Goal: Task Accomplishment & Management: Use online tool/utility

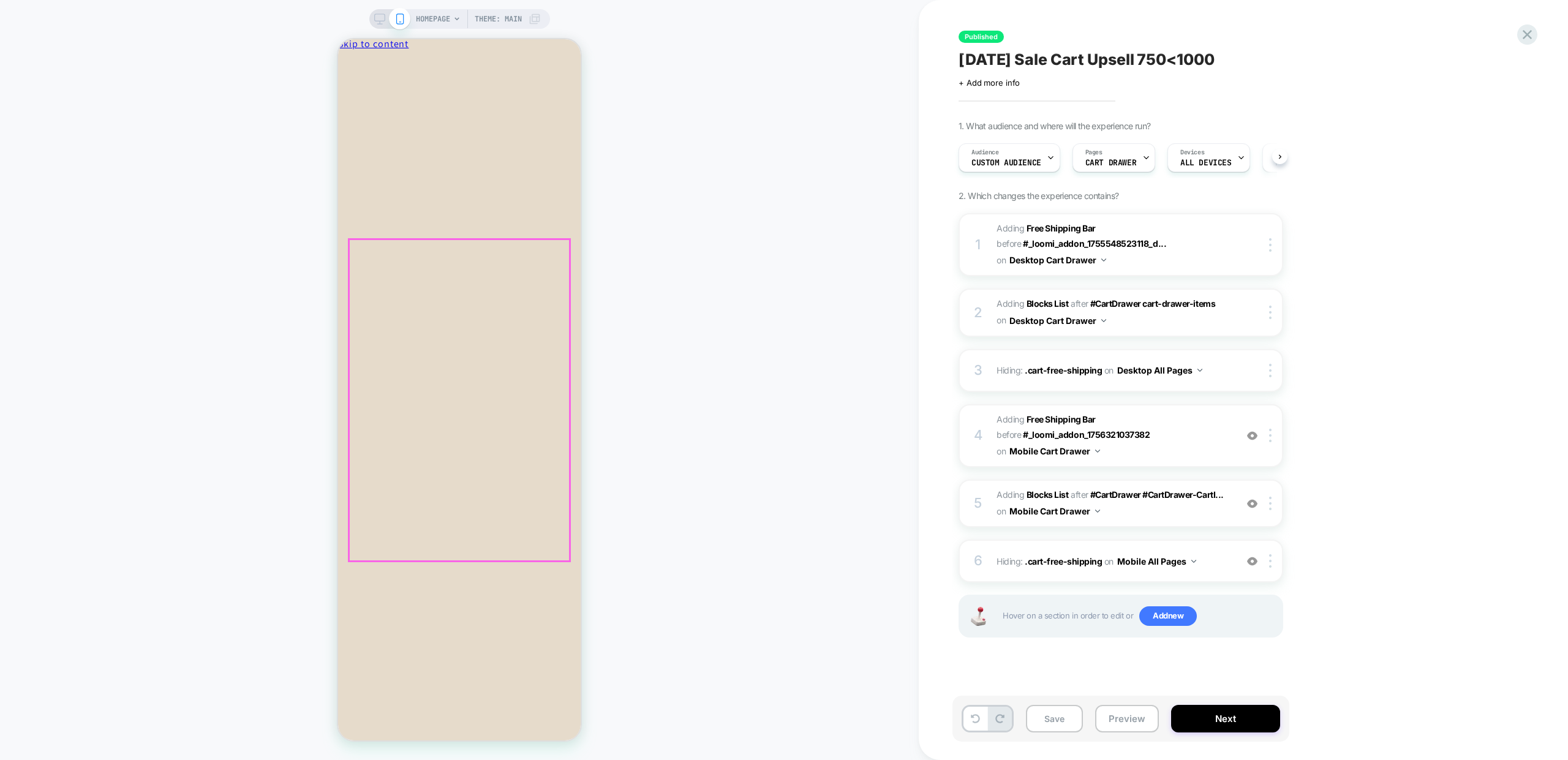
scroll to position [0, 1]
click at [696, 221] on div "HOMEPAGE Theme: MAIN" at bounding box center [460, 380] width 919 height 735
click at [451, 441] on button "Increase quantity for Clarkston Jac-shirt - Labrador Brown Increase quantity" at bounding box center [459, 452] width 243 height 22
type input "*"
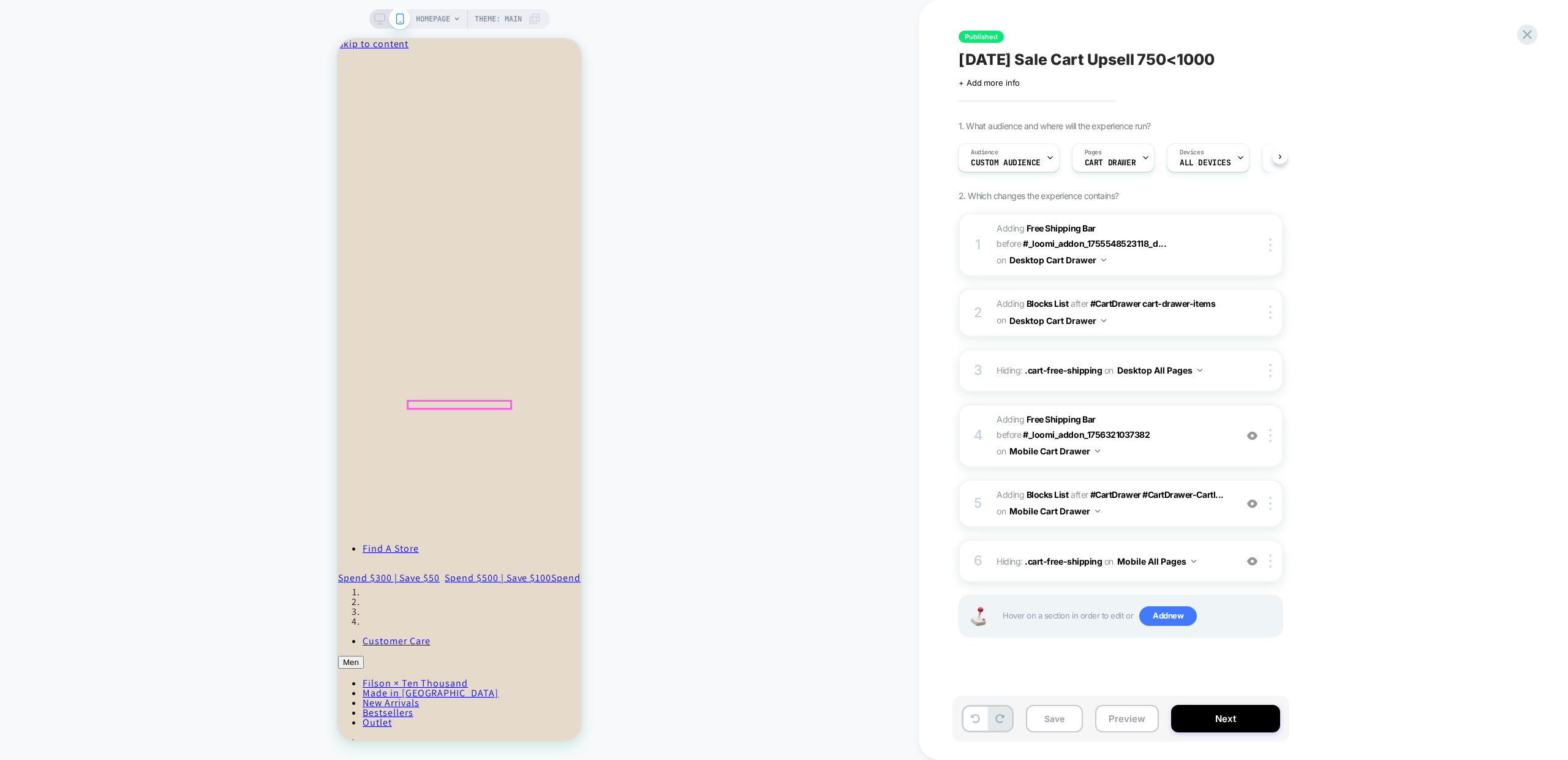
click at [427, 112] on span "Continue shopping" at bounding box center [382, 105] width 89 height 13
click at [436, 23] on span "HOMEPAGE" at bounding box center [433, 19] width 34 height 19
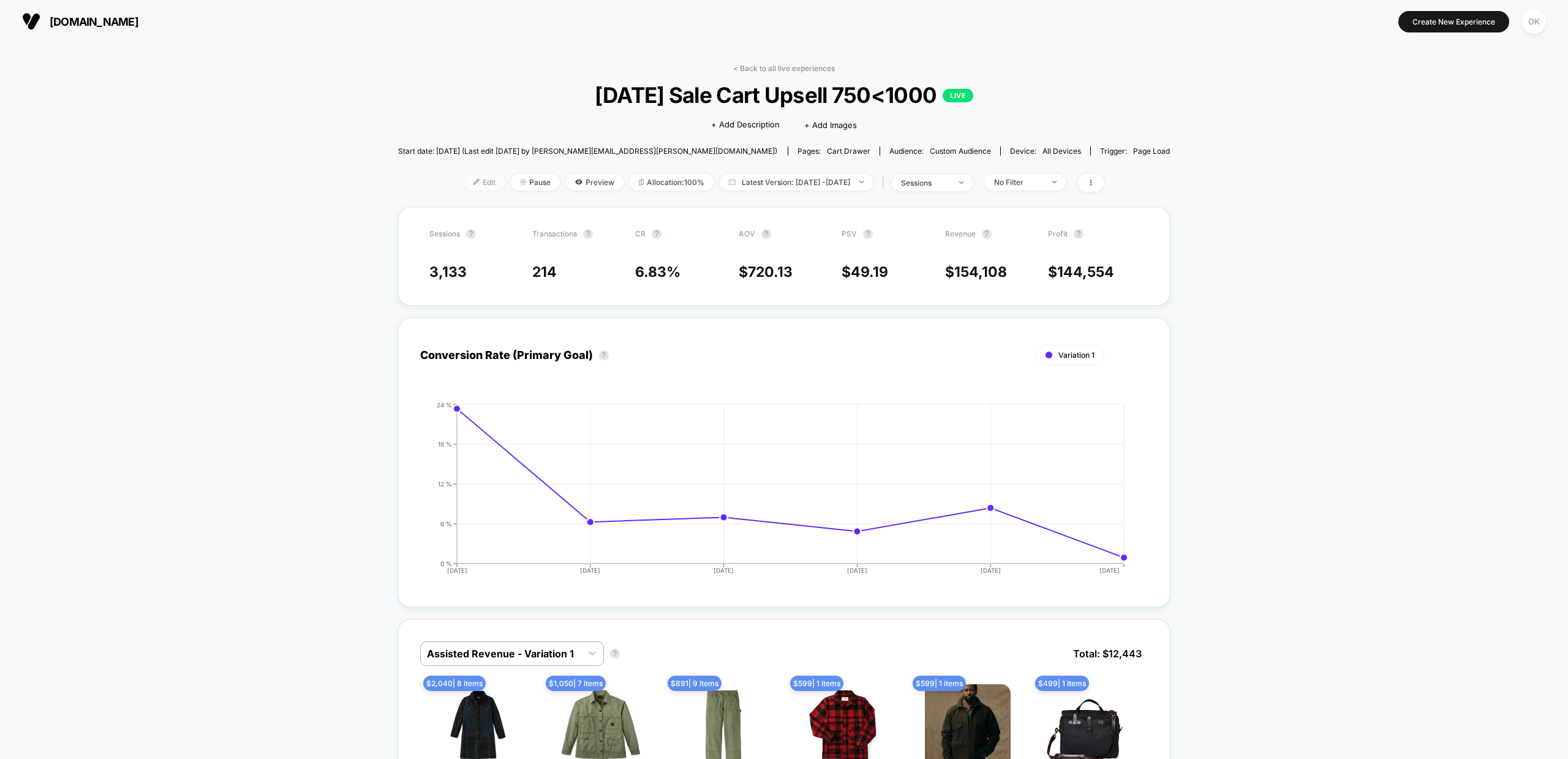
click at [480, 182] on div at bounding box center [481, 182] width 3 height 1
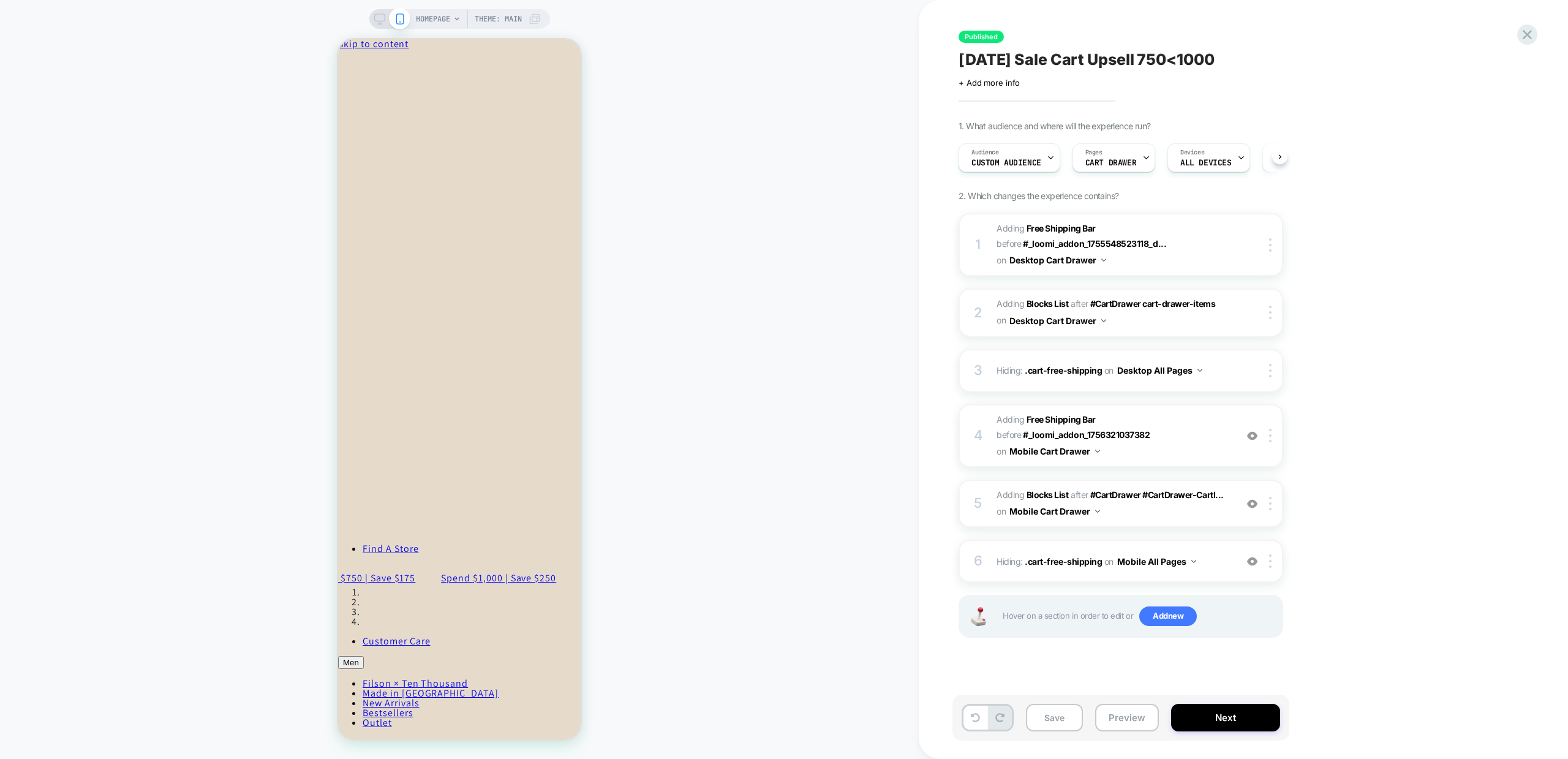
scroll to position [0, 1]
click at [452, 23] on div "HOMEPAGE Theme: MAIN" at bounding box center [478, 19] width 125 height 19
click at [392, 60] on icon "Close" at bounding box center [392, 55] width 0 height 9
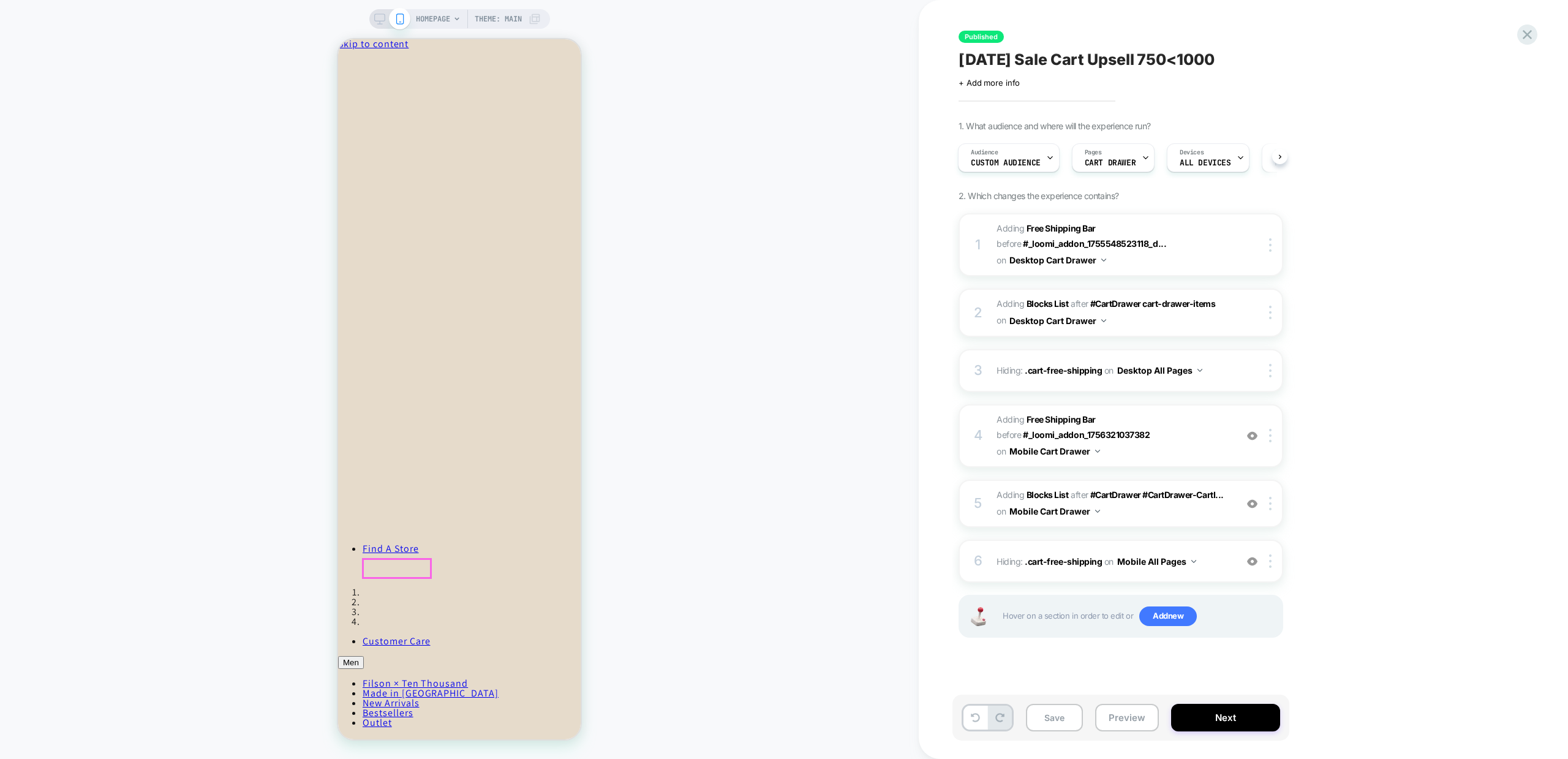
click at [451, 25] on div "HOMEPAGE Theme: MAIN" at bounding box center [478, 19] width 125 height 19
click at [457, 22] on icon at bounding box center [457, 19] width 7 height 7
click at [451, 392] on button "Increase quantity for Oil Finish Wax - No Color Increase quantity" at bounding box center [459, 398] width 243 height 13
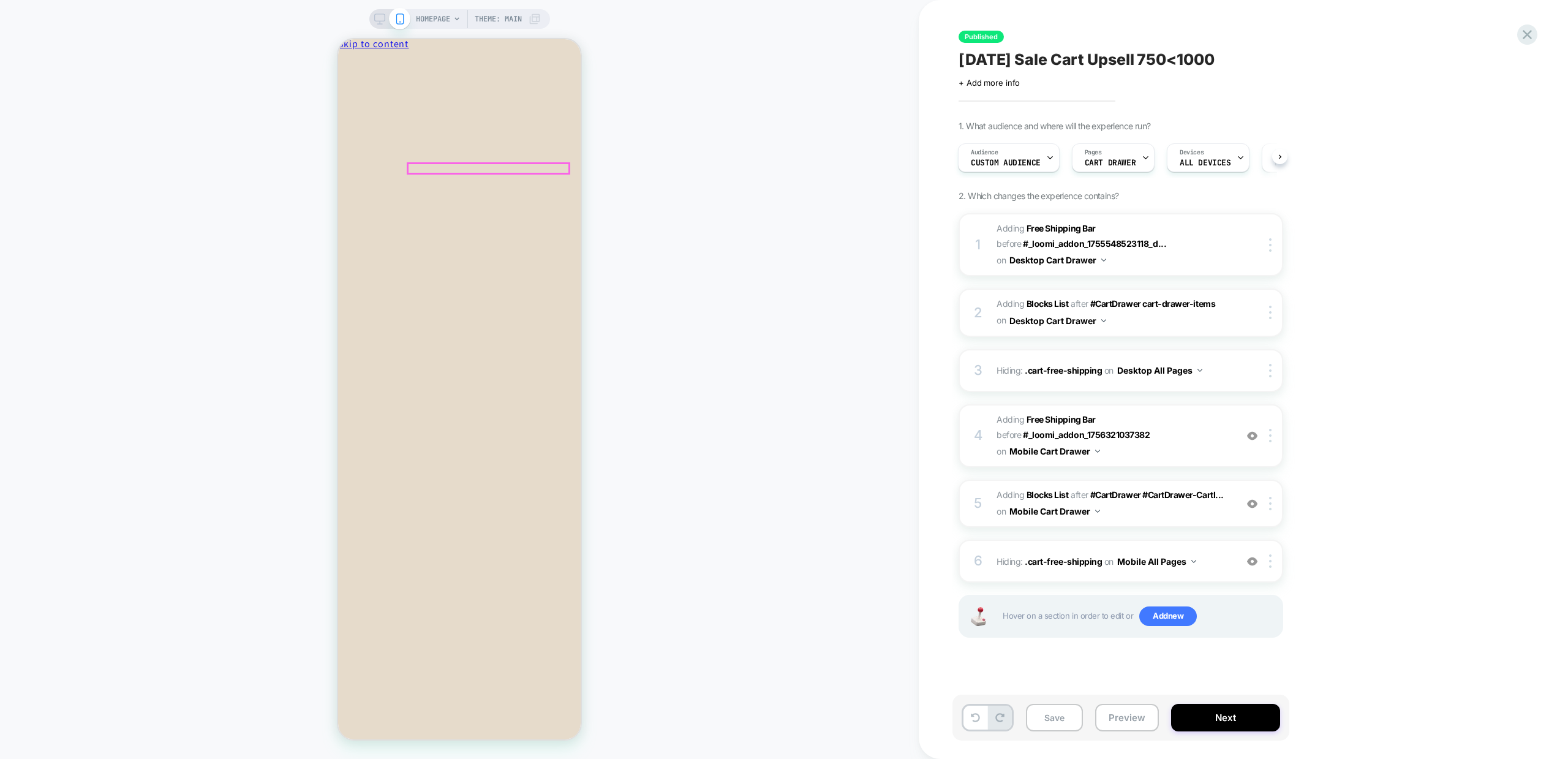
type input "*"
click at [392, 60] on icon "Close" at bounding box center [392, 55] width 0 height 9
click at [456, 24] on div "HOMEPAGE Theme: MAIN" at bounding box center [478, 19] width 125 height 19
click at [379, 19] on icon at bounding box center [380, 19] width 11 height 11
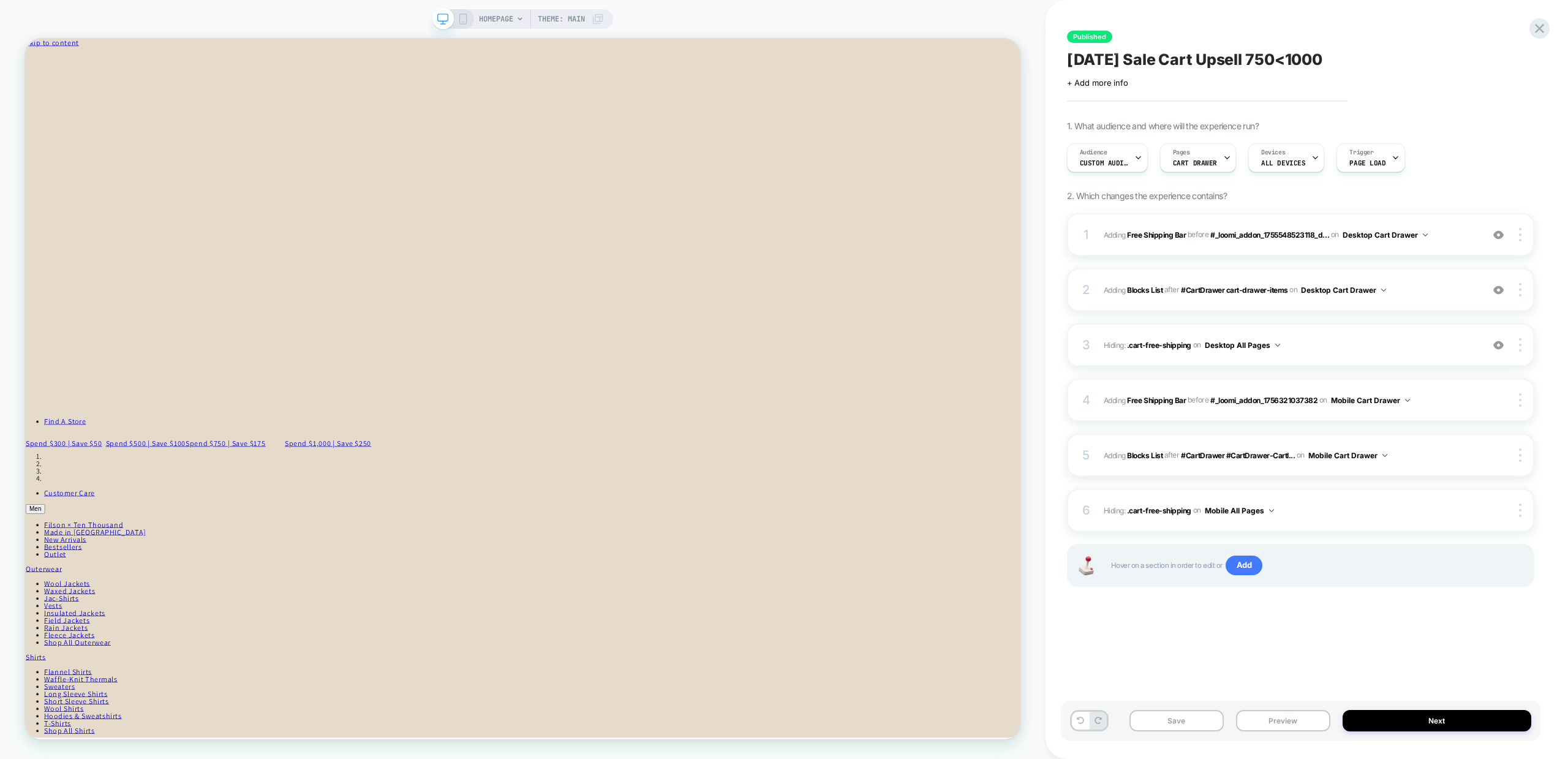
click at [497, 24] on span "HOMEPAGE" at bounding box center [496, 19] width 34 height 19
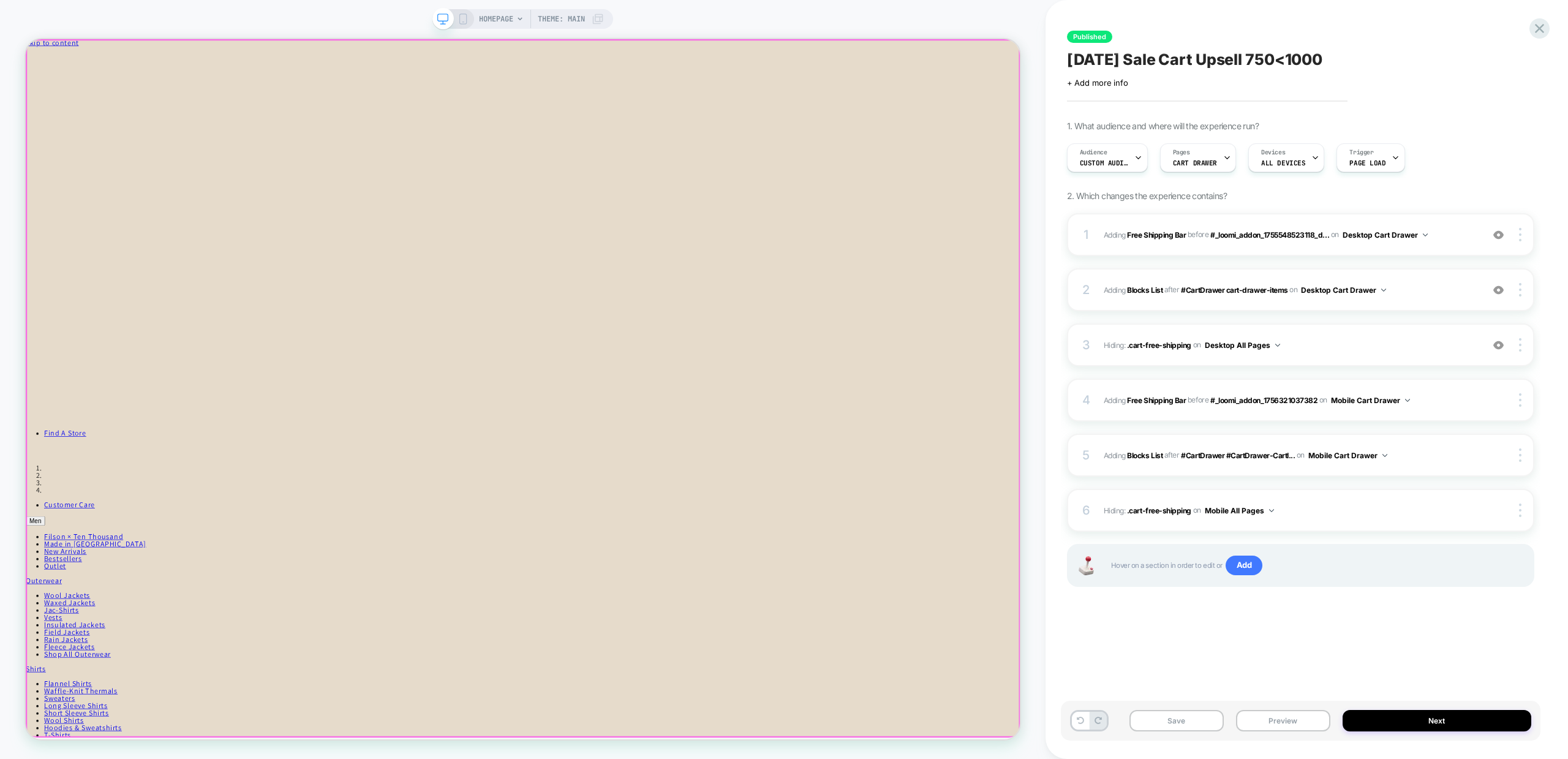
click at [144, 49] on div at bounding box center [688, 49] width 1327 height 0
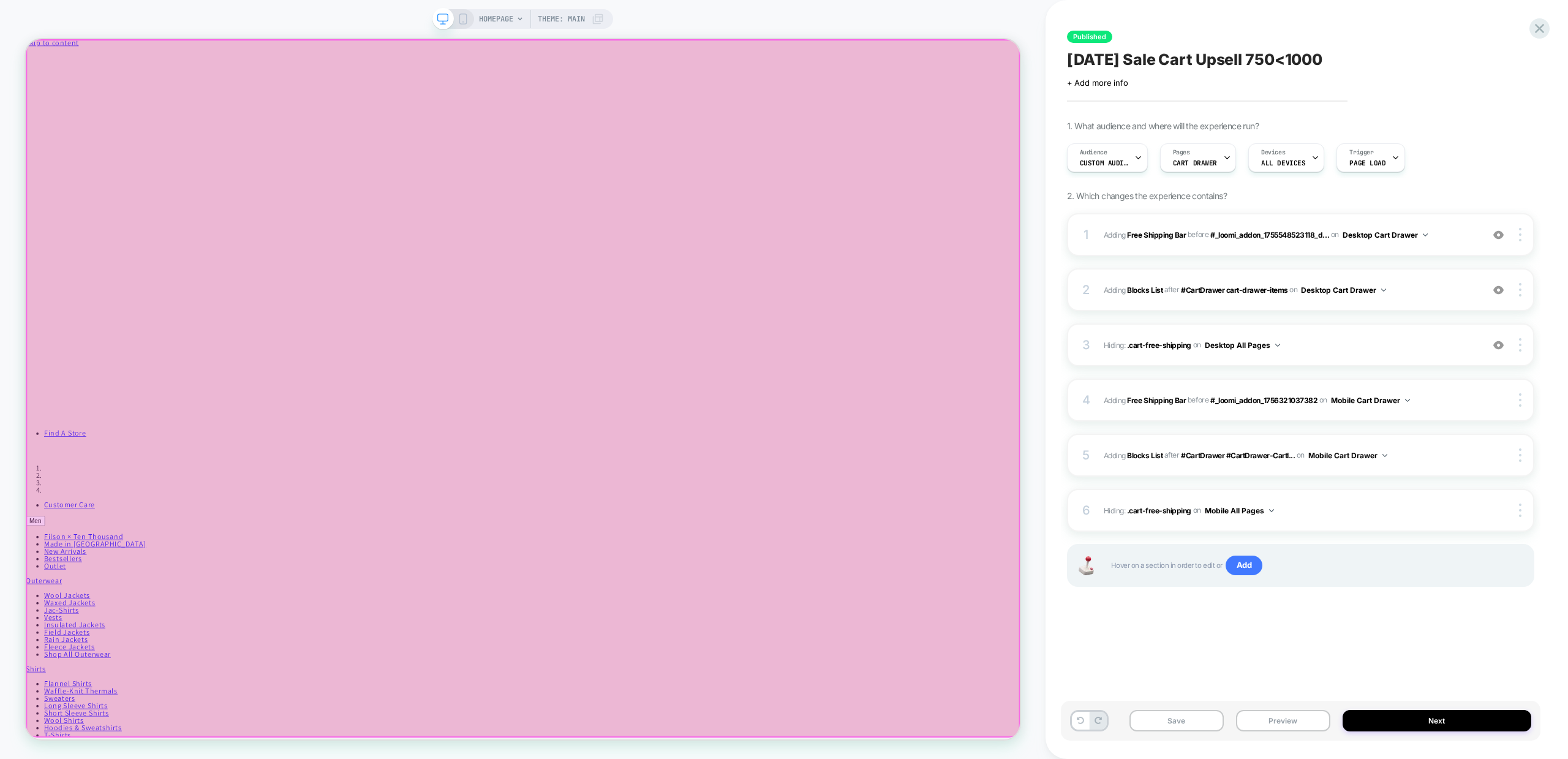
click at [127, 708] on div at bounding box center [688, 504] width 1324 height 929
click at [110, 713] on div at bounding box center [688, 504] width 1327 height 931
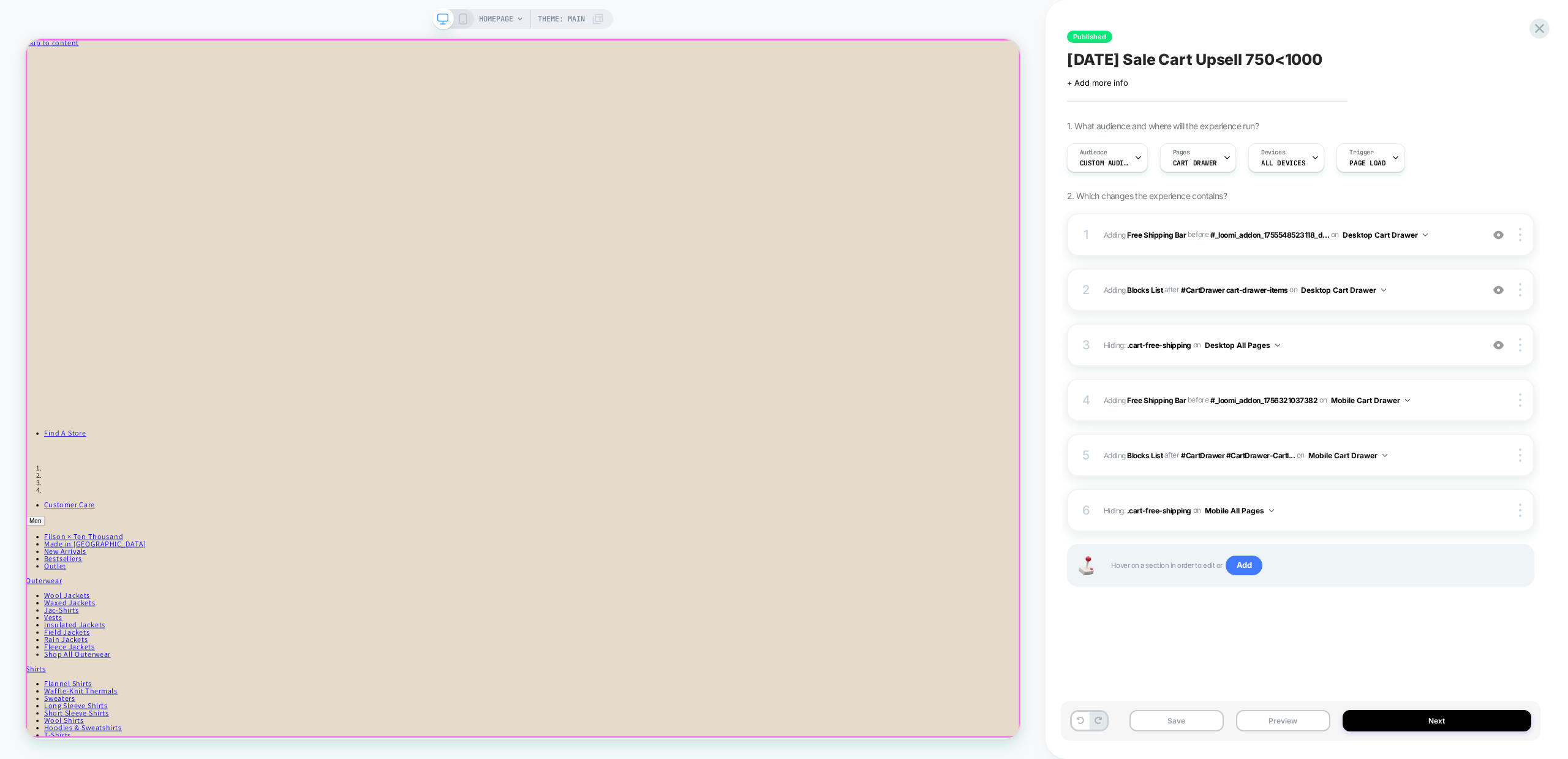
click at [110, 713] on div at bounding box center [688, 504] width 1324 height 929
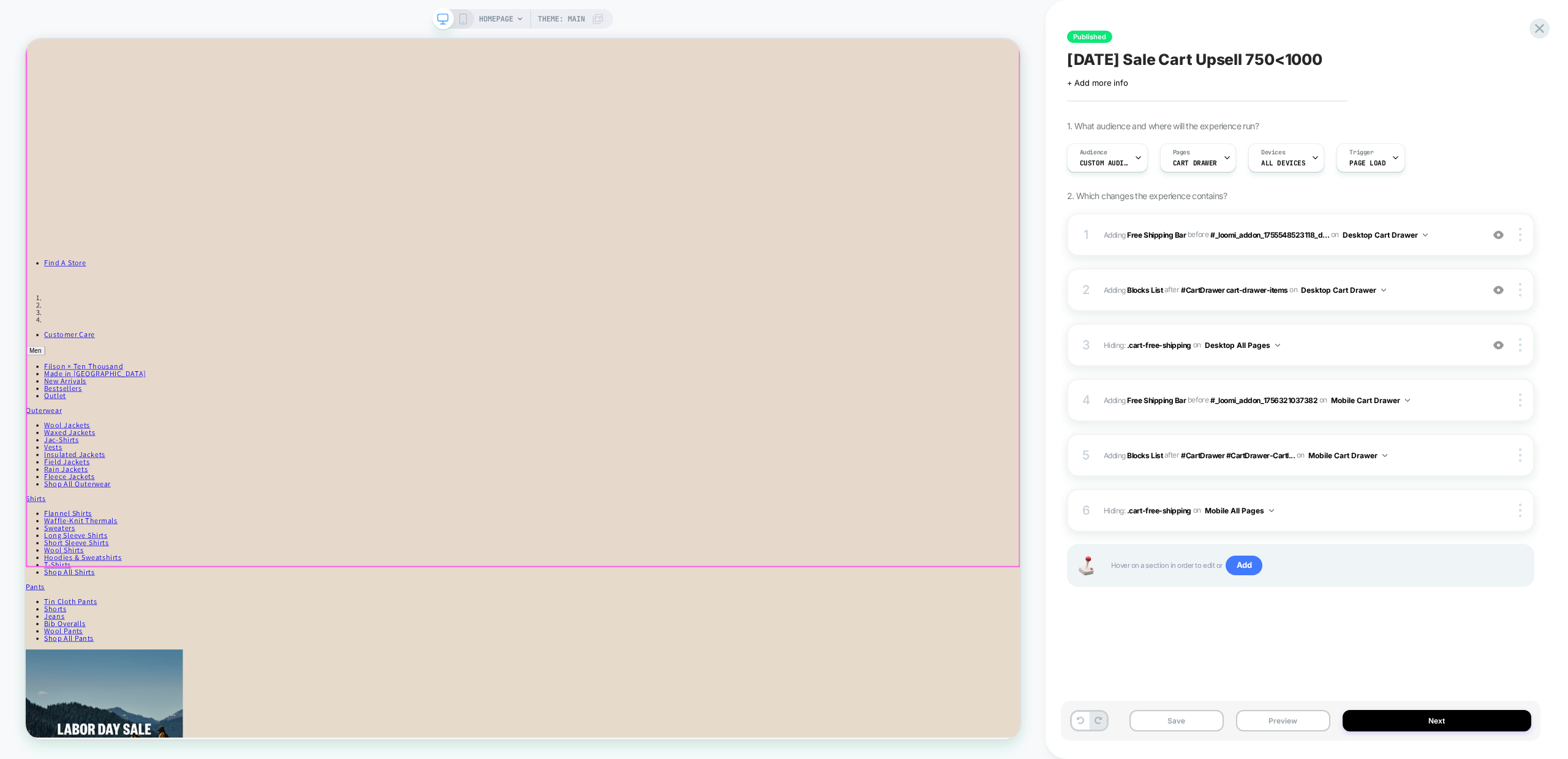
scroll to position [257, 0]
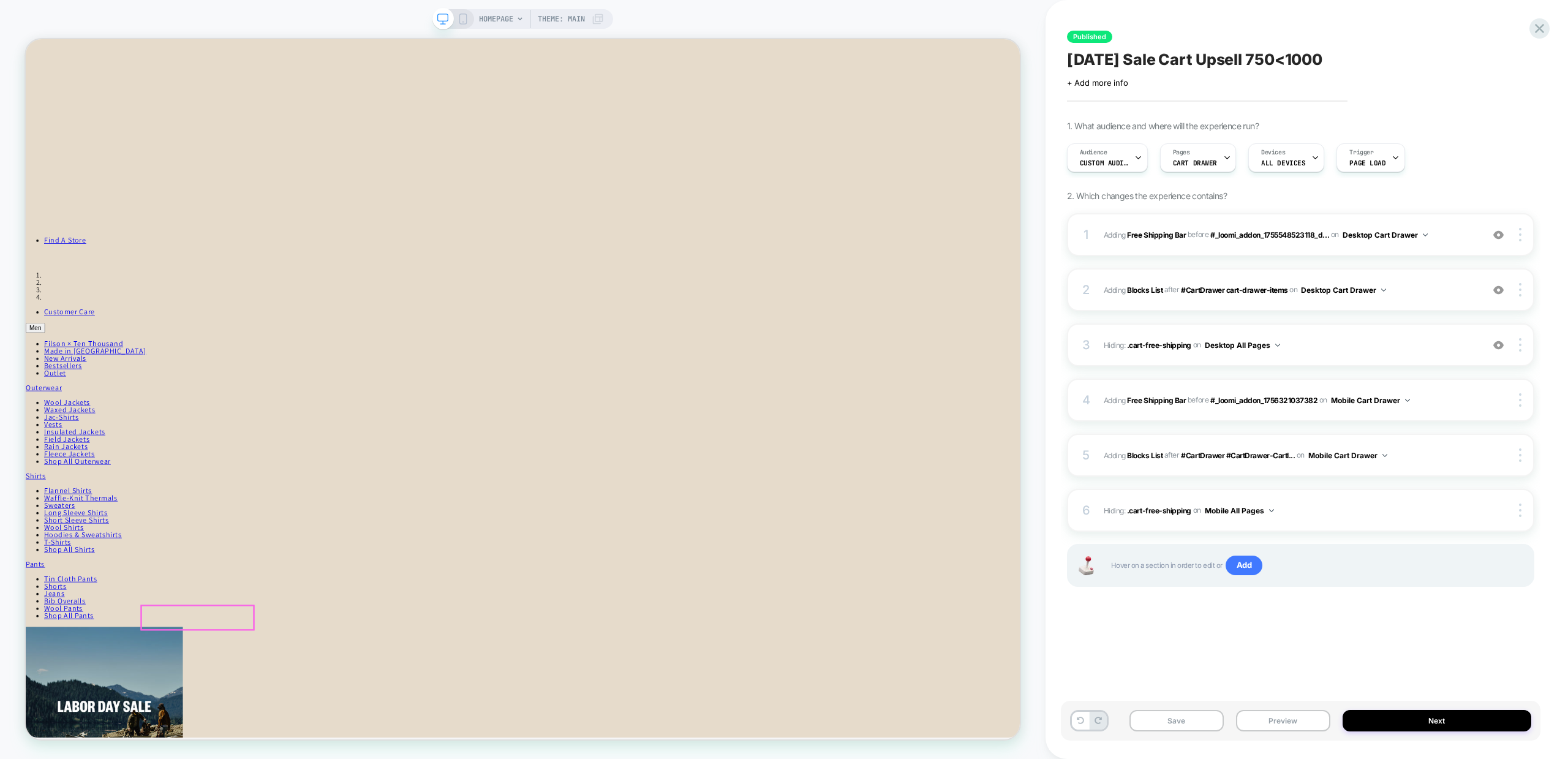
click at [577, 19] on span "Theme: MAIN" at bounding box center [561, 19] width 47 height 19
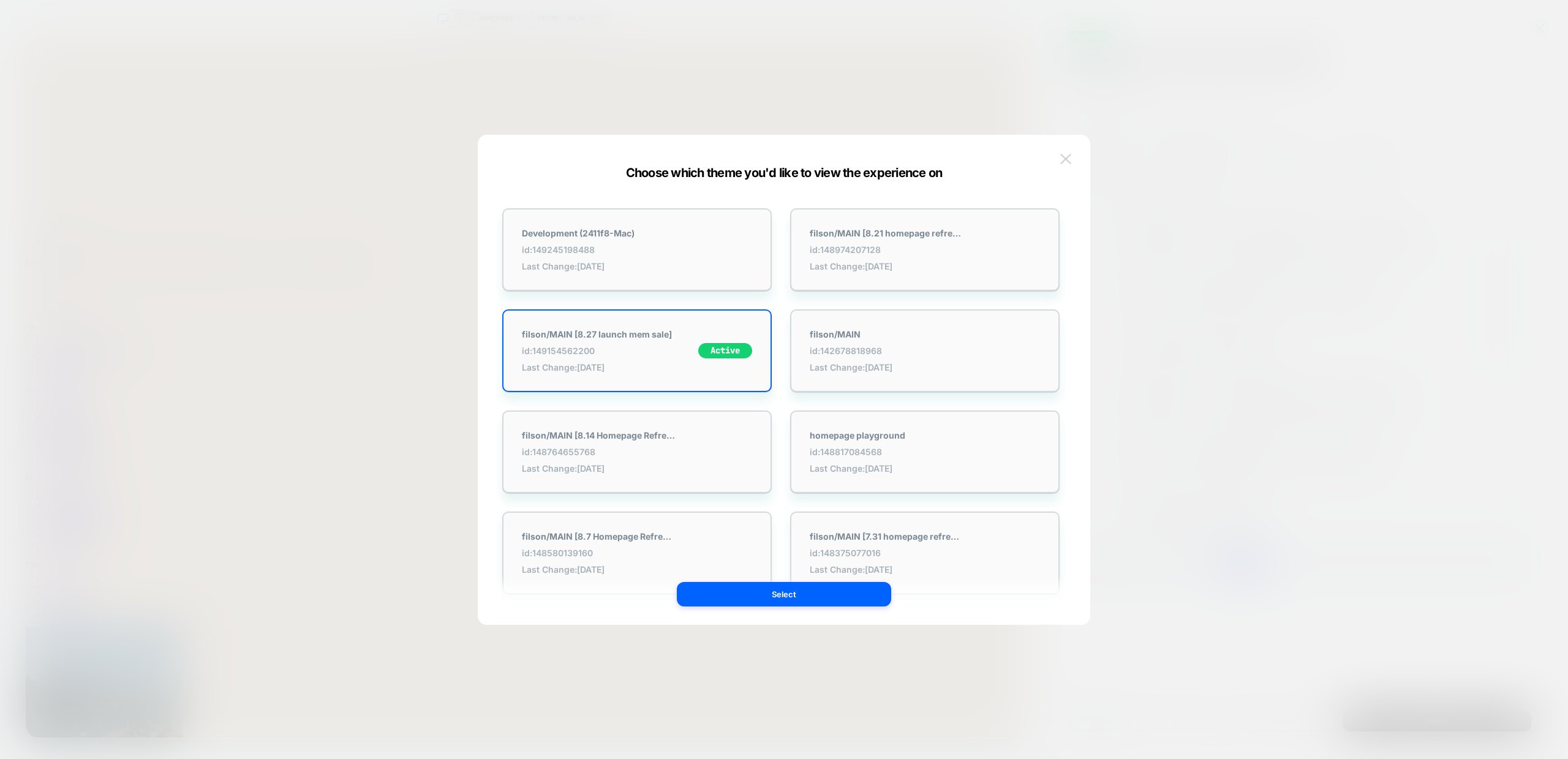
click at [1072, 151] on button at bounding box center [1066, 159] width 19 height 19
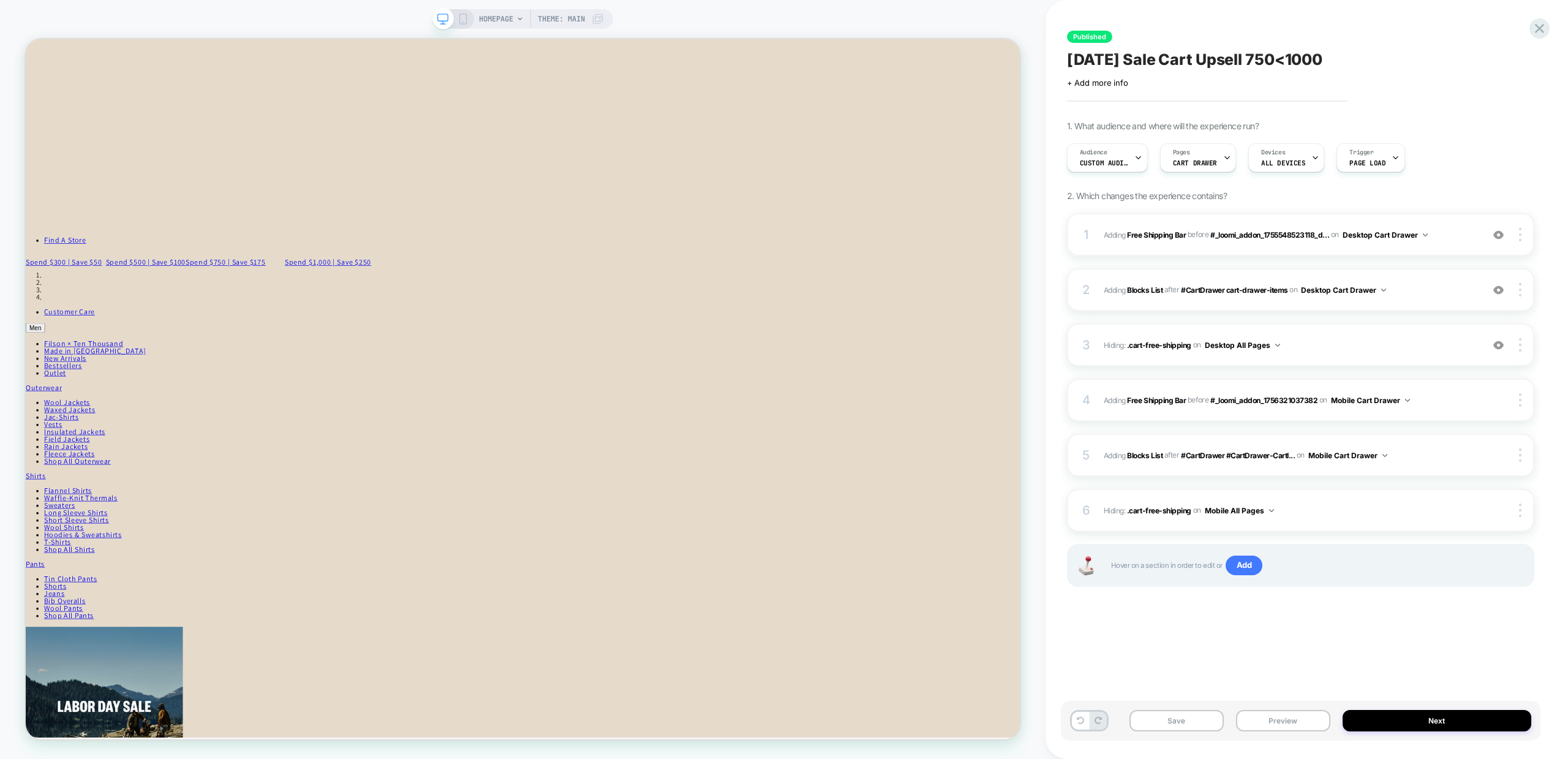
click at [519, 22] on icon at bounding box center [520, 19] width 7 height 7
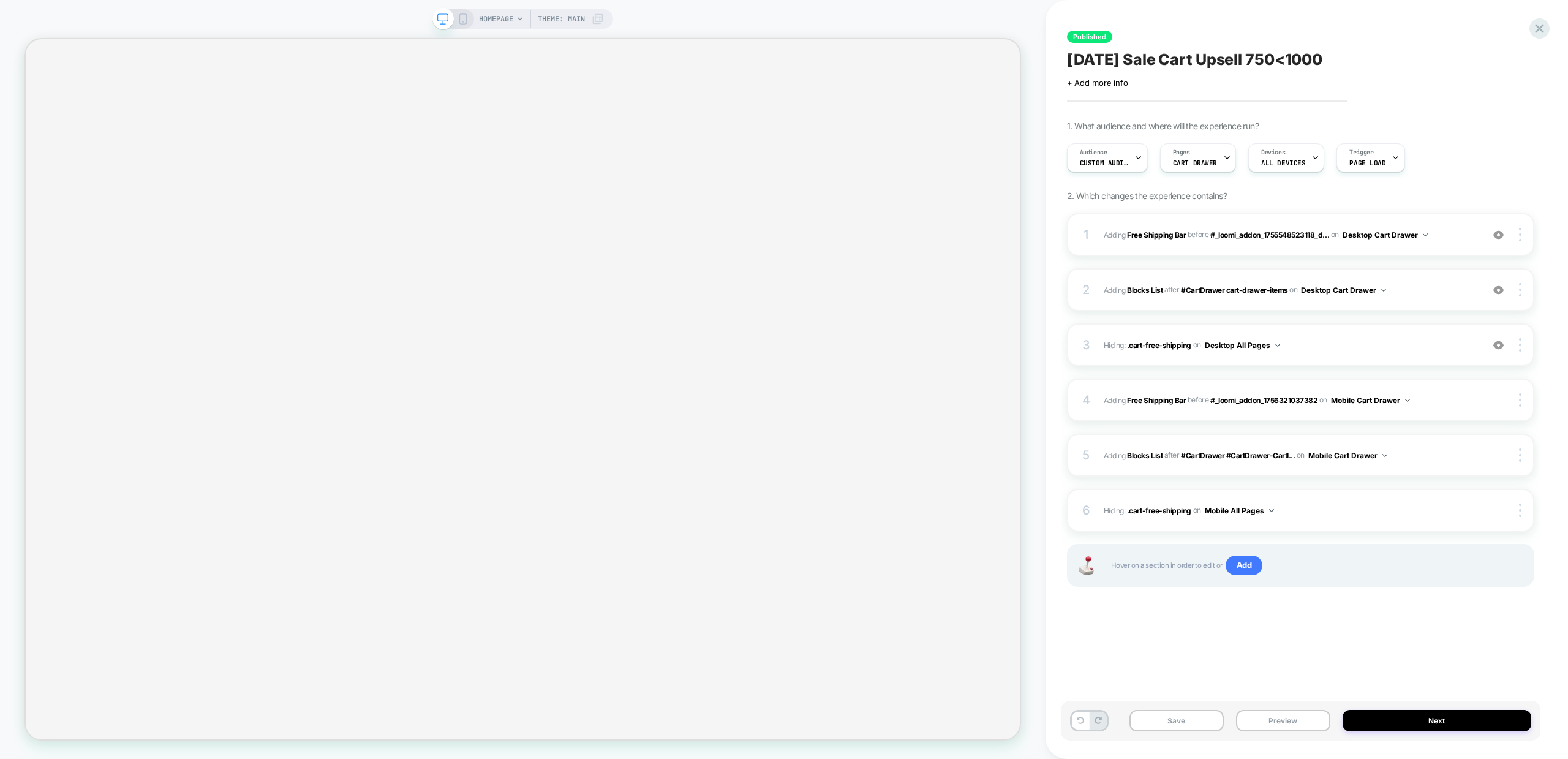
click at [471, 19] on div "HOMEPAGE Theme: MAIN" at bounding box center [523, 19] width 181 height 19
click at [462, 22] on rect at bounding box center [463, 22] width 1 height 1
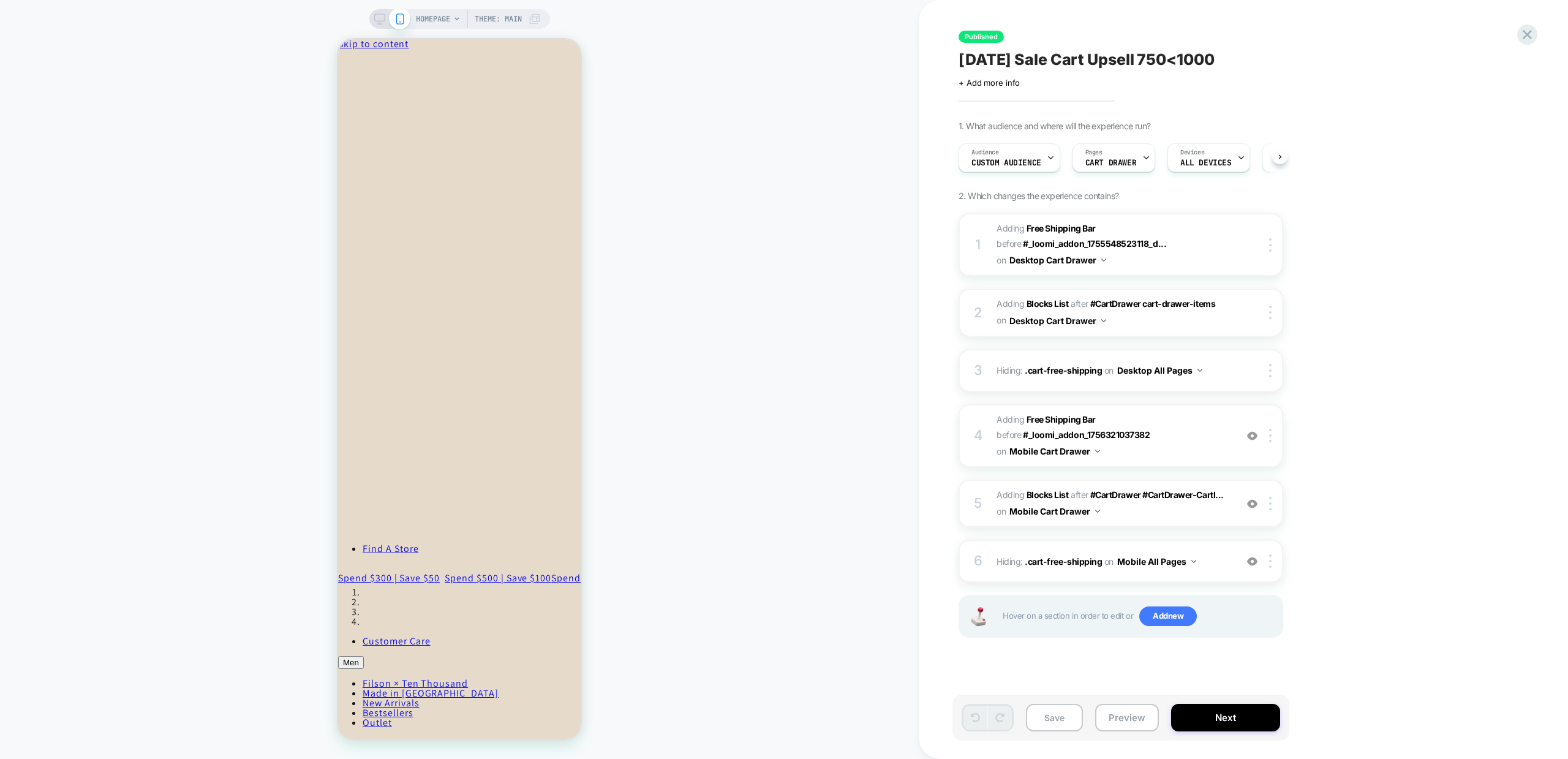
scroll to position [0, 1]
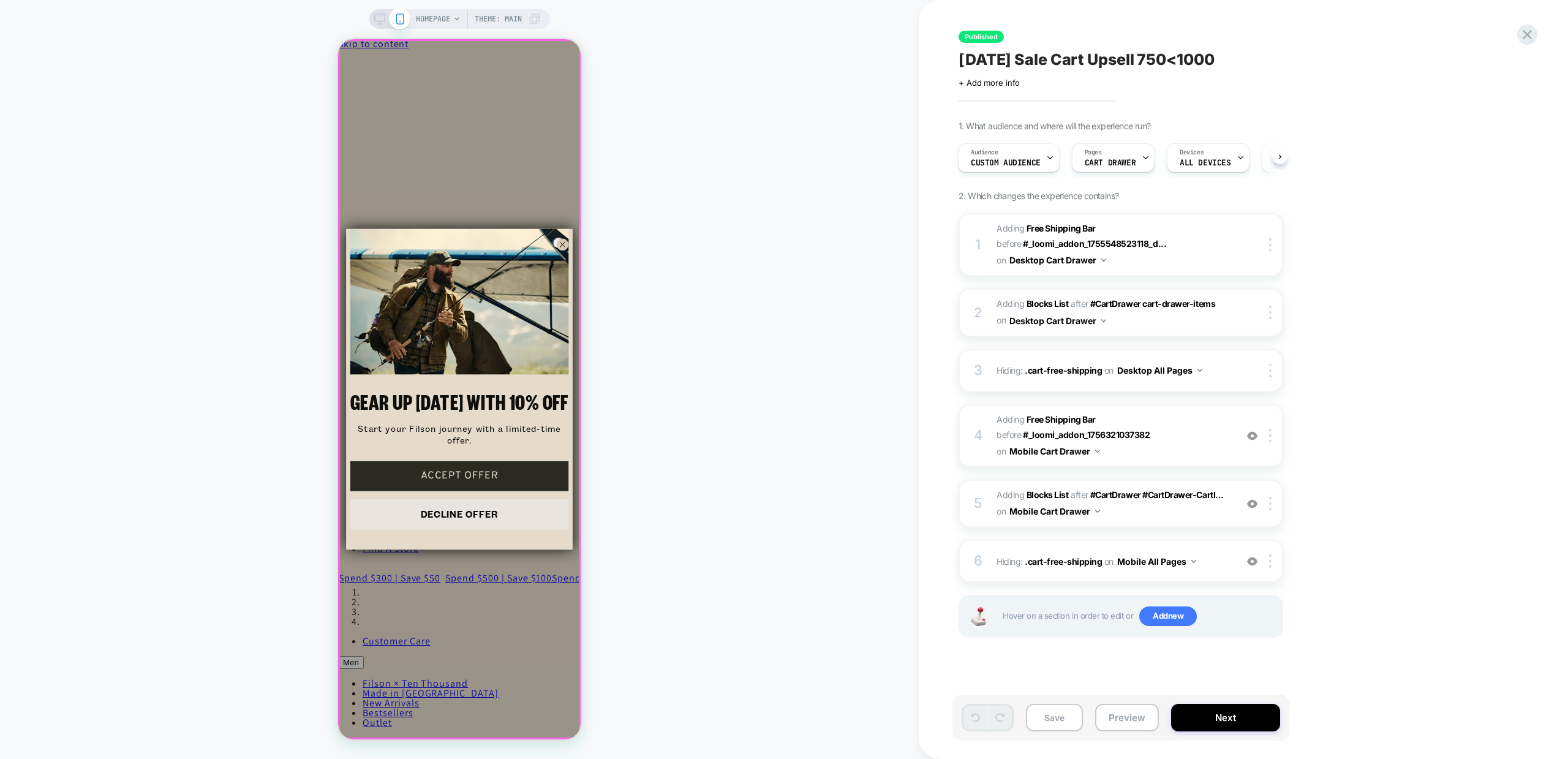
click at [562, 63] on div "Close dialog GEAR UP TODAY WITH 10% OFF Start your Filson journey with a limite…" at bounding box center [459, 388] width 243 height 700
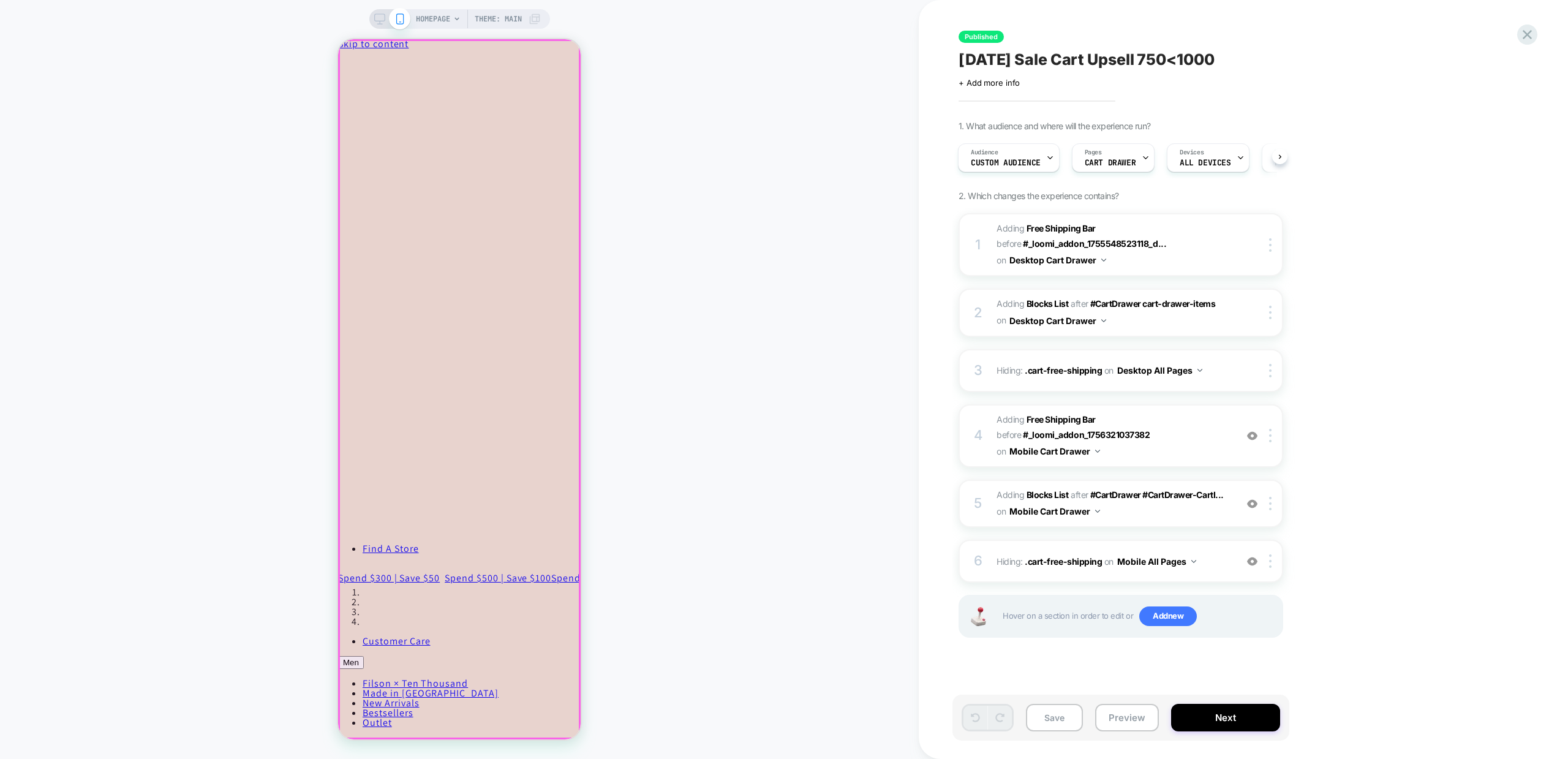
click at [392, 60] on icon "Close" at bounding box center [392, 55] width 0 height 9
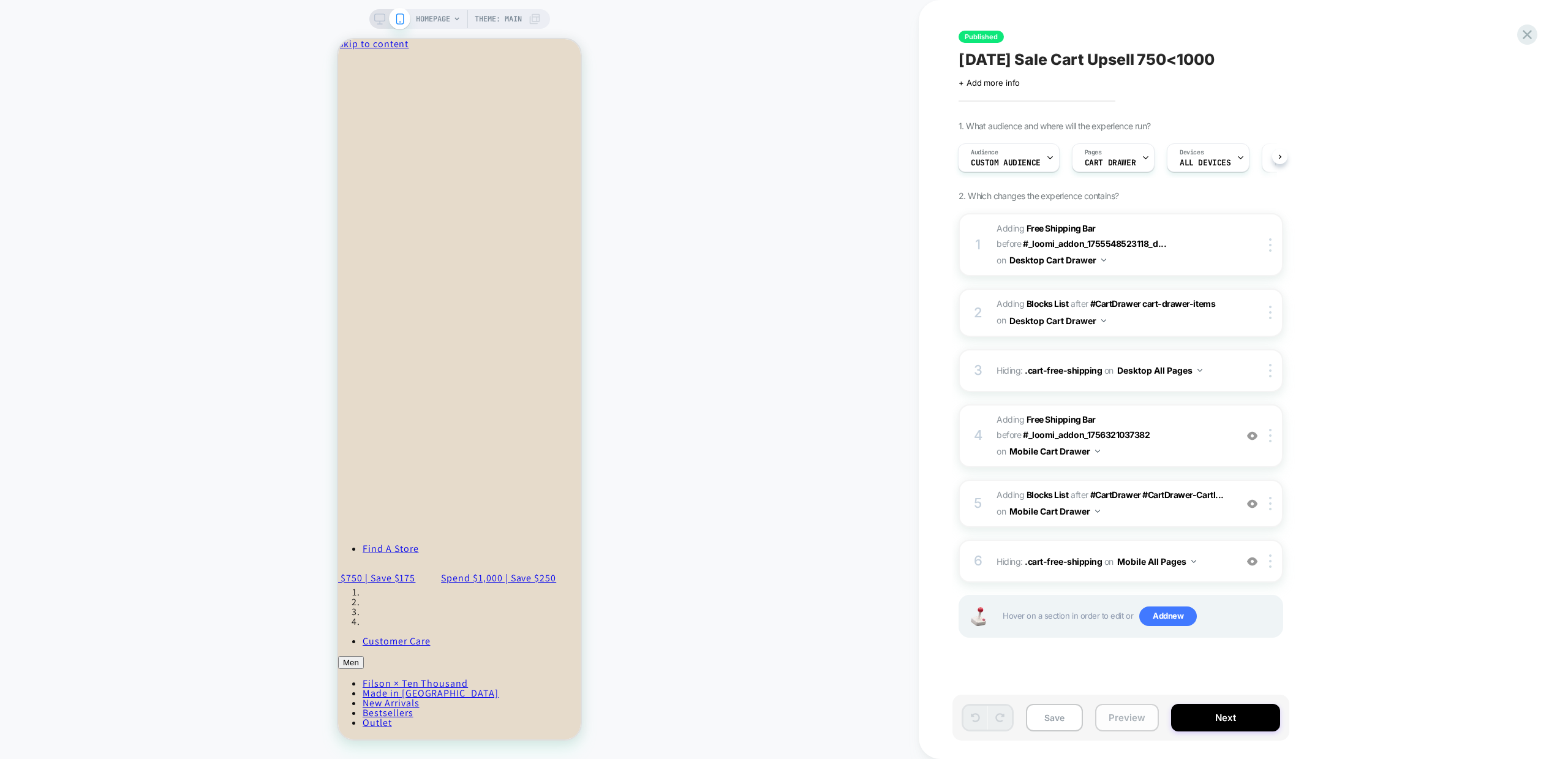
click at [1125, 722] on button "Preview" at bounding box center [1127, 717] width 64 height 28
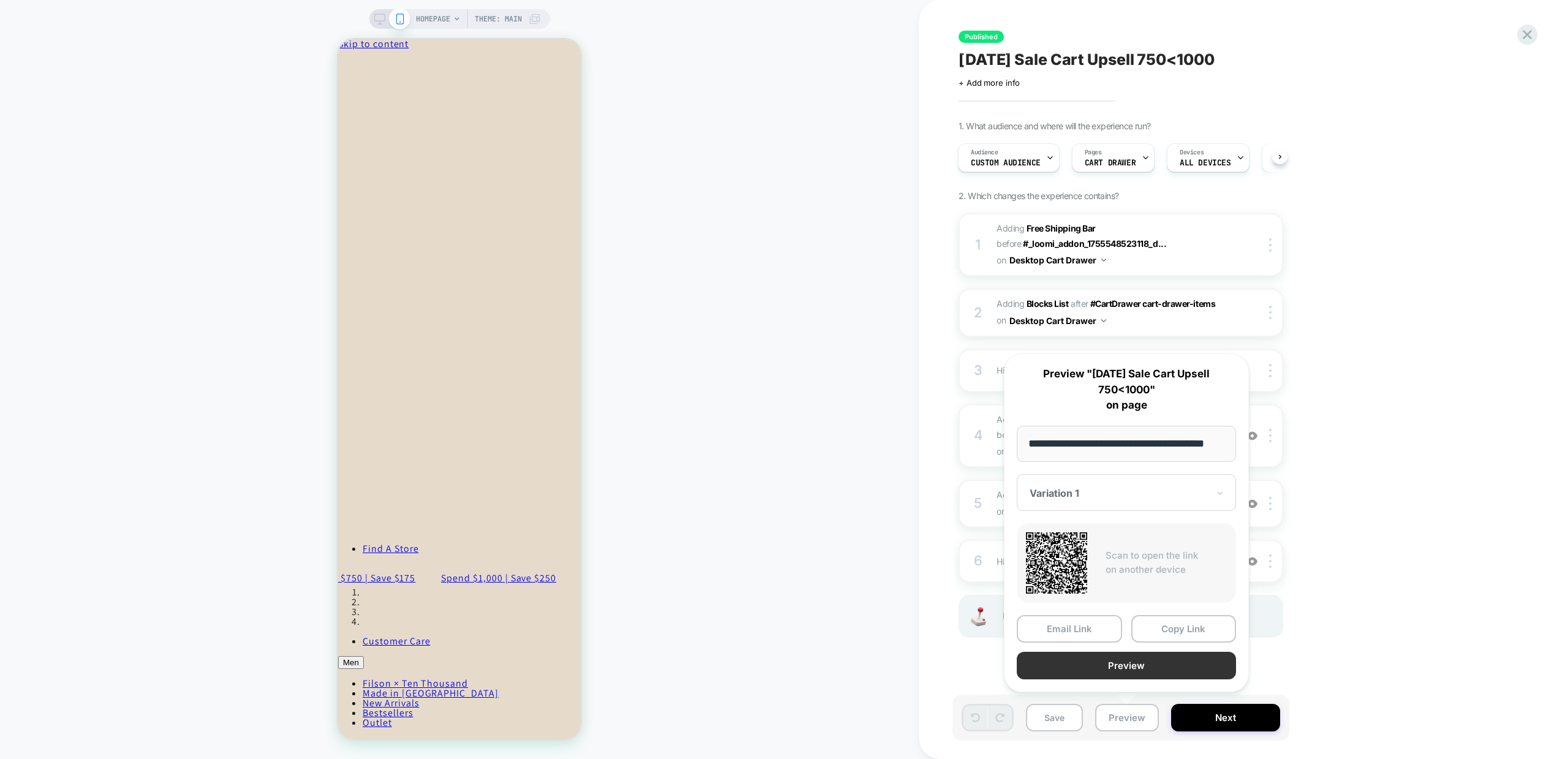
scroll to position [0, 0]
click at [1120, 667] on button "Preview" at bounding box center [1126, 665] width 219 height 28
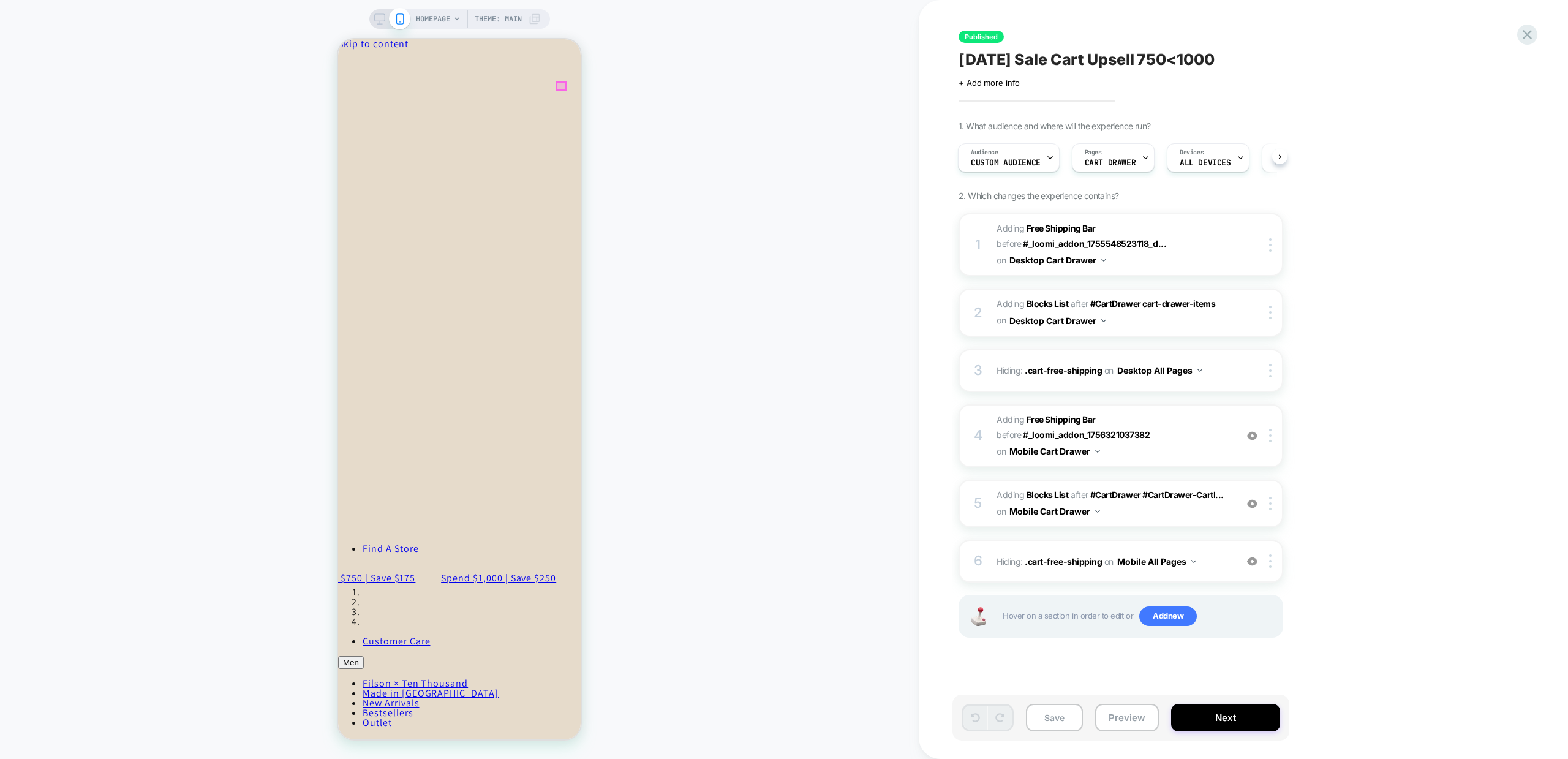
click at [427, 112] on span "Continue shopping" at bounding box center [382, 105] width 89 height 13
click at [427, 112] on link "Continue shopping" at bounding box center [382, 105] width 89 height 13
click at [425, 112] on span "Continue shopping" at bounding box center [382, 105] width 89 height 13
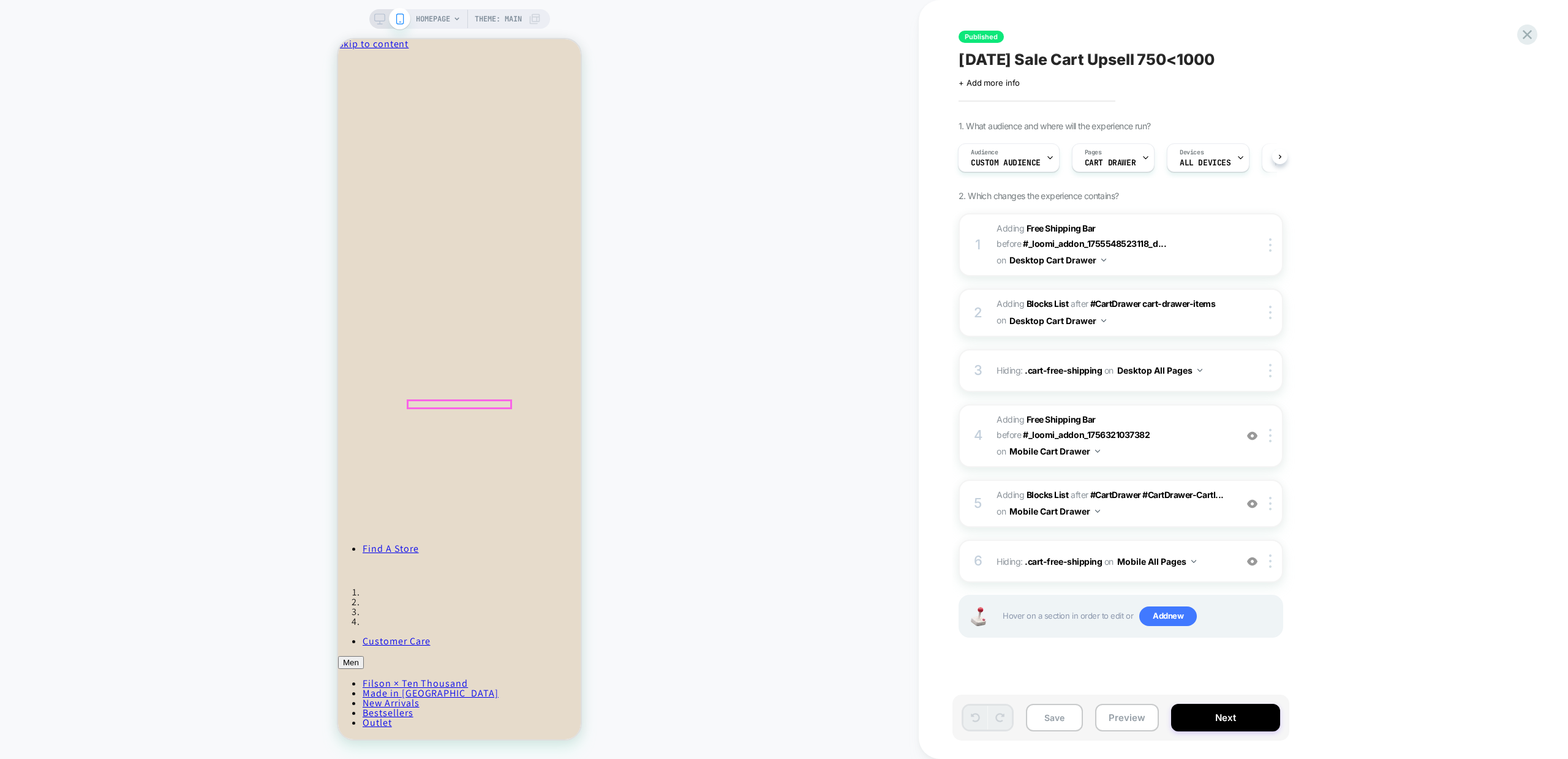
click at [425, 112] on span "Continue shopping" at bounding box center [382, 105] width 89 height 13
click at [392, 60] on icon "Close" at bounding box center [392, 55] width 0 height 9
click at [457, 19] on icon at bounding box center [457, 19] width 7 height 7
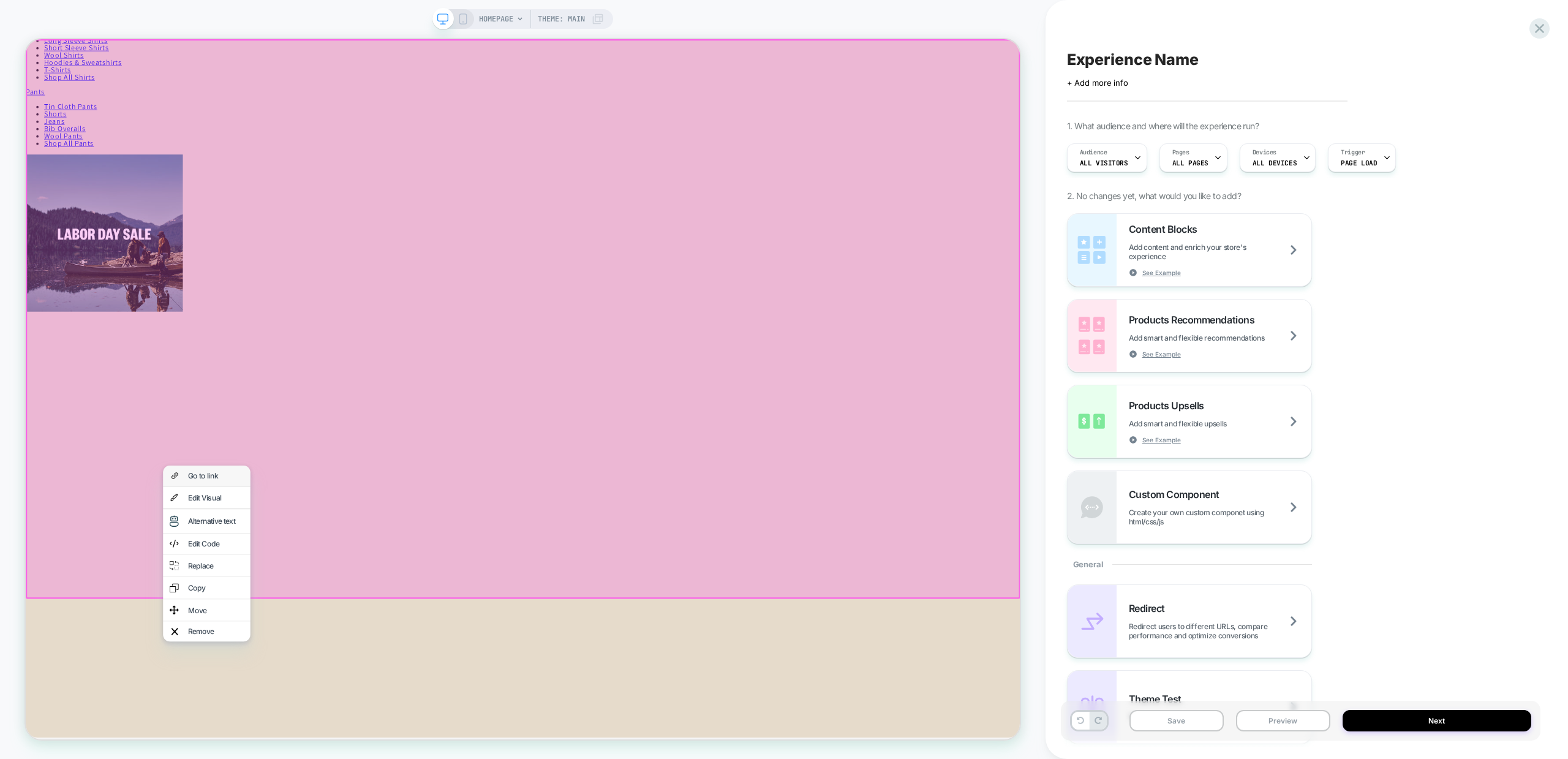
click at [262, 626] on div "Go to link" at bounding box center [280, 621] width 75 height 10
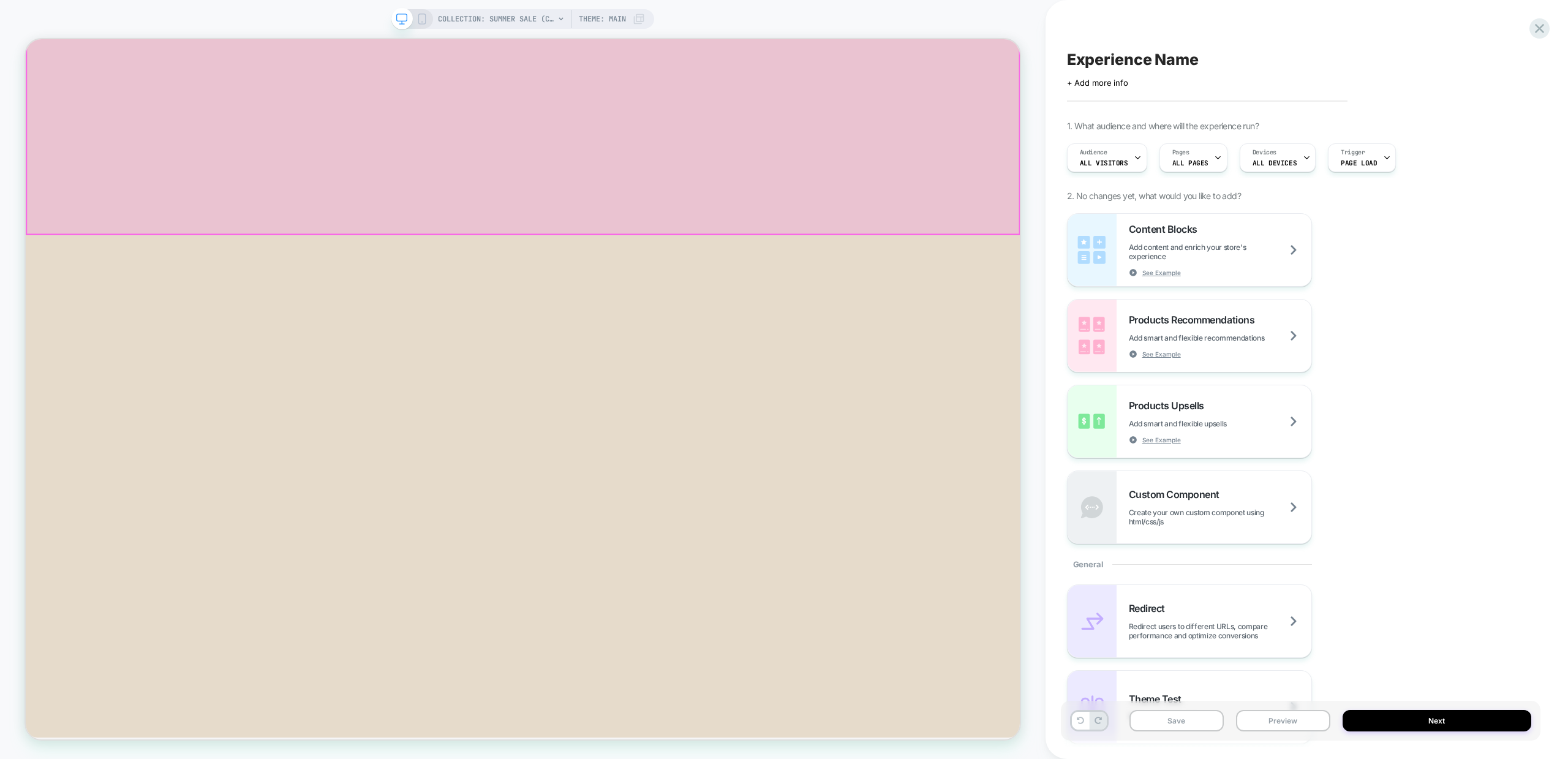
scroll to position [416, 0]
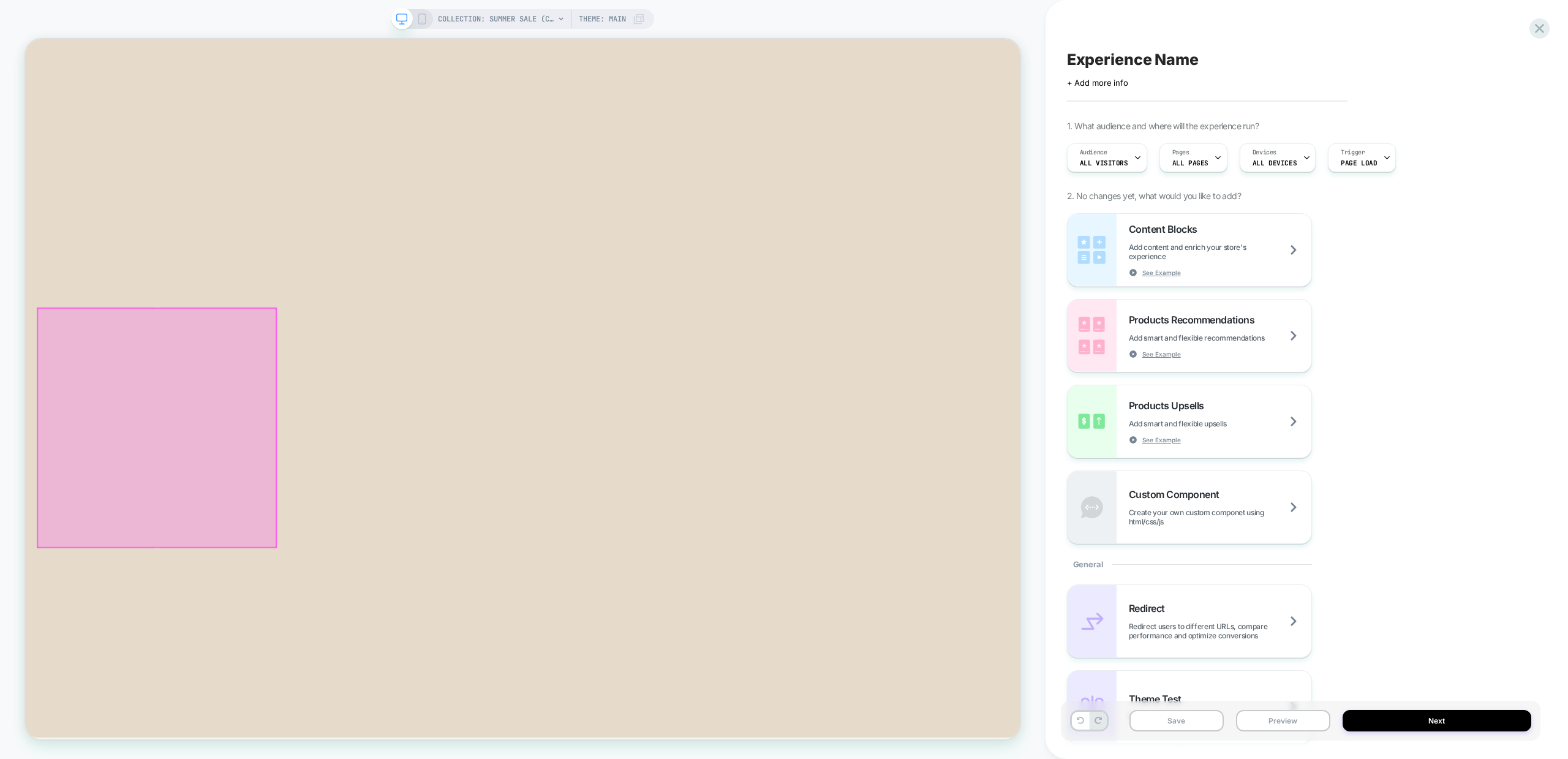
click at [222, 618] on div at bounding box center [200, 557] width 318 height 317
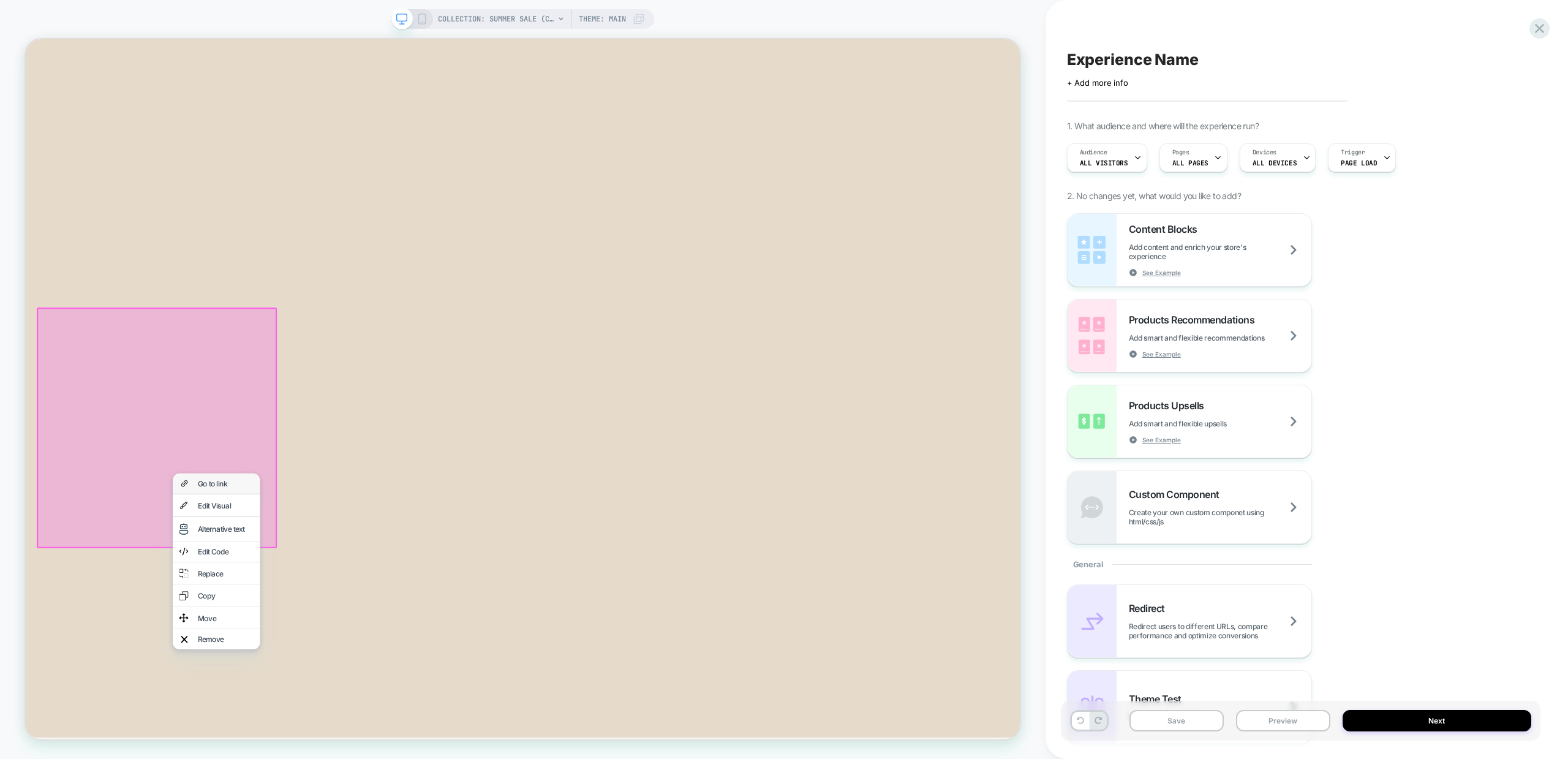
click at [271, 632] on div "Go to link" at bounding box center [292, 631] width 75 height 10
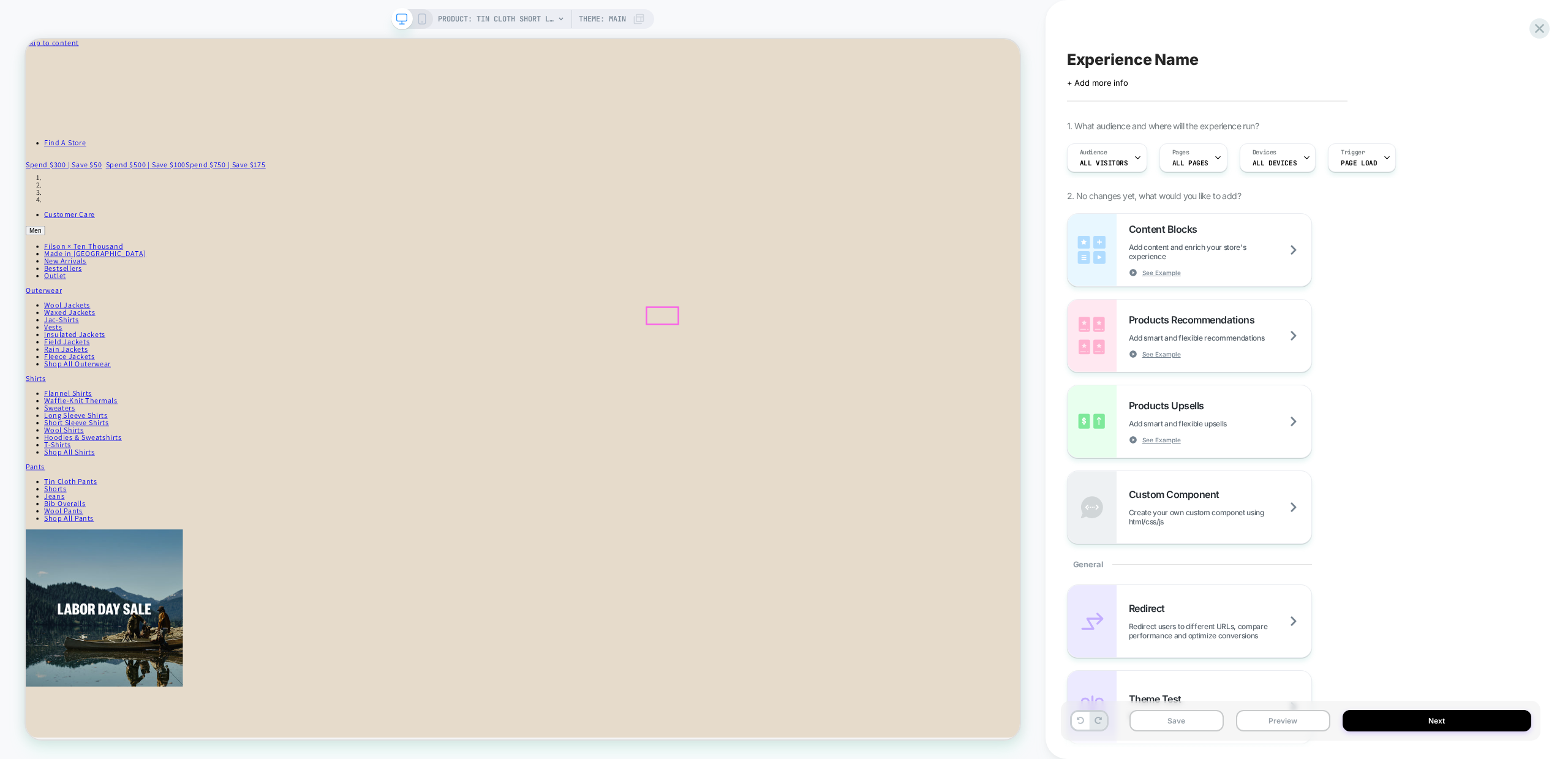
scroll to position [0, 0]
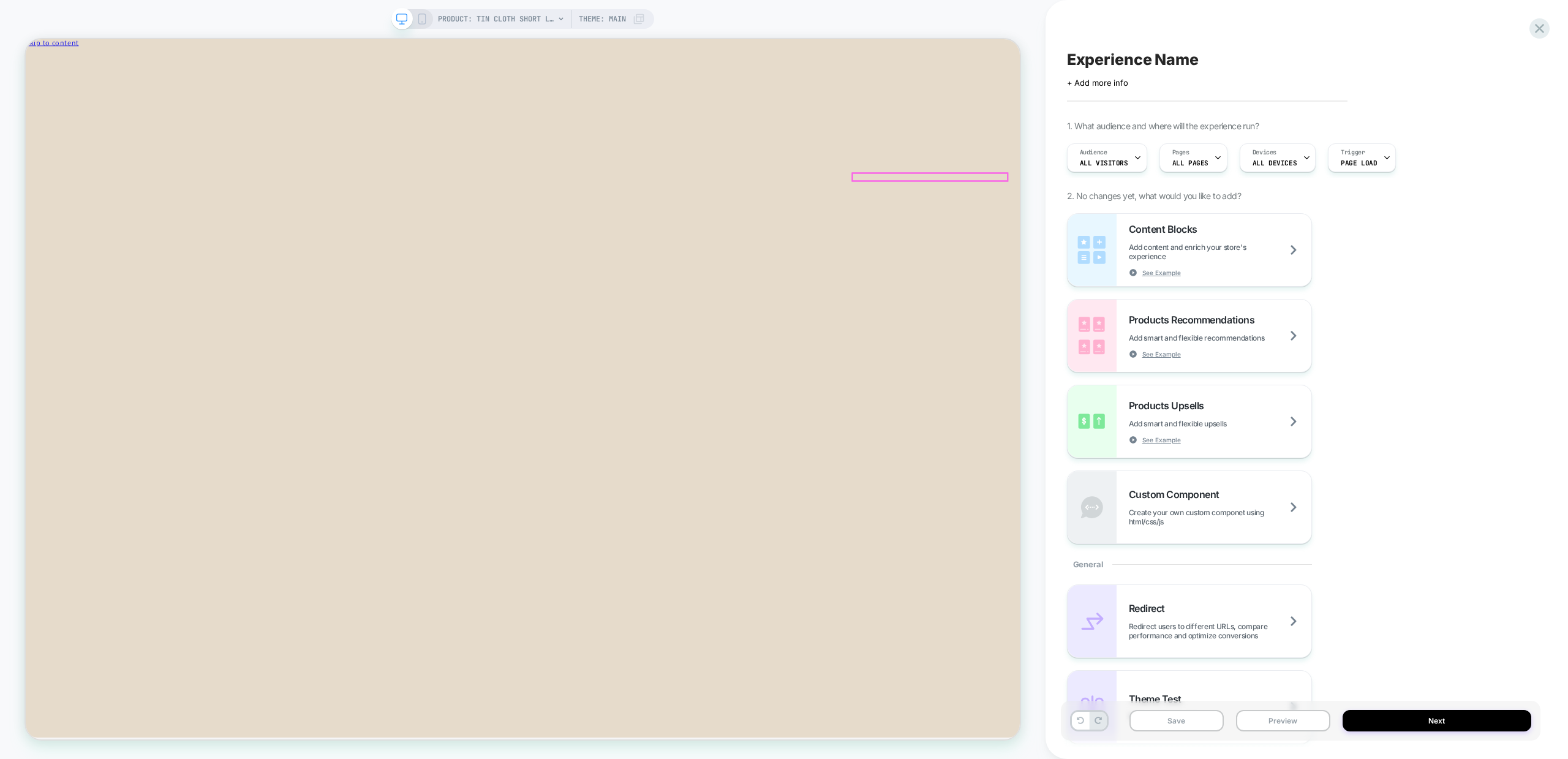
click at [803, 368] on button "Increase quantity for Tin Cloth Short Lined Cruiser Jacket - Military Green Inc…" at bounding box center [634, 374] width 339 height 13
type input "*"
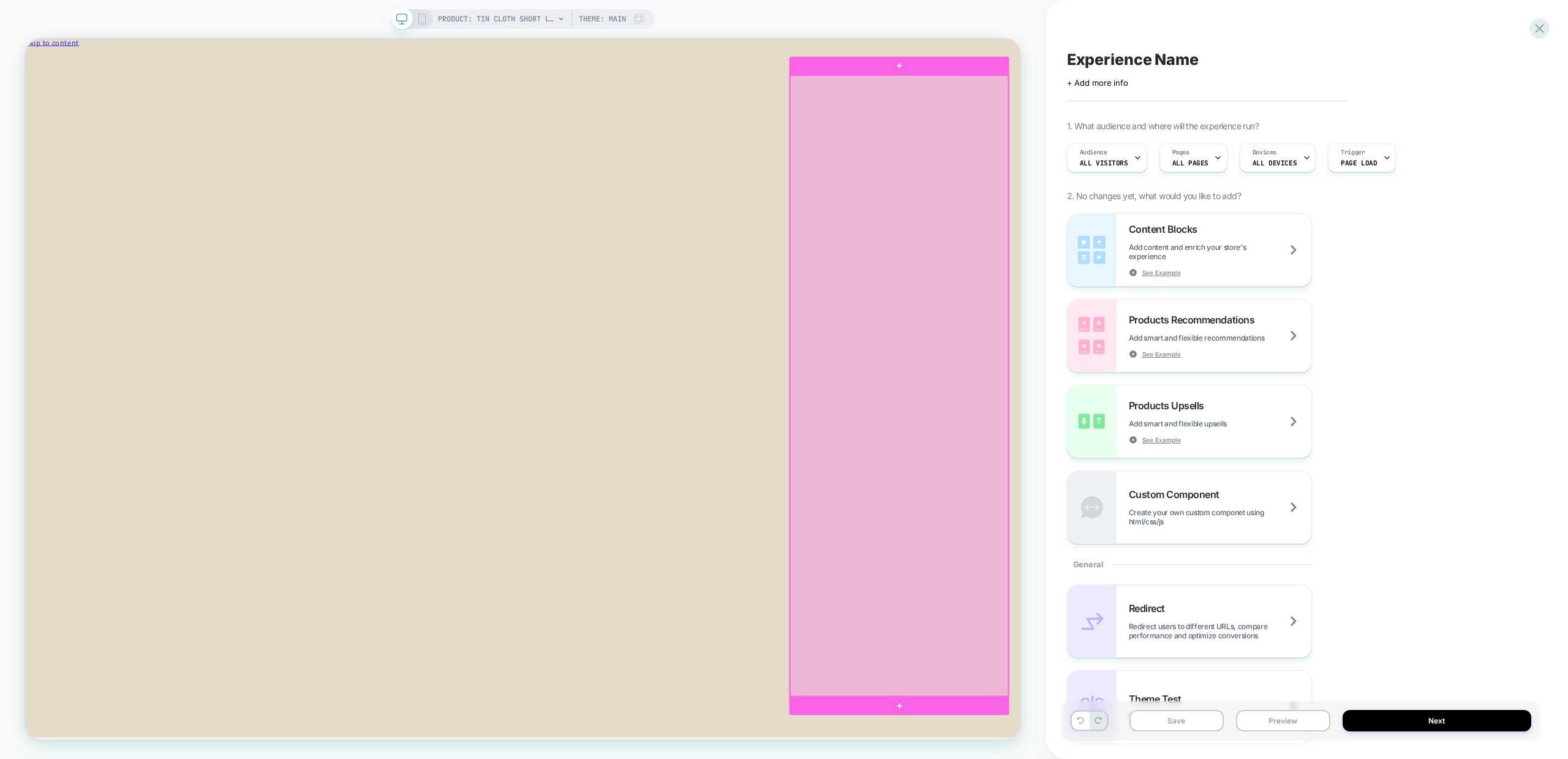
click at [1203, 421] on div at bounding box center [1190, 501] width 291 height 827
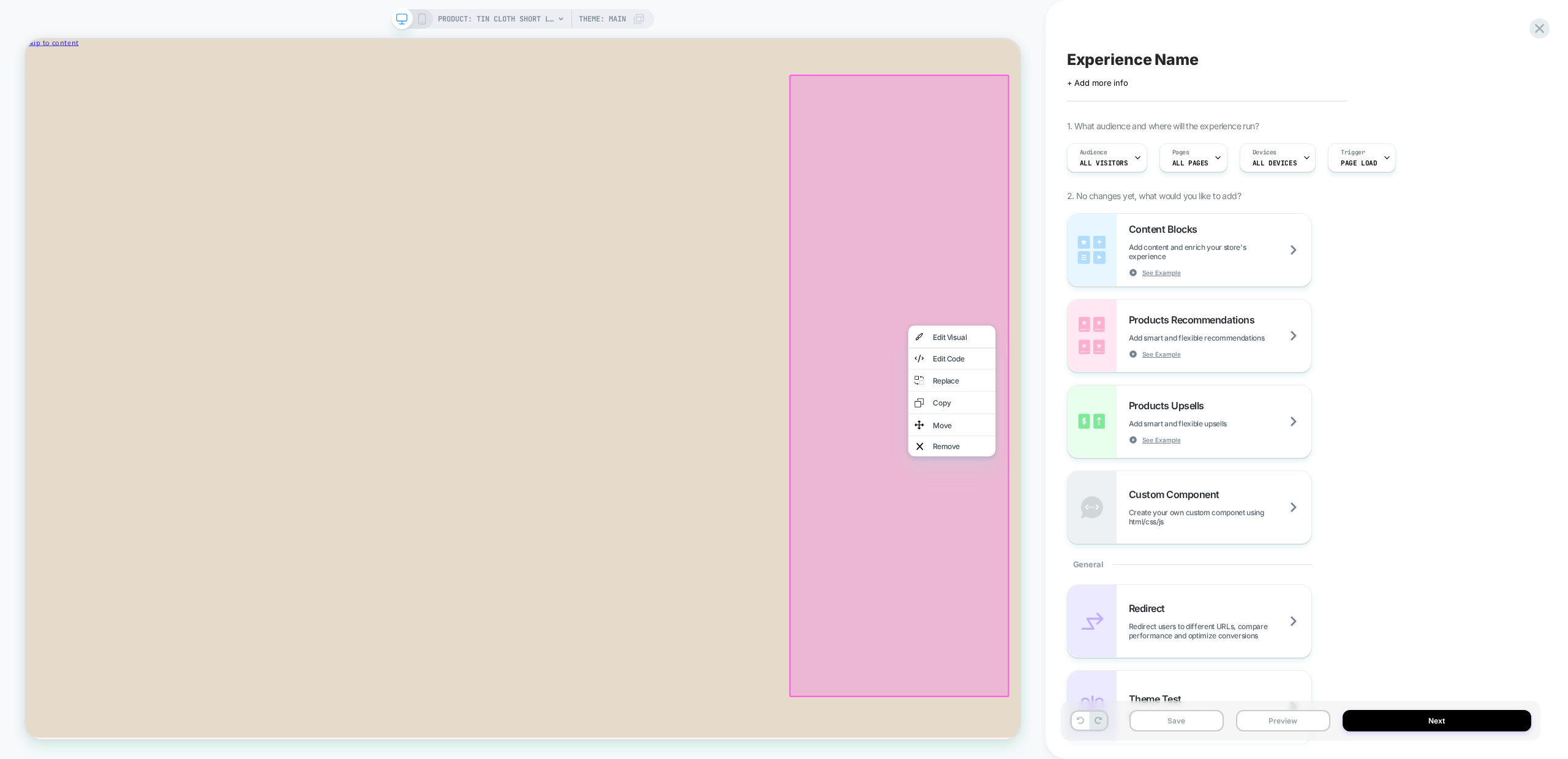
click at [1166, 59] on div "Cart [2] Close drawer" at bounding box center [688, 61] width 1327 height 22
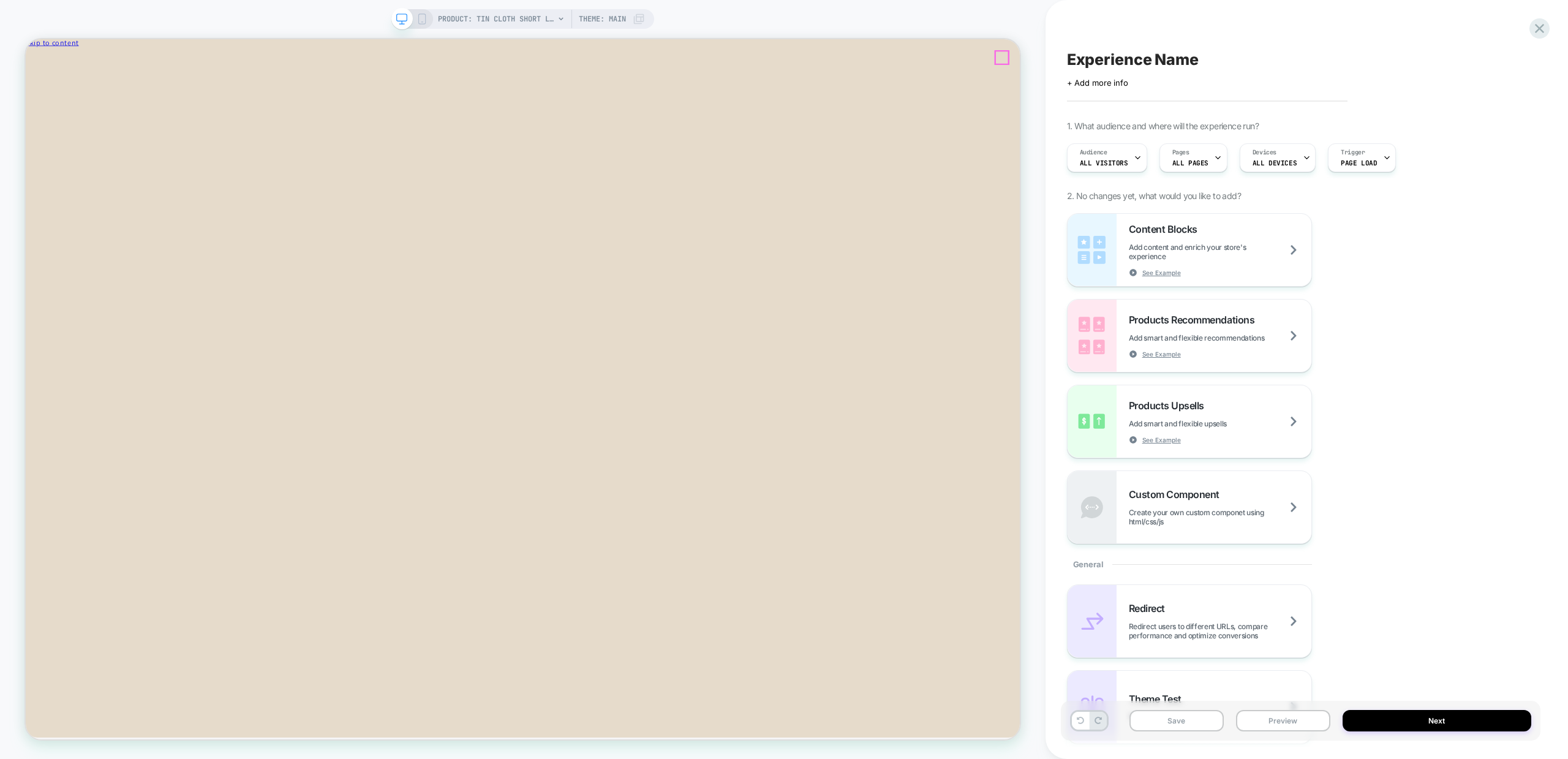
click at [79, 63] on icon "Close" at bounding box center [79, 65] width 0 height 9
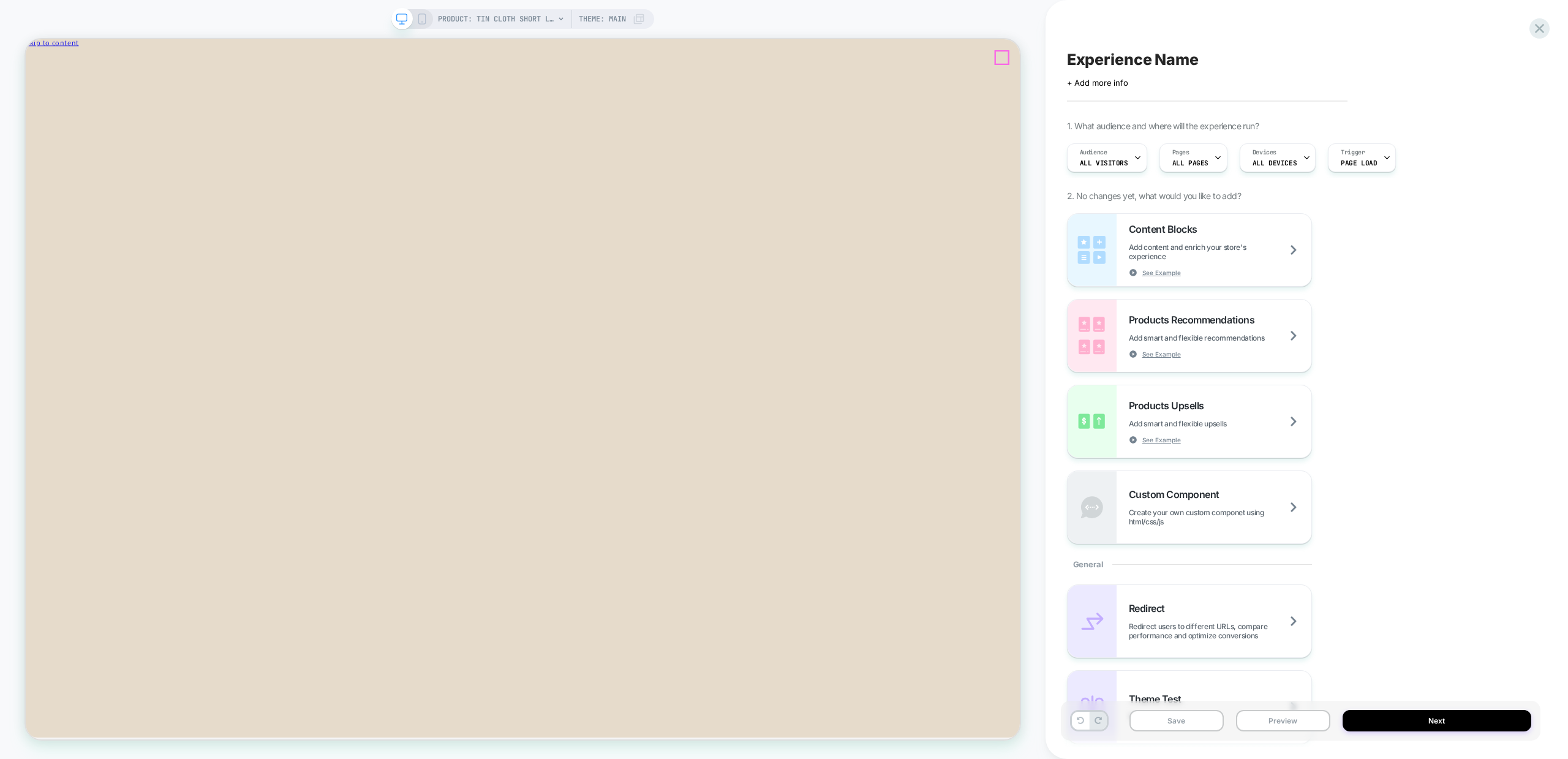
click at [79, 69] on icon "Close" at bounding box center [79, 65] width 0 height 9
click at [427, 22] on div "PRODUCT: Tin Cloth Short Lined Cruiser Jacket - Military Green Theme: MAIN" at bounding box center [523, 19] width 263 height 19
click at [422, 17] on icon at bounding box center [422, 19] width 11 height 11
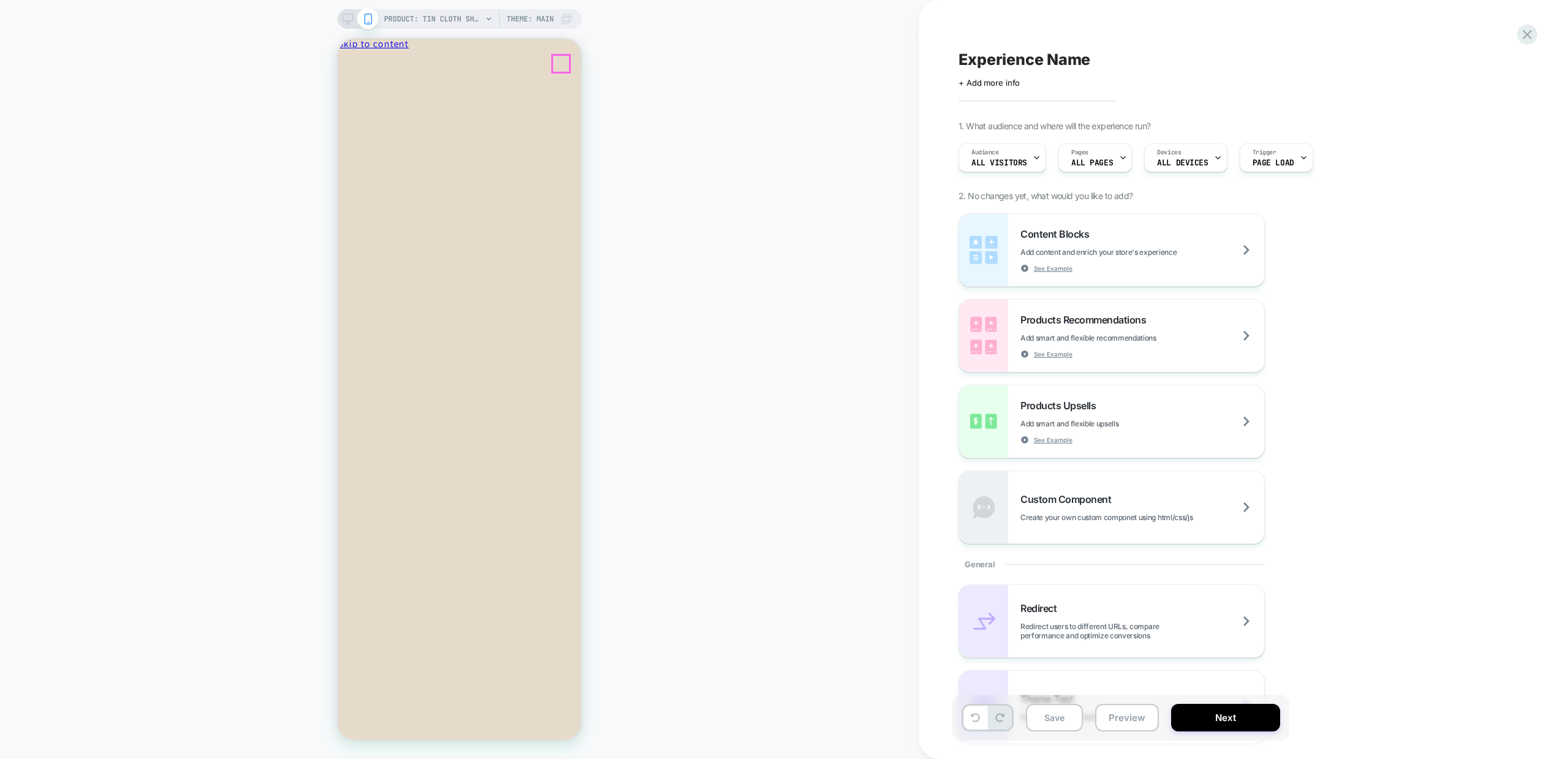
click at [392, 62] on icon "Close" at bounding box center [392, 65] width 0 height 9
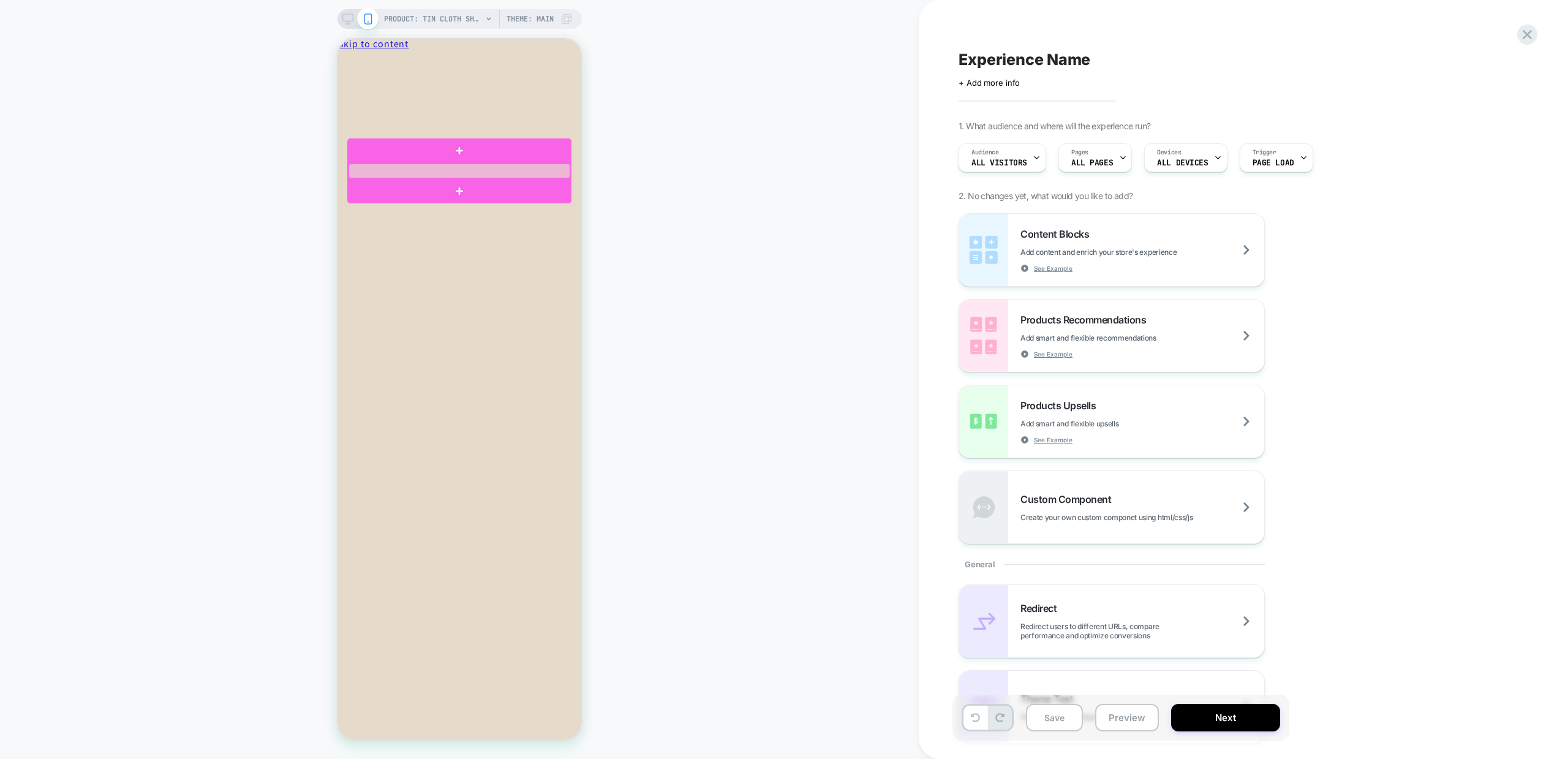
click at [403, 167] on div at bounding box center [459, 171] width 222 height 15
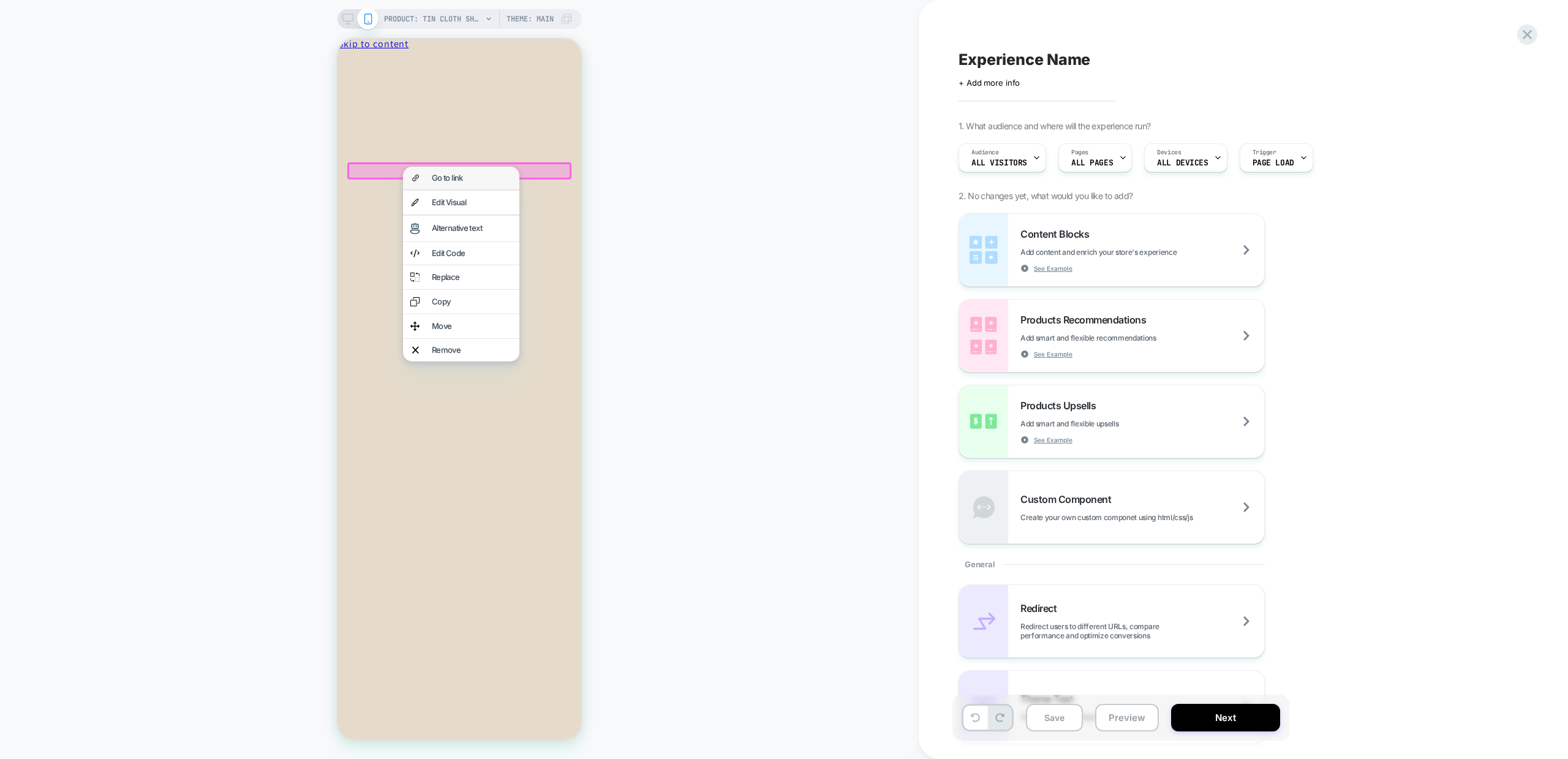
drag, startPoint x: 436, startPoint y: 172, endPoint x: 774, endPoint y: 211, distance: 340.2
click at [436, 174] on div "Go to link" at bounding box center [472, 178] width 80 height 8
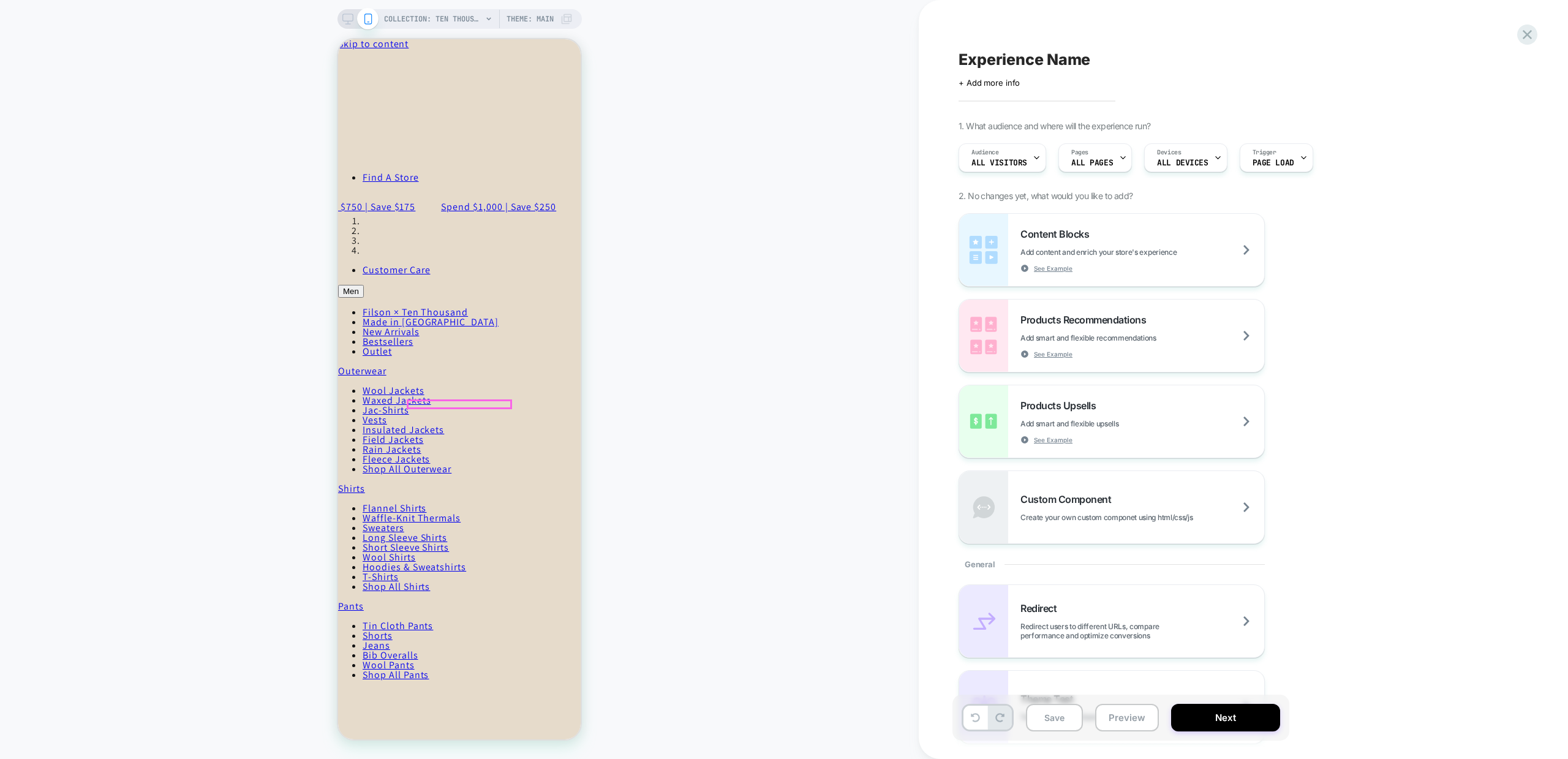
click at [427, 112] on link "Continue shopping" at bounding box center [382, 105] width 89 height 13
click at [731, 338] on div "COLLECTION: Ten Thousand (Category) COLLECTION: Ten Thousand (Category) Theme: …" at bounding box center [460, 379] width 919 height 734
click at [392, 60] on icon "Close" at bounding box center [392, 55] width 0 height 9
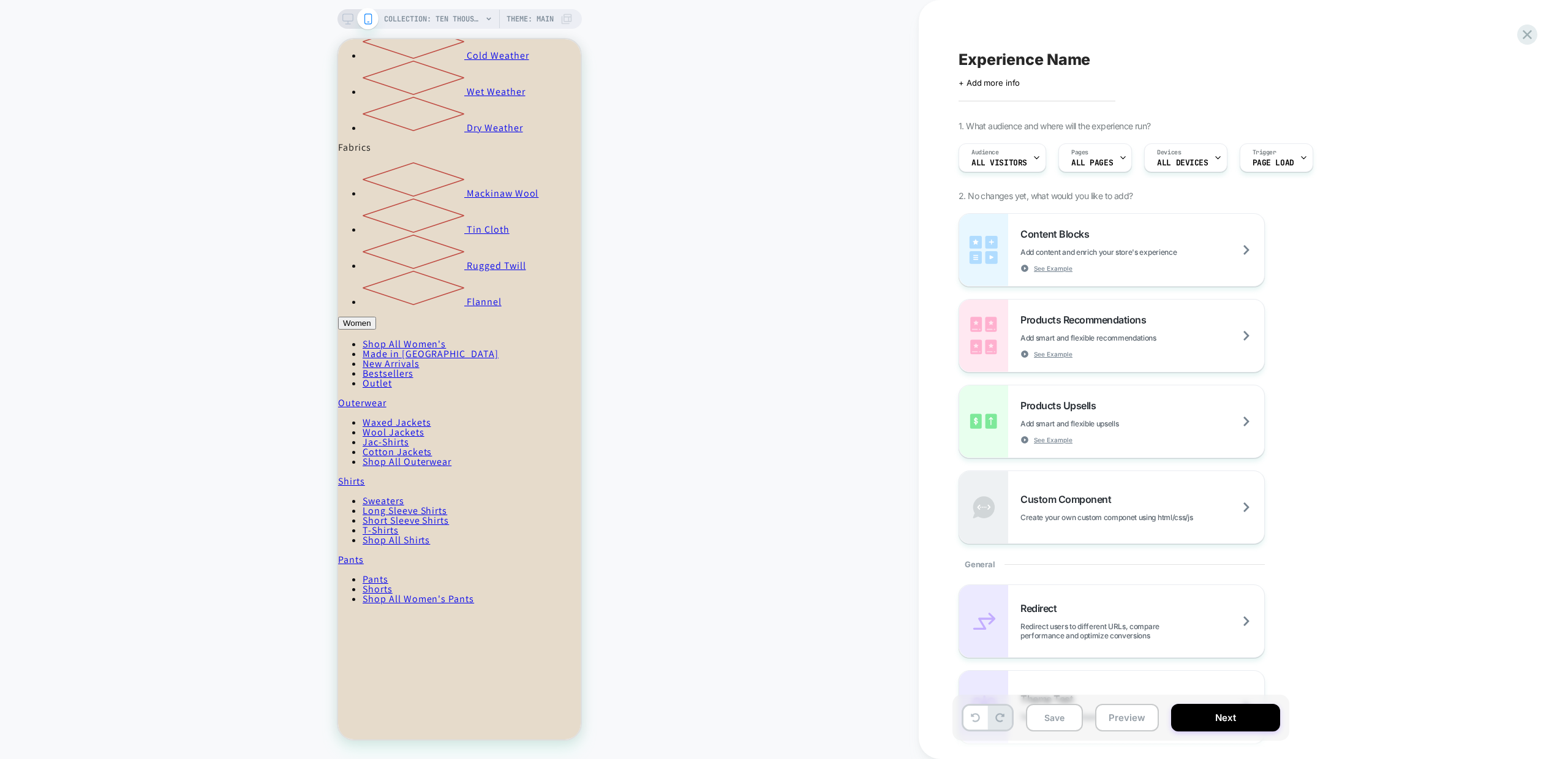
scroll to position [978, 0]
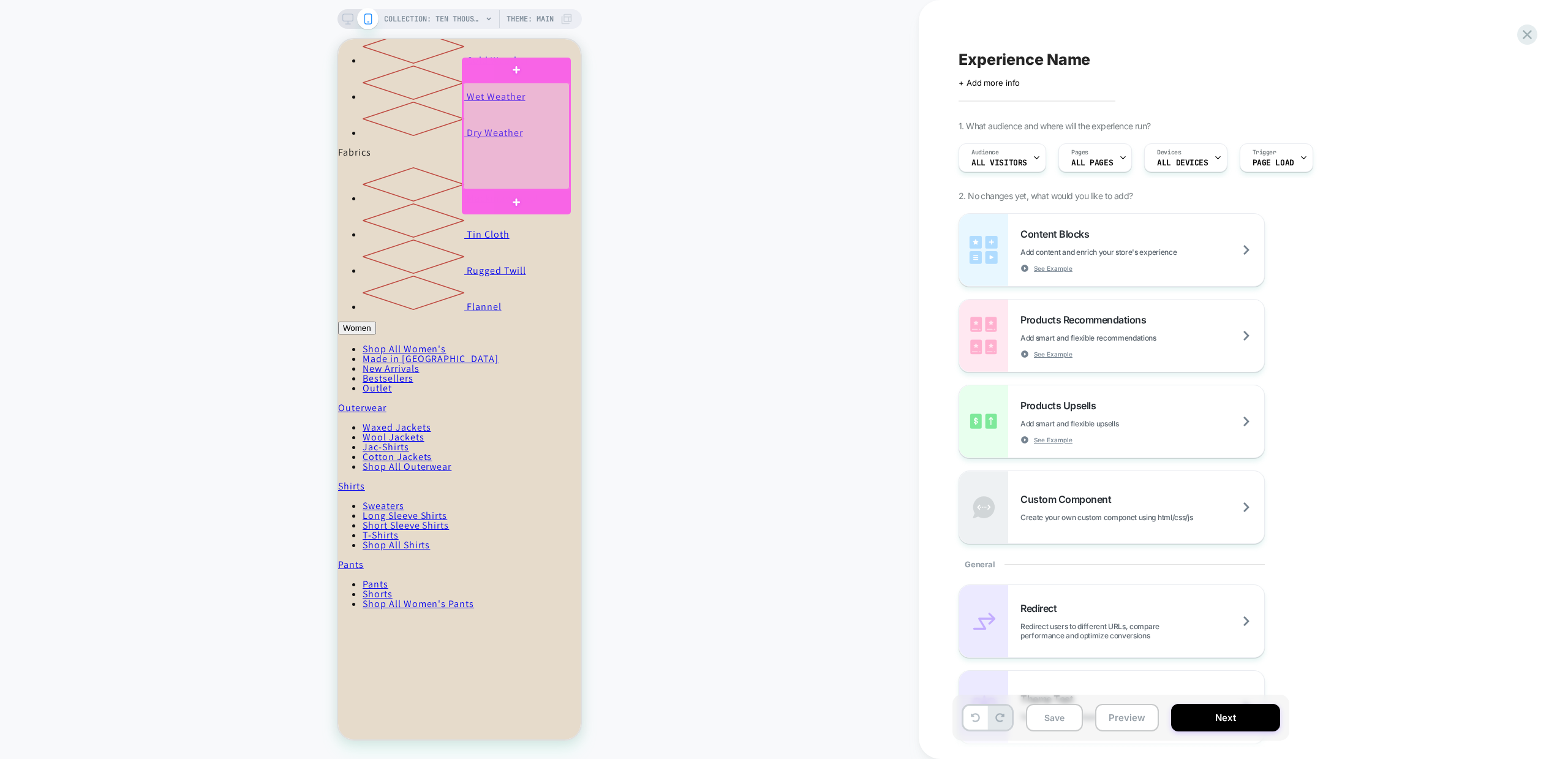
click at [505, 174] on div at bounding box center [516, 136] width 107 height 107
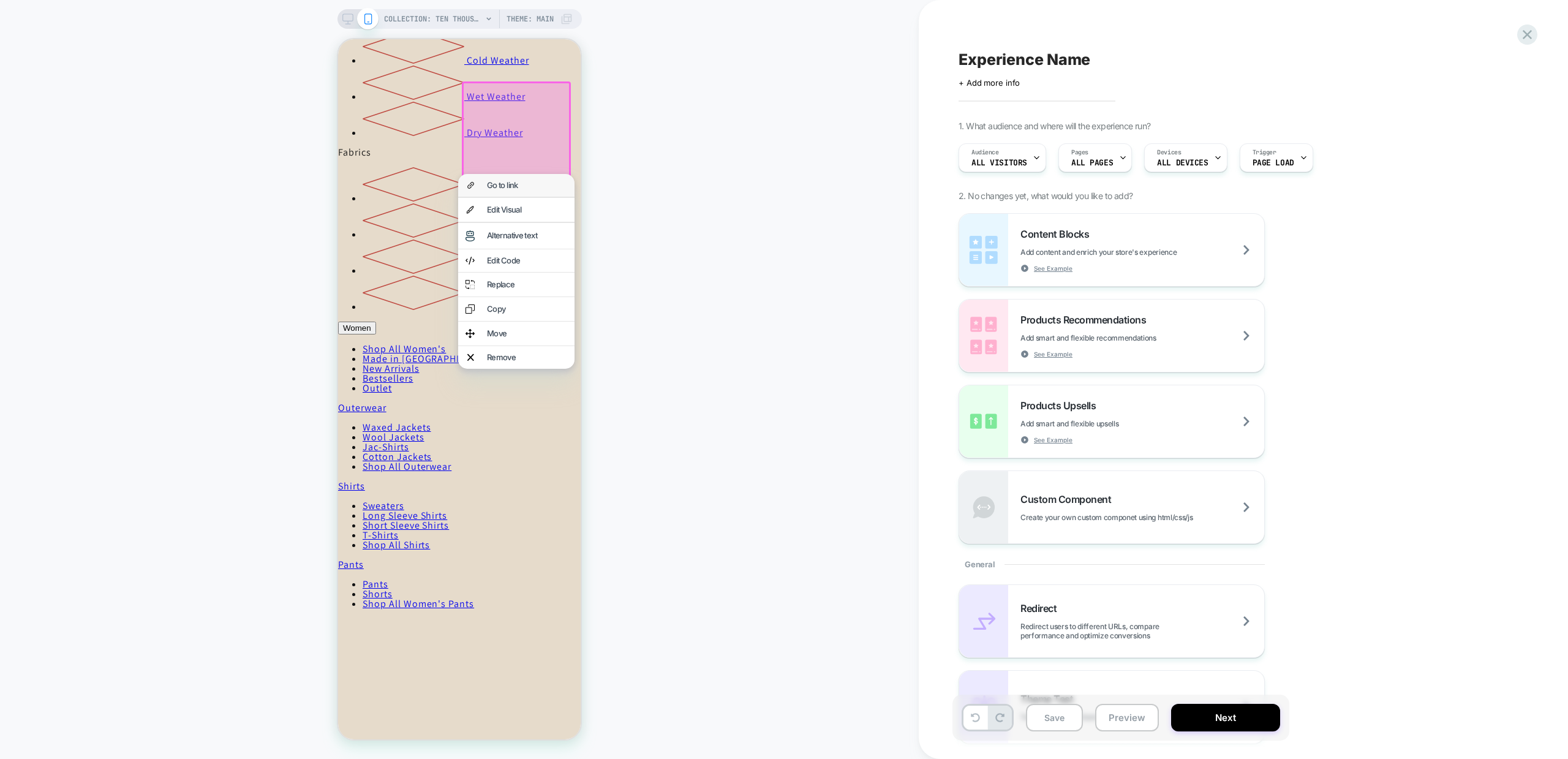
click at [502, 185] on div "Go to link" at bounding box center [527, 185] width 80 height 8
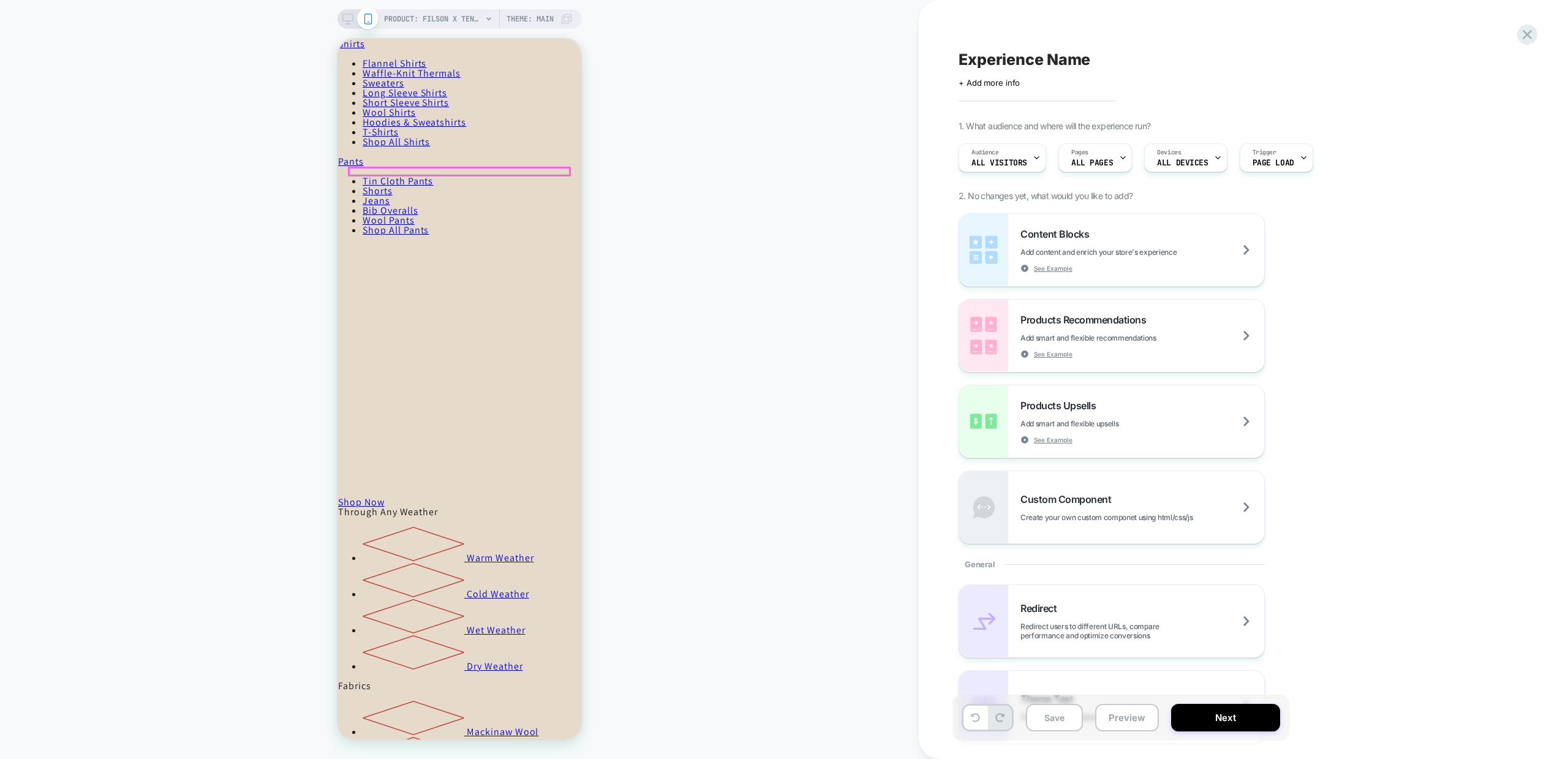
scroll to position [444, 0]
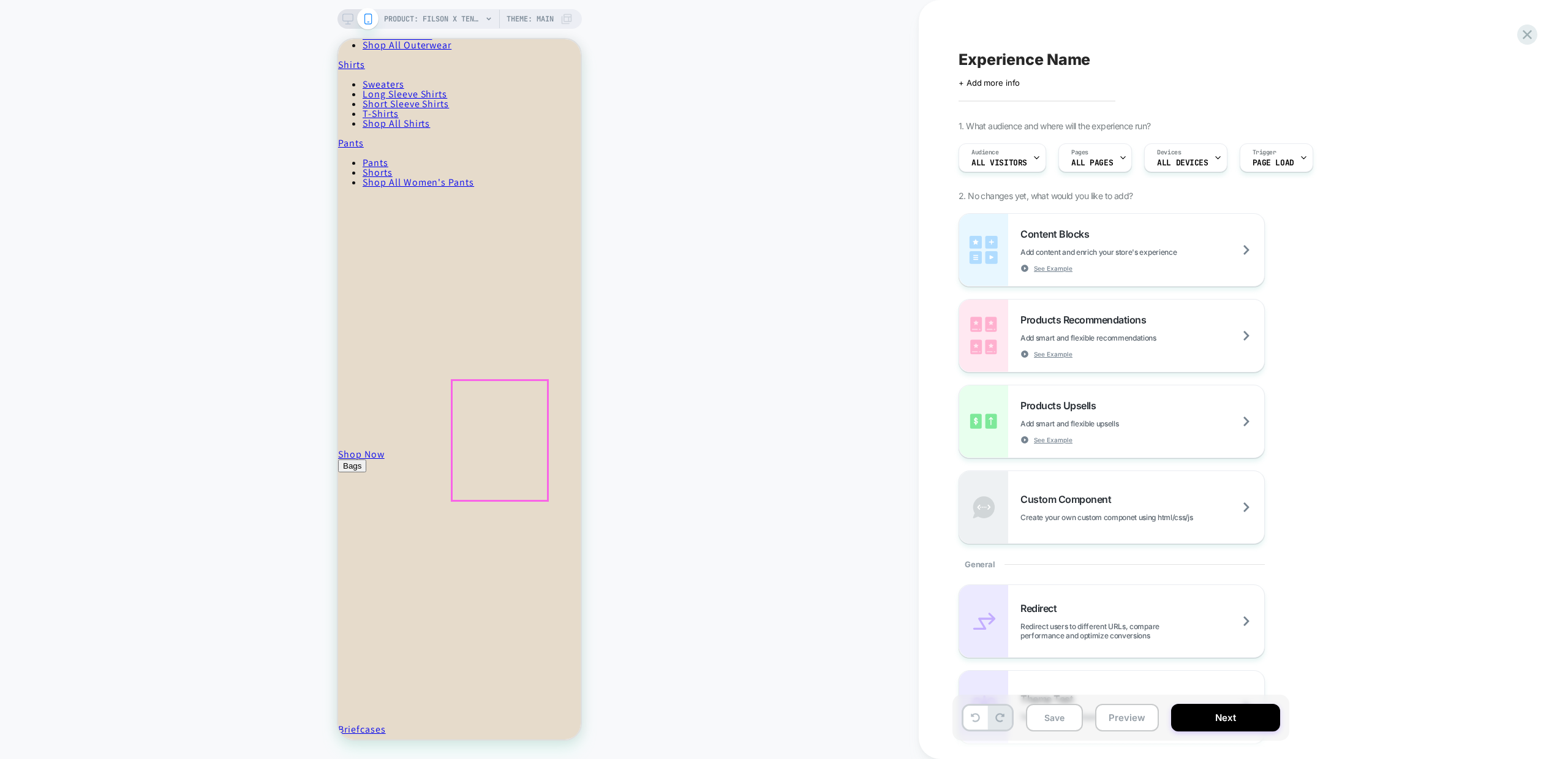
scroll to position [1404, 0]
click at [351, 22] on icon at bounding box center [348, 19] width 11 height 11
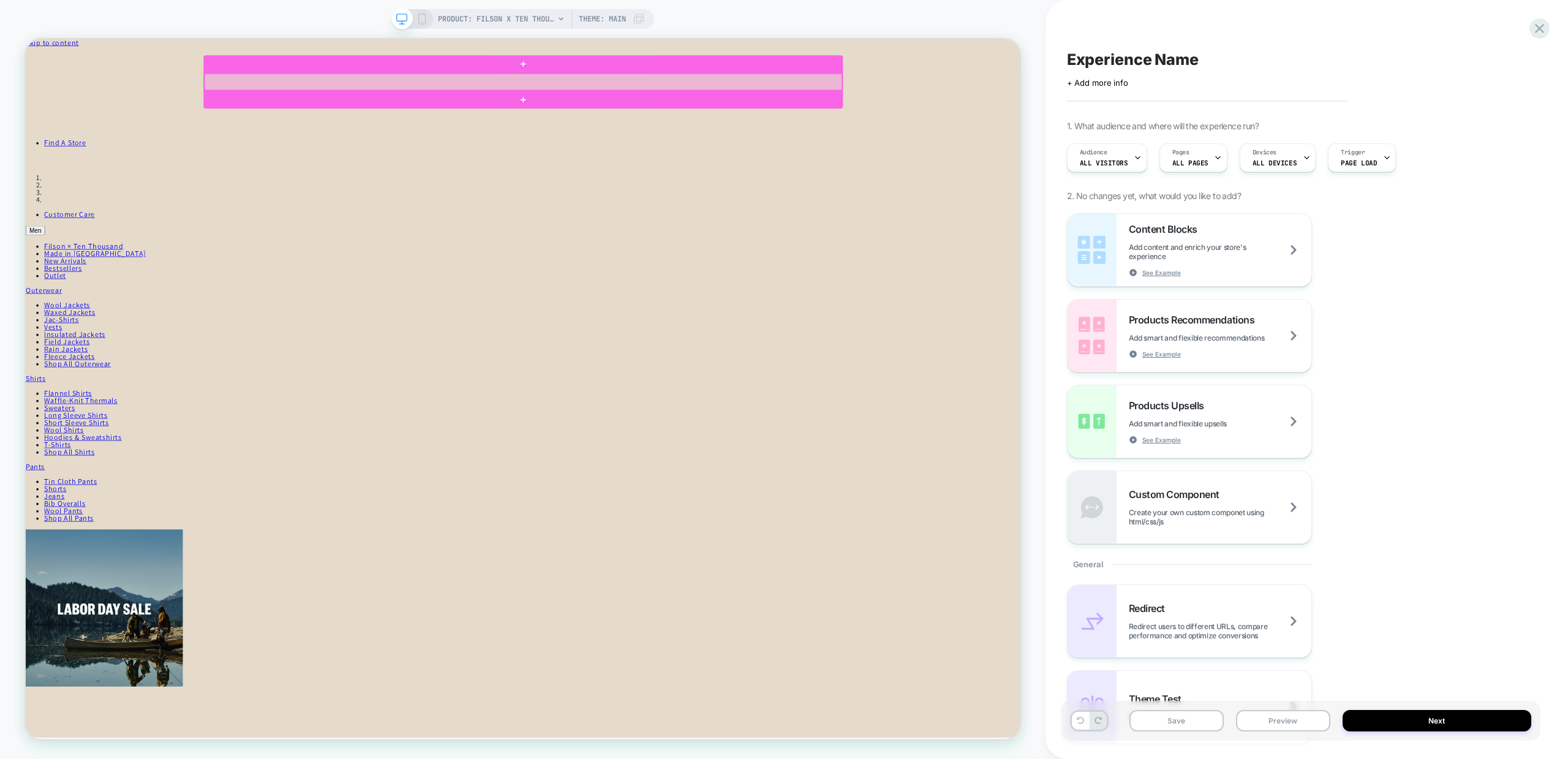
click at [413, 90] on div at bounding box center [689, 96] width 851 height 22
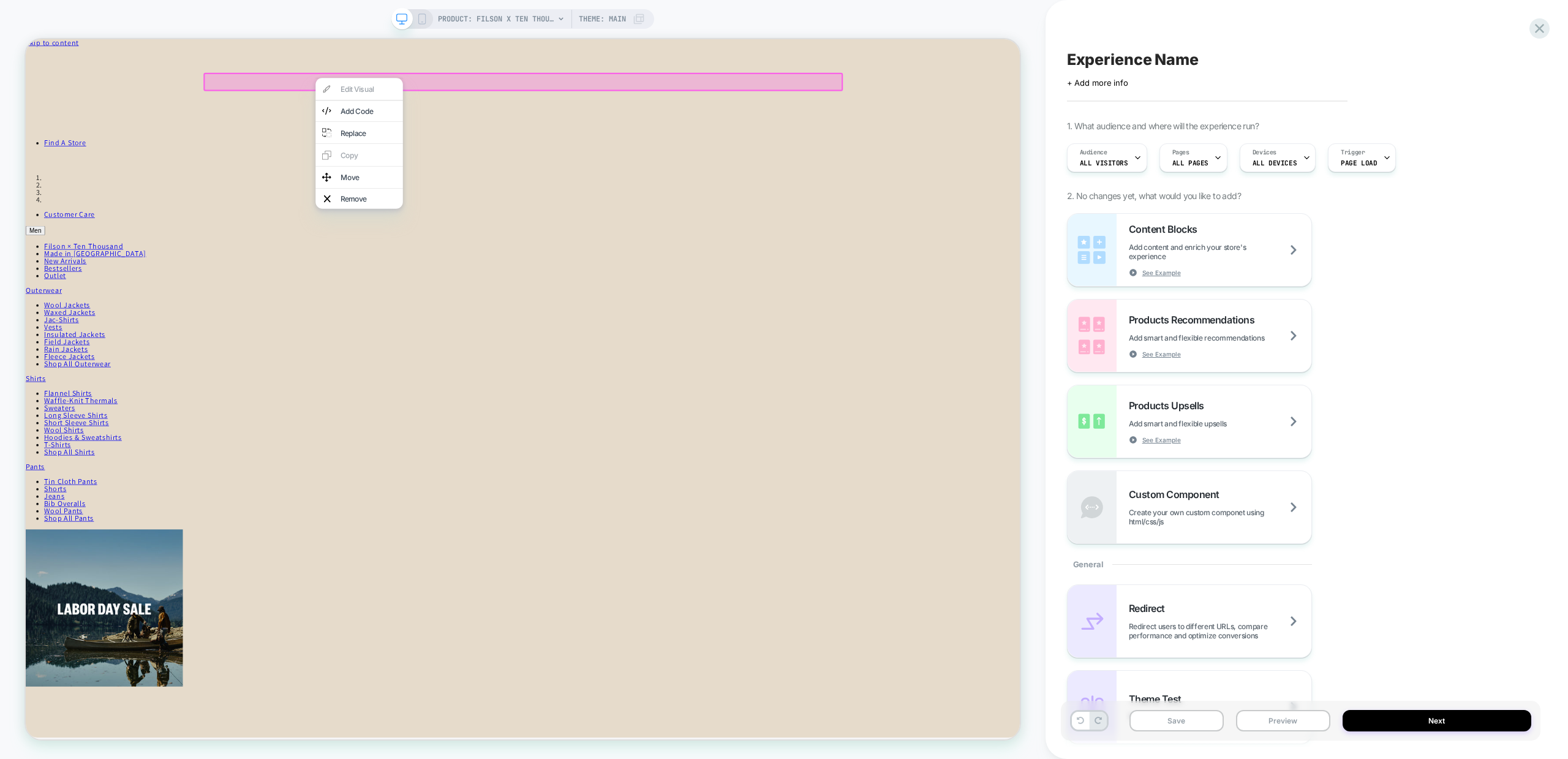
click at [400, 97] on div at bounding box center [689, 96] width 853 height 25
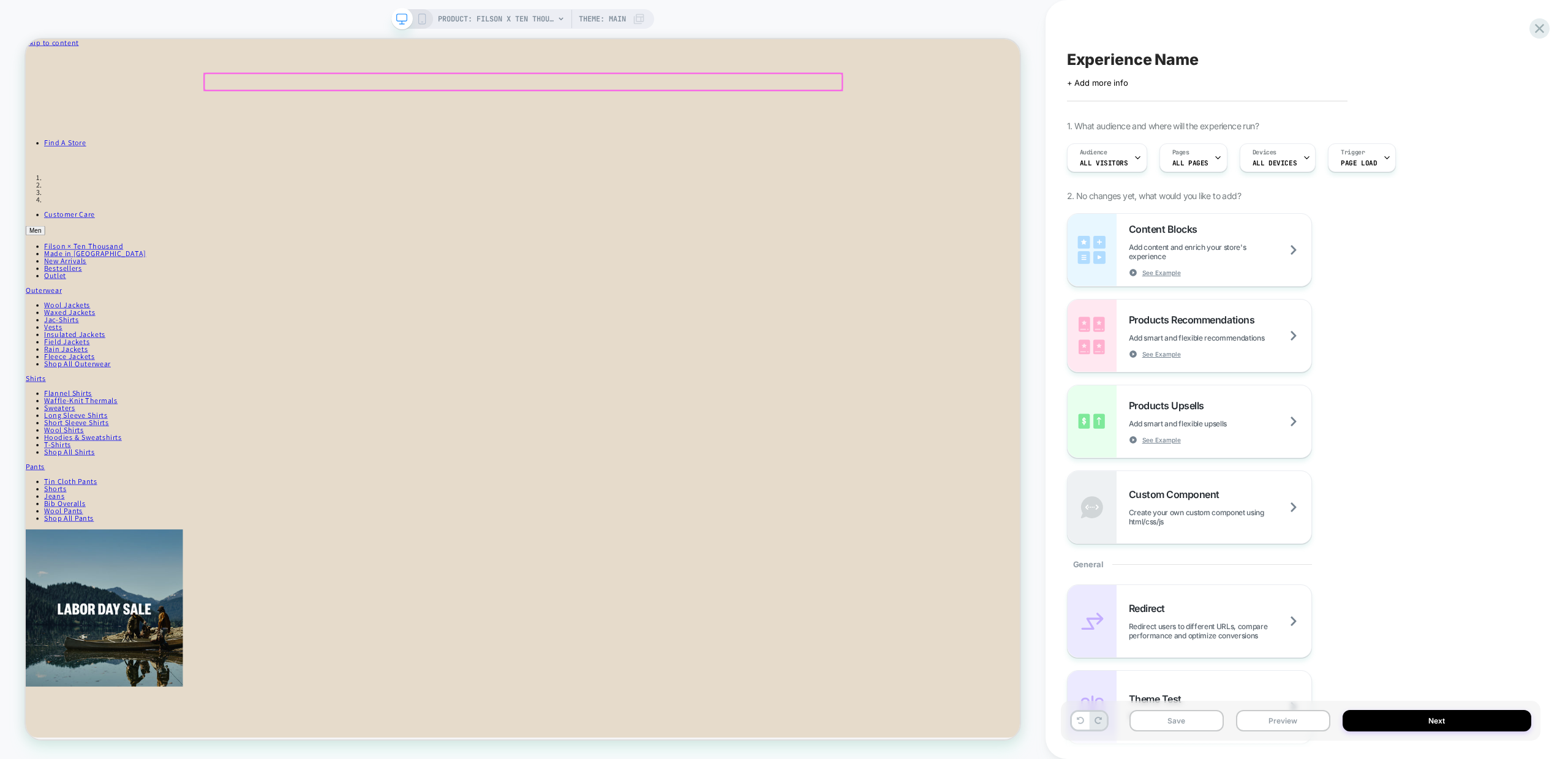
click at [400, 97] on div at bounding box center [689, 96] width 851 height 22
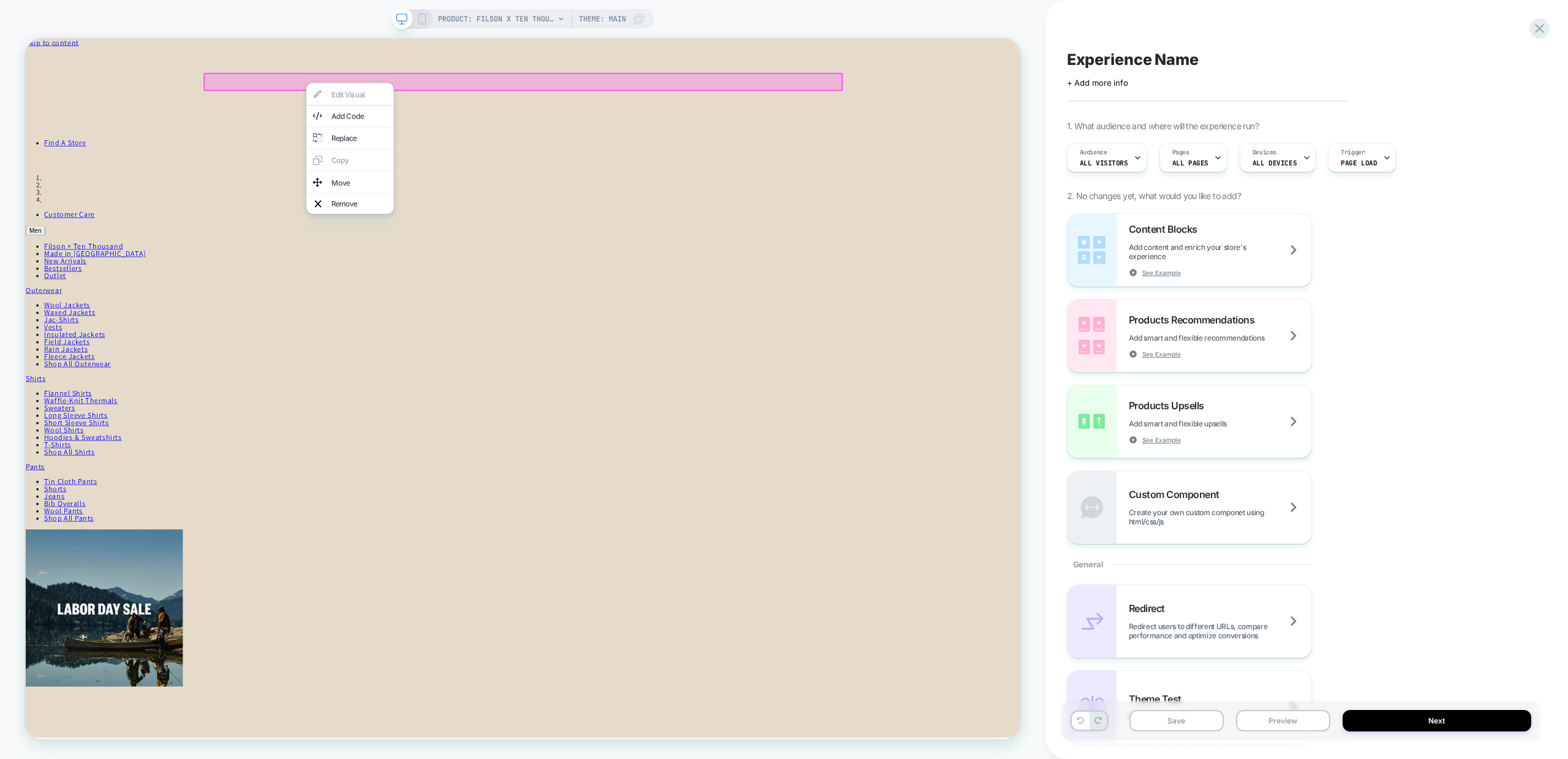
click at [371, 96] on div at bounding box center [689, 96] width 853 height 25
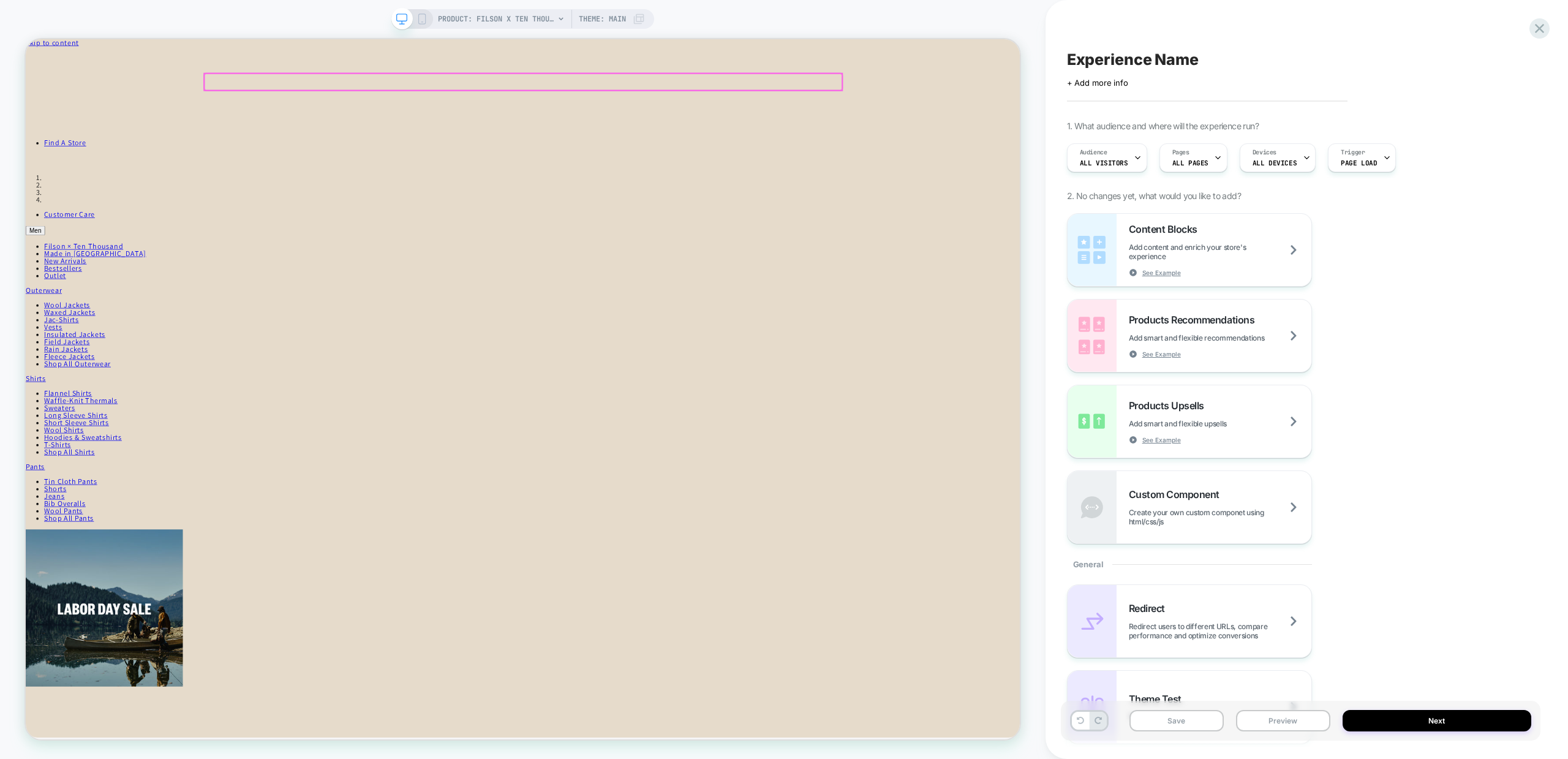
click at [371, 96] on div at bounding box center [689, 96] width 851 height 22
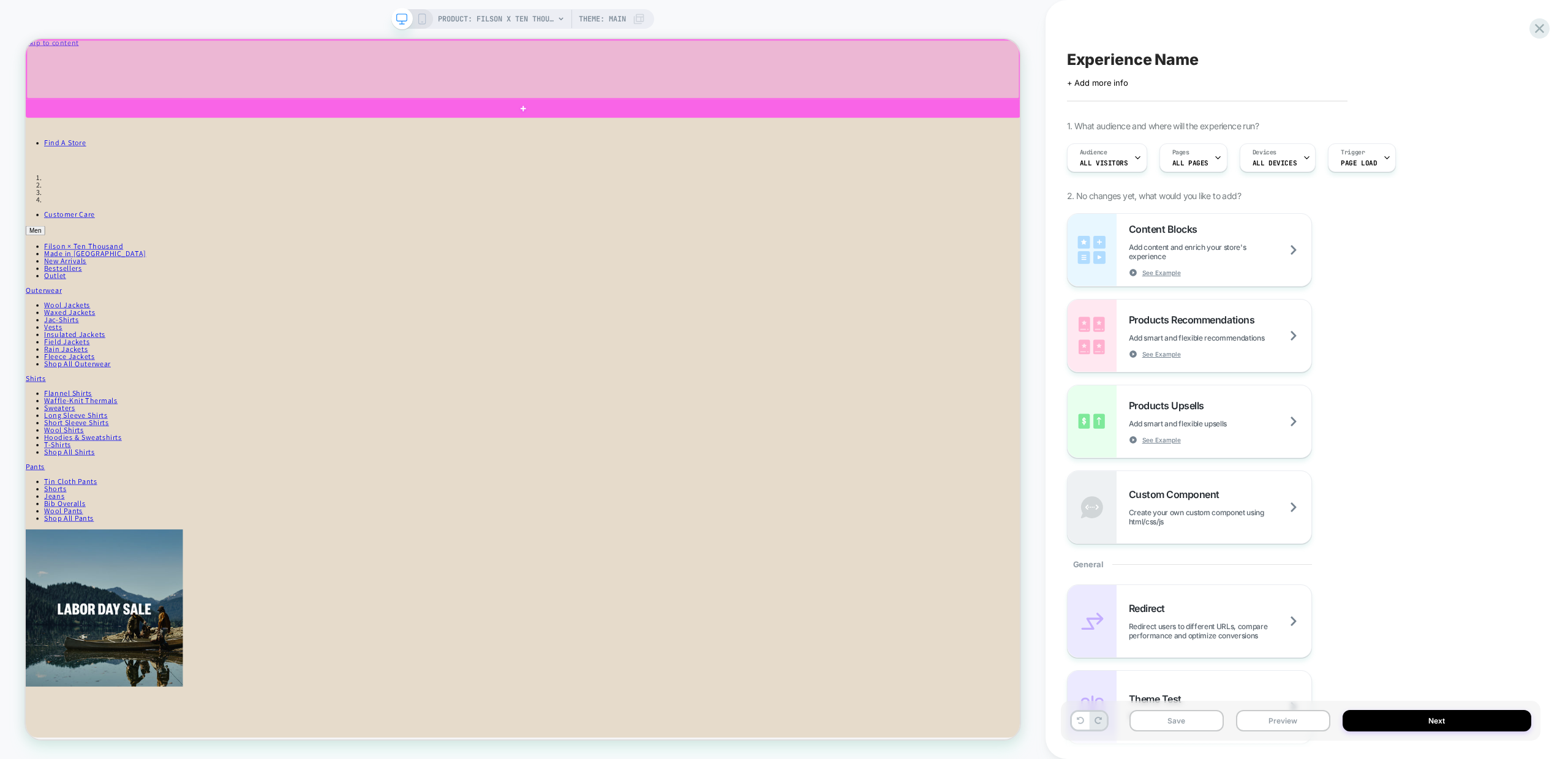
click at [679, 63] on div at bounding box center [688, 79] width 1324 height 78
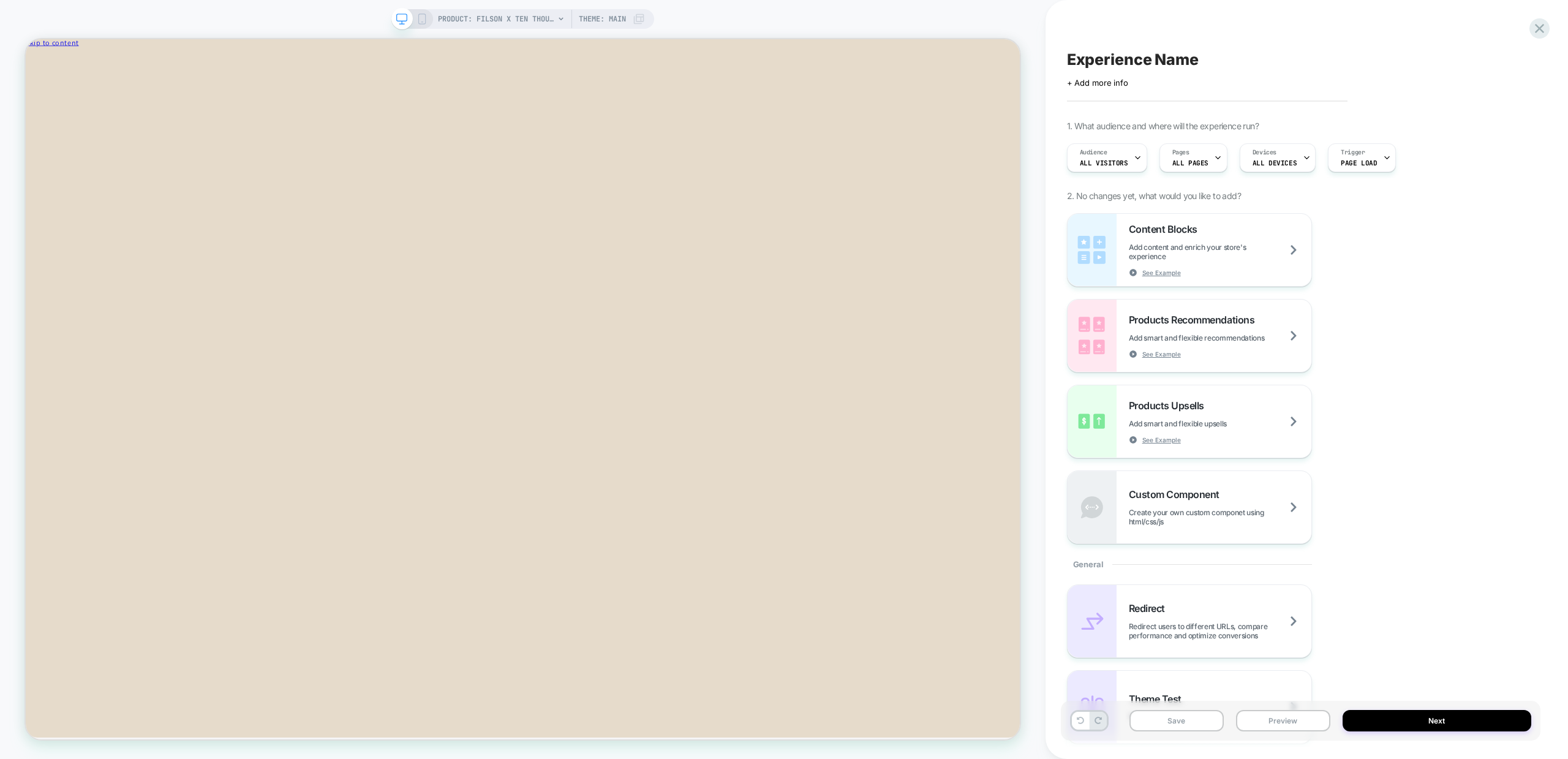
scroll to position [416, 0]
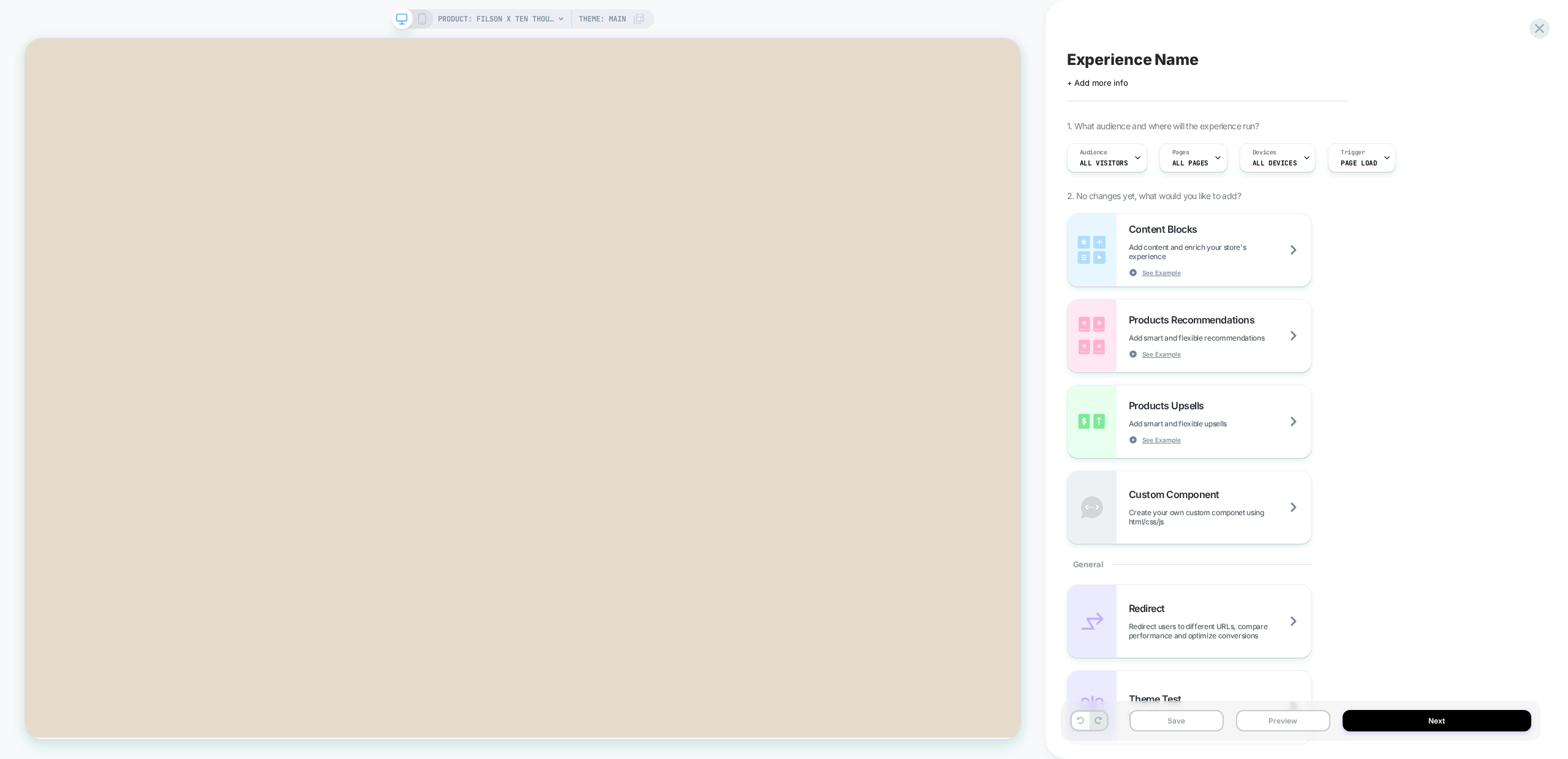
click at [427, 15] on icon at bounding box center [422, 19] width 11 height 11
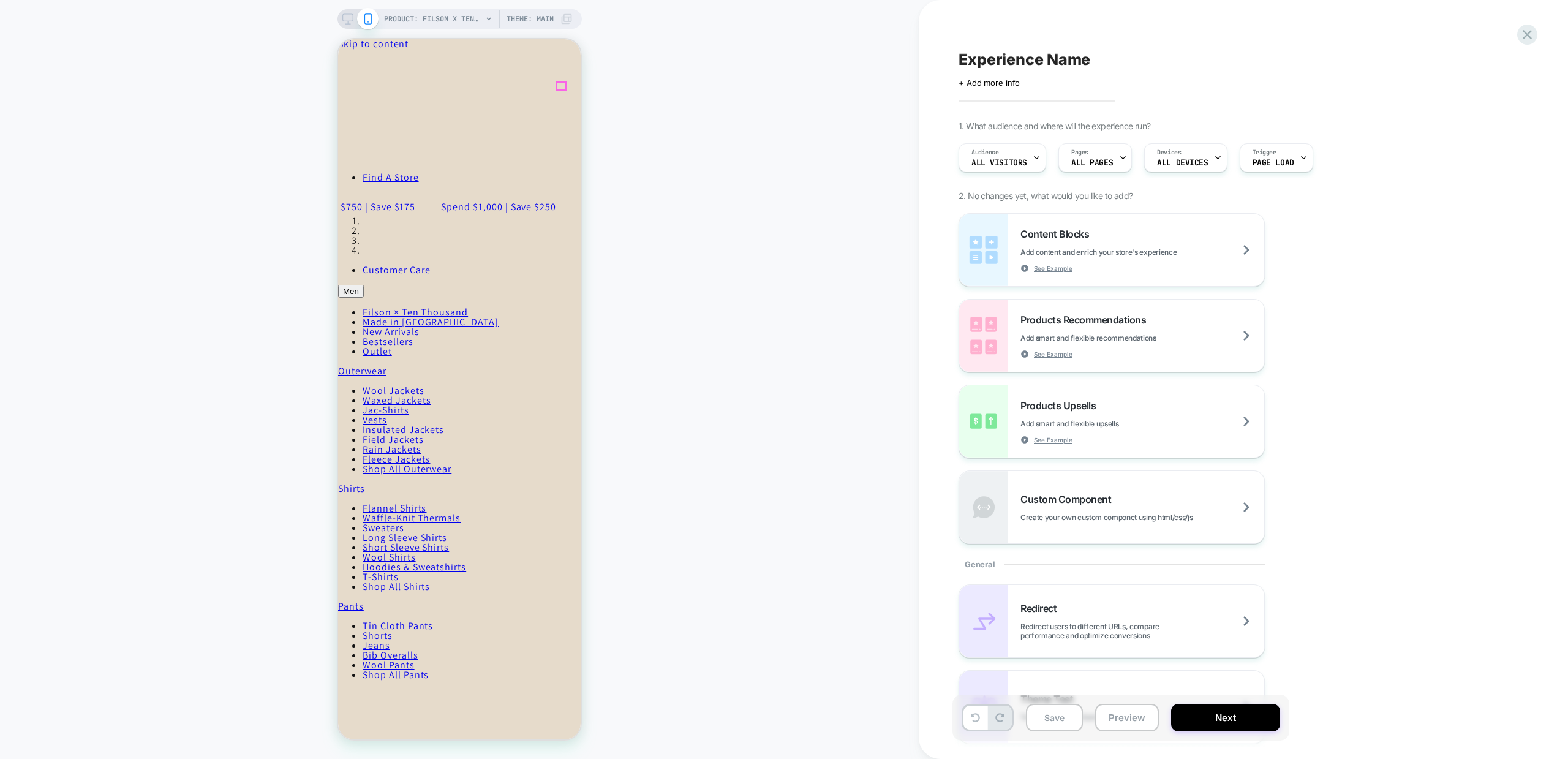
click at [392, 56] on icon "Close" at bounding box center [392, 55] width 0 height 9
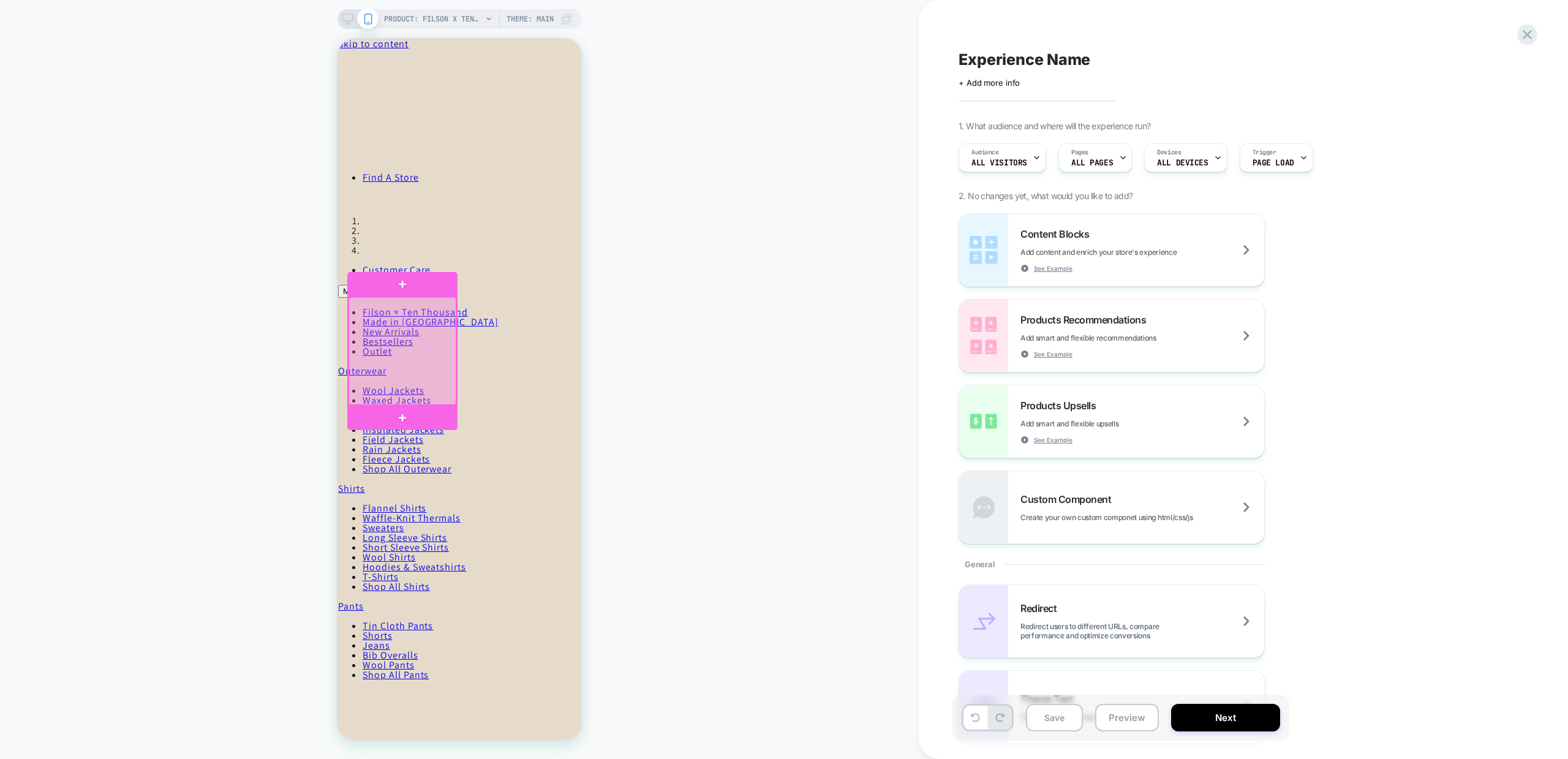
click at [397, 375] on div at bounding box center [402, 351] width 108 height 108
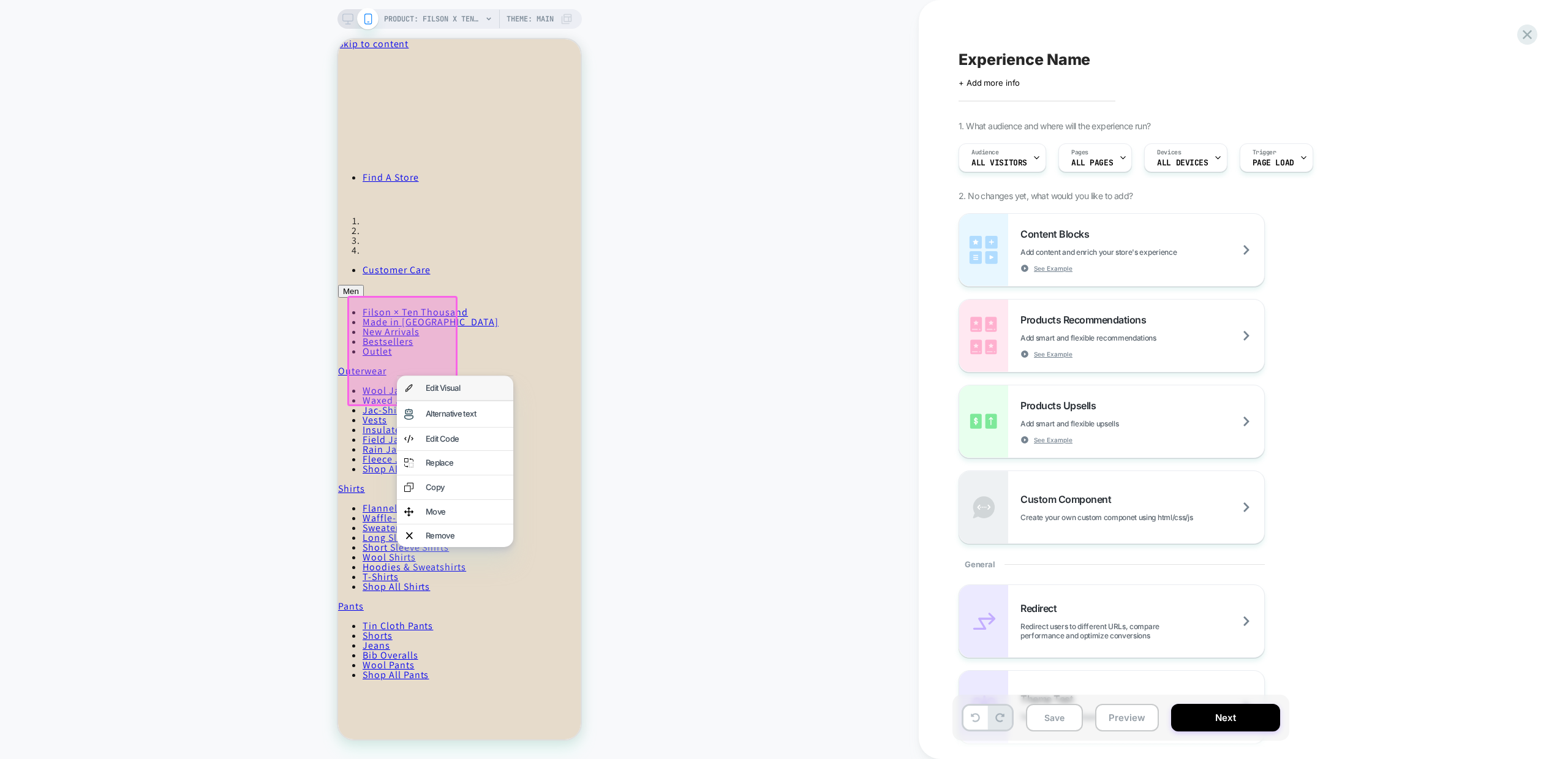
click at [428, 388] on div "Edit Visual" at bounding box center [466, 388] width 80 height 8
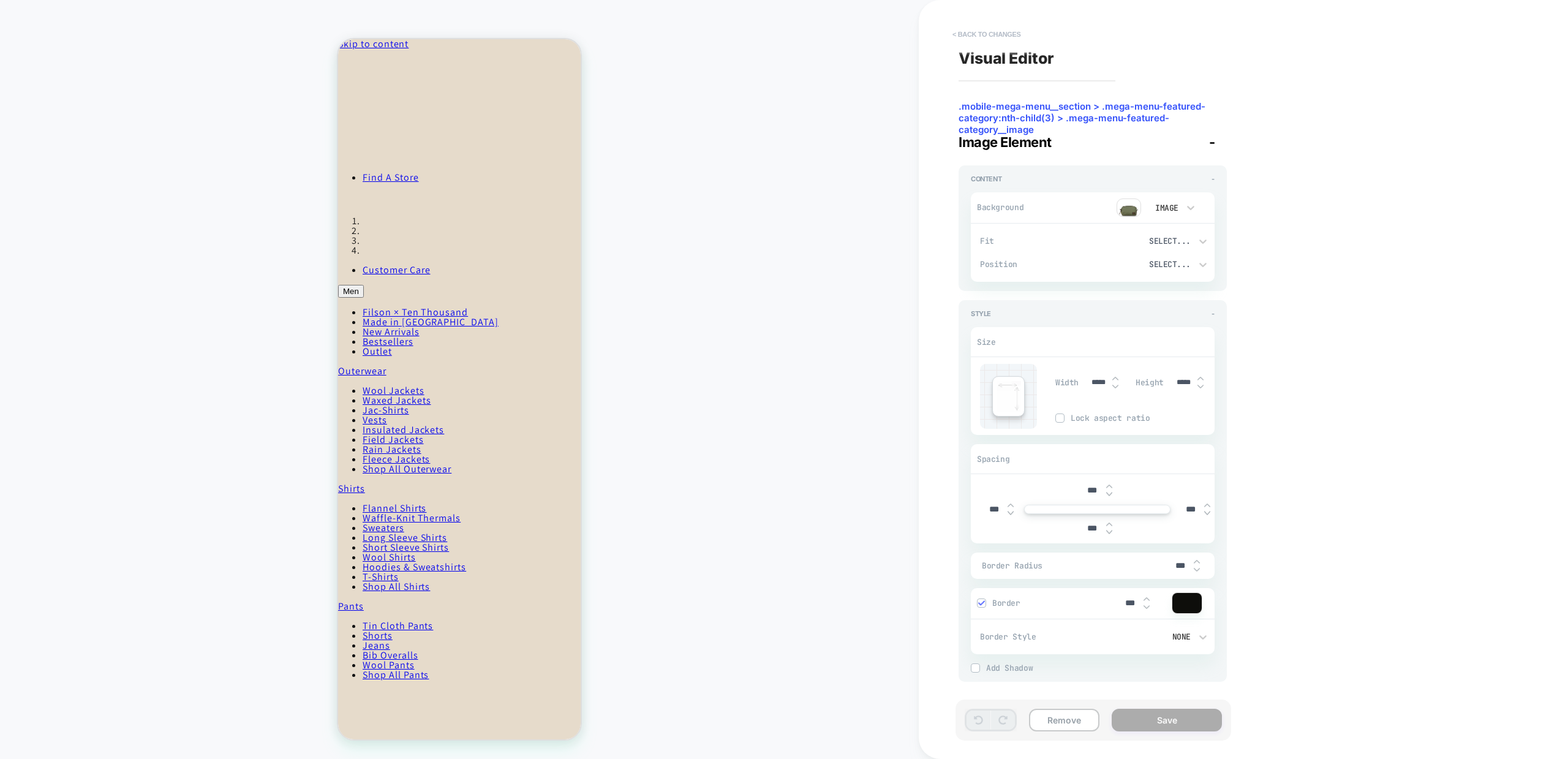
click at [965, 32] on button "< Back to changes" at bounding box center [987, 34] width 81 height 19
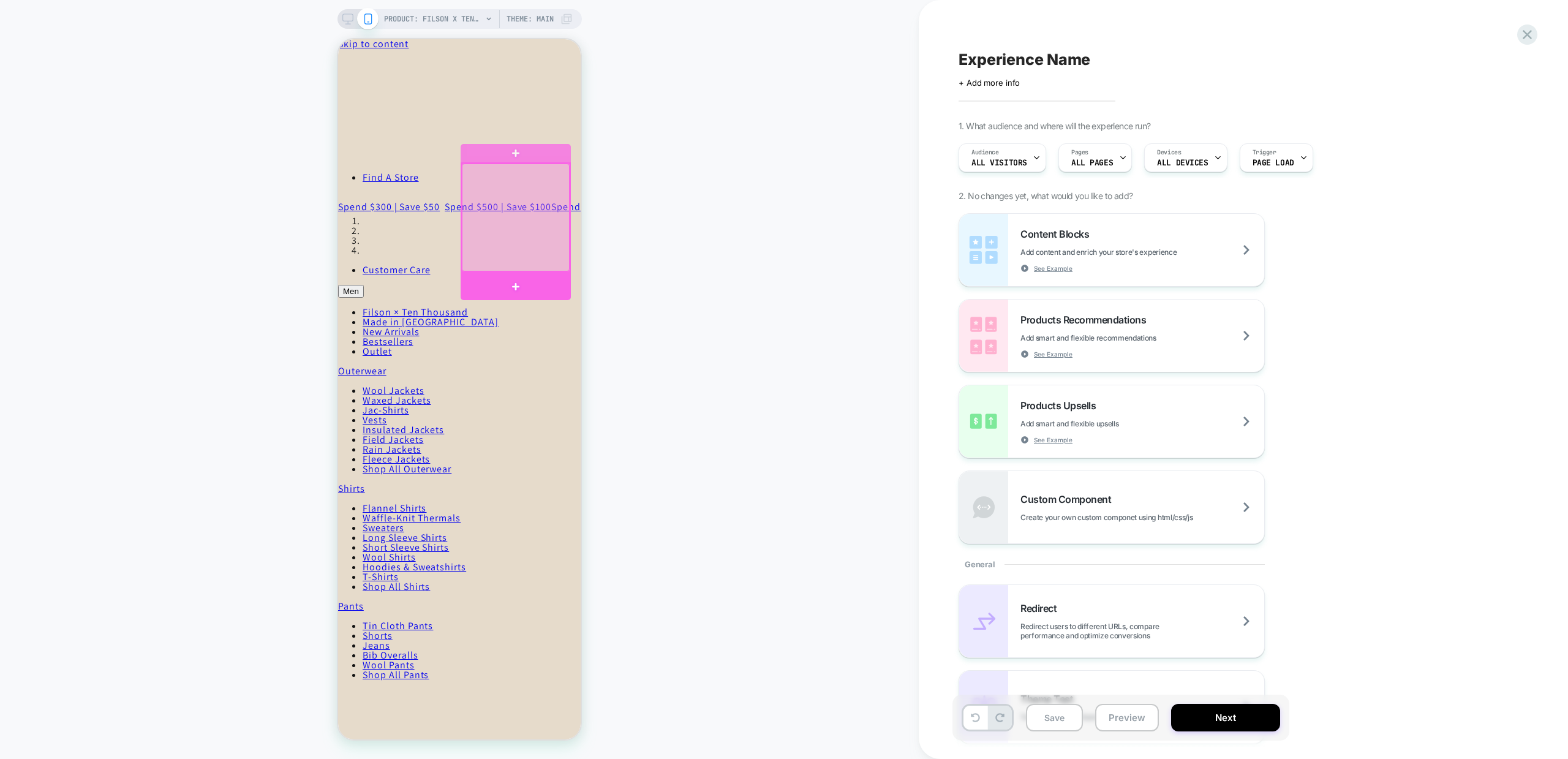
click at [521, 207] on div at bounding box center [516, 217] width 108 height 108
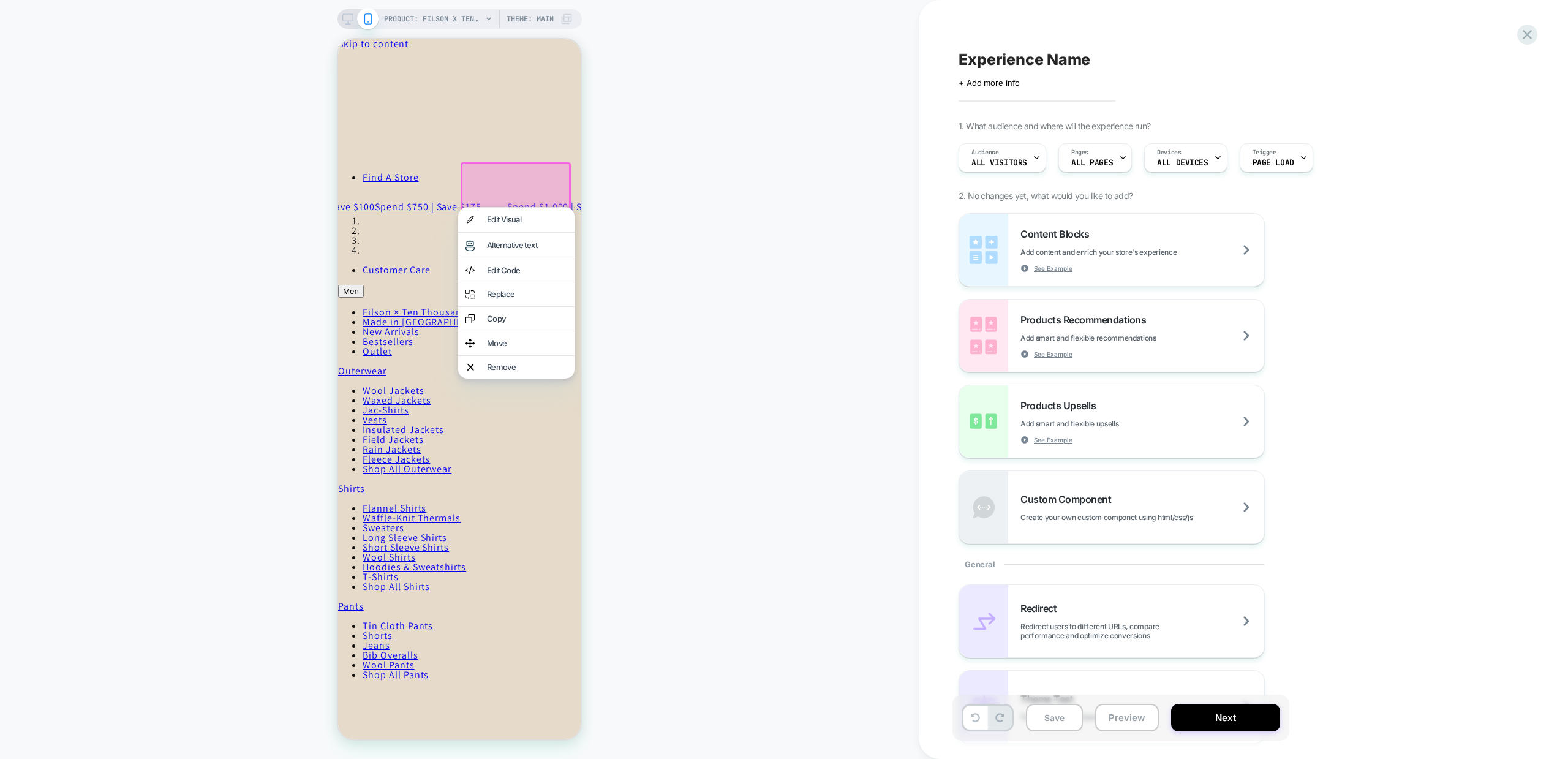
click at [522, 188] on div at bounding box center [516, 217] width 111 height 111
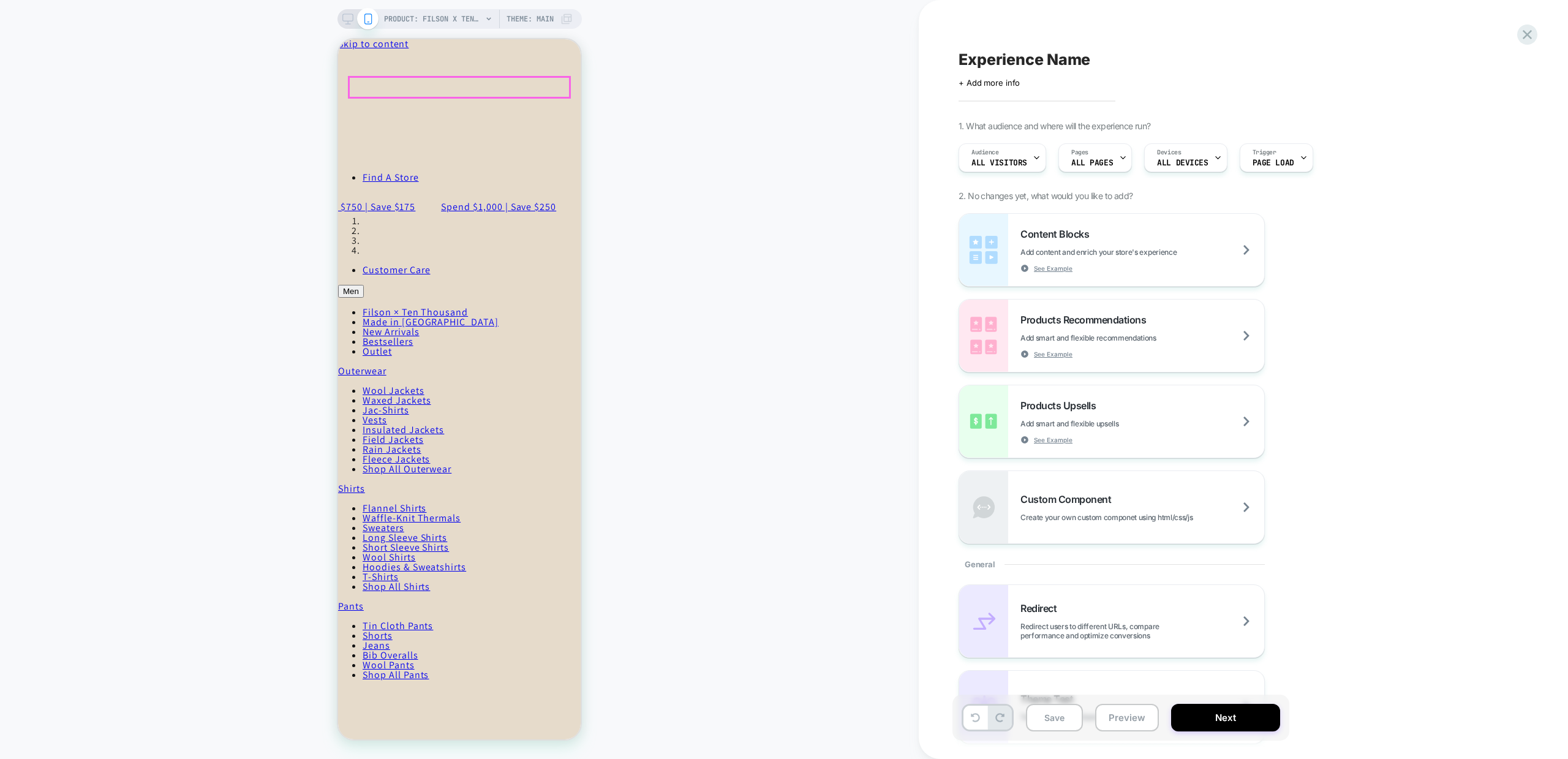
click at [455, 555] on div at bounding box center [460, 557] width 51 height 10
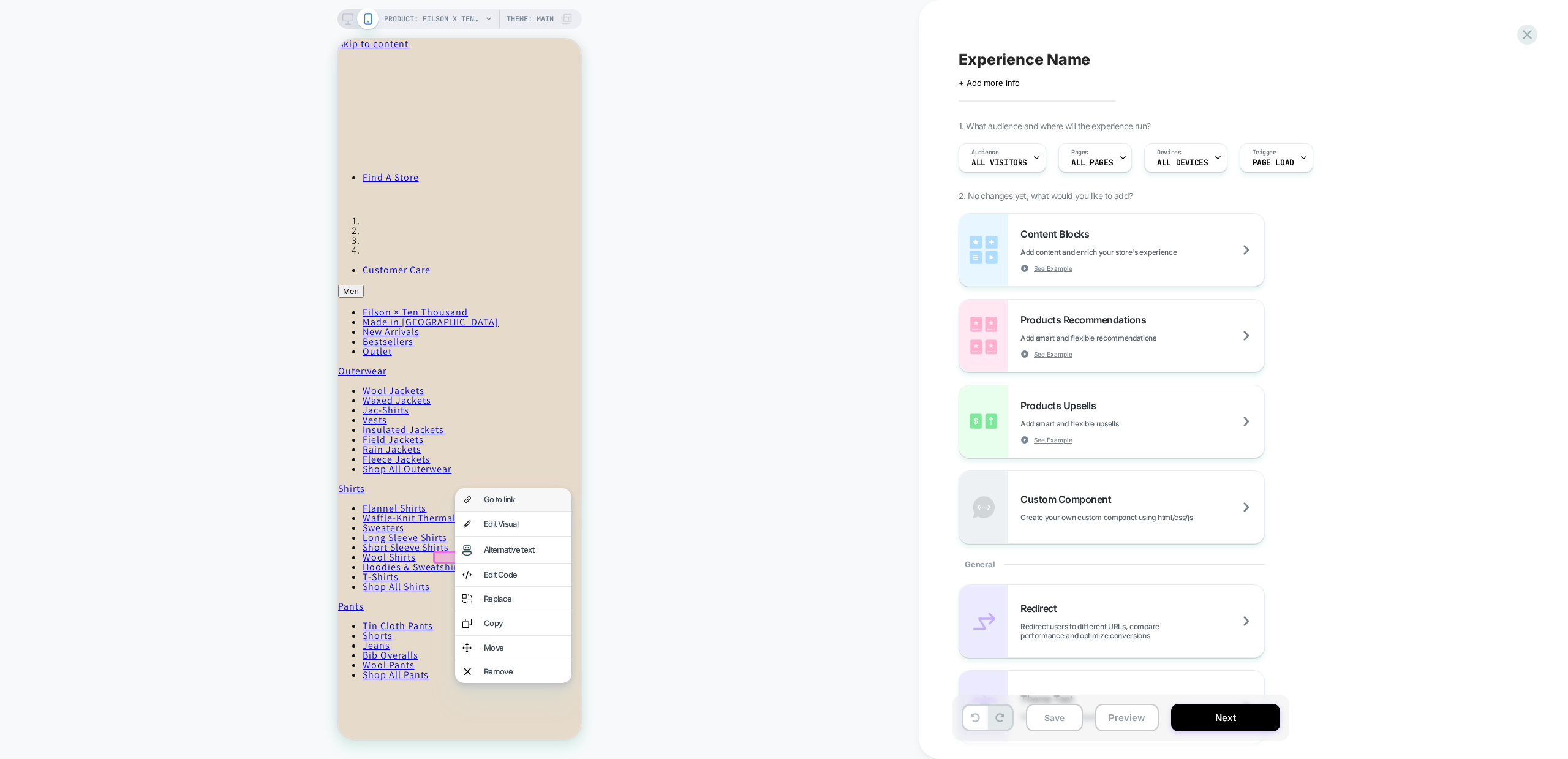
click at [489, 495] on div "Go to link" at bounding box center [524, 499] width 80 height 8
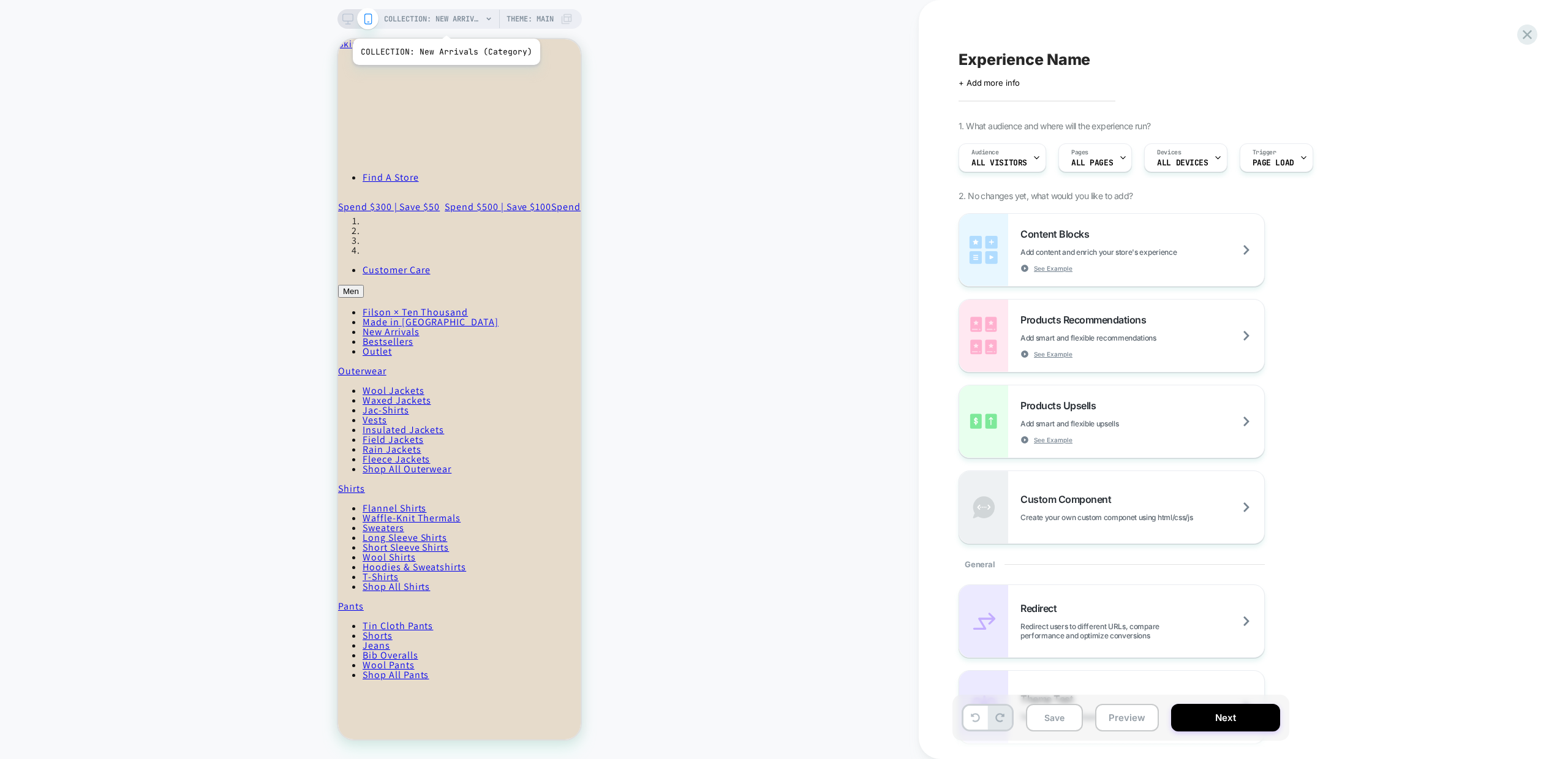
click at [445, 23] on div "COLLECTION: New Arrivals (Category) COLLECTION: New Arrivals (Category) Theme: …" at bounding box center [784, 380] width 1568 height 759
click at [457, 22] on span "COLLECTION: New Arrivals (Category)" at bounding box center [433, 19] width 98 height 19
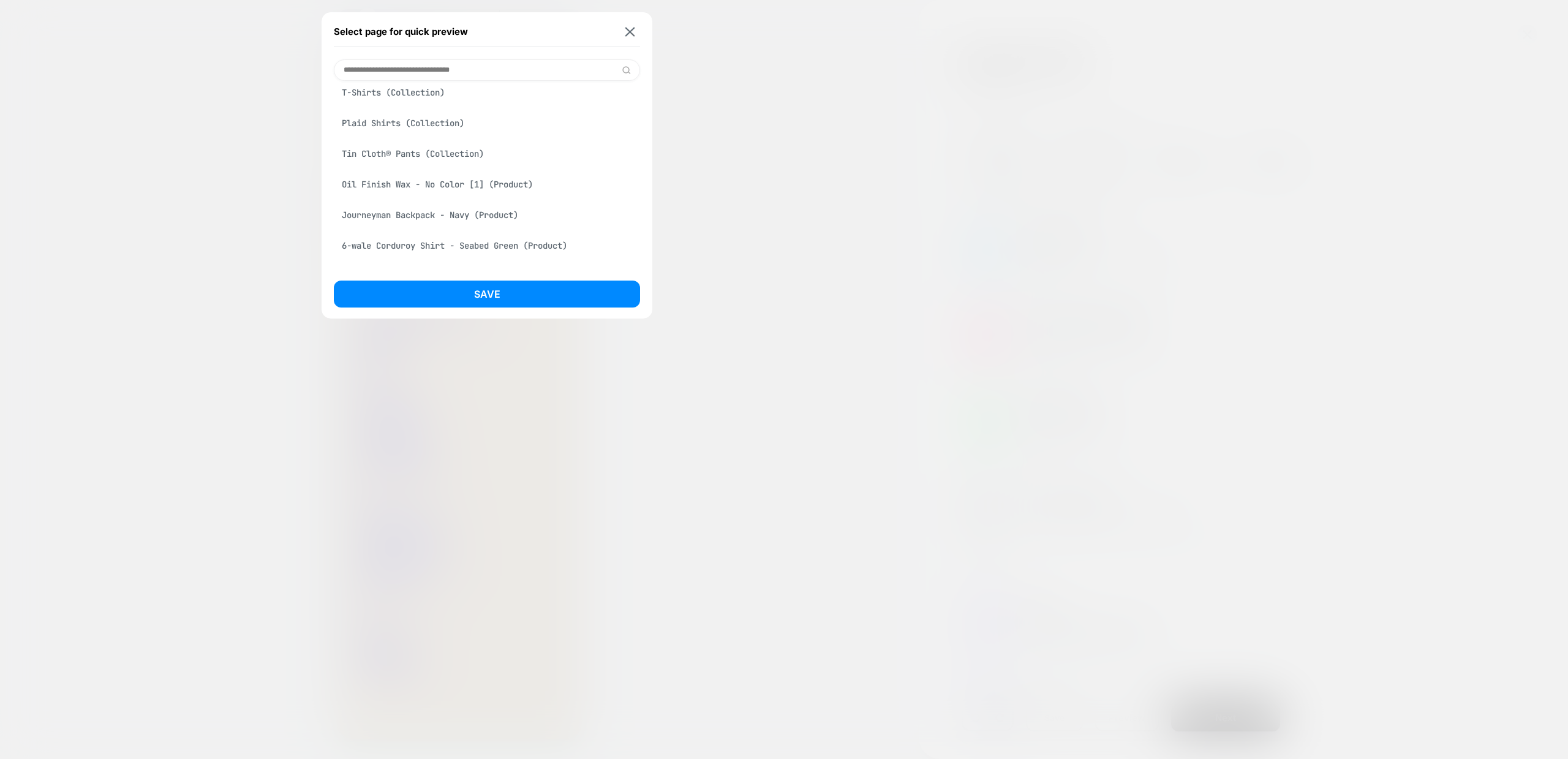
scroll to position [403, 0]
click at [394, 195] on div "6-wale Corduroy Shirt - Seabed Green (Product)" at bounding box center [487, 191] width 306 height 23
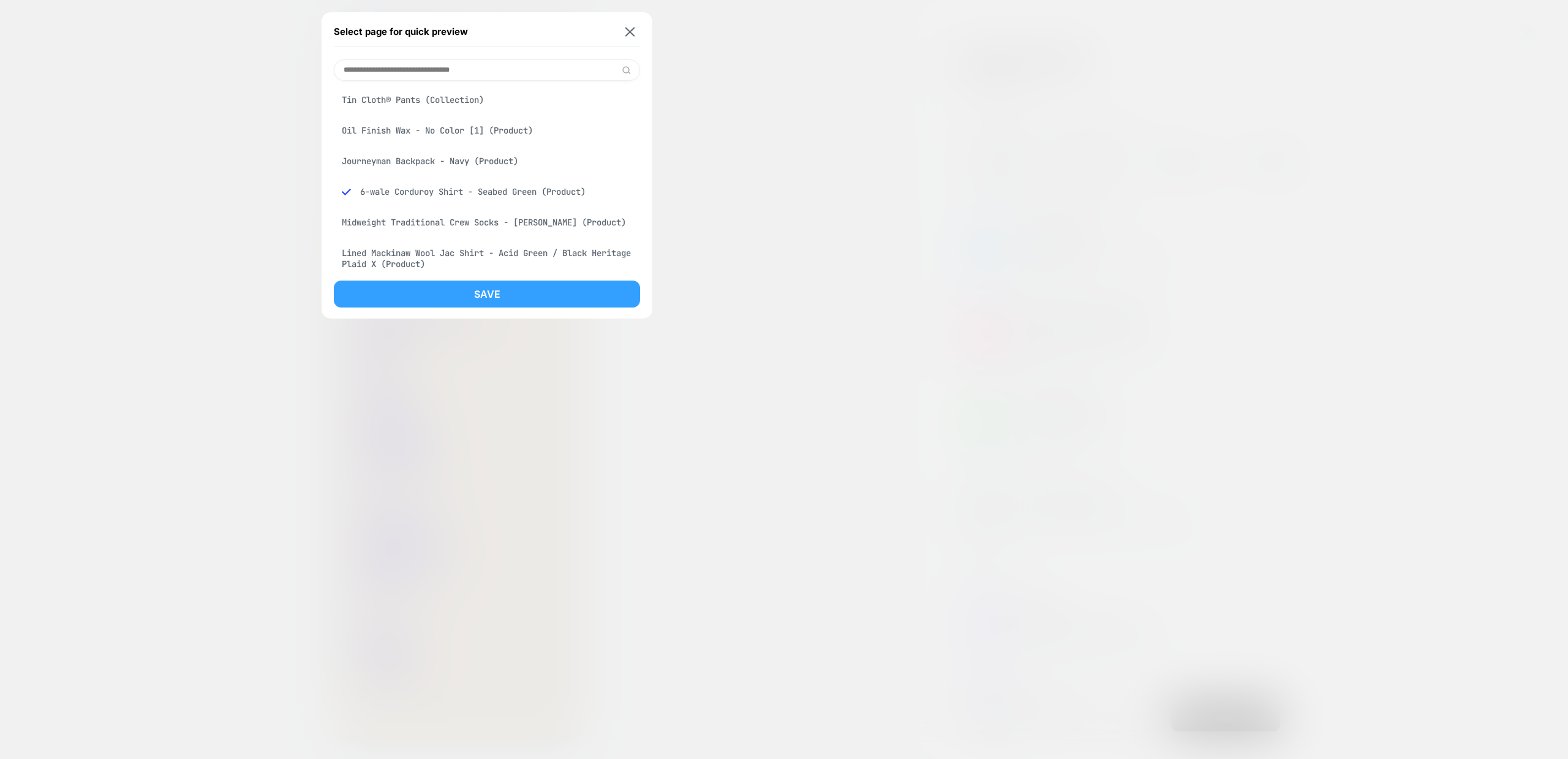
click at [416, 282] on button "Save" at bounding box center [487, 294] width 306 height 27
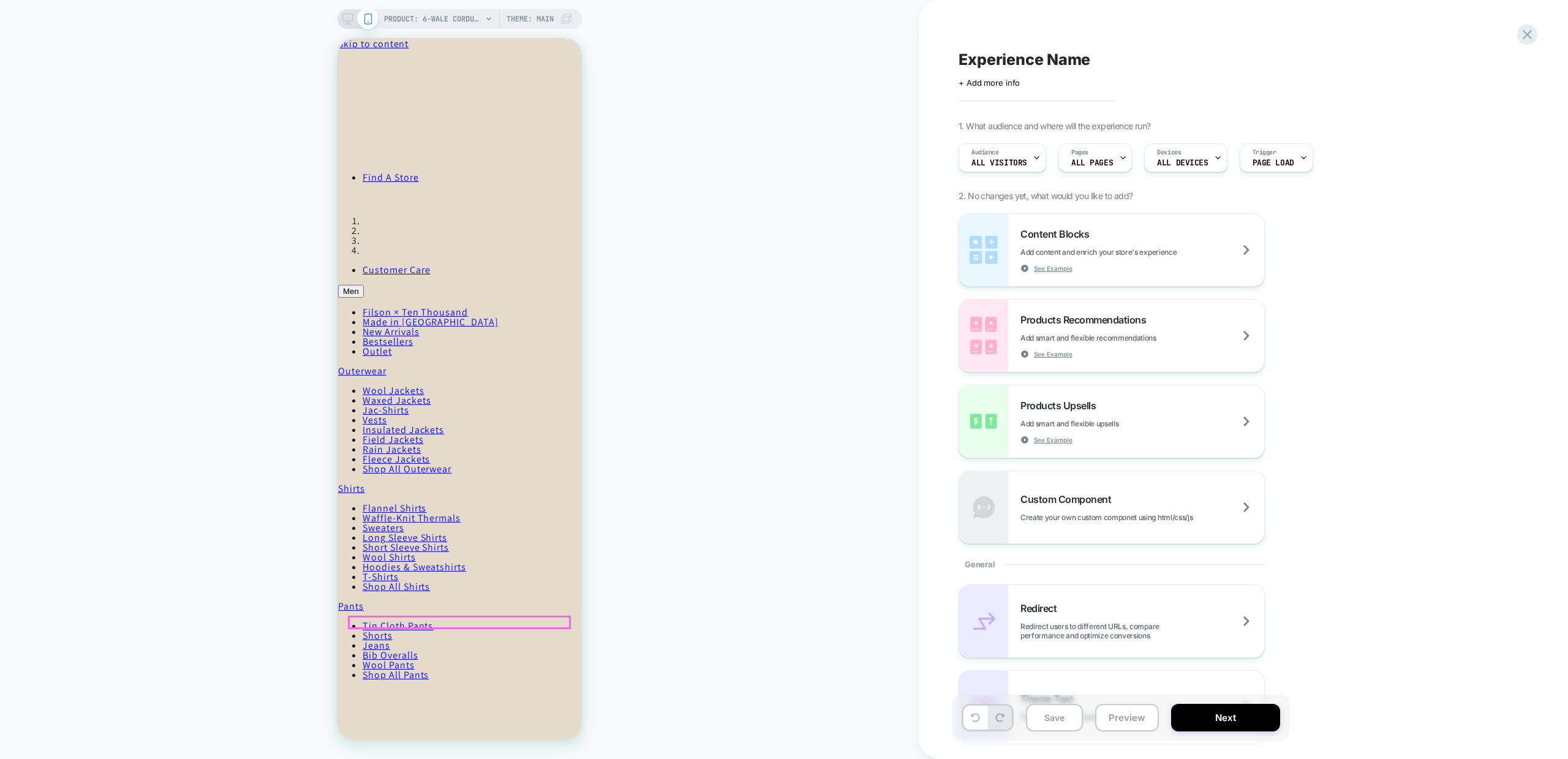
scroll to position [62, 0]
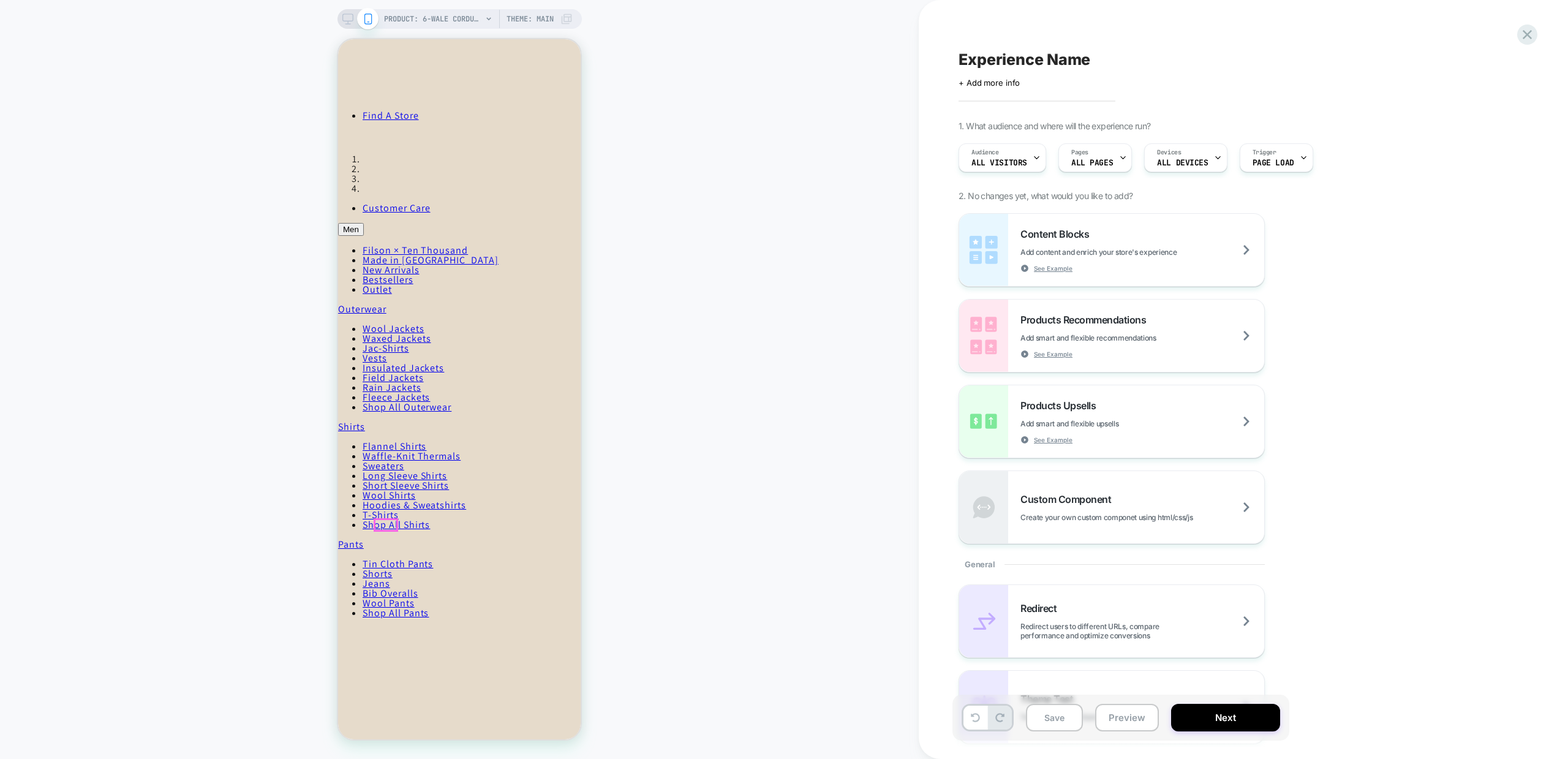
click at [443, 12] on span "PRODUCT: 6-wale Corduroy Shirt - Seabed Green" at bounding box center [433, 19] width 98 height 19
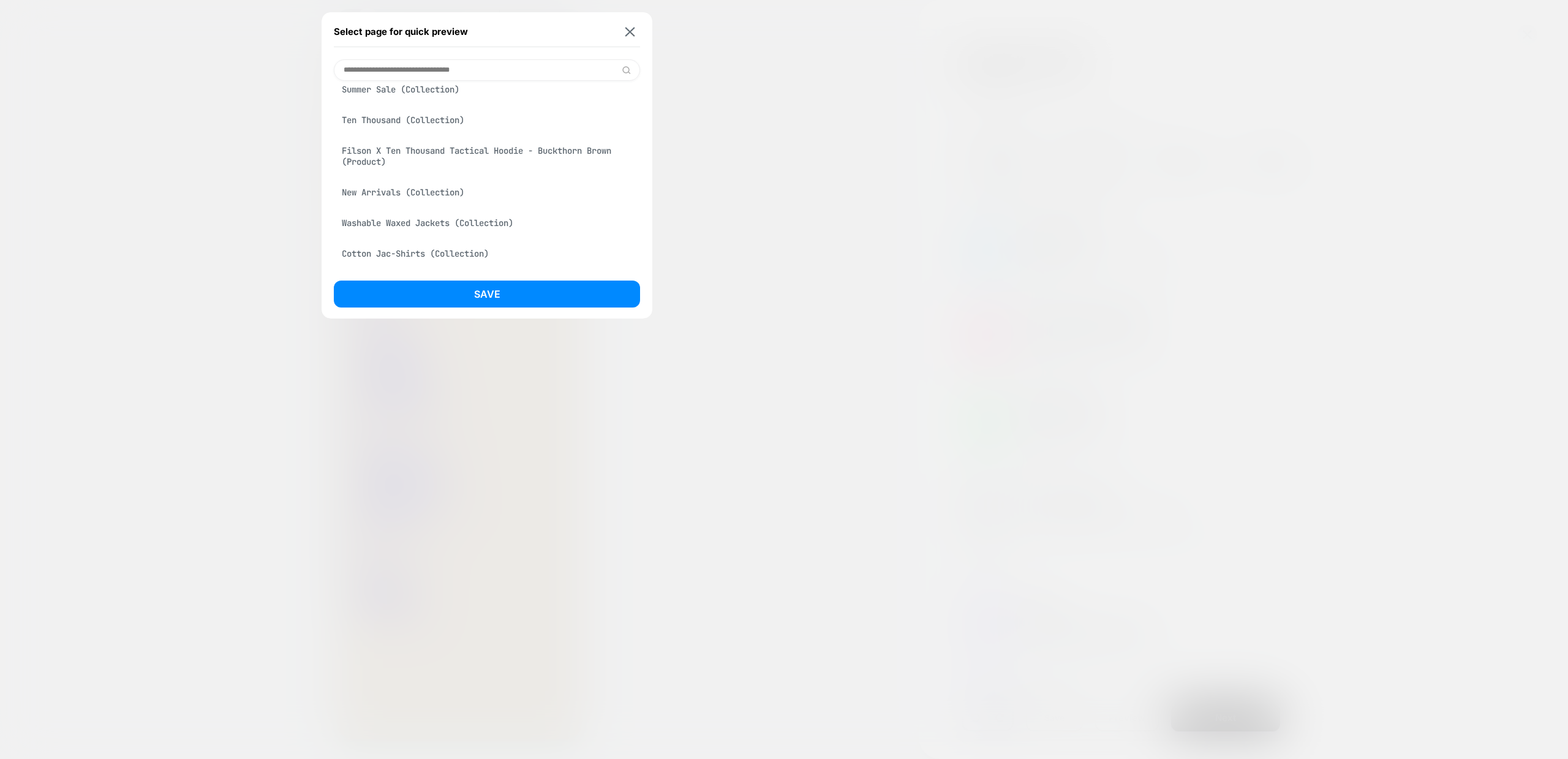
scroll to position [87, 0]
click at [398, 223] on div "Washable Waxed Jackets (Collection)" at bounding box center [487, 220] width 306 height 23
click at [433, 291] on button "Save" at bounding box center [487, 294] width 306 height 27
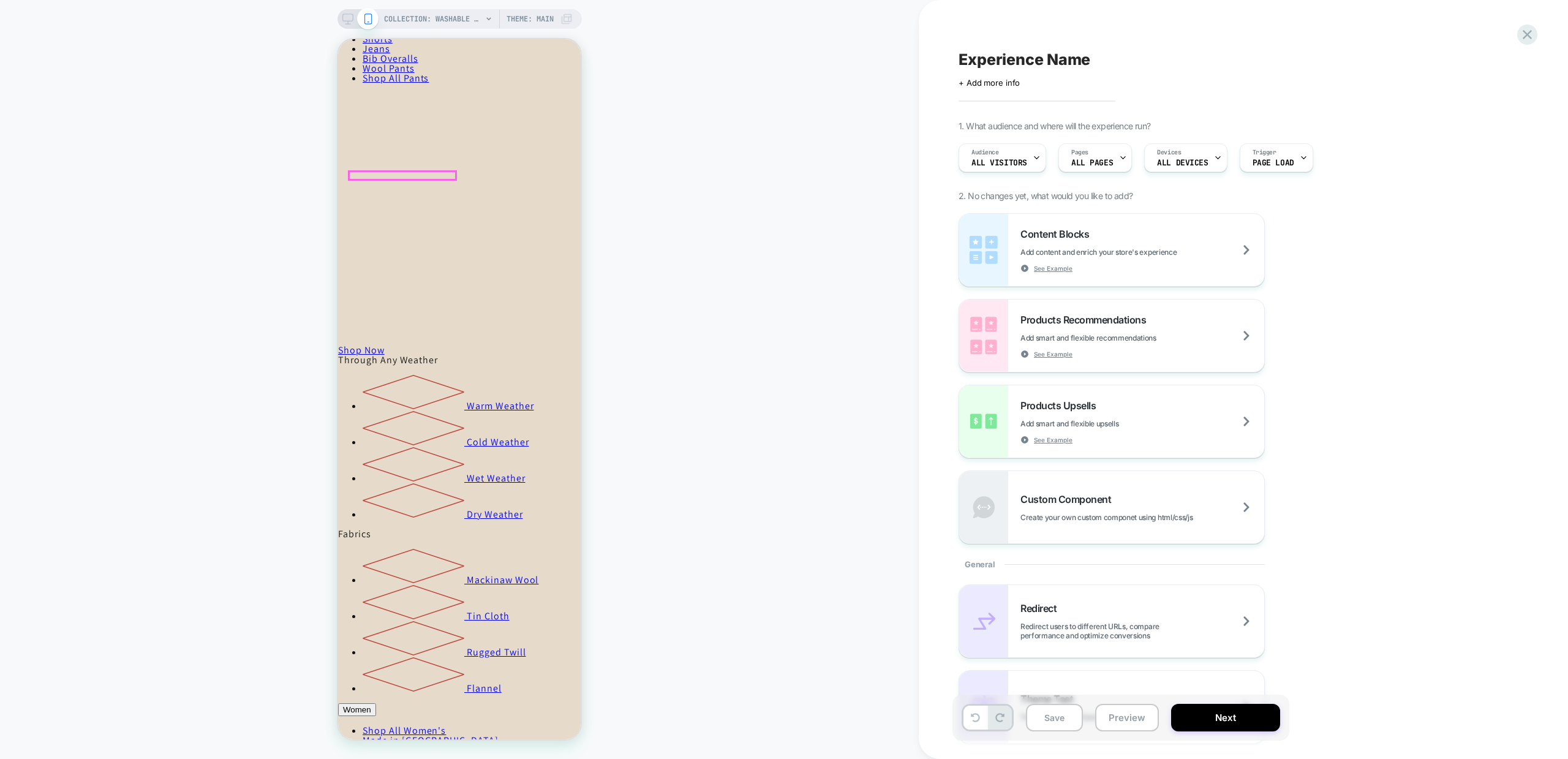
scroll to position [598, 0]
click at [501, 411] on div at bounding box center [516, 411] width 107 height 17
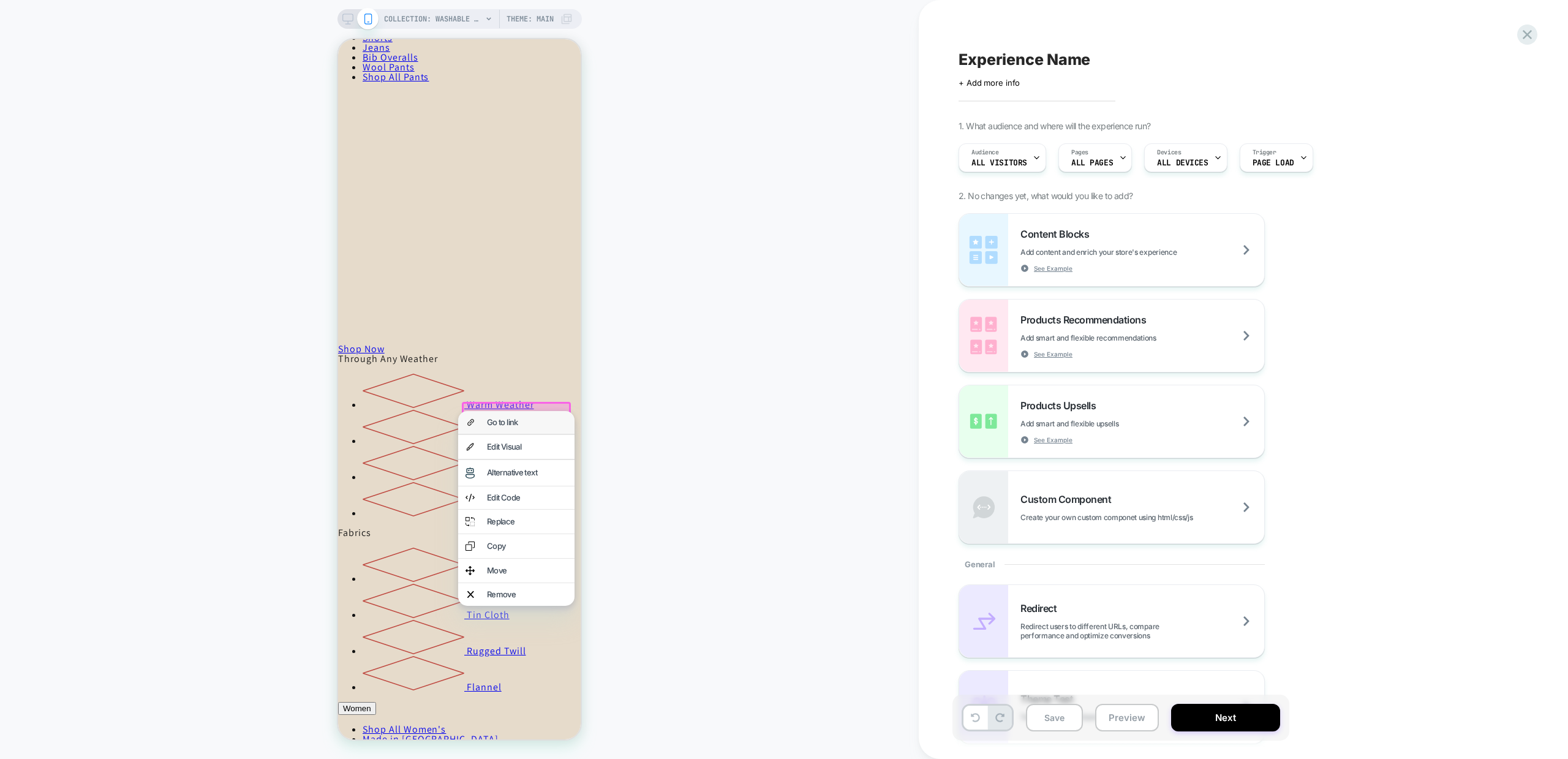
click at [502, 427] on div "Go to link" at bounding box center [516, 422] width 117 height 22
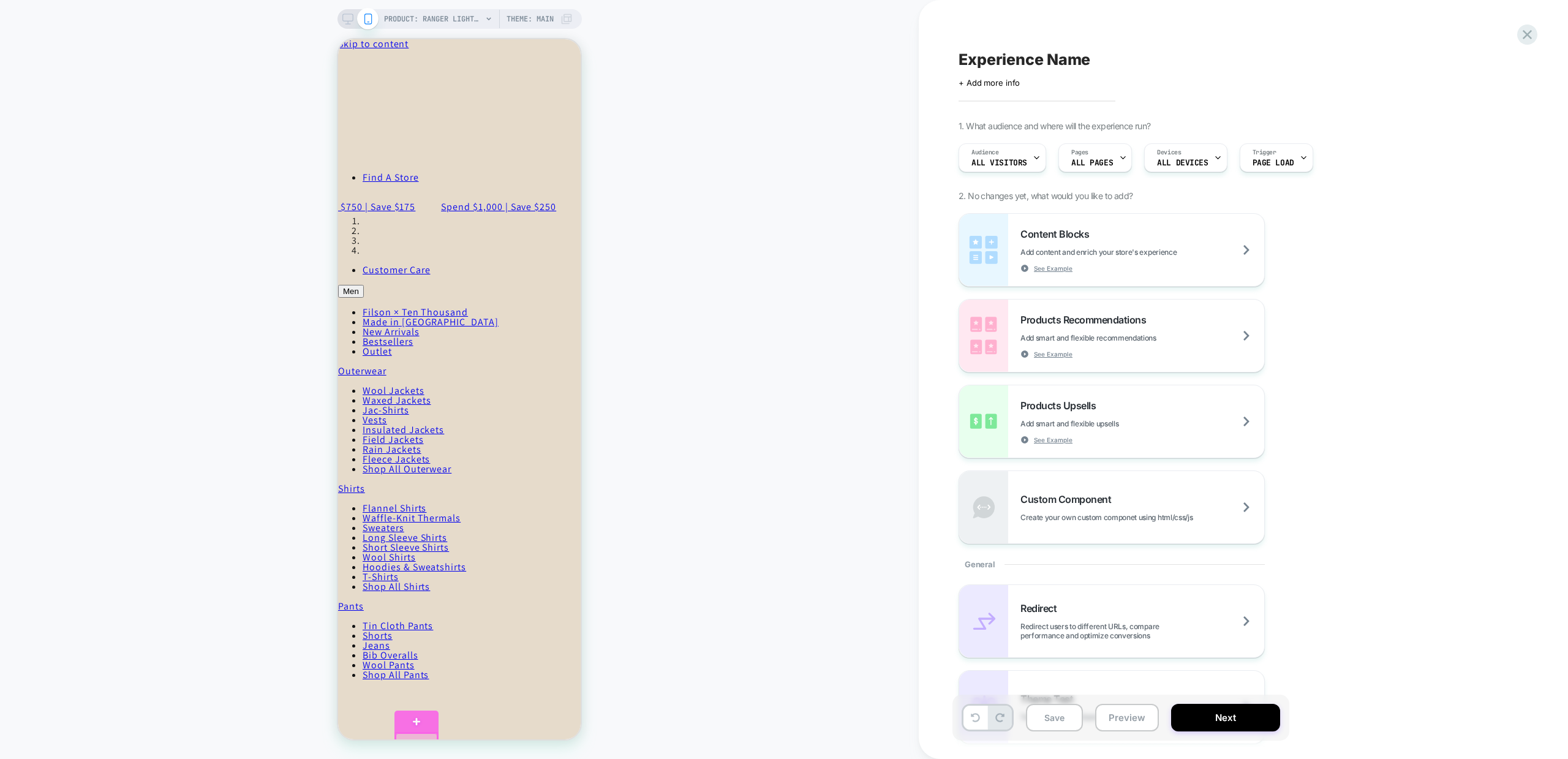
scroll to position [179, 0]
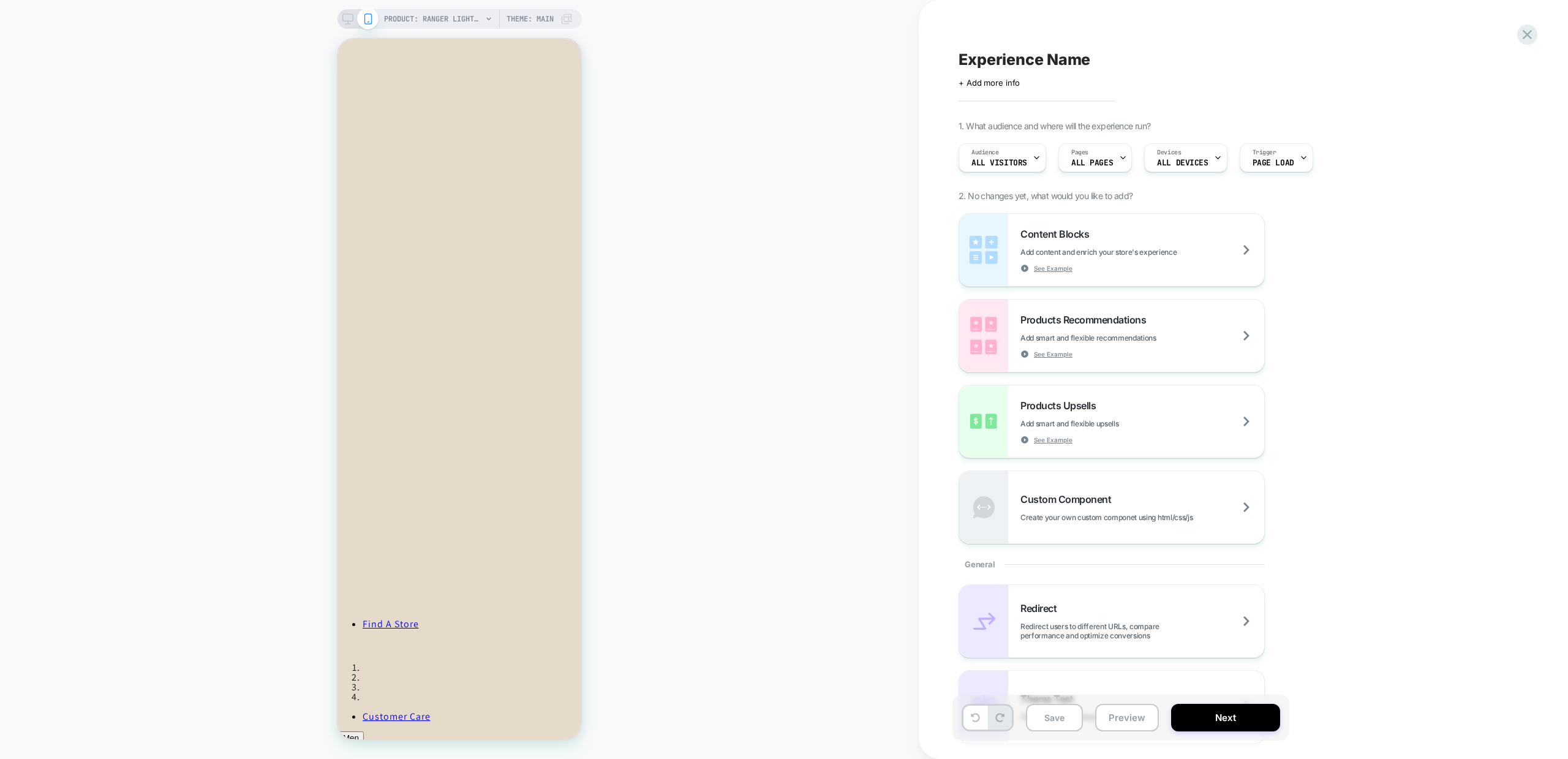
click at [726, 191] on div "PRODUCT: Ranger Lightweight Anorak - Dark Beige PRODUCT: Ranger Lightweight Ano…" at bounding box center [460, 379] width 919 height 734
click at [1525, 35] on icon at bounding box center [1528, 34] width 9 height 9
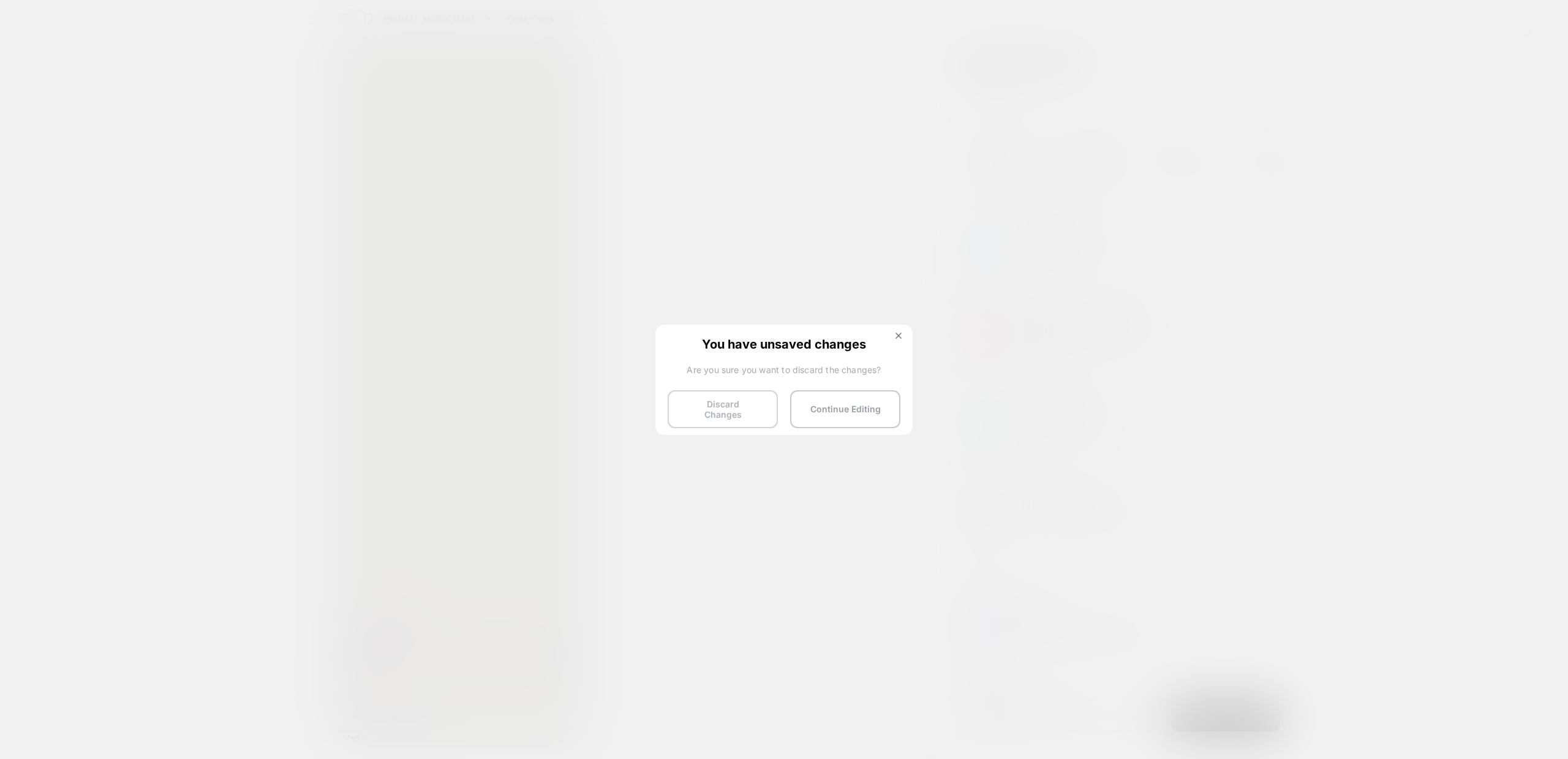
click at [717, 407] on button "Discard Changes" at bounding box center [723, 409] width 111 height 38
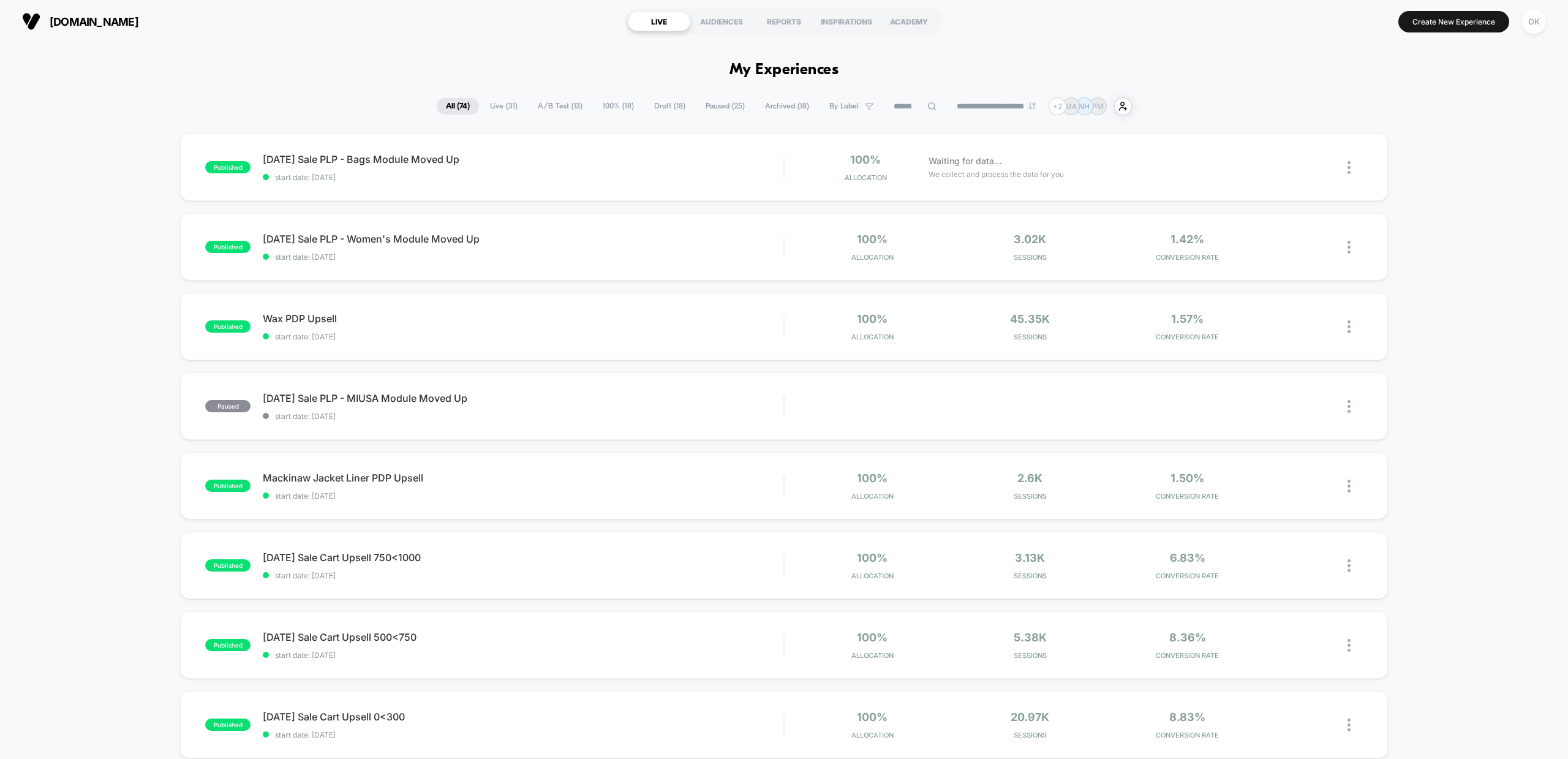
click at [496, 111] on span "Live ( 31 )" at bounding box center [503, 106] width 46 height 16
click at [549, 111] on span "A/B Test ( 13 )" at bounding box center [560, 106] width 63 height 16
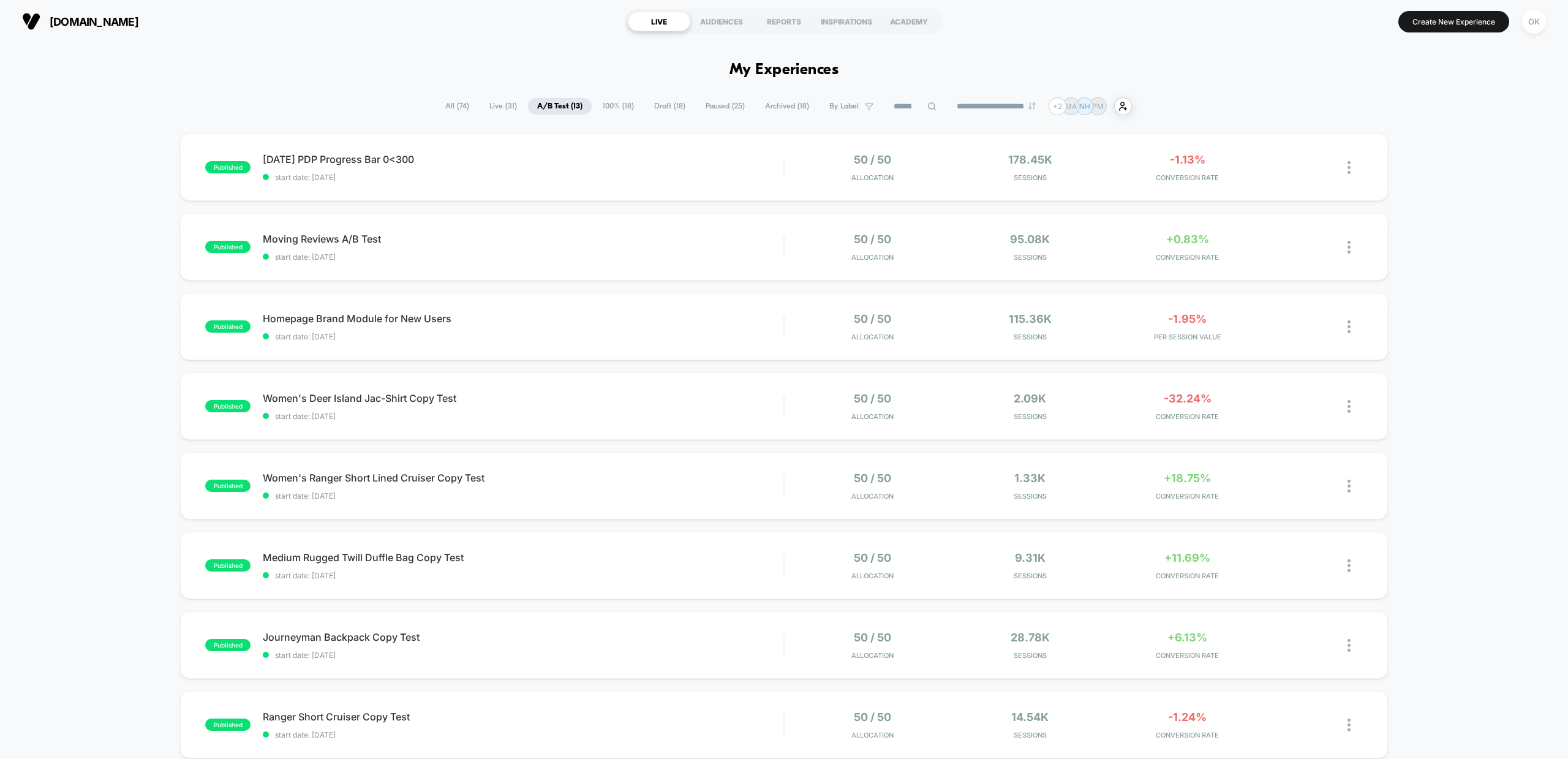
click at [463, 108] on span "All ( 74 )" at bounding box center [457, 106] width 43 height 16
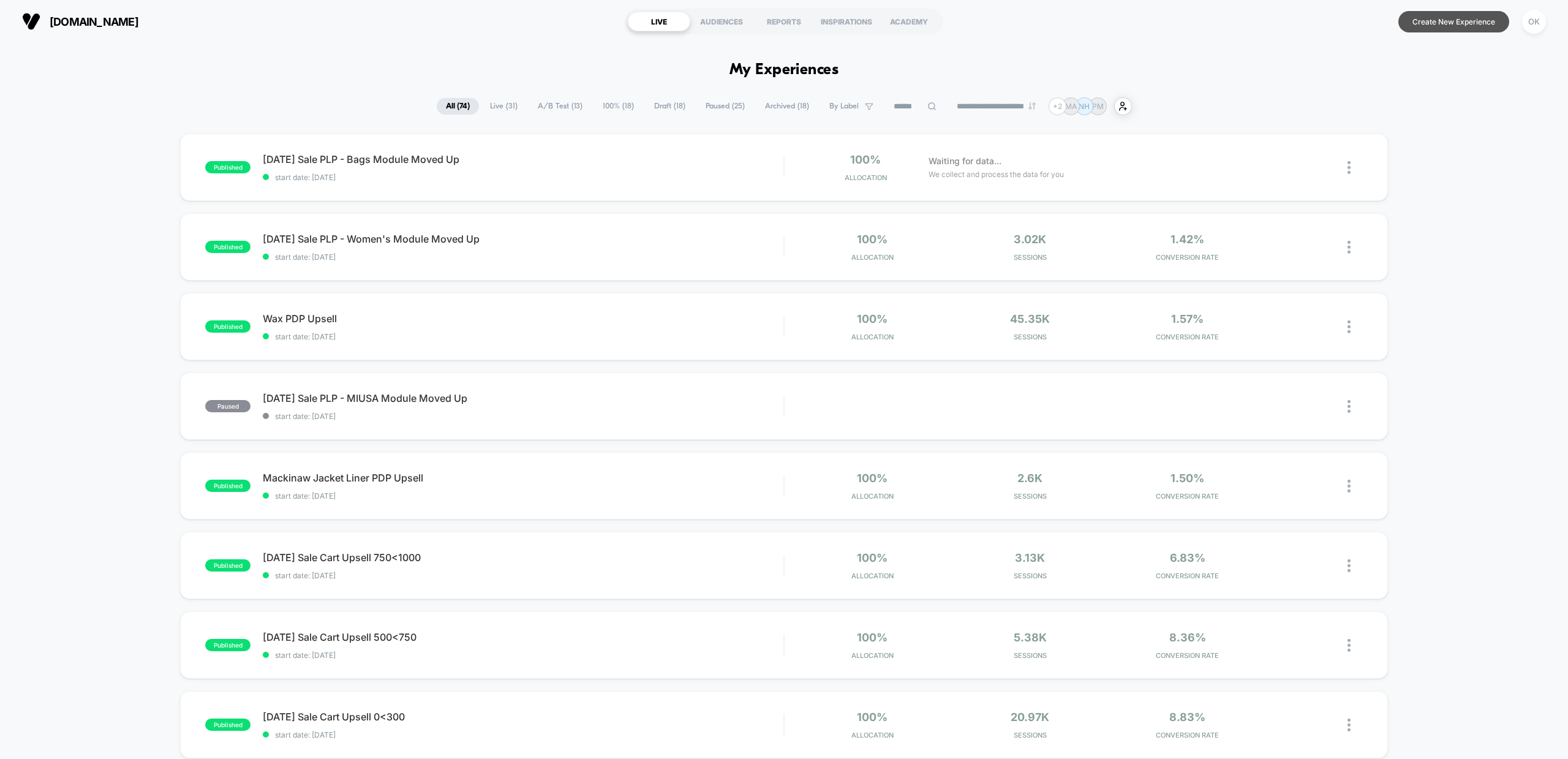
click at [1442, 22] on button "Create New Experience" at bounding box center [1454, 22] width 111 height 22
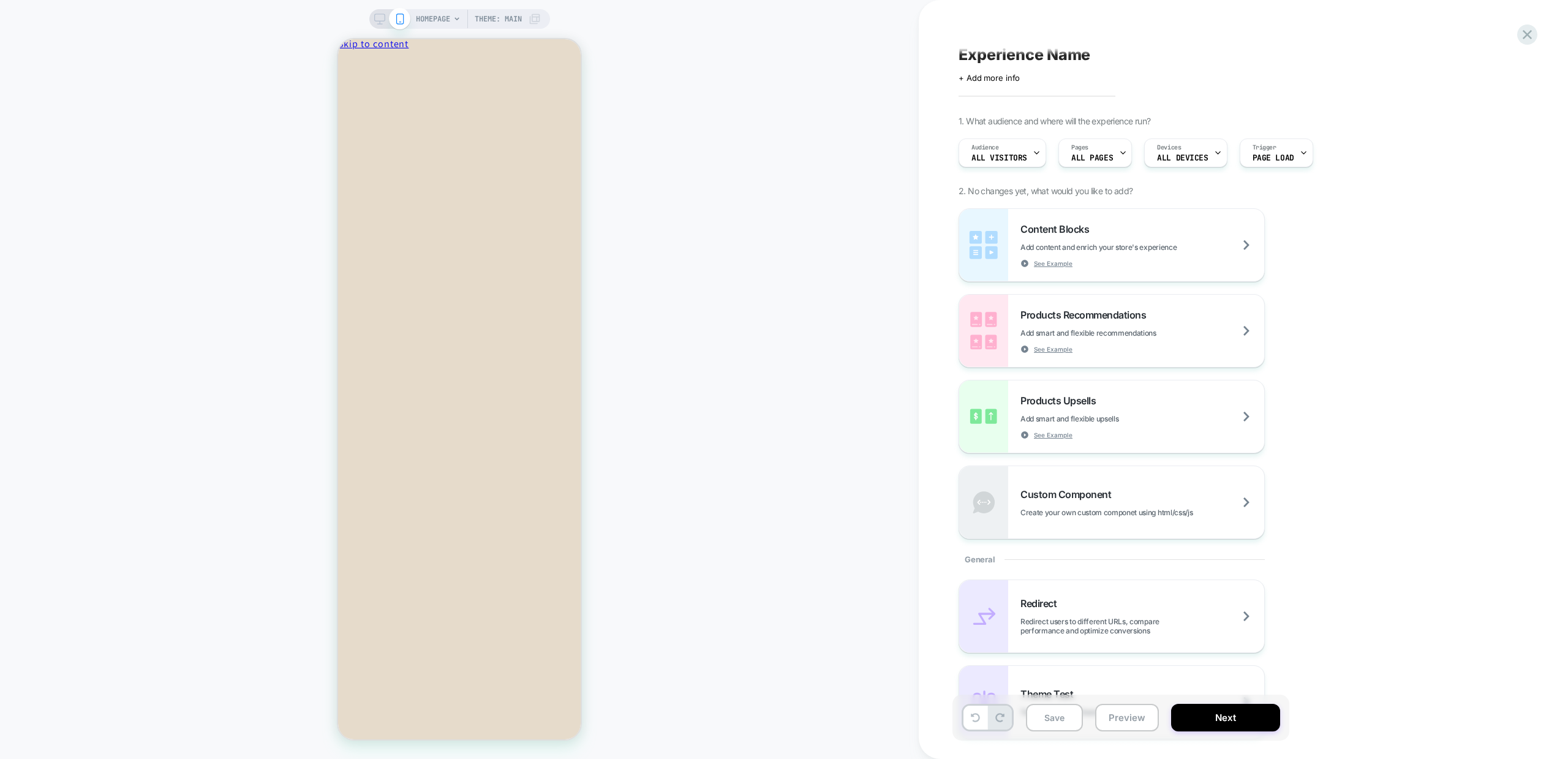
scroll to position [10, 0]
click at [1532, 19] on div "Experience Name Click to edit experience details + Add more info 1. What audien…" at bounding box center [1244, 380] width 649 height 759
click at [1522, 36] on icon at bounding box center [1528, 34] width 16 height 16
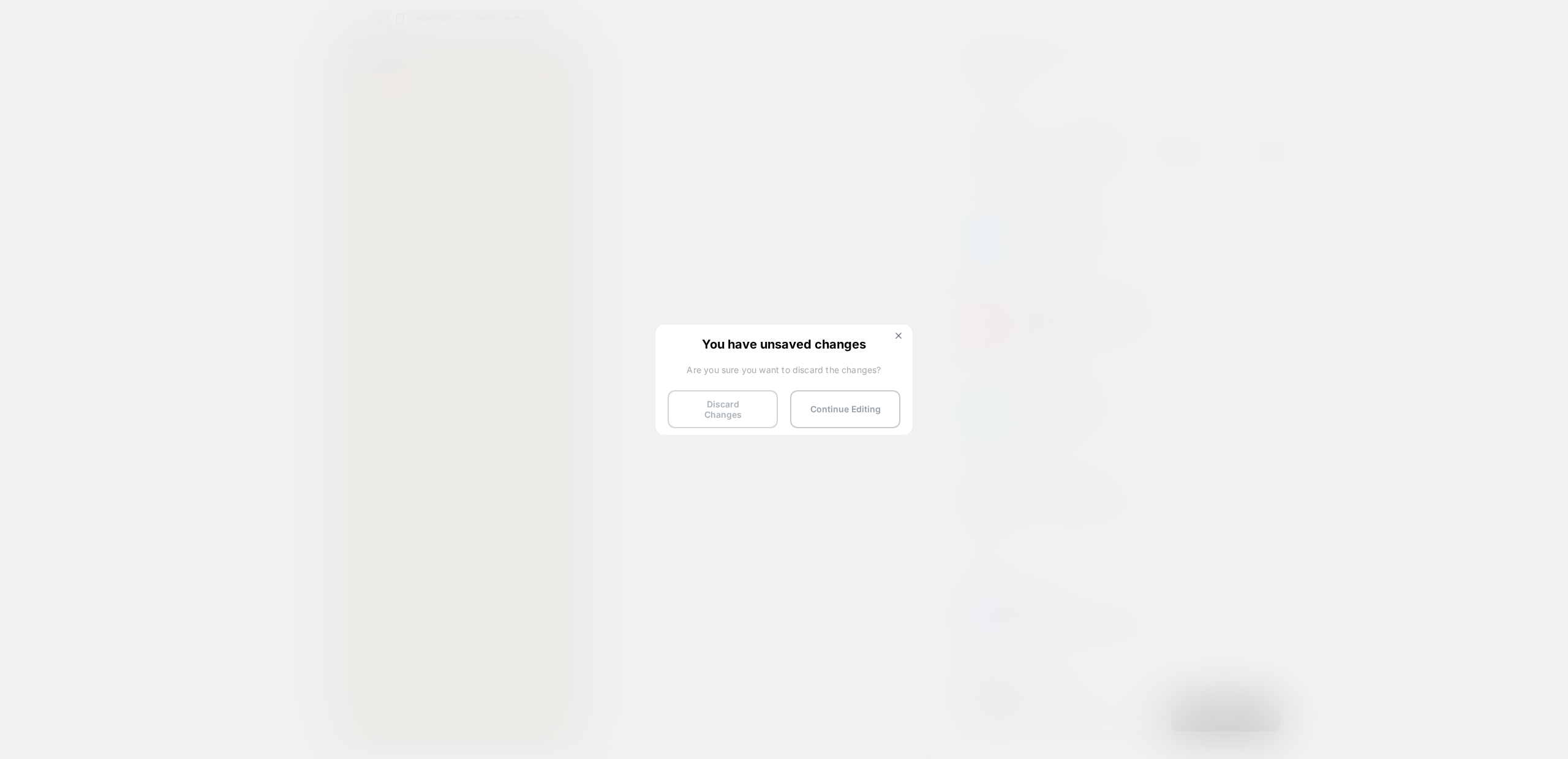
click at [714, 407] on button "Discard Changes" at bounding box center [723, 409] width 111 height 38
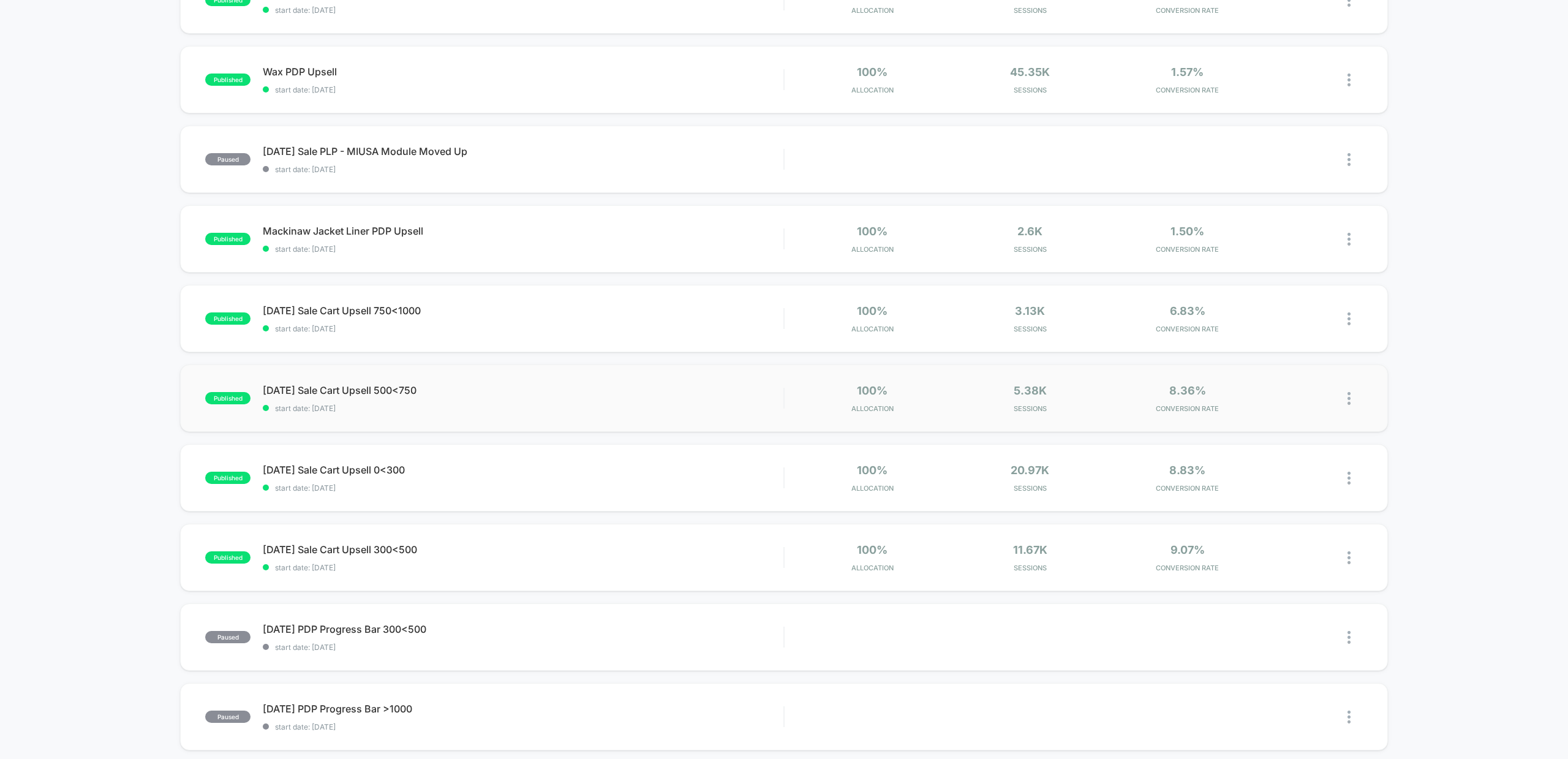
scroll to position [252, 0]
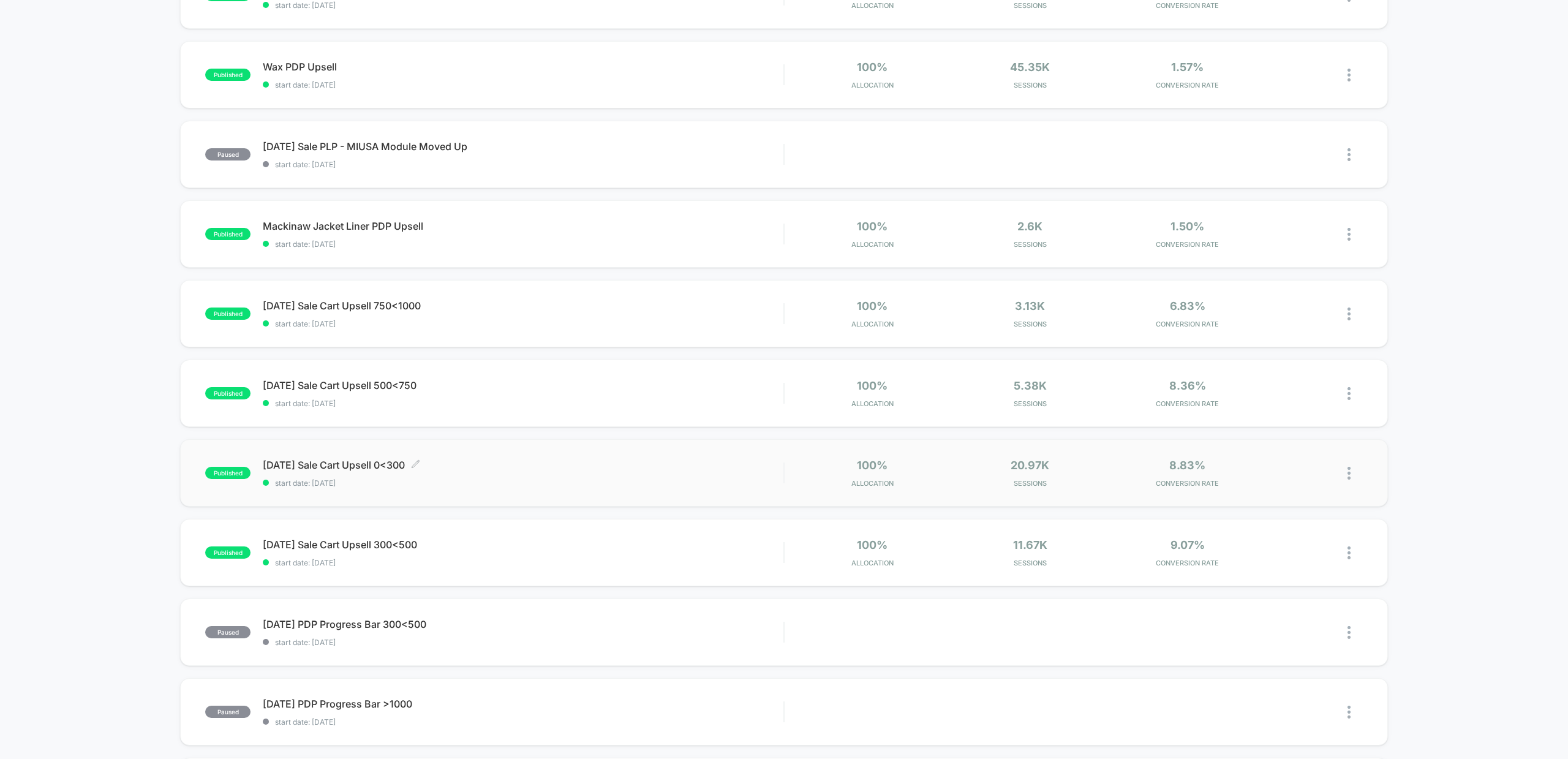
click at [361, 467] on span "[DATE] Sale Cart Upsell 0<300 Click to edit experience details" at bounding box center [523, 465] width 521 height 12
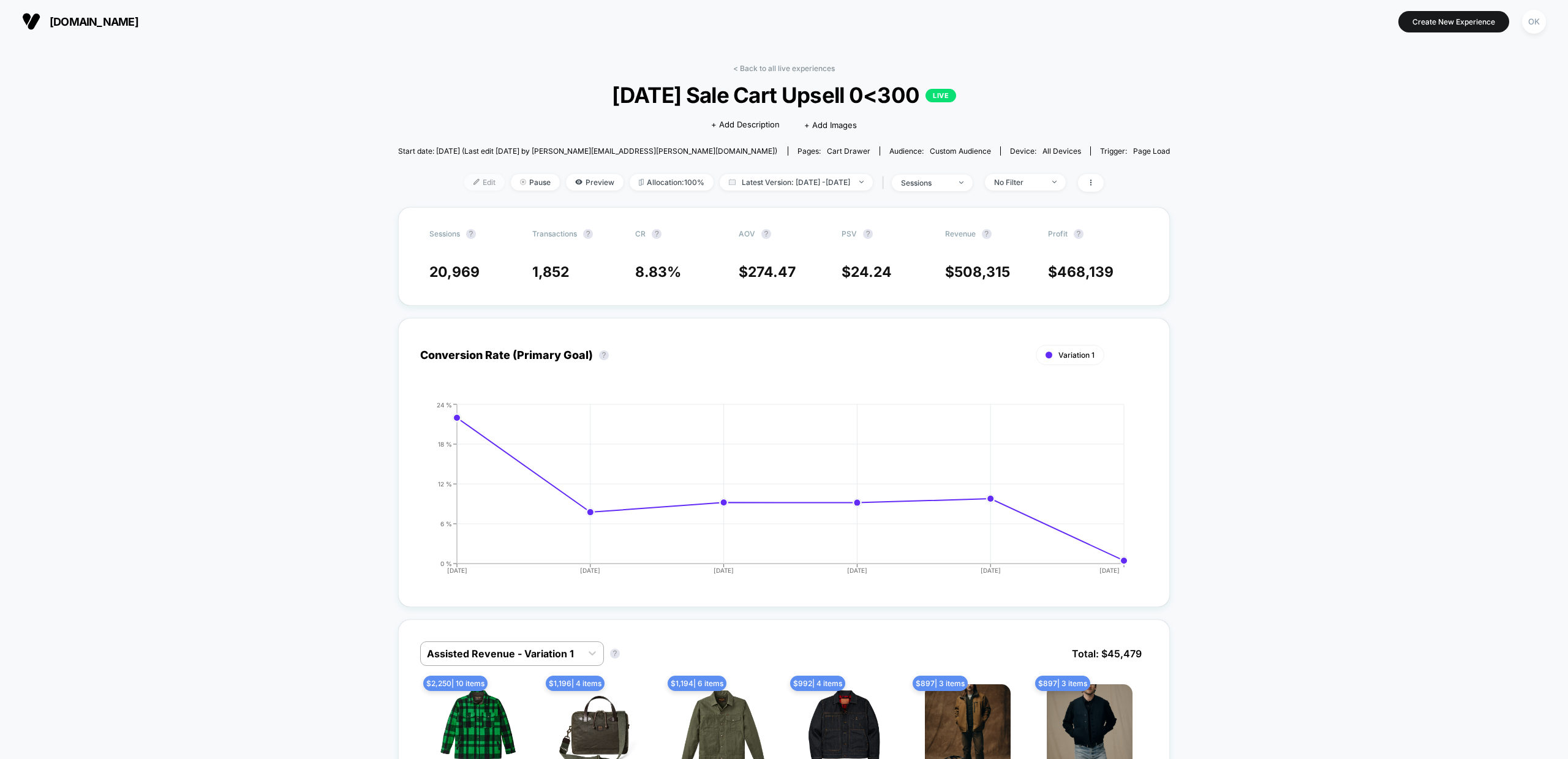
click at [464, 182] on span "Edit" at bounding box center [484, 182] width 40 height 16
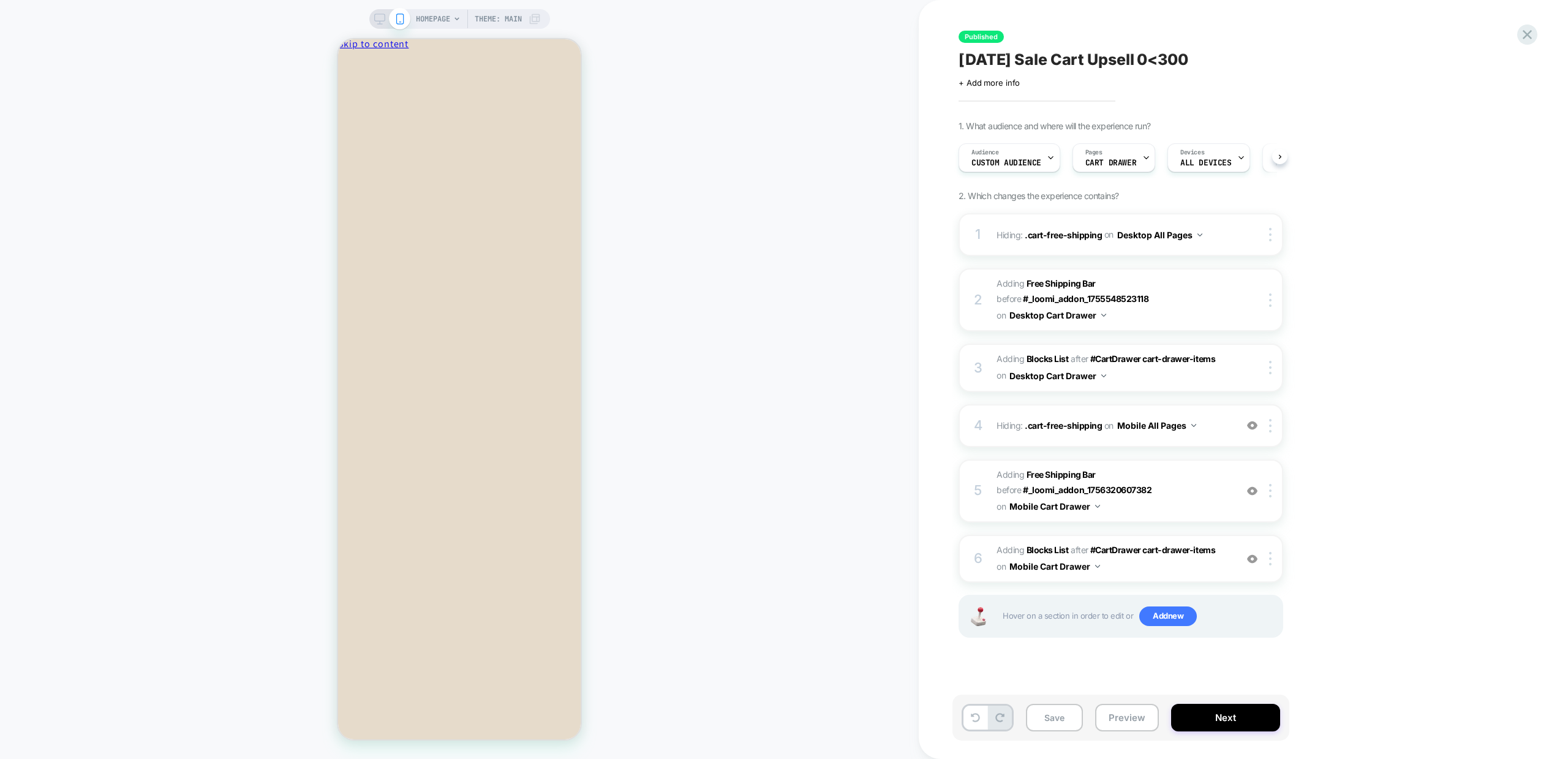
scroll to position [0, 1]
click at [1252, 427] on img at bounding box center [1253, 425] width 10 height 10
click at [1252, 426] on img at bounding box center [1253, 425] width 10 height 10
click at [1253, 493] on img at bounding box center [1253, 491] width 10 height 10
click at [1253, 492] on img at bounding box center [1253, 491] width 10 height 10
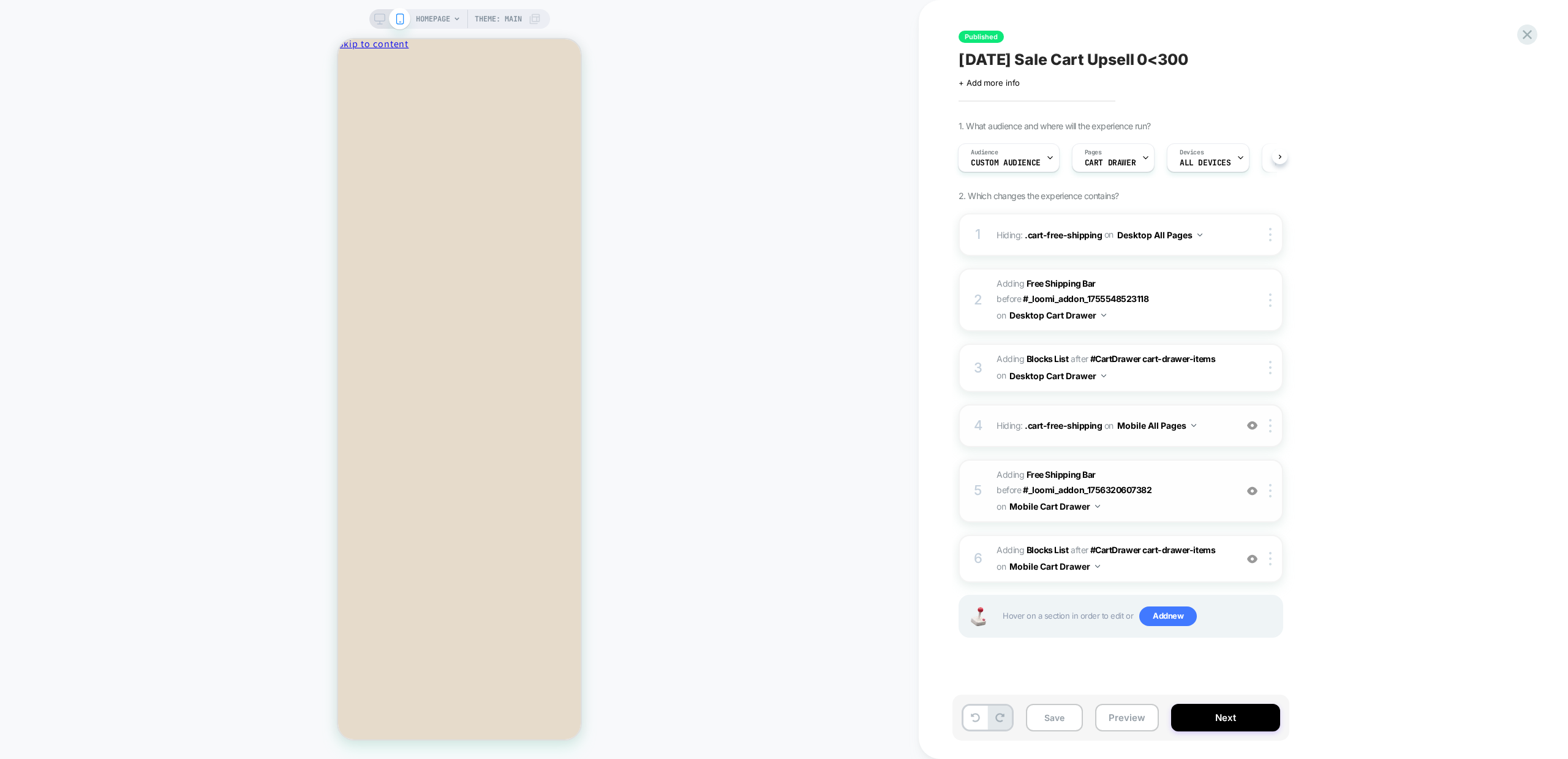
click at [1004, 488] on span "BEFORE" at bounding box center [1009, 489] width 25 height 10
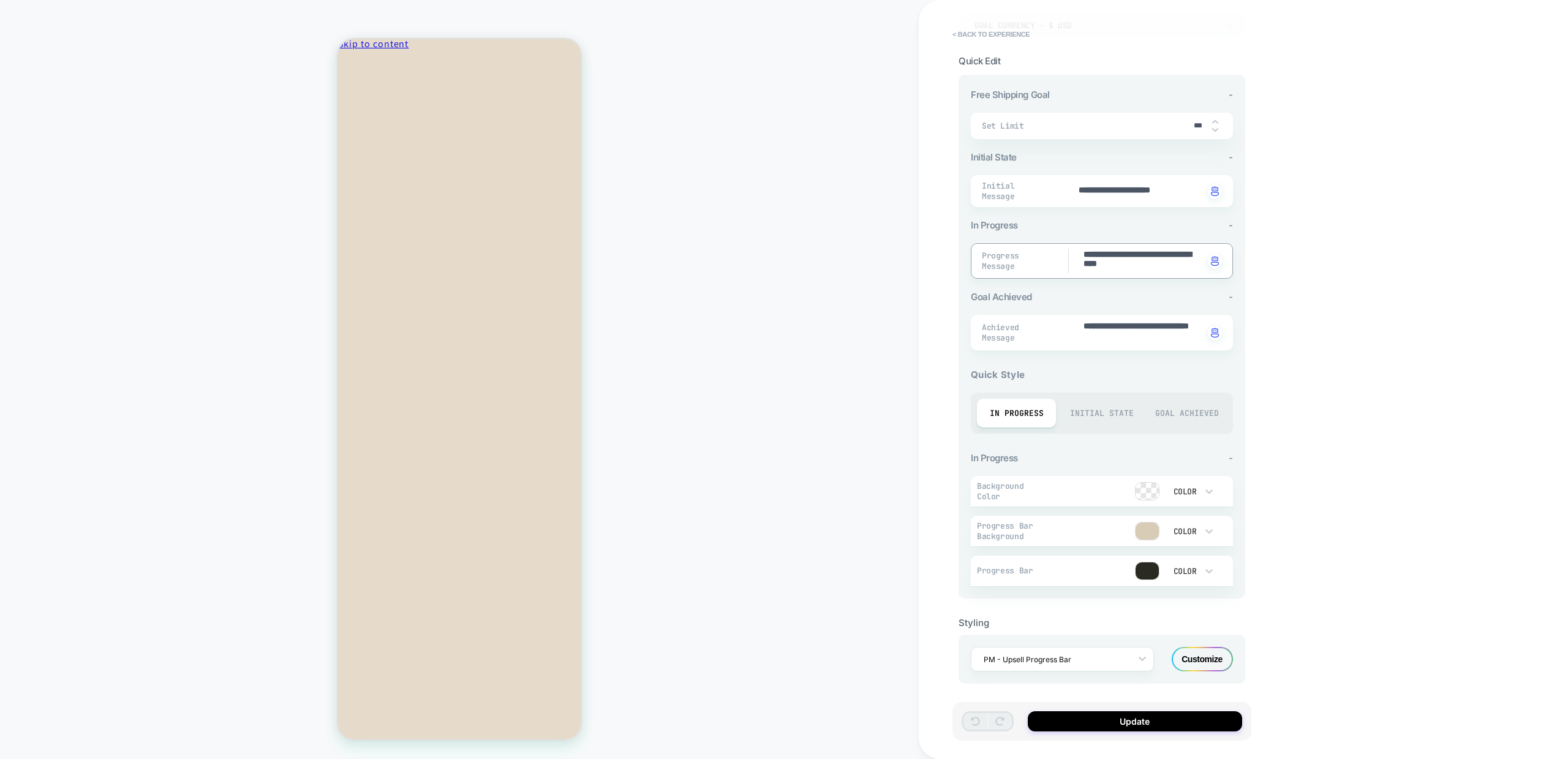
scroll to position [0, 0]
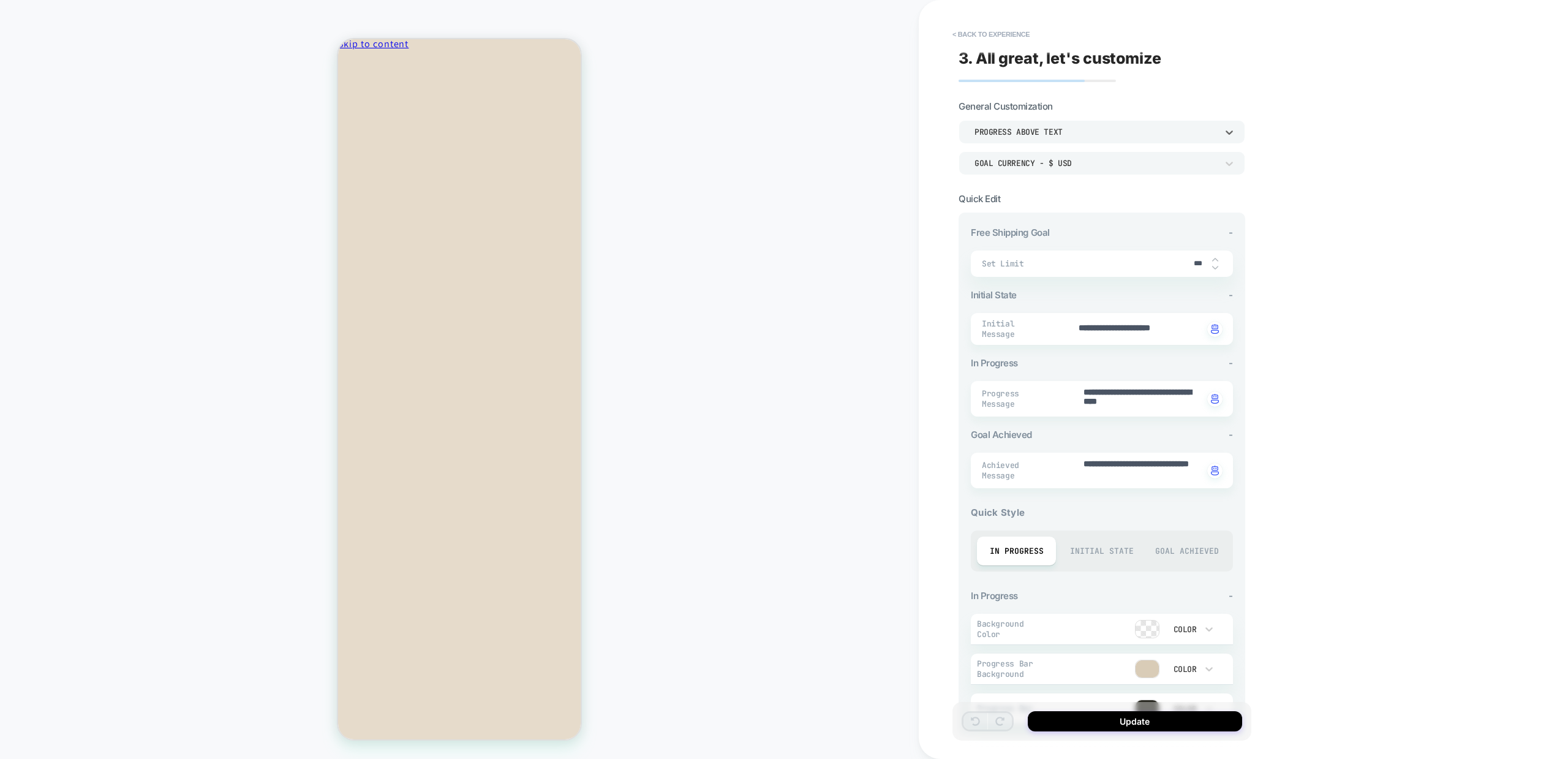
click at [1041, 137] on div "Progress above Text" at bounding box center [1096, 132] width 243 height 10
click at [1043, 134] on div at bounding box center [784, 380] width 1568 height 759
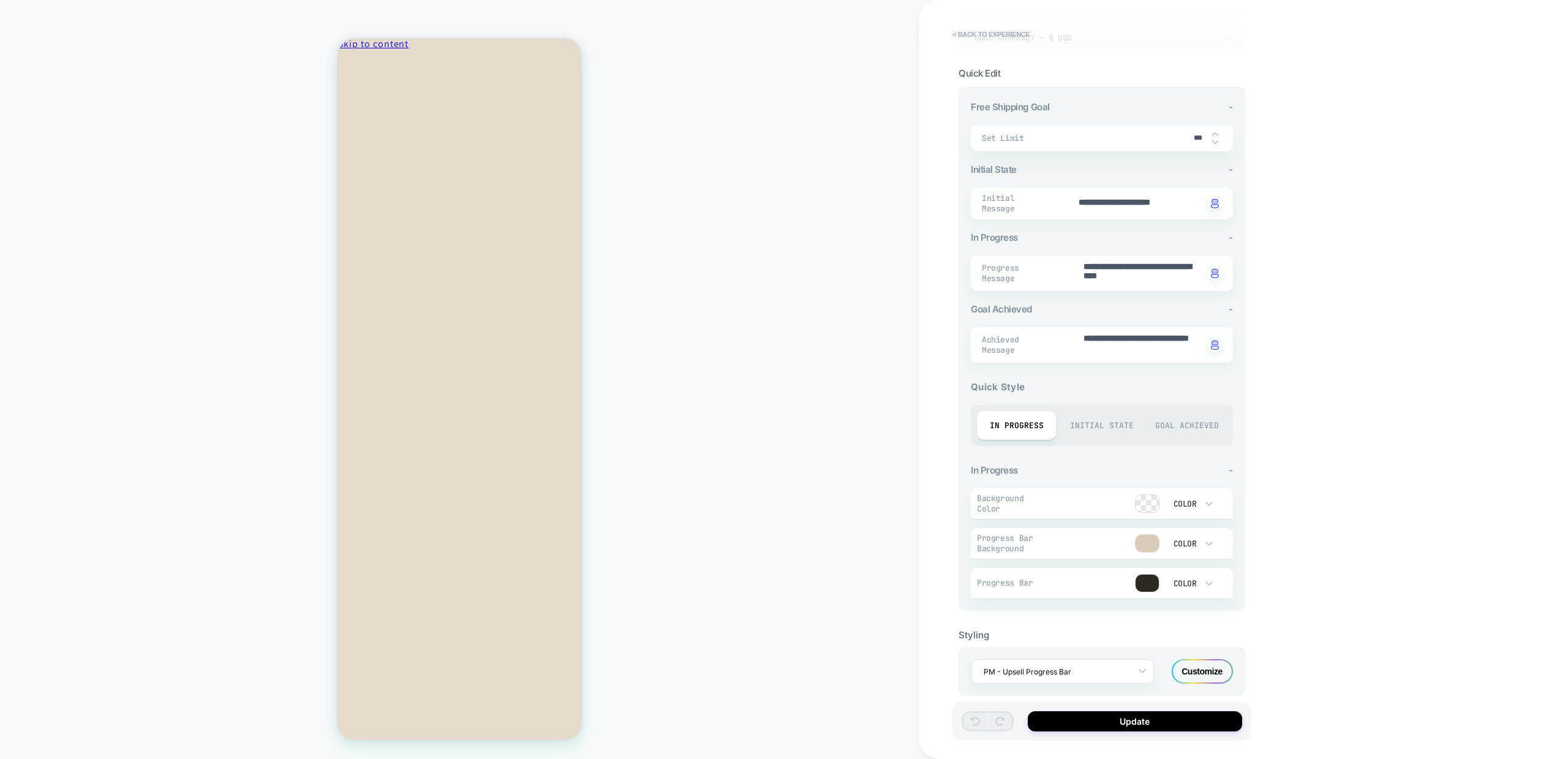
scroll to position [131, 0]
click at [1043, 267] on span "Progress Message" at bounding box center [1019, 267] width 73 height 21
click at [1042, 263] on span "Progress Message" at bounding box center [1019, 267] width 73 height 21
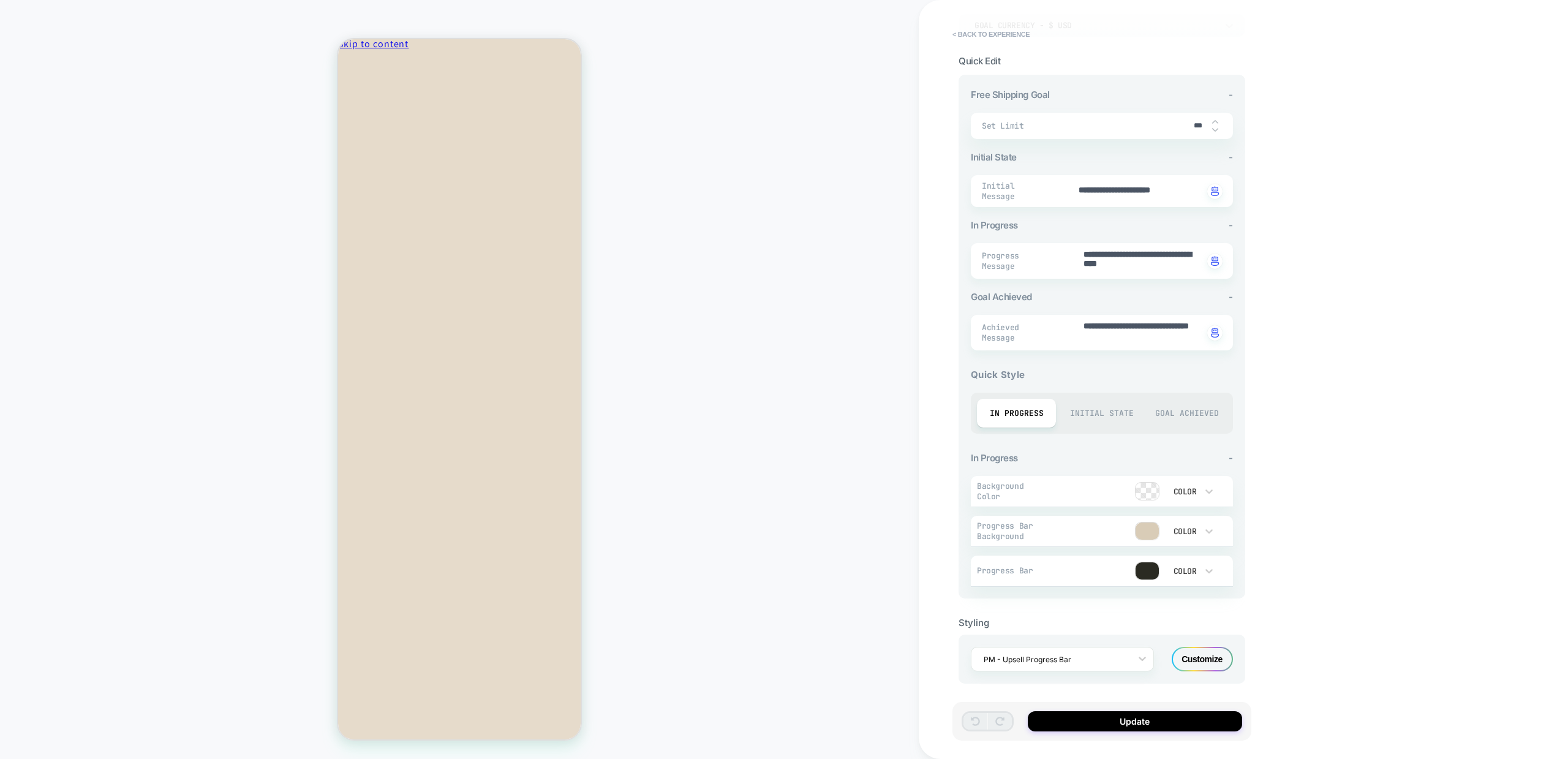
click at [1098, 409] on div "Initial State" at bounding box center [1102, 413] width 79 height 29
click at [1165, 406] on div "Goal Achieved" at bounding box center [1187, 413] width 79 height 29
click at [1023, 406] on div "In Progress" at bounding box center [1016, 413] width 79 height 29
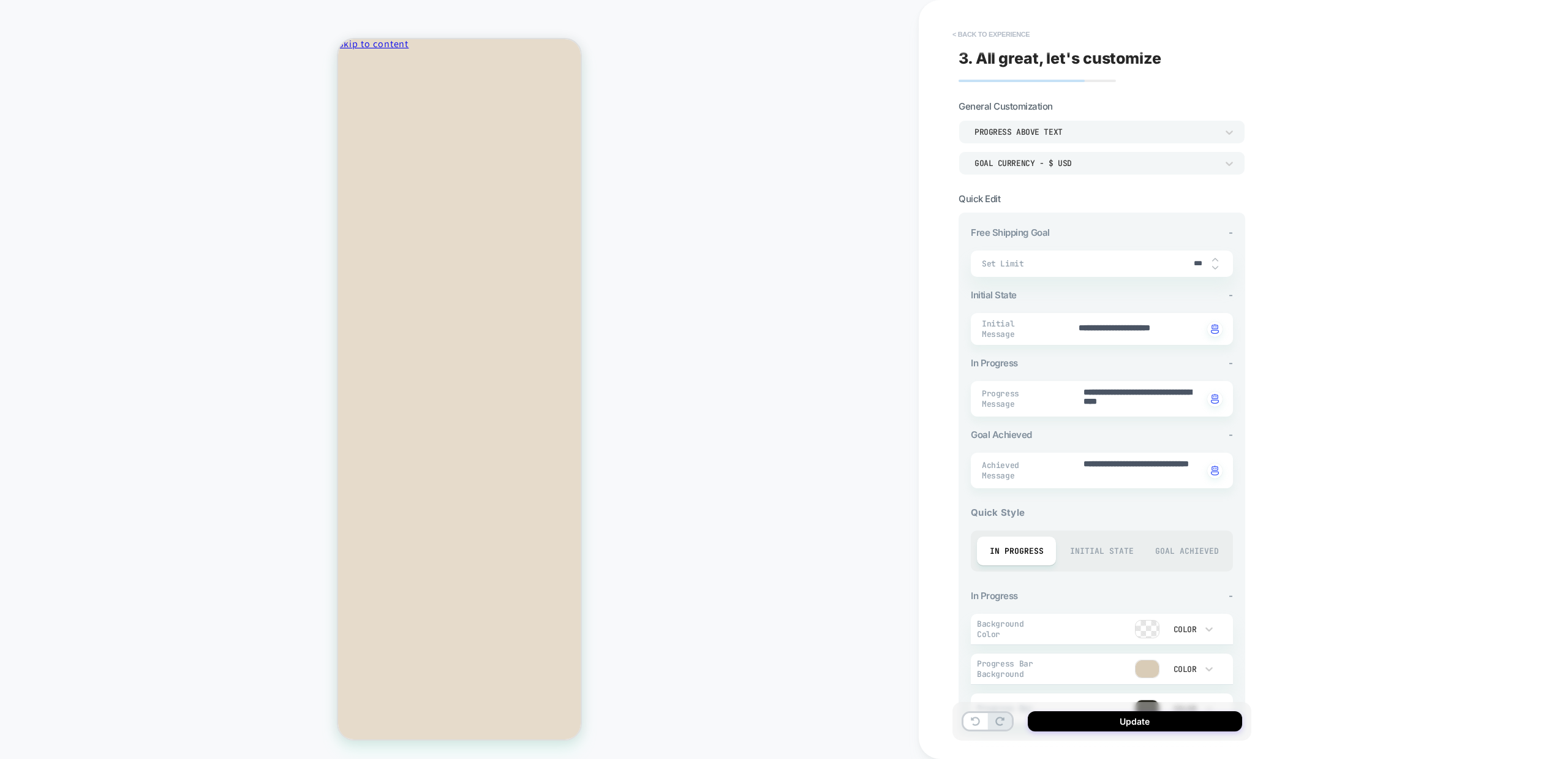
click at [980, 36] on button "< Back to experience" at bounding box center [991, 34] width 90 height 19
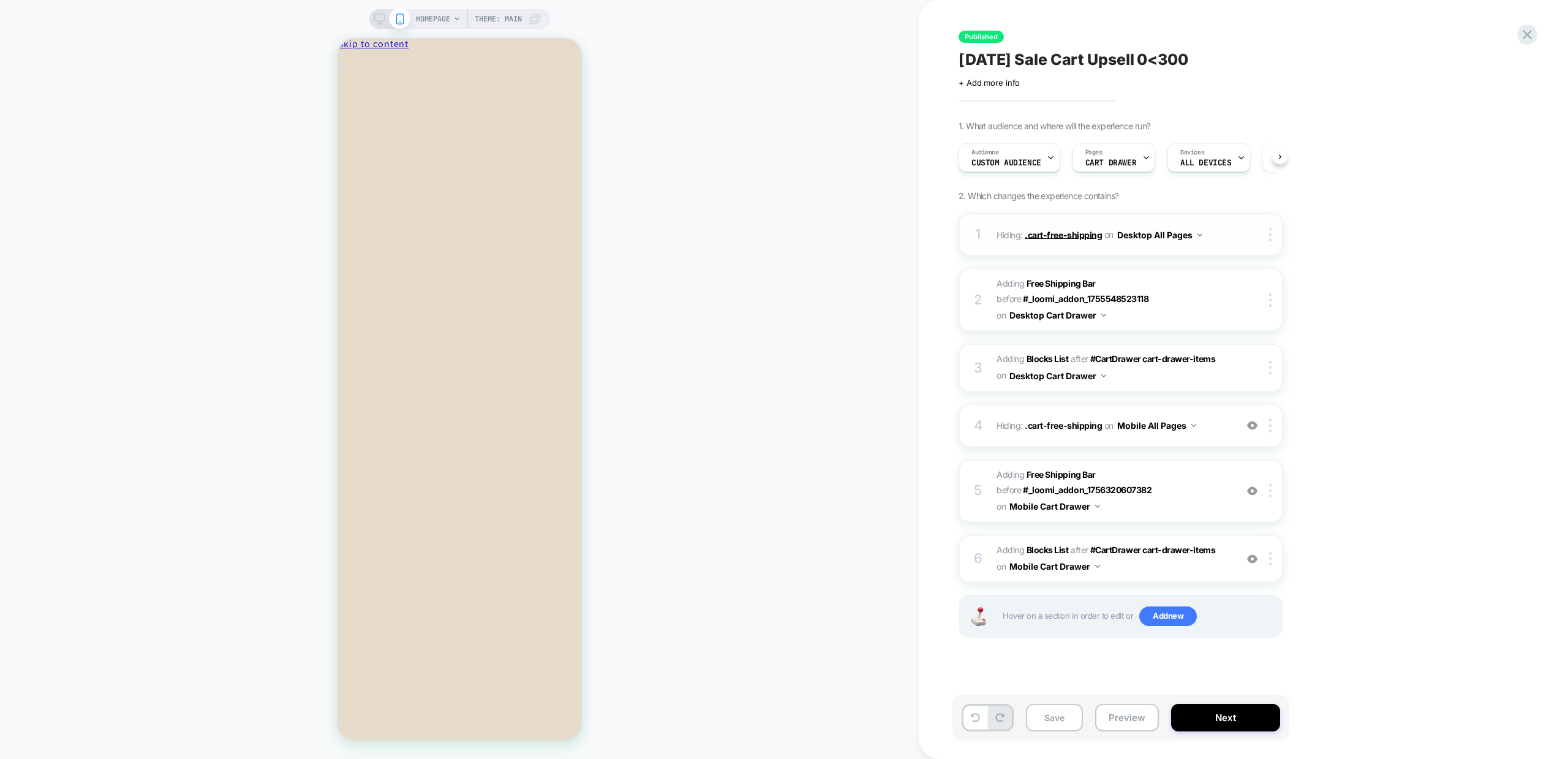
scroll to position [0, 1]
click at [494, 746] on div "You׳re $150 away from a $50 discount." at bounding box center [459, 771] width 243 height 50
click at [1253, 559] on img at bounding box center [1253, 559] width 10 height 10
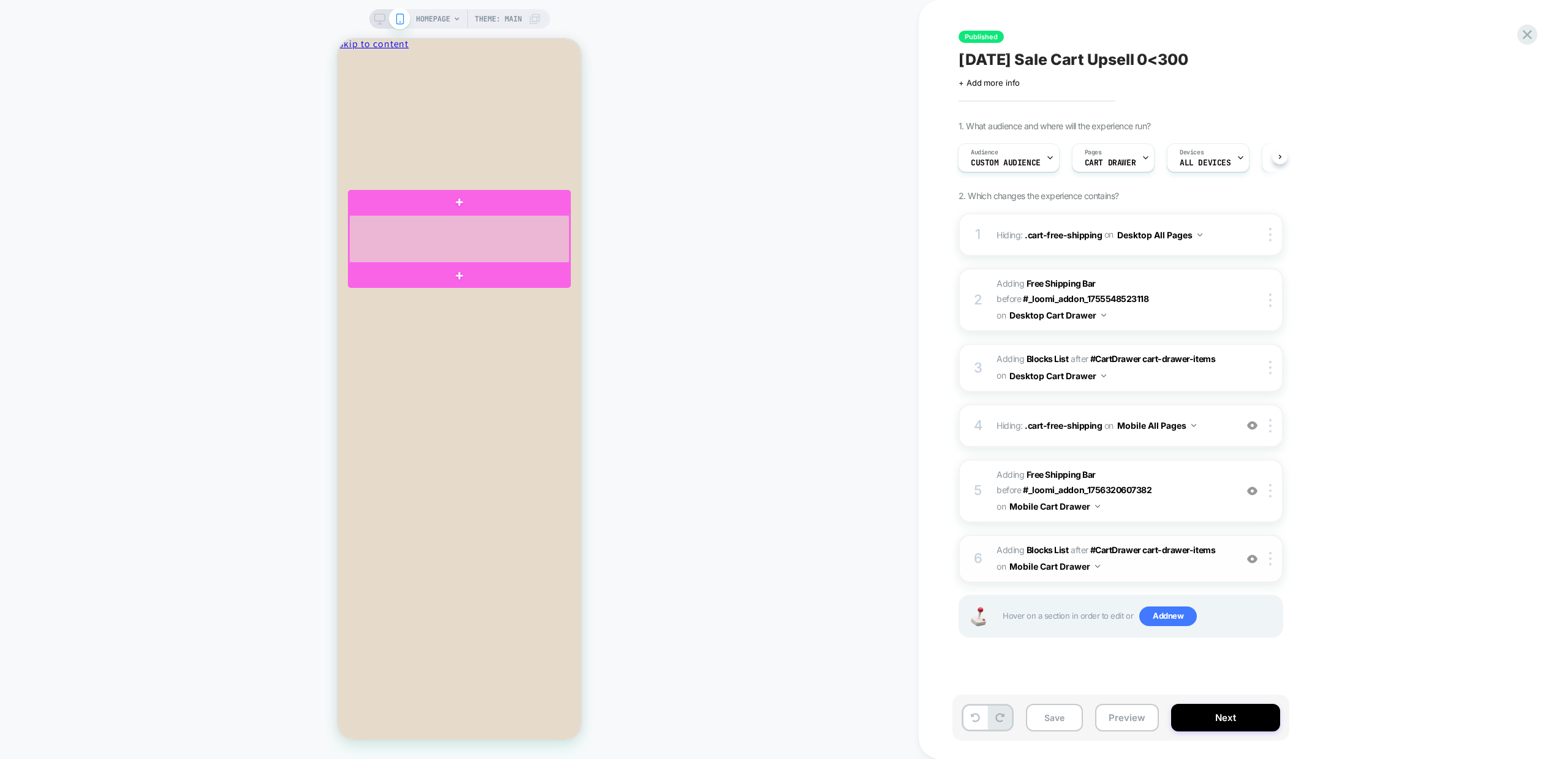
click at [420, 247] on div at bounding box center [459, 239] width 220 height 48
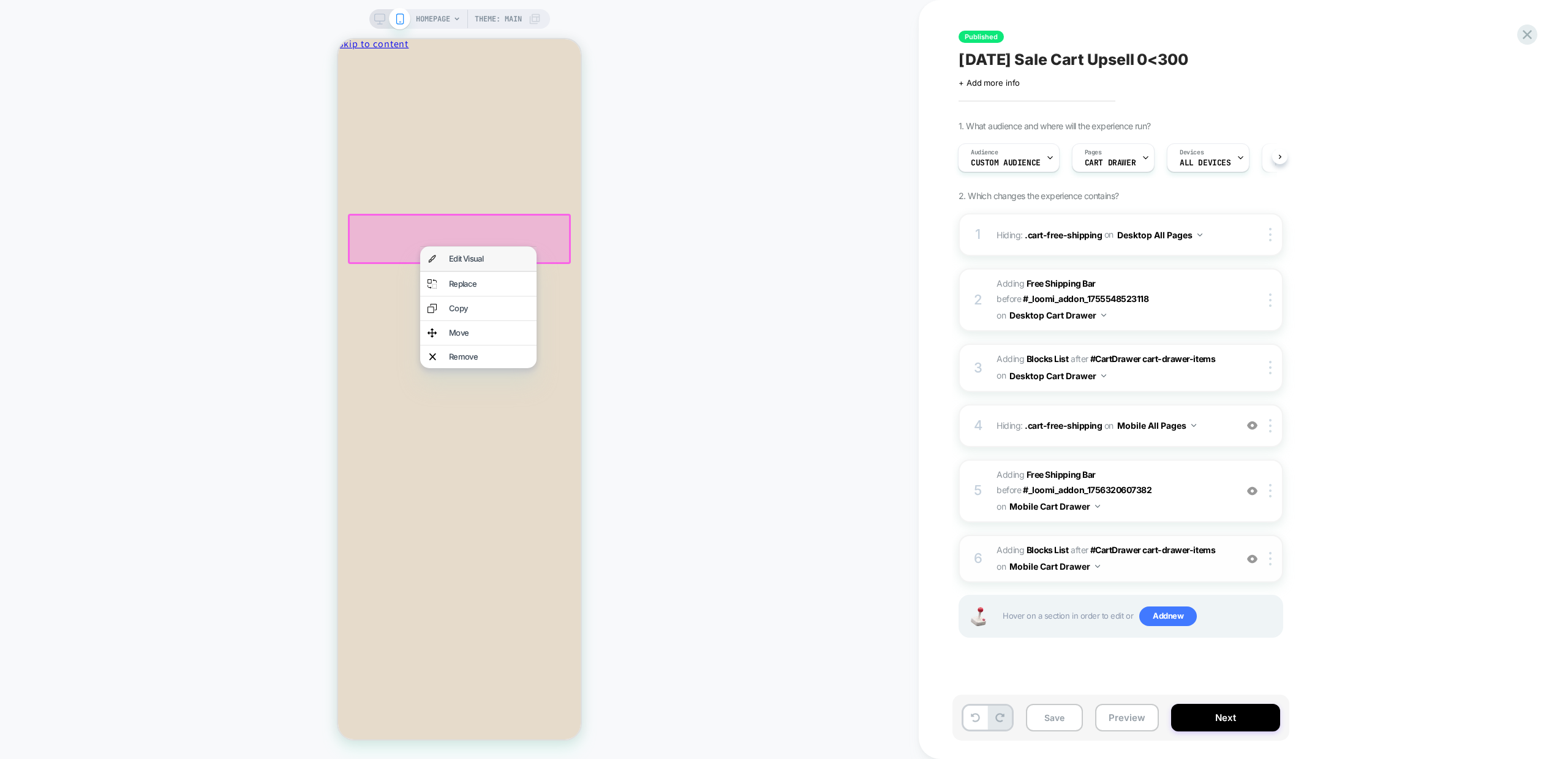
click at [445, 253] on div "Edit Visual" at bounding box center [478, 258] width 117 height 24
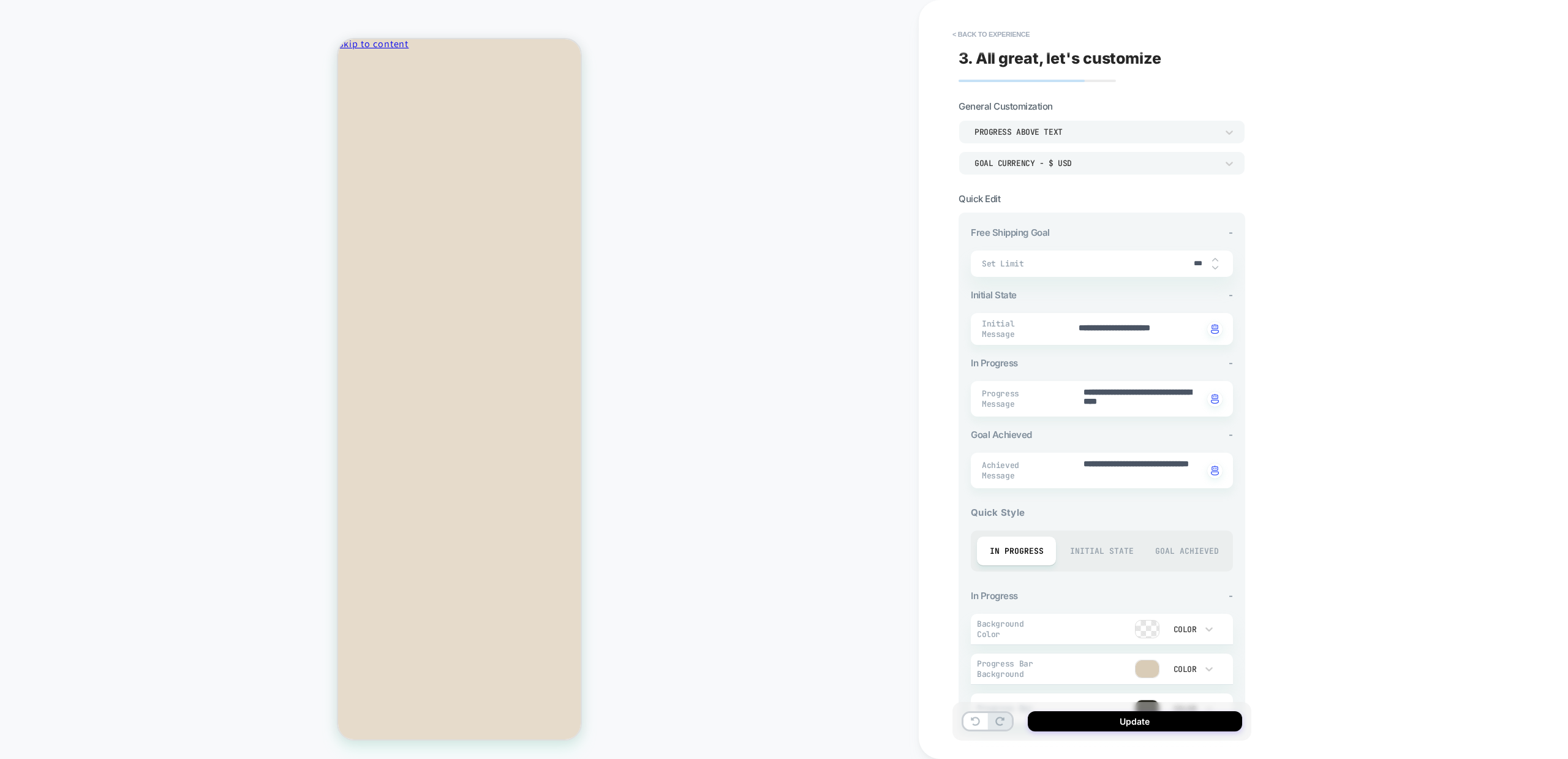
click at [800, 365] on div "HOMEPAGE Theme: MAIN" at bounding box center [460, 379] width 919 height 734
click at [981, 34] on button "< Back to experience" at bounding box center [991, 34] width 90 height 19
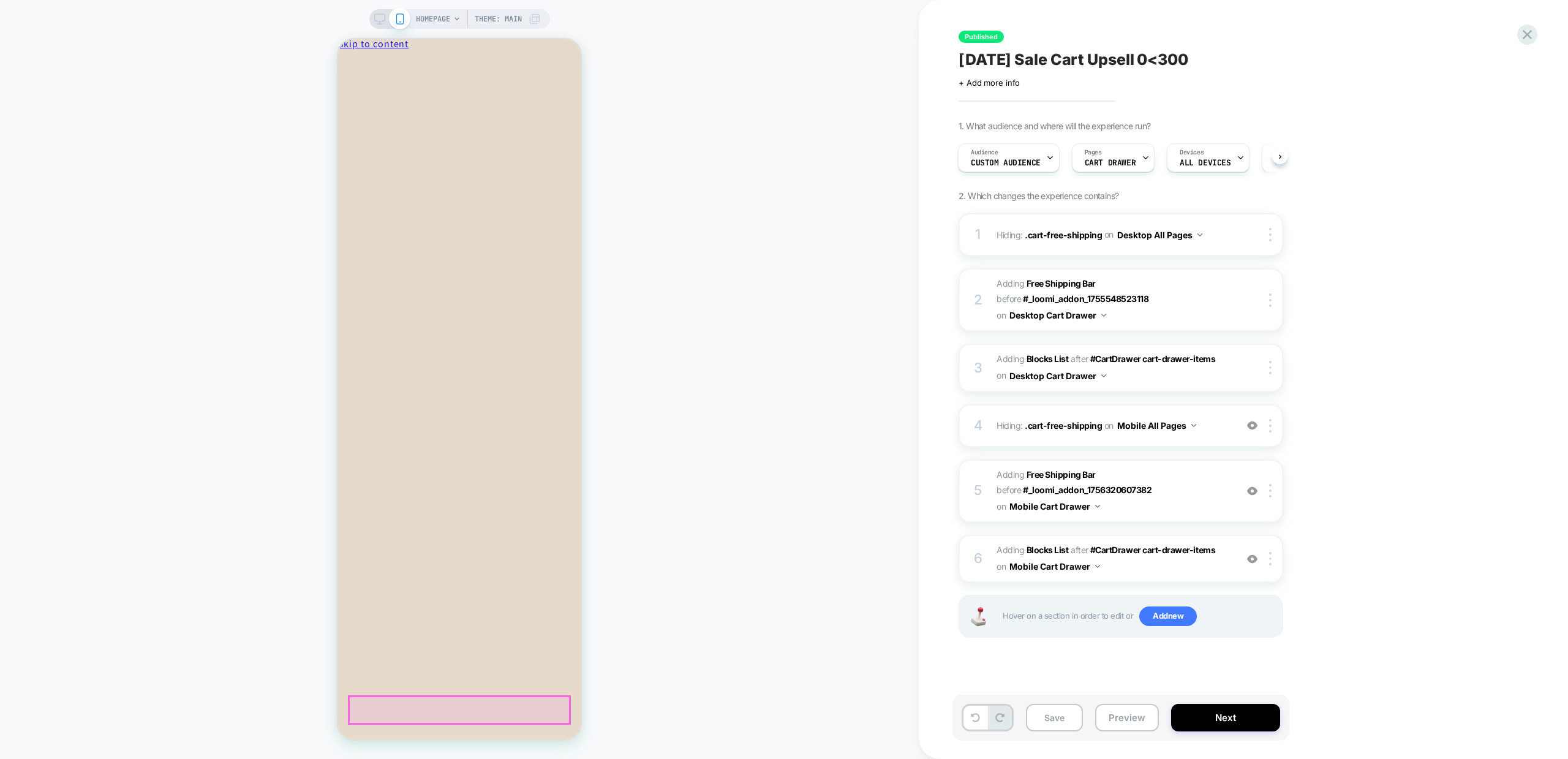
click at [719, 436] on div "HOMEPAGE Theme: MAIN" at bounding box center [460, 379] width 919 height 734
click at [977, 725] on button at bounding box center [975, 717] width 24 height 24
click at [1249, 558] on img at bounding box center [1253, 559] width 10 height 10
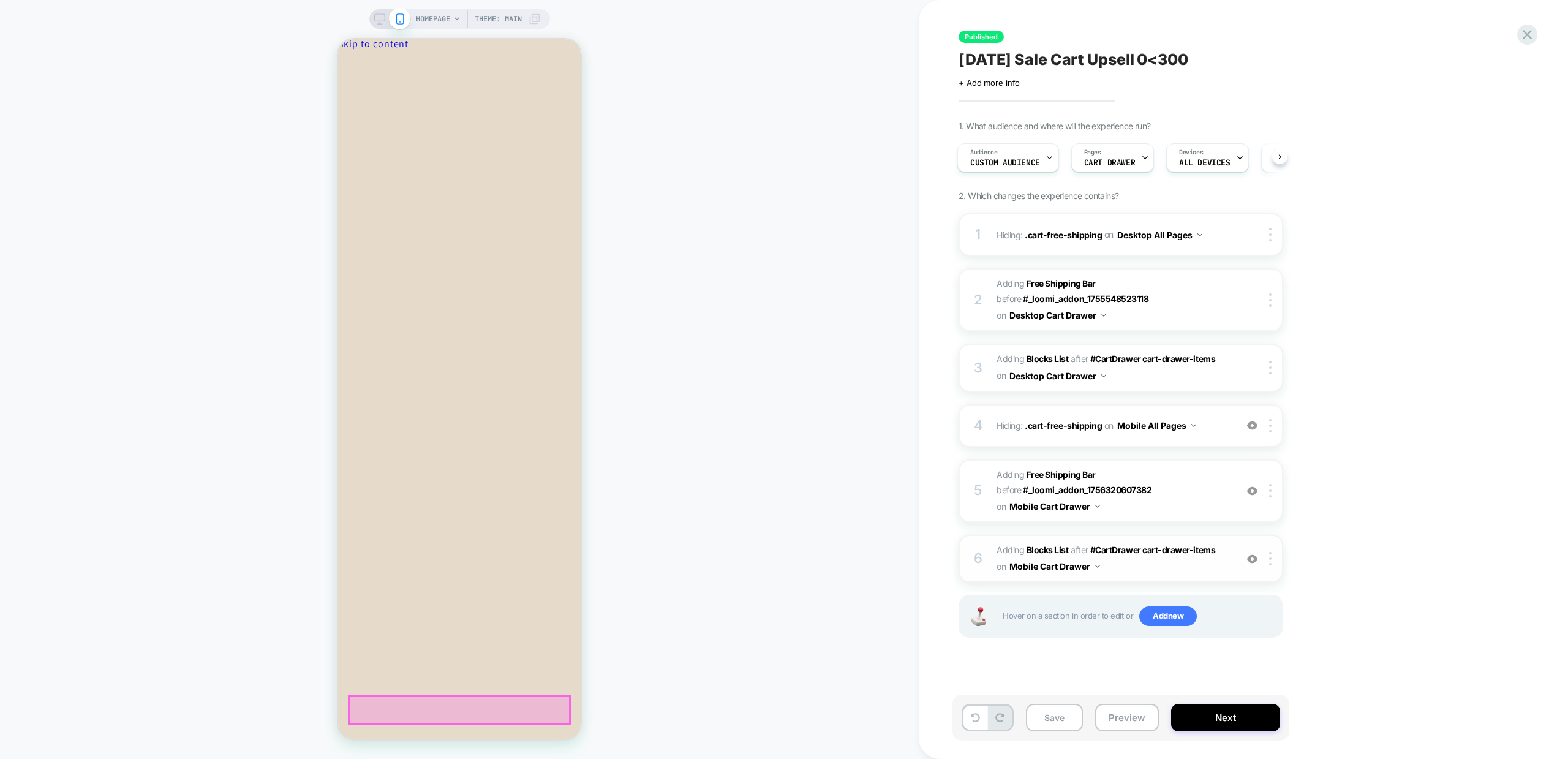
click at [768, 436] on div "HOMEPAGE Theme: MAIN" at bounding box center [460, 379] width 919 height 734
click at [1281, 164] on div "Audience Custom Audience Pages CART DRAWER Devices ALL DEVICES Trigger Page Load" at bounding box center [1121, 158] width 324 height 41
click at [1281, 157] on icon at bounding box center [1280, 157] width 5 height 5
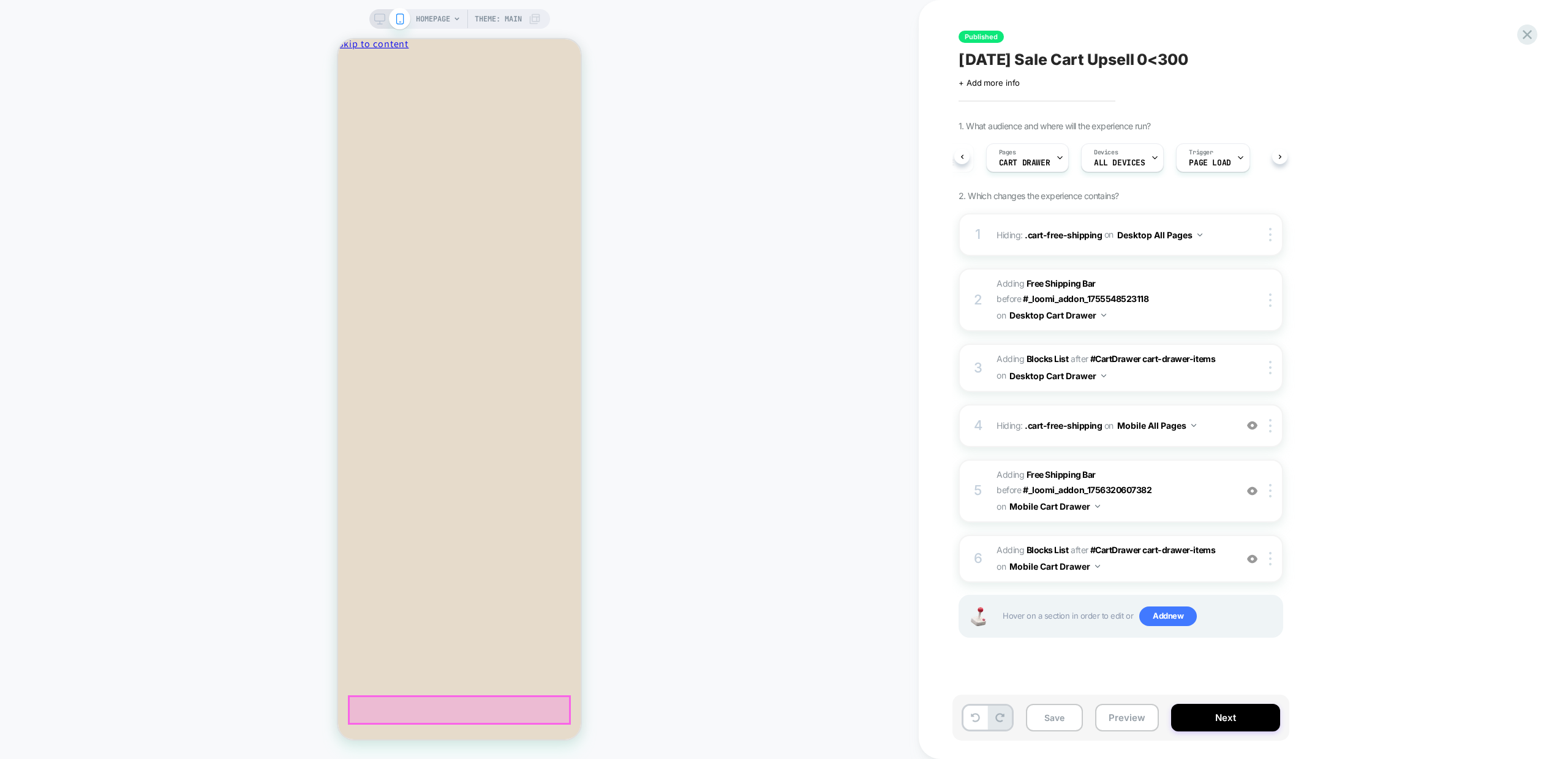
click at [1280, 155] on div "Audience Custom Audience Pages CART DRAWER Devices ALL DEVICES Trigger Page Load" at bounding box center [1121, 158] width 324 height 41
click at [1342, 167] on div "1. What audience and where will the experience run? Audience Custom Audience Pa…" at bounding box center [1182, 394] width 447 height 548
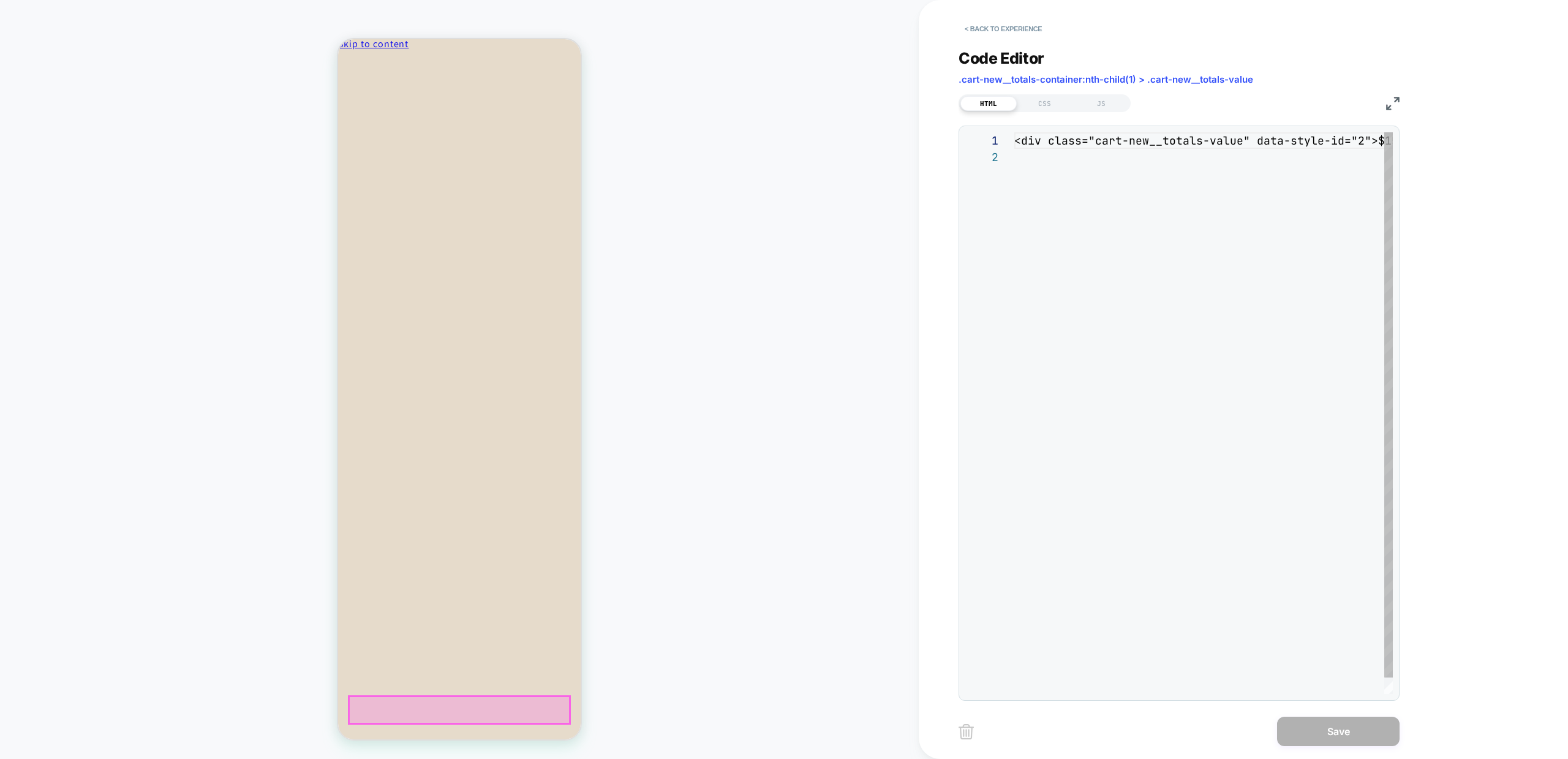
scroll to position [16, 0]
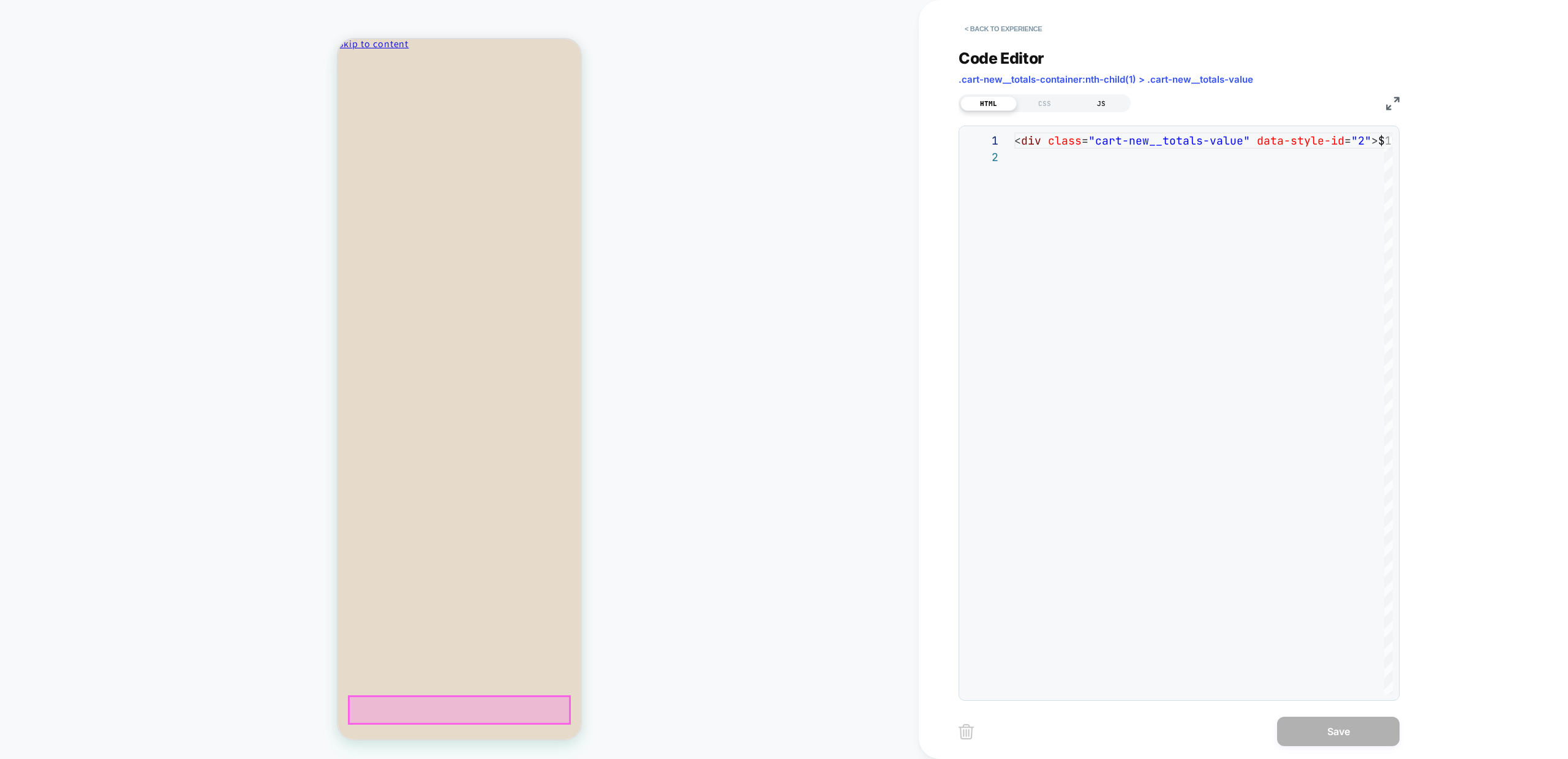
click at [1102, 96] on div "JS" at bounding box center [1101, 104] width 56 height 15
click at [1055, 104] on div "CSS" at bounding box center [1045, 104] width 56 height 15
click at [1000, 102] on div "HTML" at bounding box center [988, 104] width 56 height 15
click at [994, 29] on button "< Back to experience" at bounding box center [1004, 28] width 90 height 19
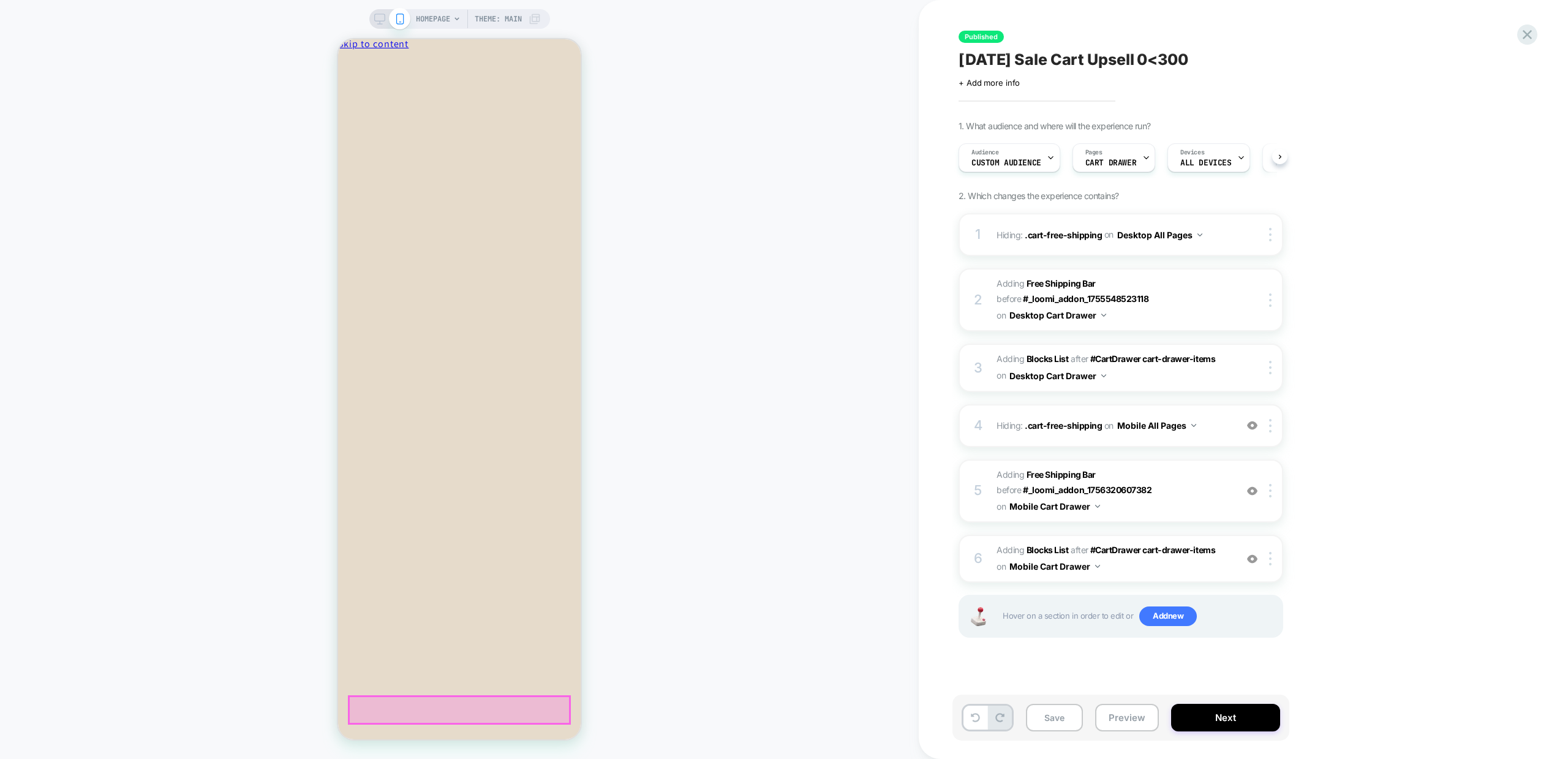
scroll to position [0, 1]
click at [1251, 497] on div at bounding box center [1252, 491] width 20 height 13
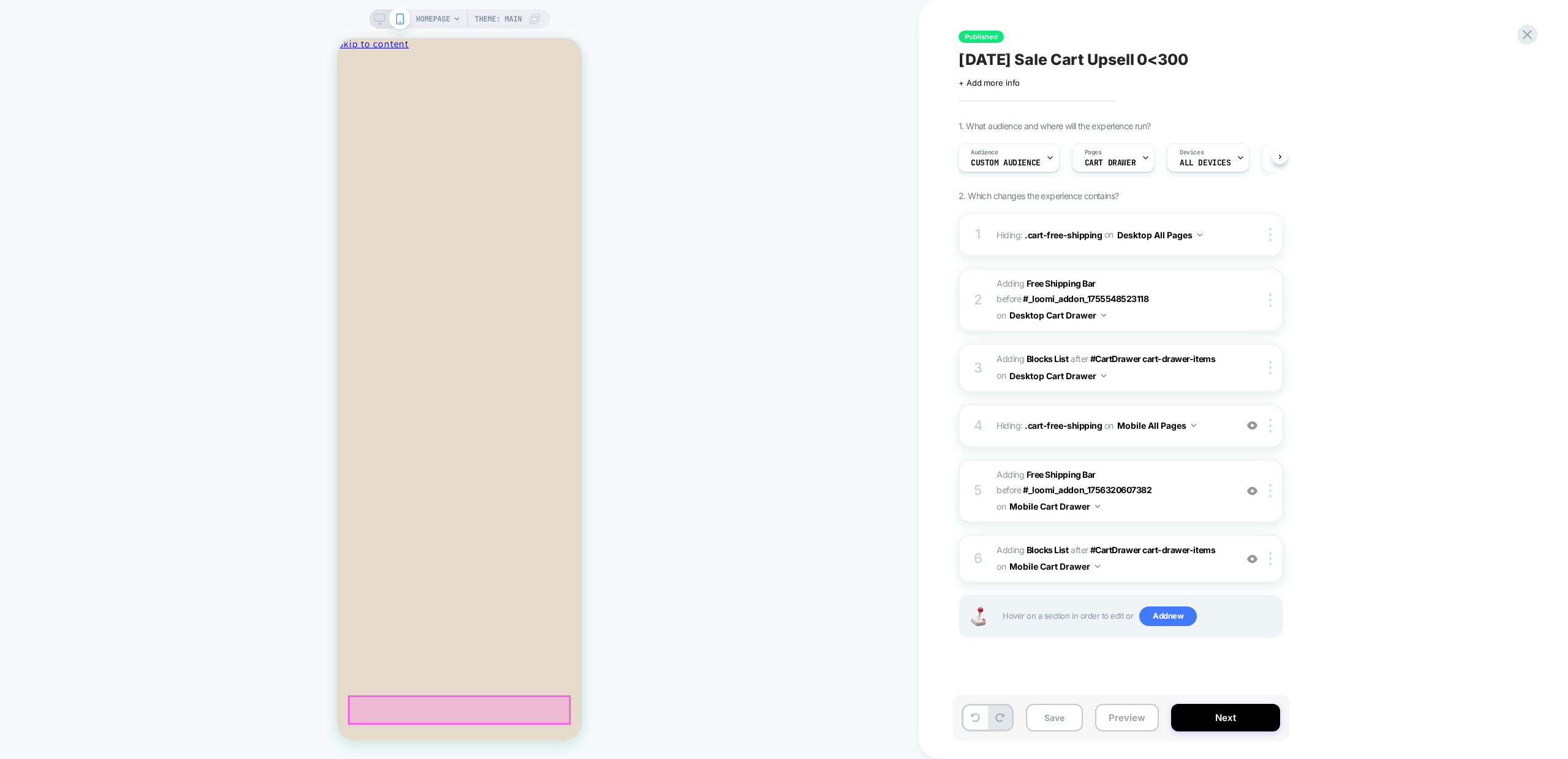
click at [1124, 504] on span "#_loomi_addon_1756320603313 Adding Free Shipping Bar BEFORE #_loomi_addon_17563…" at bounding box center [1114, 491] width 233 height 49
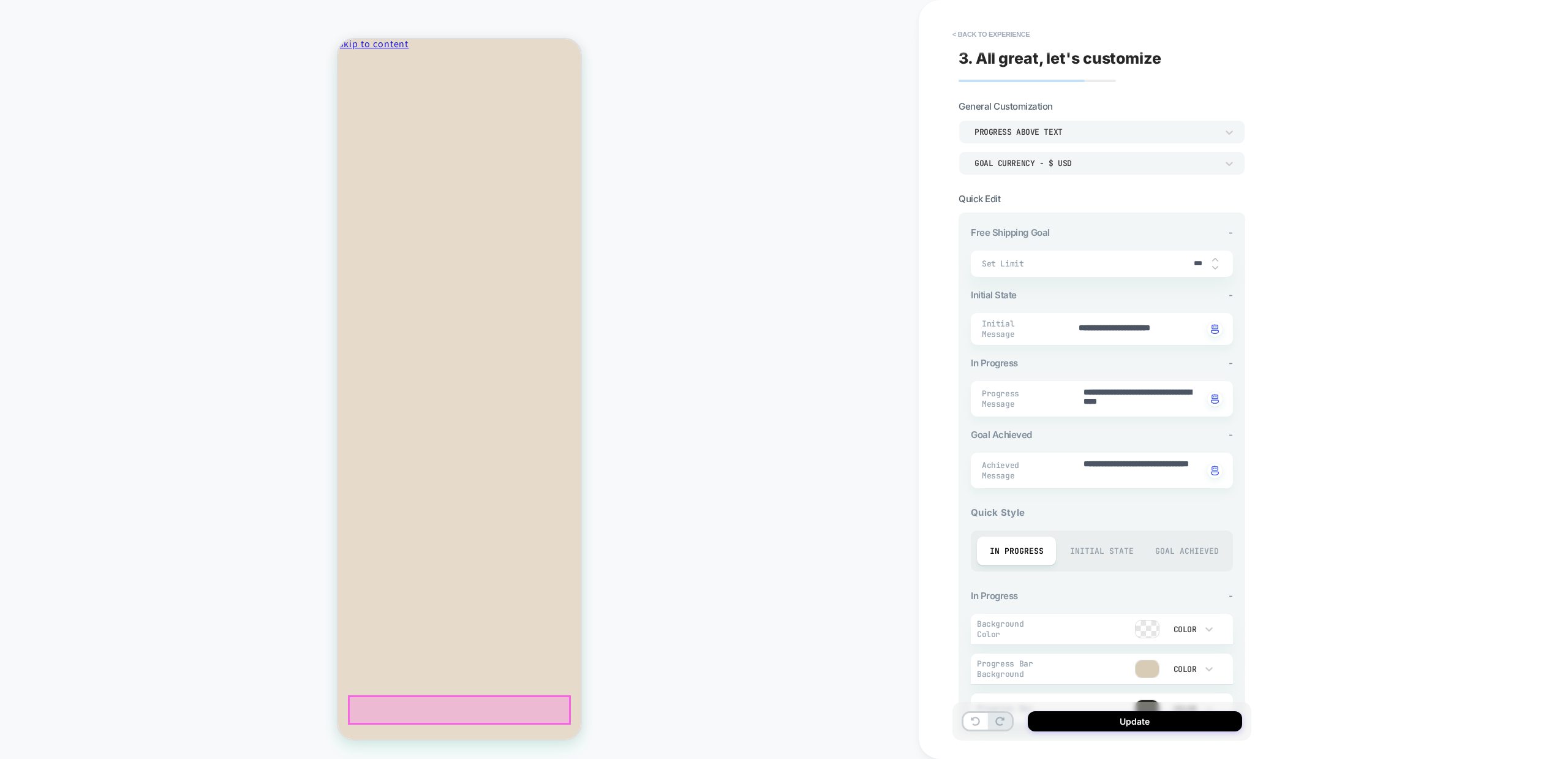
scroll to position [137, 0]
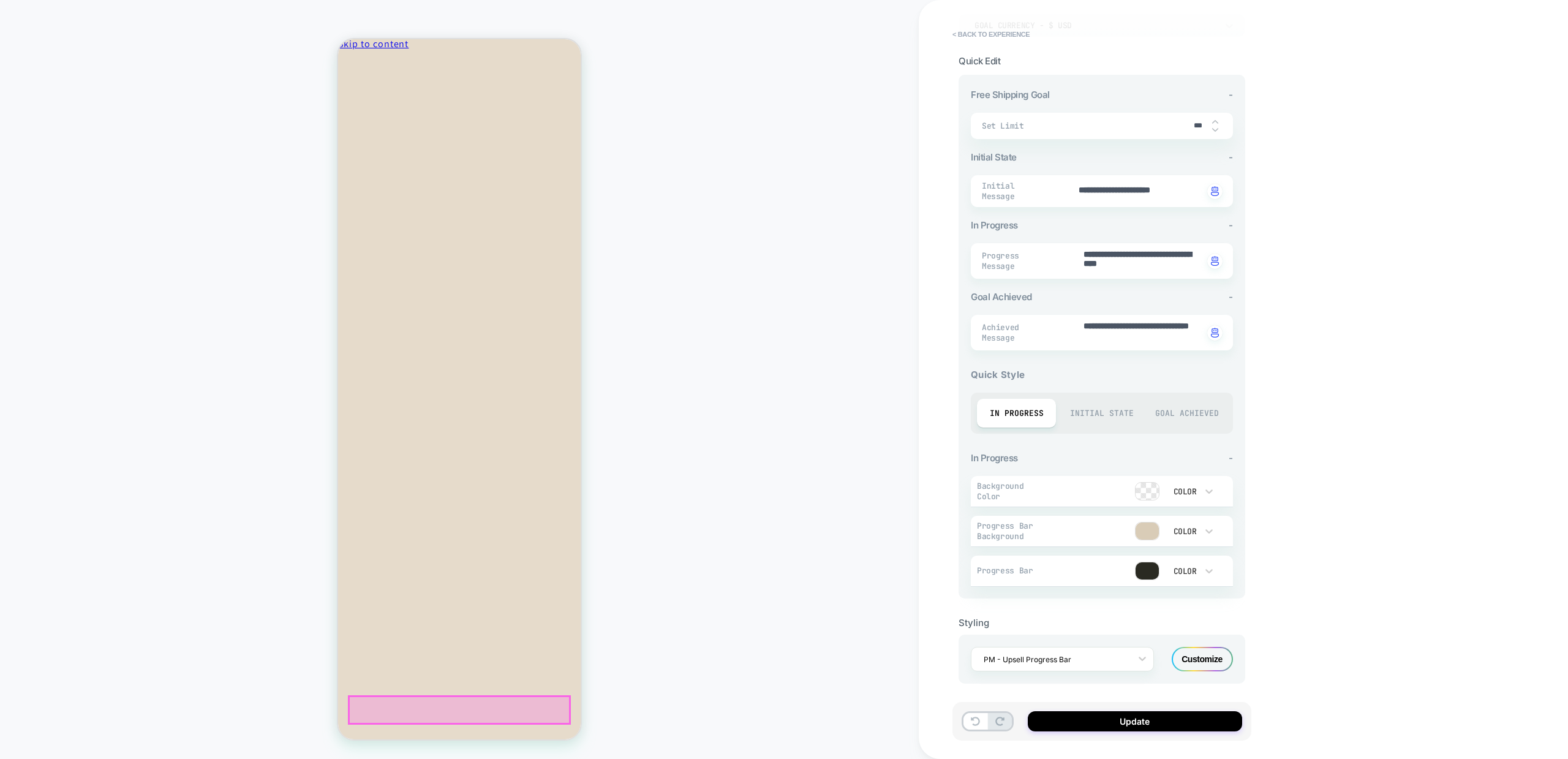
click at [1210, 658] on div "Customize" at bounding box center [1203, 659] width 61 height 25
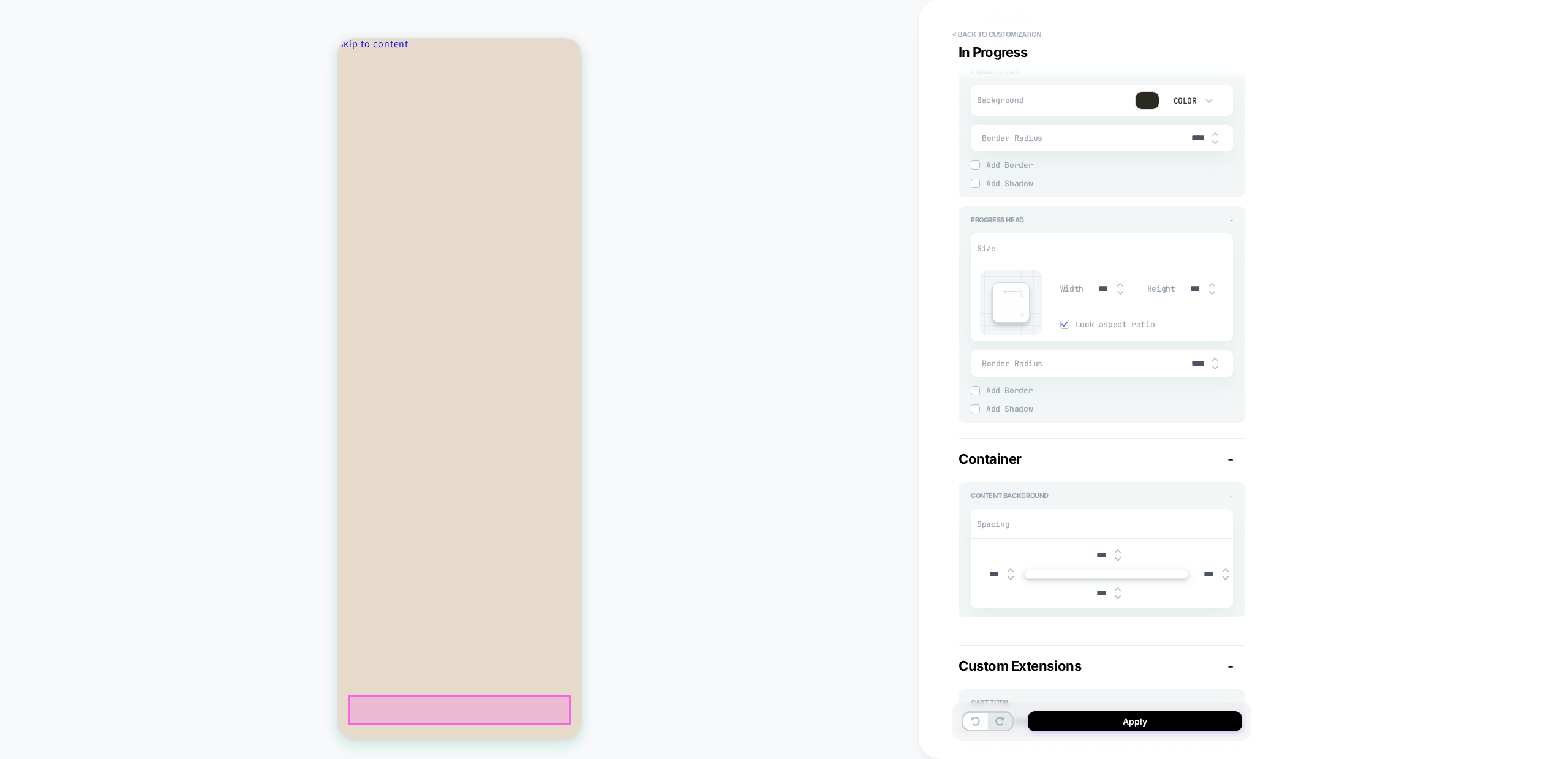
scroll to position [1277, 0]
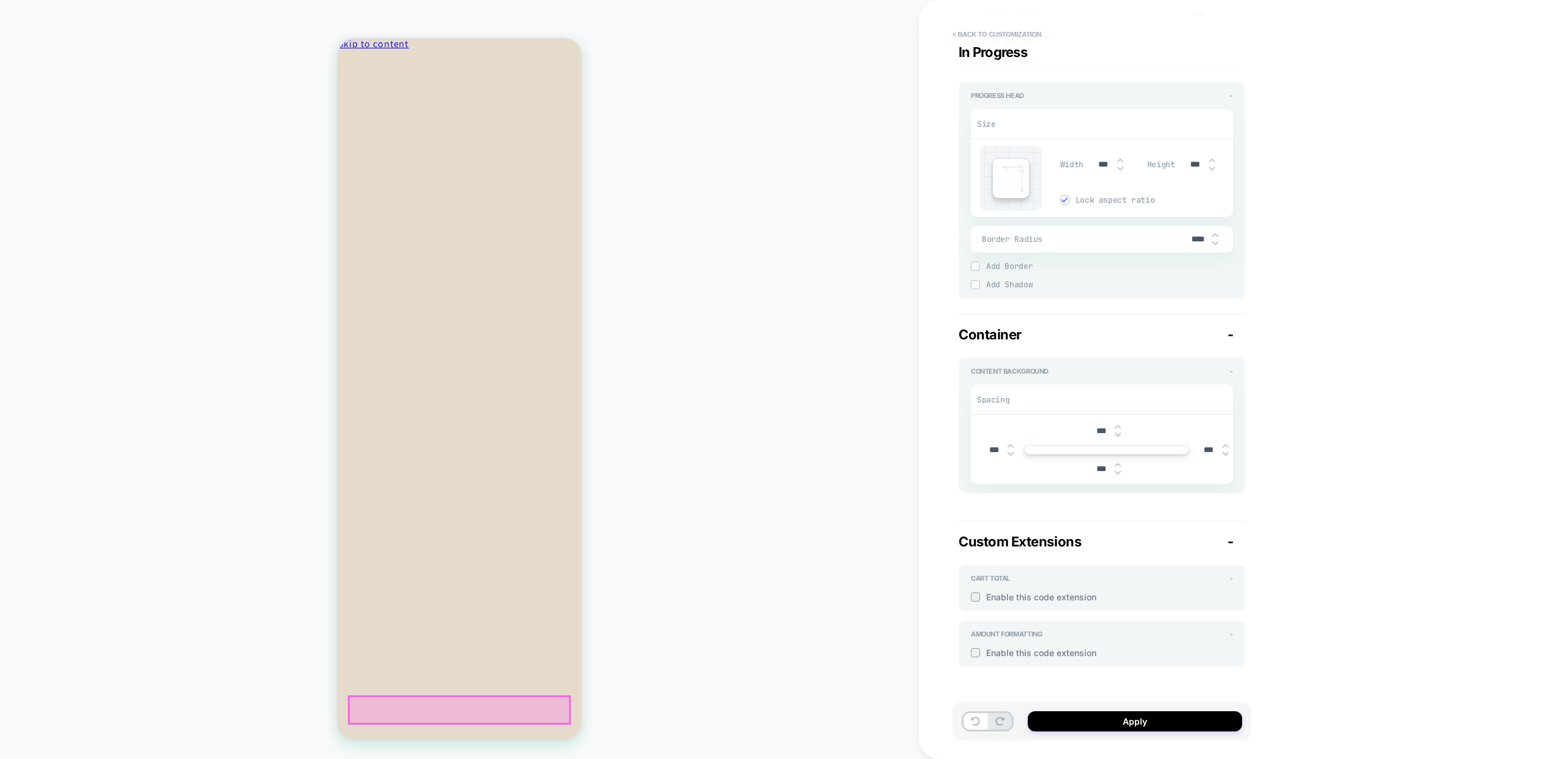
click at [978, 600] on div at bounding box center [975, 597] width 9 height 9
type textarea "*"
click at [1122, 624] on div at bounding box center [1126, 731] width 199 height 232
type textarea "**"
type textarea "*"
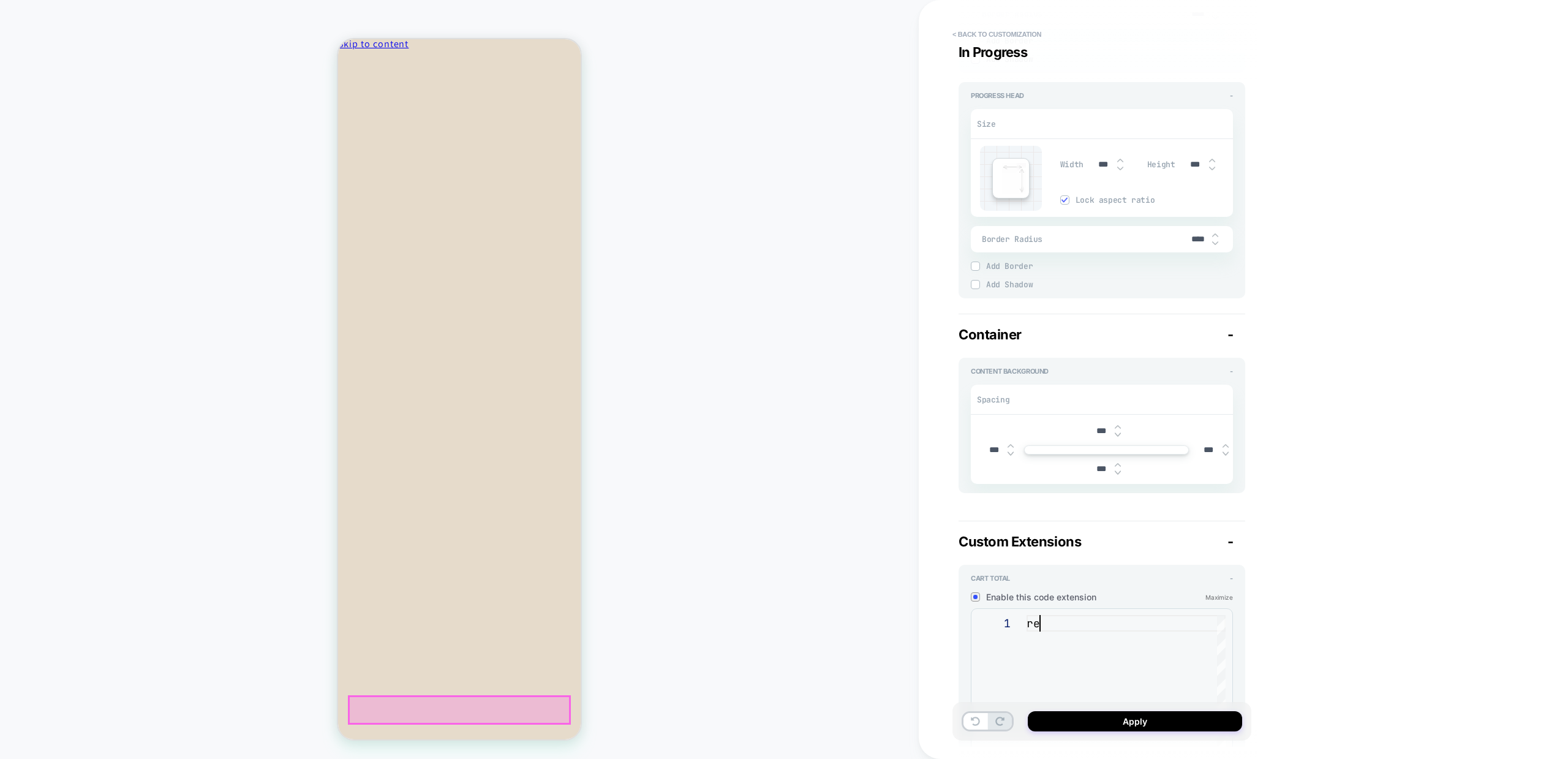
type textarea "***"
type textarea "*"
type textarea "****"
type textarea "*"
type textarea "*****"
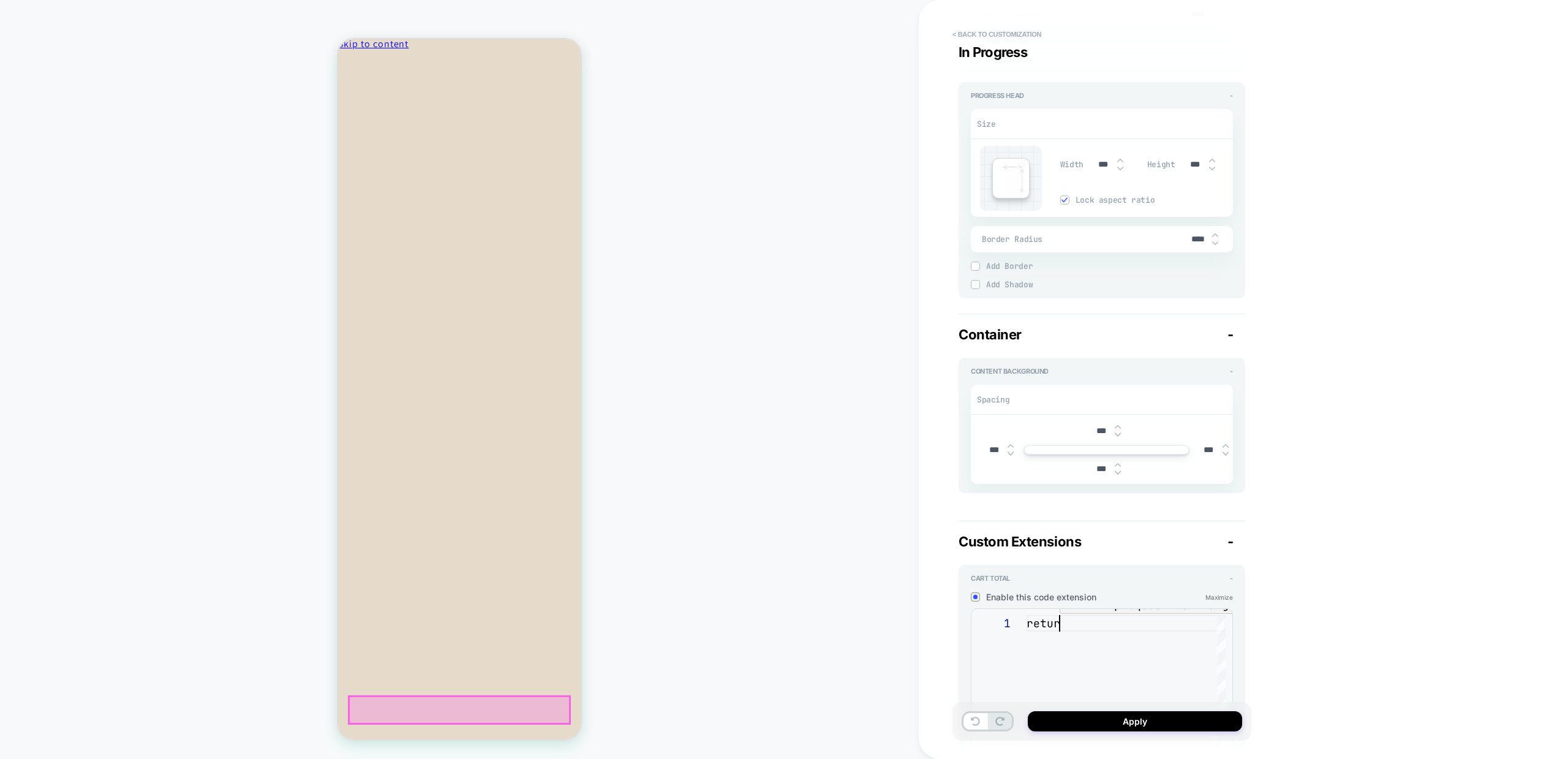
type textarea "*"
type textarea "******"
type textarea "*"
type textarea "******"
type textarea "*"
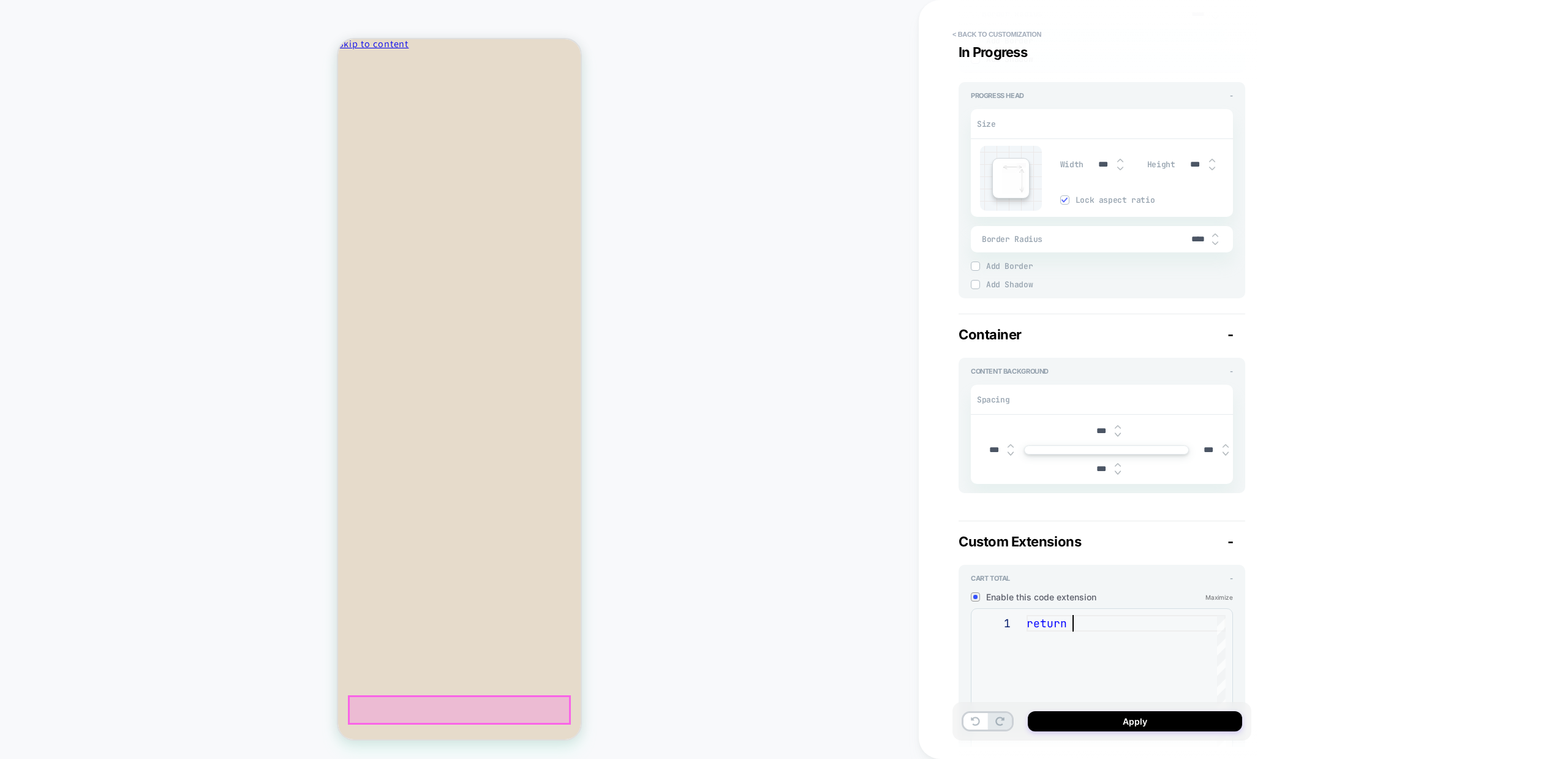
type textarea "********"
type textarea "*"
type textarea "*********"
type textarea "*"
type textarea "**********"
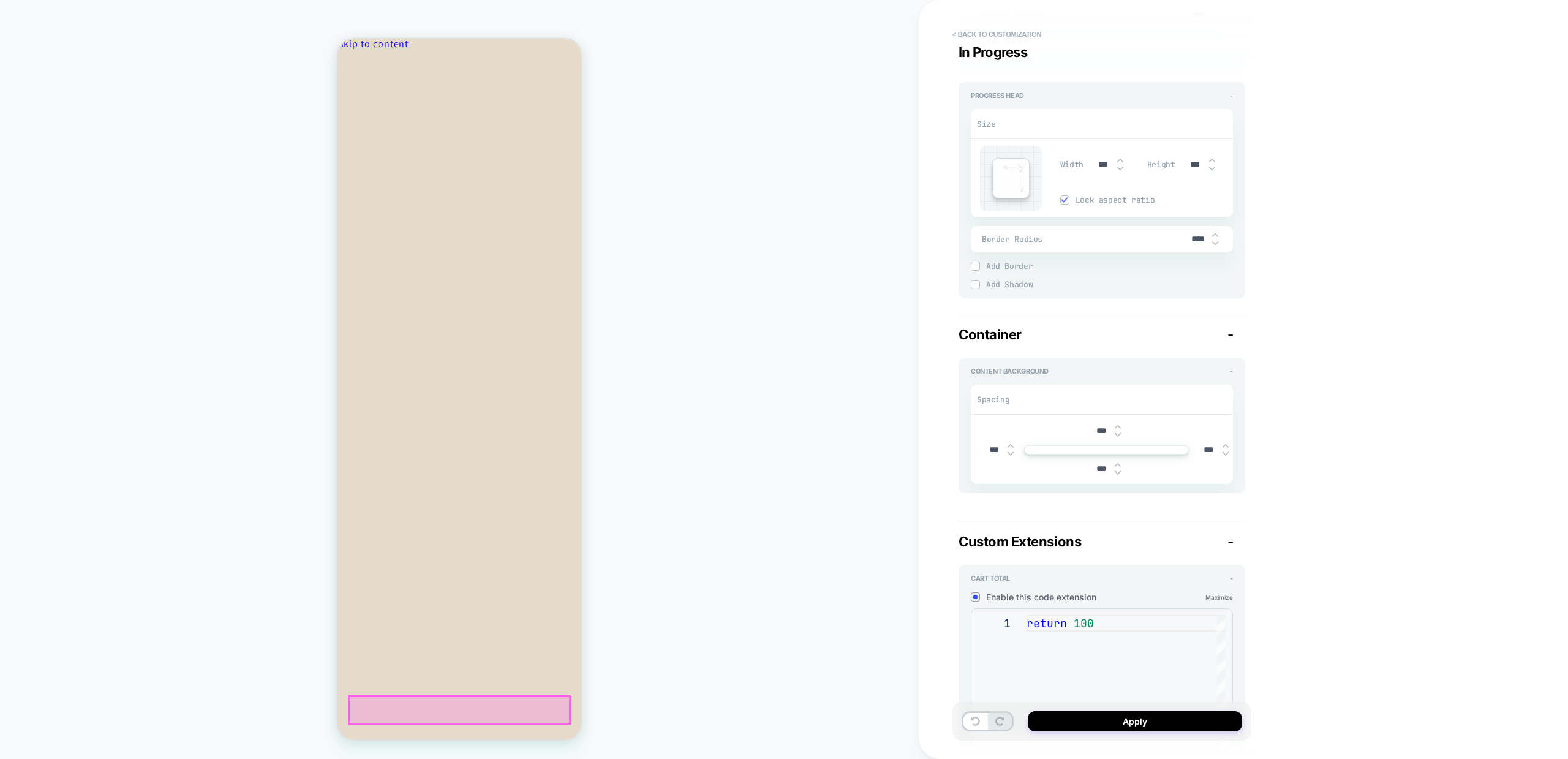
type textarea "*"
type textarea "**********"
type textarea "*"
type textarea "**********"
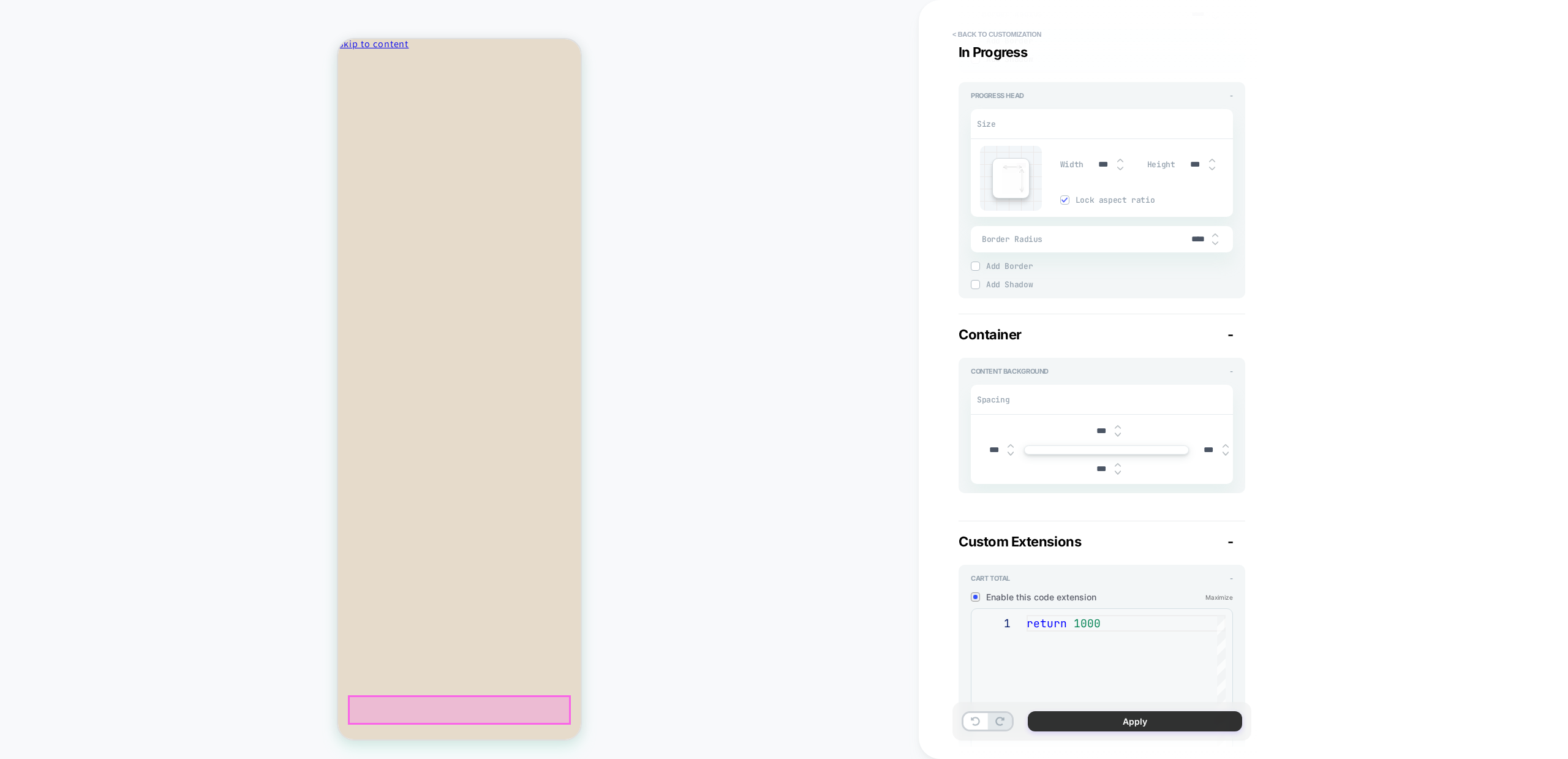
click at [1123, 722] on button "Apply" at bounding box center [1135, 721] width 214 height 20
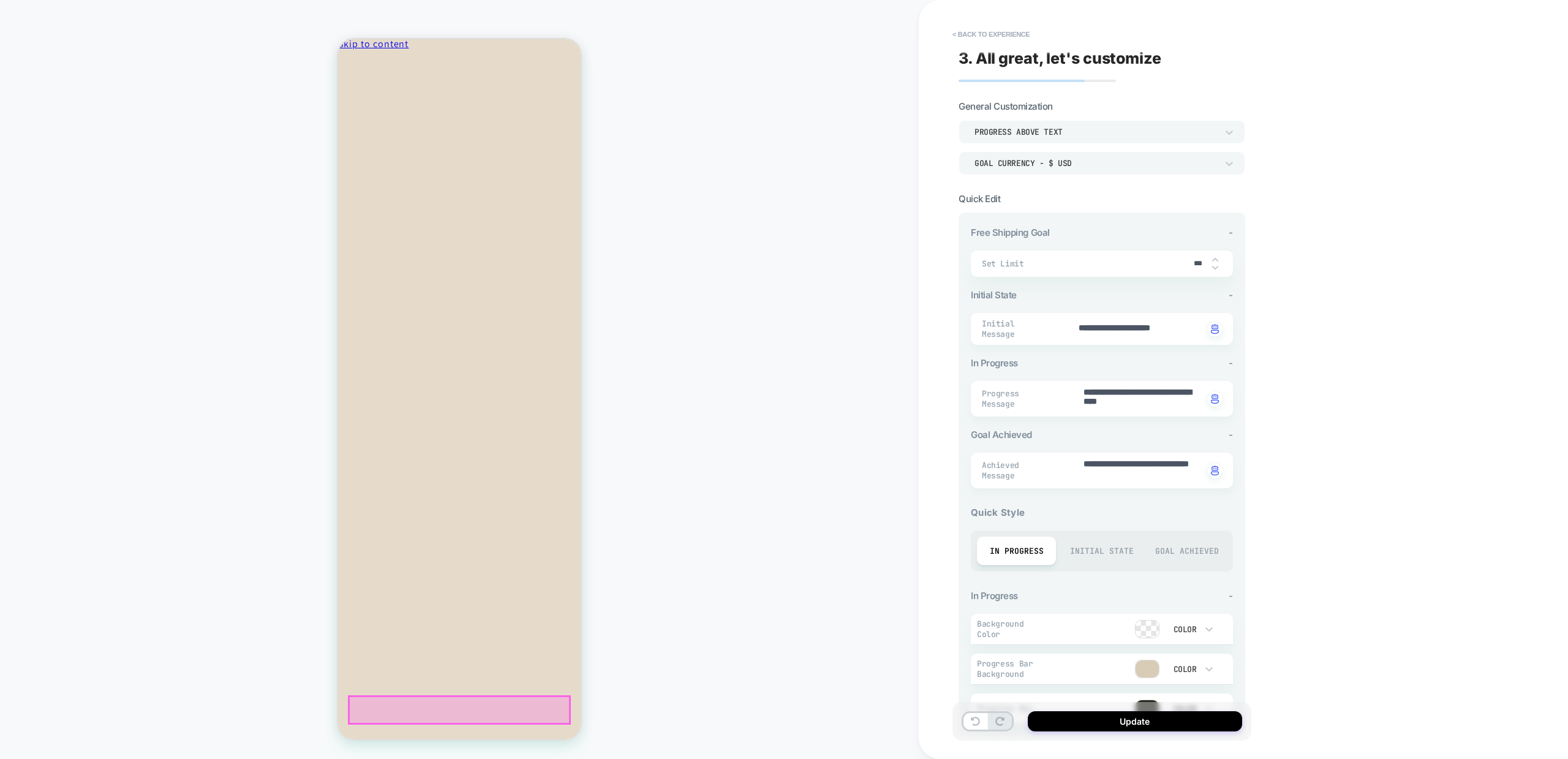
scroll to position [137, 0]
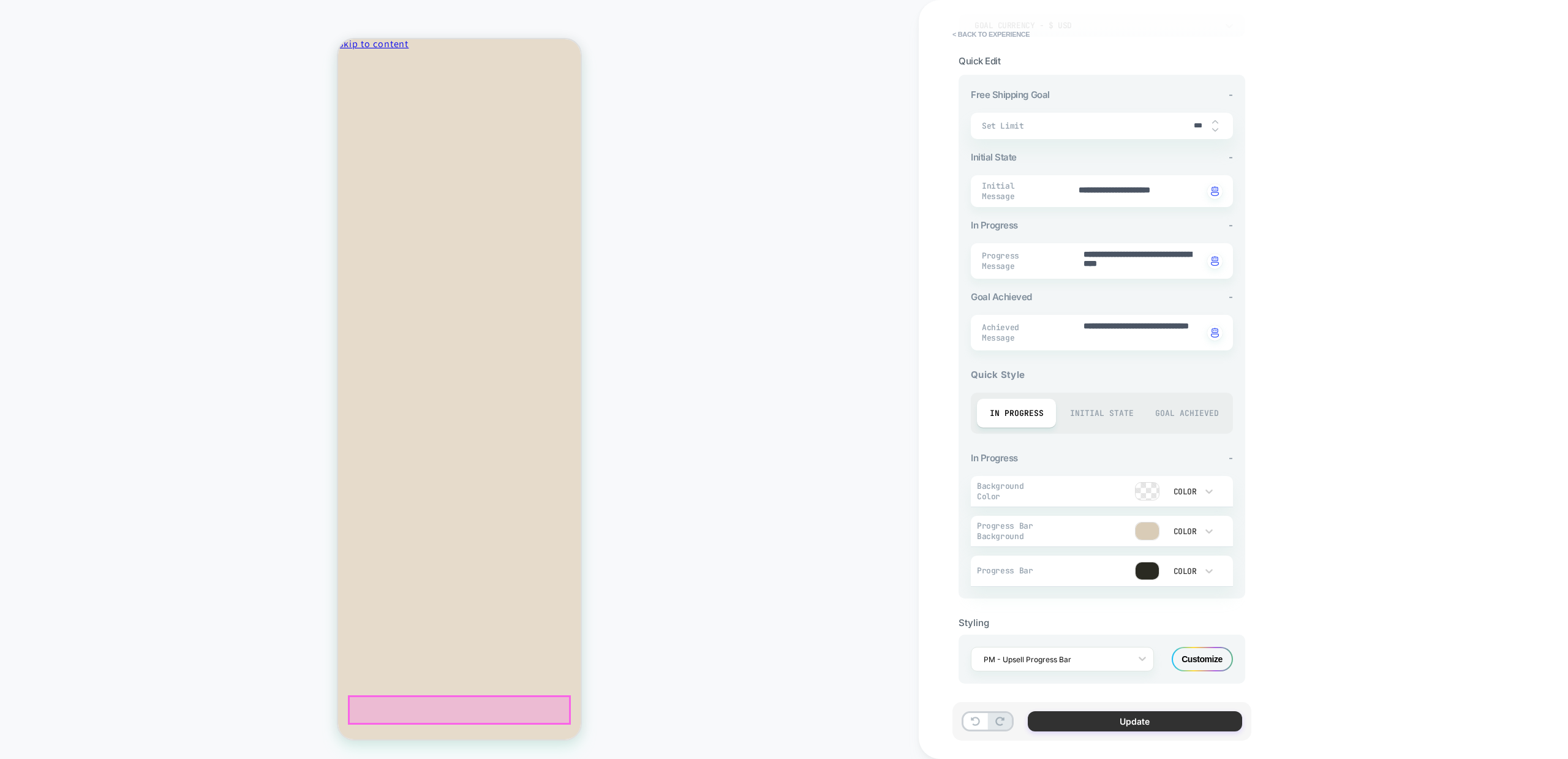
click at [1127, 727] on button "Update" at bounding box center [1135, 721] width 214 height 20
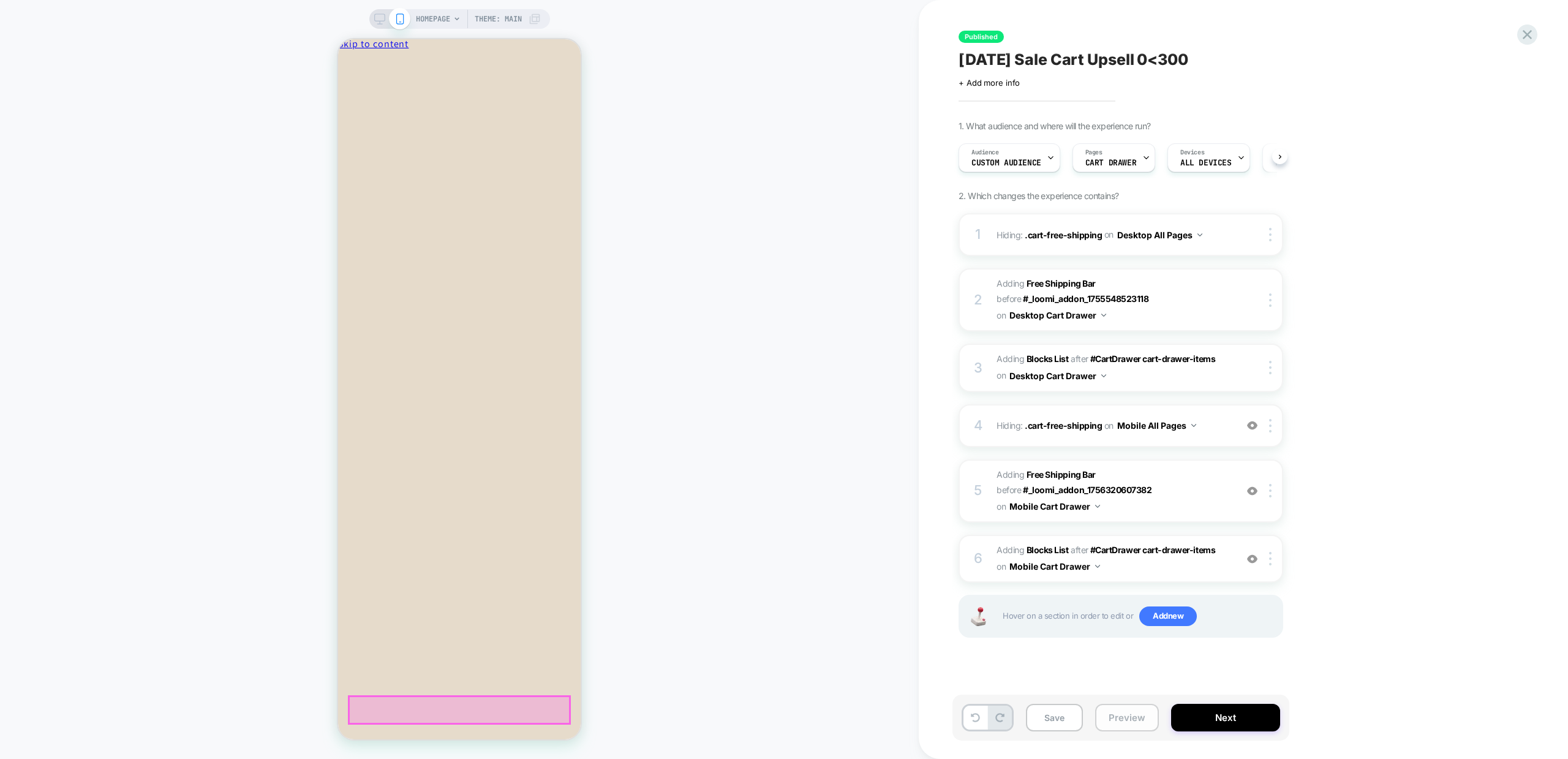
scroll to position [0, 1]
click at [1120, 713] on button "Preview" at bounding box center [1127, 717] width 64 height 28
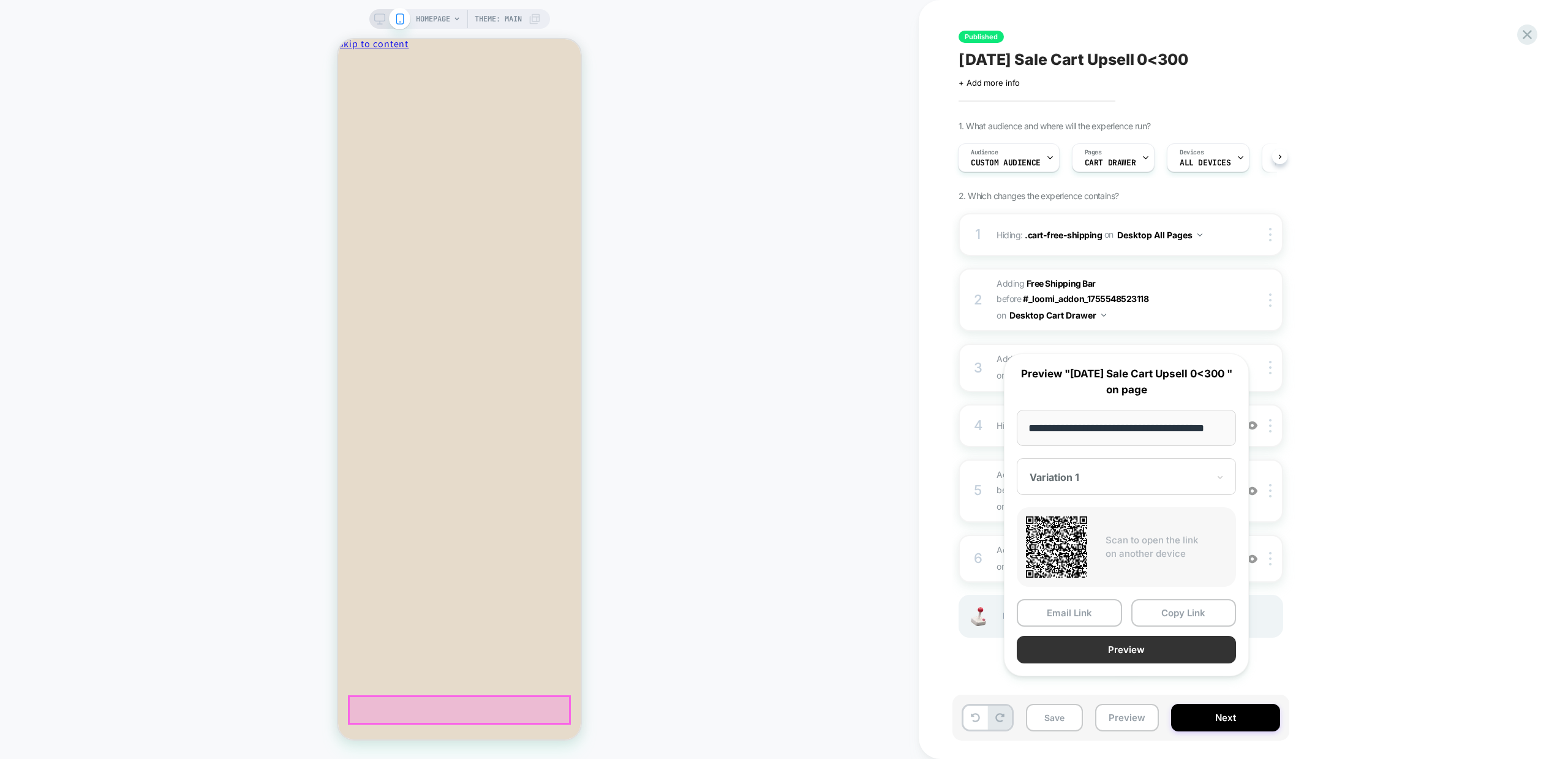
scroll to position [0, 0]
click at [1186, 654] on button "Preview" at bounding box center [1126, 649] width 219 height 28
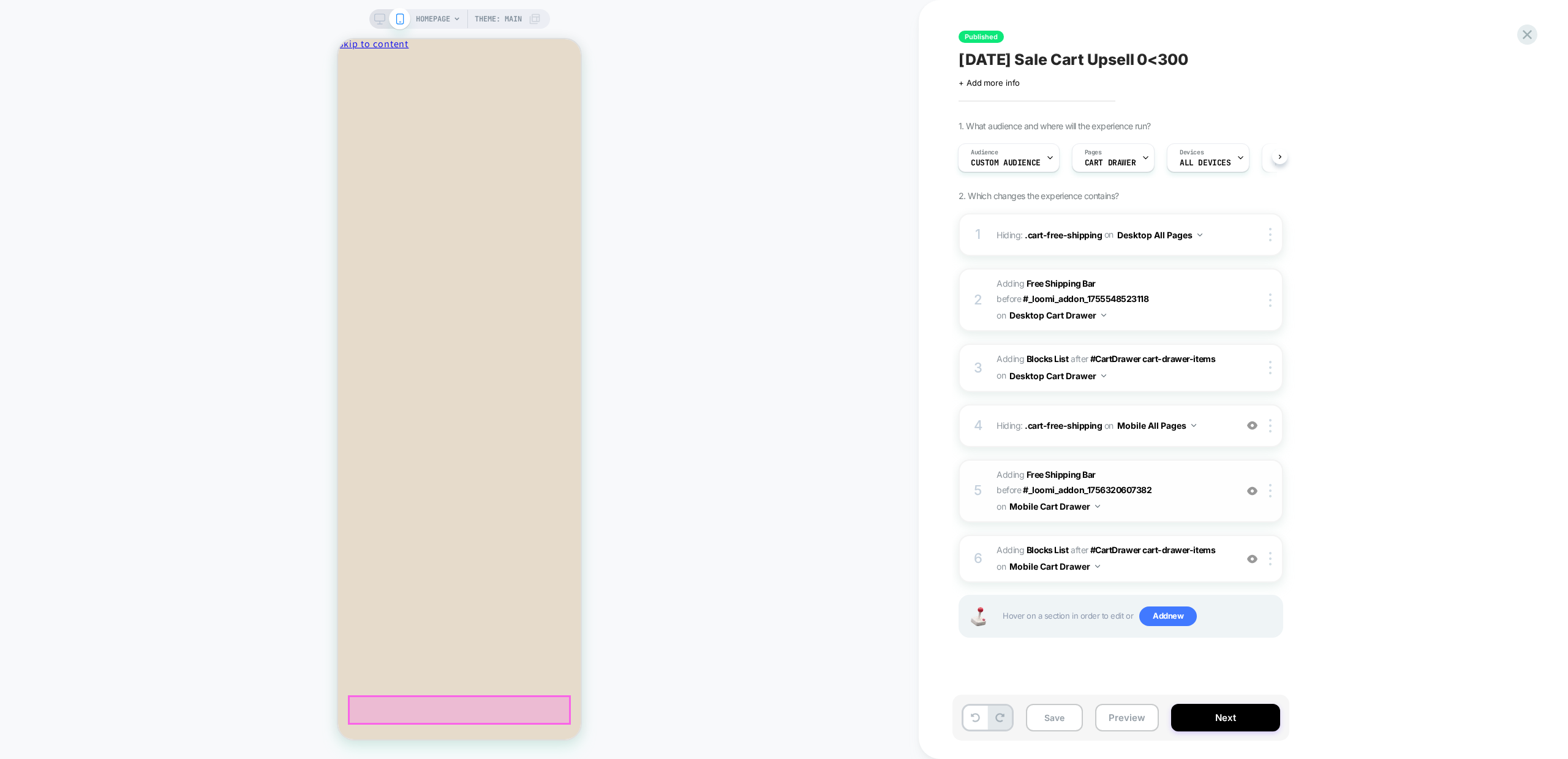
click at [1132, 516] on div "5 #_loomi_addon_1756320603313 Adding Free Shipping Bar BEFORE #_loomi_addon_175…" at bounding box center [1121, 491] width 324 height 63
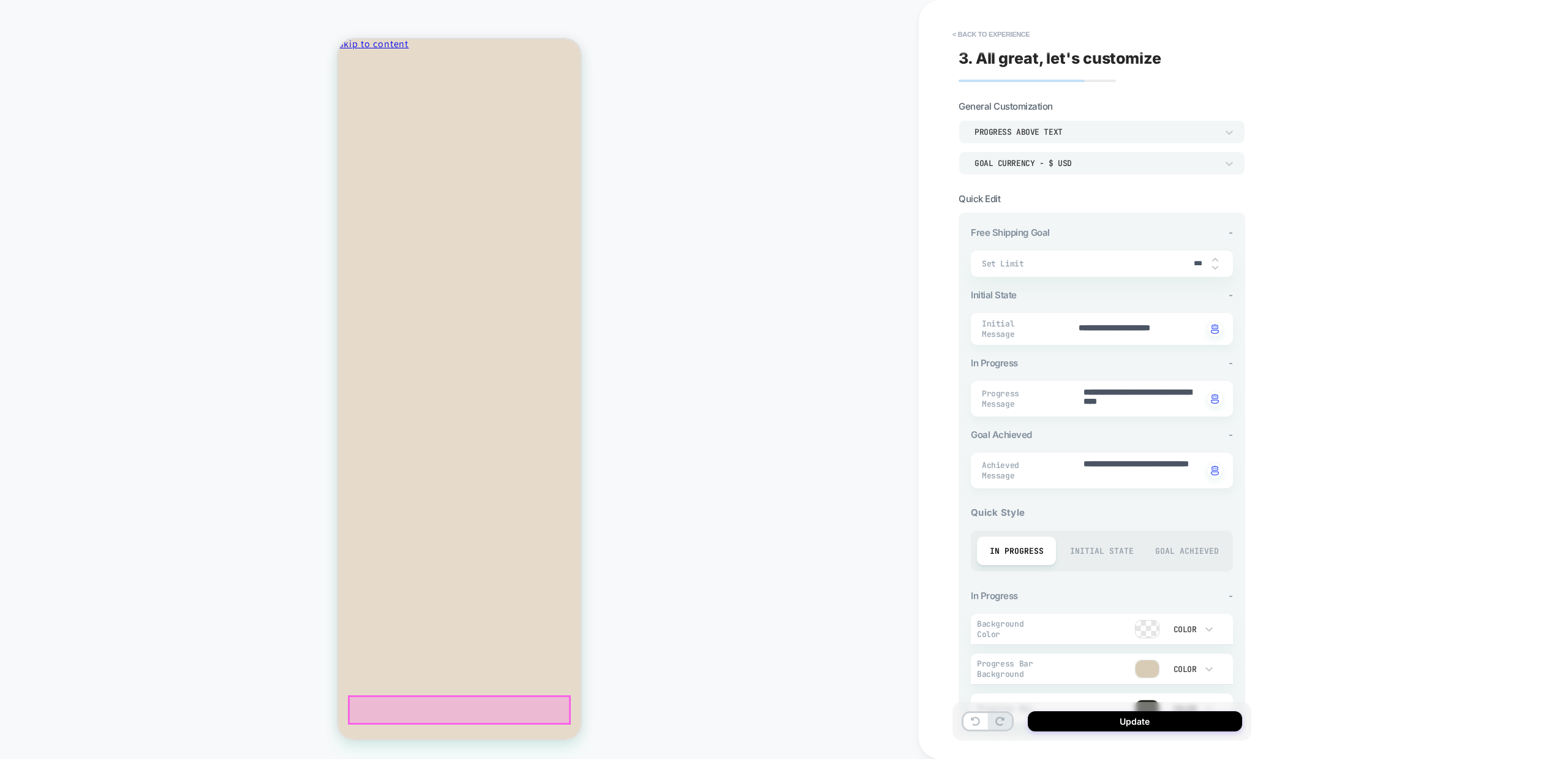
scroll to position [137, 0]
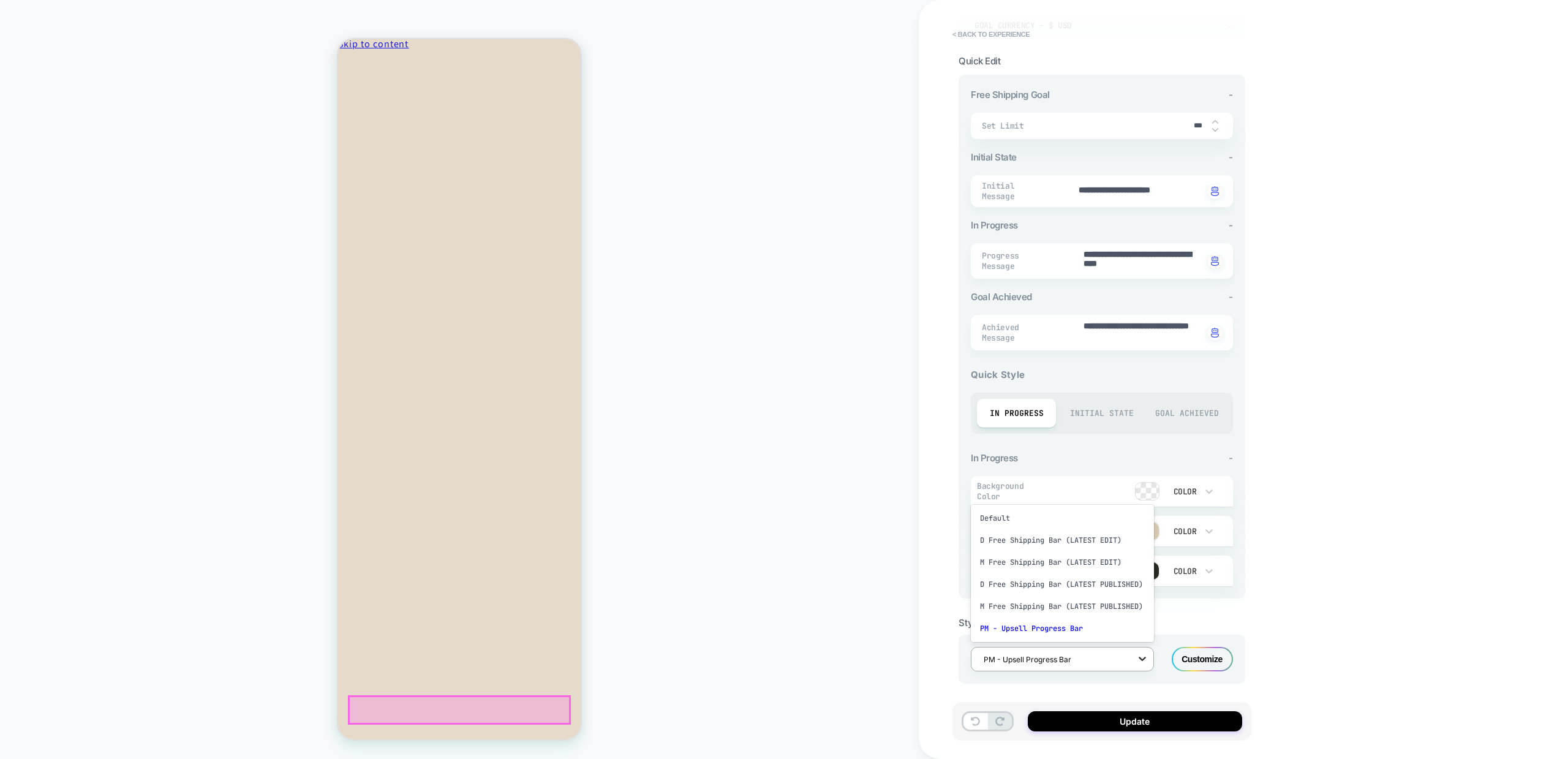
click at [1141, 652] on icon at bounding box center [1143, 658] width 12 height 12
click at [1212, 663] on div "Customize" at bounding box center [1203, 659] width 61 height 25
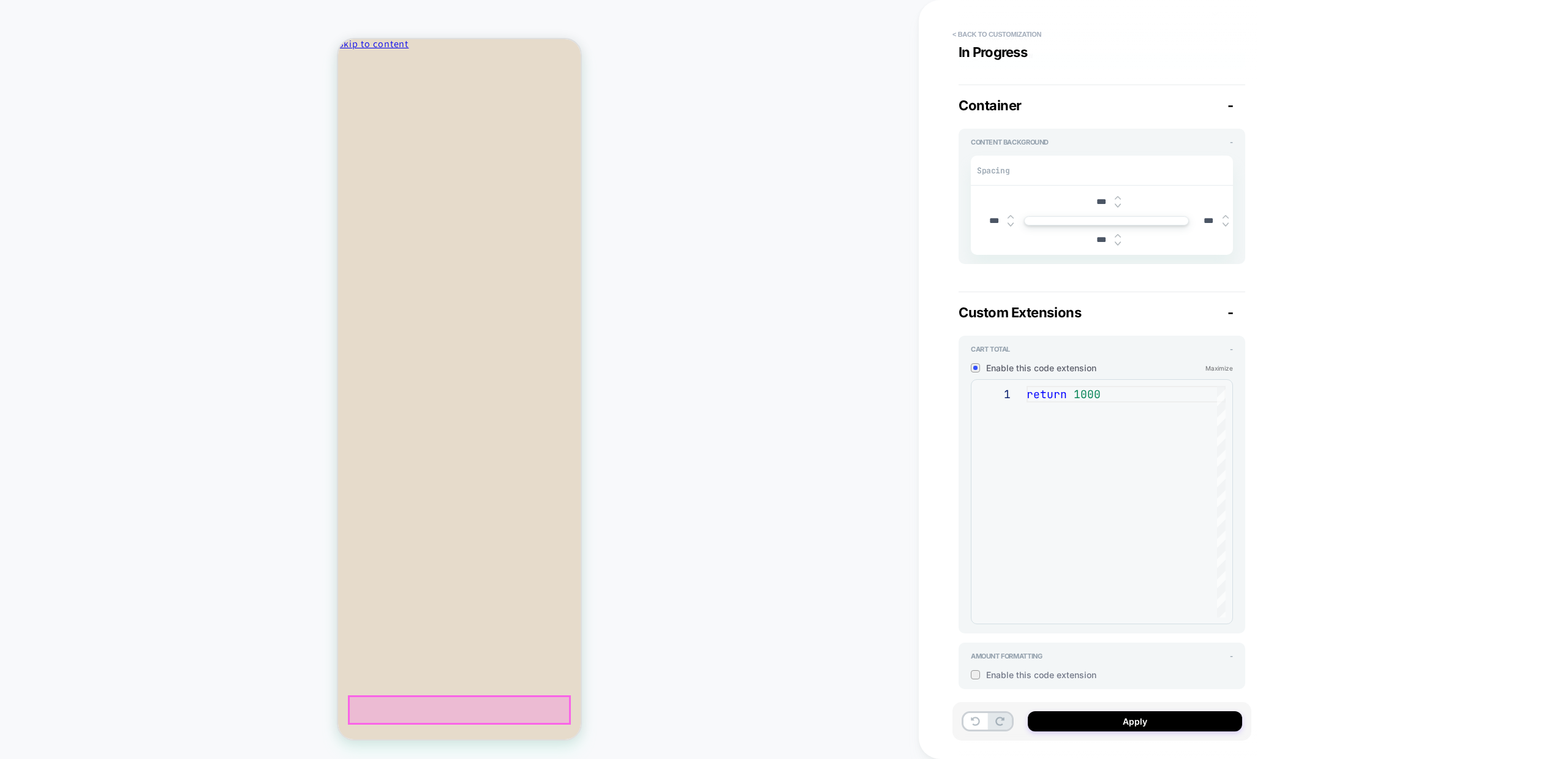
type textarea "*"
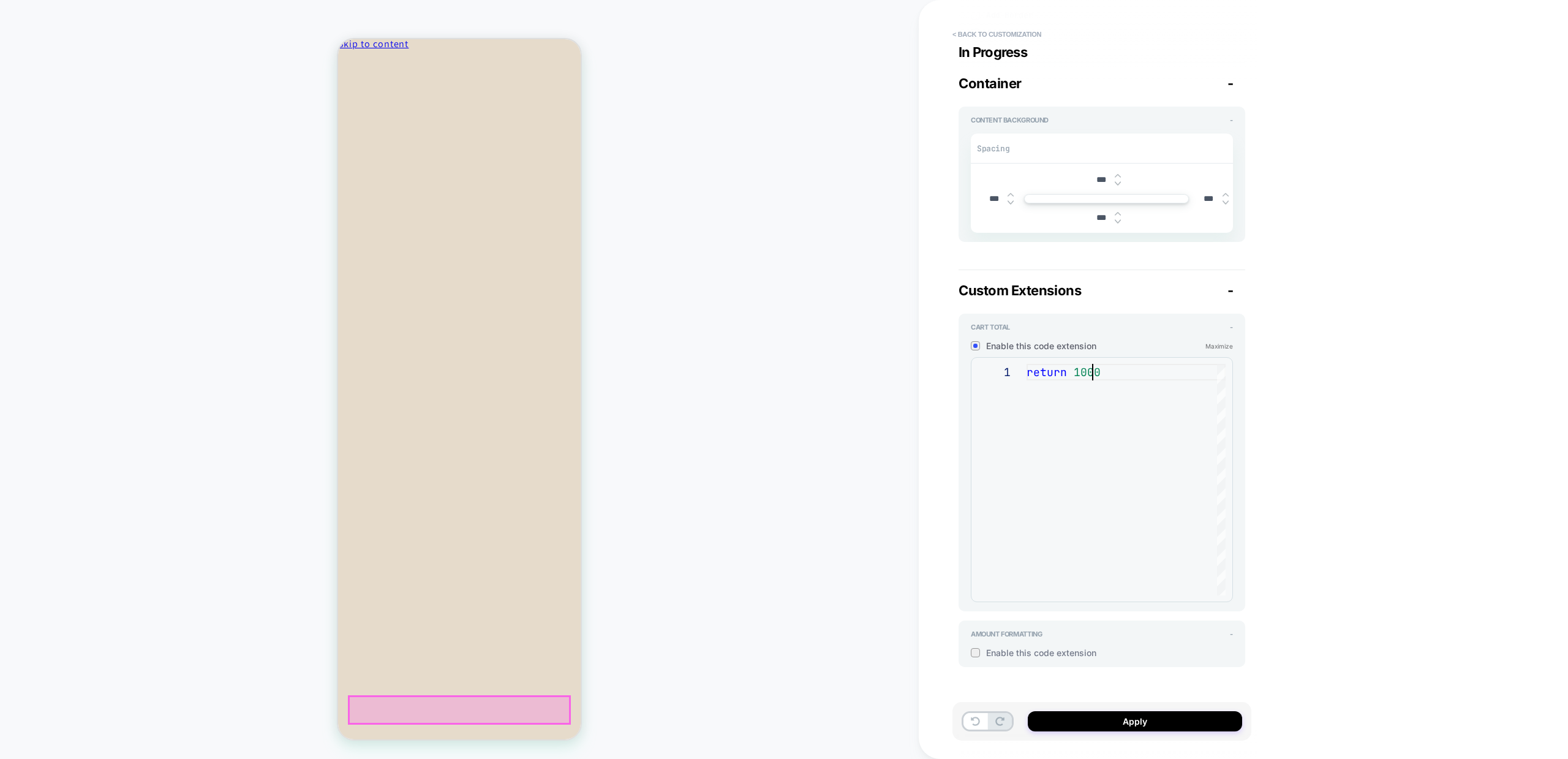
click at [1090, 370] on div "return 1000" at bounding box center [1126, 480] width 199 height 232
click at [1089, 367] on div "return 1000" at bounding box center [1126, 480] width 199 height 232
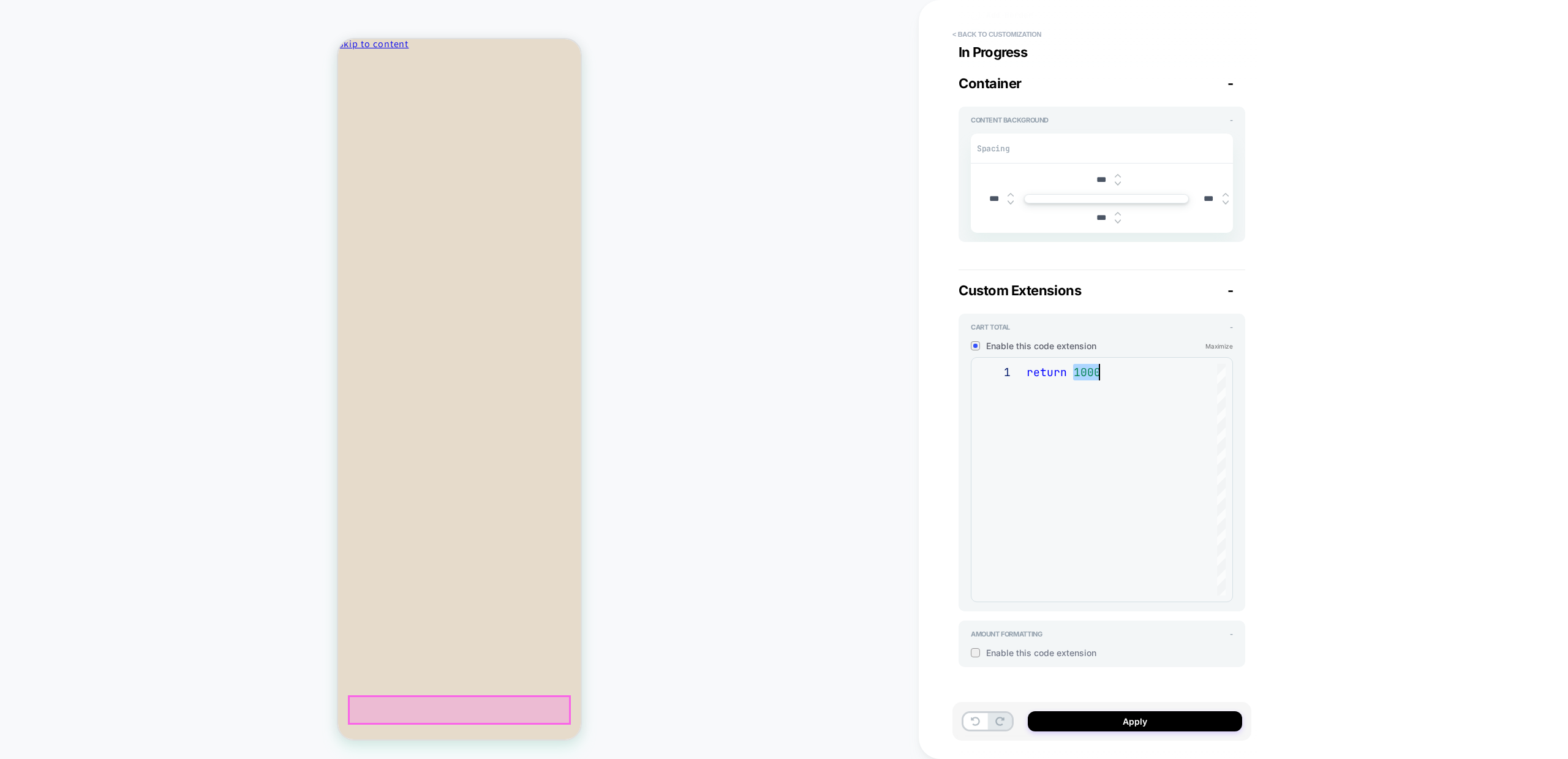
type textarea "******"
type textarea "*"
type textarea "******"
type textarea "*"
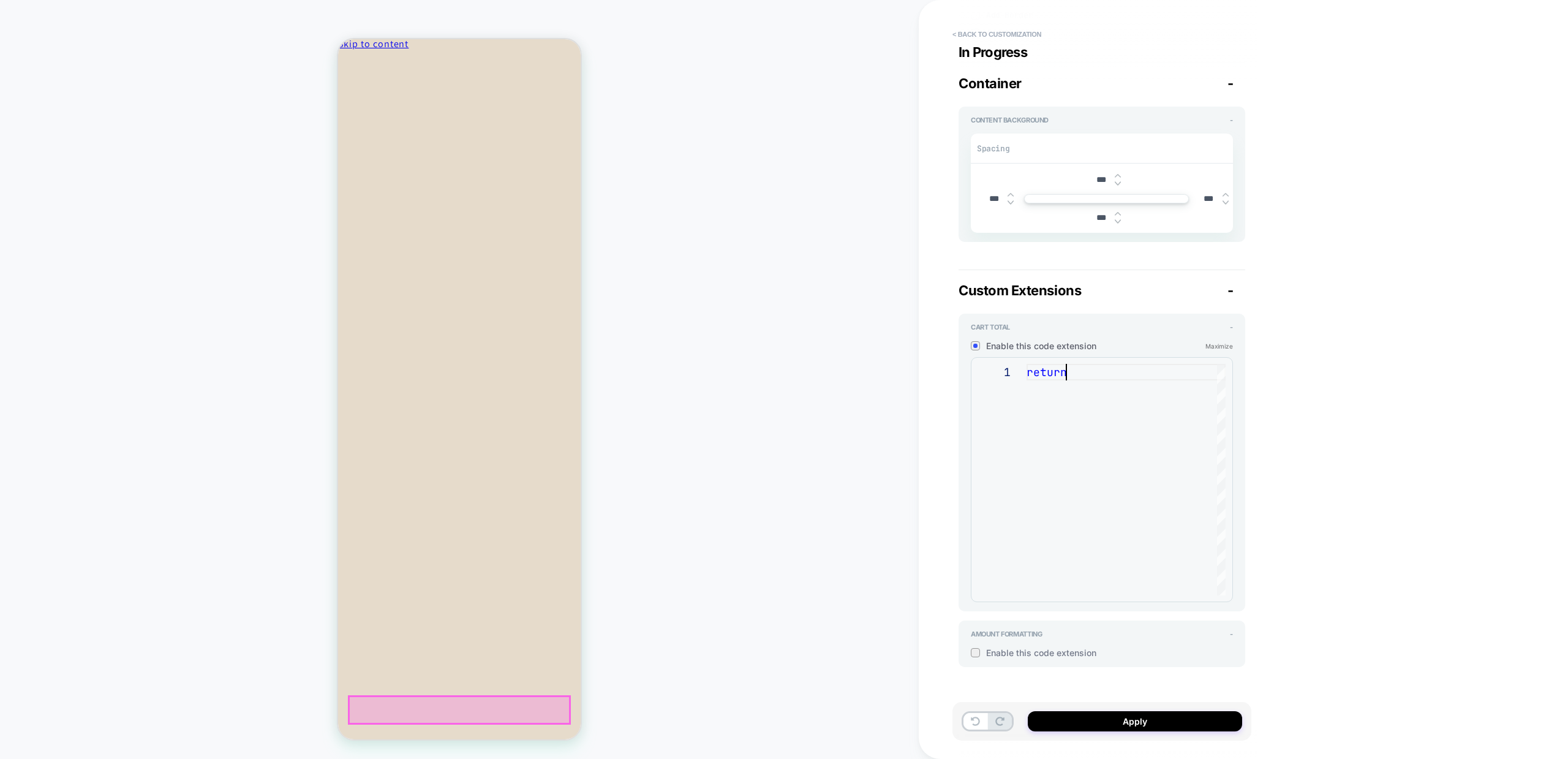
type textarea "*****"
type textarea "*"
type textarea "****"
type textarea "*"
type textarea "***"
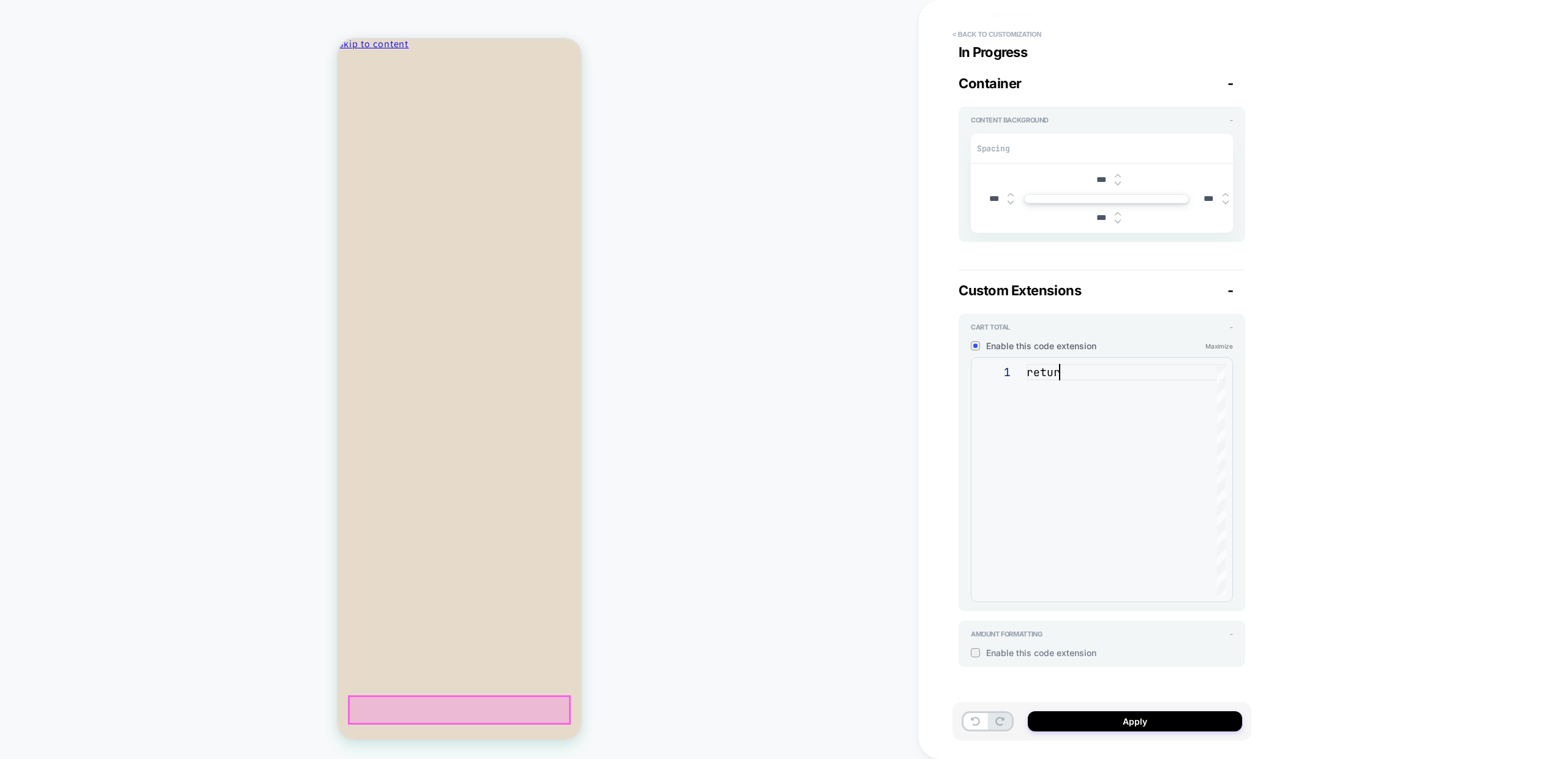
type textarea "*"
type textarea "**"
type textarea "*"
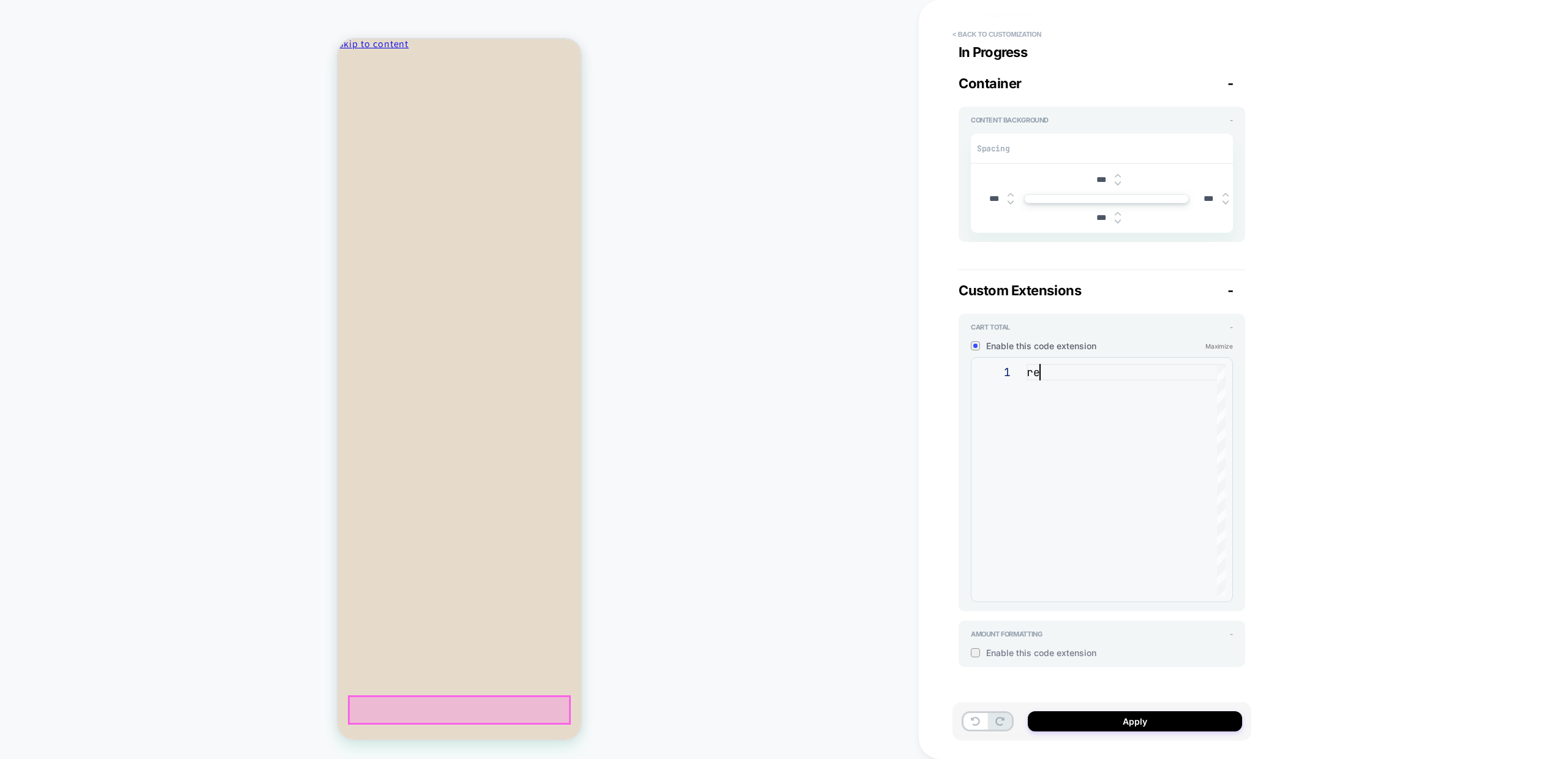
type textarea "*"
click at [1351, 421] on div "**********" at bounding box center [1188, 380] width 539 height 759
click at [980, 346] on div at bounding box center [975, 346] width 9 height 9
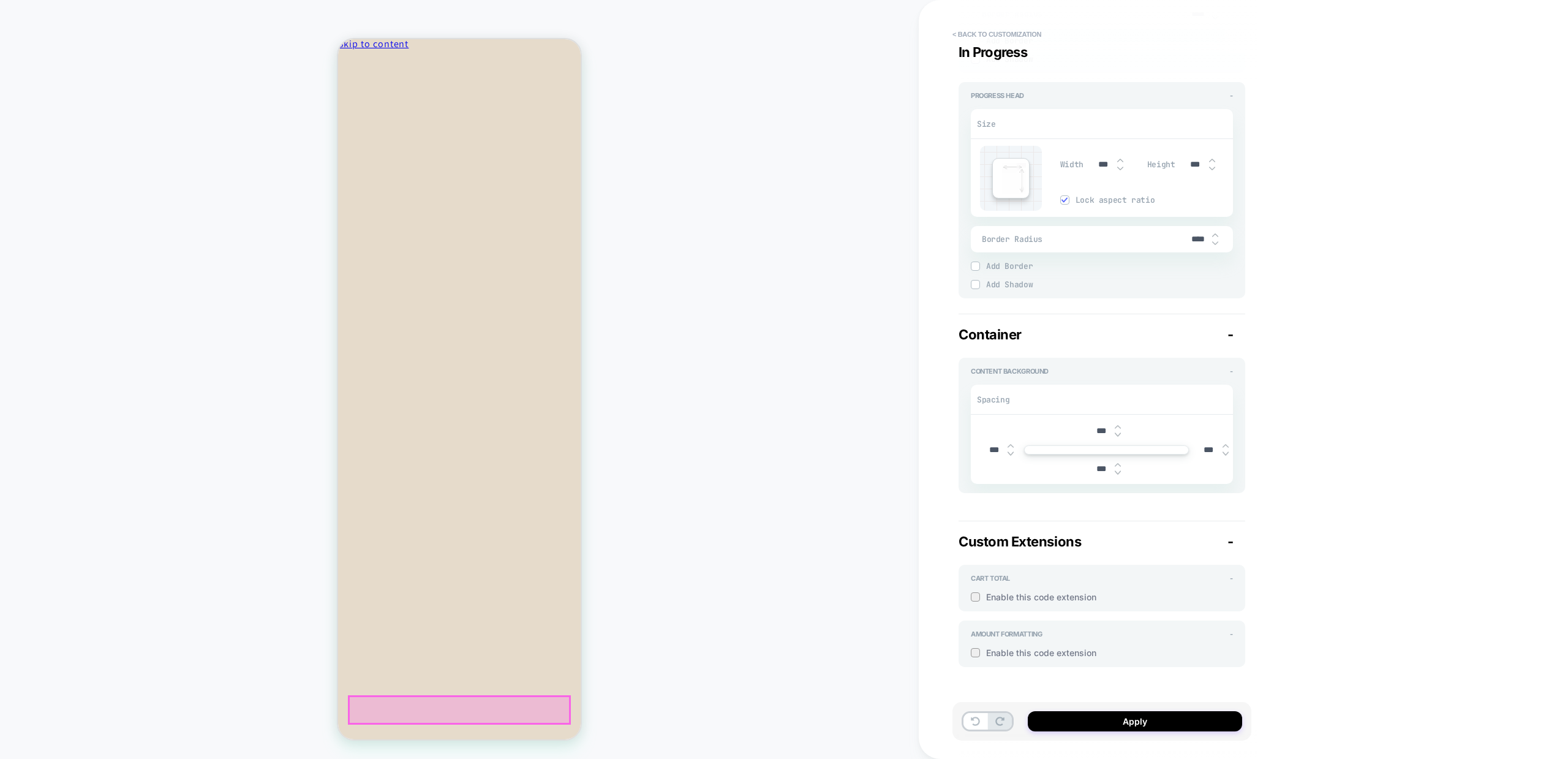
click at [1389, 582] on div "**********" at bounding box center [1188, 380] width 539 height 759
click at [1106, 720] on button "Apply" at bounding box center [1135, 721] width 214 height 20
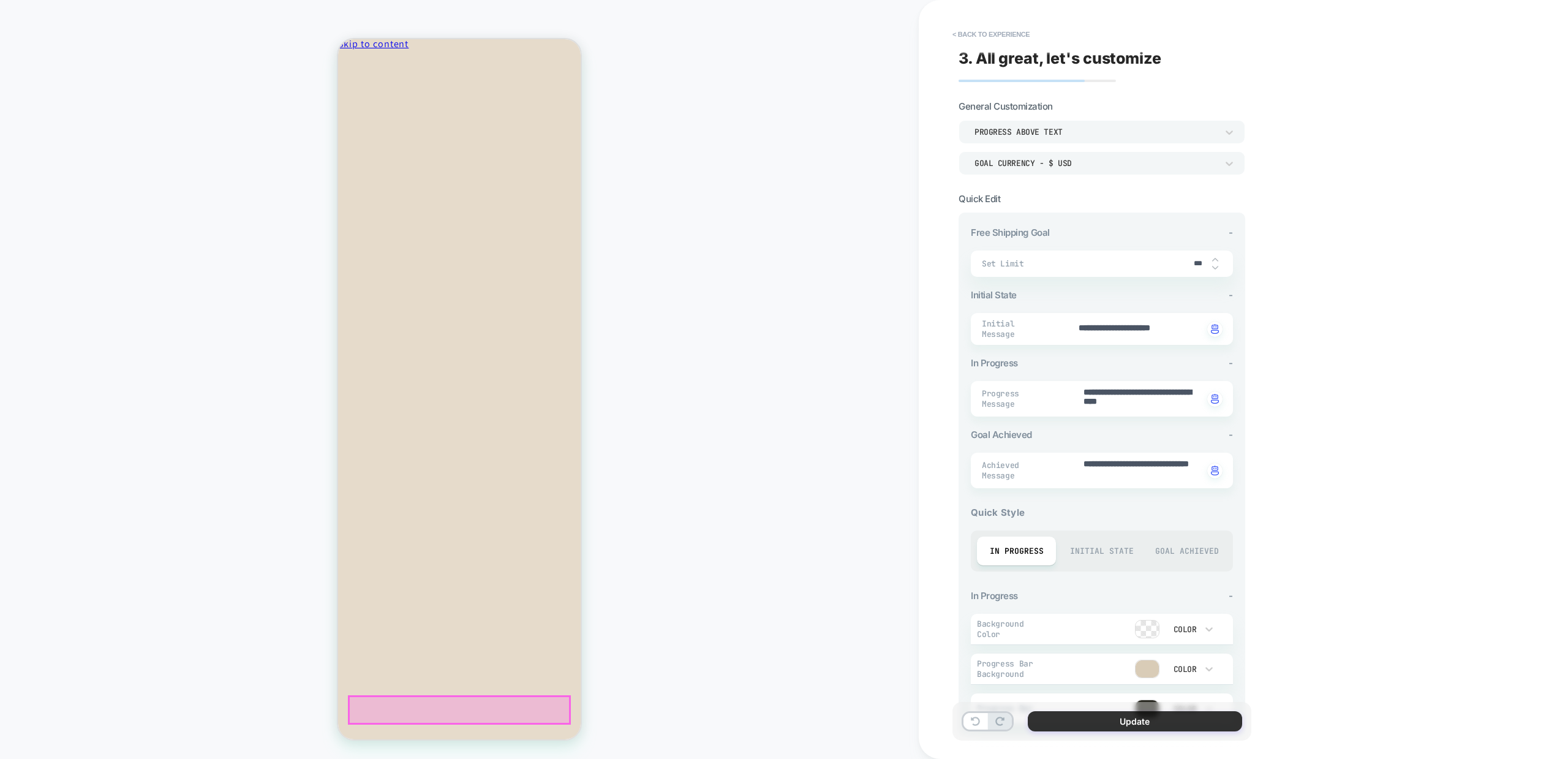
click at [1116, 722] on button "Update" at bounding box center [1135, 721] width 214 height 20
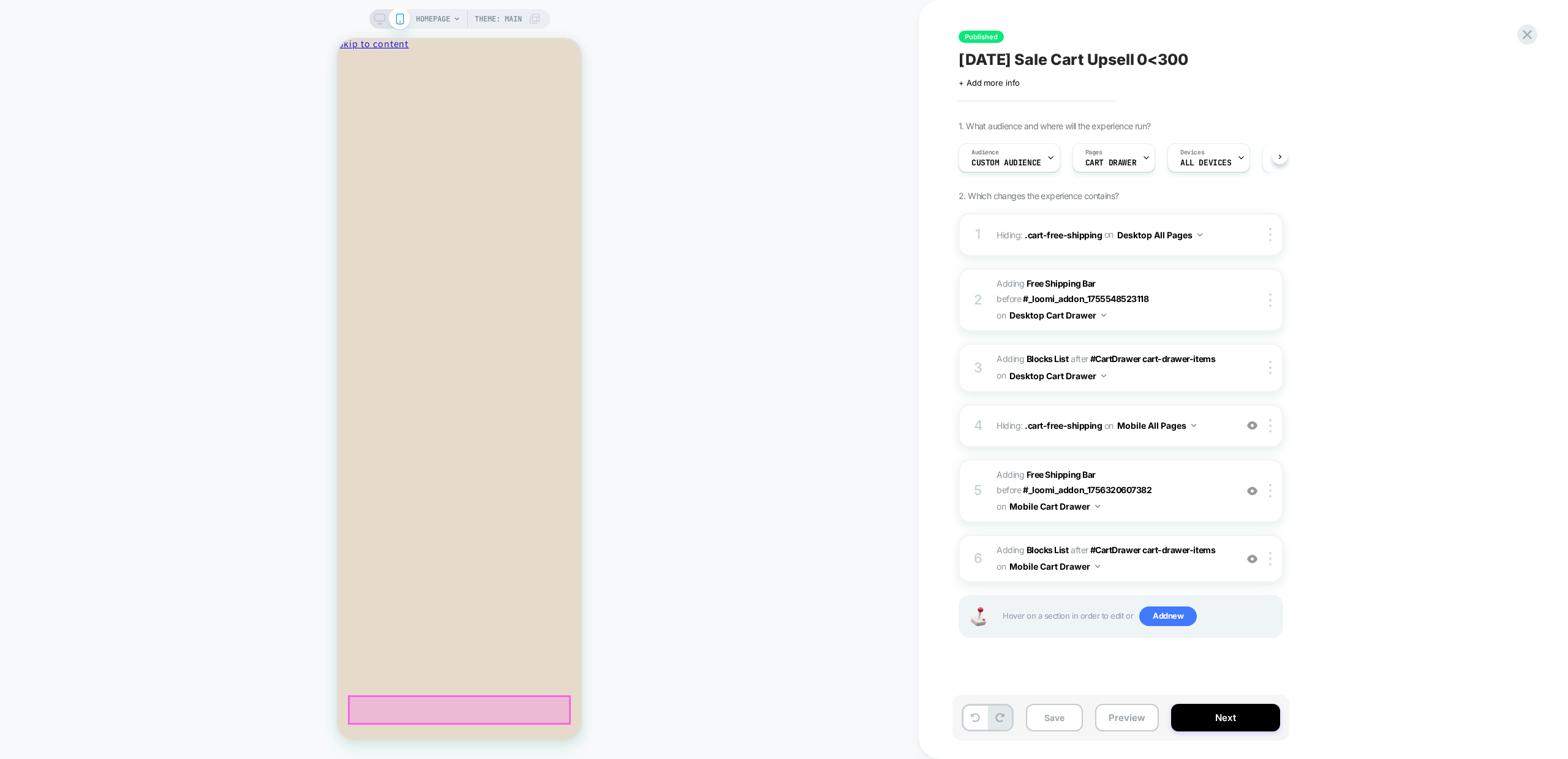
scroll to position [0, 1]
click at [1126, 720] on button "Preview" at bounding box center [1127, 717] width 64 height 28
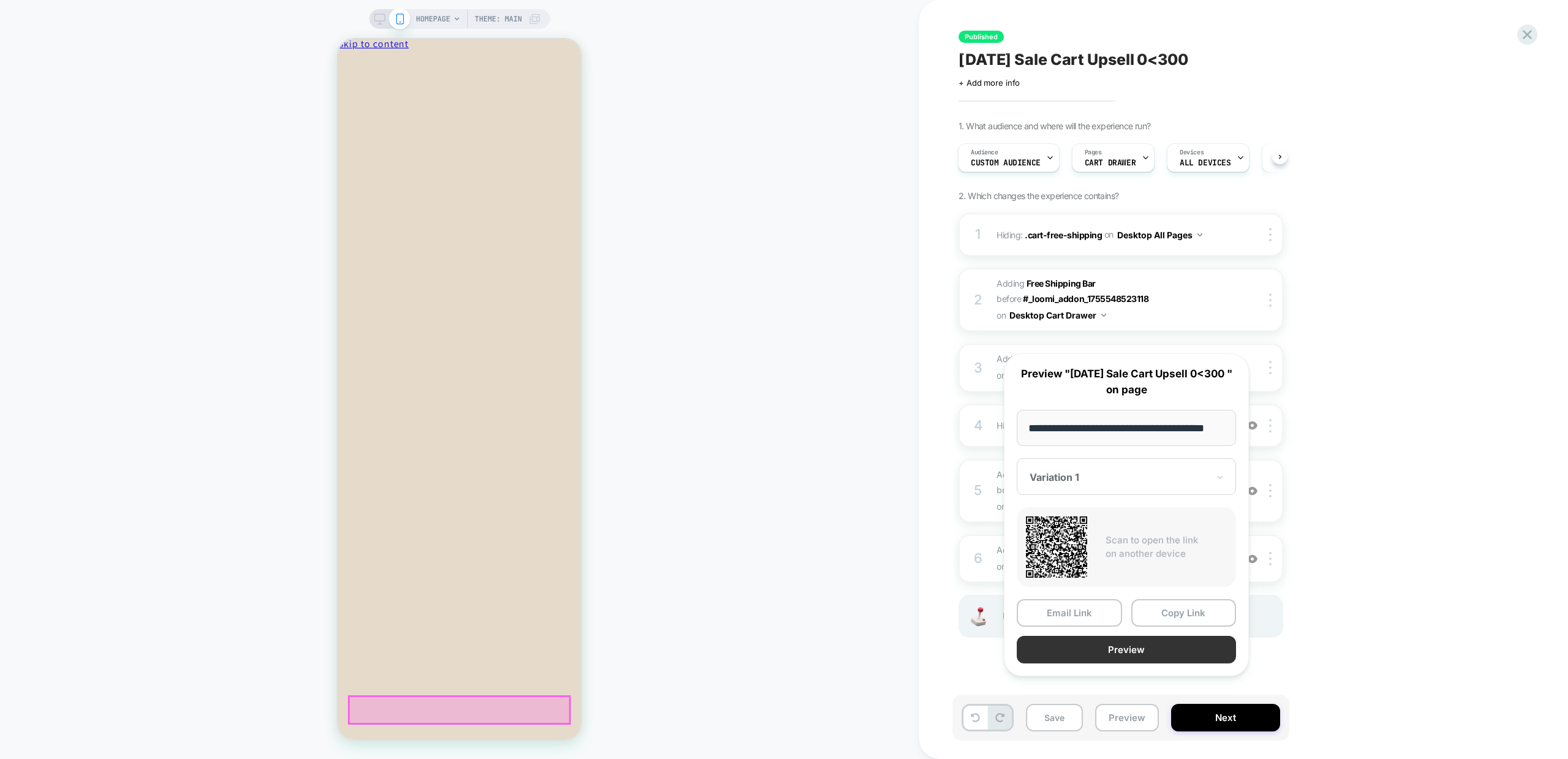
scroll to position [0, 0]
click at [1143, 663] on button "Preview" at bounding box center [1126, 649] width 219 height 28
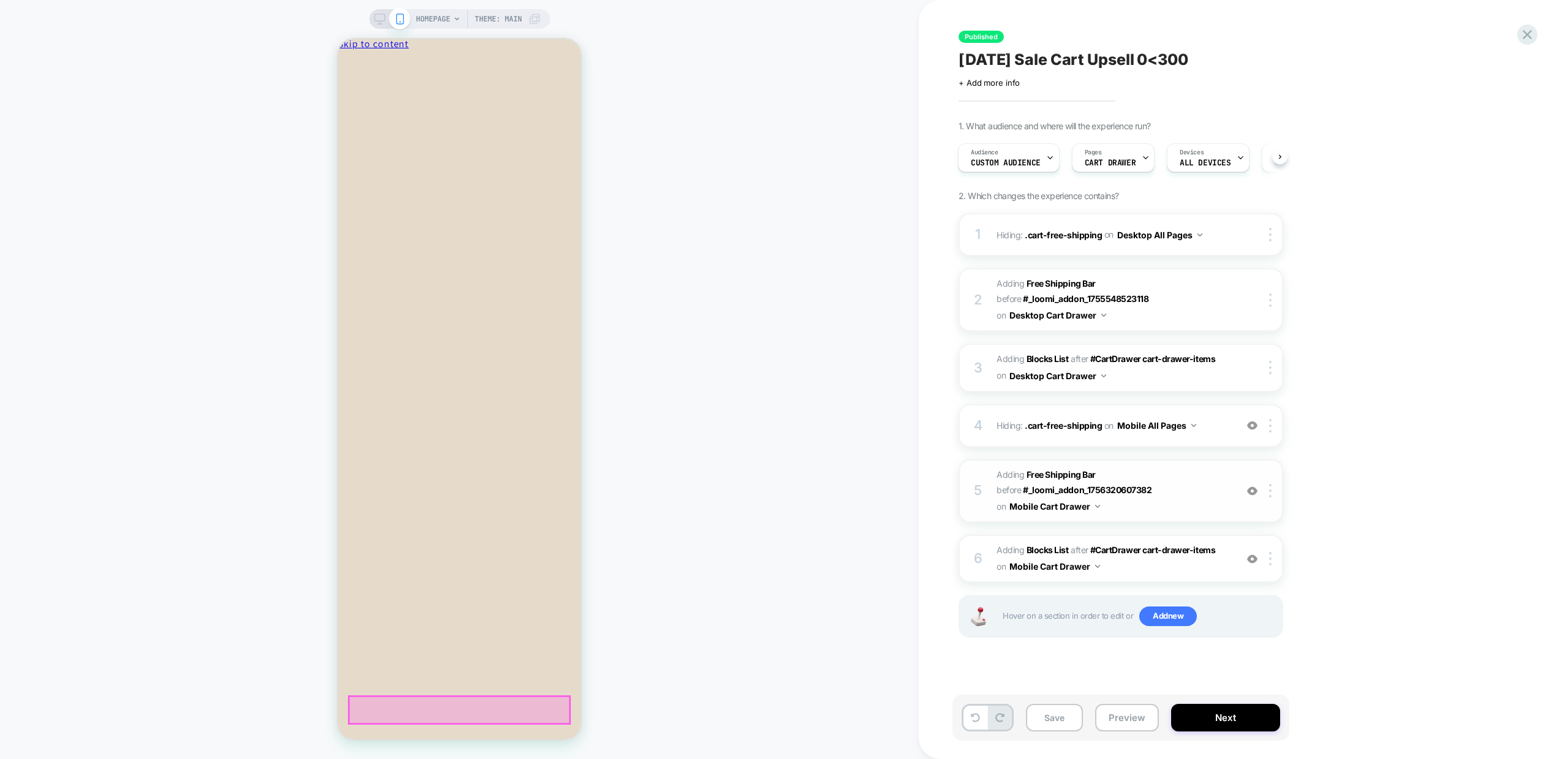
click at [1121, 504] on span "#_loomi_addon_1756320603313 Adding Free Shipping Bar BEFORE #_loomi_addon_17563…" at bounding box center [1114, 491] width 233 height 49
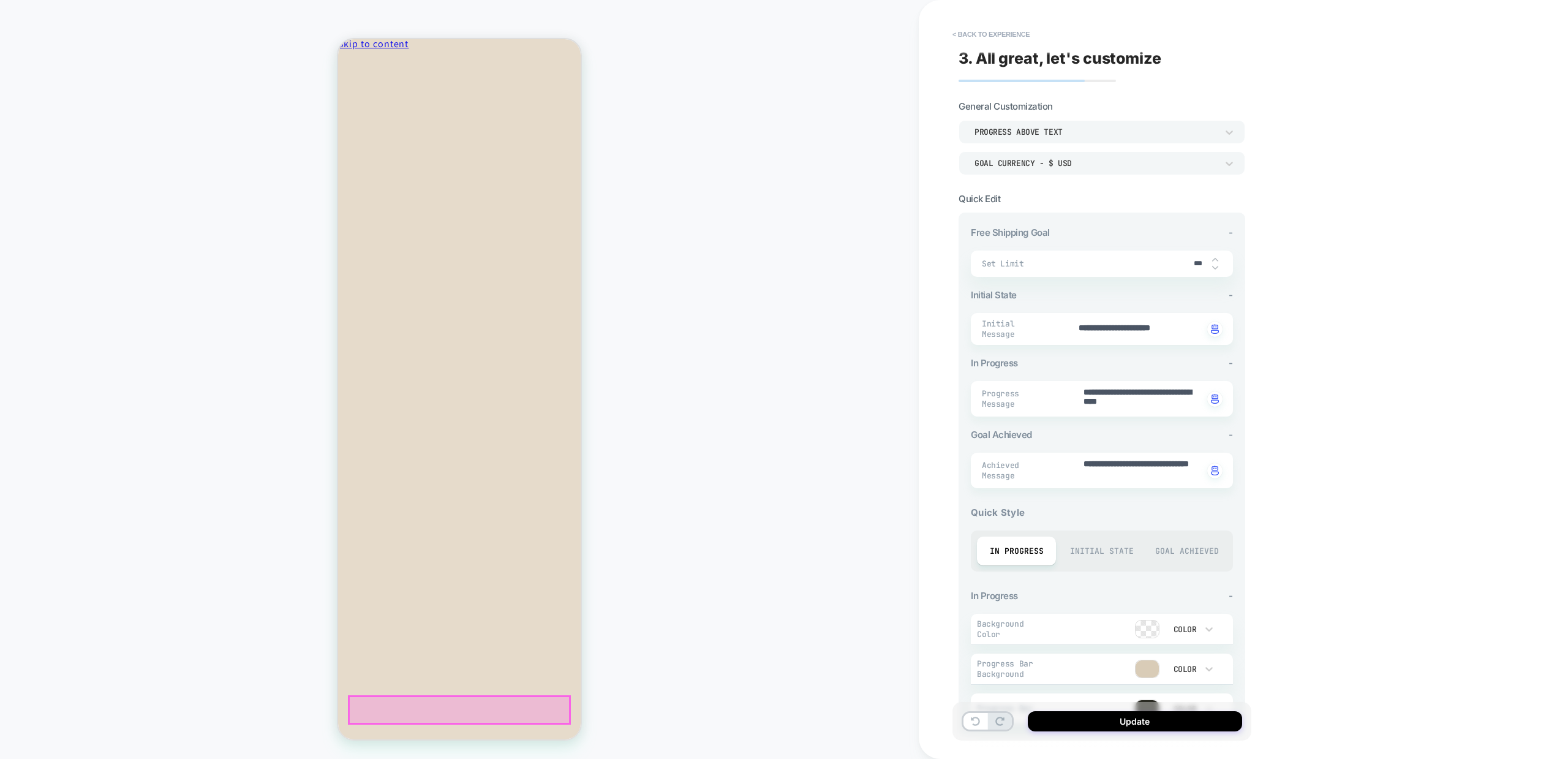
scroll to position [137, 0]
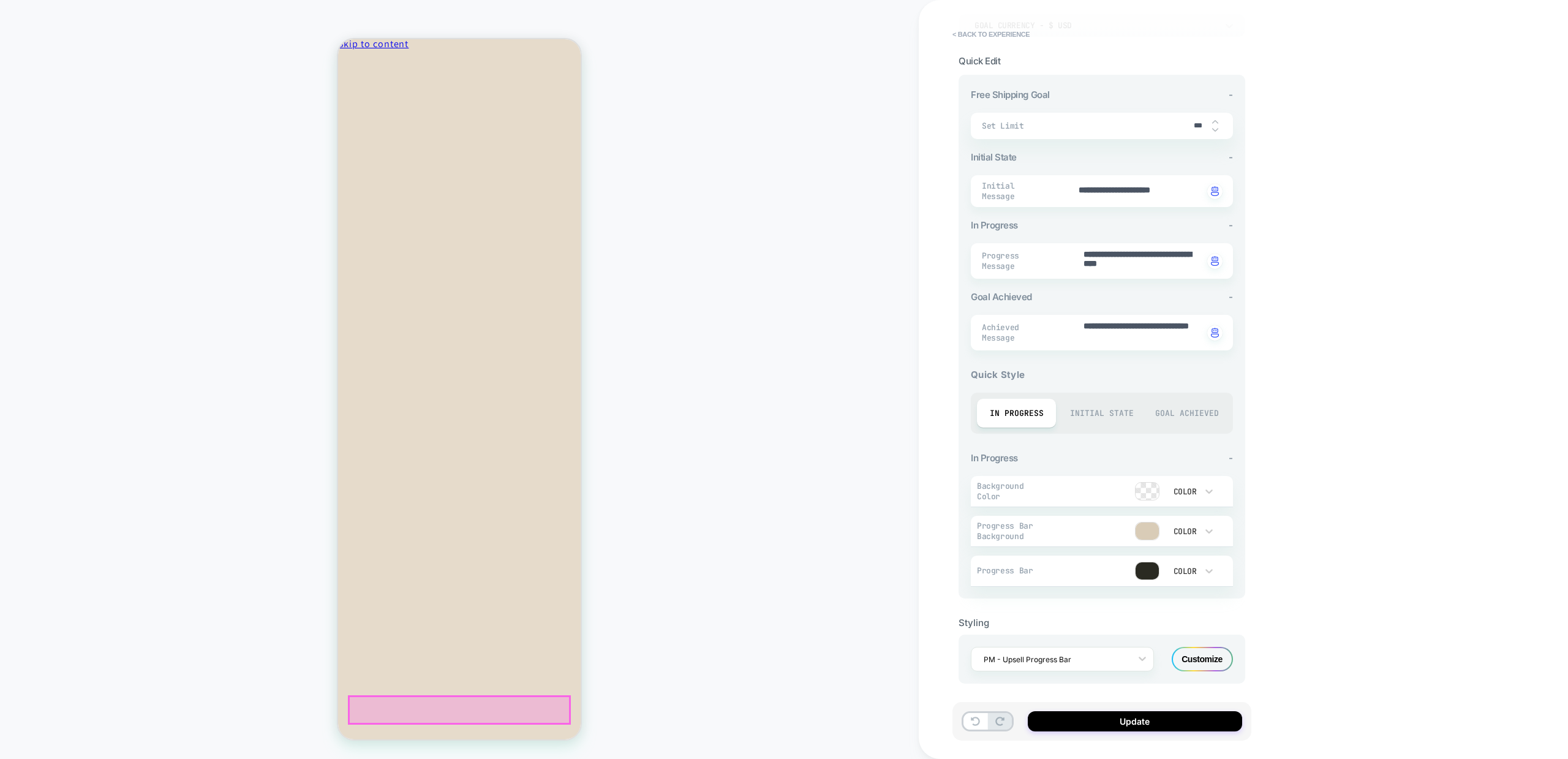
click at [1179, 660] on div "Customize" at bounding box center [1203, 659] width 61 height 25
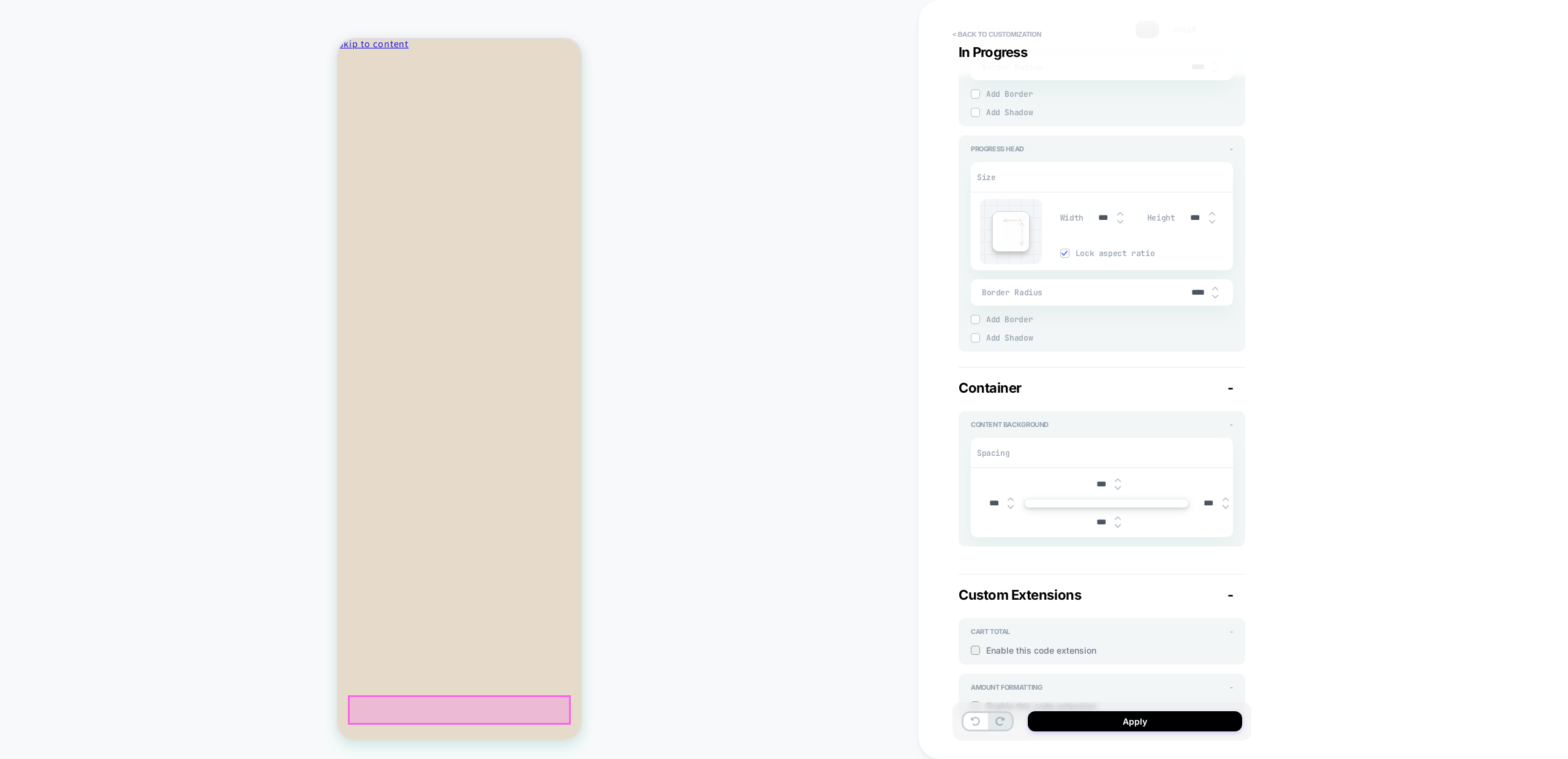
scroll to position [1277, 0]
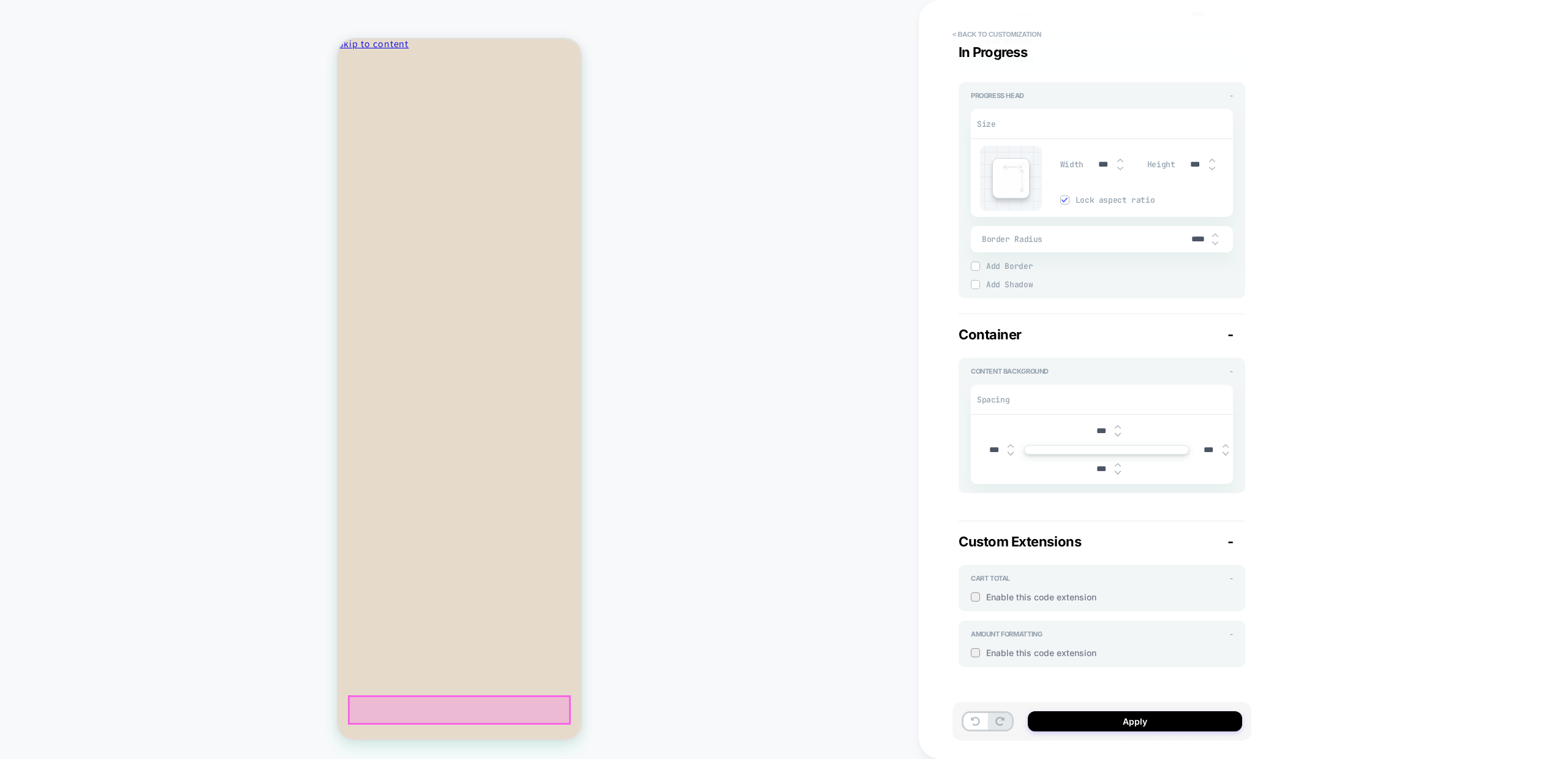
click at [1002, 589] on div "Enable this code extension" at bounding box center [1102, 592] width 262 height 19
click at [995, 598] on span "Enable this code extension" at bounding box center [1110, 597] width 247 height 10
click at [1058, 652] on div at bounding box center [1126, 731] width 199 height 232
type textarea "*"
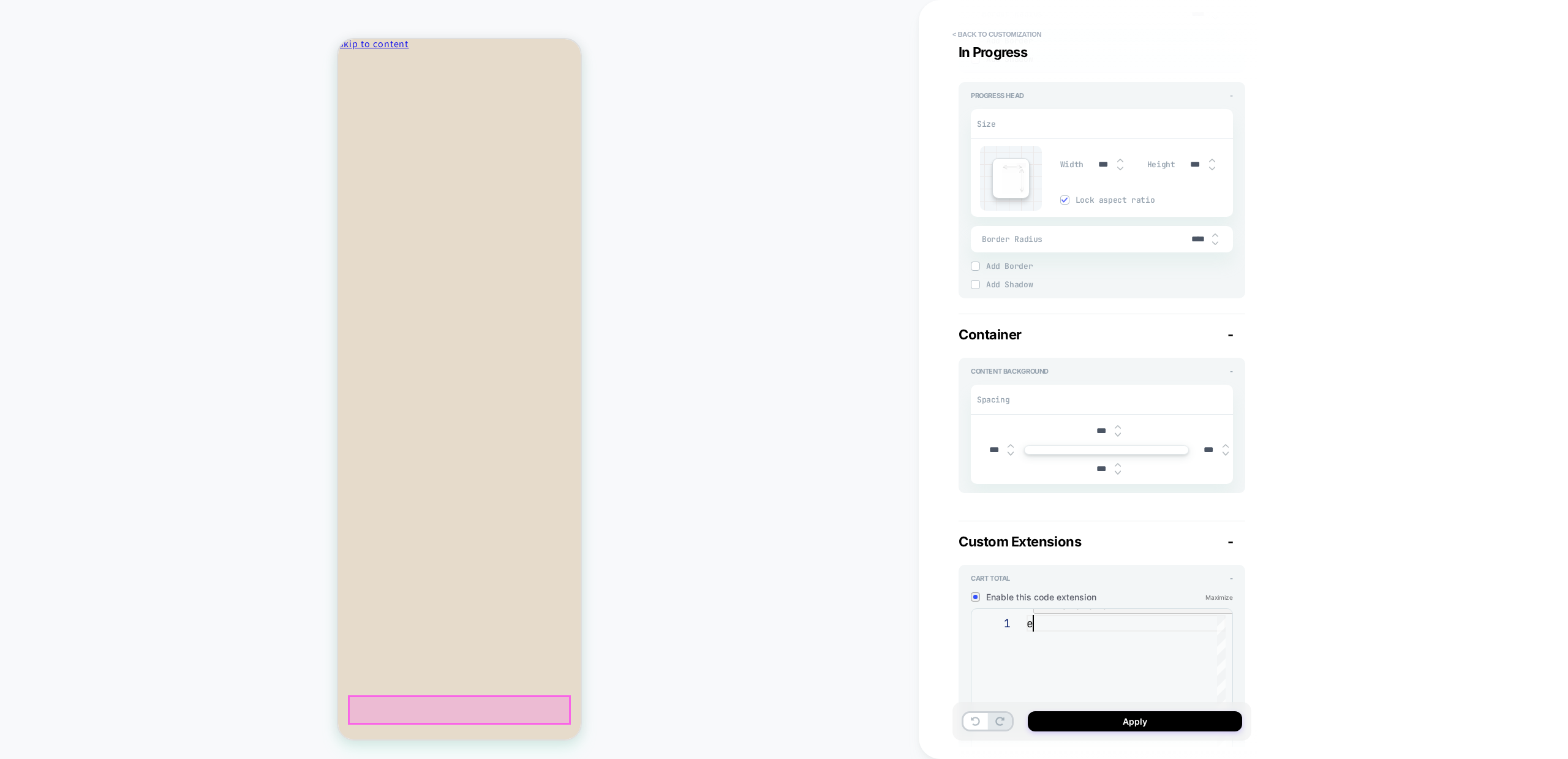
type textarea "*"
type textarea "**"
type textarea "*"
type textarea "***"
type textarea "*"
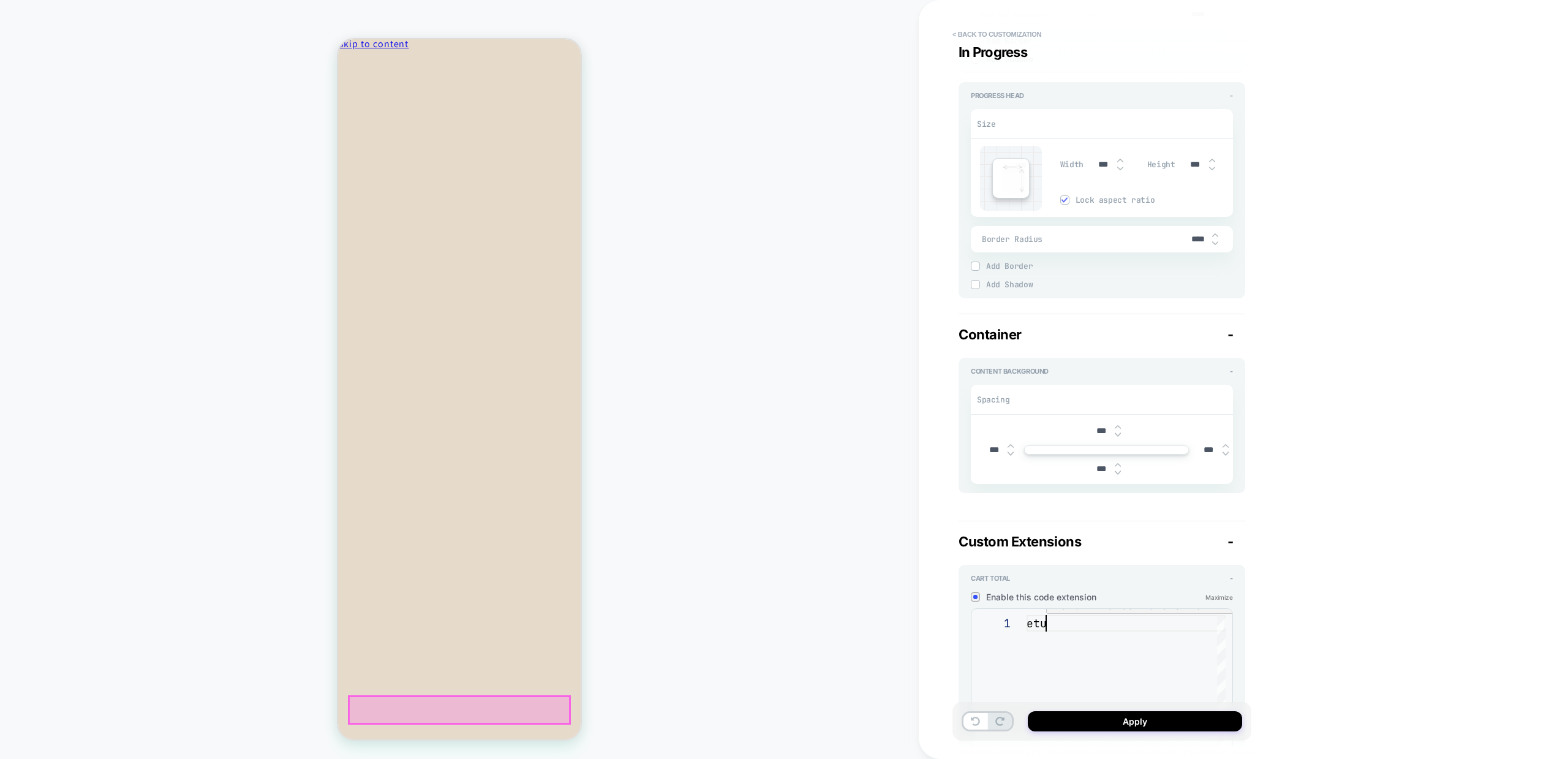
type textarea "****"
type textarea "*"
type textarea "*****"
type textarea "*"
type textarea "****"
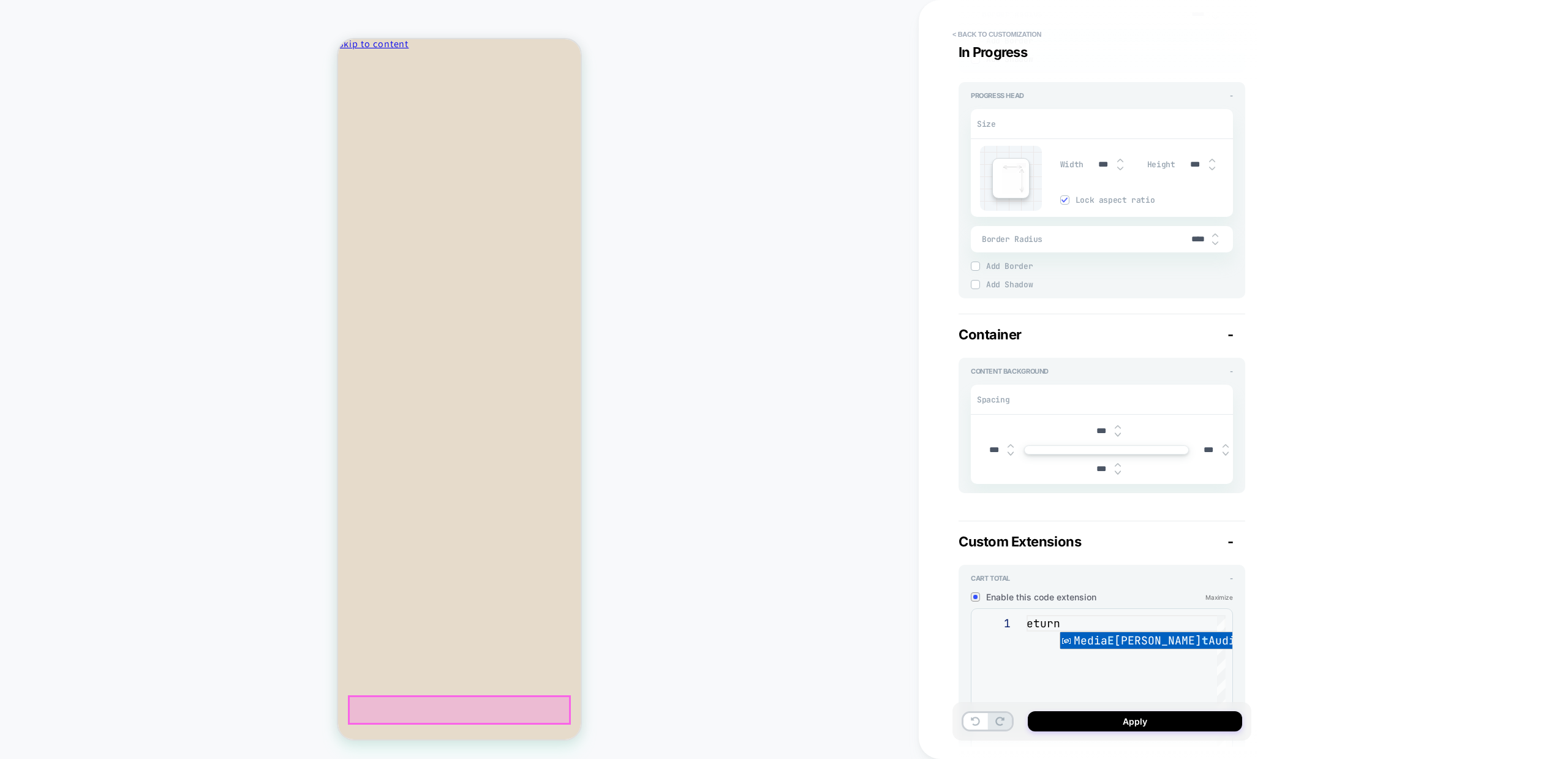
type textarea "*"
type textarea "***"
type textarea "*"
type textarea "**"
type textarea "*"
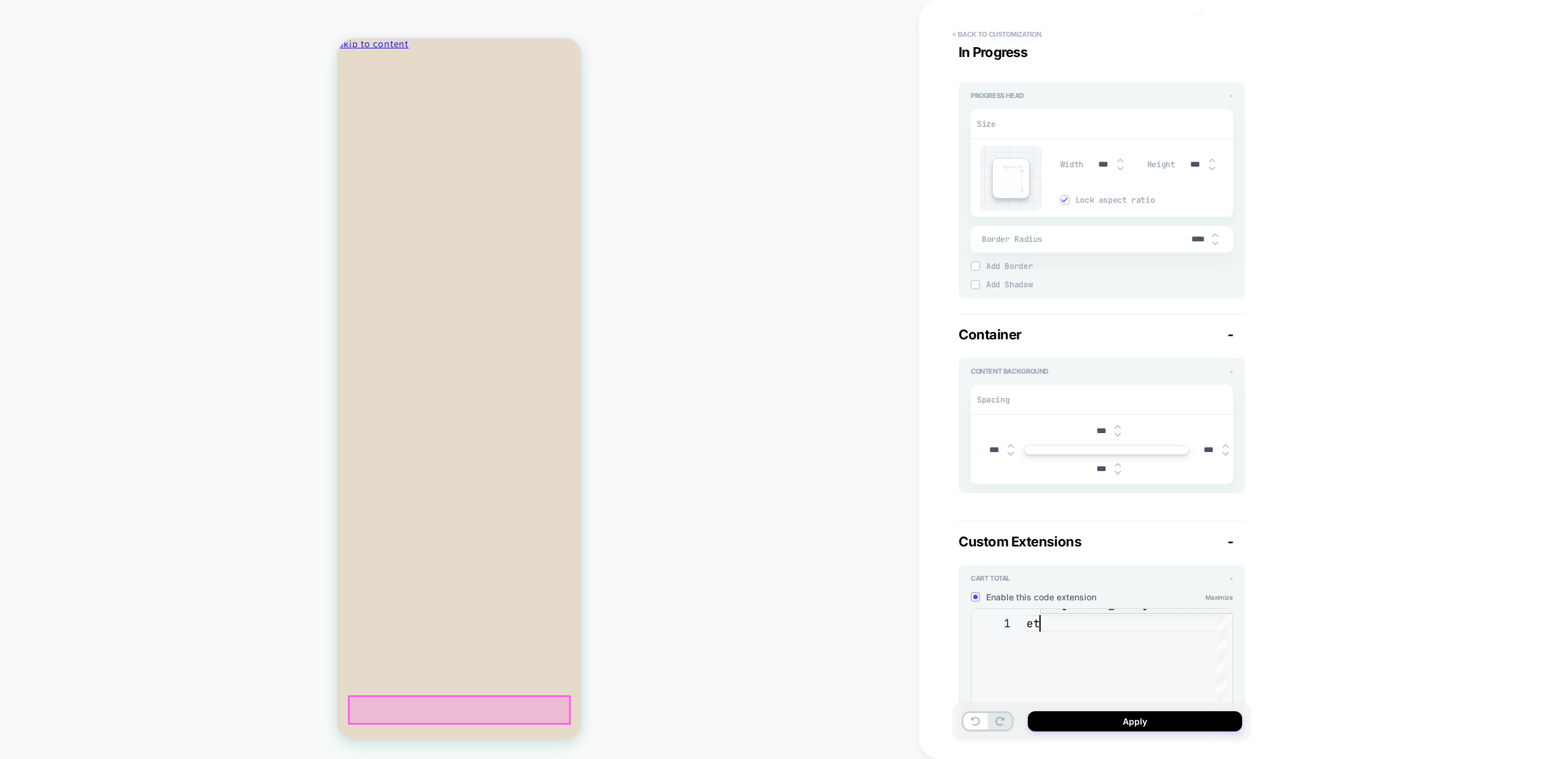
type textarea "*"
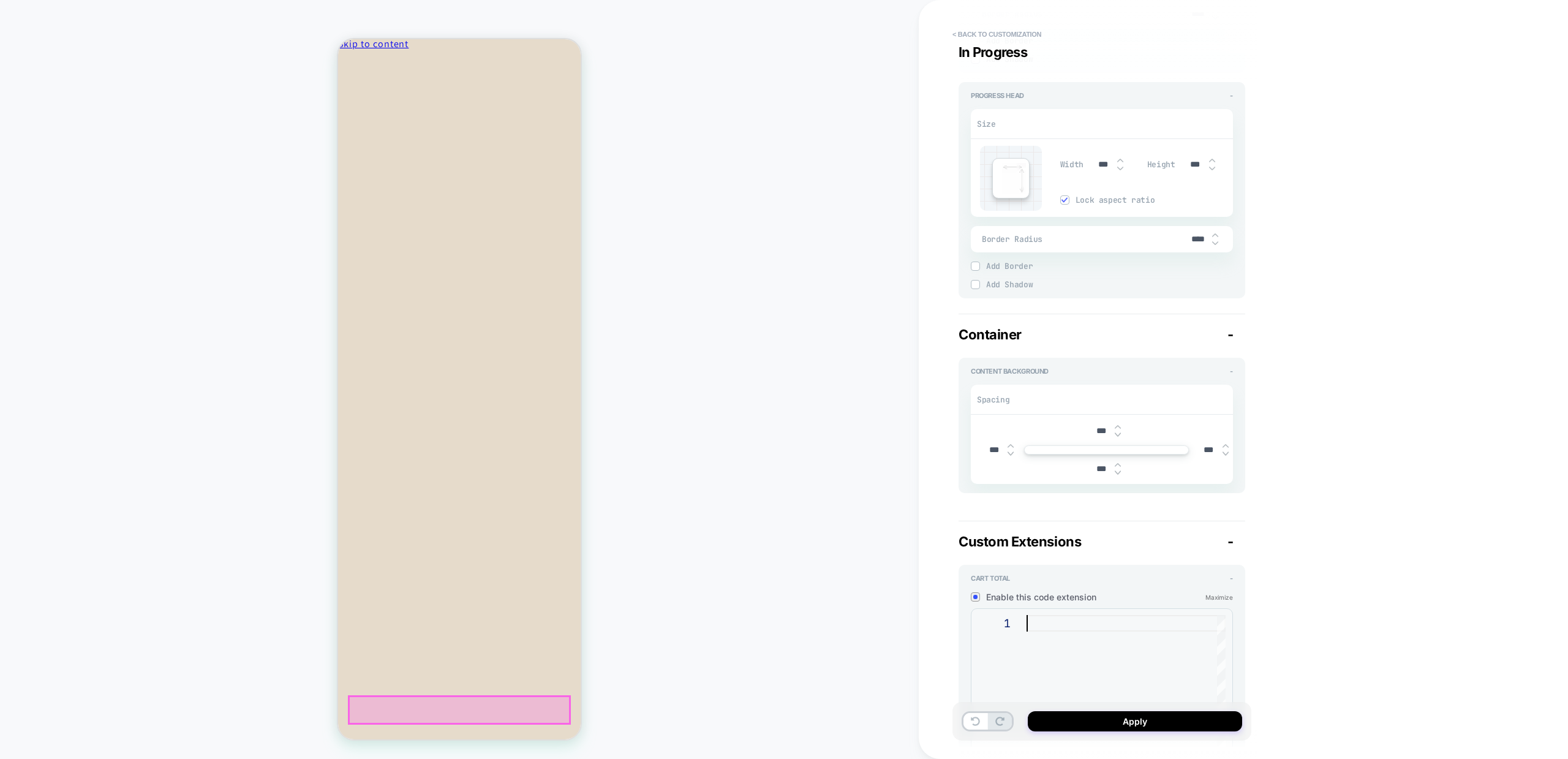
type textarea "*"
type textarea "**"
type textarea "*"
type textarea "***"
type textarea "*"
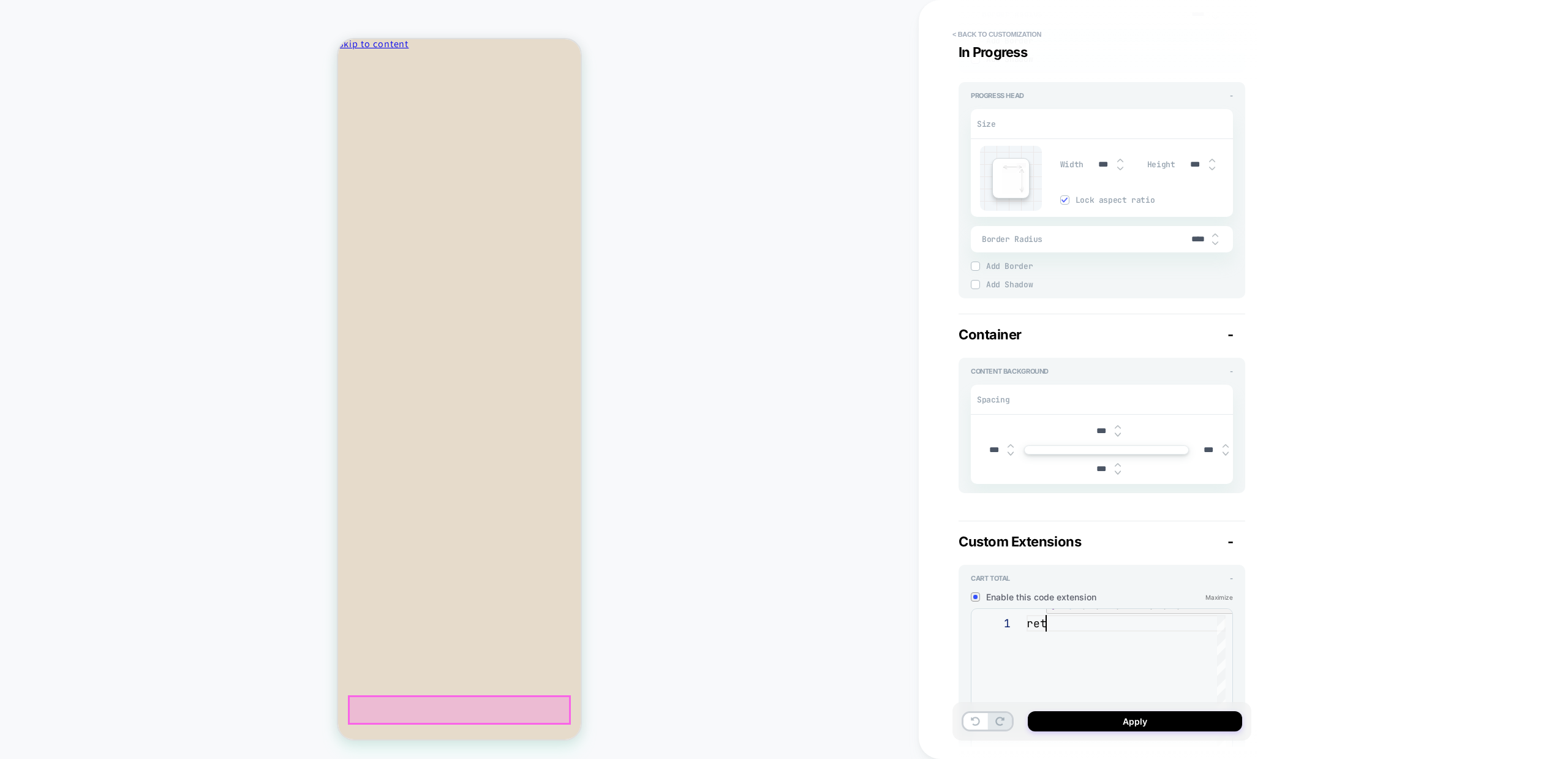
type textarea "****"
type textarea "*"
type textarea "*****"
type textarea "*"
type textarea "******"
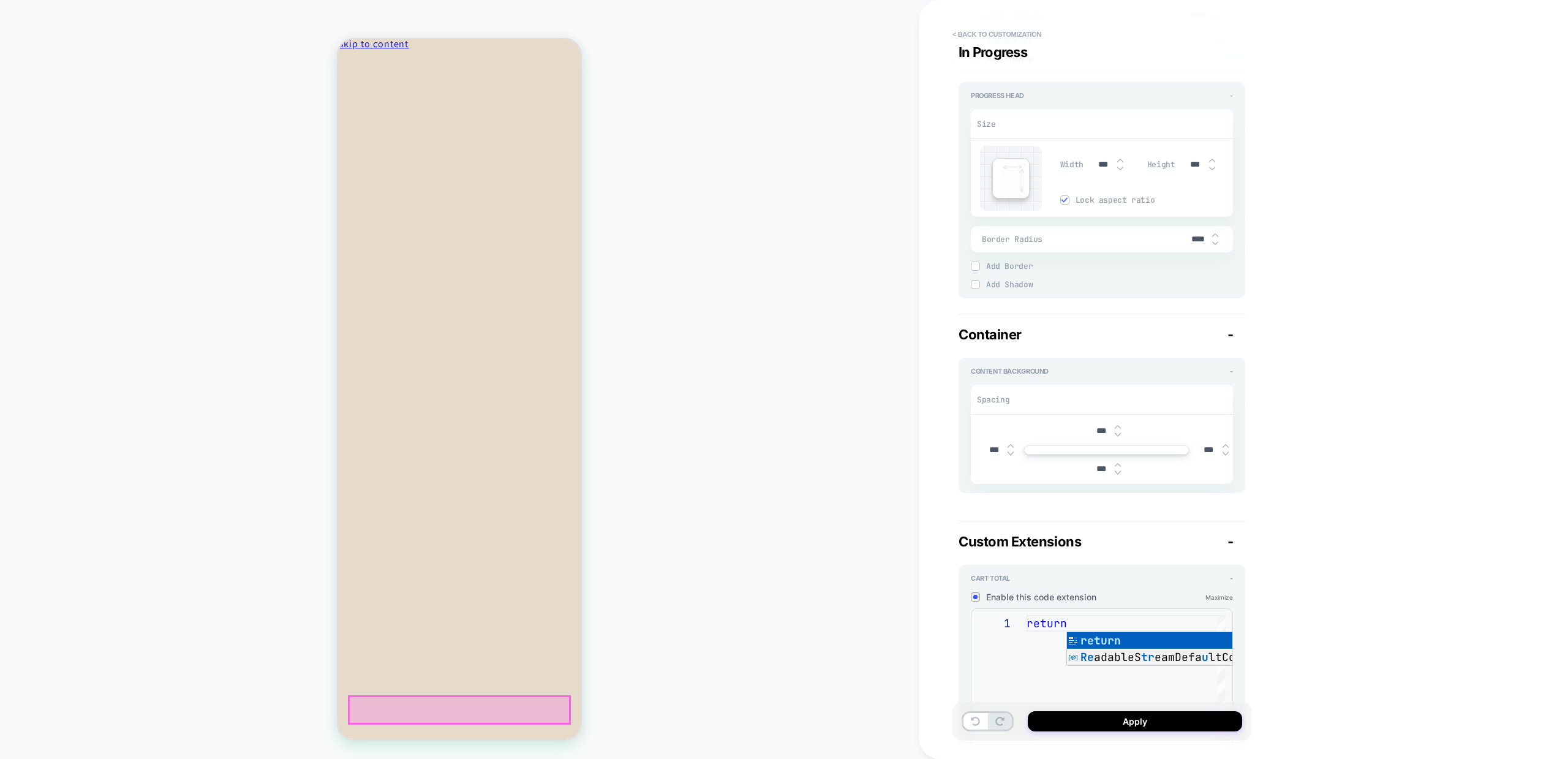
type textarea "*"
type textarea "******"
type textarea "*"
type textarea "********"
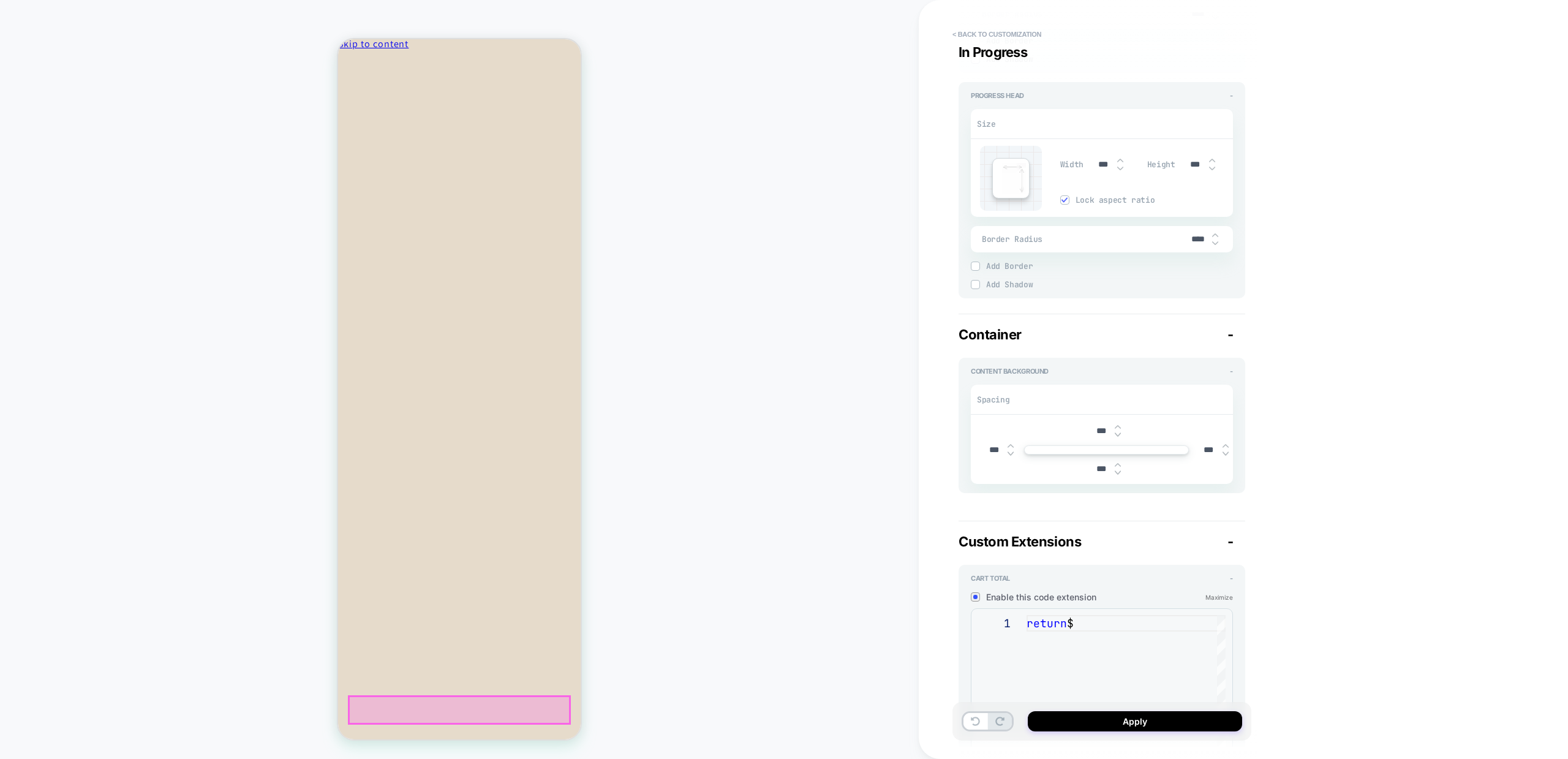
type textarea "*"
type textarea "**********"
type textarea "*"
type textarea "**********"
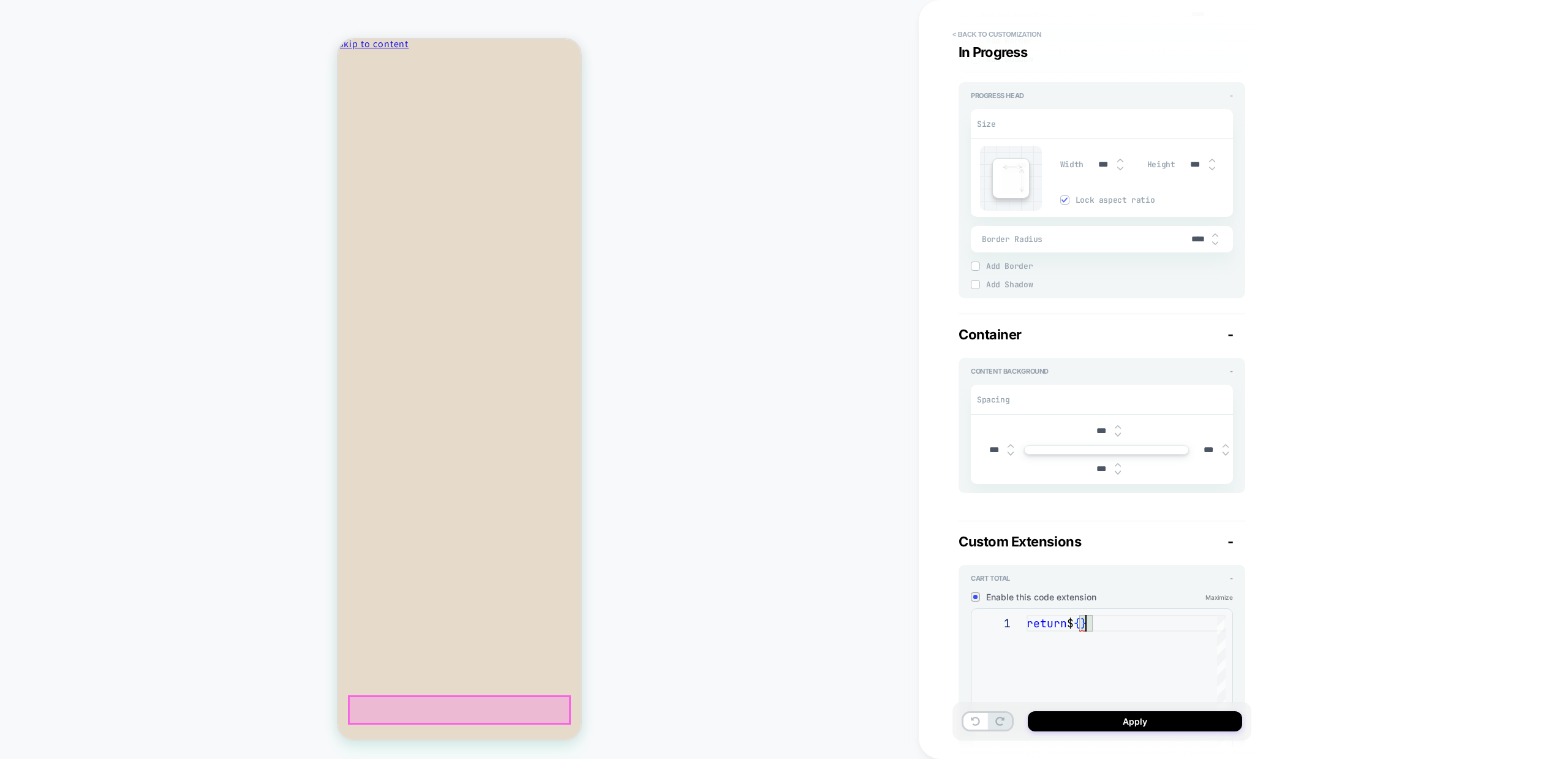
type textarea "*"
type textarea "**********"
type textarea "*"
type textarea "**********"
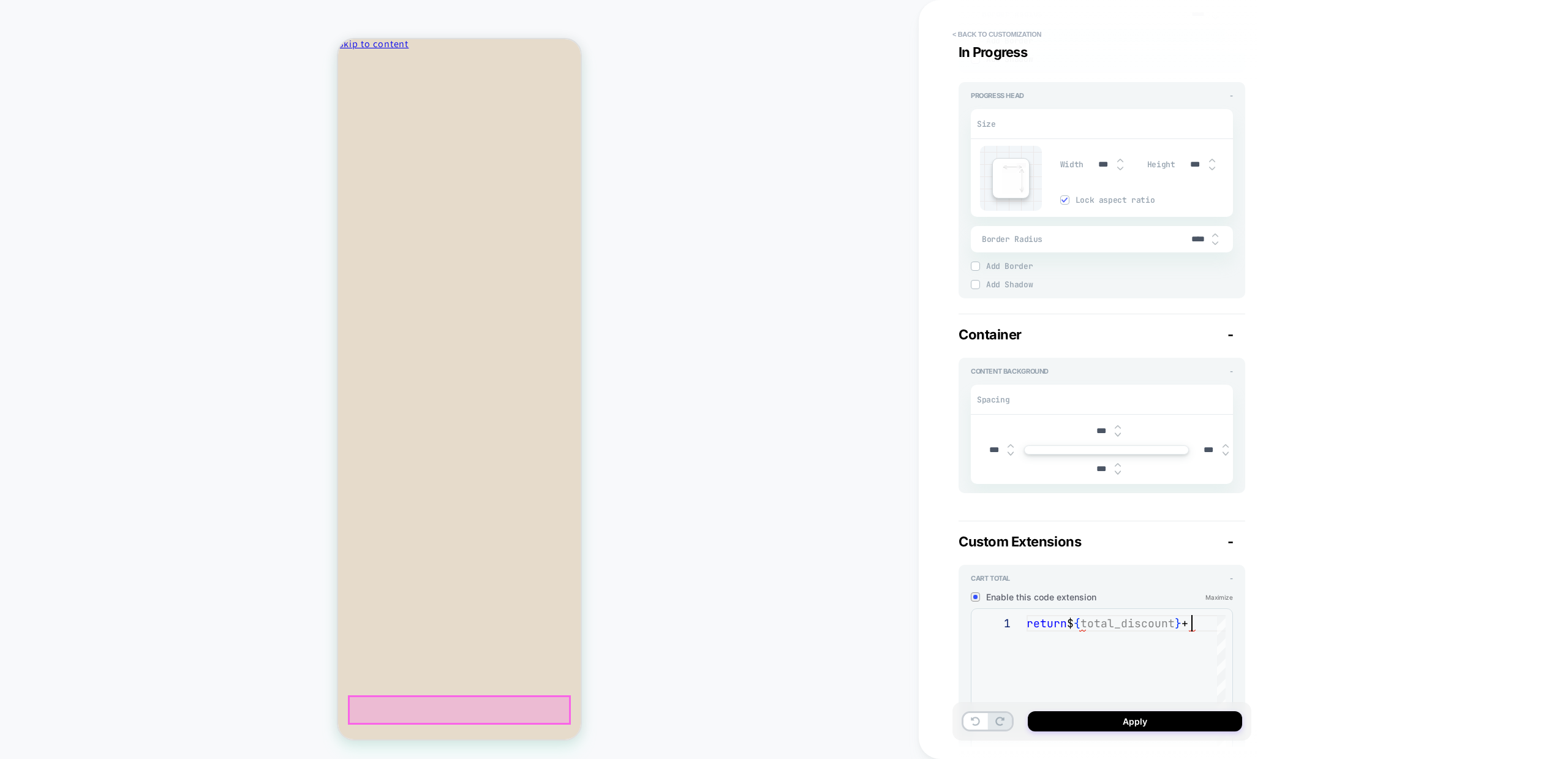
type textarea "*"
type textarea "**********"
type textarea "*"
type textarea "**********"
type textarea "*"
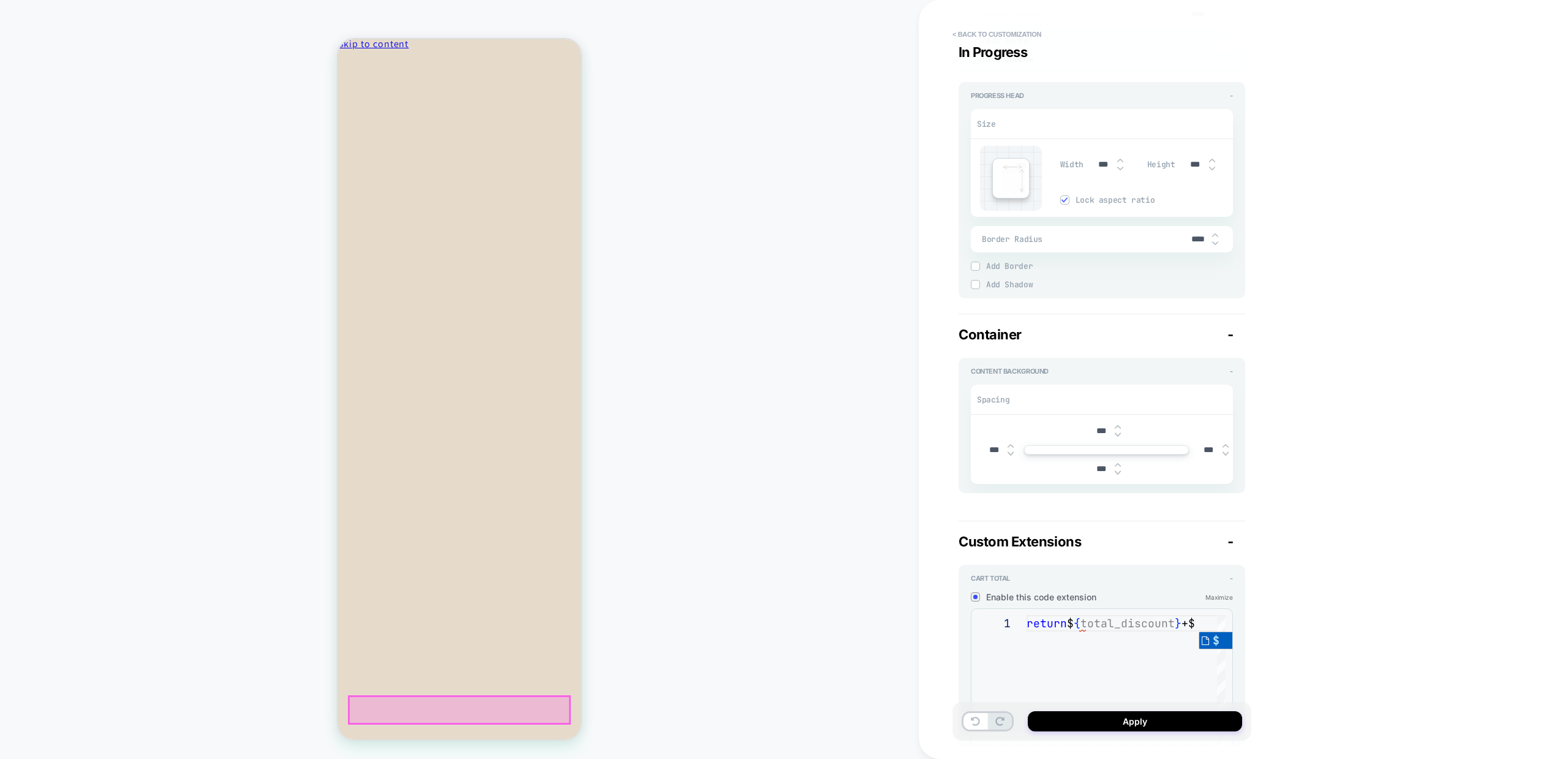
type textarea "**********"
type textarea "*"
type textarea "**********"
type textarea "*"
type textarea "**********"
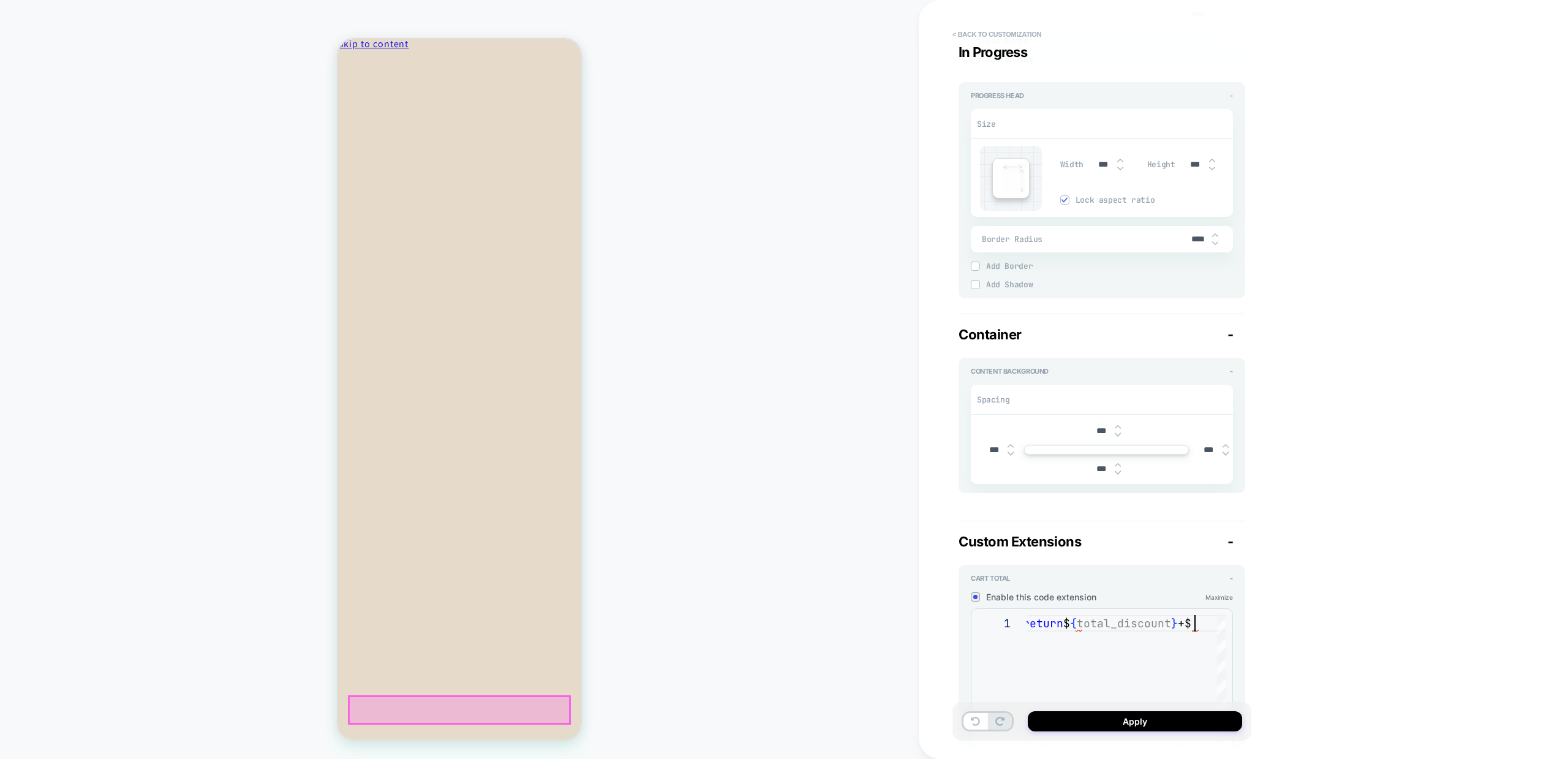
type textarea "*"
type textarea "**********"
type textarea "*"
type textarea "**********"
type textarea "*"
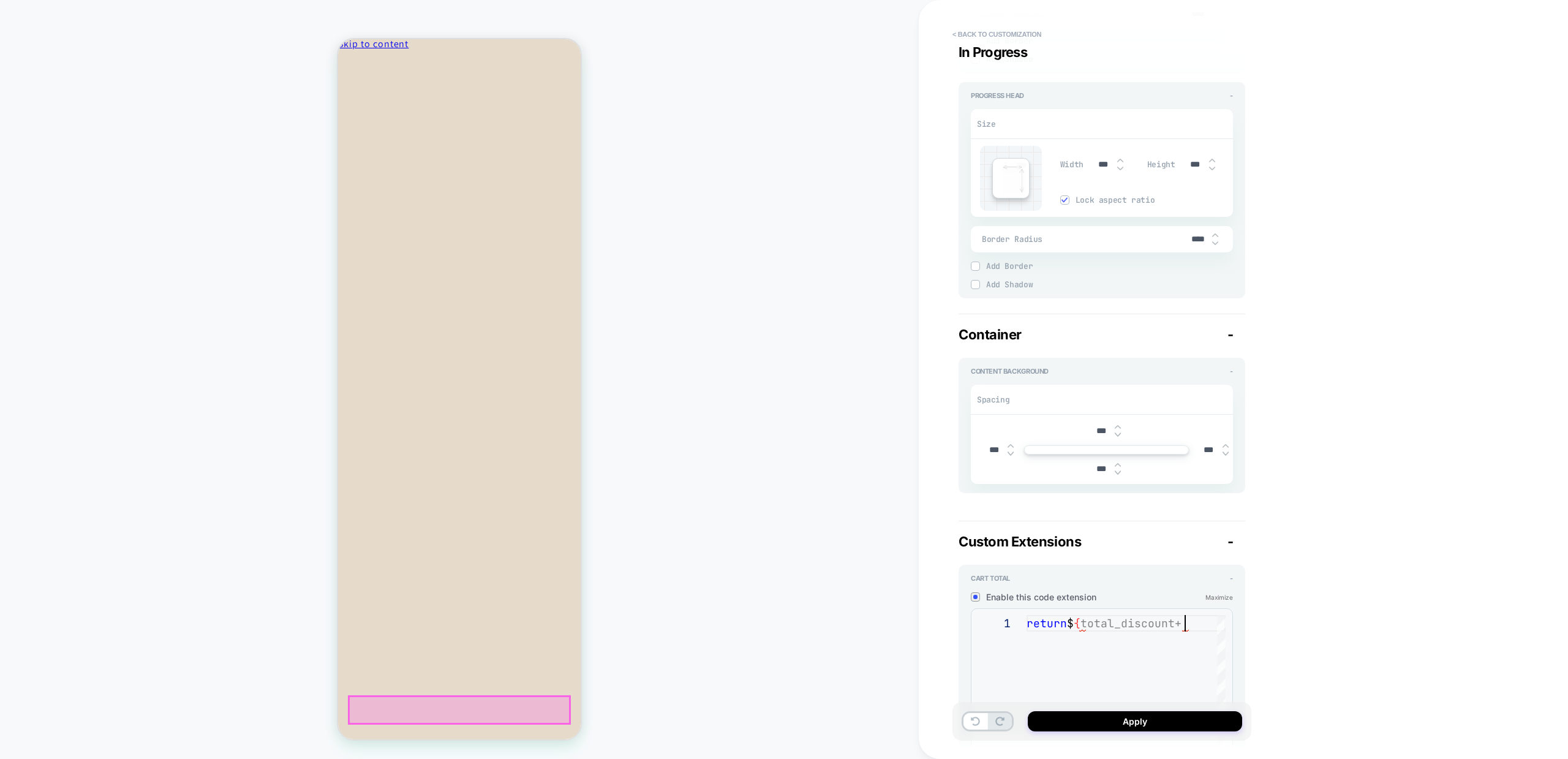
type textarea "**********"
type textarea "*"
type textarea "**********"
type textarea "*"
type textarea "**********"
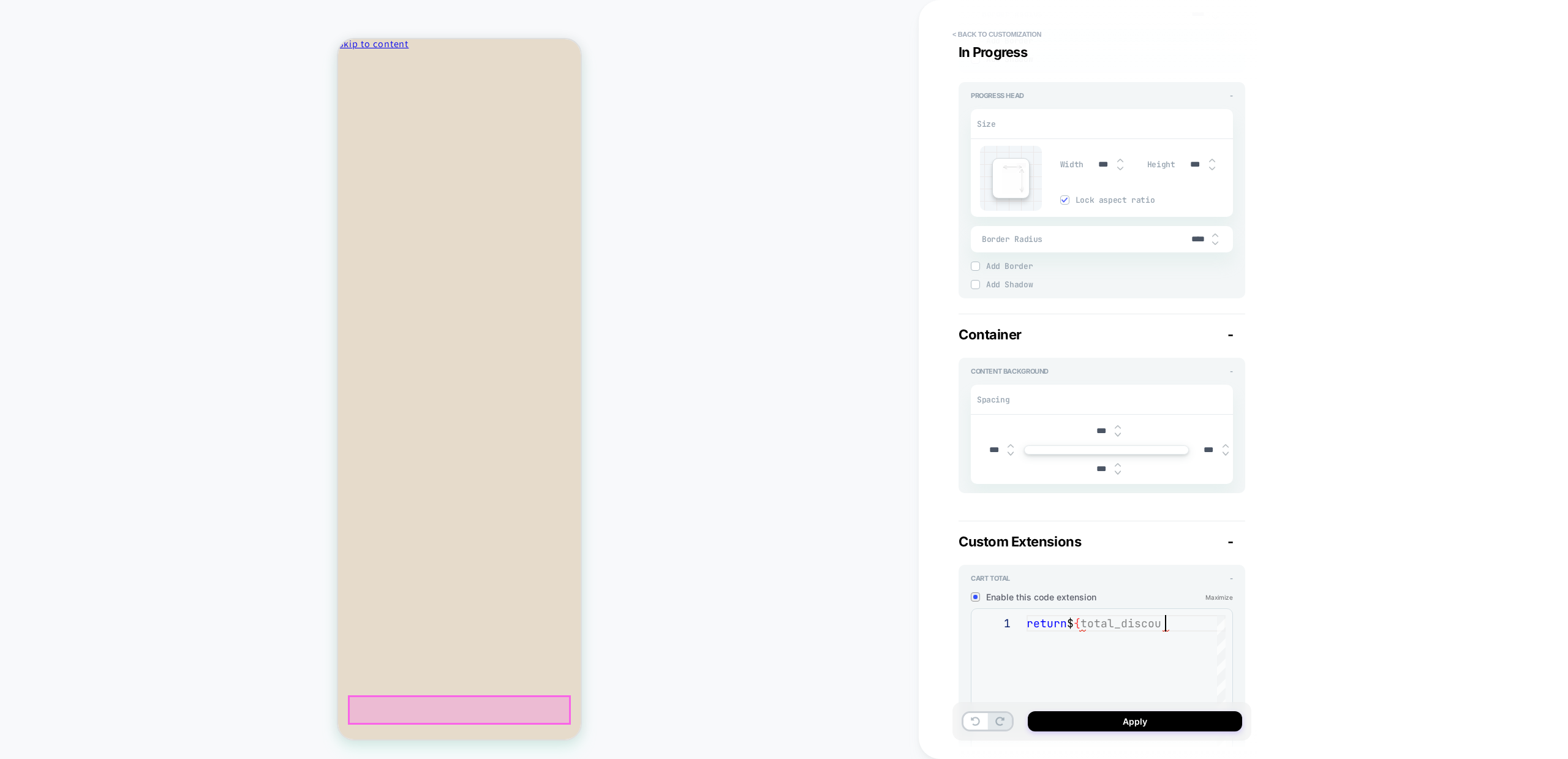
type textarea "*"
type textarea "**********"
type textarea "*"
type textarea "**********"
type textarea "*"
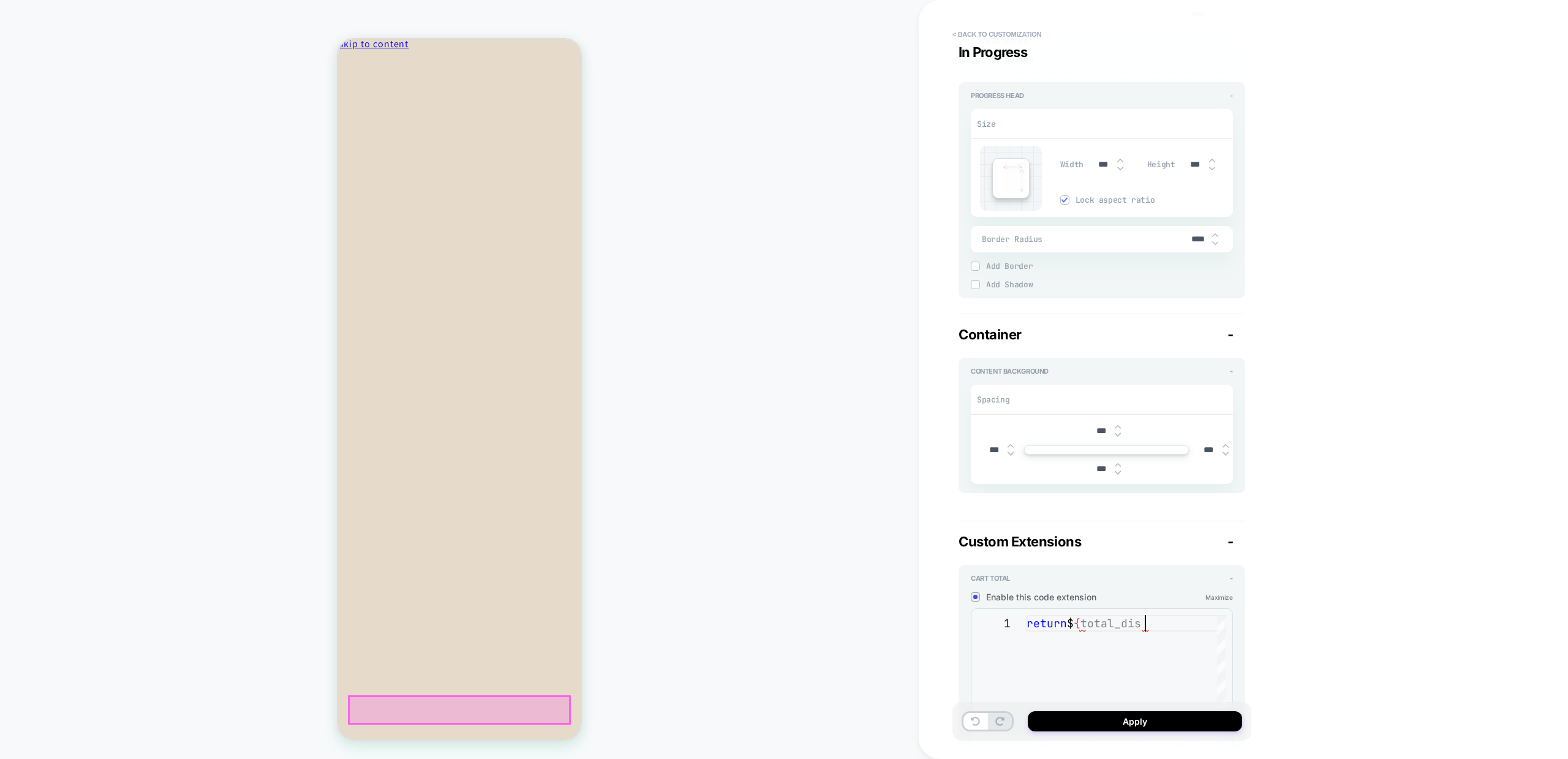
type textarea "**********"
type textarea "*"
type textarea "**********"
type textarea "*"
type textarea "**********"
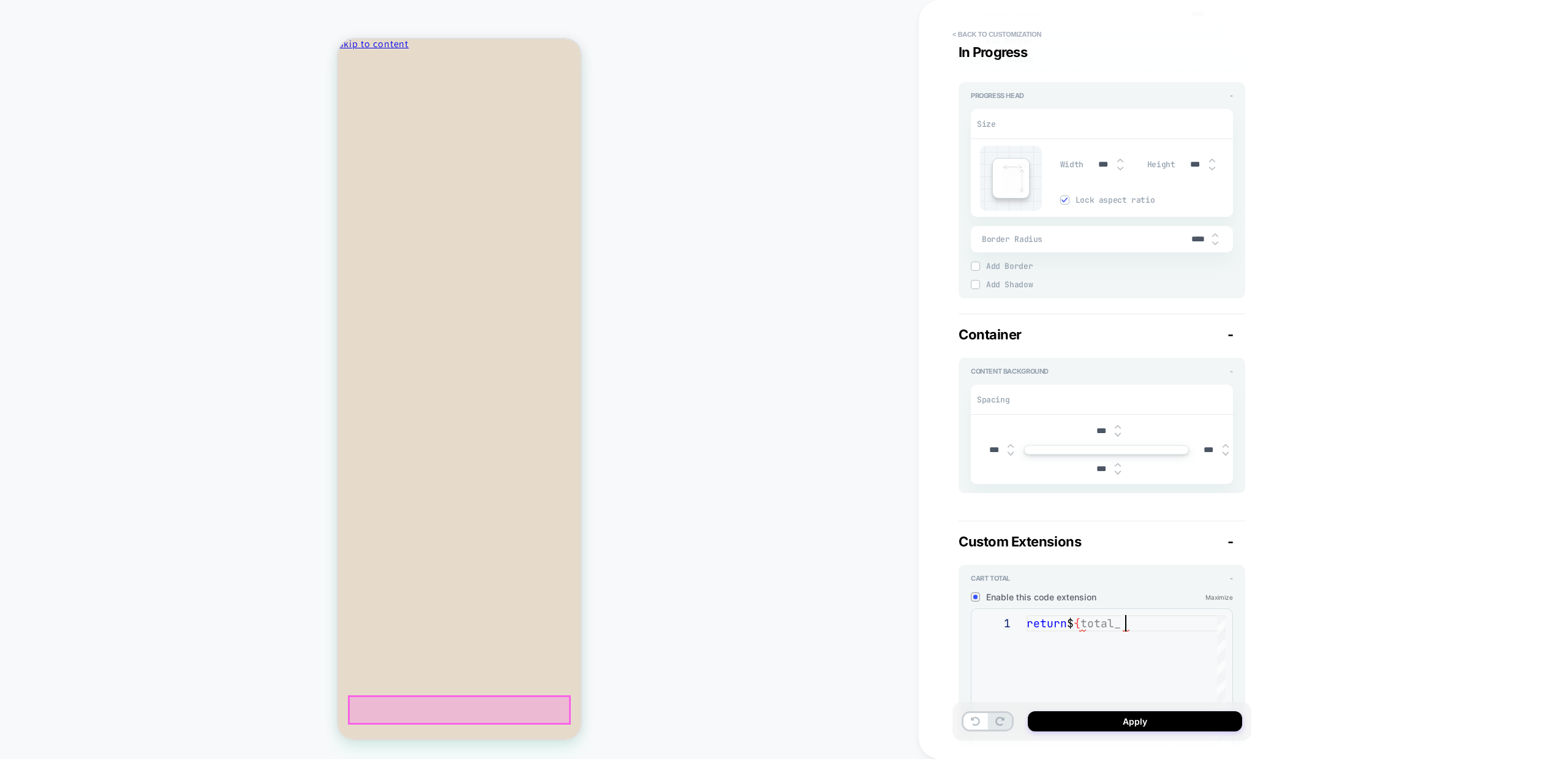
type textarea "*"
type textarea "**********"
type textarea "*"
type textarea "**********"
type textarea "*"
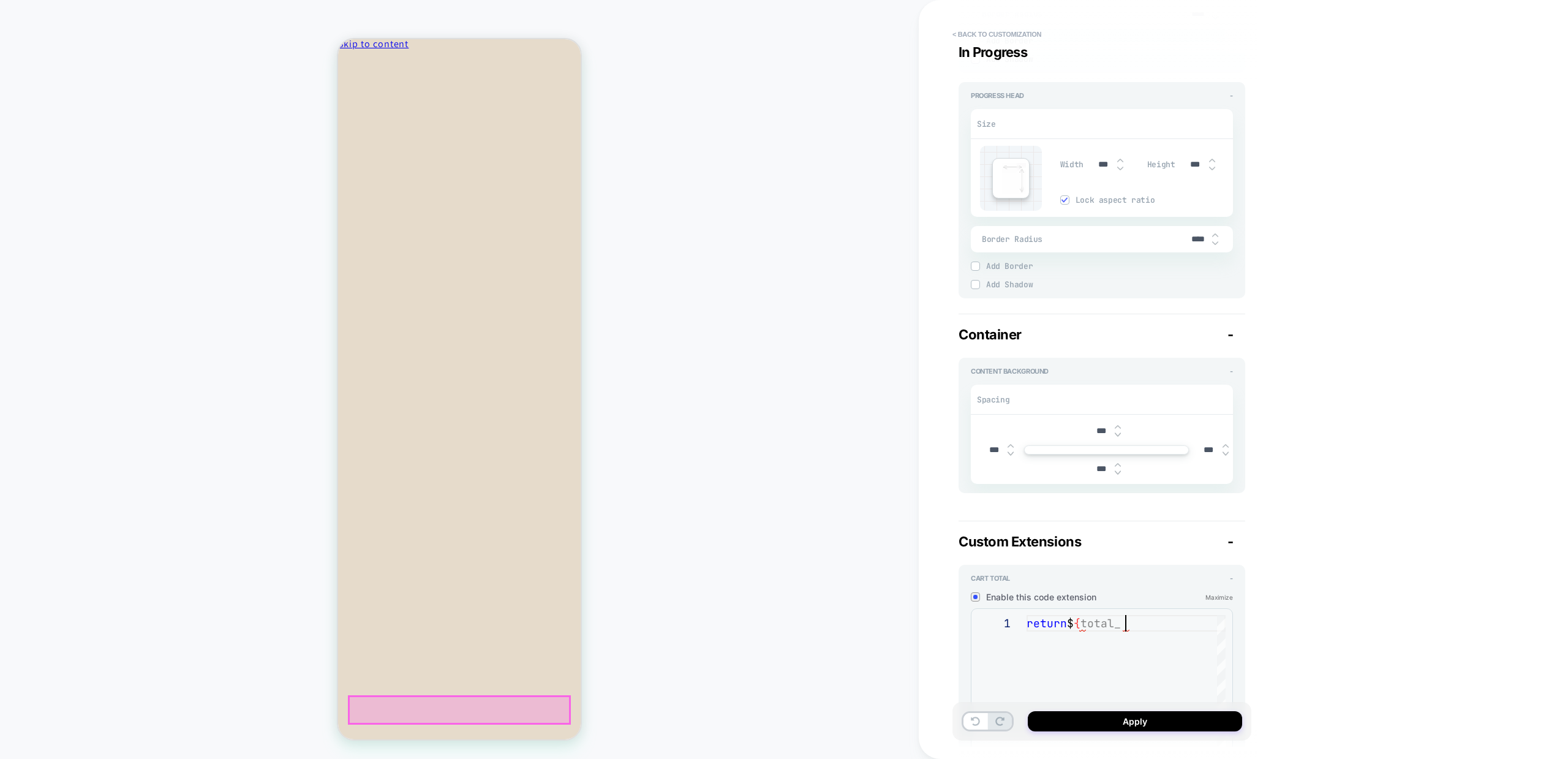
type textarea "**********"
type textarea "*"
type textarea "**********"
type textarea "*"
type textarea "**********"
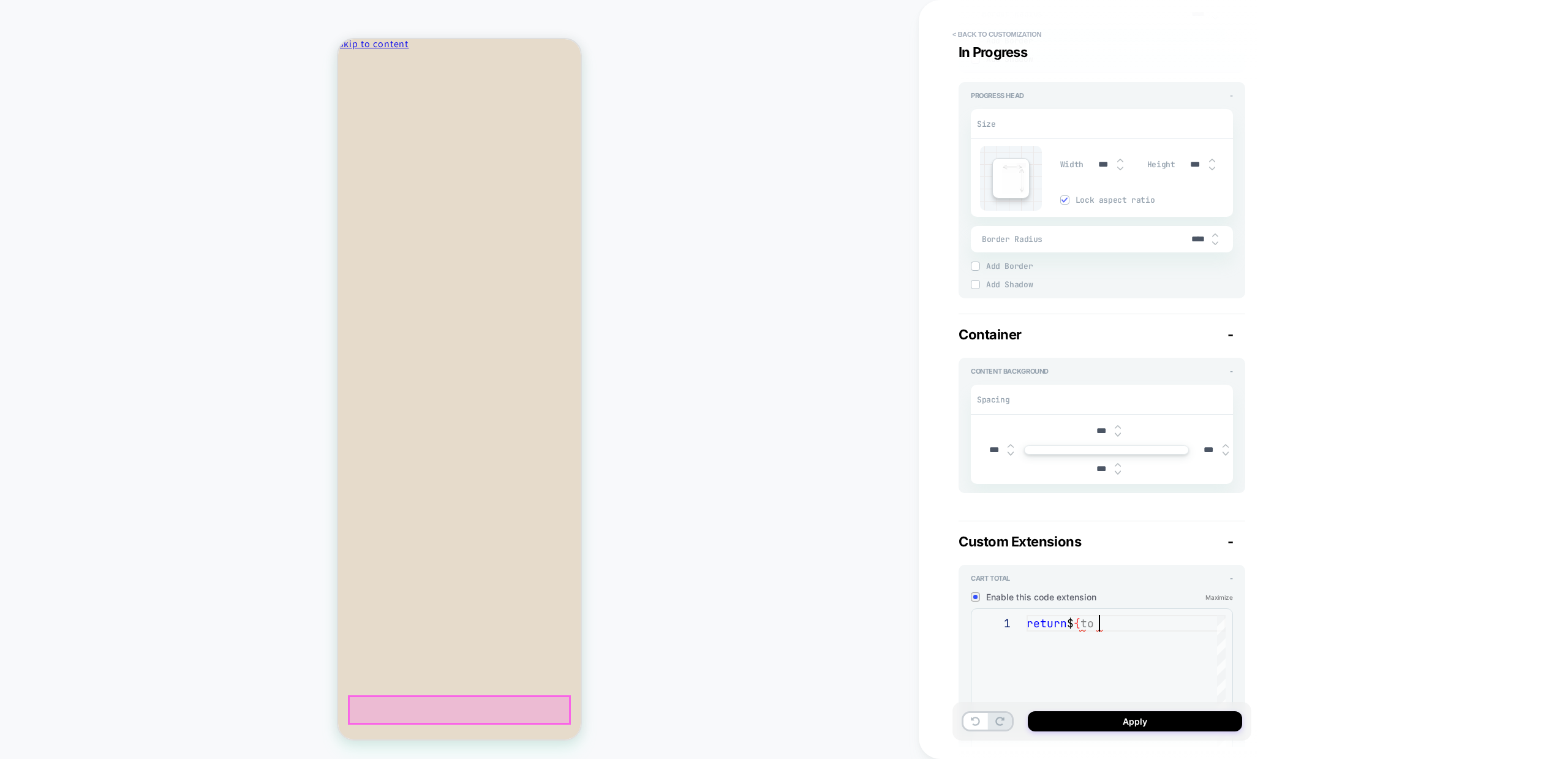
type textarea "*"
type textarea "*********"
type textarea "*"
type textarea "********"
type textarea "*"
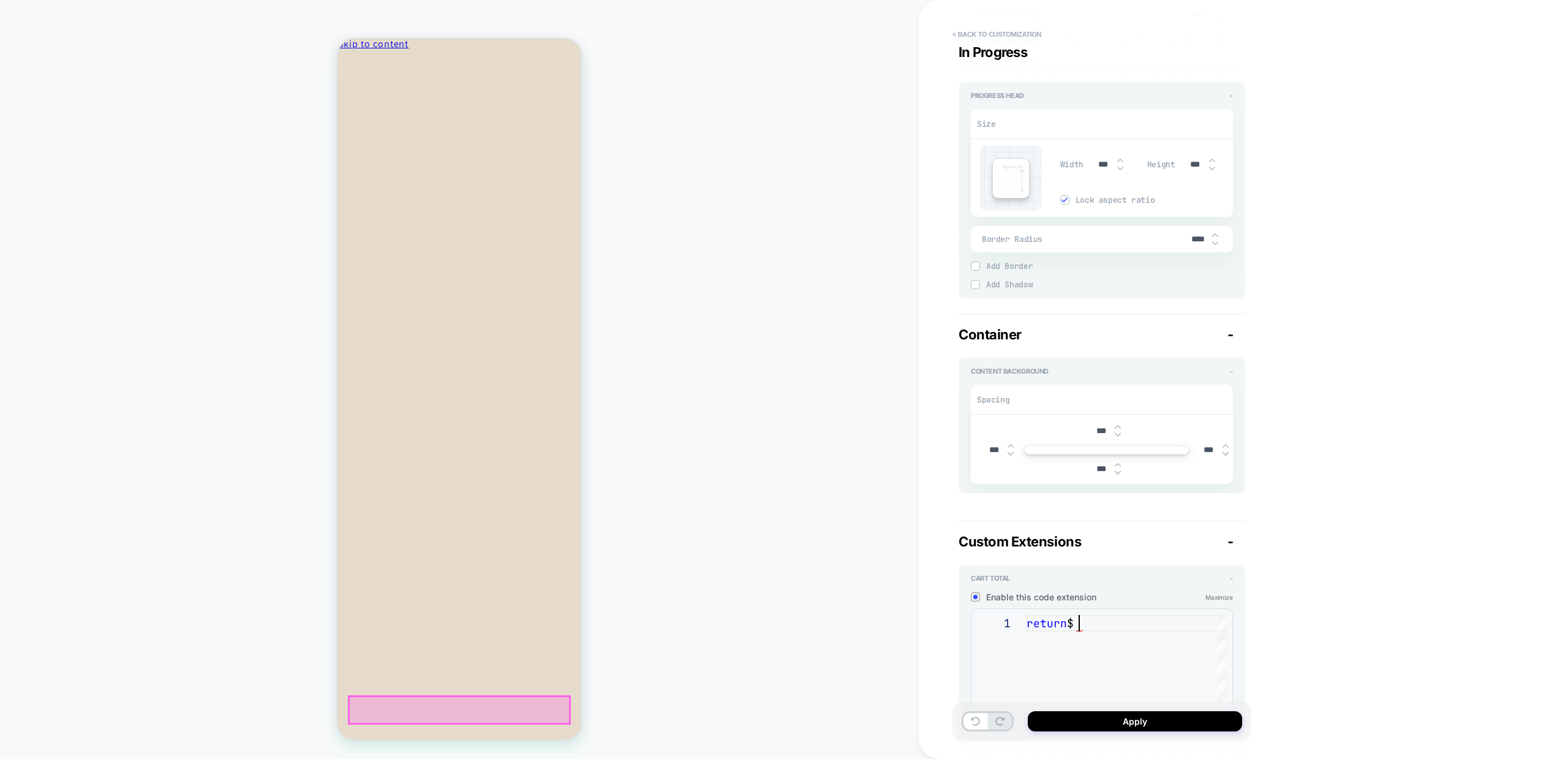
type textarea "******"
type textarea "*"
type textarea "********"
type textarea "*"
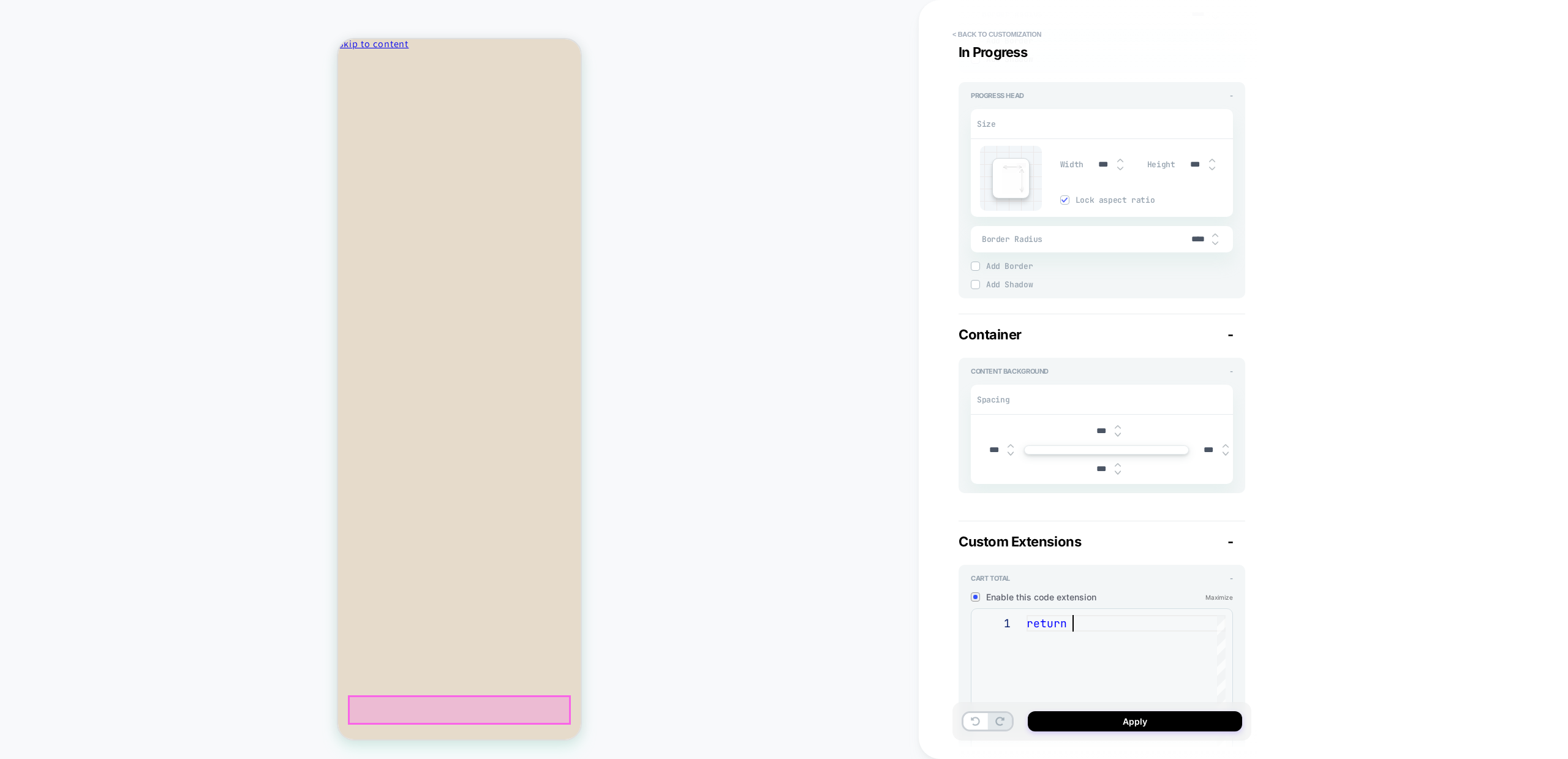
scroll to position [0, 52]
type textarea "*********"
type textarea "*"
type textarea "**********"
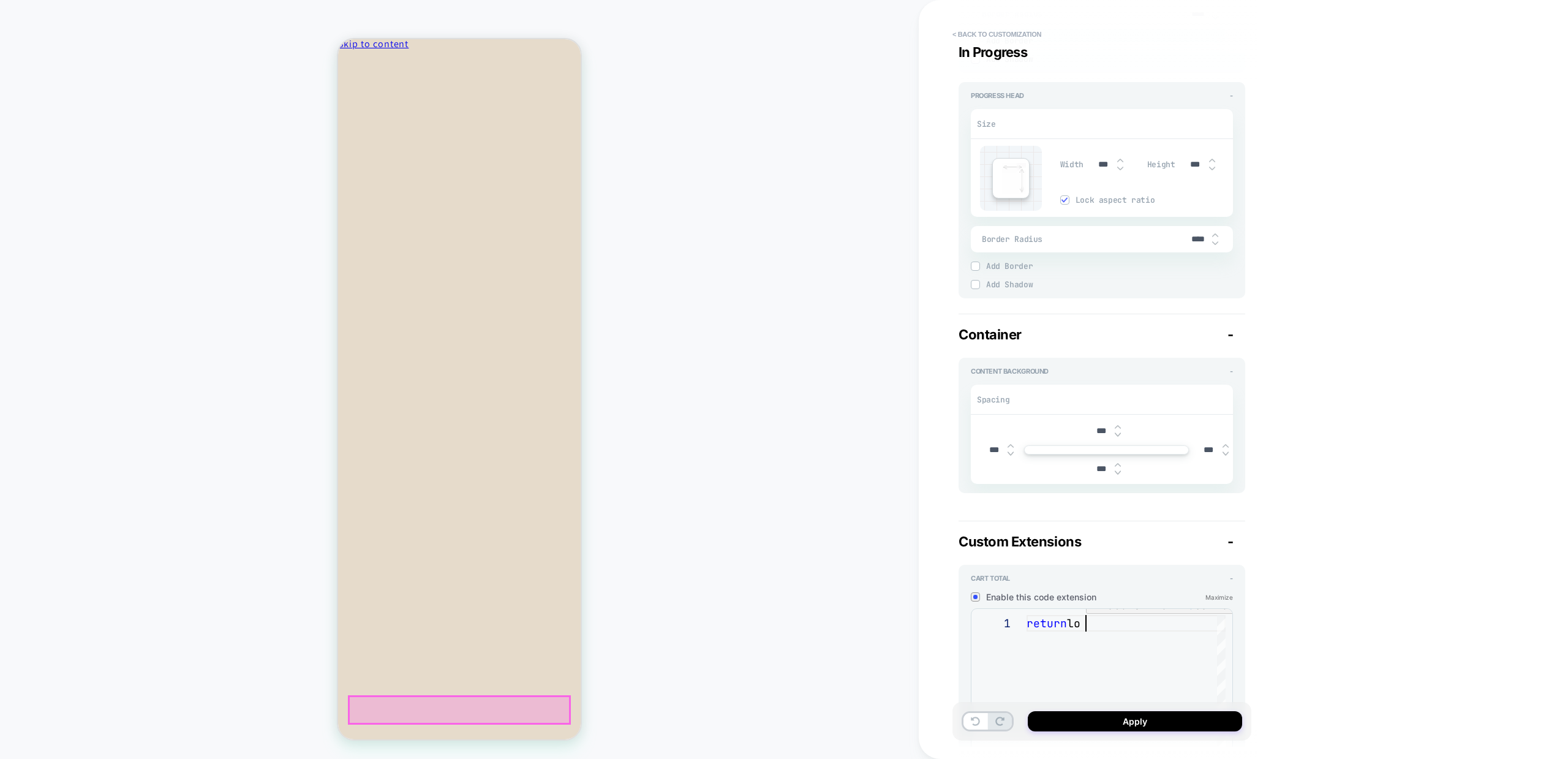
type textarea "*"
type textarea "**********"
type textarea "*"
type textarea "**********"
type textarea "*"
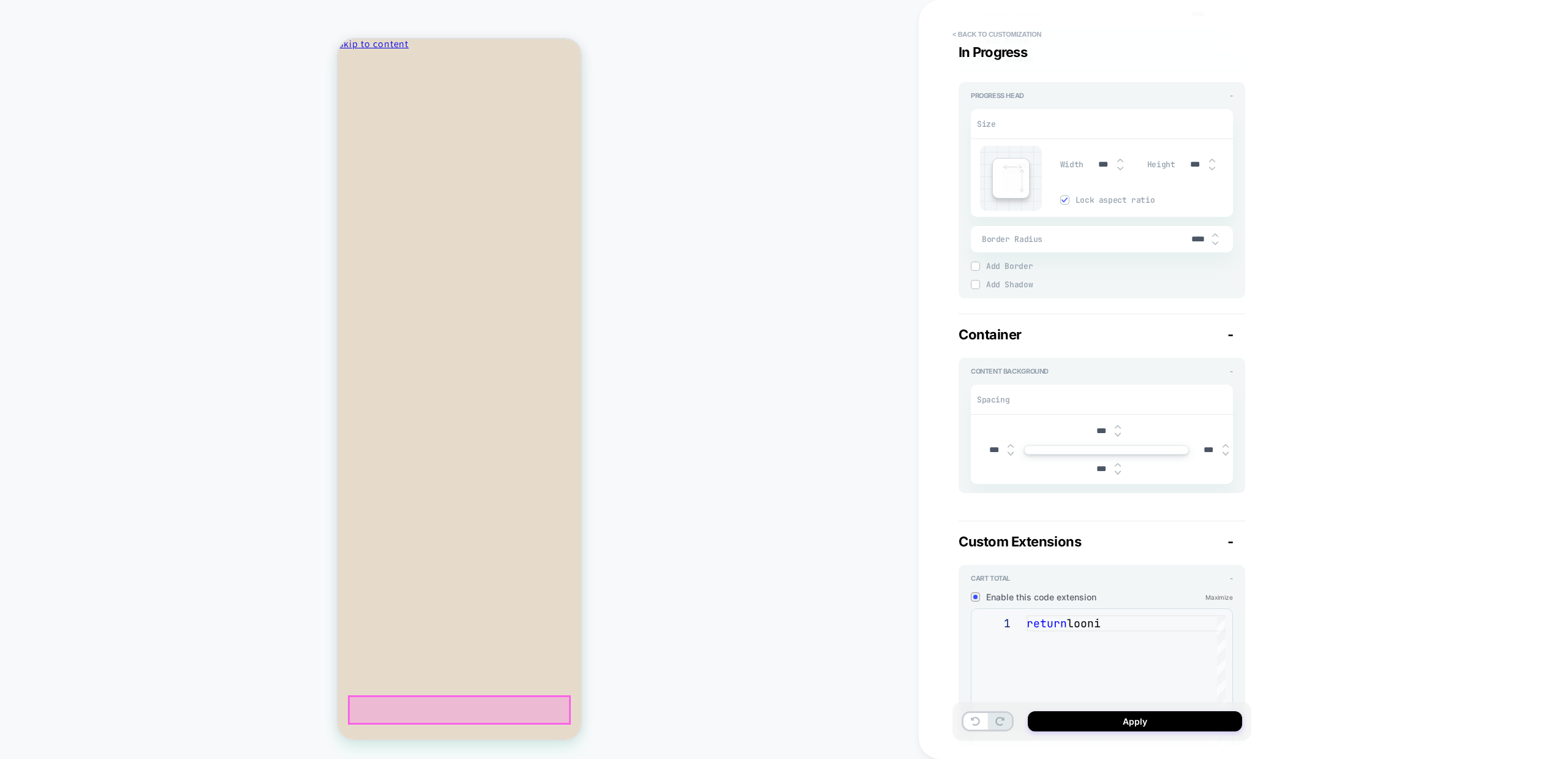
type textarea "**********"
type textarea "*"
type textarea "**********"
type textarea "*"
type textarea "**********"
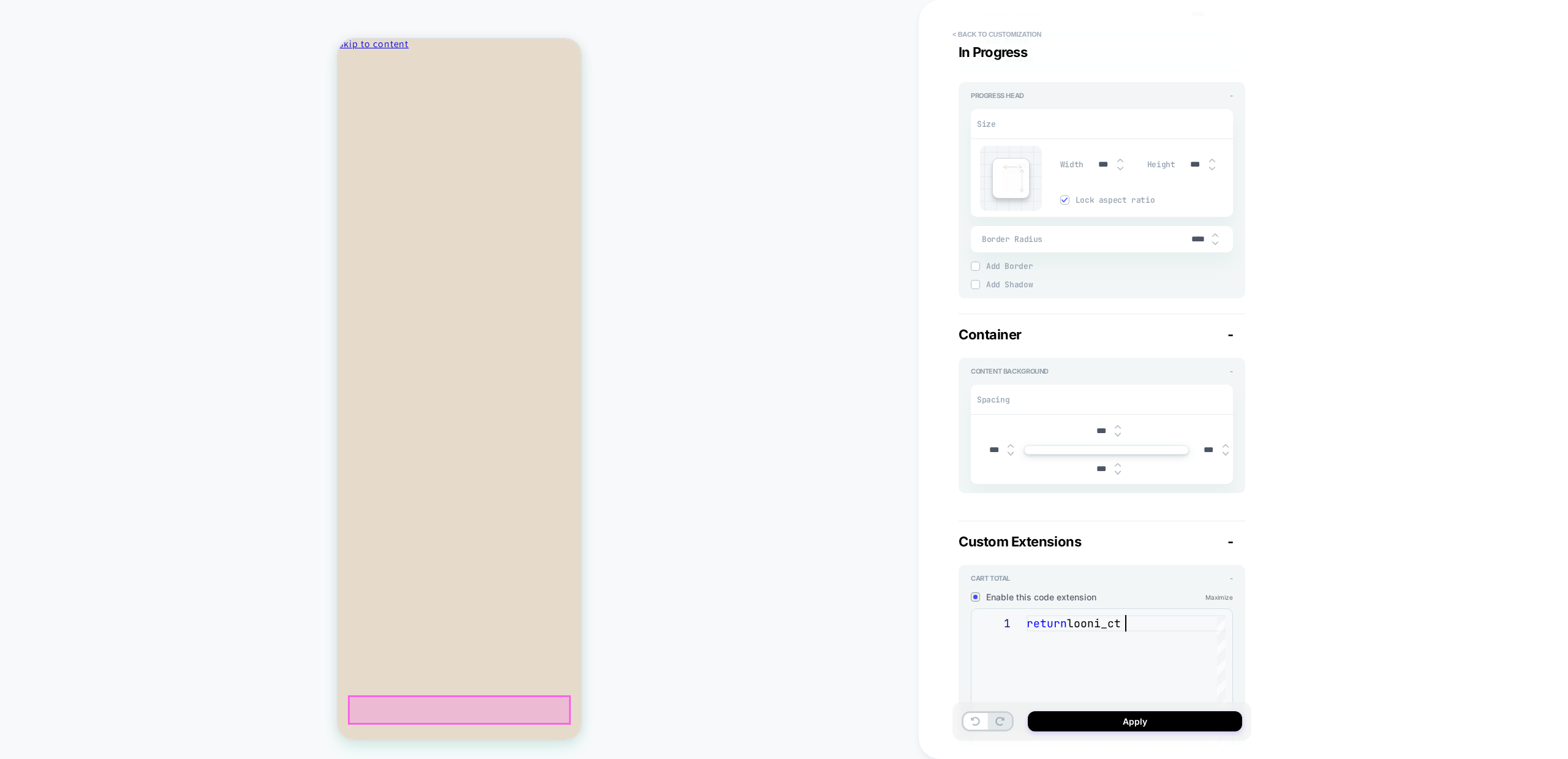
type textarea "*"
type textarea "**********"
type textarea "*"
type textarea "**********"
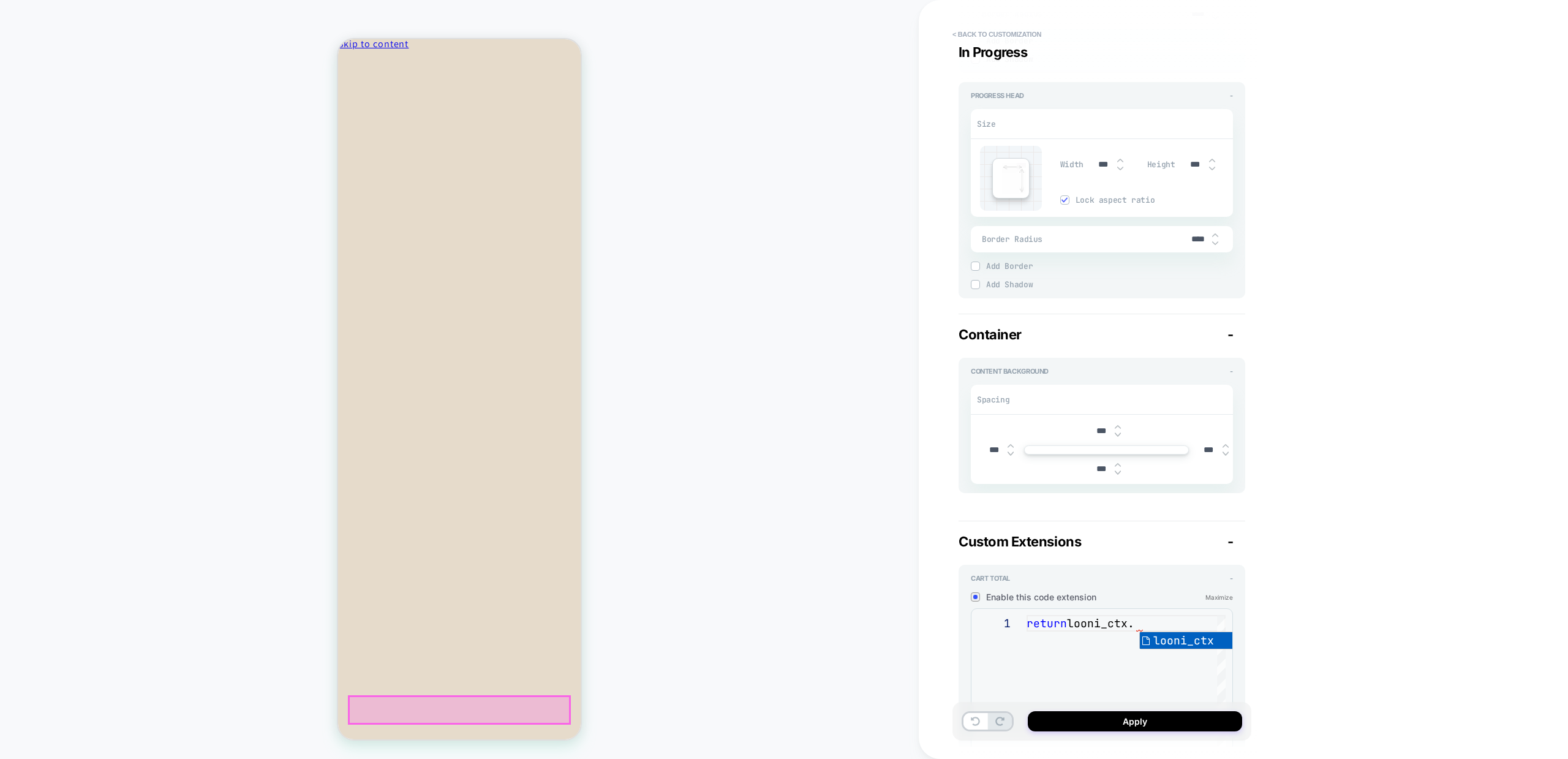
type textarea "*"
type textarea "**********"
type textarea "*"
type textarea "**********"
type textarea "*"
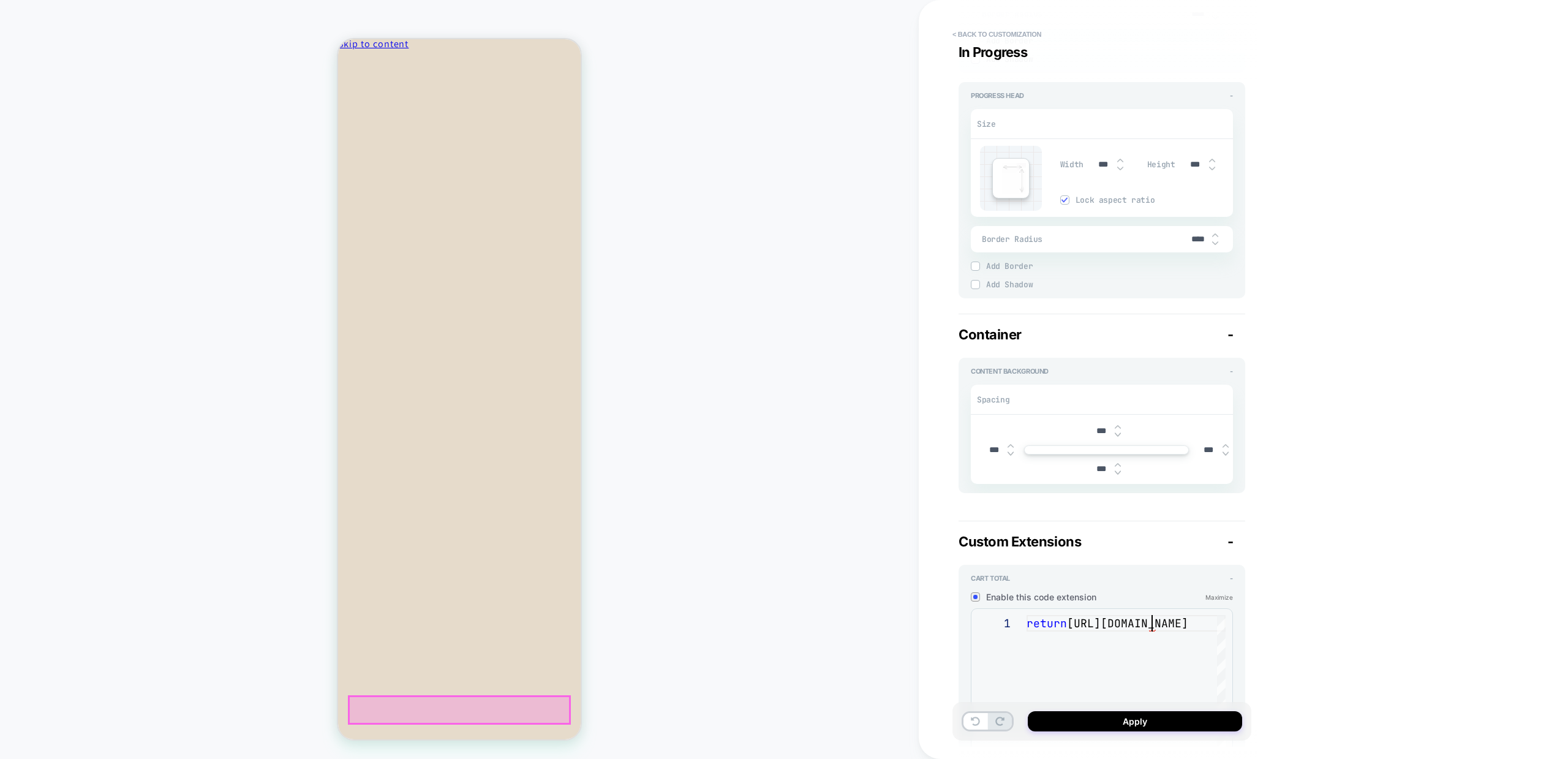
type textarea "**********"
type textarea "*"
type textarea "**********"
type textarea "*"
type textarea "**********"
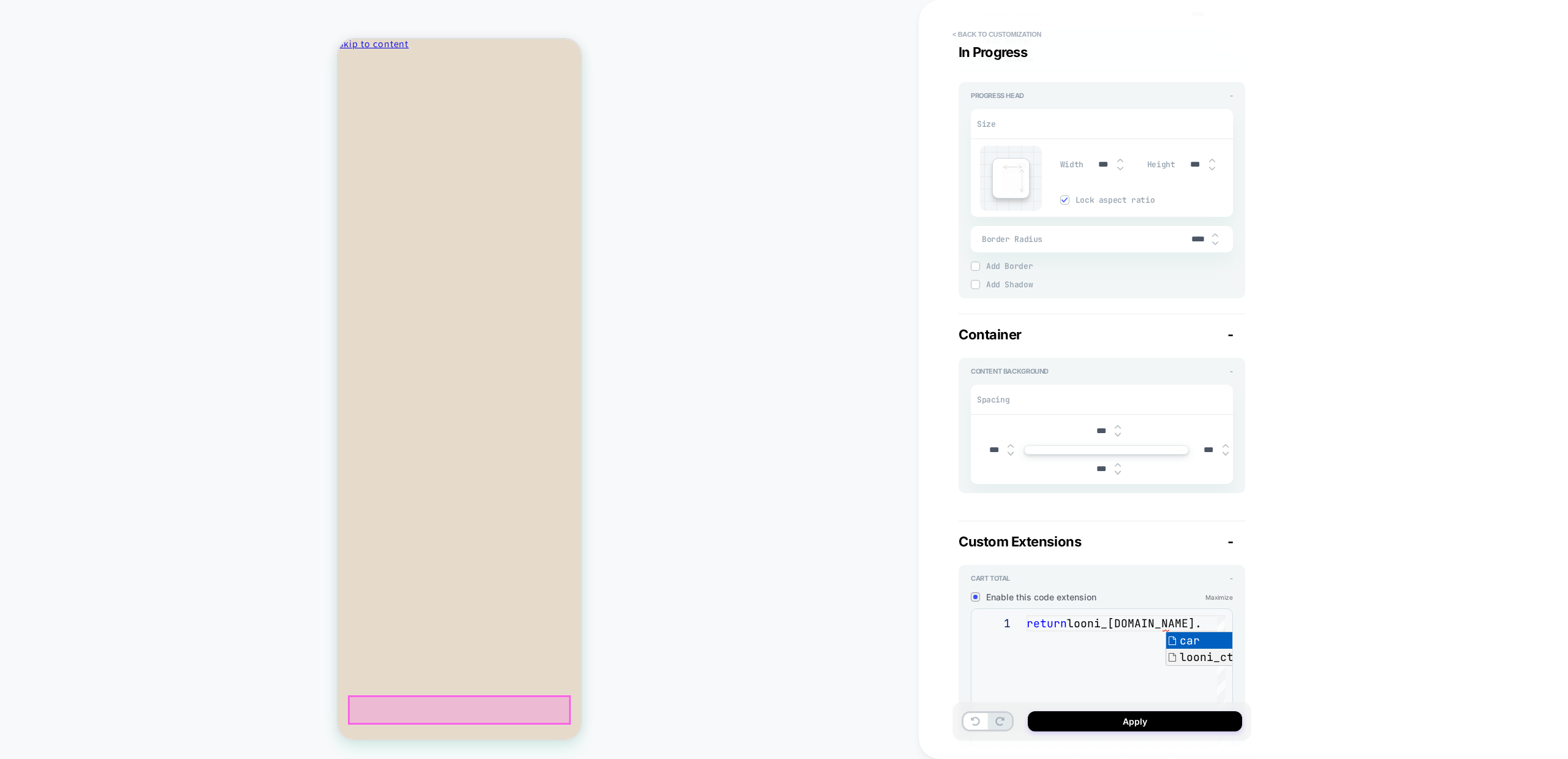
scroll to position [0, 231]
type textarea "*"
type textarea "**********"
type textarea "*"
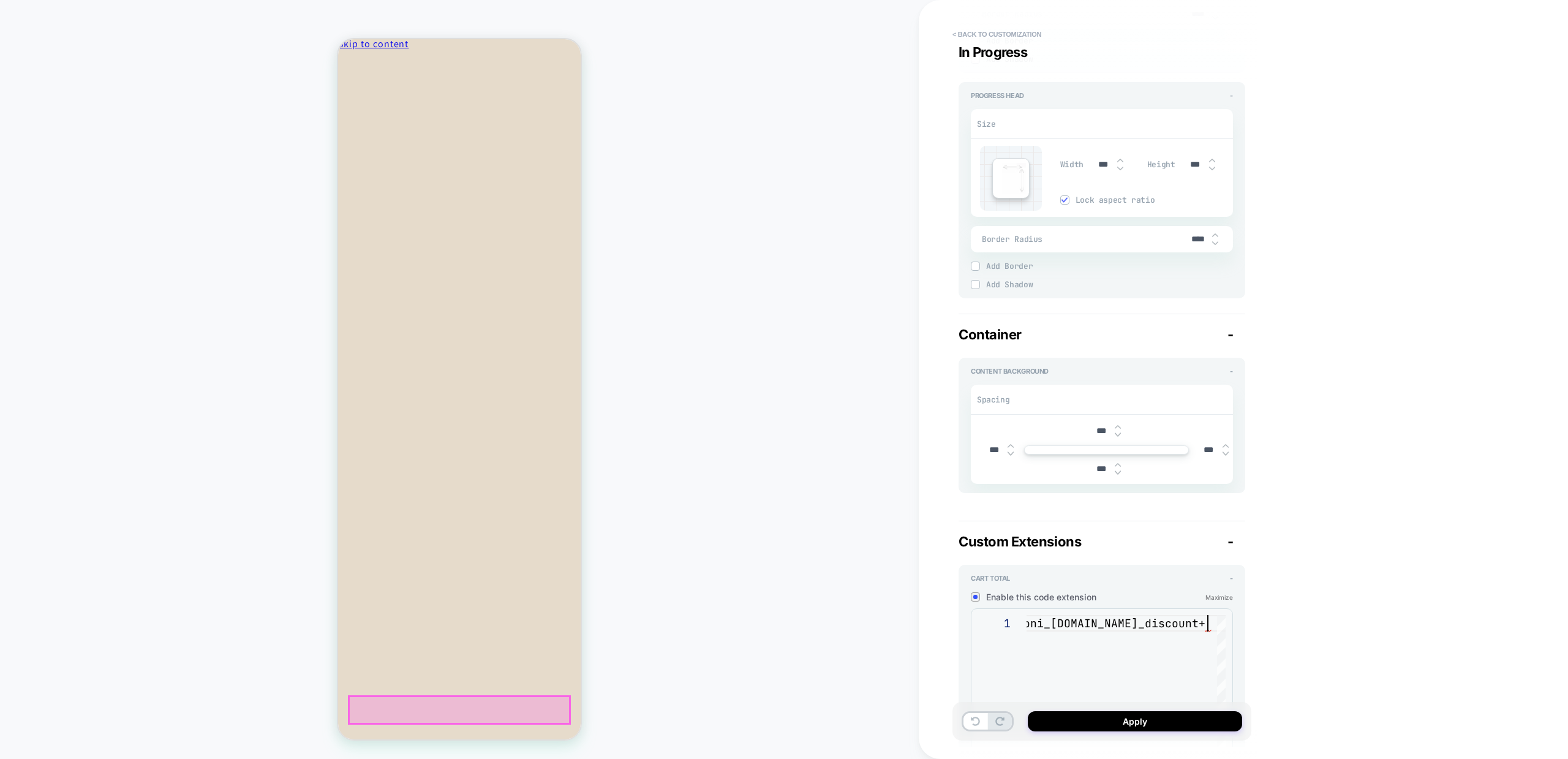
type textarea "**********"
type textarea "*"
type textarea "**********"
type textarea "*"
type textarea "**********"
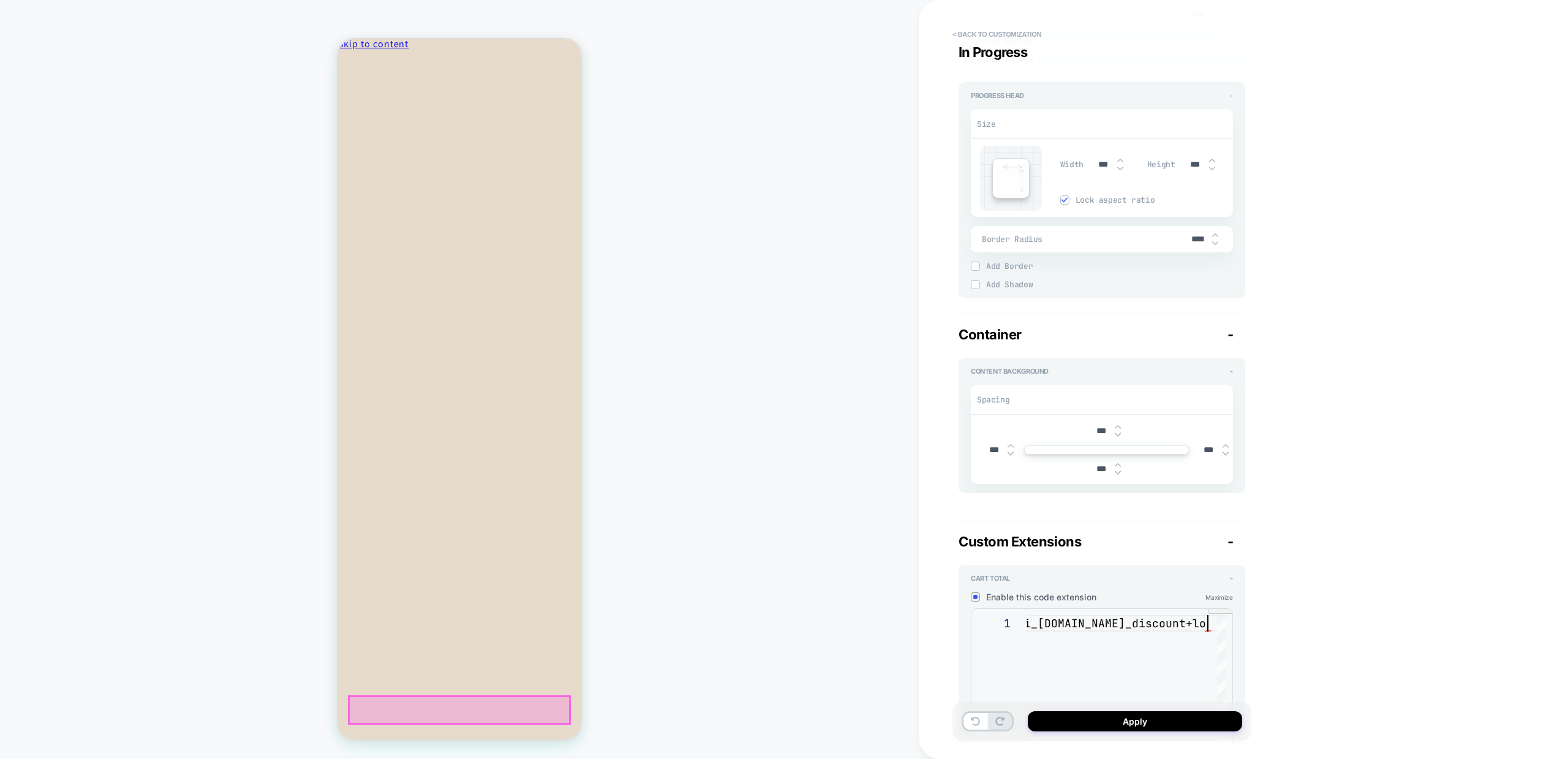
scroll to position [0, 257]
type textarea "*"
type textarea "**********"
type textarea "*"
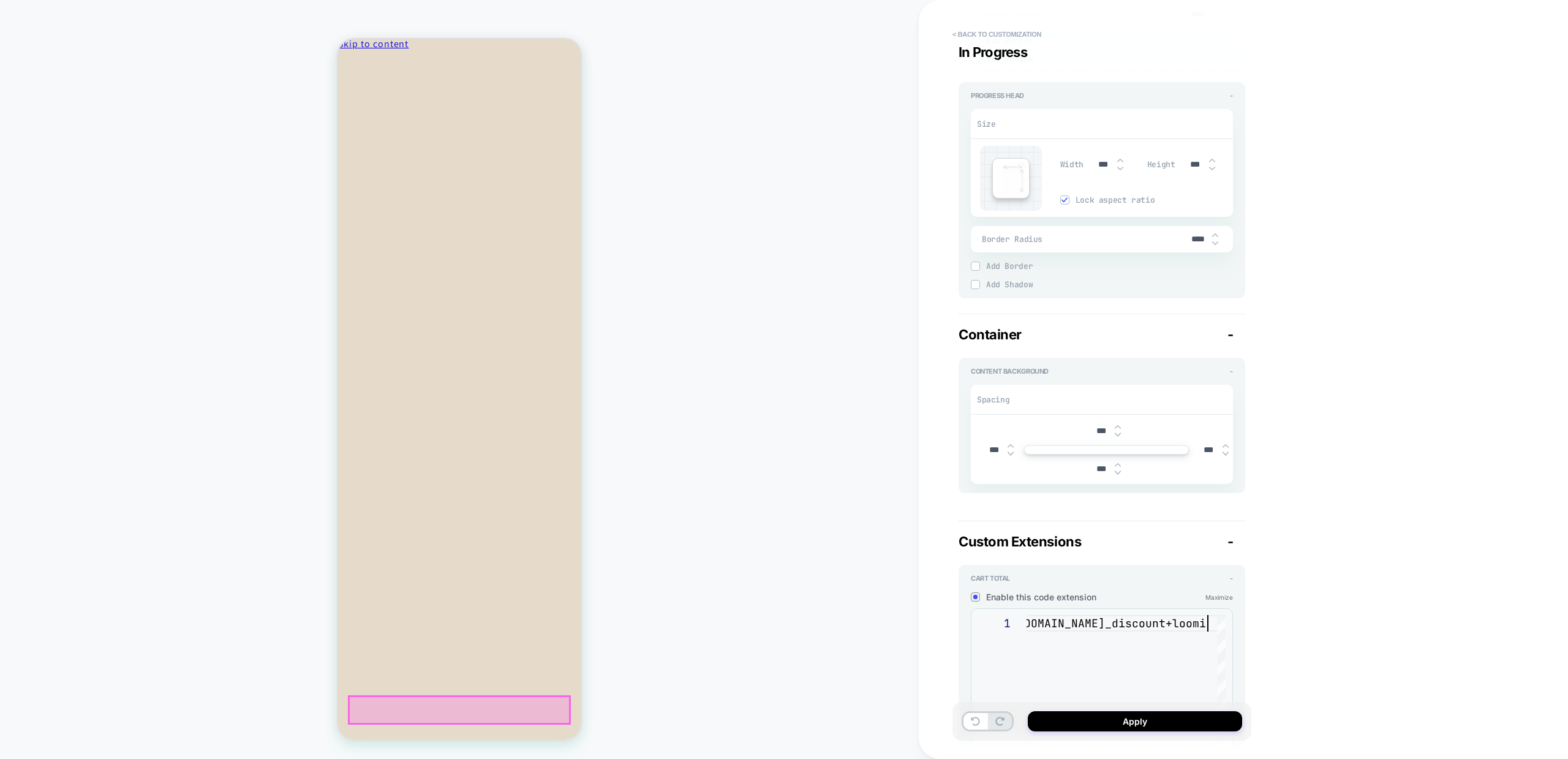
type textarea "**********"
type textarea "*"
type textarea "**********"
type textarea "*"
type textarea "**********"
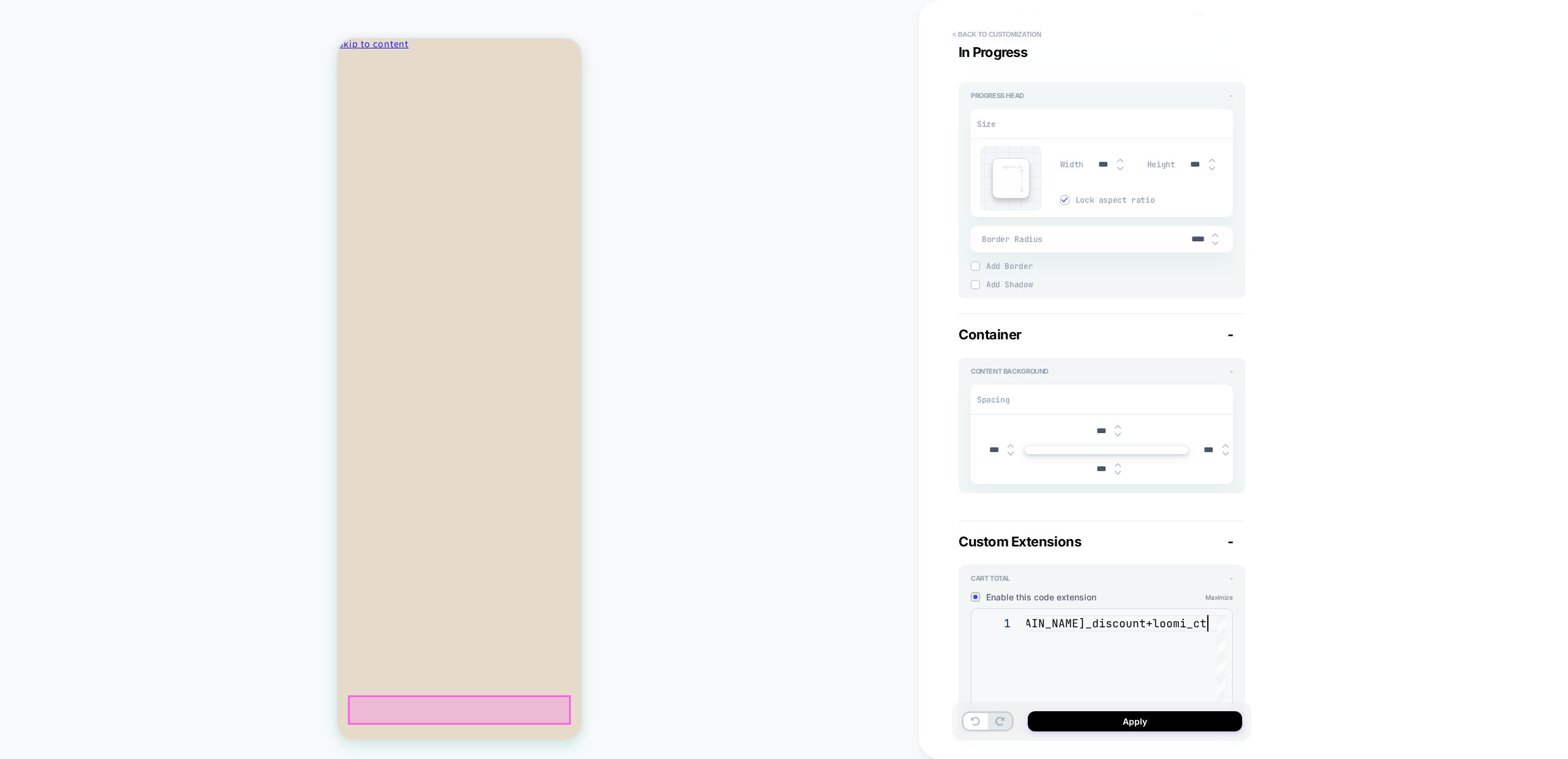
type textarea "*"
type textarea "**********"
type textarea "*"
type textarea "**********"
type textarea "*"
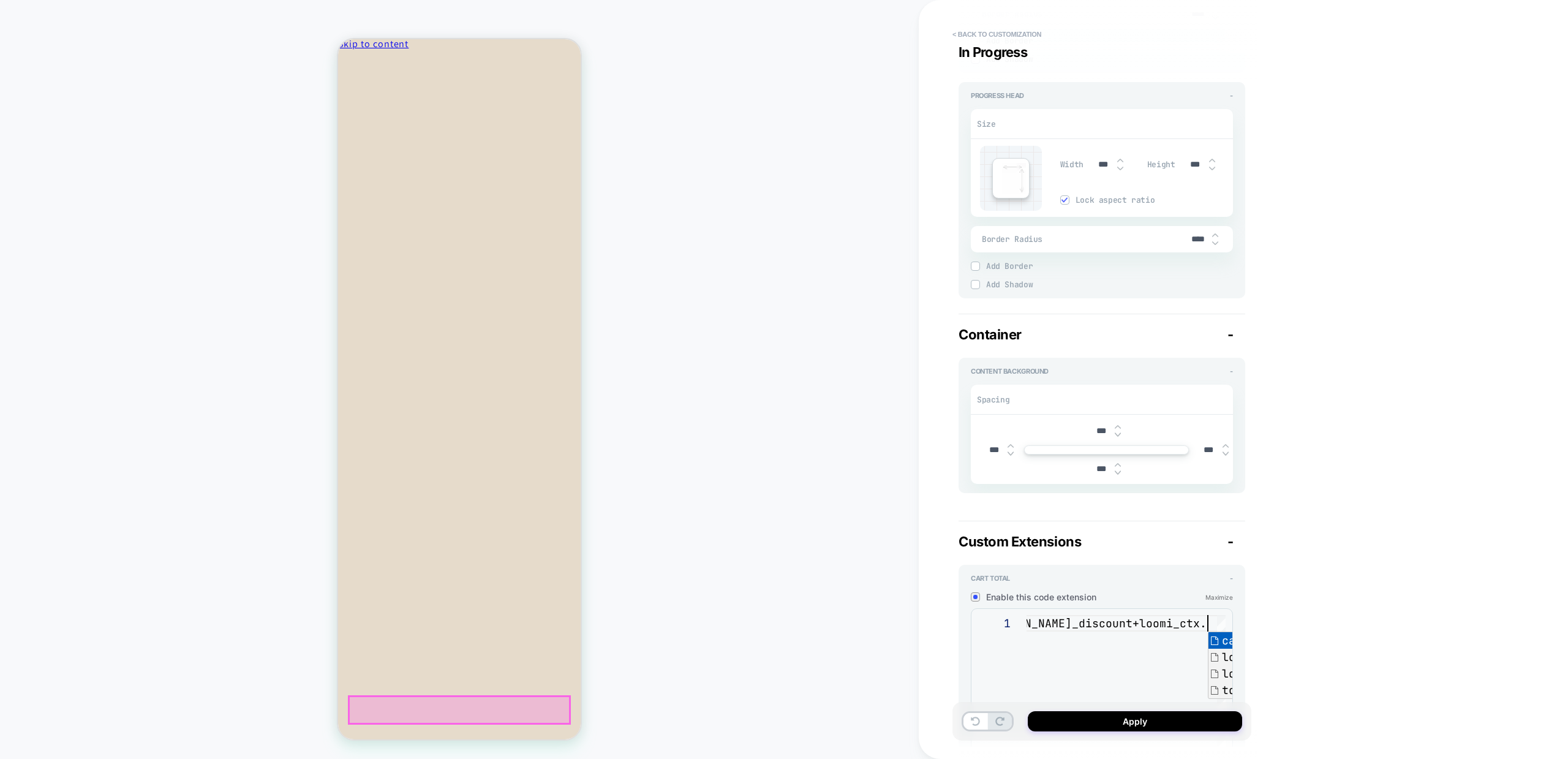
scroll to position [0, 304]
type textarea "**********"
type textarea "*"
type textarea "**********"
type textarea "*"
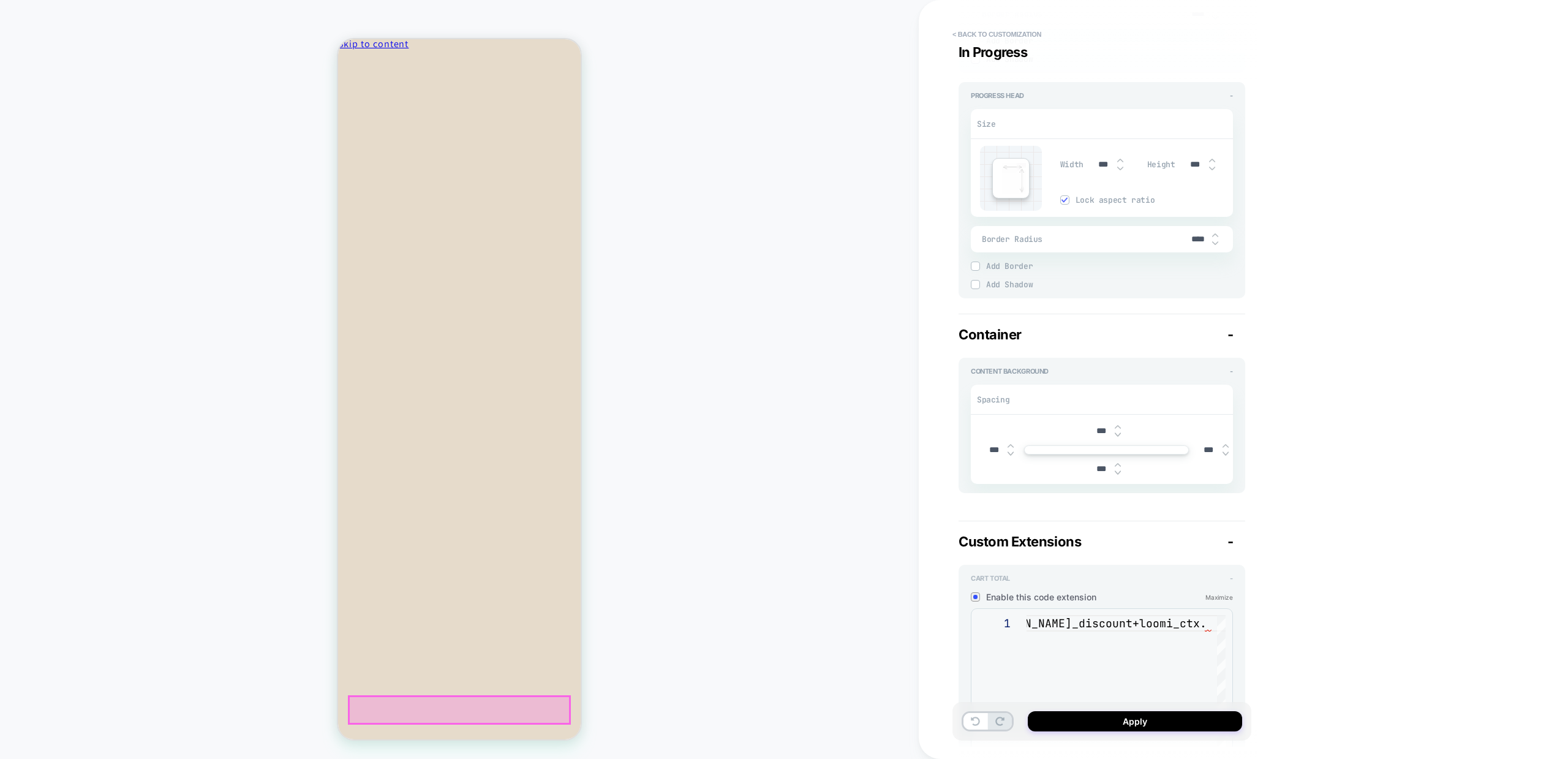
scroll to position [0, 377]
click at [1135, 624] on div "return looni_ctx.car.total_discount+loomi_ctx.total_pric e" at bounding box center [1037, 731] width 413 height 232
type textarea "**********"
type textarea "*"
type textarea "**********"
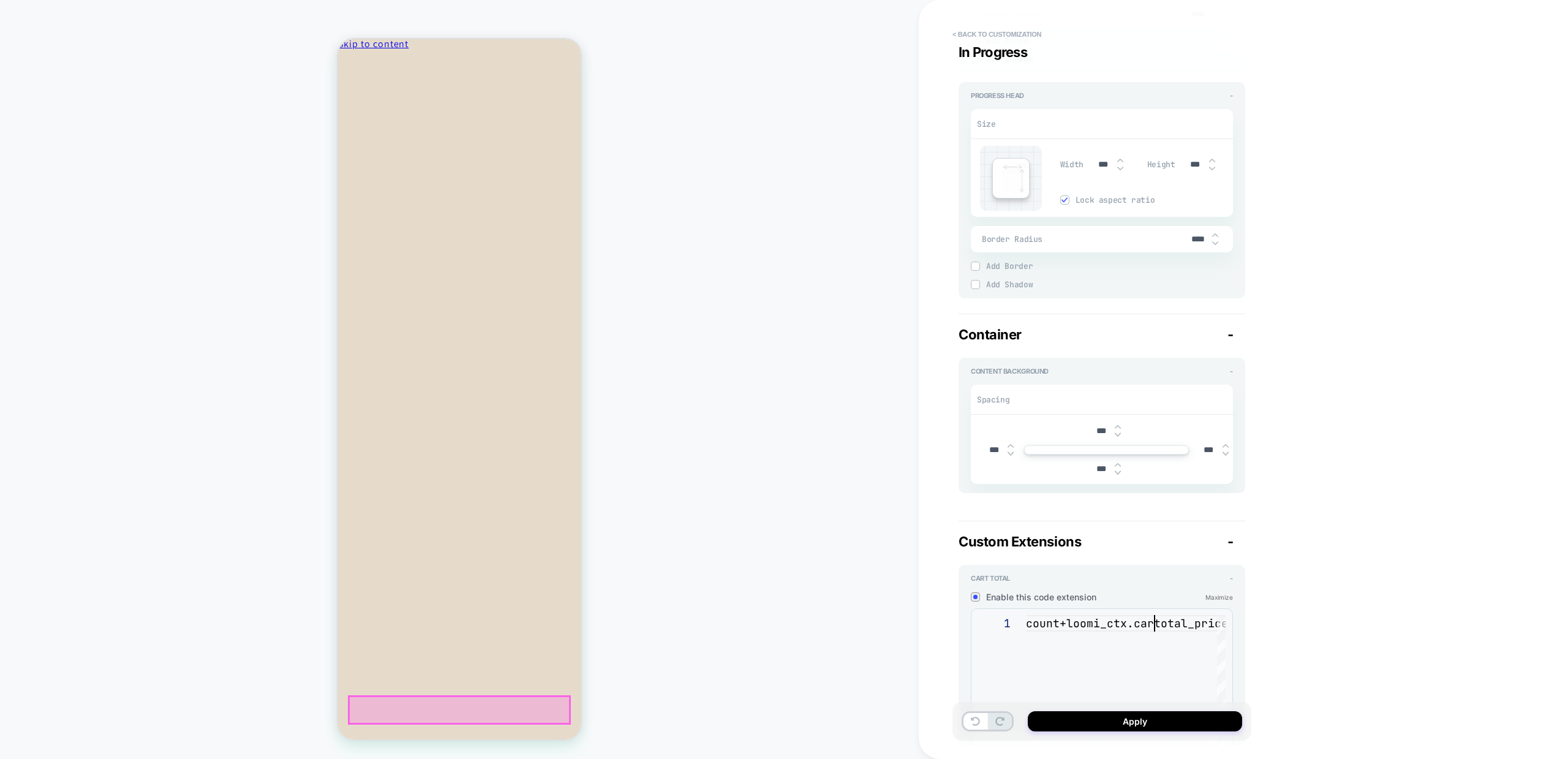
type textarea "*"
type textarea "**********"
type textarea "*"
type textarea "**********"
type textarea "*"
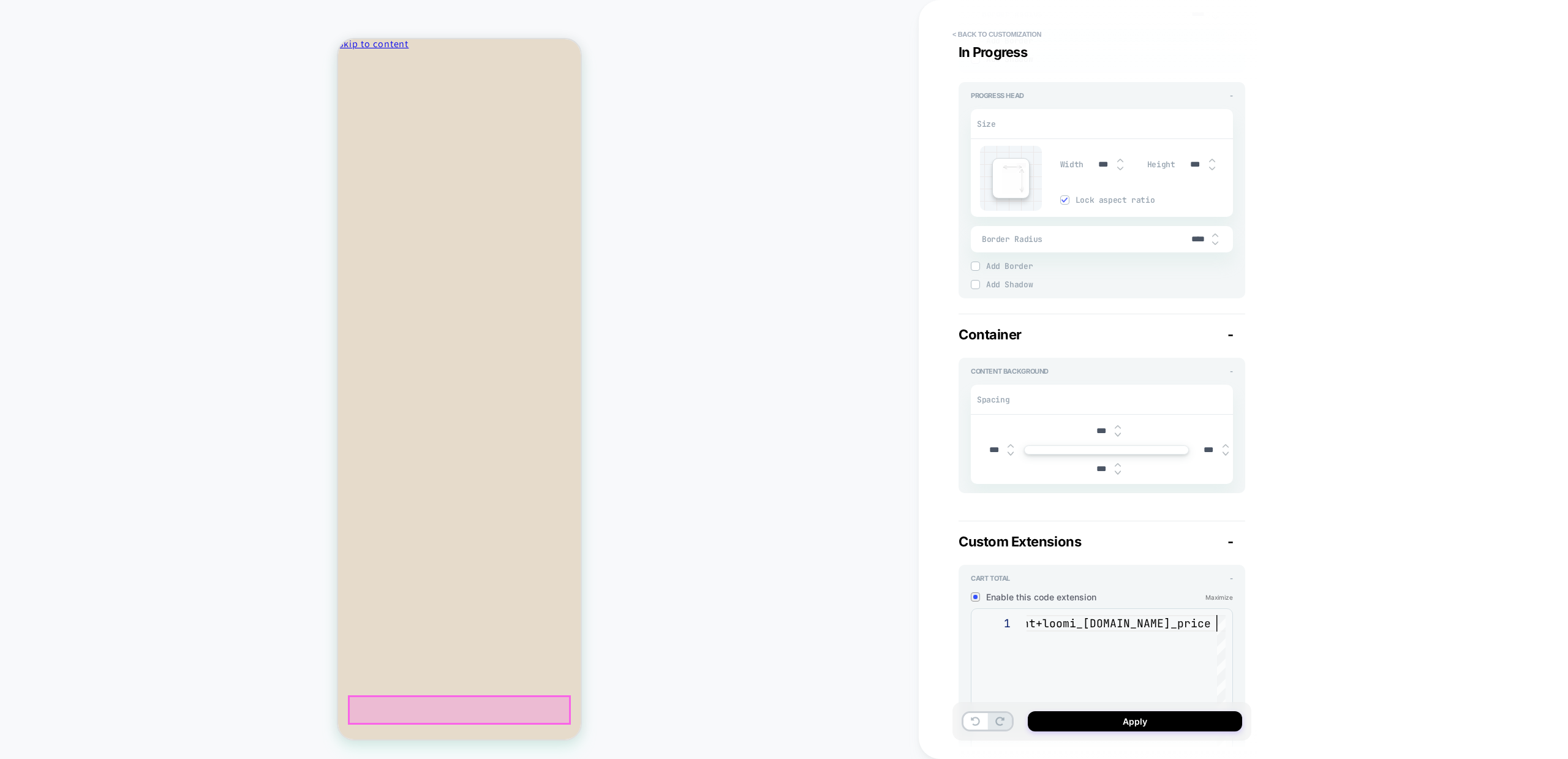
scroll to position [0, 410]
click at [1110, 671] on div "return looni_ctx.car.total_discount+loomi_ctx.cart.total _price" at bounding box center [1030, 731] width 445 height 232
type textarea "**********"
click at [1140, 725] on button "Apply" at bounding box center [1135, 721] width 214 height 20
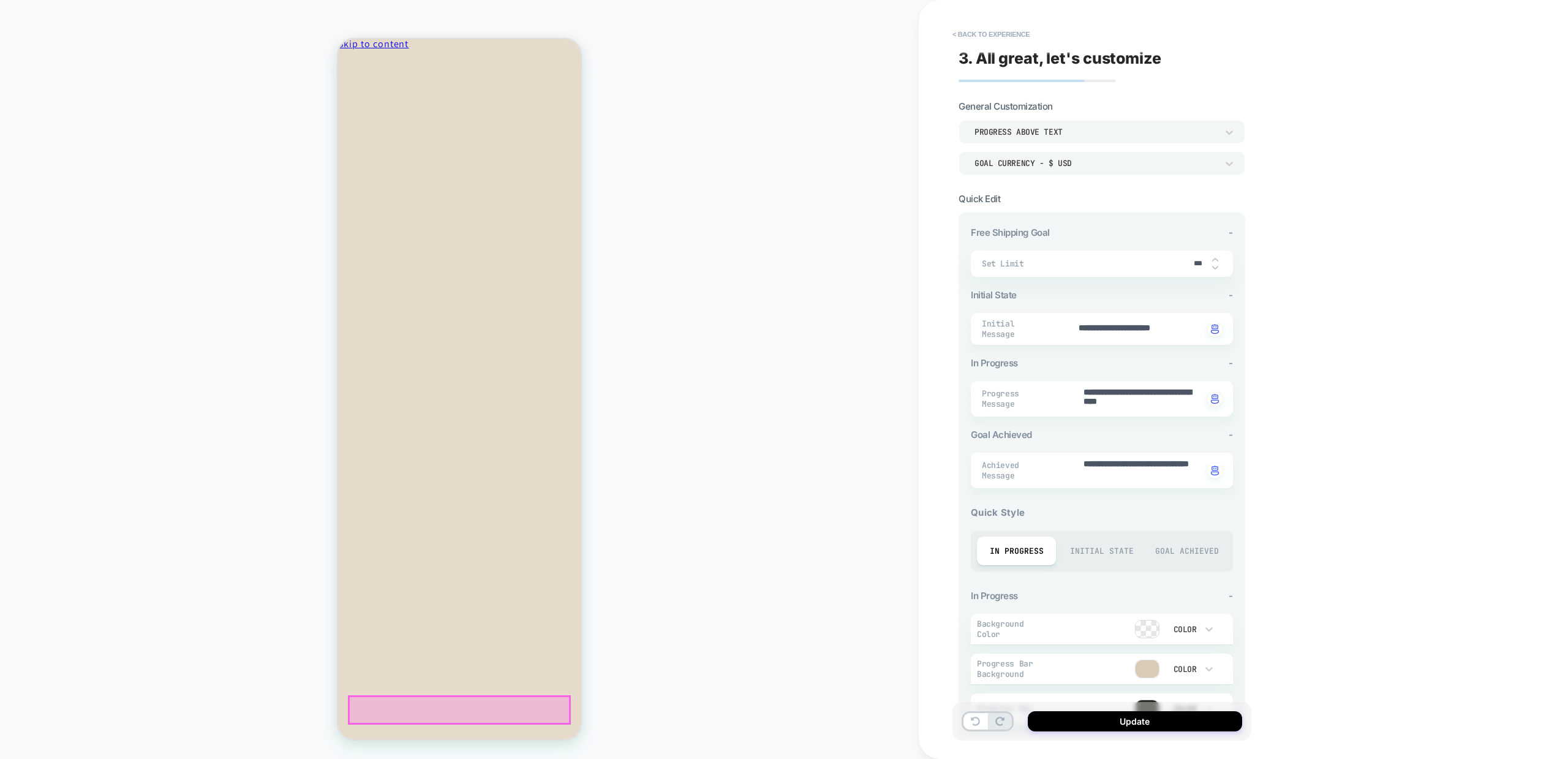
scroll to position [137, 0]
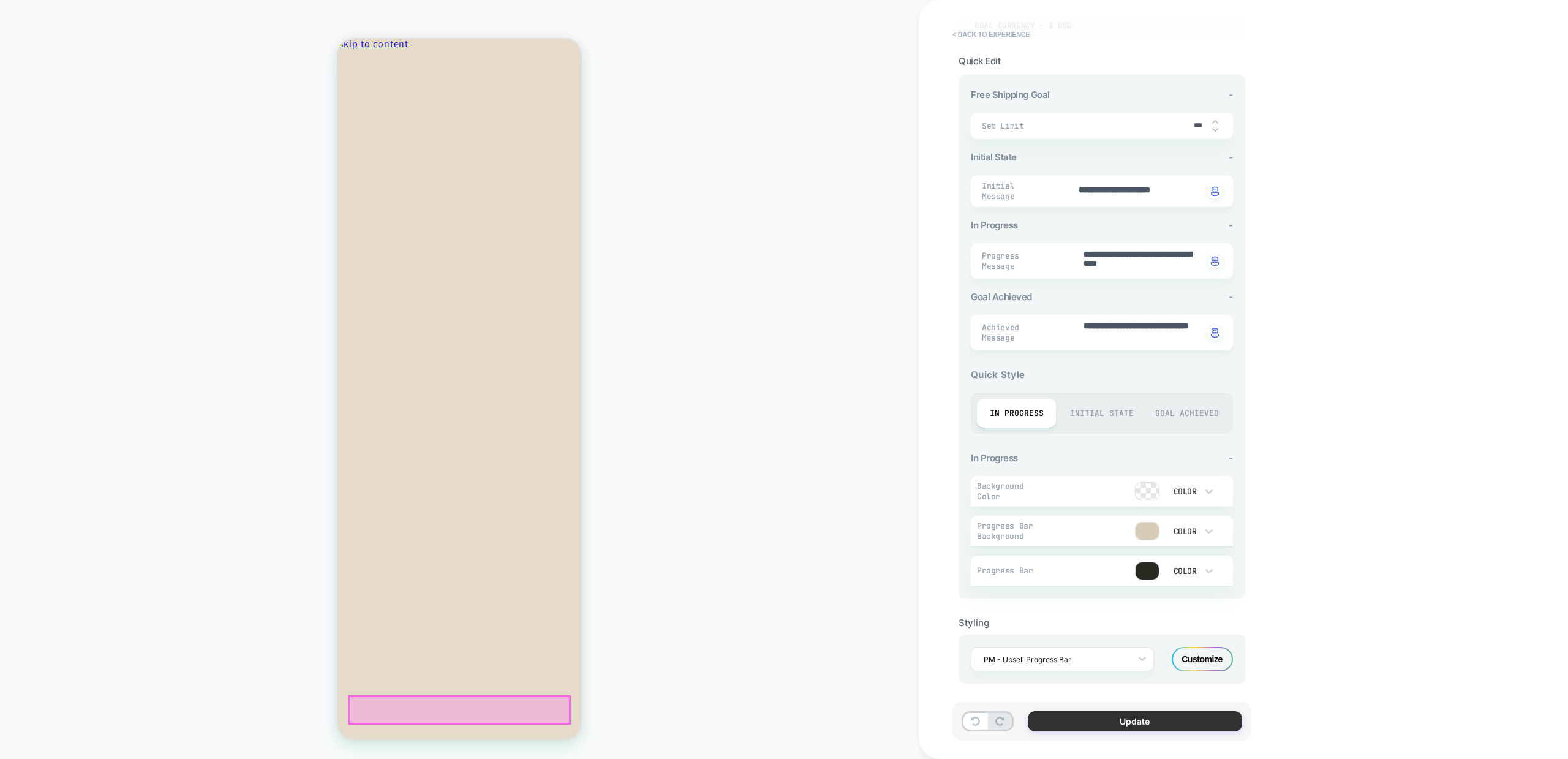
click at [1142, 718] on button "Update" at bounding box center [1135, 721] width 214 height 20
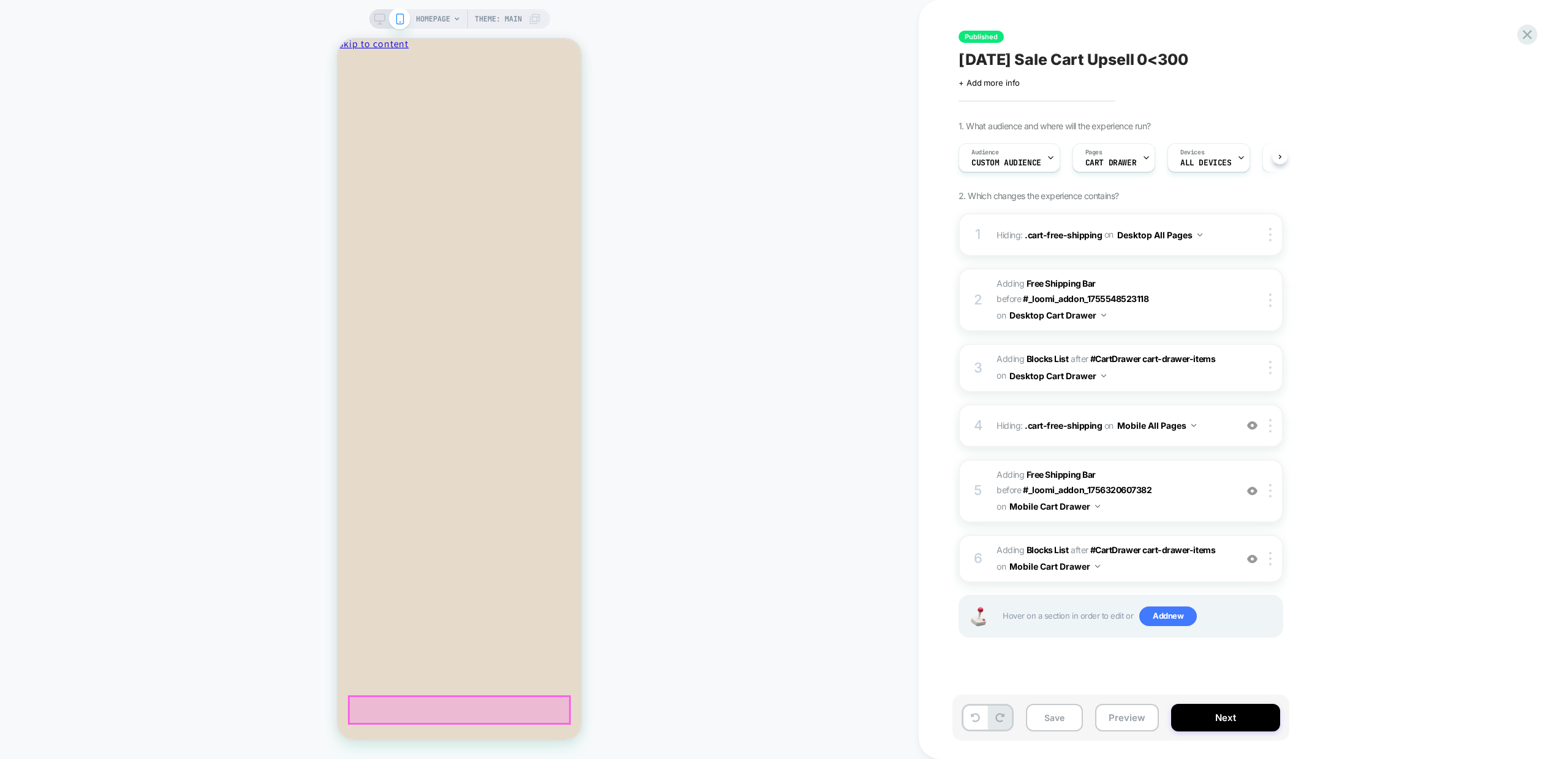
scroll to position [0, 1]
click at [1130, 728] on button "Preview" at bounding box center [1127, 717] width 64 height 28
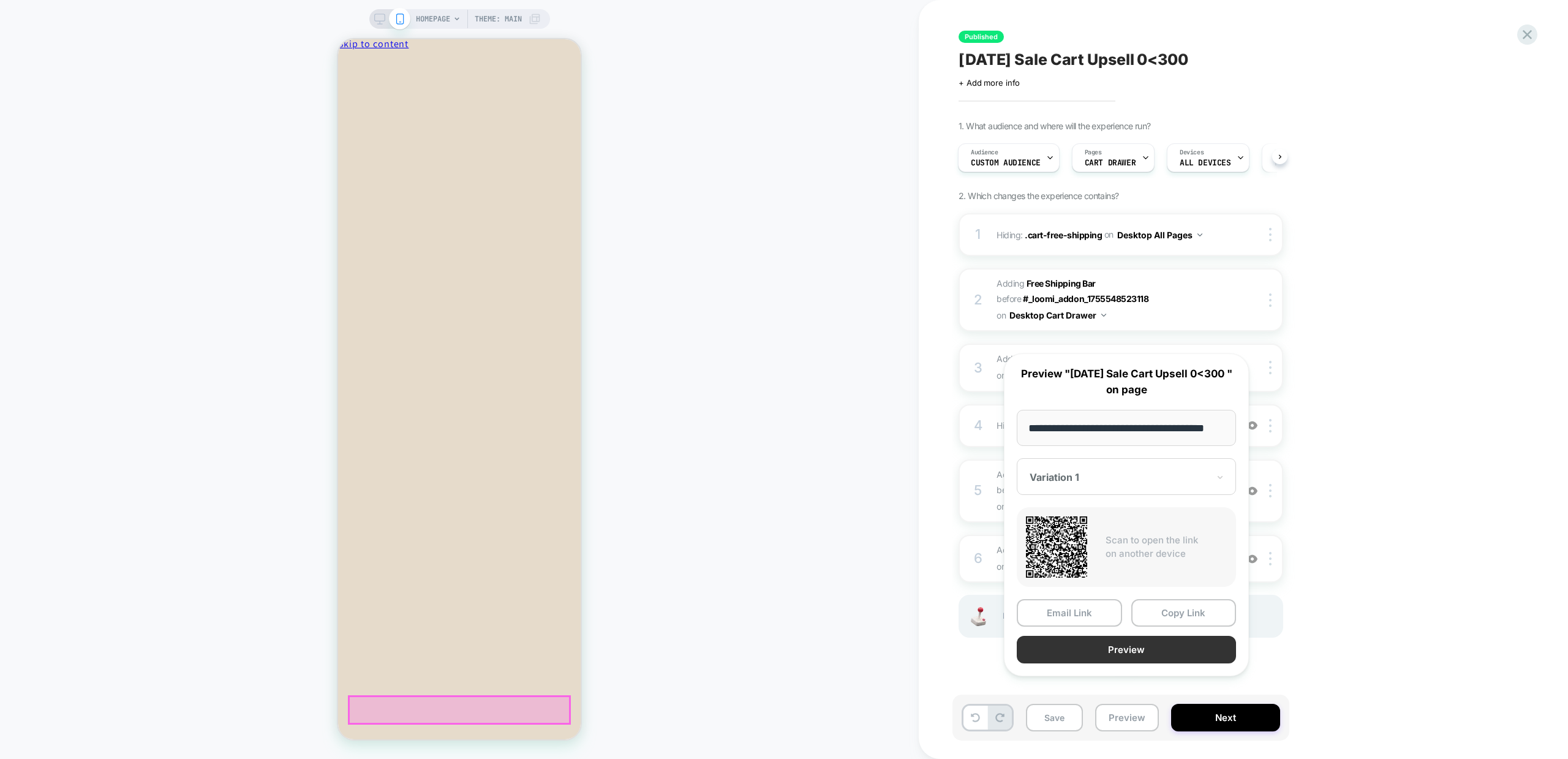
scroll to position [0, 0]
click at [1115, 663] on button "Preview" at bounding box center [1126, 649] width 219 height 28
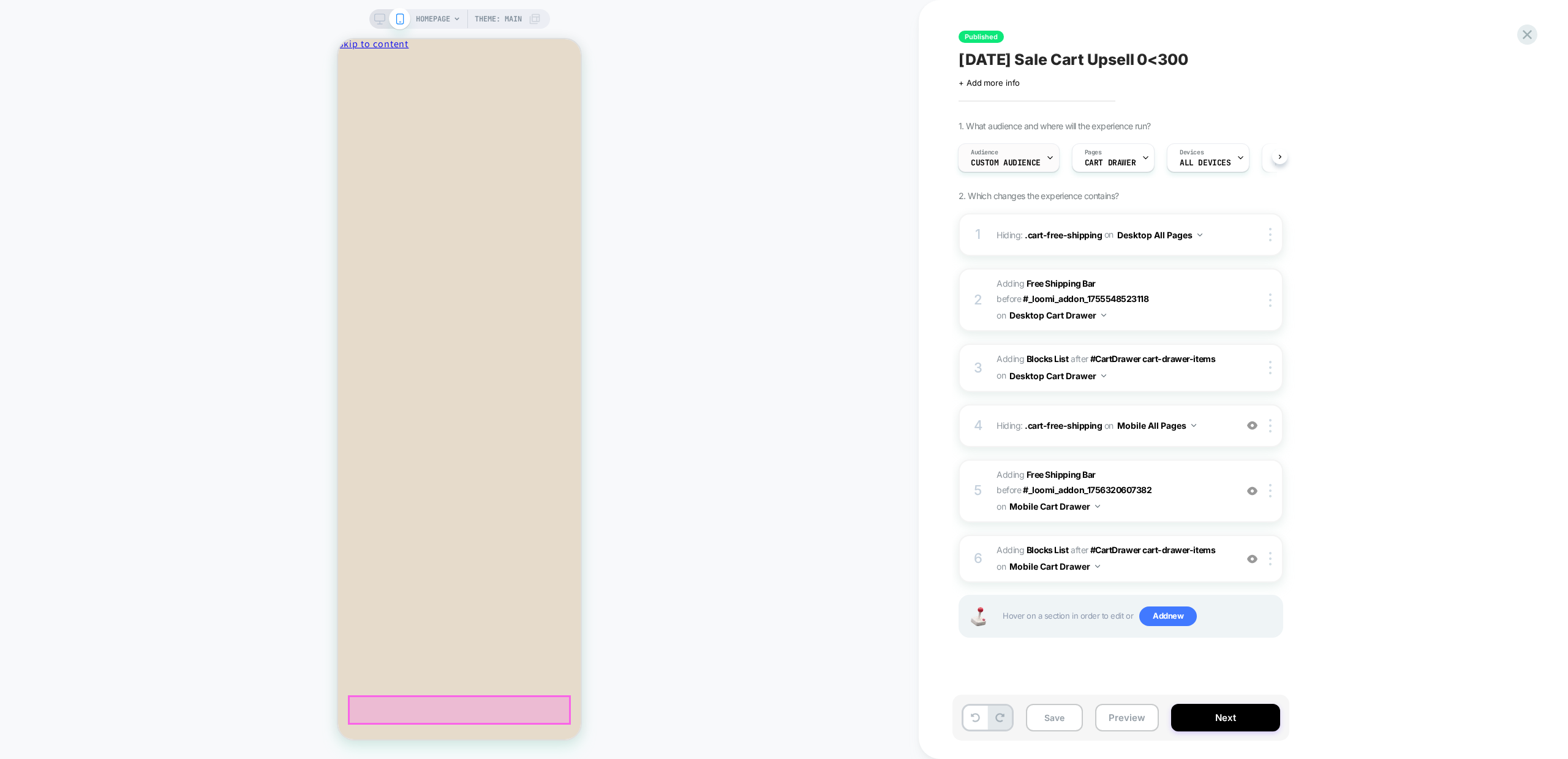
click at [1043, 153] on div "Audience Custom Audience" at bounding box center [1006, 158] width 94 height 28
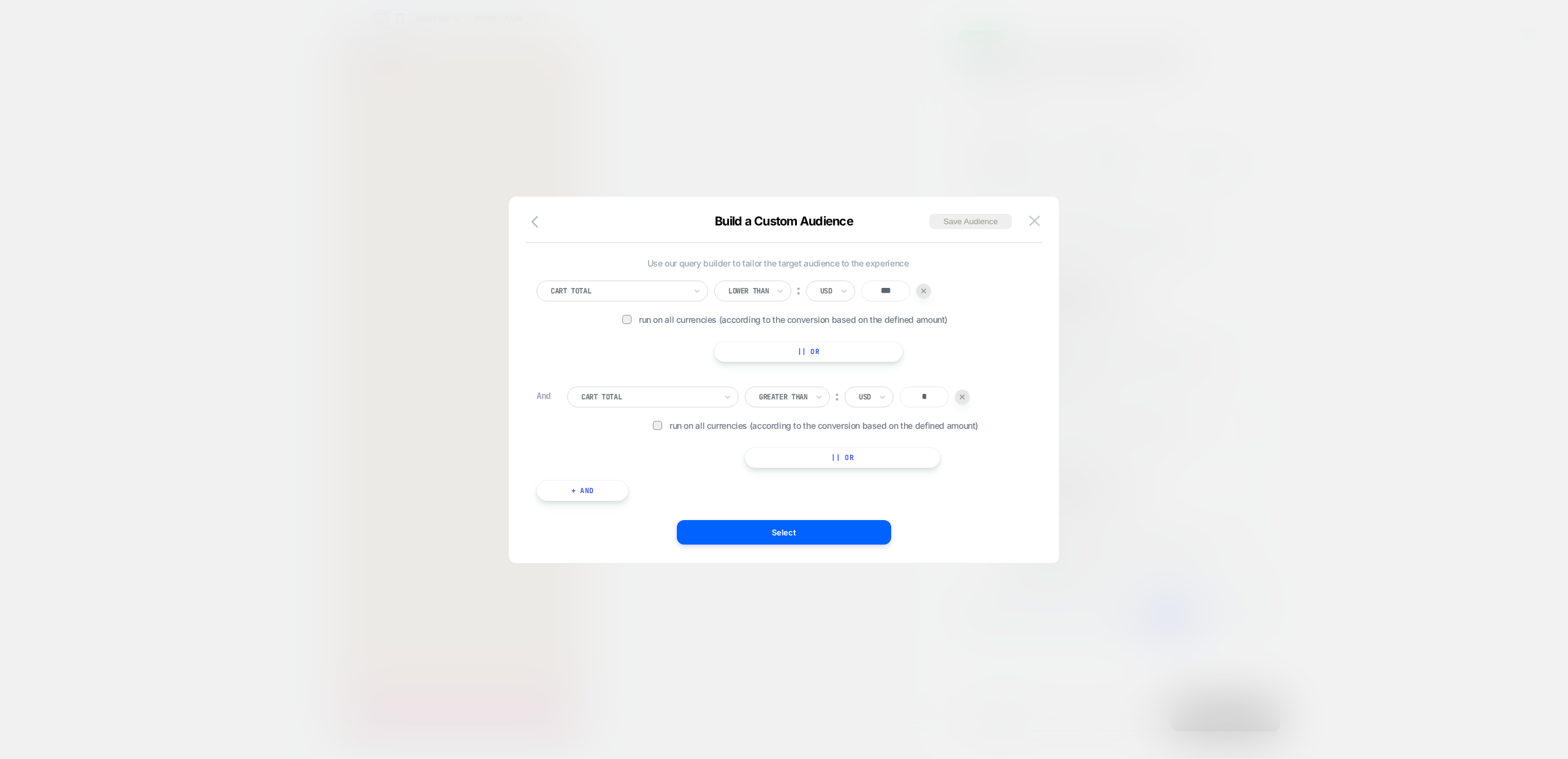
scroll to position [24, 0]
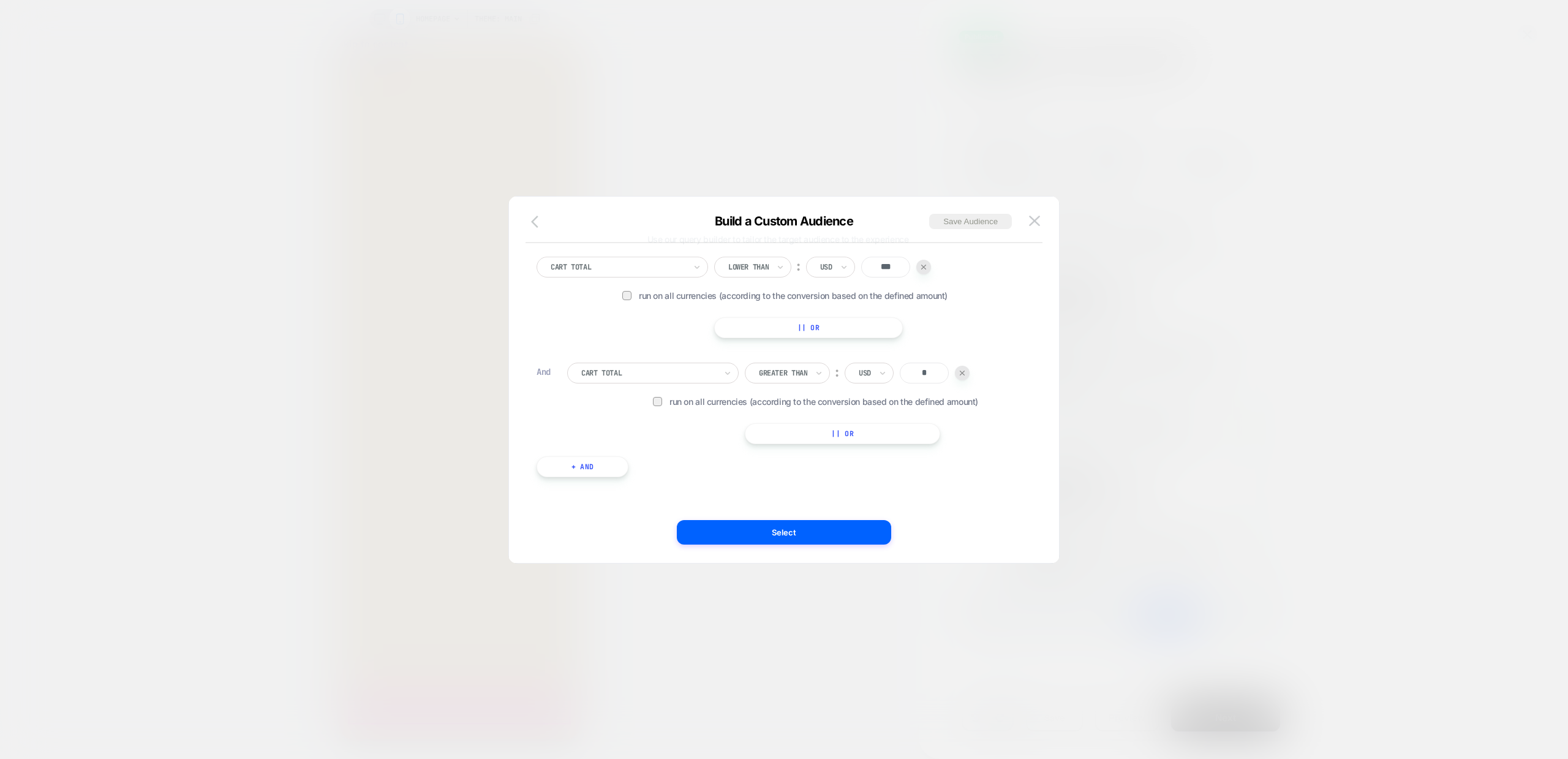
click at [543, 214] on icon "button" at bounding box center [539, 222] width 15 height 15
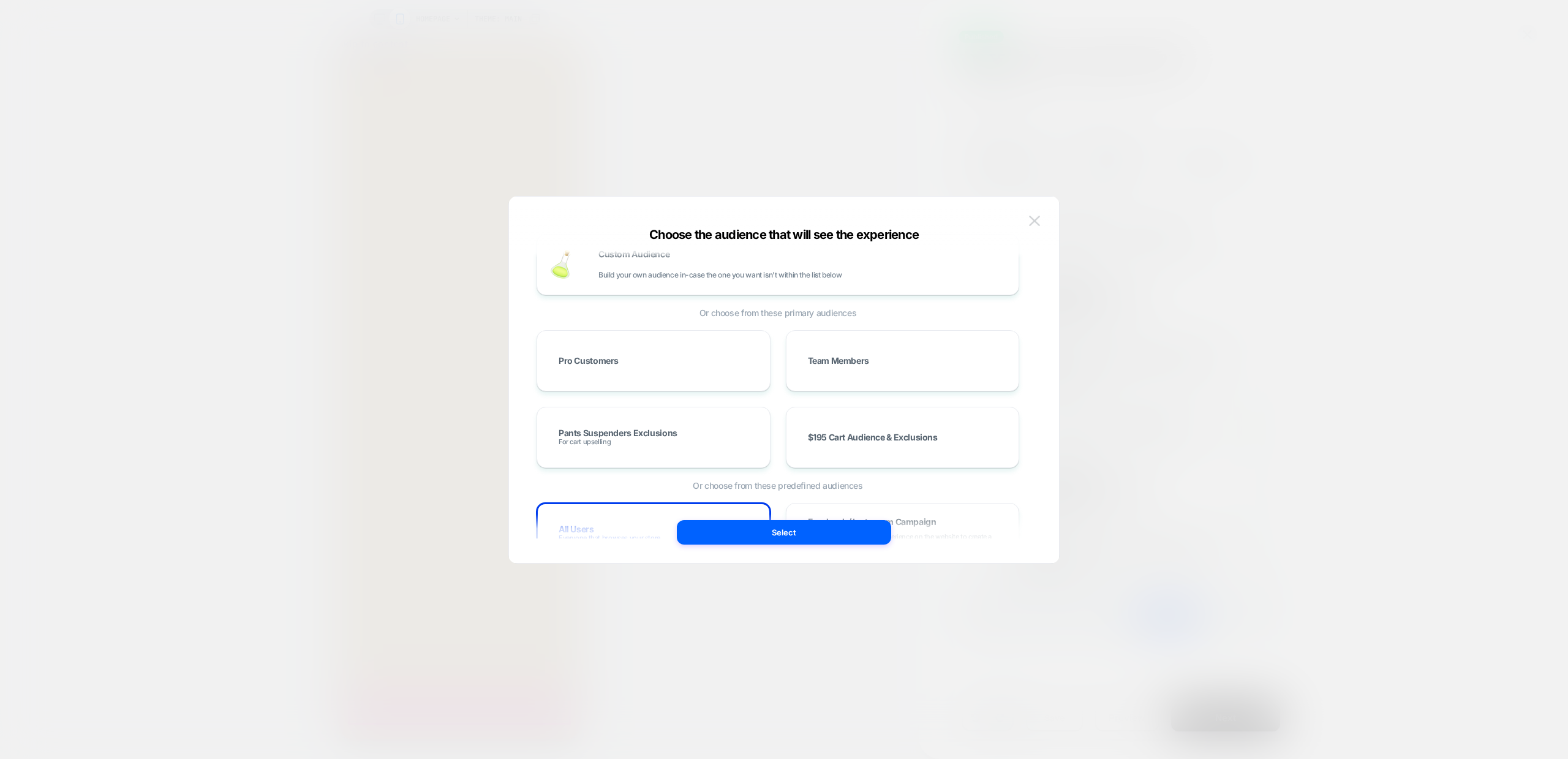
click at [1036, 223] on img at bounding box center [1034, 221] width 11 height 10
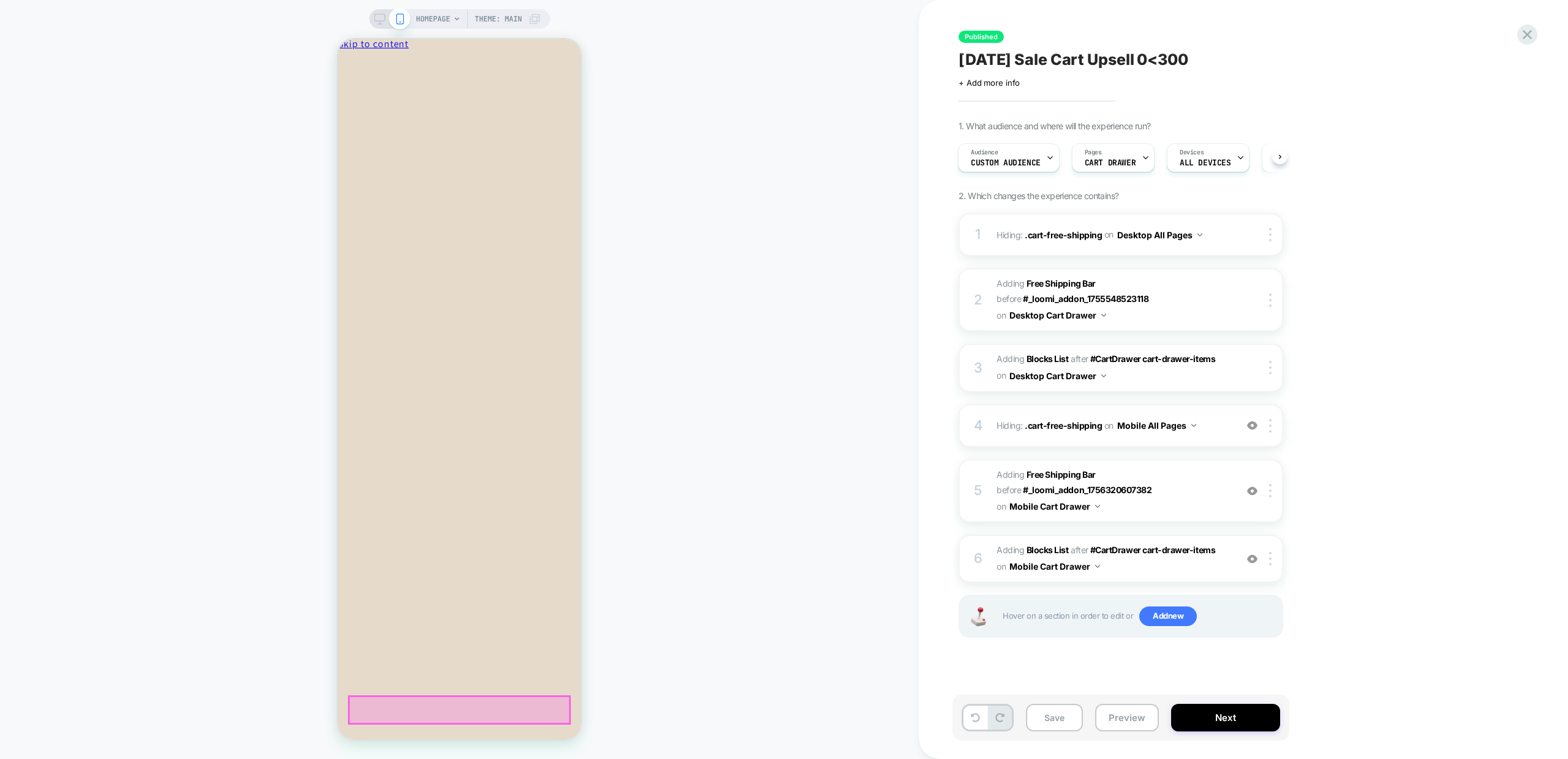
scroll to position [0, 3]
click at [1037, 147] on div "Audience Custom Audience" at bounding box center [1004, 158] width 94 height 28
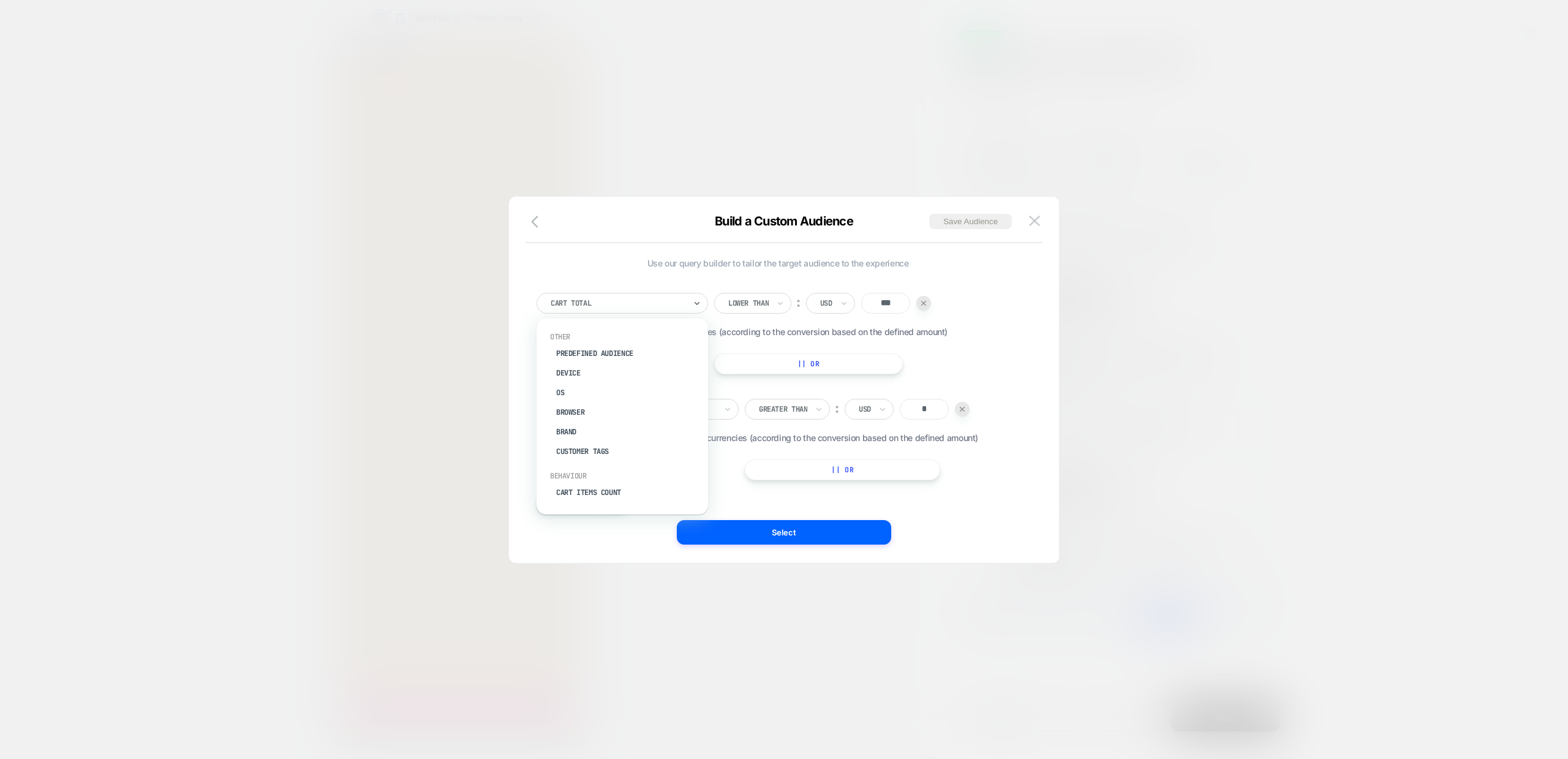
click at [652, 303] on div at bounding box center [618, 303] width 135 height 11
click at [1036, 221] on img at bounding box center [1034, 221] width 11 height 10
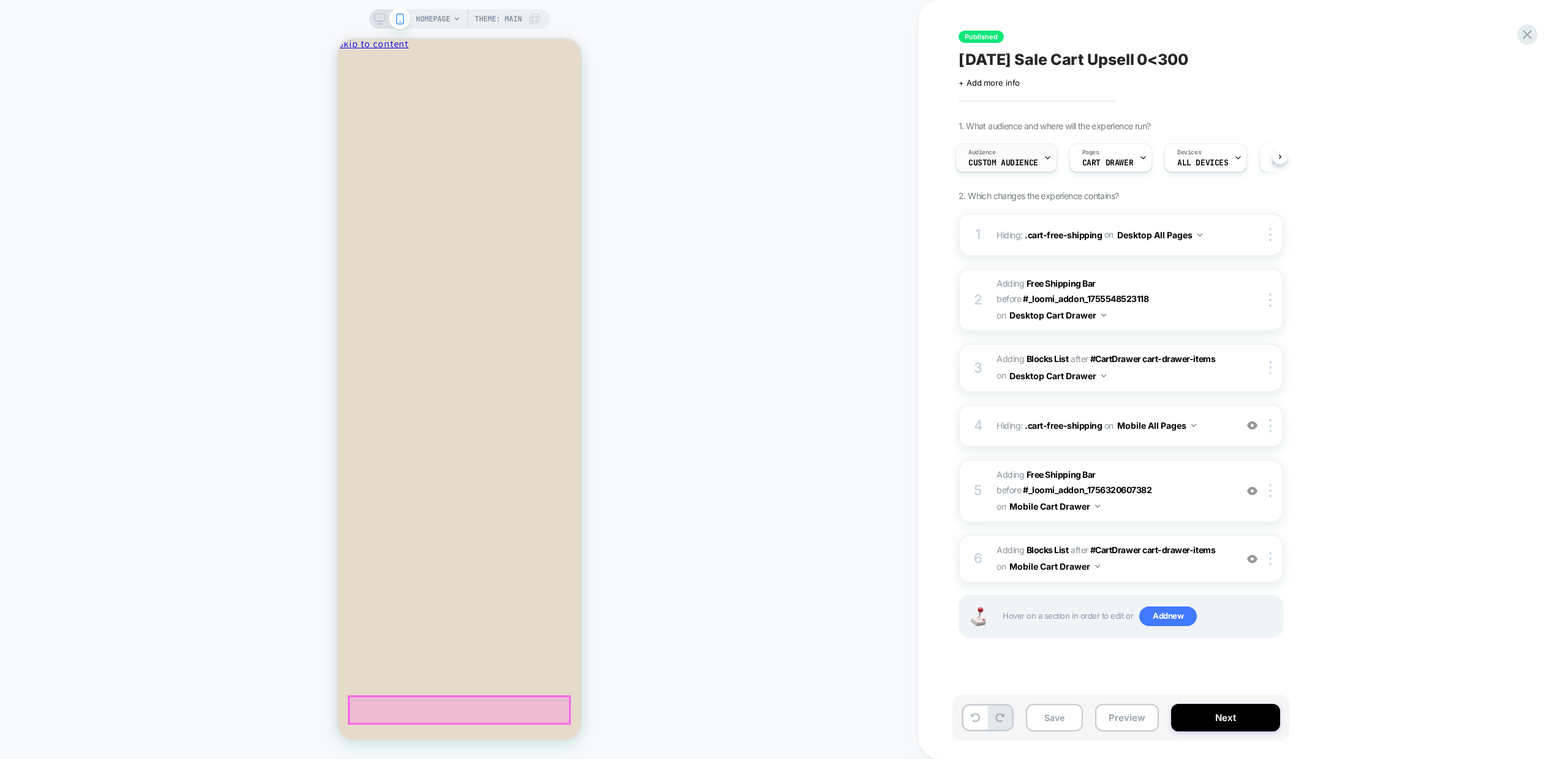
click at [1030, 149] on div "Audience Custom Audience" at bounding box center [1004, 158] width 94 height 28
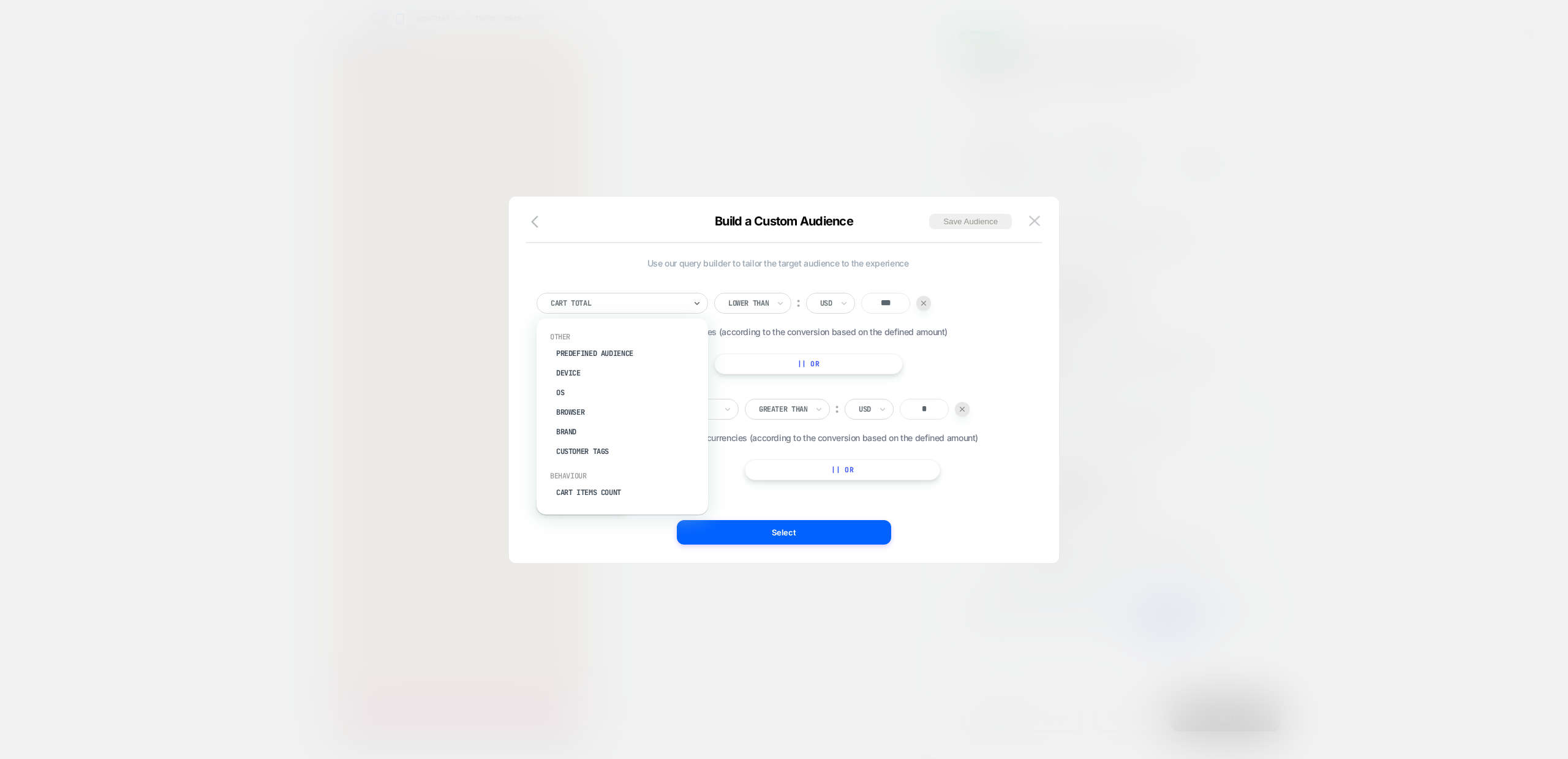
click at [641, 309] on div "Cart Total" at bounding box center [618, 303] width 138 height 13
click at [582, 274] on div "option Predefined Audience focused, 1 of 33. 33 results available. Use Up and D…" at bounding box center [778, 397] width 495 height 245
click at [539, 221] on icon "button" at bounding box center [539, 222] width 15 height 15
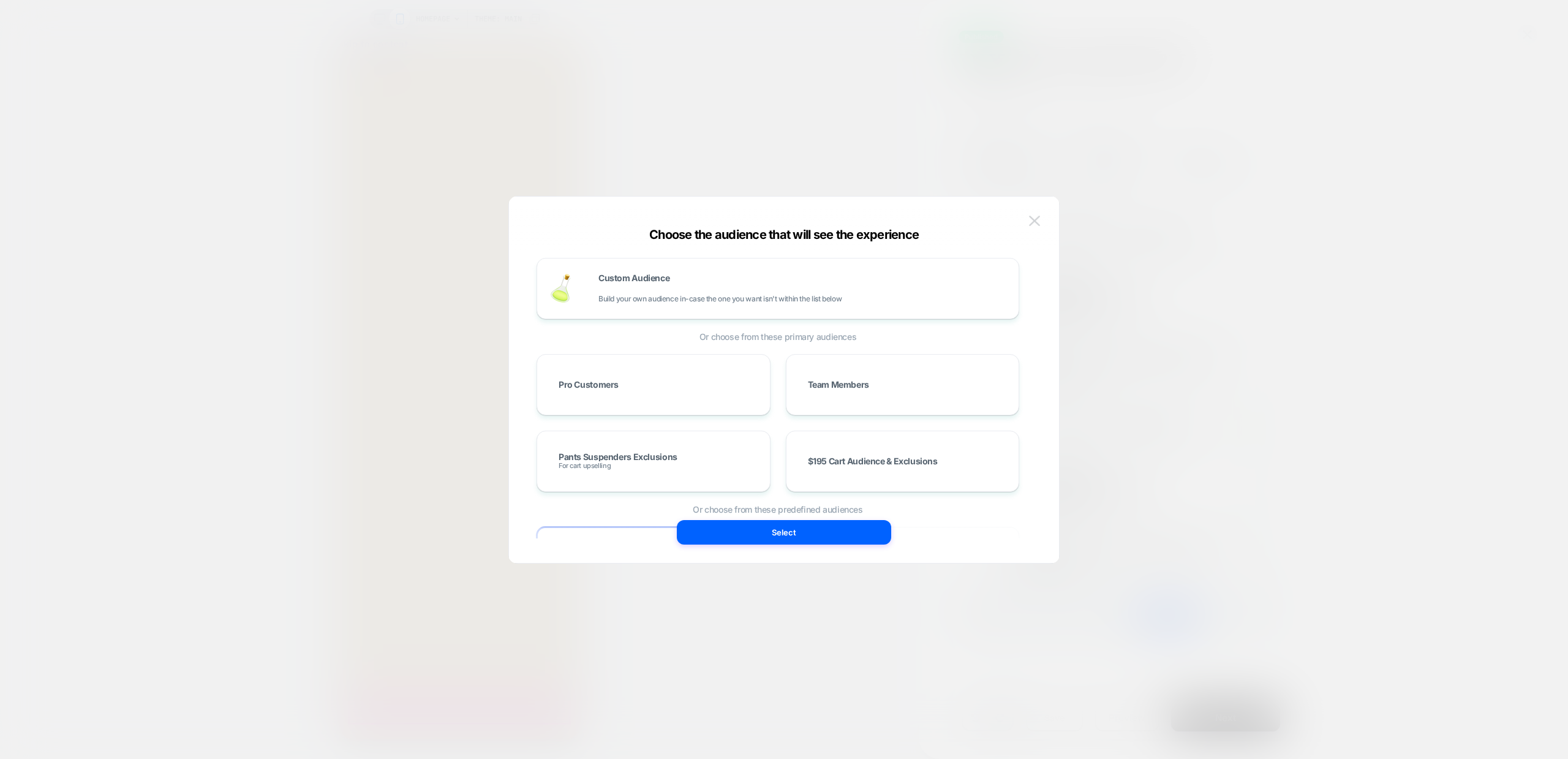
click at [1041, 217] on button at bounding box center [1034, 221] width 19 height 19
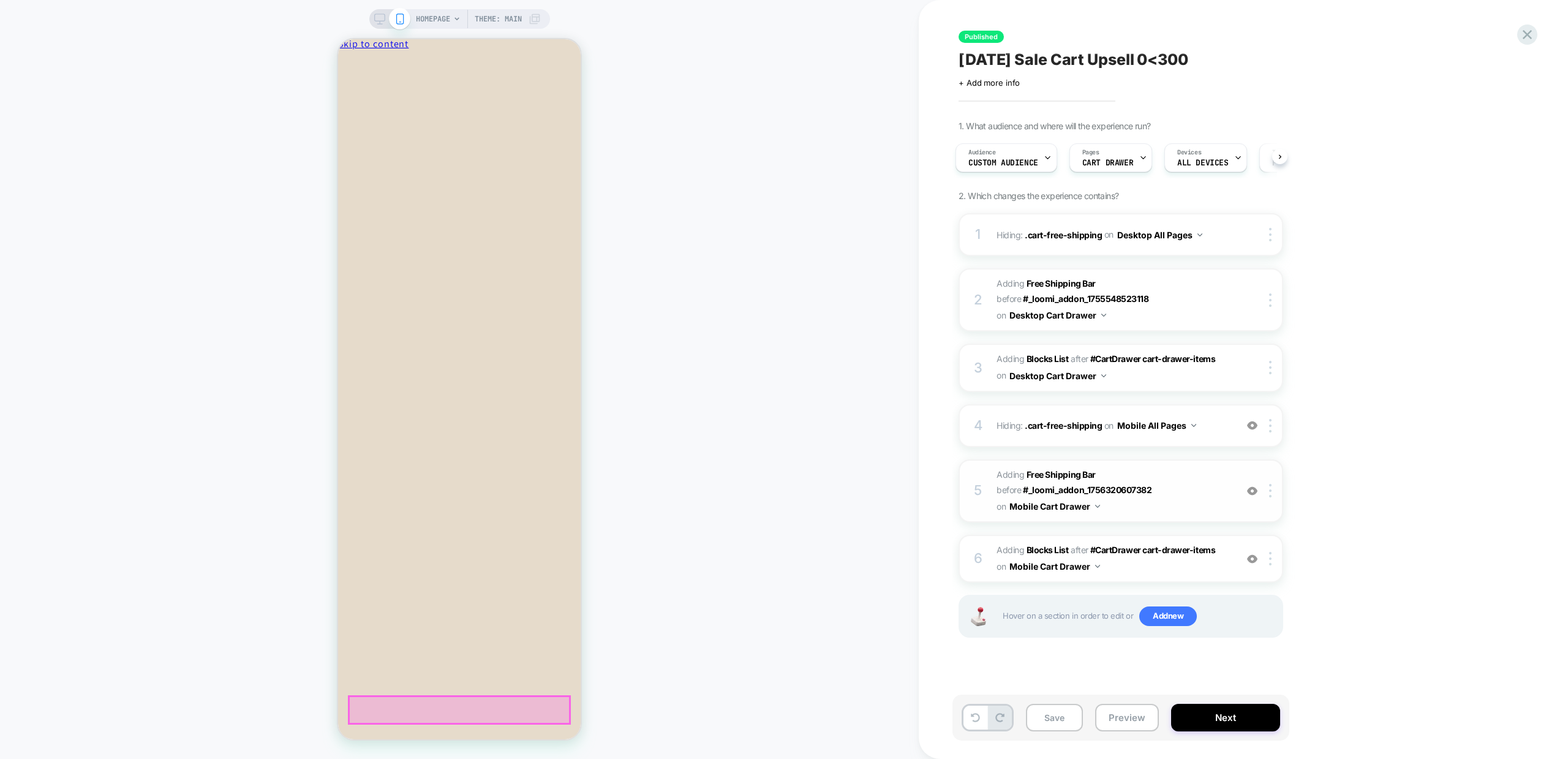
click at [1177, 501] on span "#_loomi_addon_1756320603313 Adding Free Shipping Bar BEFORE #_loomi_addon_17563…" at bounding box center [1114, 491] width 233 height 49
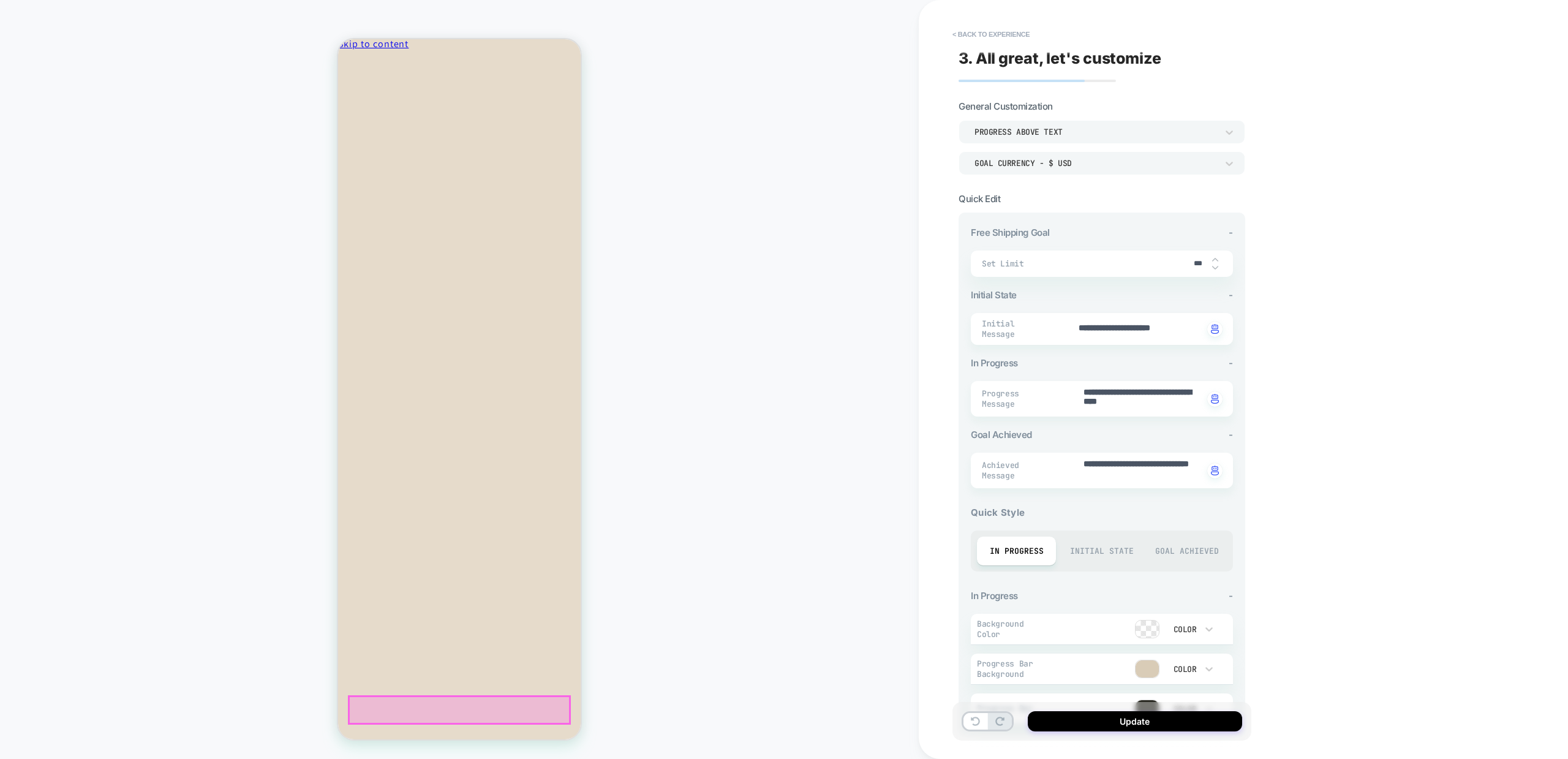
type textarea "*"
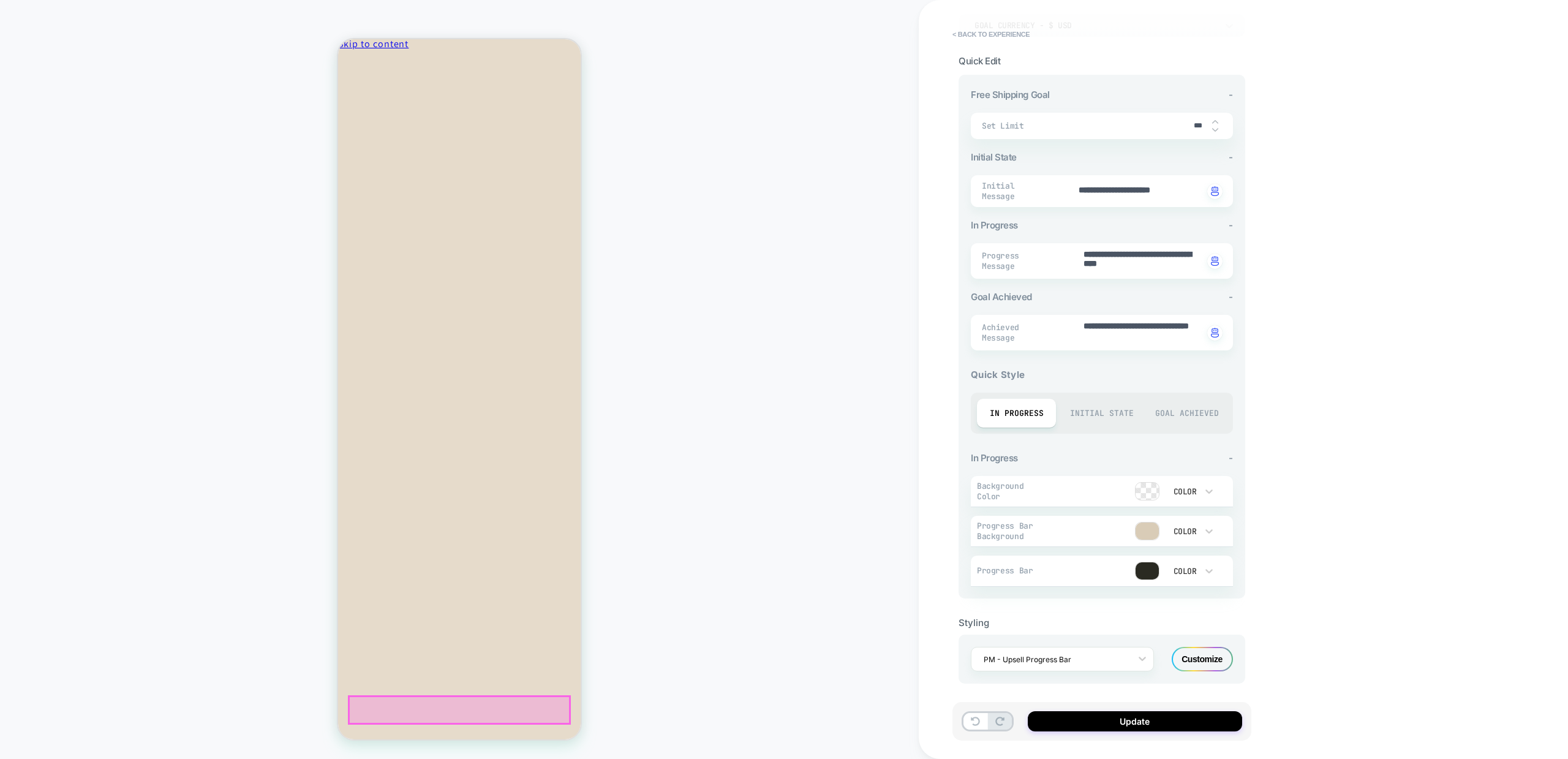
scroll to position [0, 0]
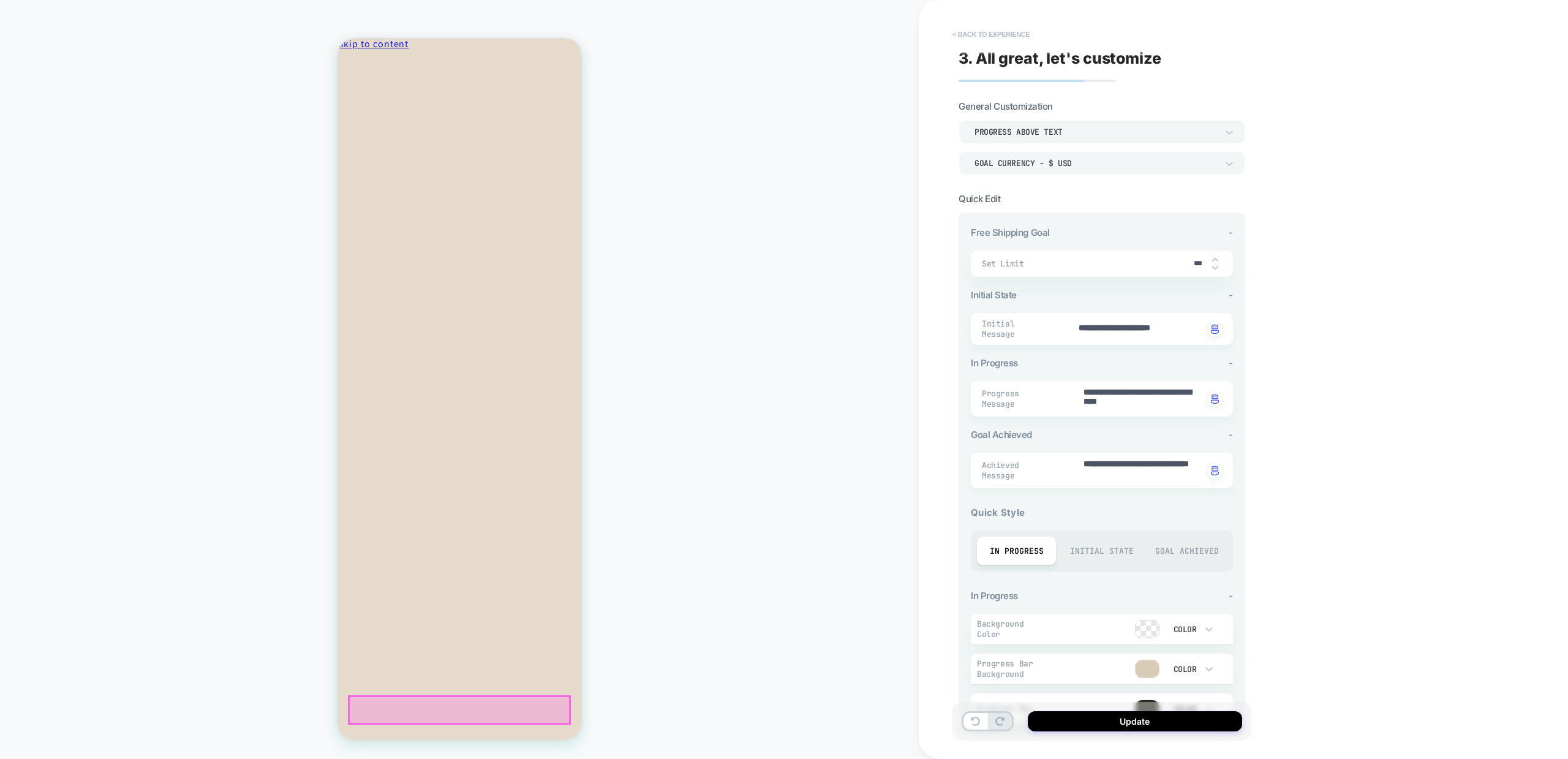
click at [966, 36] on button "< Back to experience" at bounding box center [991, 34] width 90 height 19
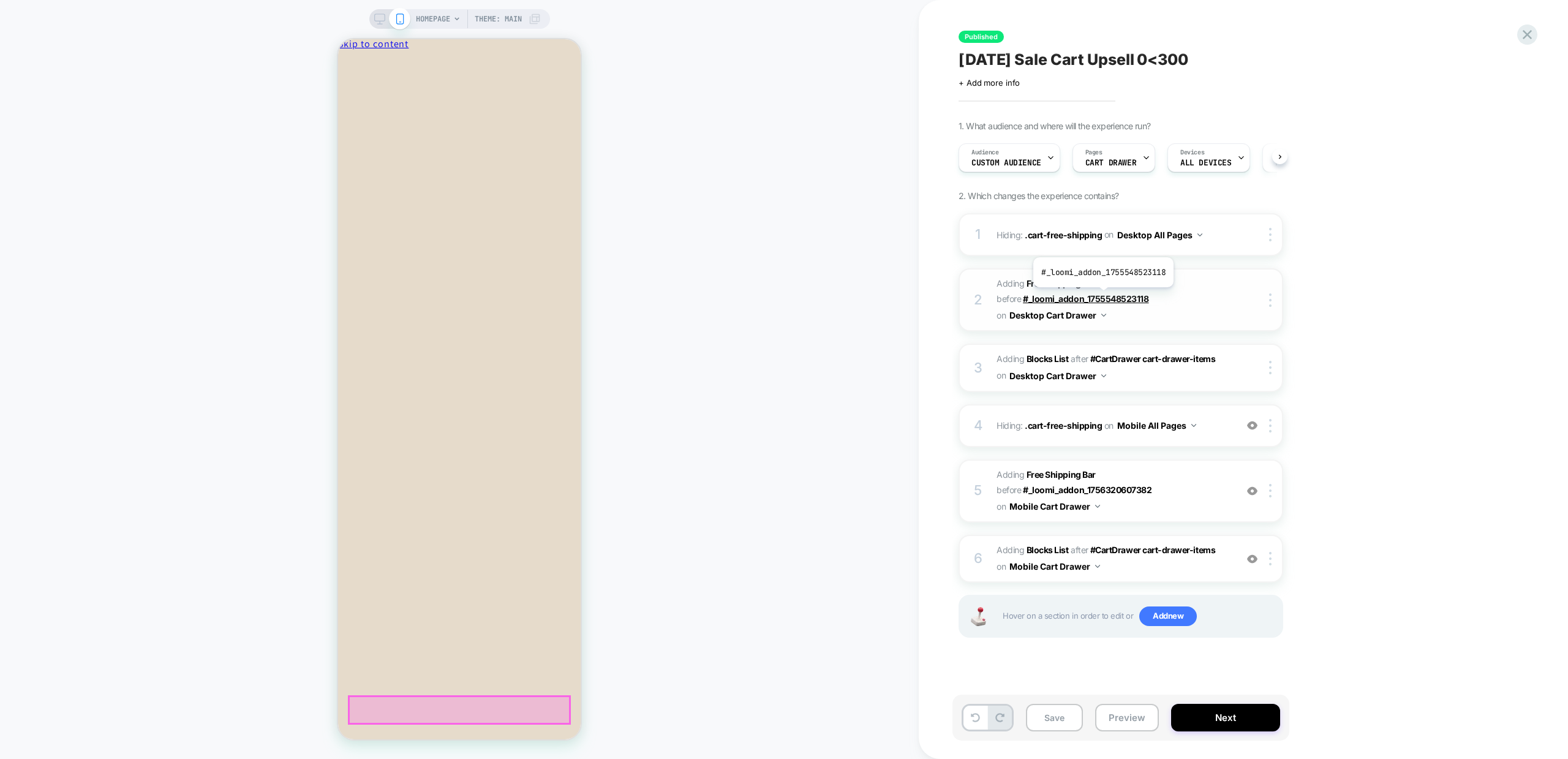
scroll to position [0, 1]
click at [1150, 617] on span "Add new" at bounding box center [1168, 616] width 58 height 19
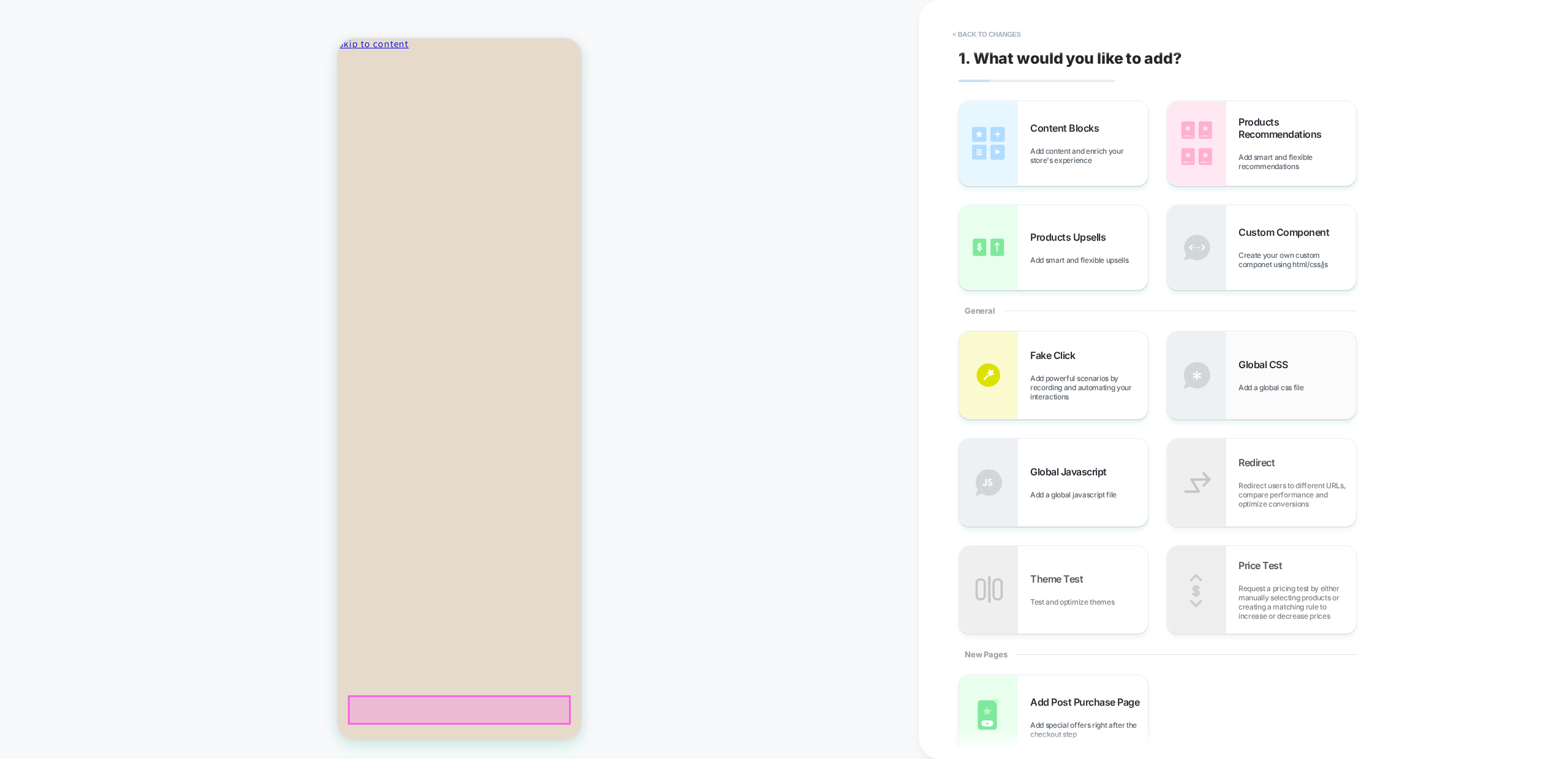
click at [1244, 348] on div "Global CSS Add a global css file" at bounding box center [1262, 374] width 188 height 87
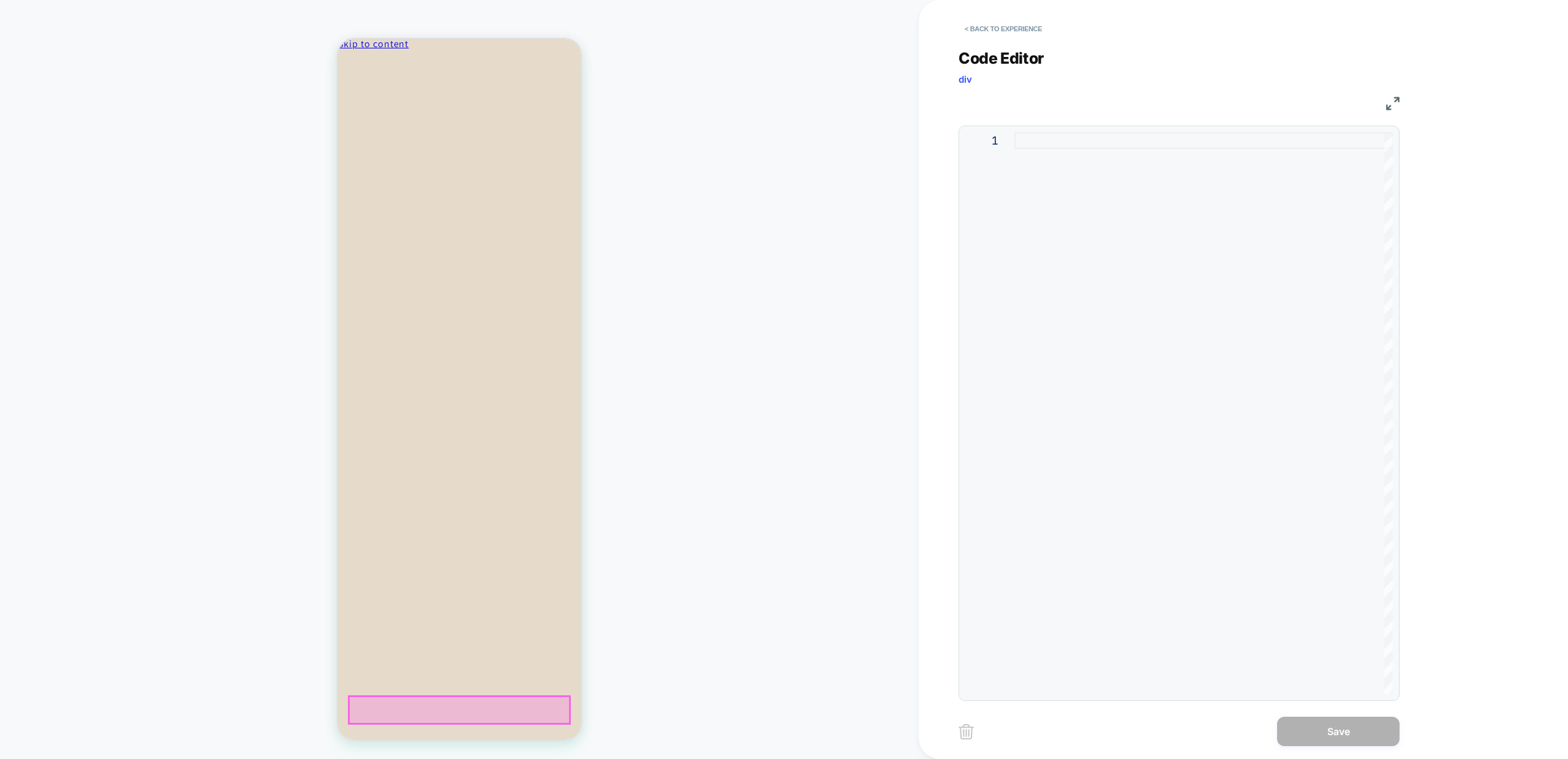
click at [1149, 225] on div at bounding box center [1203, 413] width 379 height 562
click at [1043, 142] on div "body { opacity: 0.5 !important }" at bounding box center [1203, 413] width 379 height 562
click at [1032, 144] on div "body { opacity: 0.5 !important }" at bounding box center [1203, 413] width 379 height 562
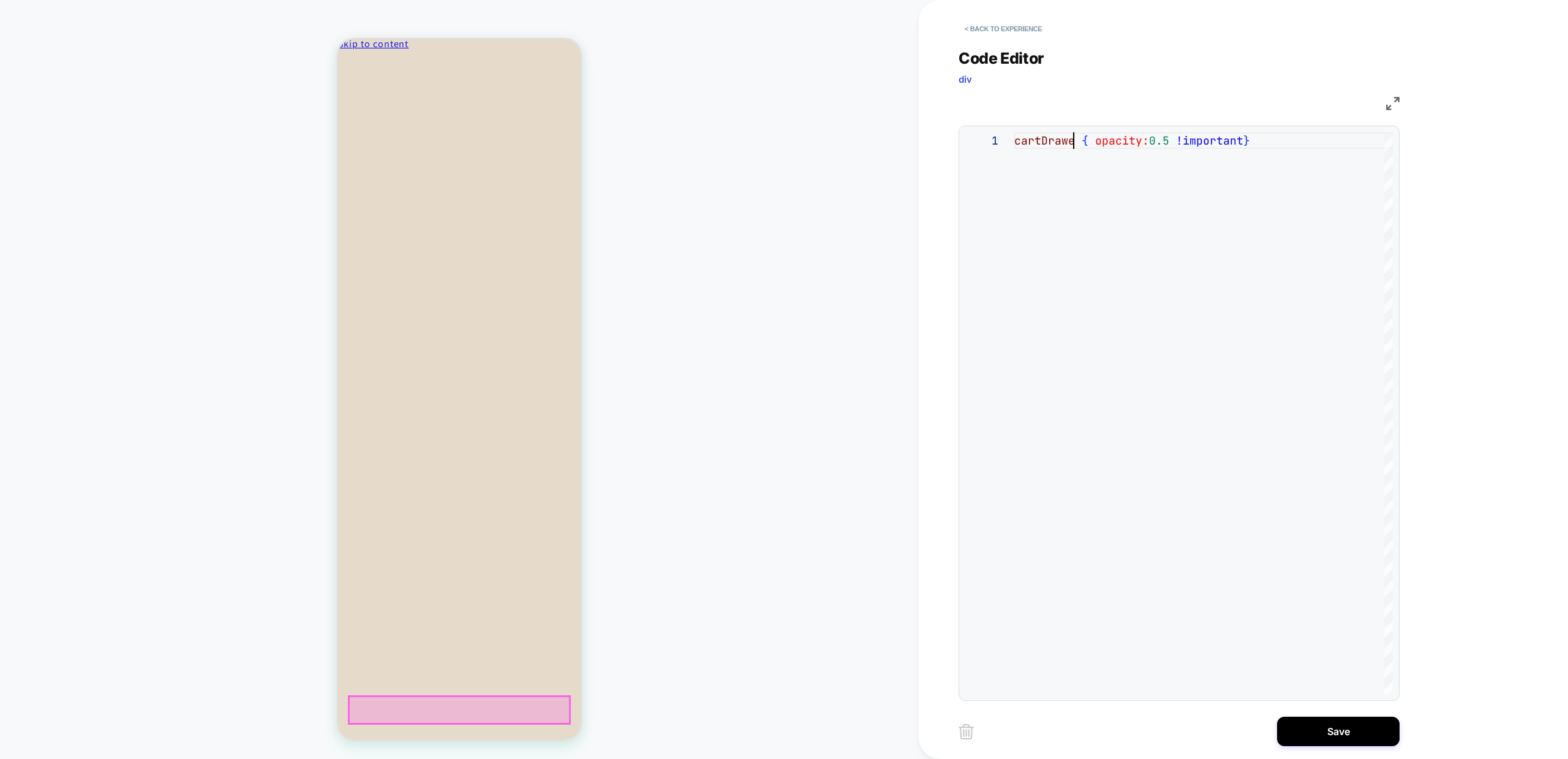
scroll to position [0, 67]
click at [1041, 141] on div "cartDrawer { opacity: 0.5 !important }" at bounding box center [1203, 413] width 379 height 562
click at [735, 346] on div "HOMEPAGE Theme: MAIN" at bounding box center [460, 379] width 919 height 734
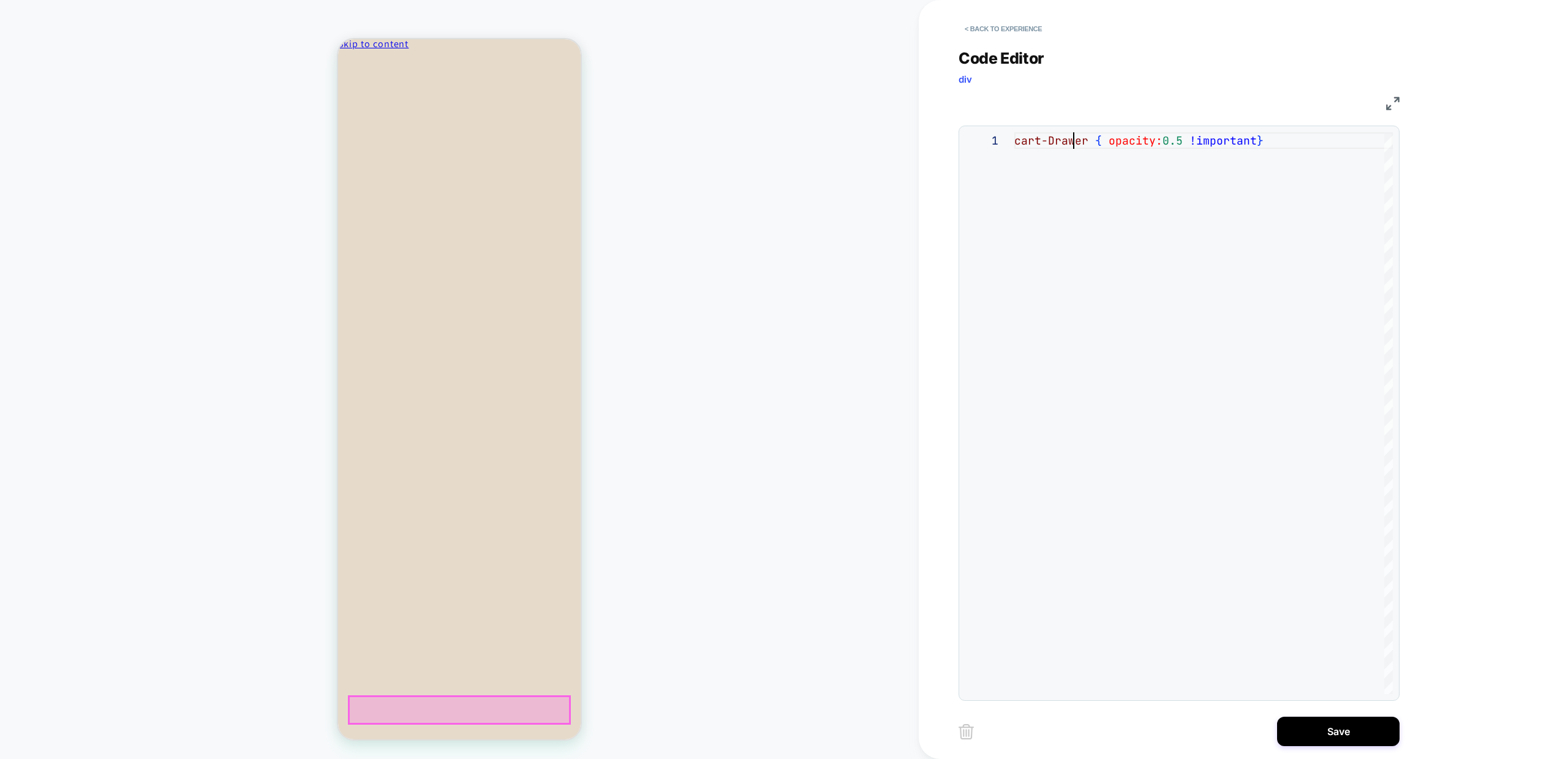
click at [1071, 147] on div "cart-Drawer { opacity: 0.5 !important }" at bounding box center [1203, 413] width 379 height 562
click at [1180, 142] on div "cart-Drawer { opacity: 0.5 !important }" at bounding box center [1203, 413] width 379 height 562
type textarea "**********"
click at [791, 353] on div "HOMEPAGE Theme: MAIN" at bounding box center [460, 379] width 919 height 734
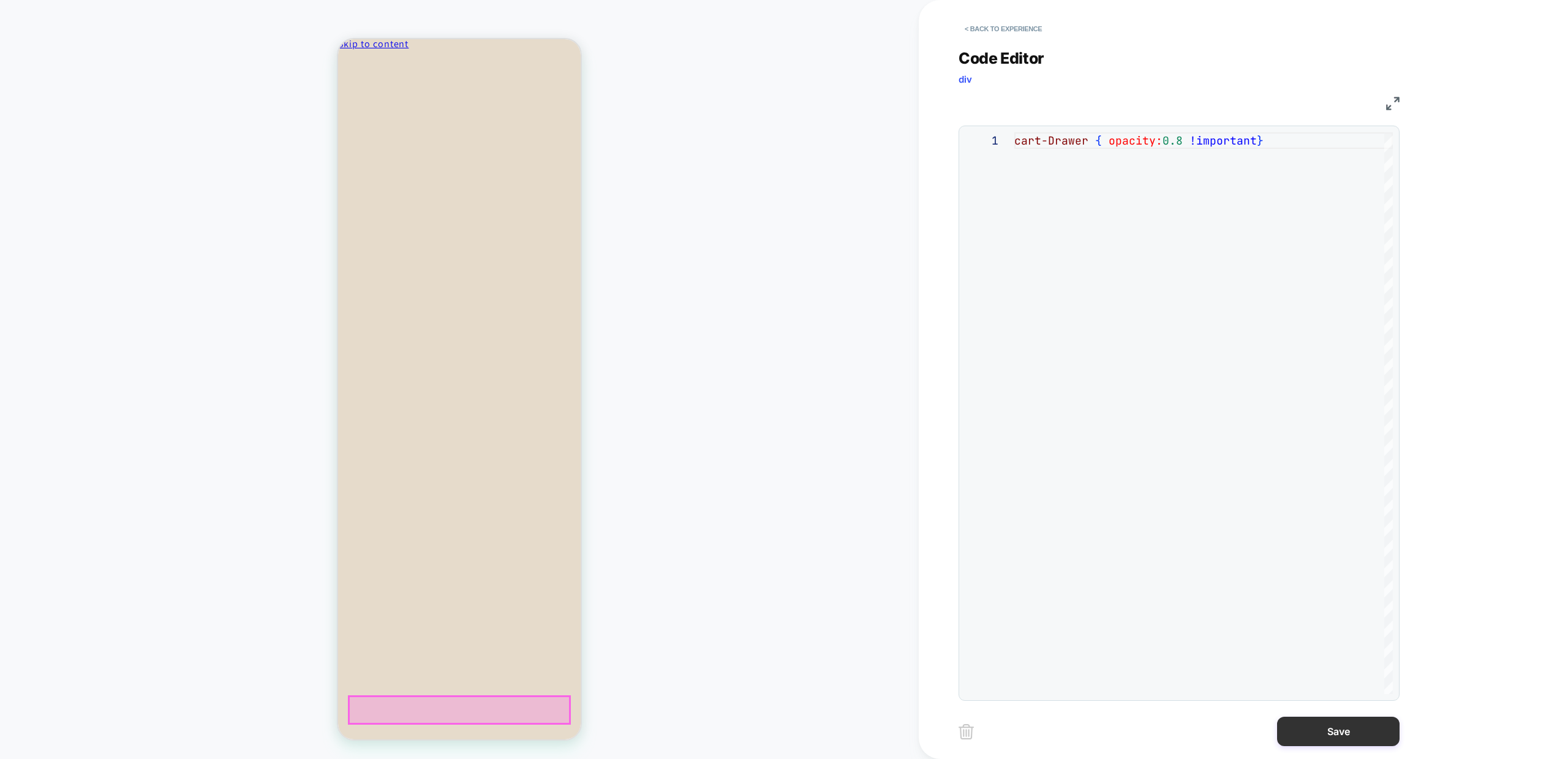
click at [1310, 740] on button "Save" at bounding box center [1339, 731] width 123 height 29
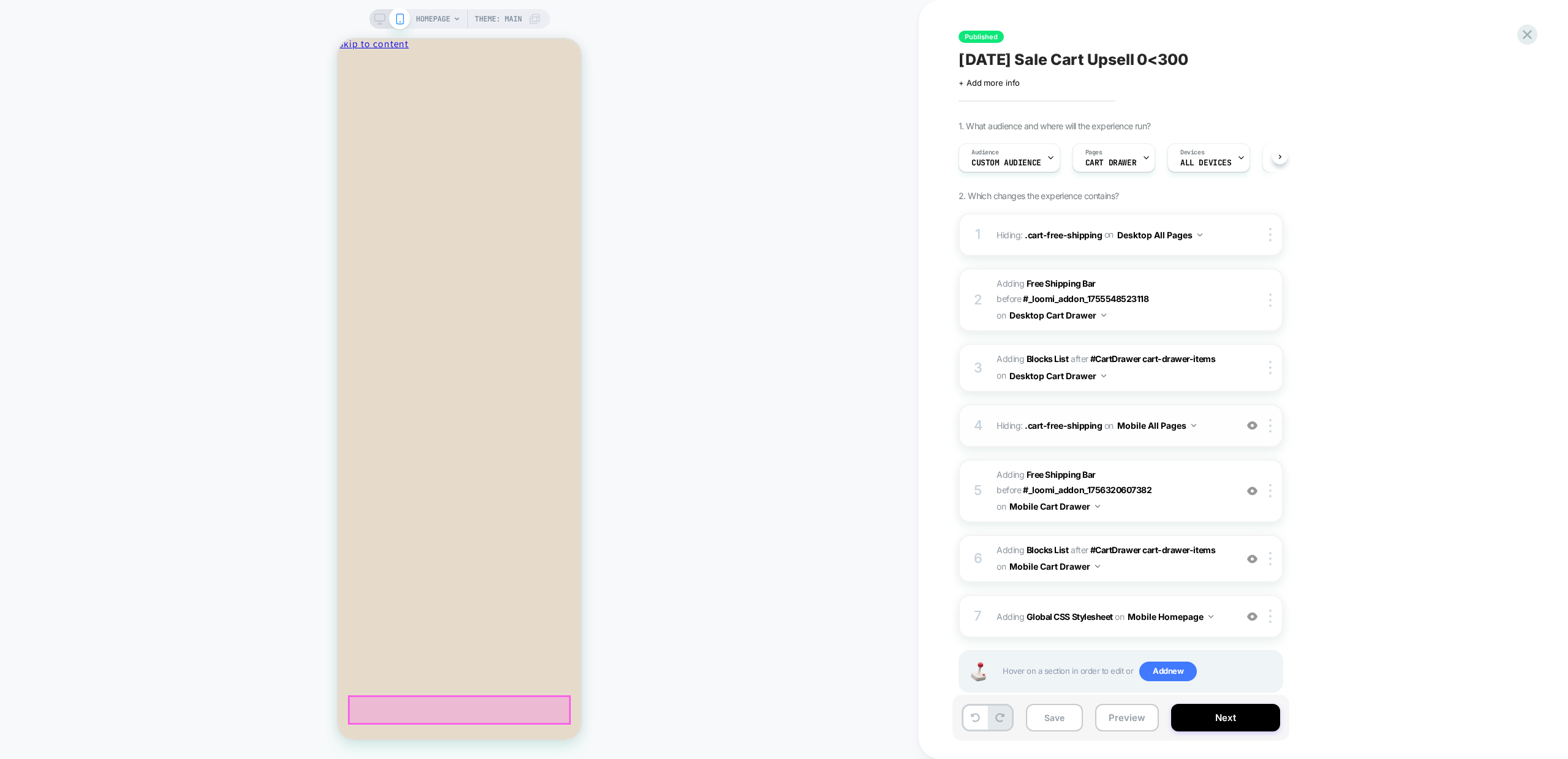
scroll to position [0, 1]
click at [1117, 719] on button "Preview" at bounding box center [1127, 717] width 64 height 28
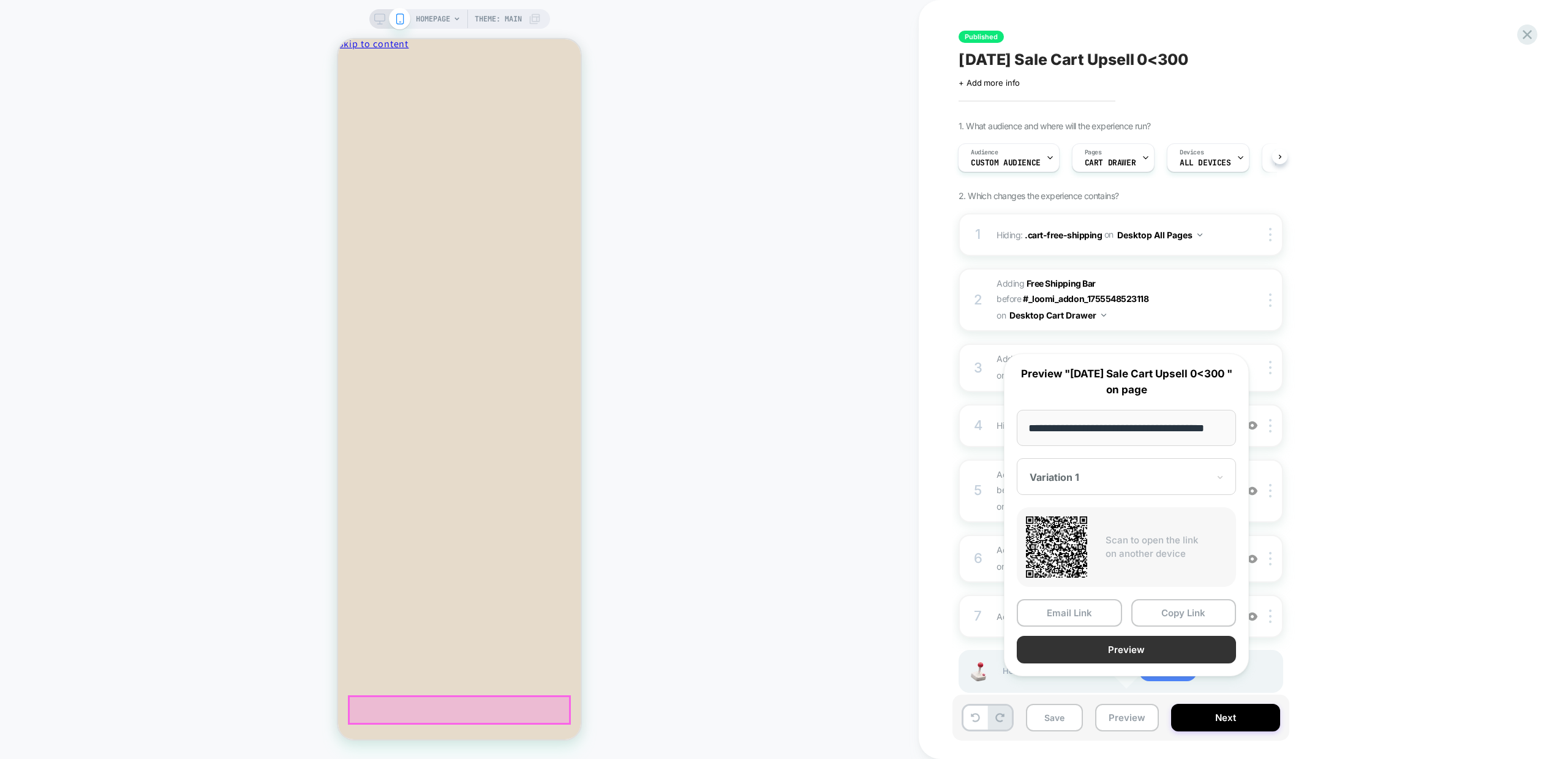
scroll to position [0, 0]
click at [1149, 663] on button "Preview" at bounding box center [1126, 649] width 219 height 28
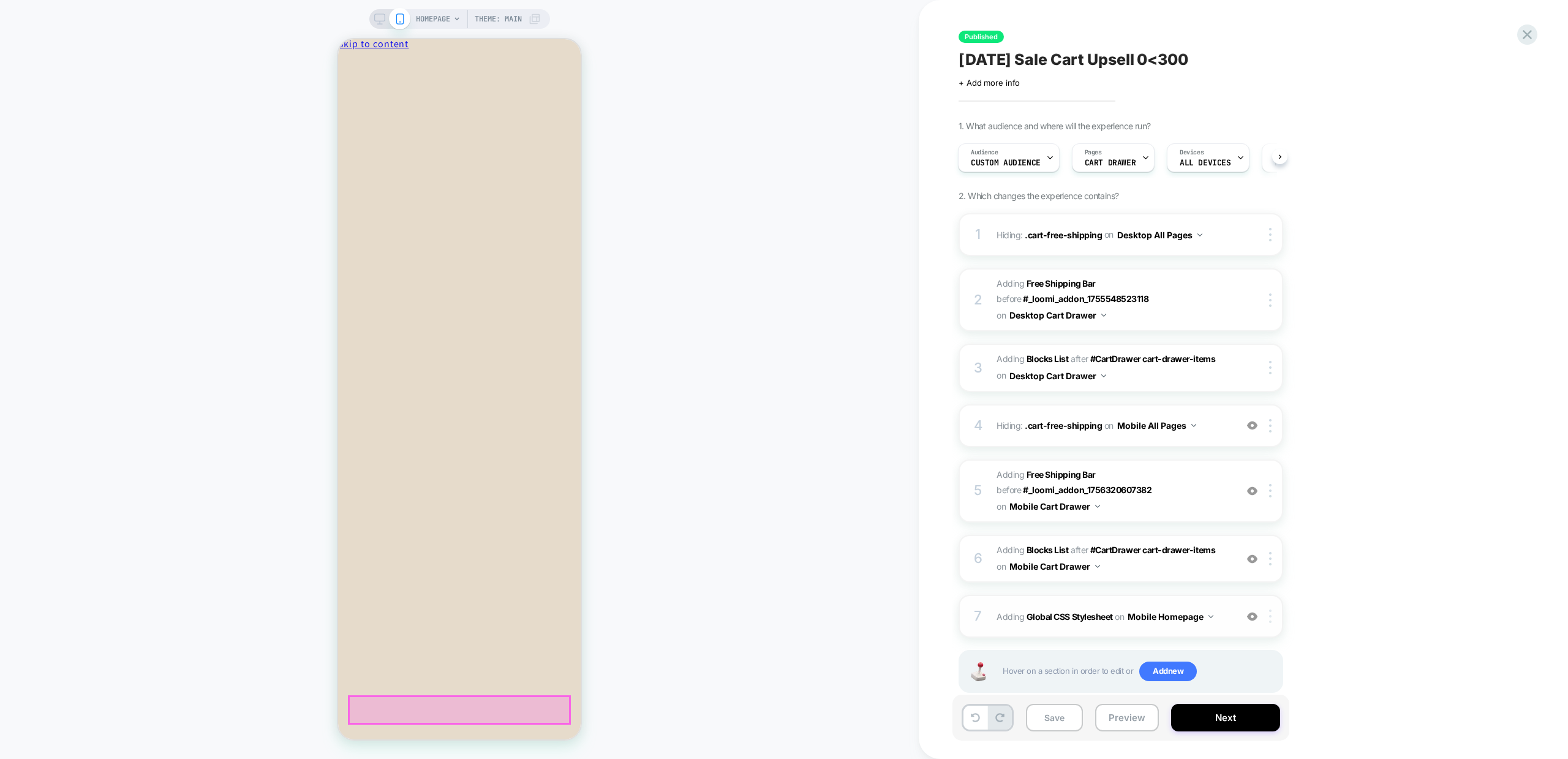
click at [1273, 616] on div at bounding box center [1272, 616] width 20 height 13
click at [1320, 623] on div "1. What audience and where will the experience run? Audience Custom Audience Pa…" at bounding box center [1182, 421] width 447 height 603
click at [1046, 157] on icon at bounding box center [1050, 158] width 8 height 8
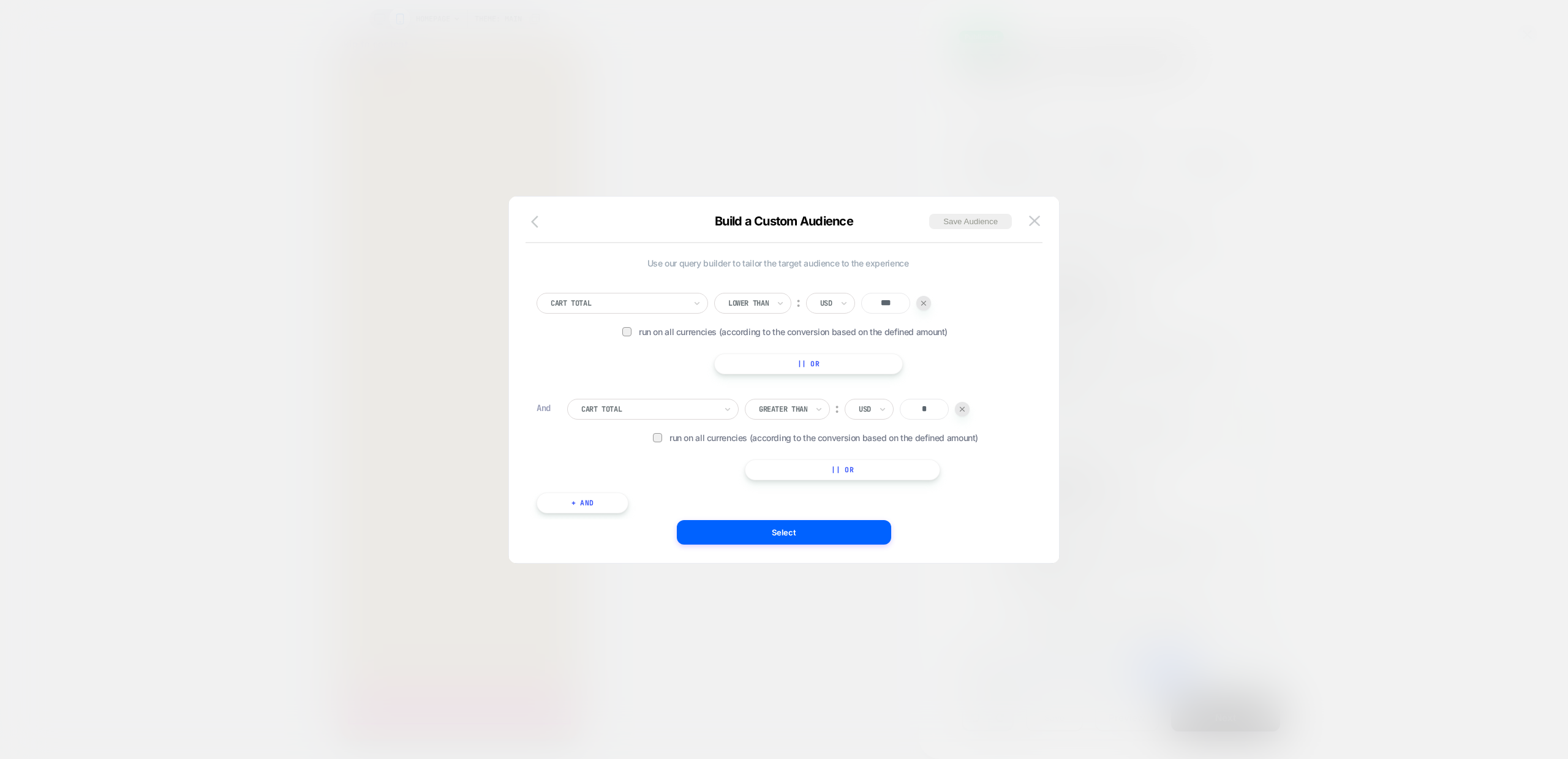
click at [536, 225] on icon "button" at bounding box center [535, 222] width 7 height 12
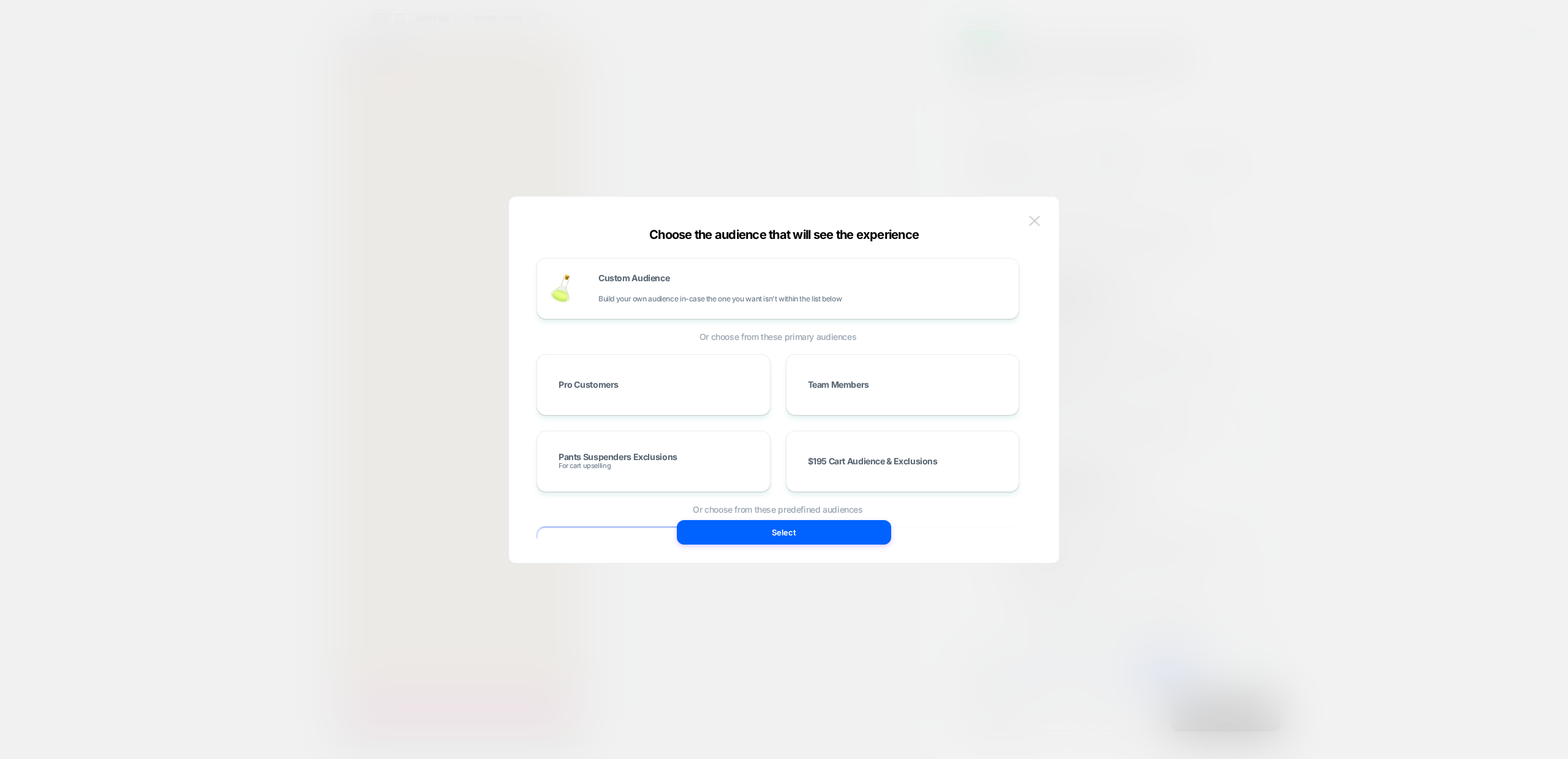
click at [1043, 214] on div "Choose the audience that will see the experience Custom Audience Build your own…" at bounding box center [784, 386] width 550 height 354
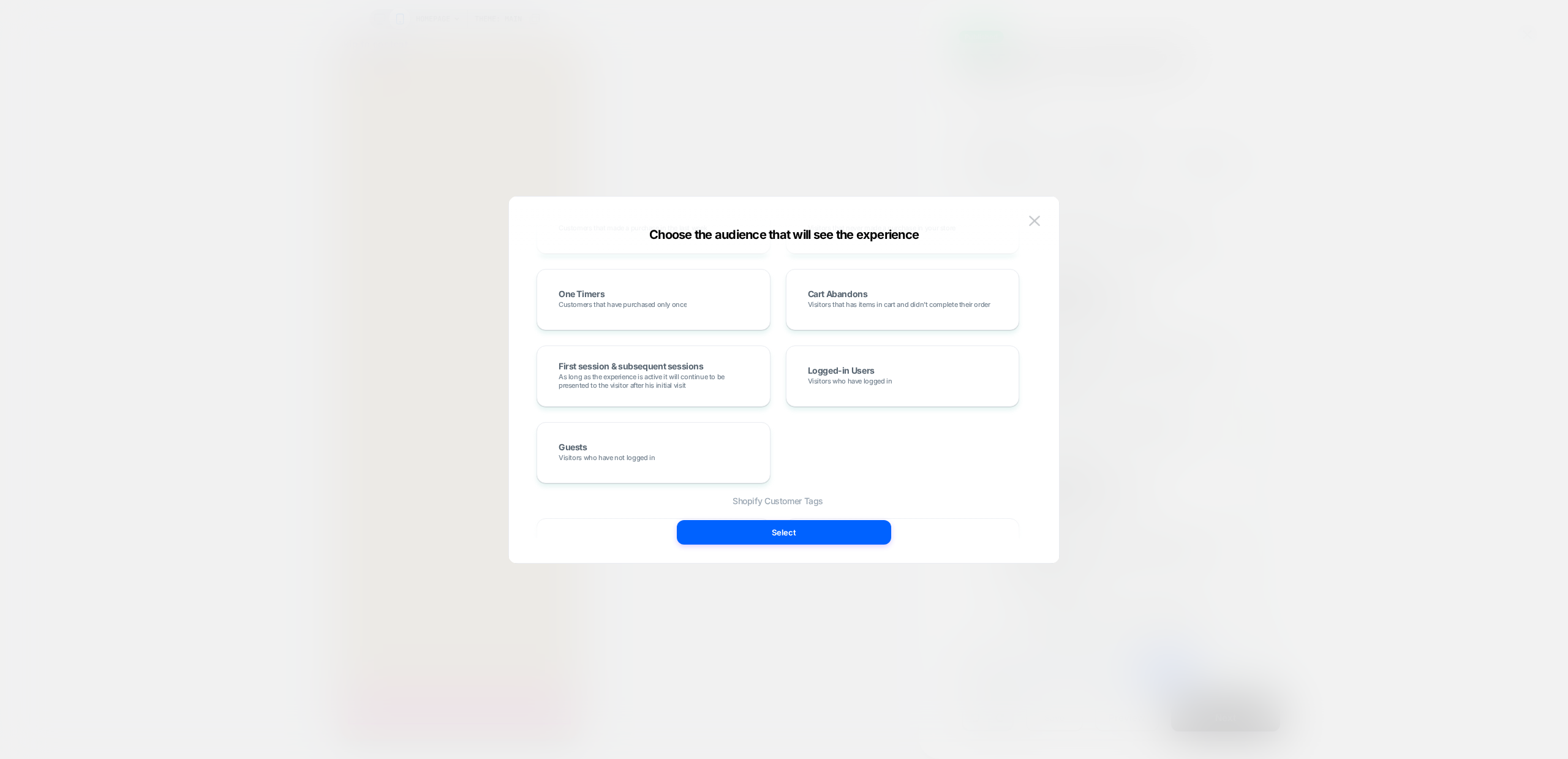
scroll to position [565, 0]
click at [1035, 218] on img at bounding box center [1034, 221] width 11 height 10
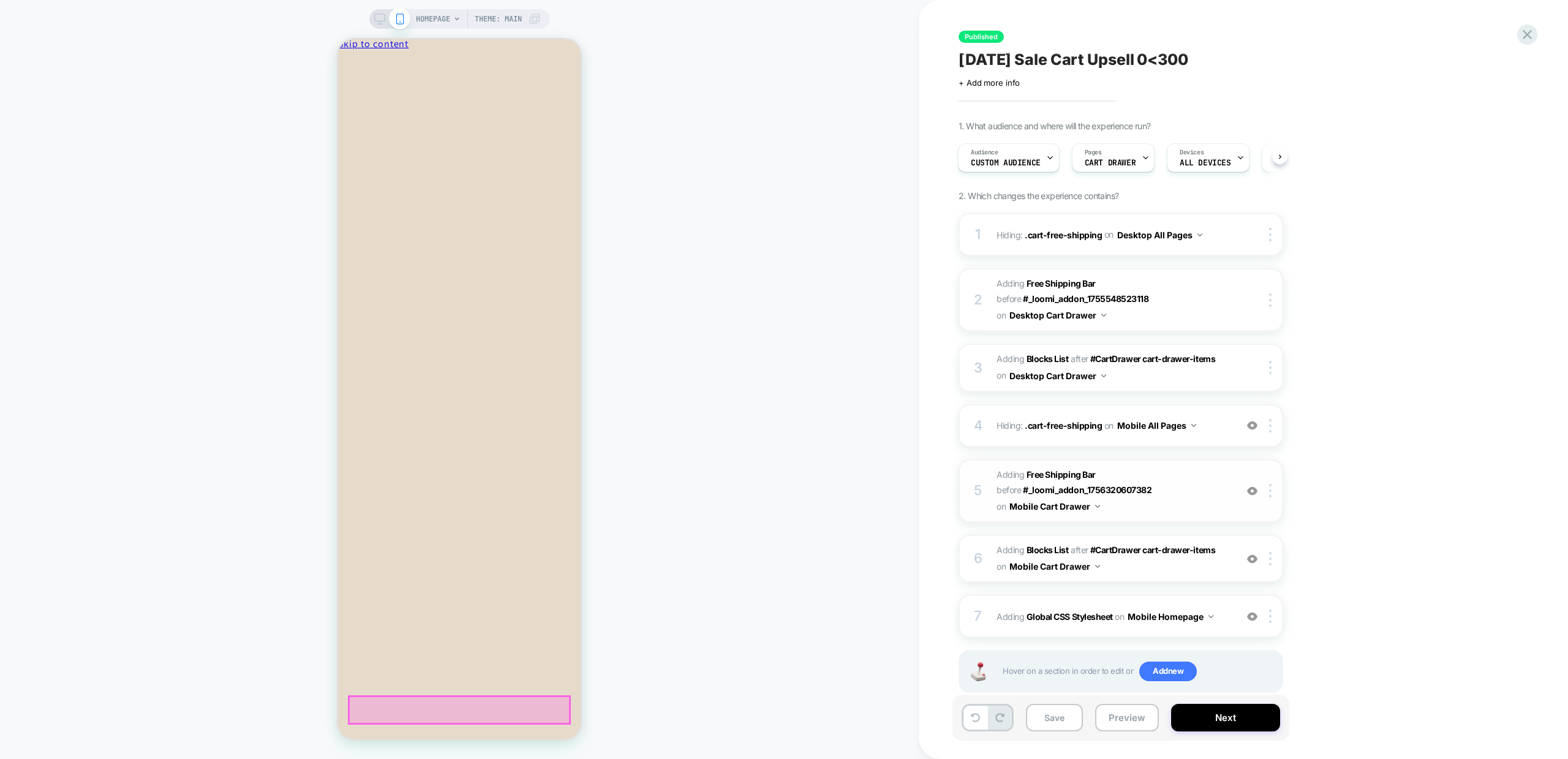
scroll to position [25, 0]
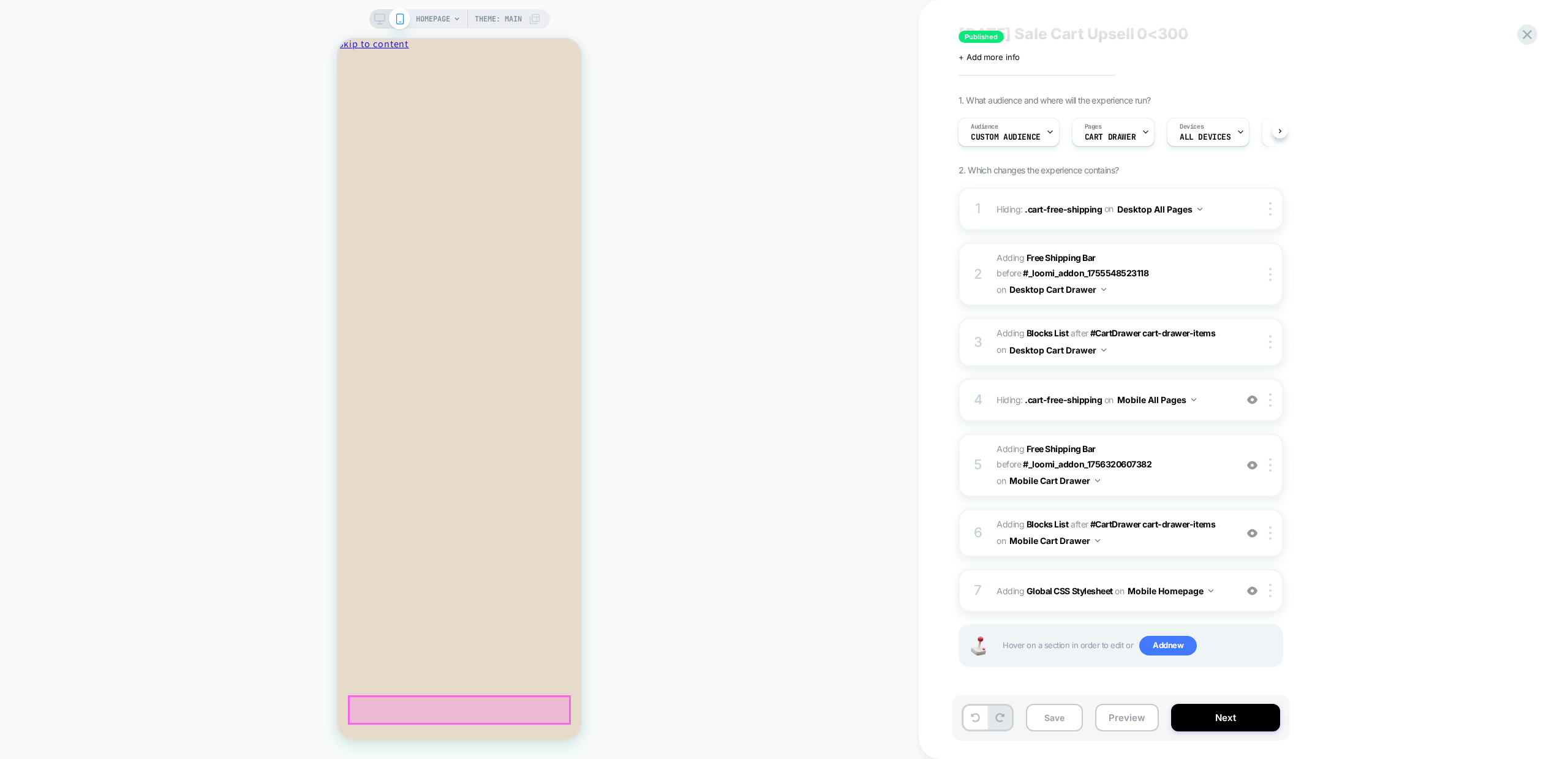
click at [1342, 616] on div "1. What audience and where will the experience run? Audience Custom Audience Pa…" at bounding box center [1182, 396] width 447 height 603
click at [1007, 134] on span "Custom Audience" at bounding box center [1005, 137] width 70 height 8
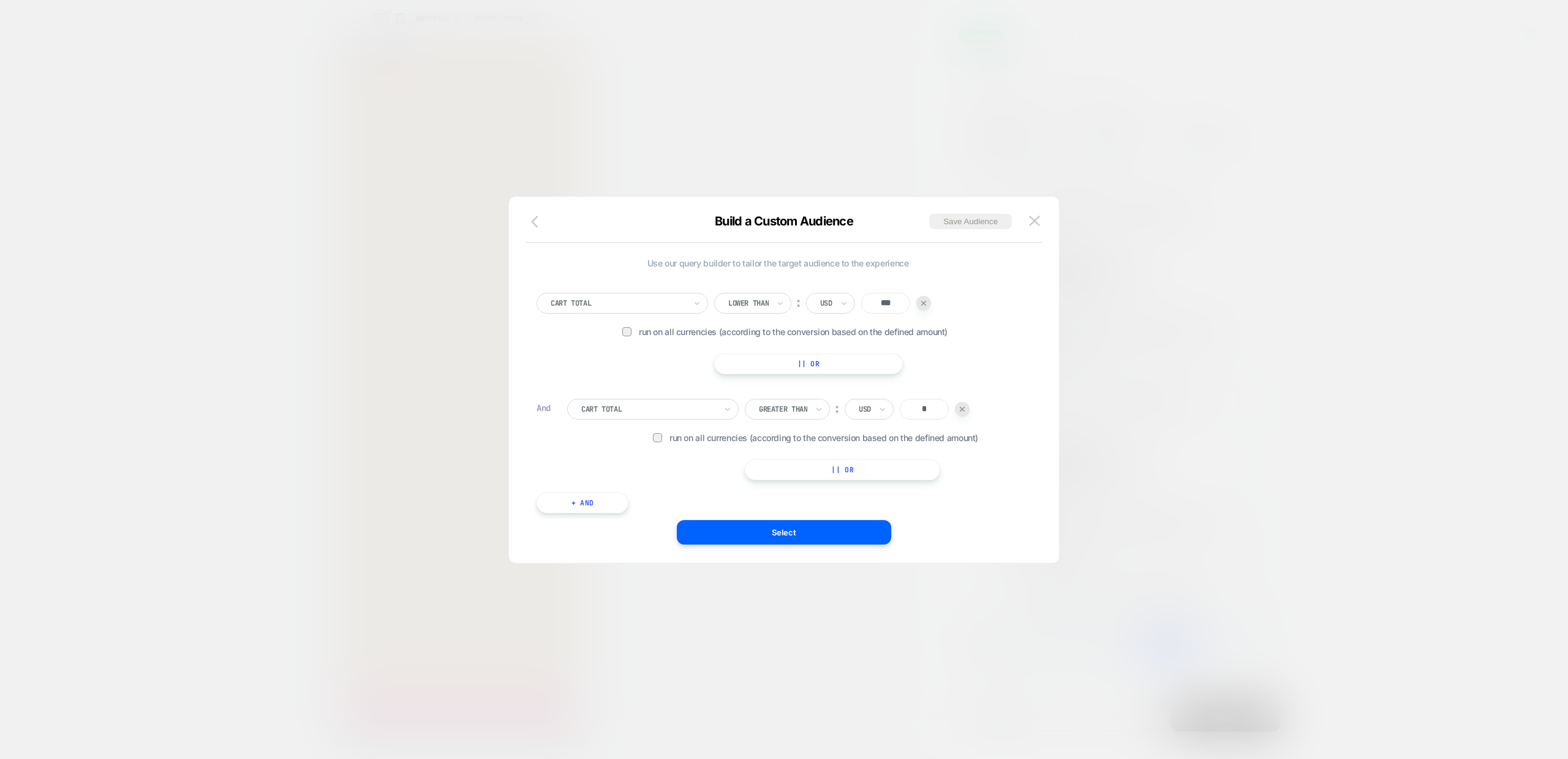
click at [534, 219] on icon "button" at bounding box center [535, 222] width 7 height 12
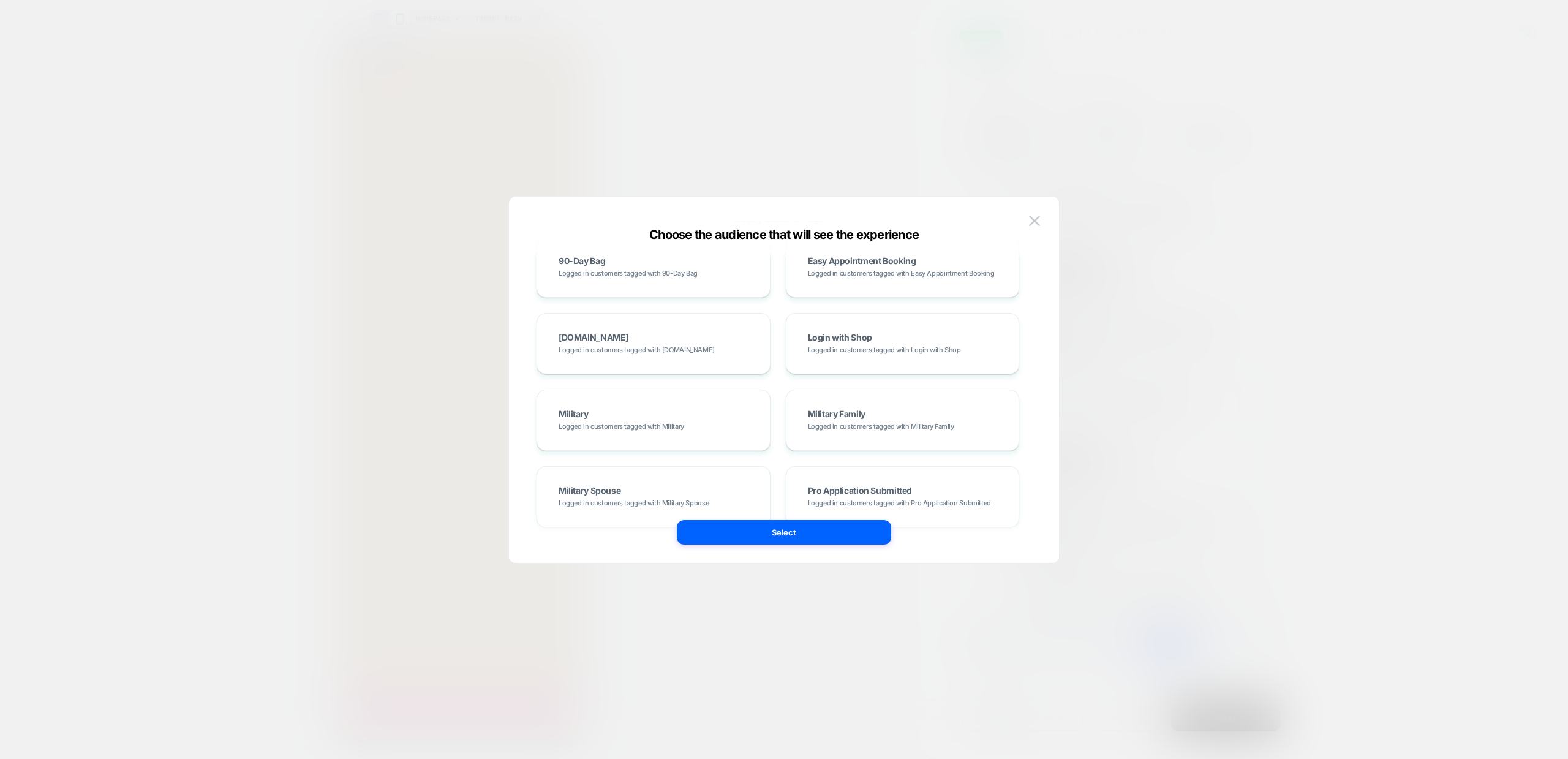
scroll to position [843, 0]
click at [780, 539] on button "Select" at bounding box center [784, 532] width 214 height 25
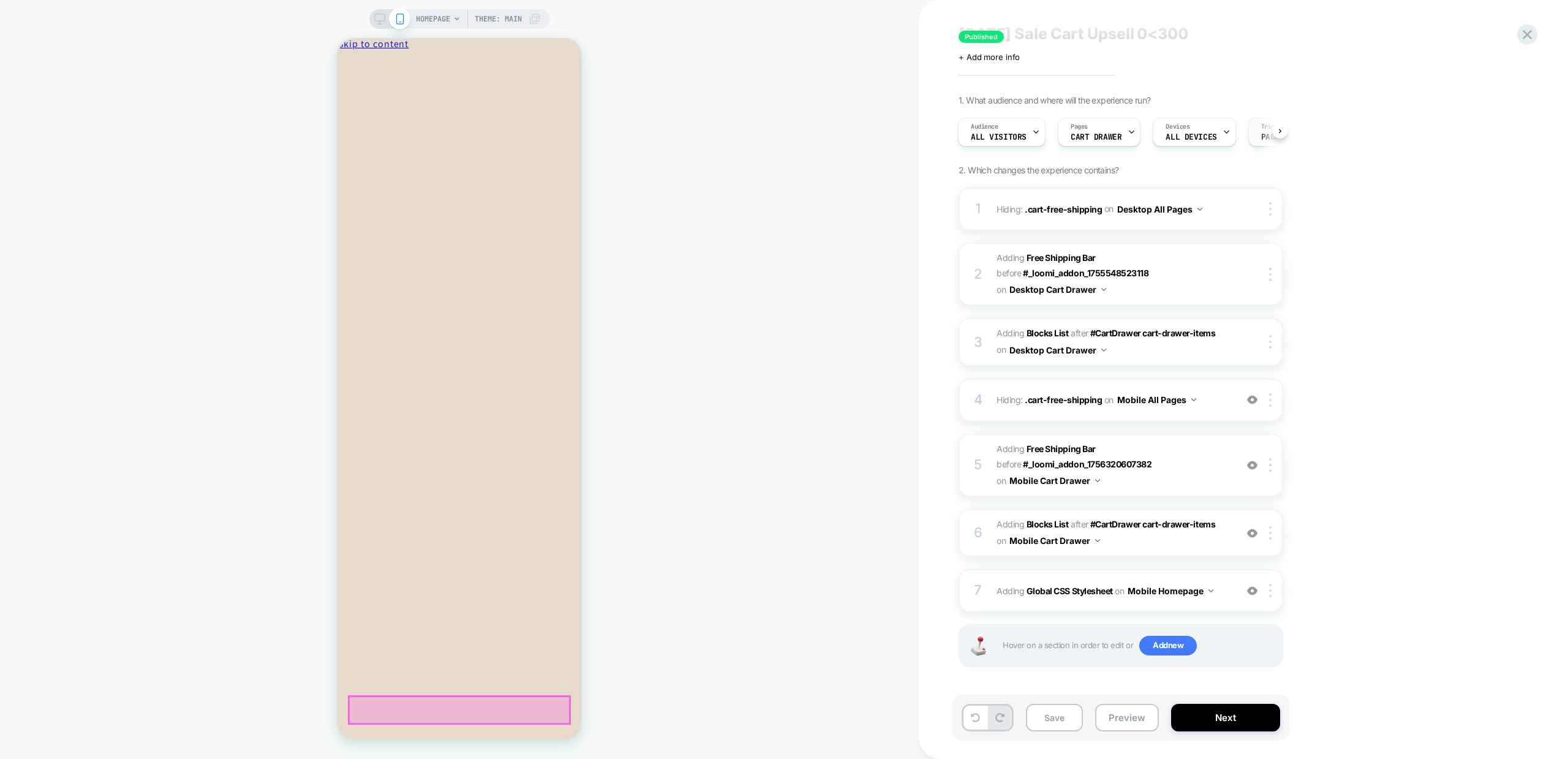
scroll to position [0, 83]
click at [1226, 131] on icon at bounding box center [1230, 131] width 8 height 8
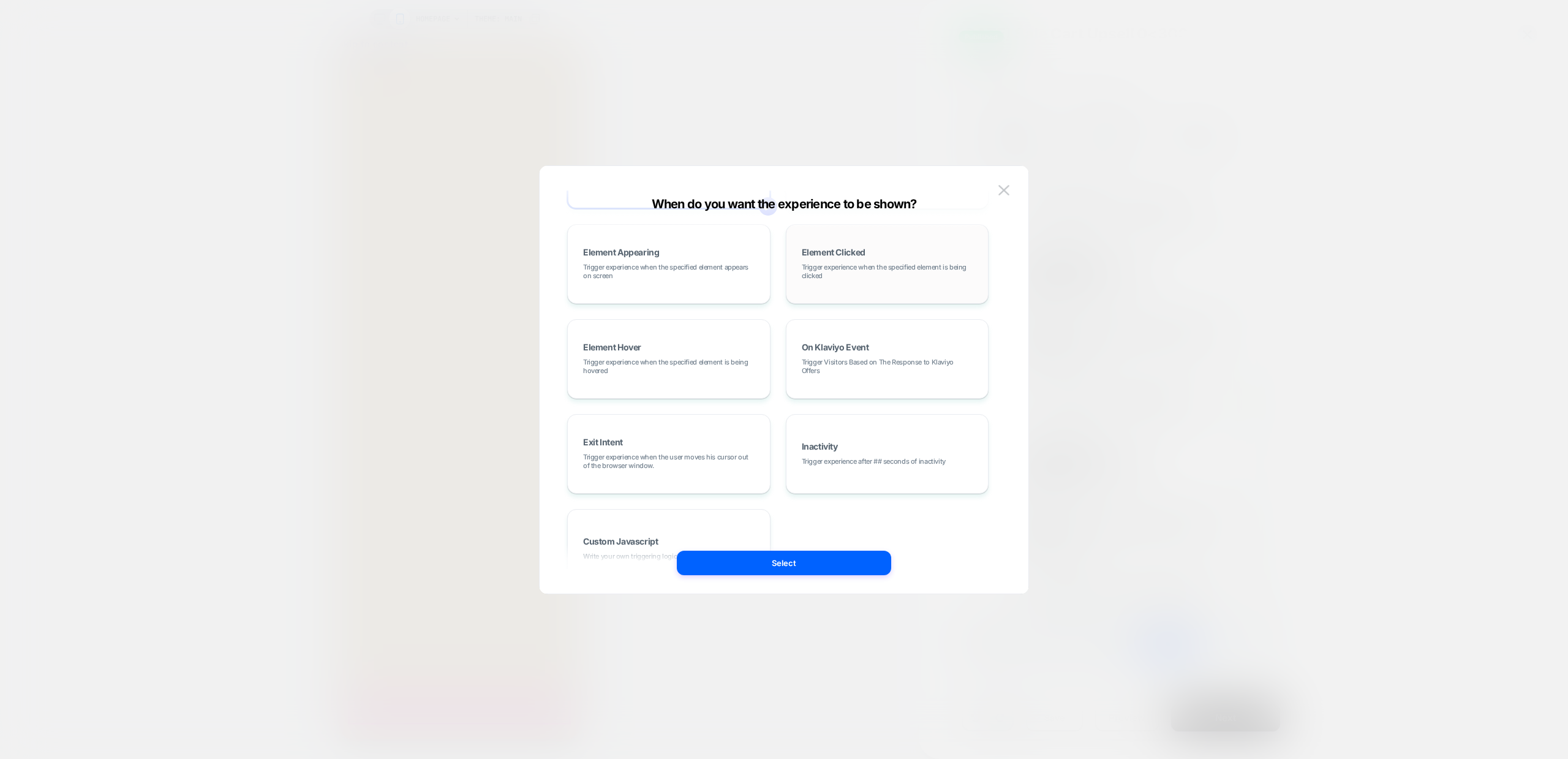
scroll to position [155, 0]
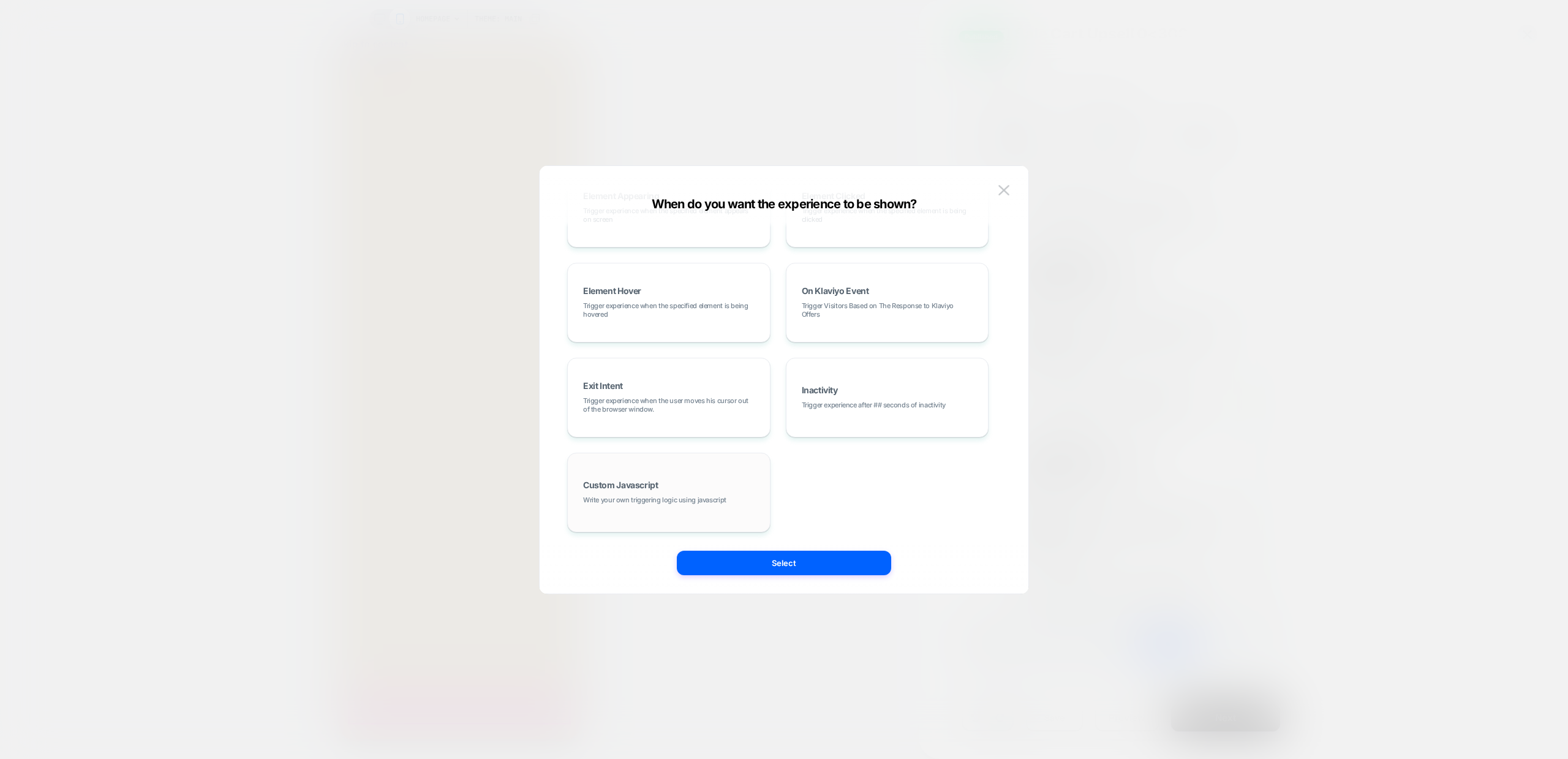
click at [695, 502] on span "Write your own triggering logic using javascript" at bounding box center [655, 499] width 143 height 8
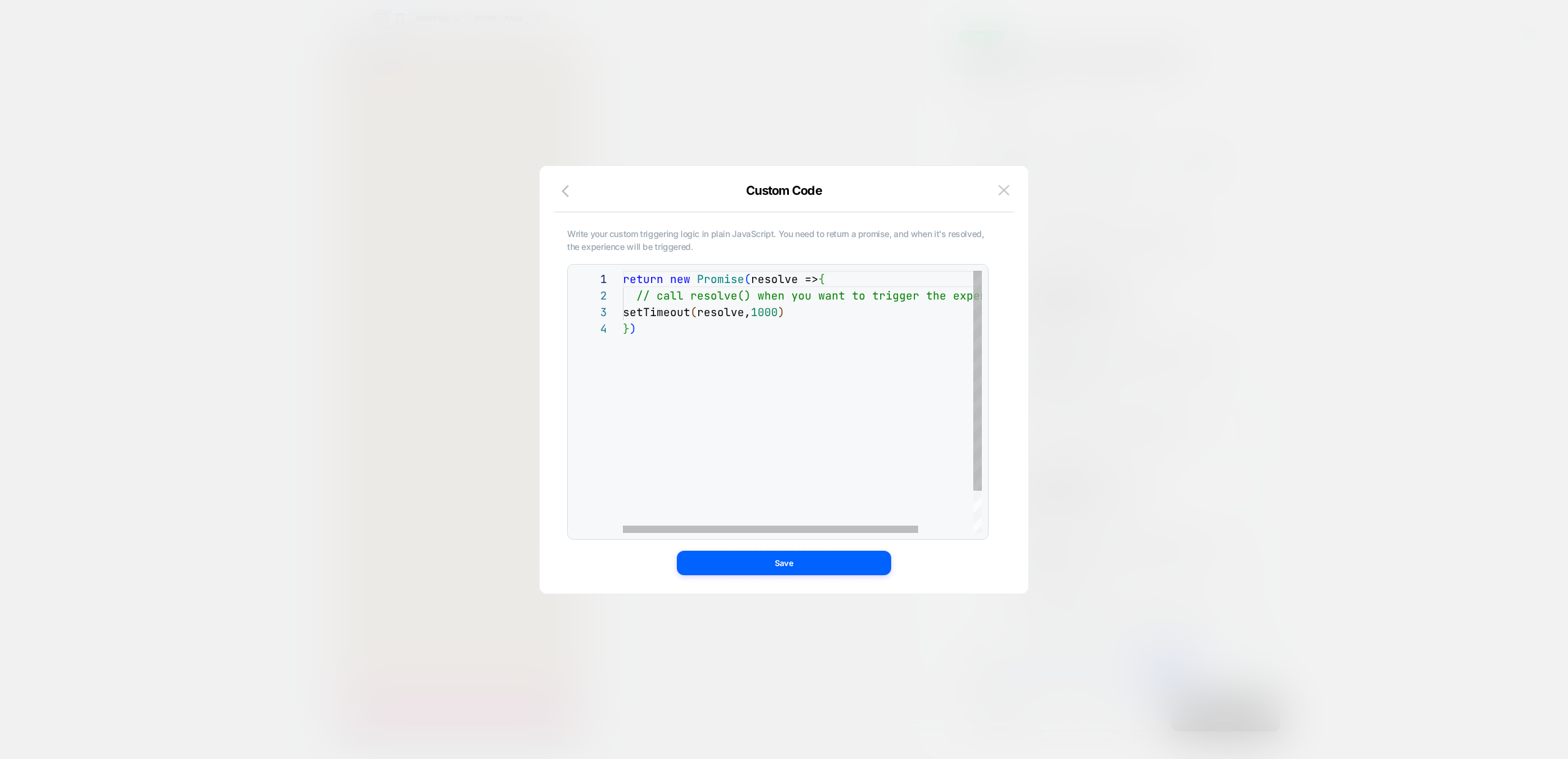
scroll to position [49, 13]
click at [895, 360] on div "} ) setTimeout ( resolve, 1000 ) // call resolve() when you want to trigger the…" at bounding box center [836, 426] width 425 height 312
click at [853, 283] on div "} ) setTimeout ( resolve, 1000 ) // call resolve() when you want to trigger the…" at bounding box center [836, 426] width 425 height 312
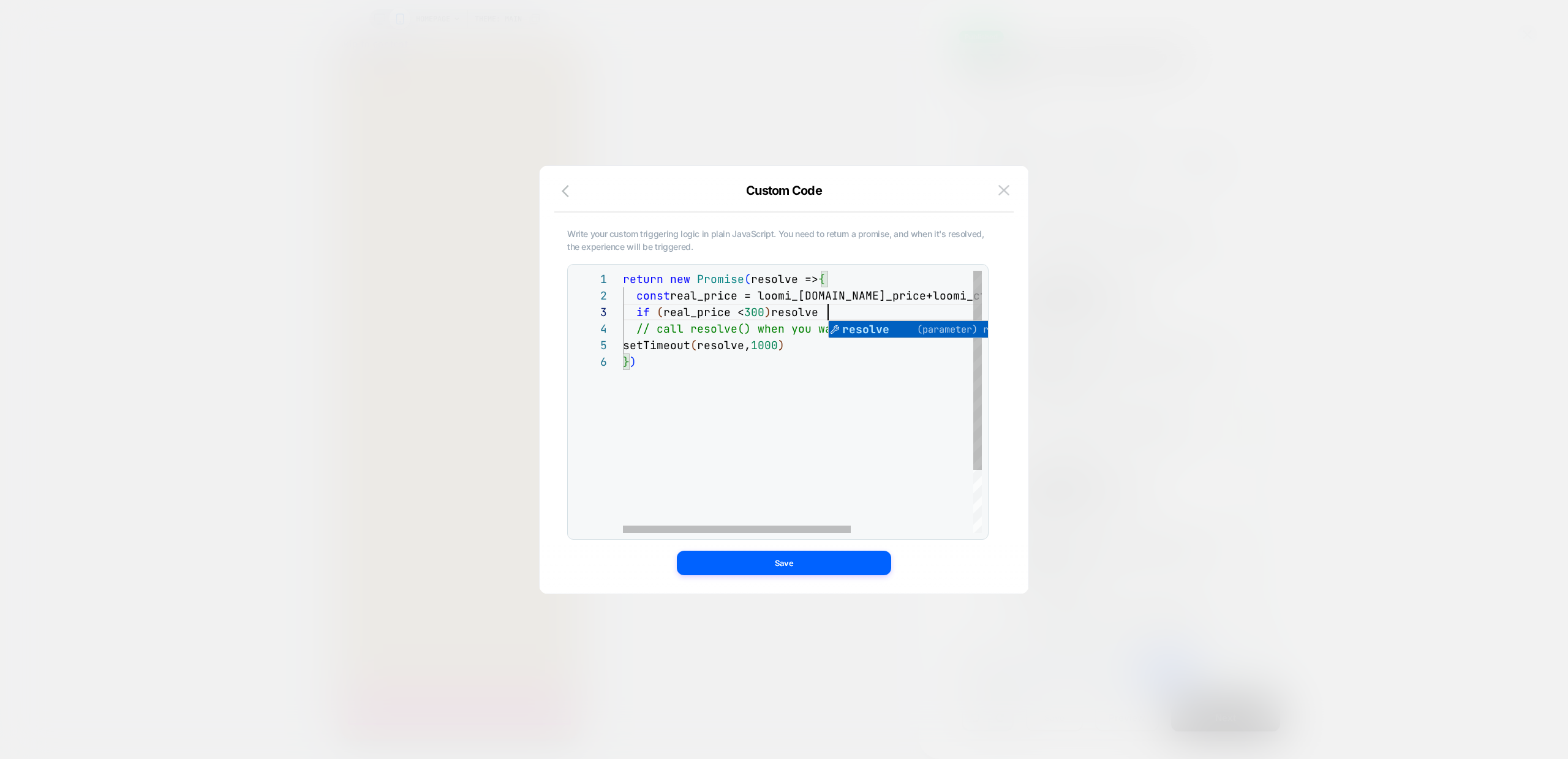
scroll to position [33, 212]
click at [828, 315] on div "setTimeout ( resolve, 1000 ) // call resolve() when you want to trigger the exp…" at bounding box center [898, 442] width 551 height 344
click at [827, 350] on div "setTimeout ( resolve, 1000 ) // call resolve() when you want to trigger the exp…" at bounding box center [898, 442] width 551 height 344
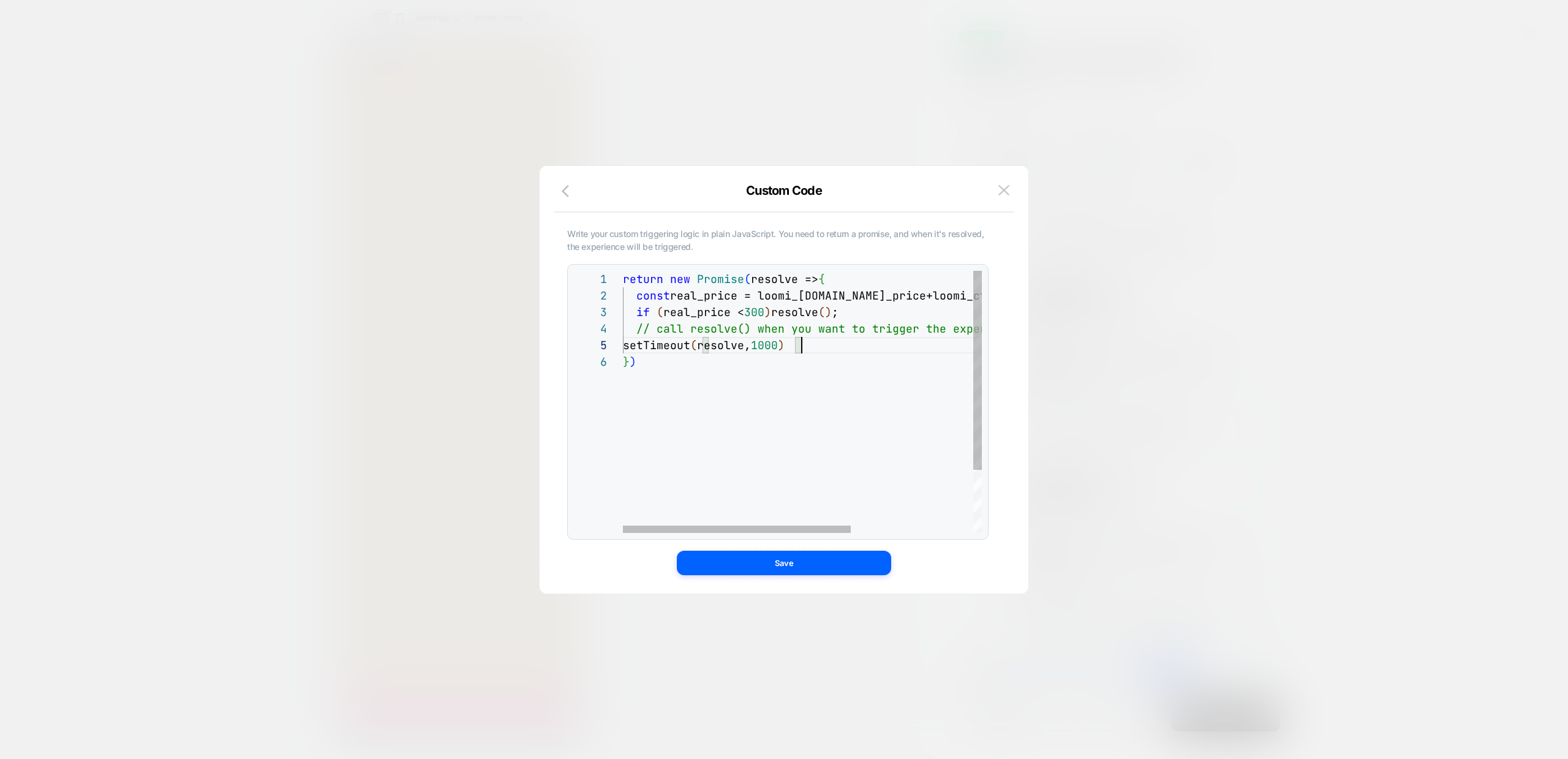
click at [827, 350] on div "setTimeout ( resolve, 1000 ) // call resolve() when you want to trigger the exp…" at bounding box center [898, 442] width 551 height 344
drag, startPoint x: 836, startPoint y: 341, endPoint x: 576, endPoint y: 334, distance: 260.1
click at [576, 334] on div "**********" at bounding box center [778, 401] width 408 height 262
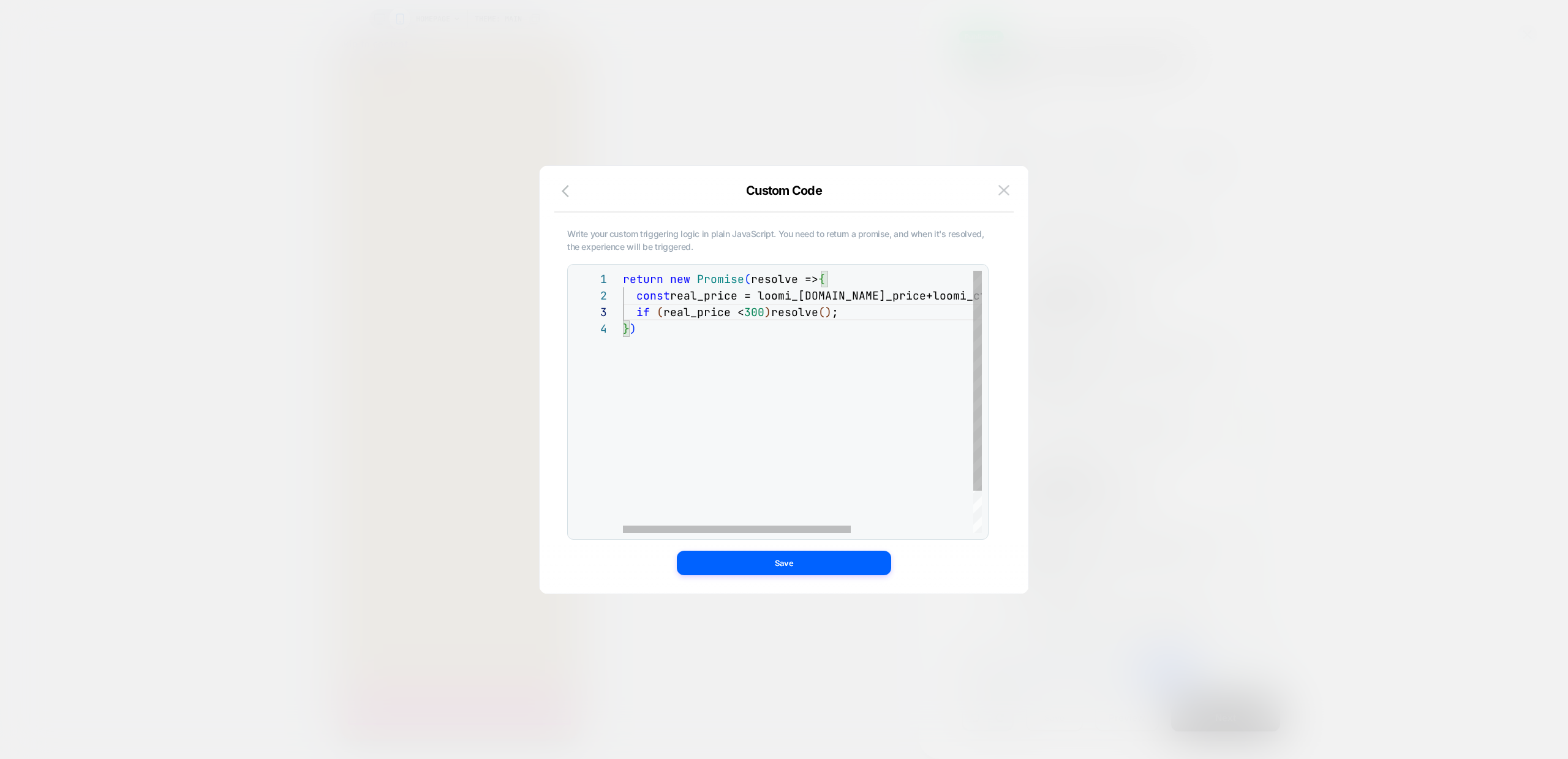
scroll to position [49, 13]
click at [810, 389] on div "return new Promise ( resolve => { const real_price = loomi_ctx.cart.total_price…" at bounding box center [898, 426] width 551 height 312
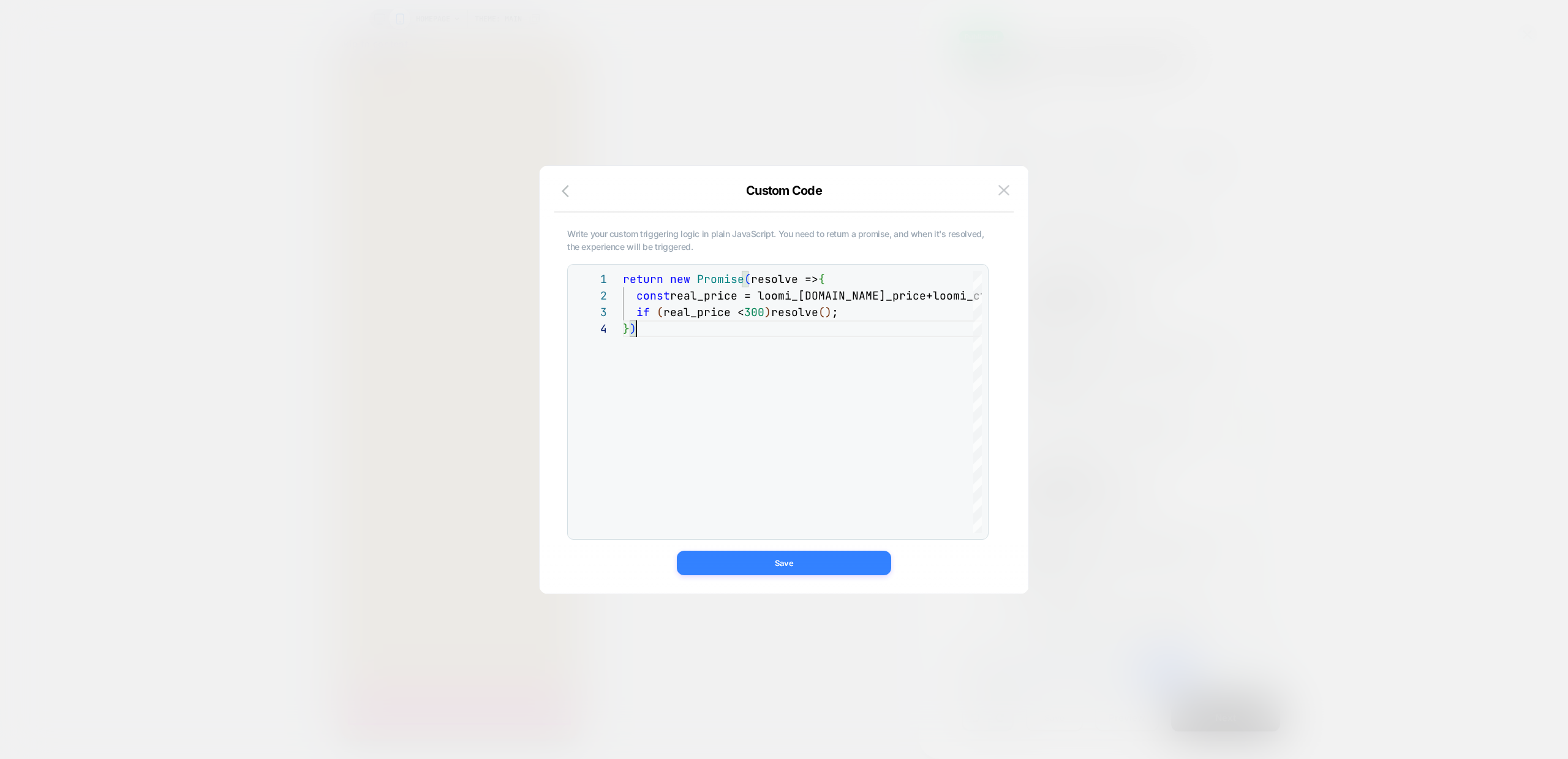
type textarea "**********"
click at [786, 566] on button "Save" at bounding box center [784, 563] width 214 height 25
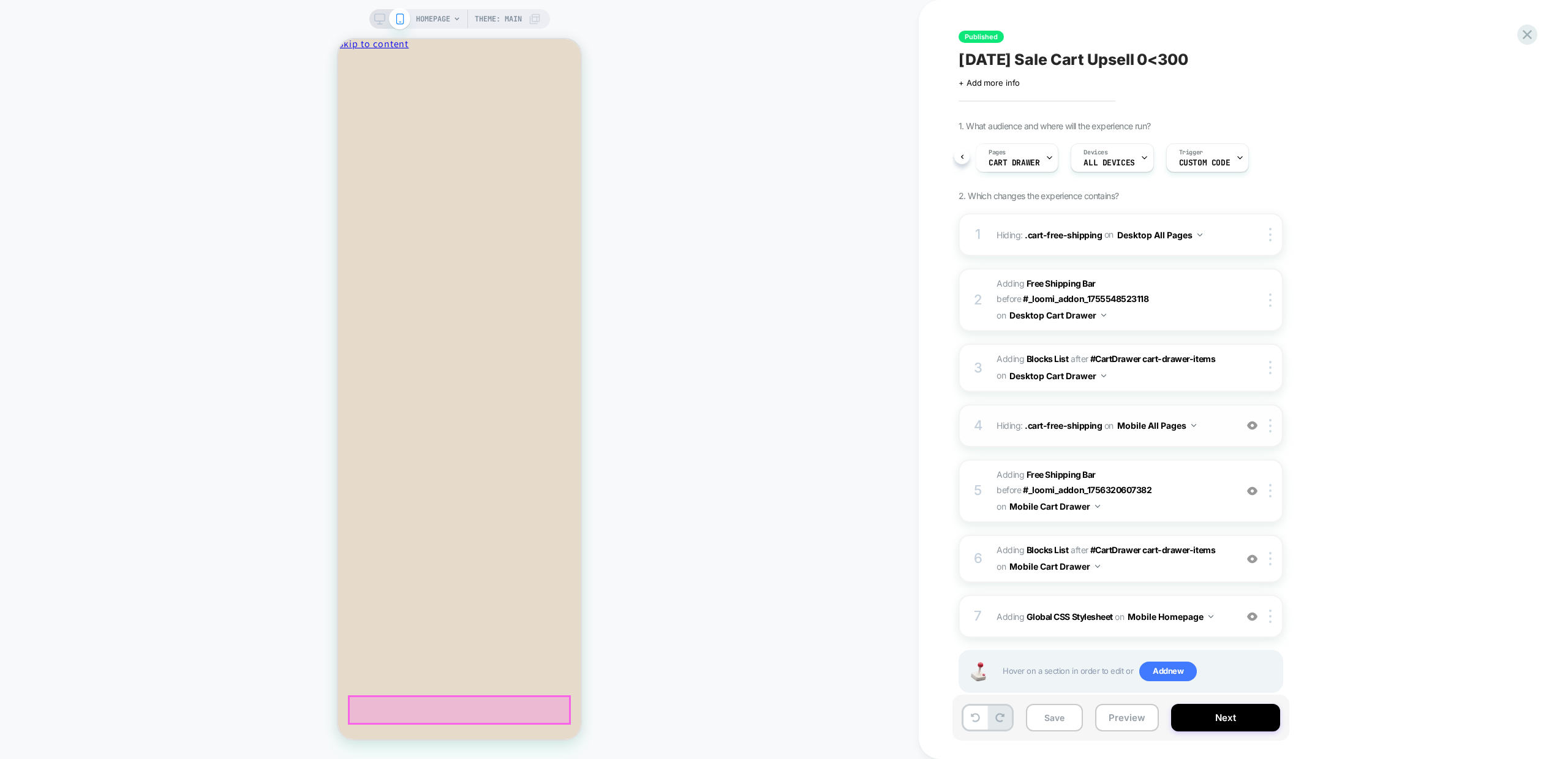
scroll to position [1, 0]
click at [1140, 719] on button "Preview" at bounding box center [1127, 717] width 64 height 28
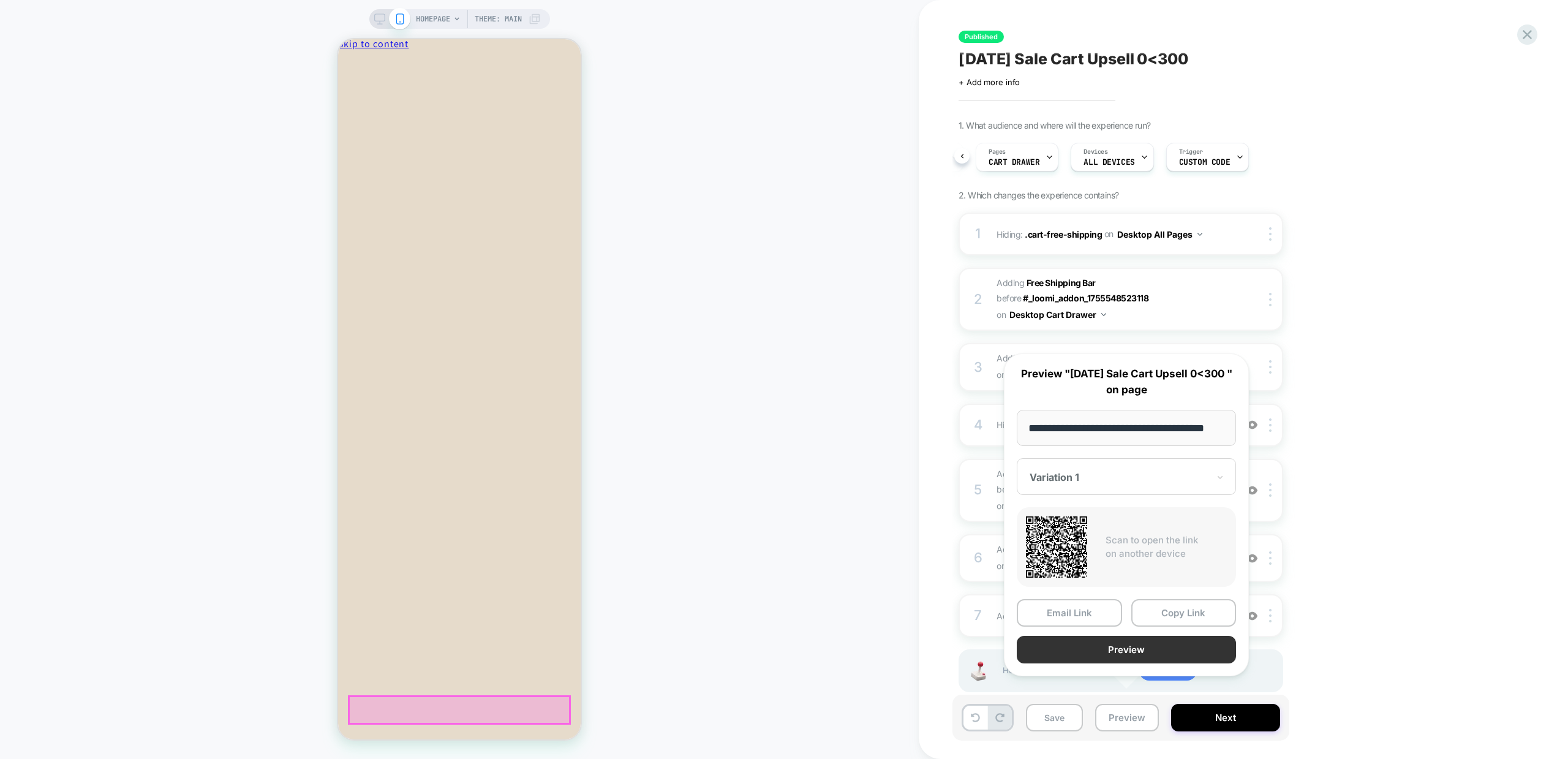
scroll to position [0, 0]
click at [1138, 660] on button "Preview" at bounding box center [1126, 649] width 219 height 28
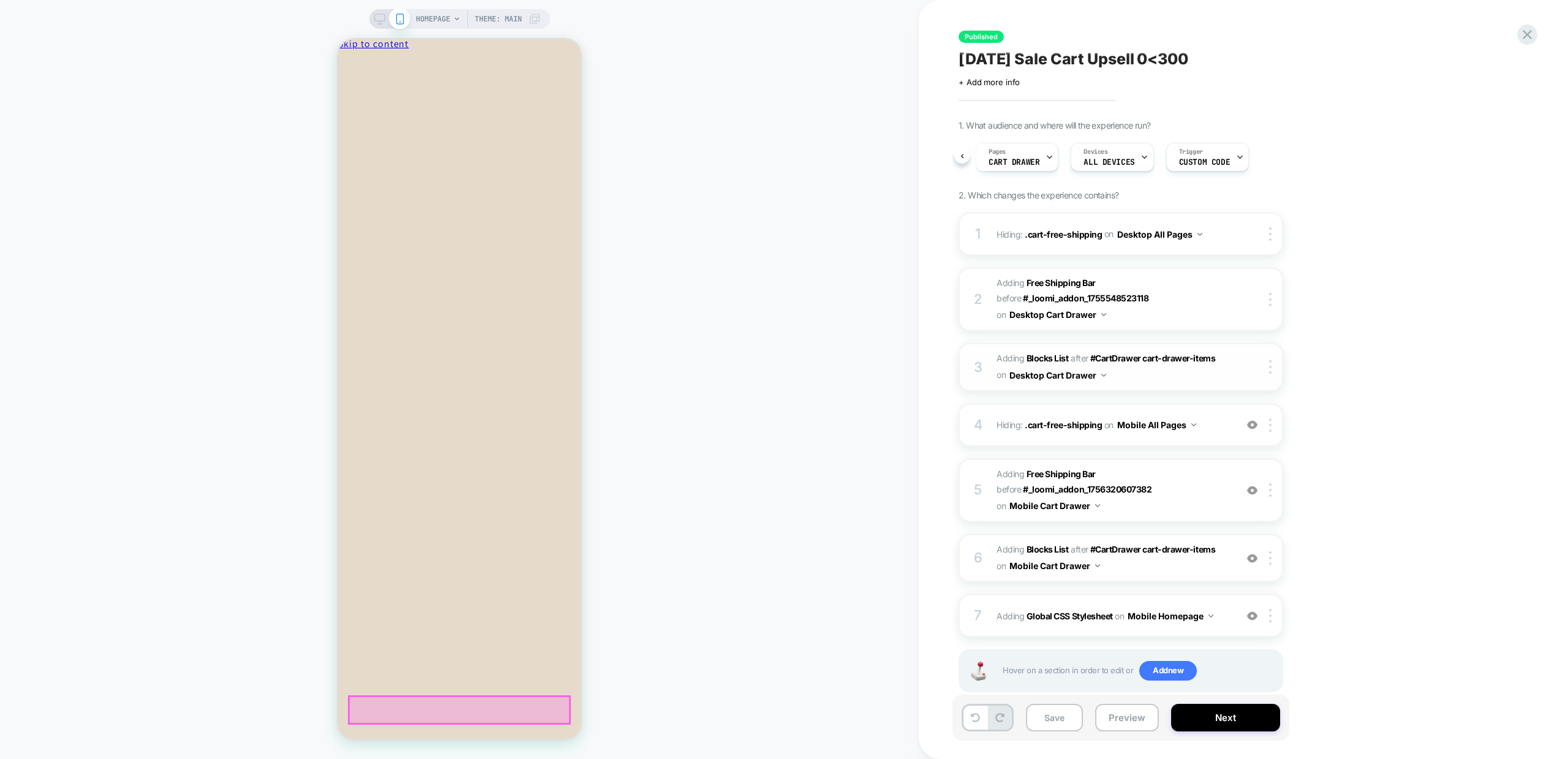
scroll to position [25, 0]
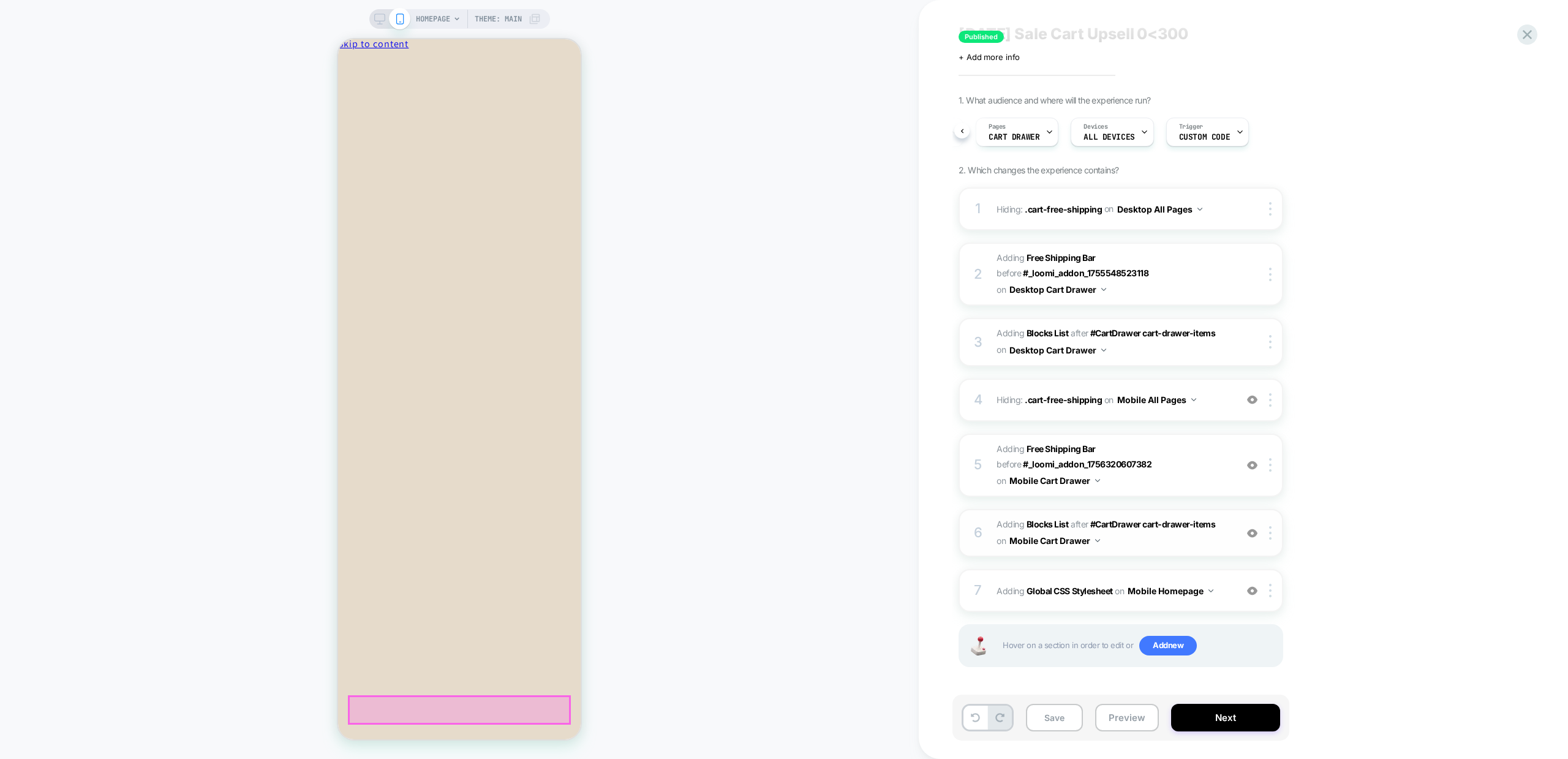
click at [1121, 536] on span "#_loomi_addon_1756320607382 Adding Blocks List AFTER #CartDrawer cart-drawer-it…" at bounding box center [1114, 533] width 233 height 33
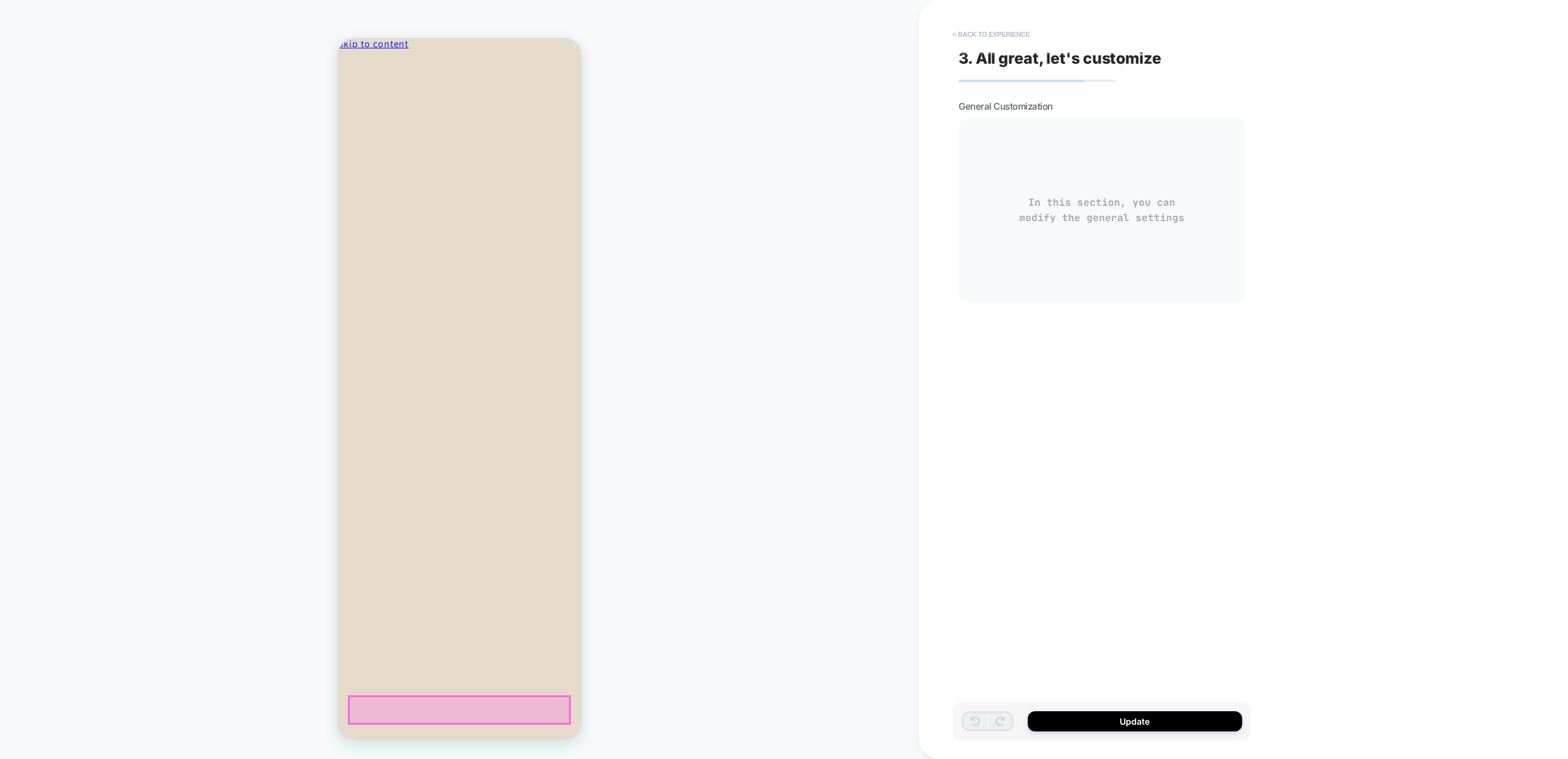
click at [978, 31] on button "< Back to experience" at bounding box center [991, 34] width 90 height 19
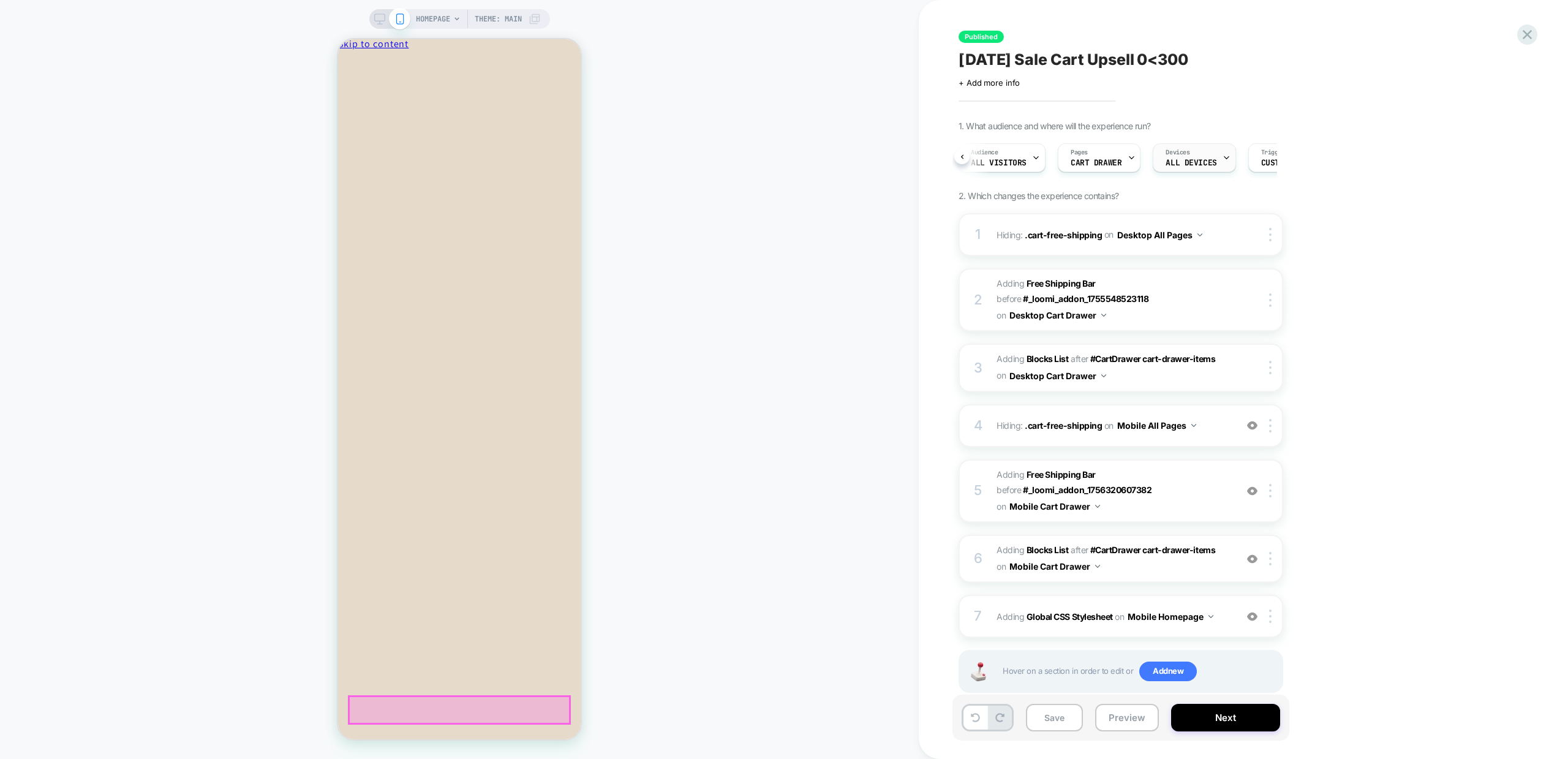
scroll to position [0, 92]
click at [1217, 164] on div "Trigger Custom Code" at bounding box center [1195, 158] width 75 height 28
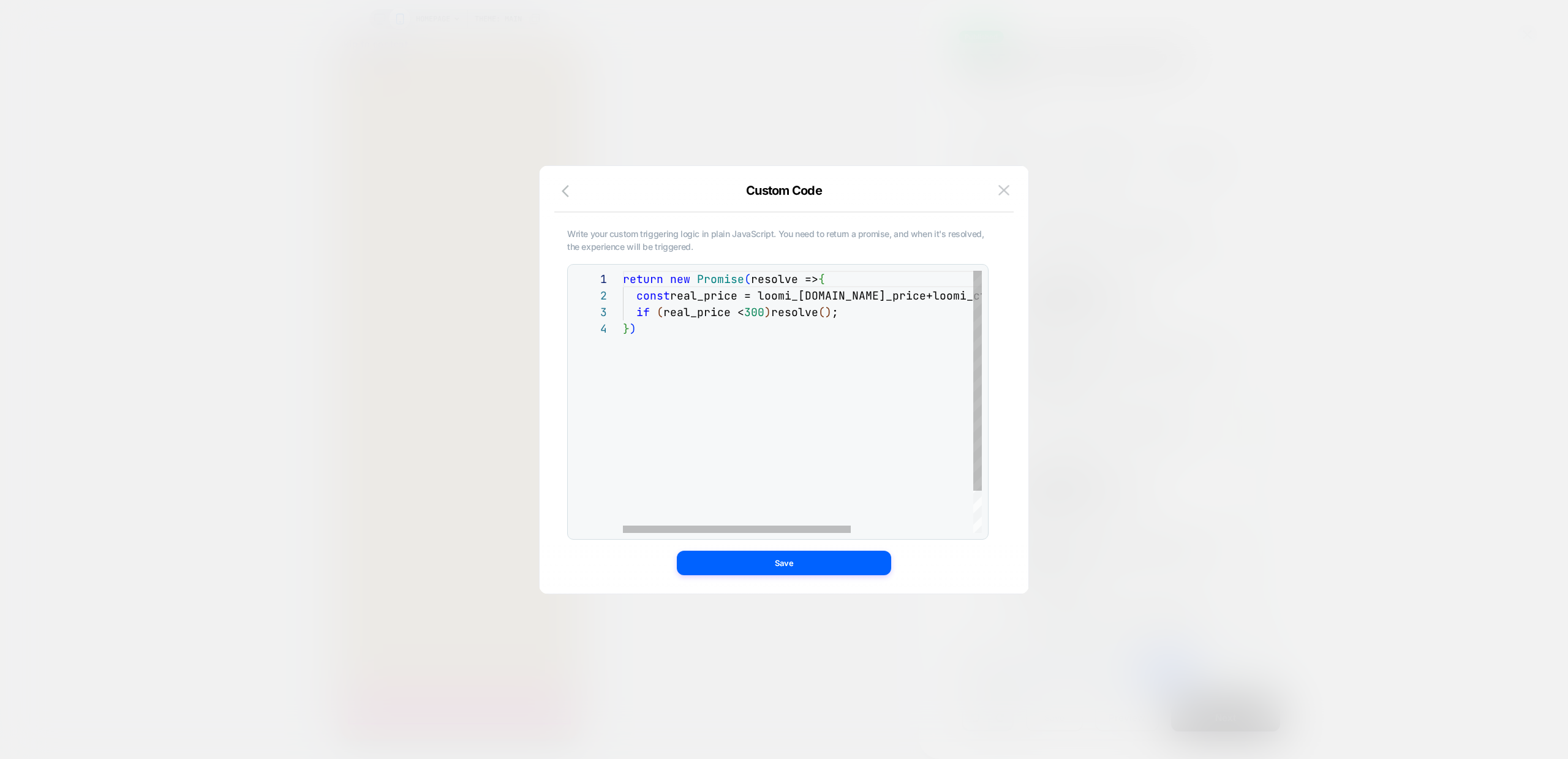
scroll to position [0, 206]
click at [851, 279] on div "return new Promise ( resolve => { const real_price = loomi_ctx.cart.total_price…" at bounding box center [898, 426] width 551 height 312
drag, startPoint x: 637, startPoint y: 312, endPoint x: 862, endPoint y: 310, distance: 225.0
click at [862, 310] on div "return new Promise ( resolve => { const real_price = loomi_ctx.cart.total_price…" at bounding box center [898, 434] width 551 height 328
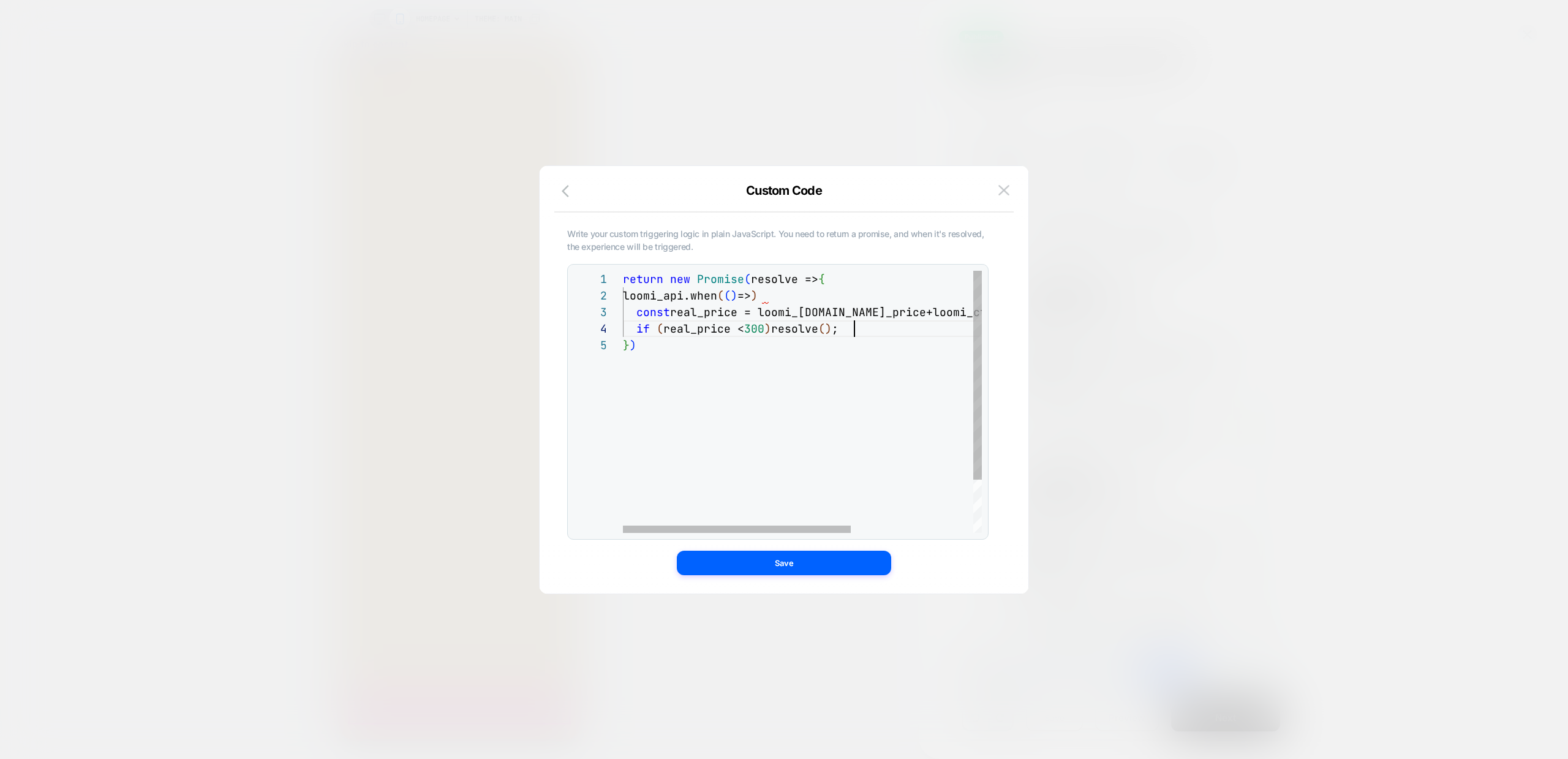
scroll to position [49, 232]
click at [899, 331] on div "return new Promise ( resolve => { const real_price = loomi_ctx.cart.total_price…" at bounding box center [898, 434] width 551 height 328
click at [729, 330] on div "return new Promise ( resolve => { const real_price = loomi_ctx.cart.total_price…" at bounding box center [898, 434] width 551 height 328
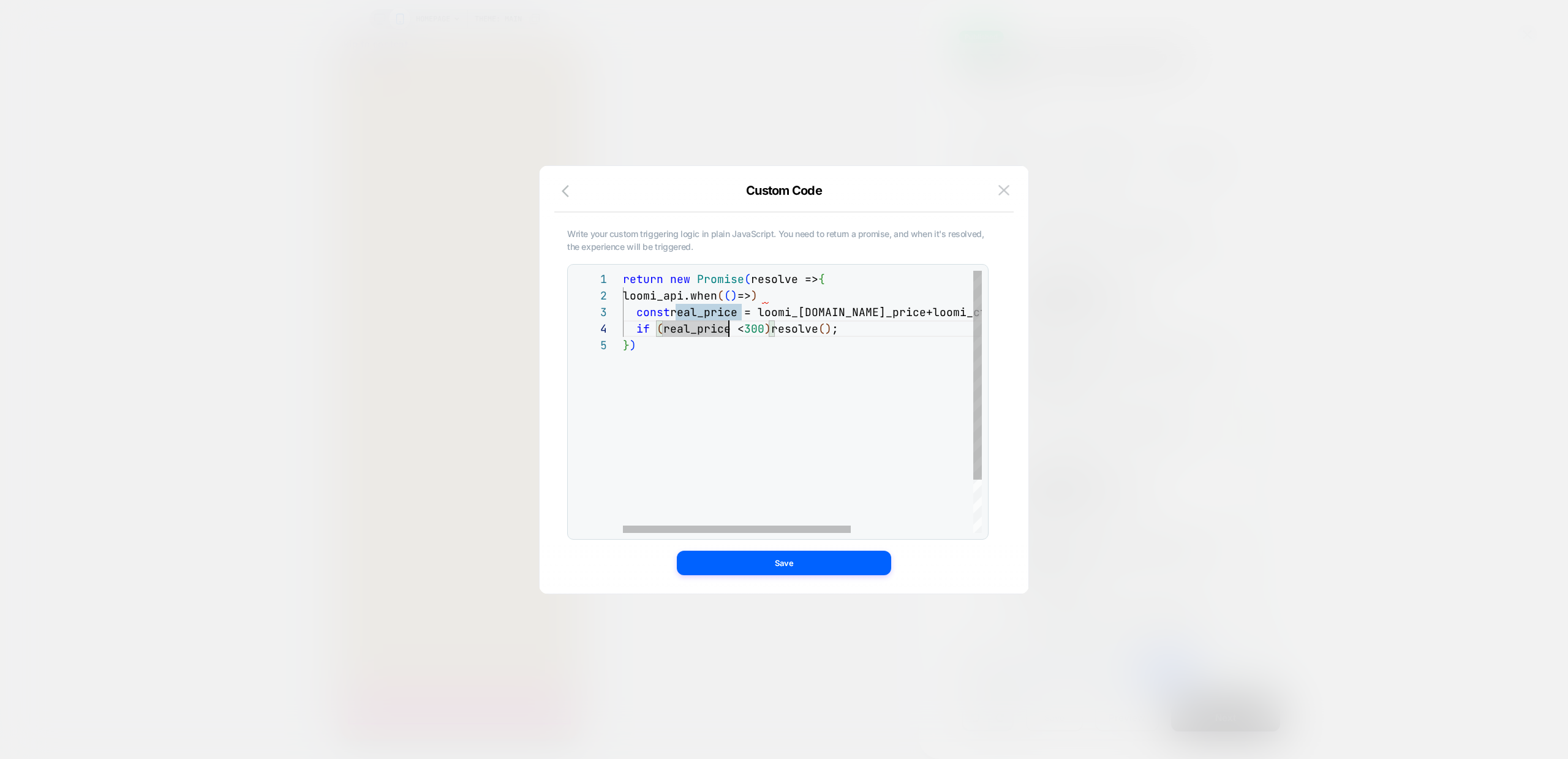
click at [763, 294] on div "return new Promise ( resolve => { const real_price = loomi_ctx.cart.total_price…" at bounding box center [898, 434] width 551 height 328
click at [916, 295] on div "return new Promise ( resolve => { const real_price = loomi_ctx.cart.total_price…" at bounding box center [898, 434] width 551 height 328
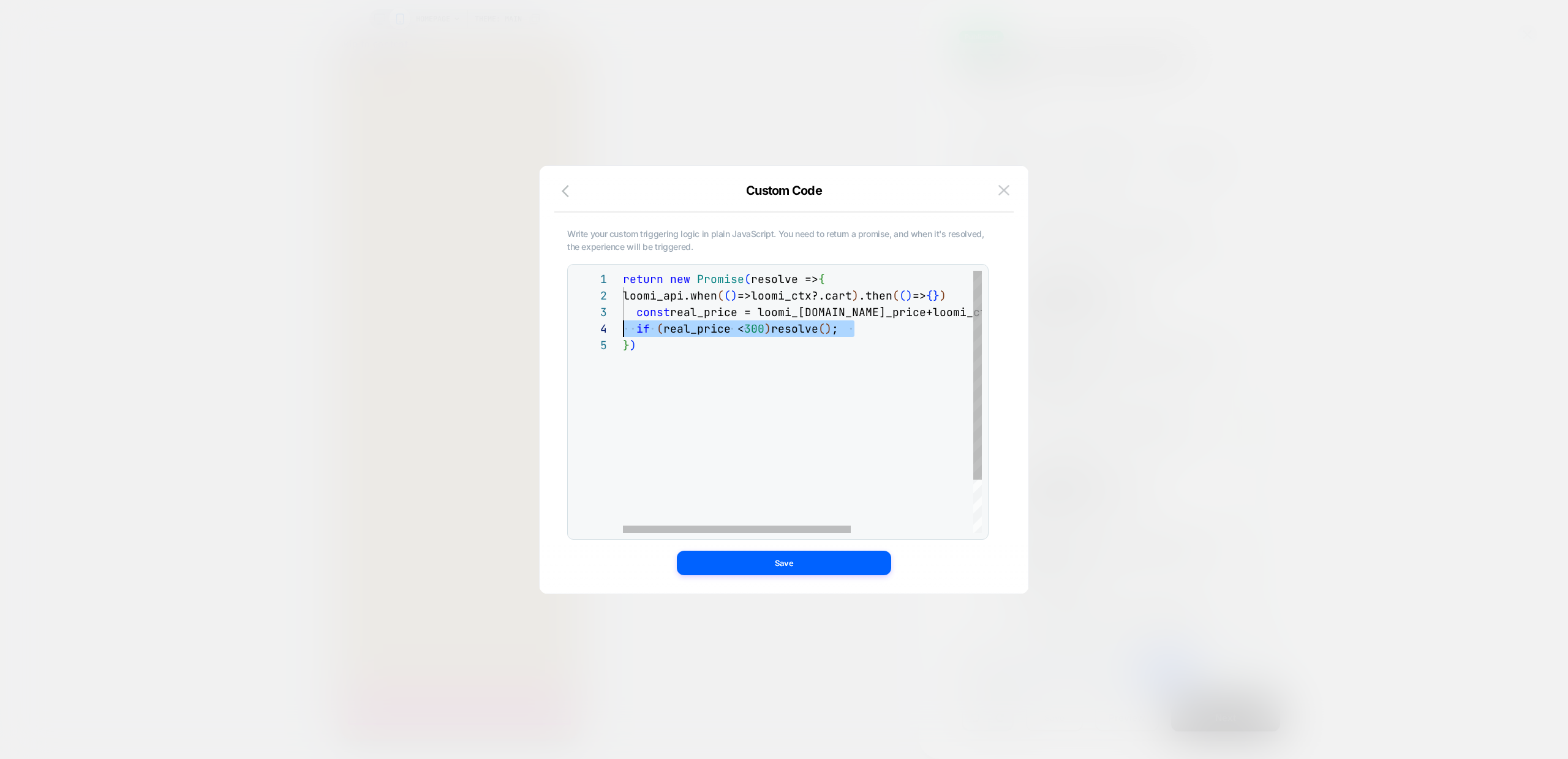
scroll to position [33, 0]
drag, startPoint x: 865, startPoint y: 331, endPoint x: 580, endPoint y: 312, distance: 285.6
click at [580, 312] on div "**********" at bounding box center [778, 401] width 408 height 262
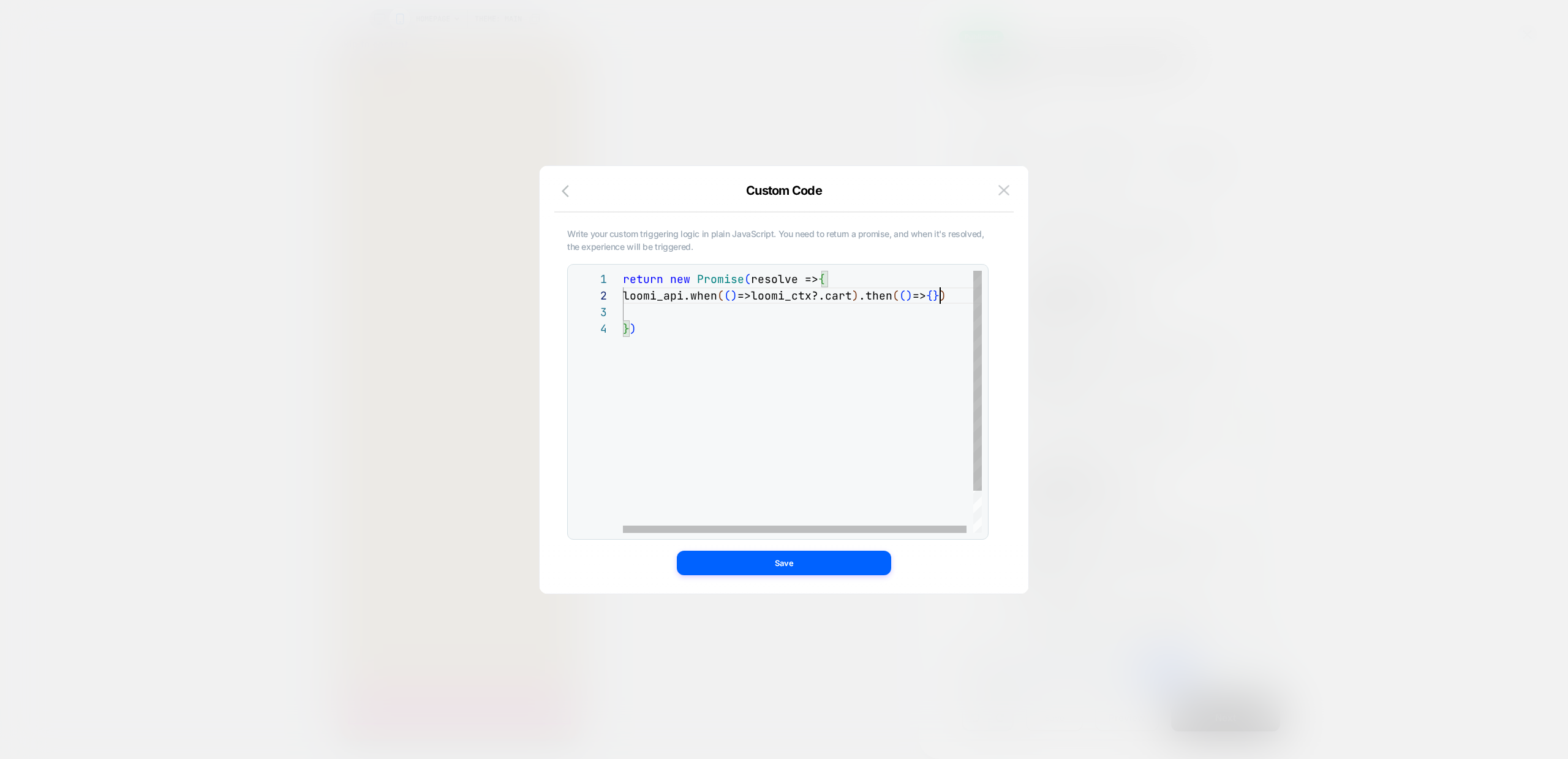
click at [943, 292] on div "return new Promise ( resolve => { loomi_api.when ( ( ) =>loomi_ctx?.cart ) .the…" at bounding box center [806, 426] width 365 height 312
click at [799, 385] on div "return new Promise ( resolve => { loomi_api.when ( ( ) =>loomi_ctx?.cart ) .the…" at bounding box center [1058, 434] width 868 height 328
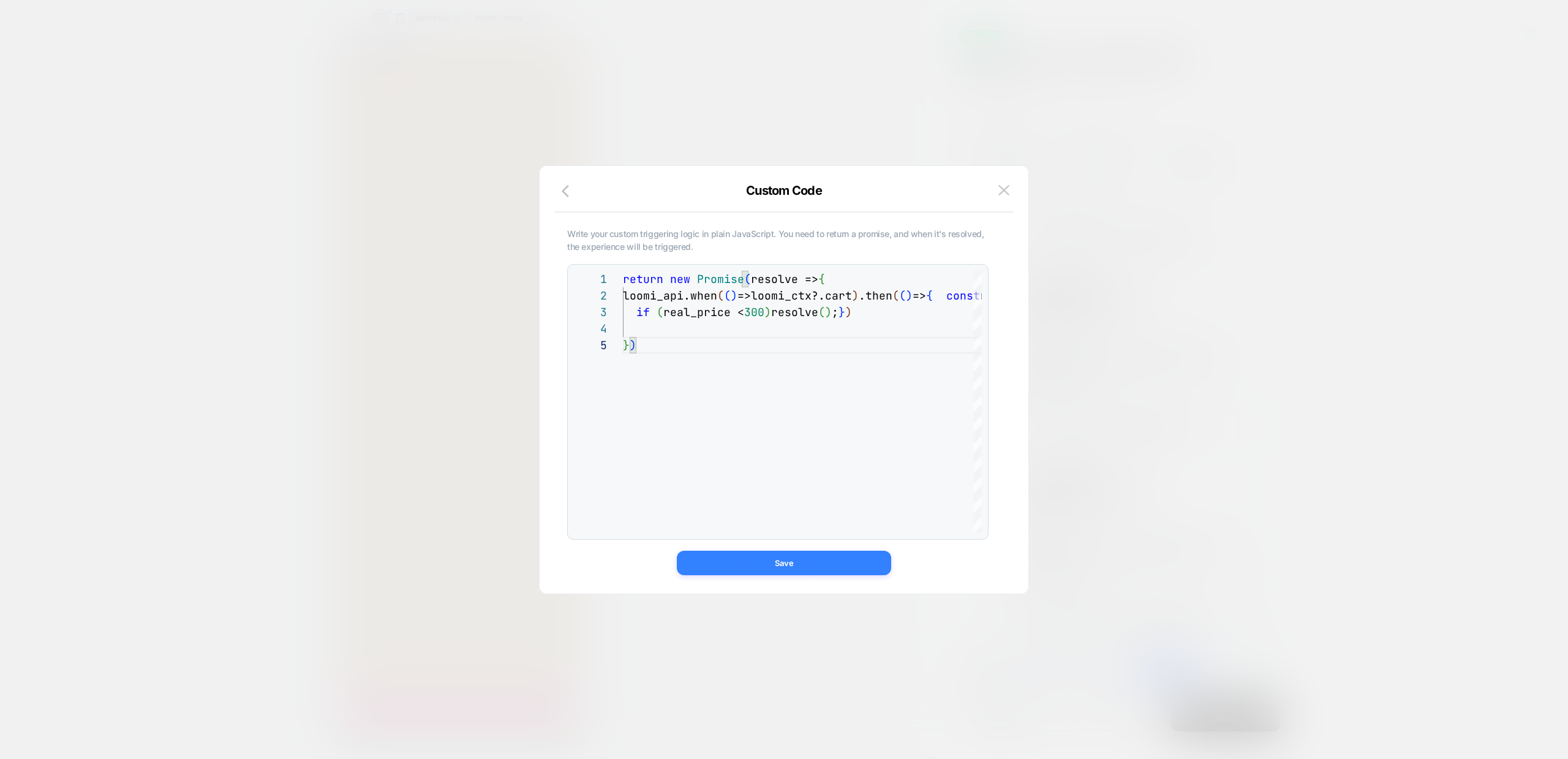
type textarea "**********"
click at [791, 566] on button "Save" at bounding box center [784, 563] width 214 height 25
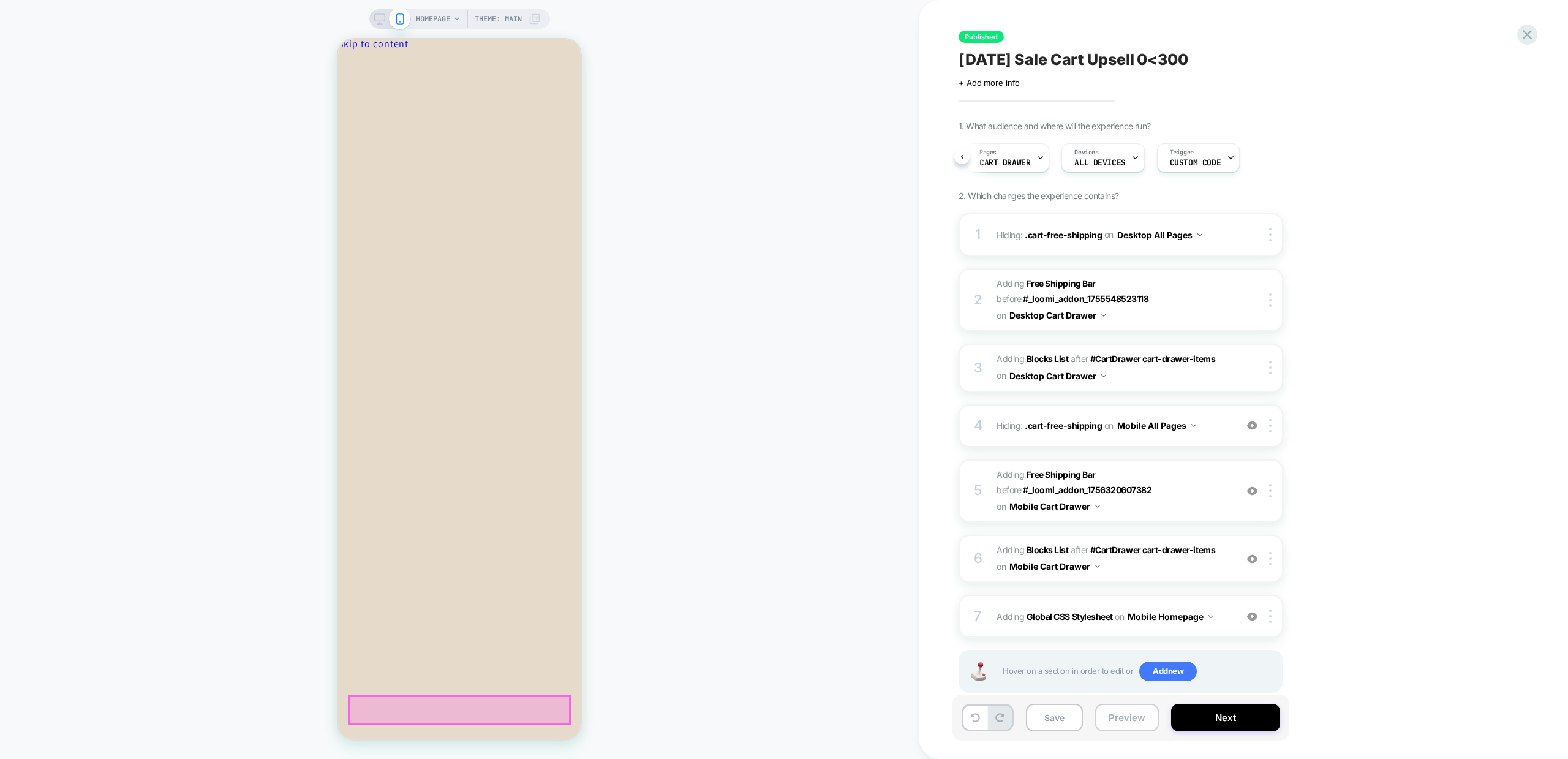
click at [1126, 720] on button "Preview" at bounding box center [1127, 717] width 64 height 28
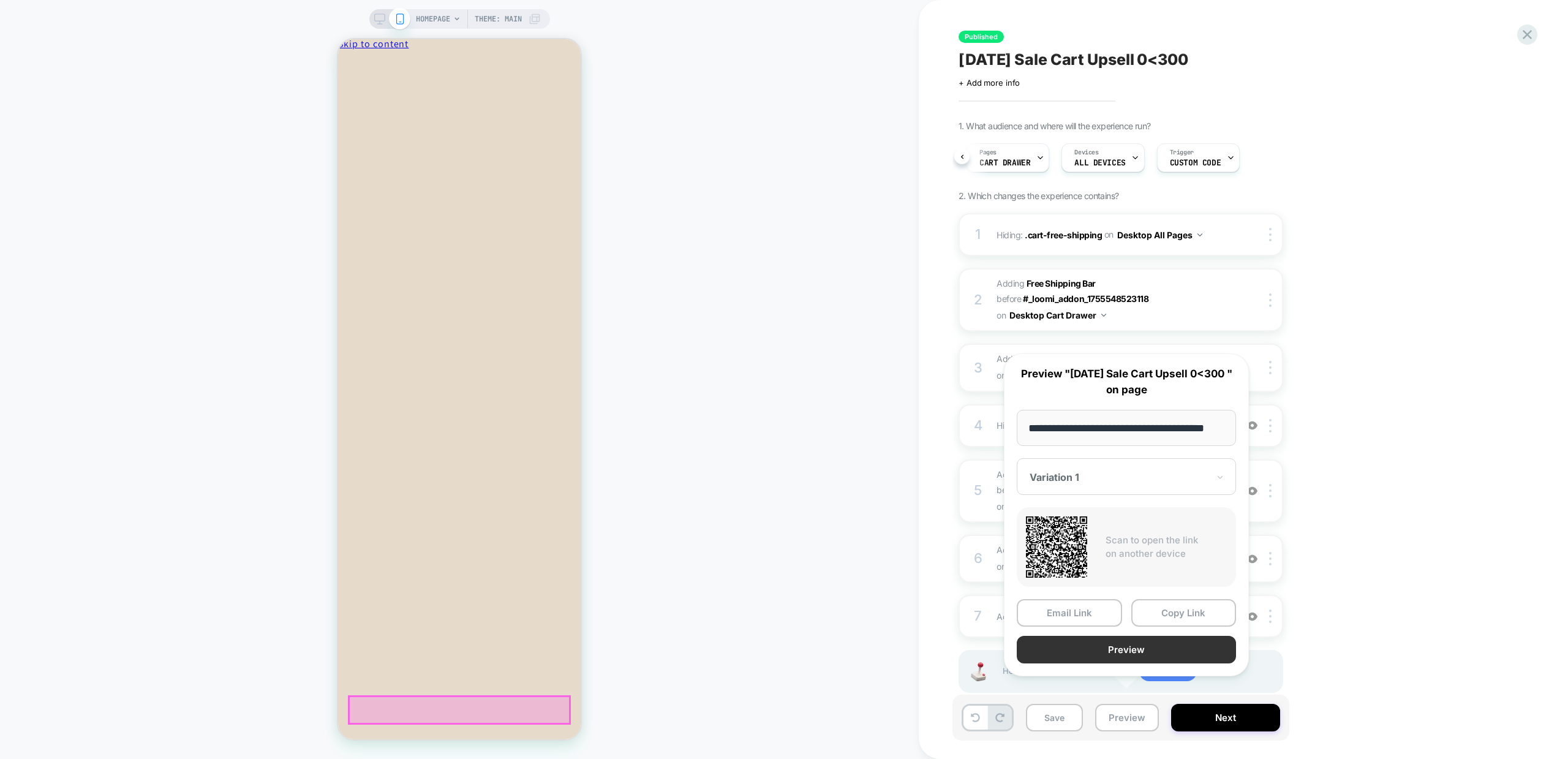
scroll to position [0, 0]
click at [1137, 663] on button "Preview" at bounding box center [1126, 649] width 219 height 28
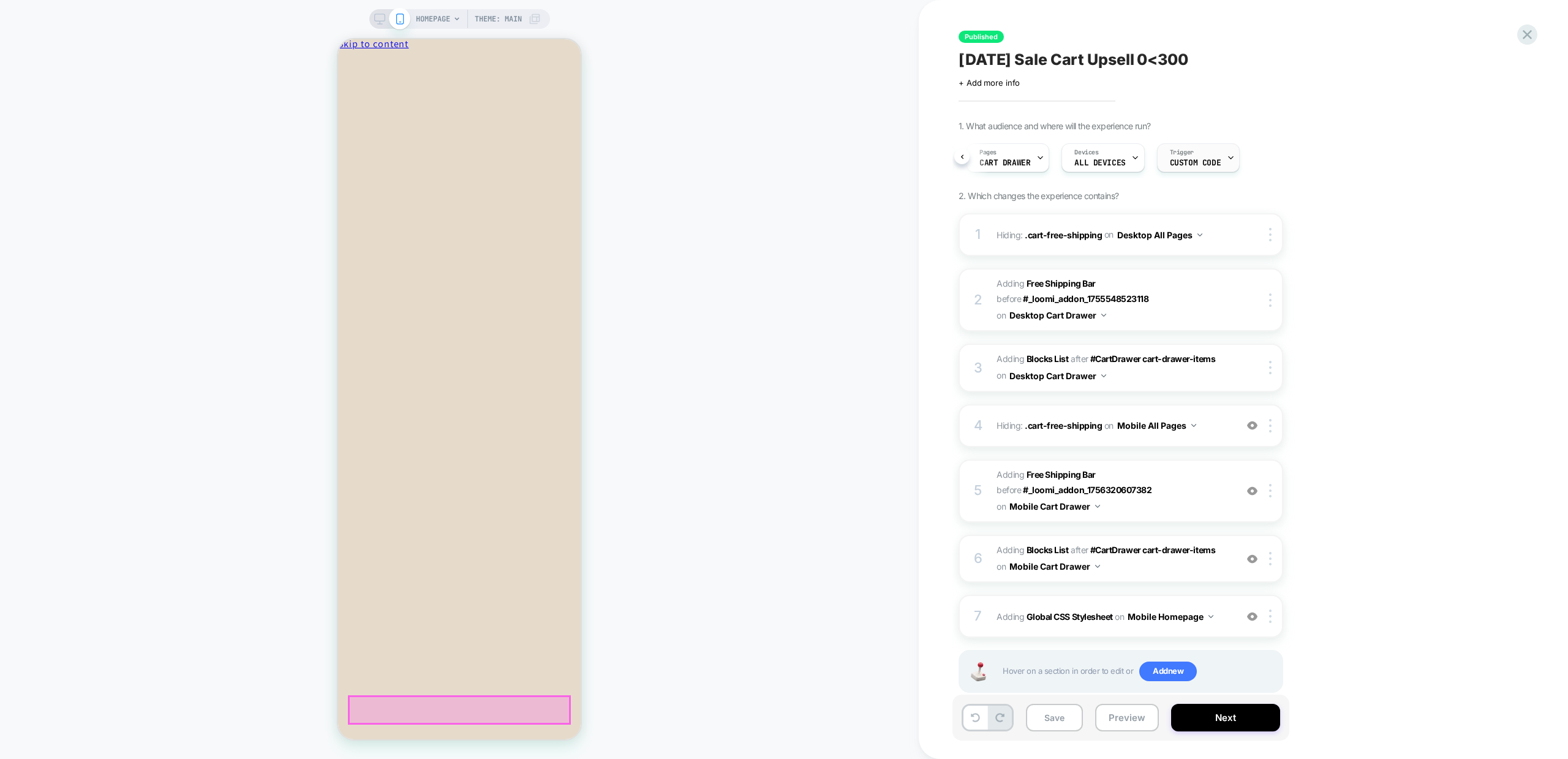
click at [1194, 161] on span "Custom Code" at bounding box center [1196, 162] width 51 height 8
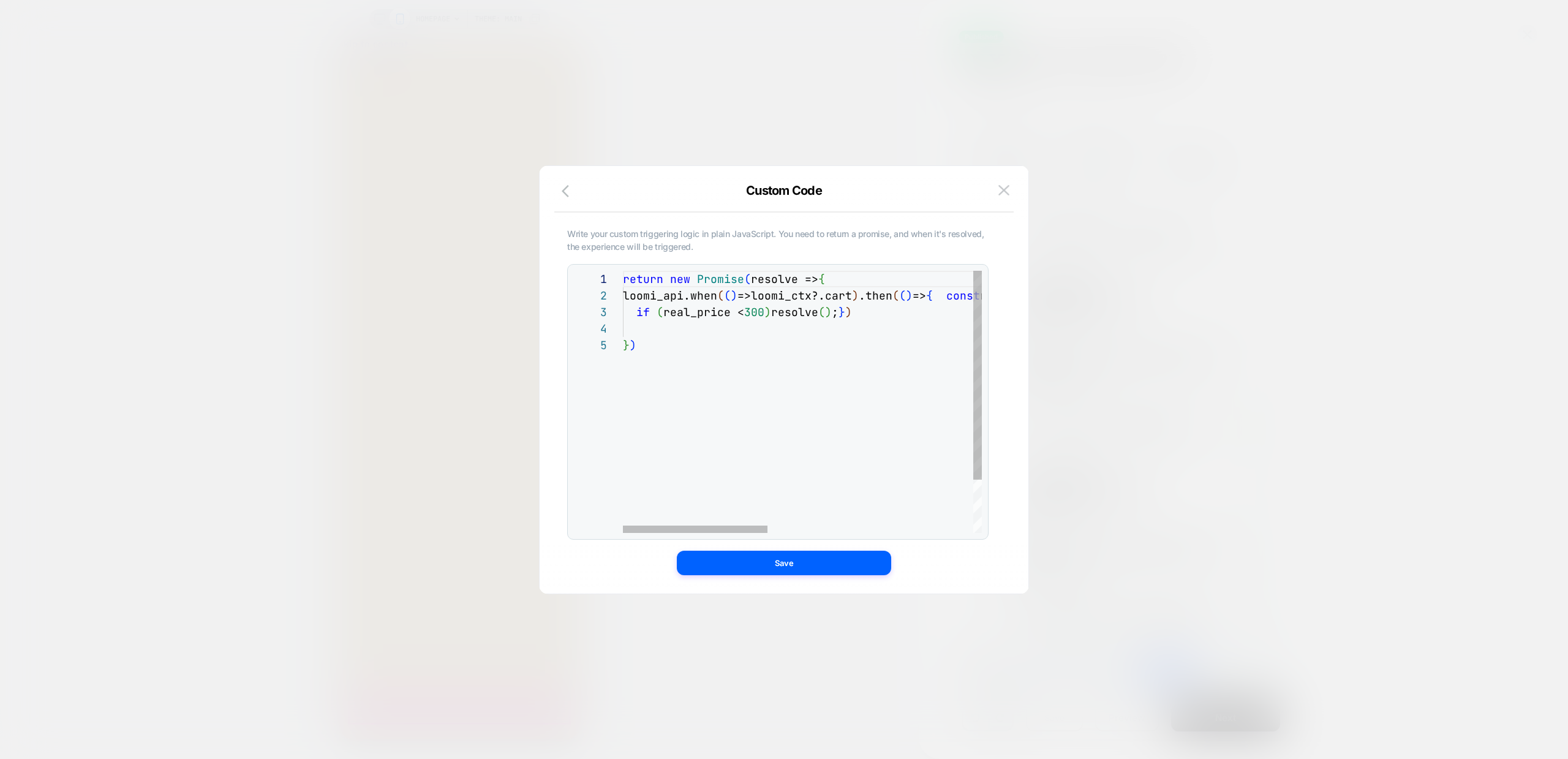
scroll to position [66, 13]
click at [753, 385] on div "return new Promise ( resolve => { loomi_api.when ( ( ) =>loomi_ctx?.cart ) .the…" at bounding box center [1058, 434] width 868 height 328
click at [857, 301] on div "return new Promise ( resolve => { loomi_api.when ( ( ) =>loomi_ctx?.cart ) .the…" at bounding box center [1058, 434] width 868 height 328
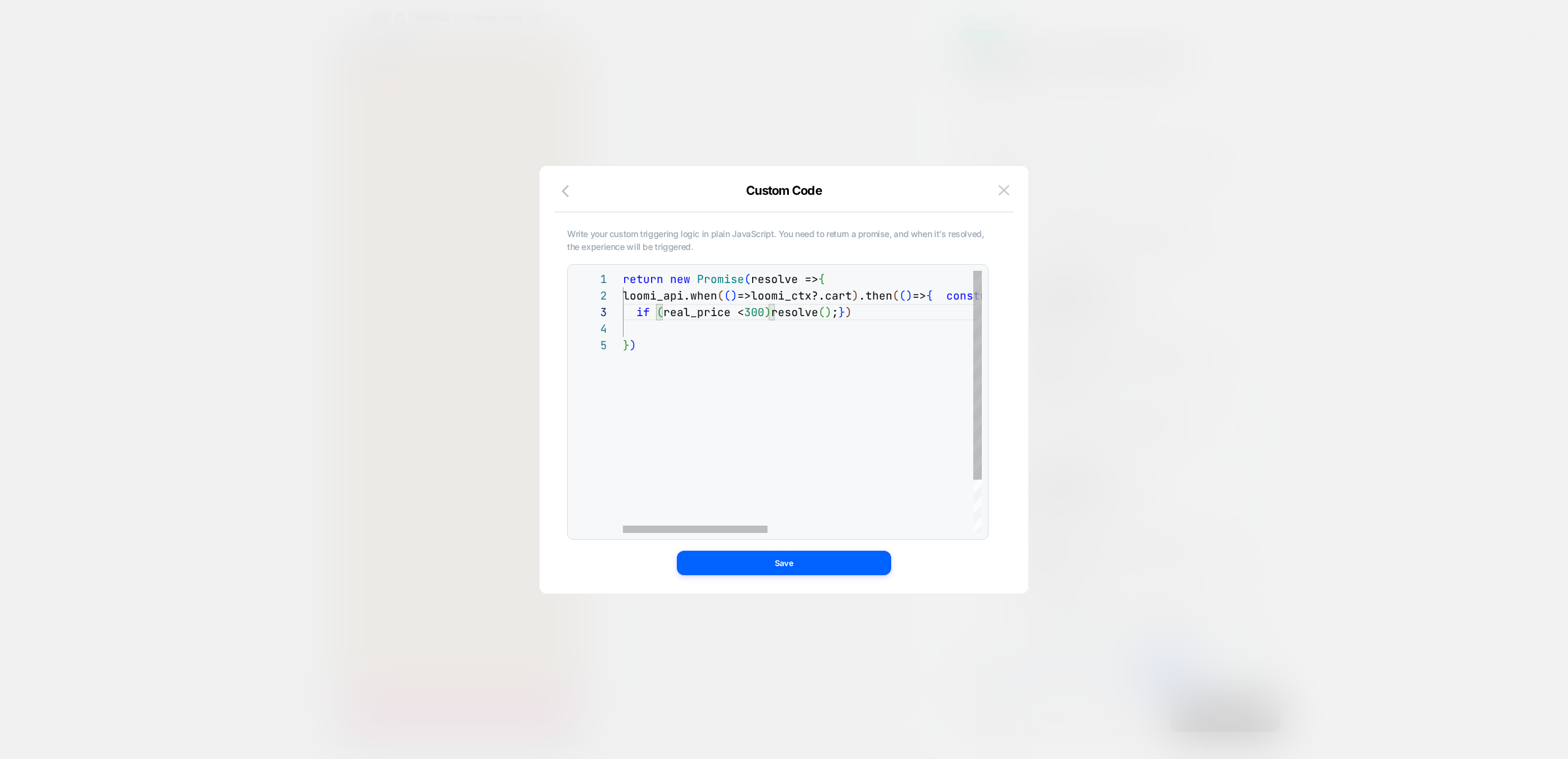
click at [956, 295] on div "return new Promise ( resolve => { loomi_api.when ( ( ) =>loomi_ctx?.cart ) .the…" at bounding box center [1058, 434] width 868 height 328
click at [800, 307] on div "return new Promise ( resolve => { loomi_api.when ( ( ) =>loomi_ctx?.cart ) .the…" at bounding box center [905, 442] width 564 height 344
click at [892, 328] on div "return new Promise ( resolve => { loomi_api.when ( ( ) =>loomi_ctx?.cart ) .the…" at bounding box center [905, 442] width 564 height 344
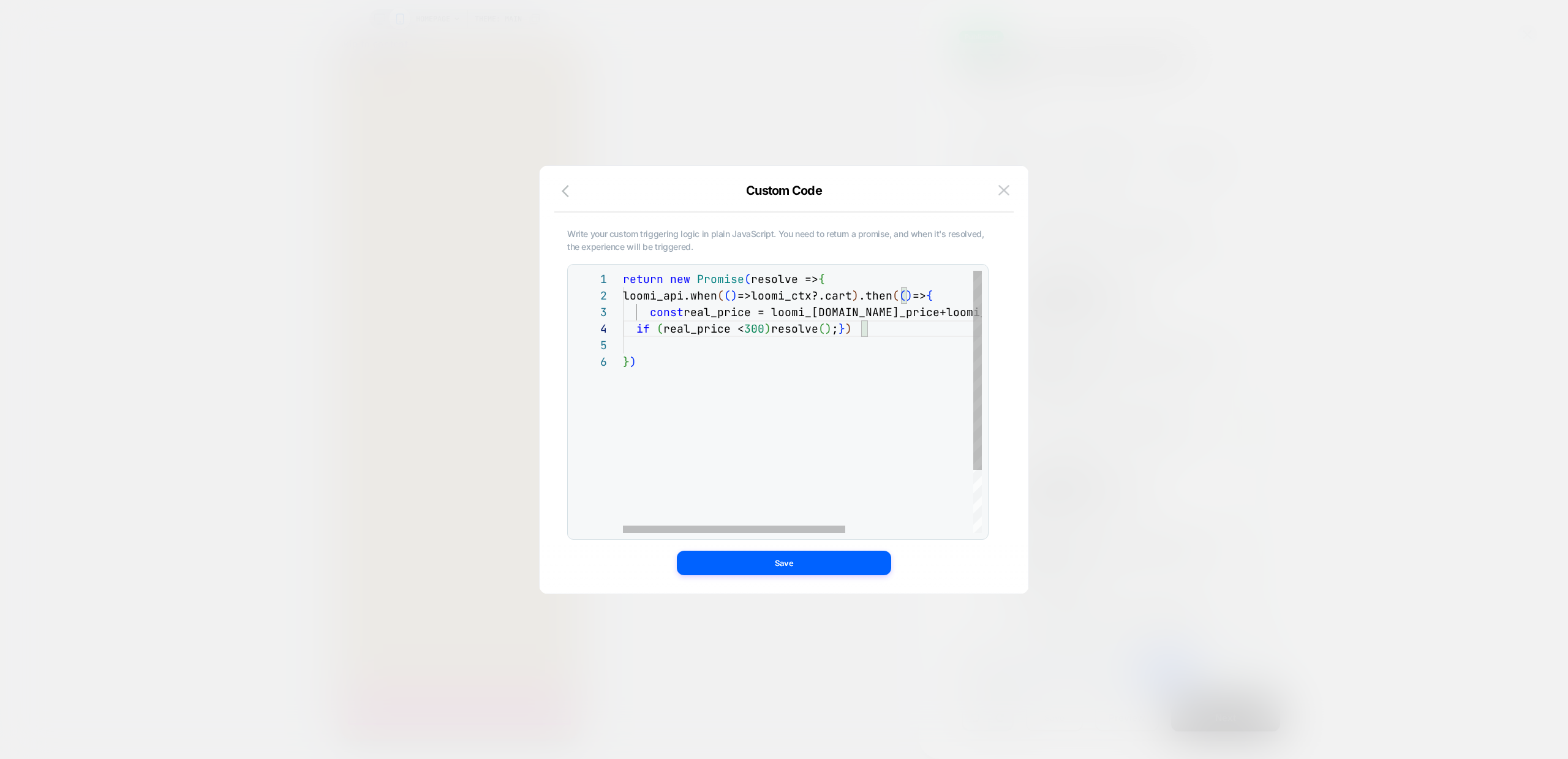
click at [862, 310] on div "return new Promise ( resolve => { loomi_api.when ( ( ) =>loomi_ctx?.cart ) .the…" at bounding box center [905, 442] width 564 height 344
click at [900, 307] on div "return new Promise ( resolve => { loomi_api.when ( ( ) =>loomi_ctx?.cart ) .the…" at bounding box center [905, 442] width 564 height 344
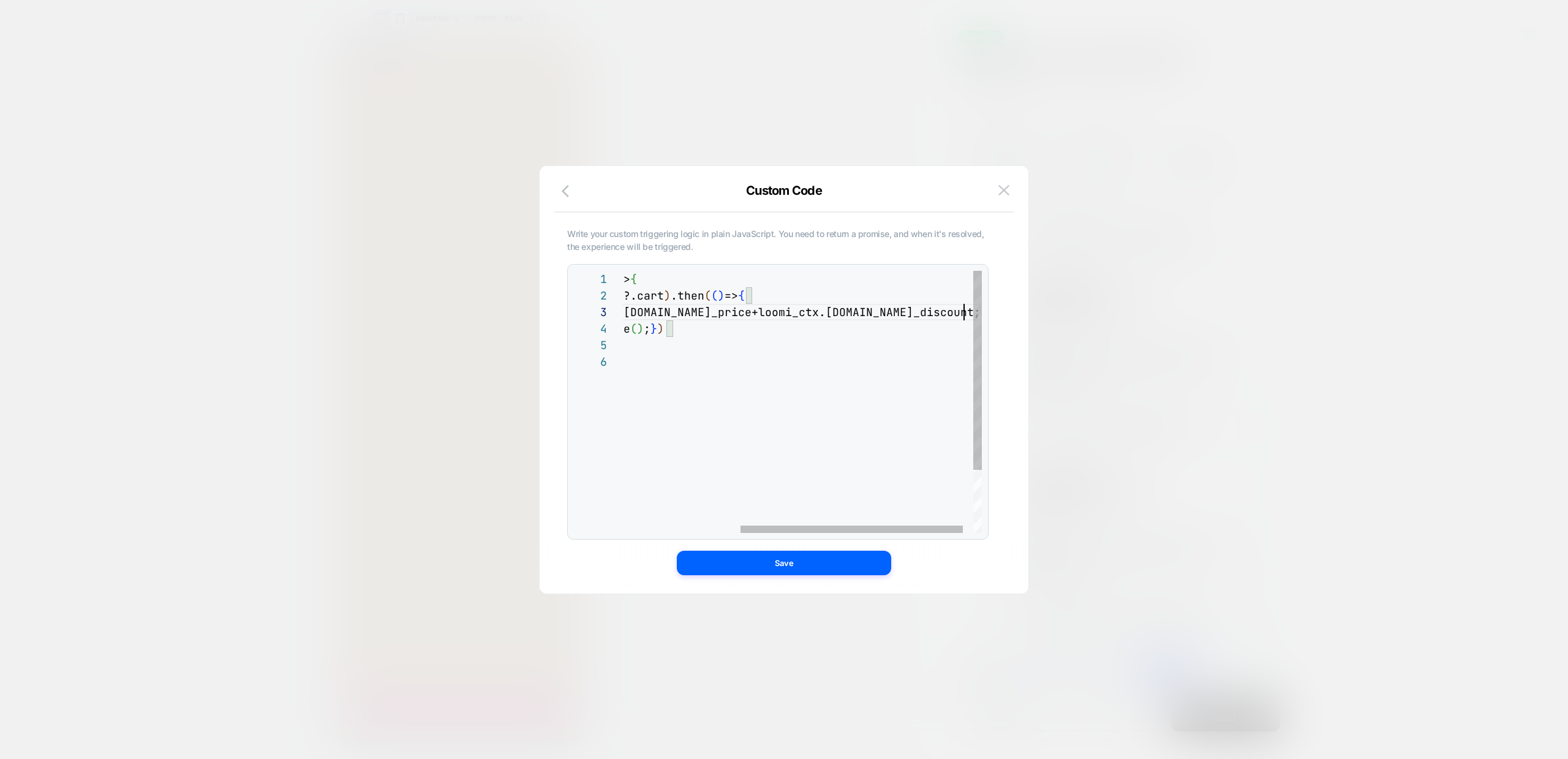
scroll to position [49, 245]
click at [842, 323] on div "return new Promise ( resolve => { loomi_api.when ( ( ) =>loomi_ctx?.cart ) .the…" at bounding box center [717, 442] width 564 height 344
click at [954, 310] on div "return new Promise ( resolve => { loomi_api.when ( ( ) =>loomi_ctx?.cart ) .the…" at bounding box center [717, 442] width 564 height 344
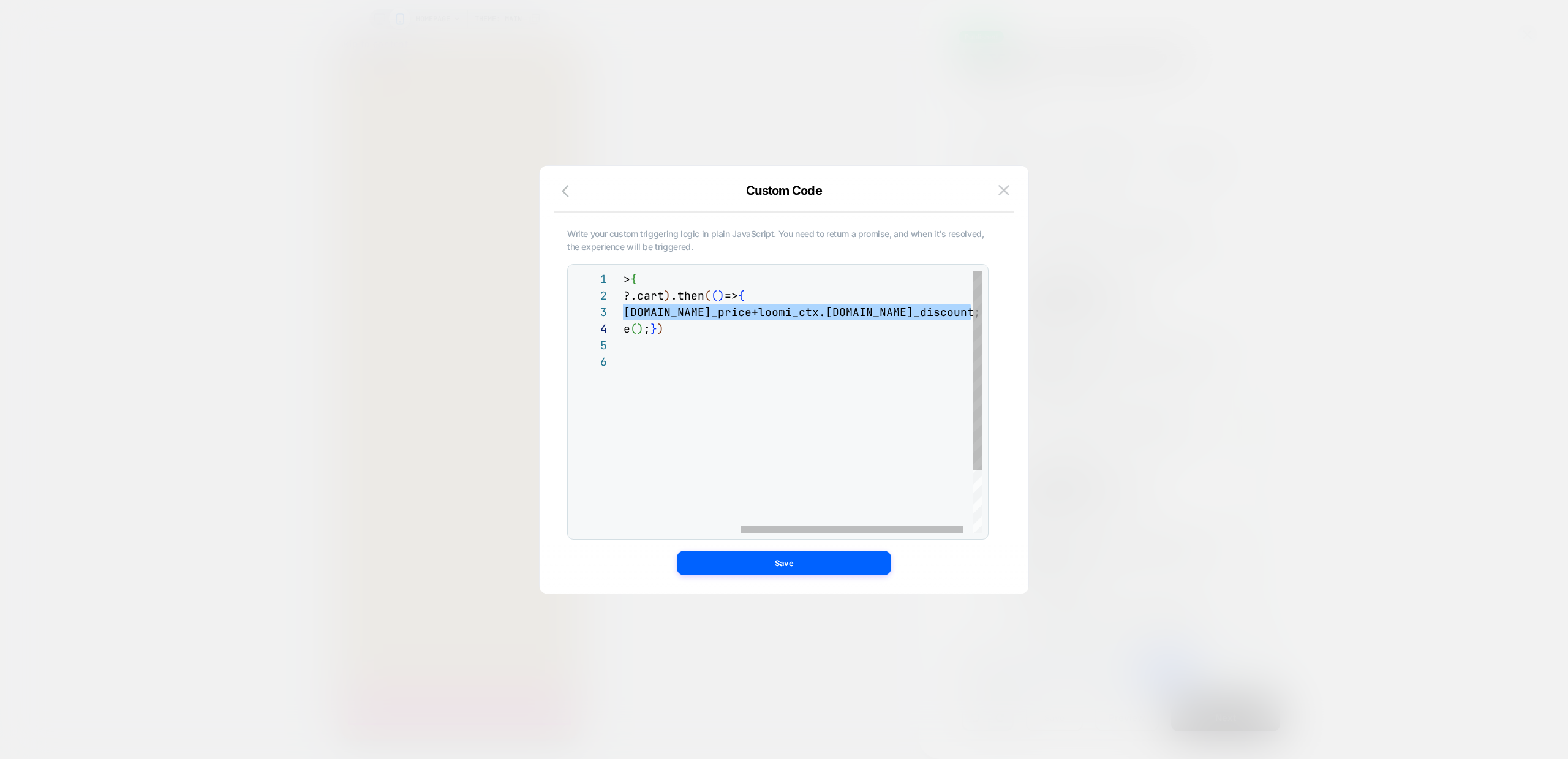
click at [954, 310] on div "return new Promise ( resolve => { loomi_api.when ( ( ) =>loomi_ctx?.cart ) .the…" at bounding box center [717, 442] width 564 height 344
click at [801, 302] on div "return new Promise ( resolve => { loomi_api.when ( ( ) =>loomi_ctx?.cart ) .the…" at bounding box center [717, 442] width 564 height 344
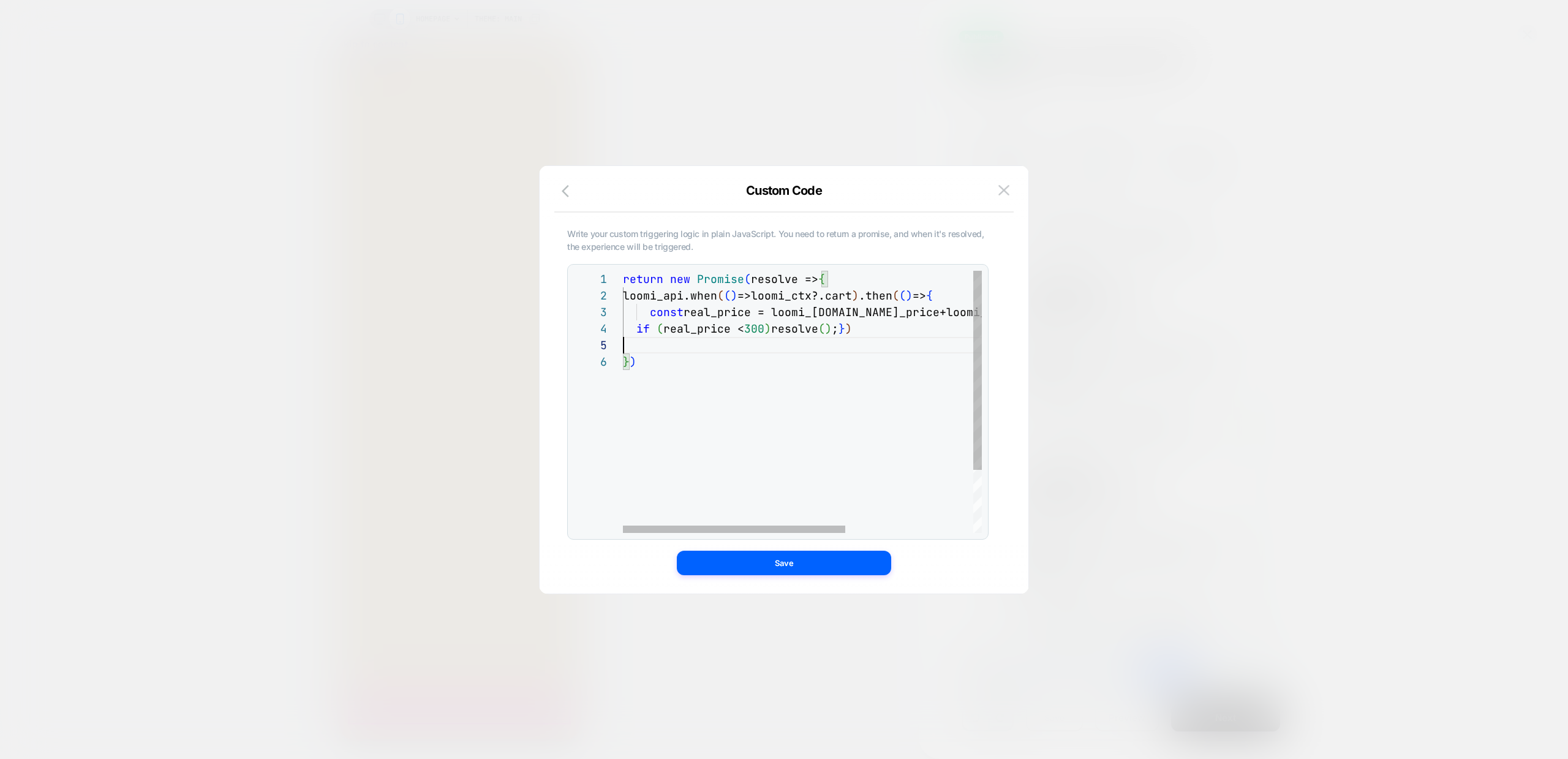
click at [665, 338] on div "return new Promise ( resolve => { loomi_api.when ( ( ) =>loomi_ctx?.cart ) .the…" at bounding box center [905, 442] width 564 height 344
click at [772, 328] on div "return new Promise ( resolve => { loomi_api.when ( ( ) =>loomi_ctx?.cart ) .the…" at bounding box center [905, 442] width 564 height 344
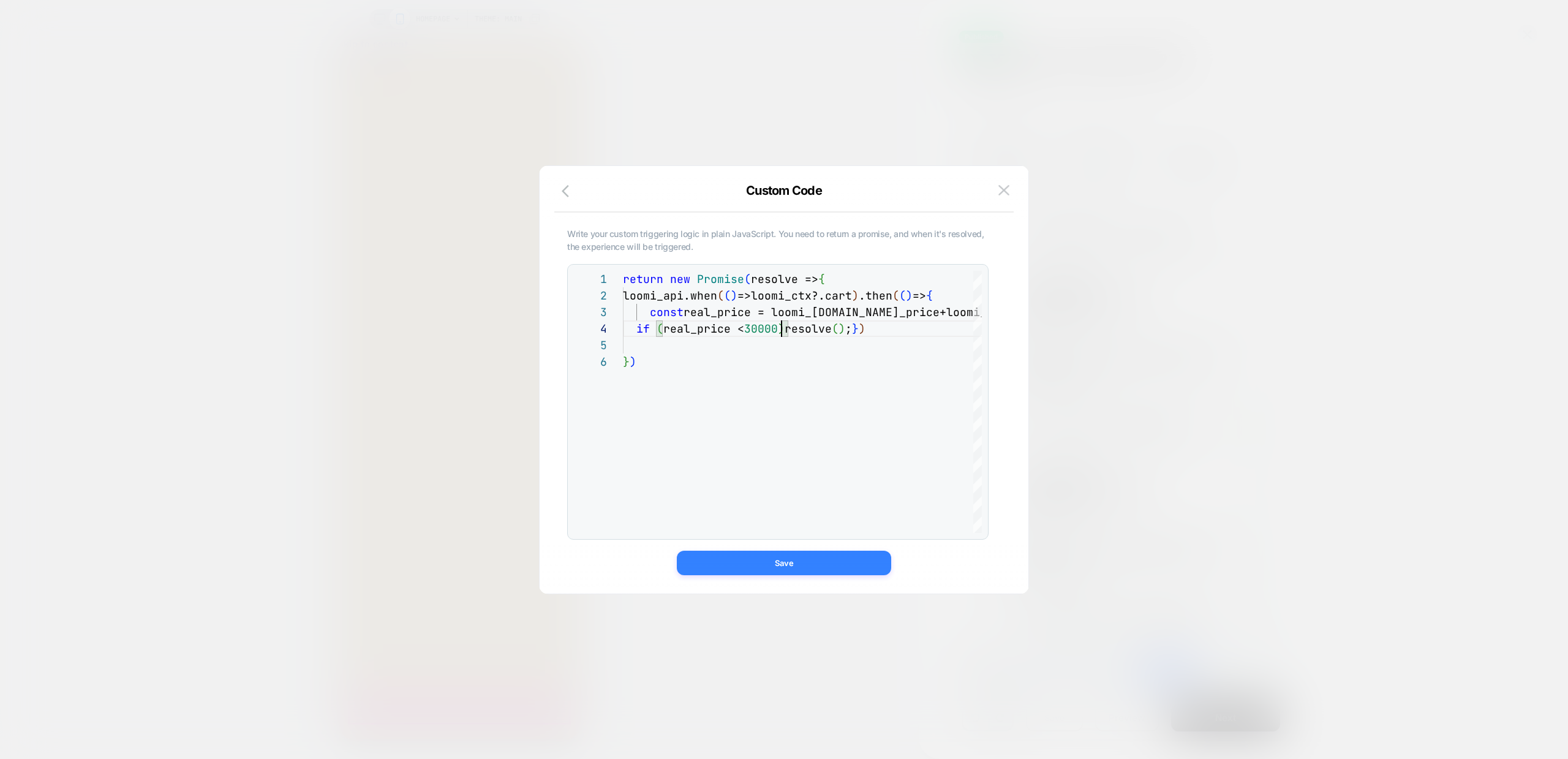
type textarea "**********"
click at [796, 560] on button "Save" at bounding box center [784, 563] width 214 height 25
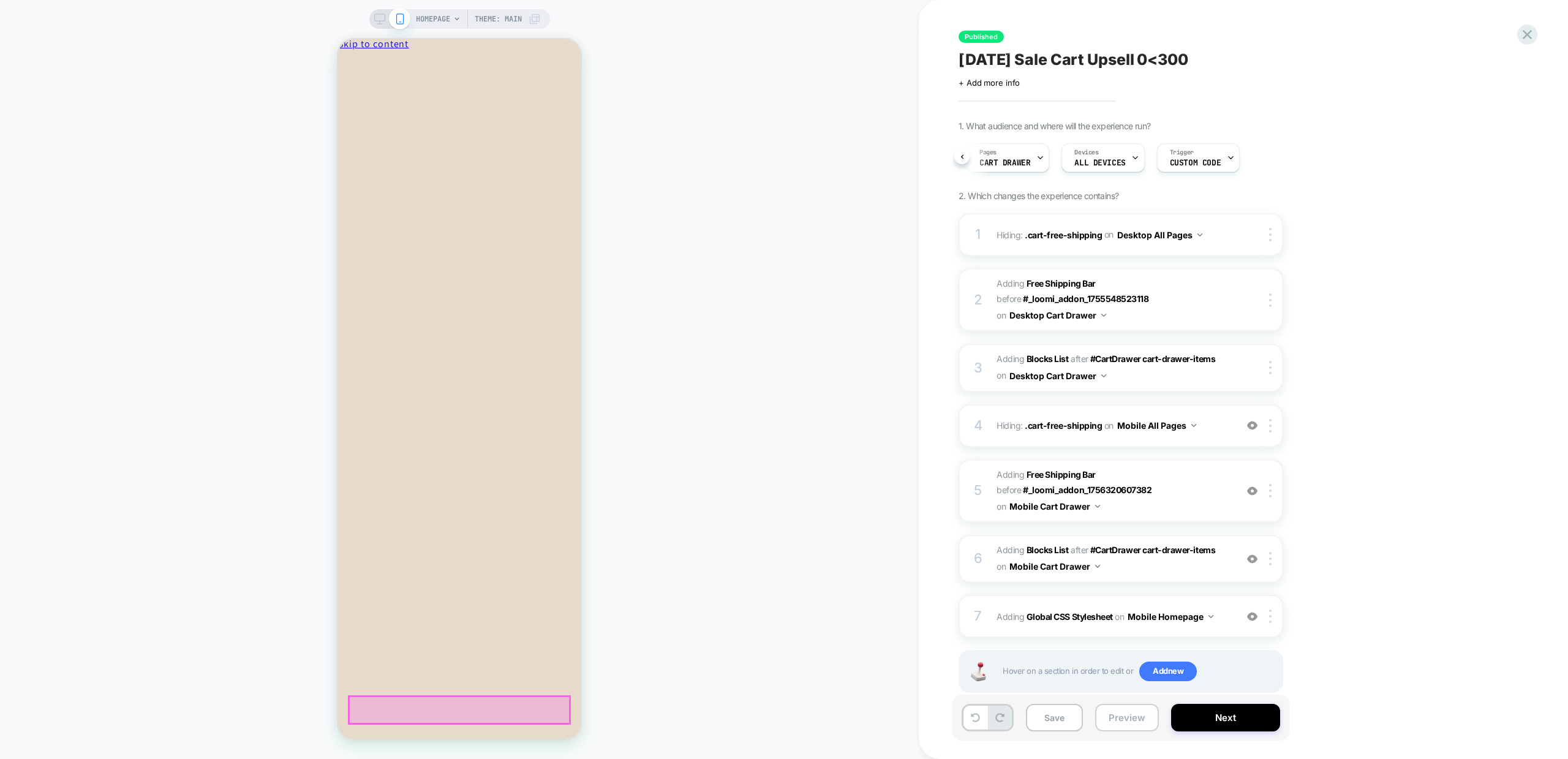
click at [1127, 713] on button "Preview" at bounding box center [1127, 717] width 64 height 28
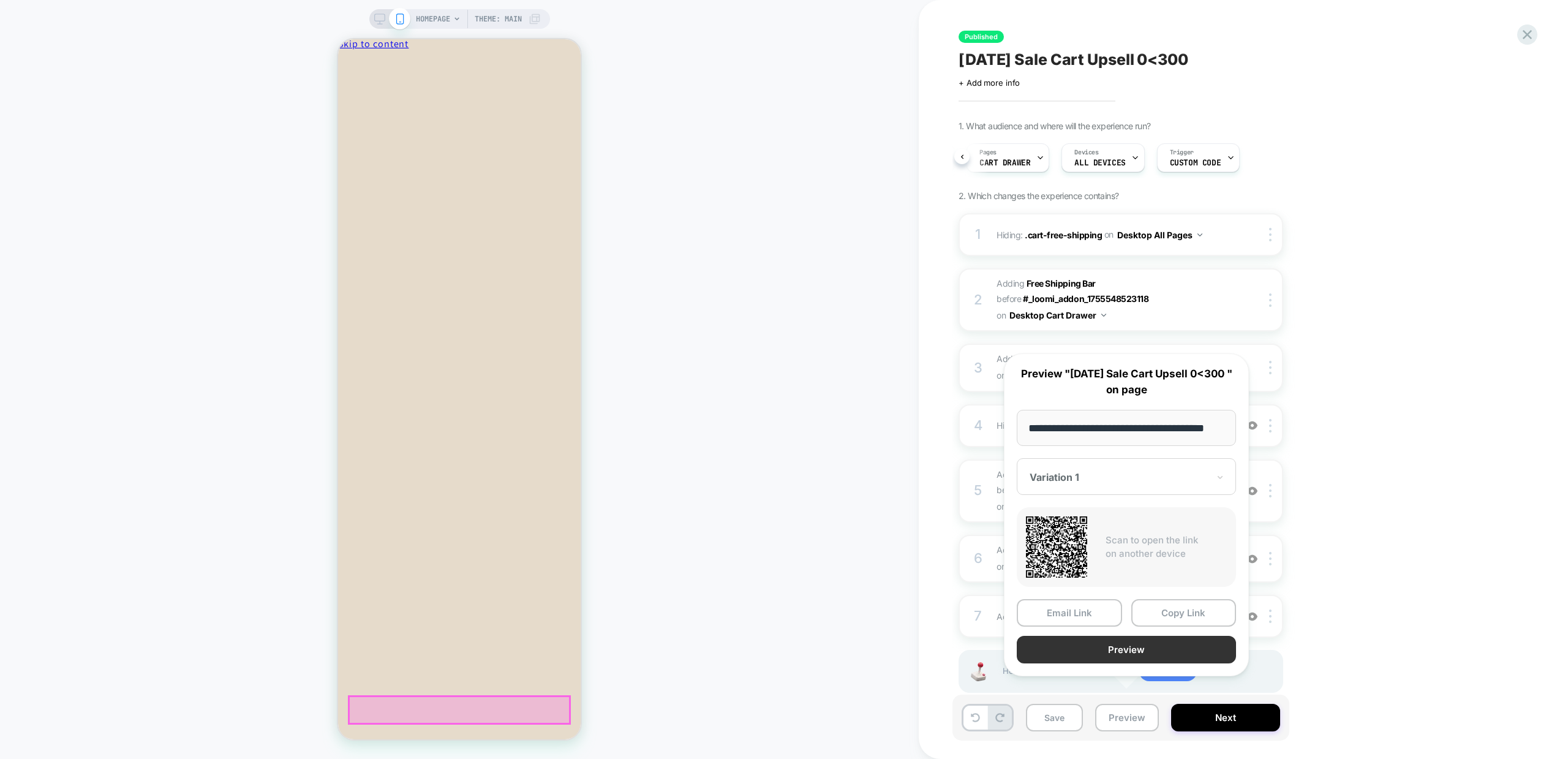
scroll to position [0, 0]
click at [1161, 660] on button "Preview" at bounding box center [1126, 649] width 219 height 28
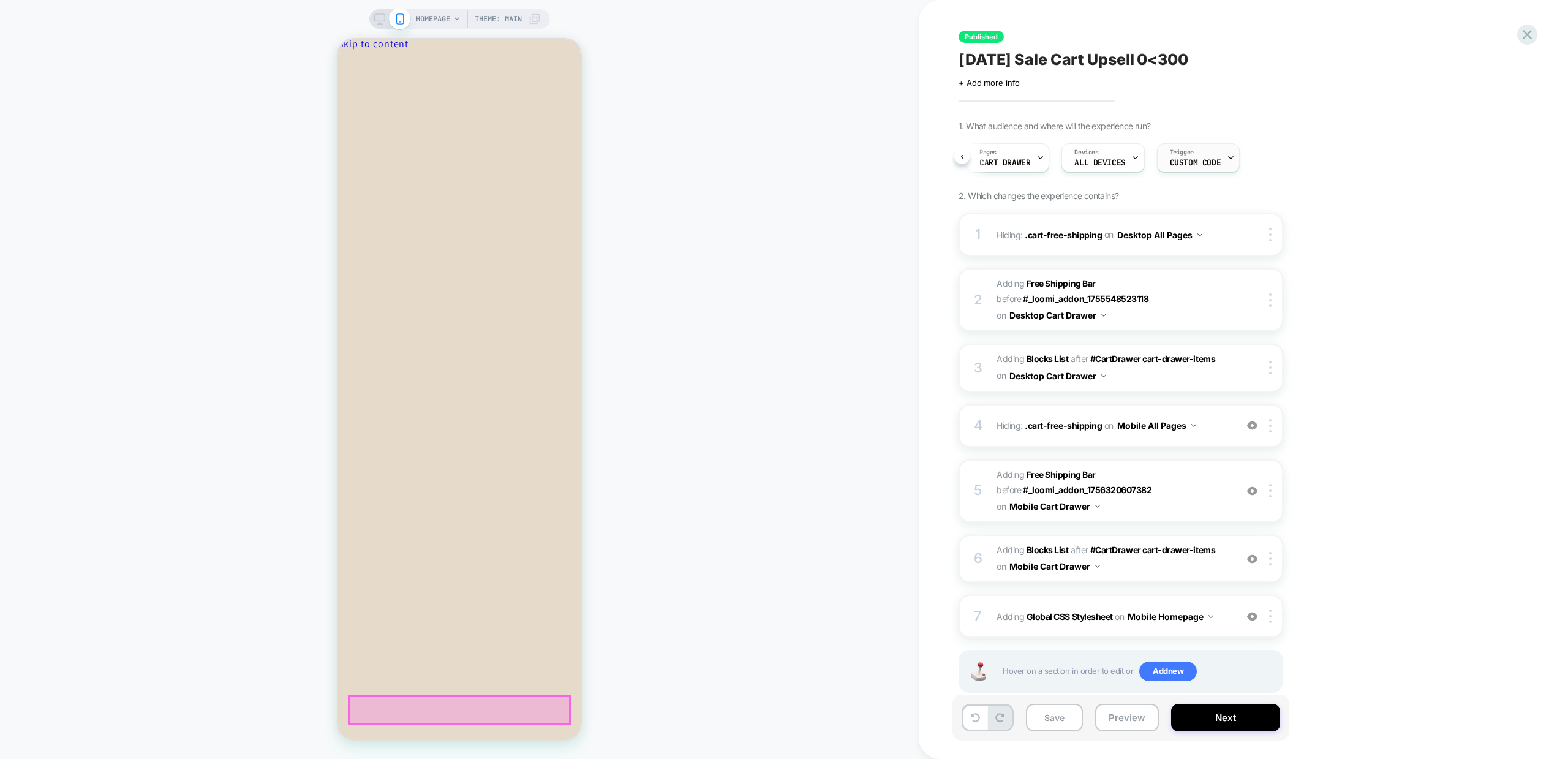
click at [1214, 155] on div "Trigger Custom Code" at bounding box center [1195, 158] width 75 height 28
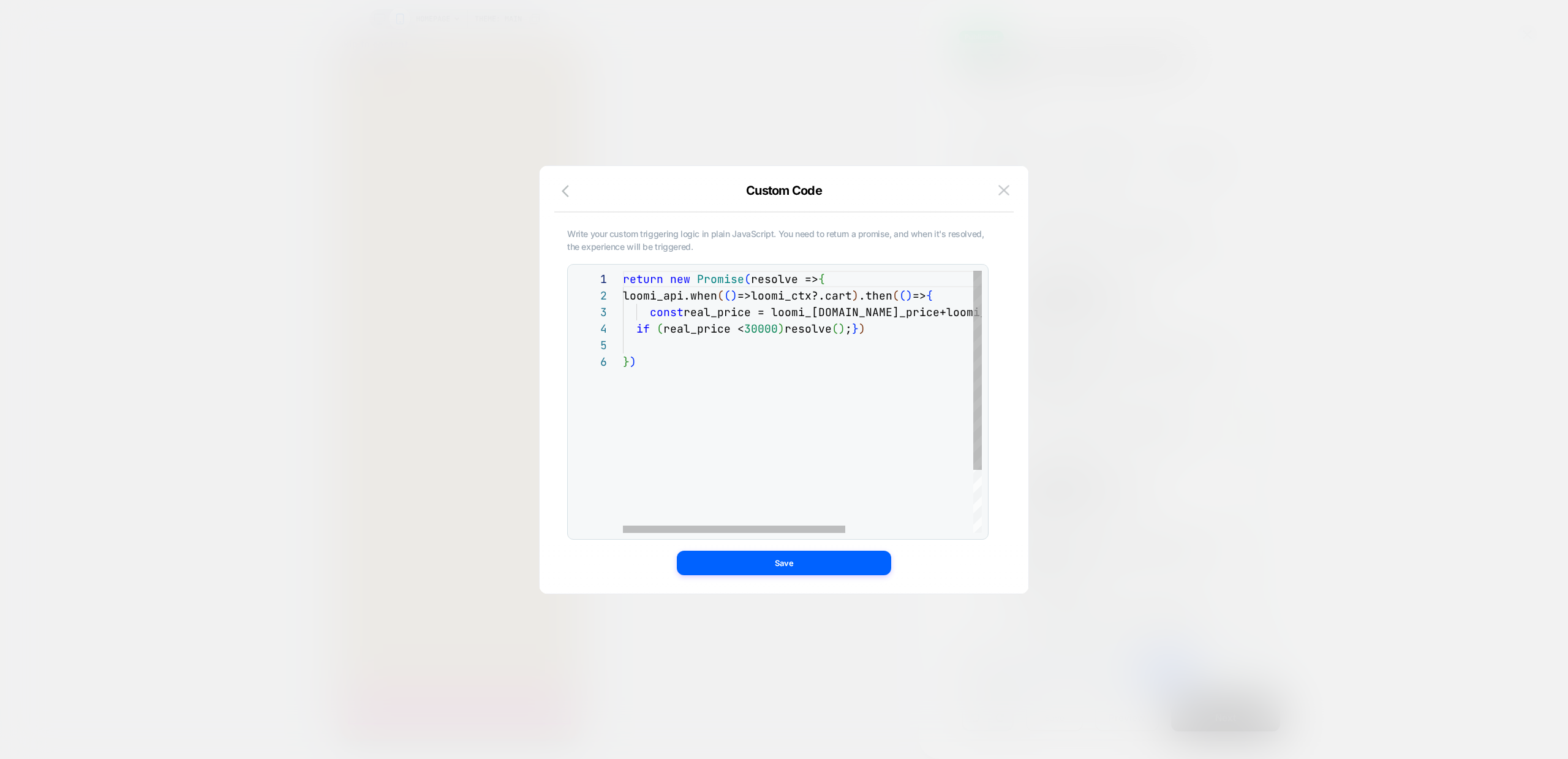
scroll to position [66, 0]
click at [706, 348] on div "return new Promise ( resolve => { loomi_api.when ( ( ) =>loomi_ctx?.cart ) .the…" at bounding box center [905, 442] width 564 height 344
click at [848, 284] on div "return new Promise ( resolve => { loomi_api.when ( ( ) =>loomi_ctx?.cart ) .the…" at bounding box center [905, 442] width 564 height 344
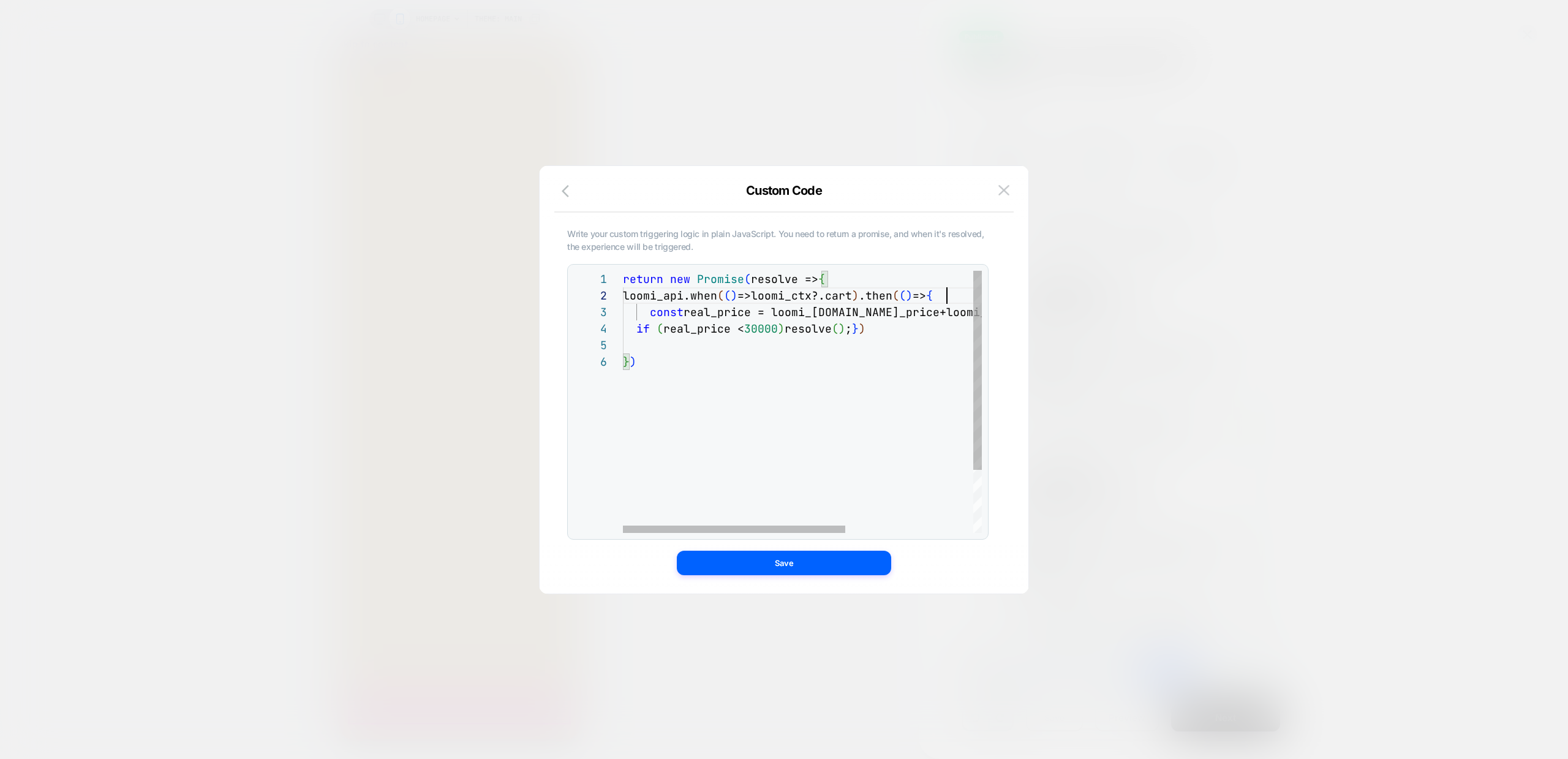
click at [950, 295] on div "return new Promise ( resolve => { loomi_api.when ( ( ) =>loomi_ctx?.cart ) .the…" at bounding box center [905, 442] width 564 height 344
drag, startPoint x: 796, startPoint y: 330, endPoint x: 859, endPoint y: 334, distance: 63.1
click at [859, 334] on div "return new Promise ( resolve => { loomi_api.when ( ( ) =>loomi_ctx?.cart ) .the…" at bounding box center [905, 442] width 564 height 344
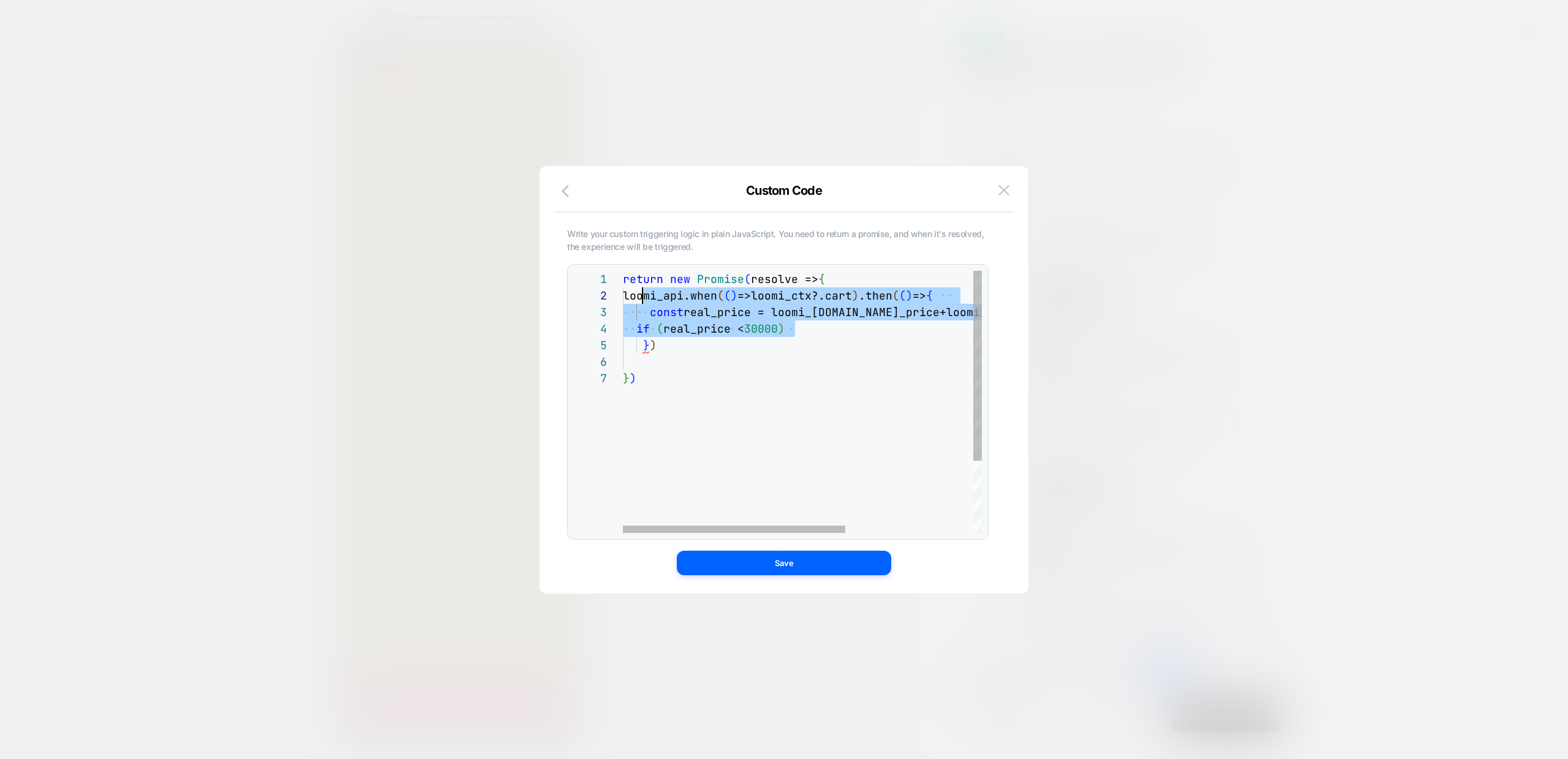
scroll to position [16, 0]
drag, startPoint x: 809, startPoint y: 329, endPoint x: 611, endPoint y: 299, distance: 200.3
click at [623, 299] on div "return new Promise ( resolve => { loomi_api.when ( ( ) =>loomi_ctx?.cart ) .the…" at bounding box center [905, 451] width 564 height 362
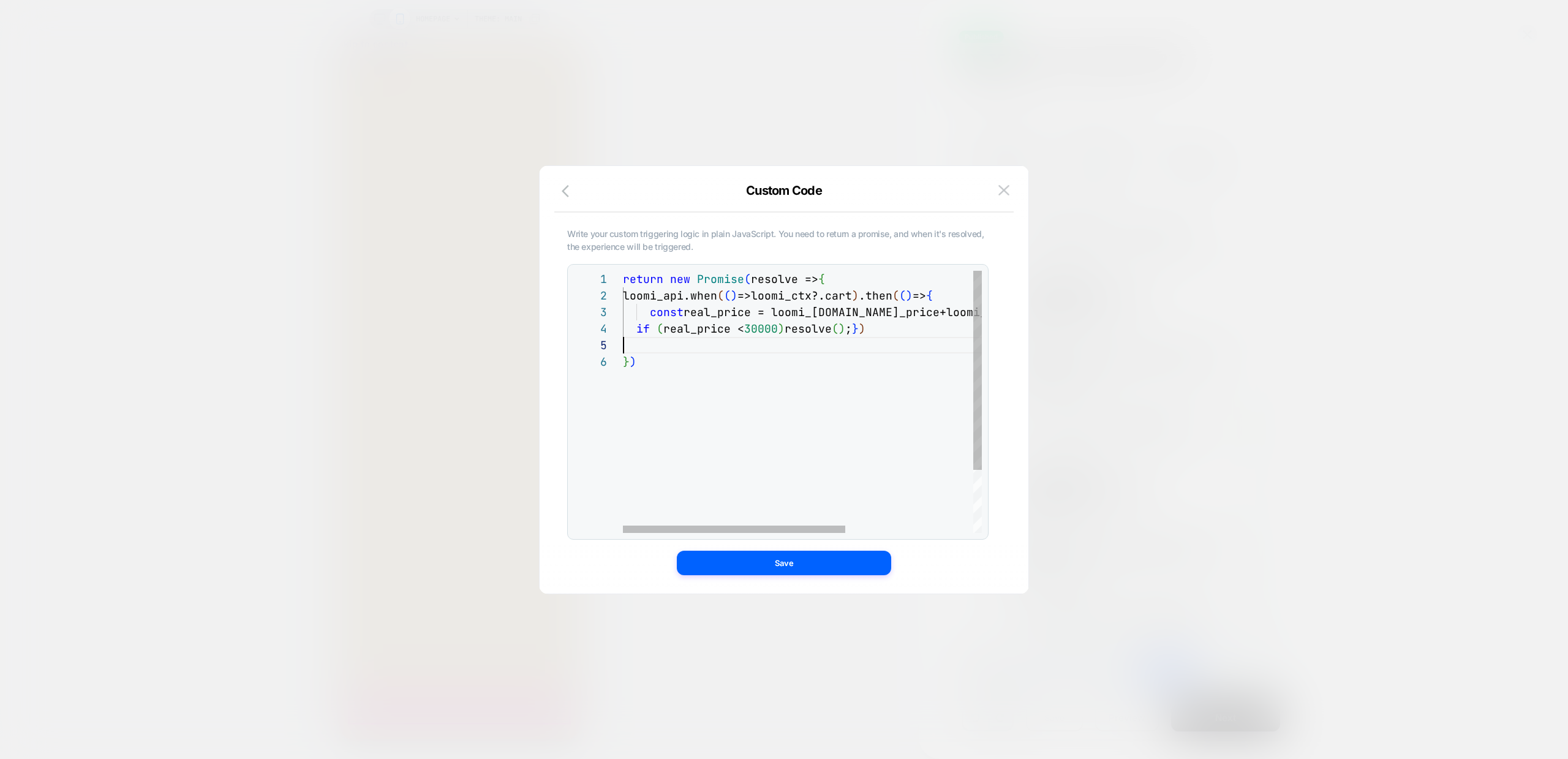
scroll to position [66, 0]
click at [786, 343] on div "return new Promise ( resolve => { loomi_api.when ( ( ) =>loomi_ctx?.cart ) .the…" at bounding box center [905, 442] width 564 height 344
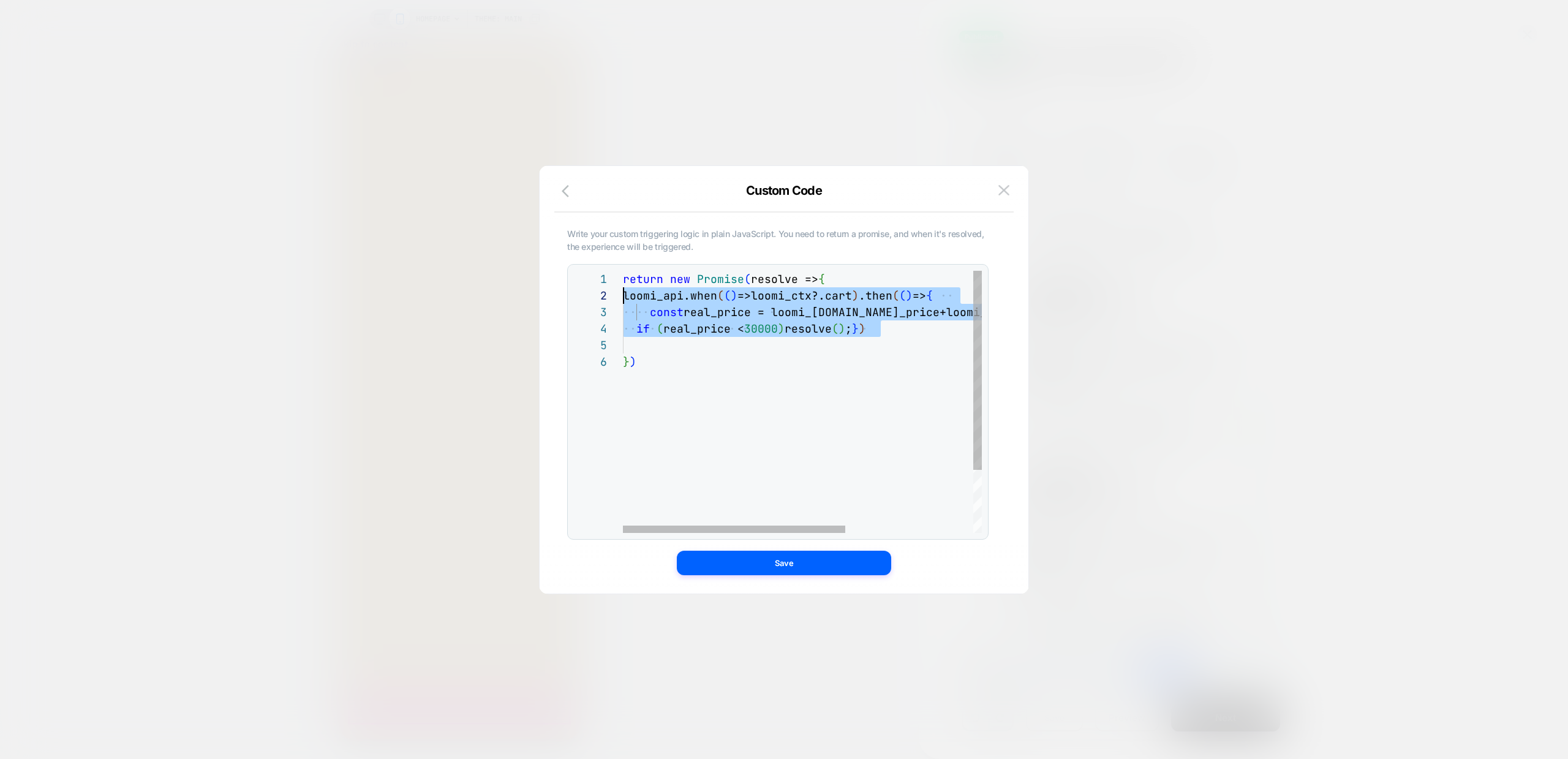
scroll to position [16, 0]
drag, startPoint x: 895, startPoint y: 330, endPoint x: 536, endPoint y: 294, distance: 360.8
click at [623, 294] on div "return new Promise ( resolve => { loomi_api.when ( ( ) =>loomi_ctx?.cart ) .the…" at bounding box center [905, 442] width 564 height 344
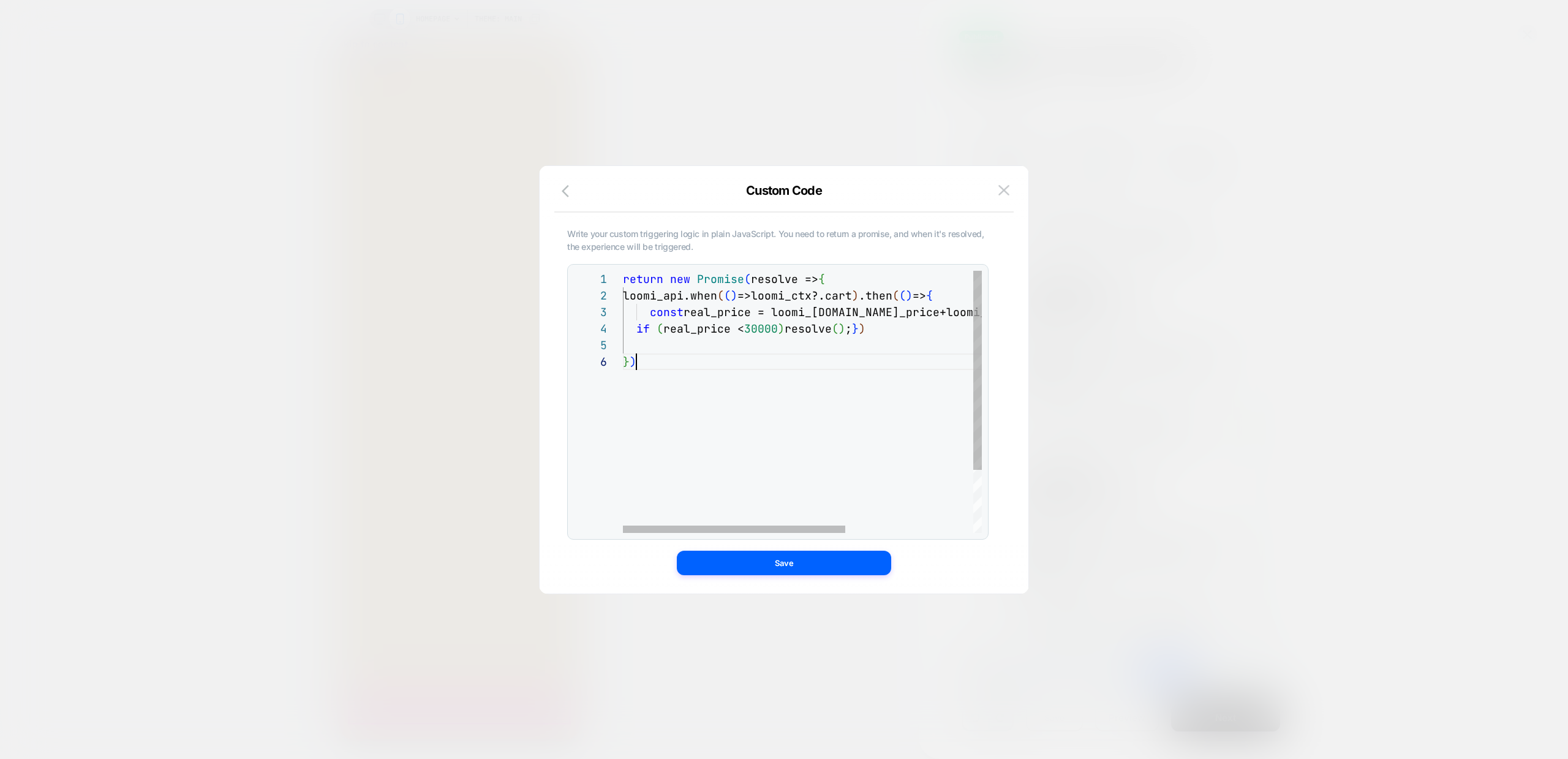
scroll to position [83, 13]
click at [730, 365] on div "return new Promise ( resolve => { loomi_api.when ( ( ) =>loomi_ctx?.cart ) .the…" at bounding box center [905, 442] width 564 height 344
drag, startPoint x: 862, startPoint y: 329, endPoint x: 793, endPoint y: 329, distance: 69.0
click at [793, 329] on div "return new Promise ( resolve => { loomi_api.when ( ( ) =>loomi_ctx?.cart ) .the…" at bounding box center [905, 442] width 564 height 344
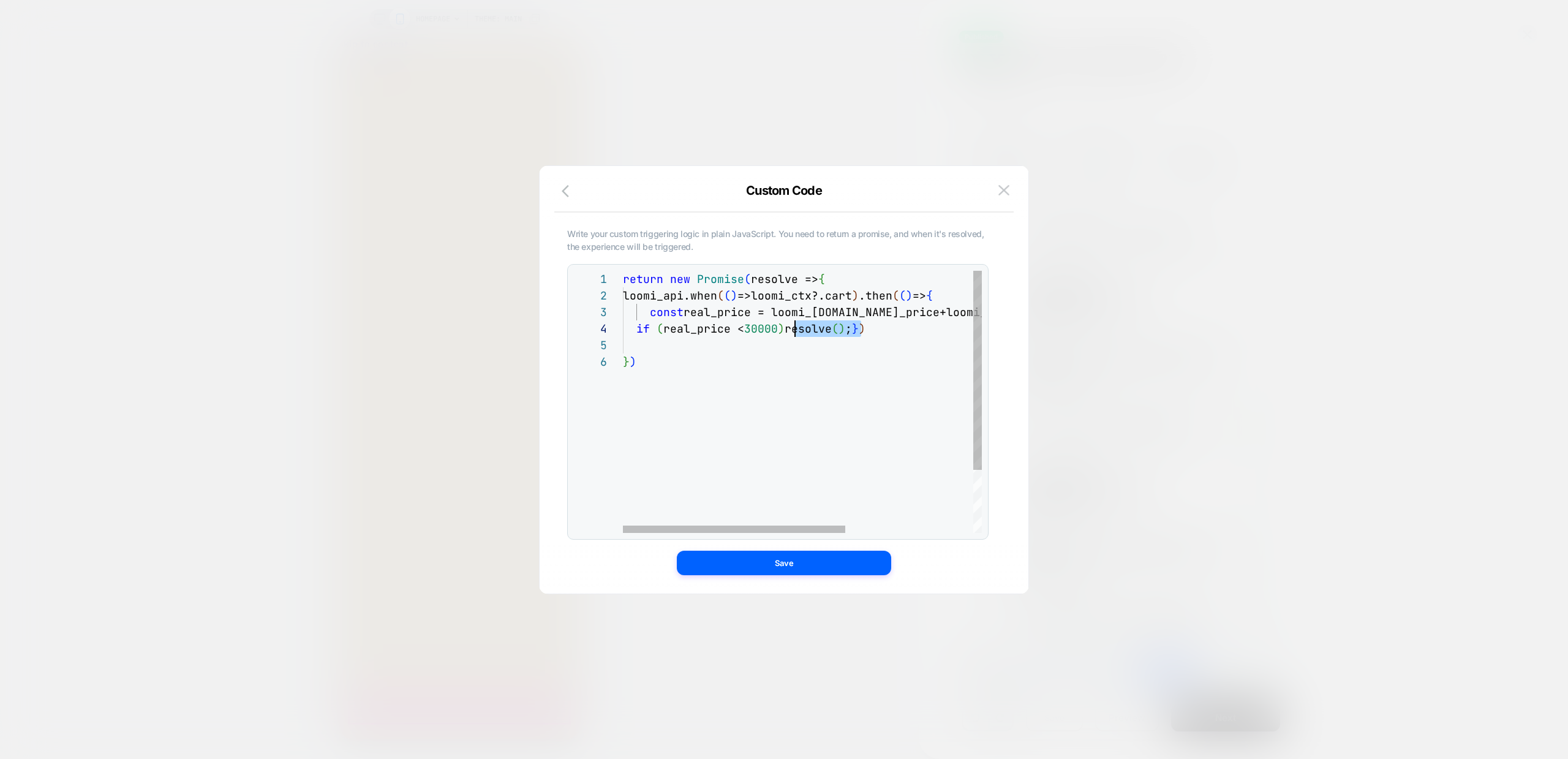
scroll to position [66, 0]
click at [805, 341] on div "return new Promise ( resolve => { loomi_api.when ( ( ) =>loomi_ctx?.cart ) .the…" at bounding box center [905, 442] width 564 height 344
click at [790, 325] on div "return new Promise ( resolve => { loomi_api.when ( ( ) =>loomi_ctx?.cart ) .the…" at bounding box center [905, 442] width 564 height 344
click at [871, 328] on div "return new Promise ( resolve => { loomi_api.when ( ( ) =>loomi_ctx?.cart ) .the…" at bounding box center [905, 442] width 564 height 344
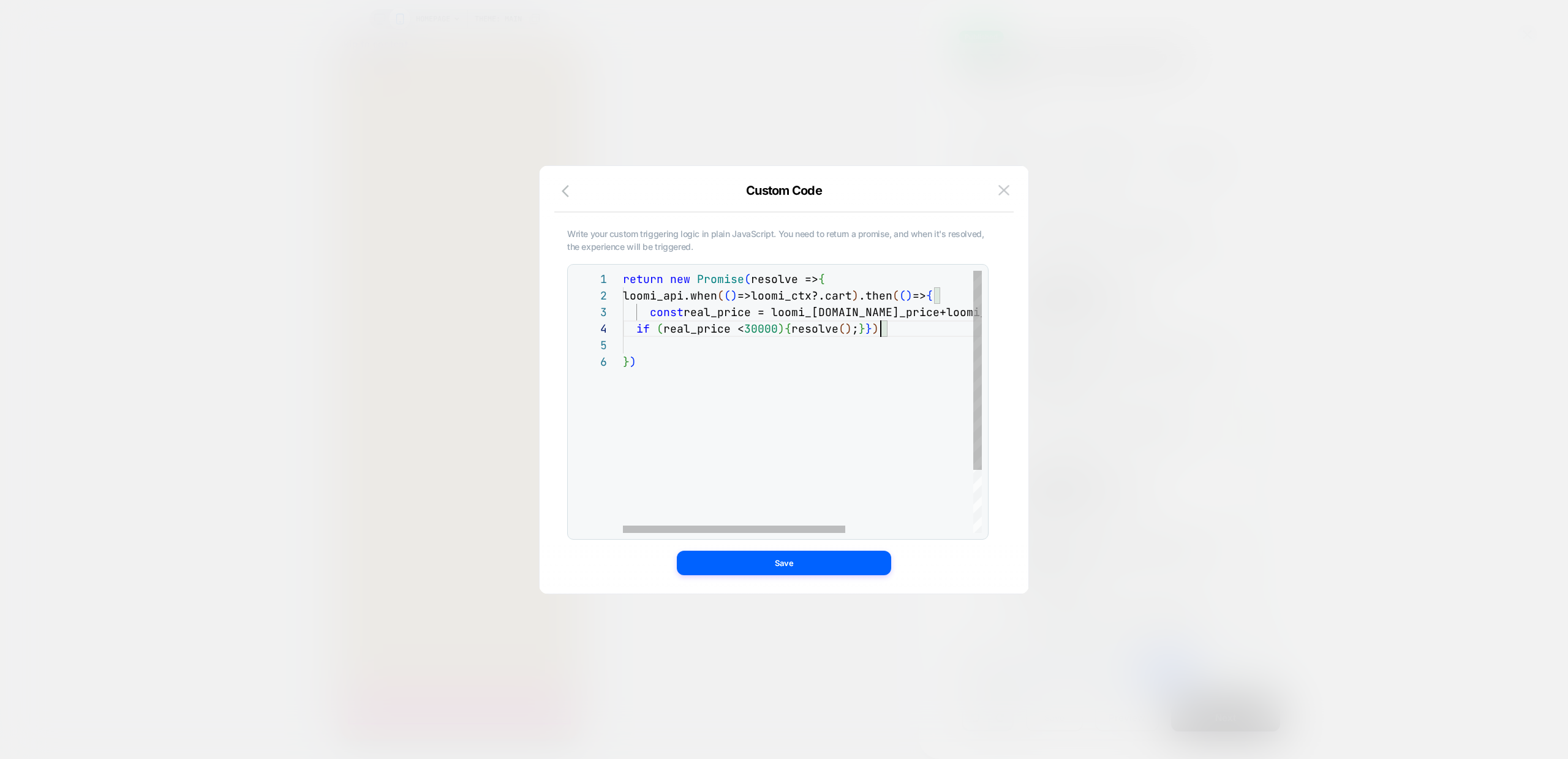
scroll to position [49, 179]
click at [804, 329] on div "return new Promise ( resolve => { loomi_api.when ( ( ) =>loomi_ctx?.cart ) .the…" at bounding box center [905, 442] width 564 height 344
click at [880, 330] on div "return new Promise ( resolve => { loomi_api.when ( ( ) =>loomi_ctx?.cart ) .the…" at bounding box center [905, 451] width 564 height 362
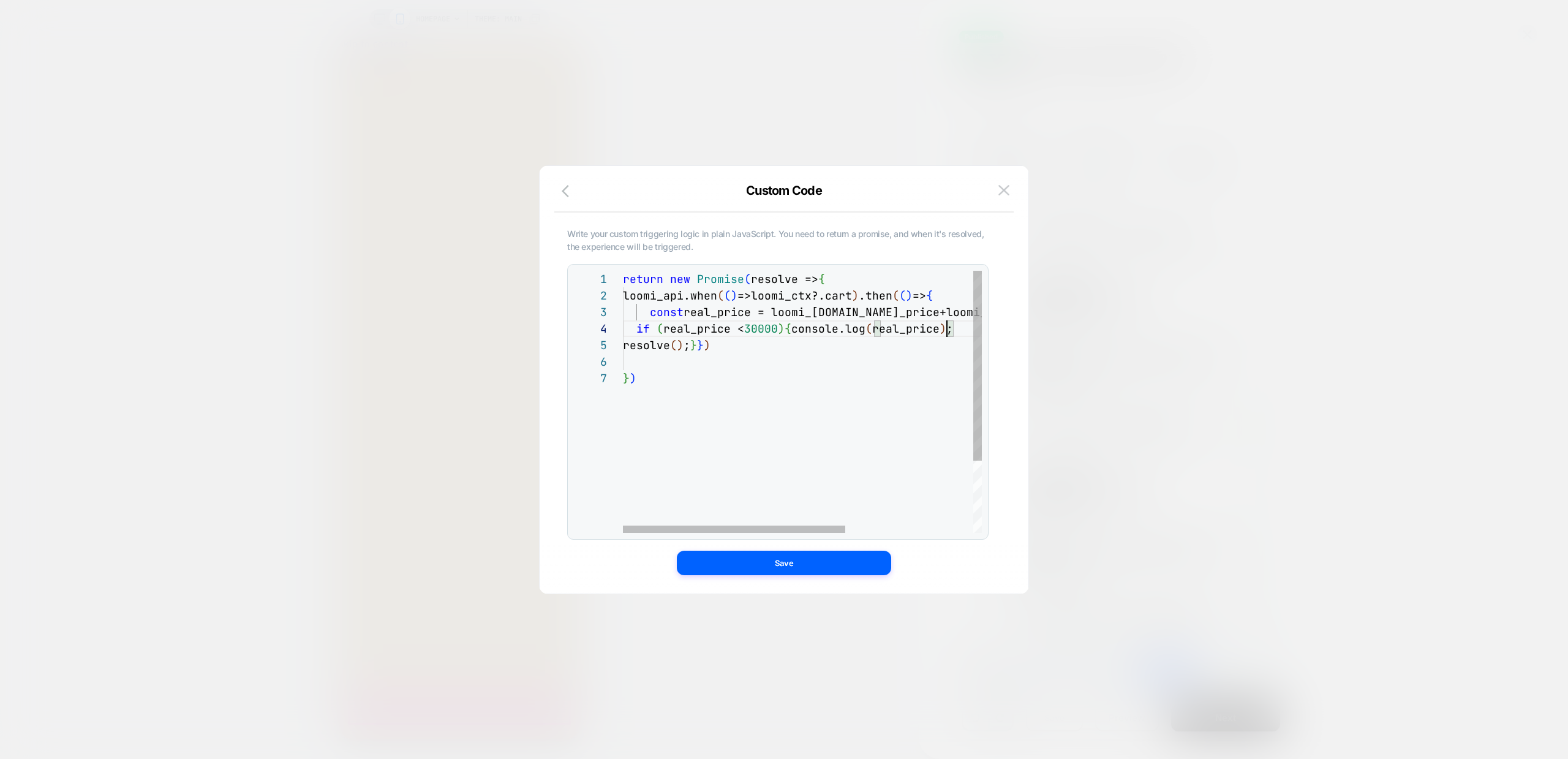
click at [881, 334] on div "return new Promise ( resolve => { loomi_api.when ( ( ) =>loomi_ctx?.cart ) .the…" at bounding box center [905, 451] width 564 height 362
type textarea "**********"
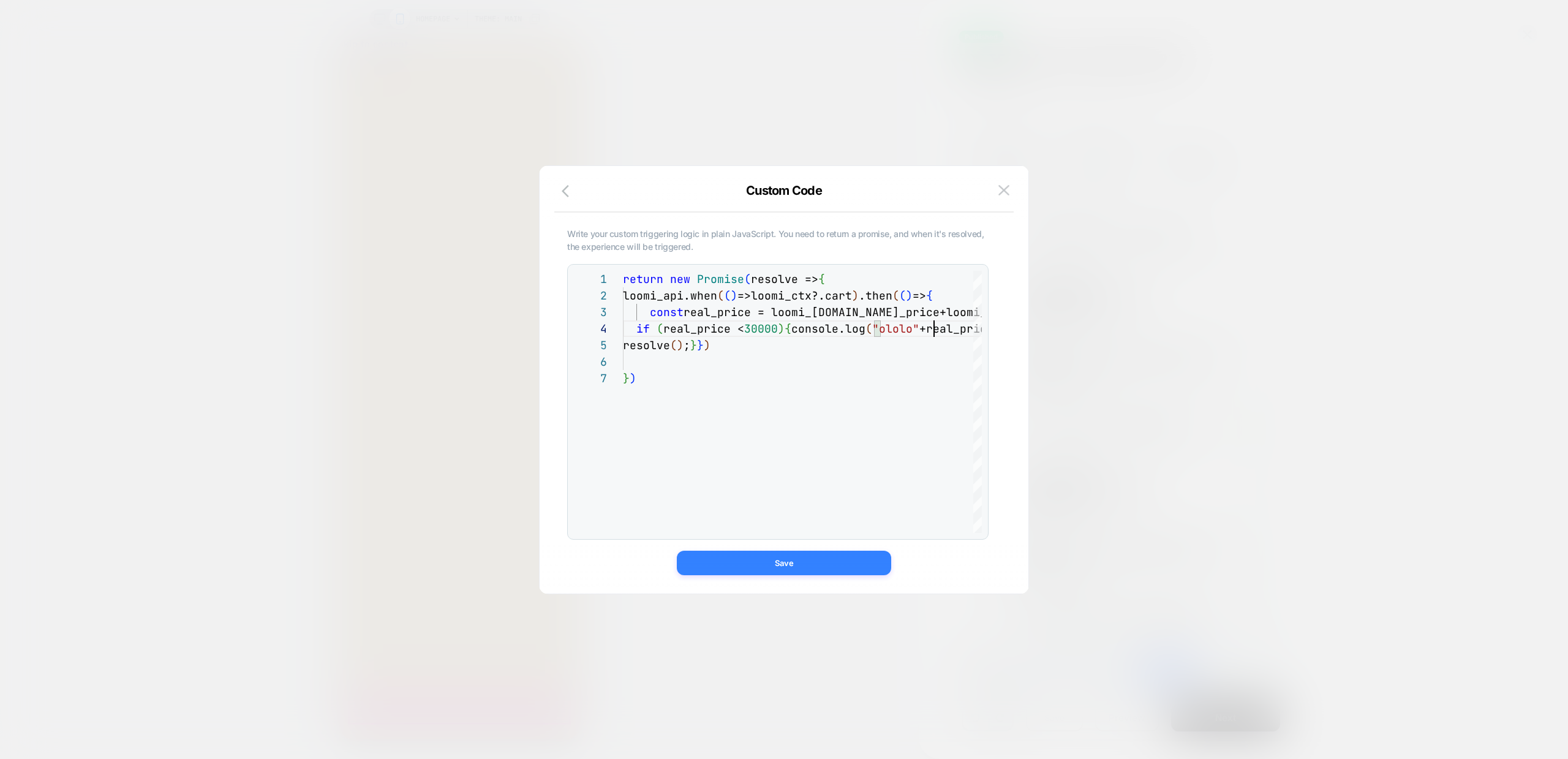
click at [779, 554] on button "Save" at bounding box center [784, 563] width 214 height 25
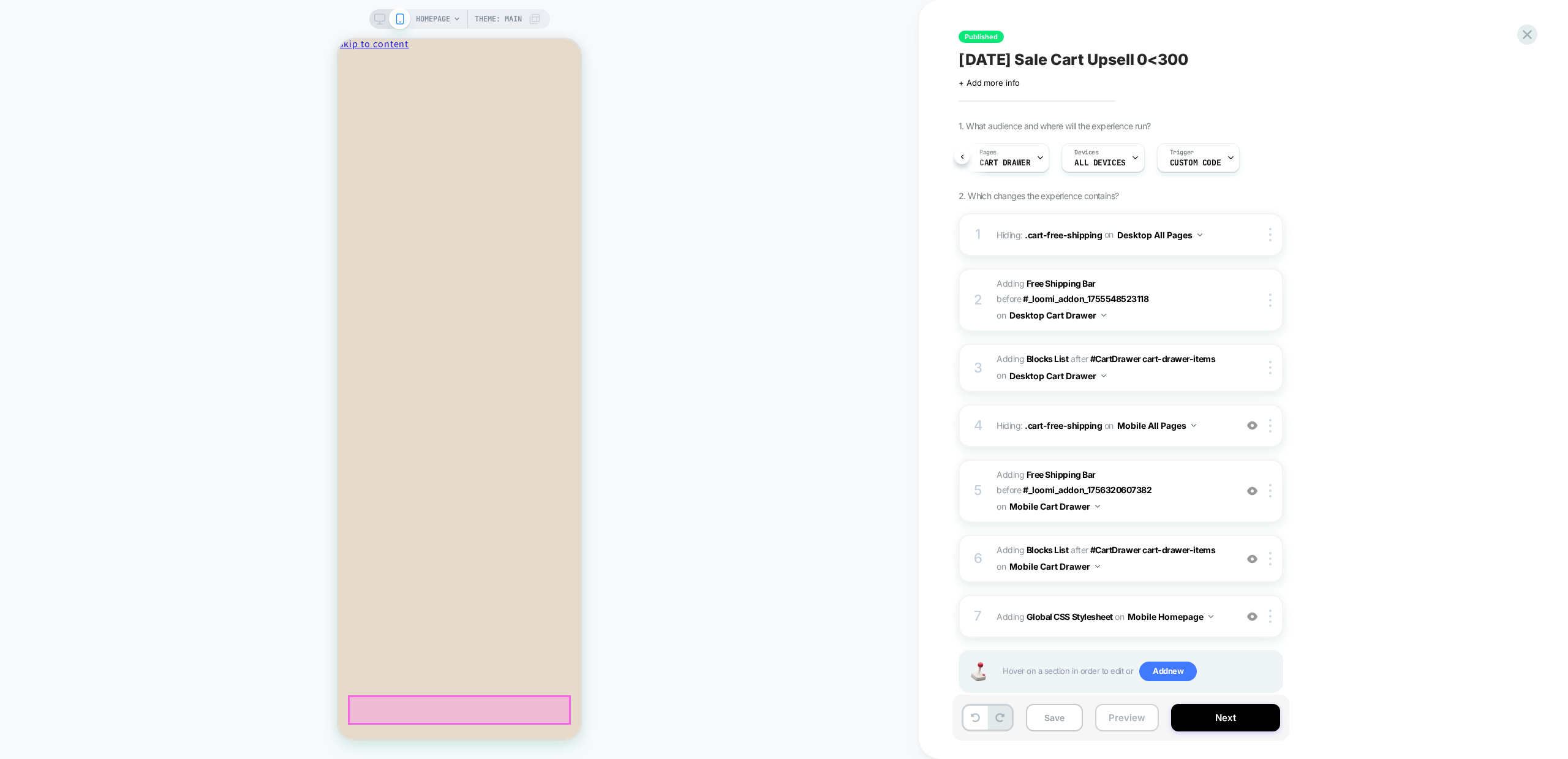
click at [1137, 712] on button "Preview" at bounding box center [1127, 717] width 64 height 28
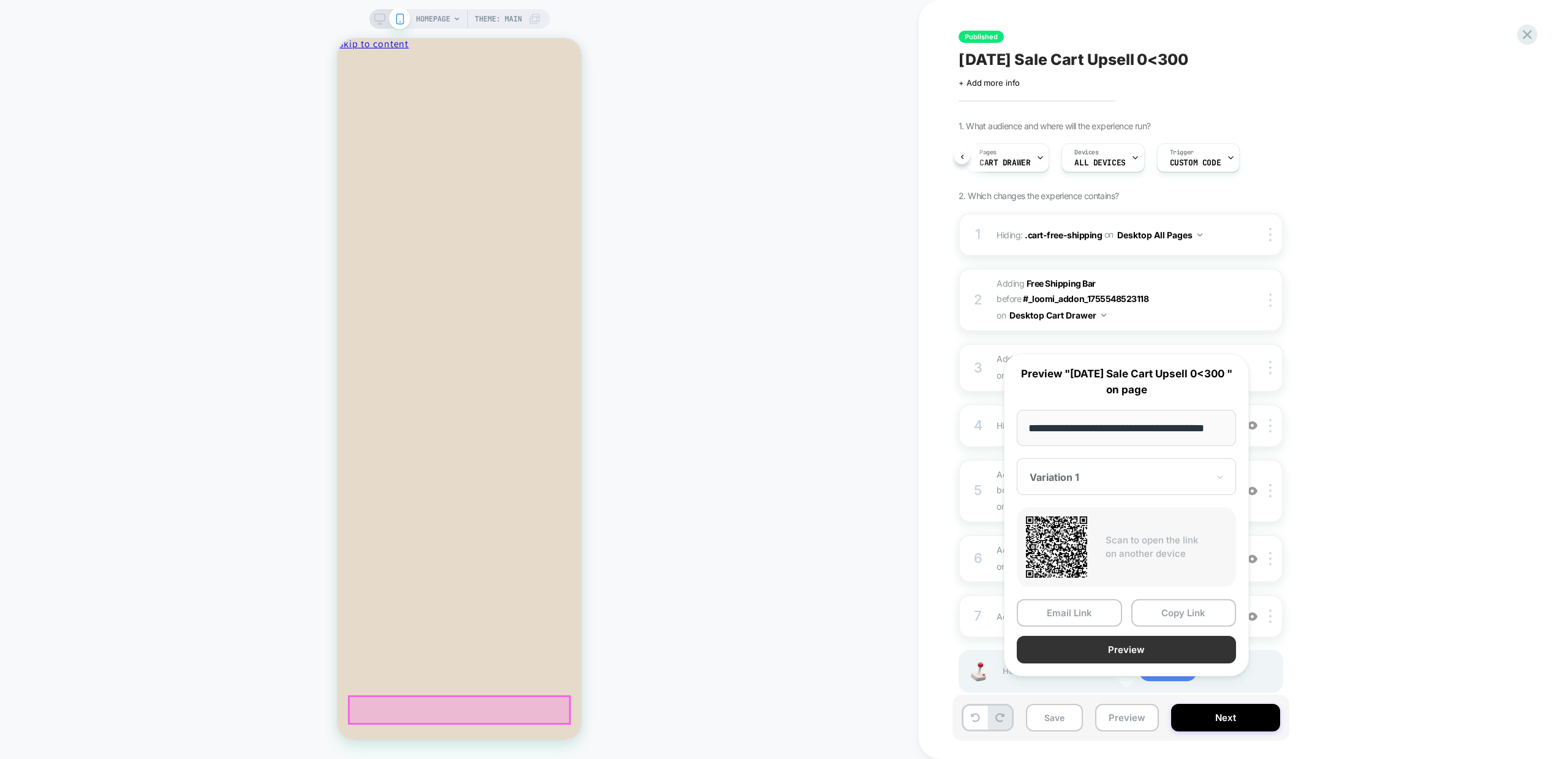
scroll to position [0, 0]
click at [1135, 656] on button "Preview" at bounding box center [1126, 649] width 219 height 28
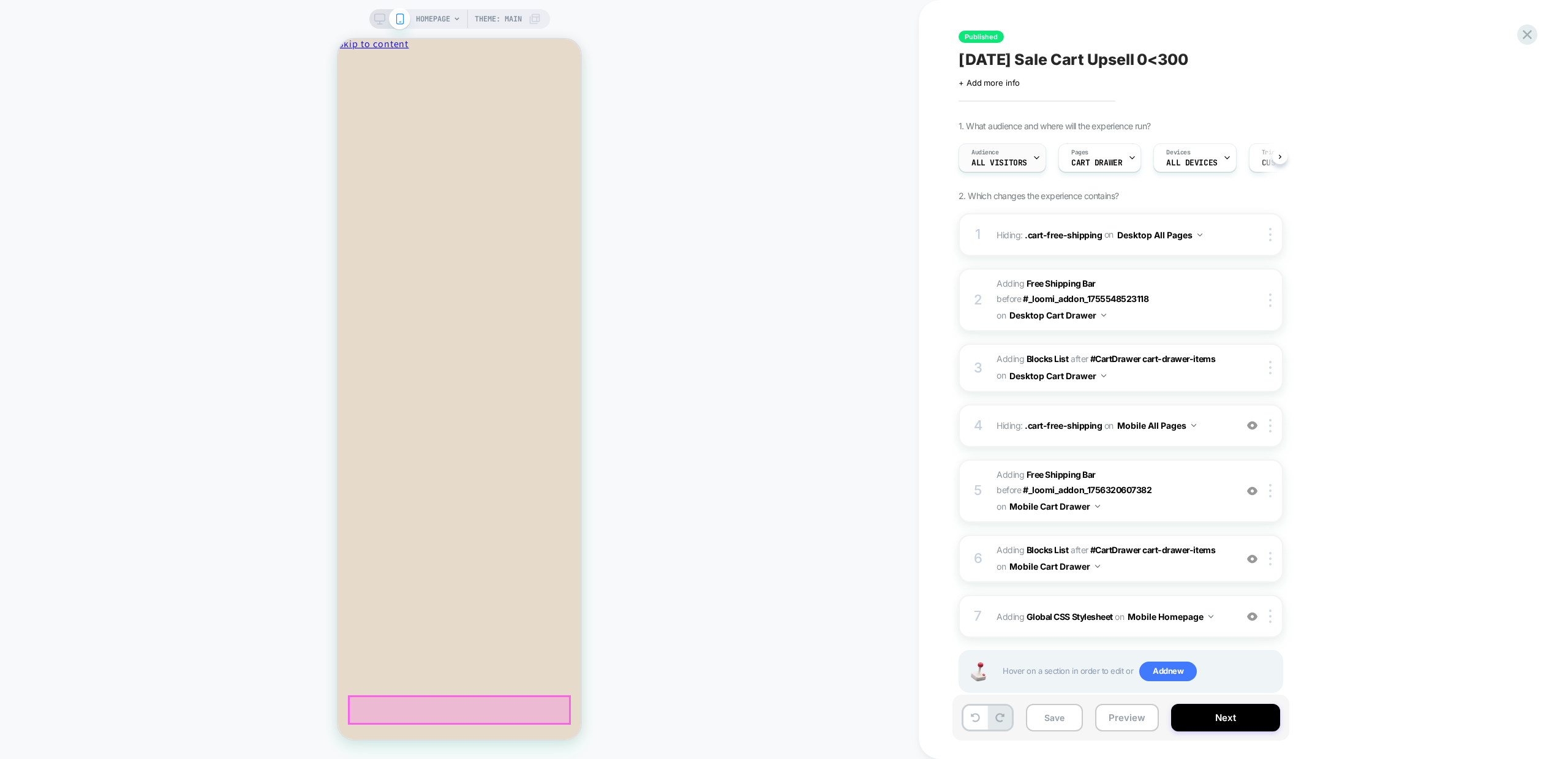
click at [1022, 160] on span "All Visitors" at bounding box center [999, 162] width 56 height 8
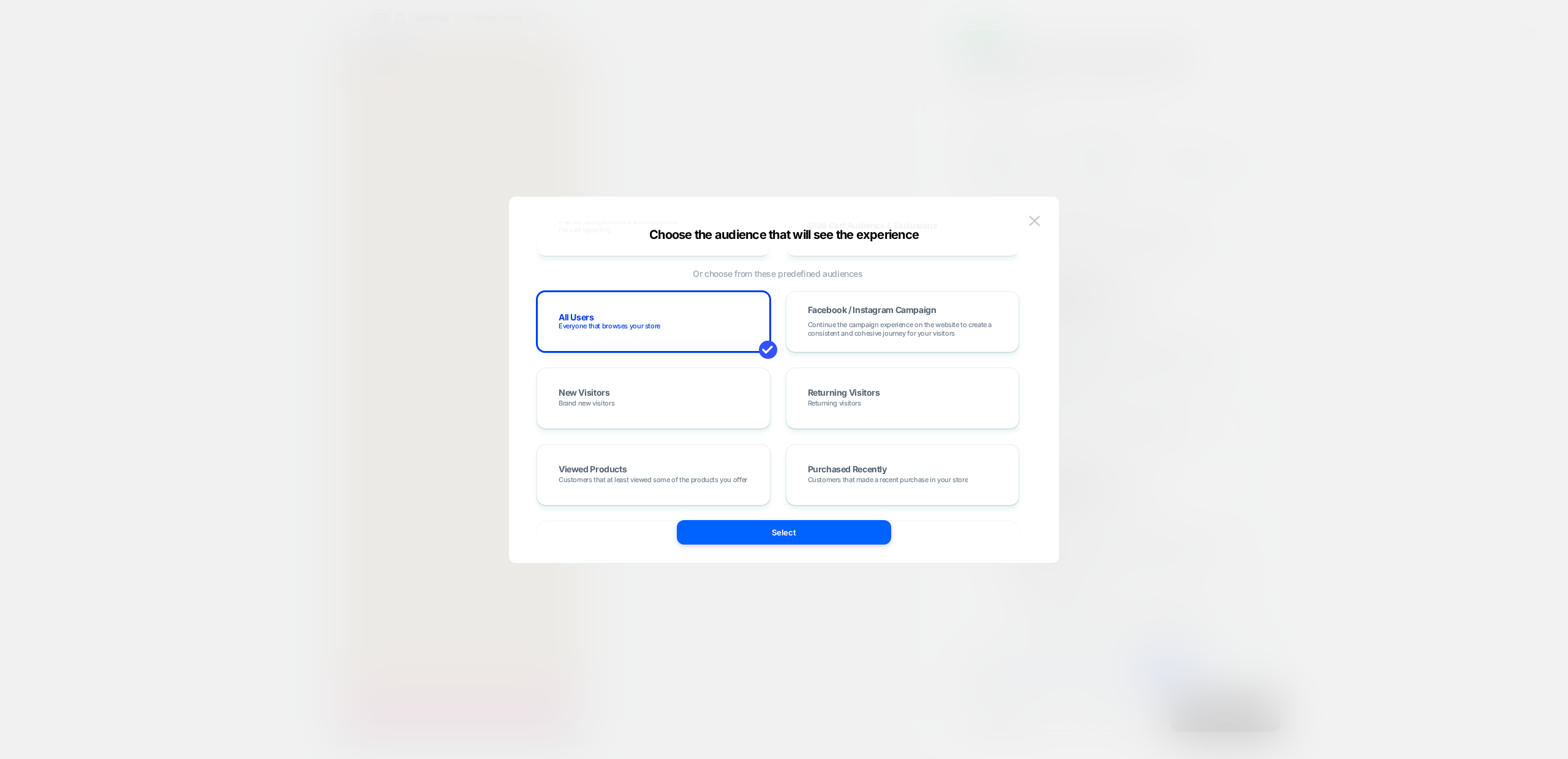
scroll to position [237, 0]
click at [1032, 219] on img at bounding box center [1034, 221] width 11 height 10
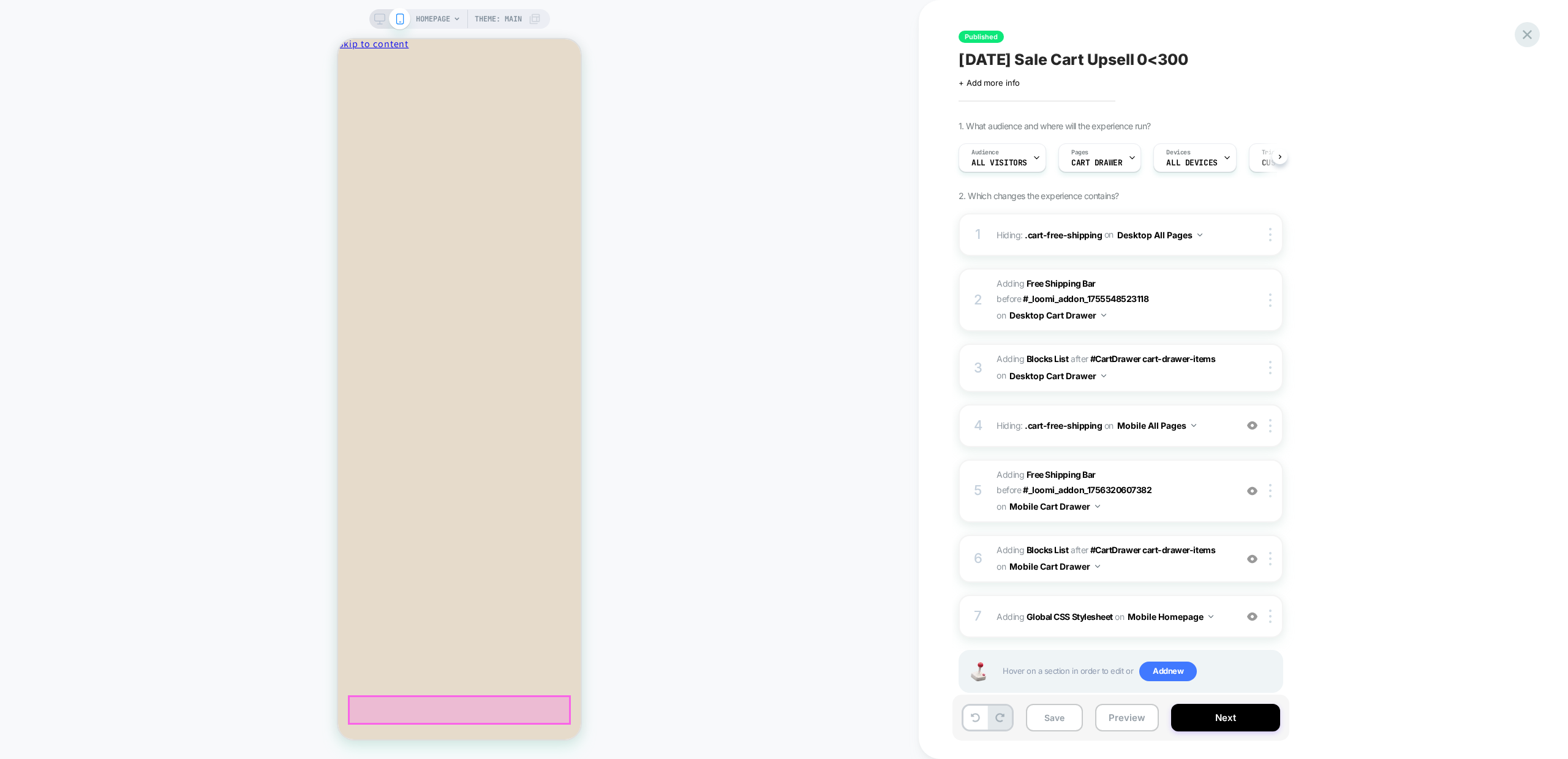
click at [1525, 37] on icon at bounding box center [1528, 34] width 9 height 9
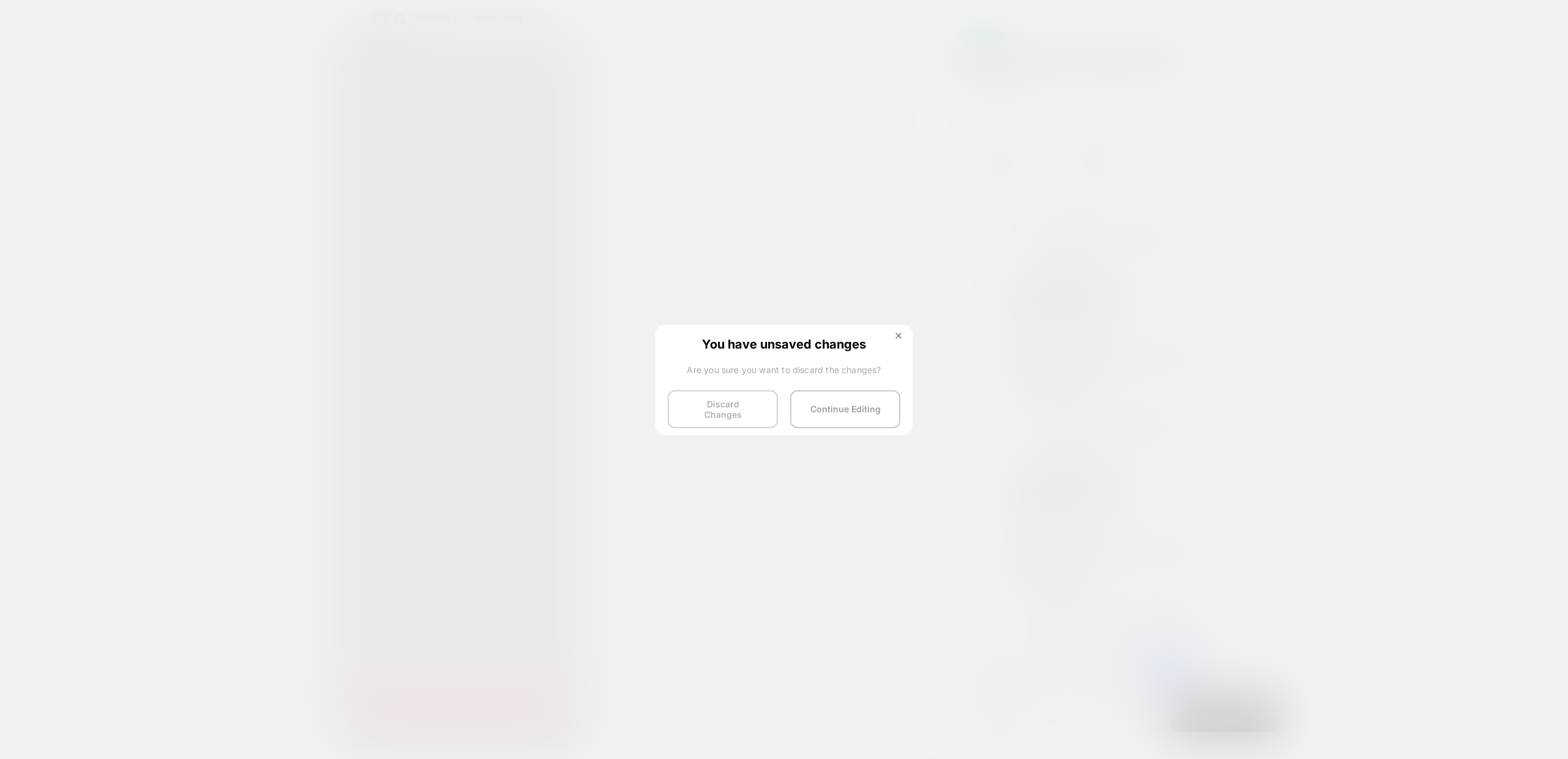
click at [700, 412] on button "Discard Changes" at bounding box center [723, 409] width 111 height 38
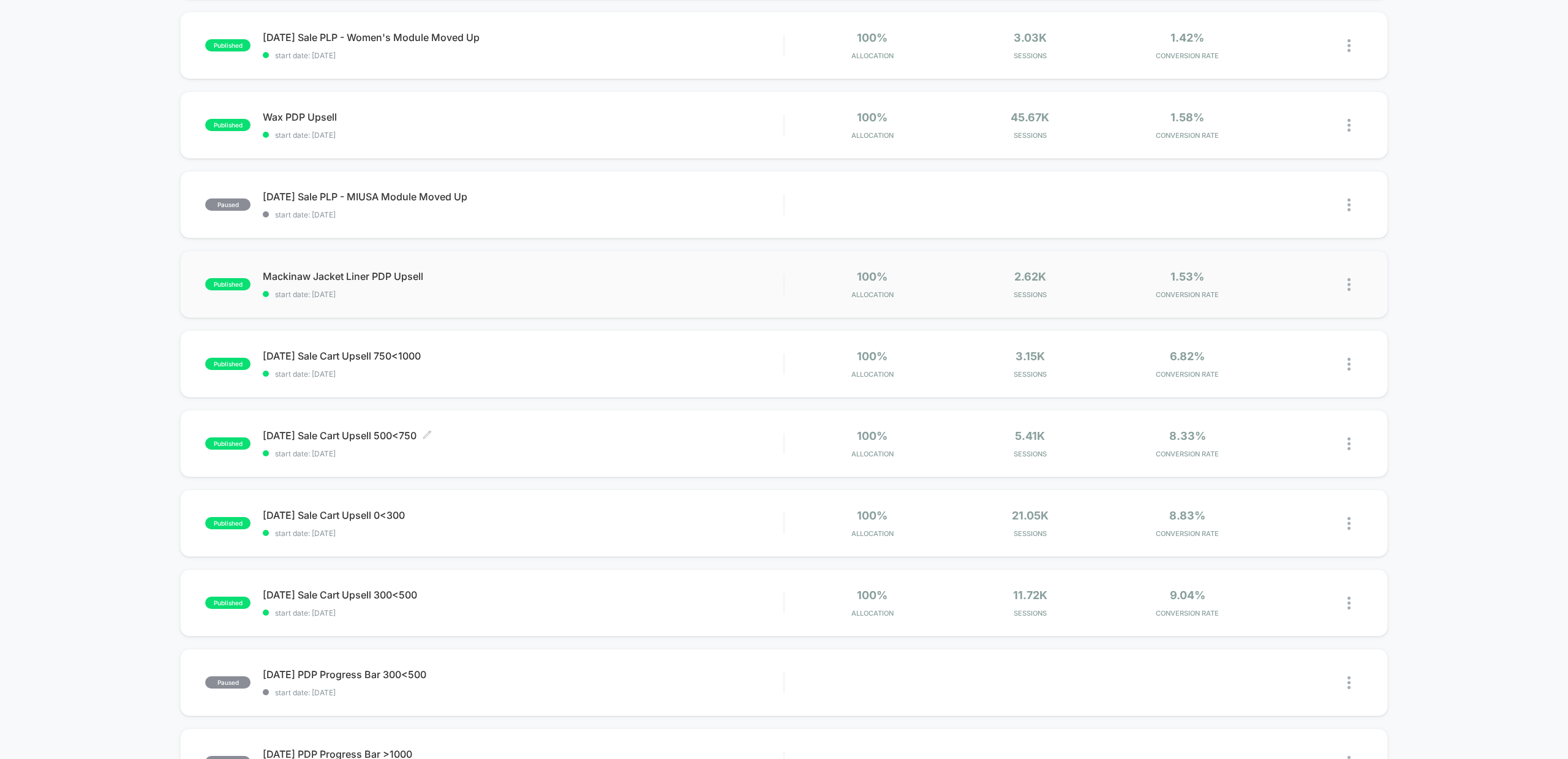
scroll to position [243, 0]
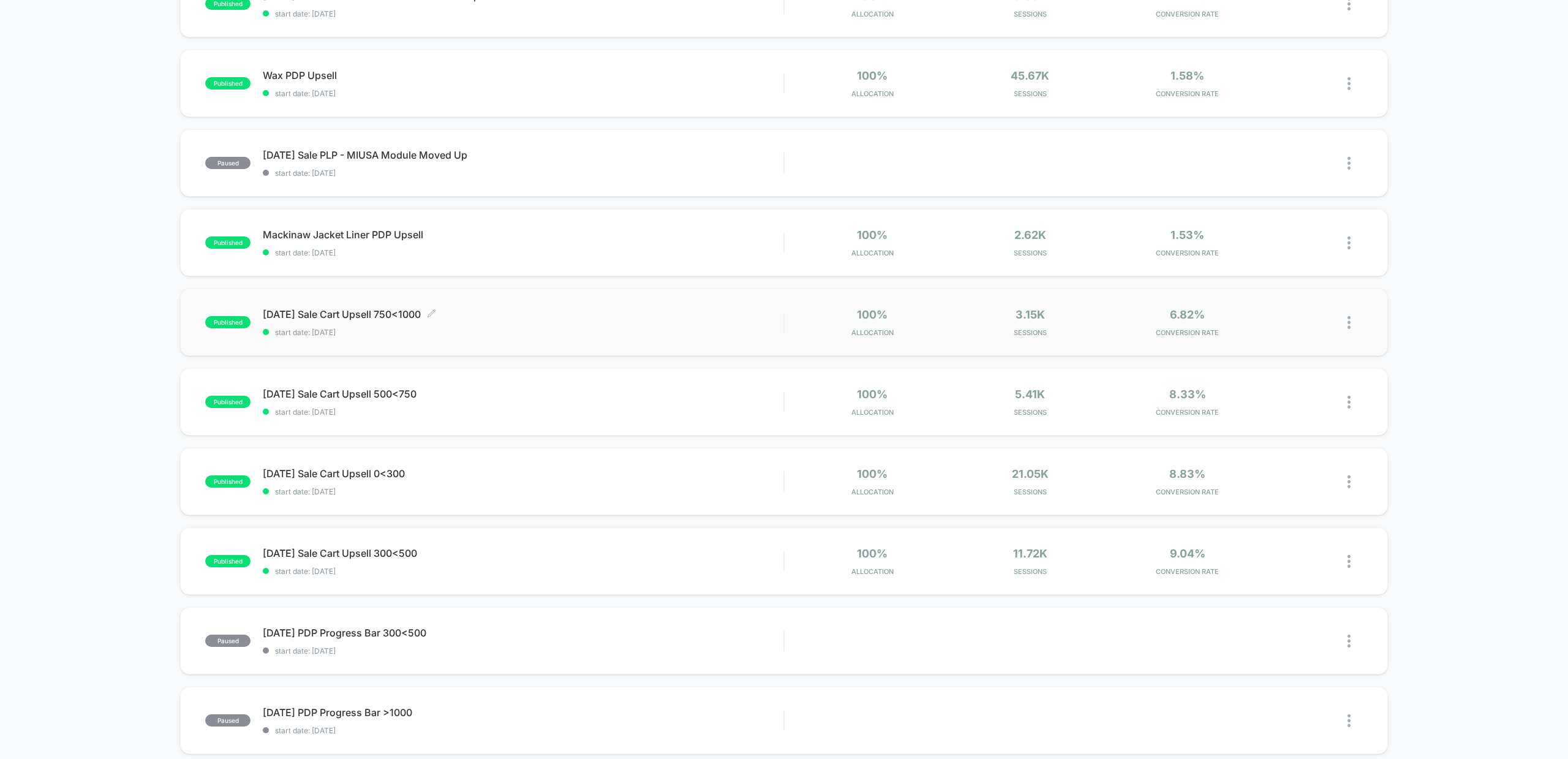
click at [351, 321] on div "Labor Day Sale Cart Upsell 750<1000 Click to edit experience details Click to e…" at bounding box center [523, 322] width 521 height 29
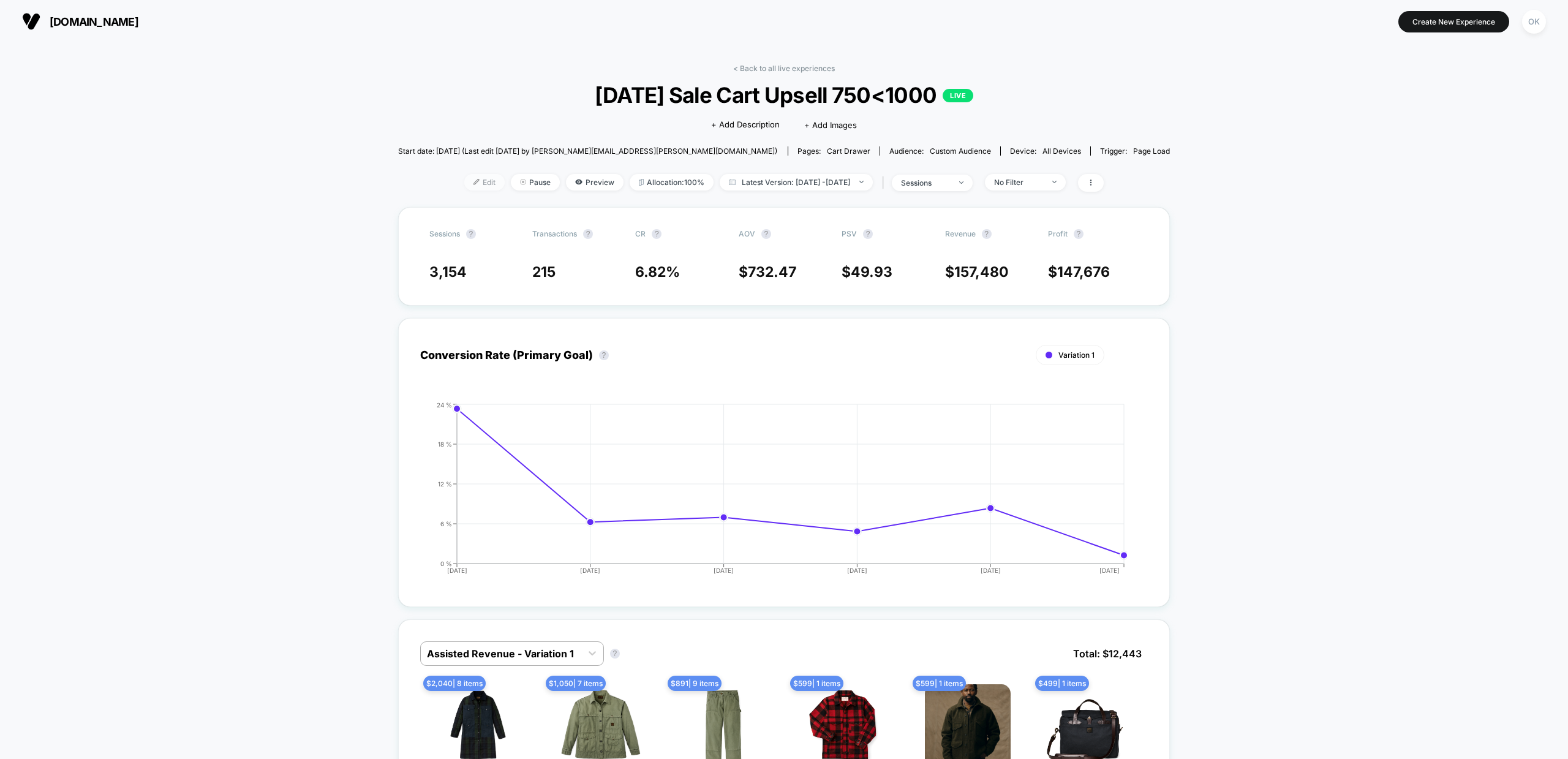
click at [464, 182] on span "Edit" at bounding box center [484, 182] width 40 height 16
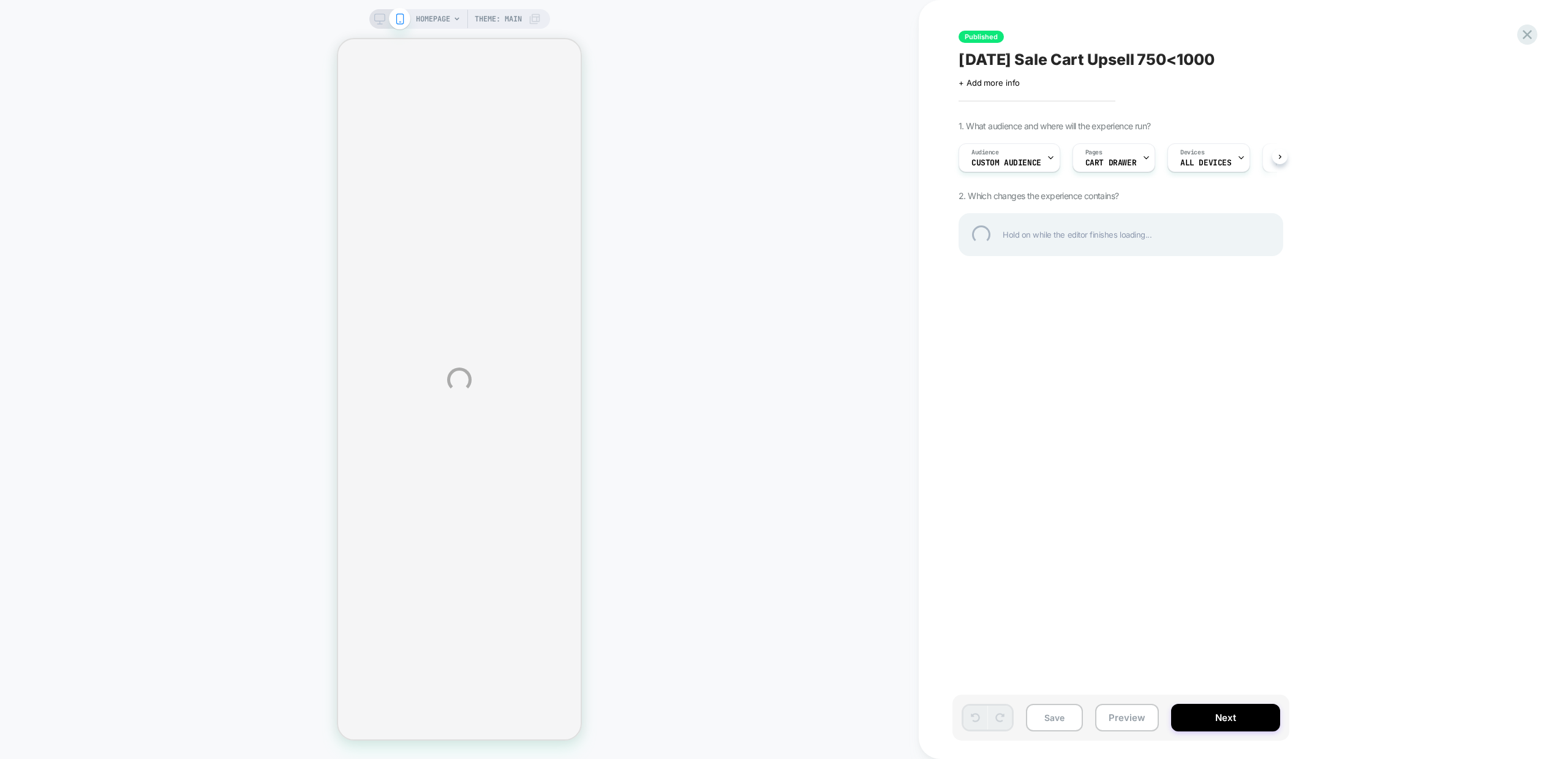
click at [1222, 722] on div "HOMEPAGE Theme: MAIN Published Labor Day Sale Cart Upsell 750<1000 Click to edi…" at bounding box center [784, 380] width 1568 height 759
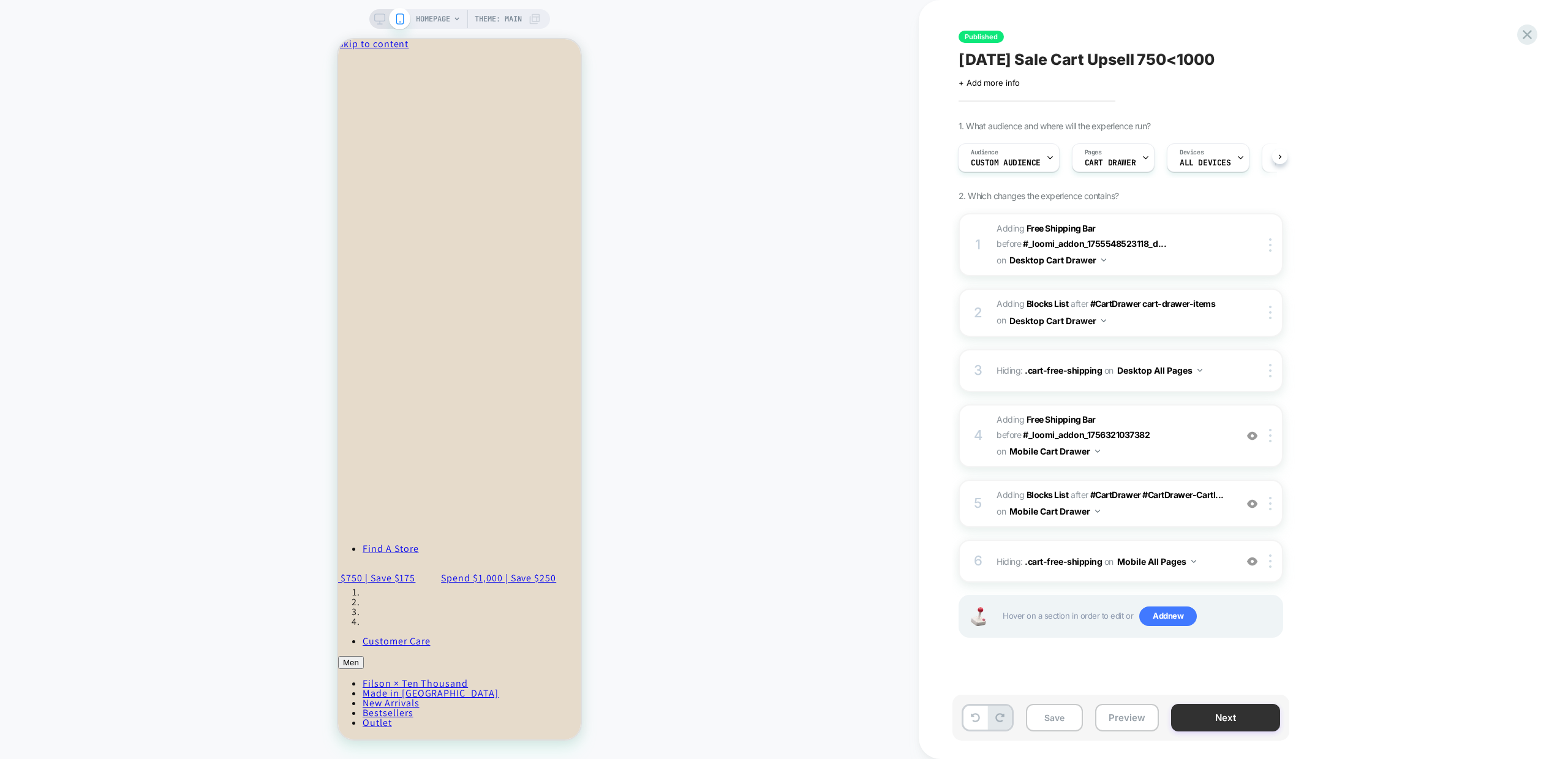
click at [1234, 720] on button "Next" at bounding box center [1226, 717] width 109 height 28
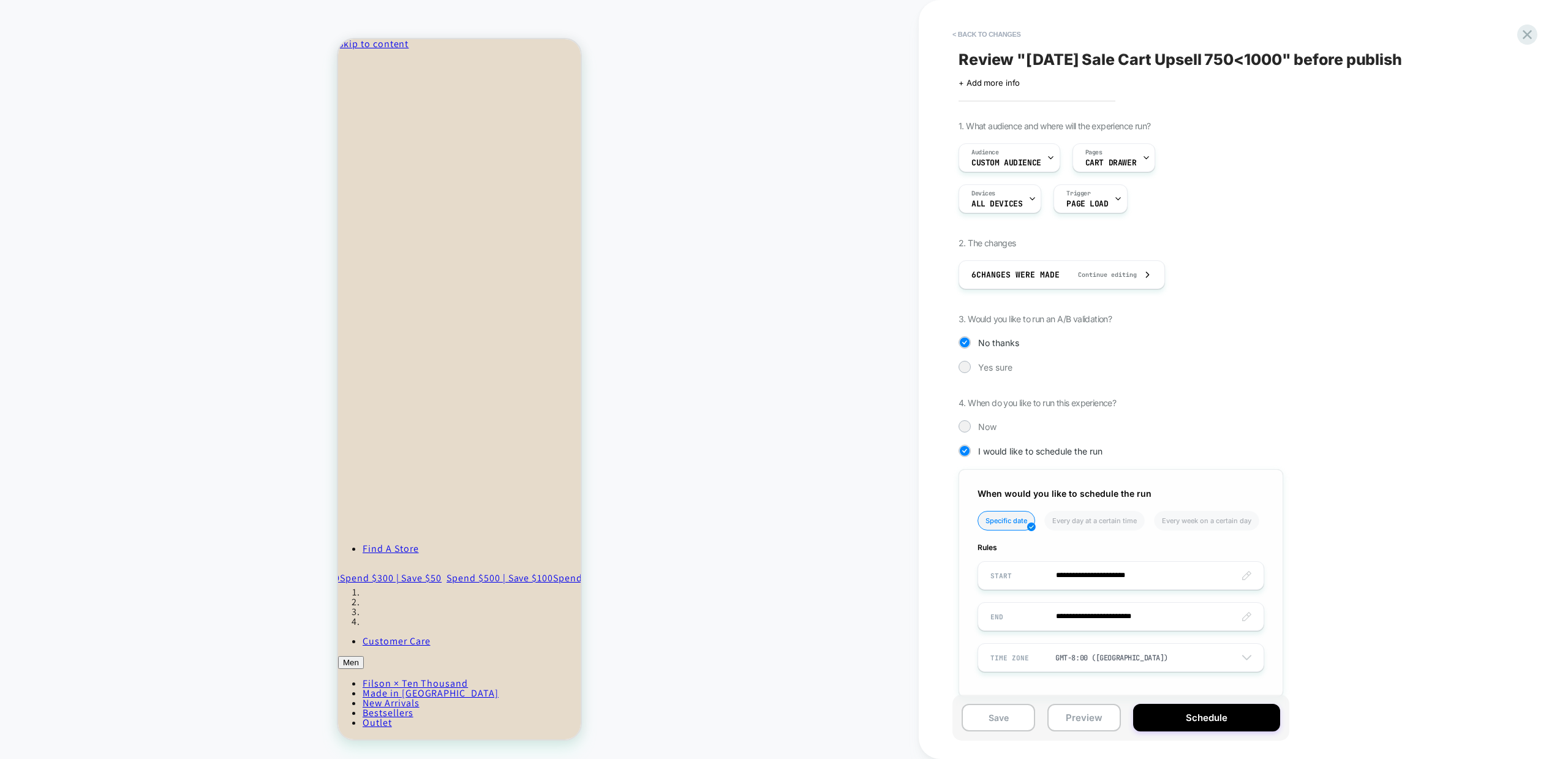
scroll to position [36, 0]
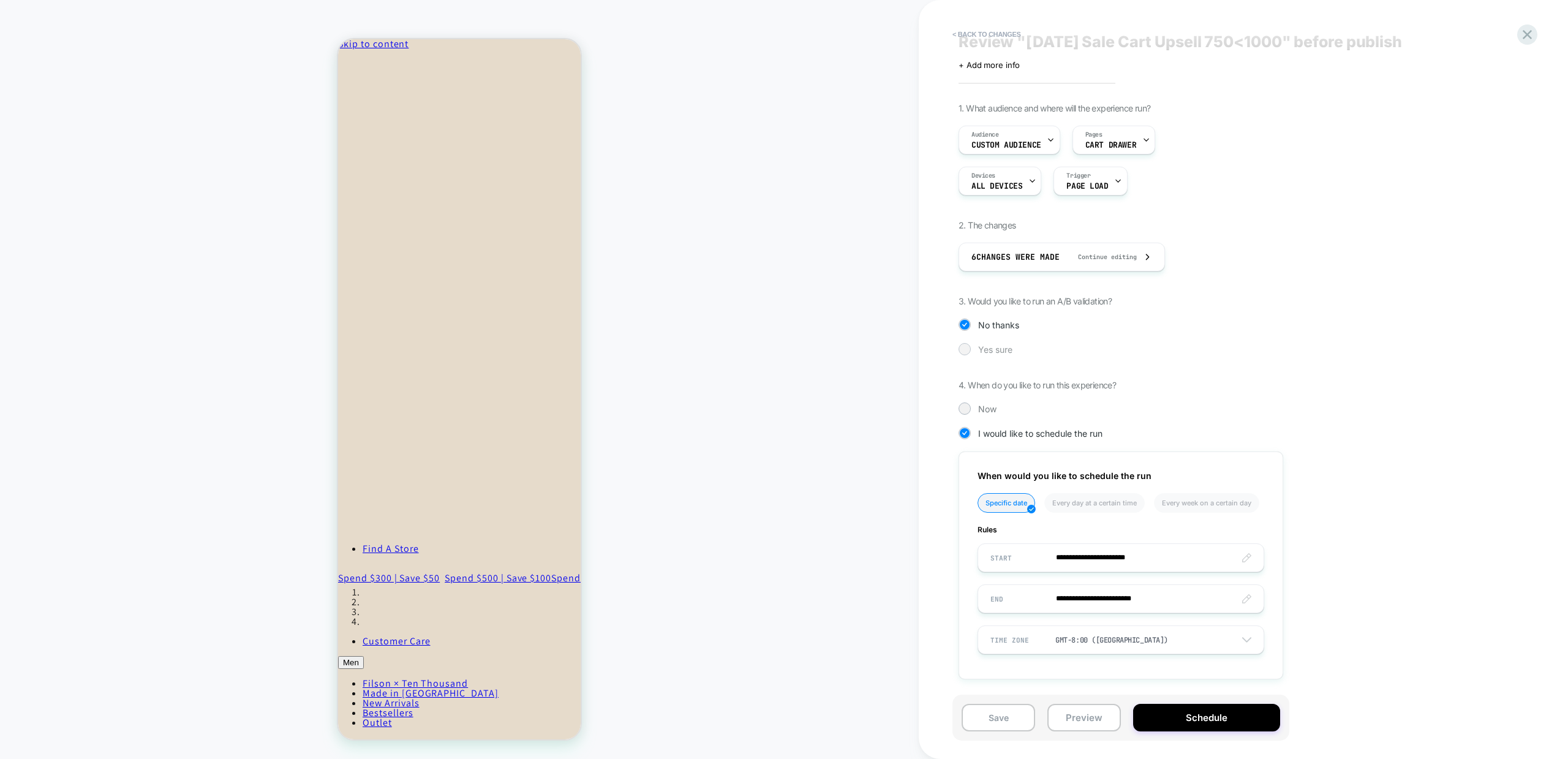
click at [974, 351] on div "Yes sure" at bounding box center [1121, 349] width 324 height 12
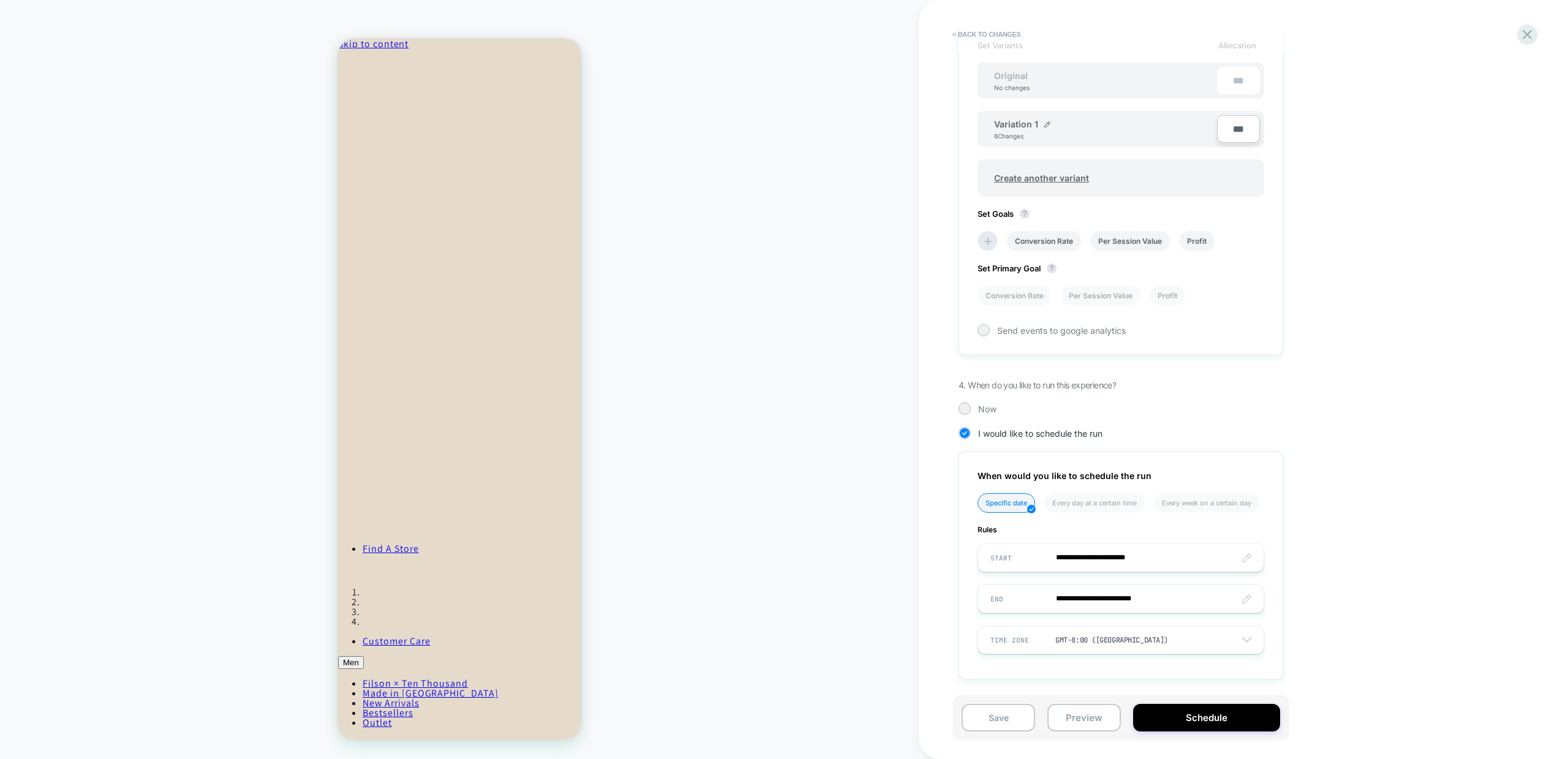
scroll to position [0, 0]
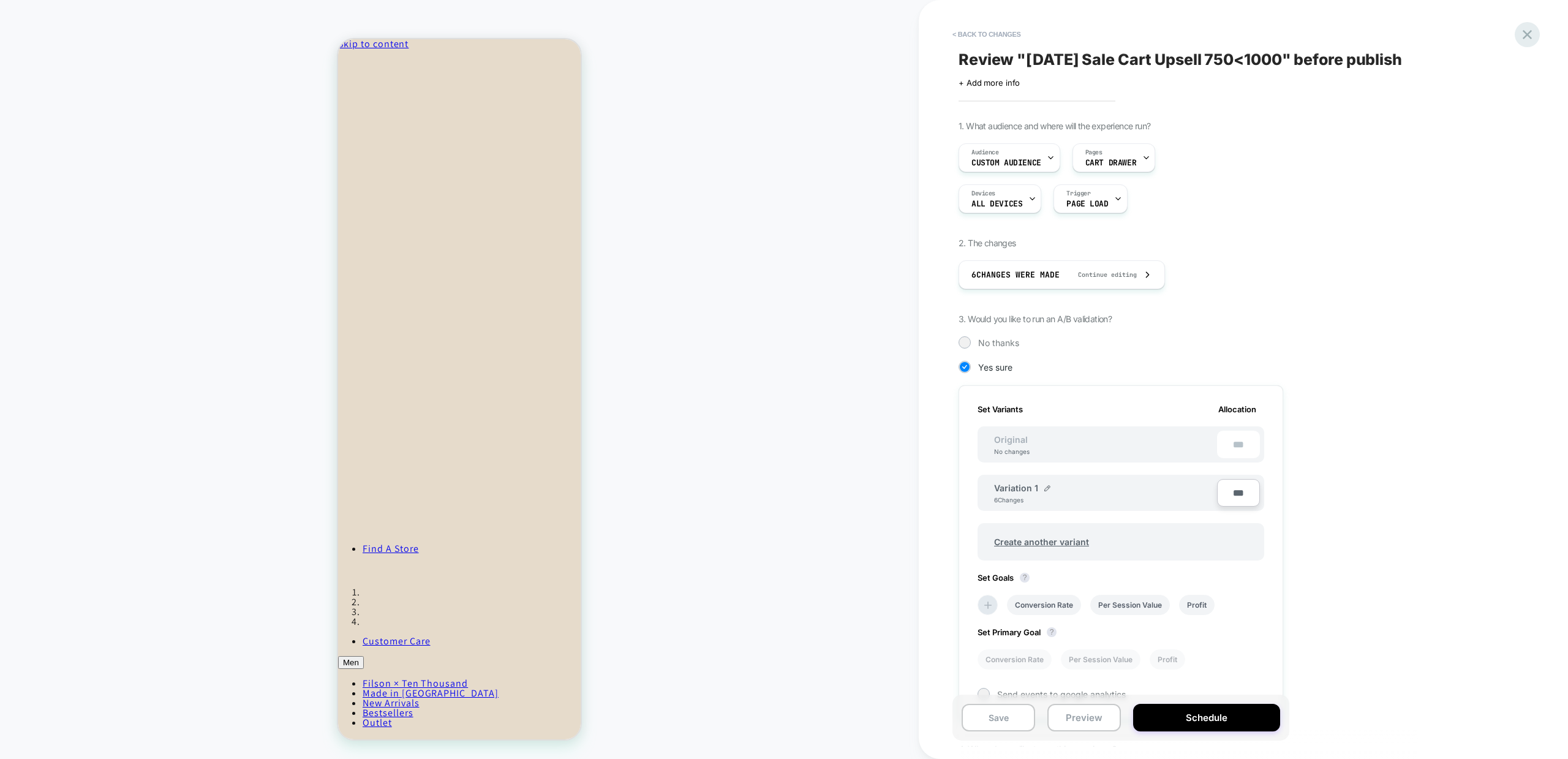
click at [1529, 34] on icon at bounding box center [1528, 34] width 16 height 16
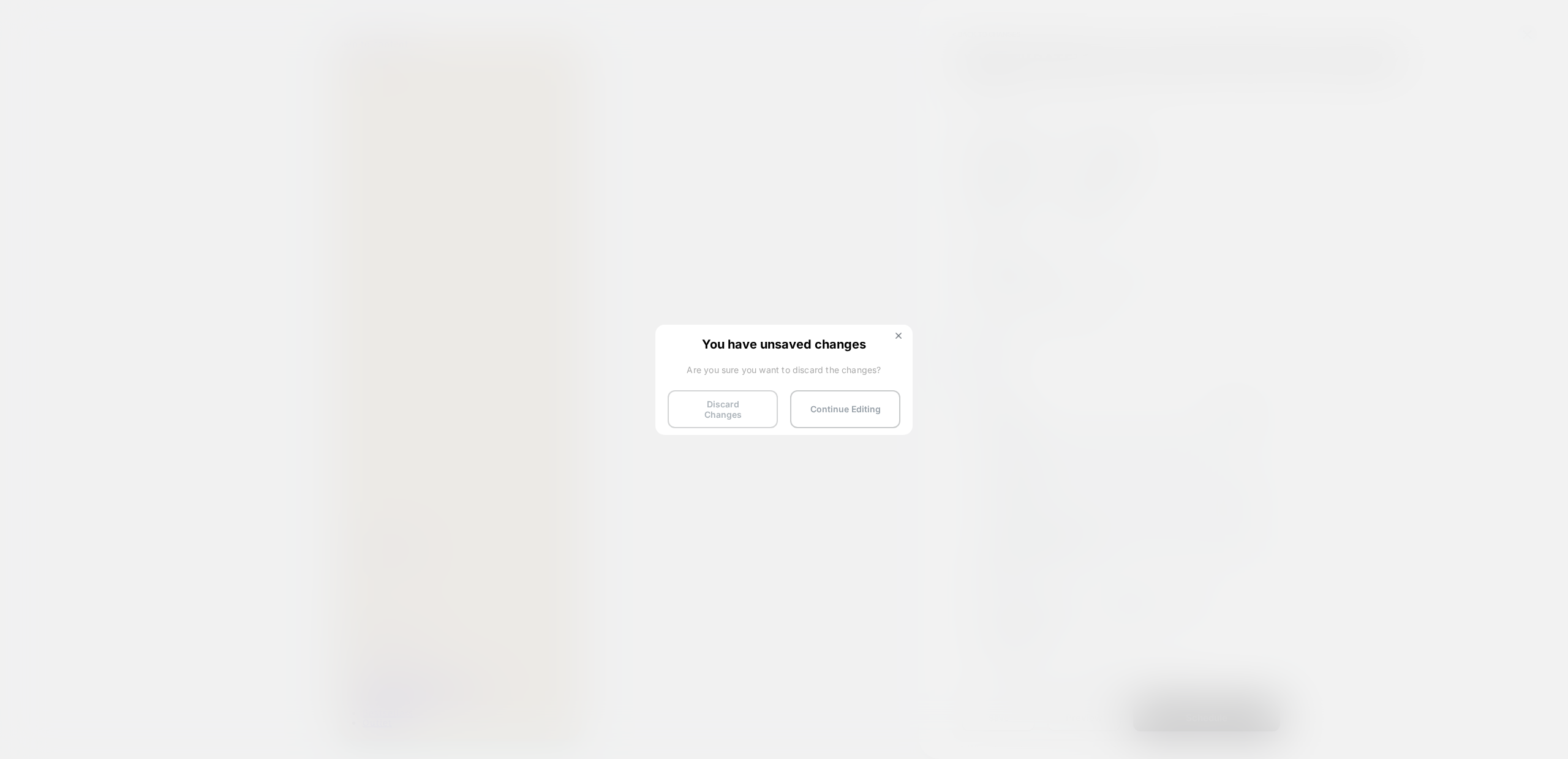
click at [723, 403] on button "Discard Changes" at bounding box center [723, 409] width 111 height 38
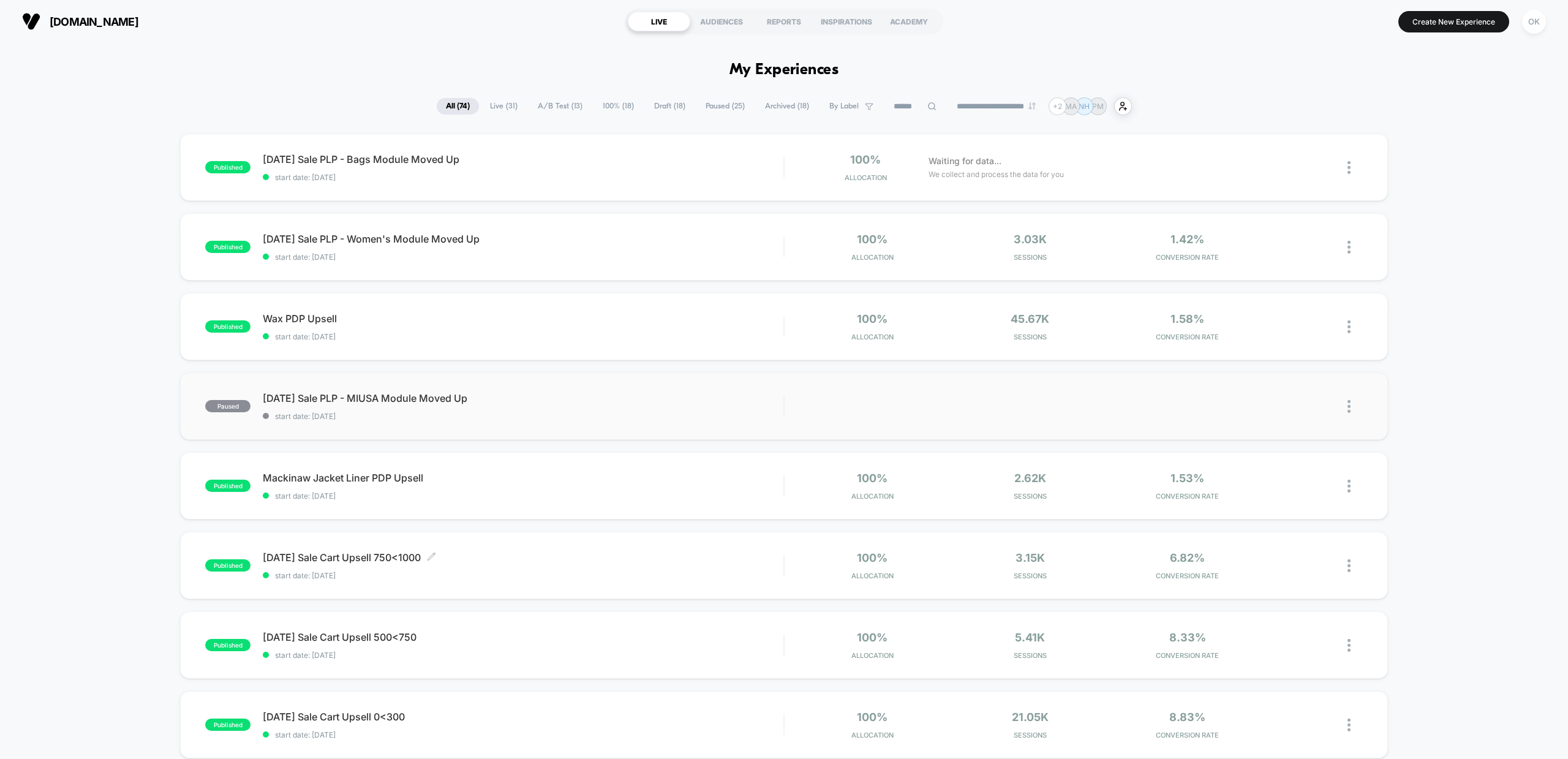
drag, startPoint x: 747, startPoint y: 725, endPoint x: 657, endPoint y: 373, distance: 363.3
click at [658, 377] on div "published Labor Day Sale PLP - Bags Module Moved Up start date: 8/29/2025 100% …" at bounding box center [784, 636] width 1568 height 1004
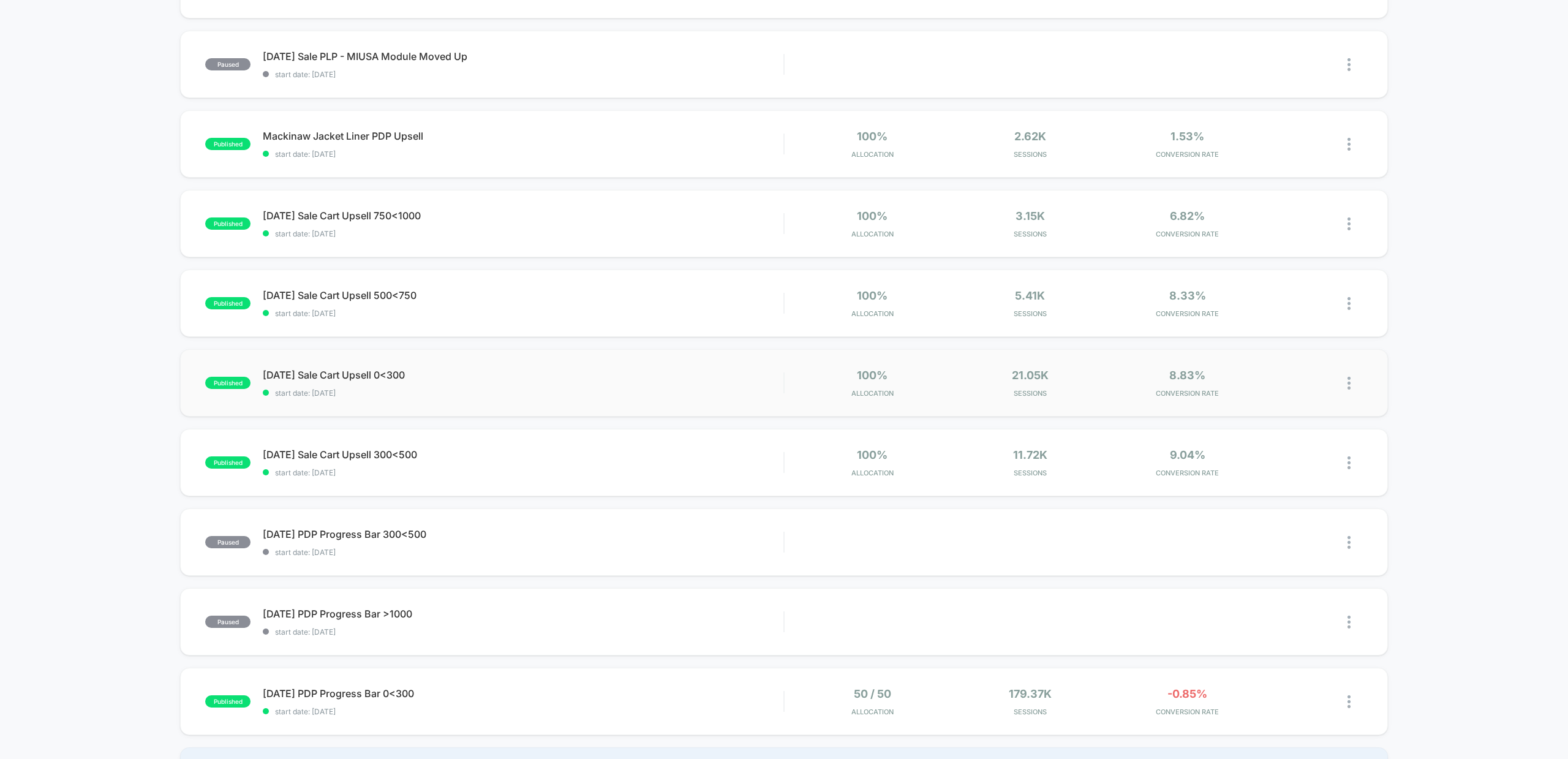
scroll to position [345, 0]
click at [419, 386] on span "start date: [DATE]" at bounding box center [523, 389] width 521 height 9
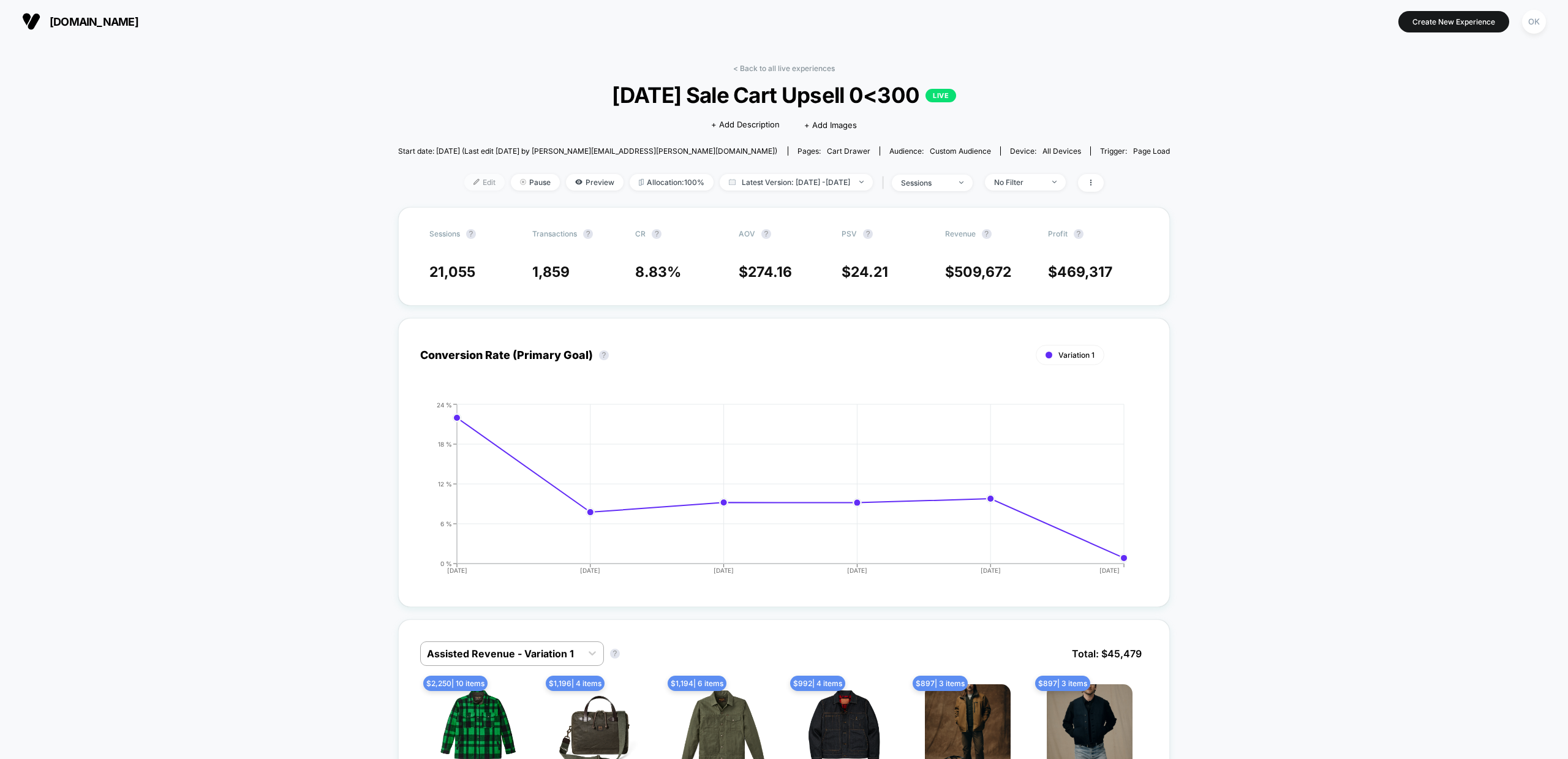
click at [464, 177] on span "Edit" at bounding box center [484, 182] width 40 height 16
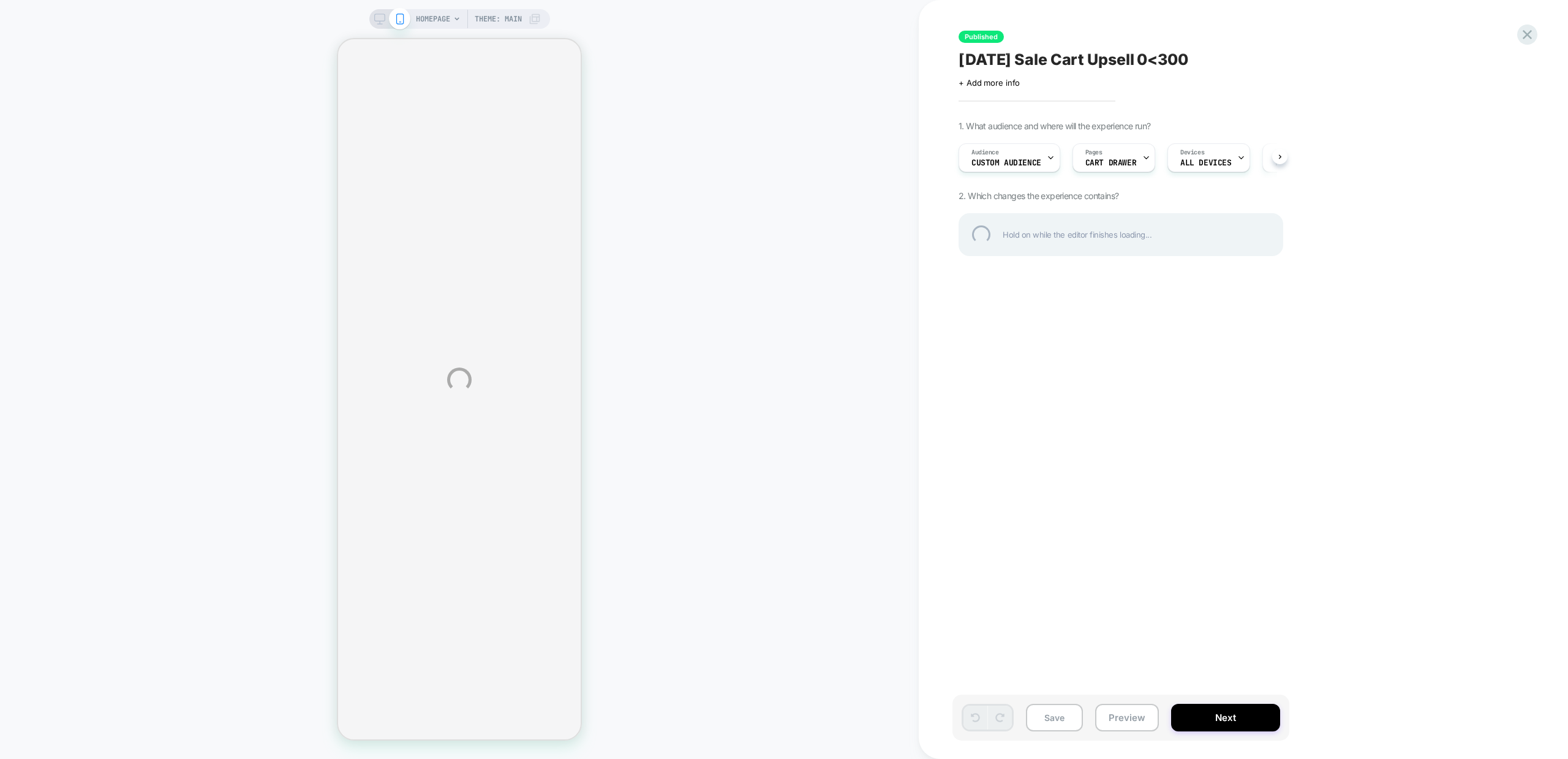
click at [1031, 161] on div "HOMEPAGE Theme: MAIN Published Labor Day Sale Cart Upsell 0<300 Click to edit e…" at bounding box center [784, 380] width 1568 height 759
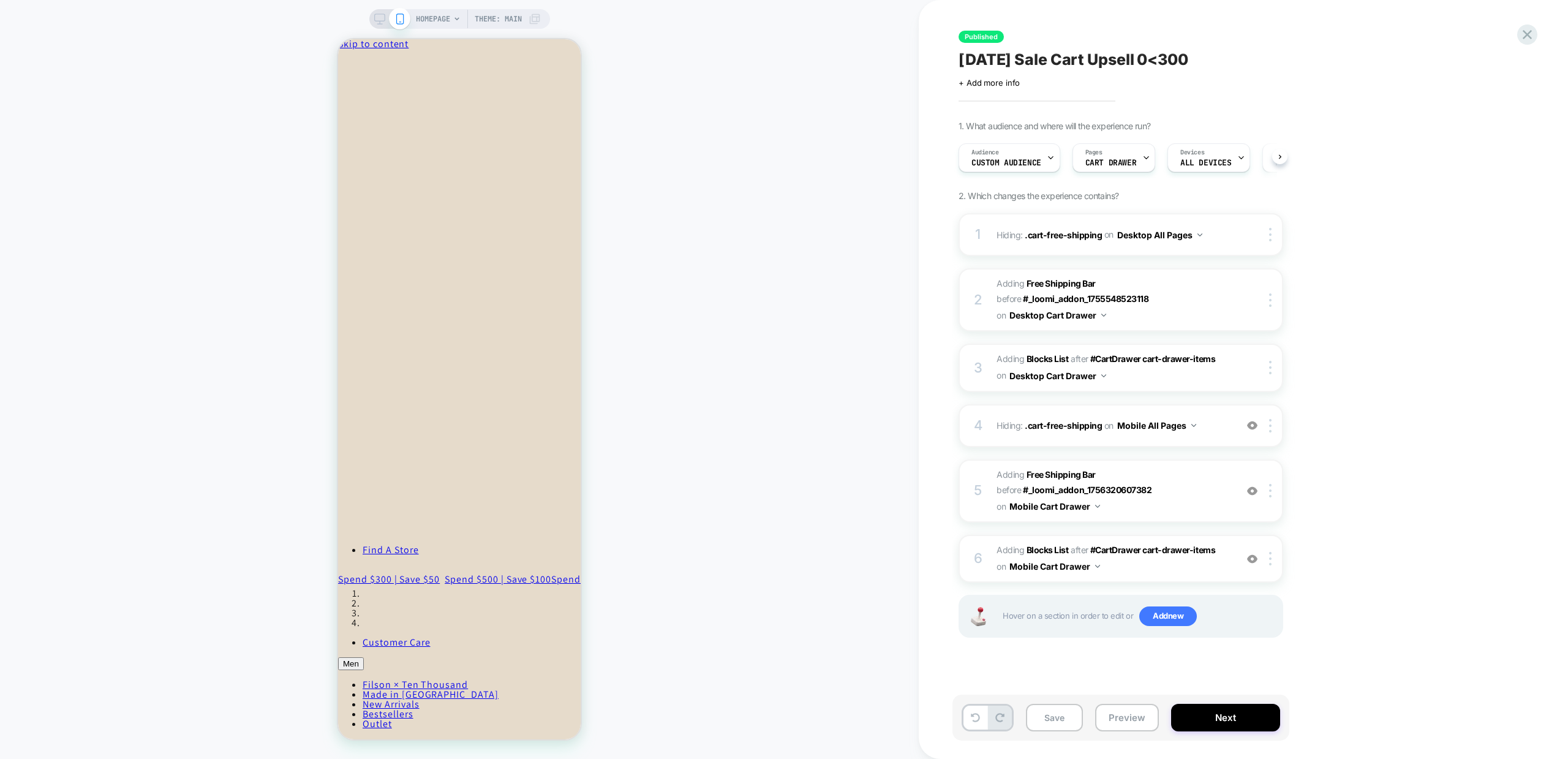
scroll to position [0, 1]
click at [1043, 161] on div "Audience Custom Audience" at bounding box center [1006, 158] width 94 height 28
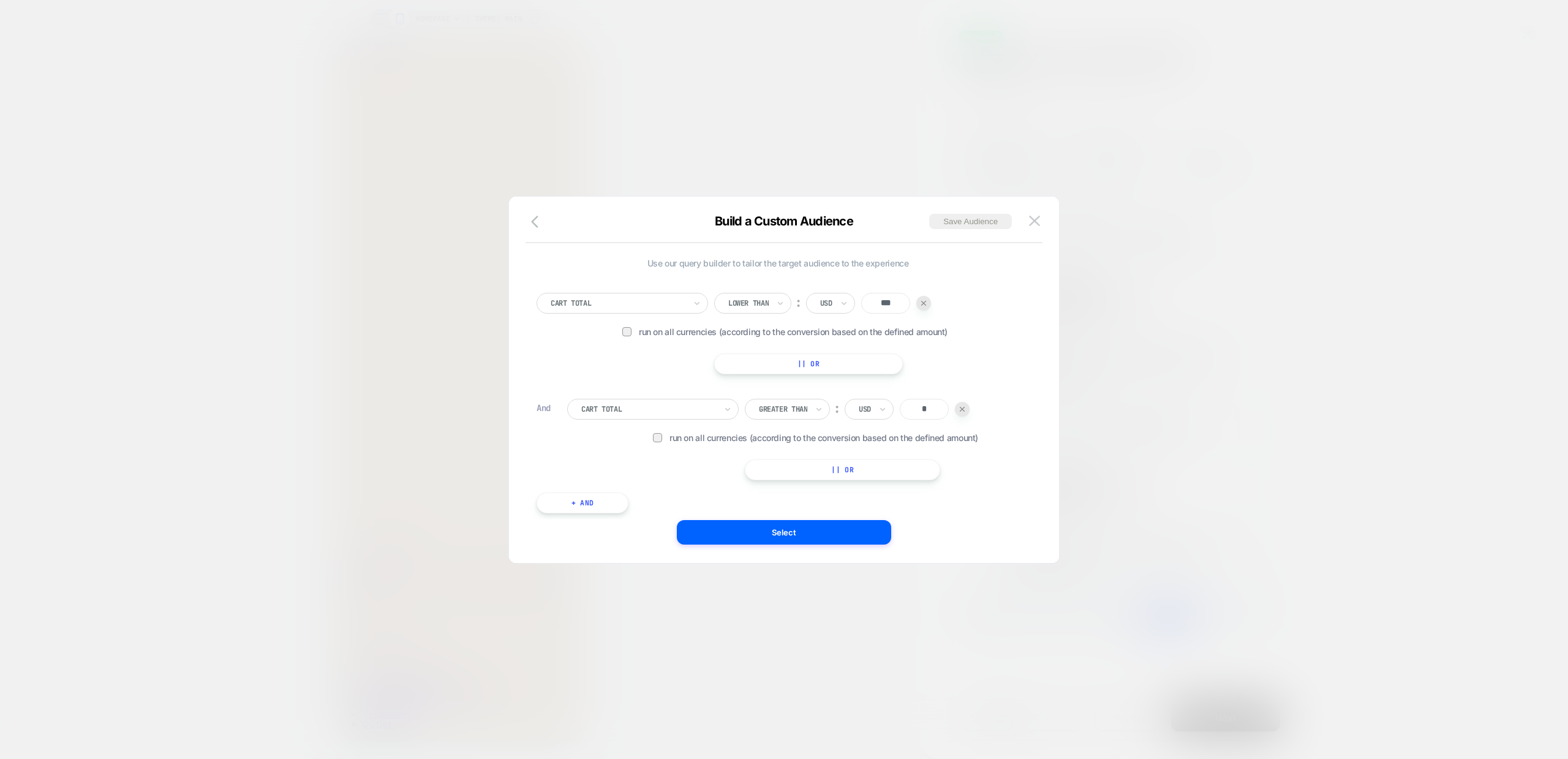
click at [889, 306] on input "***" at bounding box center [886, 303] width 49 height 21
type input "***"
click at [804, 531] on button "Select" at bounding box center [784, 532] width 214 height 25
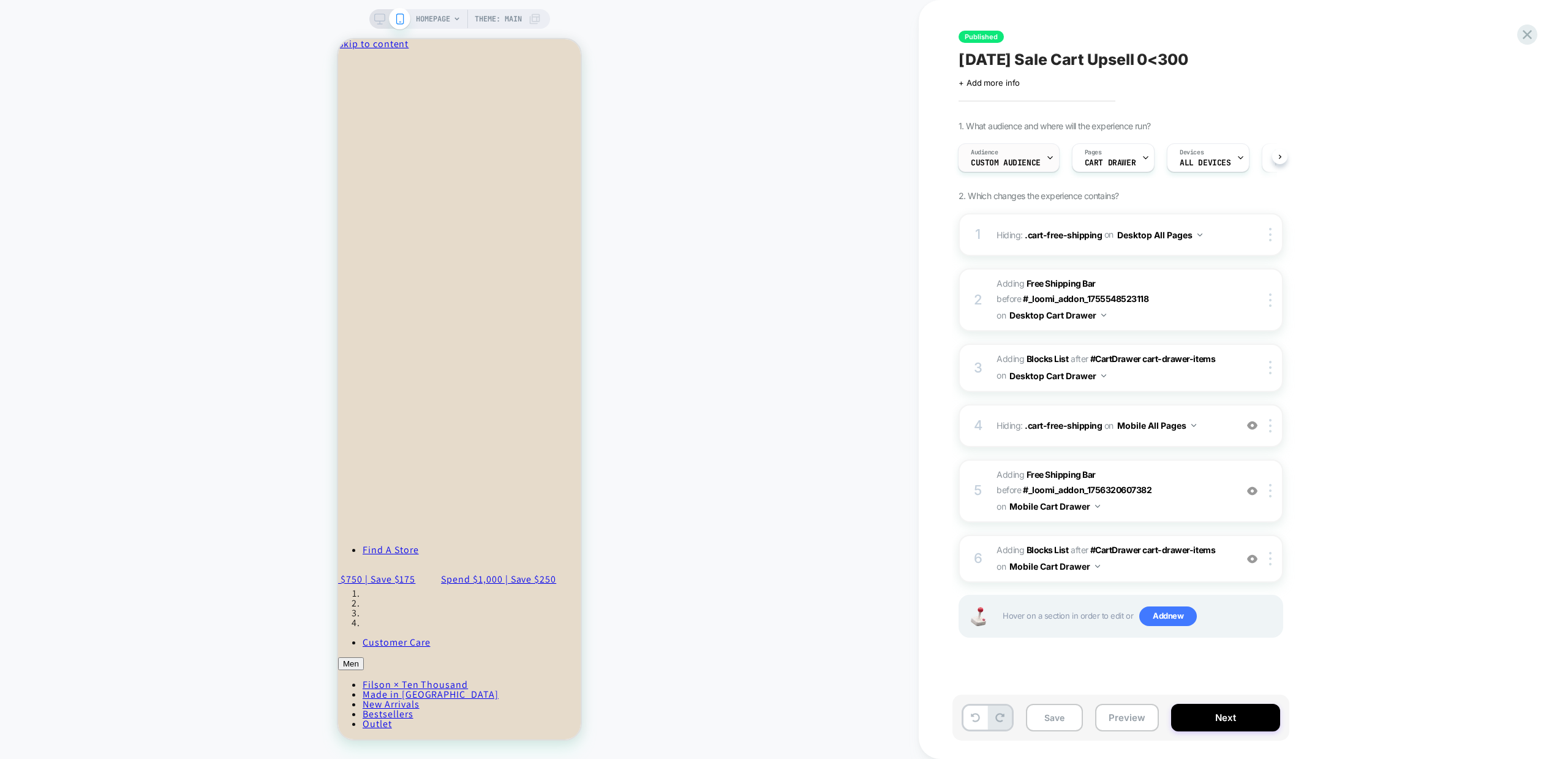
click at [1046, 161] on div at bounding box center [1050, 158] width 8 height 28
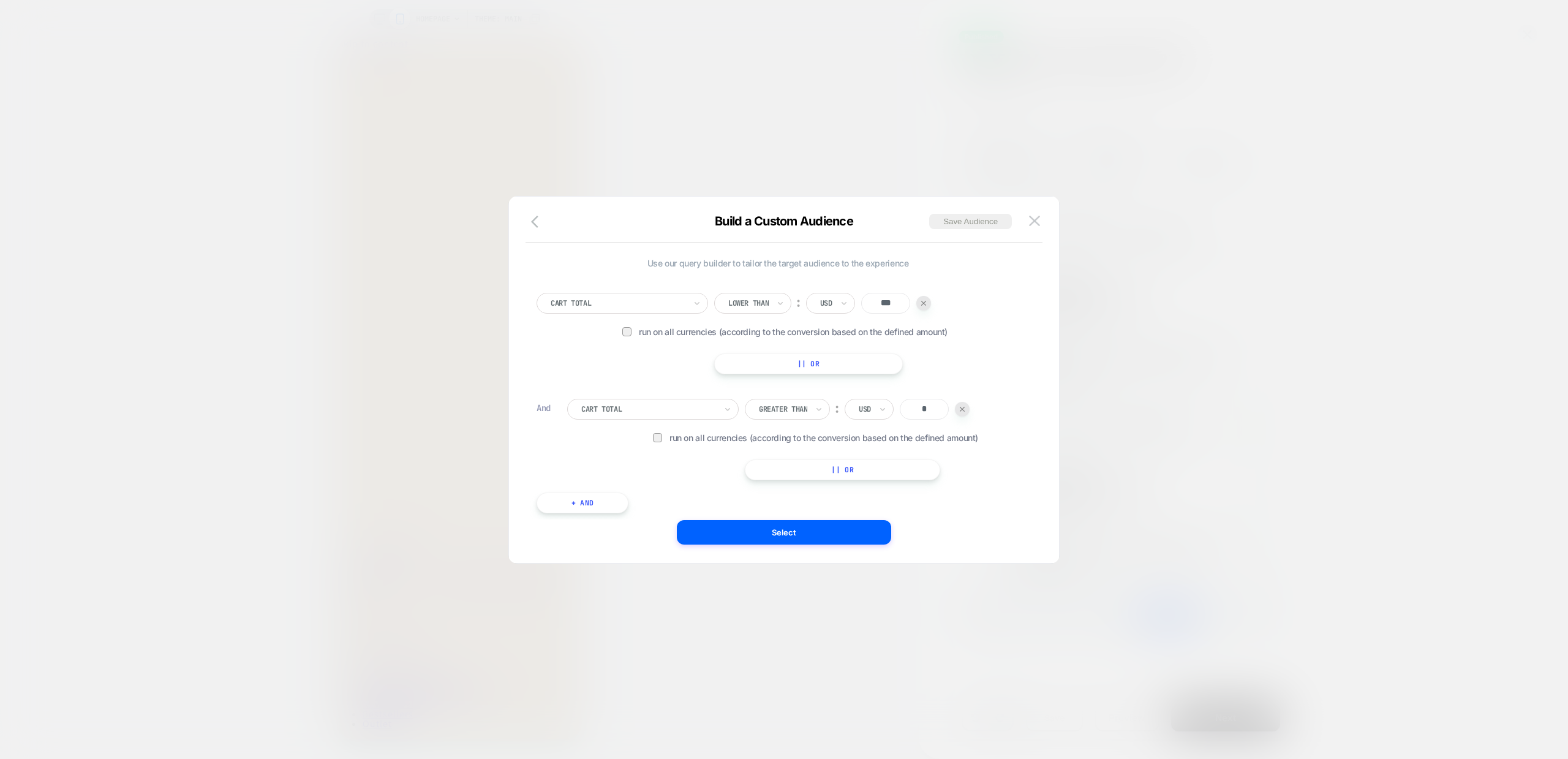
click at [892, 306] on input "***" at bounding box center [886, 303] width 49 height 21
type input "***"
click at [797, 531] on button "Select" at bounding box center [784, 532] width 214 height 25
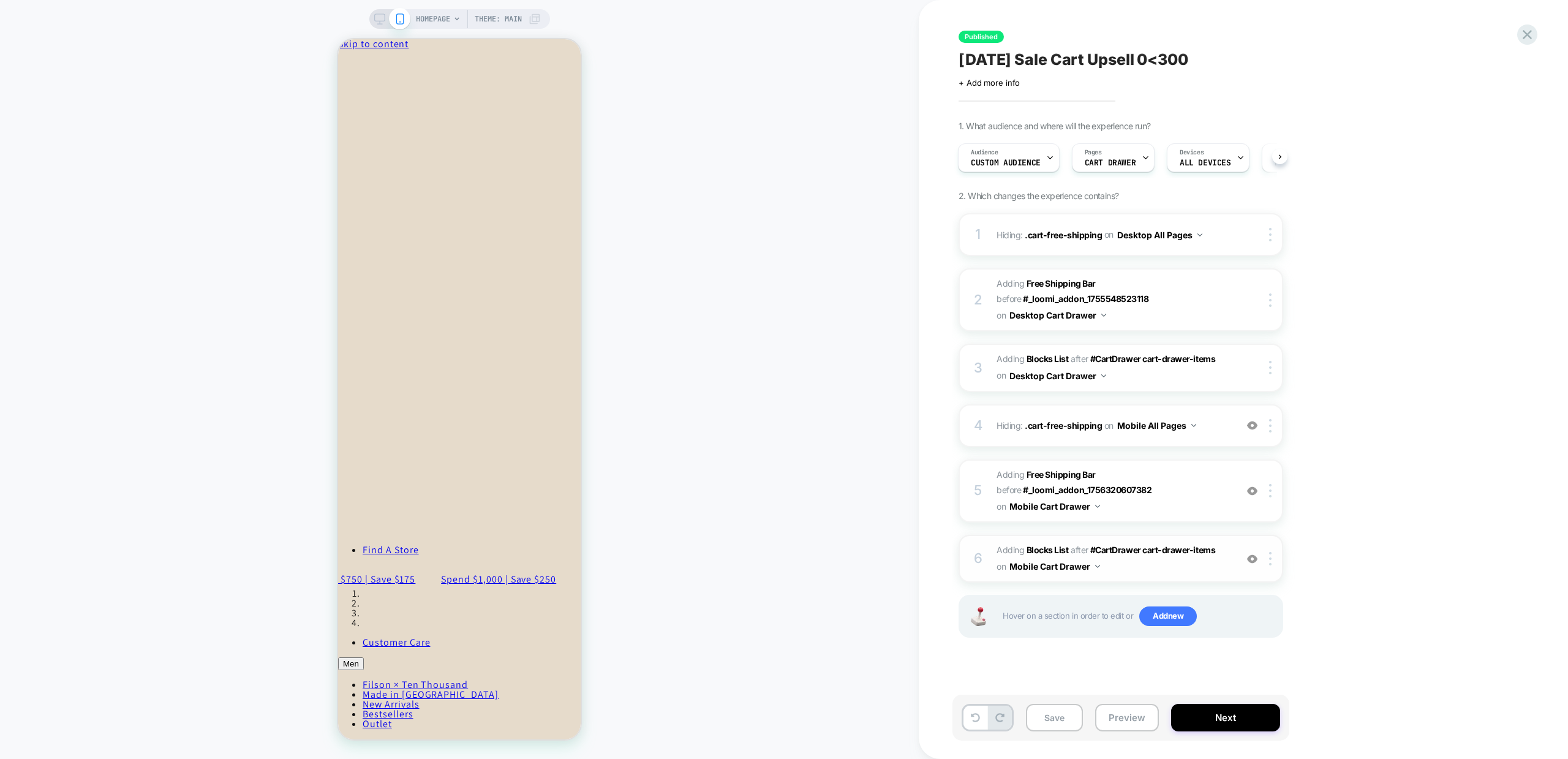
click at [1121, 568] on span "#_loomi_addon_1756320607382 Adding Blocks List AFTER #CartDrawer cart-drawer-it…" at bounding box center [1114, 558] width 233 height 33
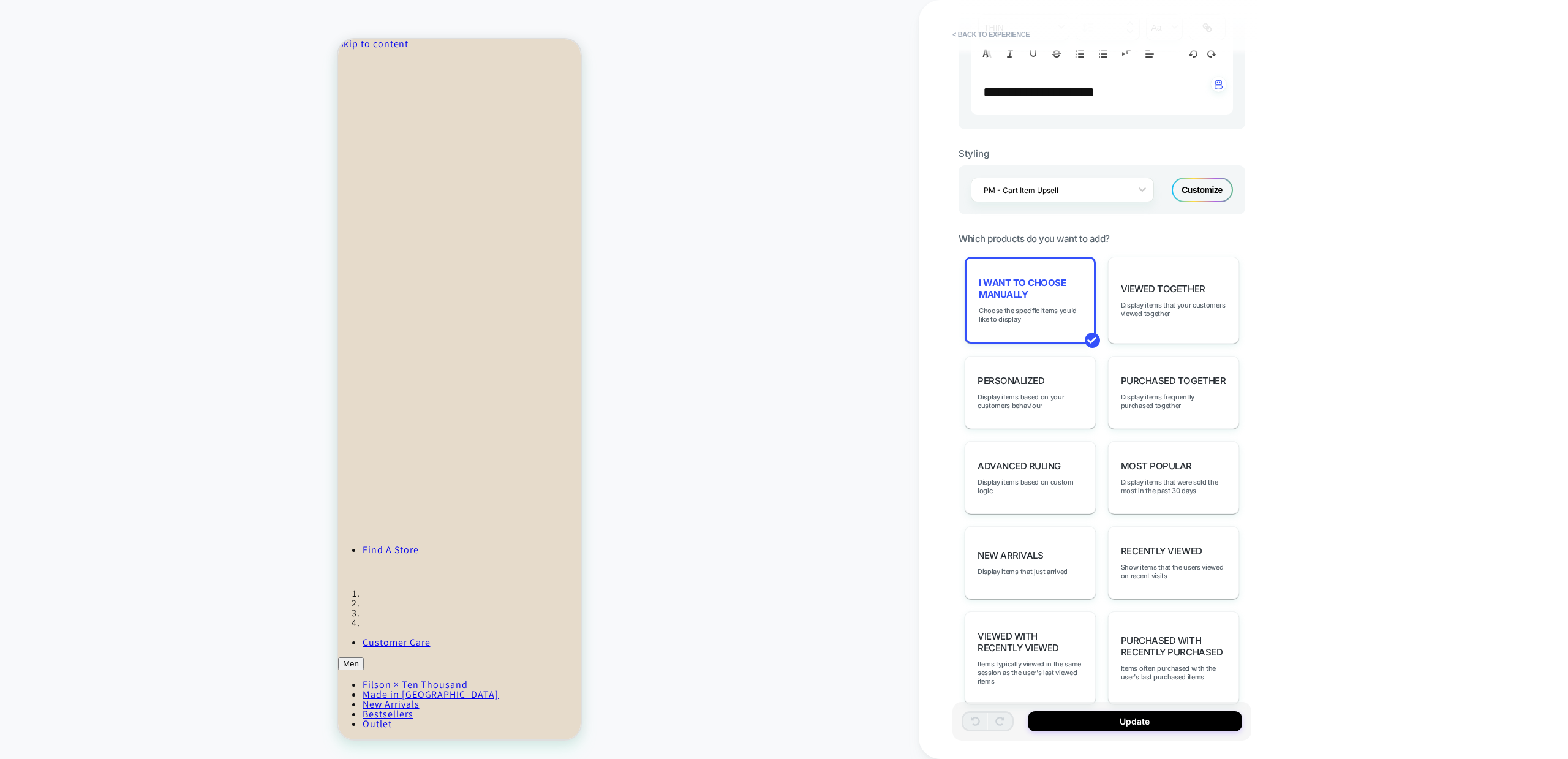
scroll to position [427, 0]
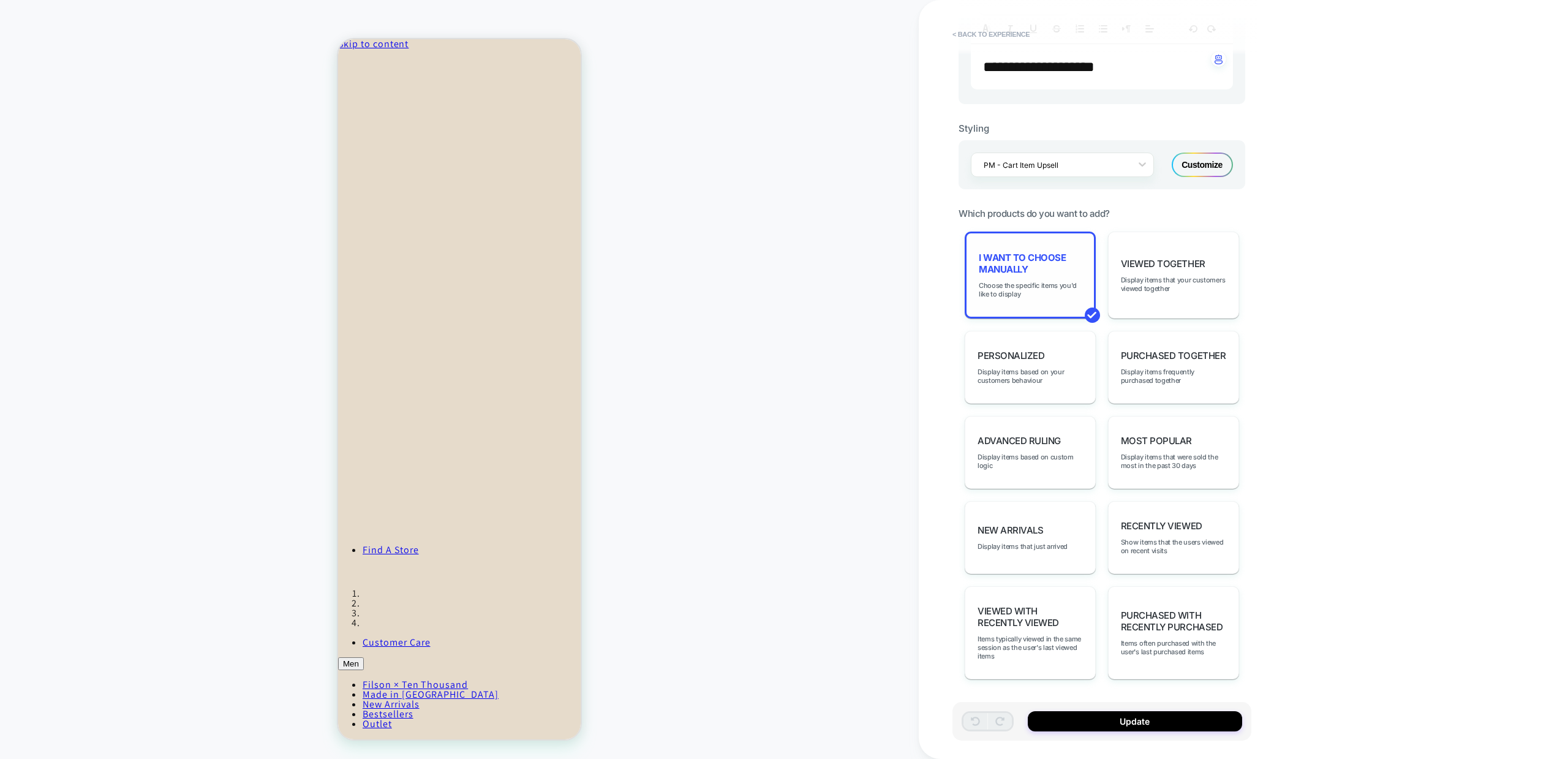
click at [1030, 280] on div "I want to choose manually Choose the specific items you'd like to display" at bounding box center [1030, 275] width 131 height 87
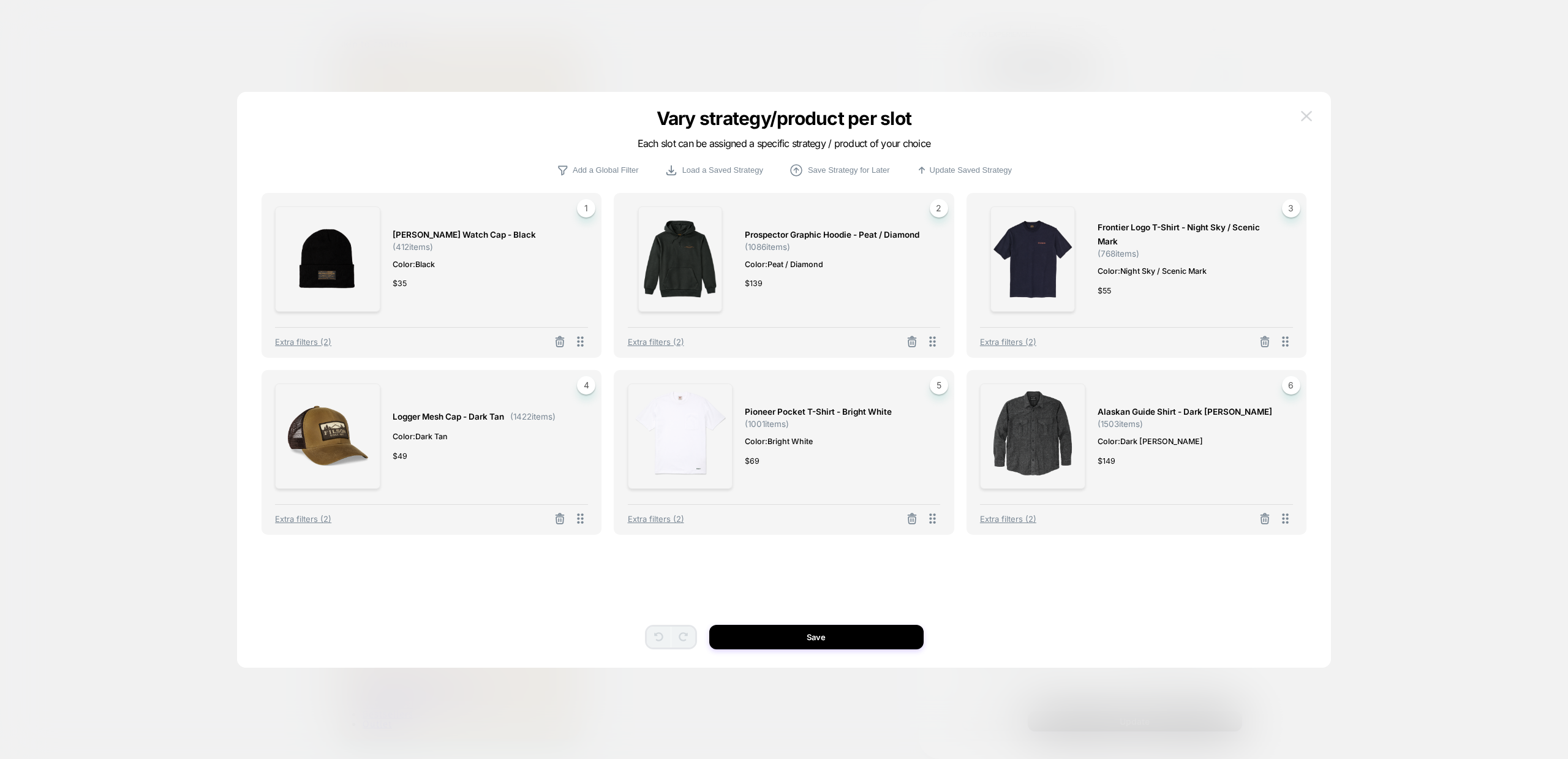
click at [1306, 114] on img at bounding box center [1306, 116] width 11 height 10
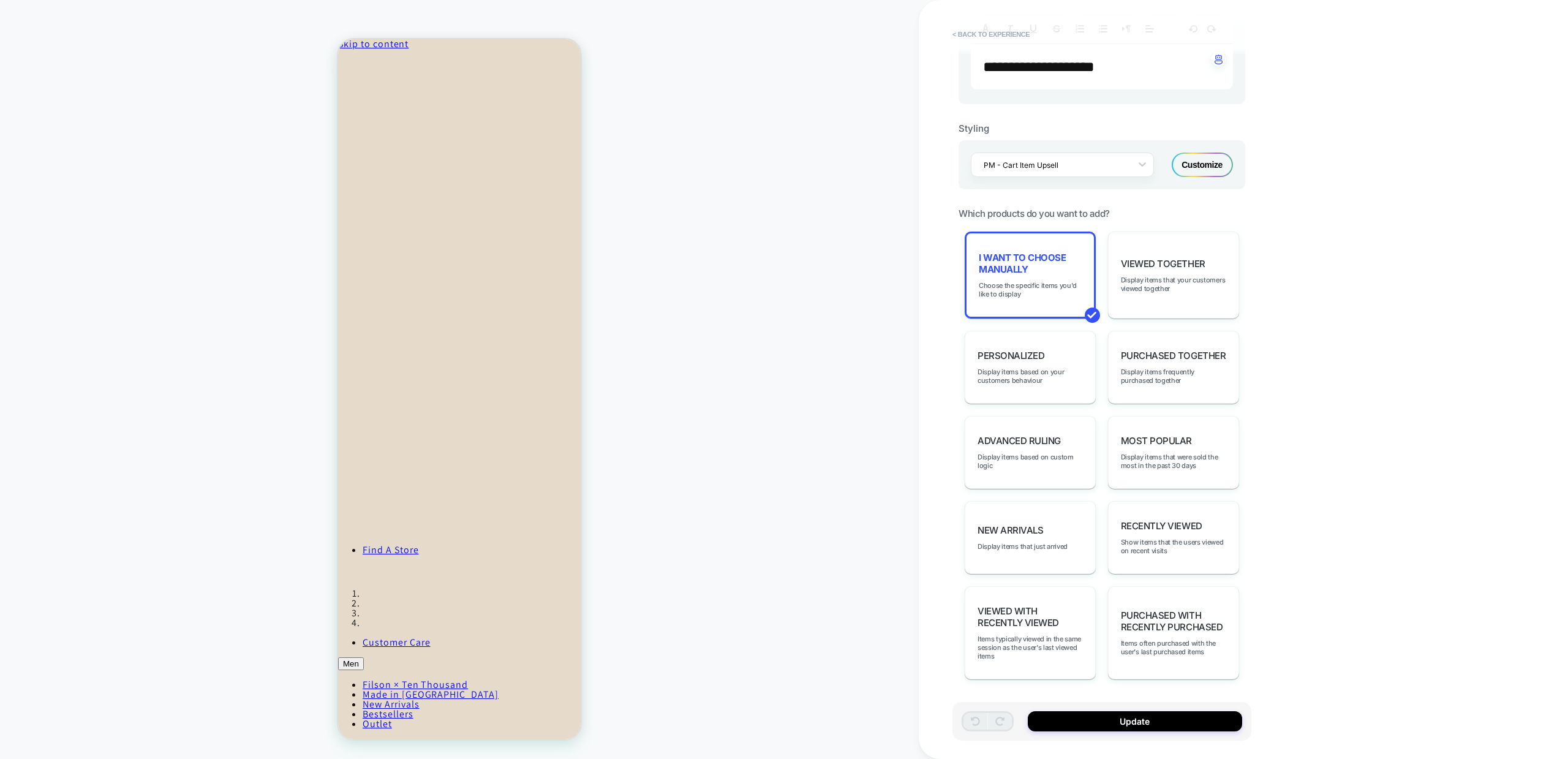
scroll to position [0, 0]
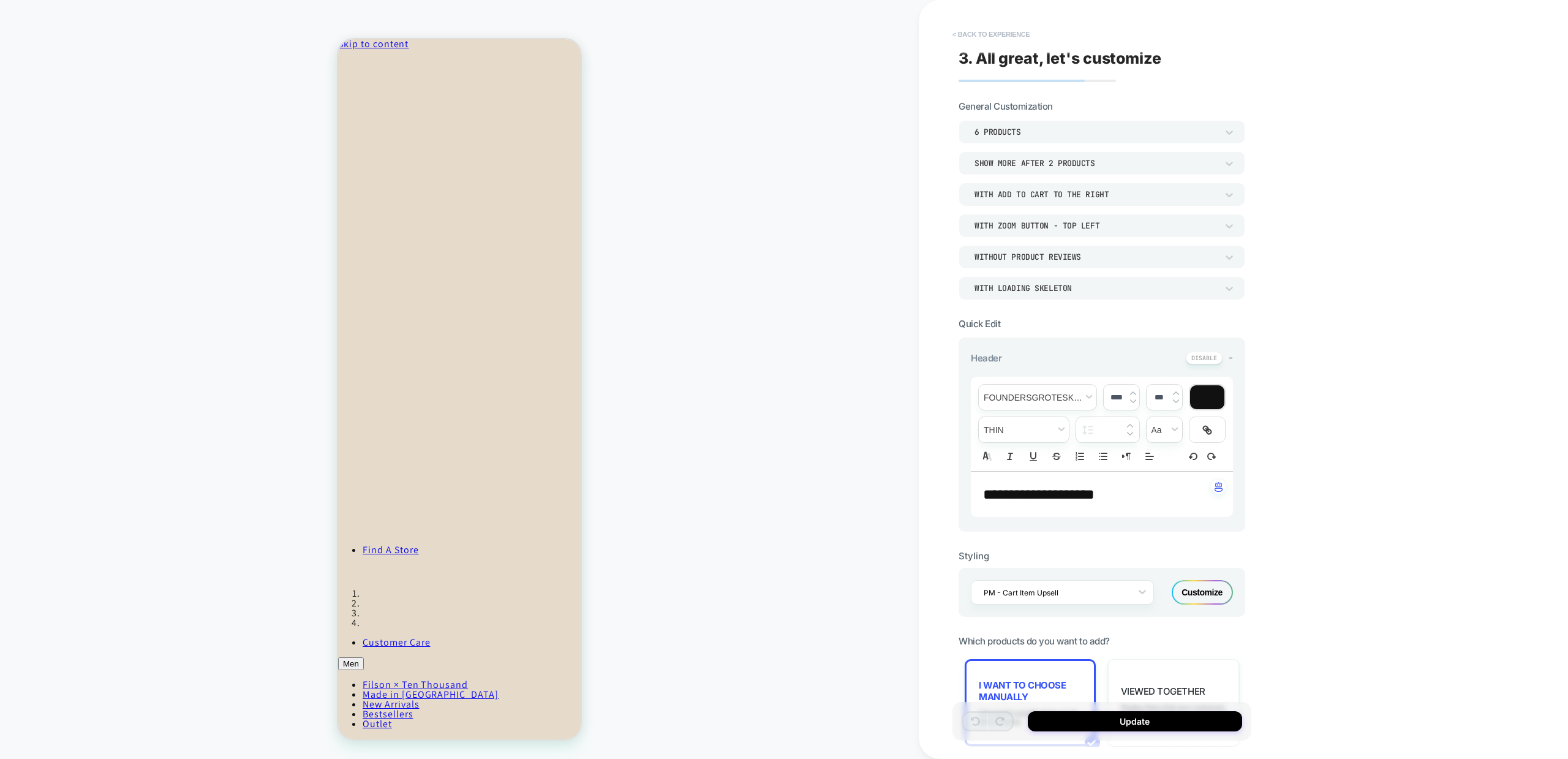
click at [990, 35] on button "< Back to experience" at bounding box center [991, 34] width 90 height 19
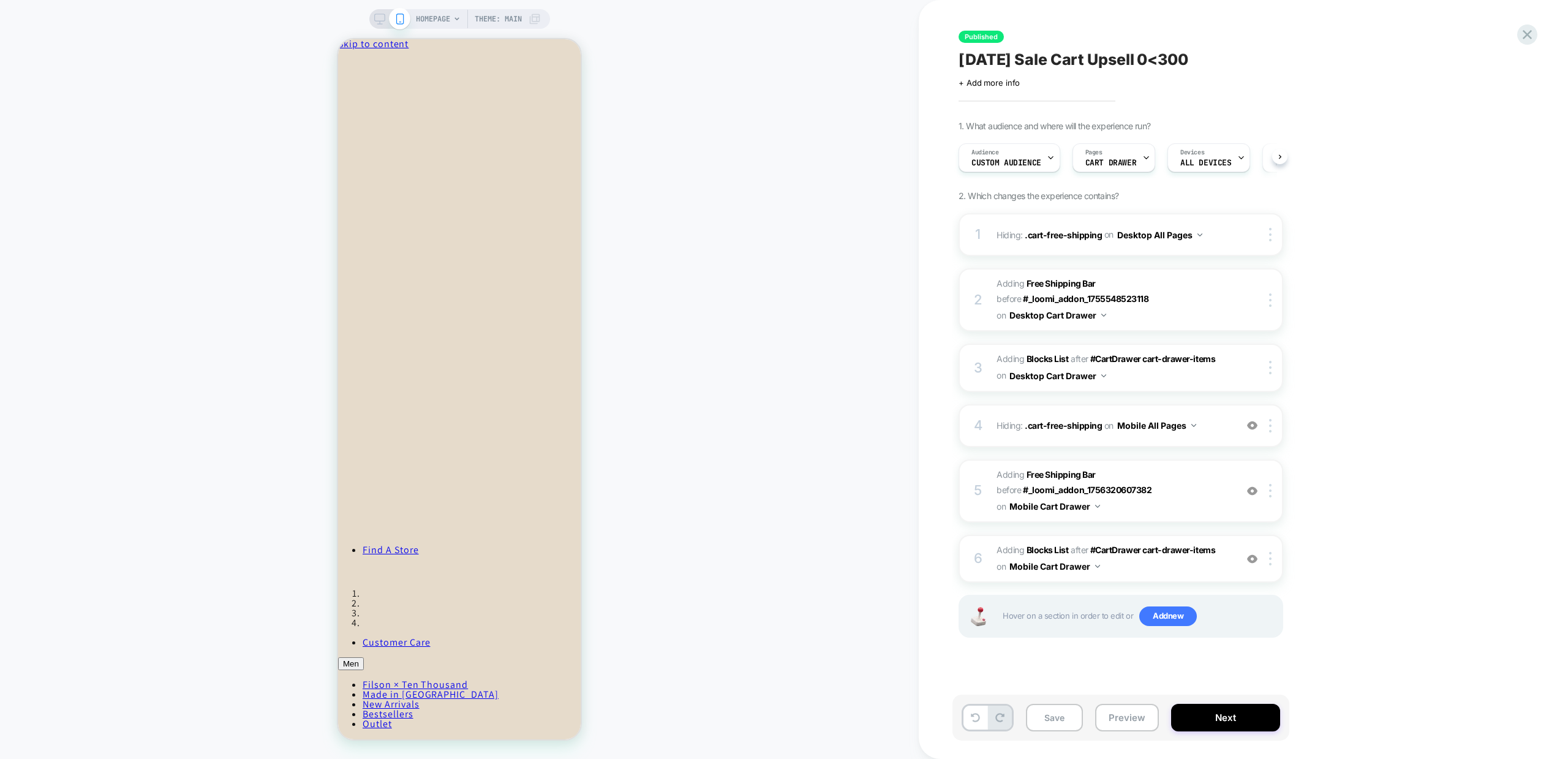
scroll to position [0, 1]
click at [1524, 38] on icon at bounding box center [1528, 34] width 9 height 9
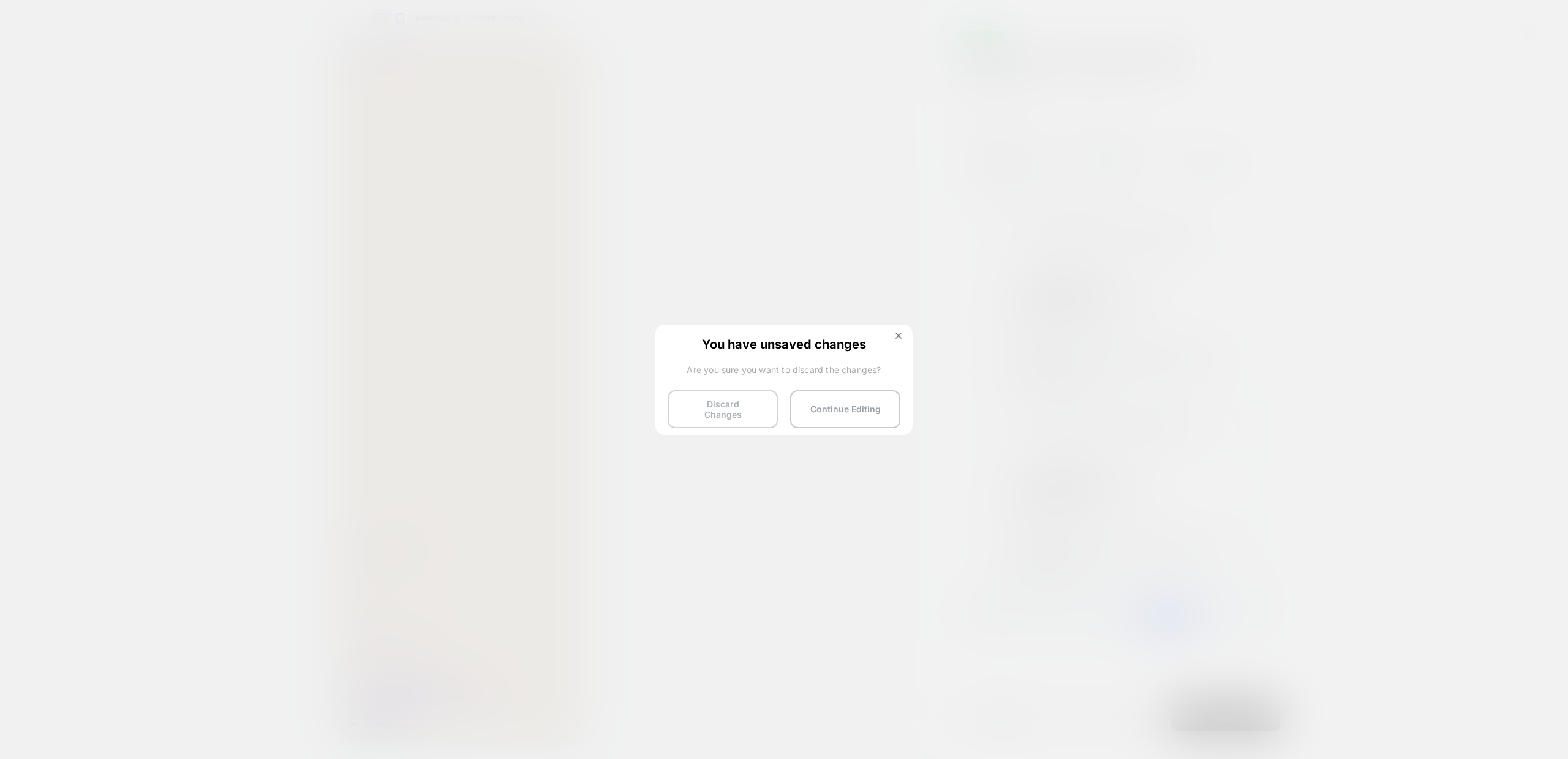
click at [717, 408] on button "Discard Changes" at bounding box center [723, 409] width 111 height 38
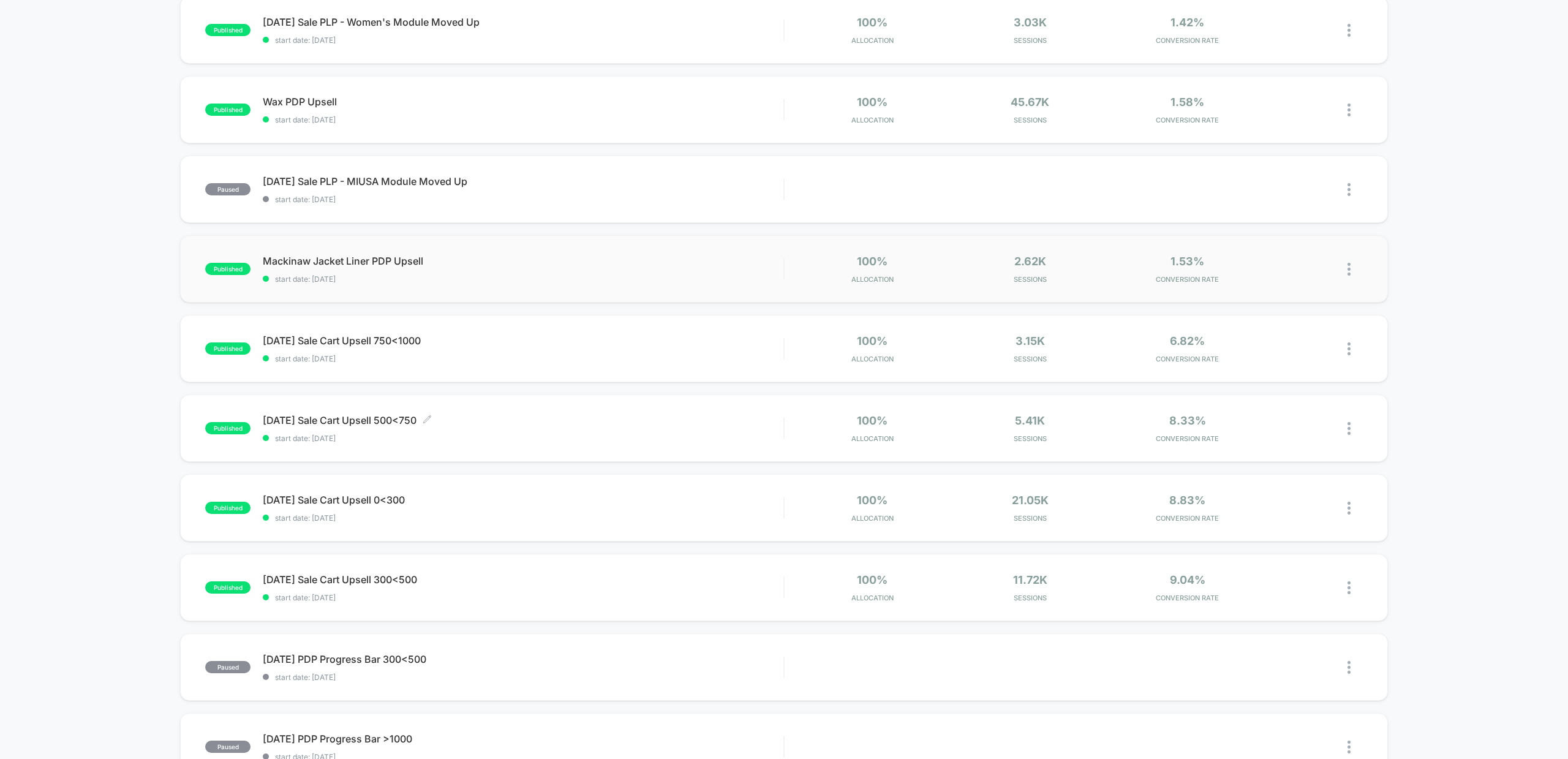
scroll to position [222, 0]
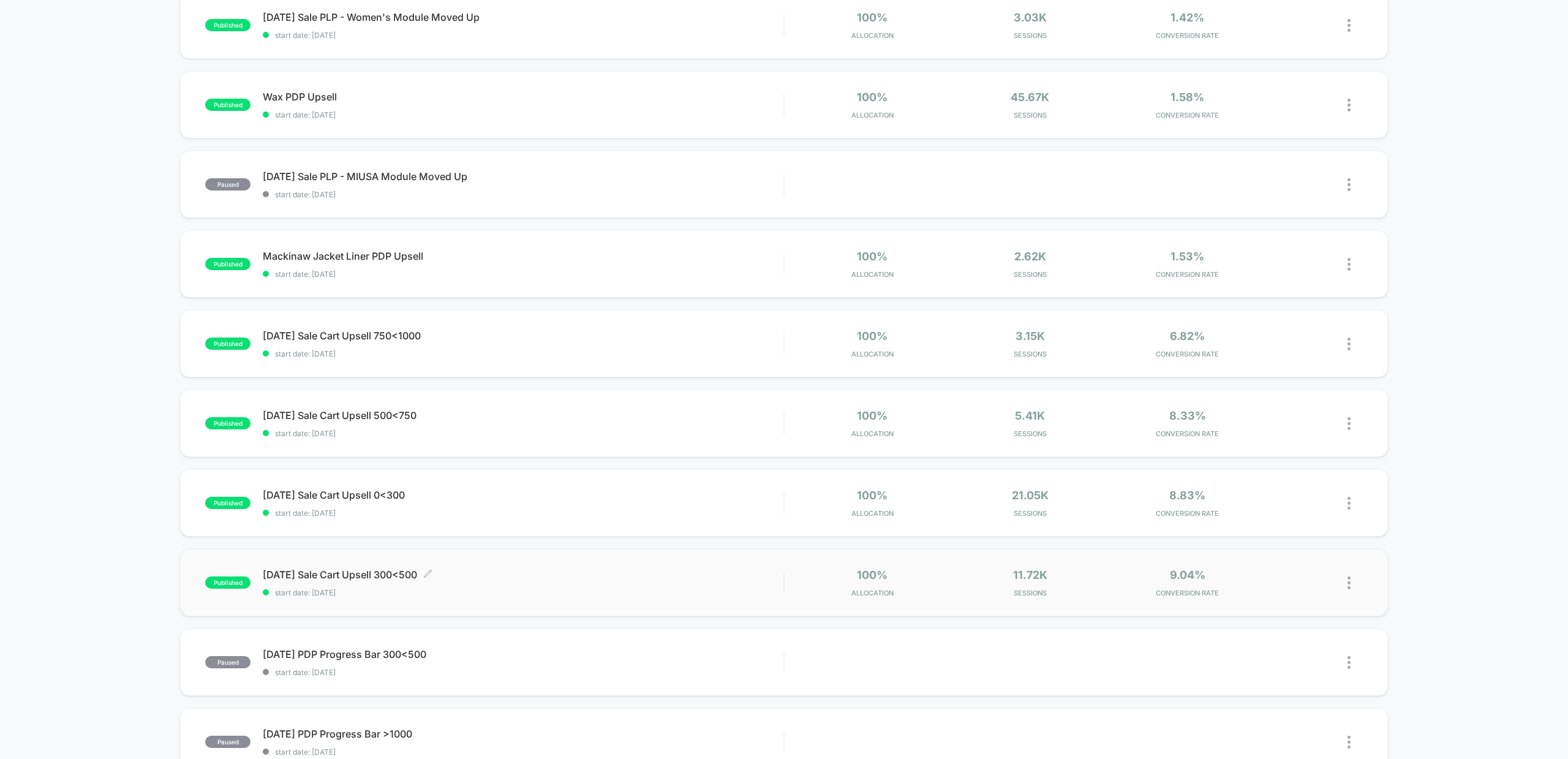
click at [447, 586] on div "Labor Day Sale Cart Upsell 300<500 Click to edit experience details Click to ed…" at bounding box center [523, 583] width 521 height 29
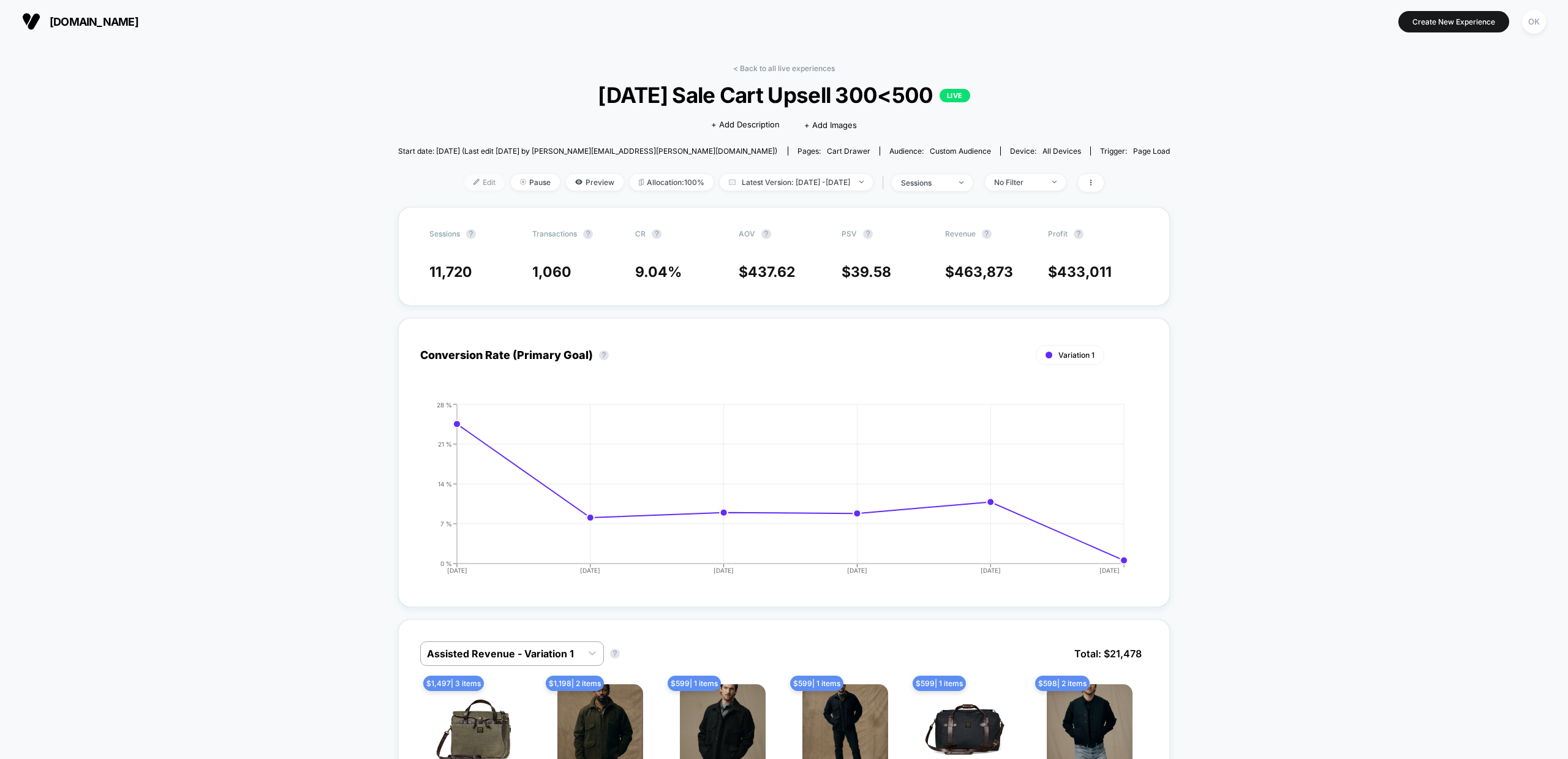
click at [464, 185] on span "Edit" at bounding box center [484, 182] width 40 height 16
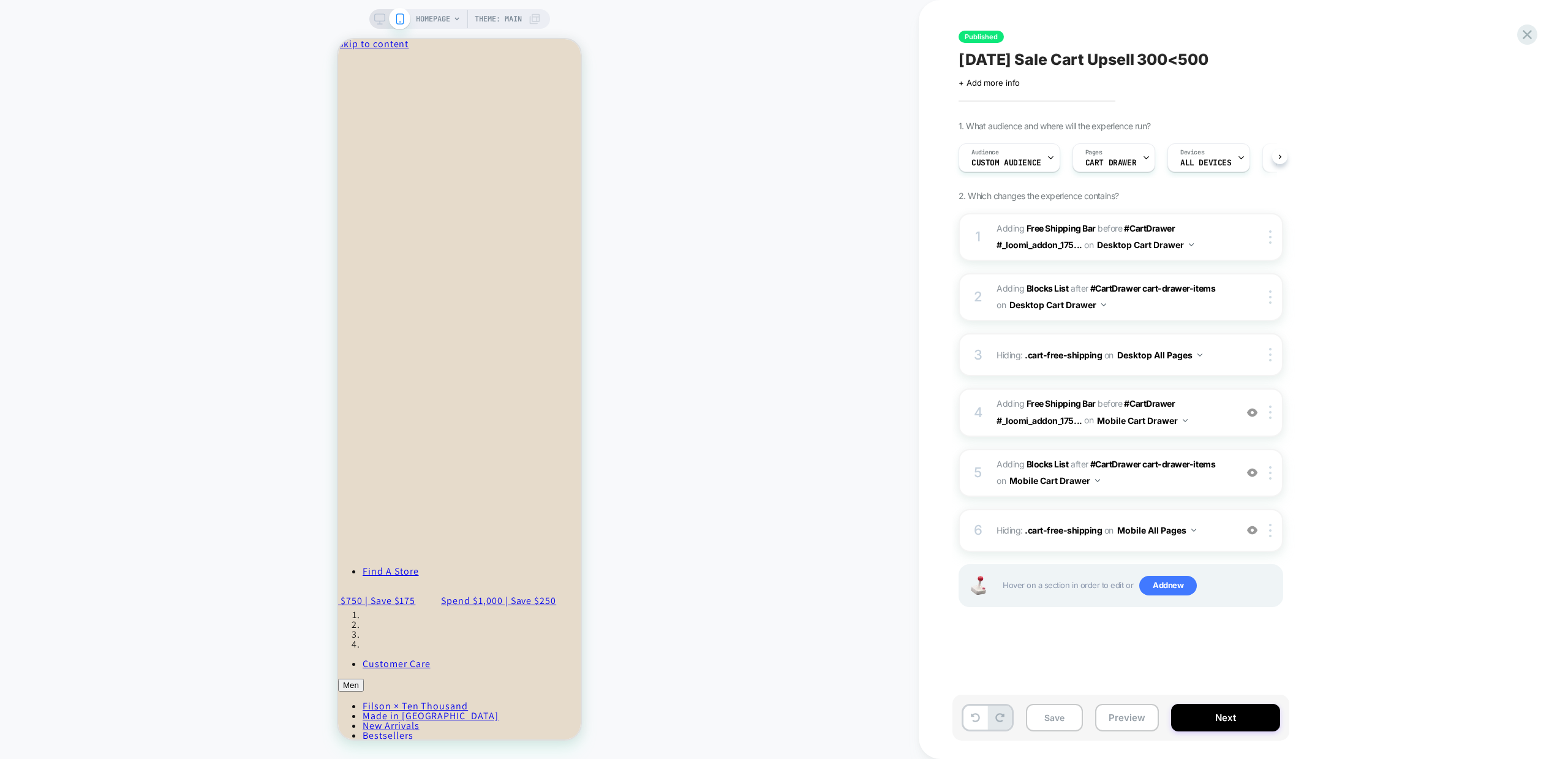
scroll to position [0, 1]
click at [1201, 542] on div "6 Hiding : .cart-free-shipping .cart-free-shipping on Mobile All Pages Add Befo…" at bounding box center [1121, 530] width 324 height 43
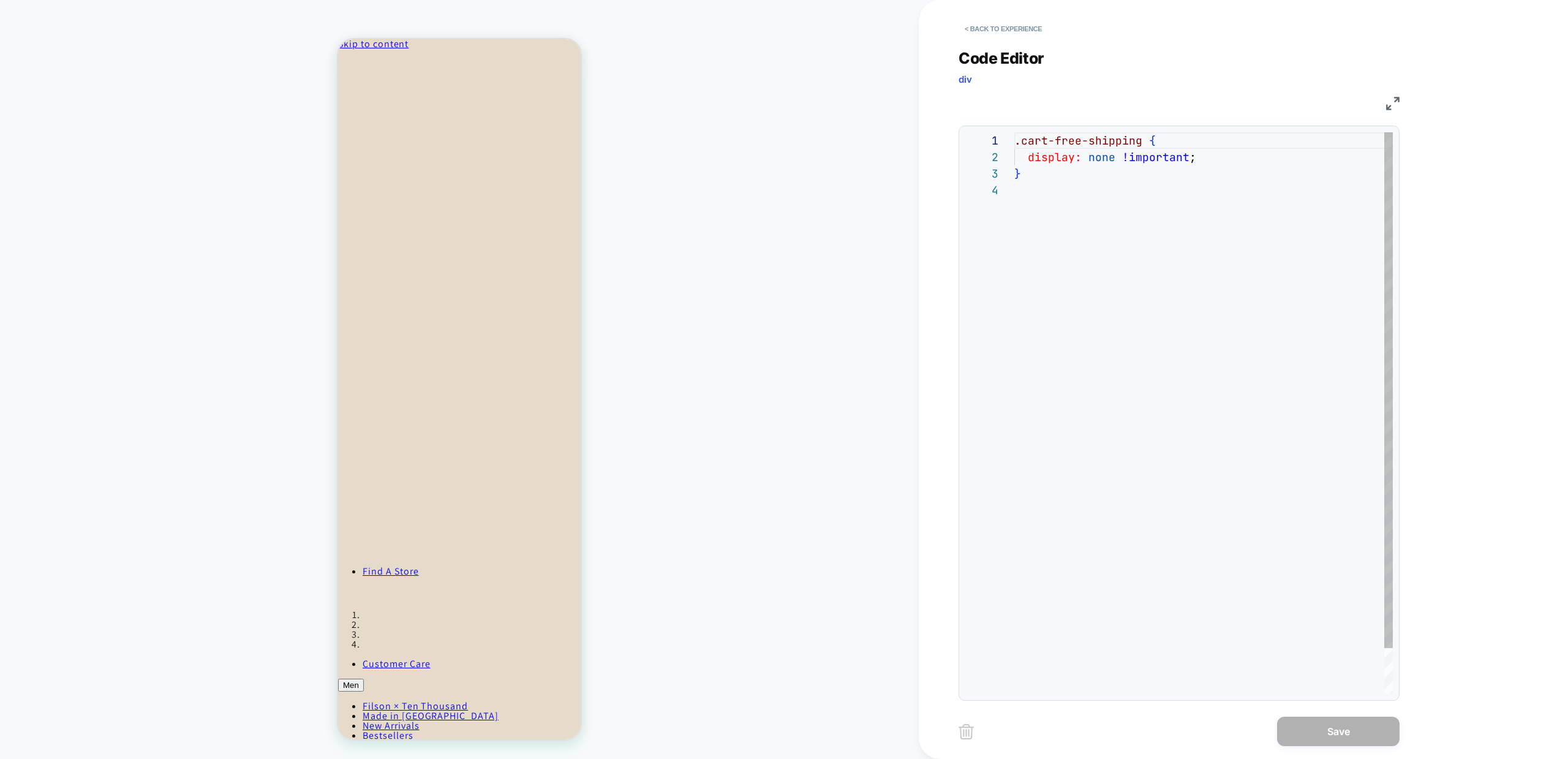
scroll to position [49, 0]
click at [987, 22] on button "< Back to experience" at bounding box center [1004, 28] width 90 height 19
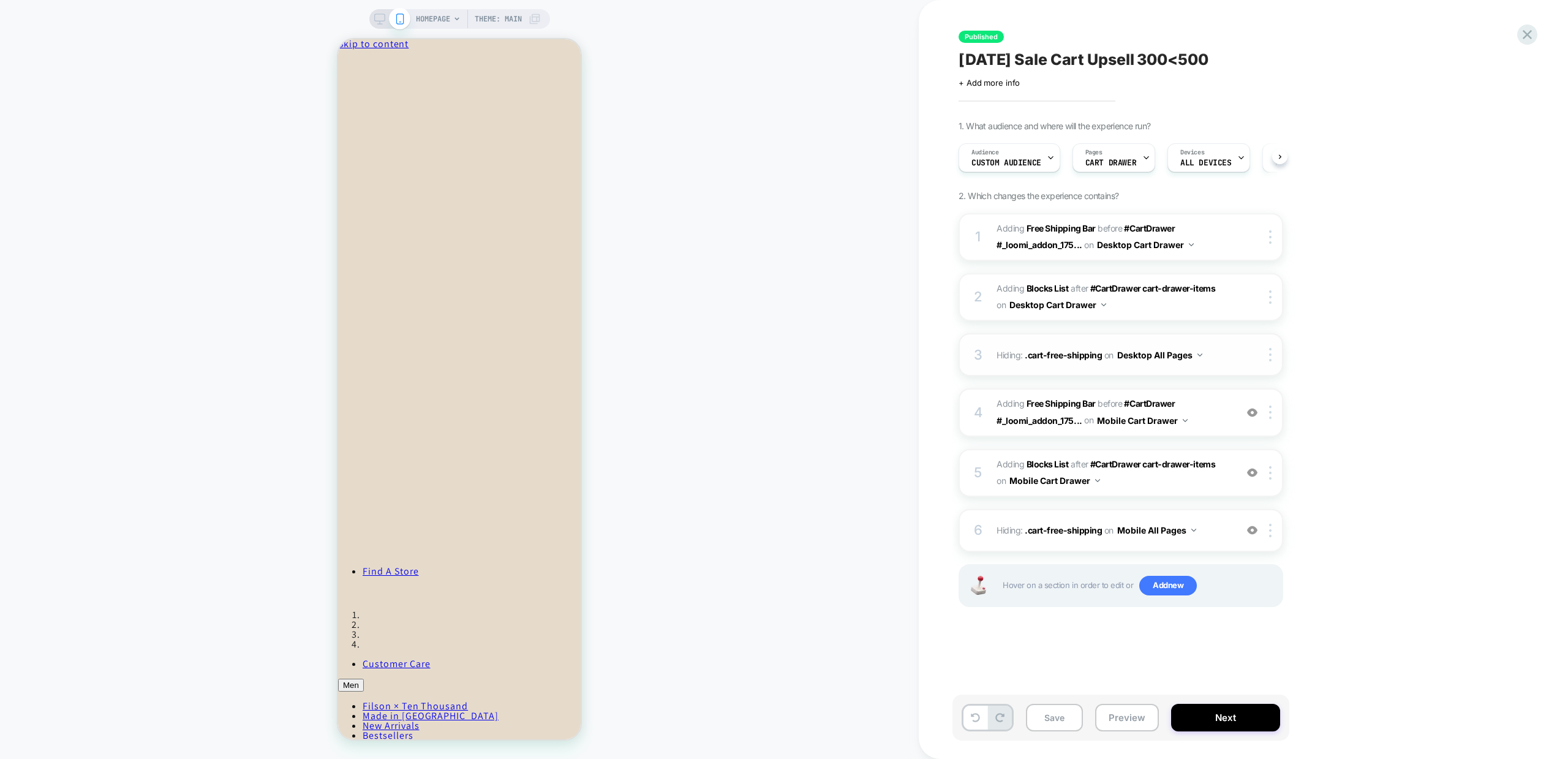
scroll to position [0, 1]
click at [1123, 480] on span "#_loomi_addon_1756320681014 Adding Blocks List AFTER #CartDrawer cart-drawer-it…" at bounding box center [1114, 473] width 233 height 33
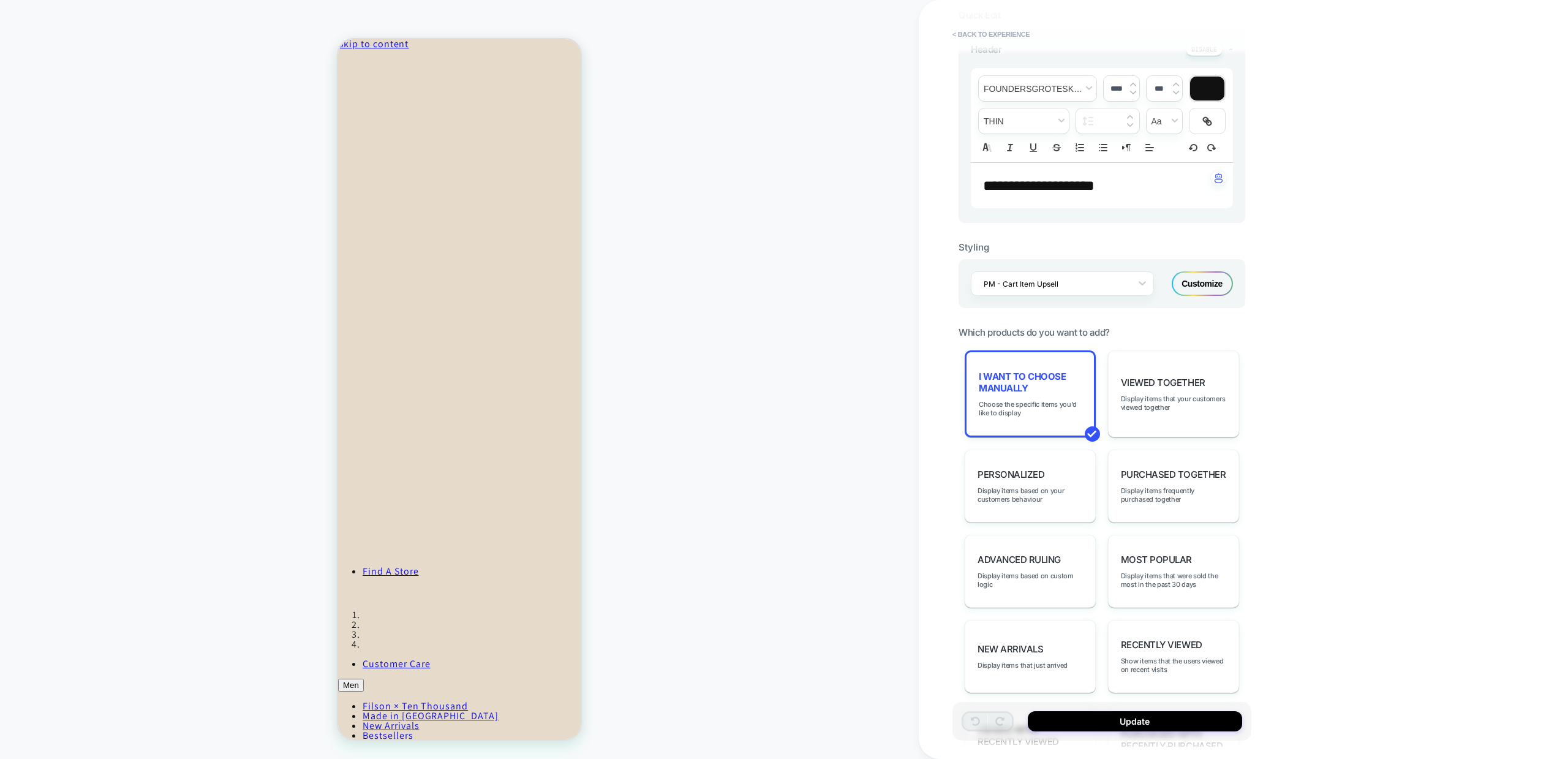
scroll to position [362, 0]
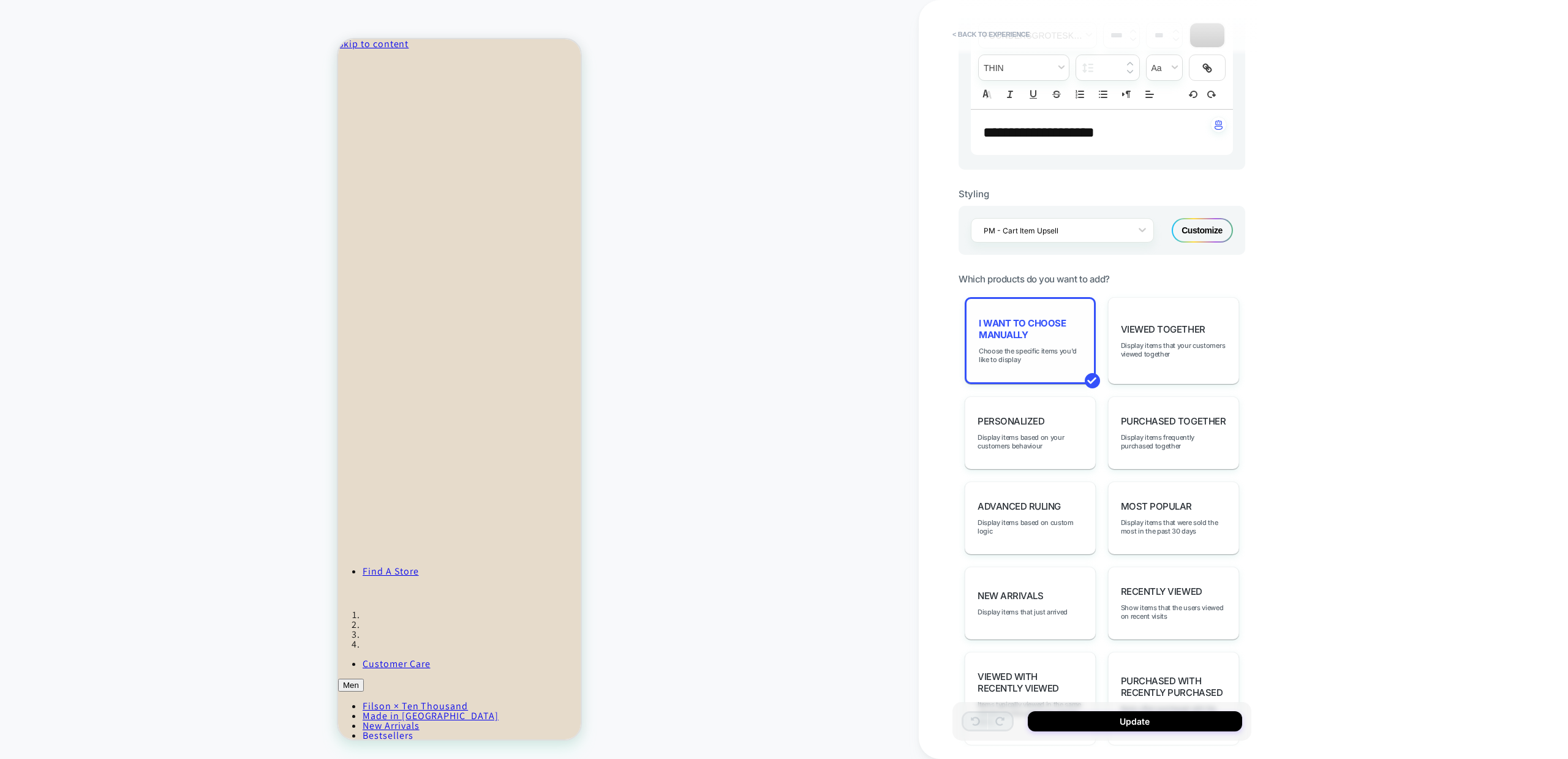
click at [1025, 365] on div "I want to choose manually Choose the specific items you'd like to display" at bounding box center [1030, 341] width 131 height 87
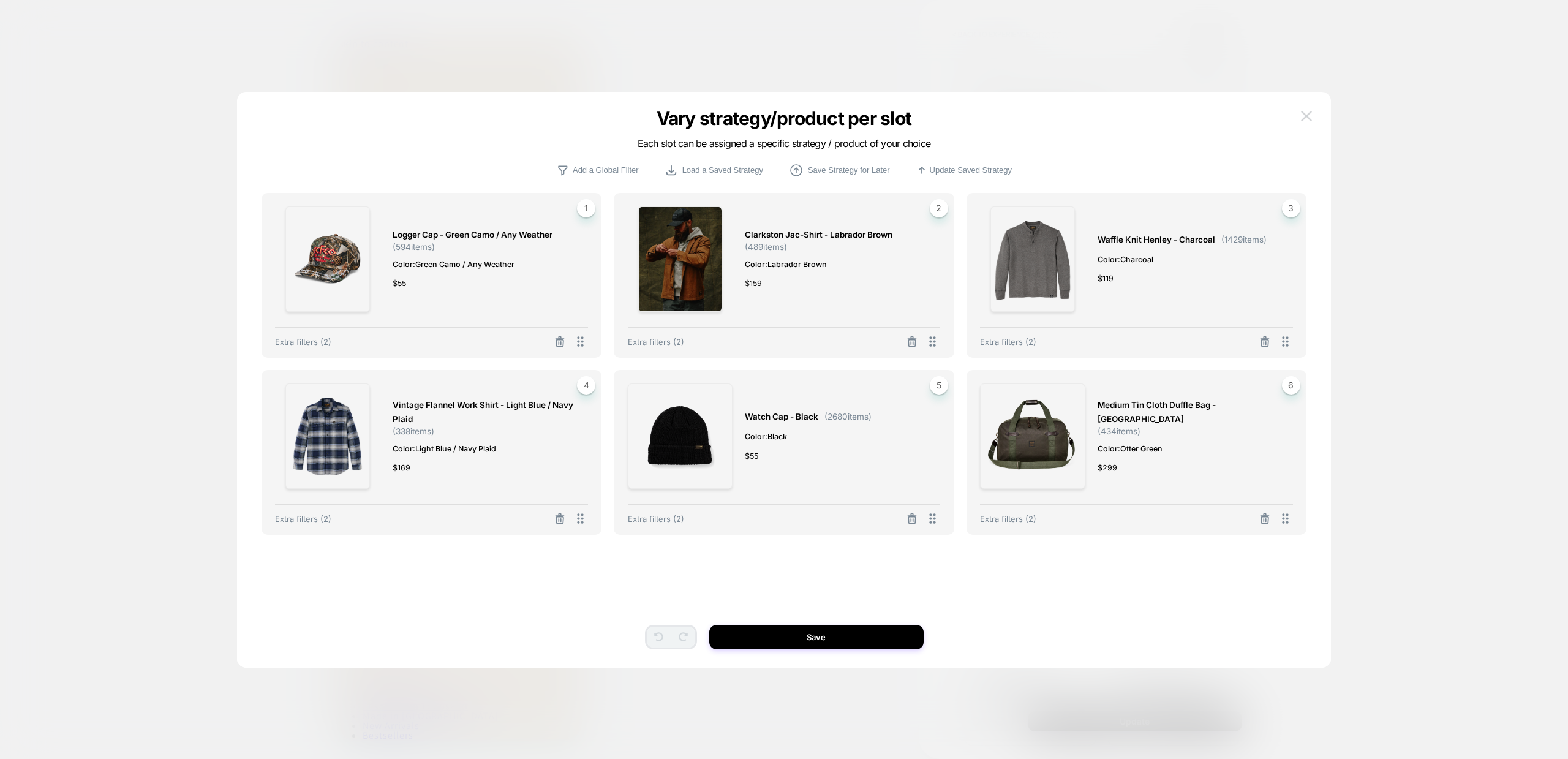
click at [1306, 119] on img at bounding box center [1306, 116] width 11 height 10
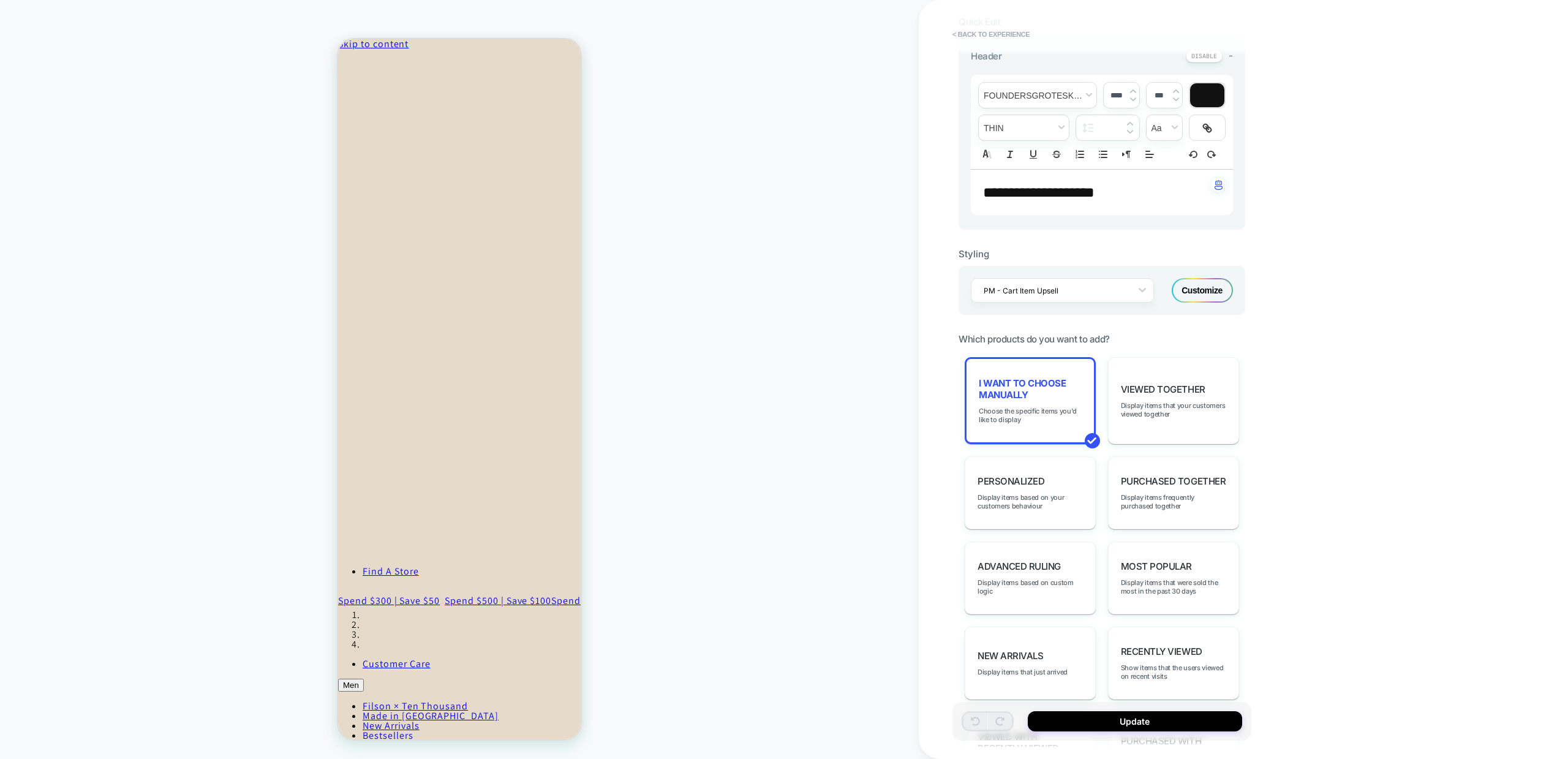
scroll to position [0, 0]
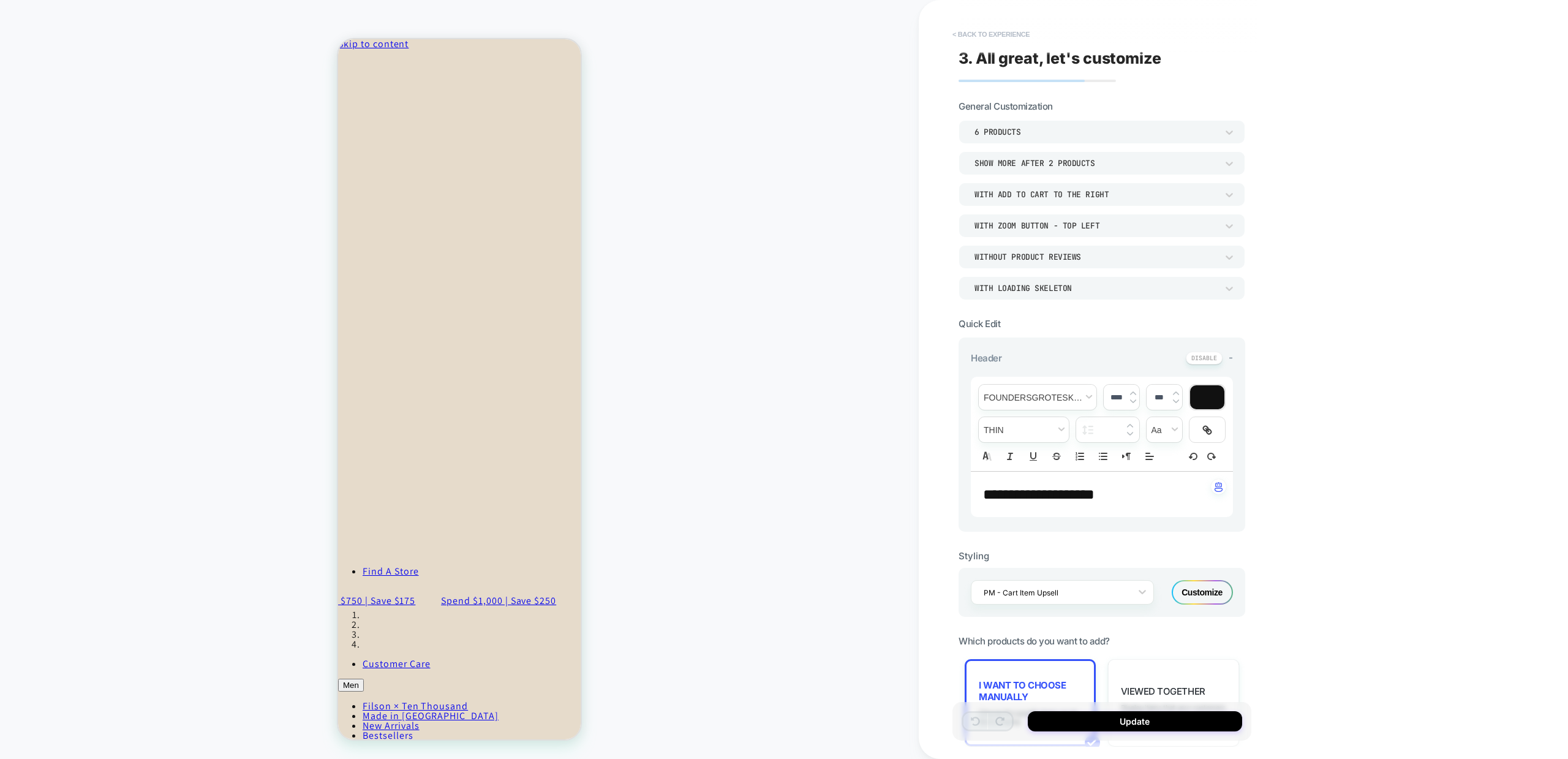
click at [992, 39] on button "< Back to experience" at bounding box center [991, 34] width 90 height 19
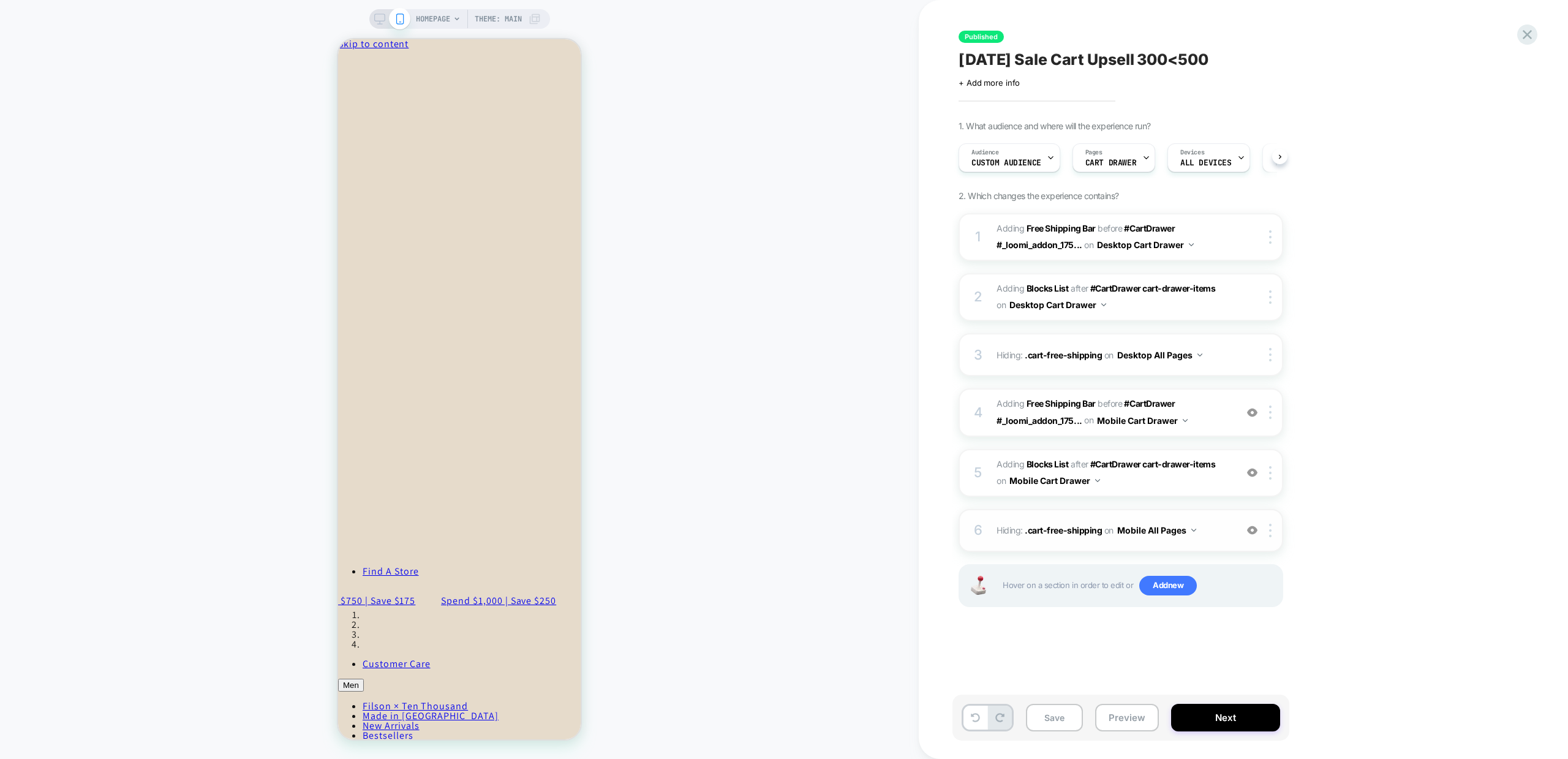
scroll to position [0, 1]
click at [1035, 158] on span "Custom Audience" at bounding box center [1005, 162] width 70 height 8
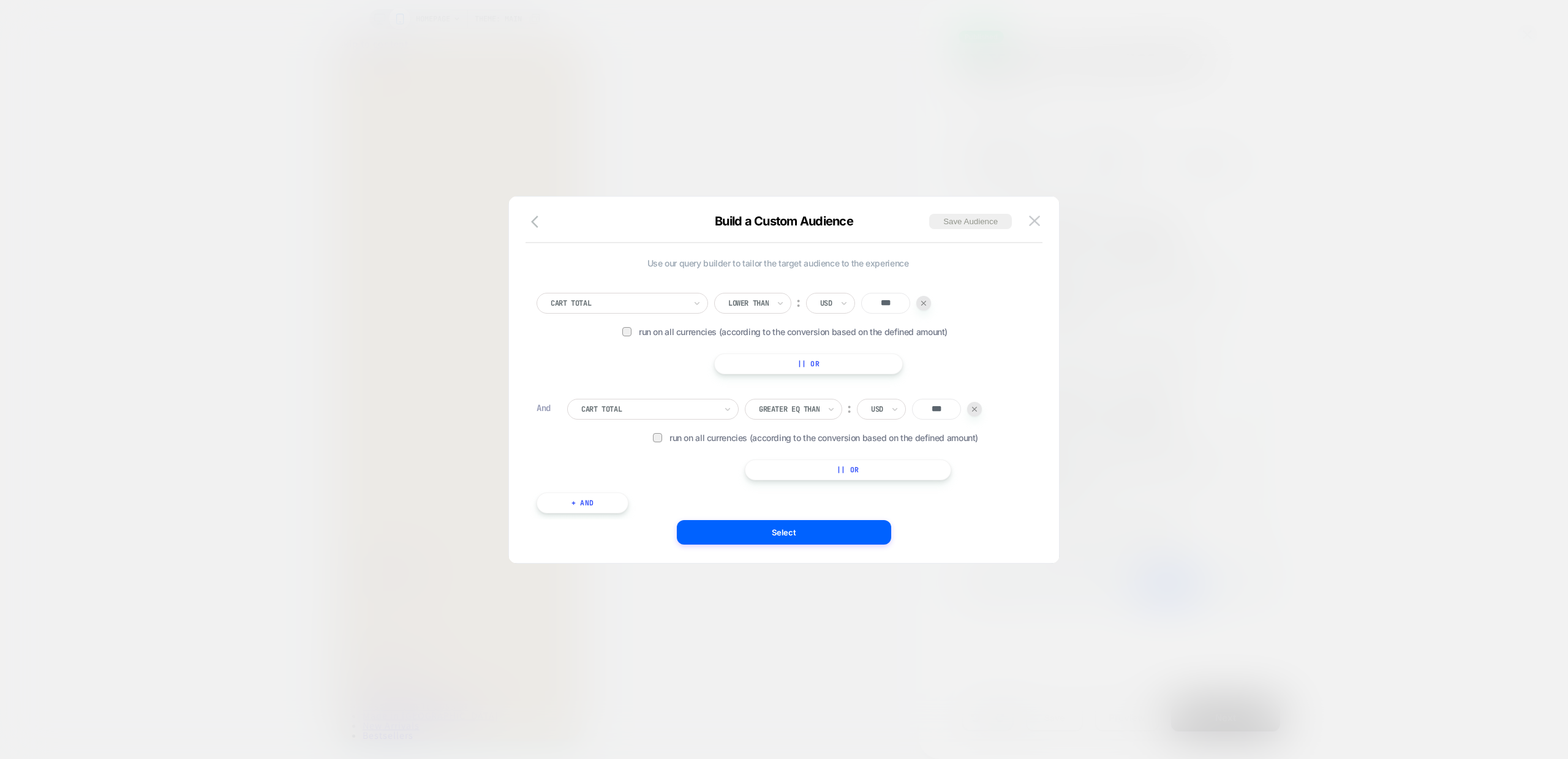
click at [670, 302] on div at bounding box center [618, 303] width 135 height 11
click at [1000, 361] on div "option Cart Items Count focused, 7 of 33. 33 results available. Use Up and Down…" at bounding box center [778, 333] width 483 height 81
click at [686, 308] on div "Cart Total" at bounding box center [618, 303] width 138 height 13
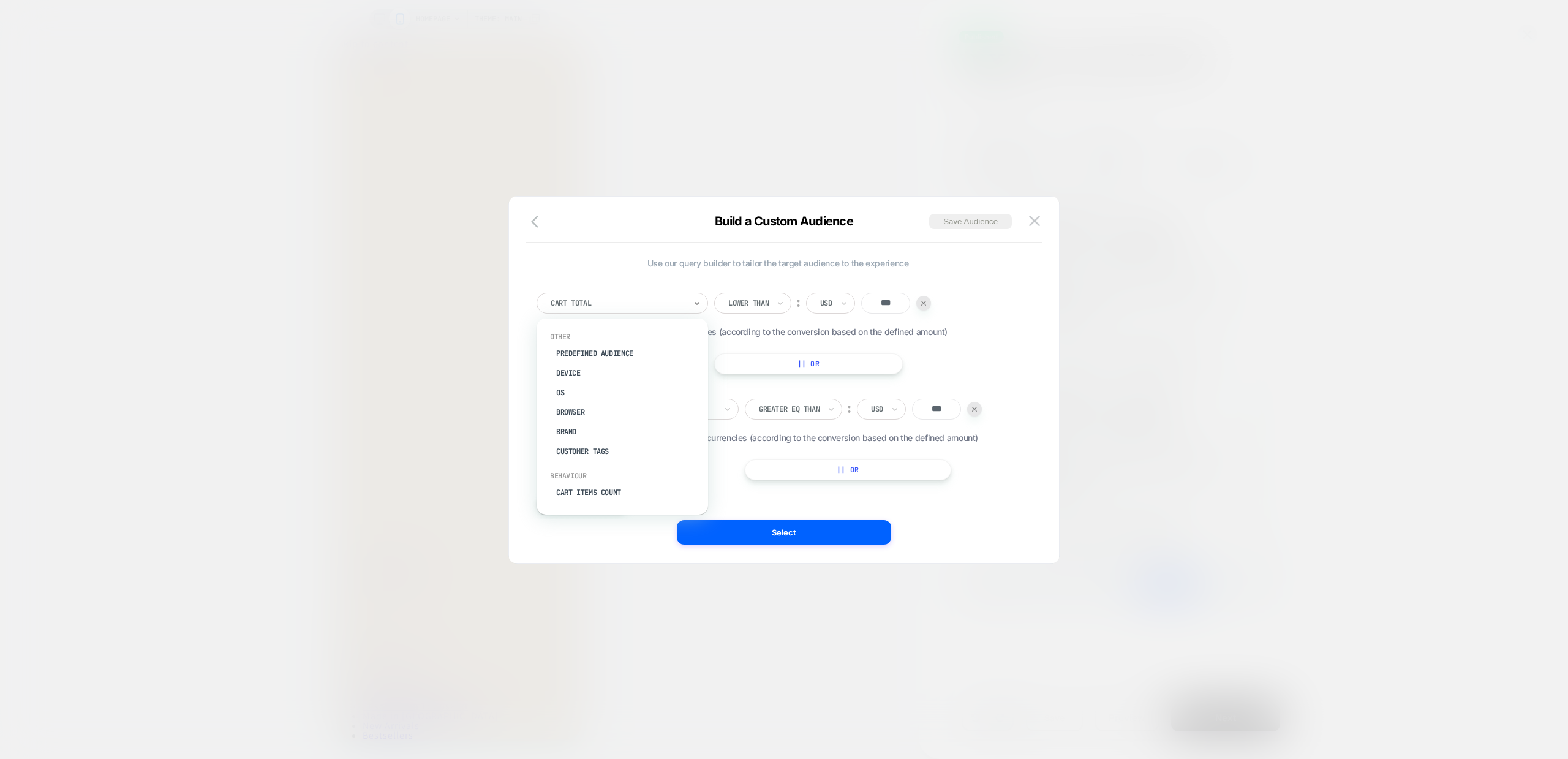
click at [623, 301] on div at bounding box center [618, 303] width 135 height 11
click at [662, 303] on div at bounding box center [618, 303] width 135 height 11
click at [979, 301] on div "Select is focused ,type to refine list, press Down to open the menu, Cart Total…" at bounding box center [778, 333] width 483 height 81
click at [1037, 226] on img at bounding box center [1034, 221] width 11 height 10
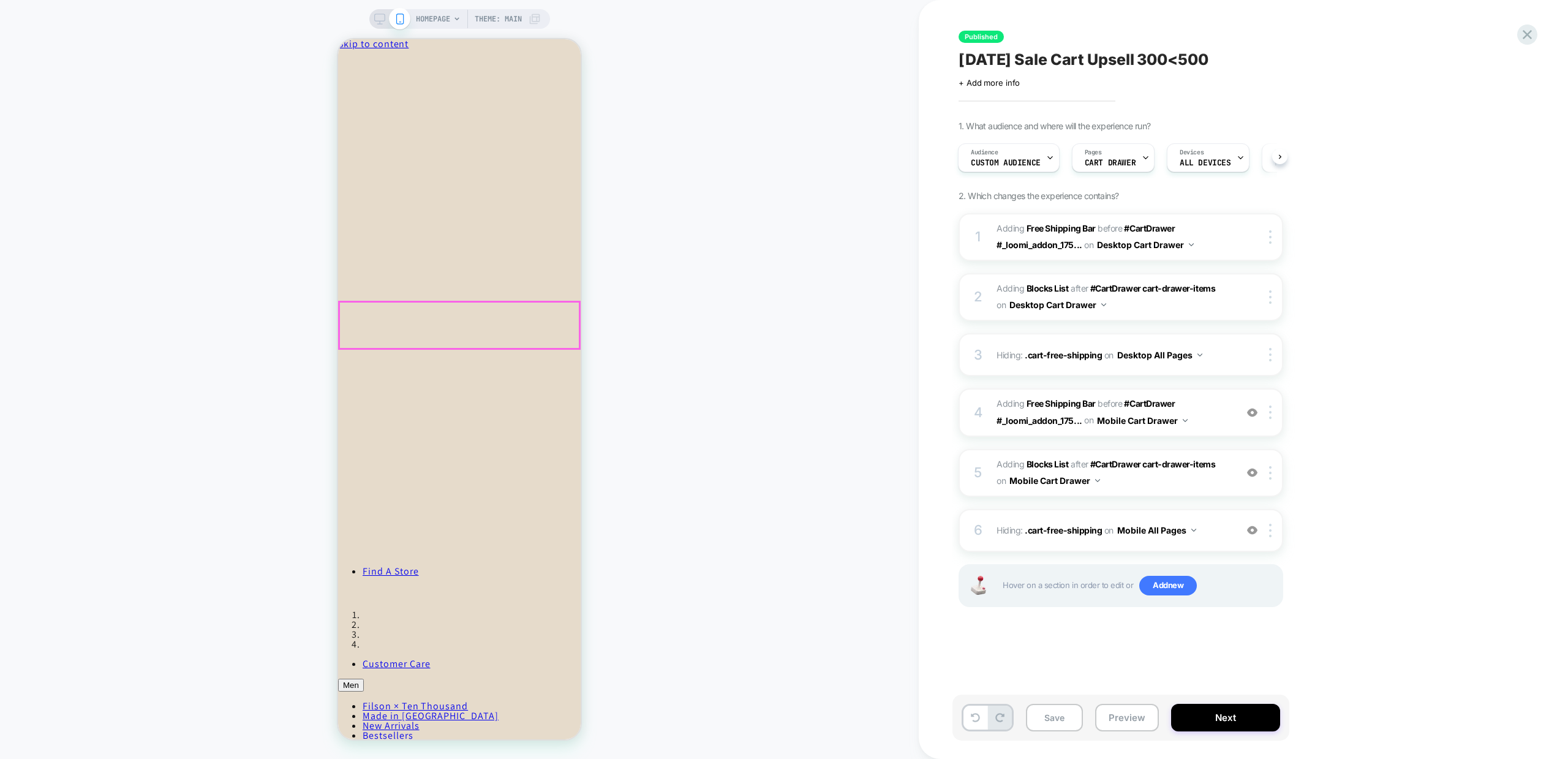
click at [430, 212] on div "Spend another $250 for an additional $50 off." at bounding box center [459, 188] width 243 height 49
click at [1416, 285] on div "Published Labor Day Sale Cart Upsell 300<500 Click to edit experience details +…" at bounding box center [1188, 380] width 460 height 759
click at [1185, 423] on div "on Mobile Cart Drawer" at bounding box center [1136, 421] width 104 height 18
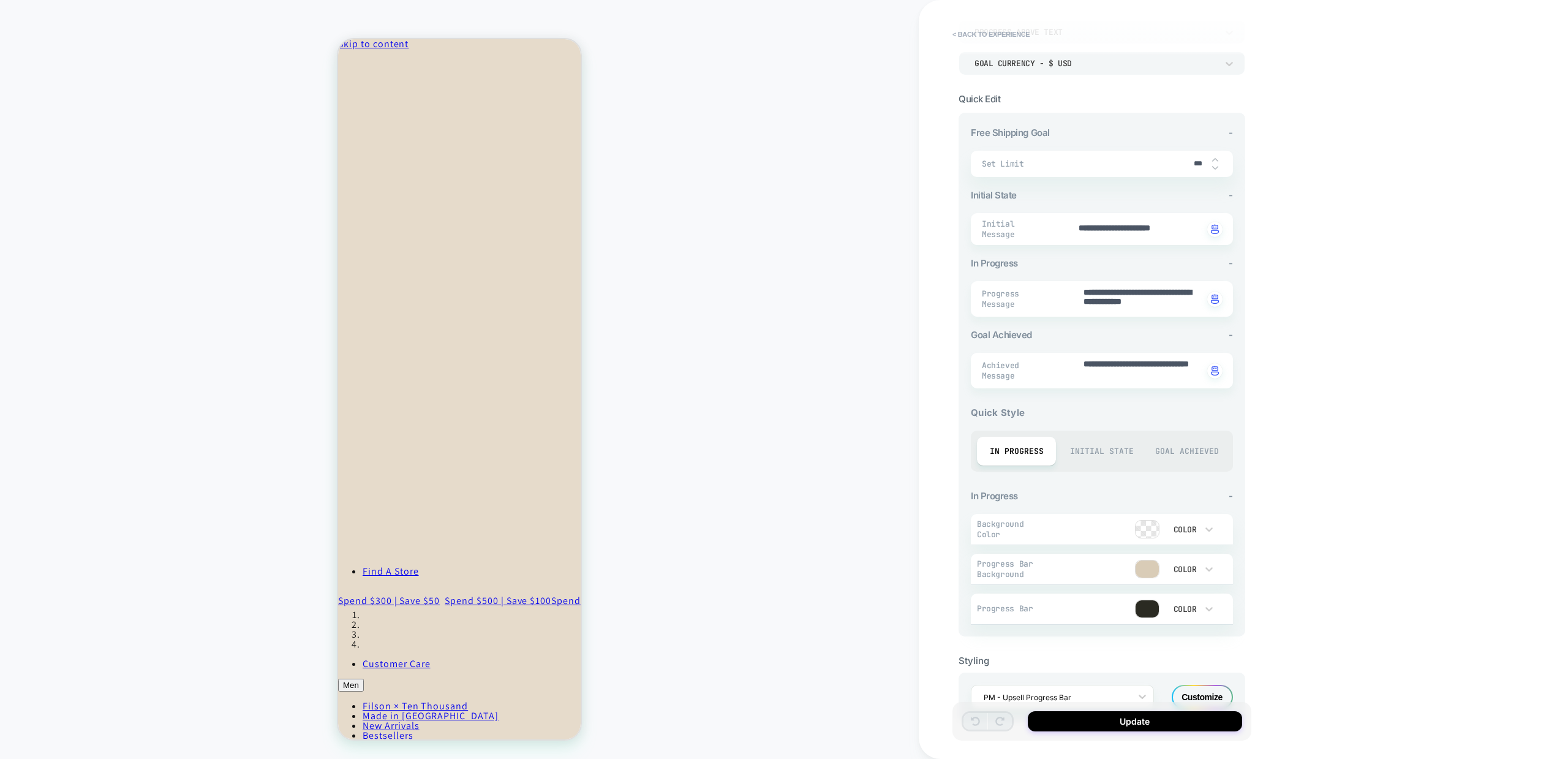
scroll to position [137, 0]
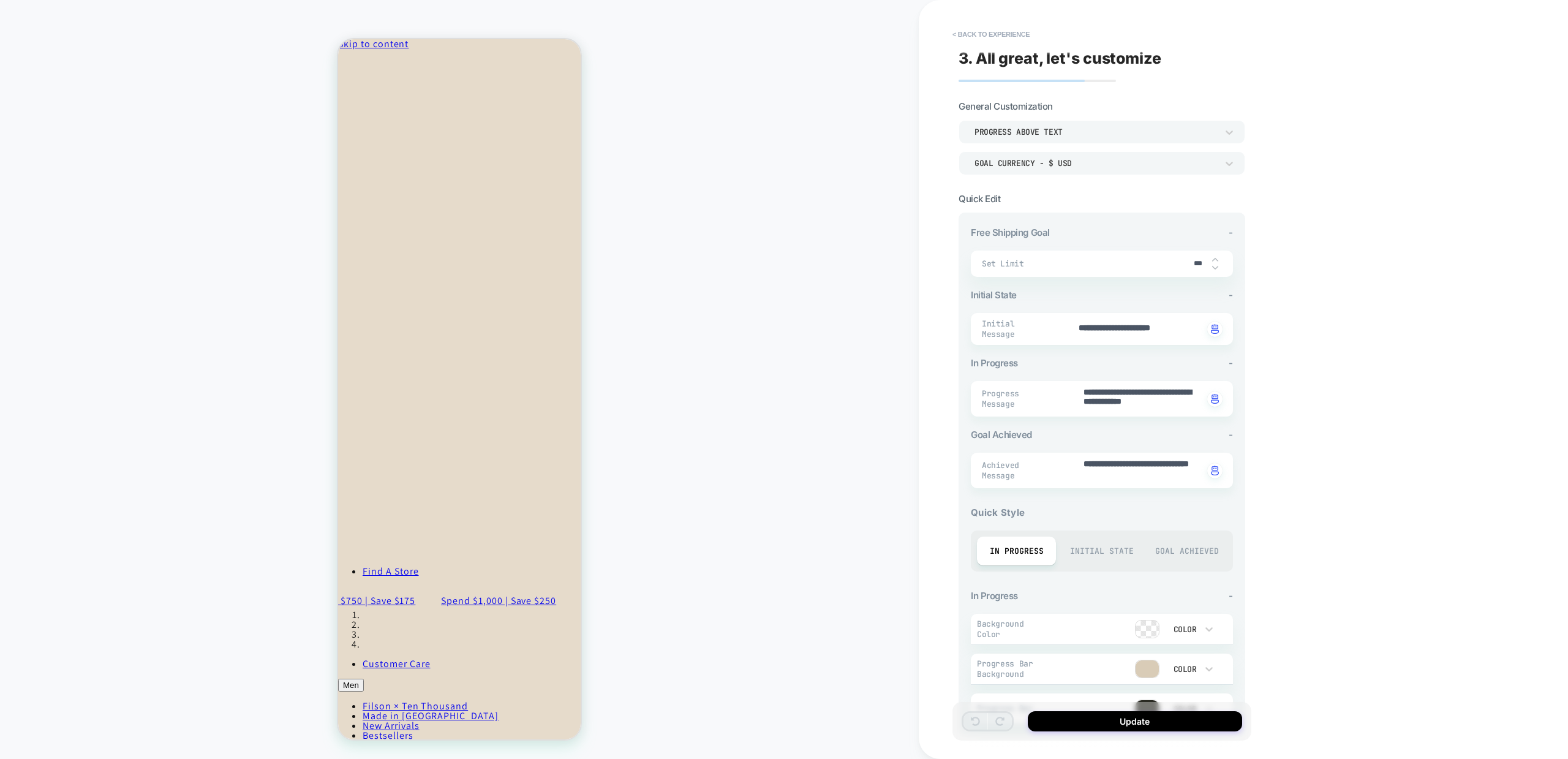
scroll to position [137, 0]
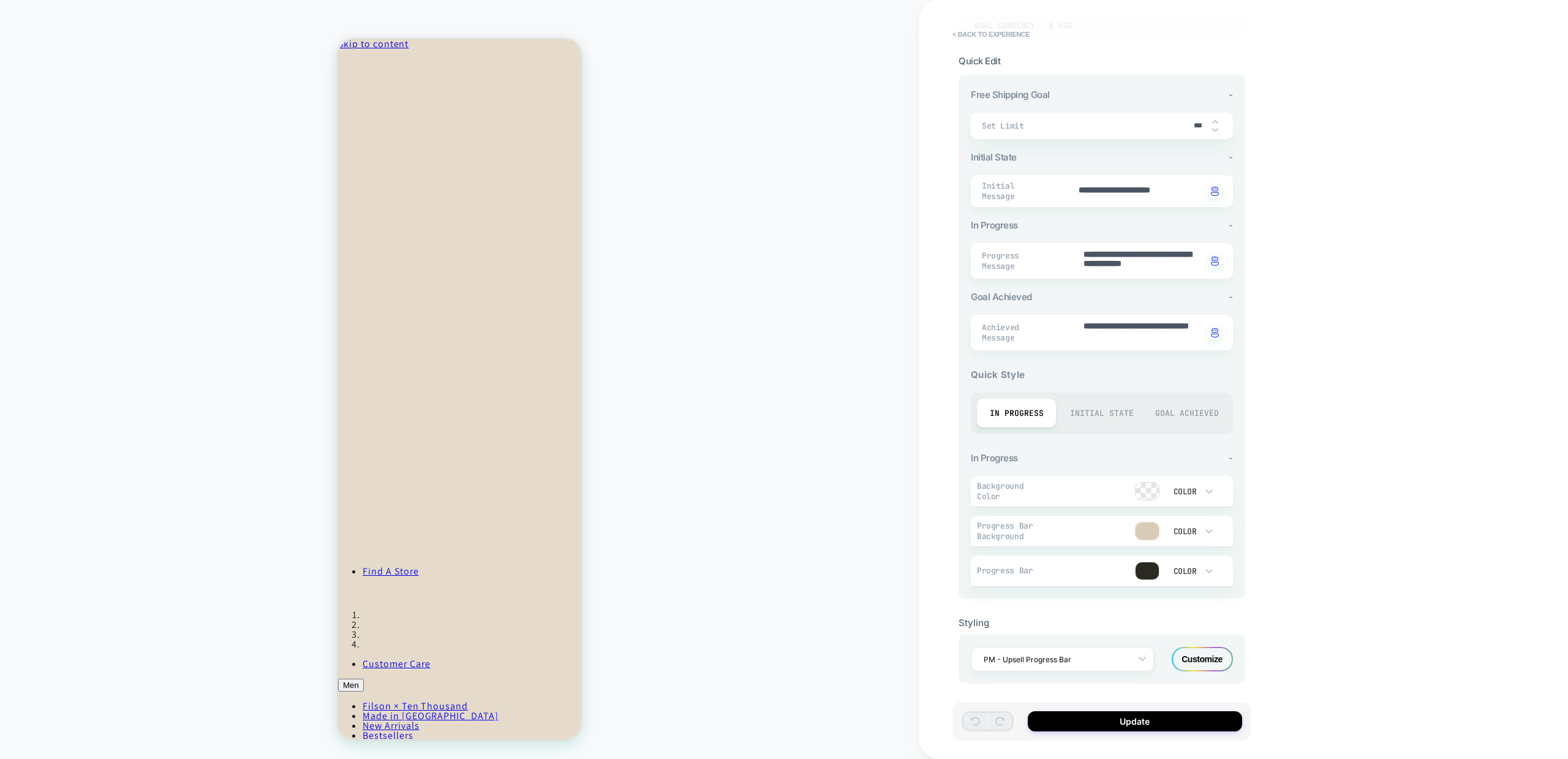
click at [1098, 409] on div "Initial State" at bounding box center [1102, 413] width 79 height 29
click at [1021, 186] on span "Initial Message" at bounding box center [1016, 191] width 68 height 21
click at [1104, 195] on div "**********" at bounding box center [1102, 190] width 262 height 32
click at [1294, 391] on div "**********" at bounding box center [1188, 380] width 539 height 759
click at [1164, 250] on textarea "**********" at bounding box center [1143, 261] width 121 height 25
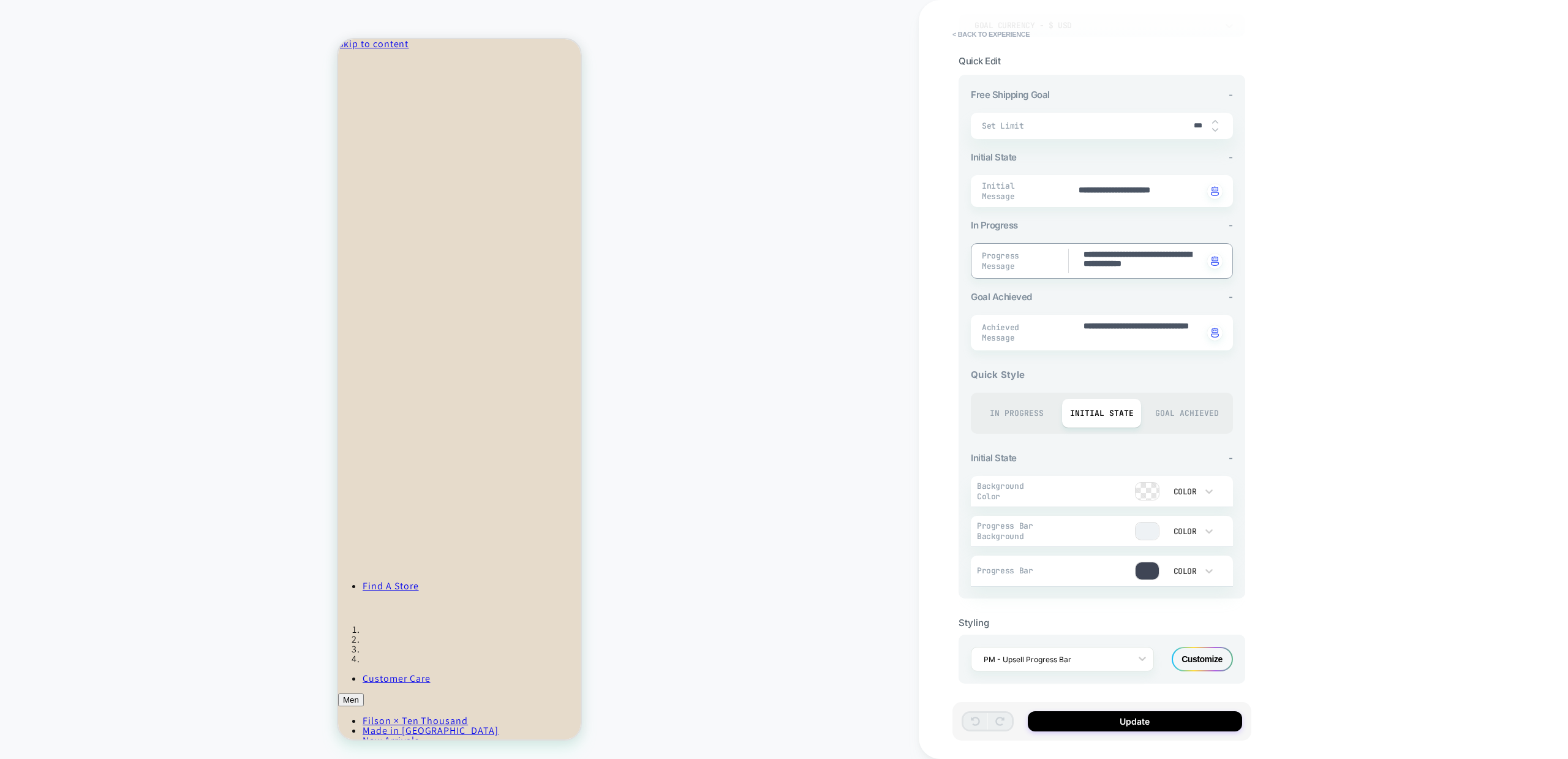
scroll to position [0, 0]
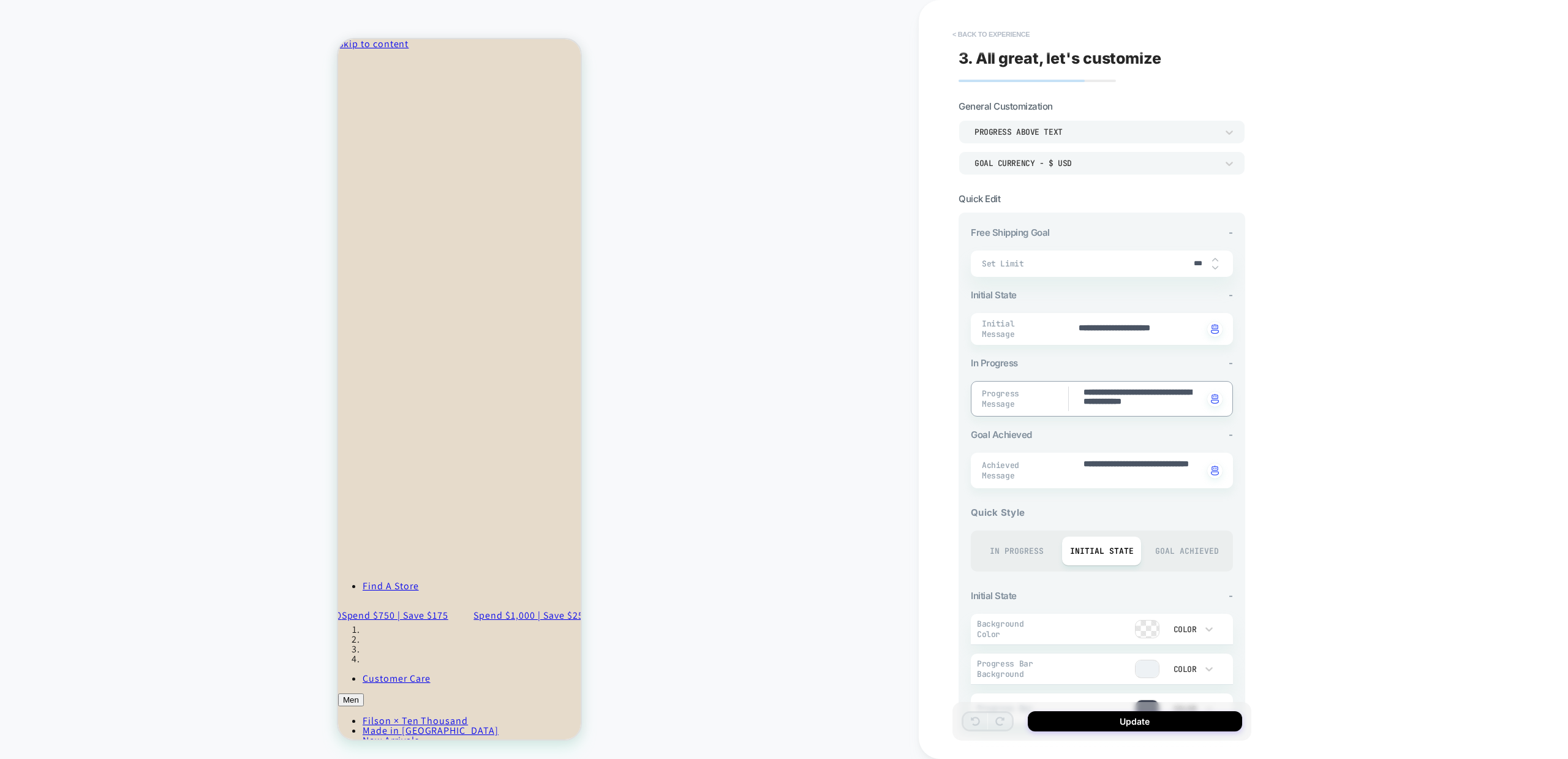
type textarea "*"
click at [991, 32] on button "< Back to experience" at bounding box center [991, 34] width 90 height 19
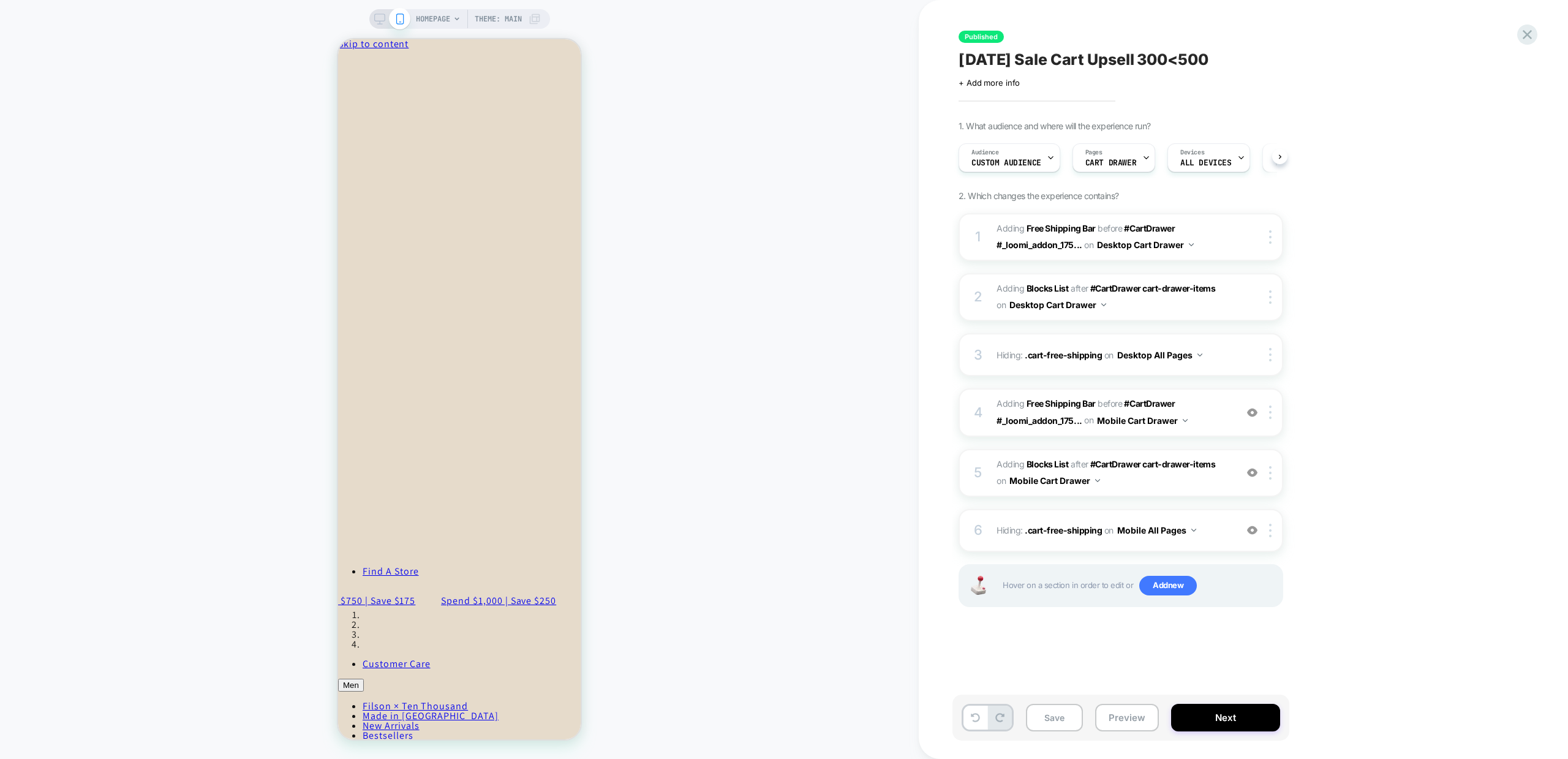
scroll to position [0, 1]
click at [1031, 163] on span "Custom Audience" at bounding box center [1005, 162] width 70 height 8
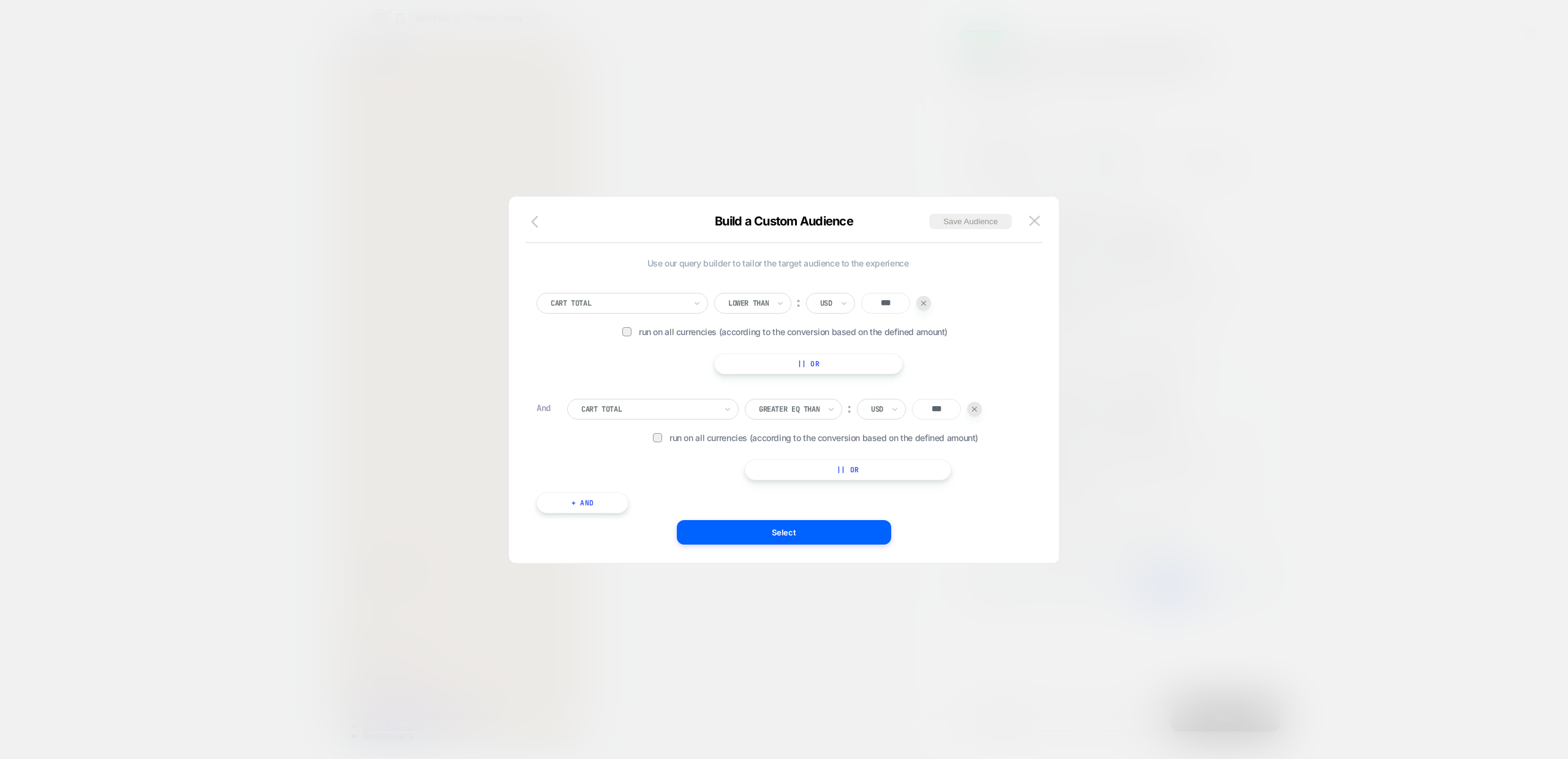
click at [539, 217] on icon "button" at bounding box center [539, 222] width 15 height 15
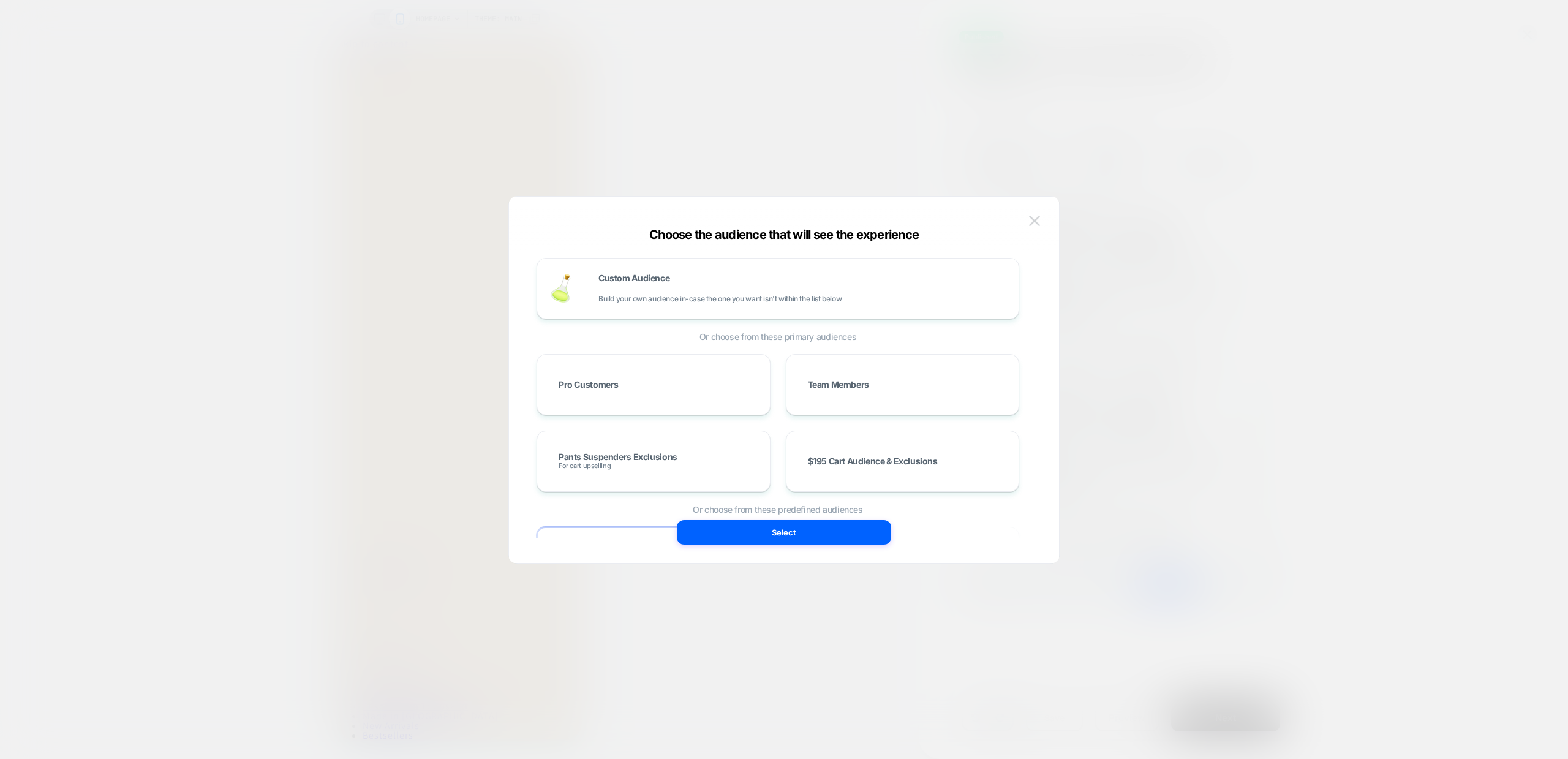
click at [1038, 220] on img at bounding box center [1034, 221] width 11 height 10
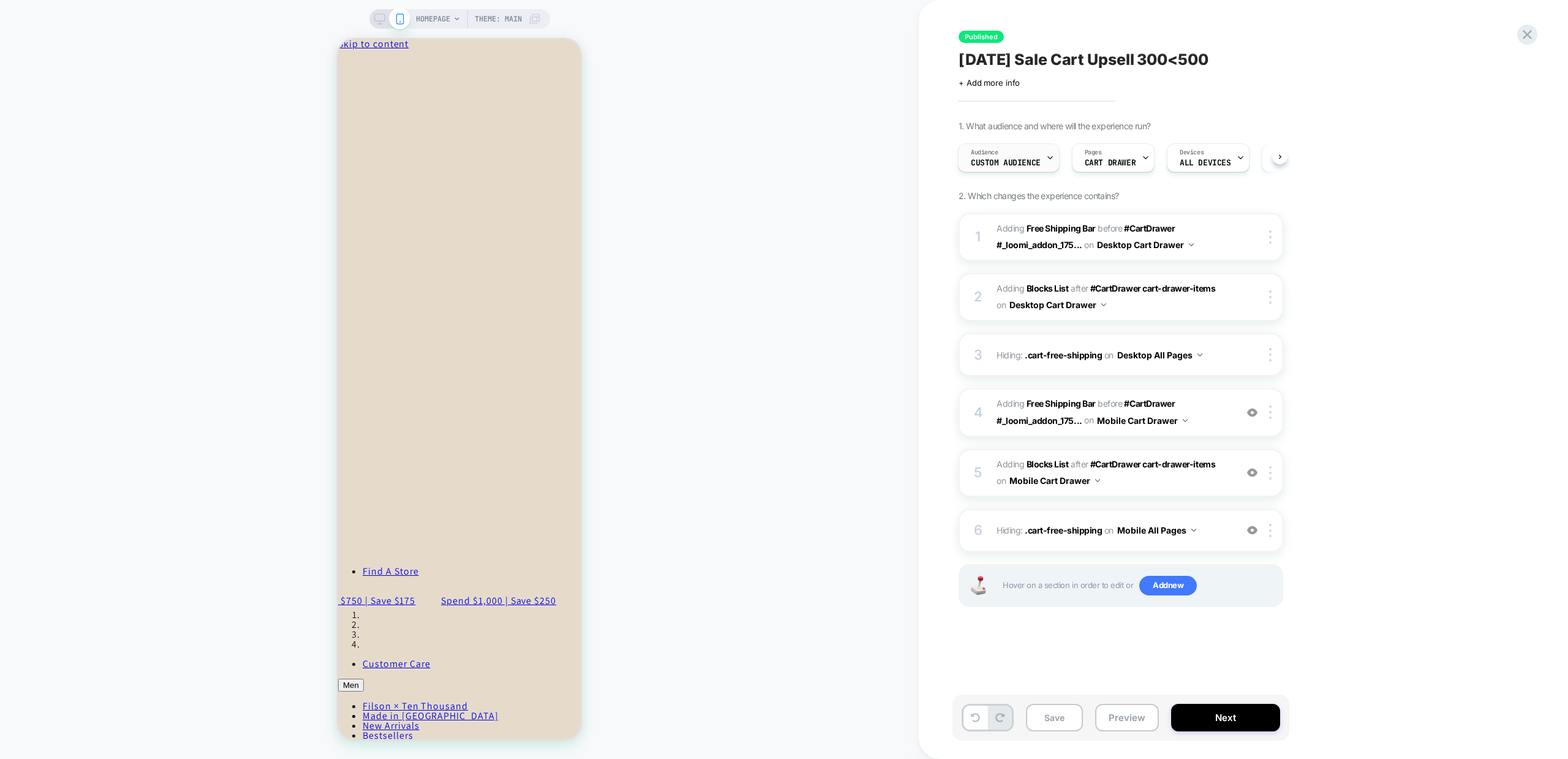
click at [1037, 155] on div "Audience Custom Audience" at bounding box center [1006, 158] width 94 height 28
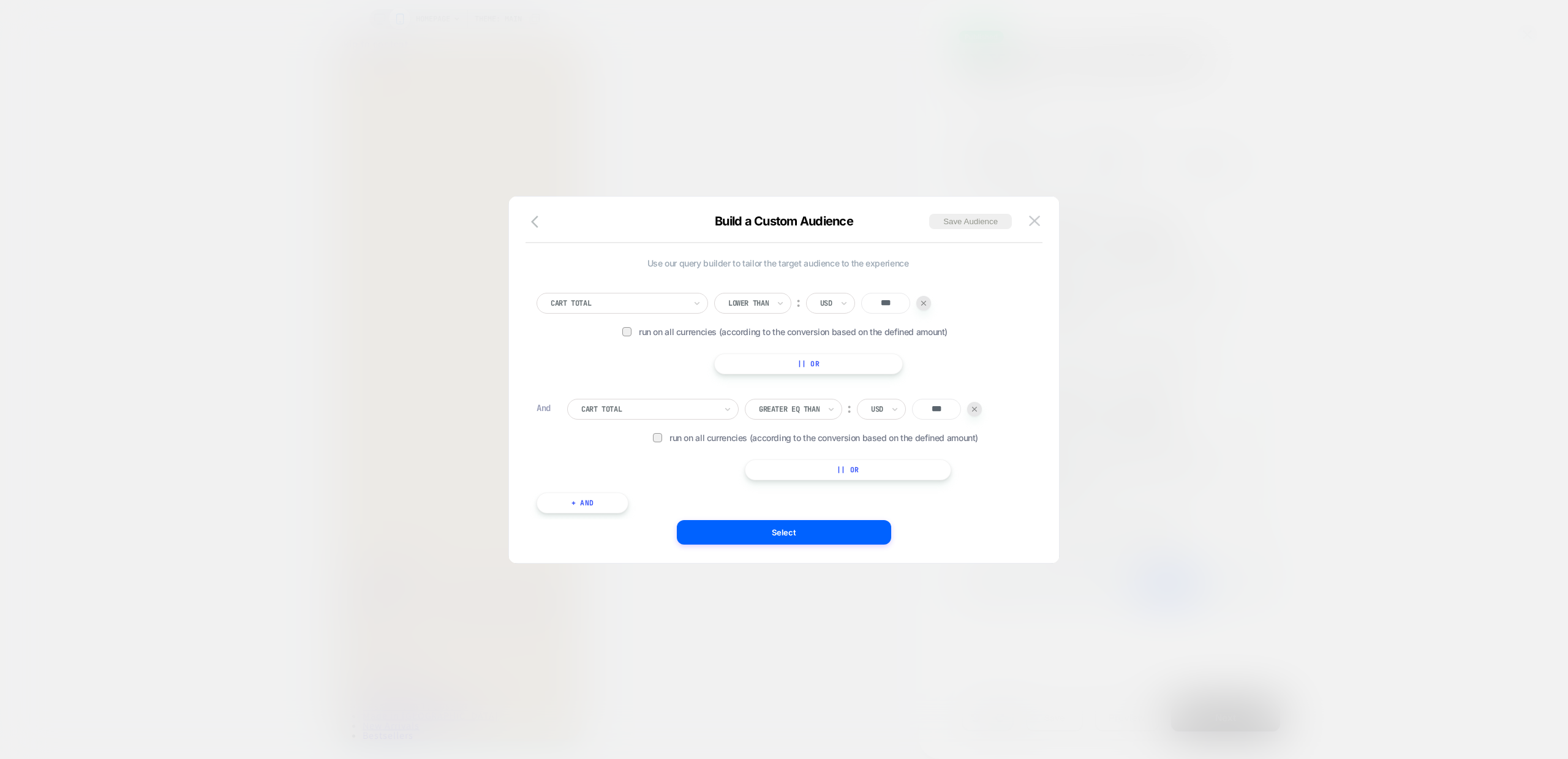
click at [620, 308] on div "Cart Total" at bounding box center [618, 303] width 138 height 13
click at [975, 365] on div "Cart Total Lower Than ︰ USD *** Run on all currencies (according to the convers…" at bounding box center [778, 333] width 483 height 81
click at [1038, 223] on img at bounding box center [1034, 221] width 11 height 10
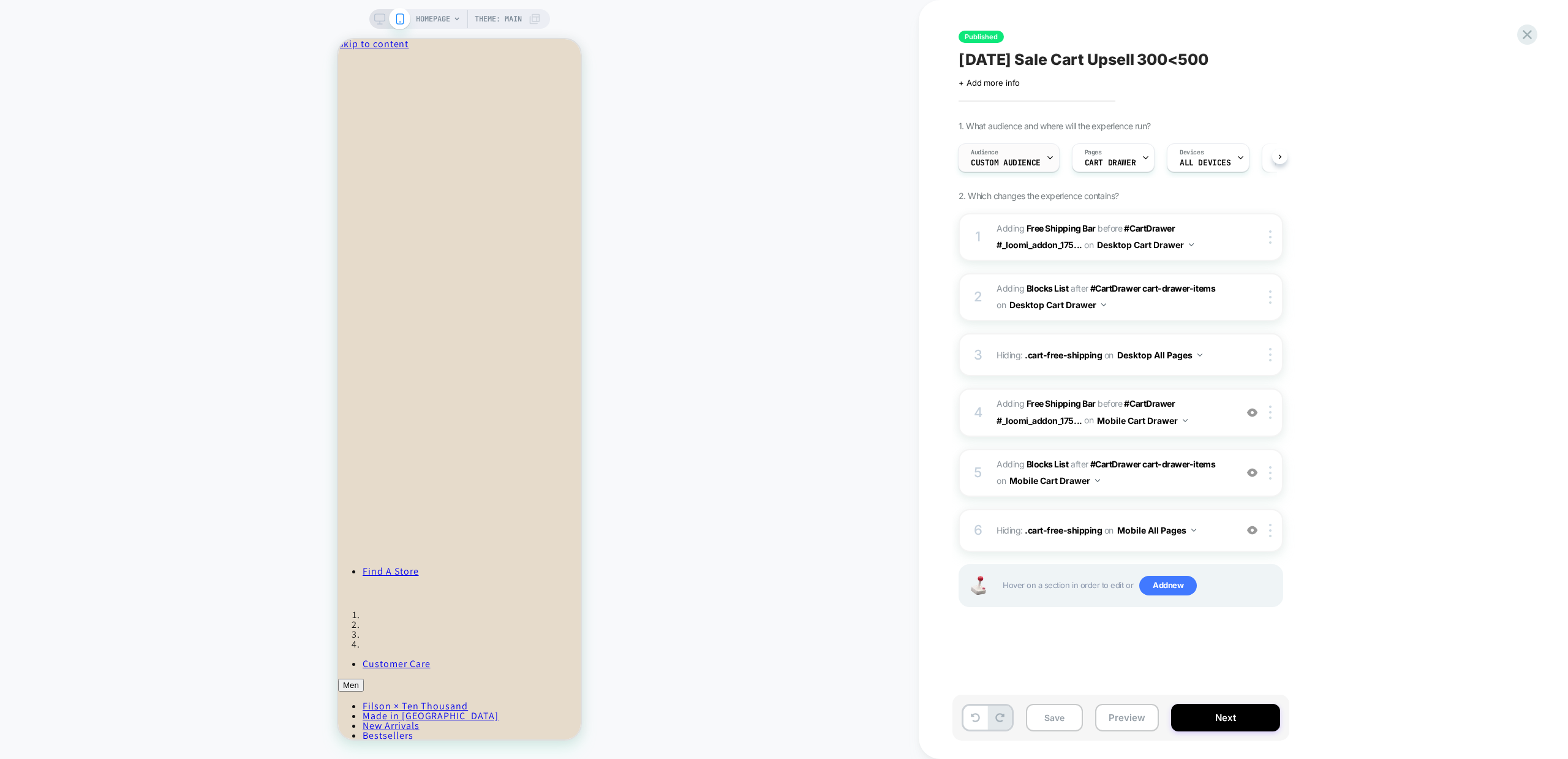
click at [1038, 155] on div "Audience Custom Audience" at bounding box center [1006, 158] width 94 height 28
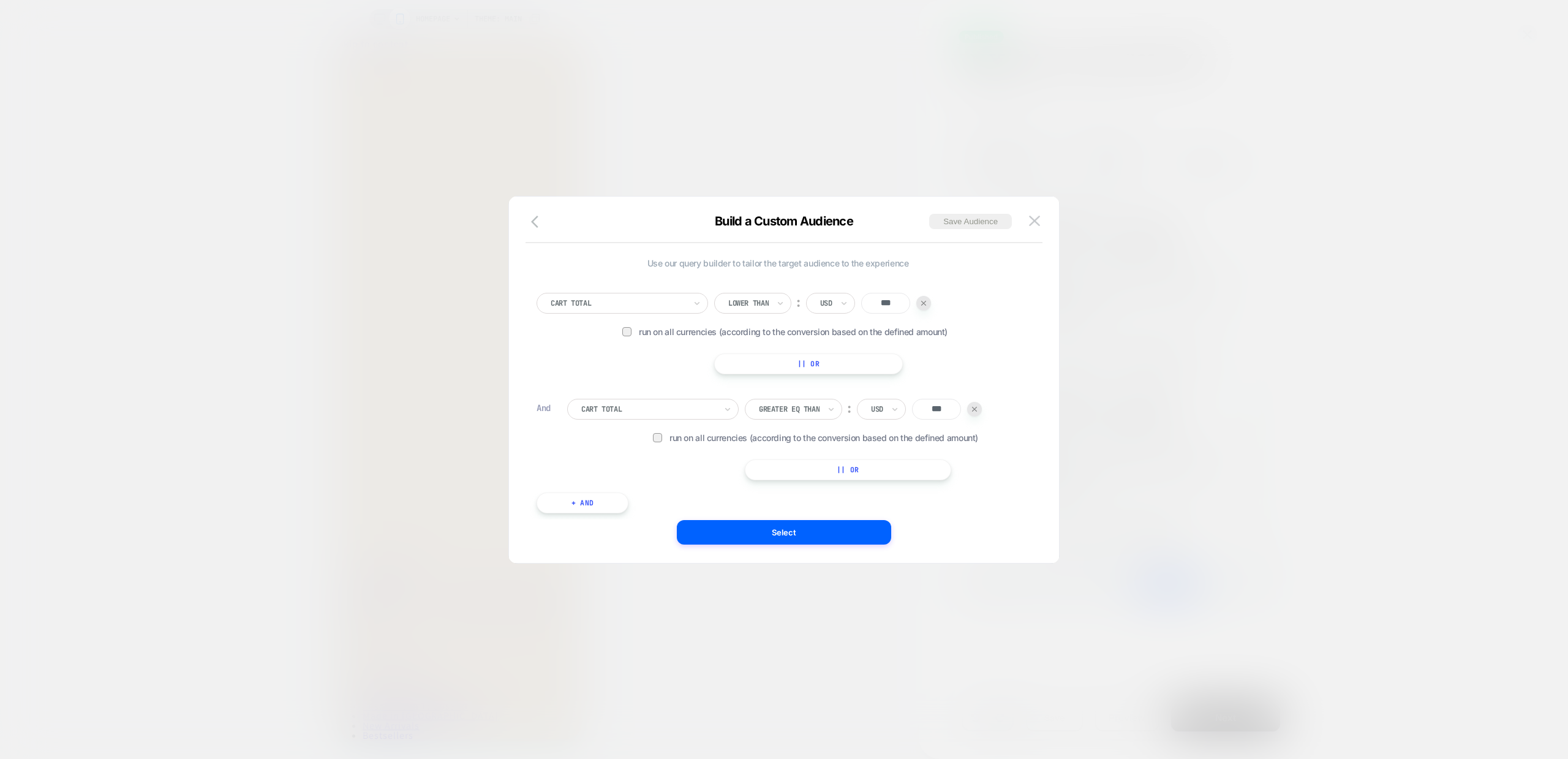
click at [637, 301] on div at bounding box center [618, 303] width 135 height 11
click at [1036, 219] on img at bounding box center [1034, 221] width 11 height 10
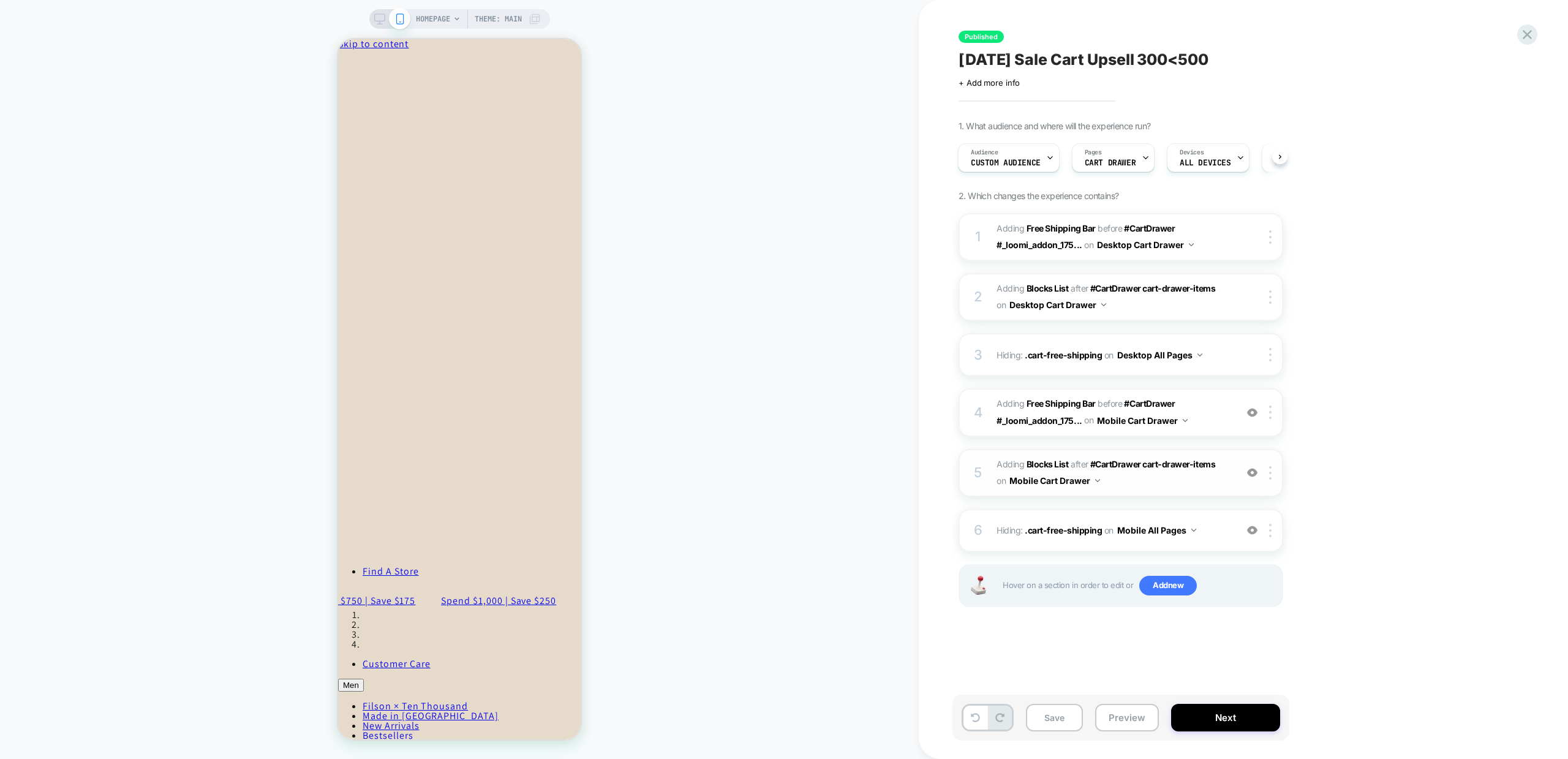
click at [1179, 483] on span "#_loomi_addon_1756320681014 Adding Blocks List AFTER #CartDrawer cart-drawer-it…" at bounding box center [1114, 473] width 233 height 33
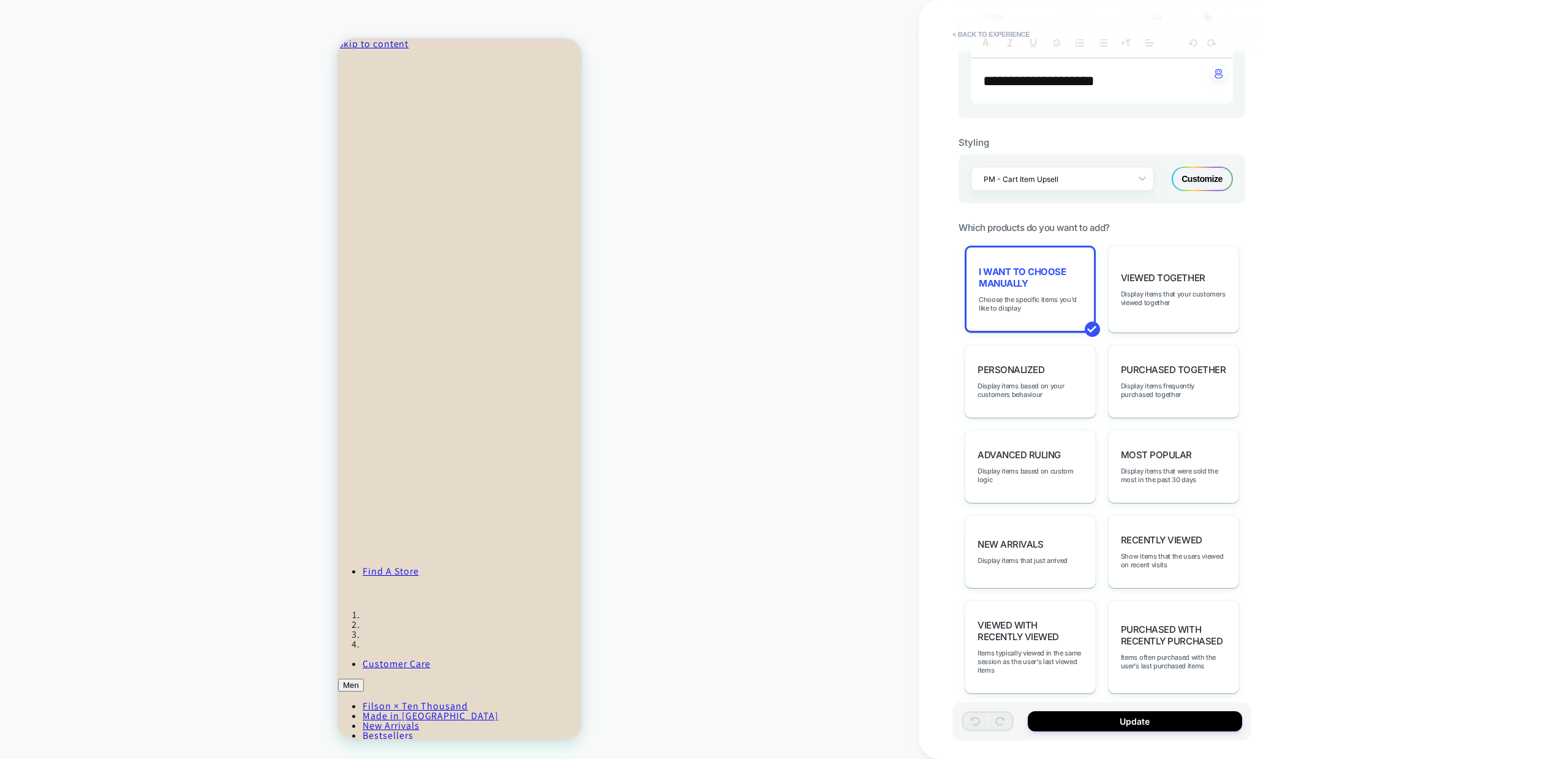
scroll to position [427, 0]
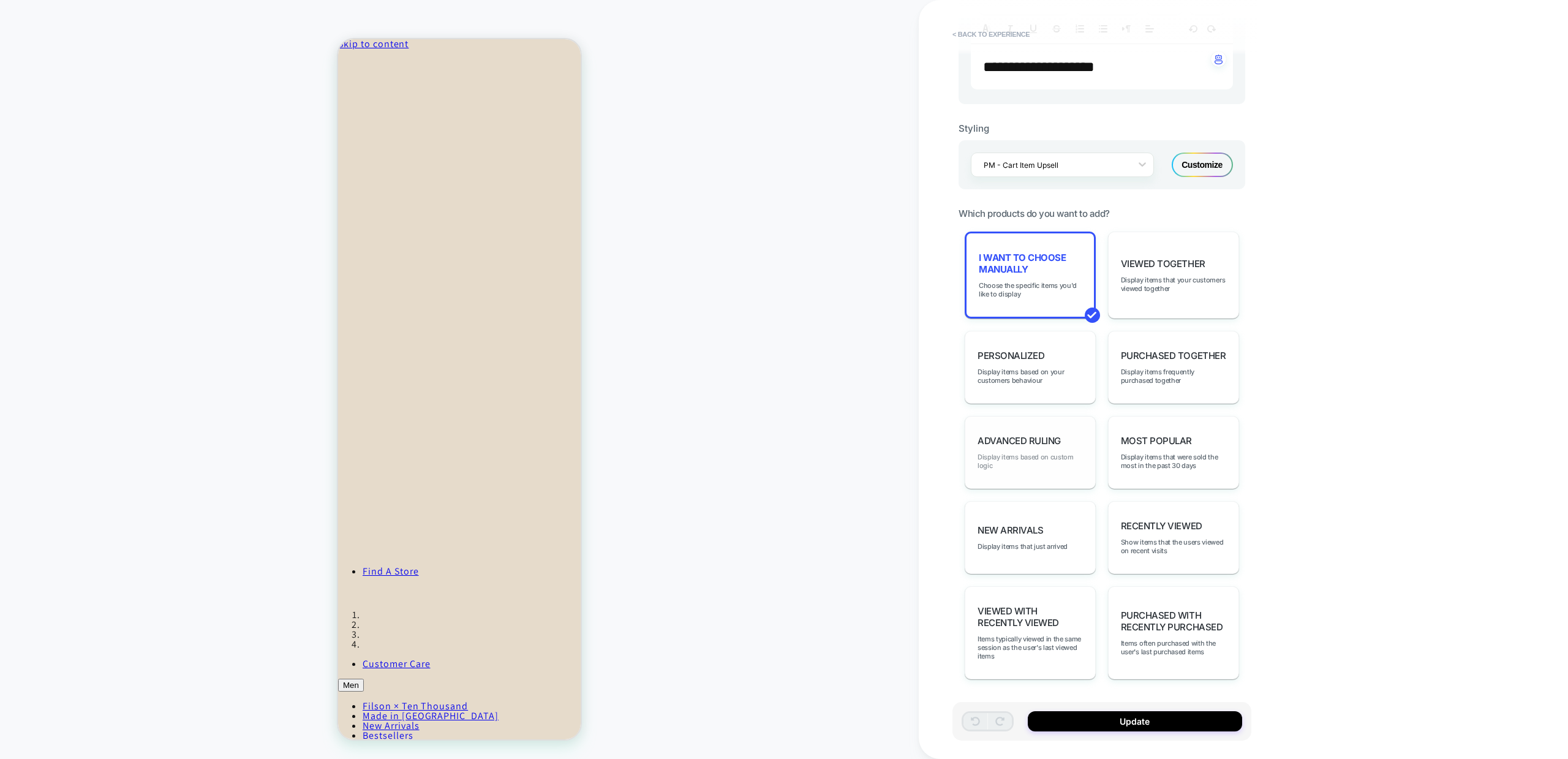
click at [1043, 462] on span "Display items based on custom logic" at bounding box center [1030, 461] width 105 height 17
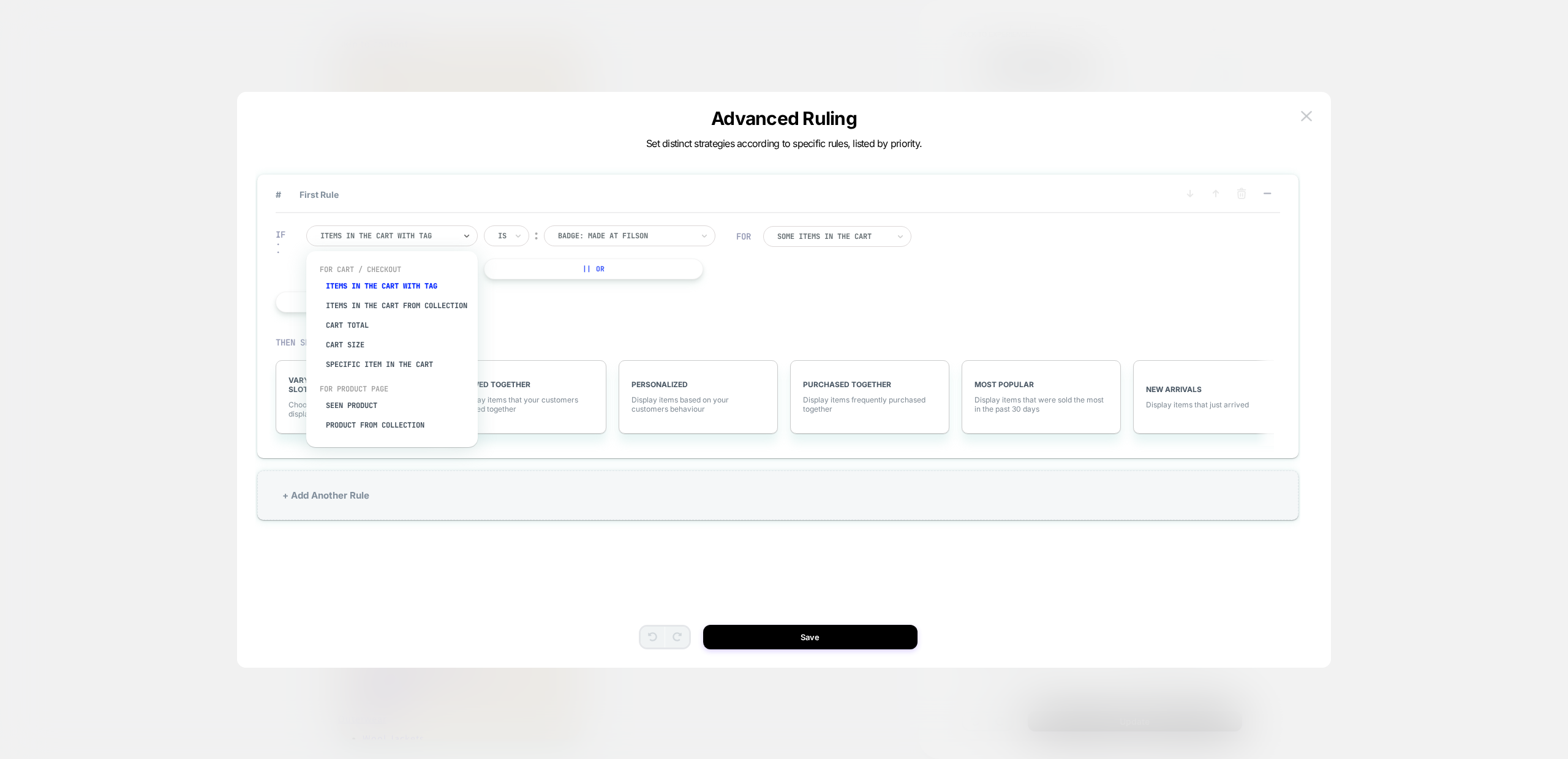
click at [419, 229] on div "Items in the cart with tag" at bounding box center [388, 236] width 138 height 13
click at [351, 335] on div "Cart Total" at bounding box center [398, 325] width 159 height 19
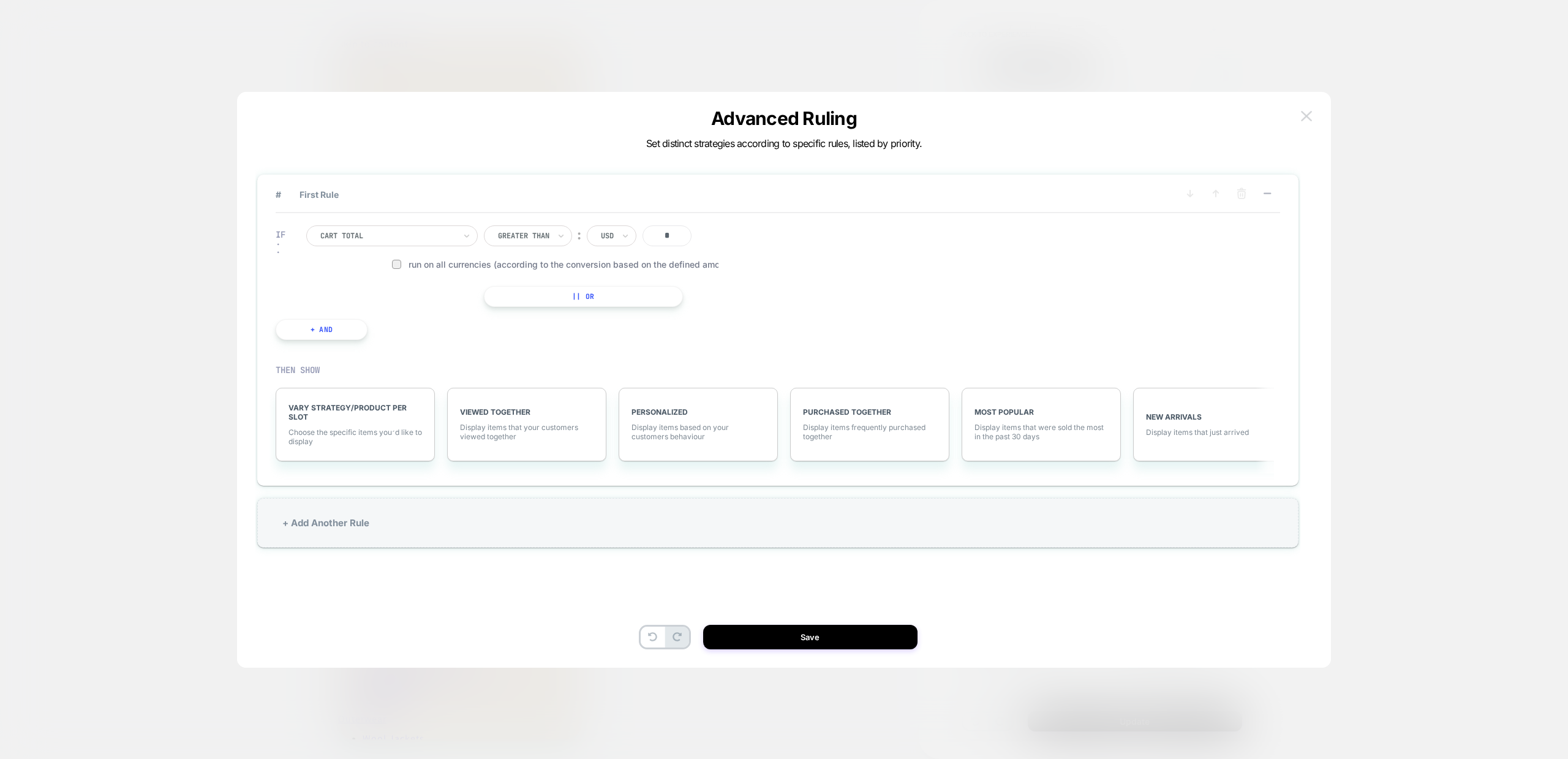
click at [1315, 111] on button at bounding box center [1306, 116] width 19 height 19
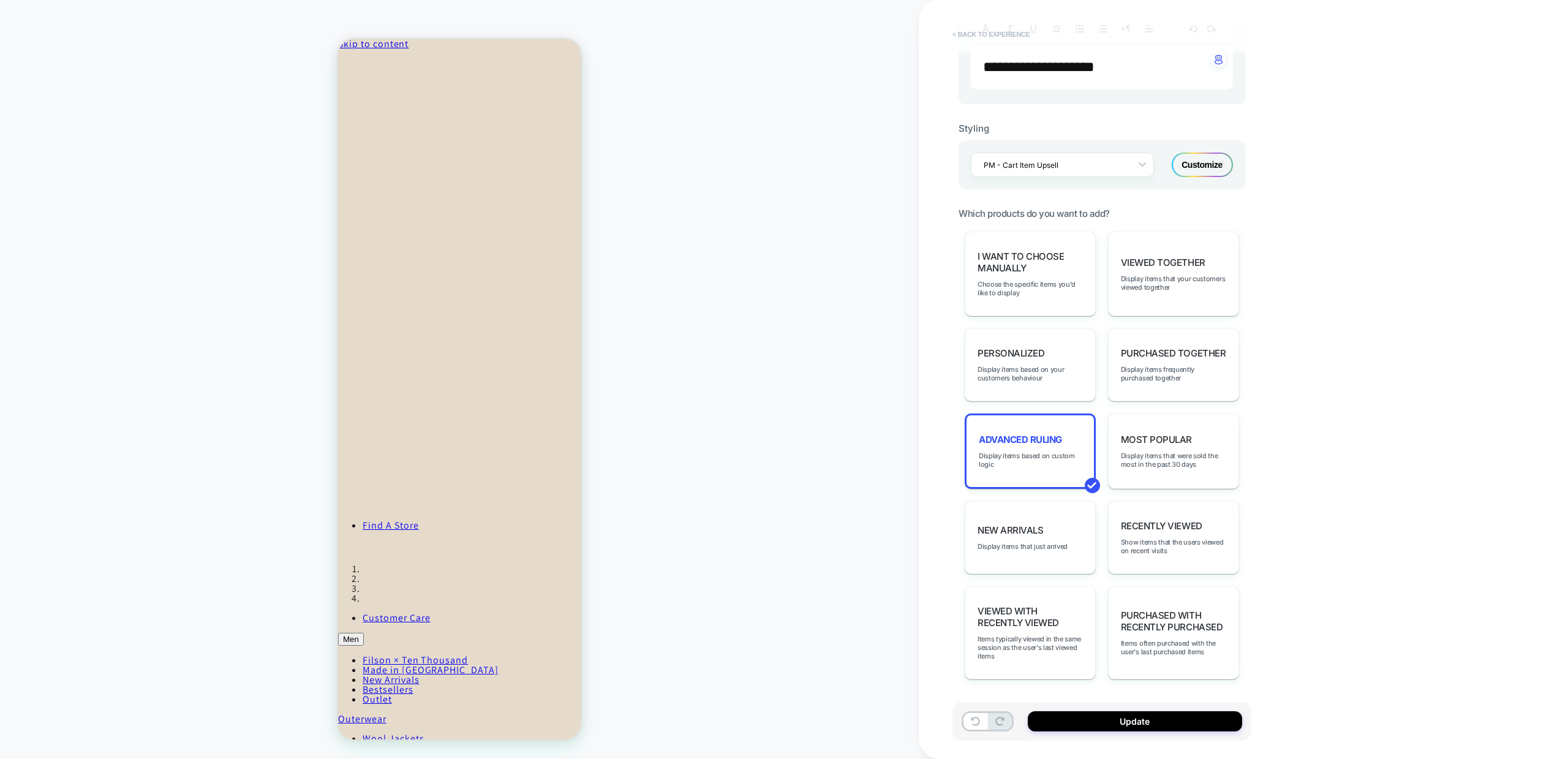
click at [968, 34] on button "< Back to experience" at bounding box center [991, 34] width 90 height 19
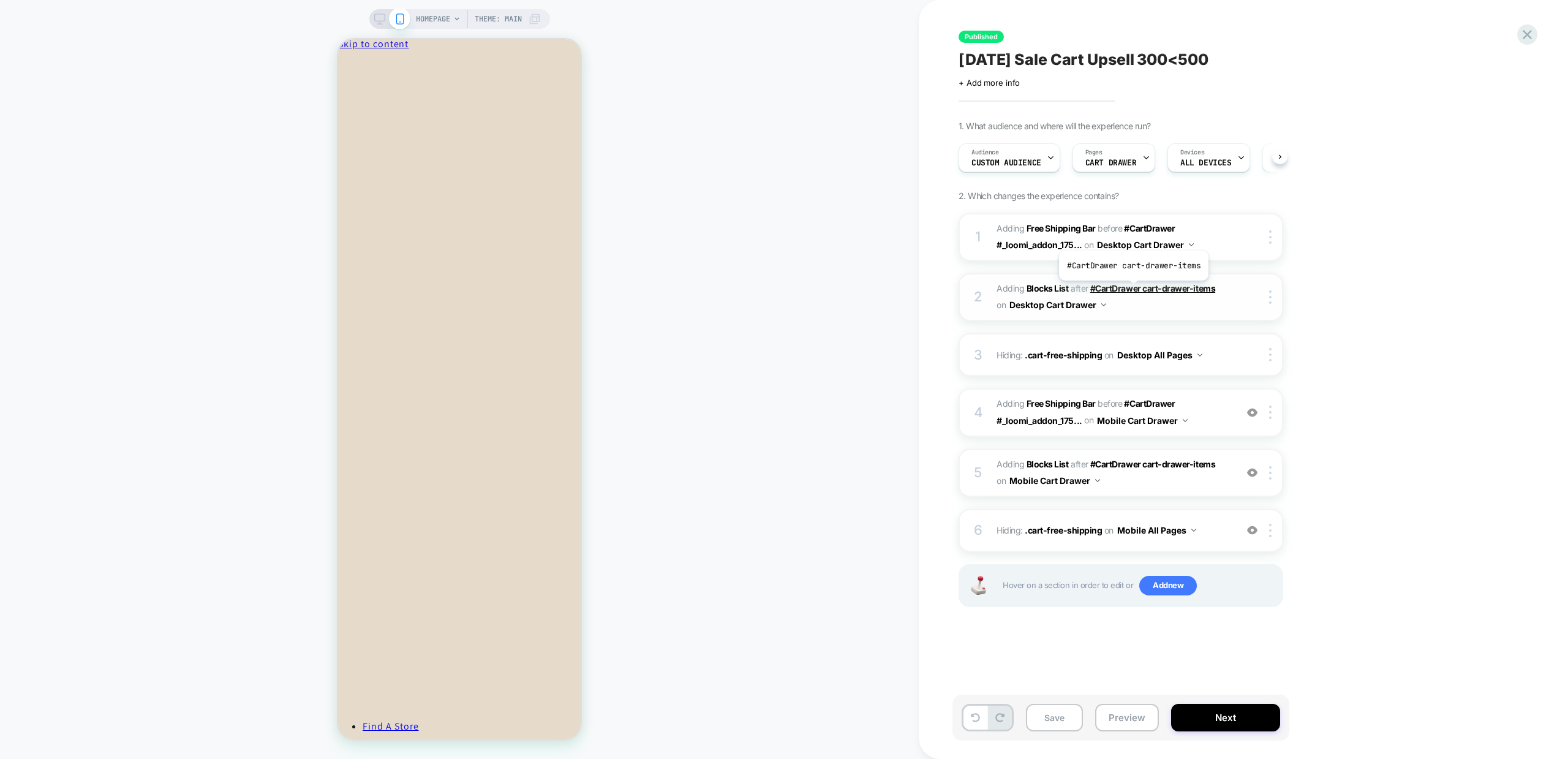
scroll to position [0, 1]
click at [832, 248] on div "HOMEPAGE Theme: MAIN" at bounding box center [460, 379] width 919 height 734
click at [730, 475] on div "HOMEPAGE Theme: MAIN" at bounding box center [460, 379] width 919 height 734
click at [1388, 285] on div "1. What audience and where will the experience run? Audience Custom Audience Pa…" at bounding box center [1182, 379] width 447 height 517
click at [1525, 42] on icon at bounding box center [1528, 34] width 16 height 16
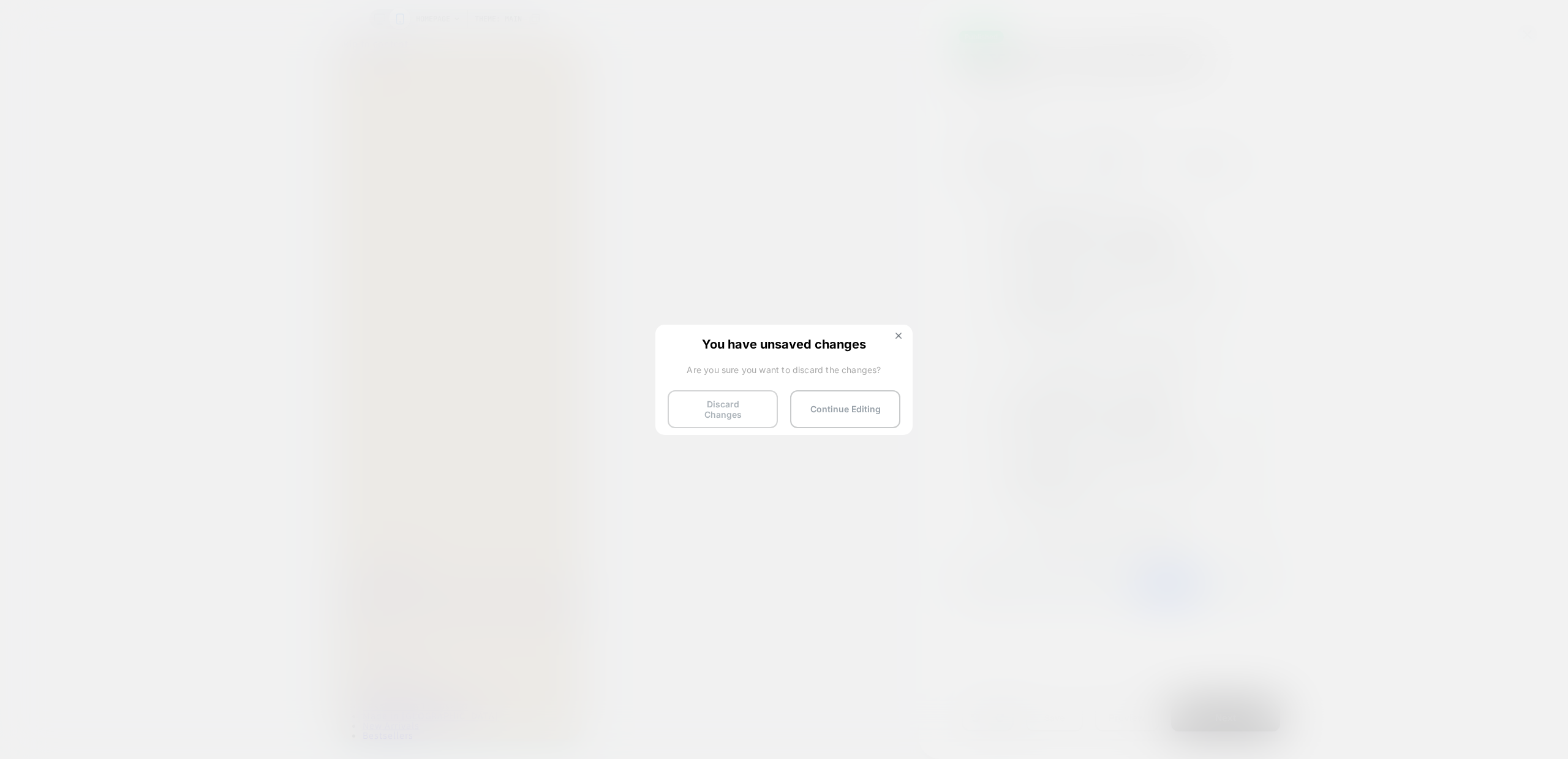
click at [721, 405] on button "Discard Changes" at bounding box center [723, 409] width 111 height 38
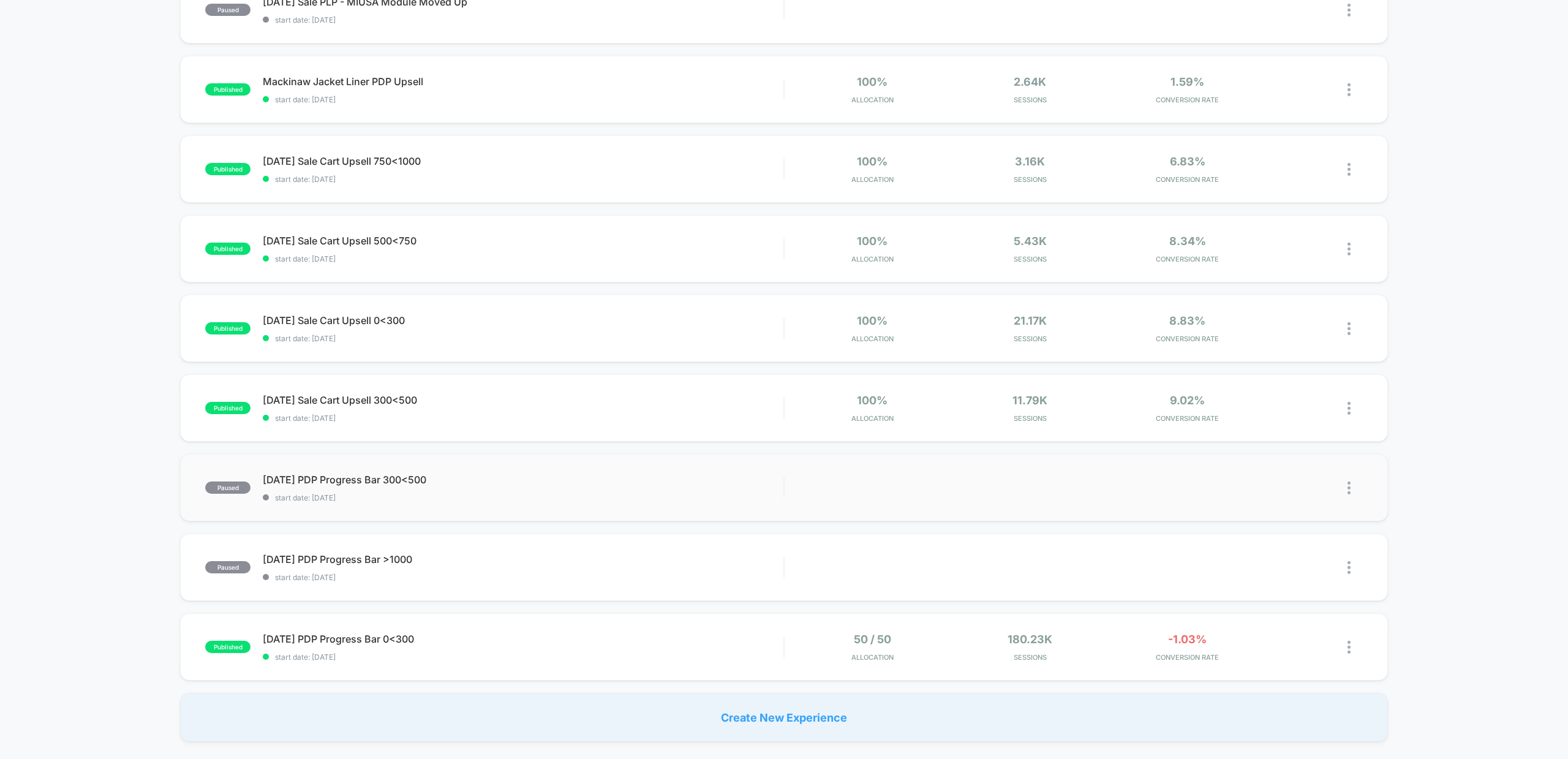
scroll to position [398, 0]
click at [1350, 403] on img at bounding box center [1349, 406] width 3 height 13
click at [1278, 364] on div "Duplicate" at bounding box center [1287, 365] width 111 height 28
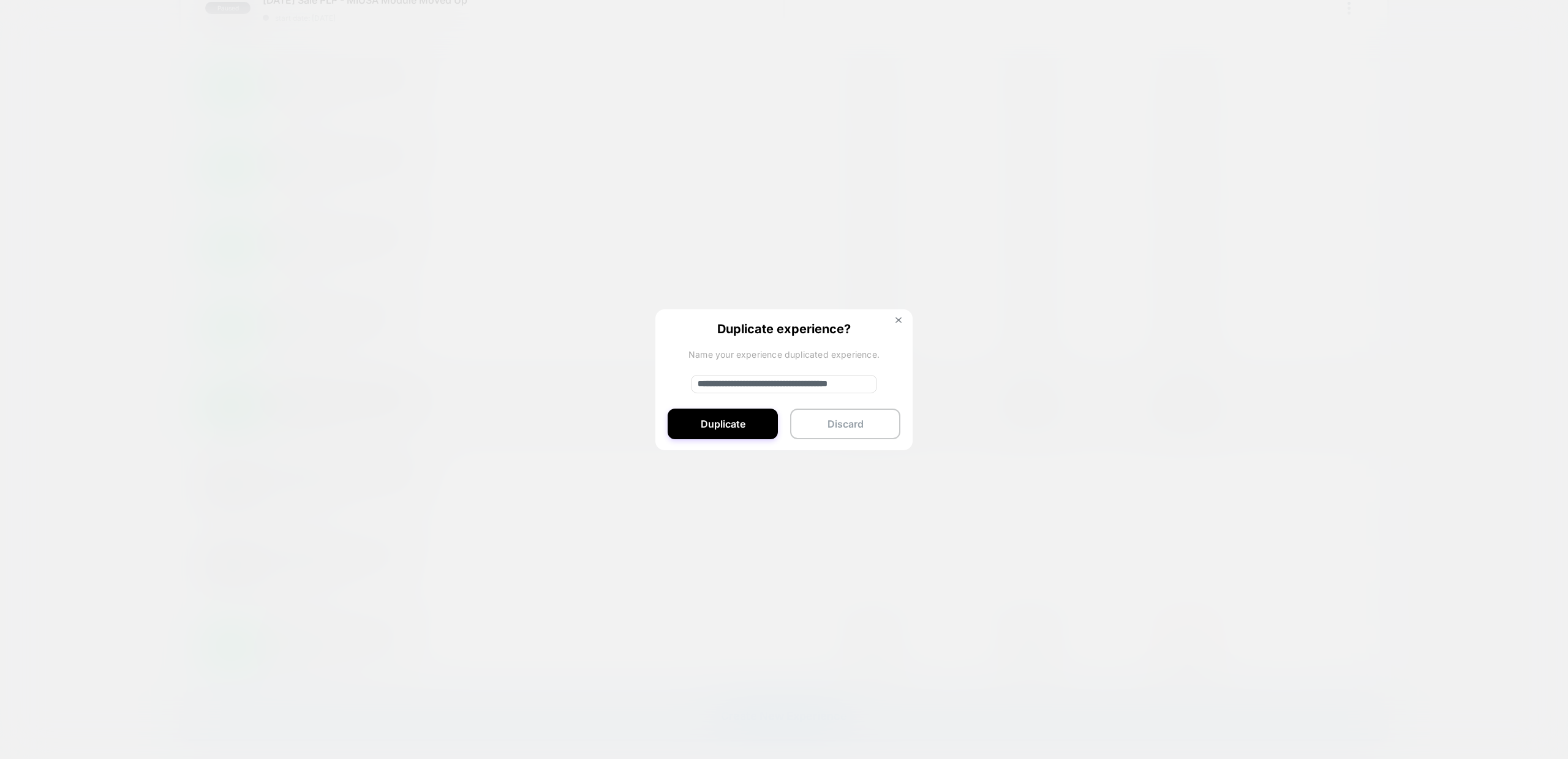
drag, startPoint x: 738, startPoint y: 387, endPoint x: 567, endPoint y: 372, distance: 171.7
click at [1348, 392] on div "**********" at bounding box center [1355, 406] width 15 height 29
drag, startPoint x: 836, startPoint y: 382, endPoint x: 1011, endPoint y: 403, distance: 176.3
click at [1348, 403] on div "**********" at bounding box center [1355, 406] width 15 height 29
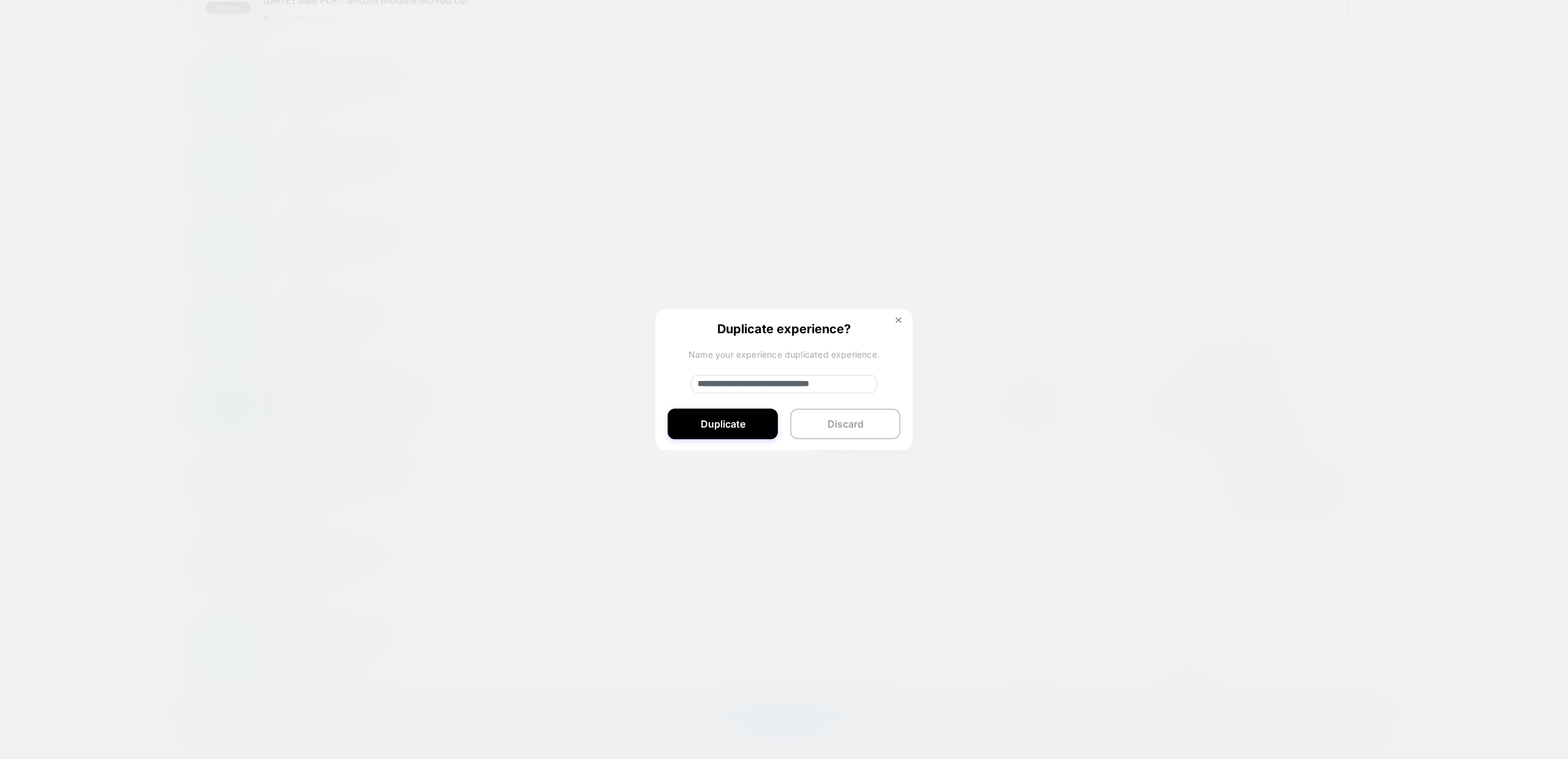
scroll to position [0, 12]
type input "**********"
click at [727, 423] on button "Duplicate" at bounding box center [723, 424] width 111 height 31
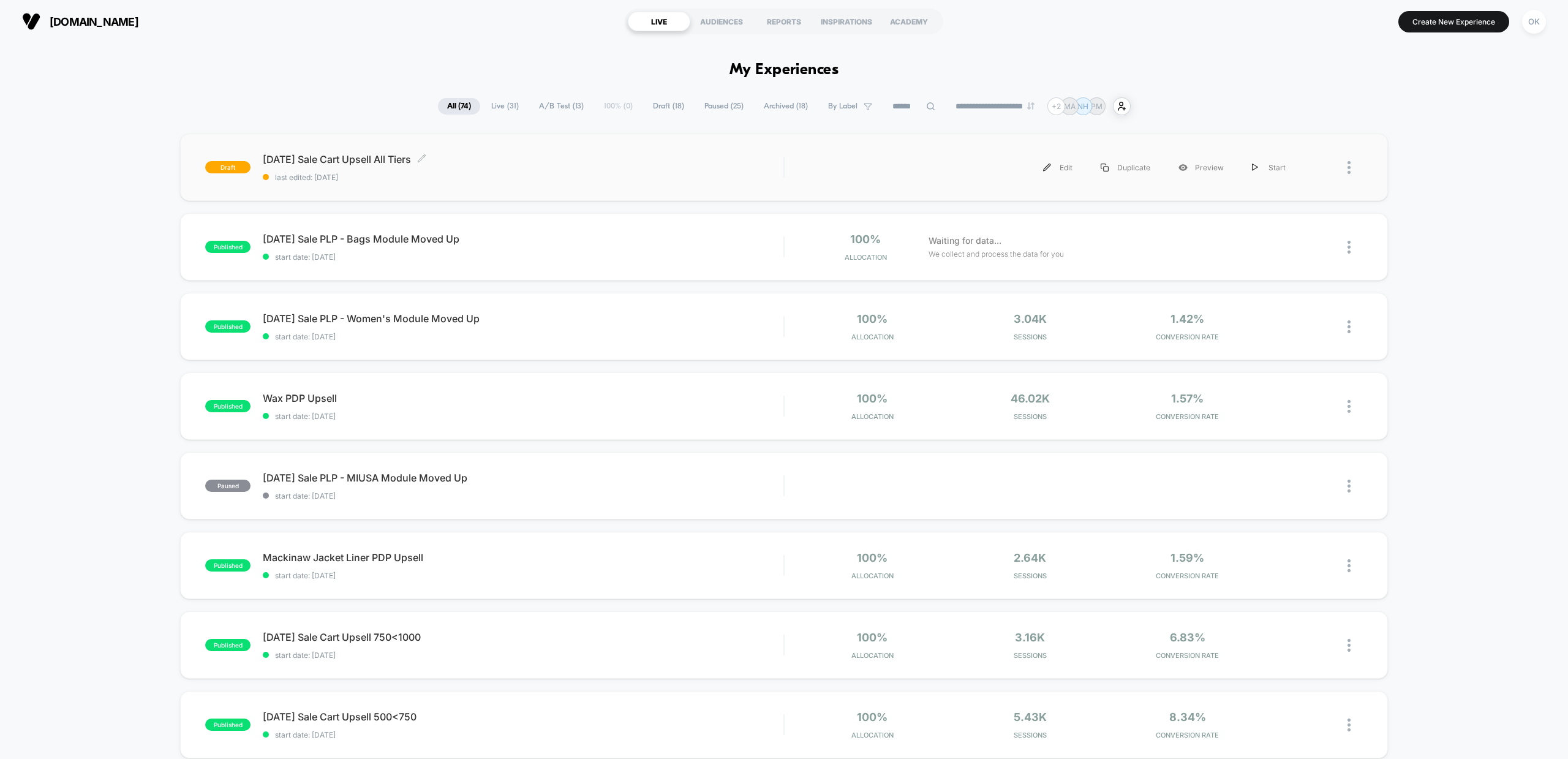
click at [325, 158] on span "Labor Day Sale Cart Upsell All Tiers Click to edit experience details" at bounding box center [523, 159] width 521 height 12
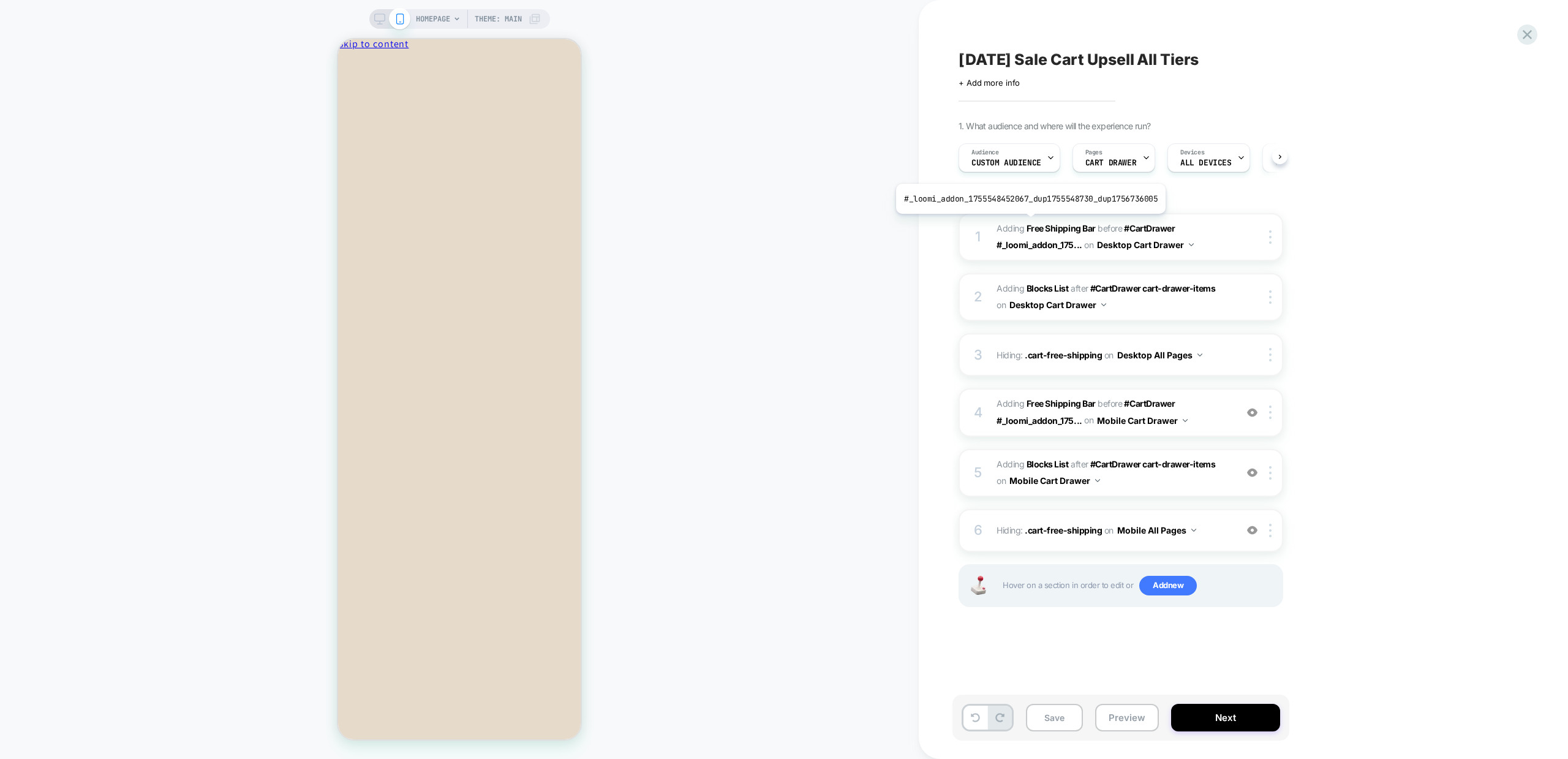
scroll to position [0, 1]
click at [1038, 151] on div "Audience Custom Audience" at bounding box center [1006, 158] width 94 height 28
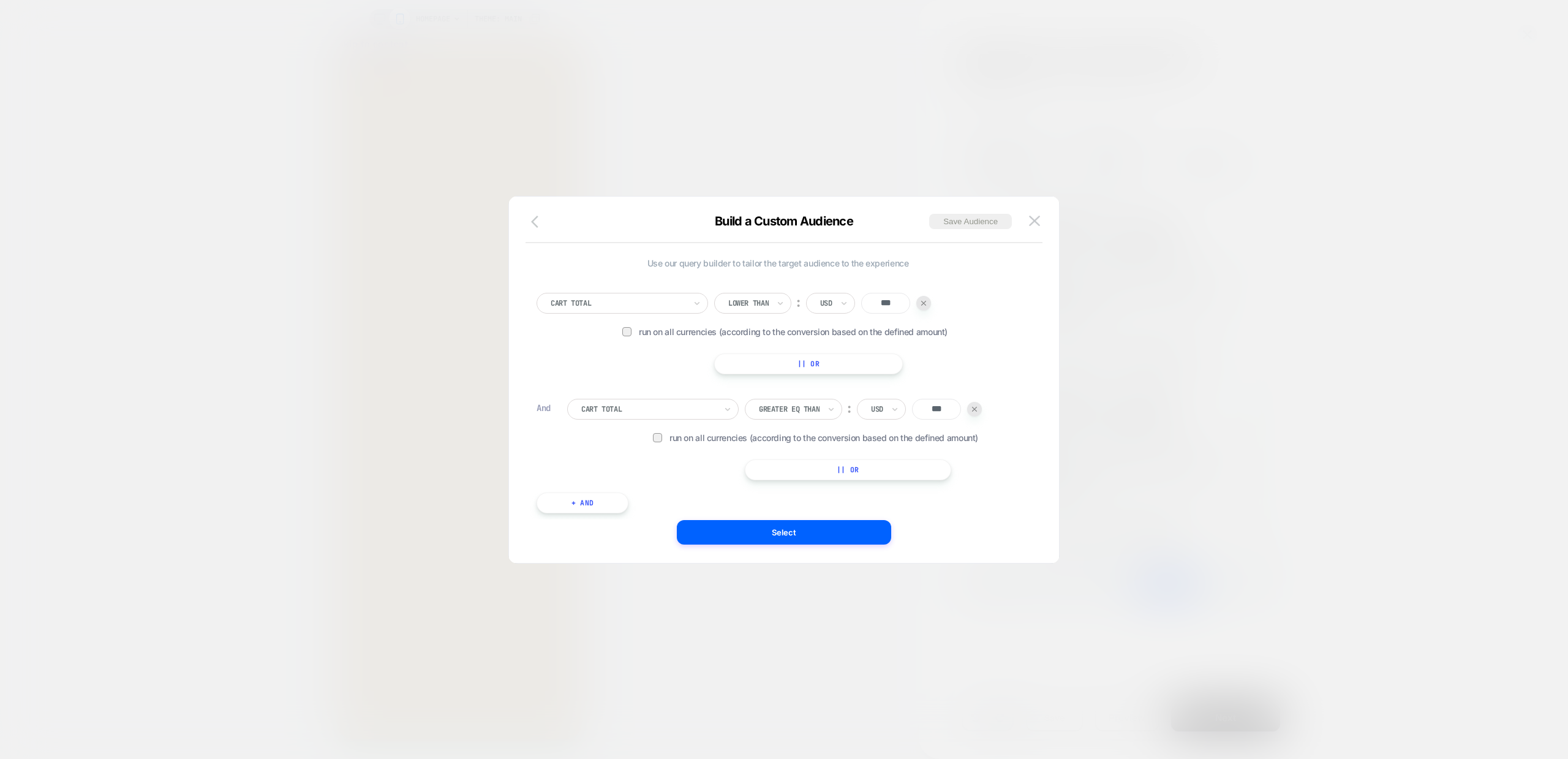
click at [539, 214] on icon "button" at bounding box center [539, 222] width 15 height 15
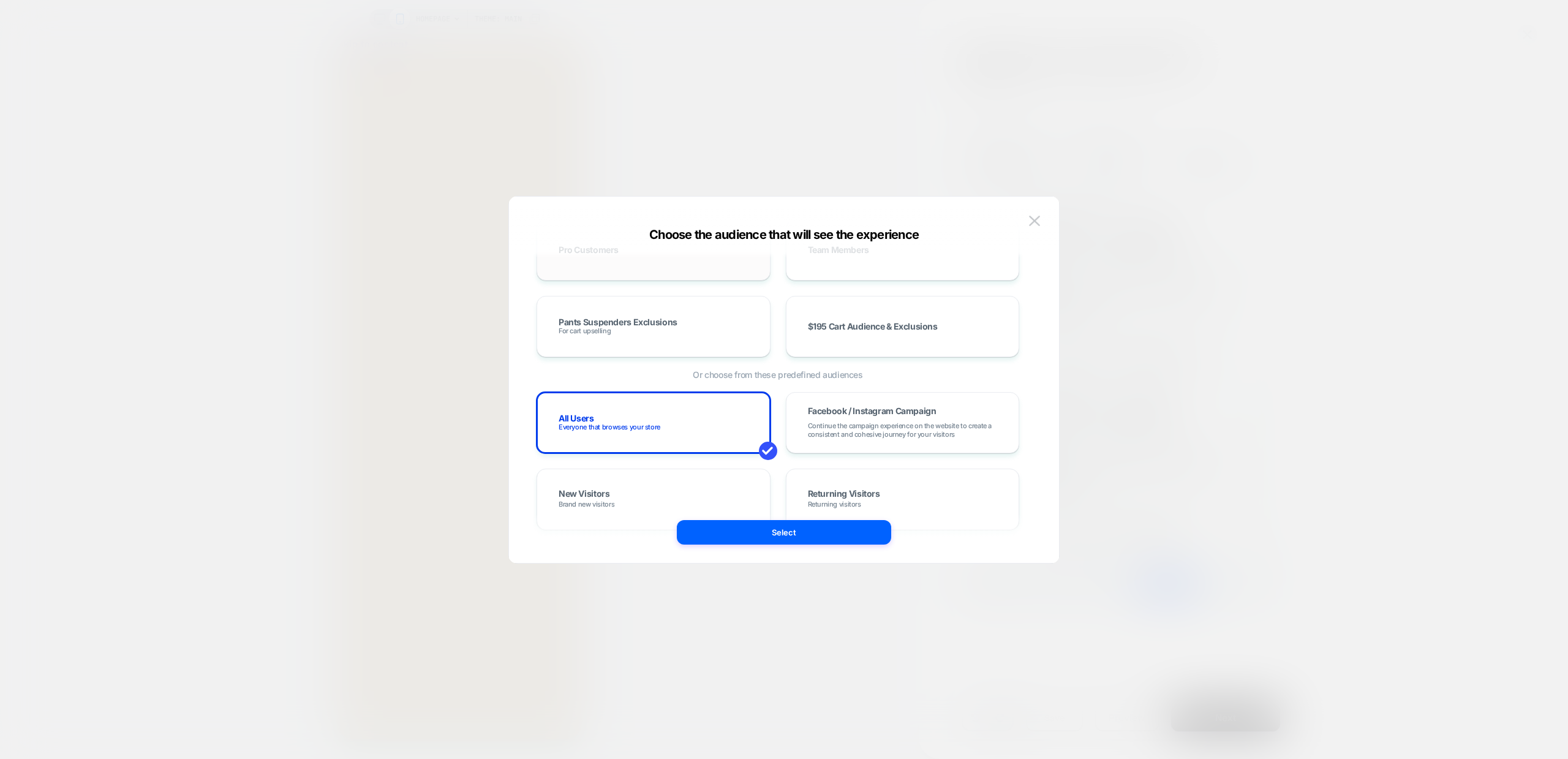
scroll to position [143, 0]
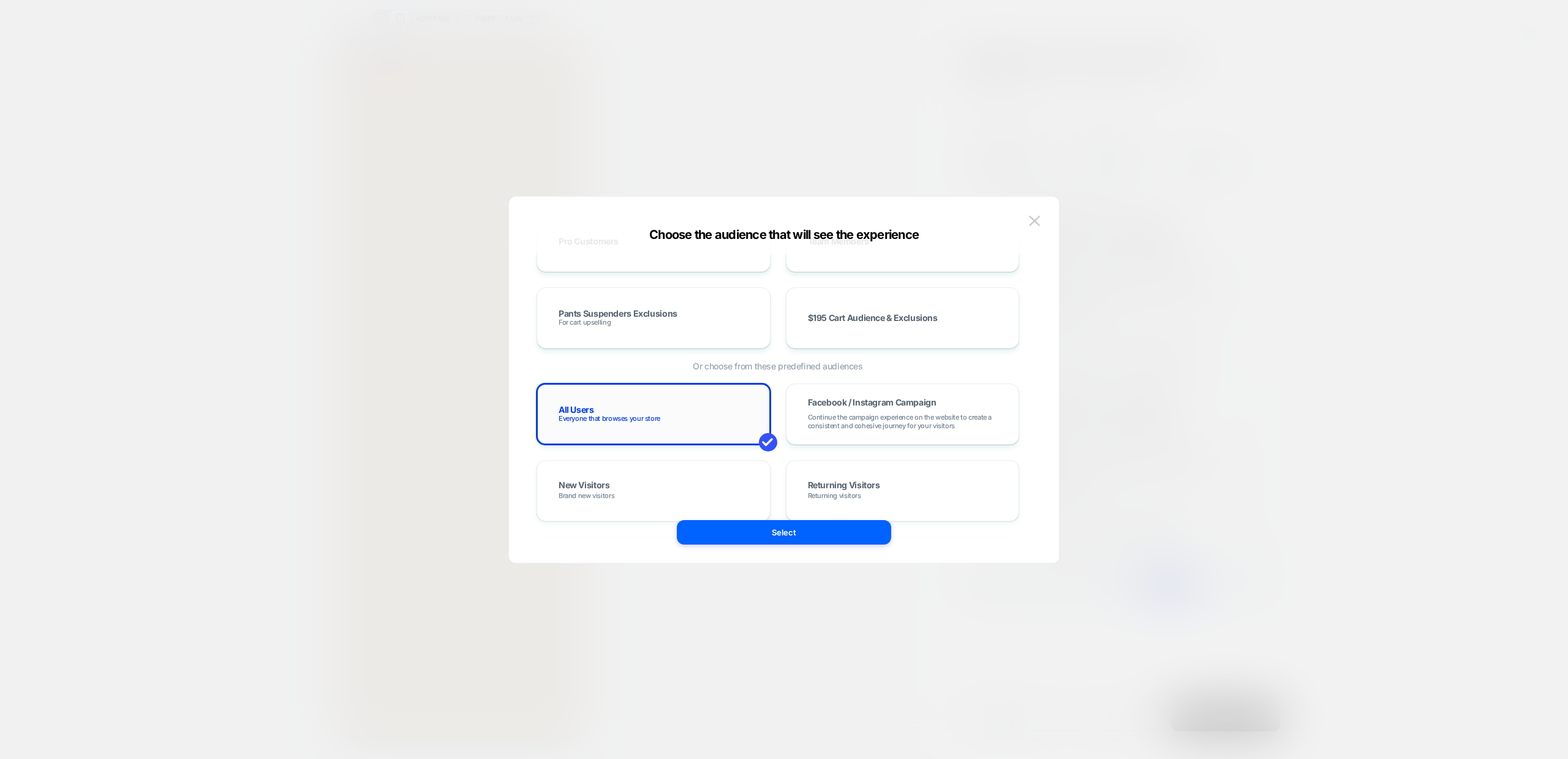
click at [641, 415] on span "Everyone that browses your store" at bounding box center [610, 418] width 102 height 8
click at [752, 534] on button "Select" at bounding box center [784, 532] width 214 height 25
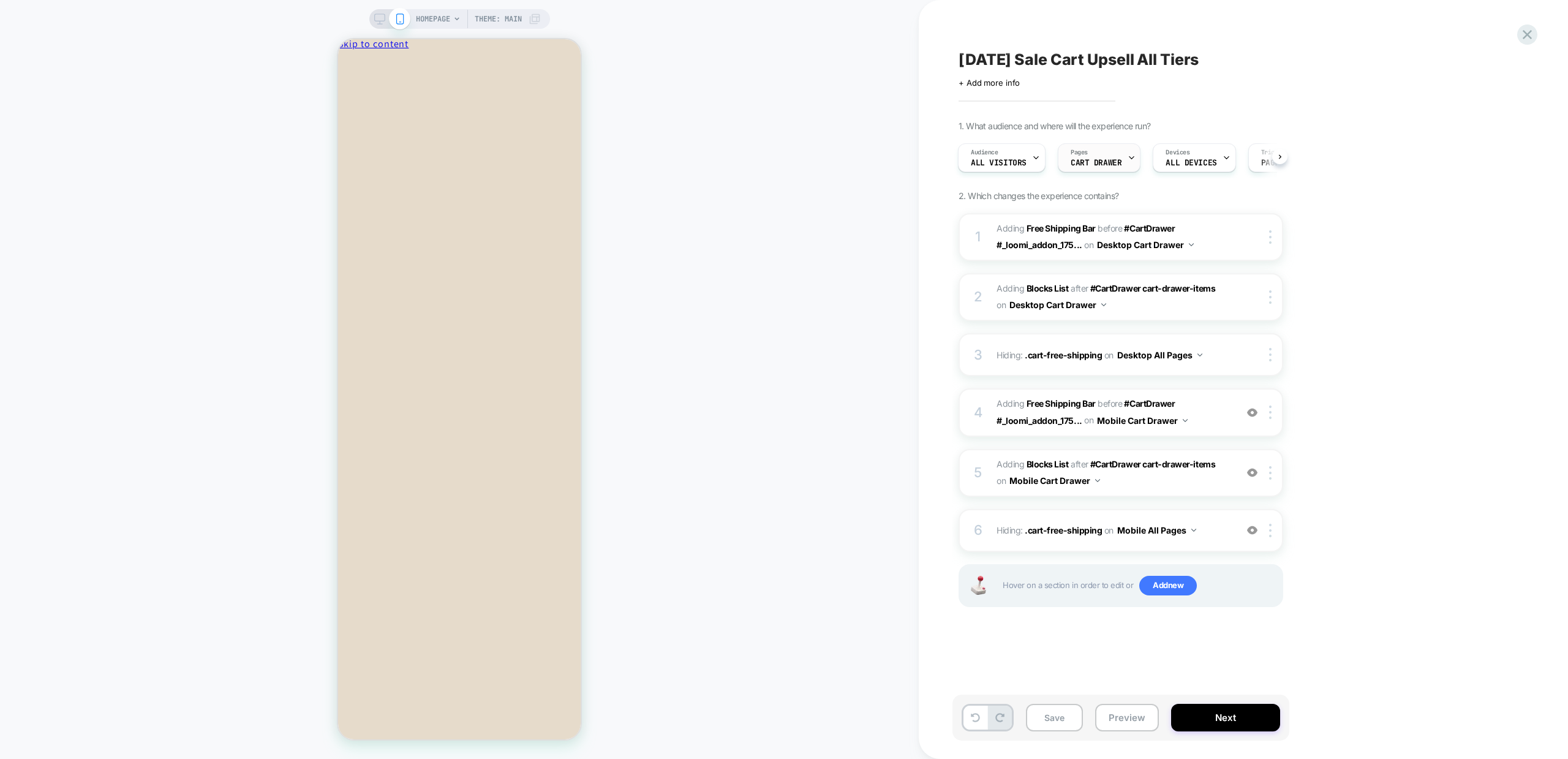
click at [1116, 161] on span "CART DRAWER" at bounding box center [1096, 162] width 51 height 8
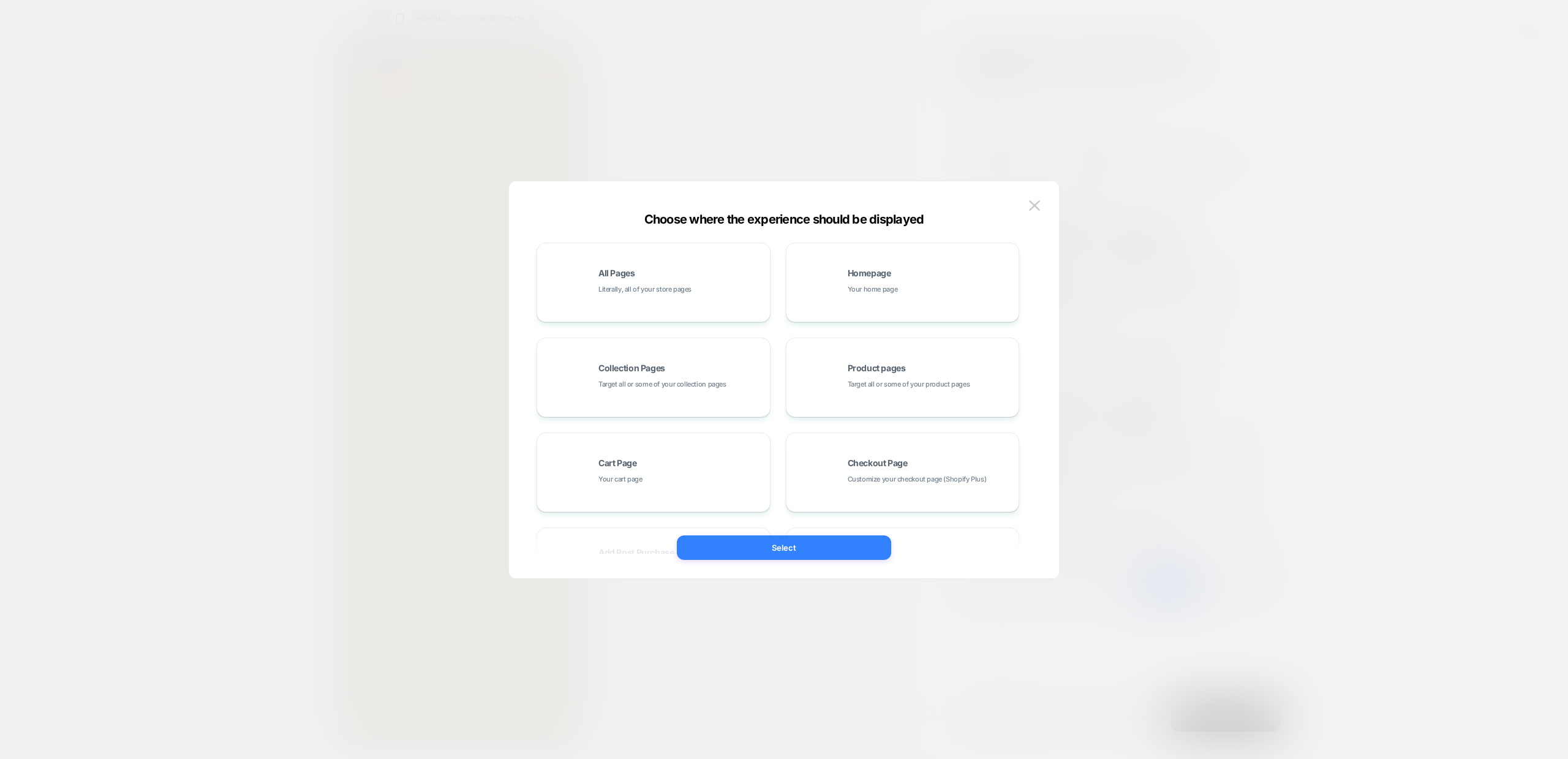
click at [756, 551] on button "Select" at bounding box center [784, 547] width 214 height 25
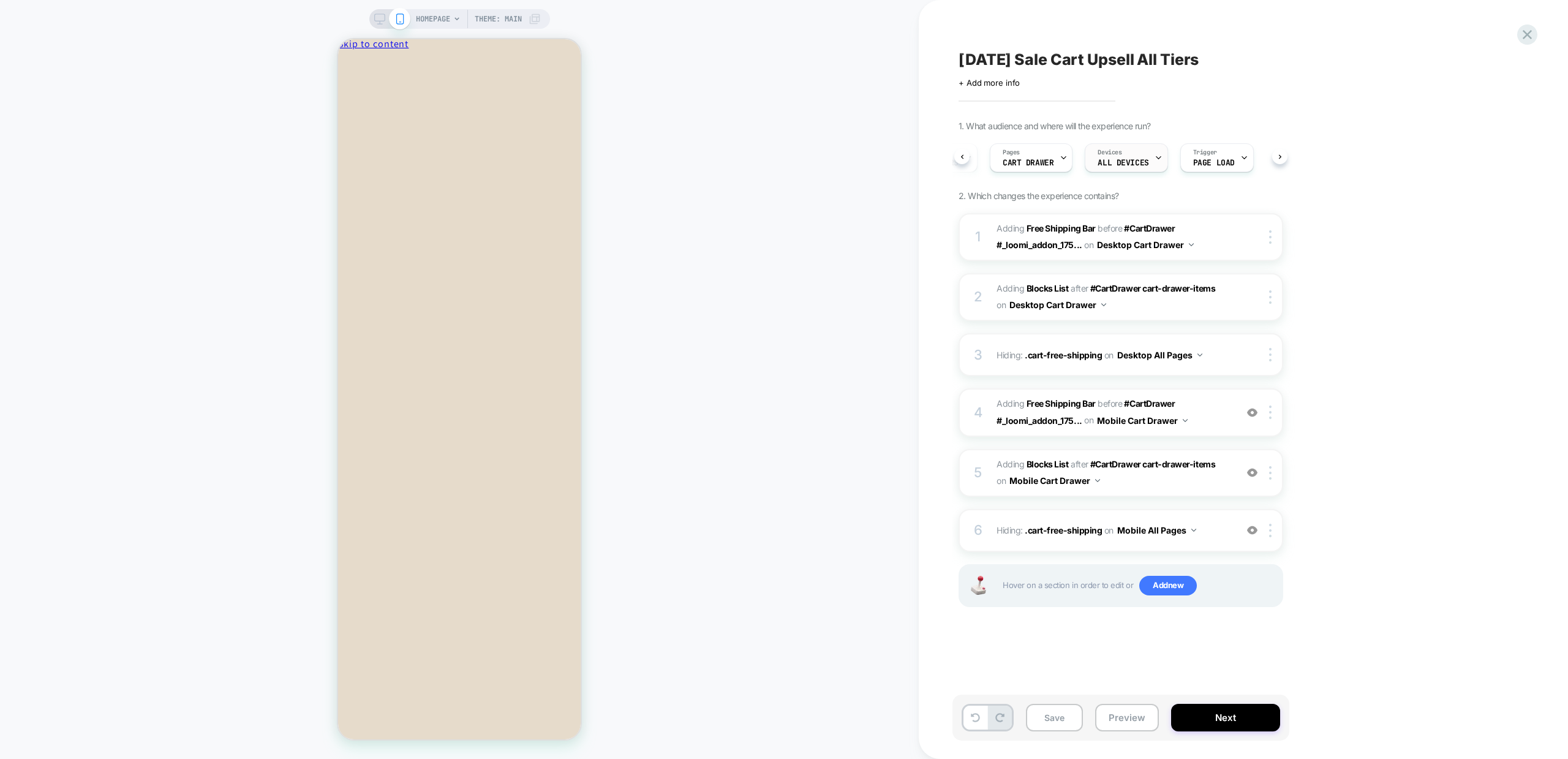
scroll to position [0, 83]
click at [1212, 156] on div "Trigger Page Load" at bounding box center [1200, 158] width 67 height 28
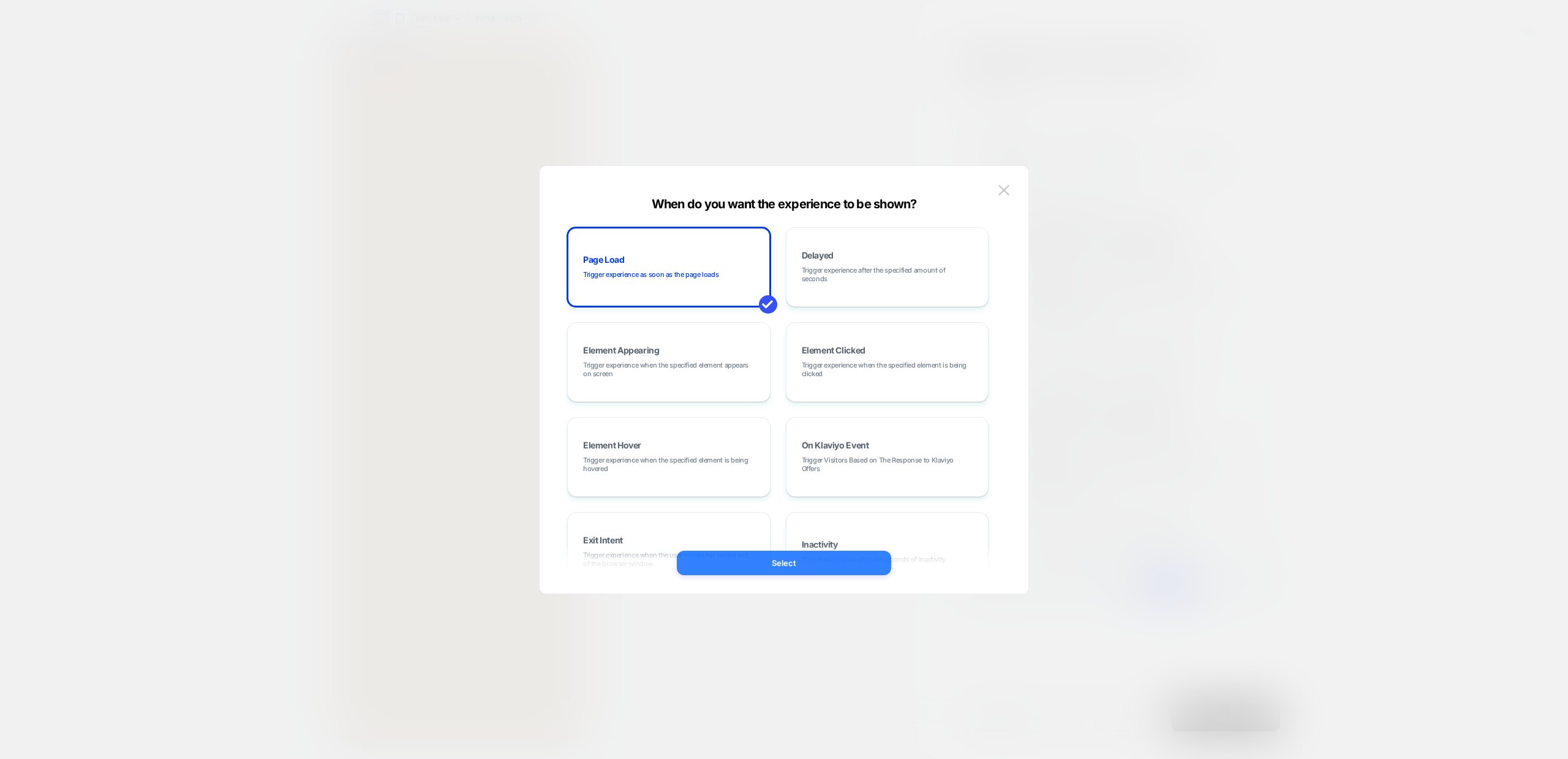
click at [744, 561] on button "Select" at bounding box center [784, 563] width 214 height 25
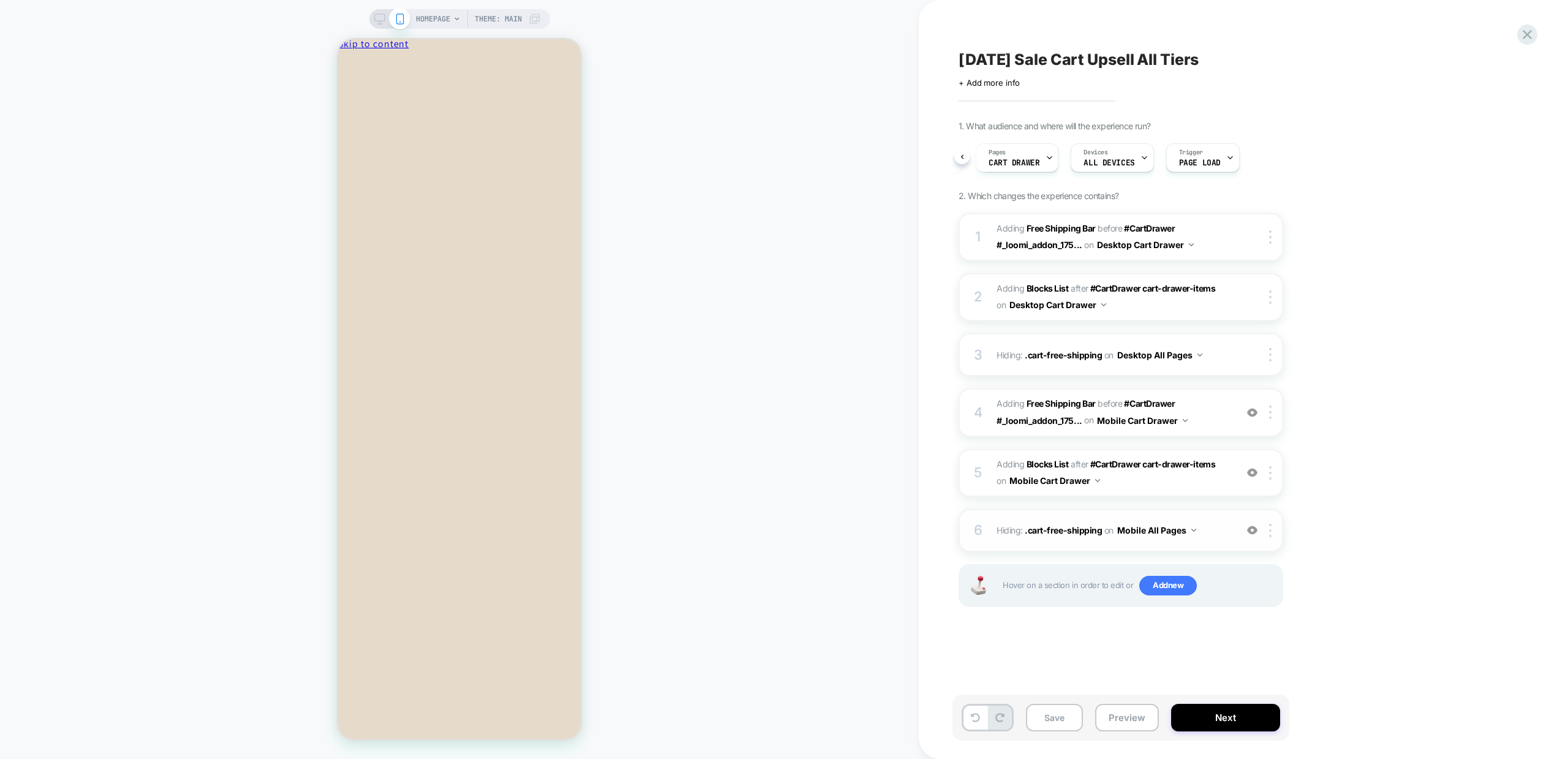
click at [1214, 540] on div "6 Hiding : .cart-free-shipping .cart-free-shipping on Mobile All Pages Add Befo…" at bounding box center [1121, 530] width 324 height 43
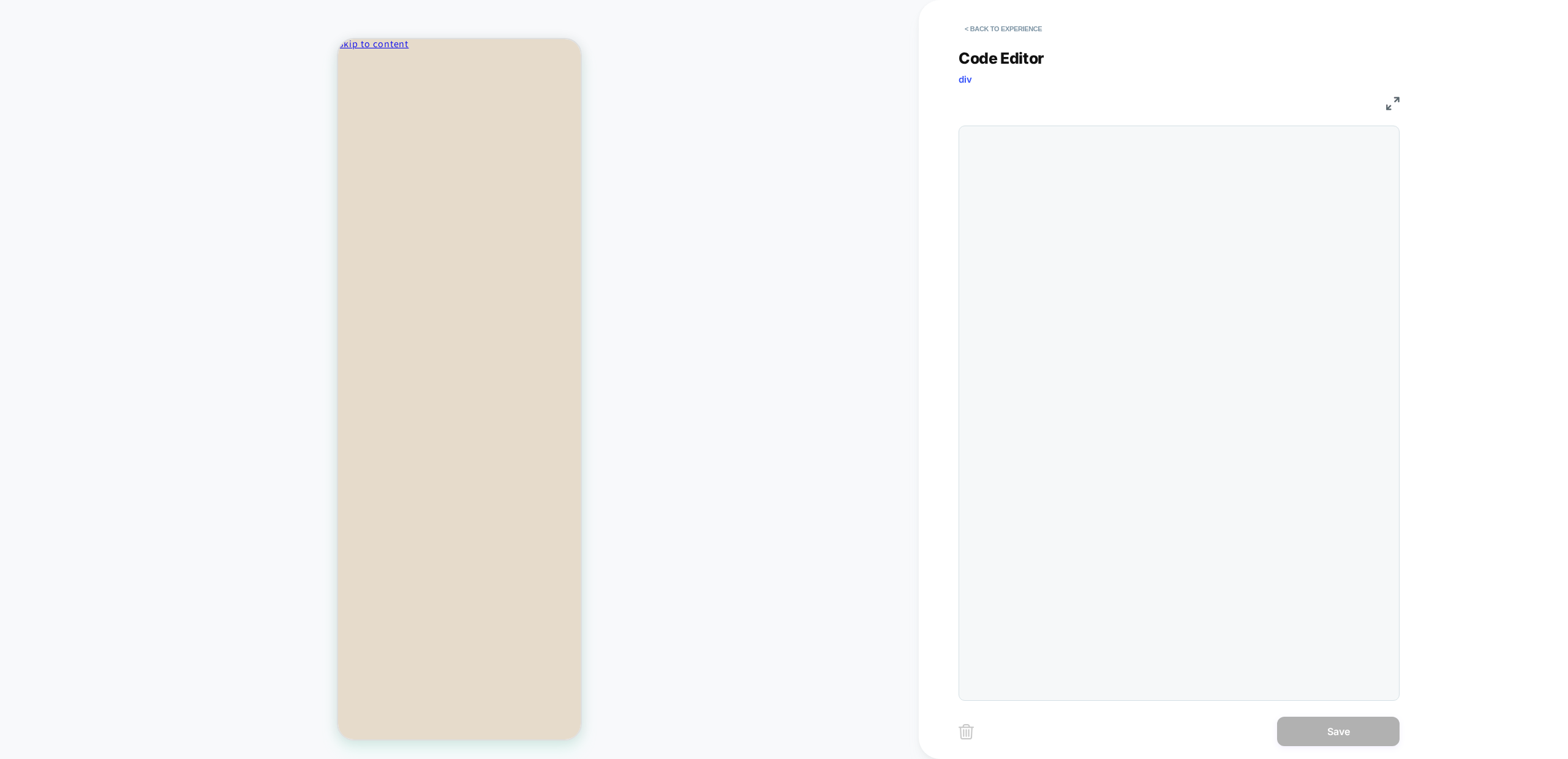
scroll to position [49, 0]
click at [996, 31] on button "< Back to experience" at bounding box center [1004, 28] width 90 height 19
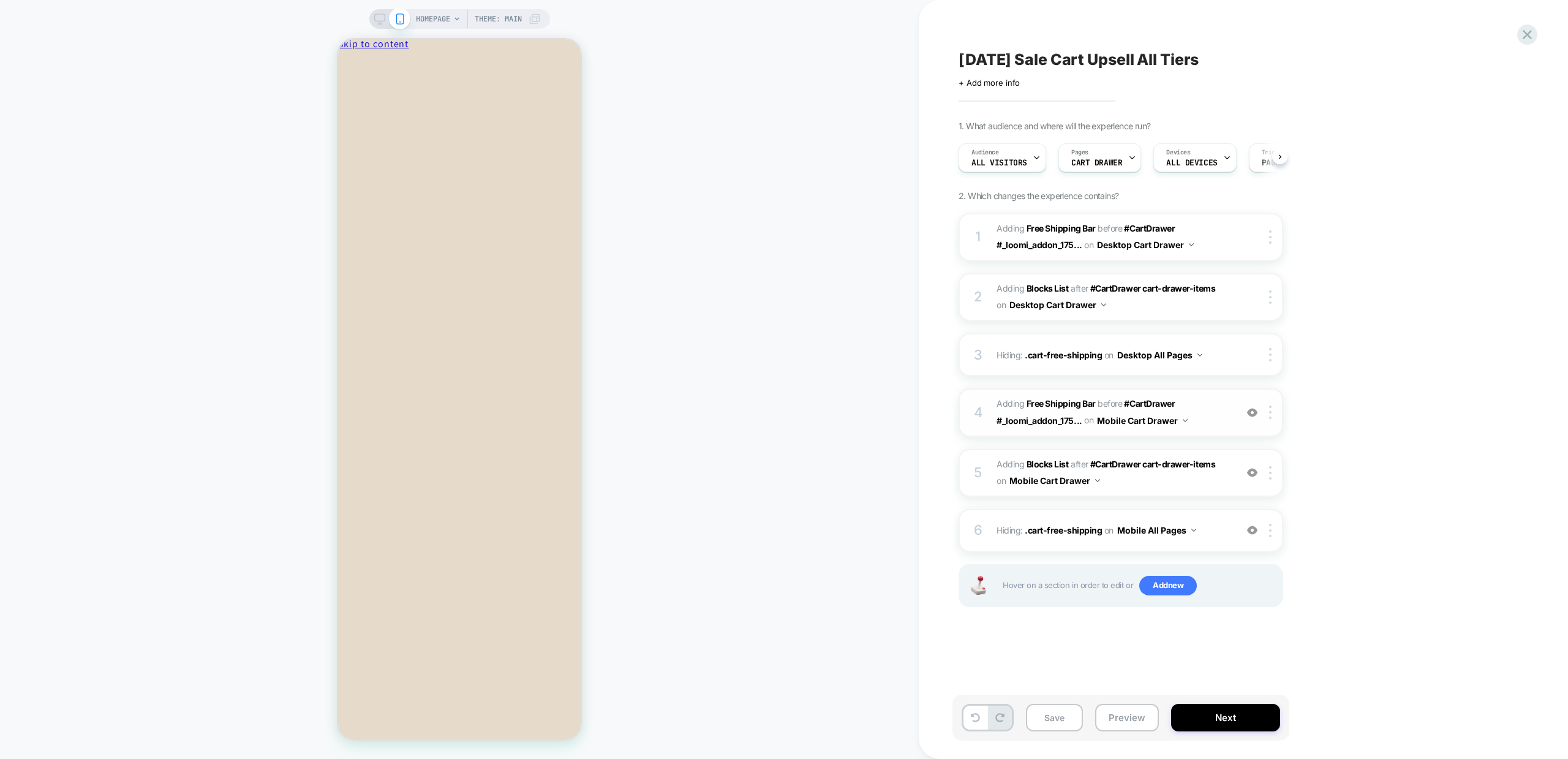
scroll to position [0, 1]
click at [1252, 471] on img at bounding box center [1253, 472] width 10 height 10
click at [1169, 480] on span "#_loomi_addon_1756320681014_dup1756736005 Adding Blocks List AFTER #CartDrawer …" at bounding box center [1114, 473] width 233 height 33
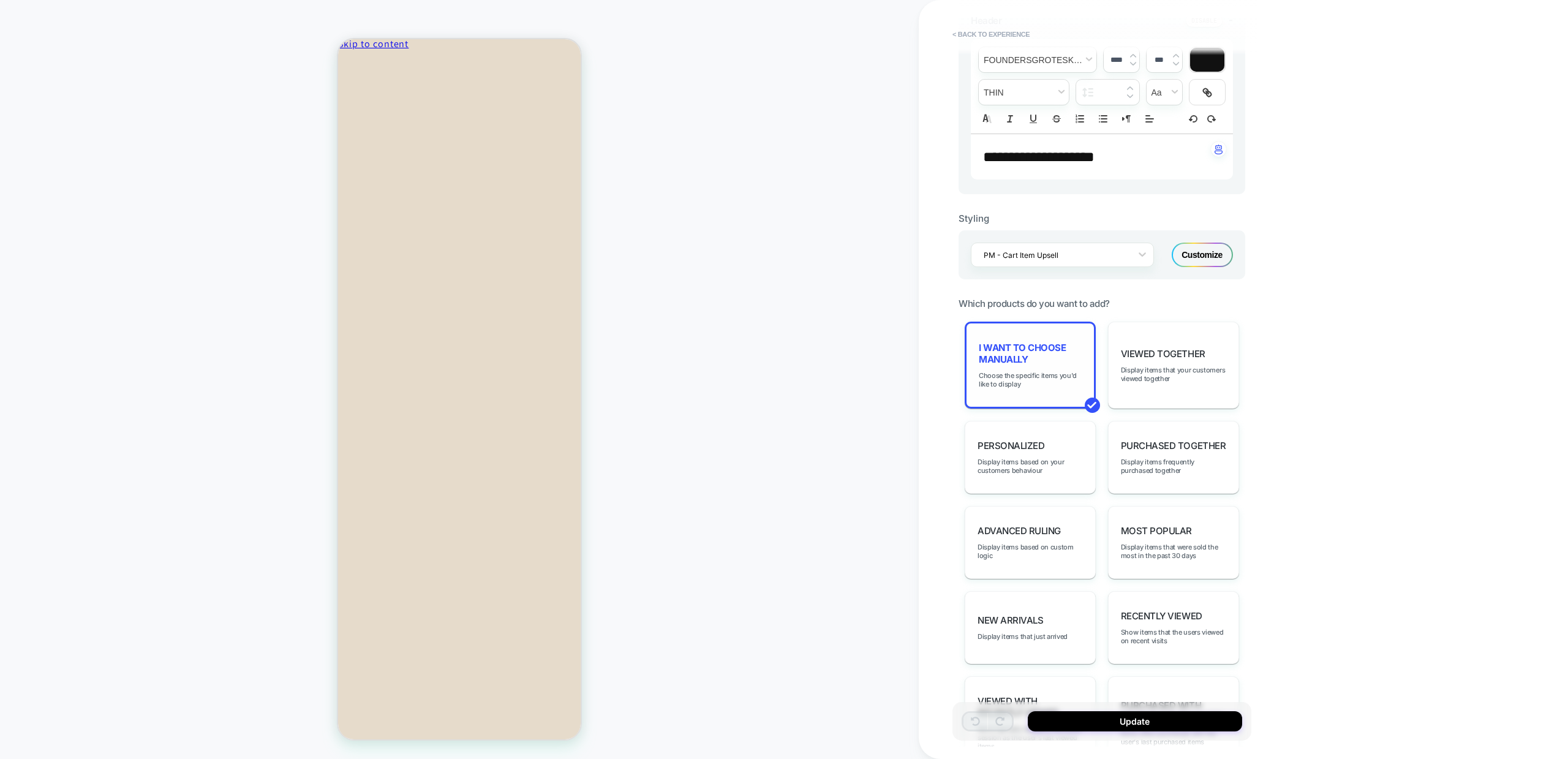
scroll to position [427, 0]
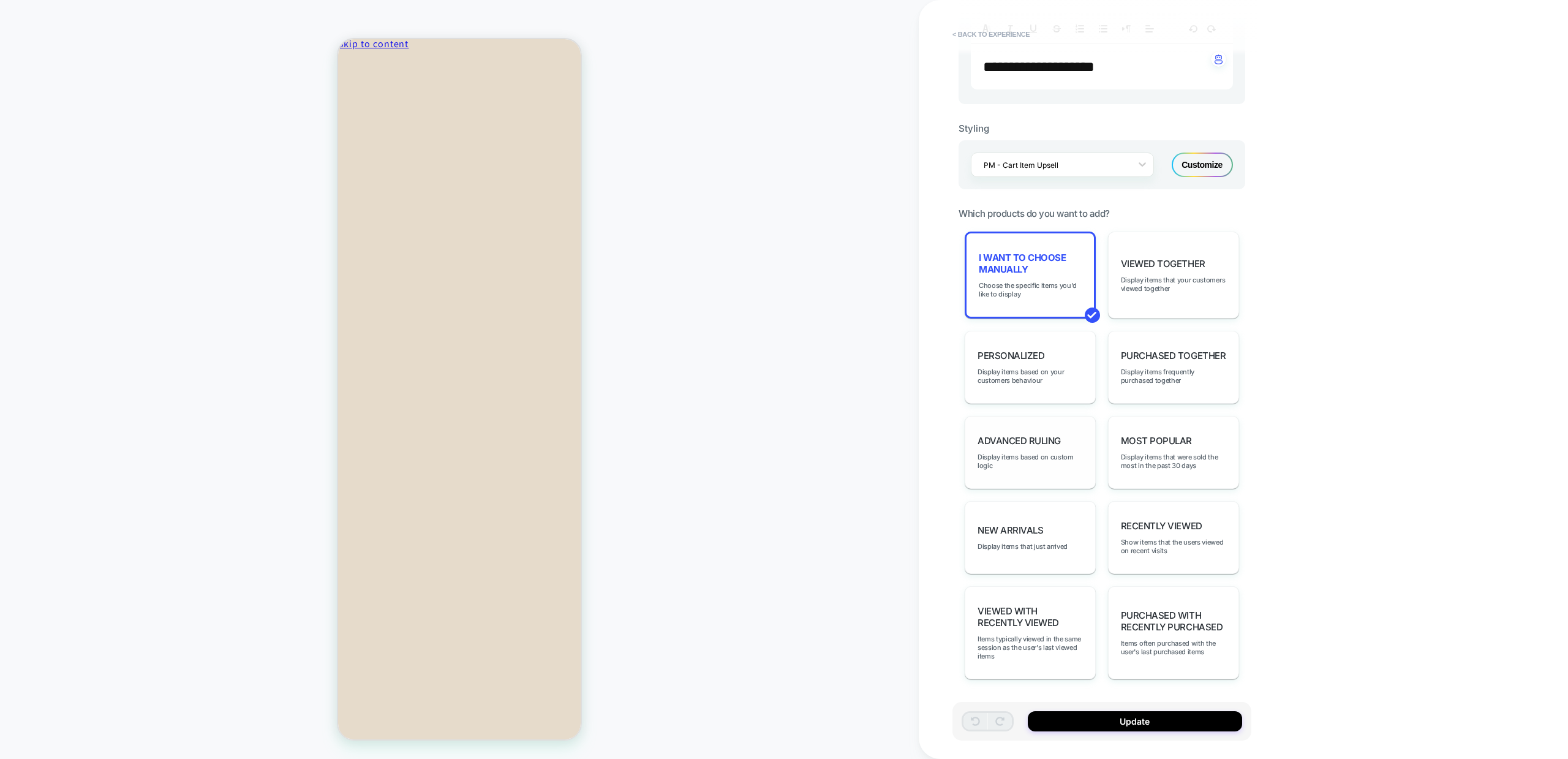
click at [1048, 450] on div "Advanced Ruling Display items based on custom logic" at bounding box center [1030, 453] width 131 height 73
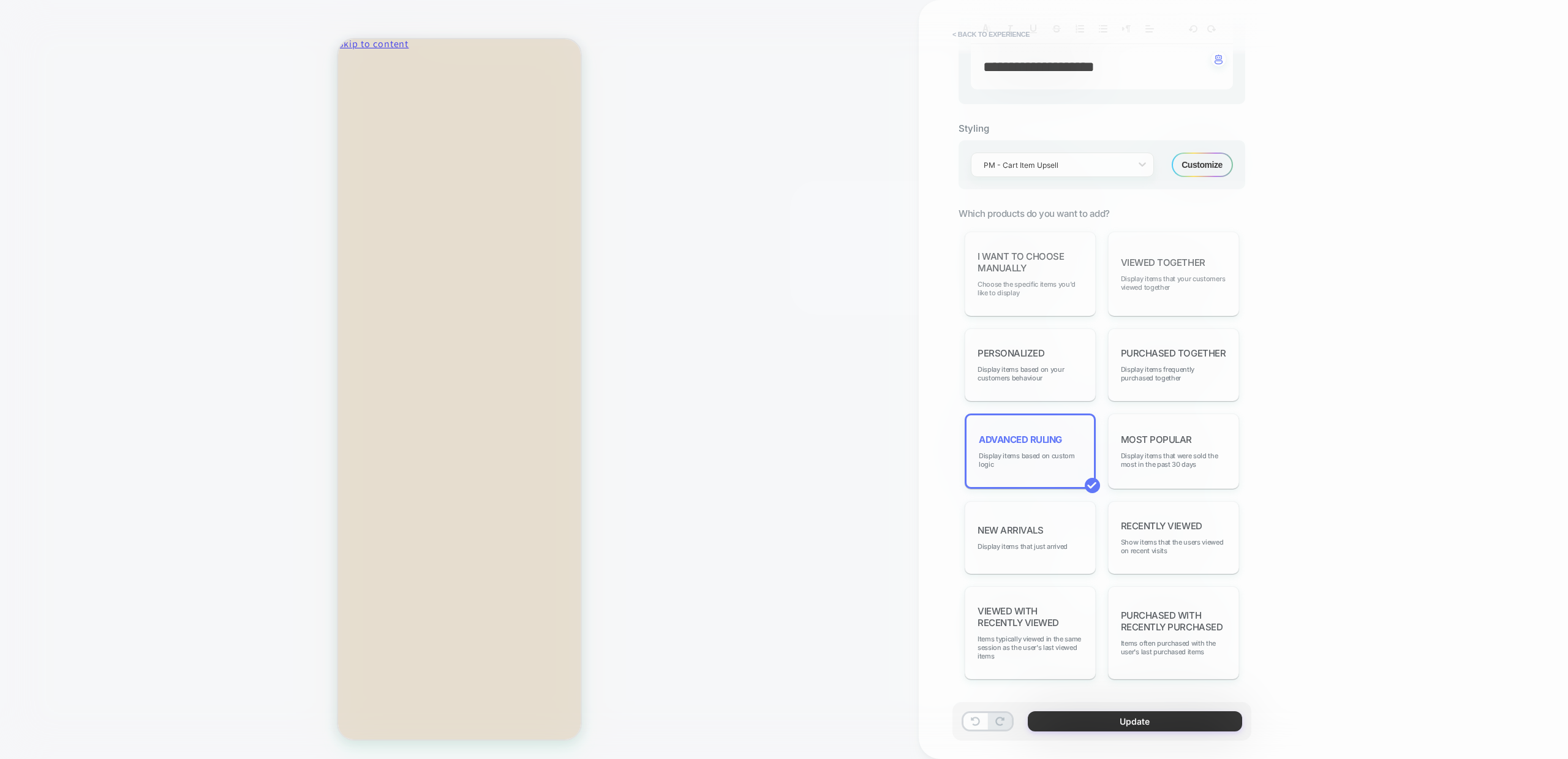
scroll to position [0, 0]
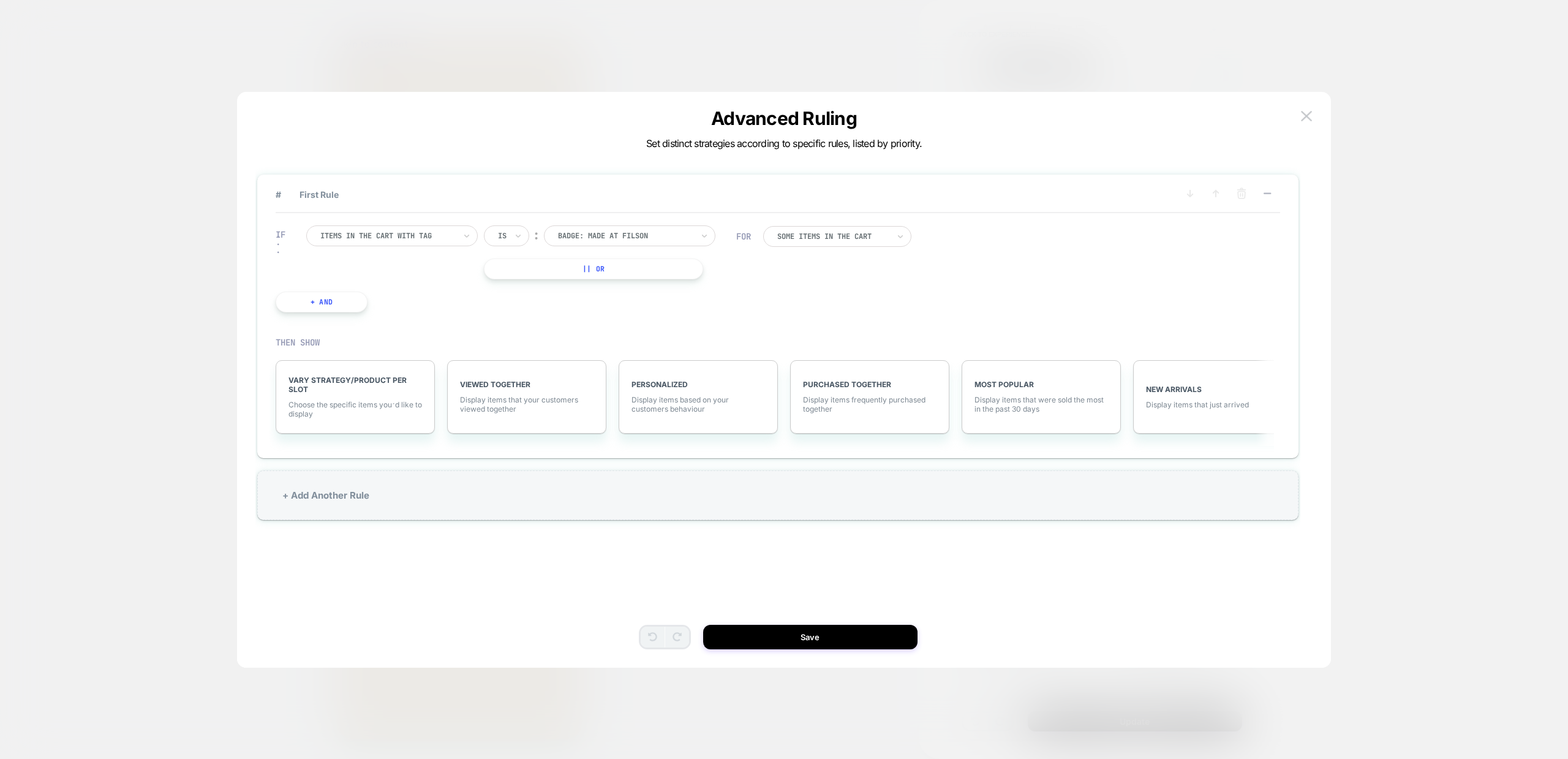
click at [877, 236] on div at bounding box center [833, 236] width 111 height 7
click at [403, 238] on div at bounding box center [388, 235] width 135 height 11
click at [356, 328] on div "Cart Total" at bounding box center [398, 325] width 159 height 19
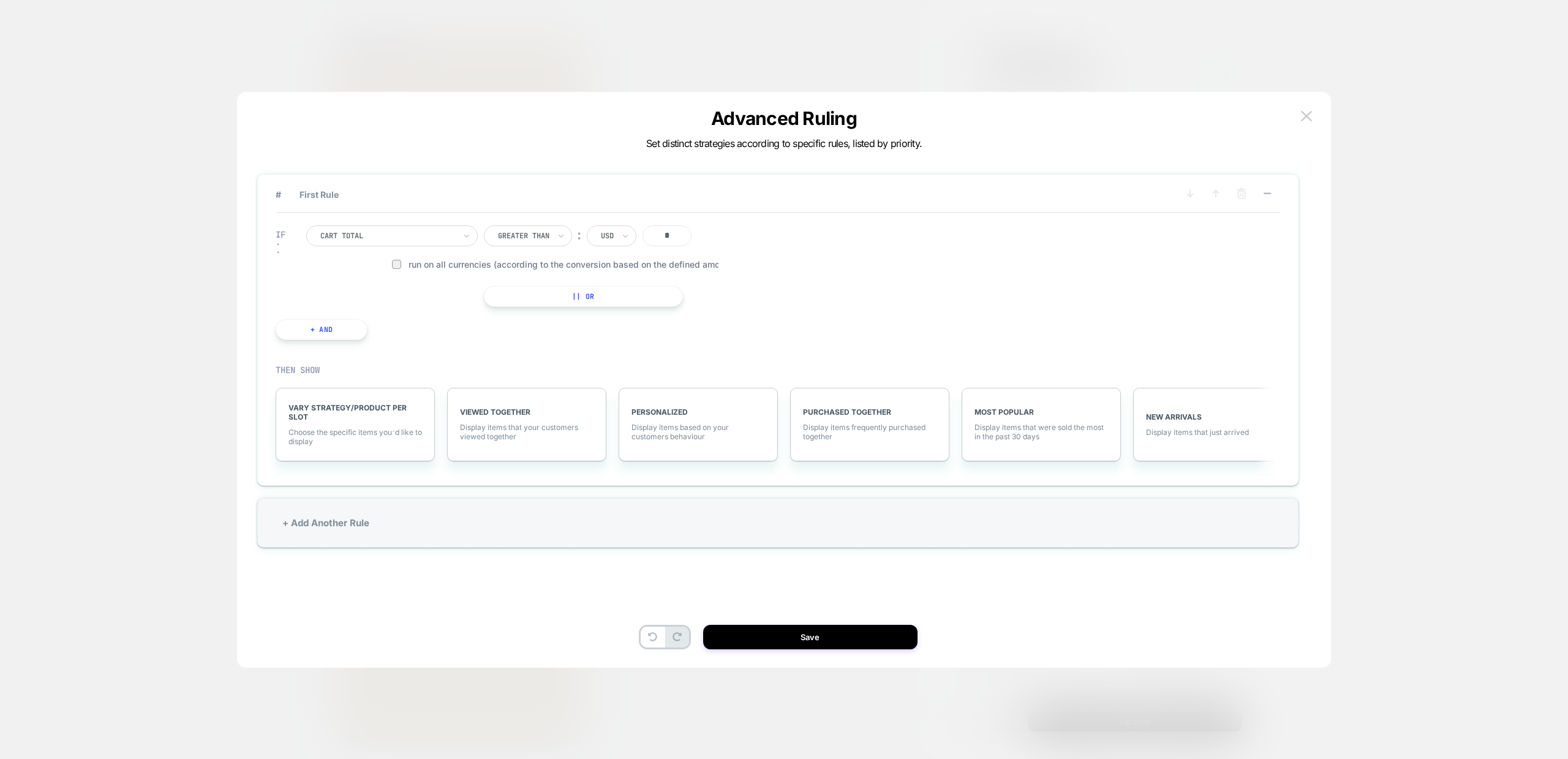
click at [691, 235] on input "*" at bounding box center [667, 236] width 49 height 21
click at [540, 232] on div at bounding box center [523, 235] width 52 height 11
click at [549, 358] on div "Lower Than" at bounding box center [536, 347] width 80 height 19
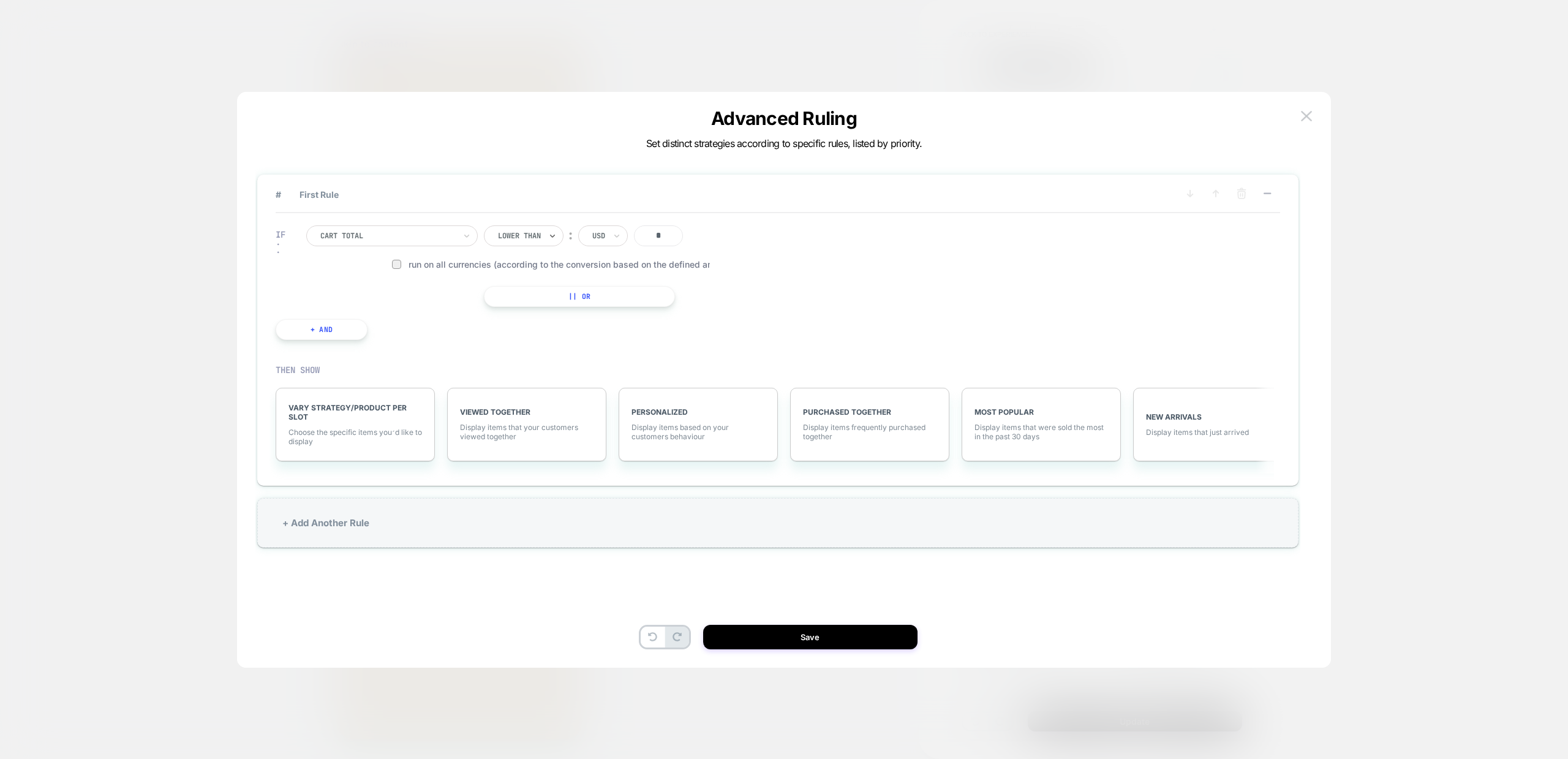
click at [661, 235] on input "*" at bounding box center [658, 236] width 49 height 21
type input "***"
click at [466, 338] on div "IF Cart Total Lower Than ︰ USD *** Run on all currencies (according to the conv…" at bounding box center [490, 282] width 440 height 151
click at [328, 438] on span "Choose the specific items you׳d like to display" at bounding box center [355, 436] width 134 height 19
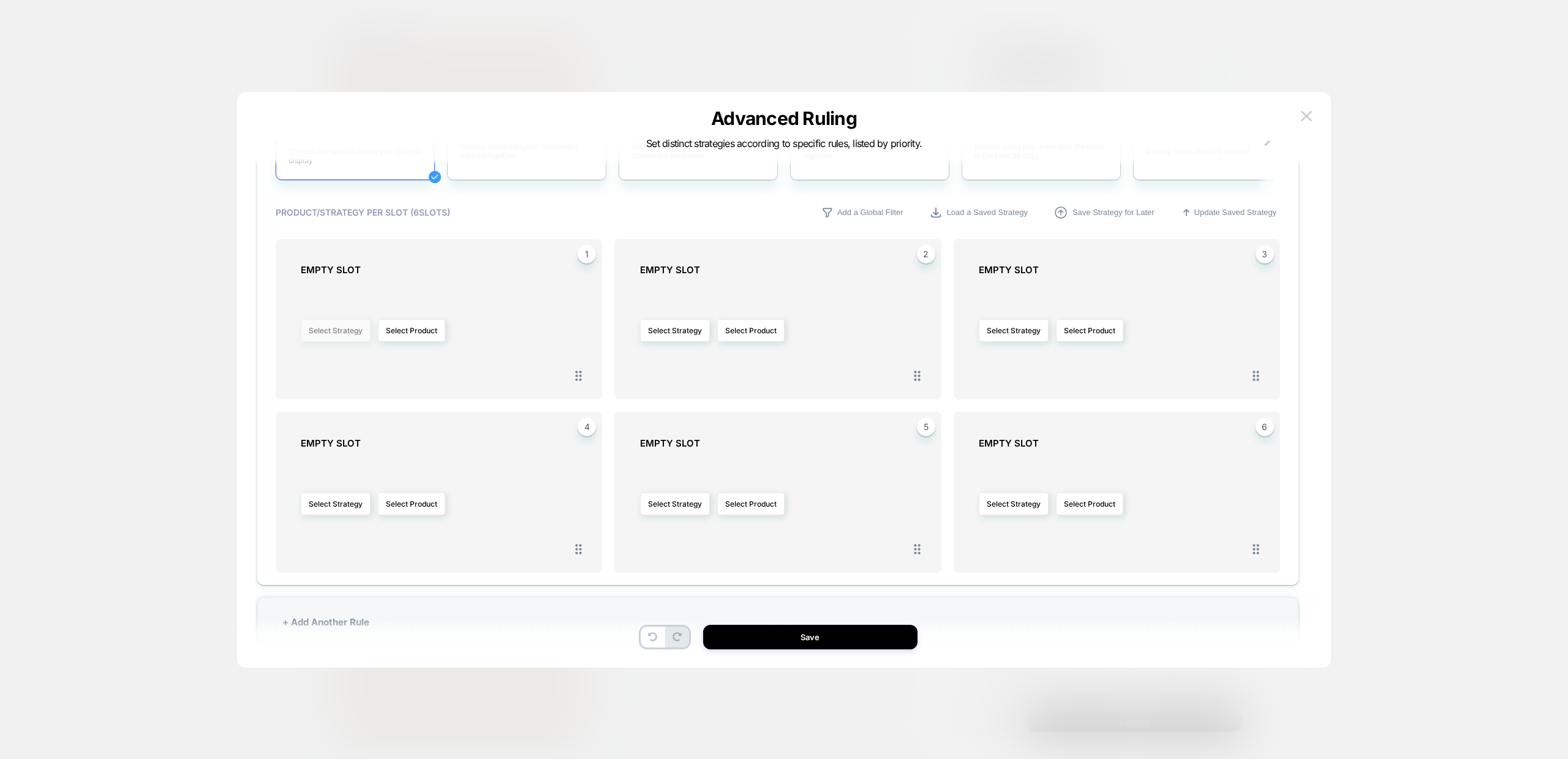
scroll to position [282, 0]
click at [413, 335] on button "Select Product" at bounding box center [412, 329] width 67 height 22
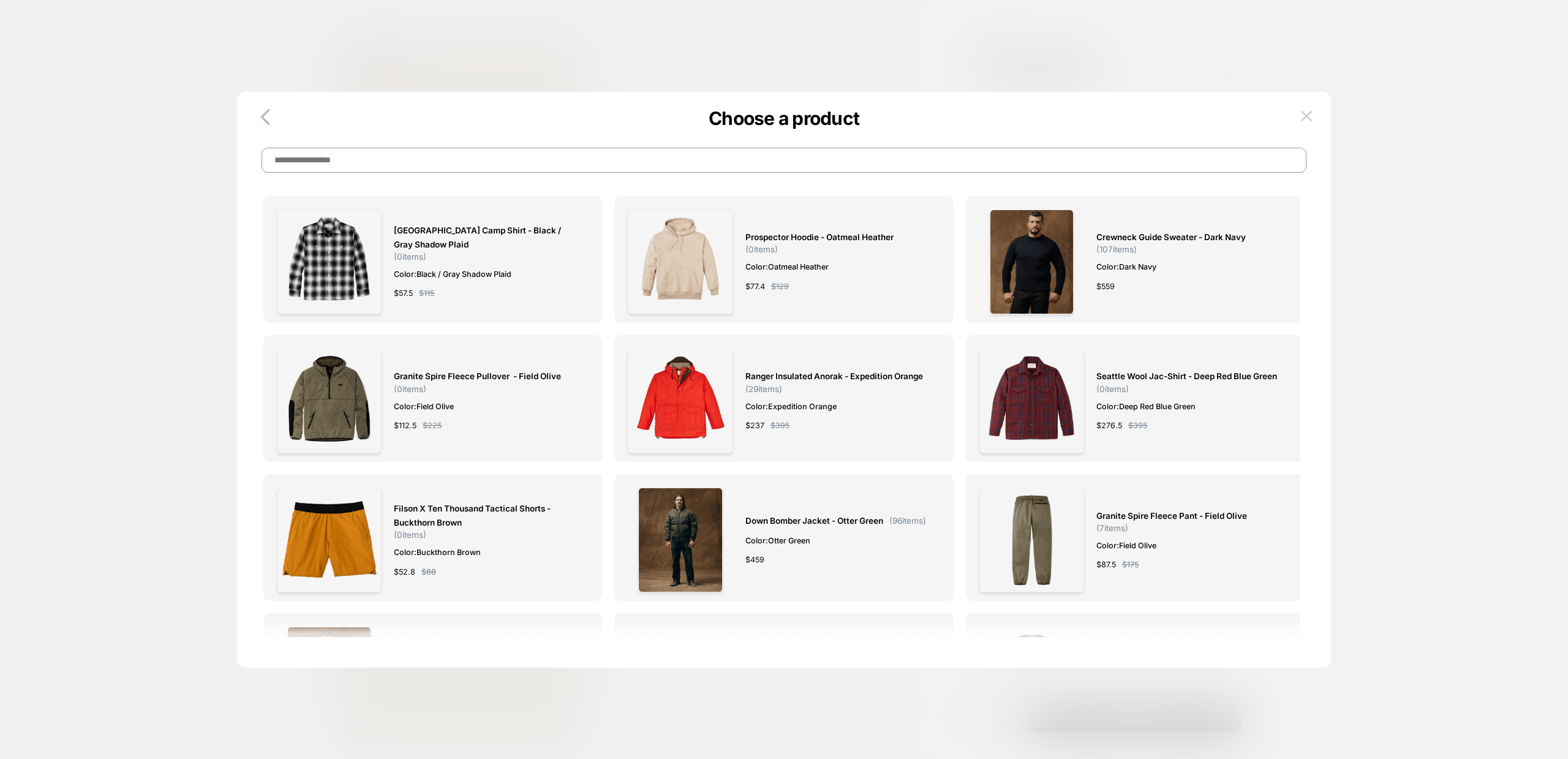
scroll to position [0, 0]
paste input "**********"
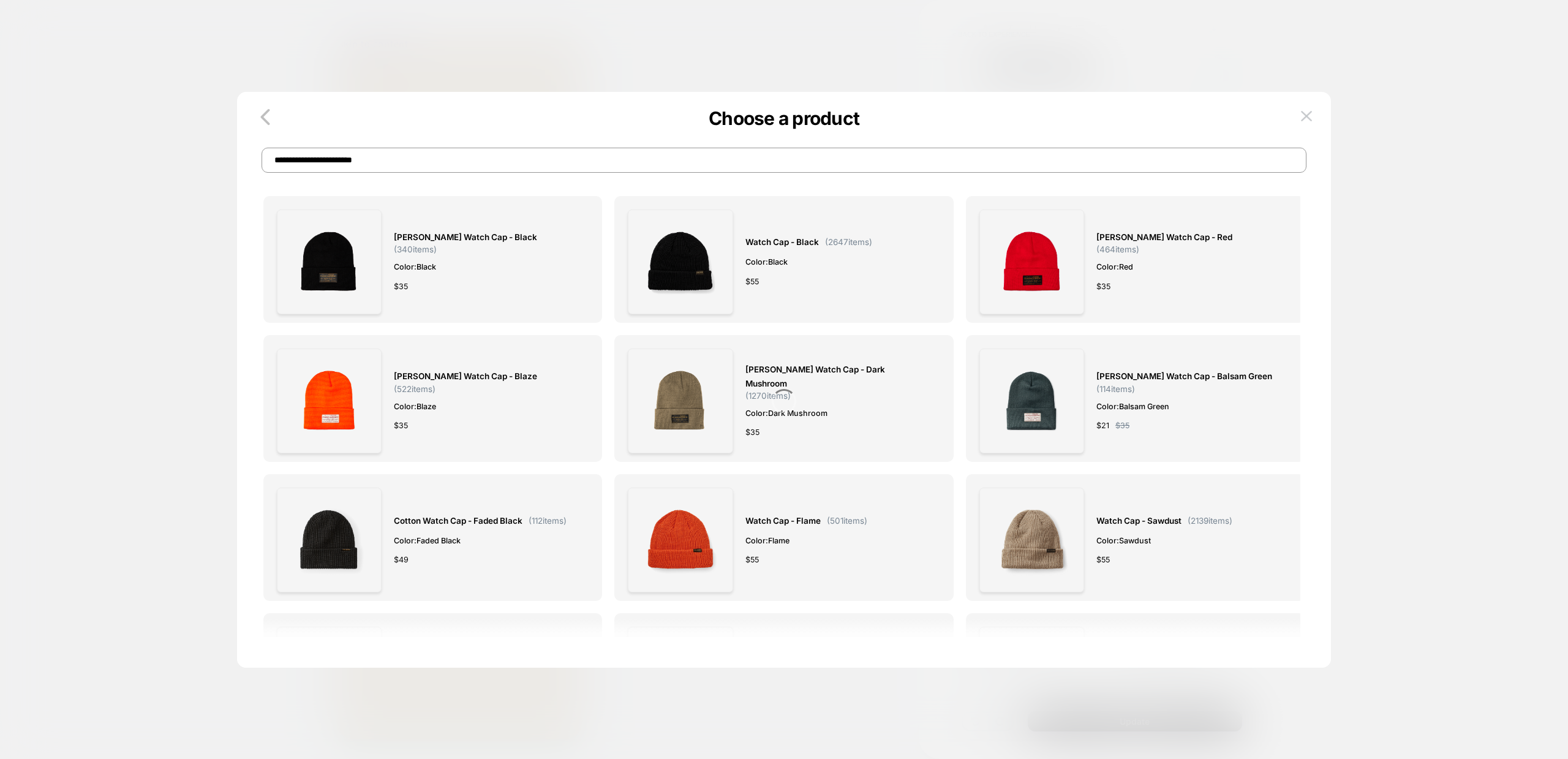
click at [484, 156] on input "**********" at bounding box center [784, 161] width 1045 height 25
type input "**********"
click at [484, 254] on div "Ballard Watch Cap - Black ( 340 items) Color: Black $ 35" at bounding box center [485, 261] width 182 height 105
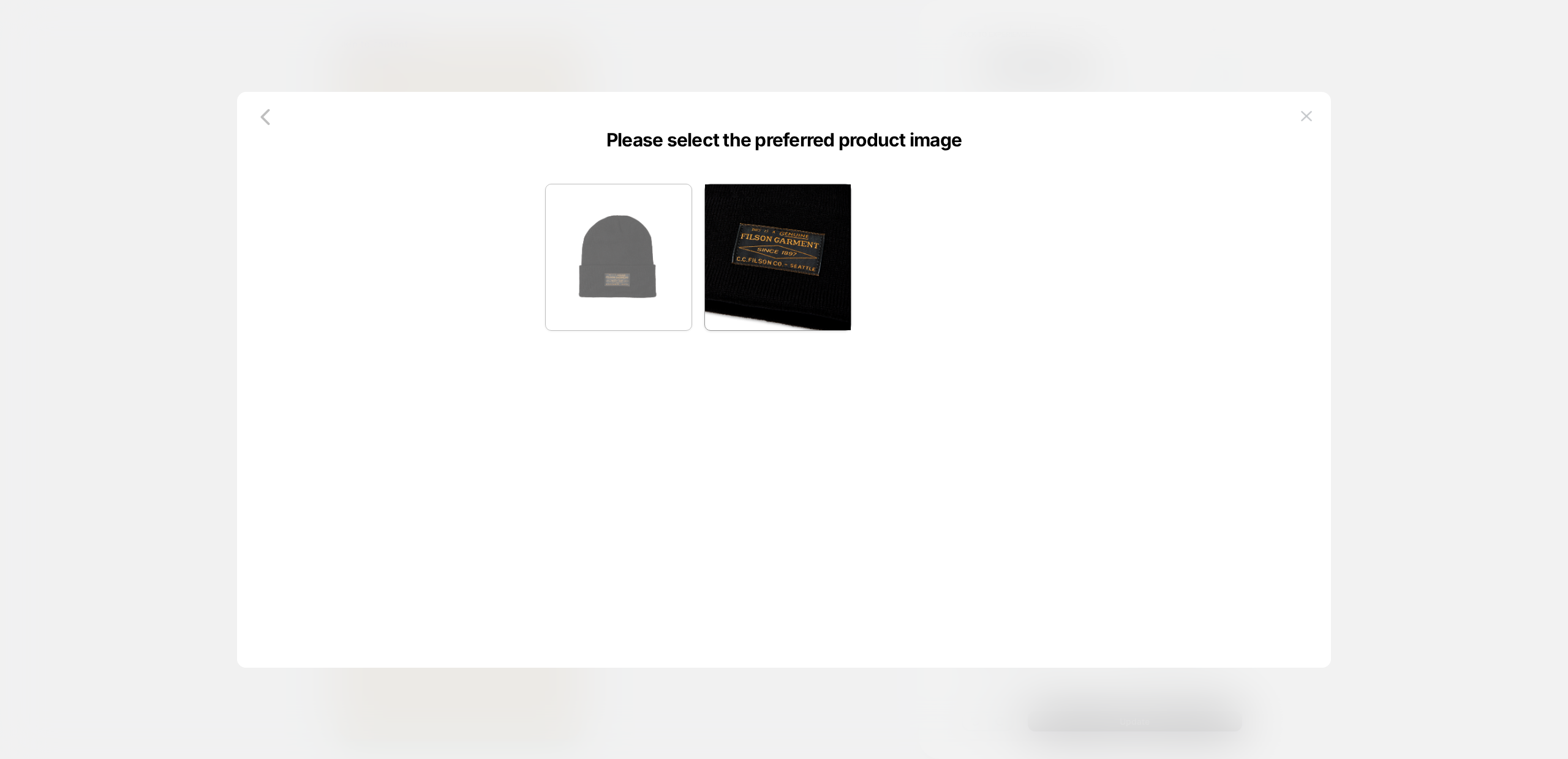
click at [612, 280] on img at bounding box center [618, 257] width 146 height 146
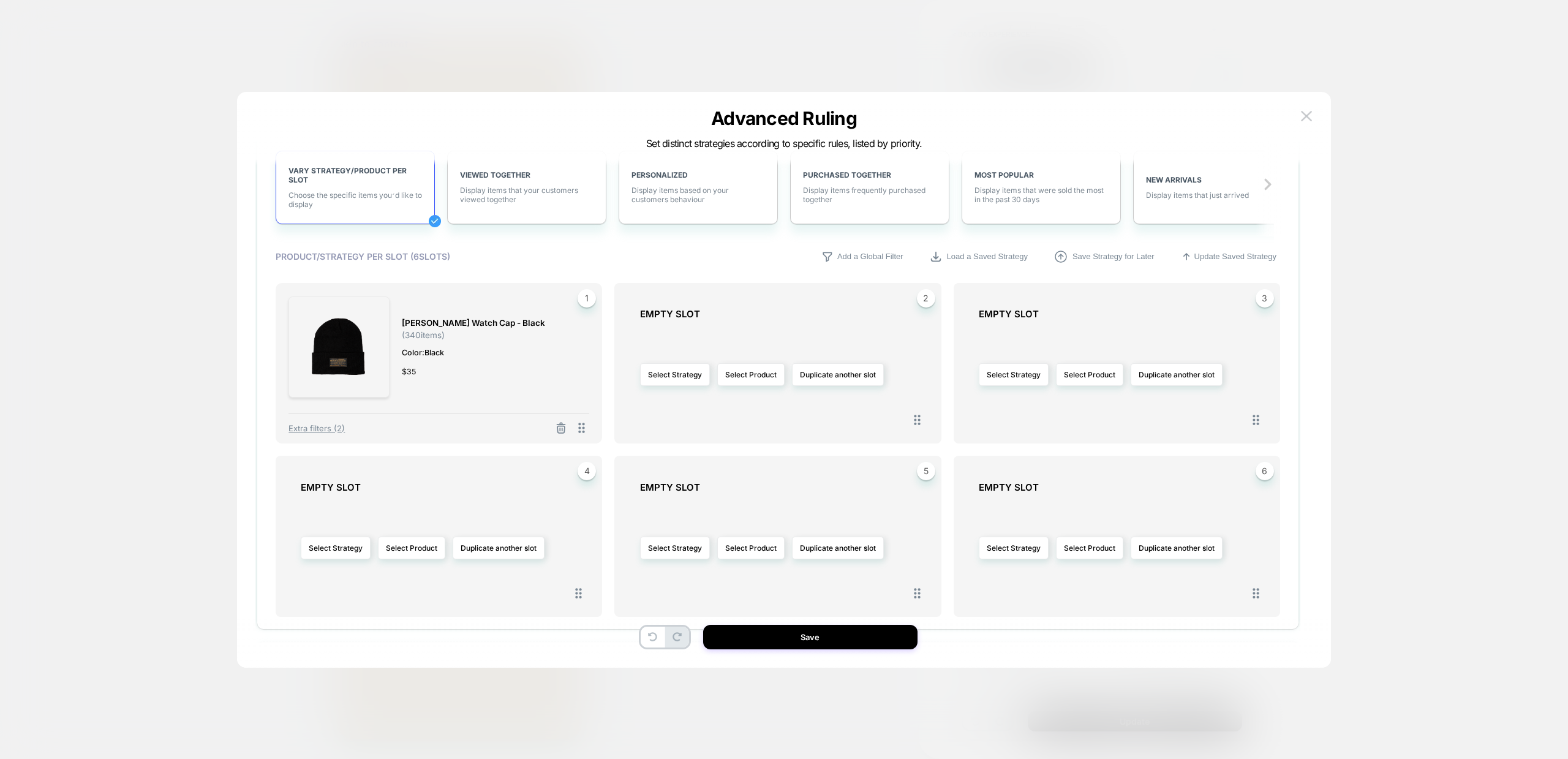
scroll to position [240, 0]
click at [753, 378] on button "Select Product" at bounding box center [751, 372] width 67 height 22
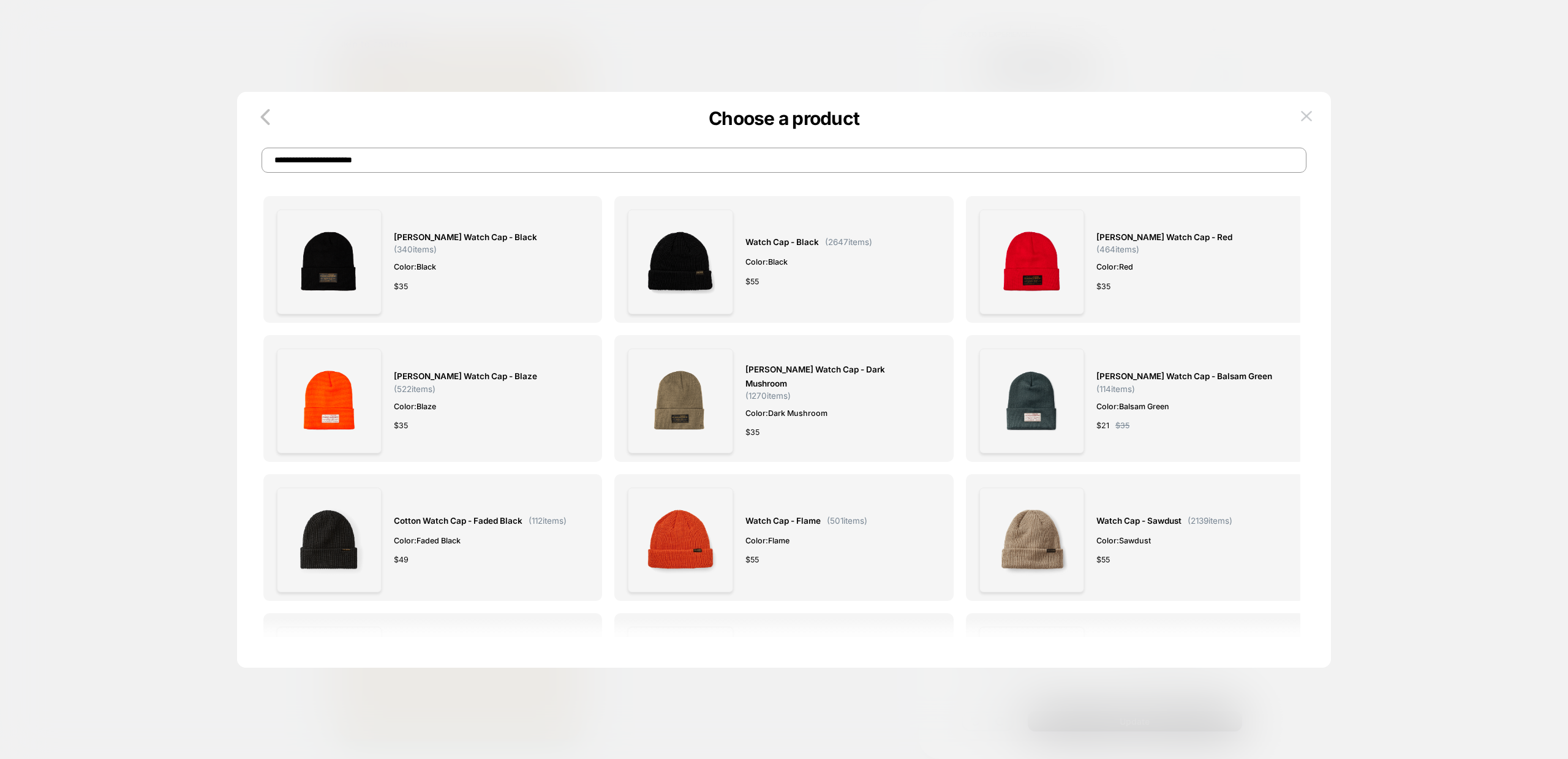
scroll to position [0, 0]
click at [695, 160] on input "**********" at bounding box center [784, 161] width 1045 height 25
paste input "**********"
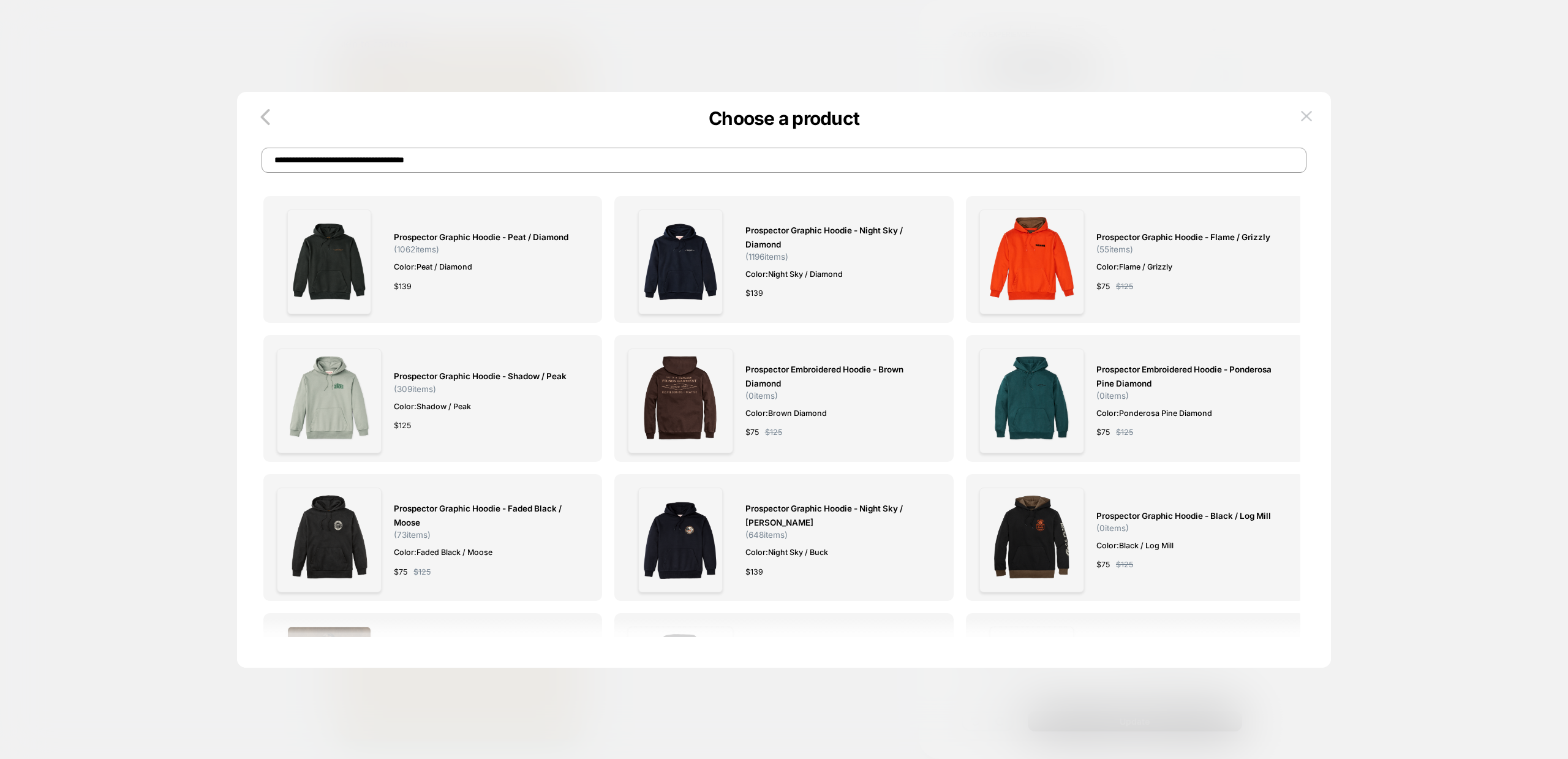
type input "**********"
click at [470, 250] on span "Prospector Graphic Hoodie - Peat / Diamond ( 1062 items)" at bounding box center [485, 242] width 182 height 24
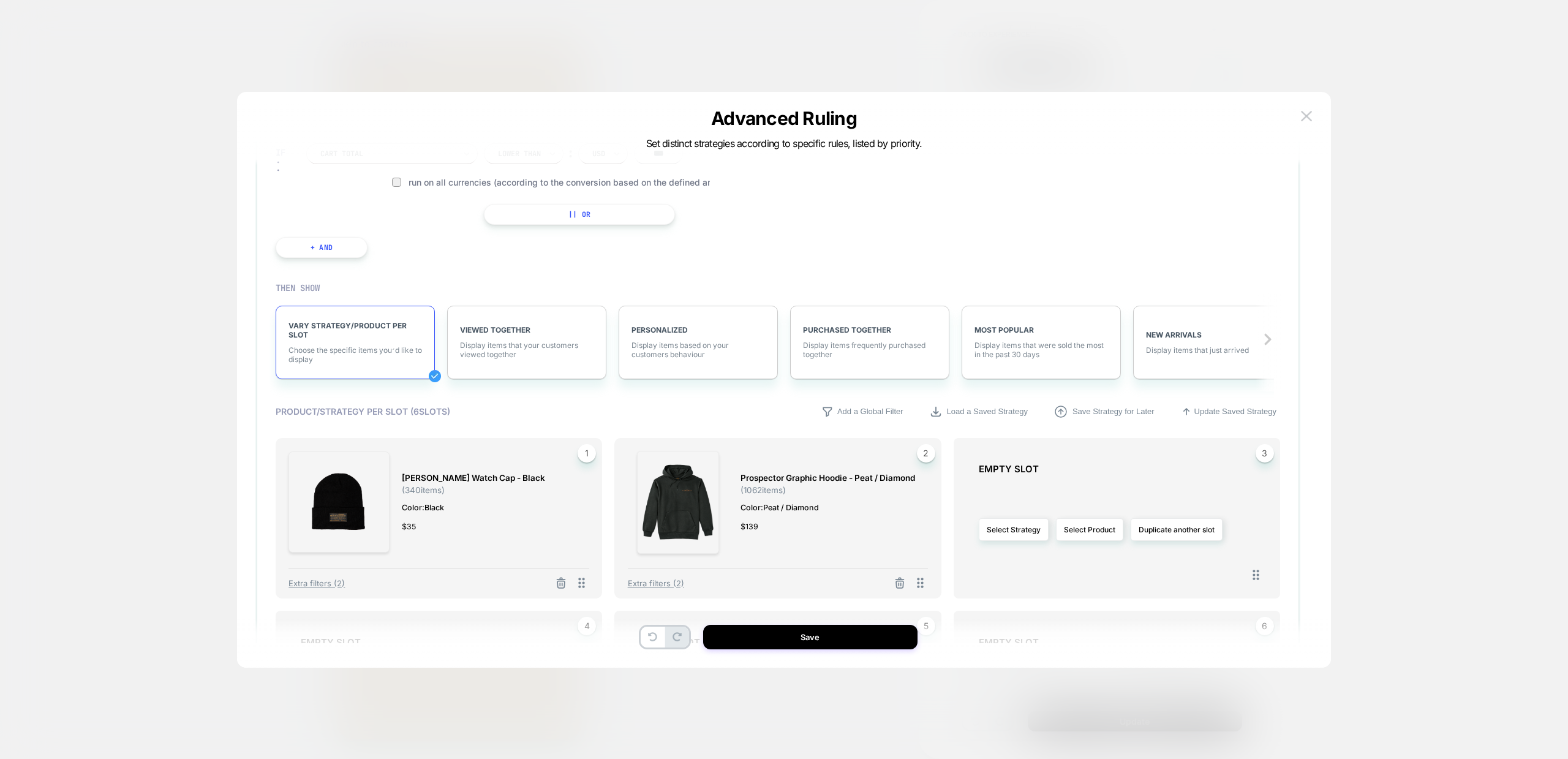
scroll to position [86, 0]
click at [1102, 526] on button "Select Product" at bounding box center [1090, 526] width 67 height 22
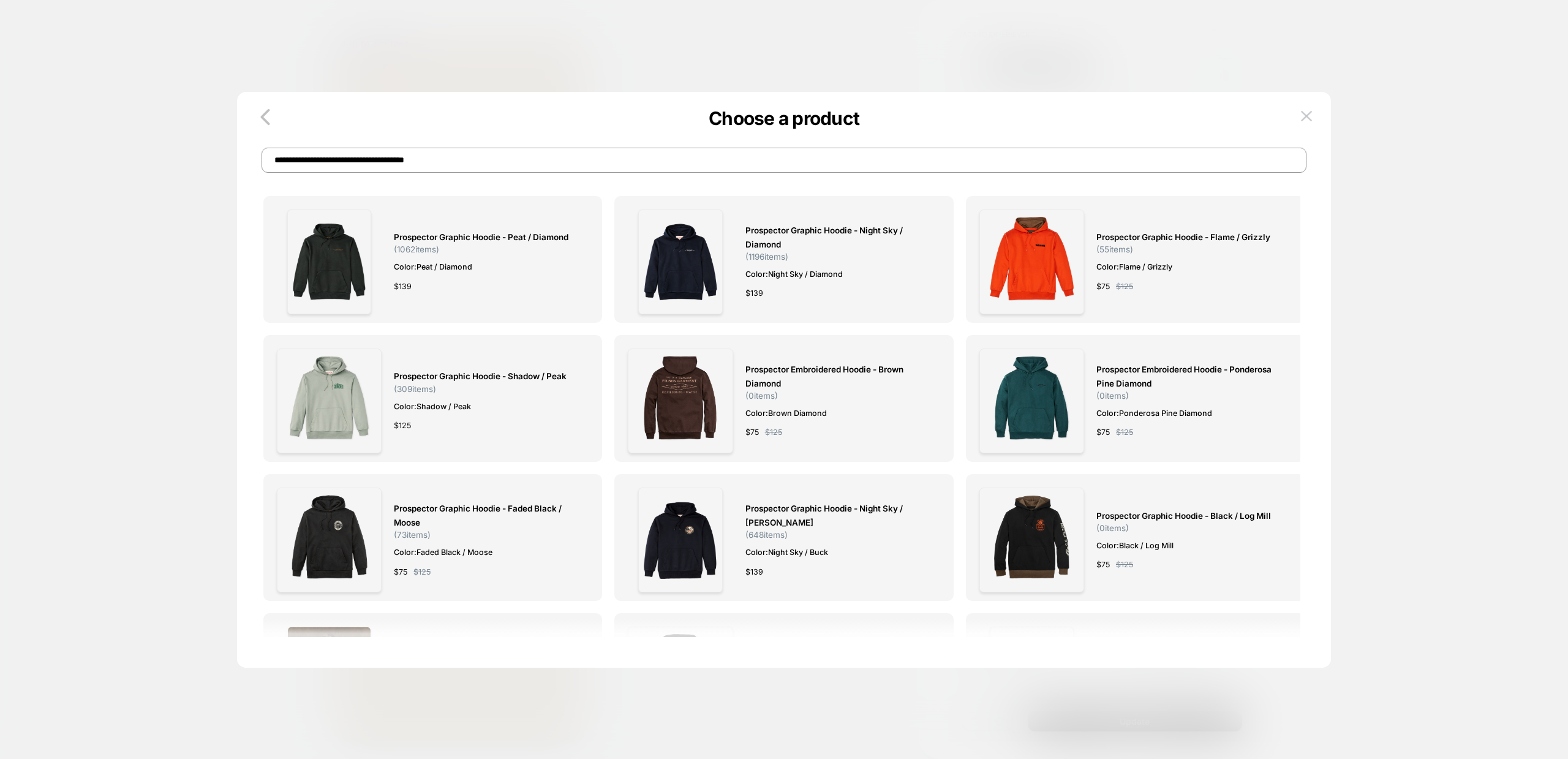
click at [706, 158] on input "**********" at bounding box center [784, 161] width 1045 height 25
paste input "*****"
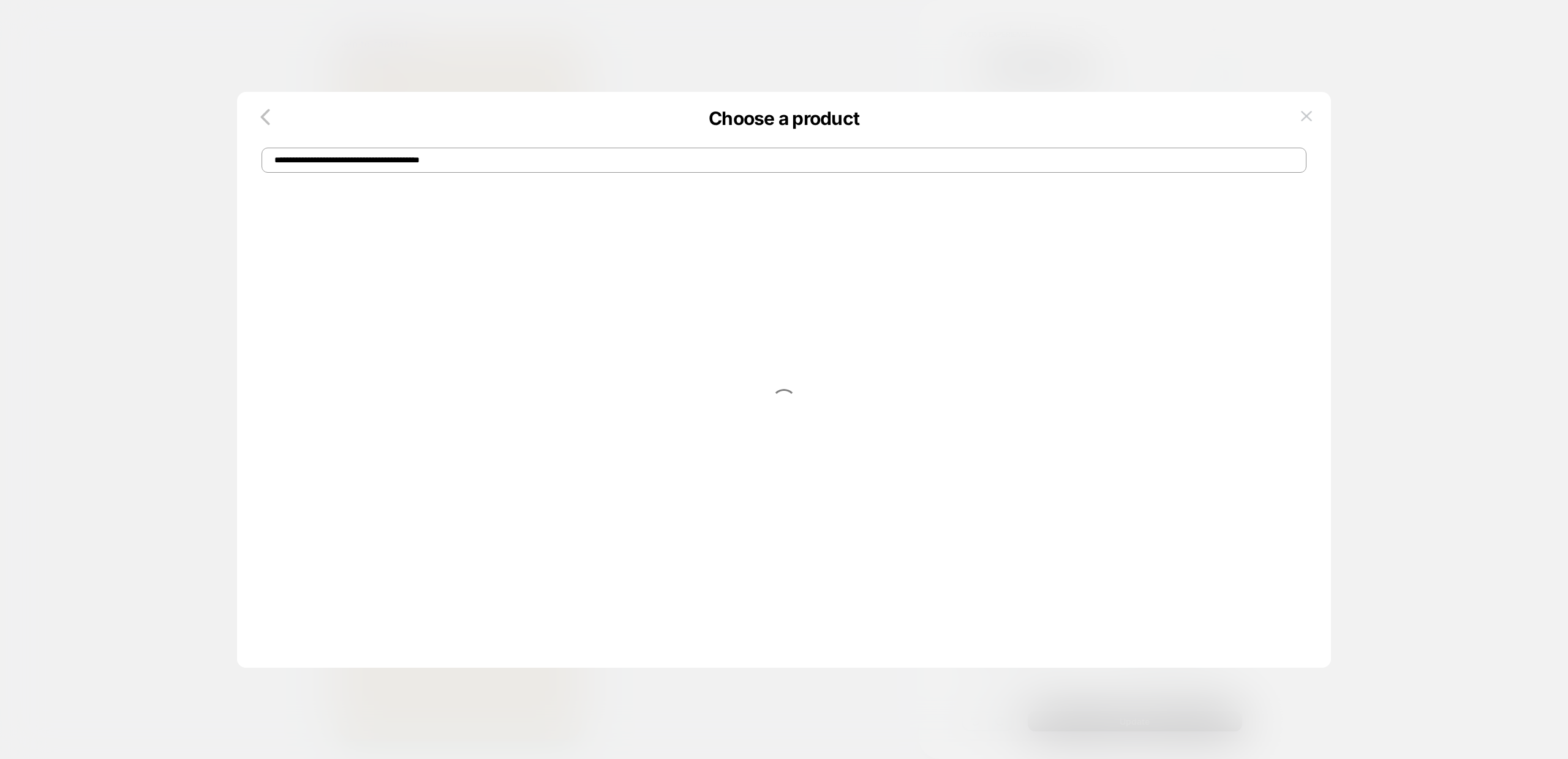
type input "**********"
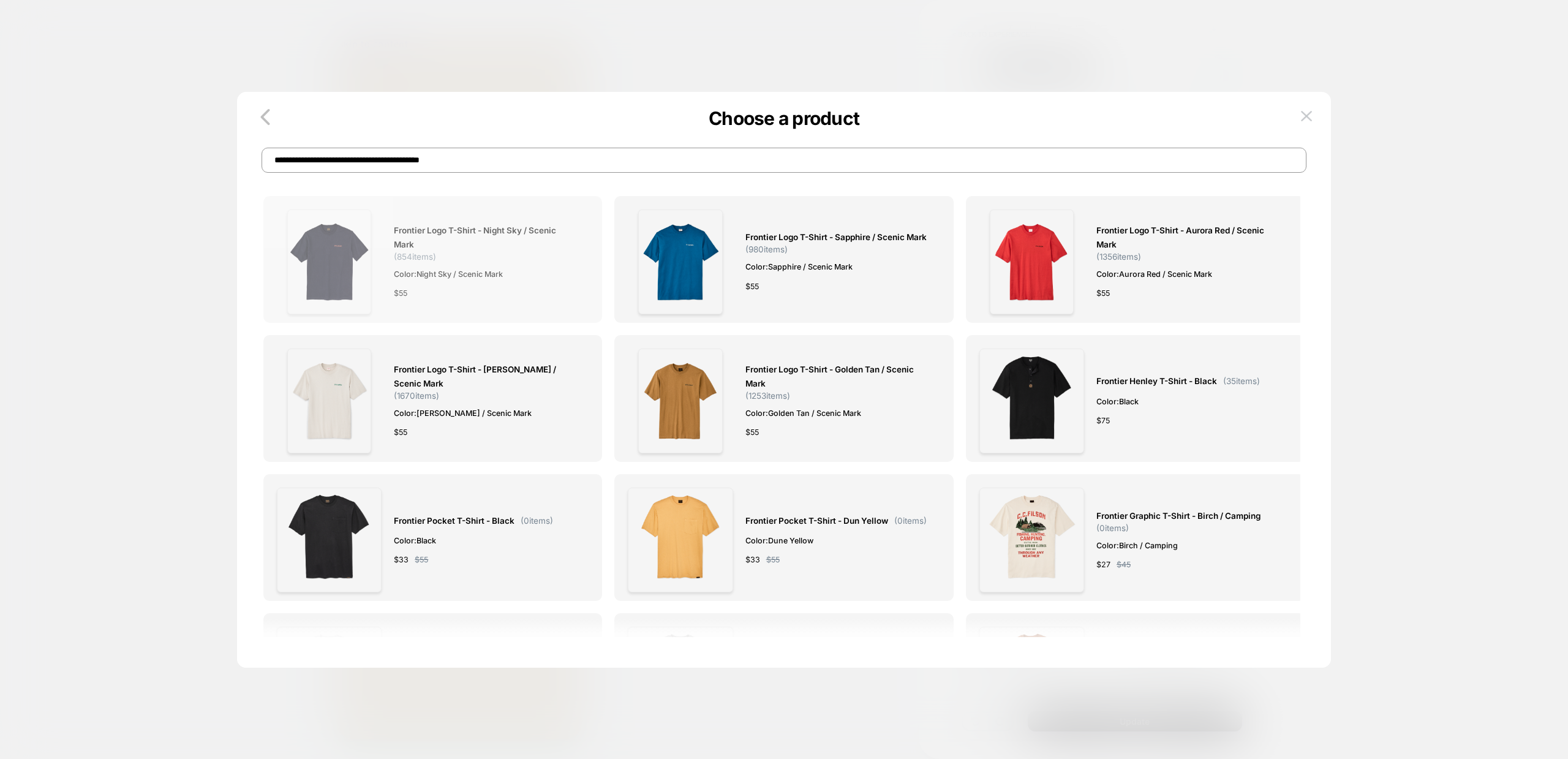
click at [449, 233] on span "Frontier Logo T-shirt - Night Sky / Scenic Mark" at bounding box center [485, 238] width 182 height 28
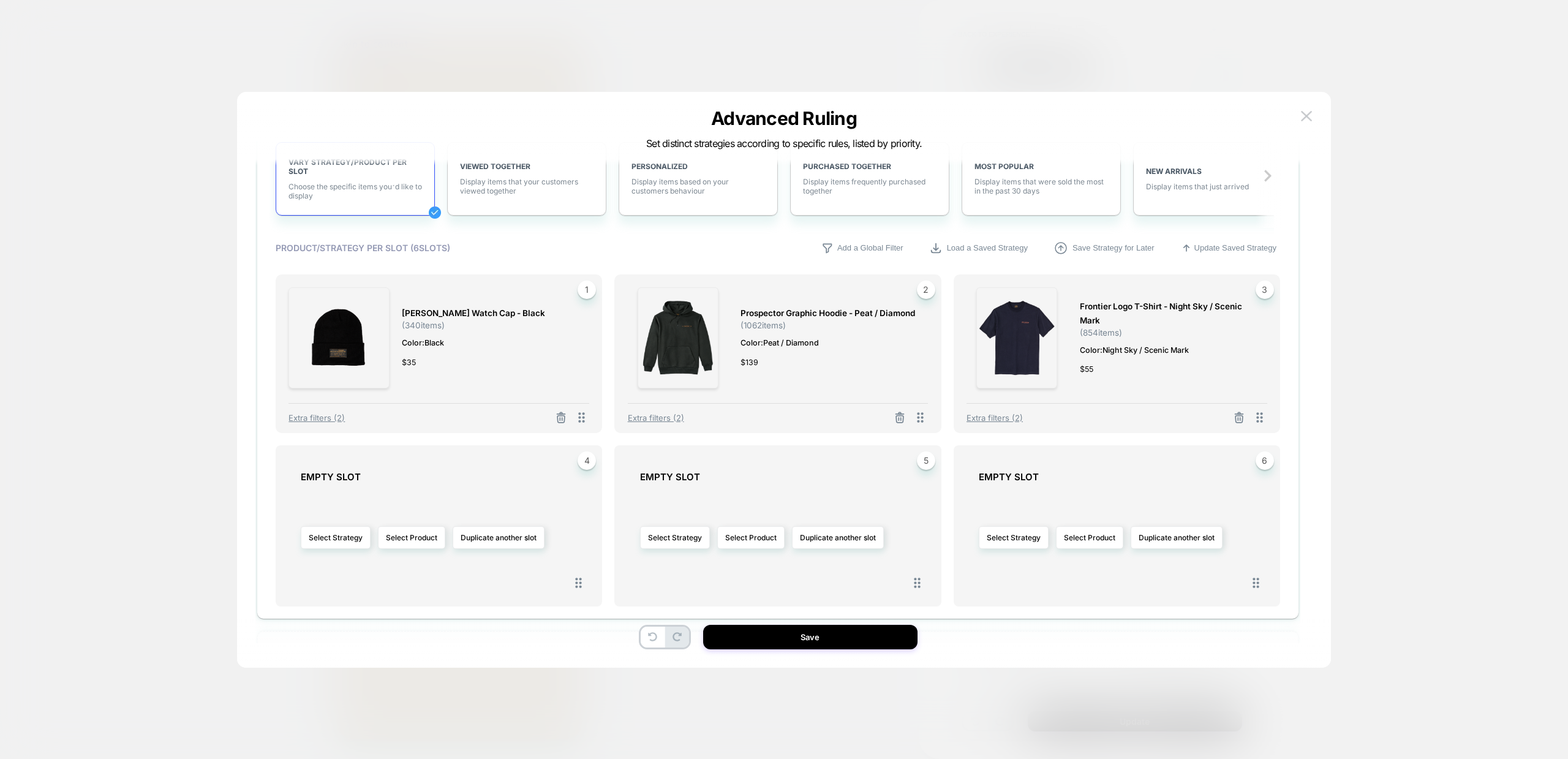
scroll to position [295, 0]
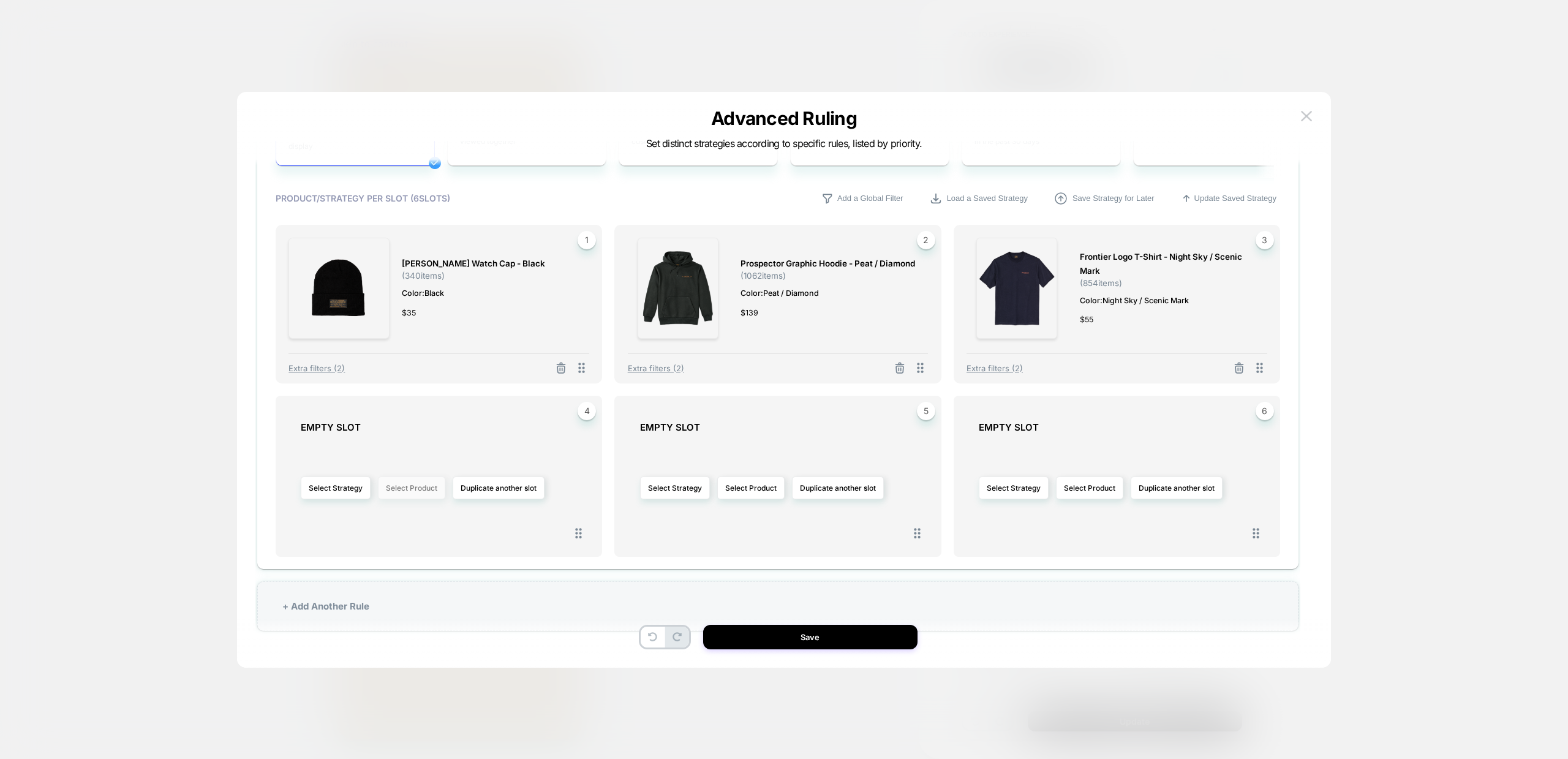
click at [422, 485] on button "Select Product" at bounding box center [412, 488] width 67 height 22
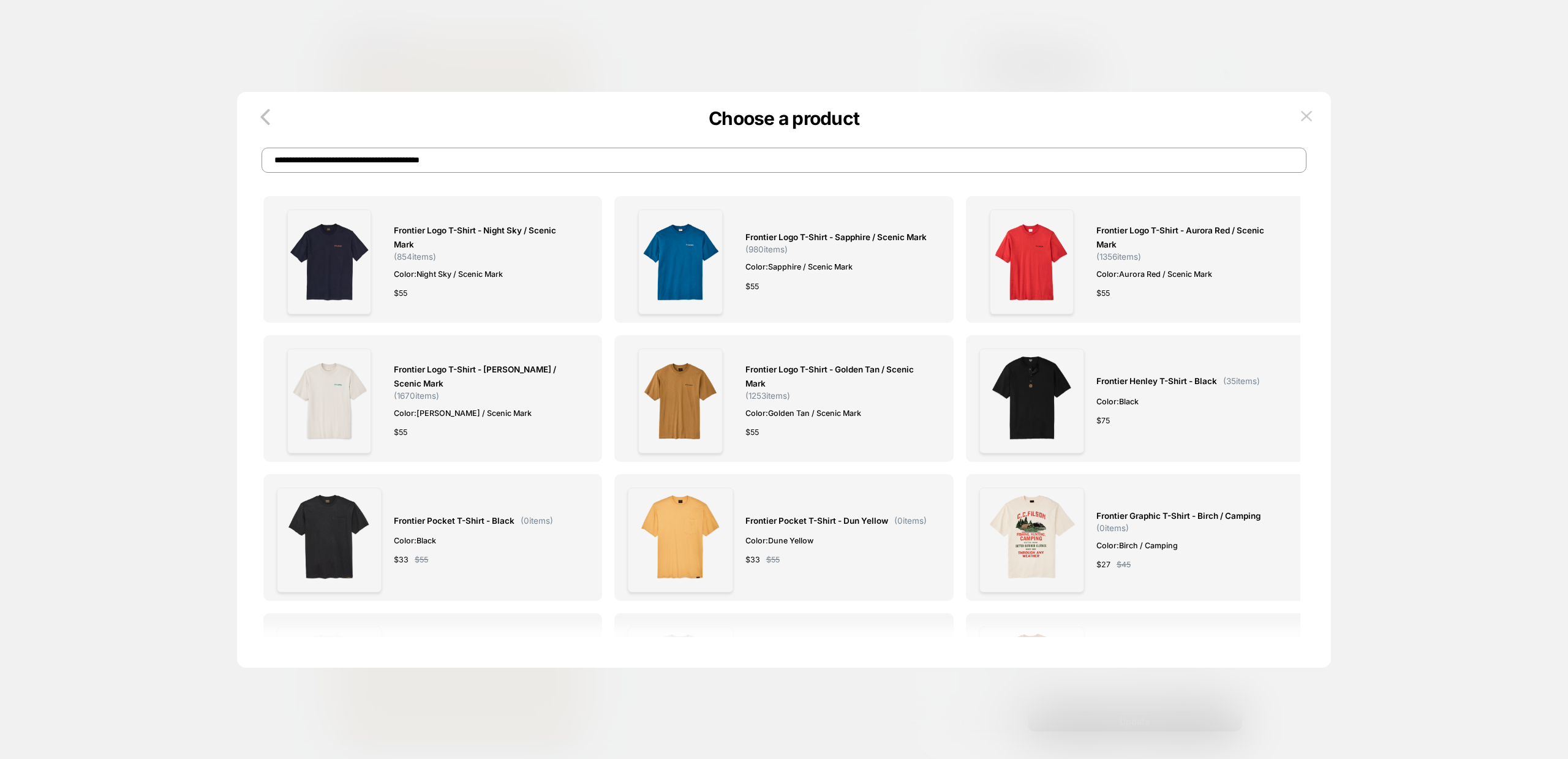
click at [482, 159] on input "**********" at bounding box center [784, 161] width 1045 height 25
paste input
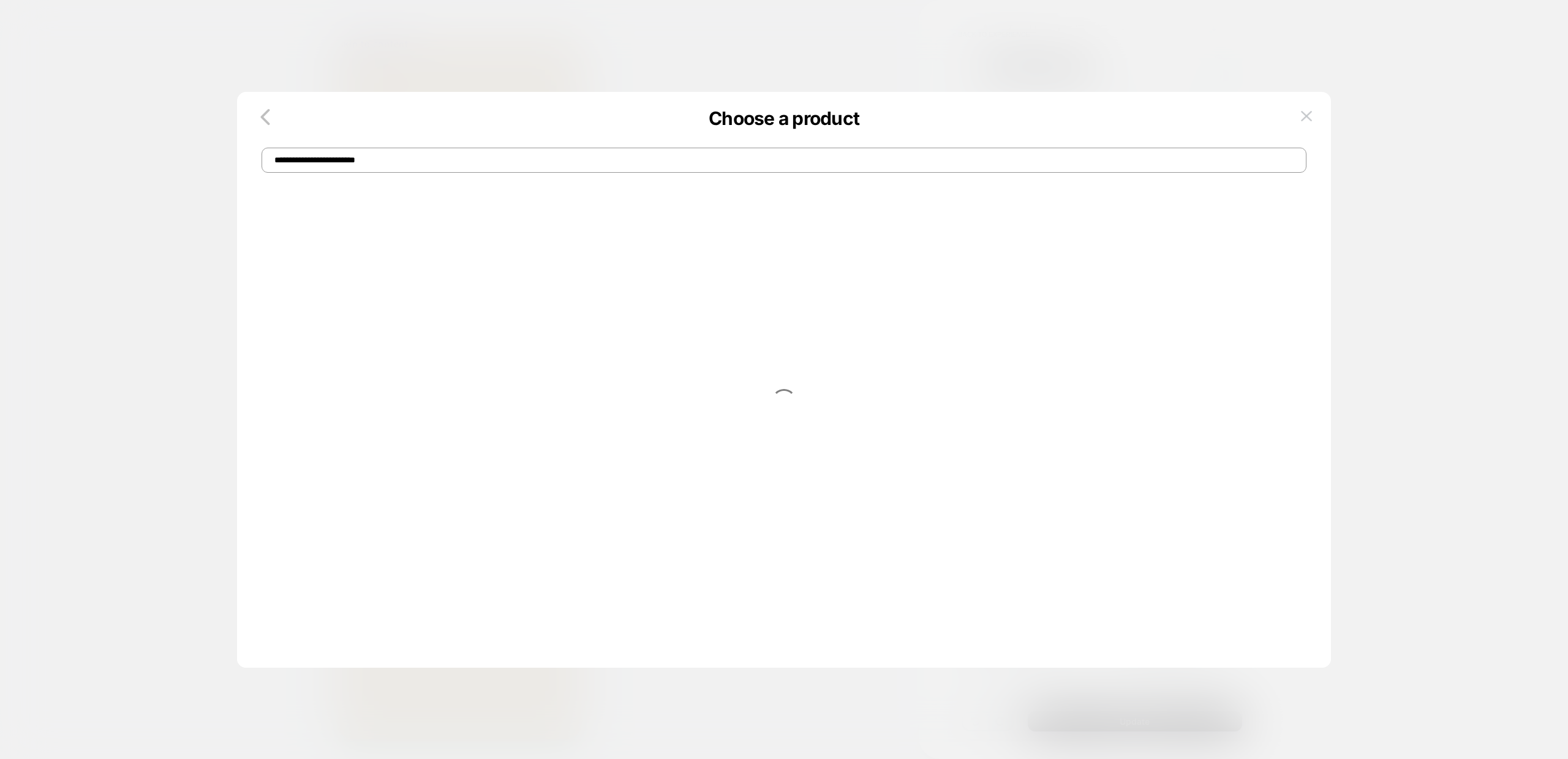
type input "**********"
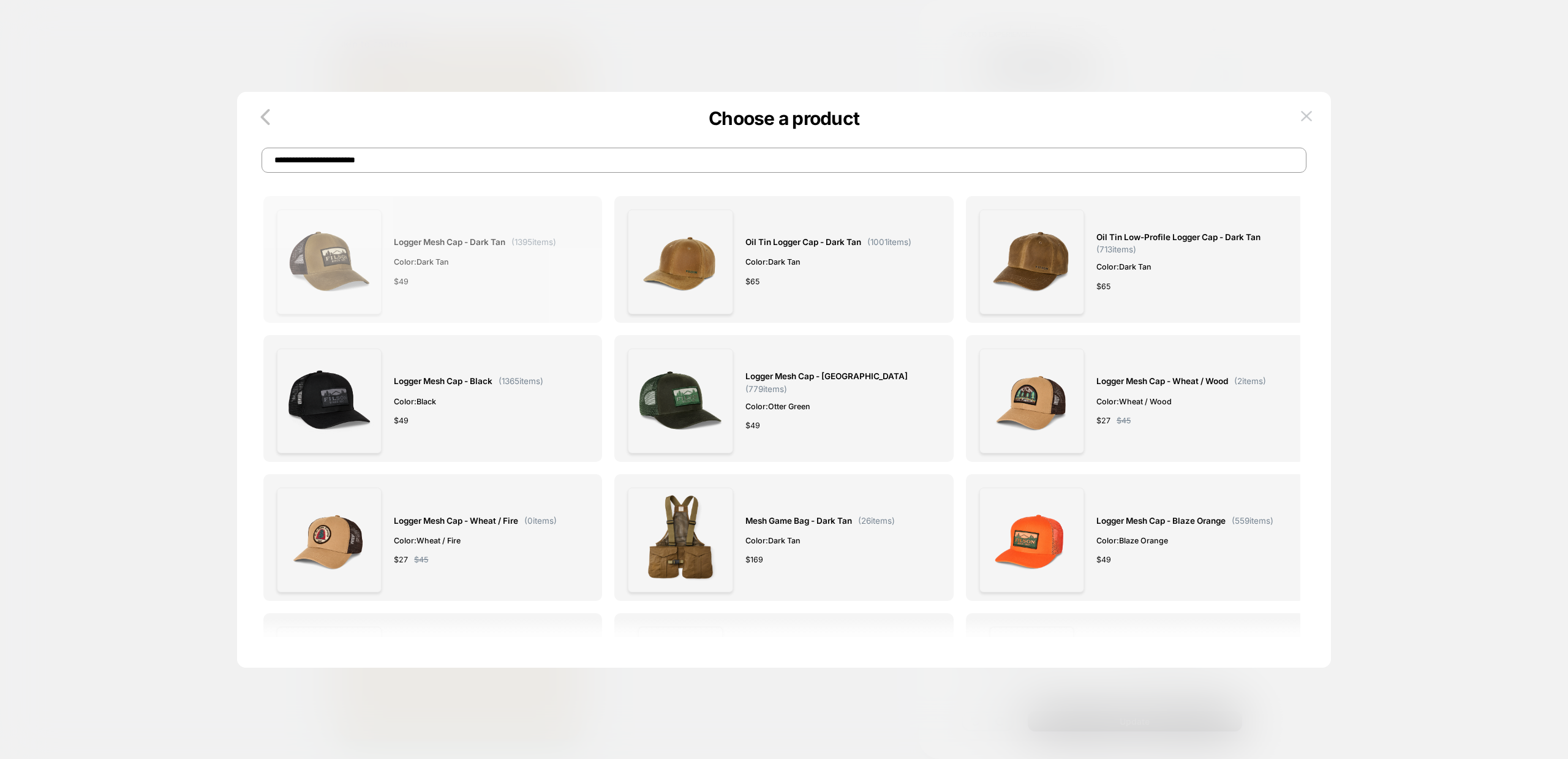
click at [484, 246] on span "Logger Mesh Cap - Dark Tan" at bounding box center [449, 242] width 111 height 14
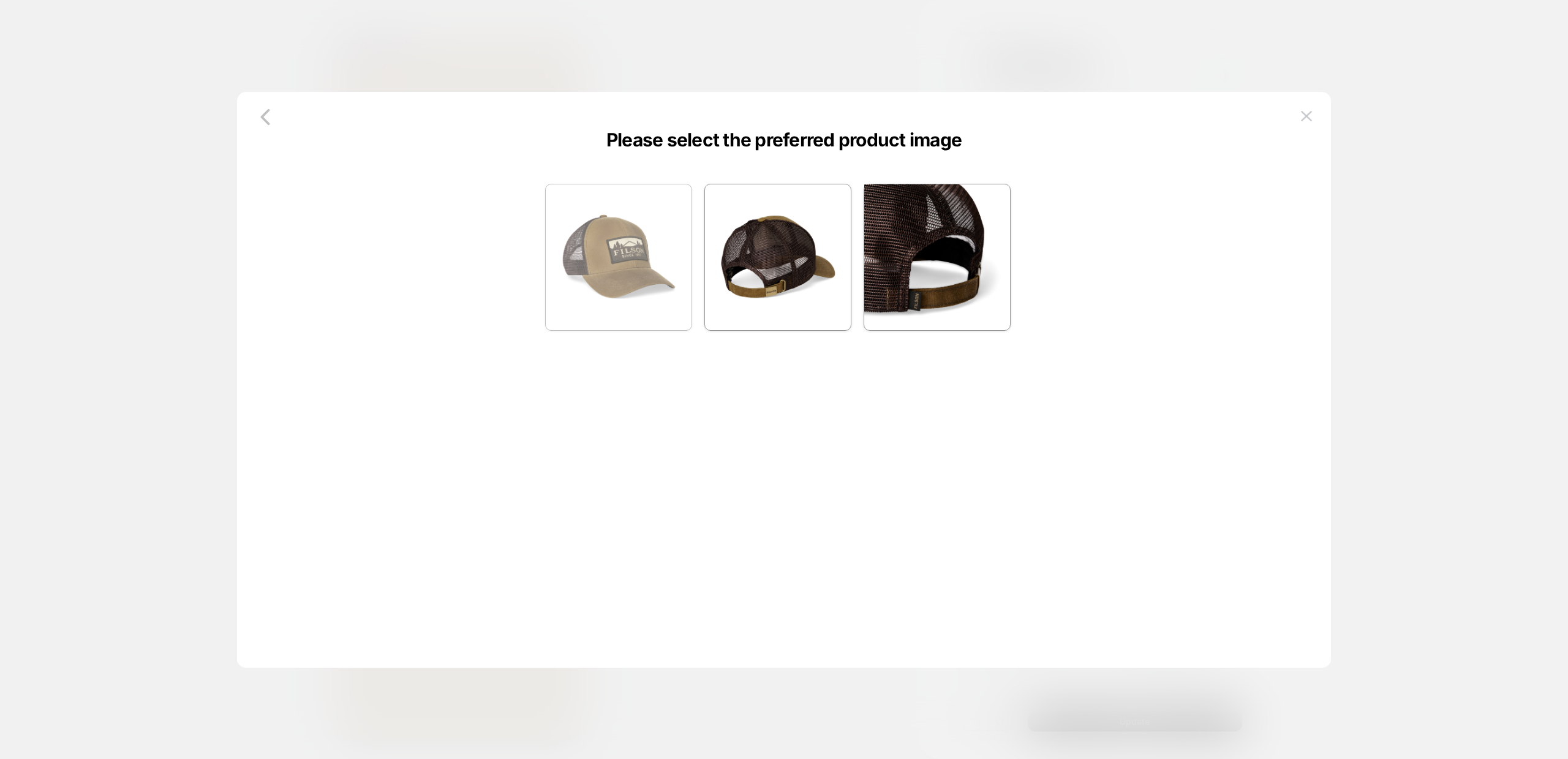
click at [595, 246] on img at bounding box center [618, 257] width 146 height 146
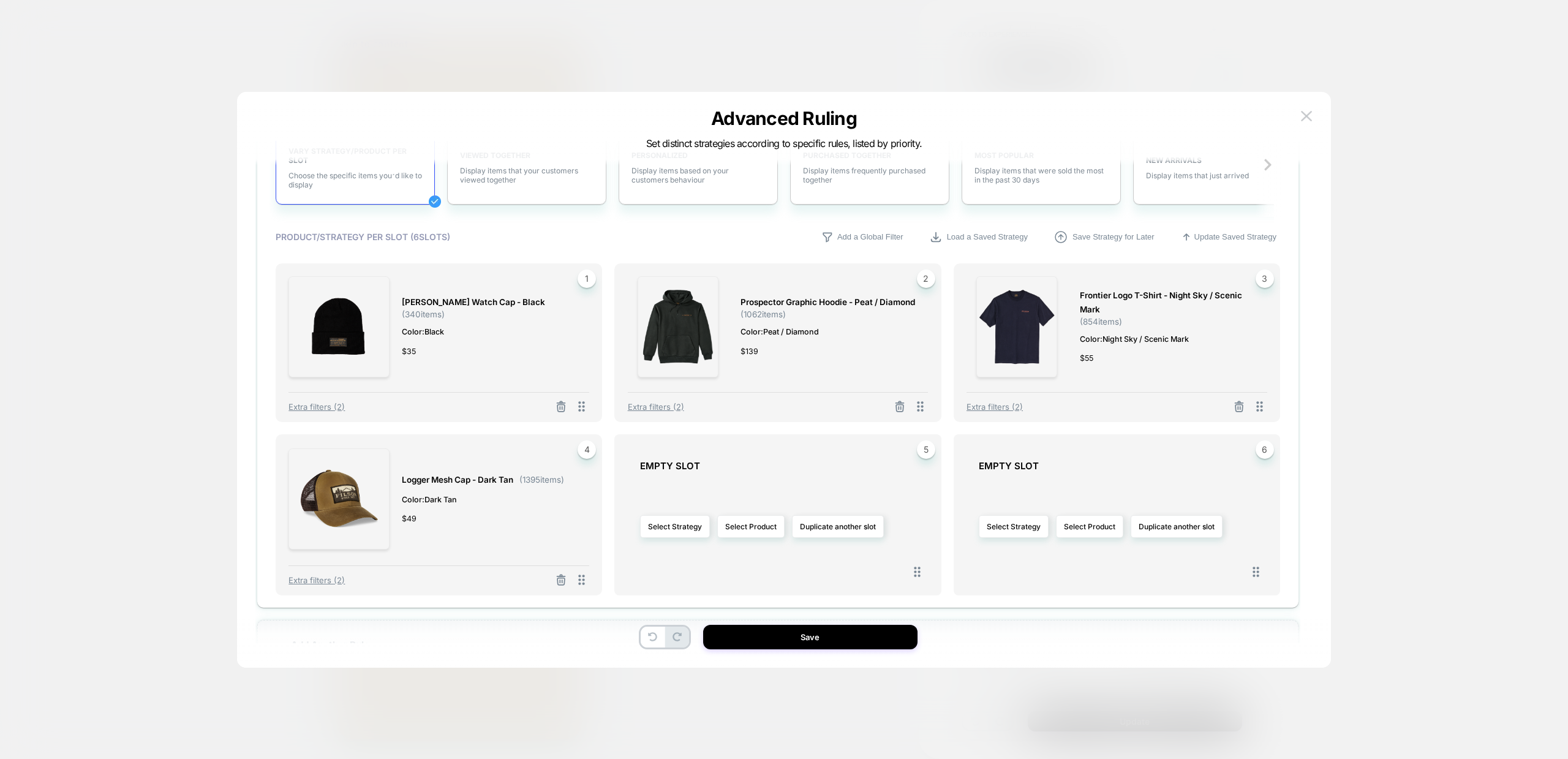
scroll to position [258, 0]
click at [745, 528] on button "Select Product" at bounding box center [751, 525] width 67 height 22
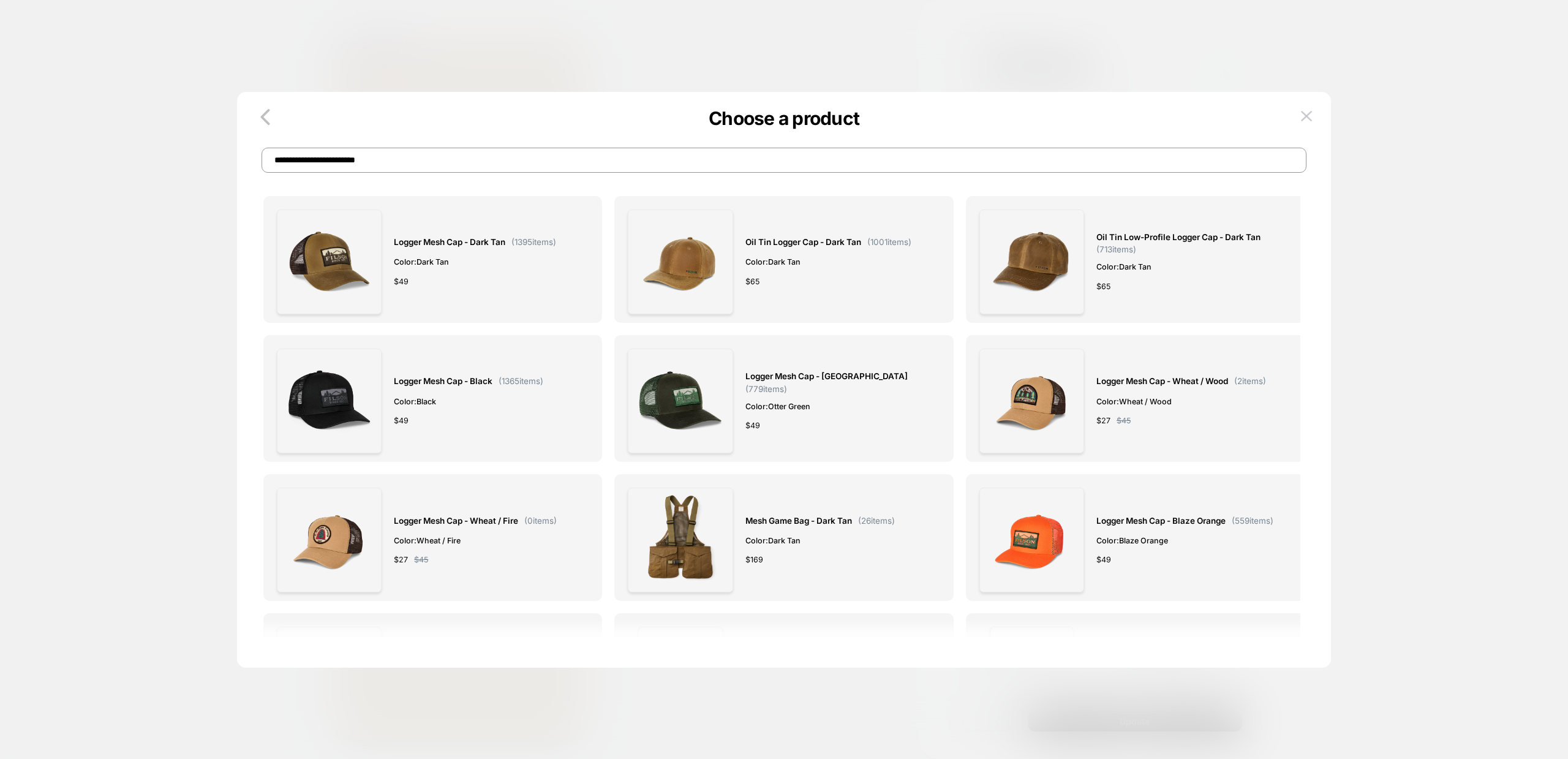
scroll to position [0, 0]
click at [593, 155] on input "**********" at bounding box center [784, 161] width 1045 height 25
paste input "**********"
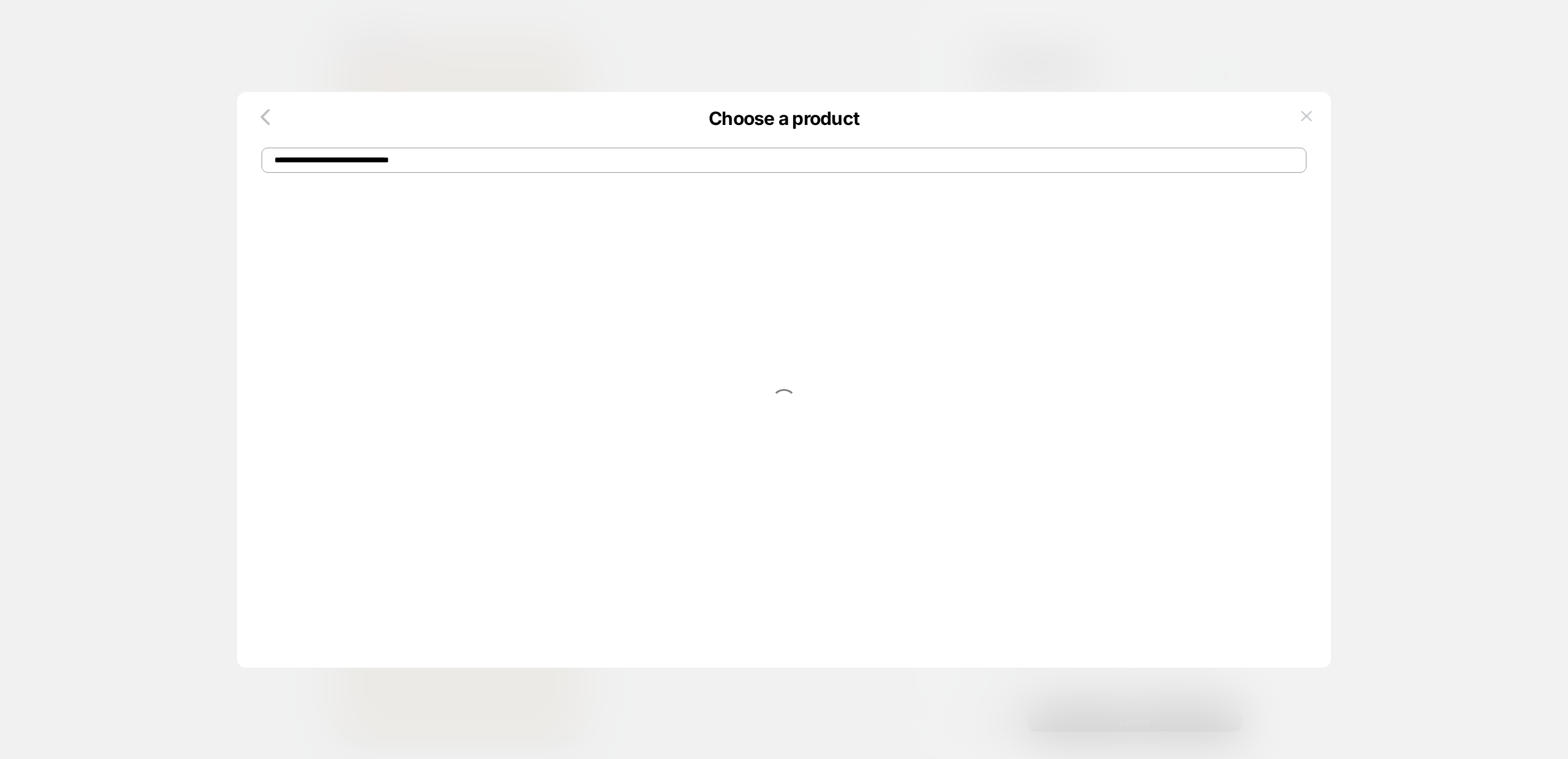
type input "**********"
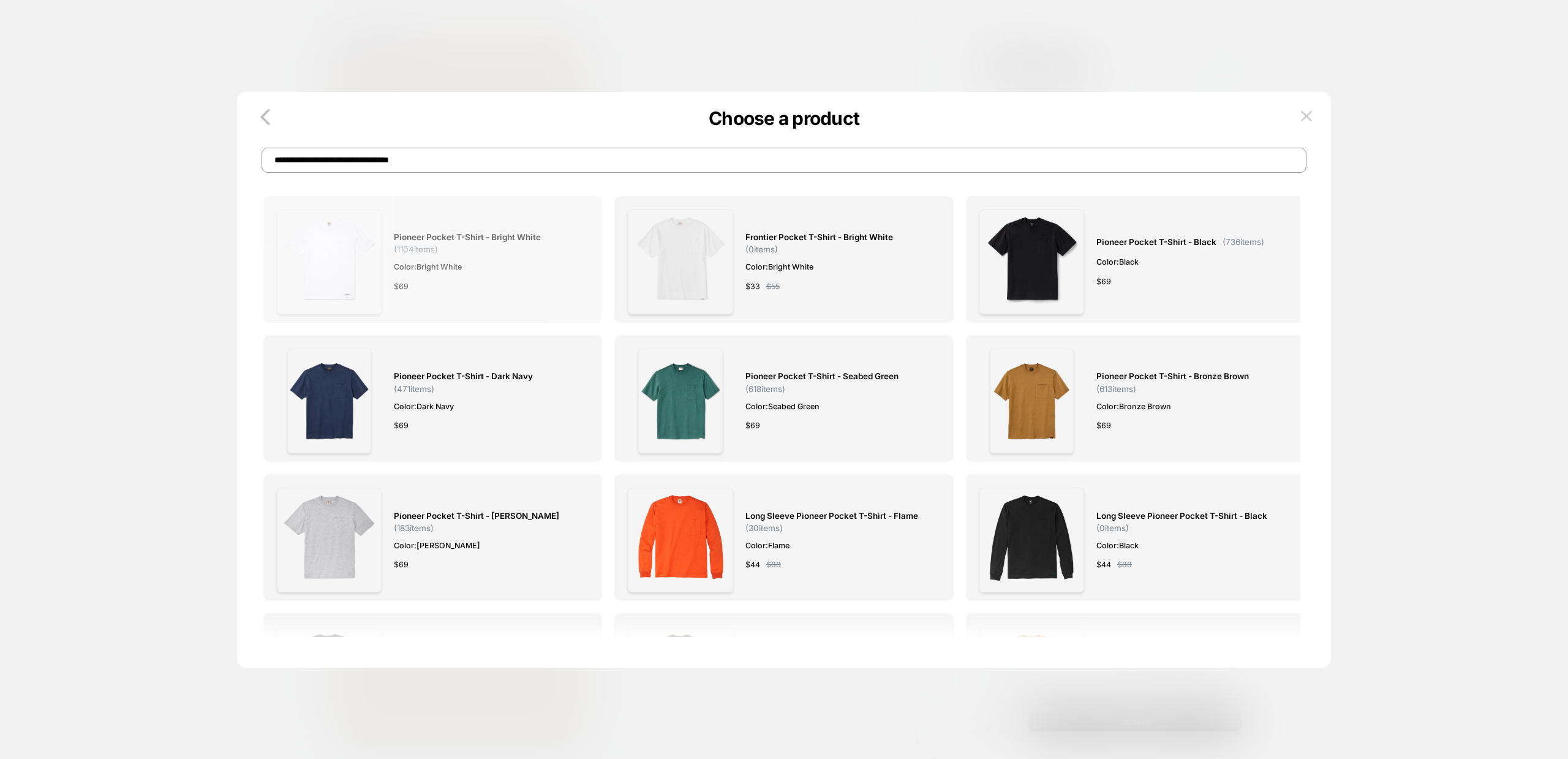
click at [466, 236] on span "Pioneer Pocket T-shirt - Bright White" at bounding box center [467, 237] width 147 height 14
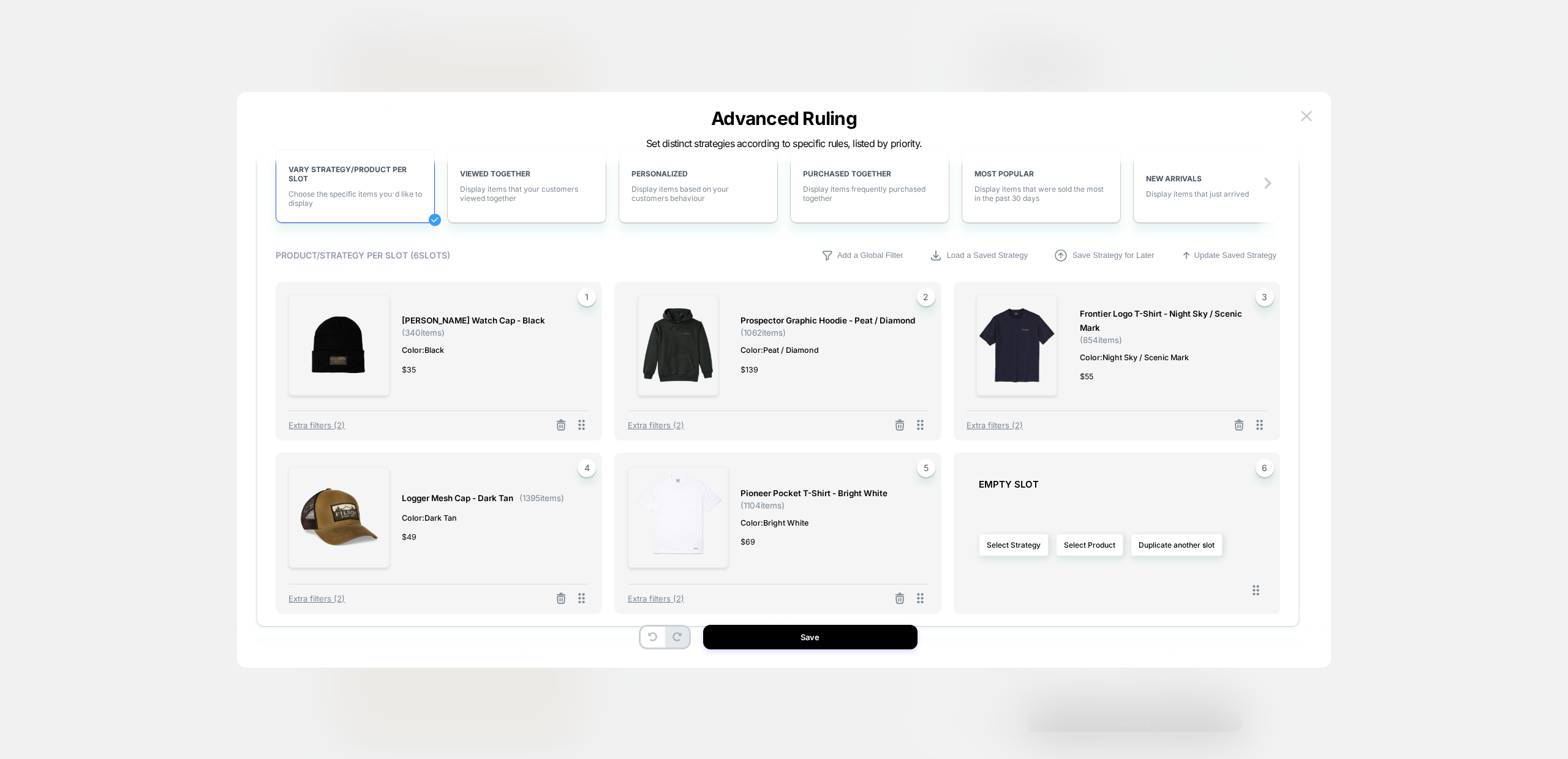
scroll to position [295, 0]
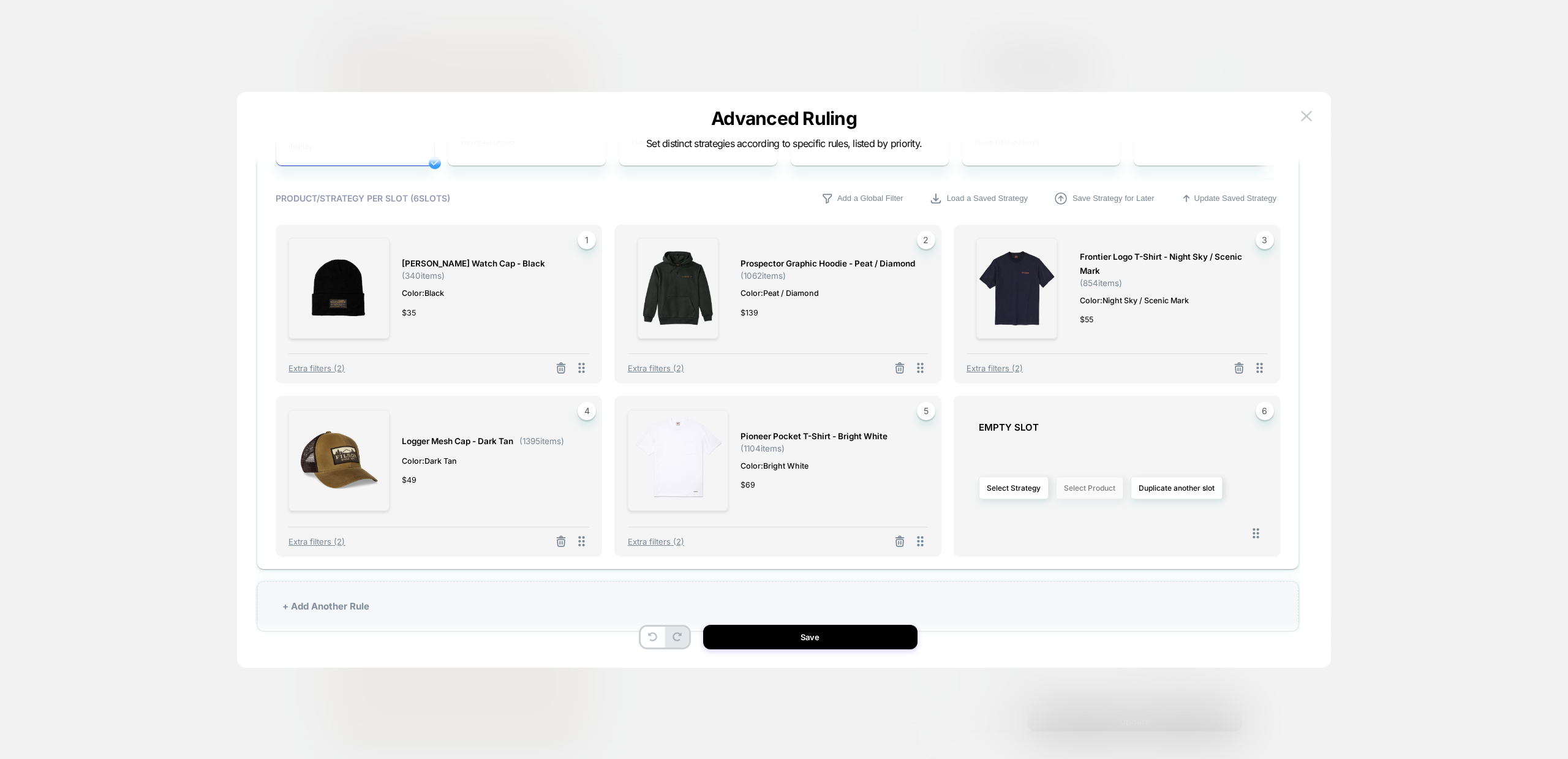
click at [1105, 484] on button "Select Product" at bounding box center [1090, 488] width 67 height 22
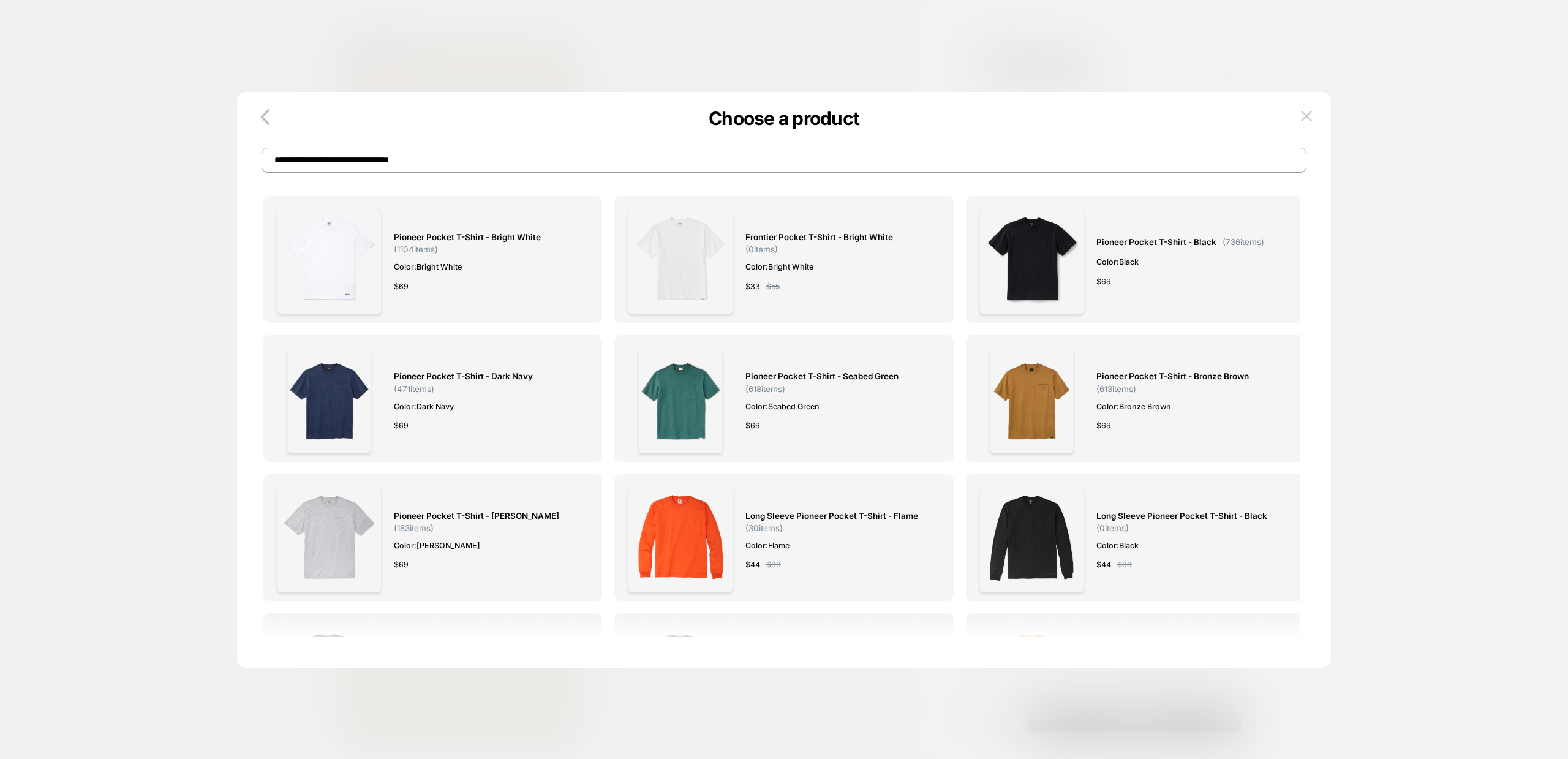
click at [479, 167] on input "**********" at bounding box center [784, 161] width 1045 height 25
paste input "**"
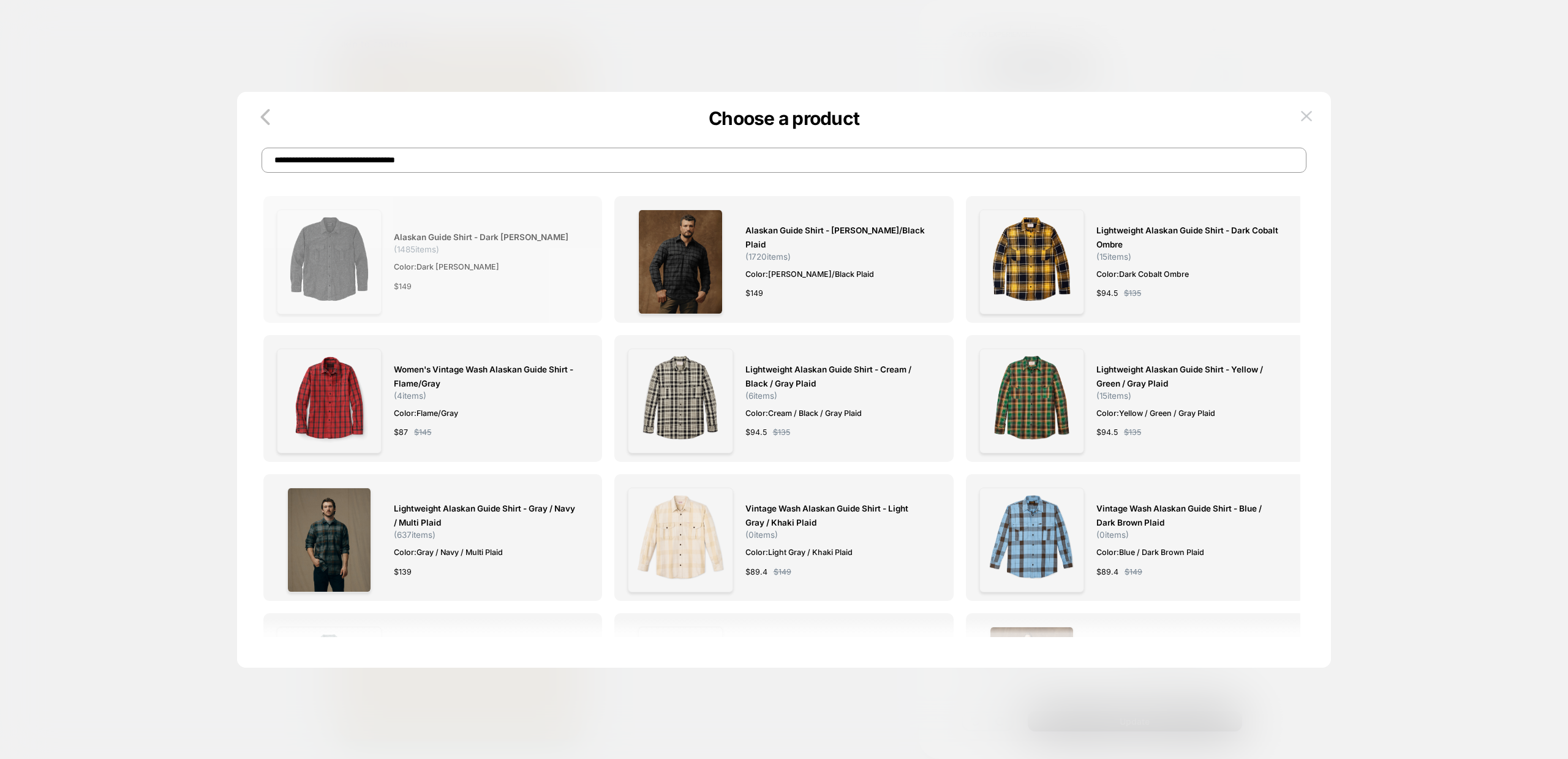
type input "**********"
click at [422, 237] on span "Alaskan Guide Shirt - Dark Heather Gray" at bounding box center [481, 237] width 175 height 14
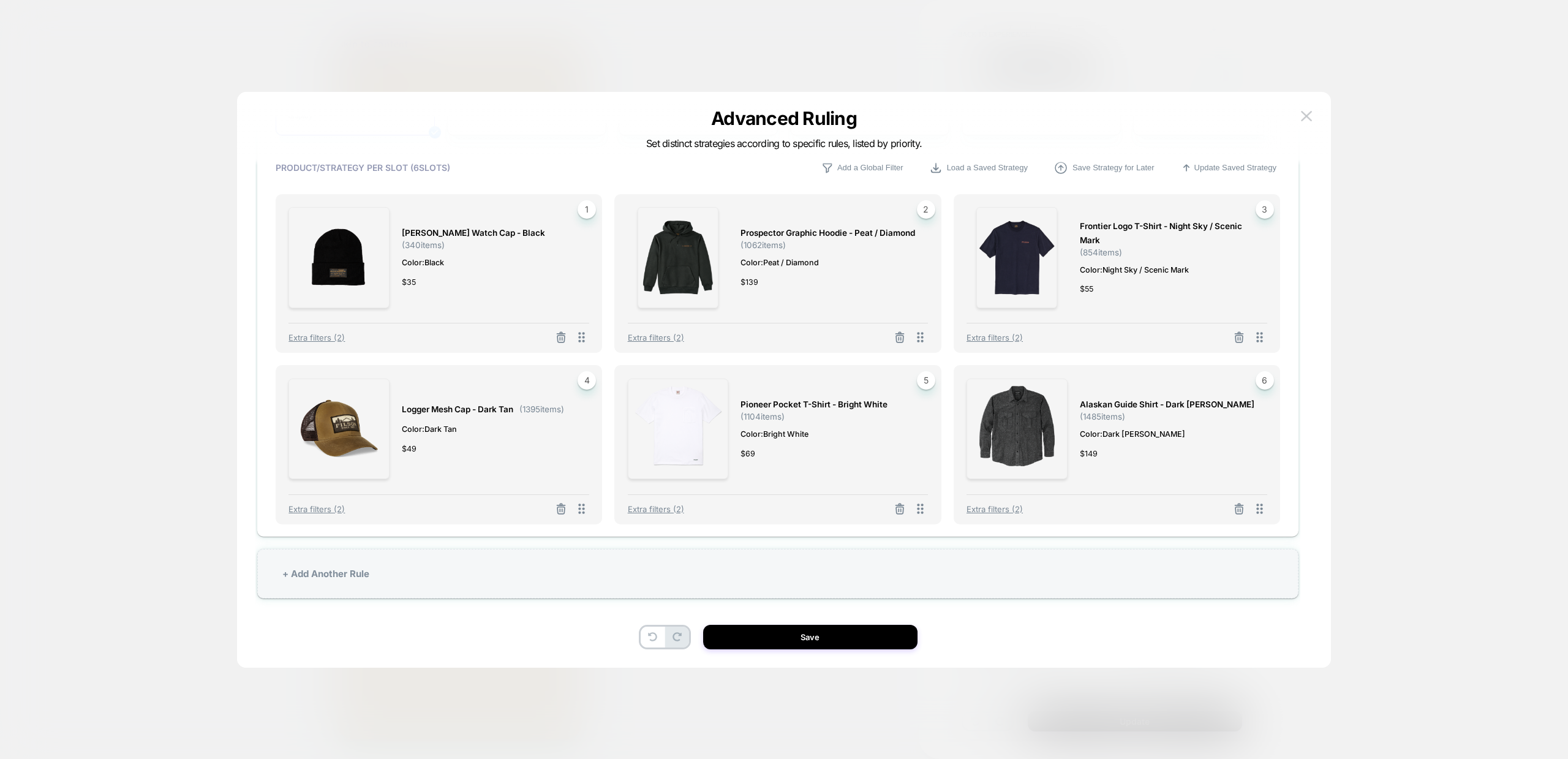
scroll to position [37, 0]
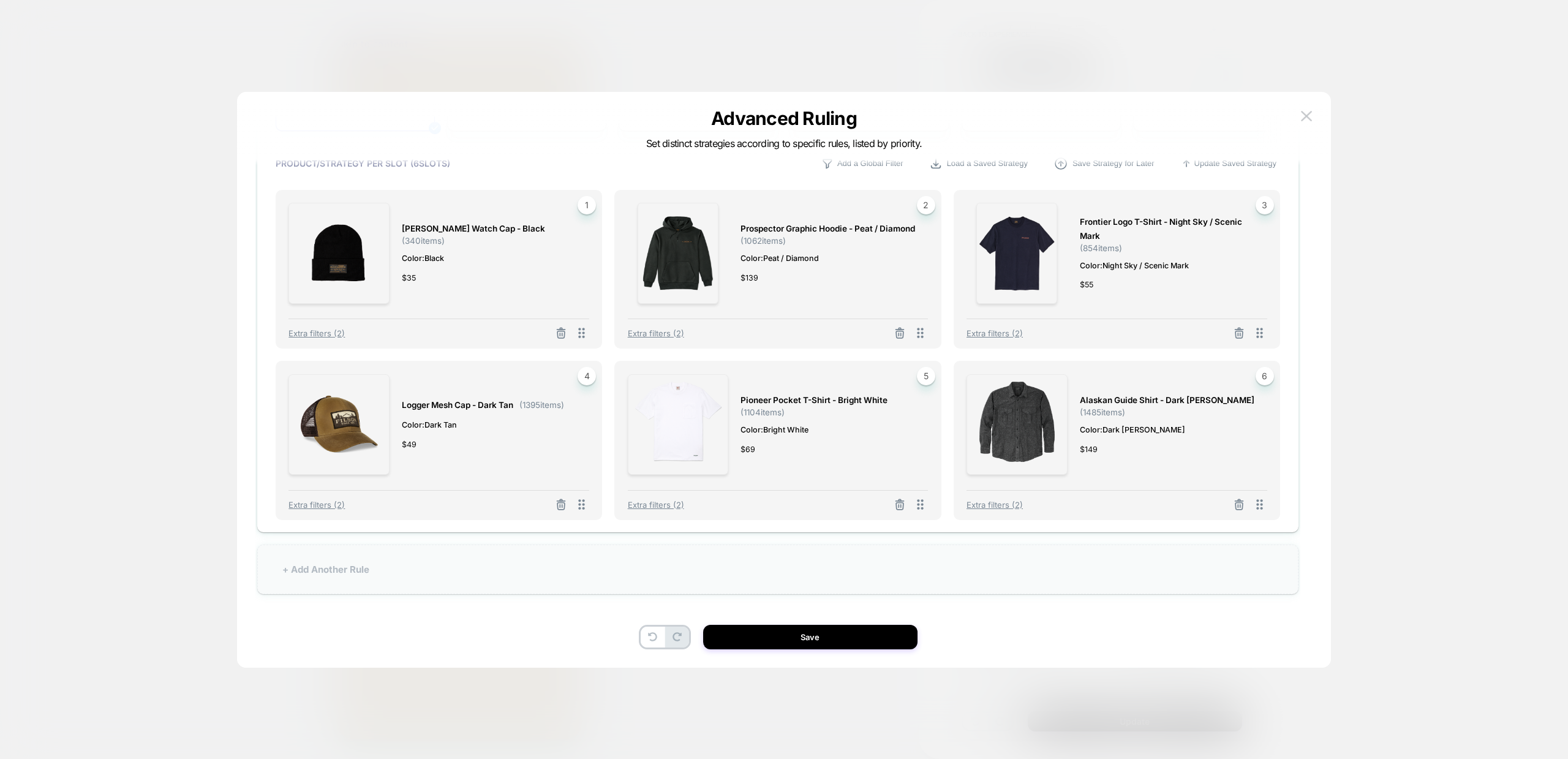
click at [345, 564] on div "+ Add Another Rule" at bounding box center [777, 569] width 1041 height 49
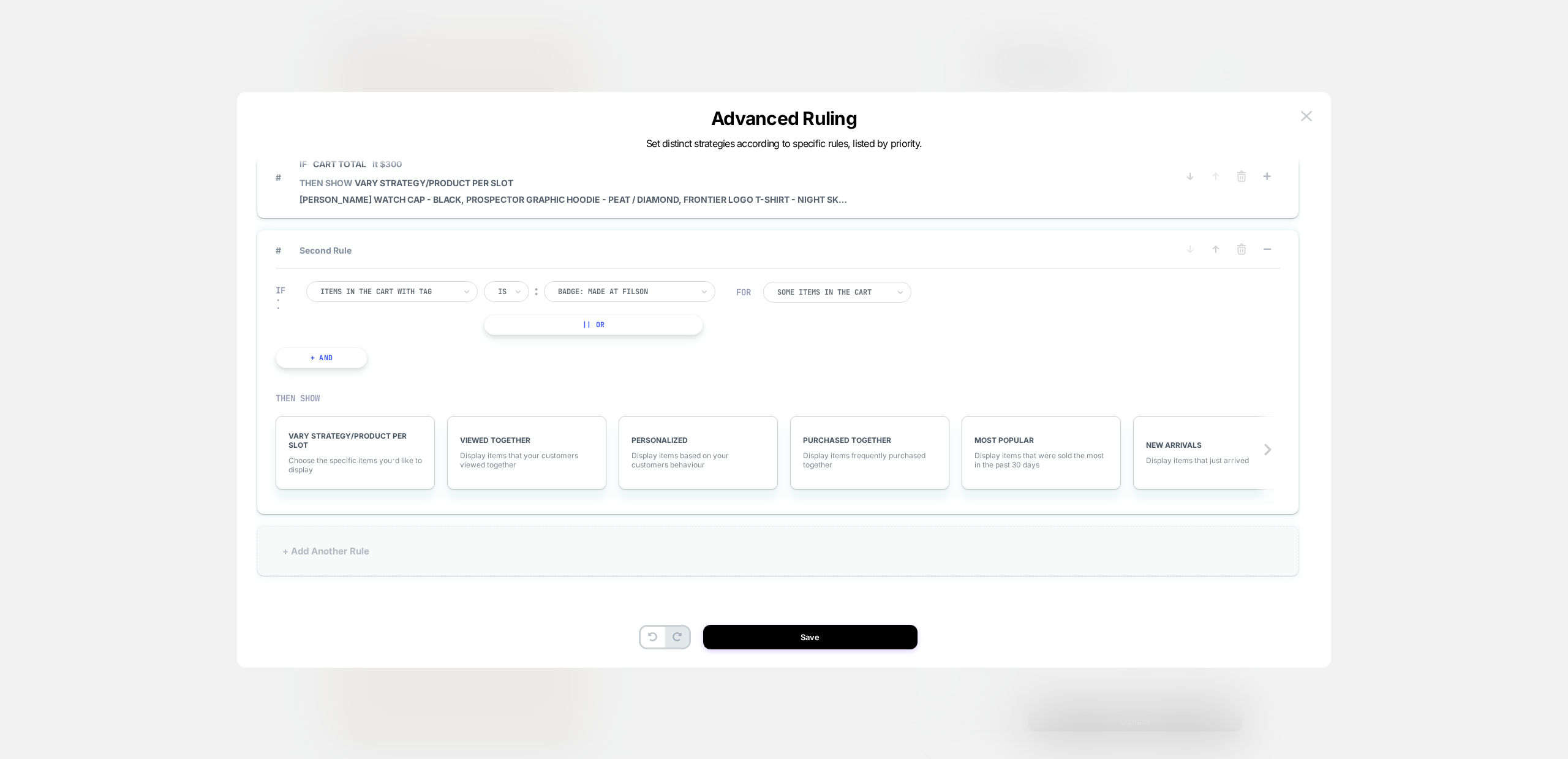
scroll to position [0, 0]
click at [424, 289] on div at bounding box center [388, 291] width 135 height 11
click at [348, 385] on div "Cart Total" at bounding box center [398, 381] width 159 height 19
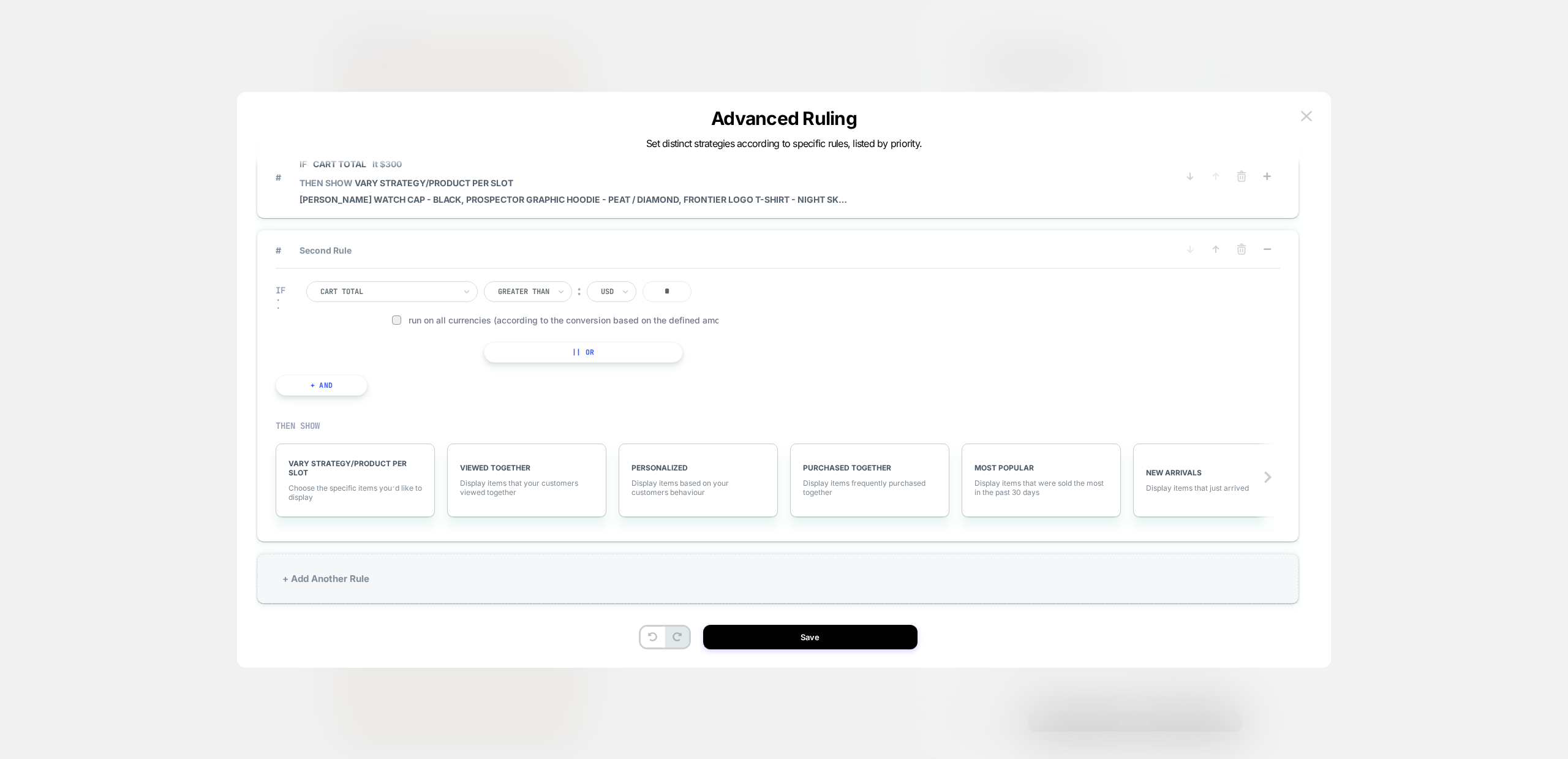
click at [662, 295] on input "*" at bounding box center [667, 291] width 49 height 21
type input "***"
click at [332, 386] on button "+ And" at bounding box center [321, 385] width 92 height 21
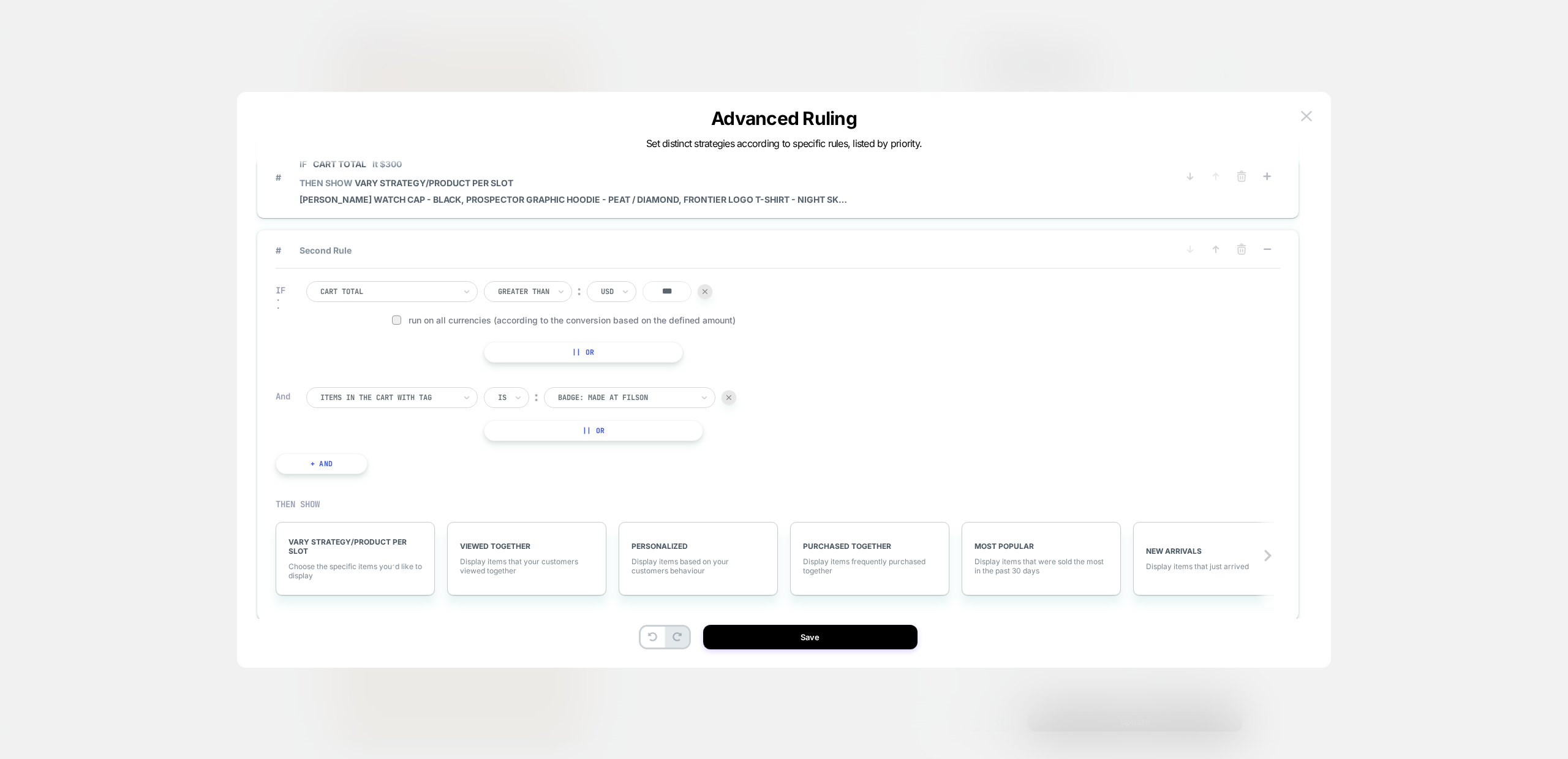
click at [380, 401] on div at bounding box center [388, 397] width 135 height 11
click at [376, 493] on div "Cart Total" at bounding box center [398, 487] width 159 height 19
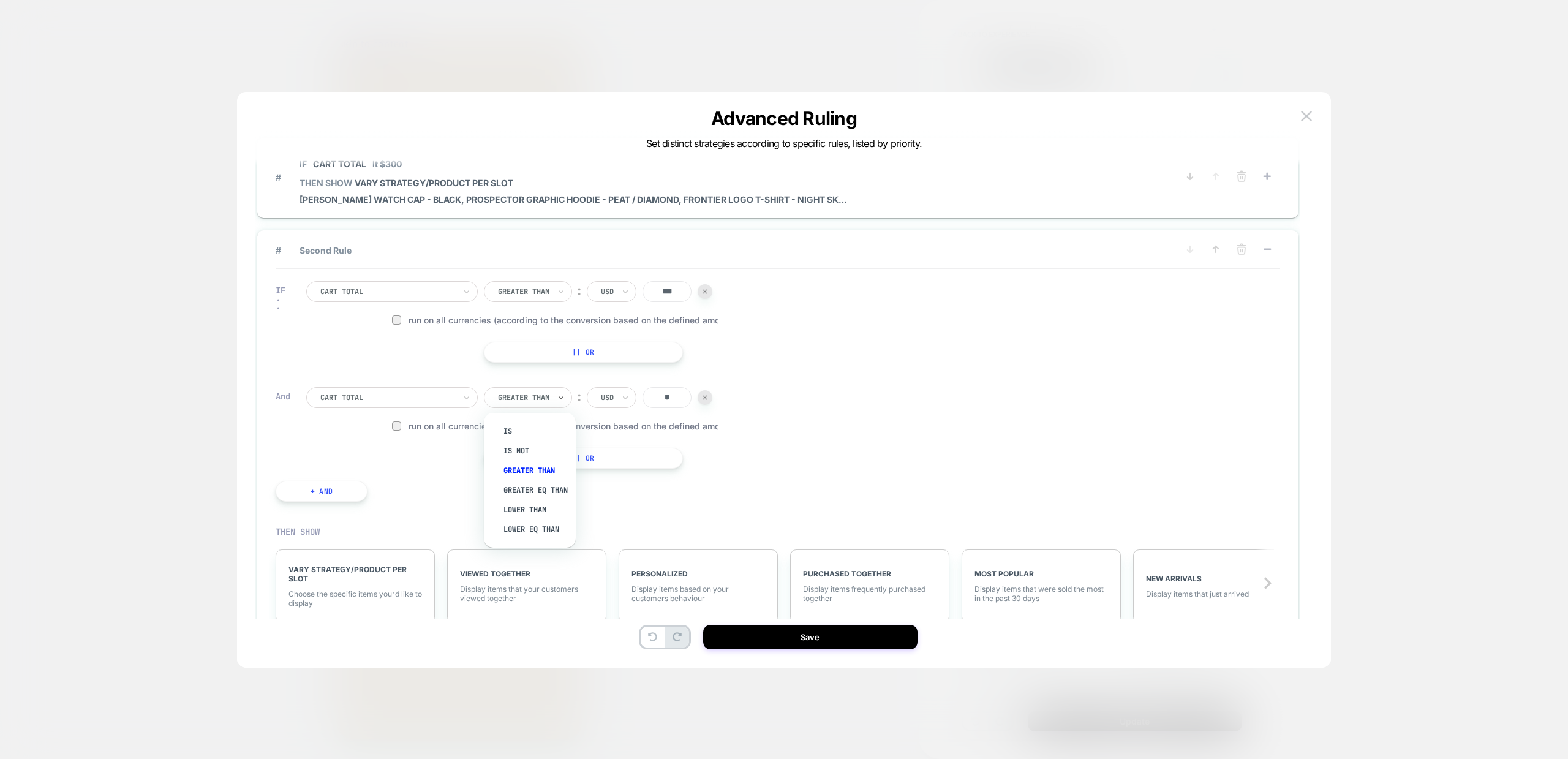
click at [558, 397] on div "Greater Than" at bounding box center [528, 397] width 88 height 21
click at [538, 519] on div "Lower Than" at bounding box center [536, 509] width 80 height 19
click at [664, 401] on input "*" at bounding box center [658, 397] width 49 height 21
type input "***"
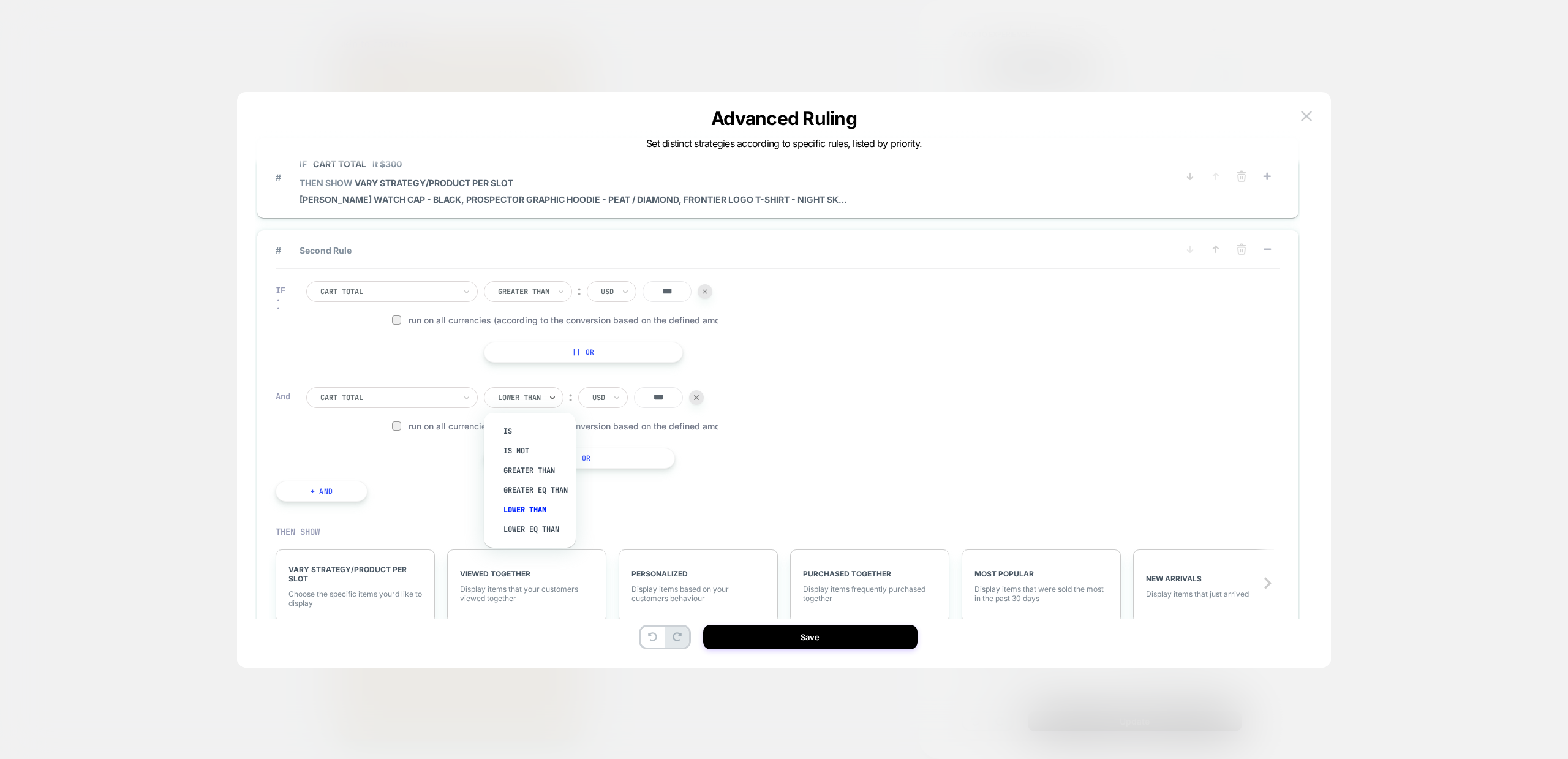
click at [528, 397] on div at bounding box center [519, 397] width 43 height 11
click at [530, 539] on div "Lower Eq Than" at bounding box center [536, 529] width 80 height 19
click at [549, 291] on div at bounding box center [523, 291] width 52 height 11
click at [532, 386] on div "Greater Eq Than" at bounding box center [536, 384] width 80 height 19
click at [551, 398] on div at bounding box center [525, 397] width 56 height 11
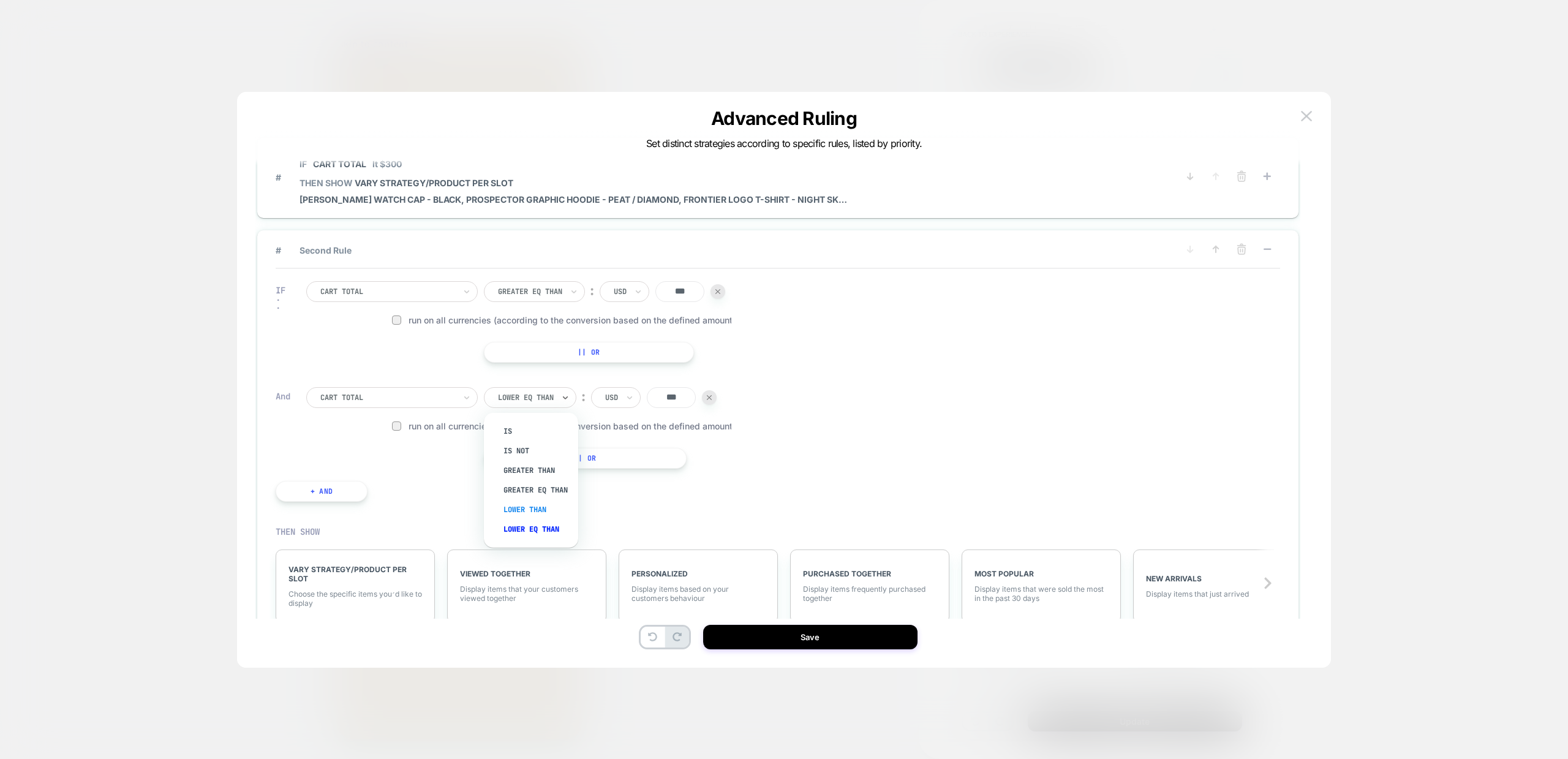
click at [525, 514] on div "Lower Than" at bounding box center [537, 509] width 82 height 19
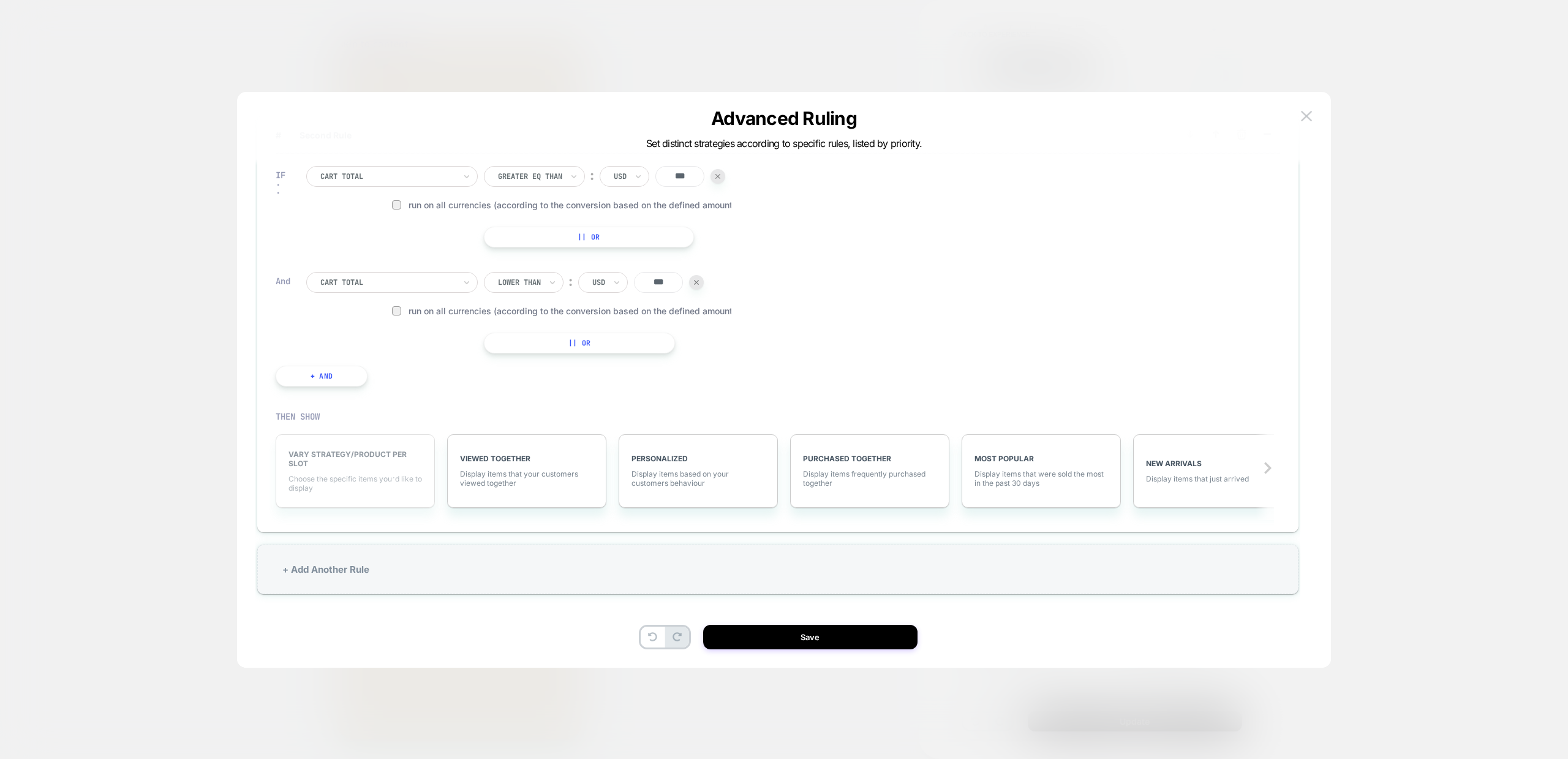
click at [354, 478] on span "Choose the specific items you׳d like to display" at bounding box center [355, 483] width 134 height 19
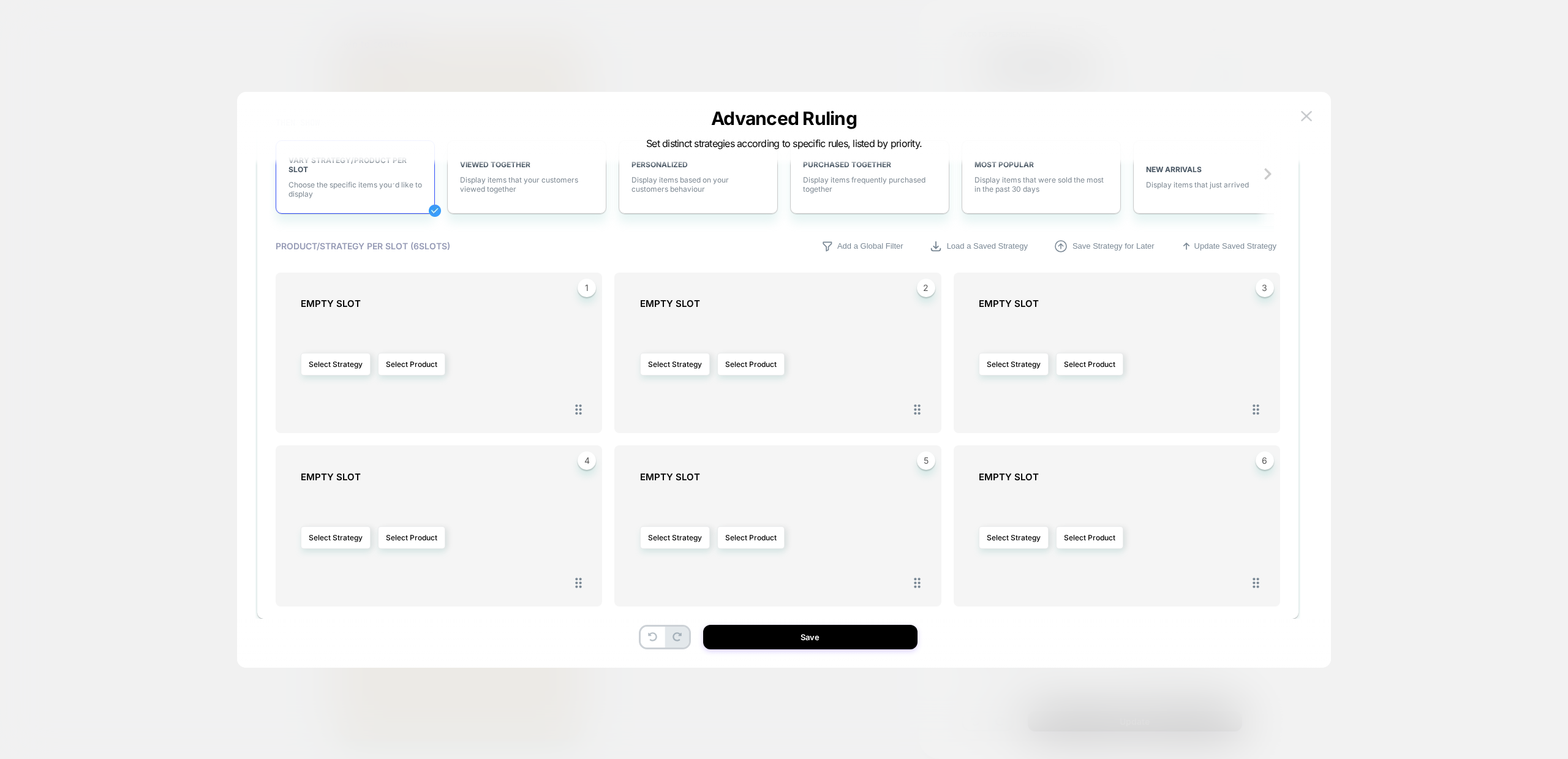
scroll to position [419, 0]
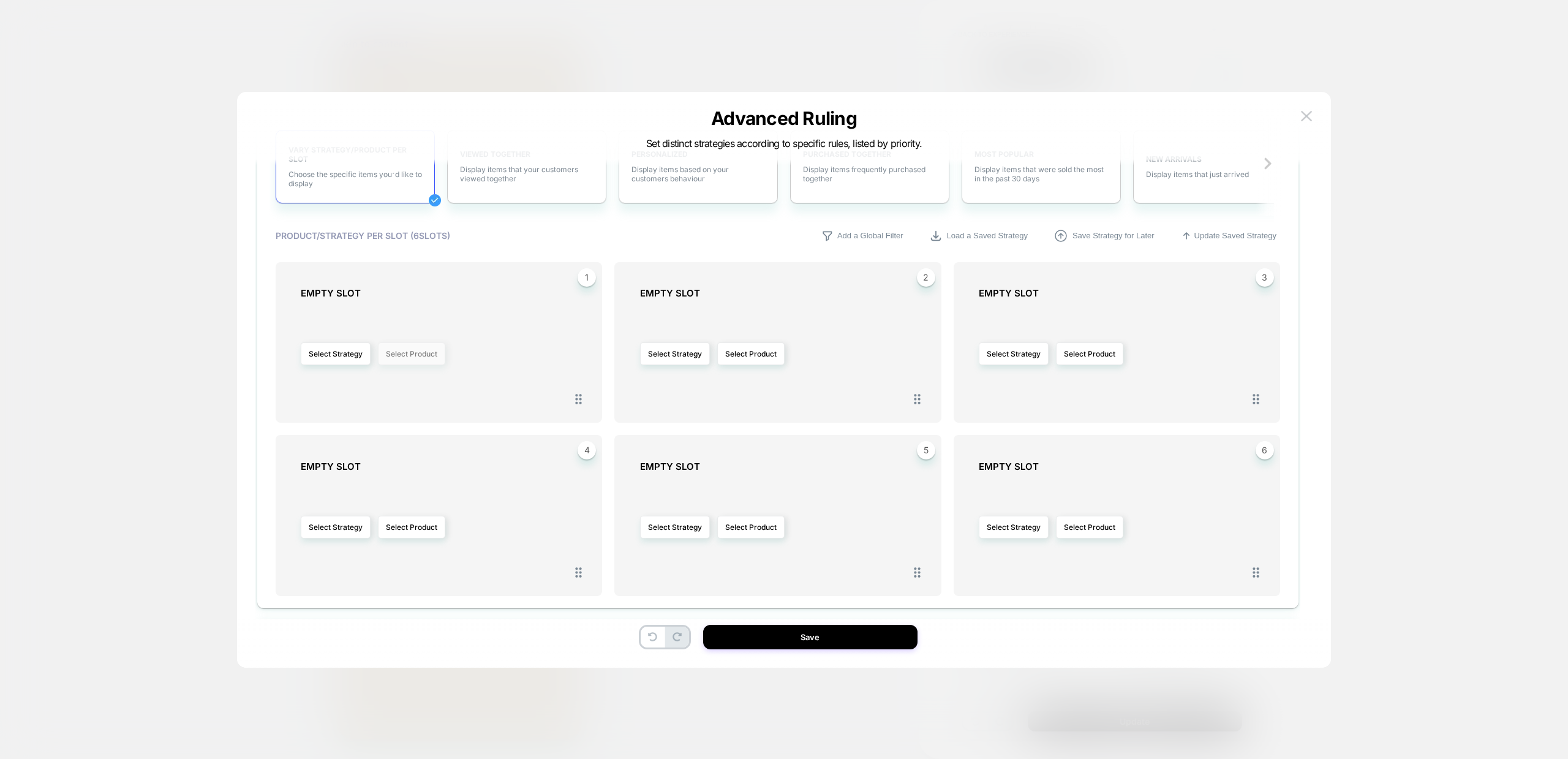
click at [419, 355] on button "Select Product" at bounding box center [412, 353] width 67 height 22
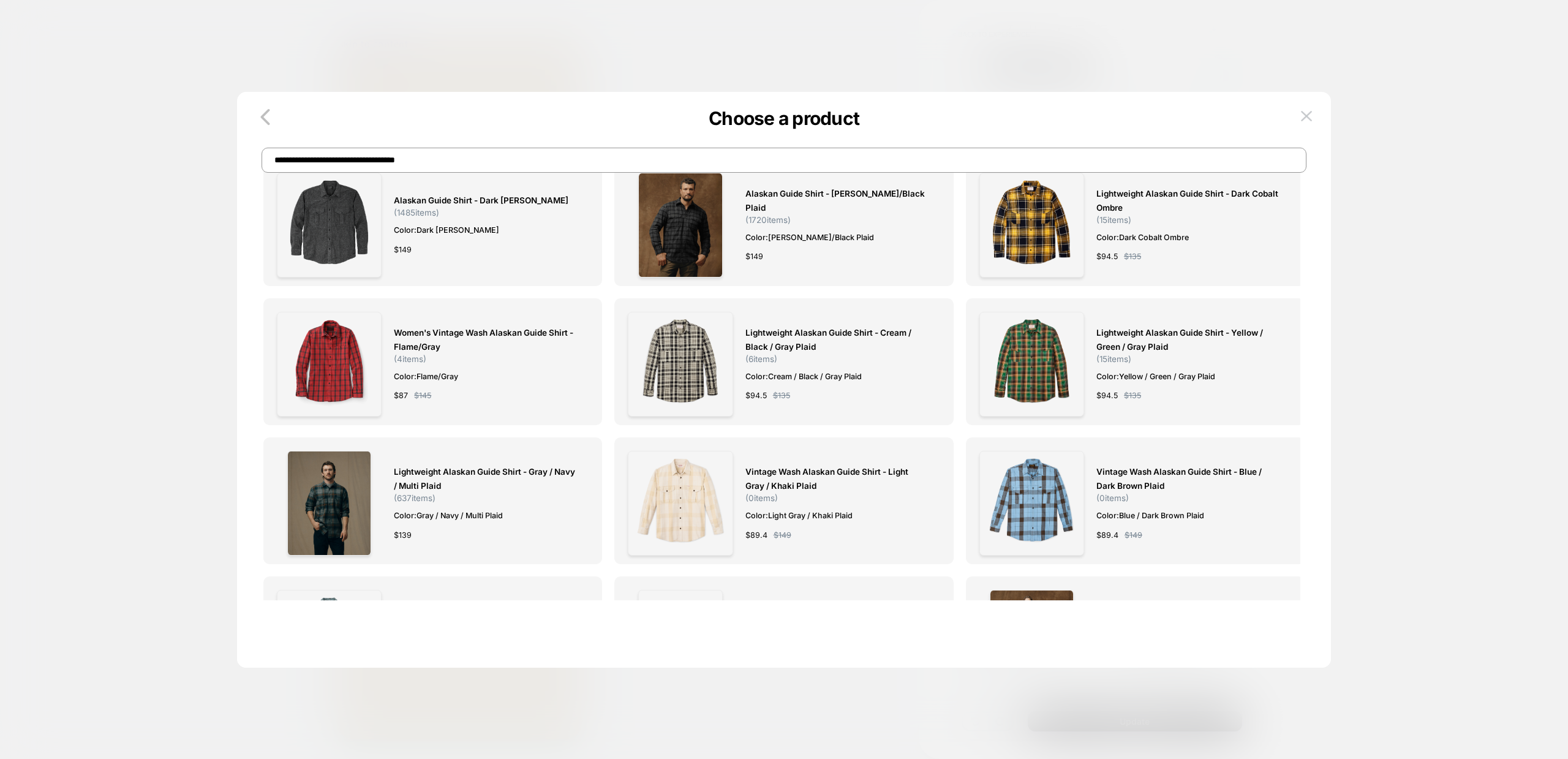
scroll to position [0, 0]
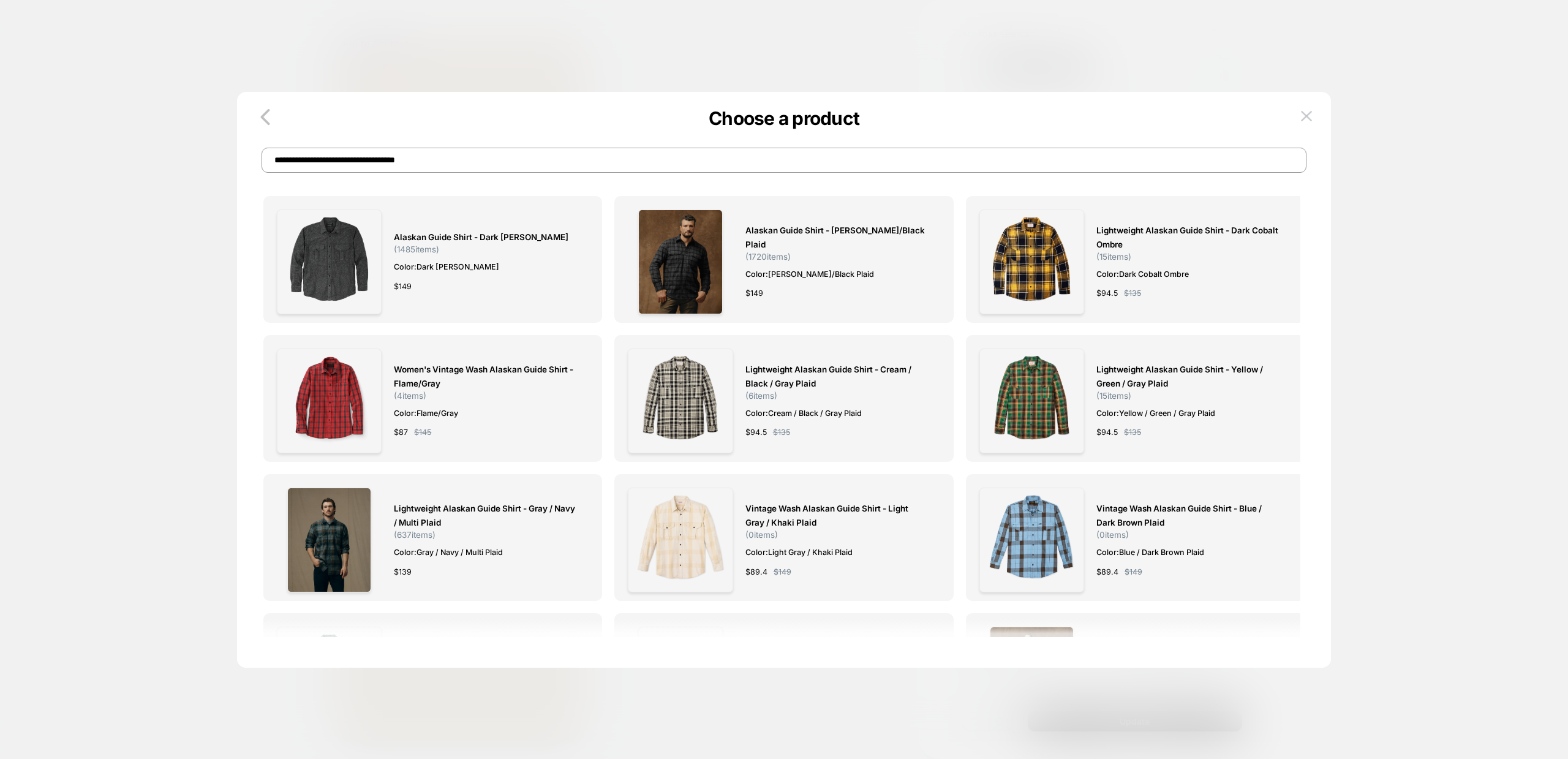
click at [497, 152] on input "**********" at bounding box center [784, 161] width 1045 height 25
paste input
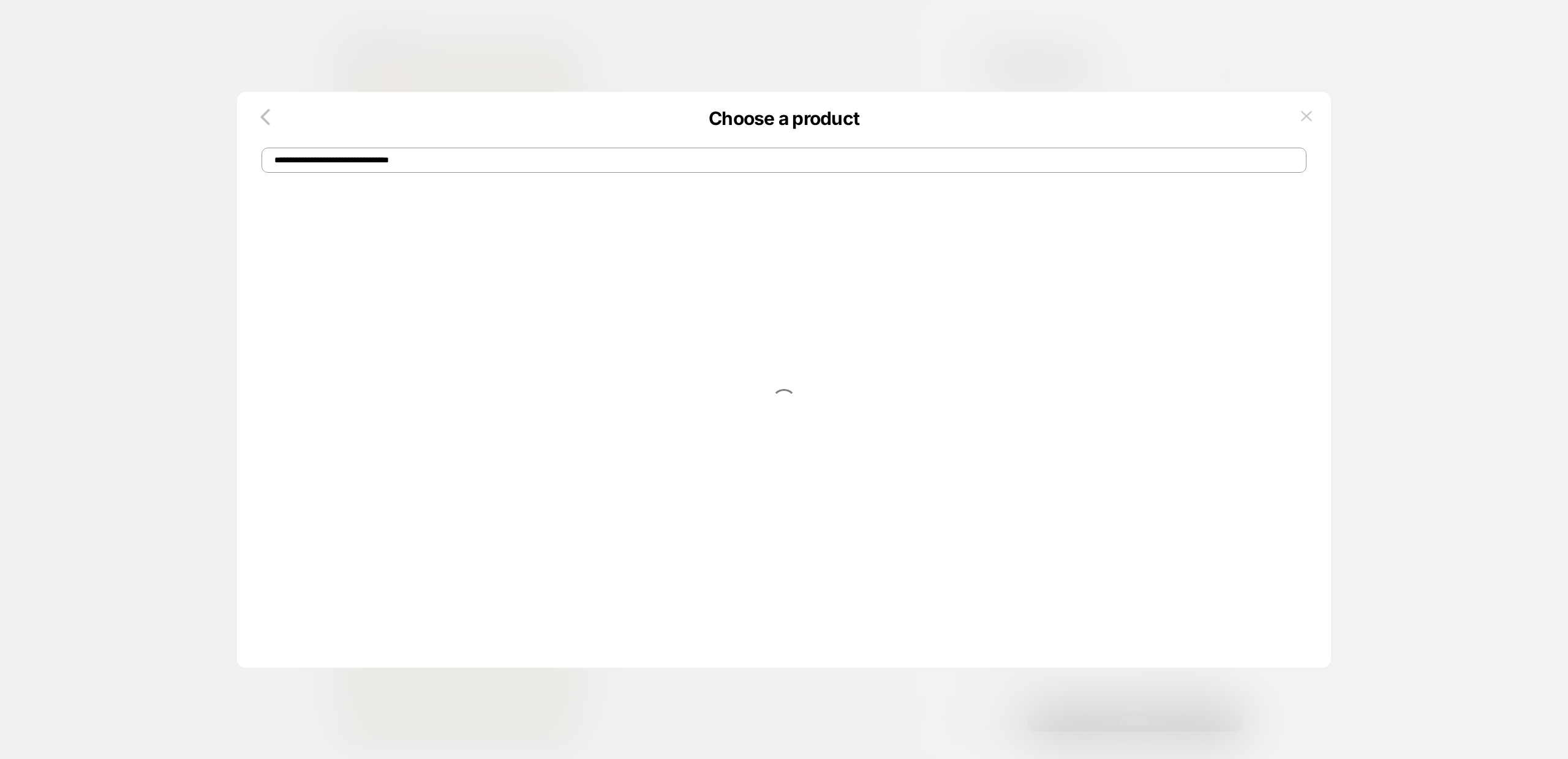
type input "**********"
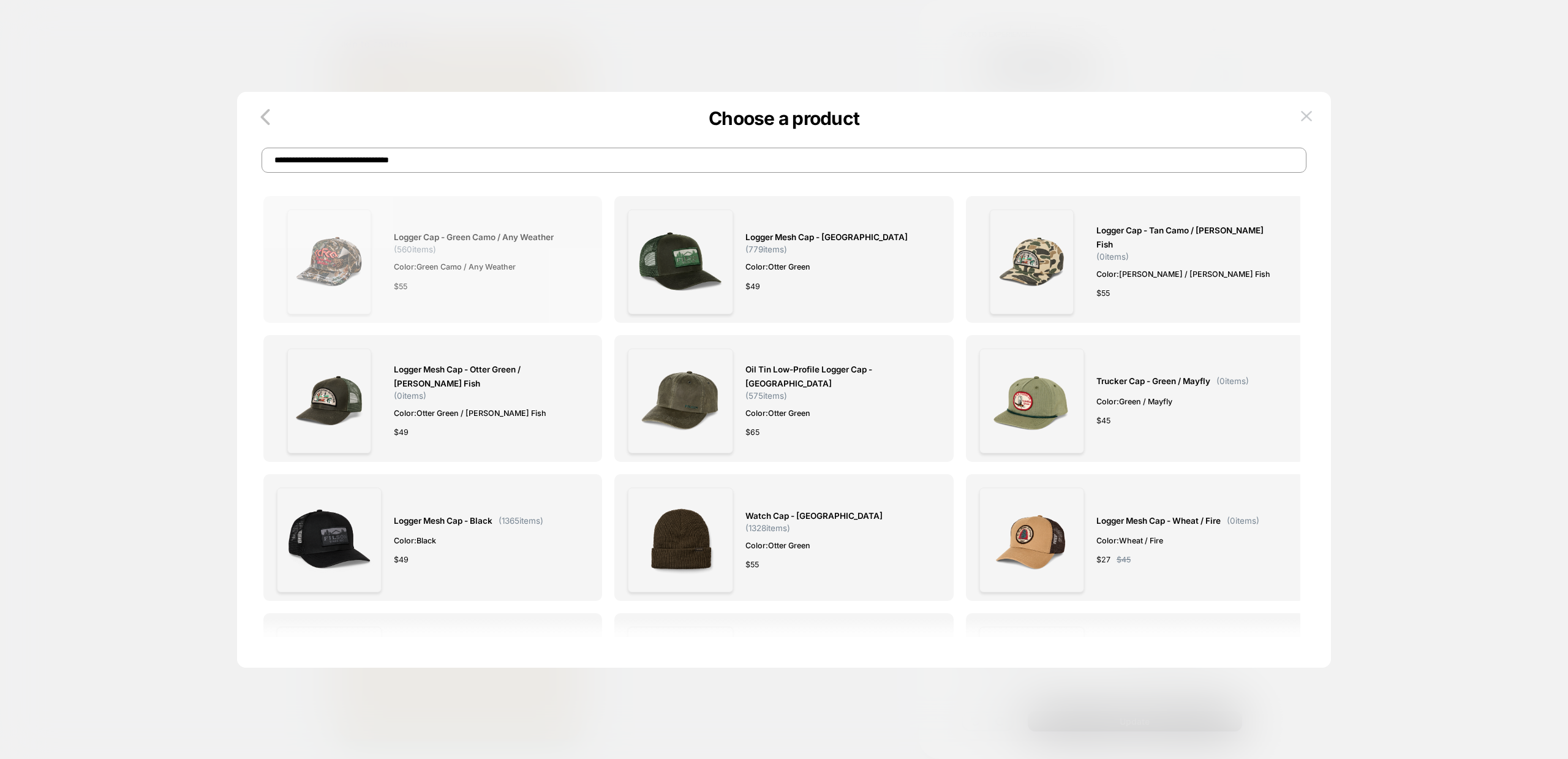
click at [428, 230] on span "Logger Cap - Green Camo / Any Weather" at bounding box center [474, 237] width 160 height 14
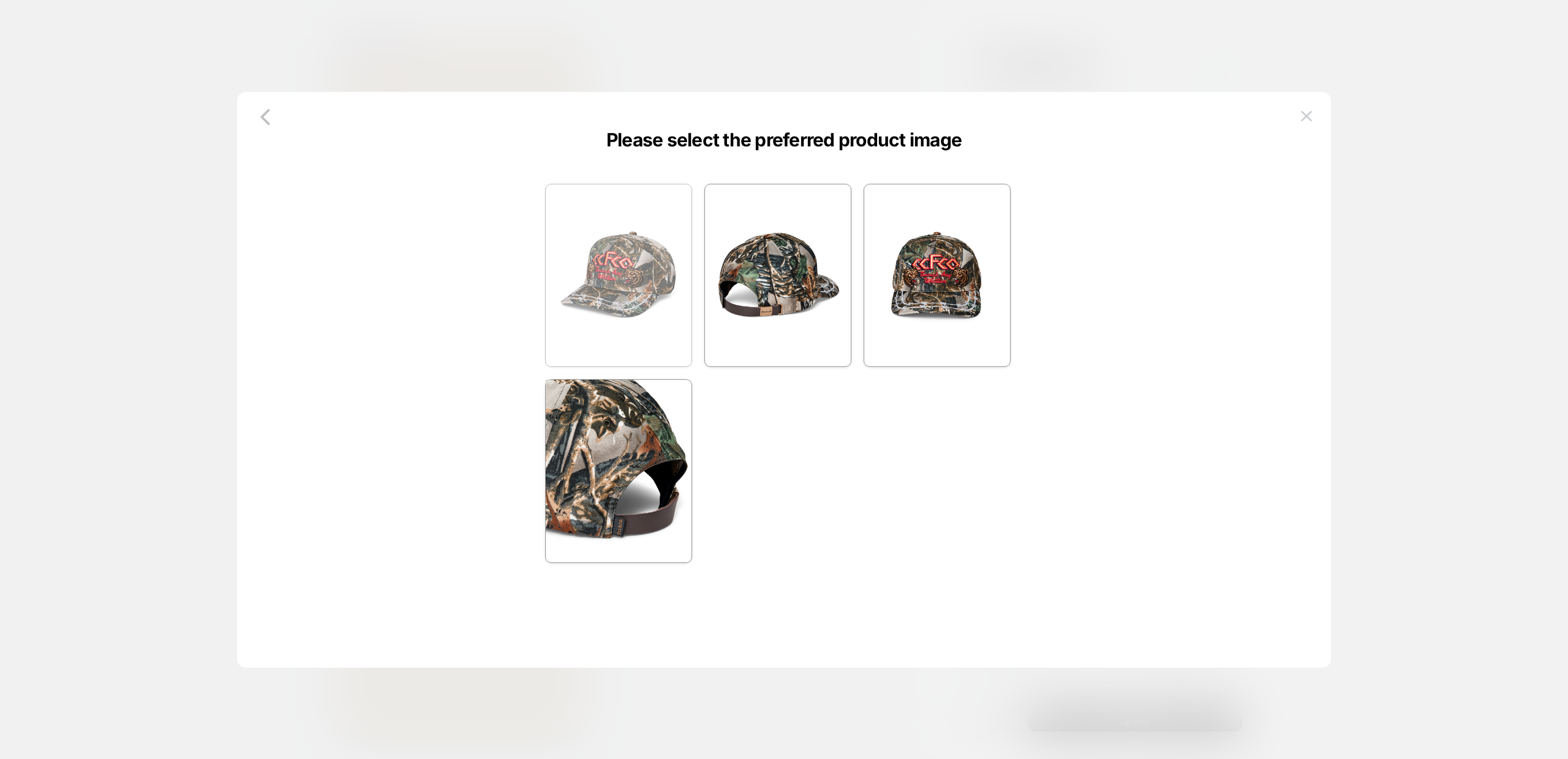
click at [655, 314] on img at bounding box center [618, 276] width 146 height 182
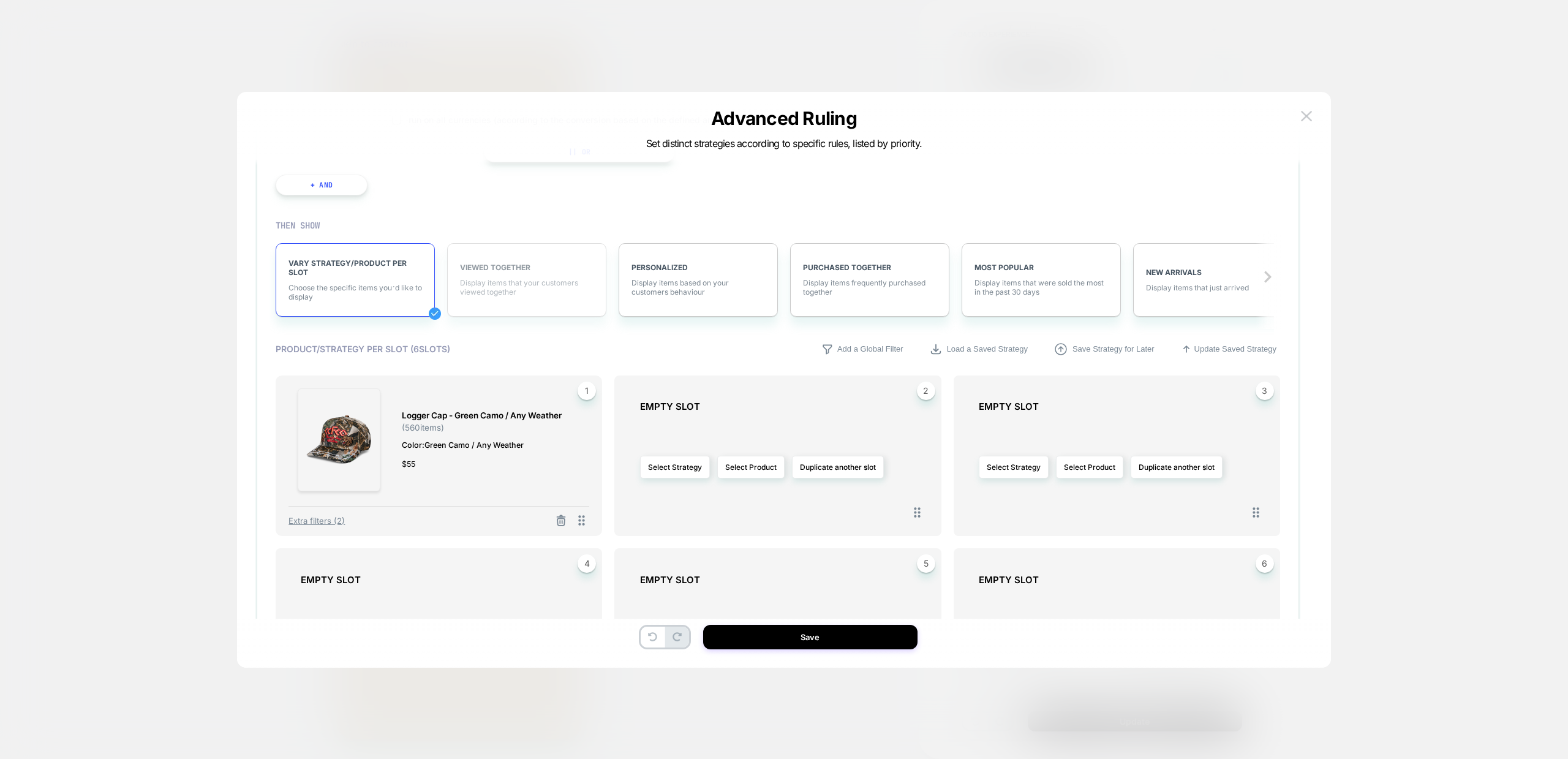
scroll to position [324, 0]
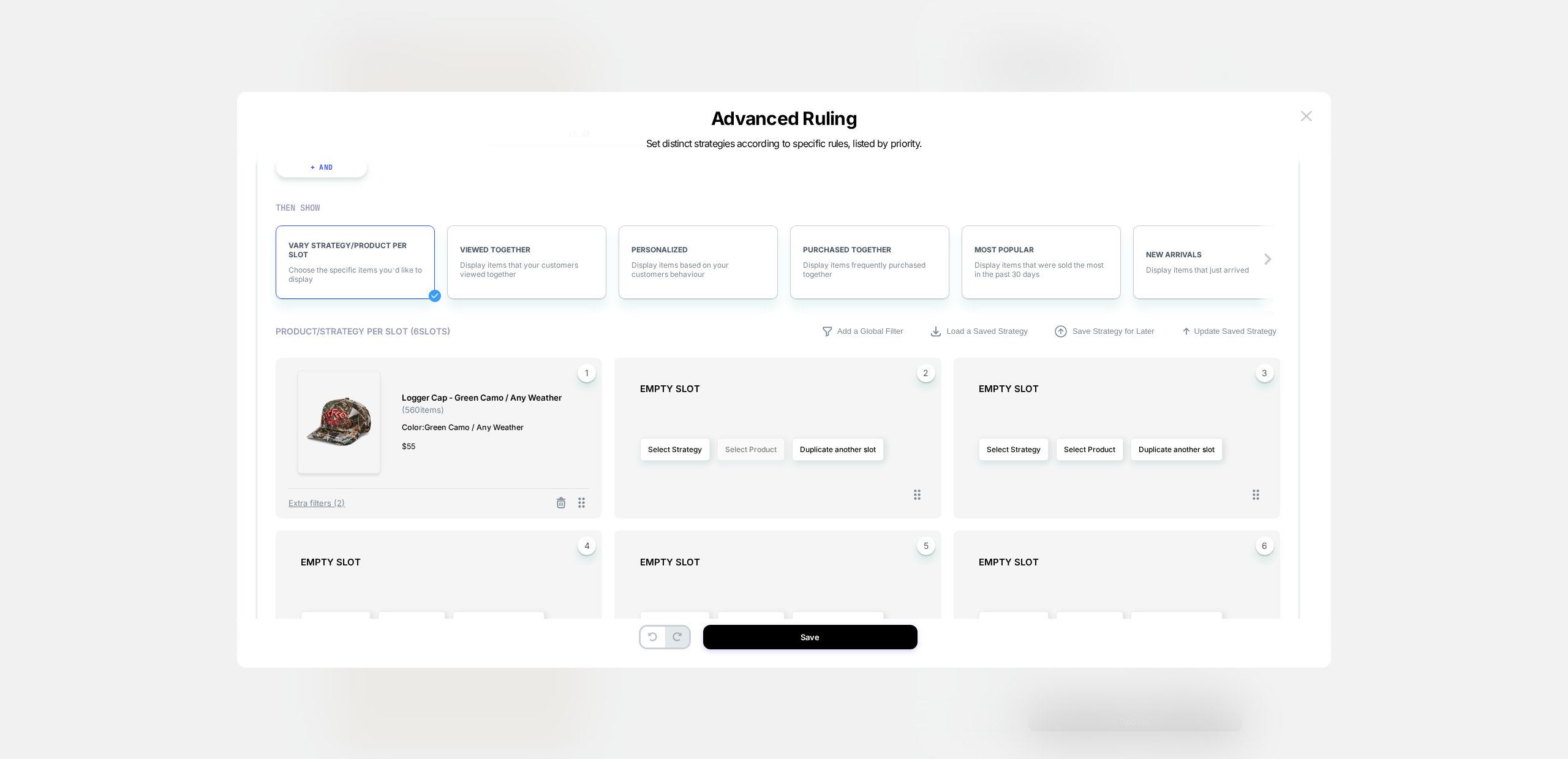
click at [759, 450] on button "Select Product" at bounding box center [751, 449] width 67 height 22
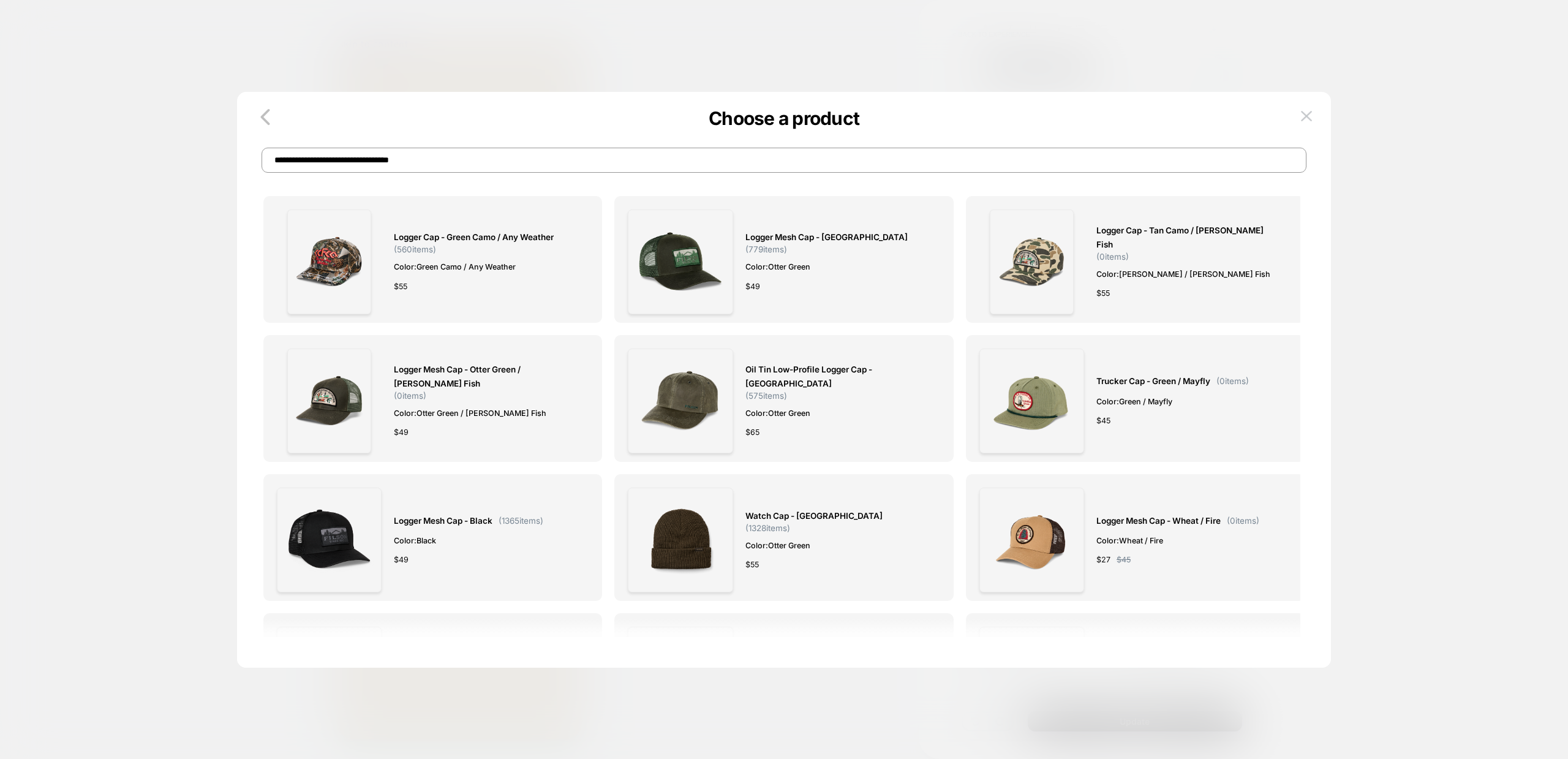
click at [494, 163] on input "**********" at bounding box center [784, 161] width 1045 height 25
paste input
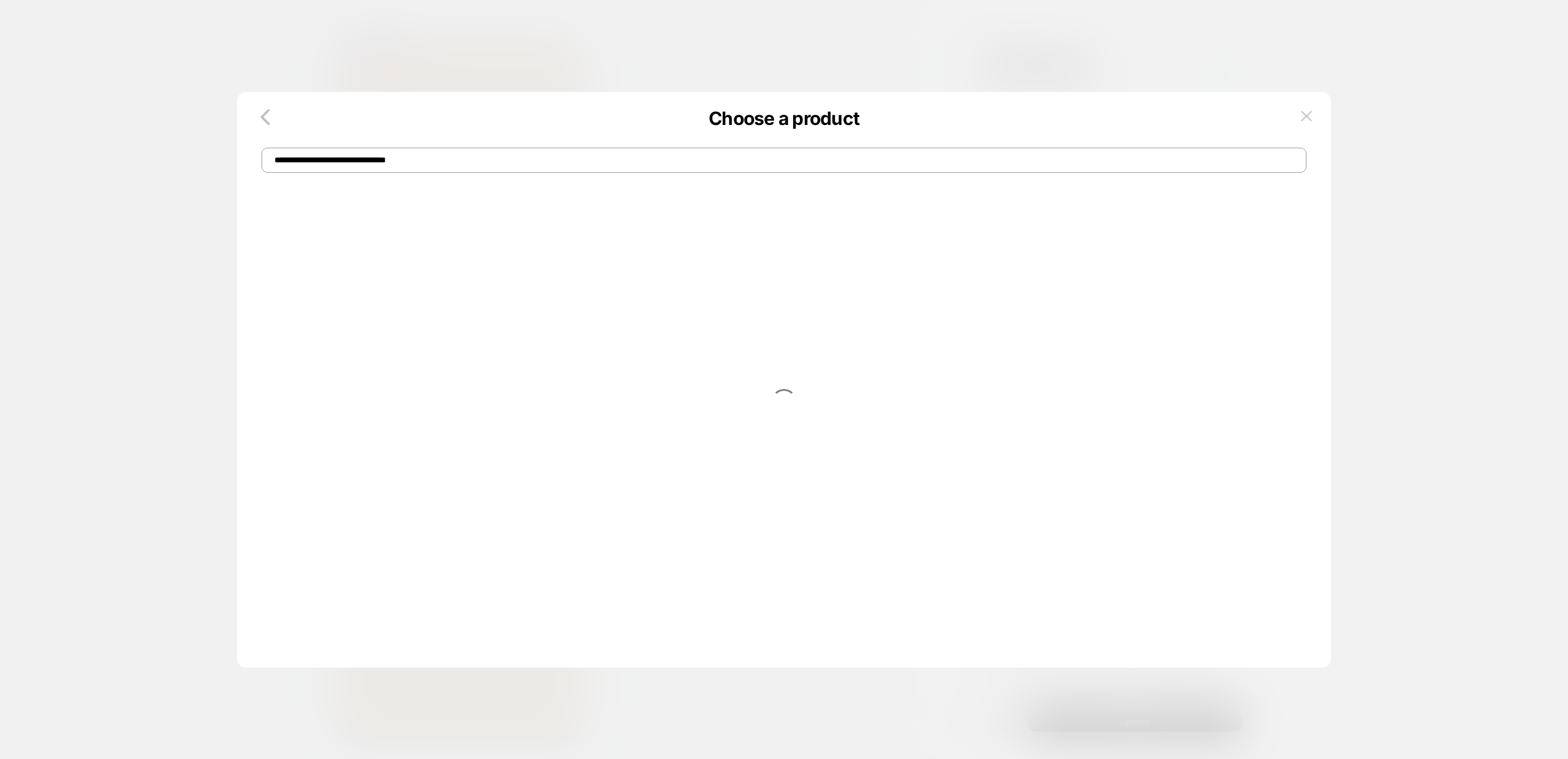
type input "**********"
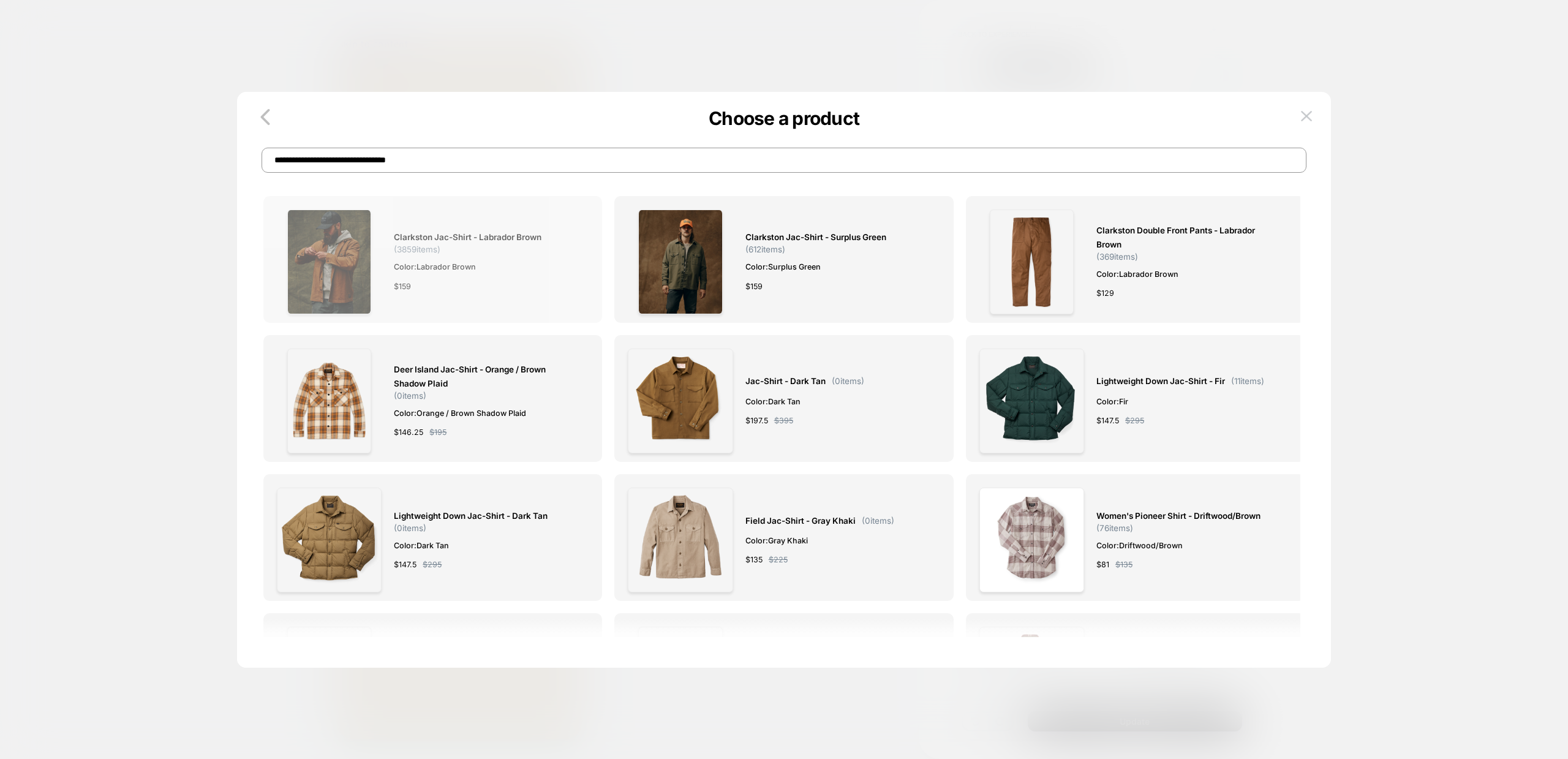
click at [425, 235] on span "Clarkston Jac-shirt - Labrador Brown" at bounding box center [468, 237] width 148 height 14
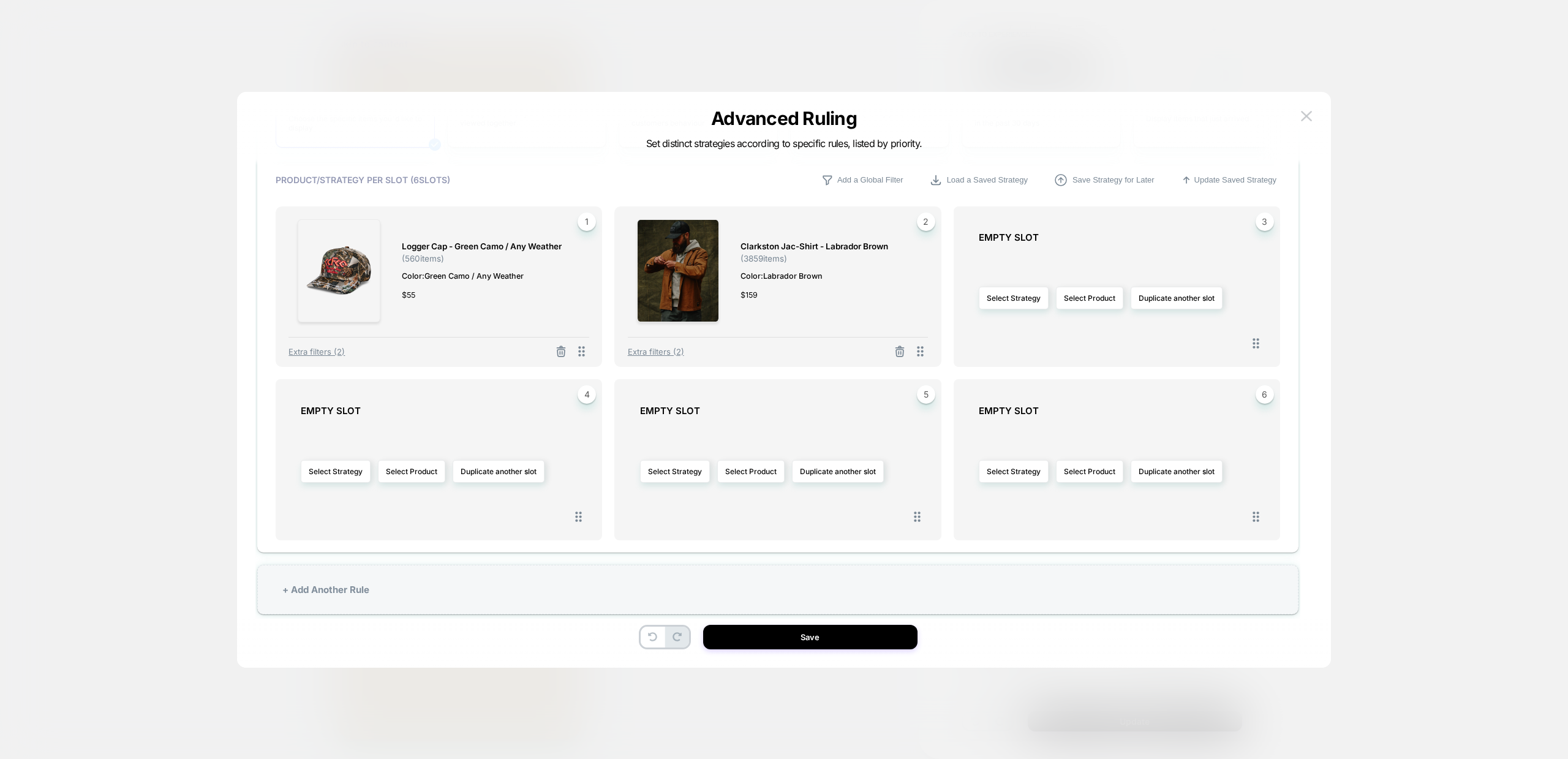
scroll to position [482, 0]
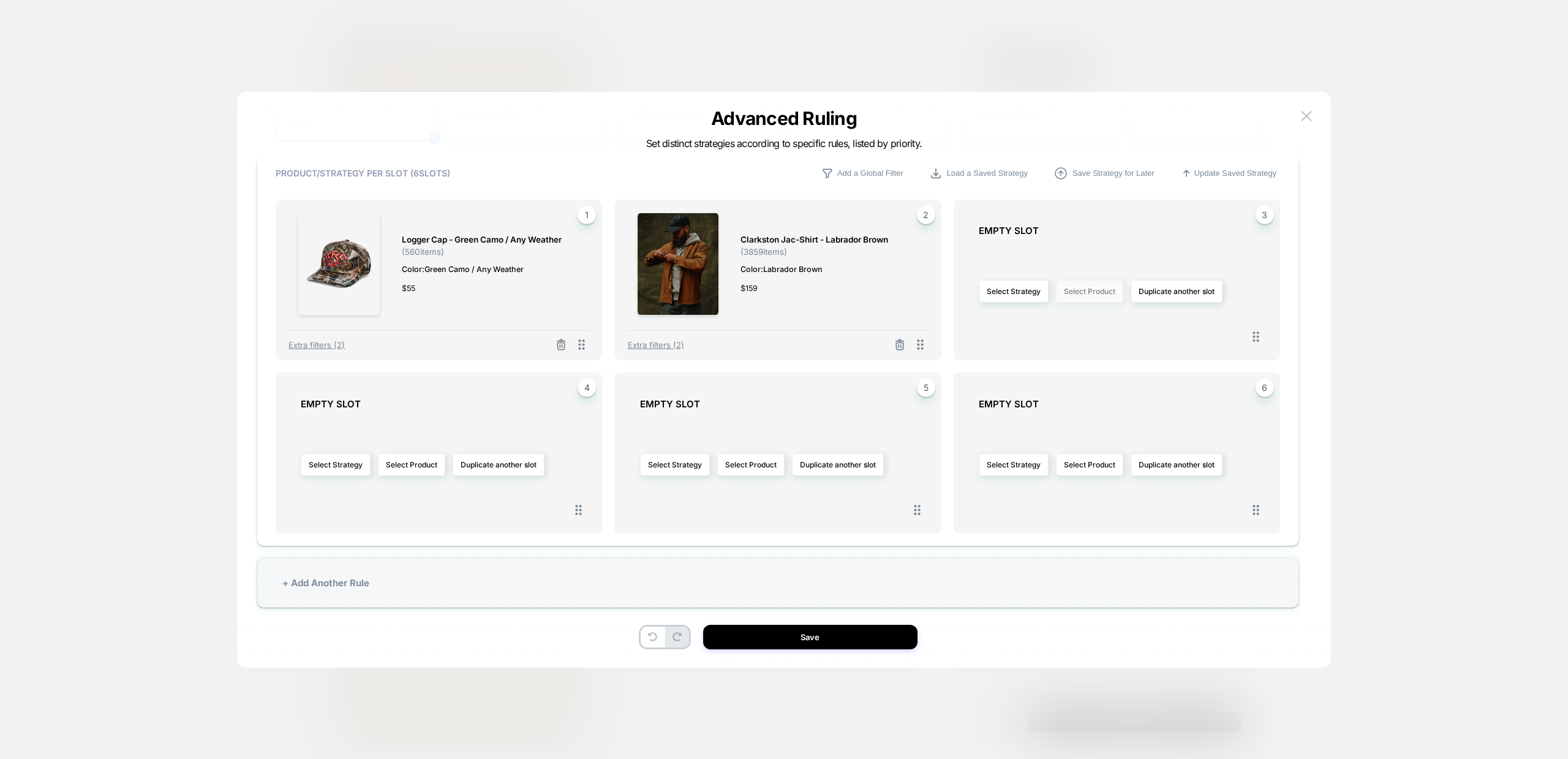
click at [1076, 298] on button "Select Product" at bounding box center [1090, 291] width 67 height 22
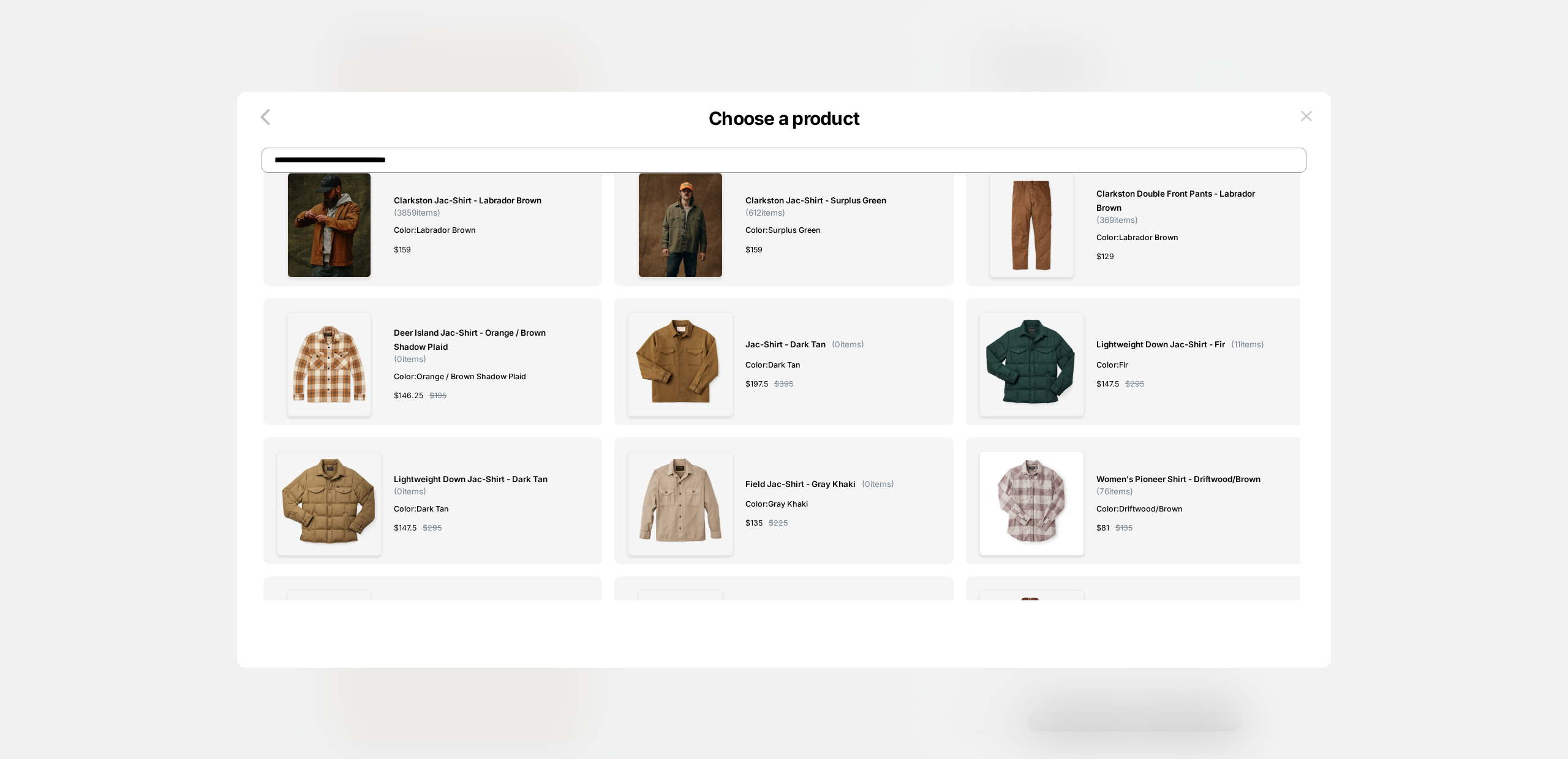
scroll to position [0, 0]
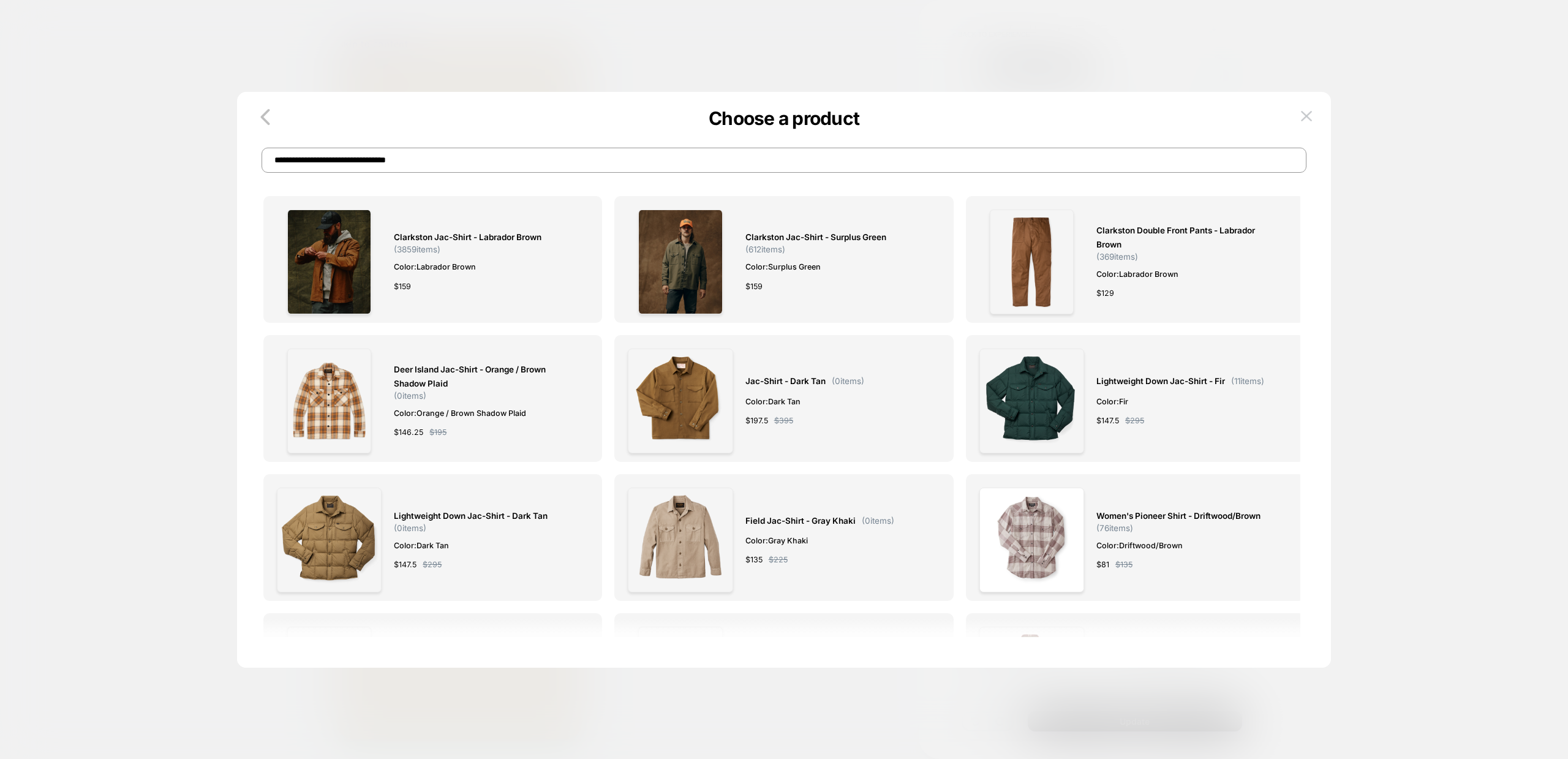
drag, startPoint x: 476, startPoint y: 160, endPoint x: 8, endPoint y: 197, distance: 469.5
click at [959, 232] on div "**********" at bounding box center [1102, 455] width 287 height 447
click at [412, 158] on input "**********" at bounding box center [784, 161] width 1045 height 25
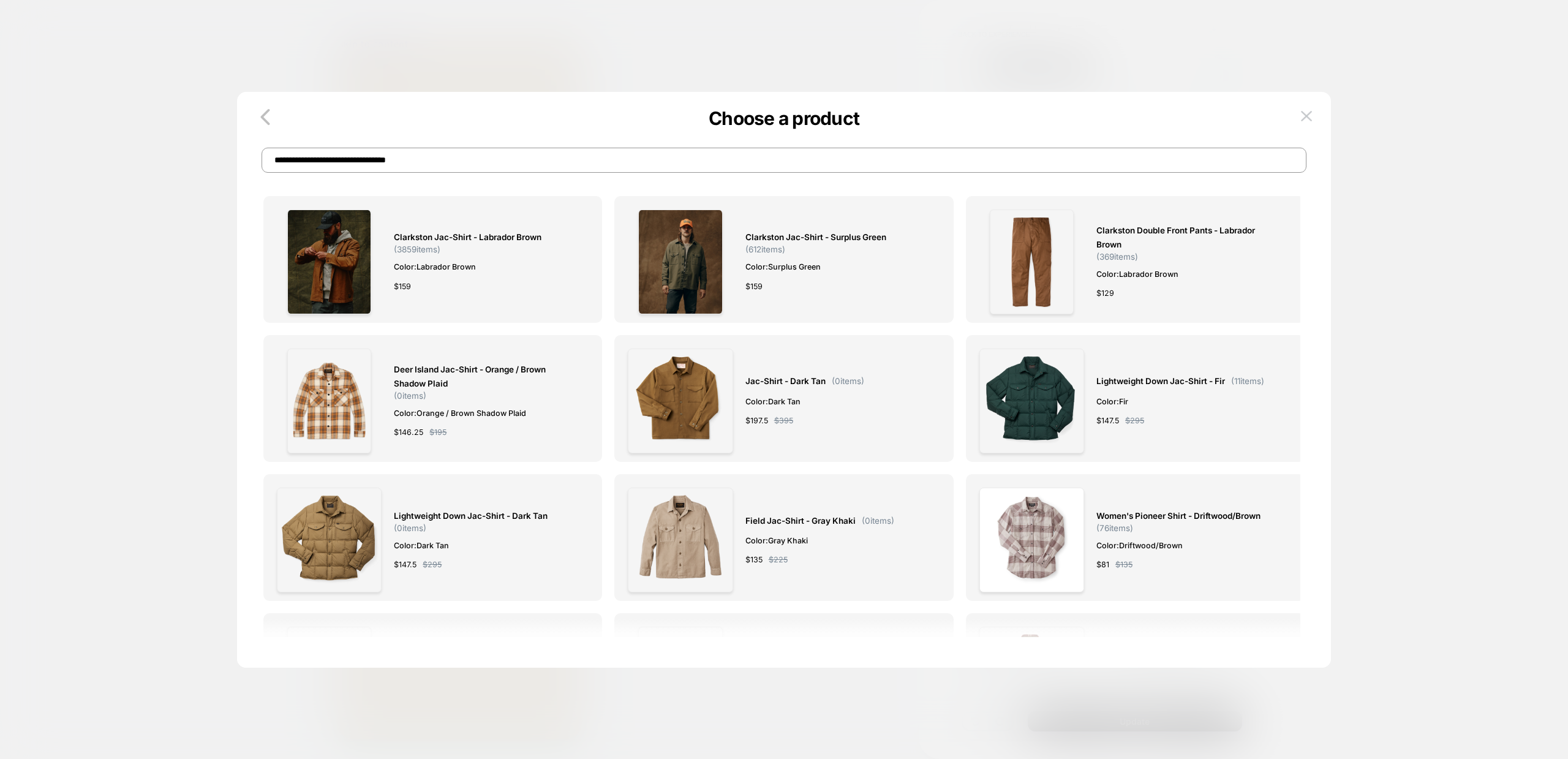
paste input
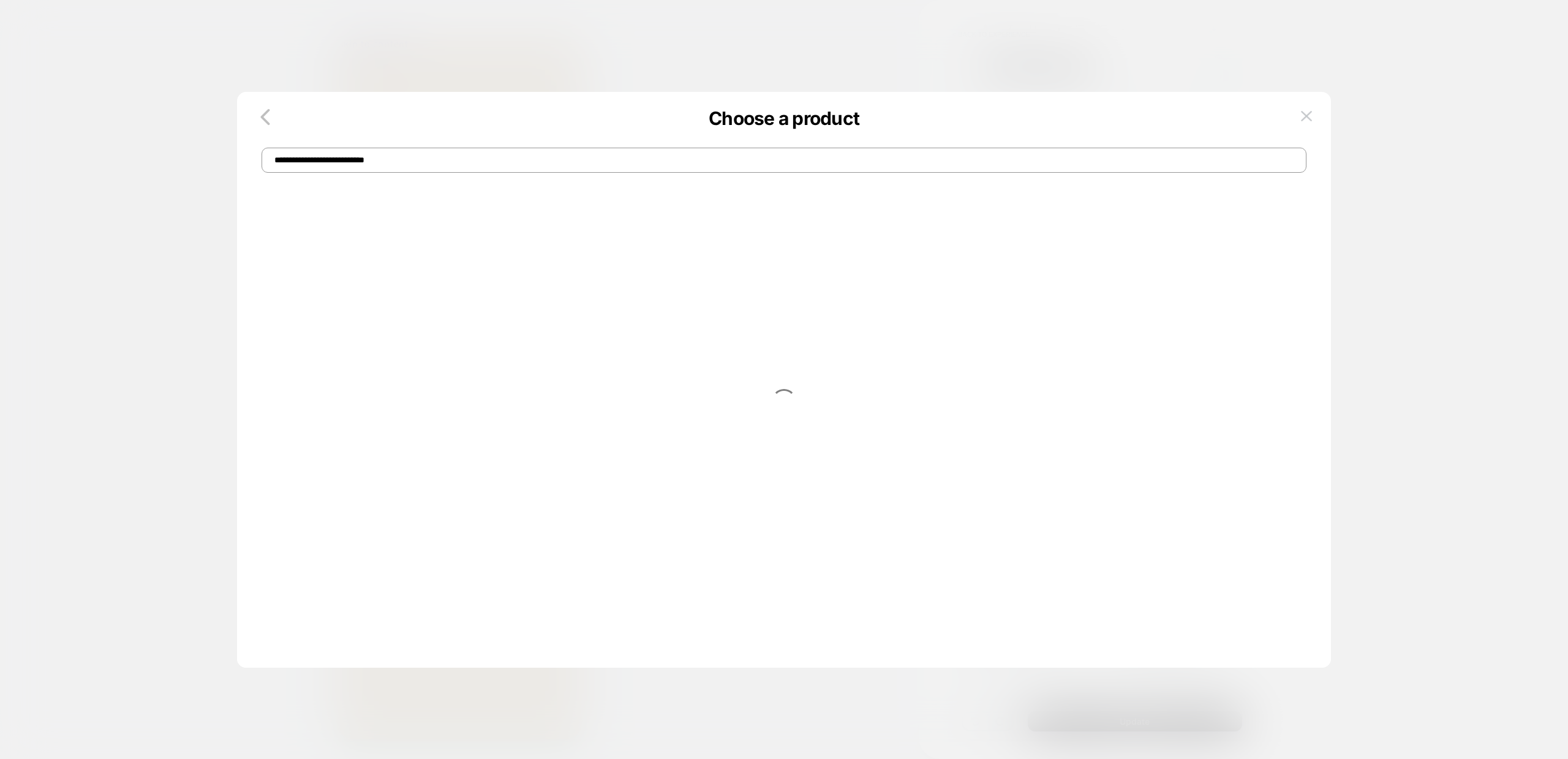
type input "**********"
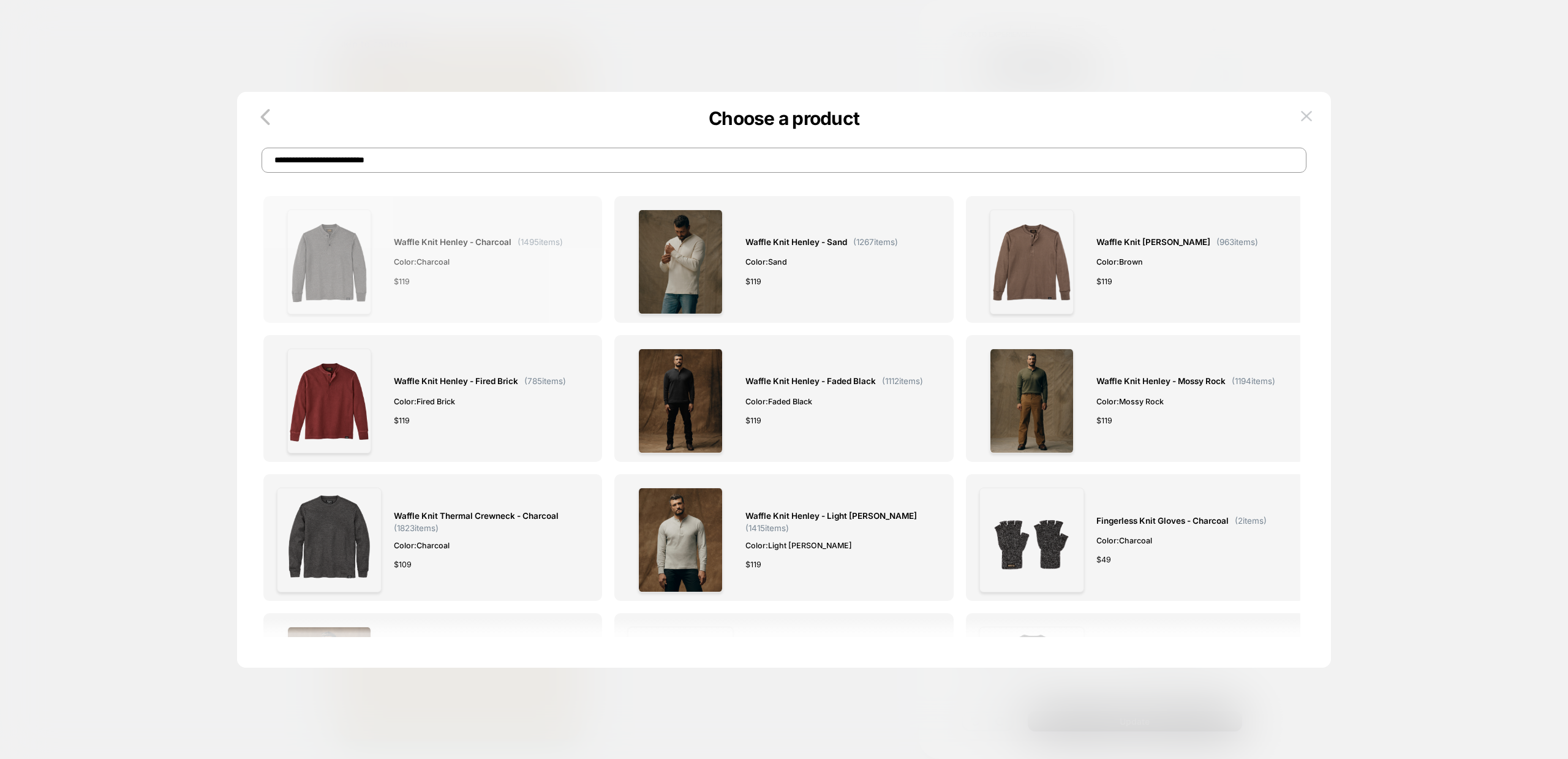
click at [412, 253] on div "Waffle Knit Henley - Charcoal ( 1495 items) Color: Charcoal $ 119" at bounding box center [478, 261] width 169 height 105
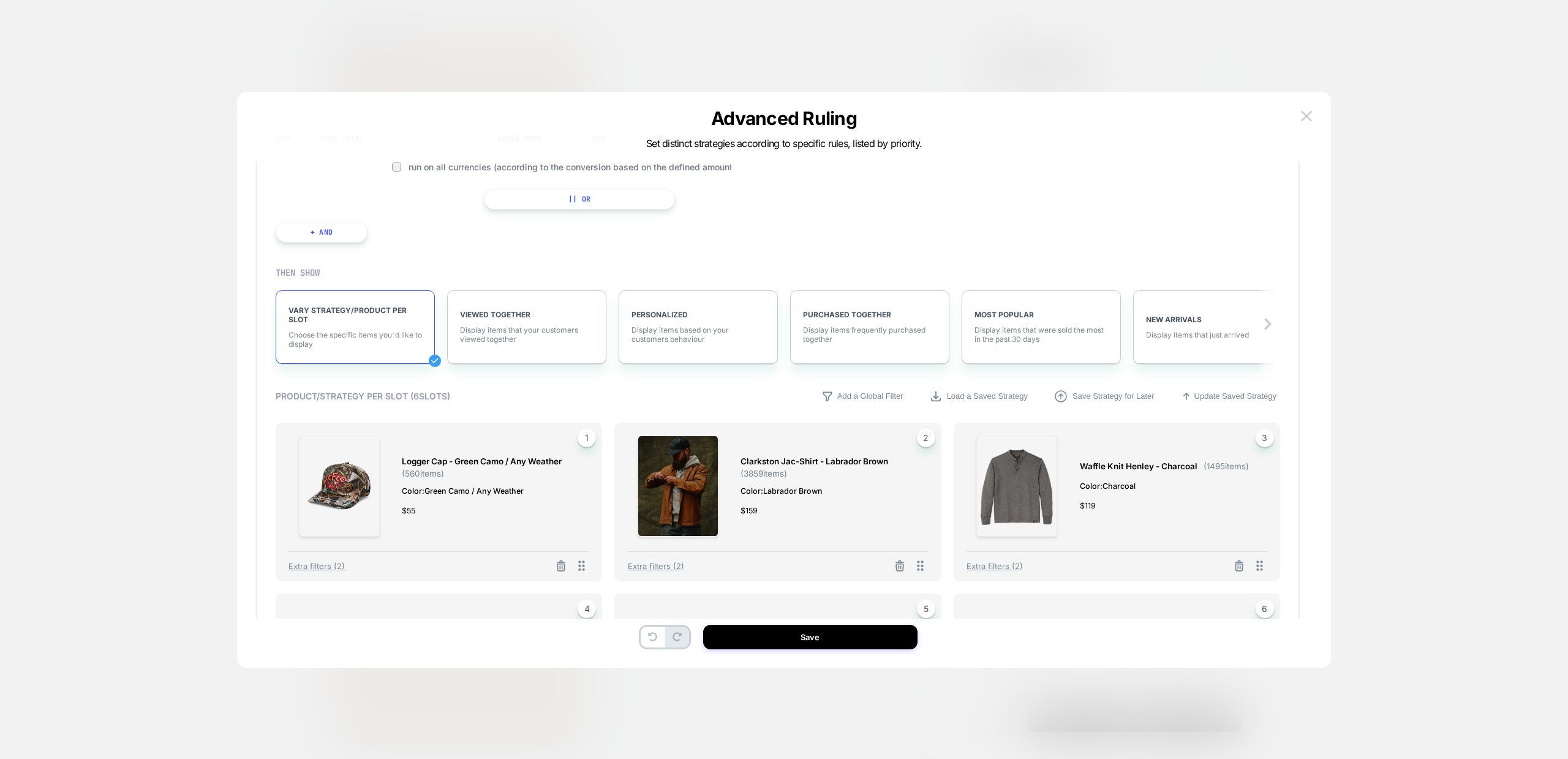
scroll to position [397, 0]
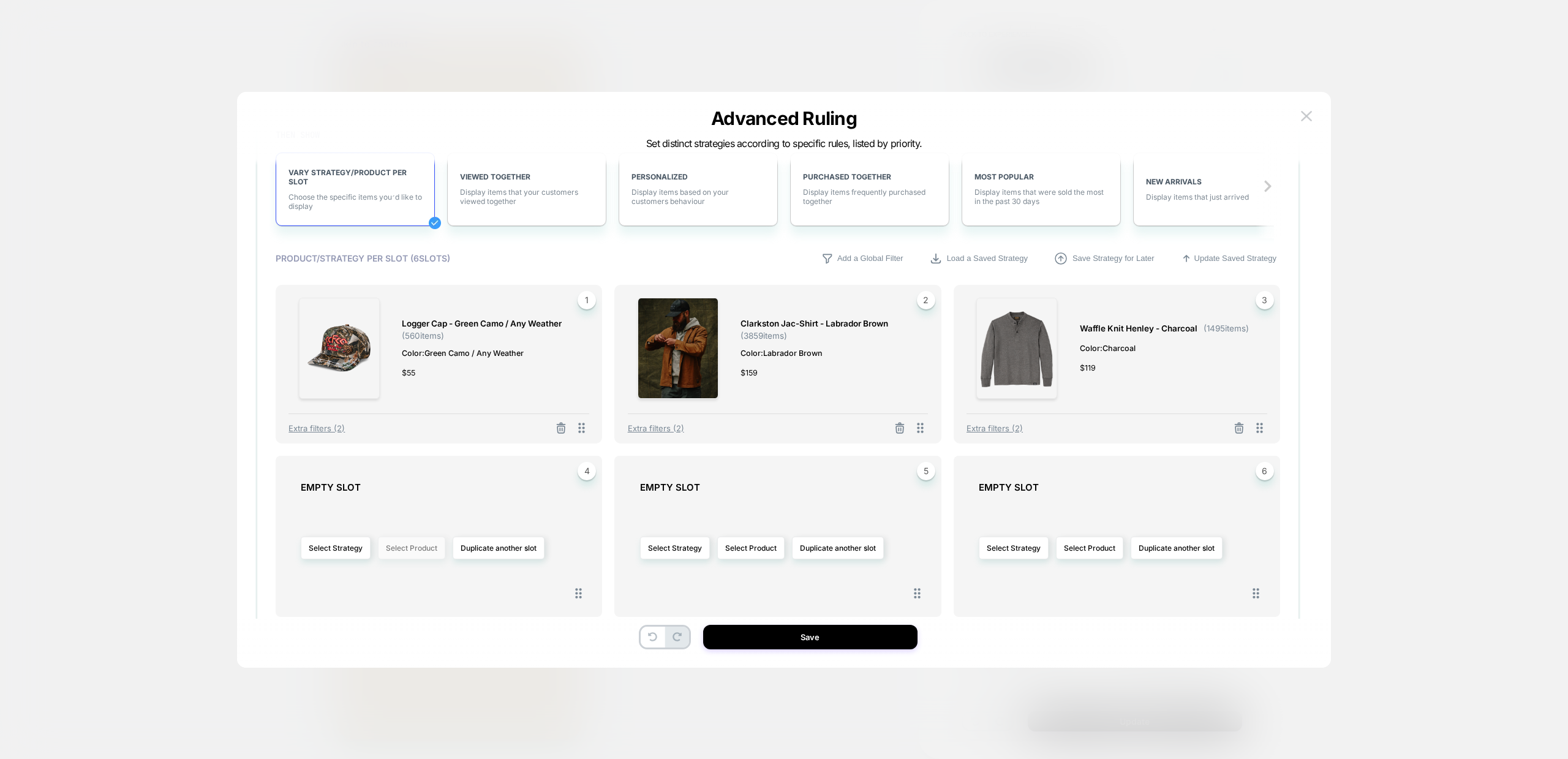
click at [408, 550] on button "Select Product" at bounding box center [412, 548] width 67 height 22
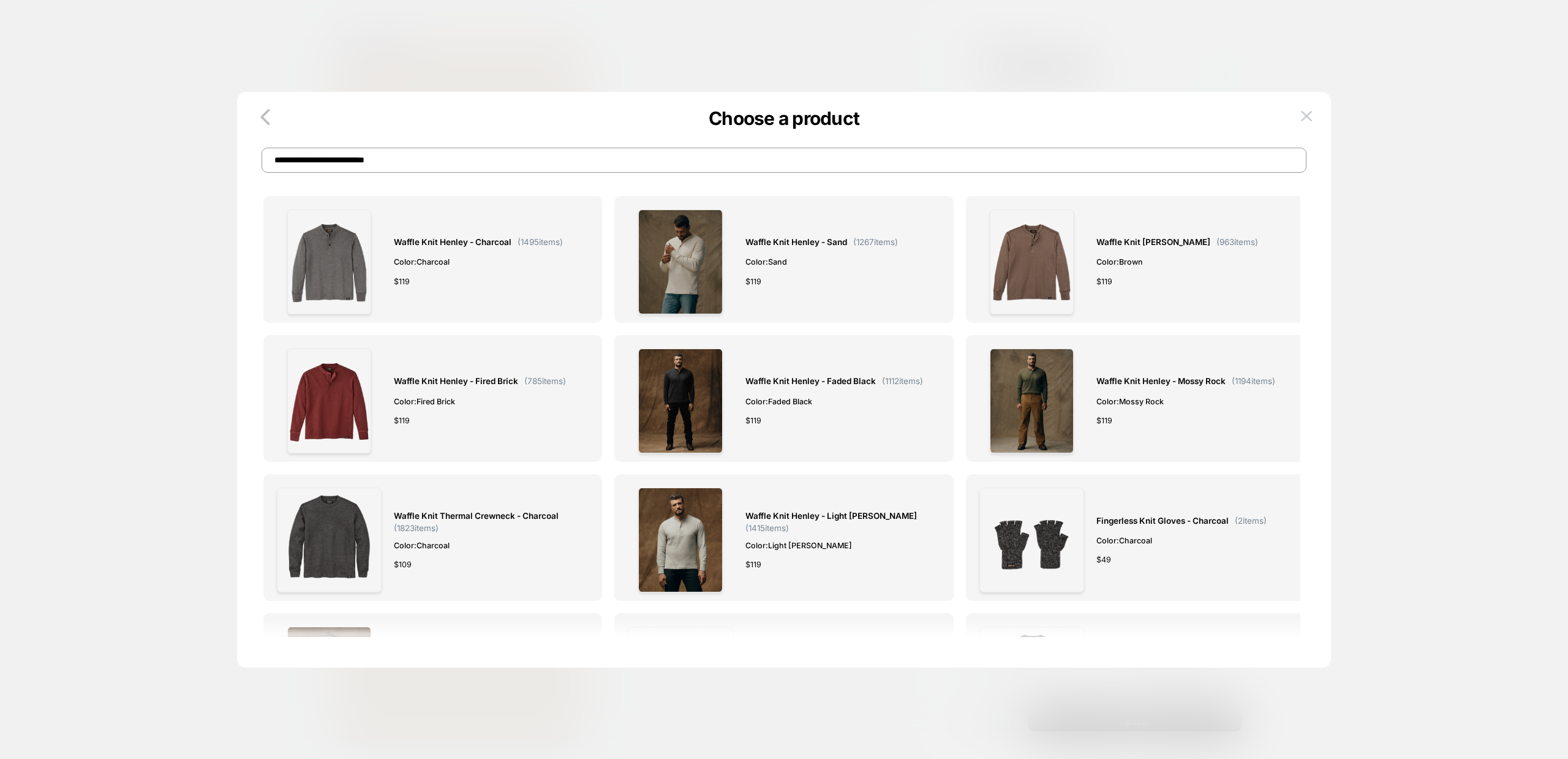
click at [417, 158] on input "**********" at bounding box center [784, 161] width 1045 height 25
paste input "**********"
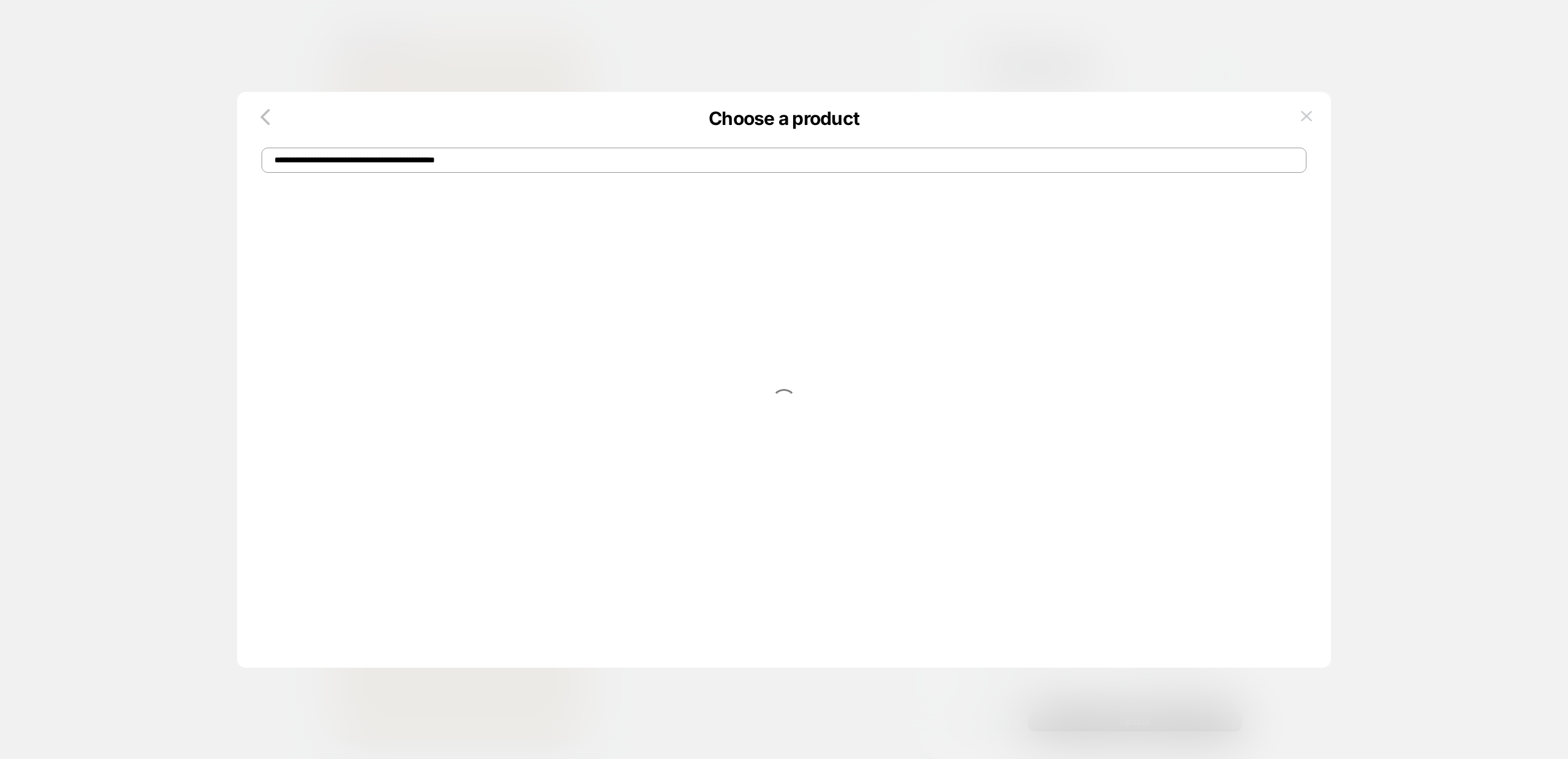
type input "**********"
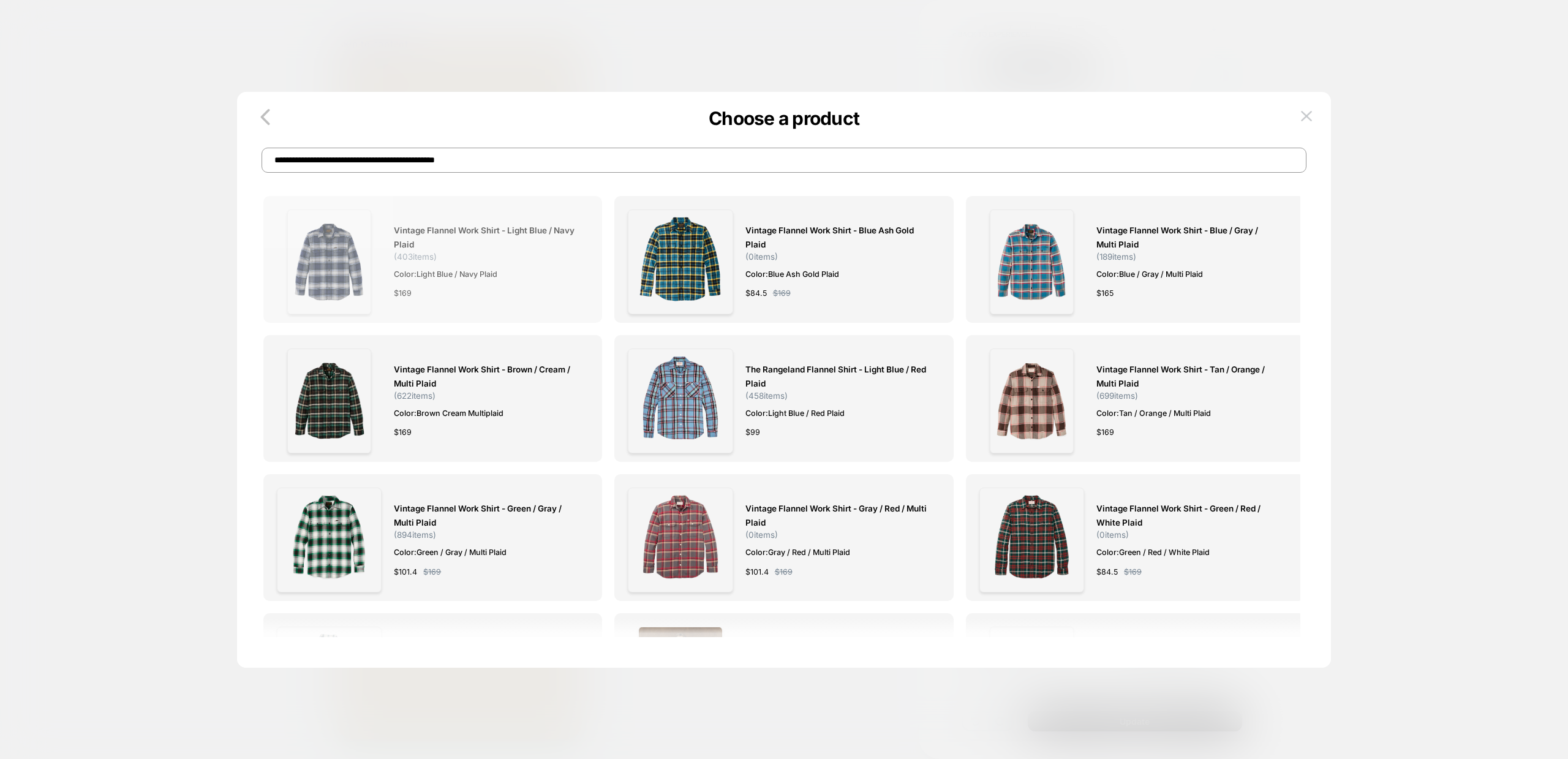
click at [423, 239] on span "Vintage Flannel Work Shirt - Light Blue / Navy Plaid" at bounding box center [485, 238] width 182 height 28
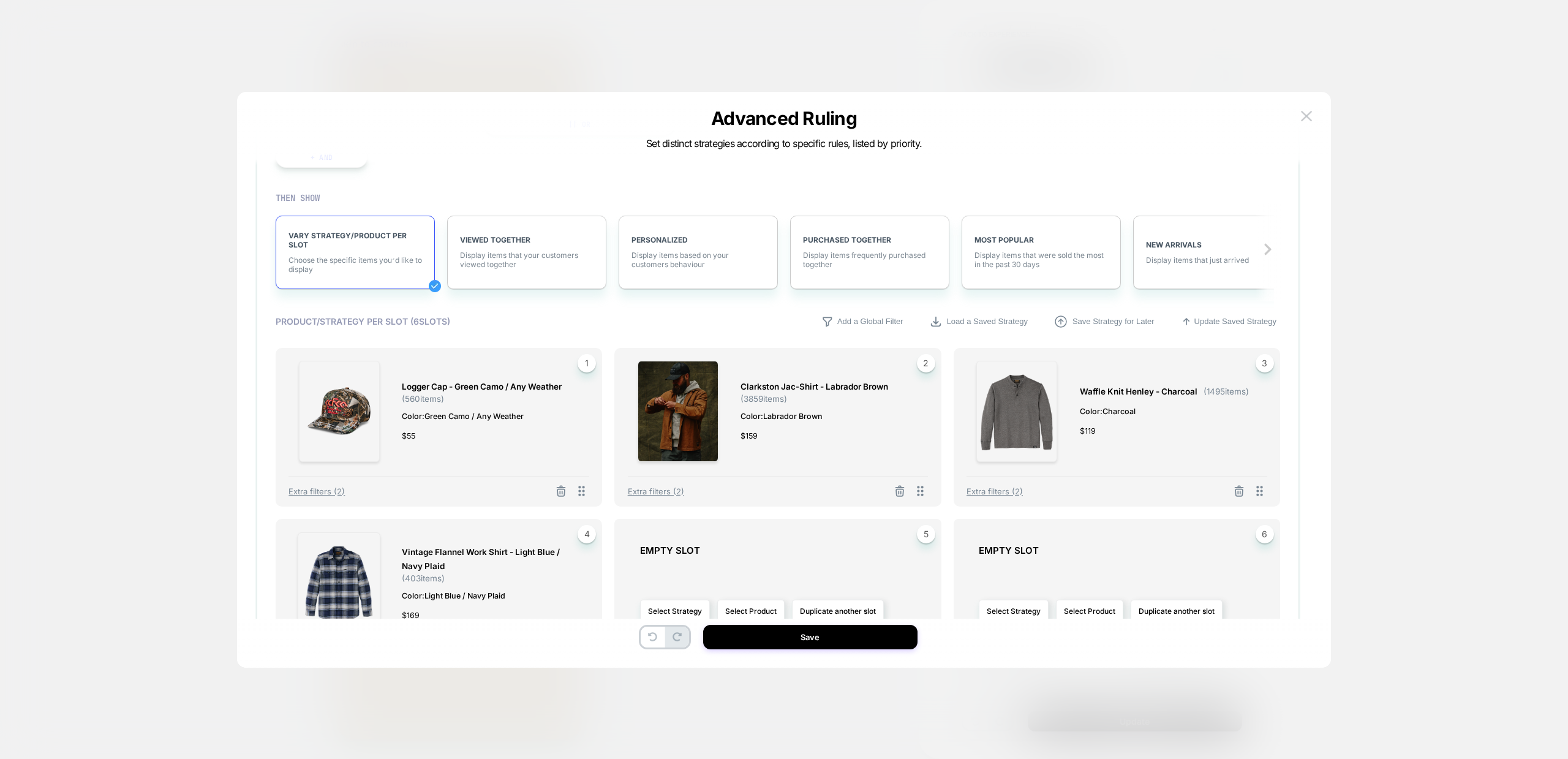
scroll to position [494, 0]
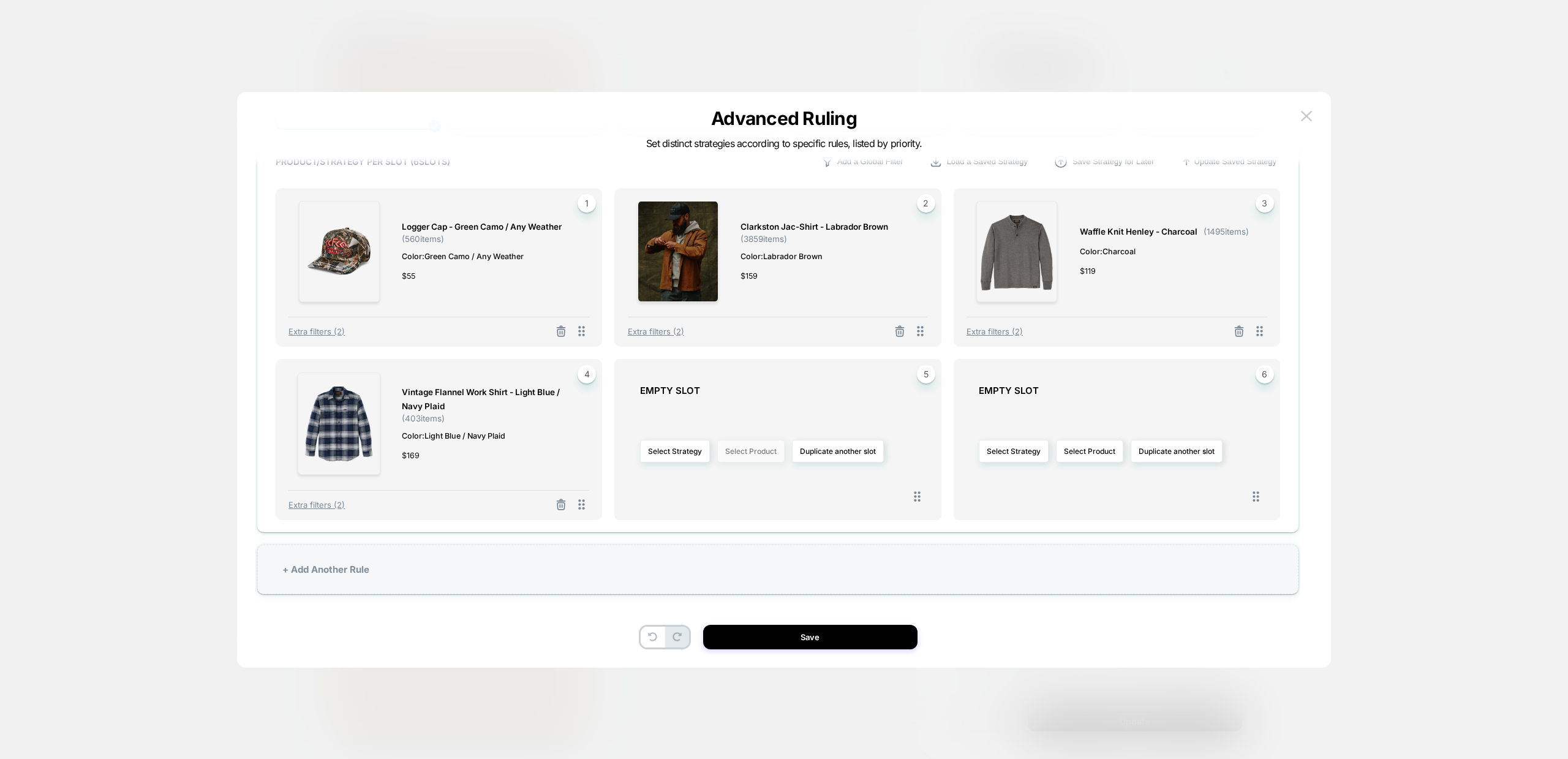
click at [762, 456] on button "Select Product" at bounding box center [751, 451] width 67 height 22
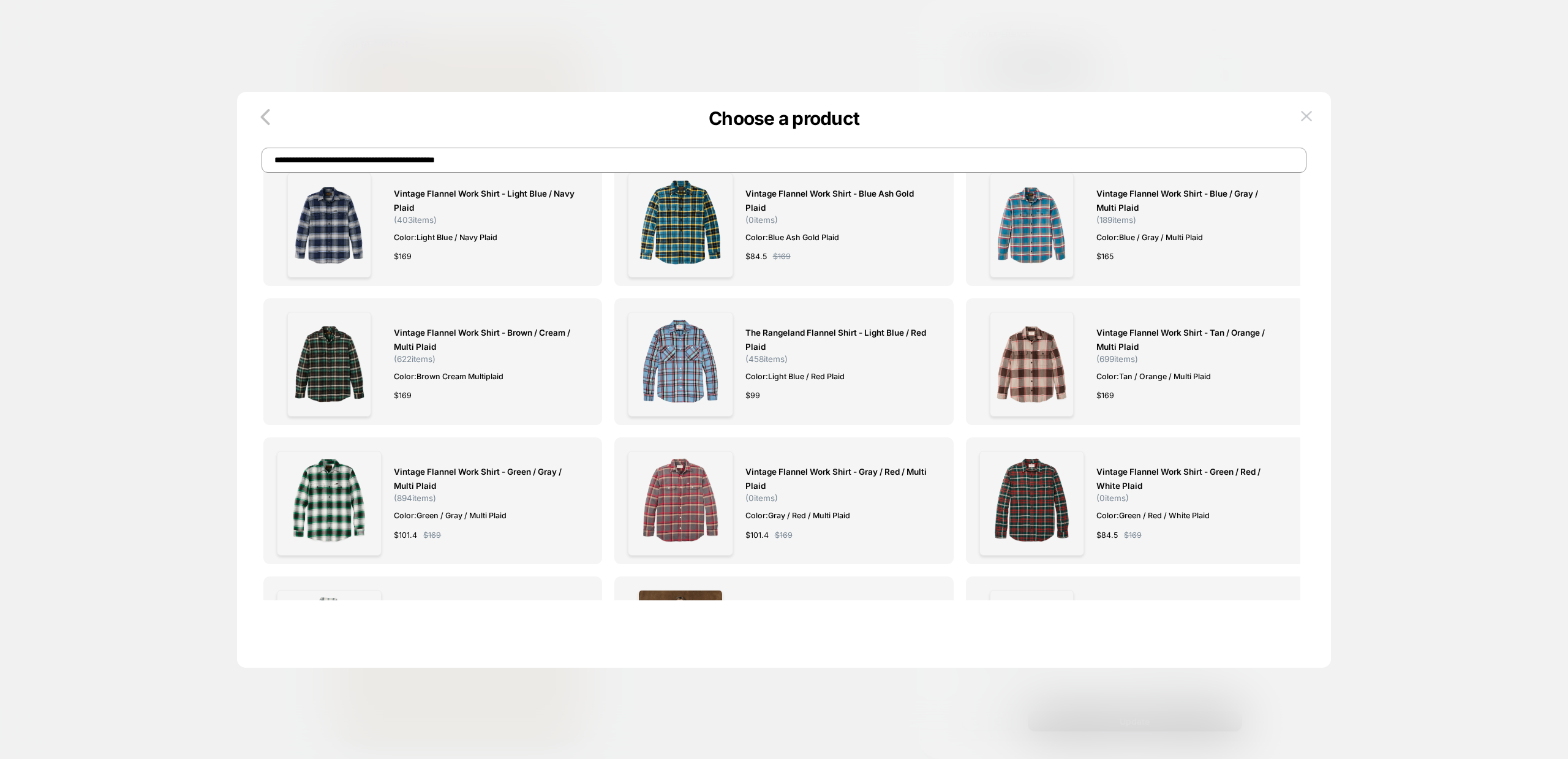
scroll to position [0, 0]
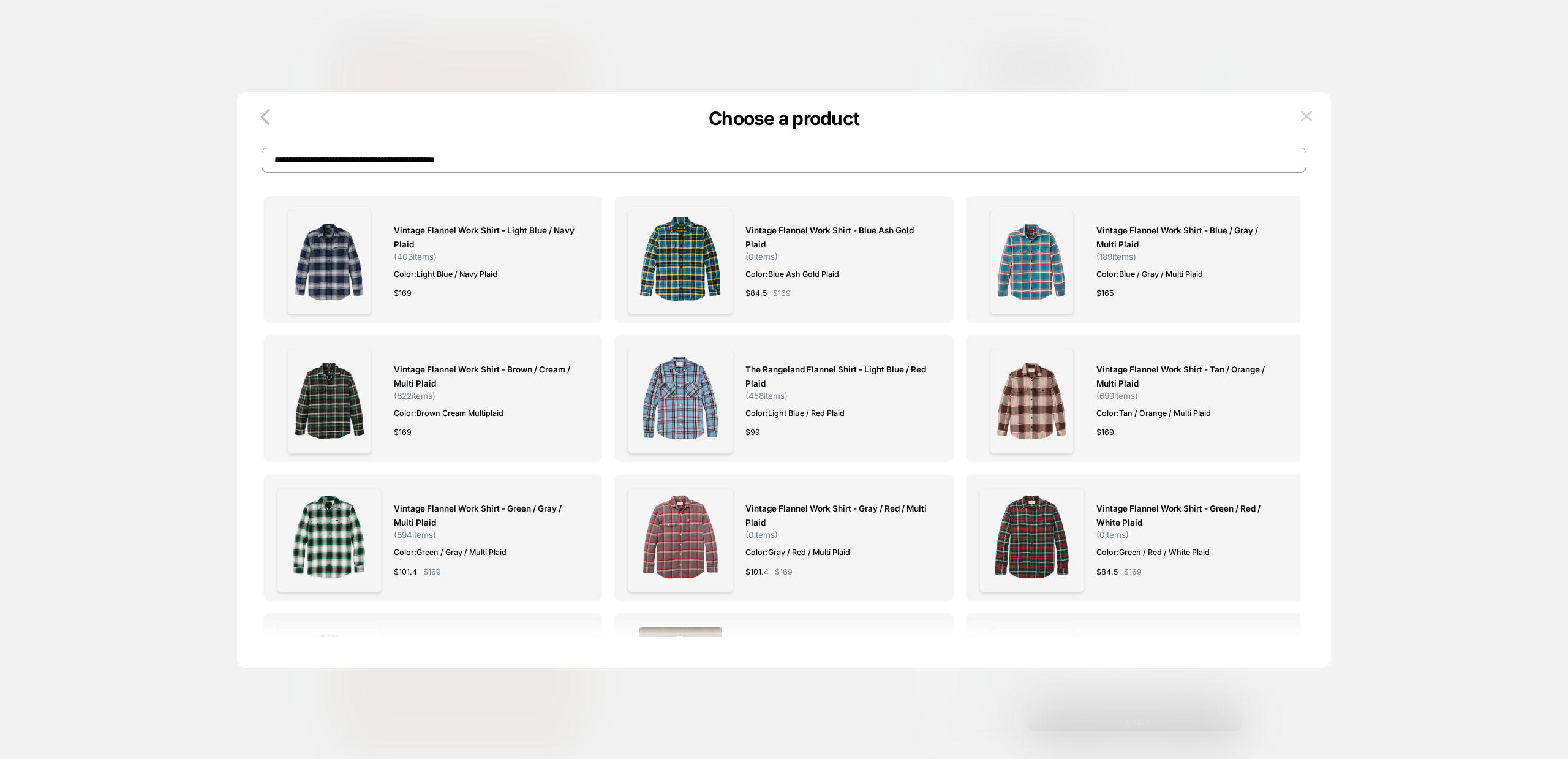
click at [513, 158] on input "**********" at bounding box center [784, 161] width 1045 height 25
paste input
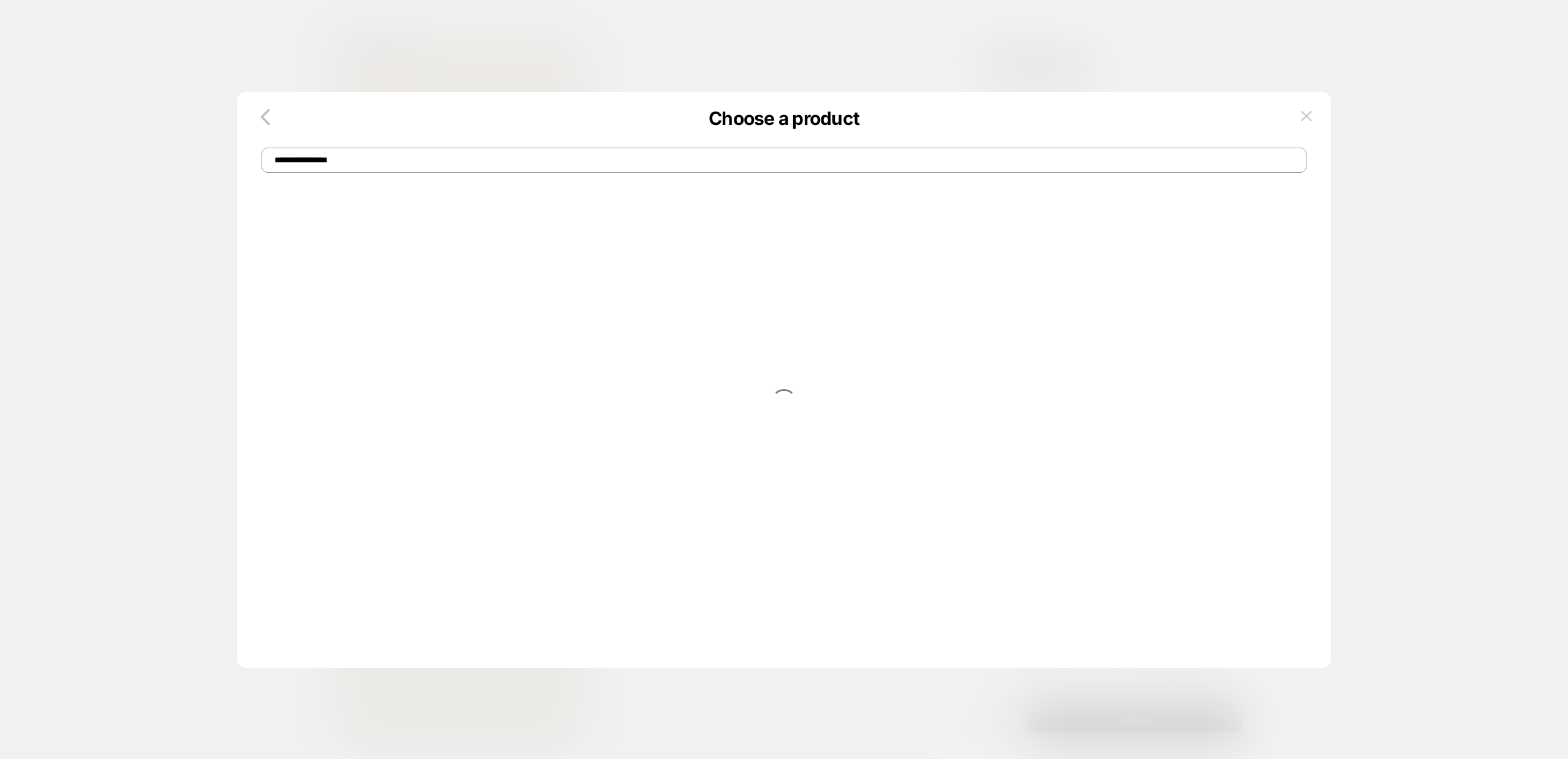
type input "**********"
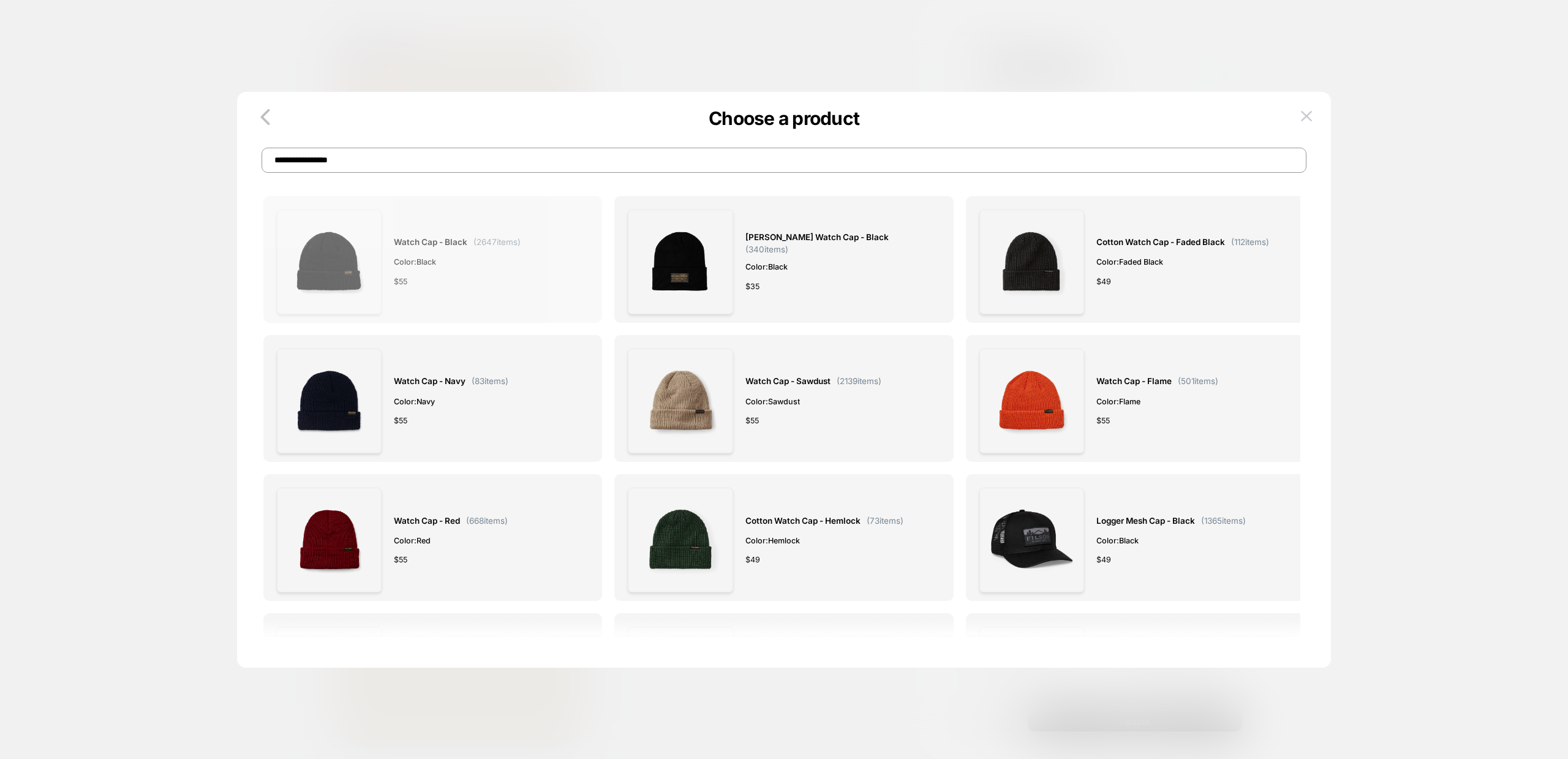
click at [443, 242] on span "Watch Cap - Black" at bounding box center [430, 242] width 73 height 14
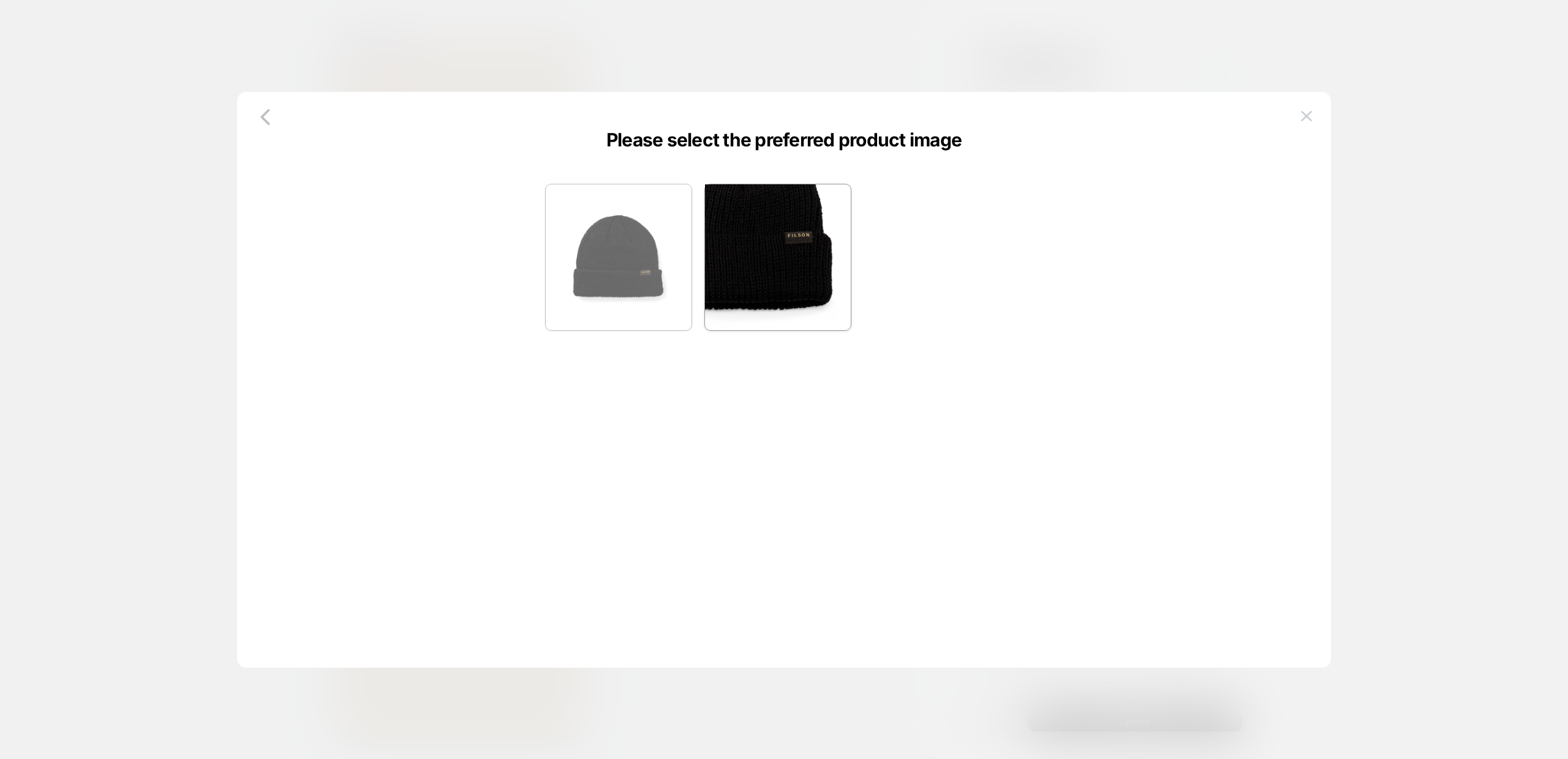
click at [623, 250] on img at bounding box center [618, 257] width 146 height 146
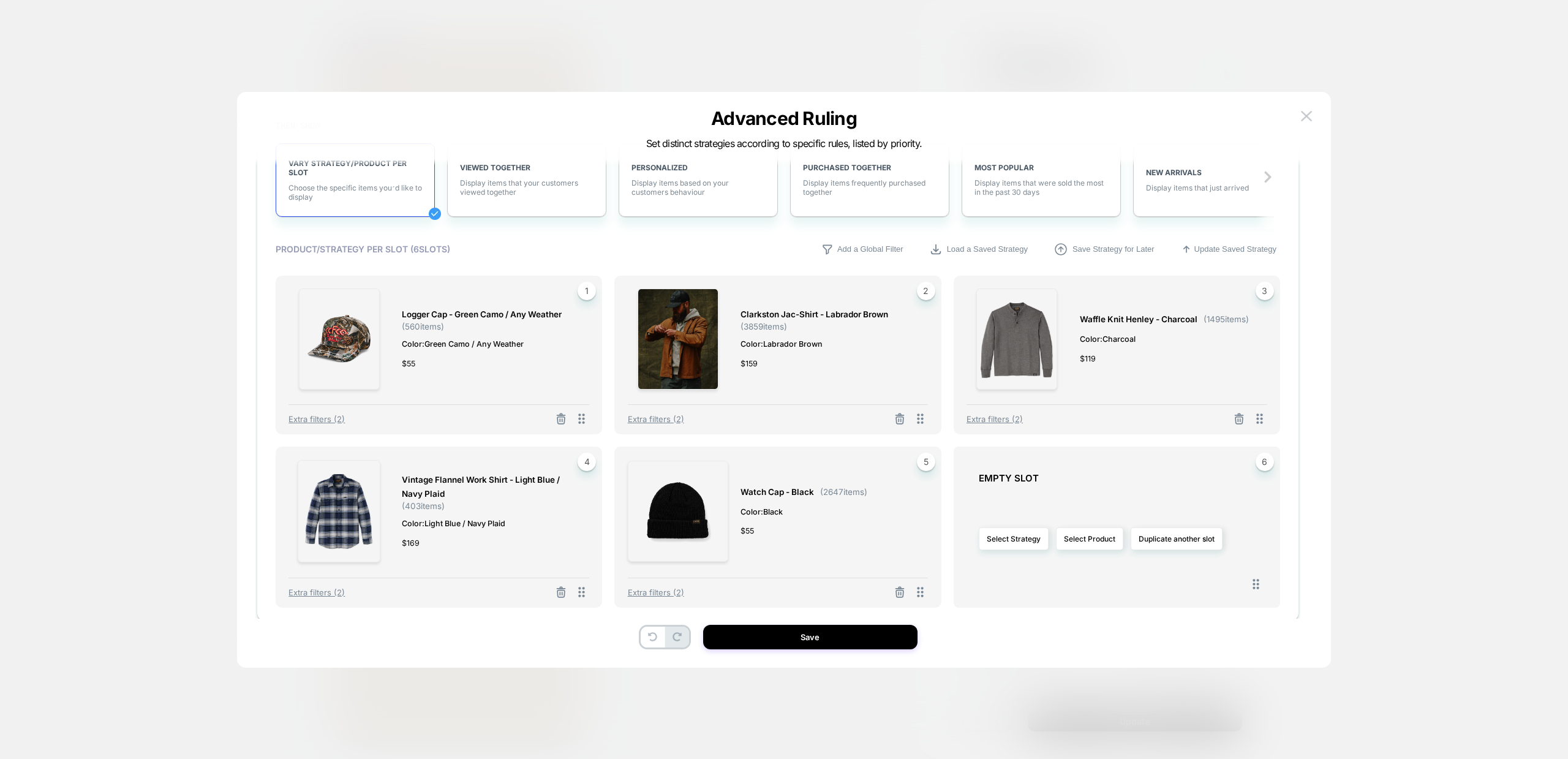
scroll to position [413, 0]
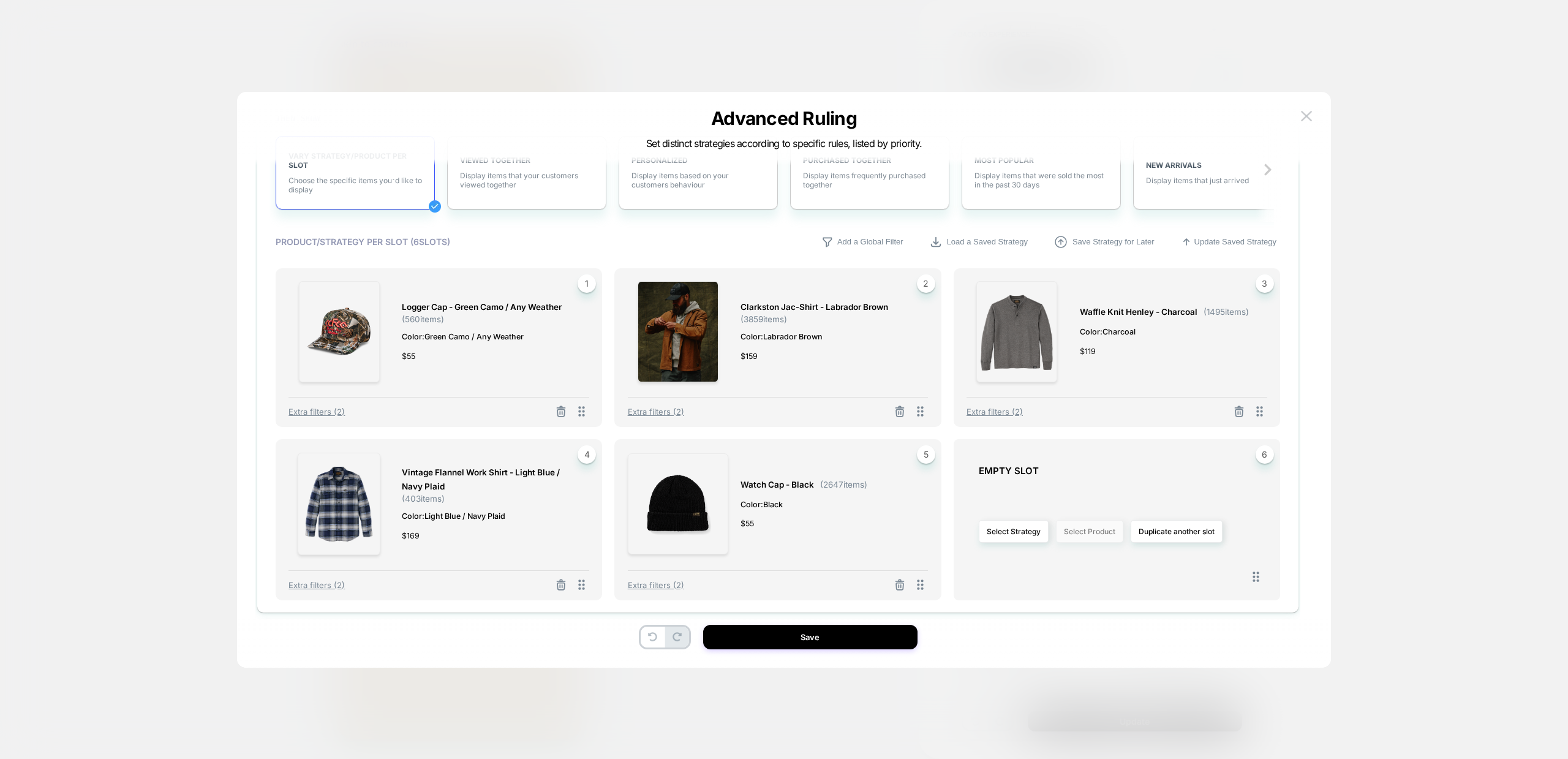
click at [1080, 538] on button "Select Product" at bounding box center [1090, 531] width 67 height 22
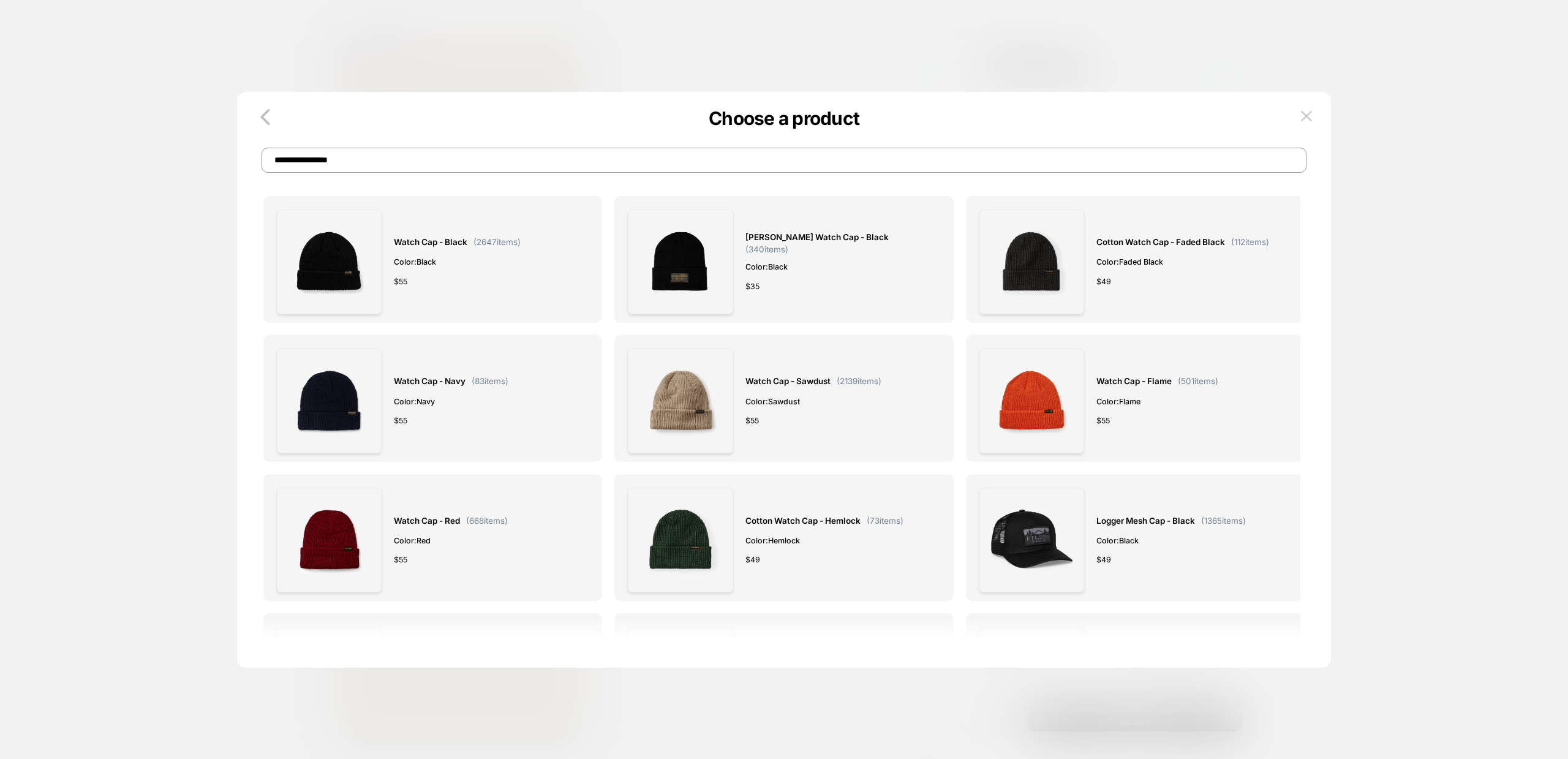
click at [460, 155] on input "**********" at bounding box center [784, 161] width 1045 height 25
paste input "**********"
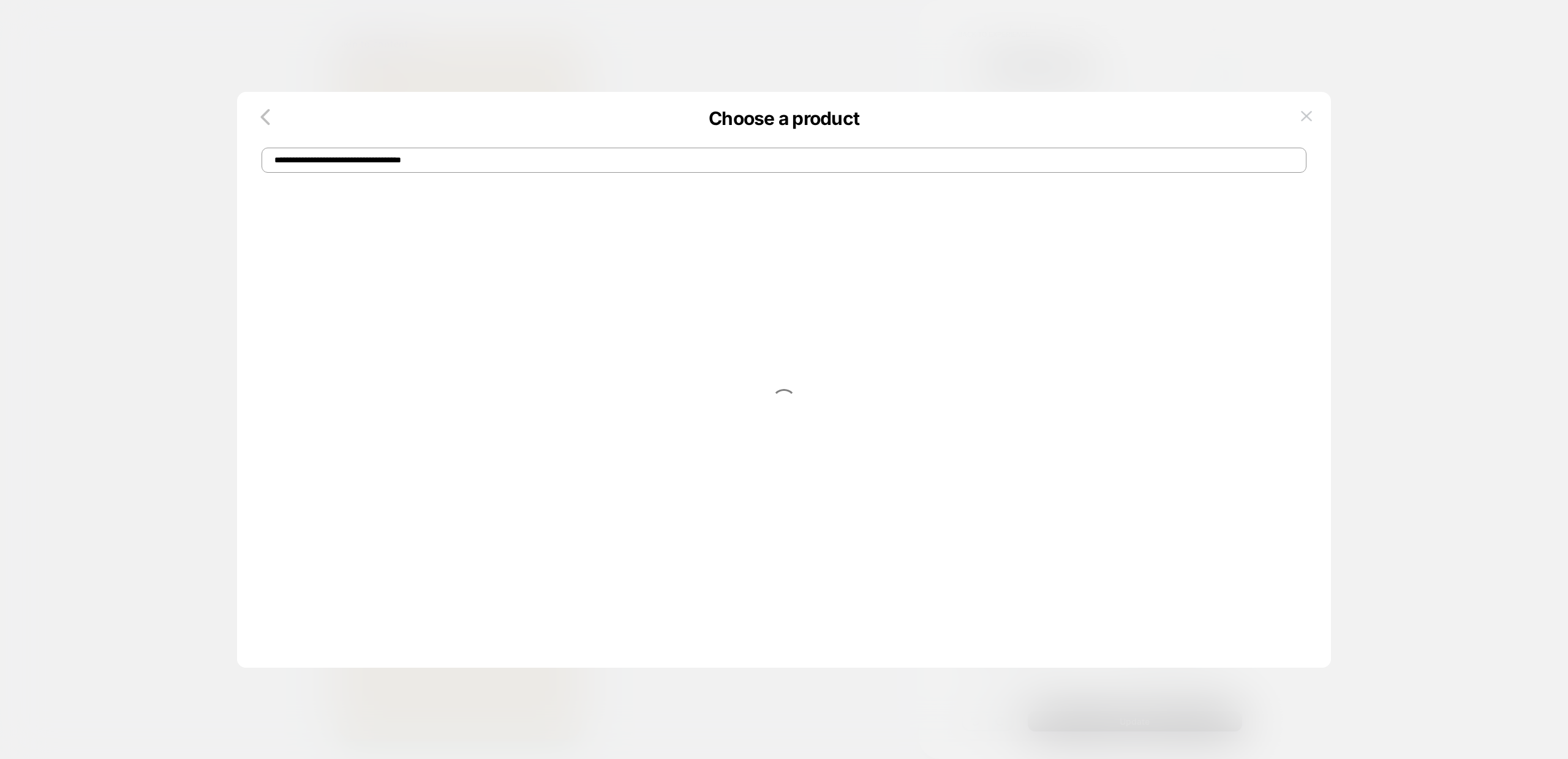
type input "**********"
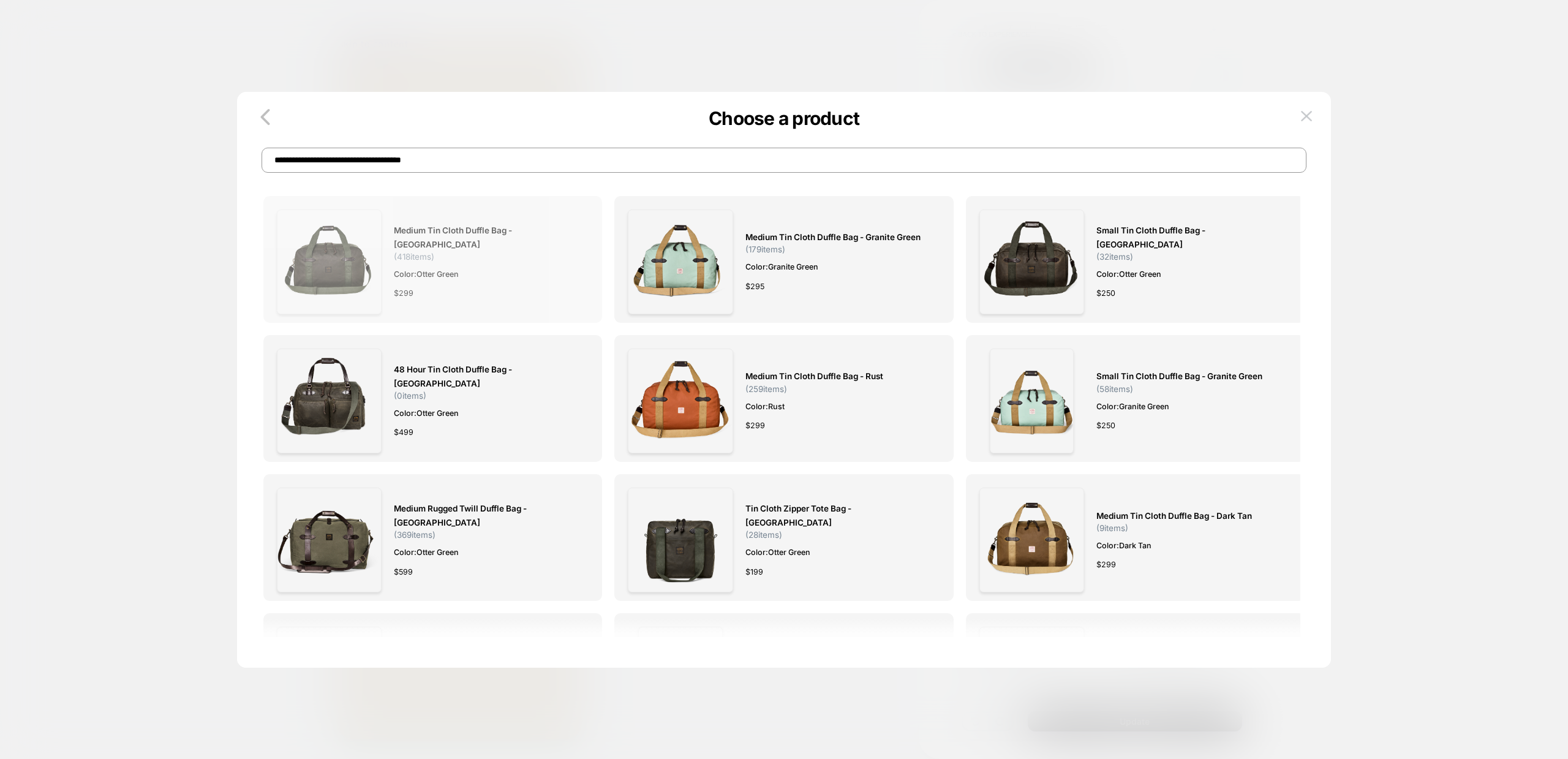
click at [481, 235] on span "Medium Tin Cloth Duffle Bag - Otter Green" at bounding box center [485, 238] width 182 height 28
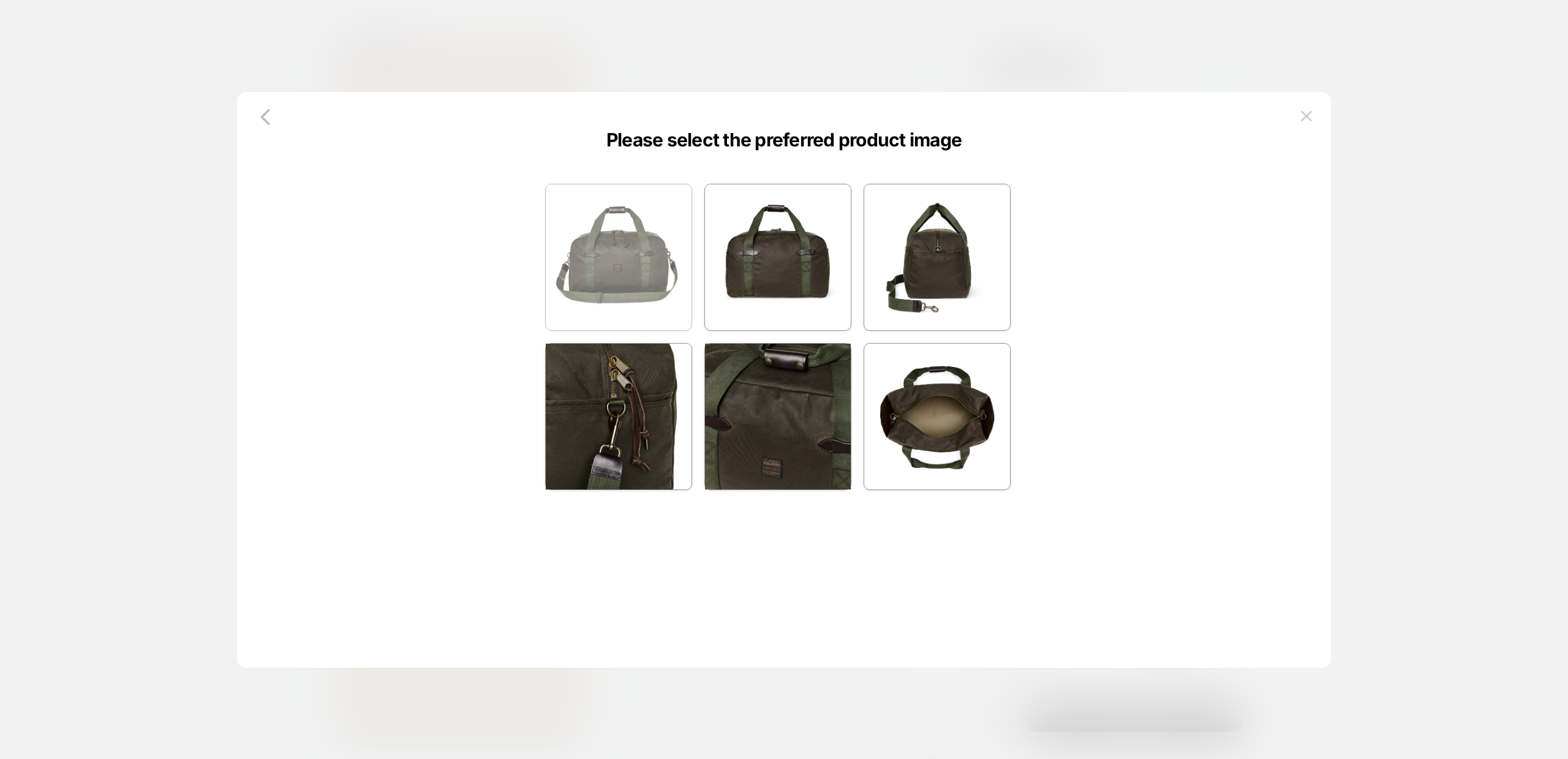
click at [587, 253] on img at bounding box center [618, 257] width 146 height 146
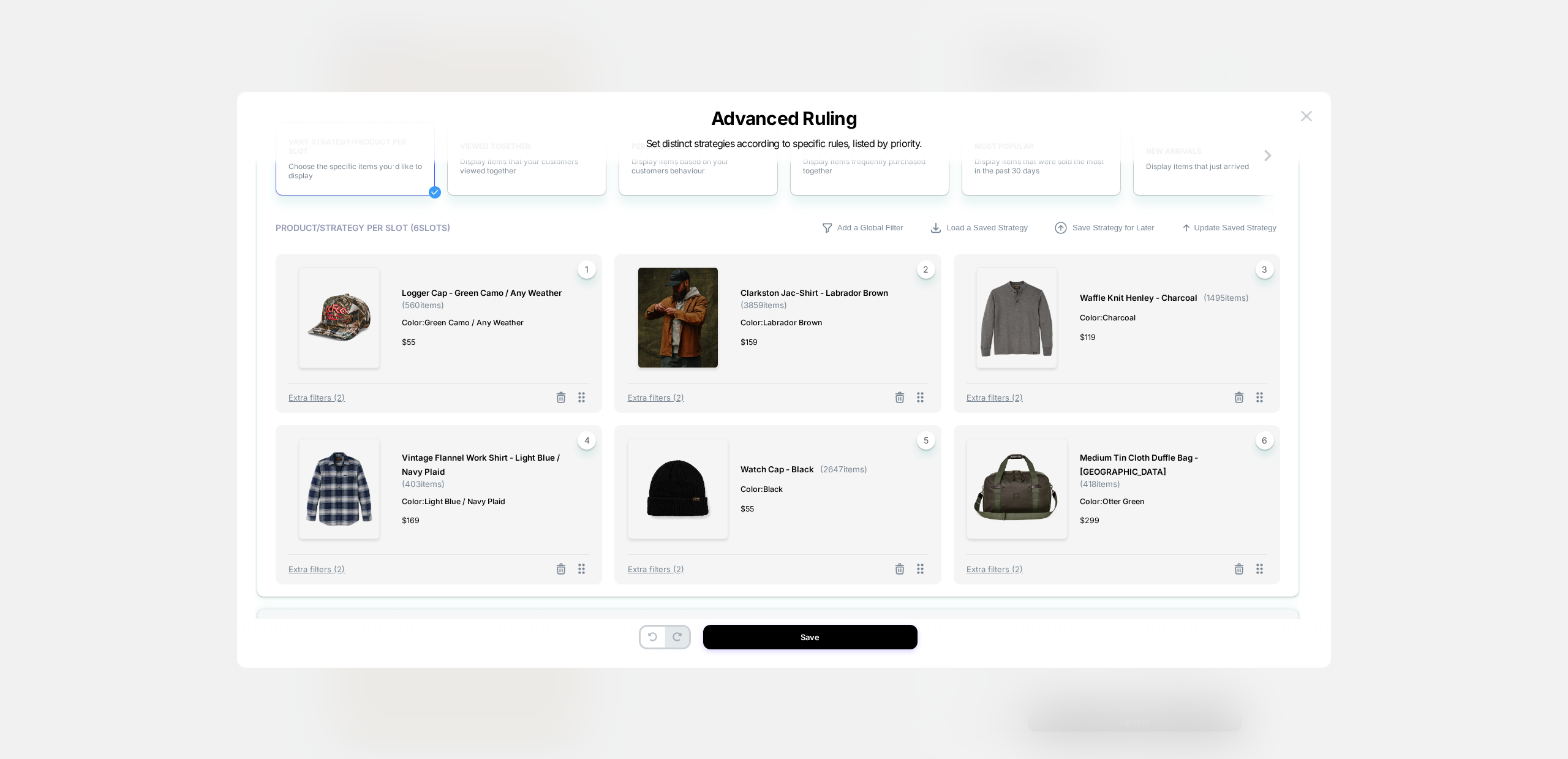
scroll to position [492, 0]
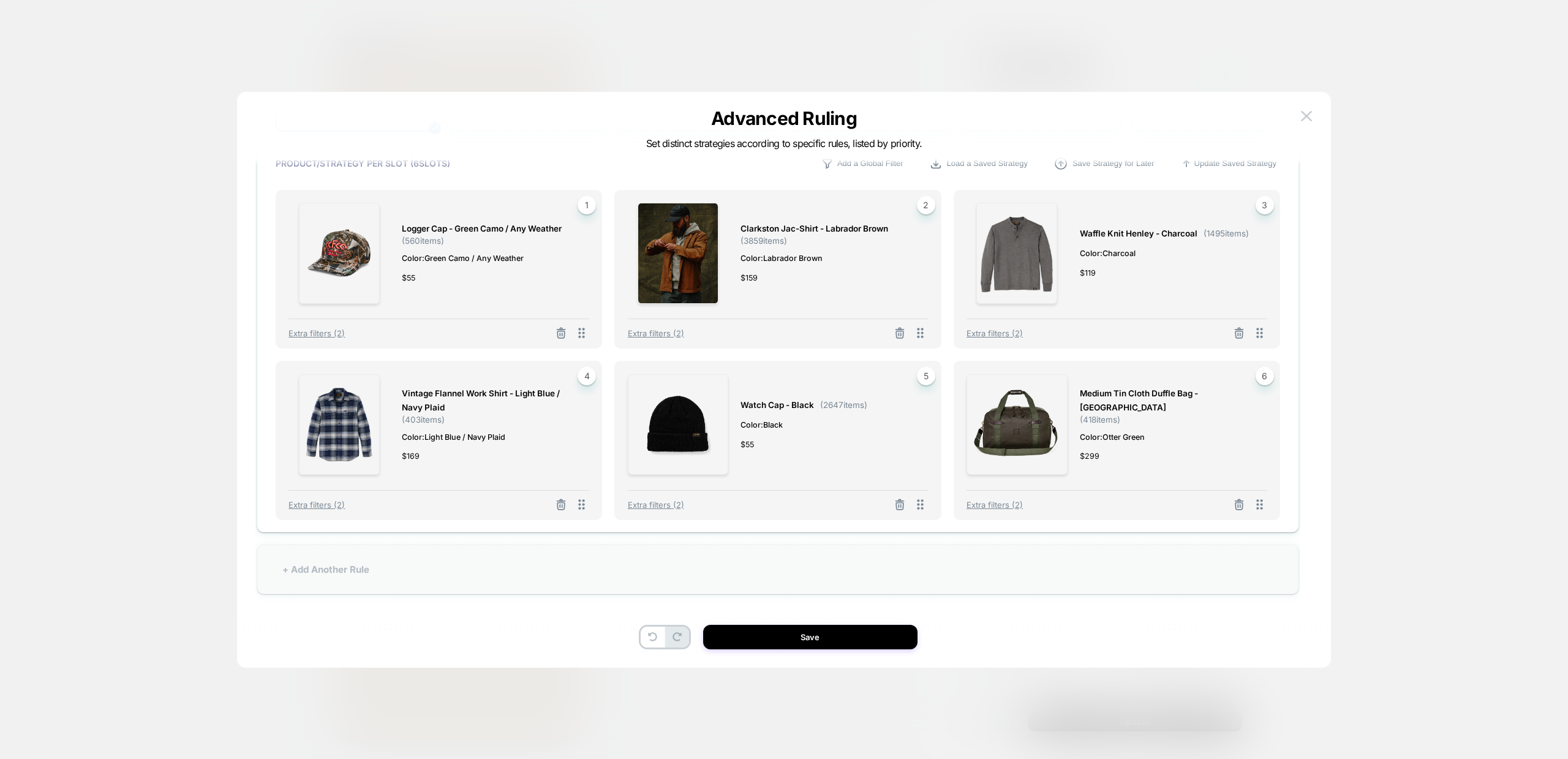
click at [353, 566] on div "+ Add Another Rule" at bounding box center [777, 569] width 1041 height 49
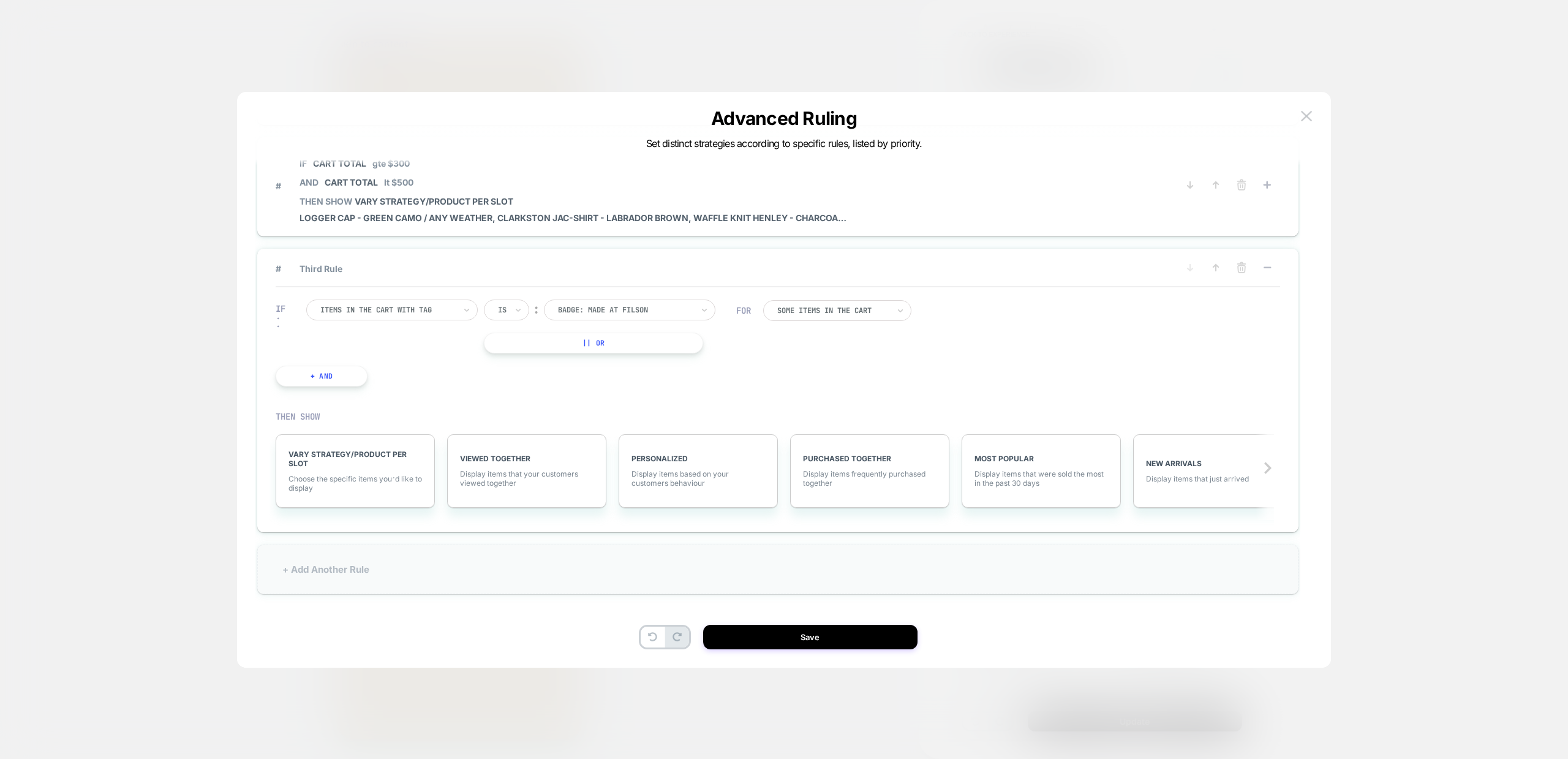
scroll to position [93, 0]
click at [404, 306] on div at bounding box center [388, 309] width 135 height 11
click at [346, 409] on div "Cart Total" at bounding box center [398, 399] width 159 height 19
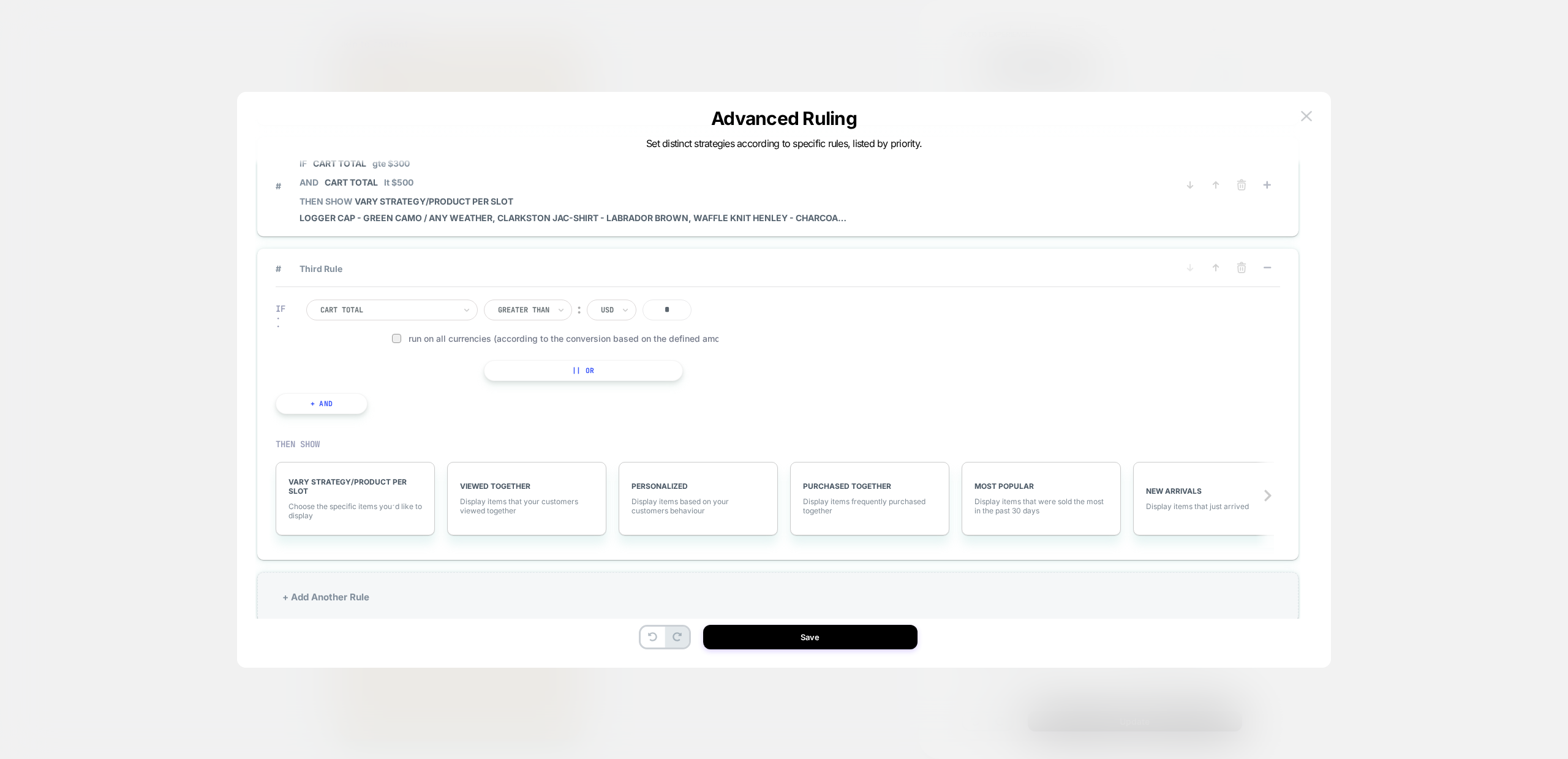
click at [319, 402] on button "+ And" at bounding box center [321, 403] width 92 height 21
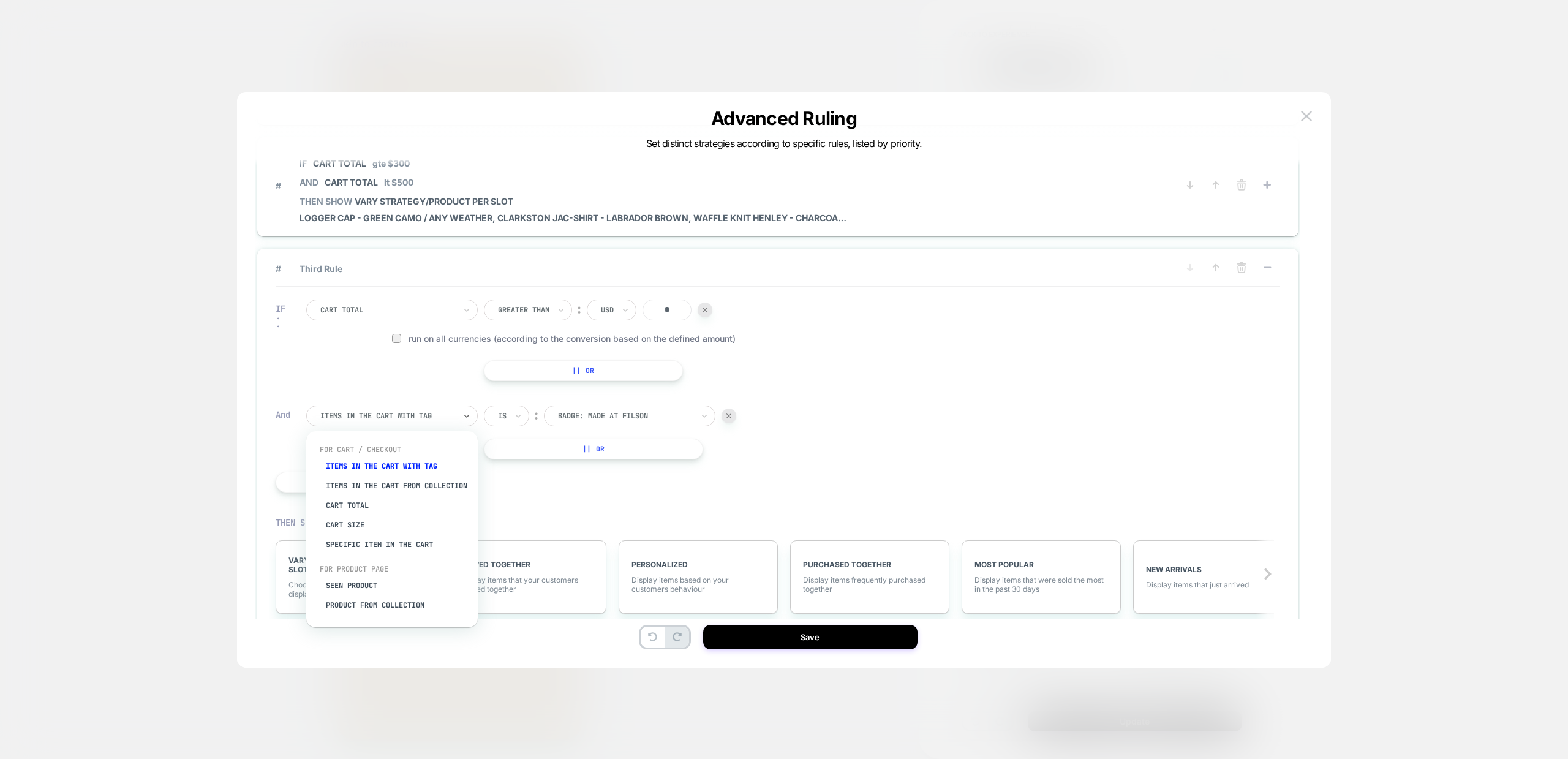
click at [363, 412] on div at bounding box center [388, 415] width 135 height 11
click at [359, 509] on div "Cart Total" at bounding box center [398, 505] width 159 height 19
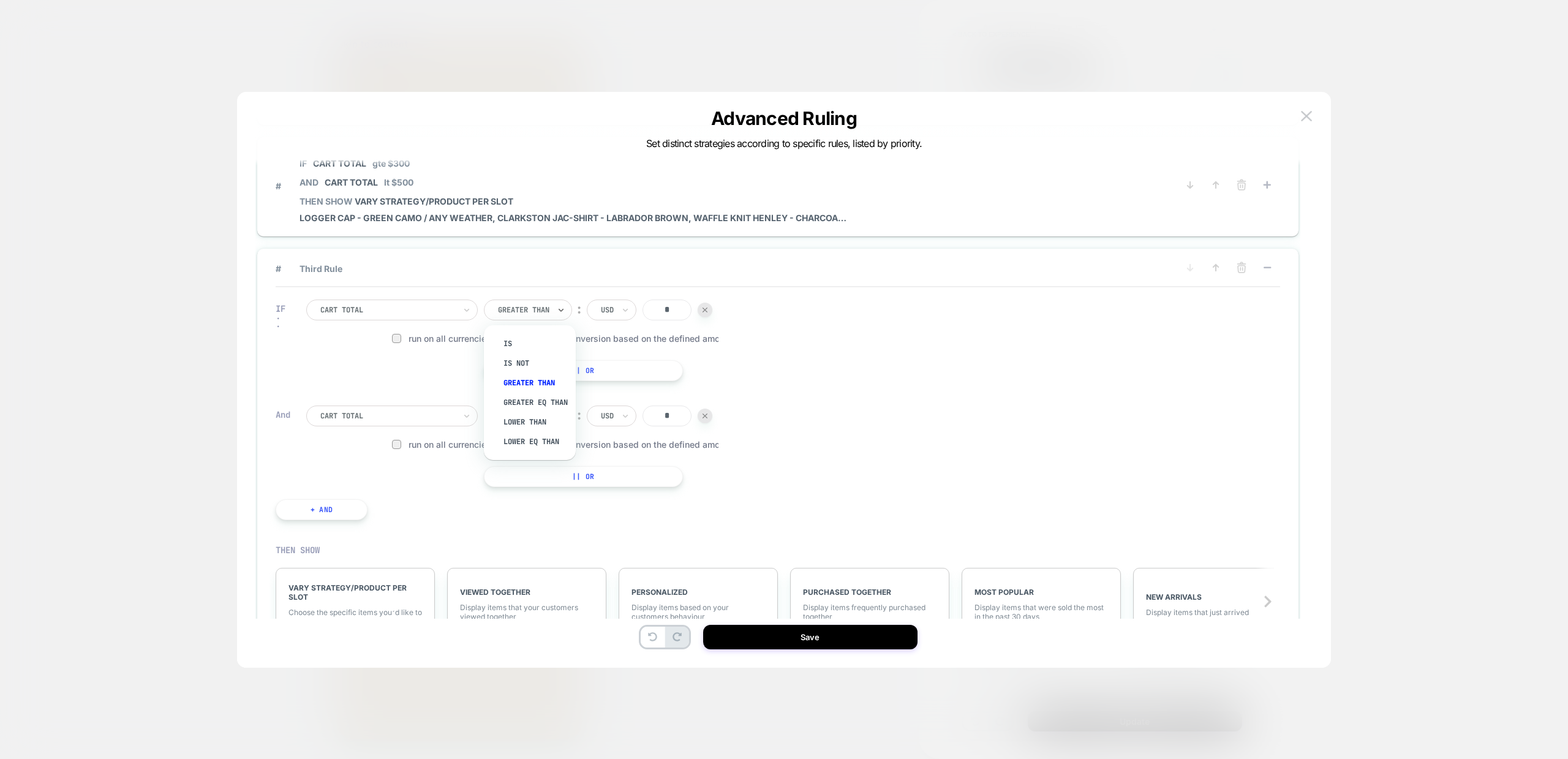
click at [552, 311] on div "Greater Than" at bounding box center [528, 310] width 88 height 21
click at [516, 402] on div "Greater Eq Than" at bounding box center [536, 402] width 80 height 19
click at [555, 419] on div "Greater Than" at bounding box center [528, 416] width 88 height 21
click at [542, 534] on div "Lower Than" at bounding box center [536, 527] width 80 height 19
click at [691, 308] on input "*" at bounding box center [680, 310] width 49 height 21
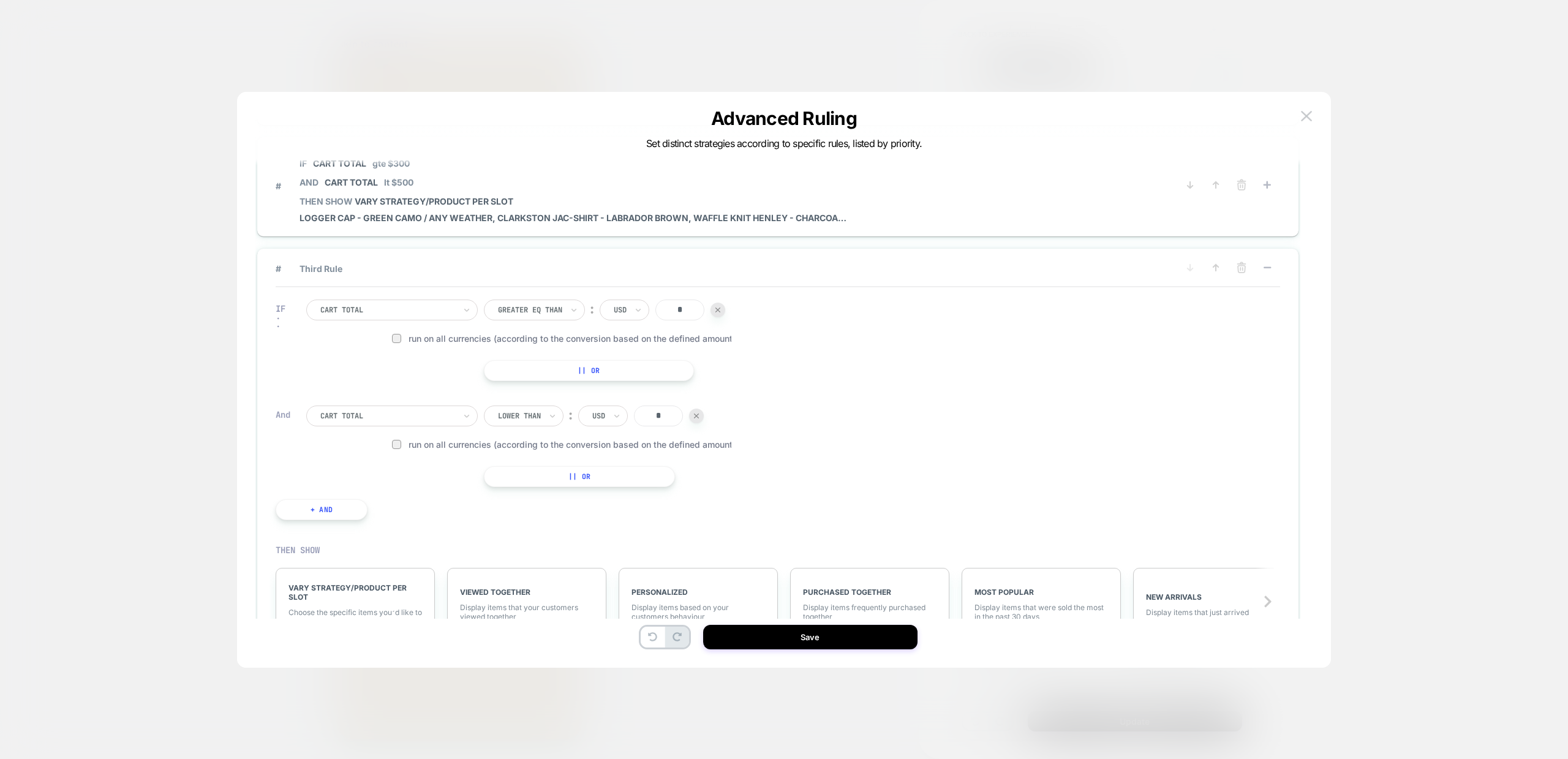
click at [691, 308] on input "*" at bounding box center [680, 310] width 49 height 21
type input "***"
click at [658, 416] on input "*" at bounding box center [658, 416] width 49 height 21
type input "*"
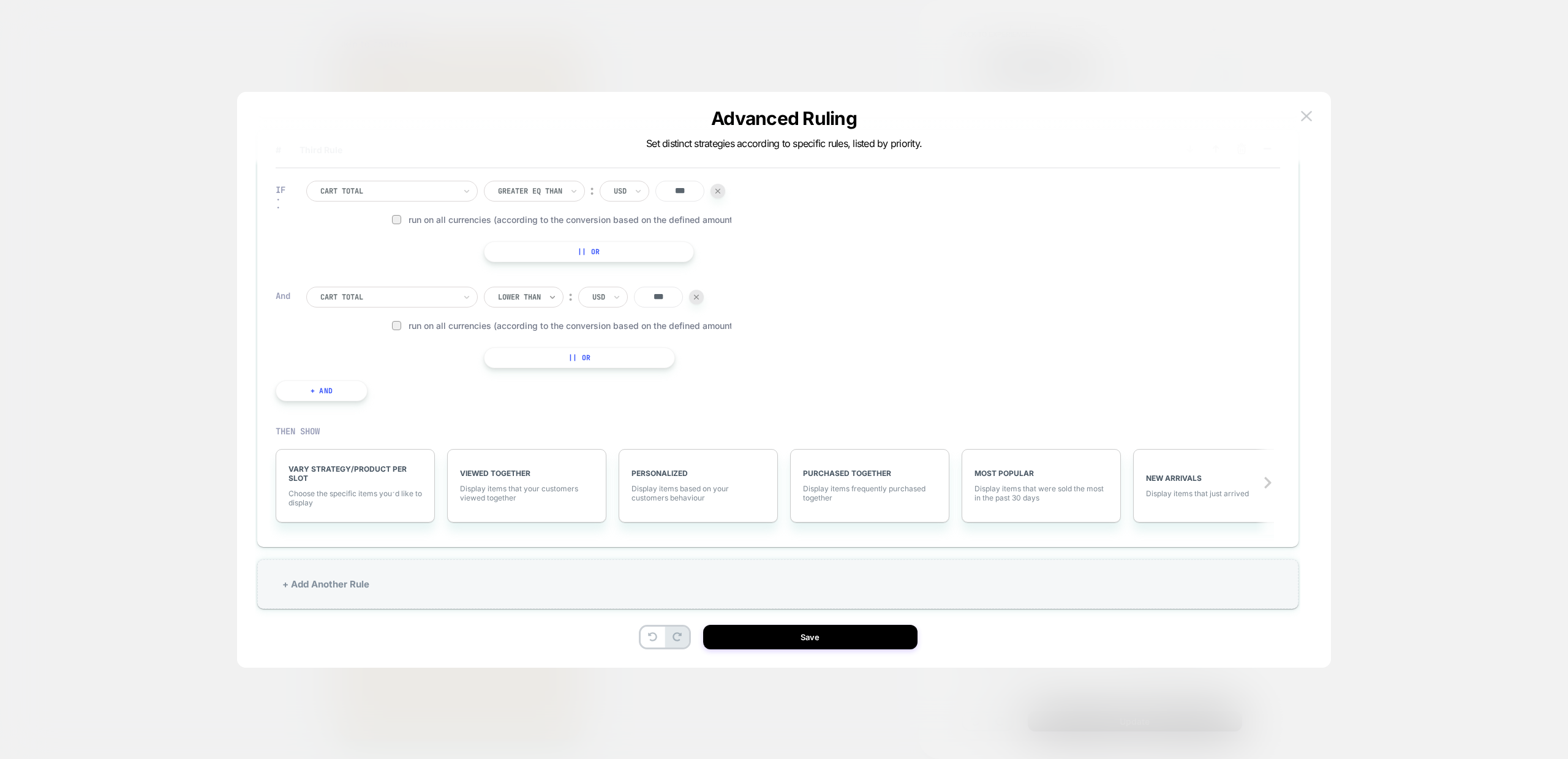
scroll to position [226, 0]
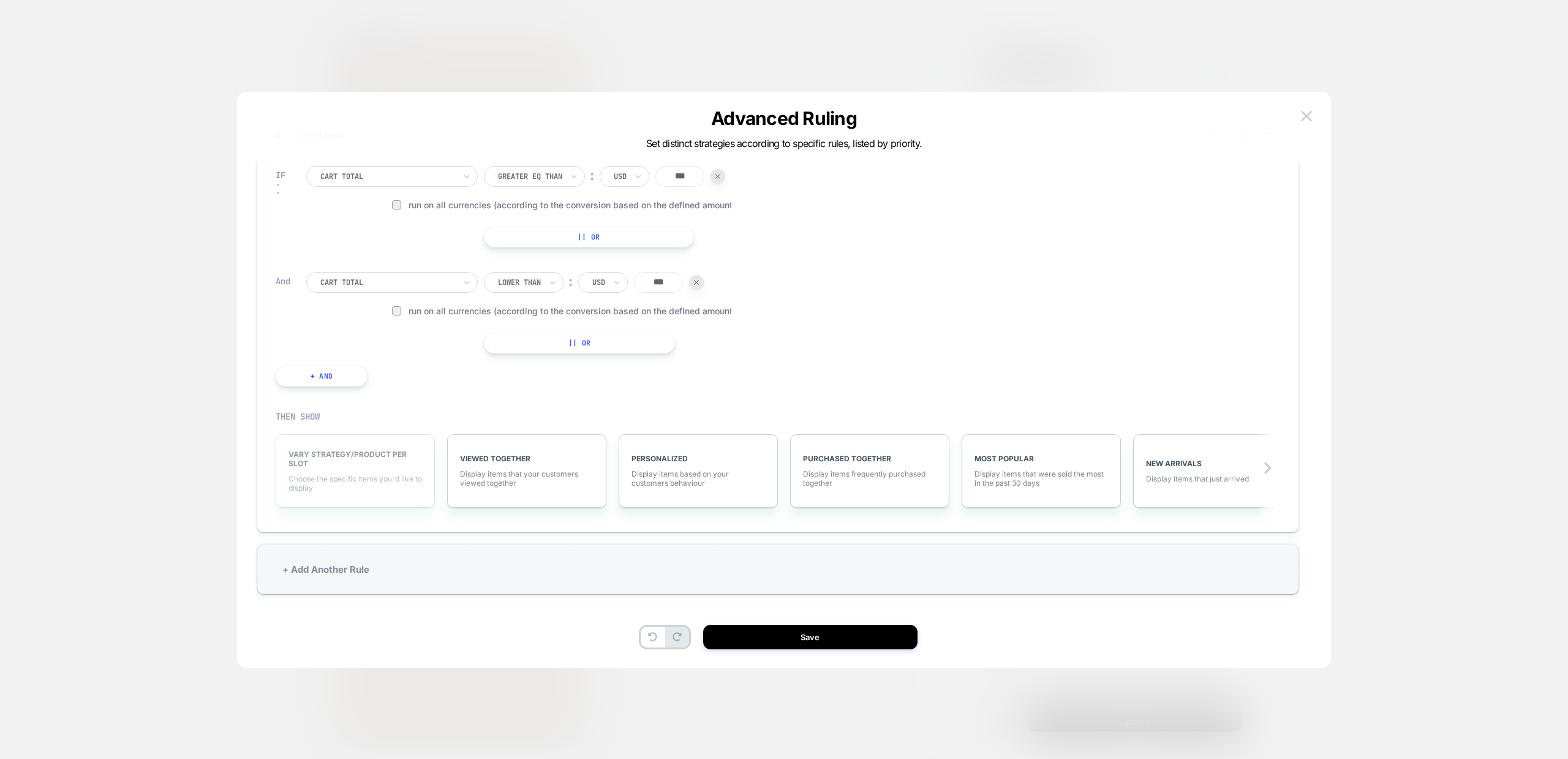
type input "***"
click at [356, 474] on span "Choose the specific items you׳d like to display" at bounding box center [355, 483] width 134 height 19
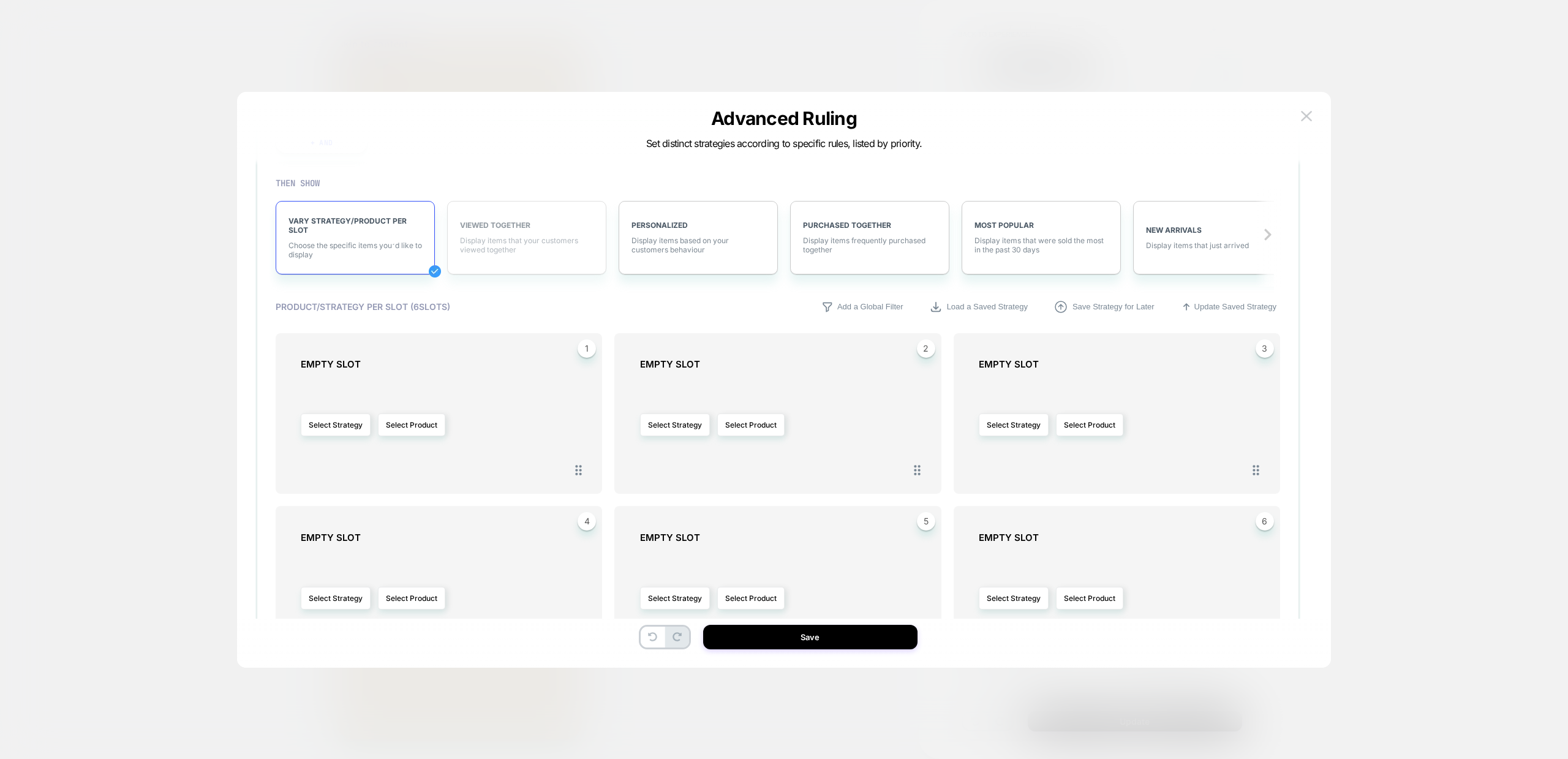
scroll to position [607, 0]
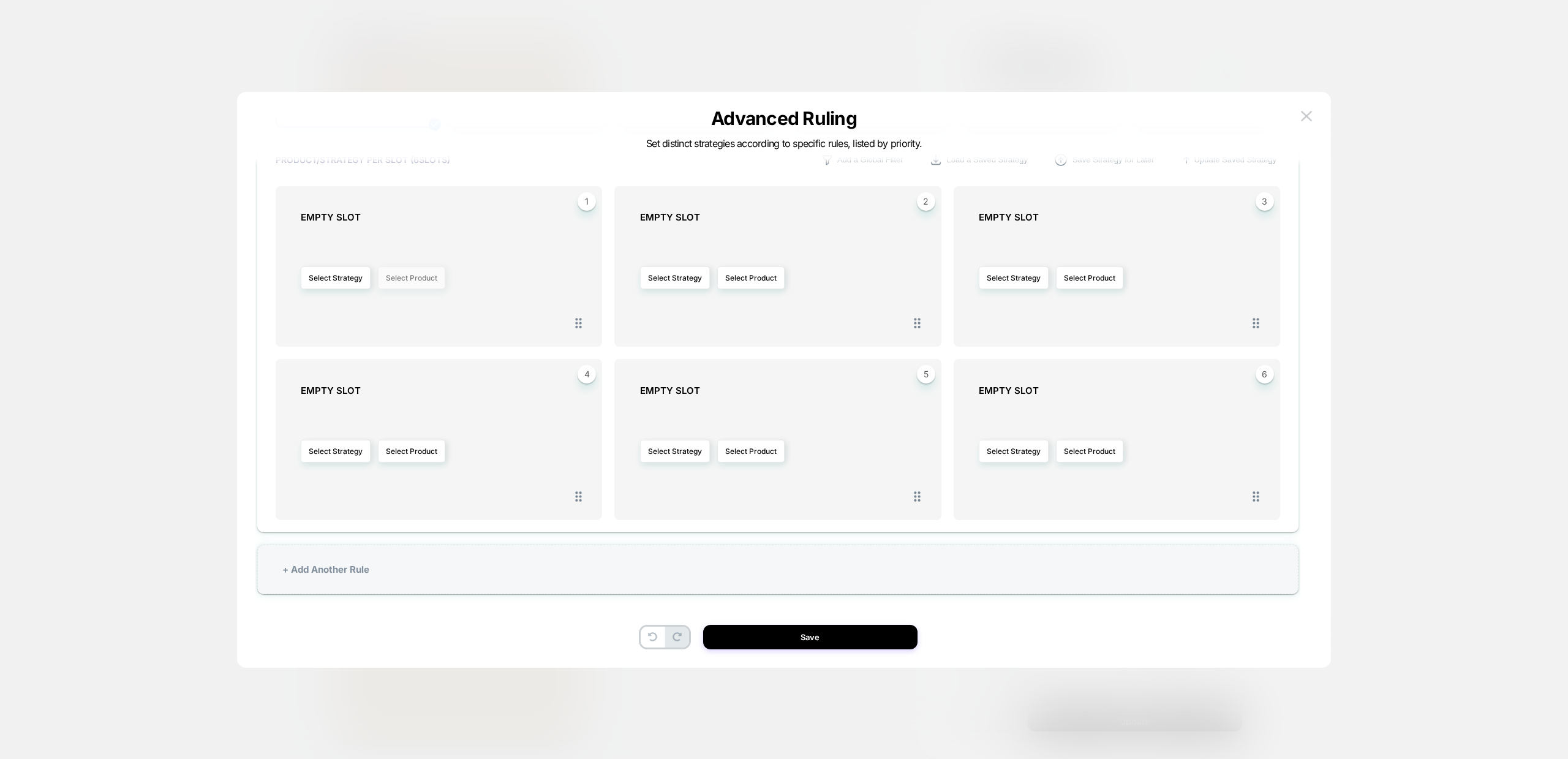
click at [420, 278] on button "Select Product" at bounding box center [412, 278] width 67 height 22
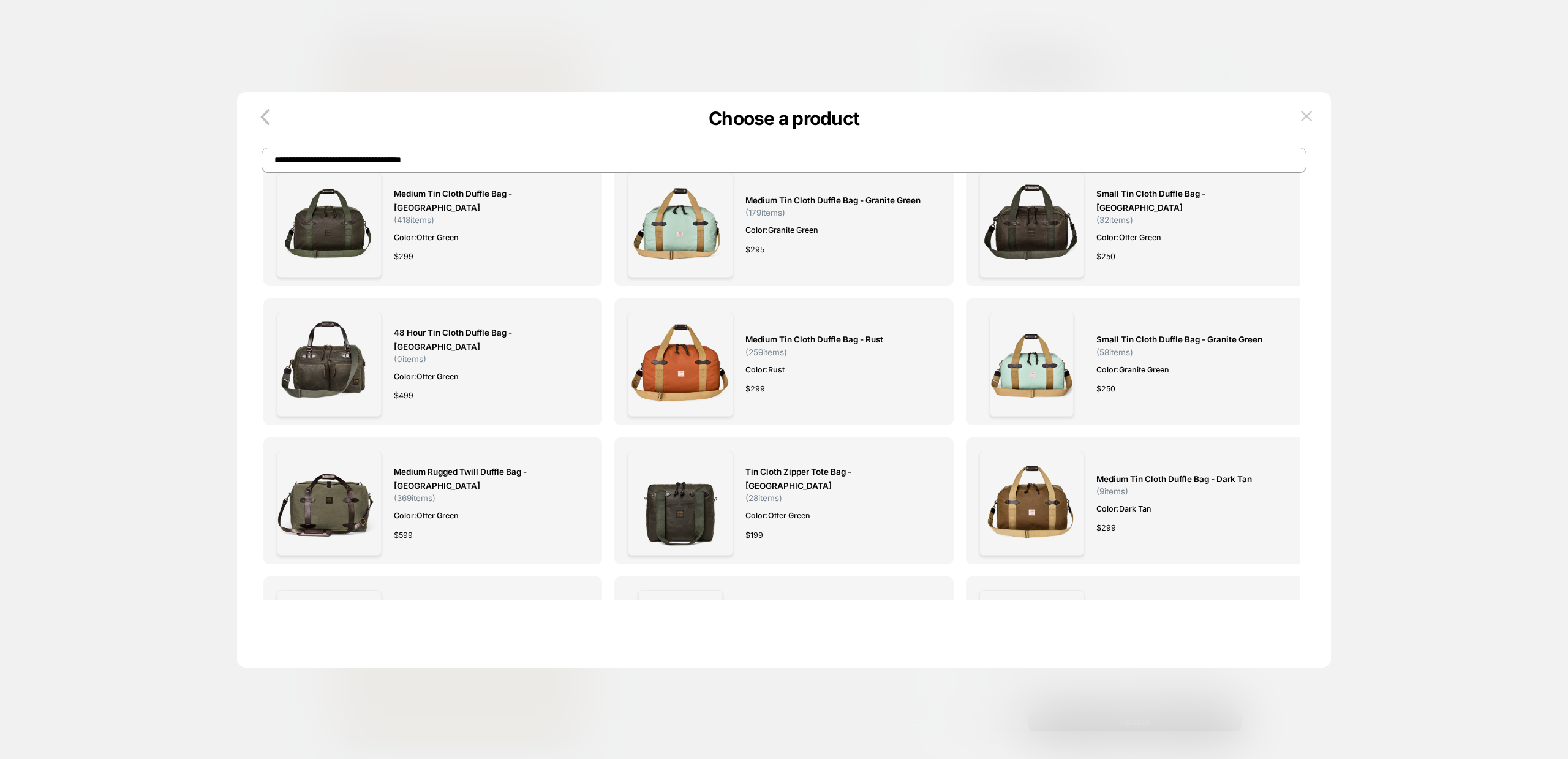
scroll to position [0, 0]
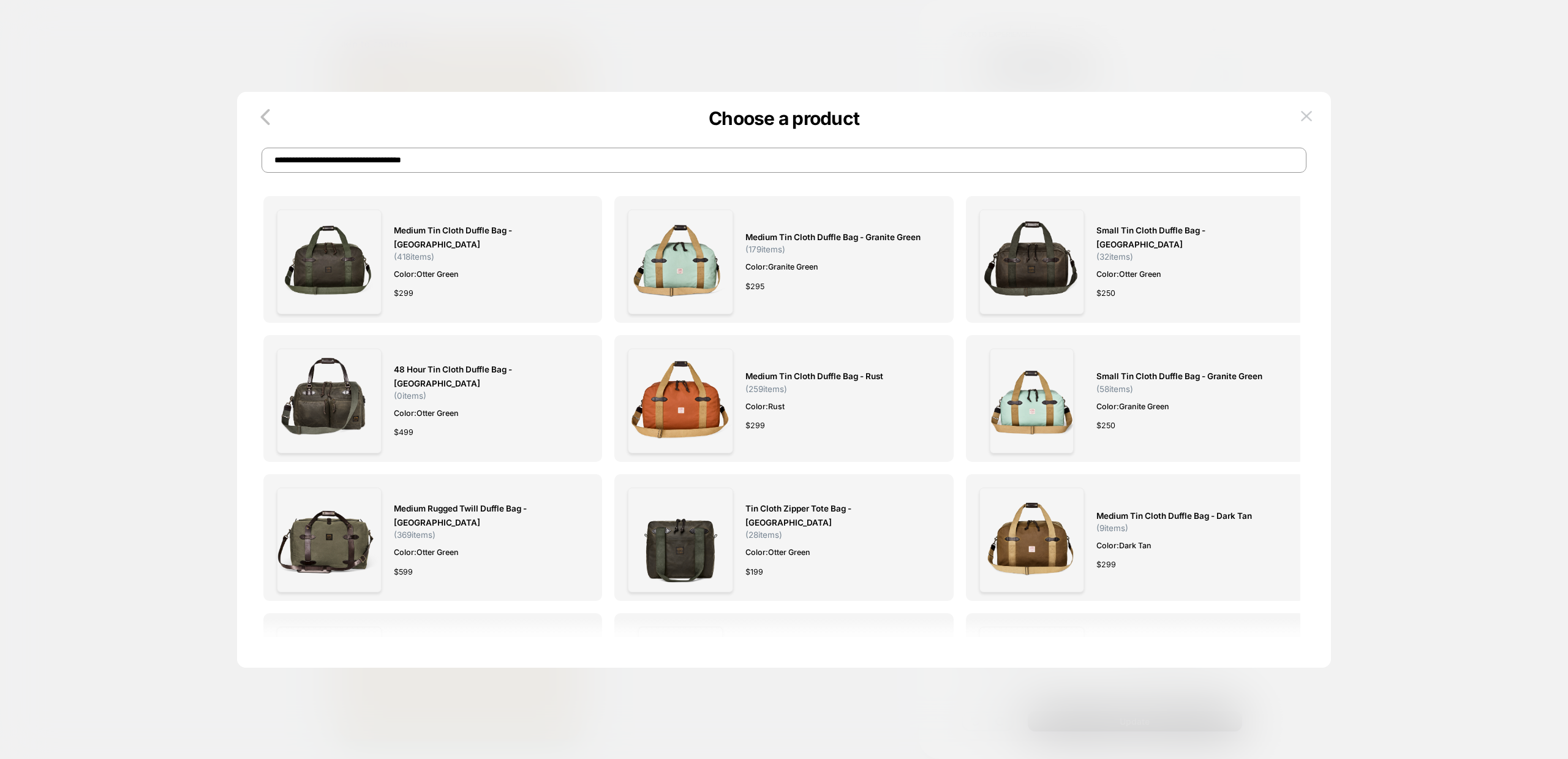
click at [454, 149] on input "**********" at bounding box center [784, 161] width 1045 height 25
click at [457, 167] on input "**********" at bounding box center [784, 161] width 1045 height 25
paste input "*******"
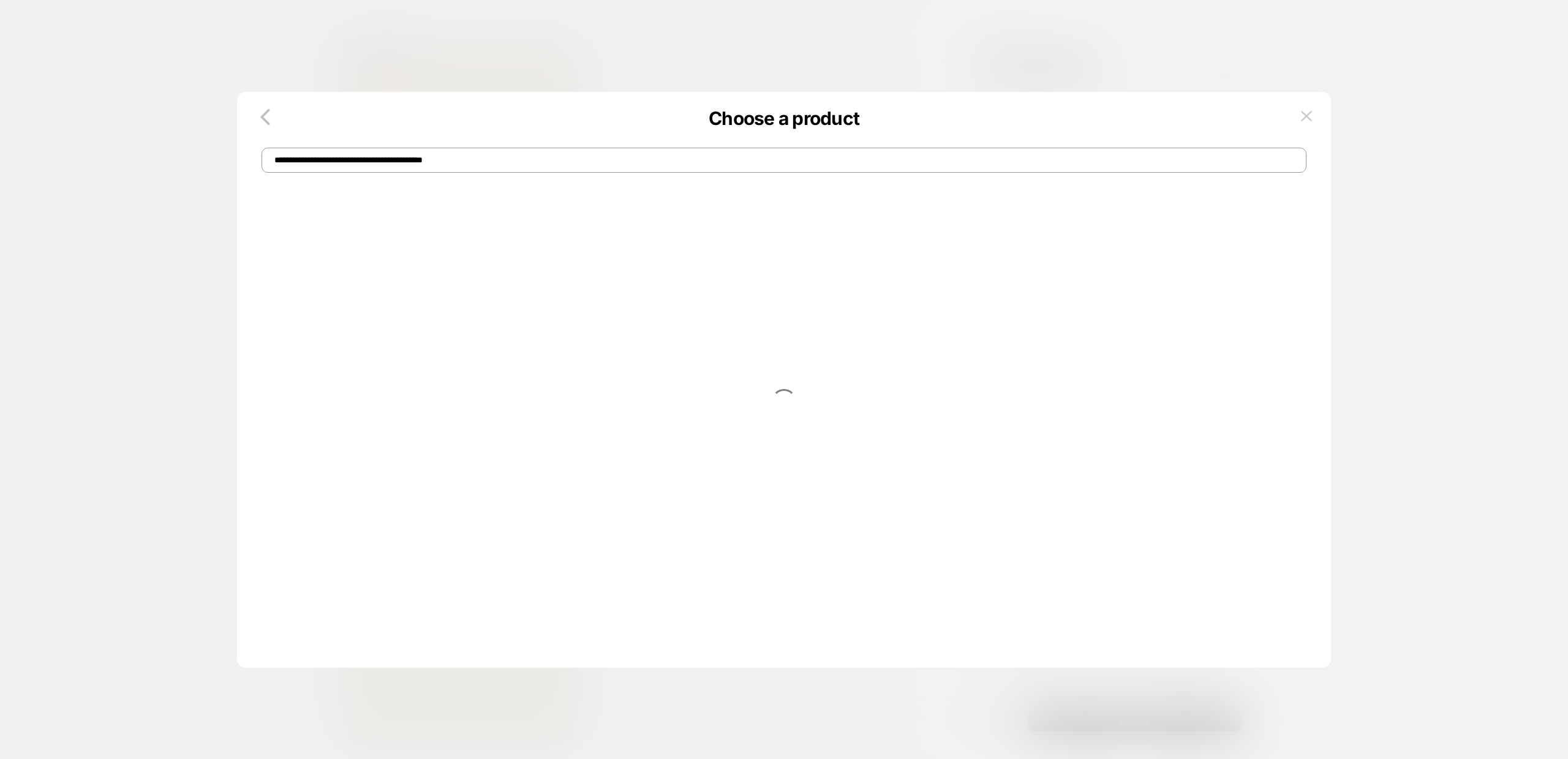
type input "**********"
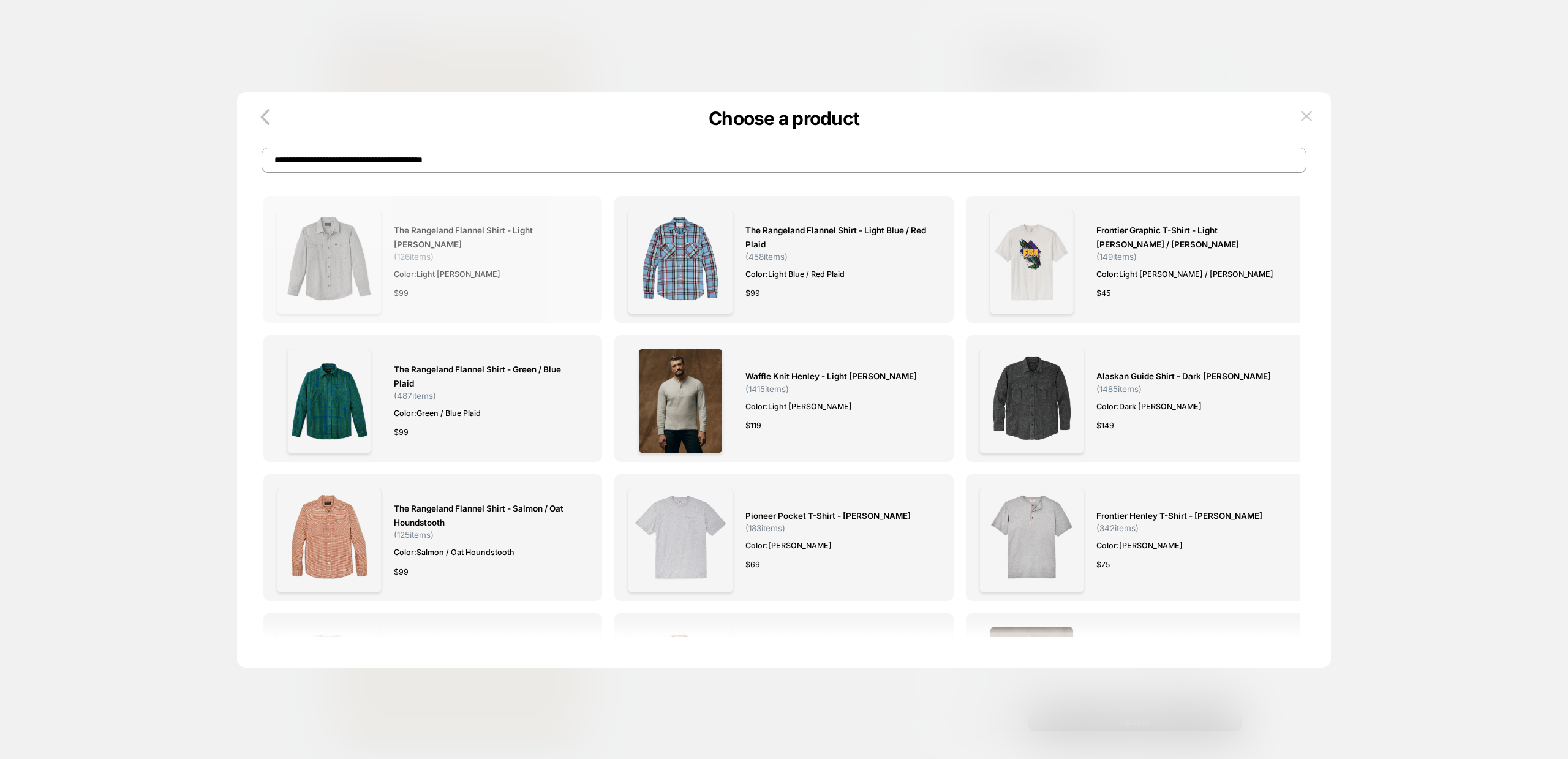
click at [481, 232] on span "The Rangeland Flannel Shirt - Light [PERSON_NAME]" at bounding box center [485, 238] width 182 height 28
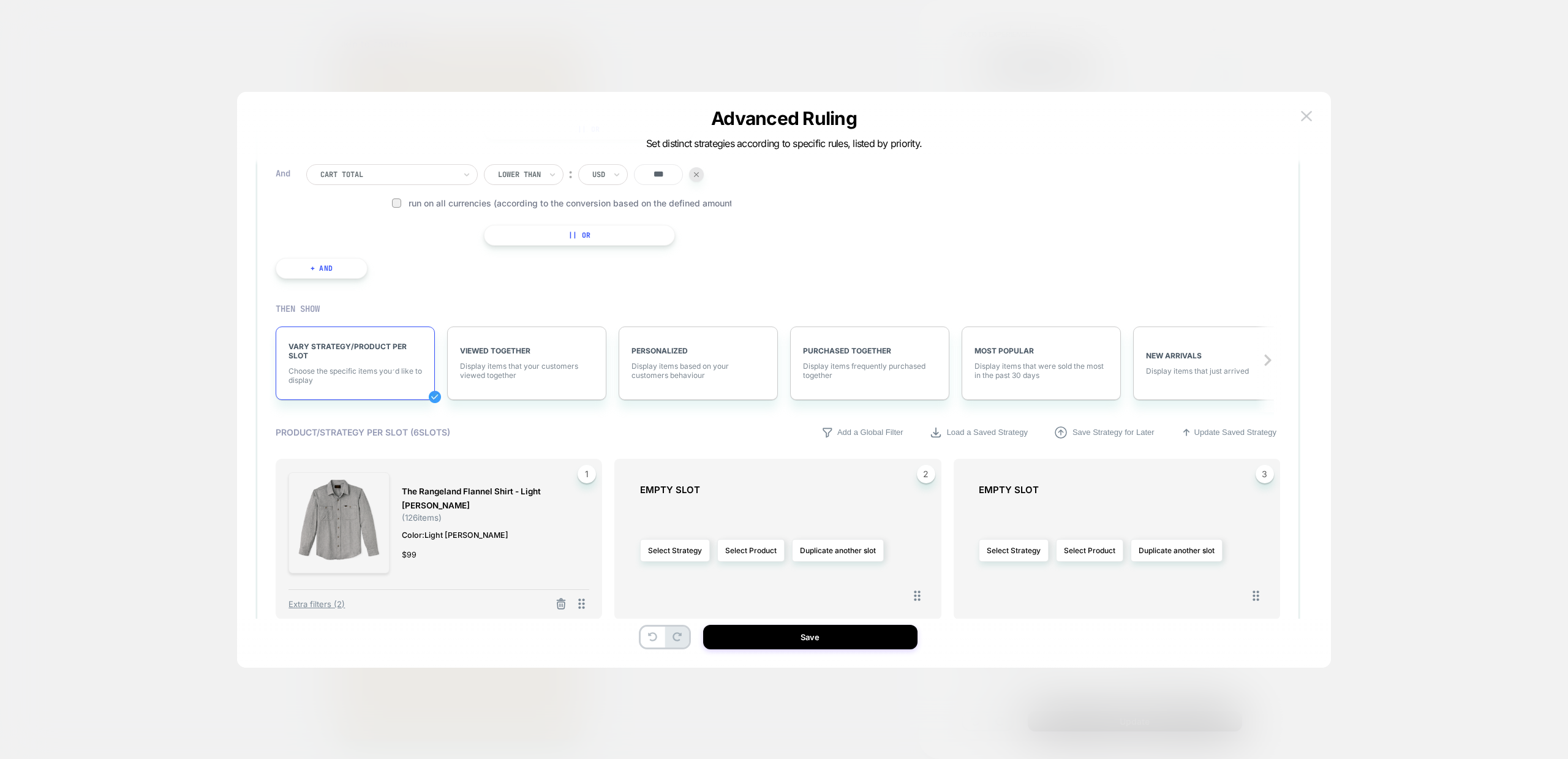
scroll to position [395, 0]
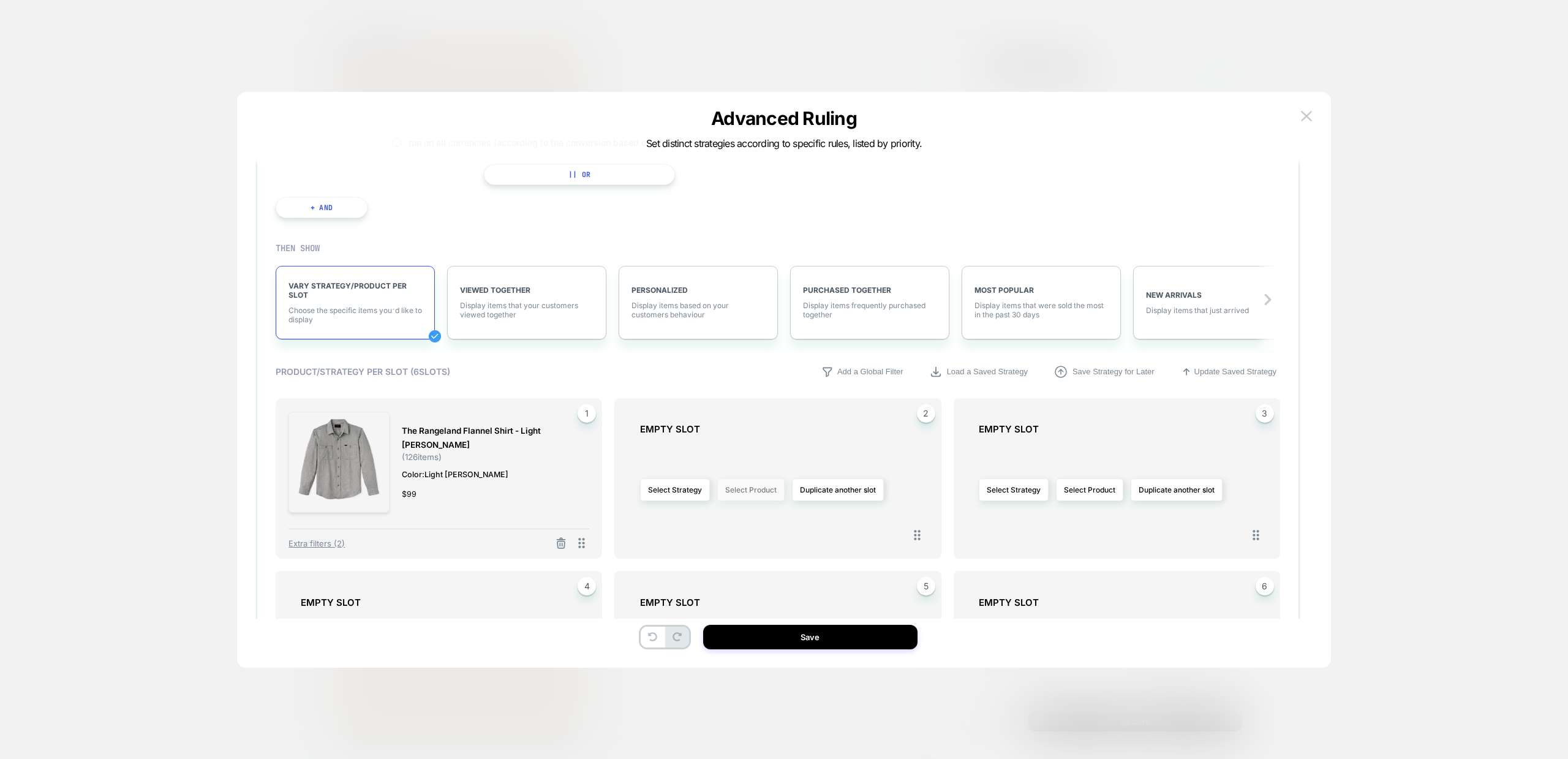
click at [766, 497] on button "Select Product" at bounding box center [751, 489] width 67 height 22
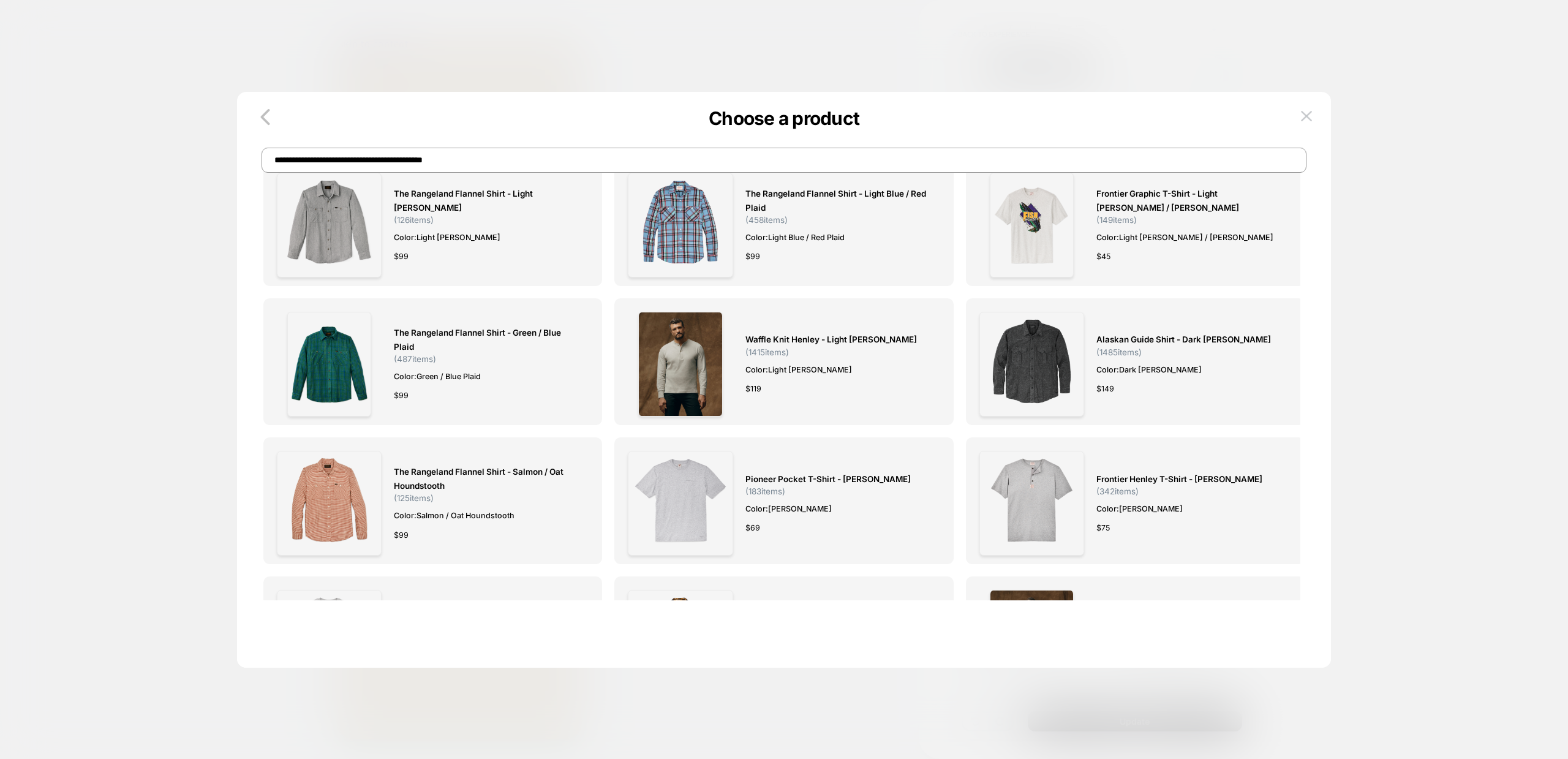
scroll to position [0, 0]
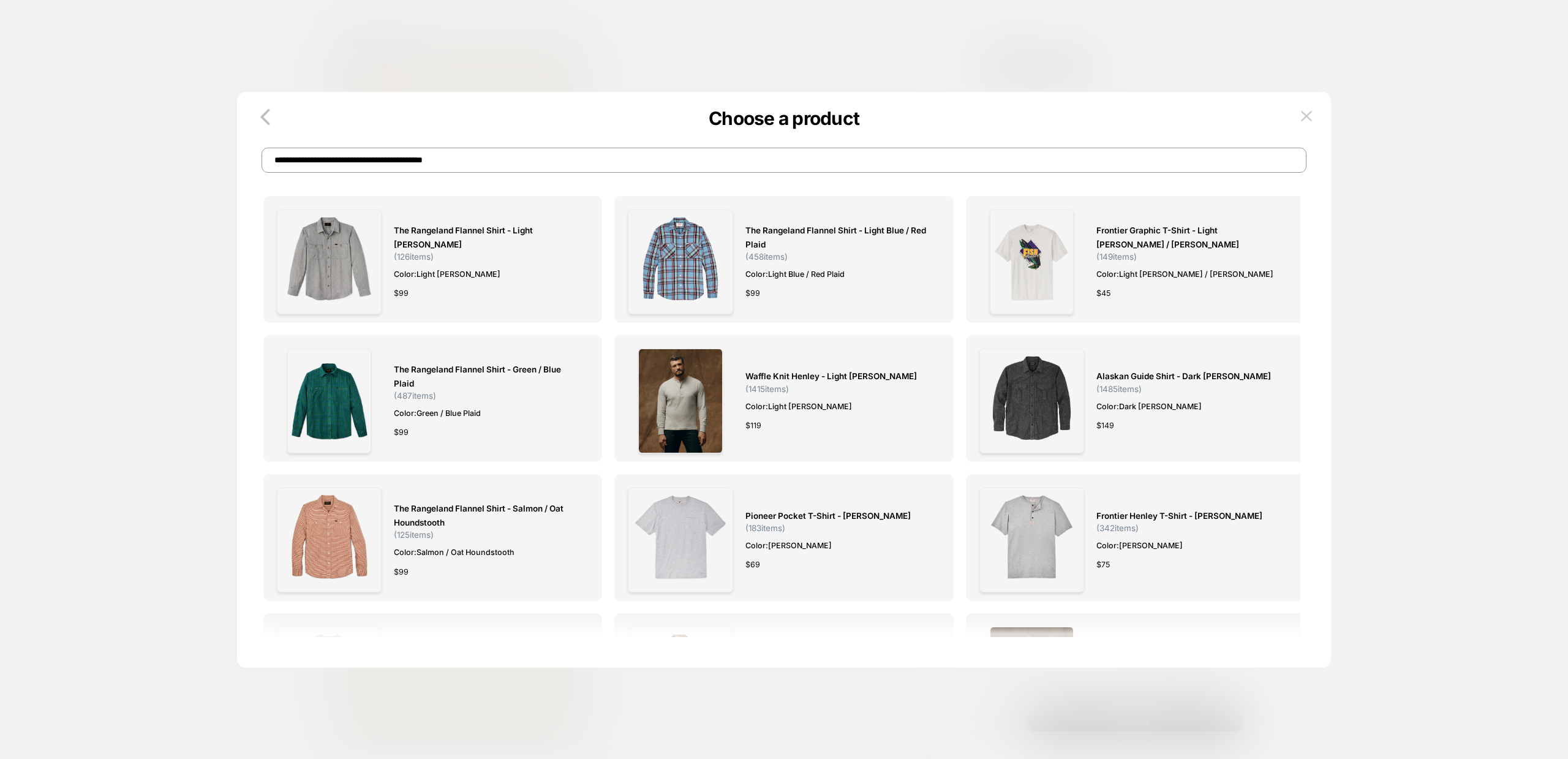
click at [519, 142] on div "**********" at bounding box center [784, 147] width 1094 height 50
click at [507, 148] on input "**********" at bounding box center [784, 161] width 1045 height 25
click at [505, 149] on input "**********" at bounding box center [784, 161] width 1045 height 25
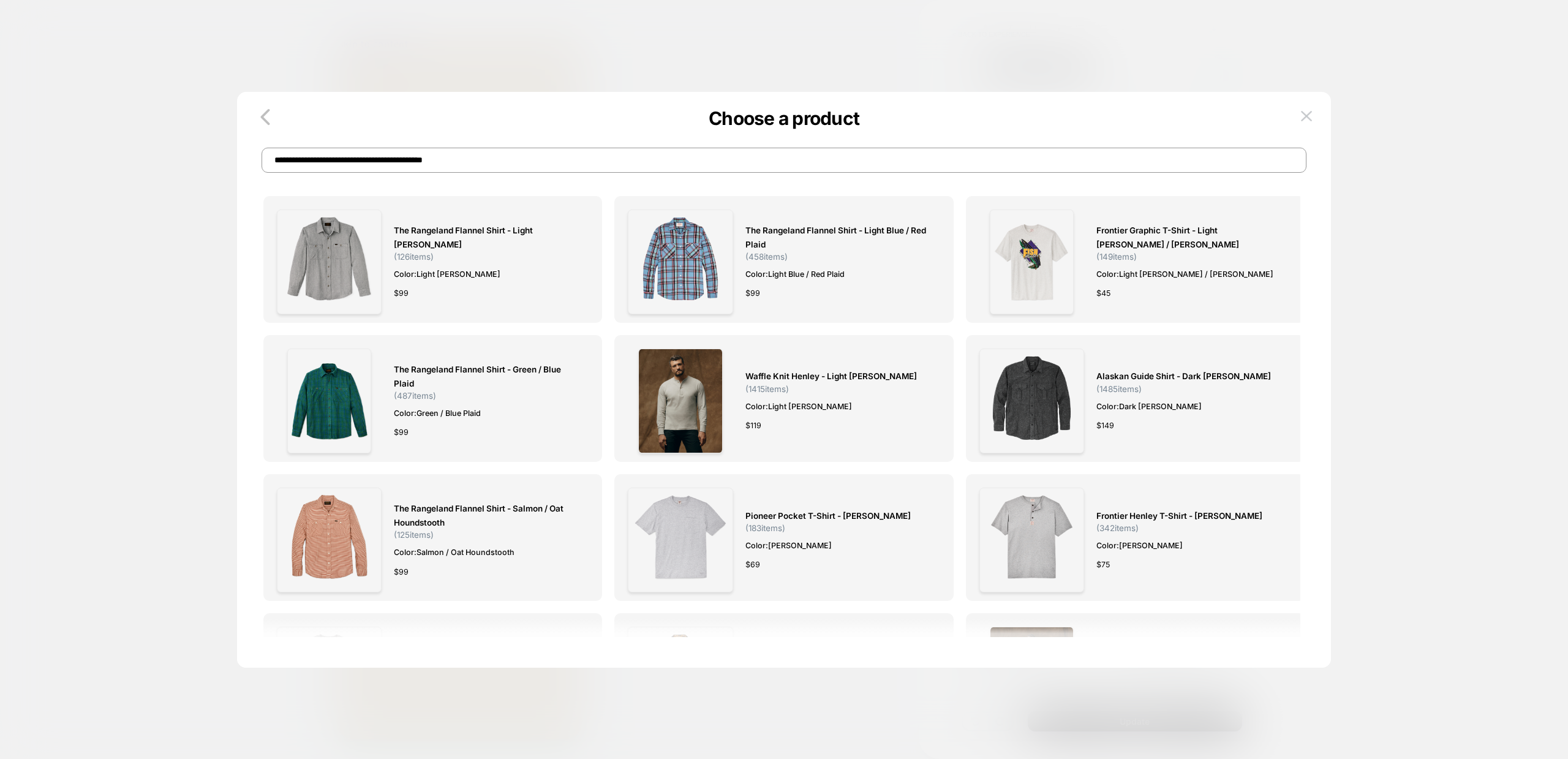
paste input
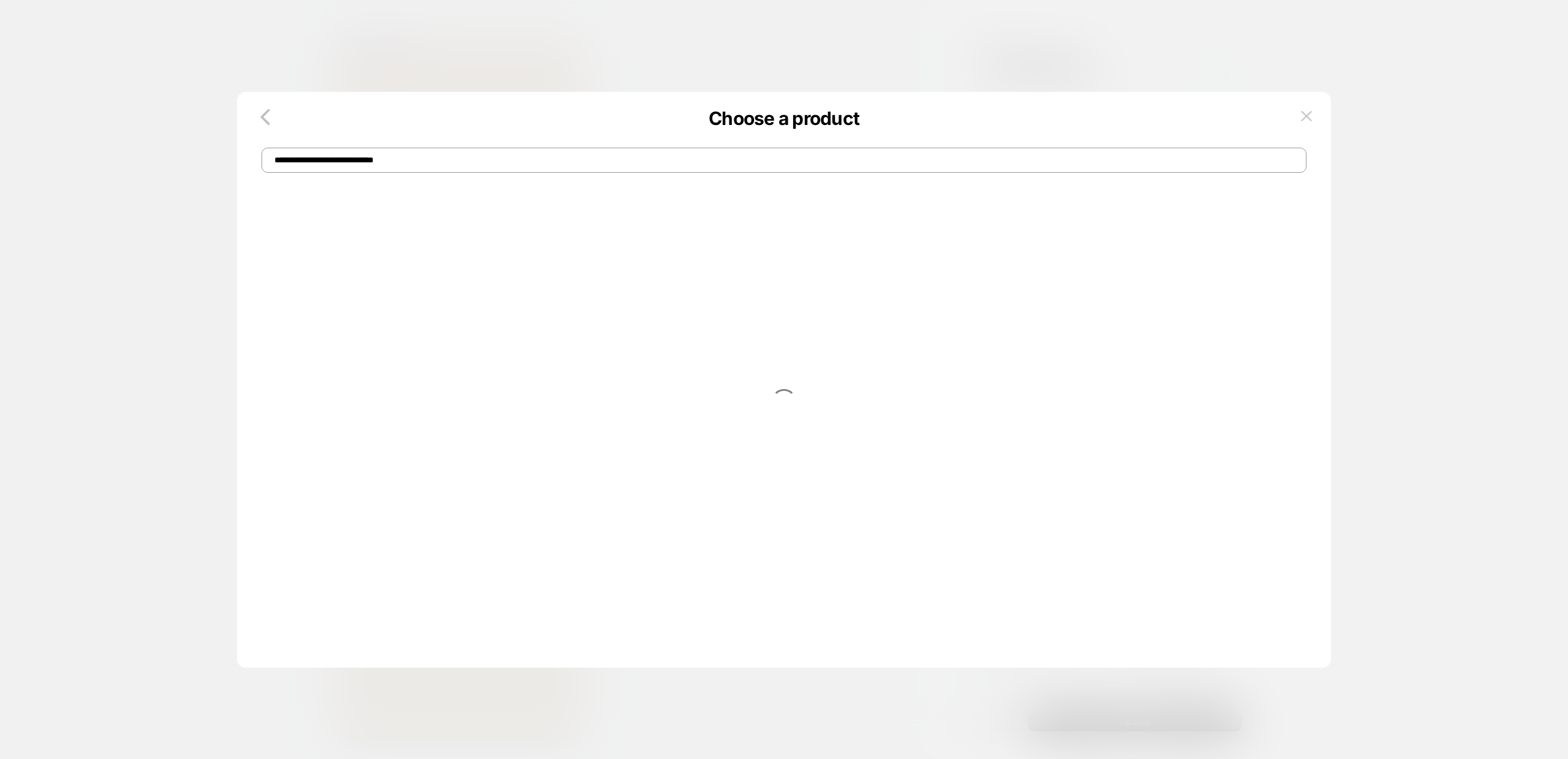
type input "**********"
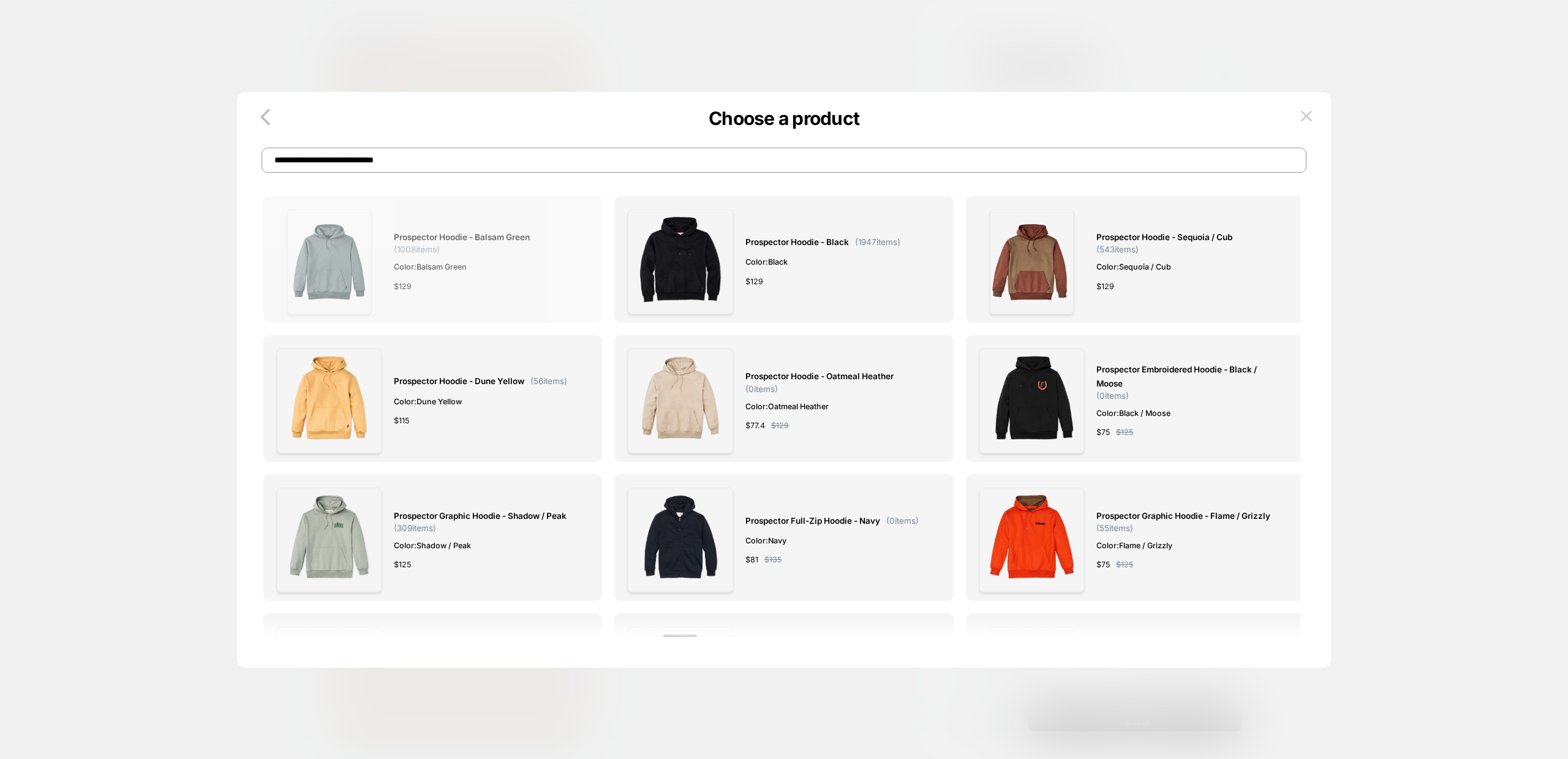
click at [420, 230] on span "Prospector Hoodie - Balsam Green" at bounding box center [462, 237] width 136 height 14
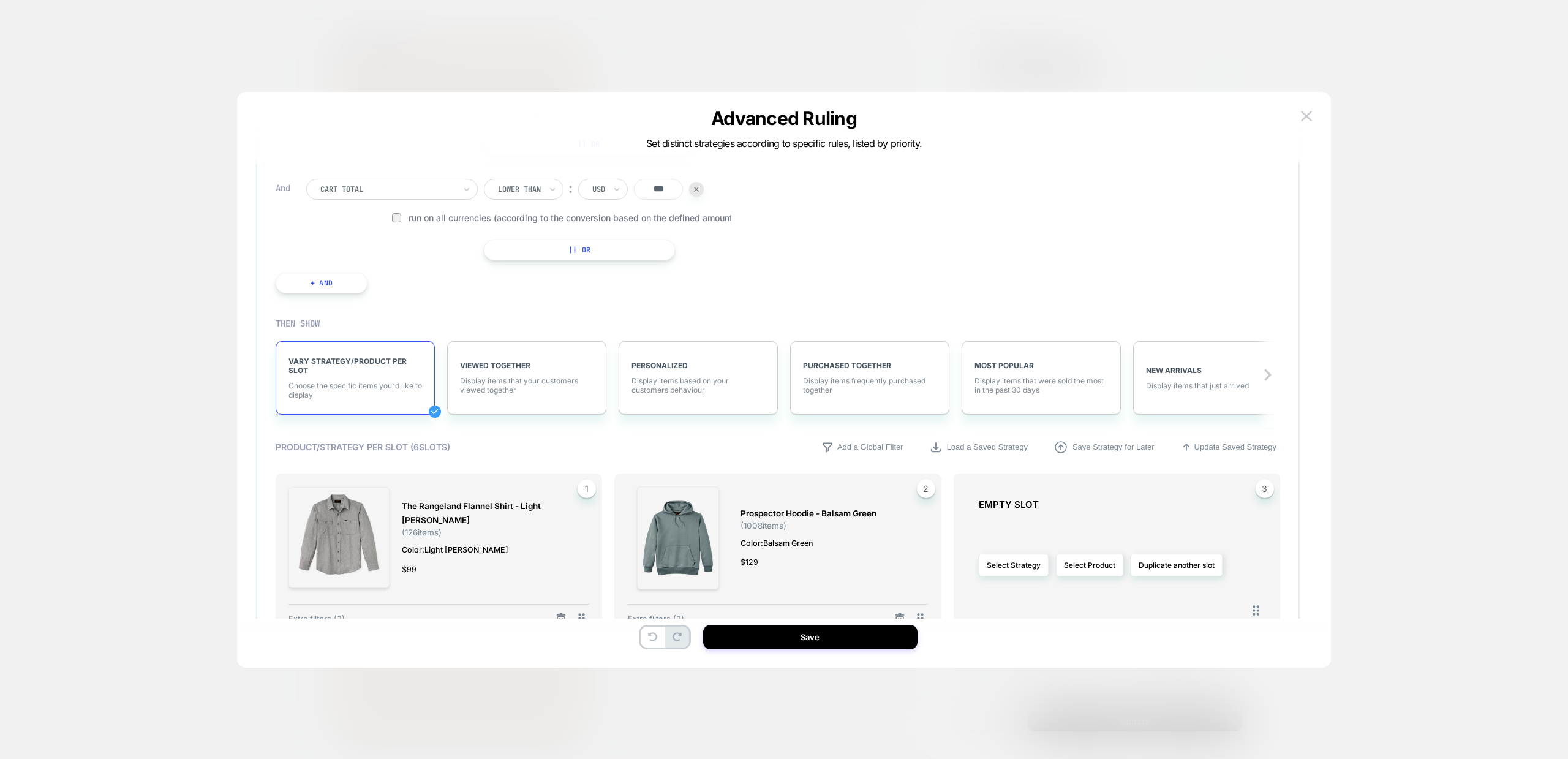
scroll to position [334, 0]
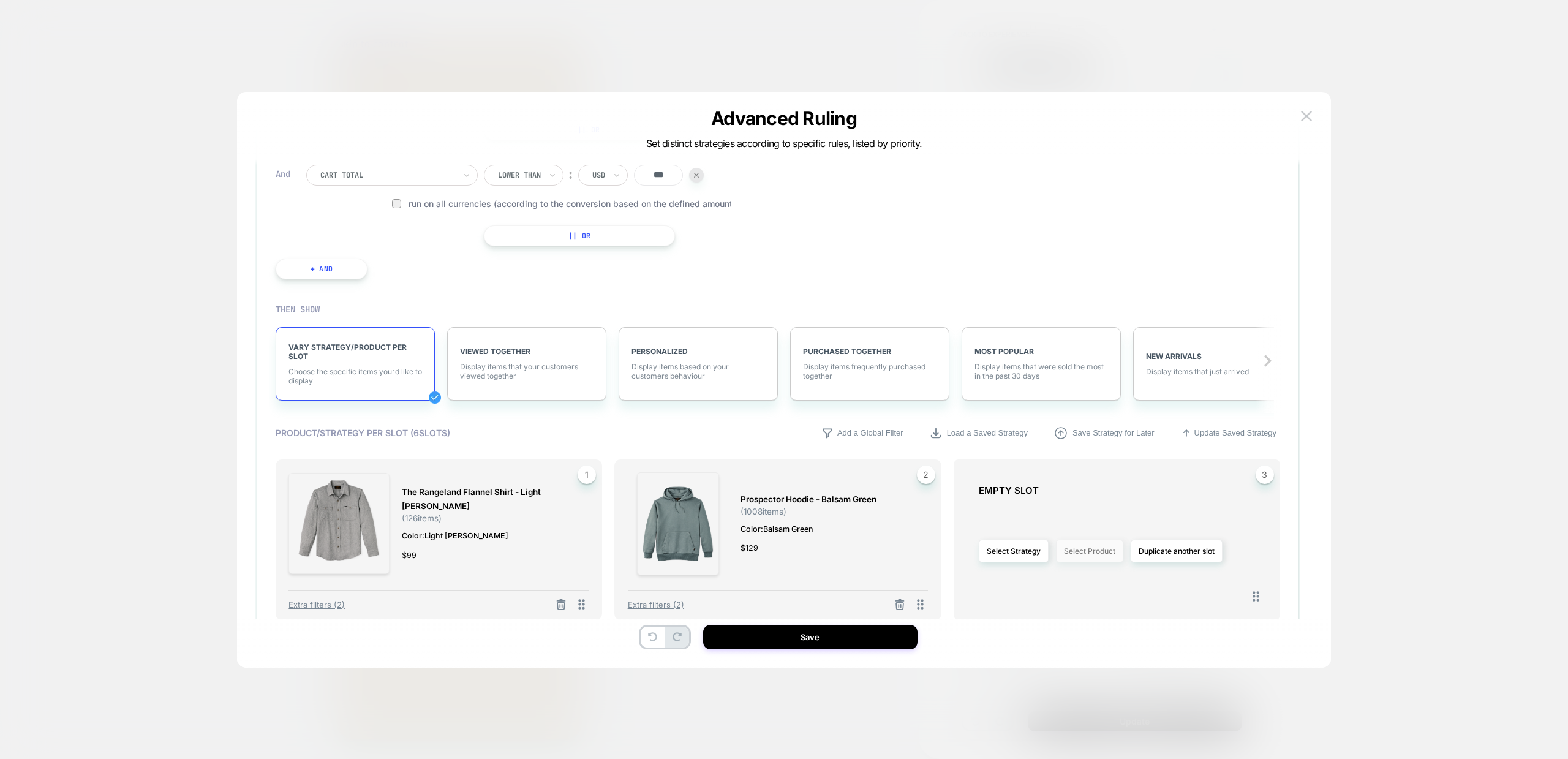
click at [1097, 555] on button "Select Product" at bounding box center [1090, 551] width 67 height 22
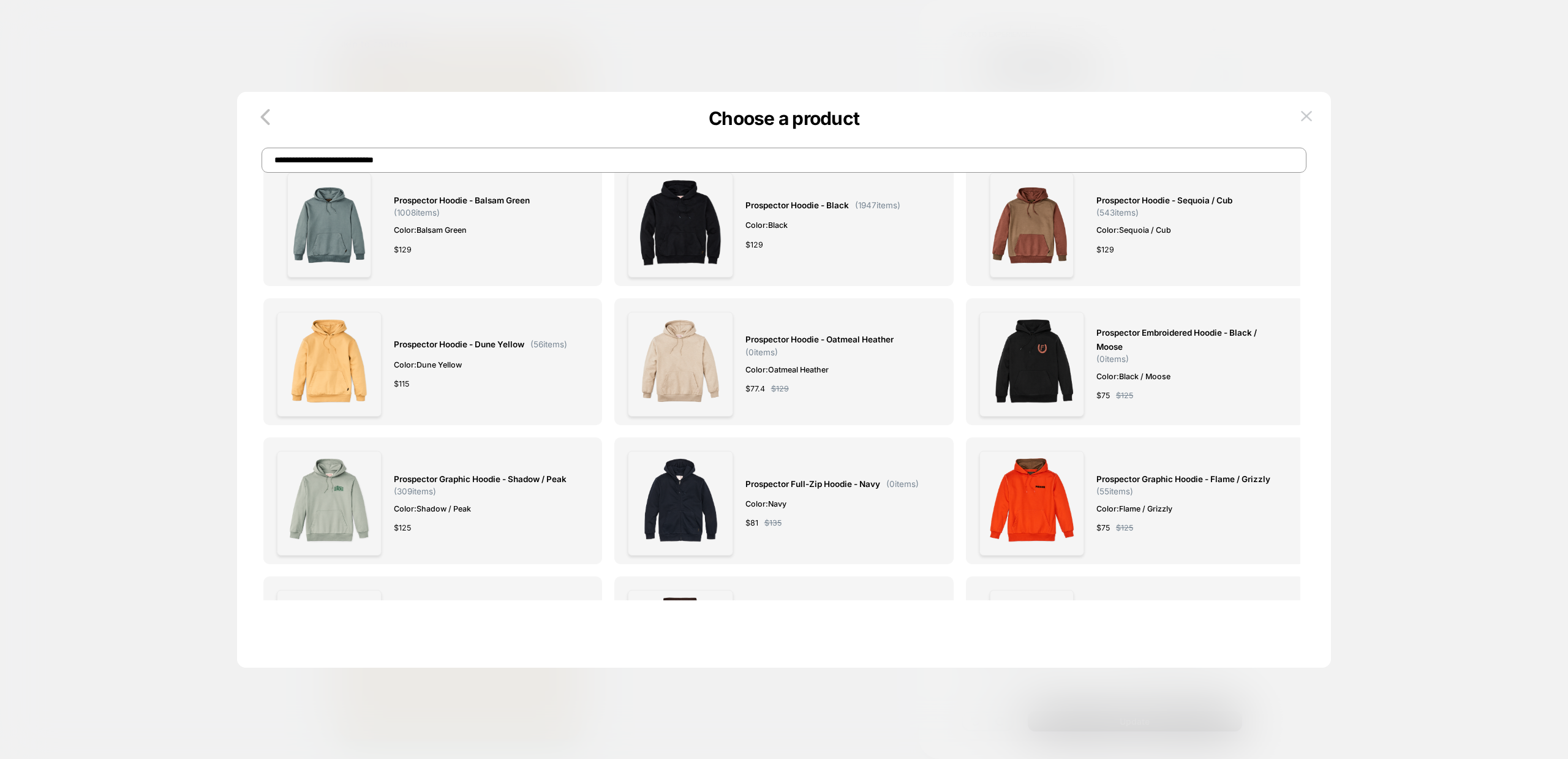
scroll to position [0, 0]
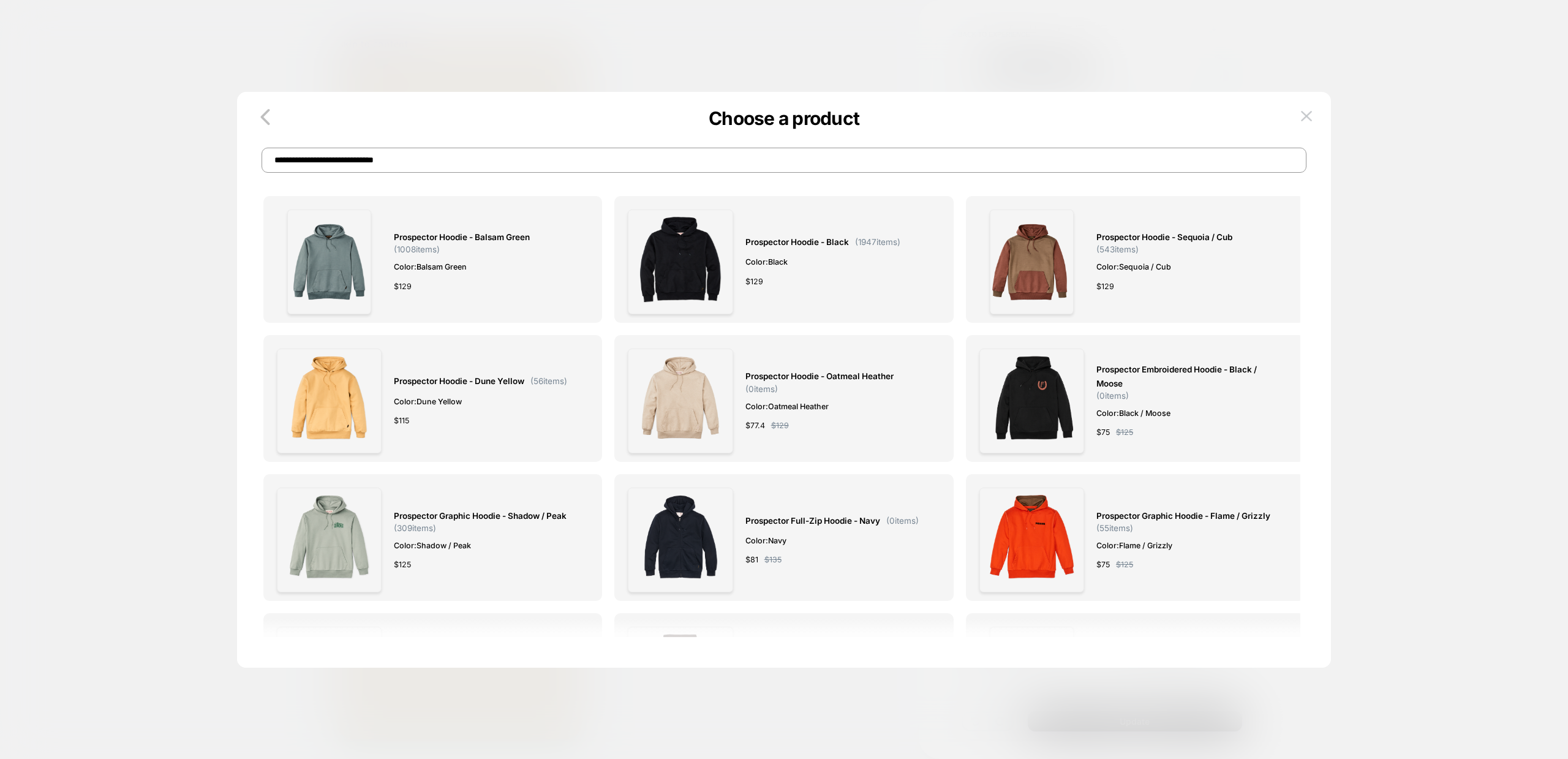
click at [491, 156] on input "**********" at bounding box center [784, 161] width 1045 height 25
paste input "****"
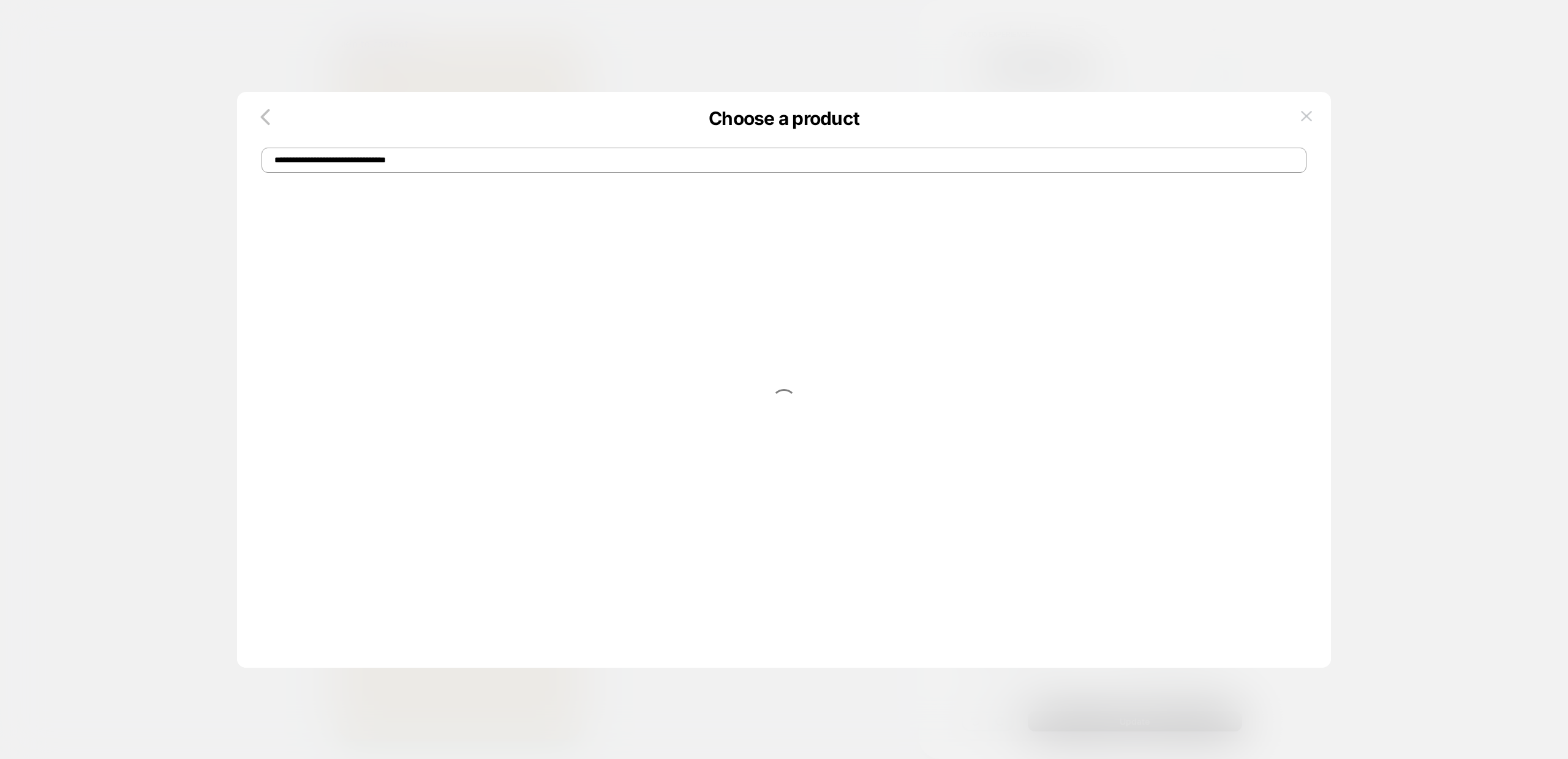
type input "**********"
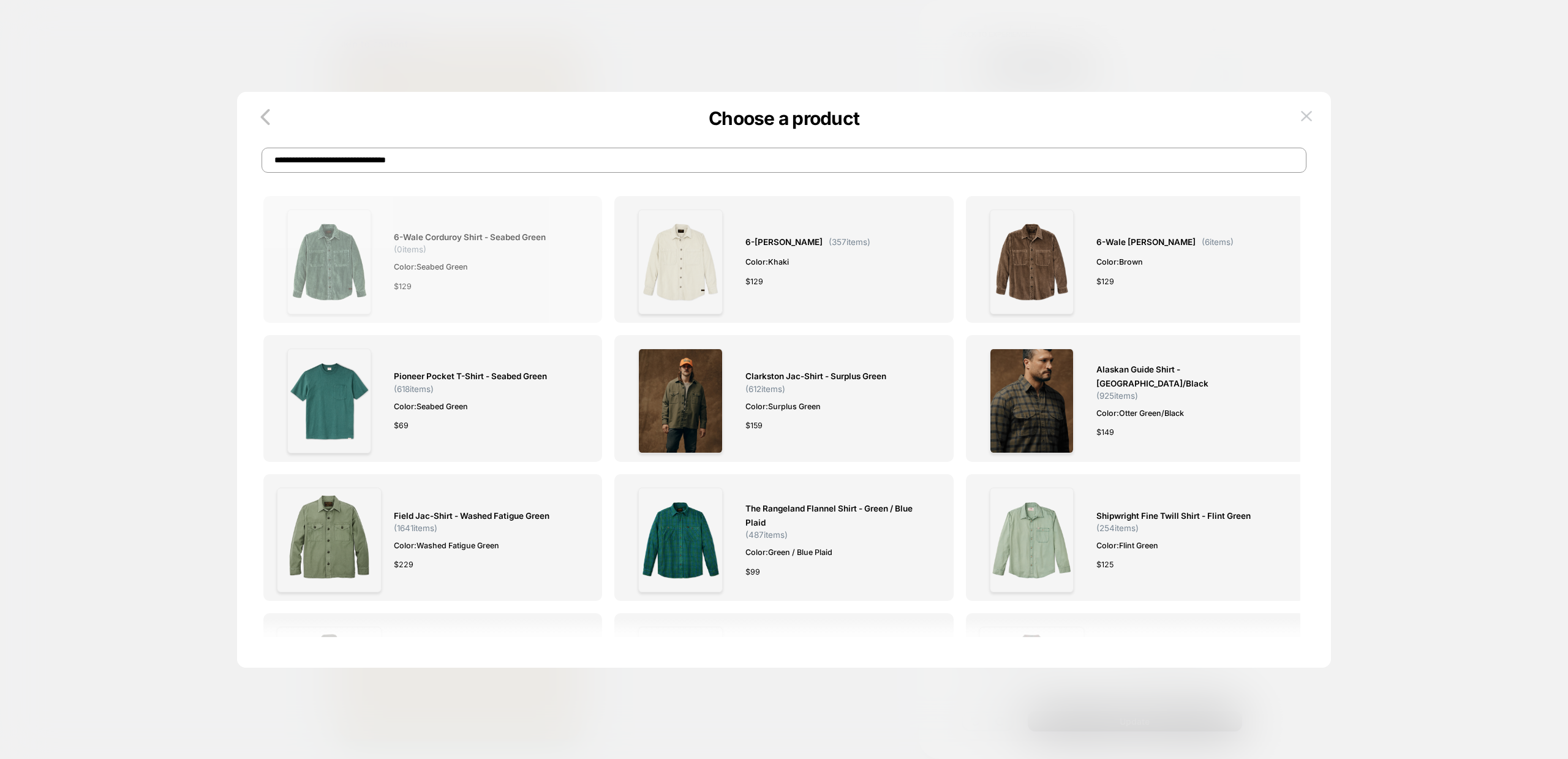
click at [426, 230] on span "6-wale Corduroy Shirt - Seabed Green" at bounding box center [469, 237] width 152 height 14
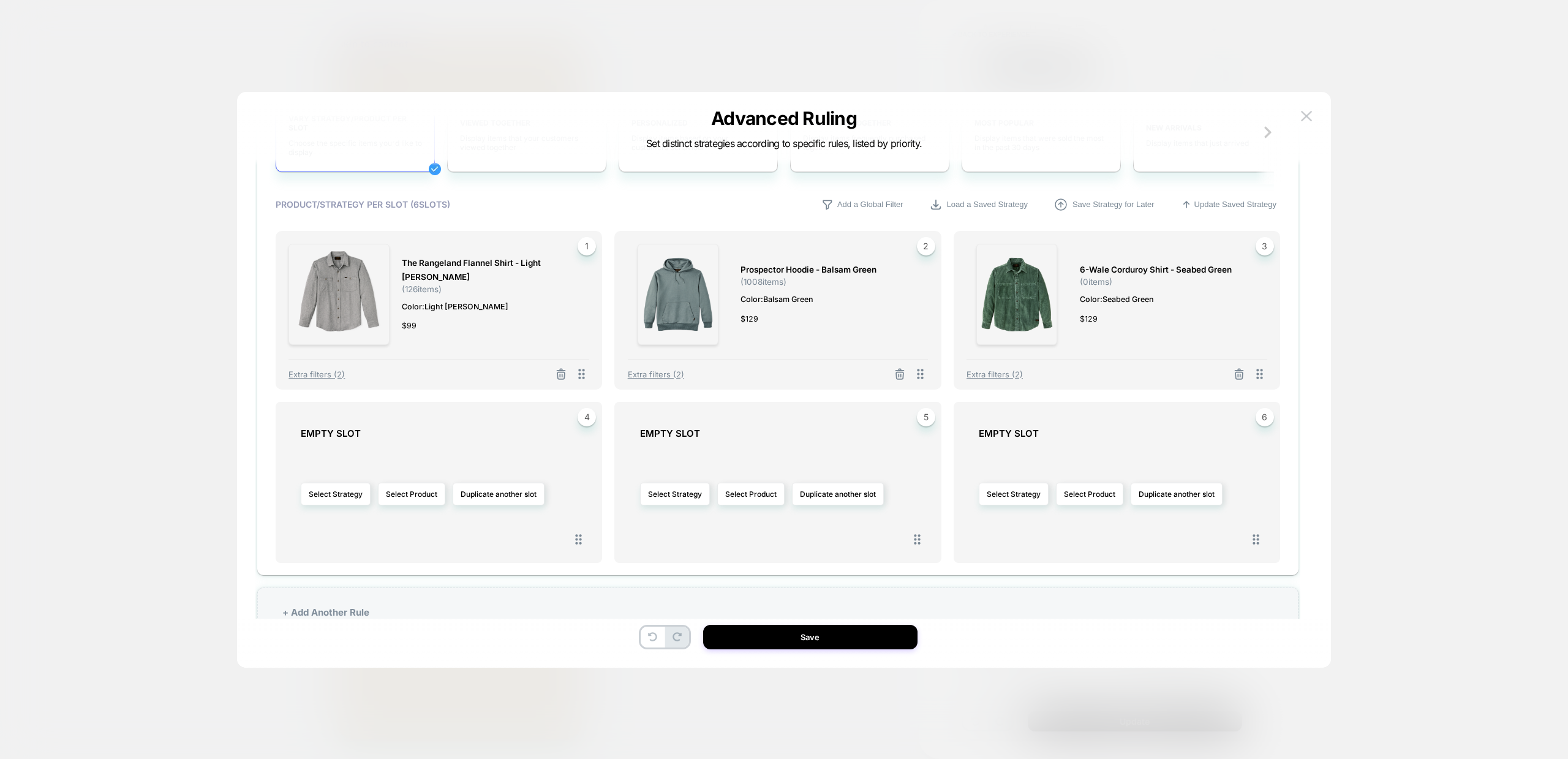
scroll to position [571, 0]
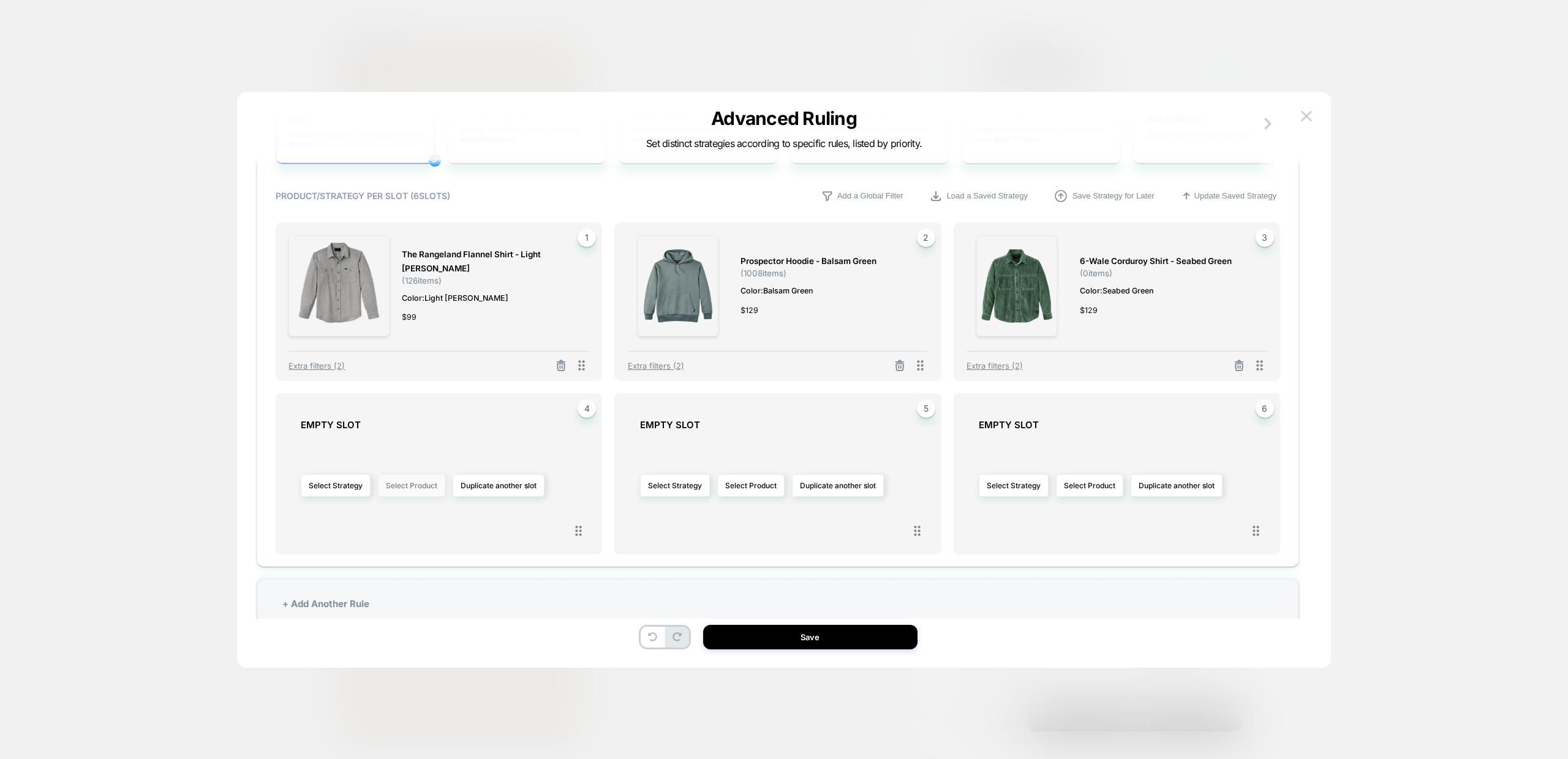
click at [401, 490] on button "Select Product" at bounding box center [412, 485] width 67 height 22
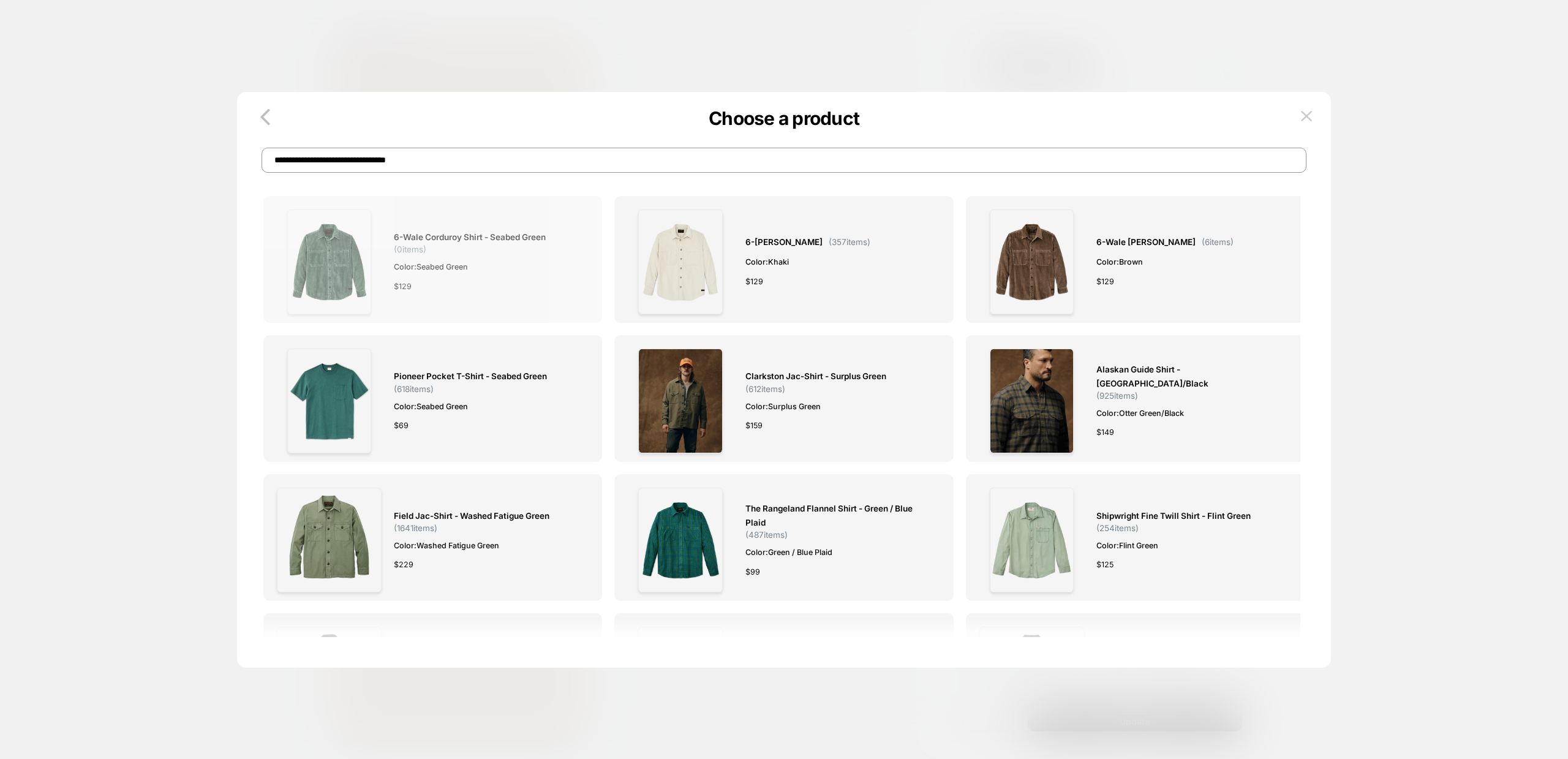
click at [467, 247] on span "6-wale Corduroy Shirt - Seabed Green ( 0 items)" at bounding box center [485, 242] width 182 height 24
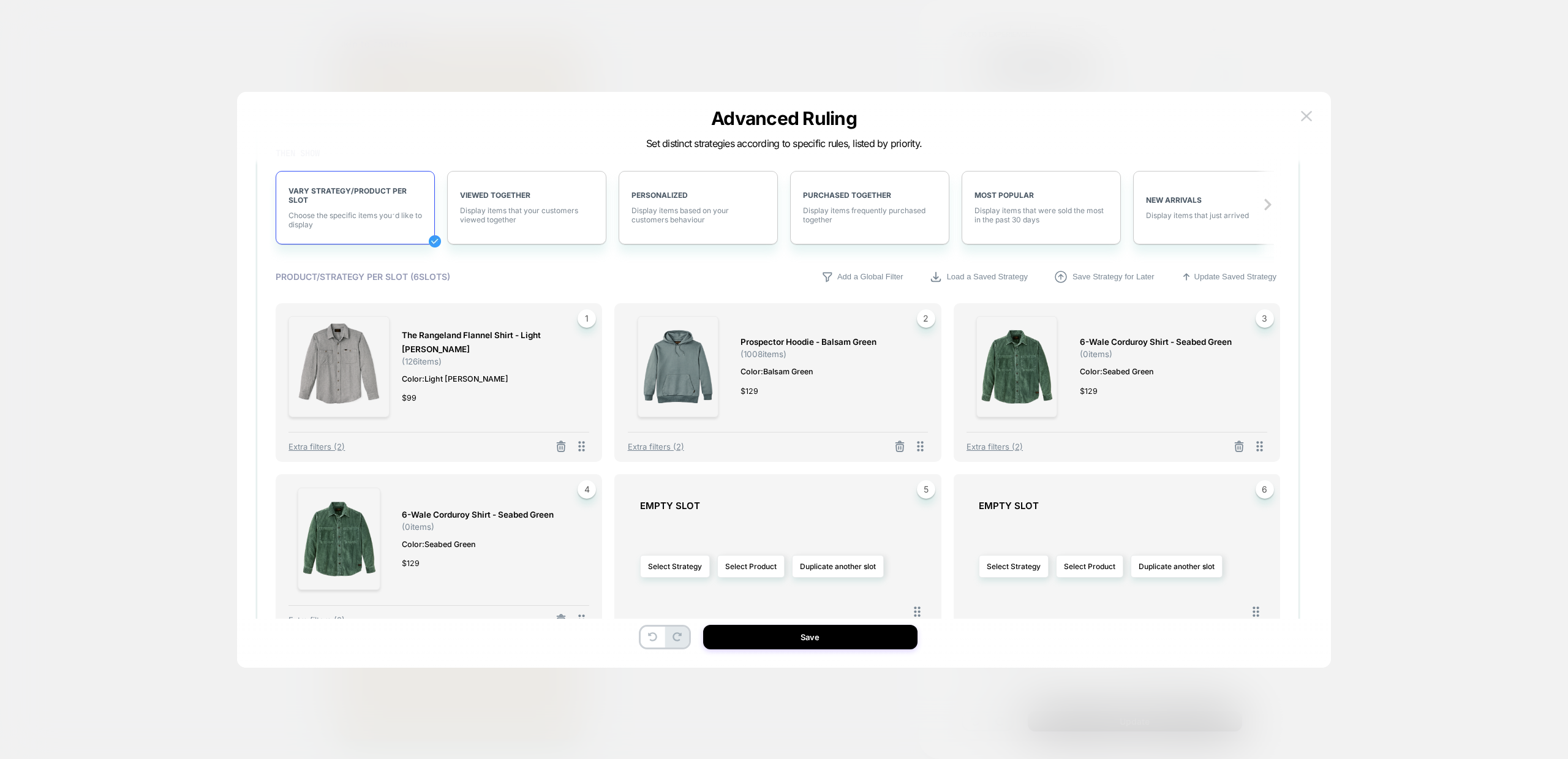
scroll to position [498, 0]
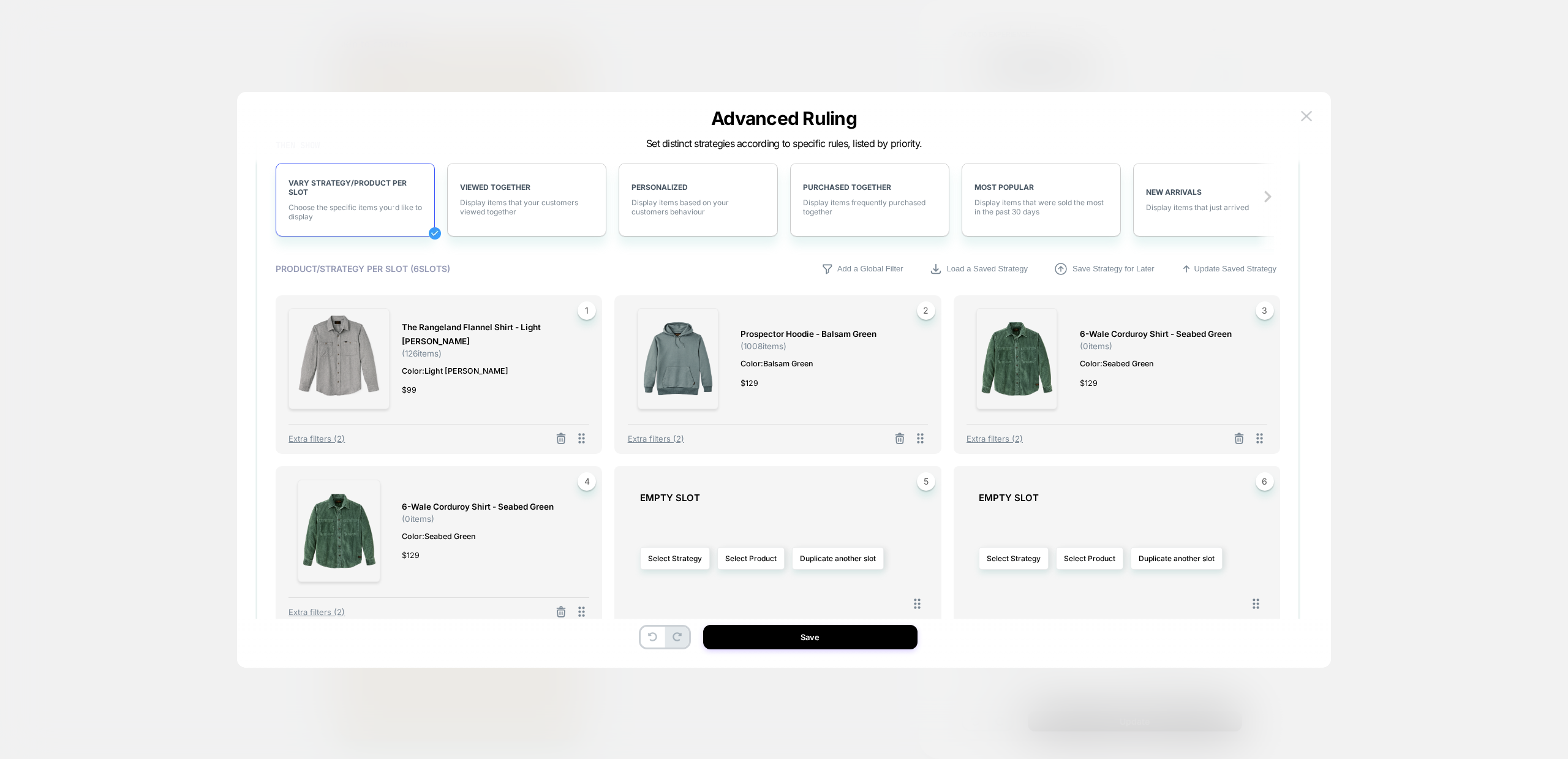
click at [466, 501] on span "6-wale Corduroy Shirt - Seabed Green" at bounding box center [478, 506] width 152 height 14
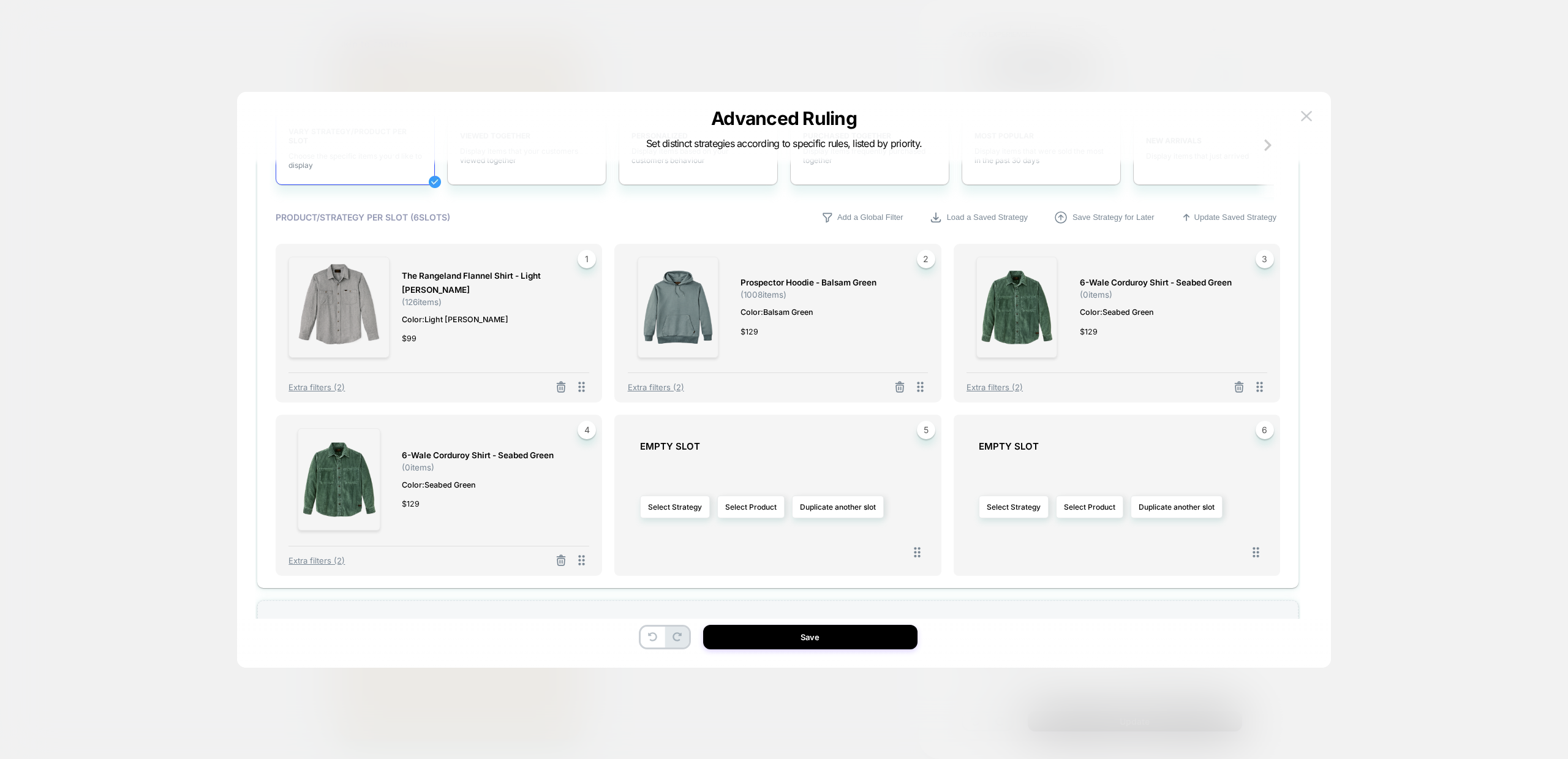
scroll to position [564, 0]
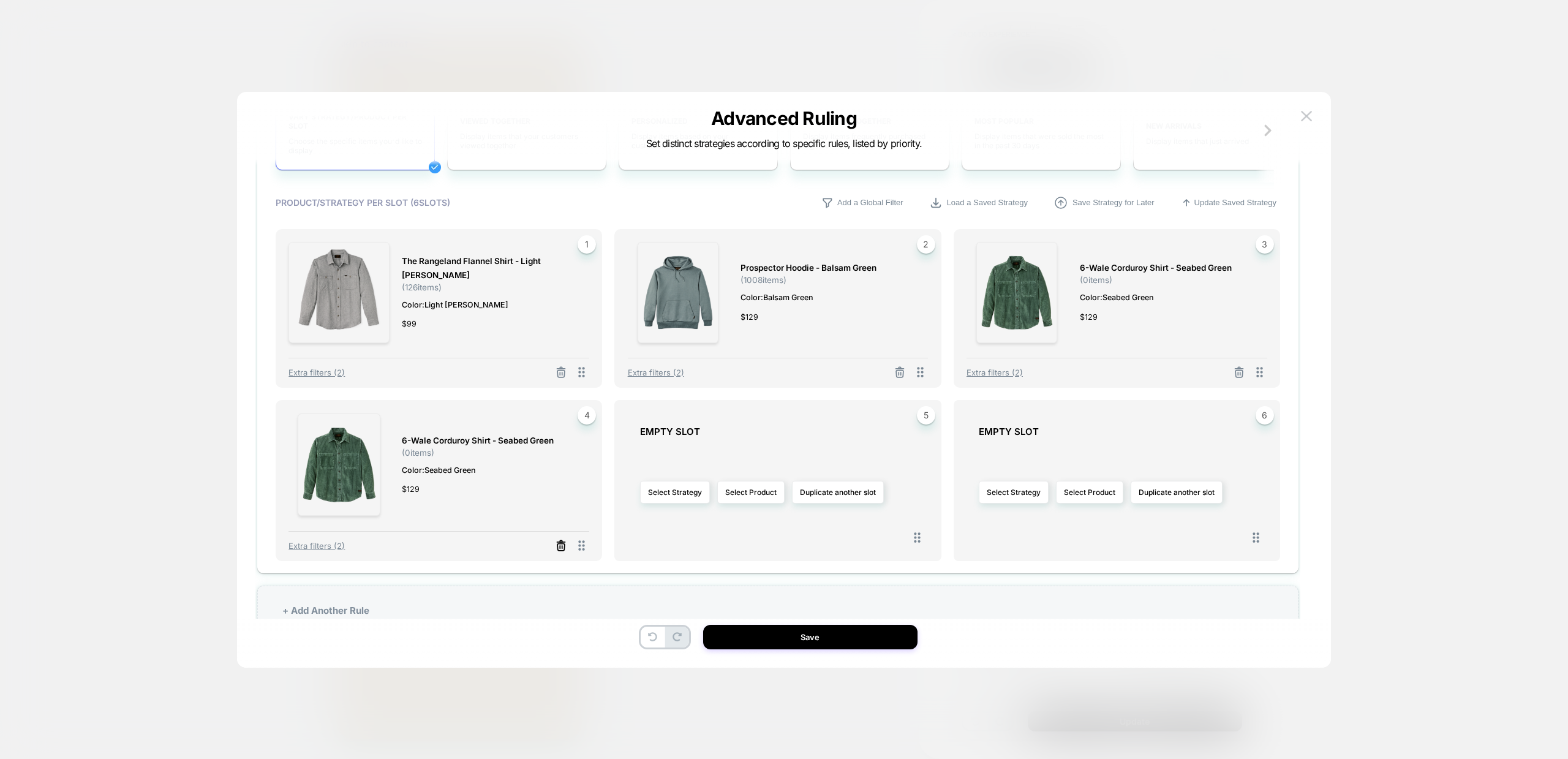
click at [557, 547] on icon at bounding box center [561, 545] width 12 height 12
click at [430, 494] on button "Select Product" at bounding box center [412, 492] width 67 height 22
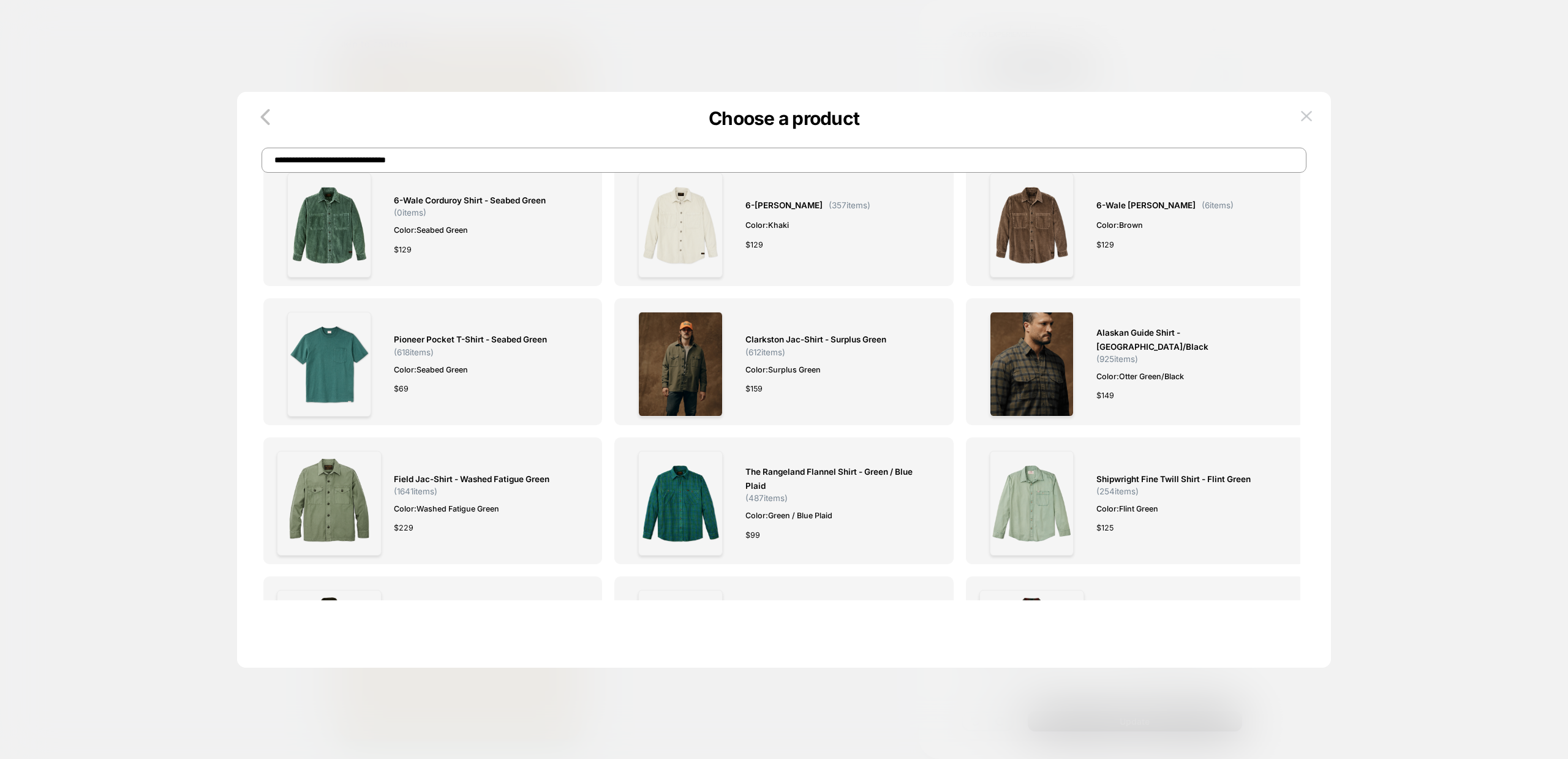
scroll to position [0, 0]
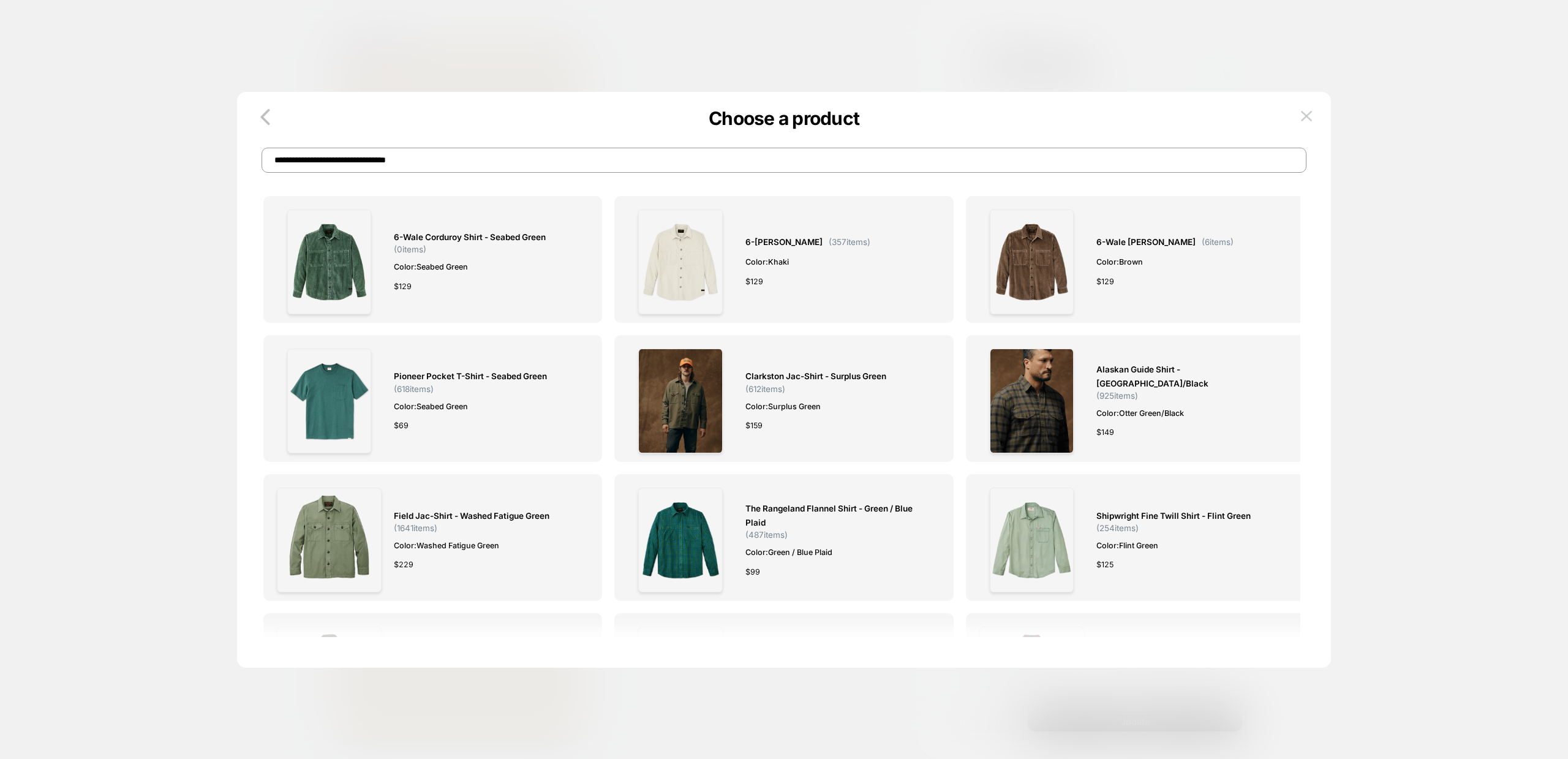
click at [445, 161] on input "**********" at bounding box center [784, 161] width 1045 height 25
paste input "**********"
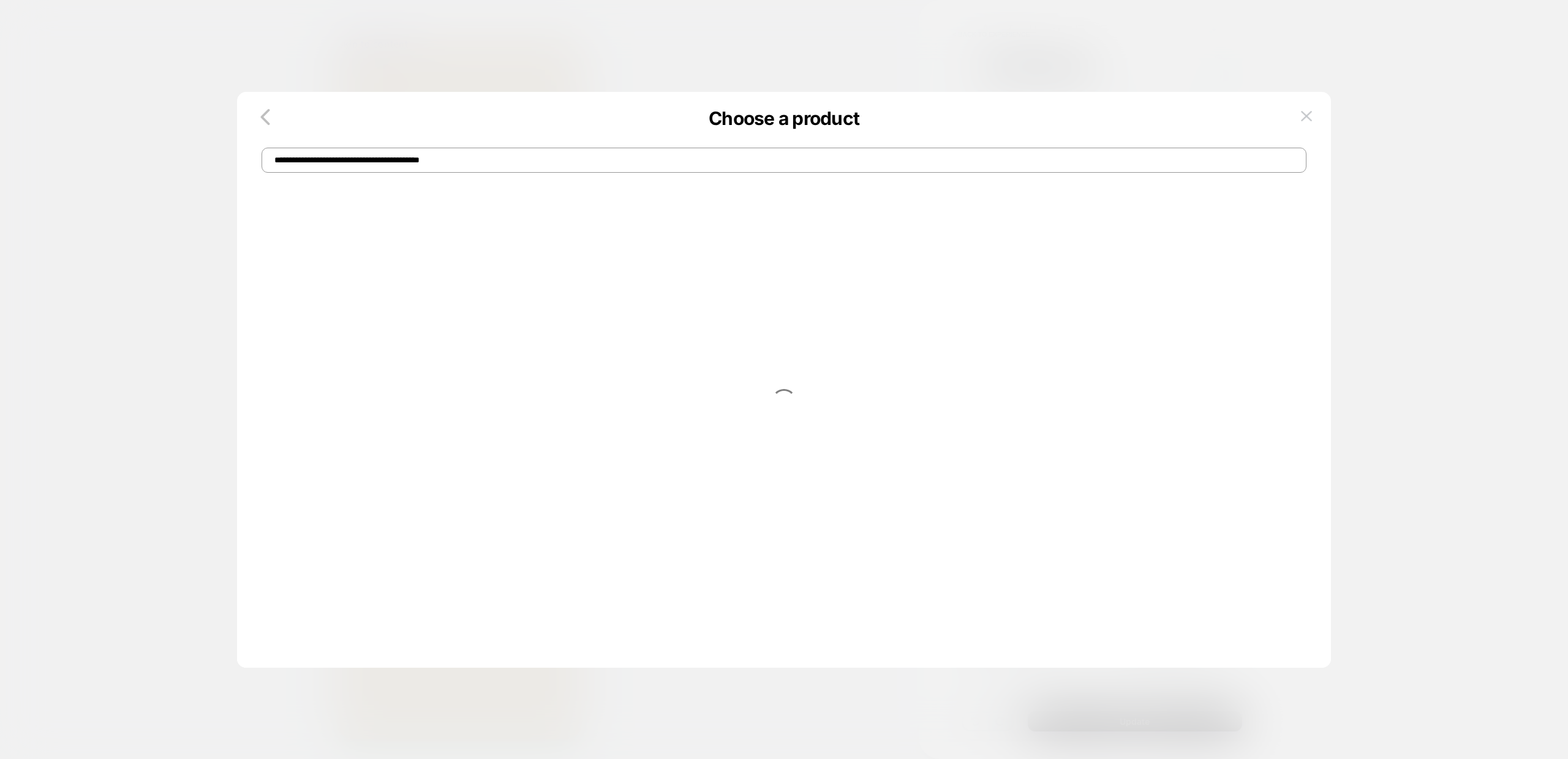
type input "**********"
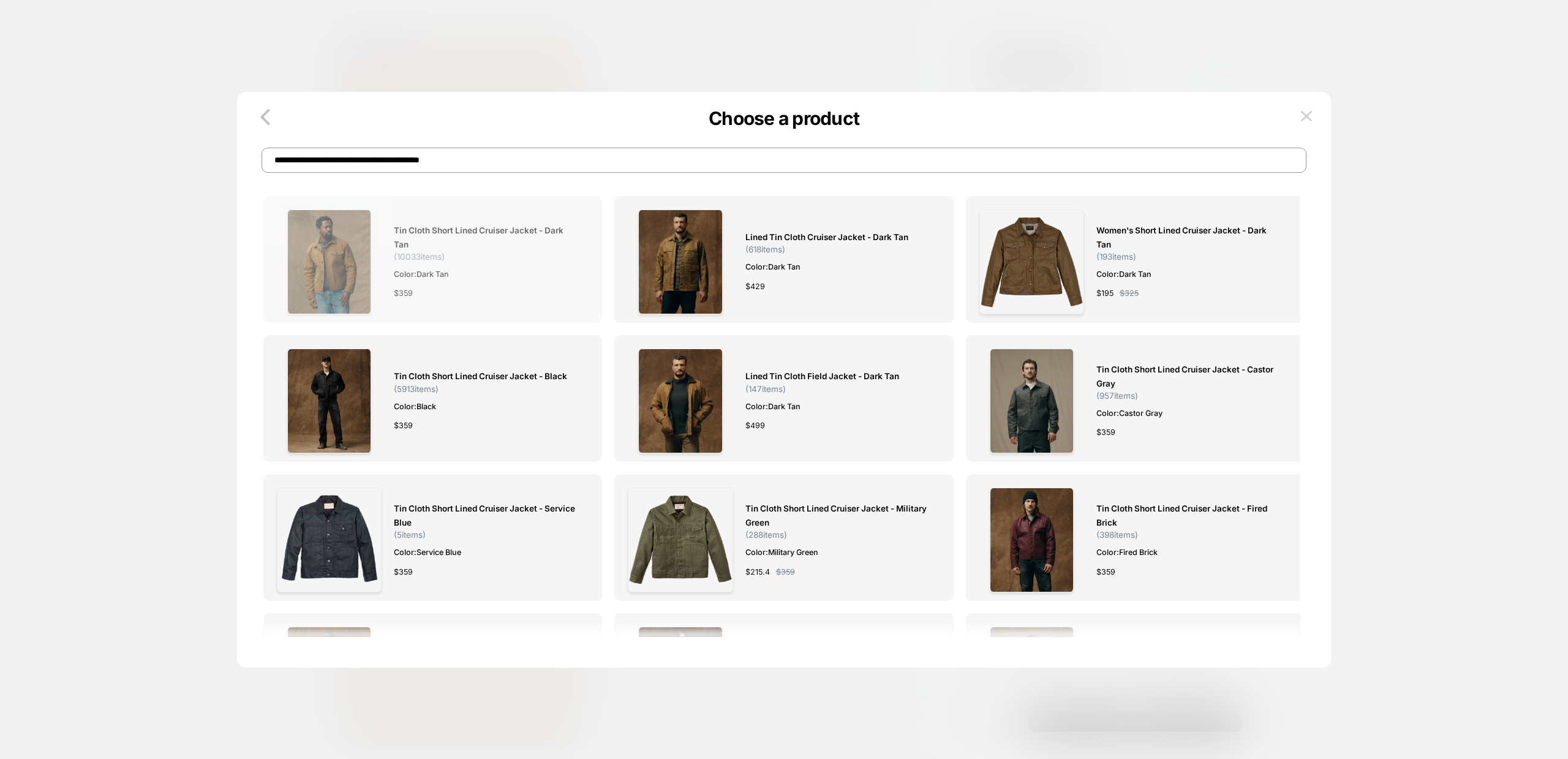
click at [466, 229] on span "Tin Cloth Short Lined Cruiser Jacket - Dark Tan" at bounding box center [485, 238] width 182 height 28
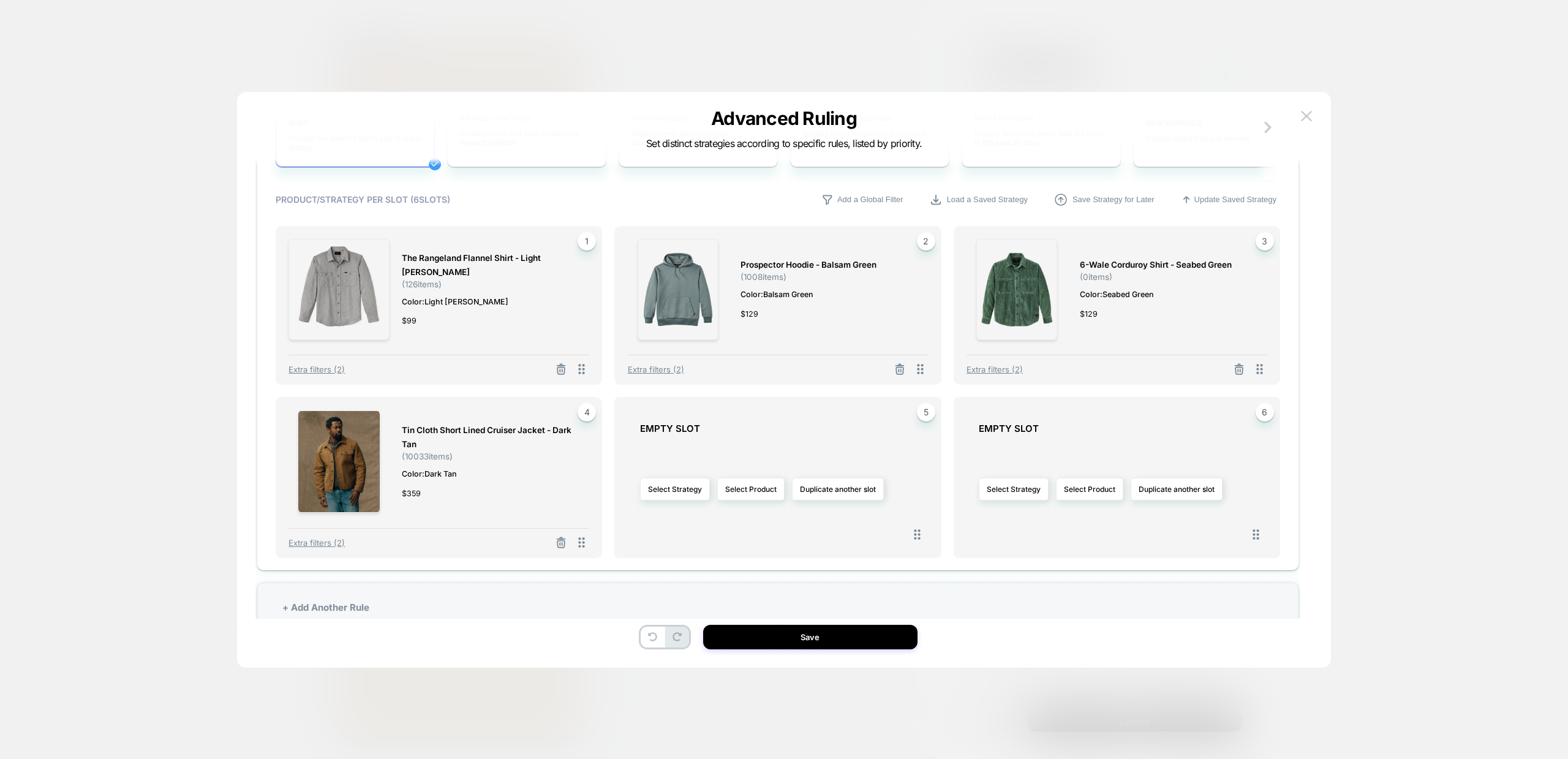
scroll to position [586, 0]
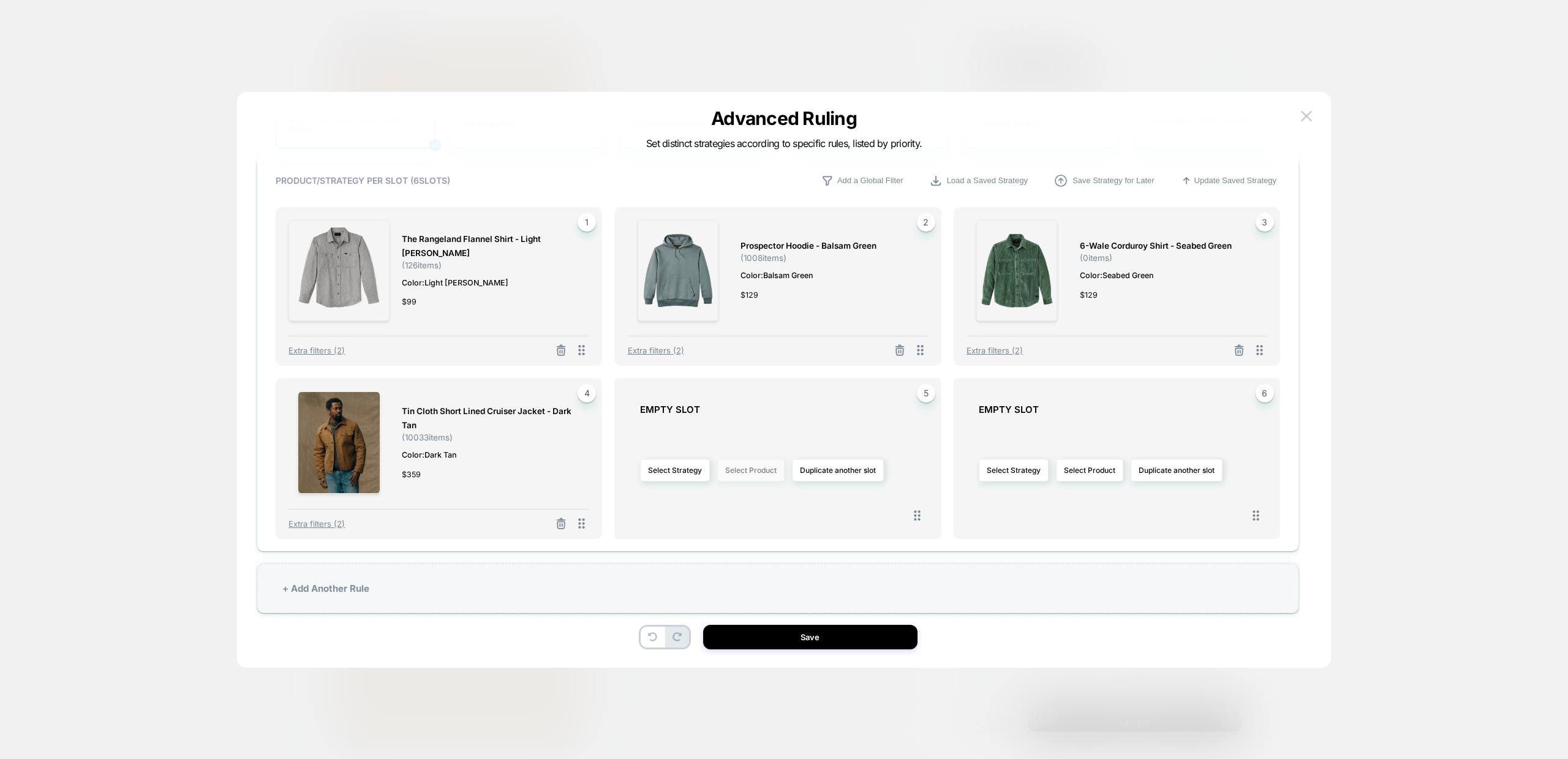
click at [756, 474] on button "Select Product" at bounding box center [751, 470] width 67 height 22
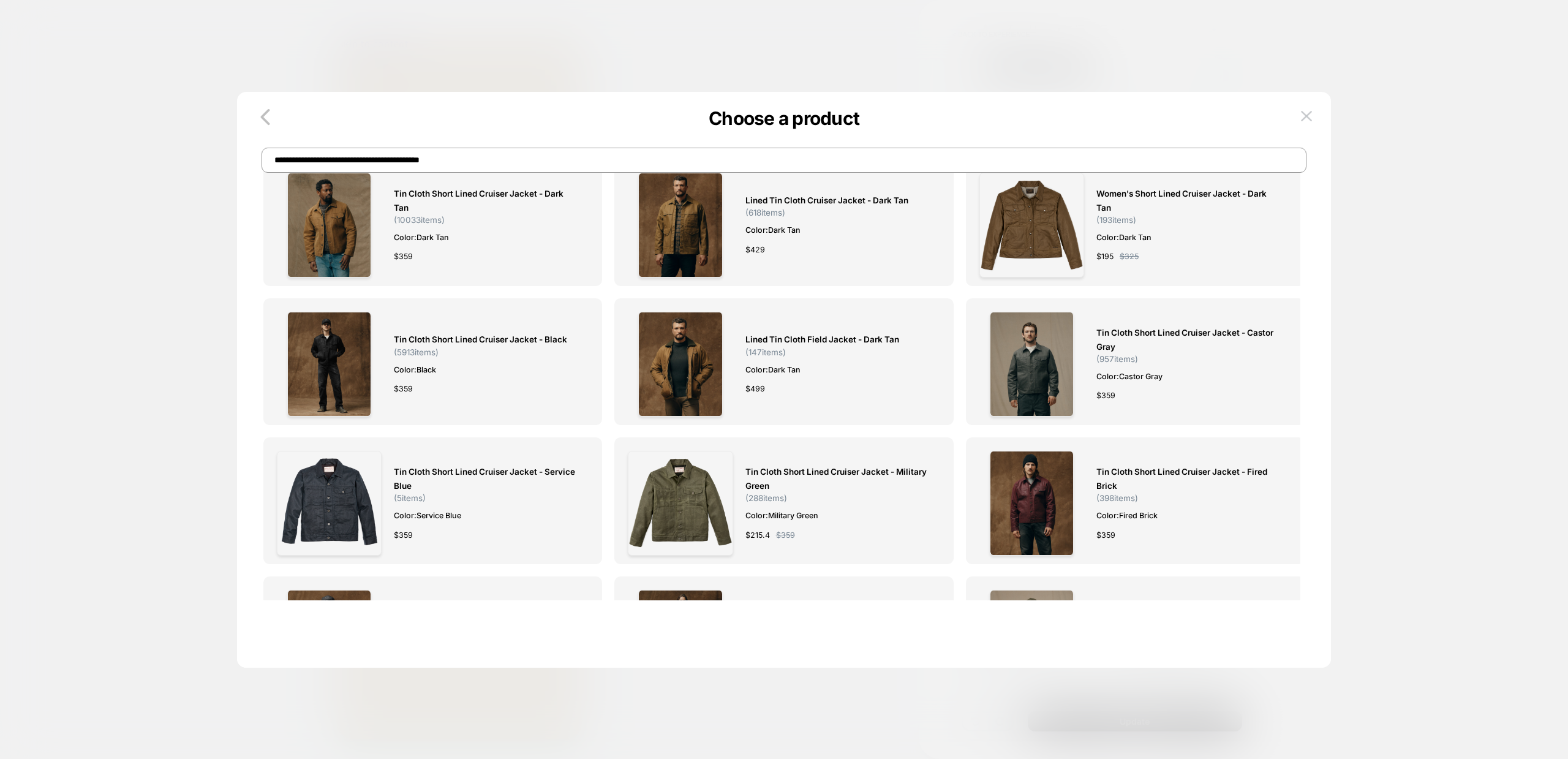
scroll to position [0, 0]
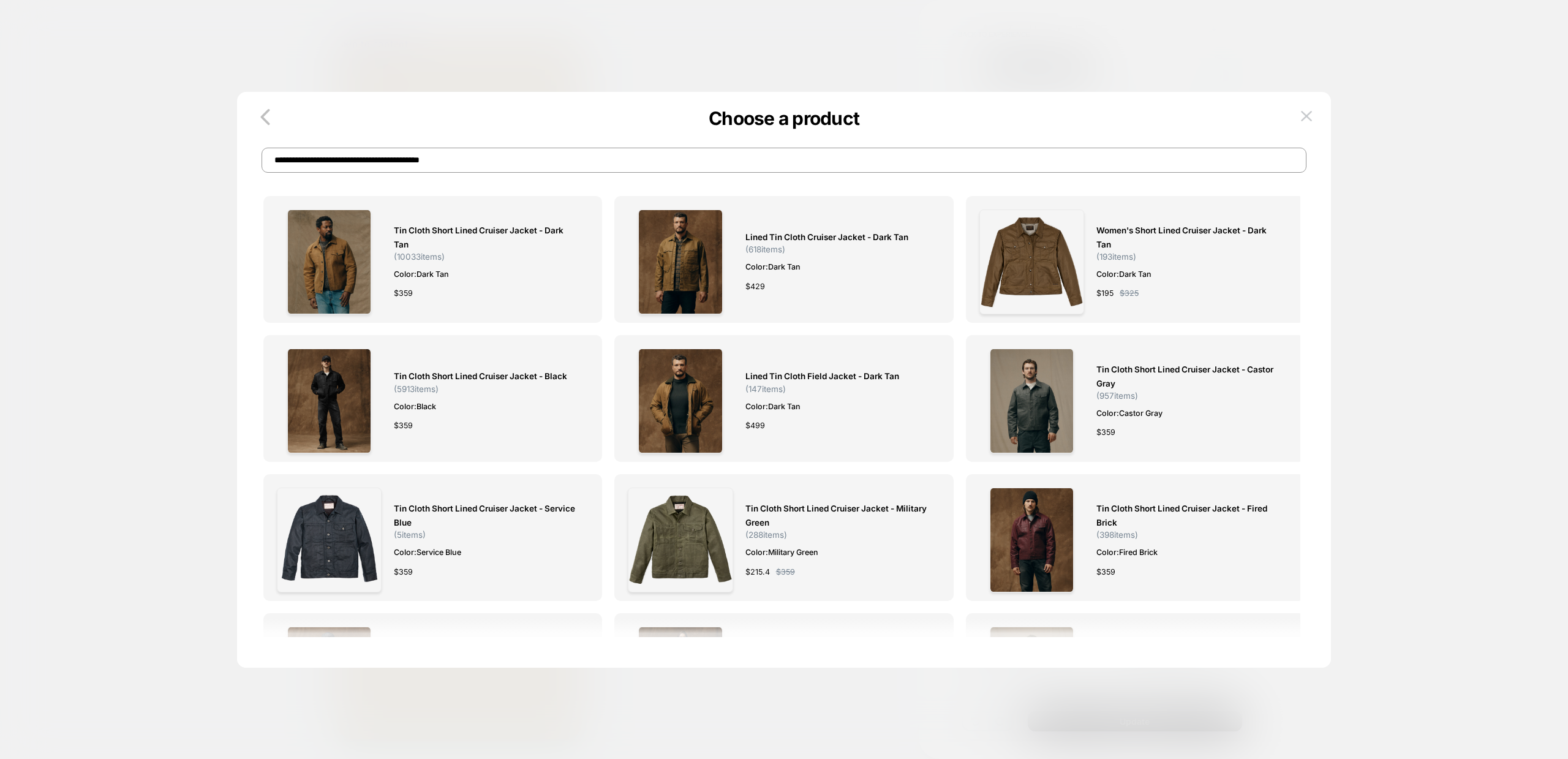
click at [489, 162] on input "**********" at bounding box center [784, 161] width 1045 height 25
paste input
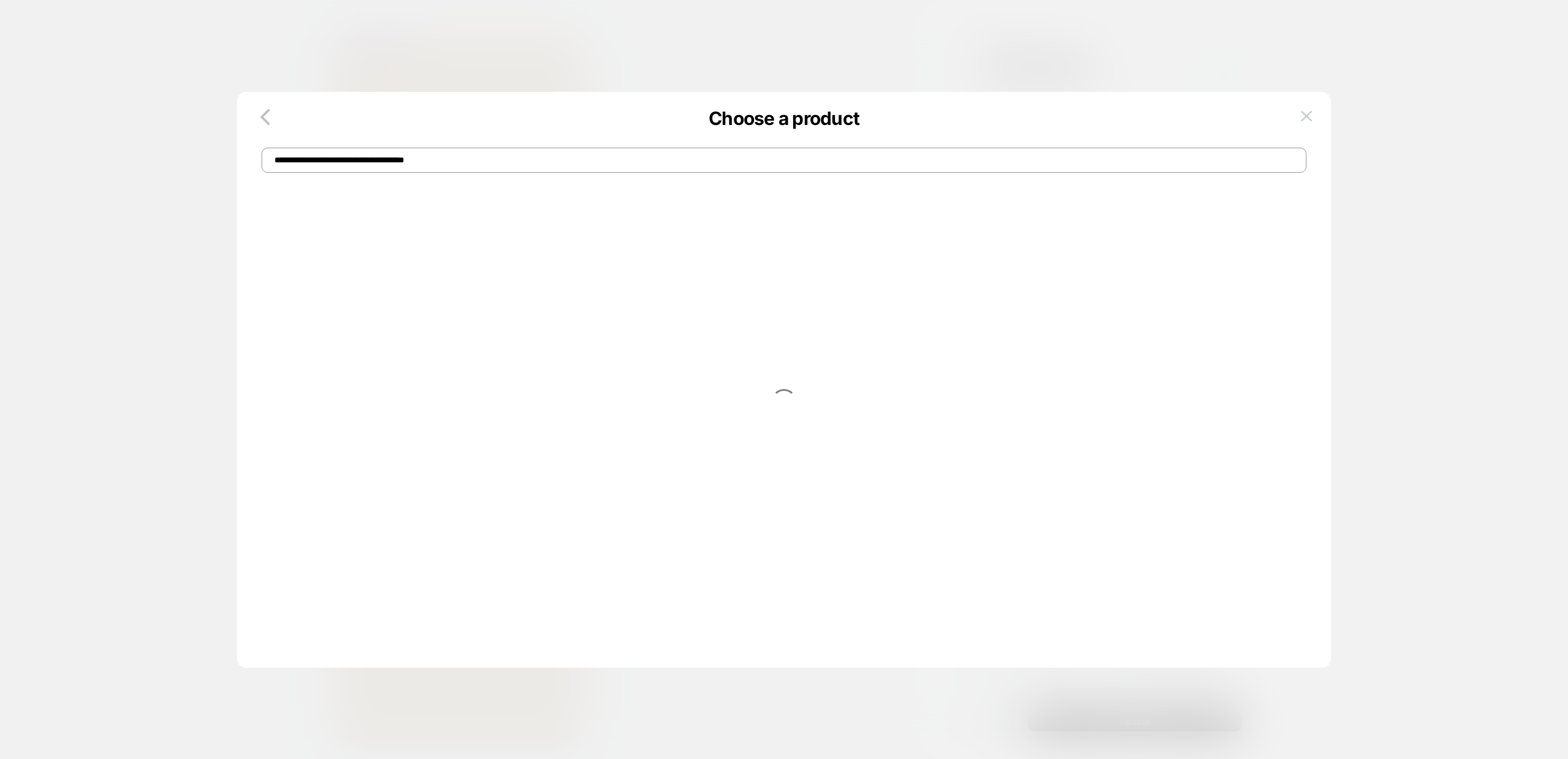
type input "**********"
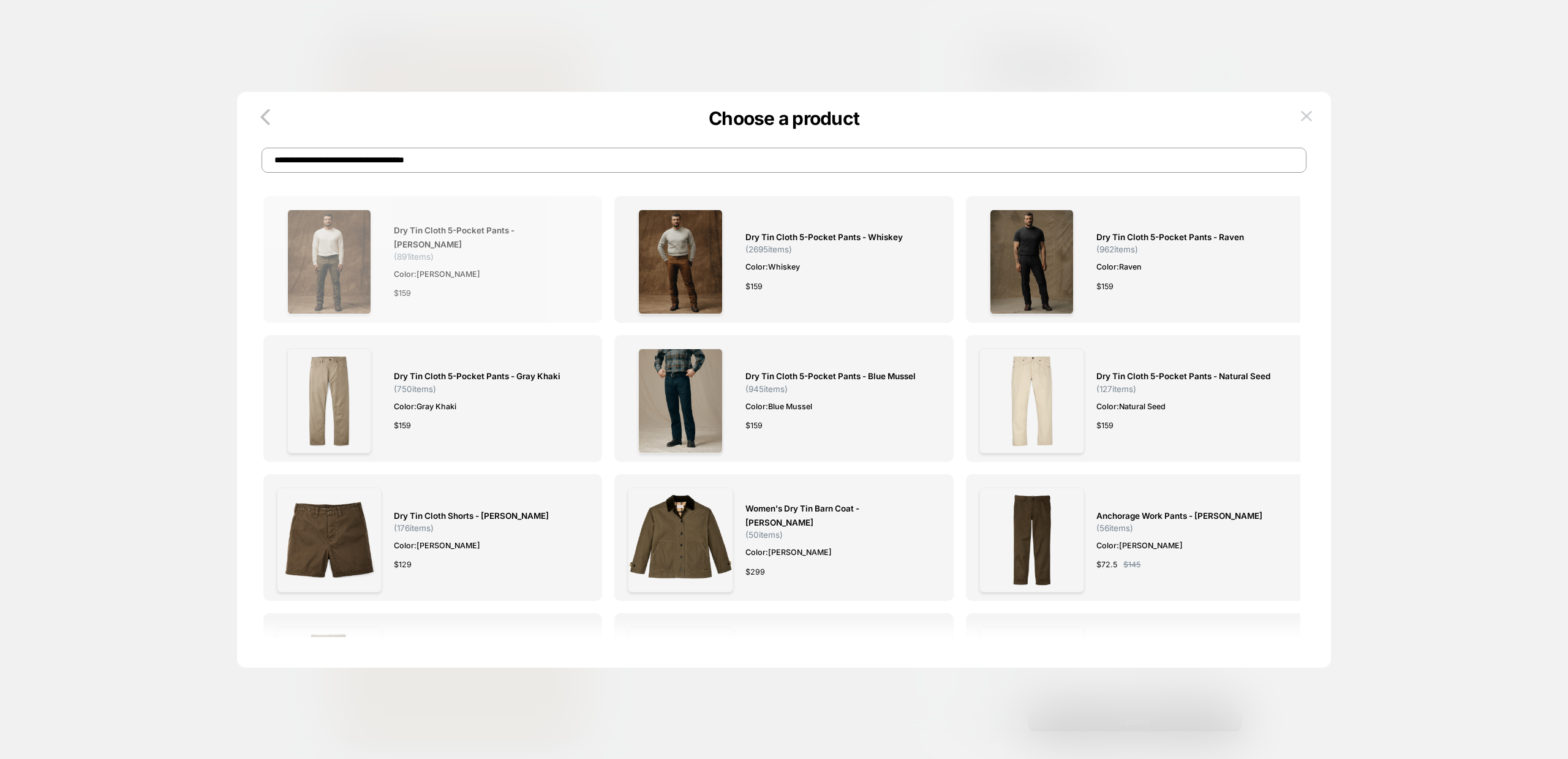
click at [485, 237] on span "Dry Tin Cloth 5-pocket Pants - Marsh Olive" at bounding box center [485, 238] width 182 height 28
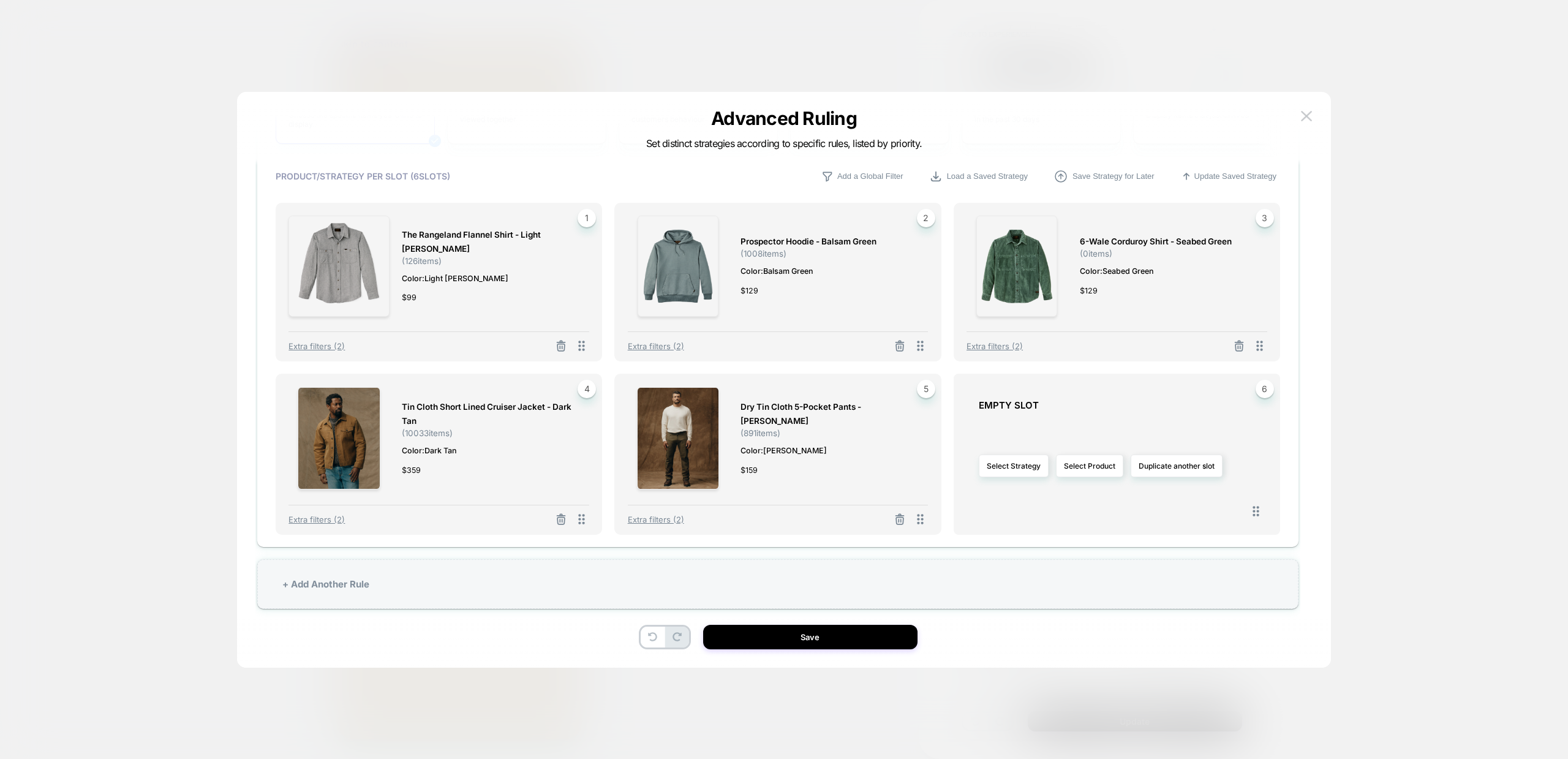
scroll to position [605, 0]
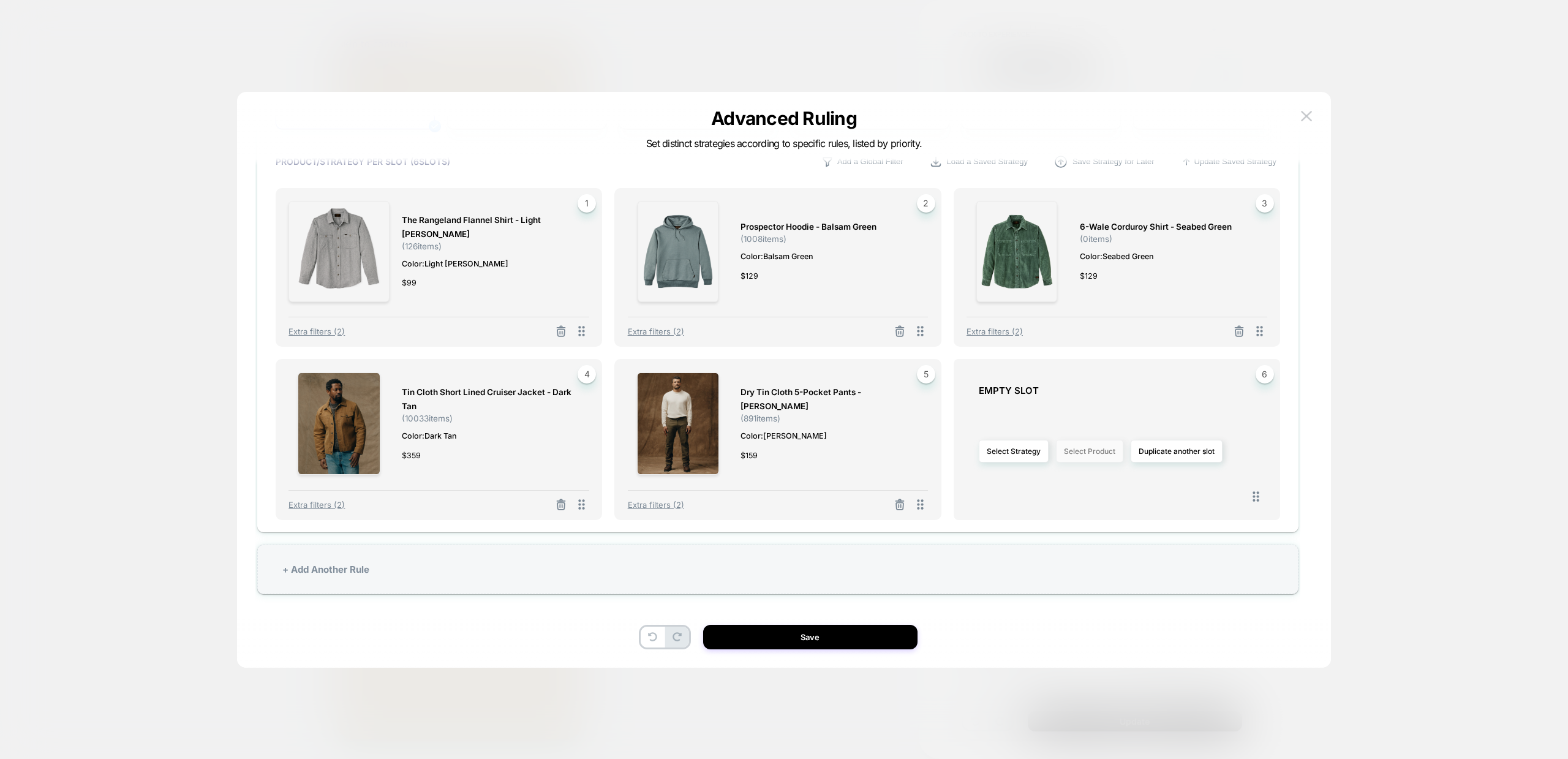
click at [1096, 453] on button "Select Product" at bounding box center [1090, 451] width 67 height 22
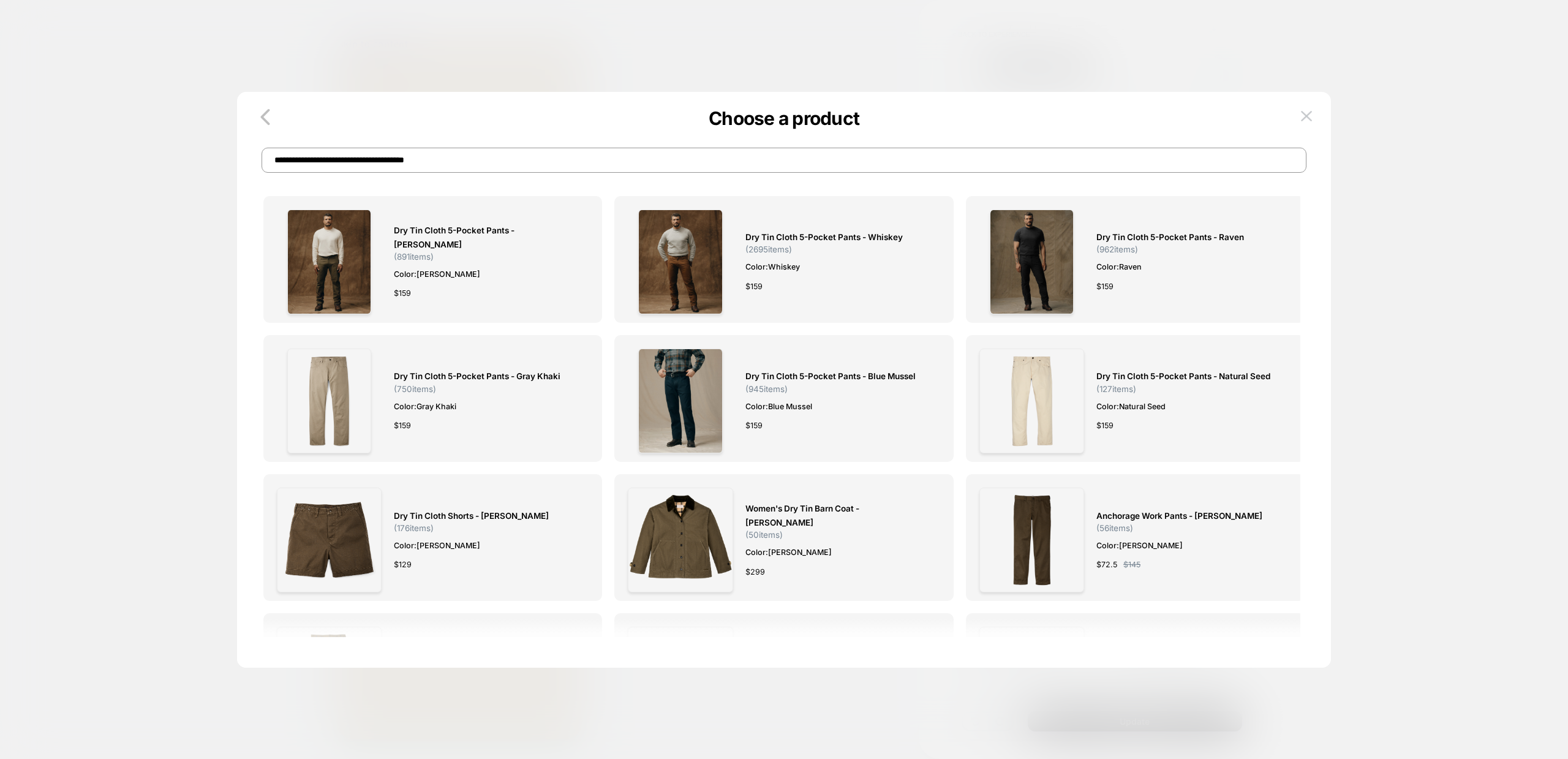
click at [473, 159] on input "**********" at bounding box center [784, 161] width 1045 height 25
paste input
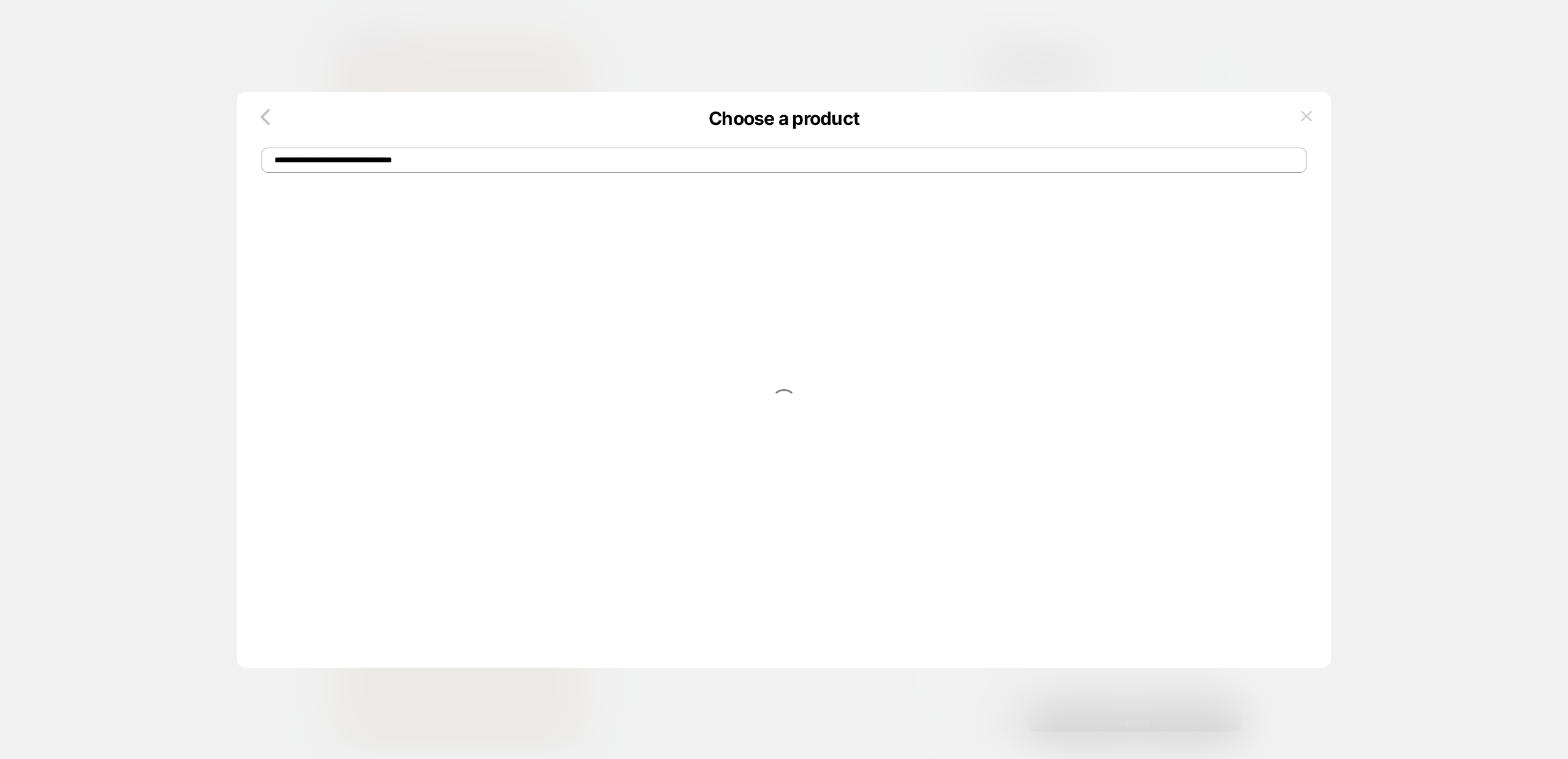
type input "**********"
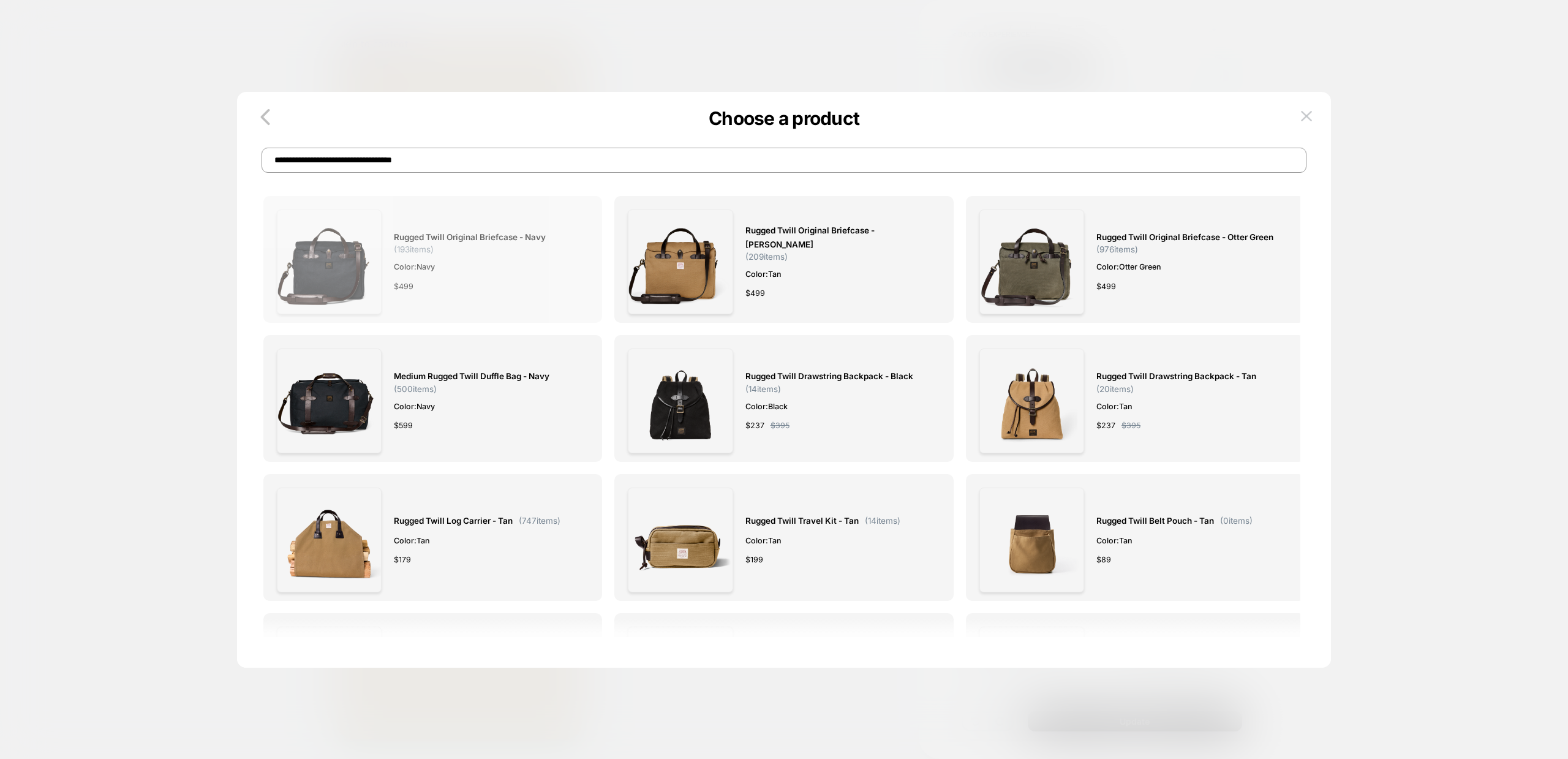
click at [430, 241] on span "Rugged Twill Original Briefcase - Navy" at bounding box center [469, 237] width 152 height 14
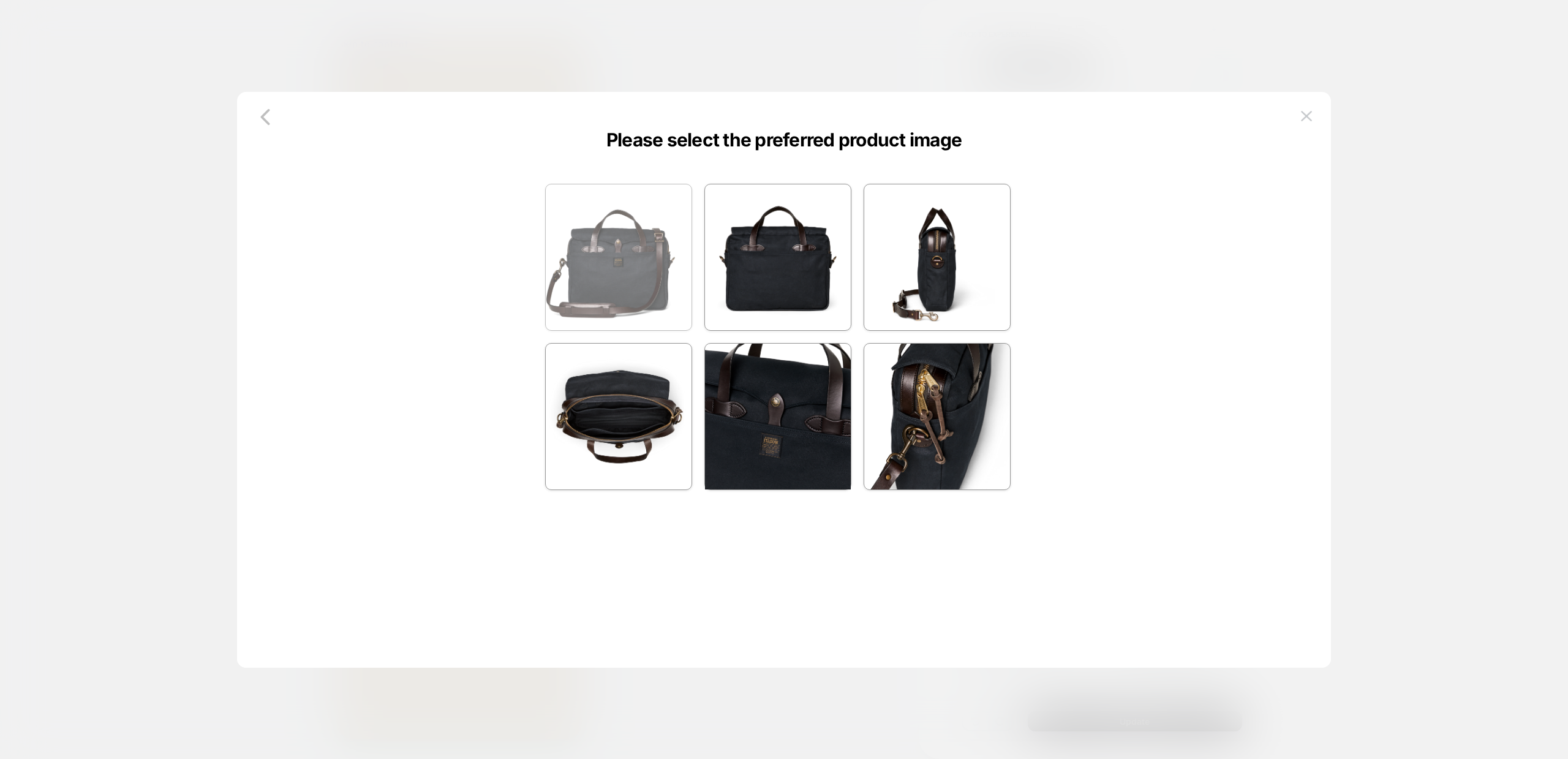
click at [612, 240] on img at bounding box center [618, 257] width 146 height 146
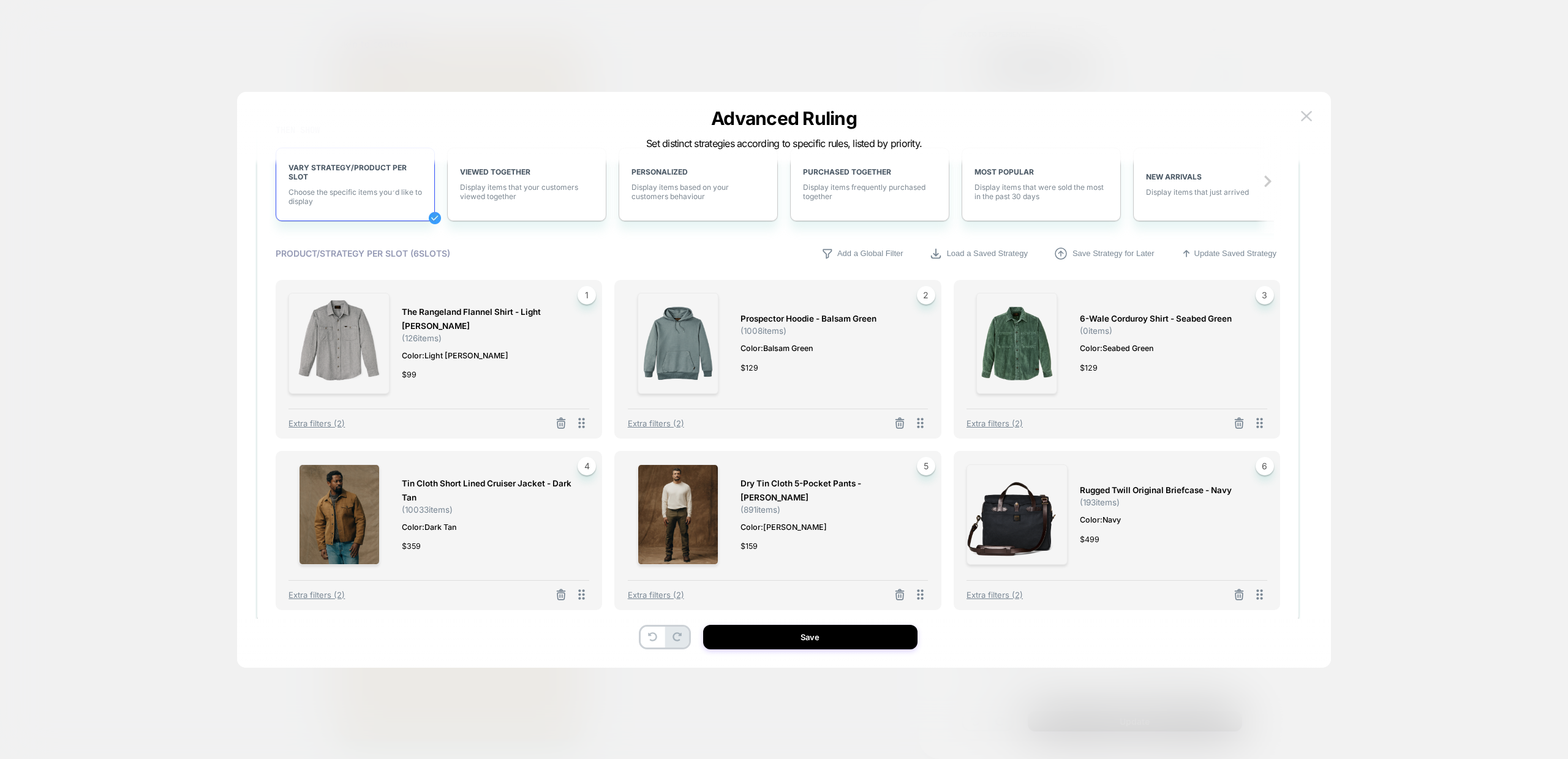
scroll to position [603, 0]
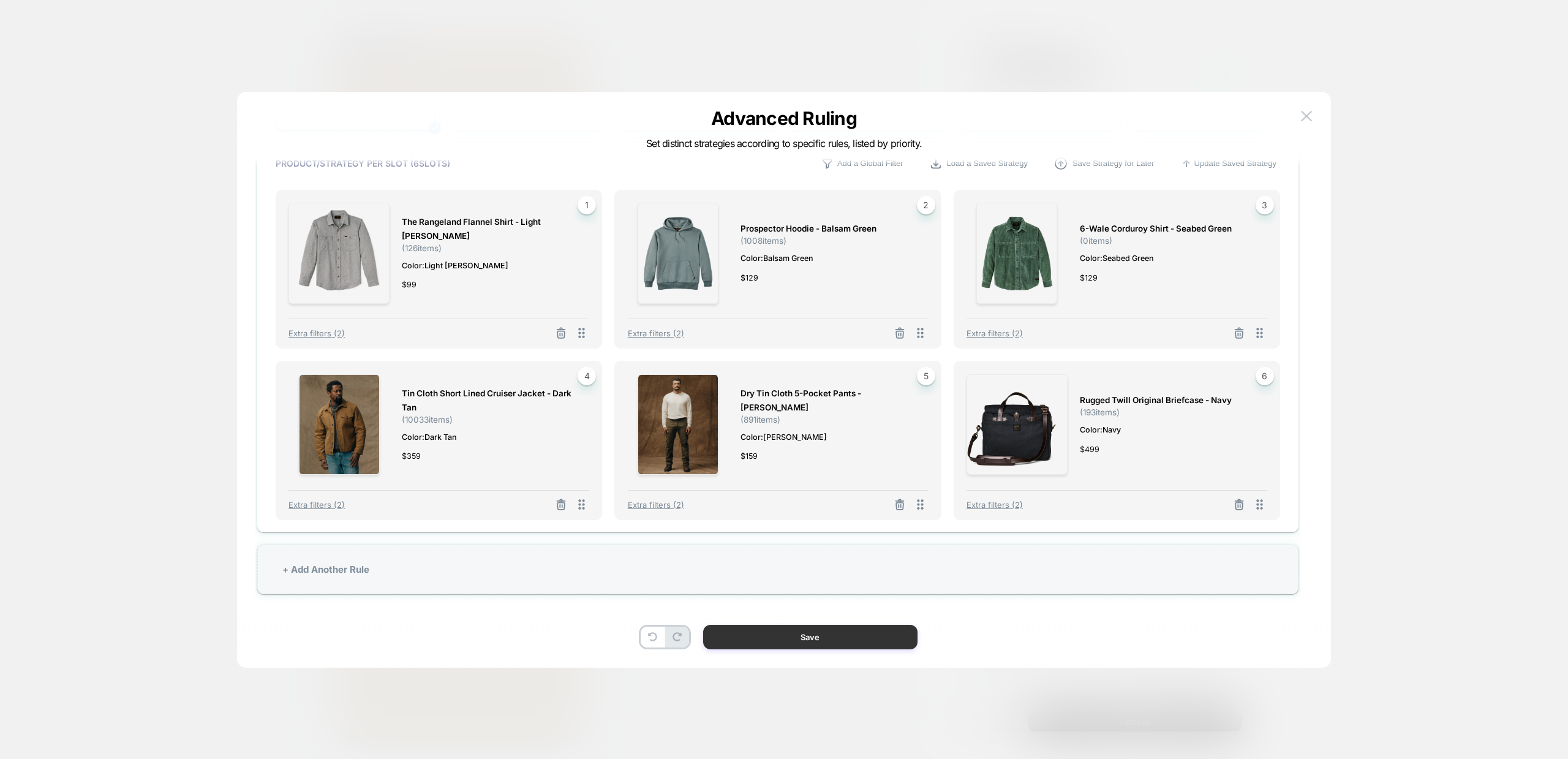
click at [787, 630] on button "Save" at bounding box center [810, 636] width 214 height 25
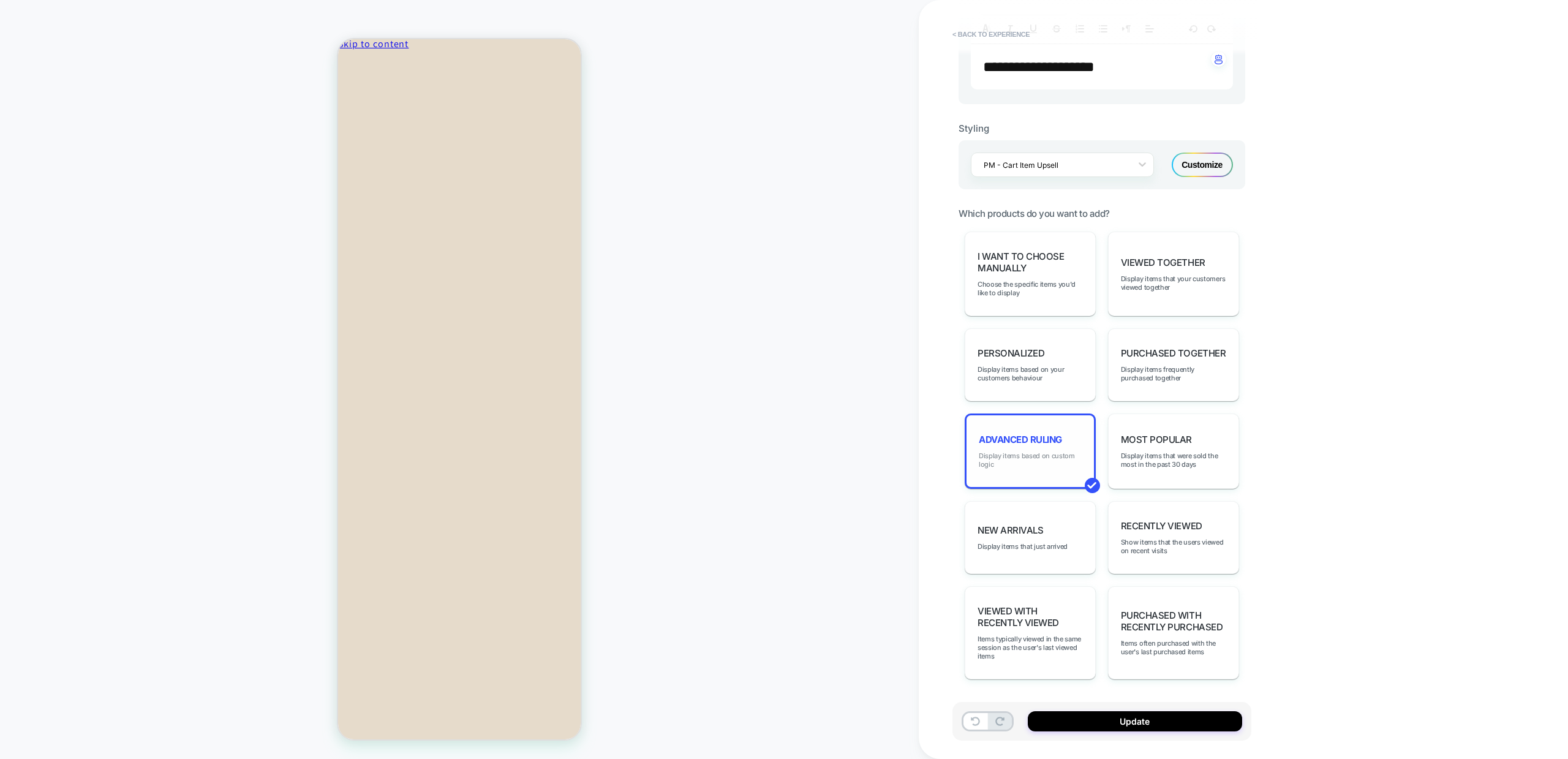
click at [1032, 461] on span "Display items based on custom logic" at bounding box center [1031, 459] width 103 height 17
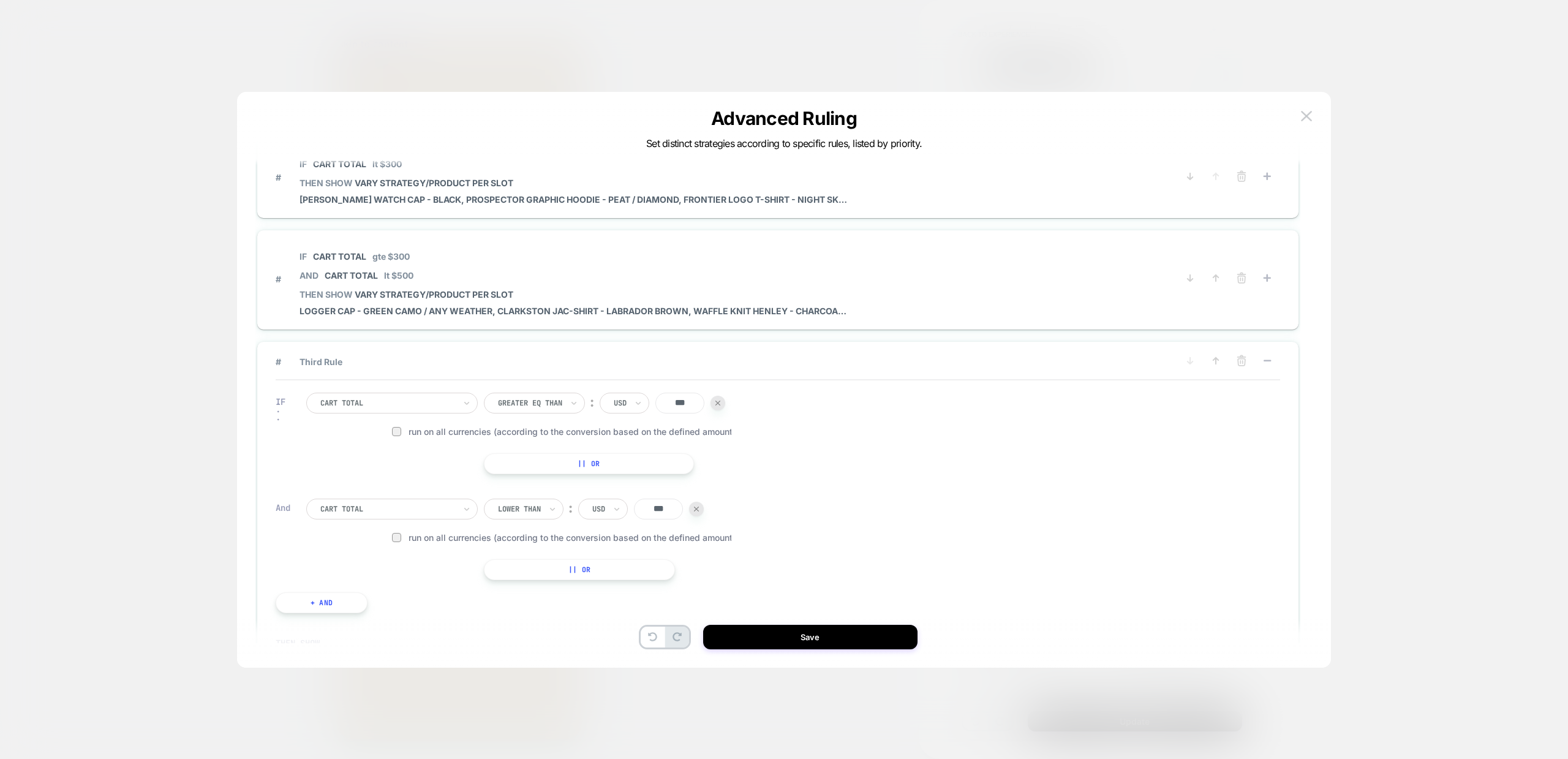
scroll to position [38, 0]
click at [368, 361] on span "# Third Rule" at bounding box center [717, 360] width 884 height 10
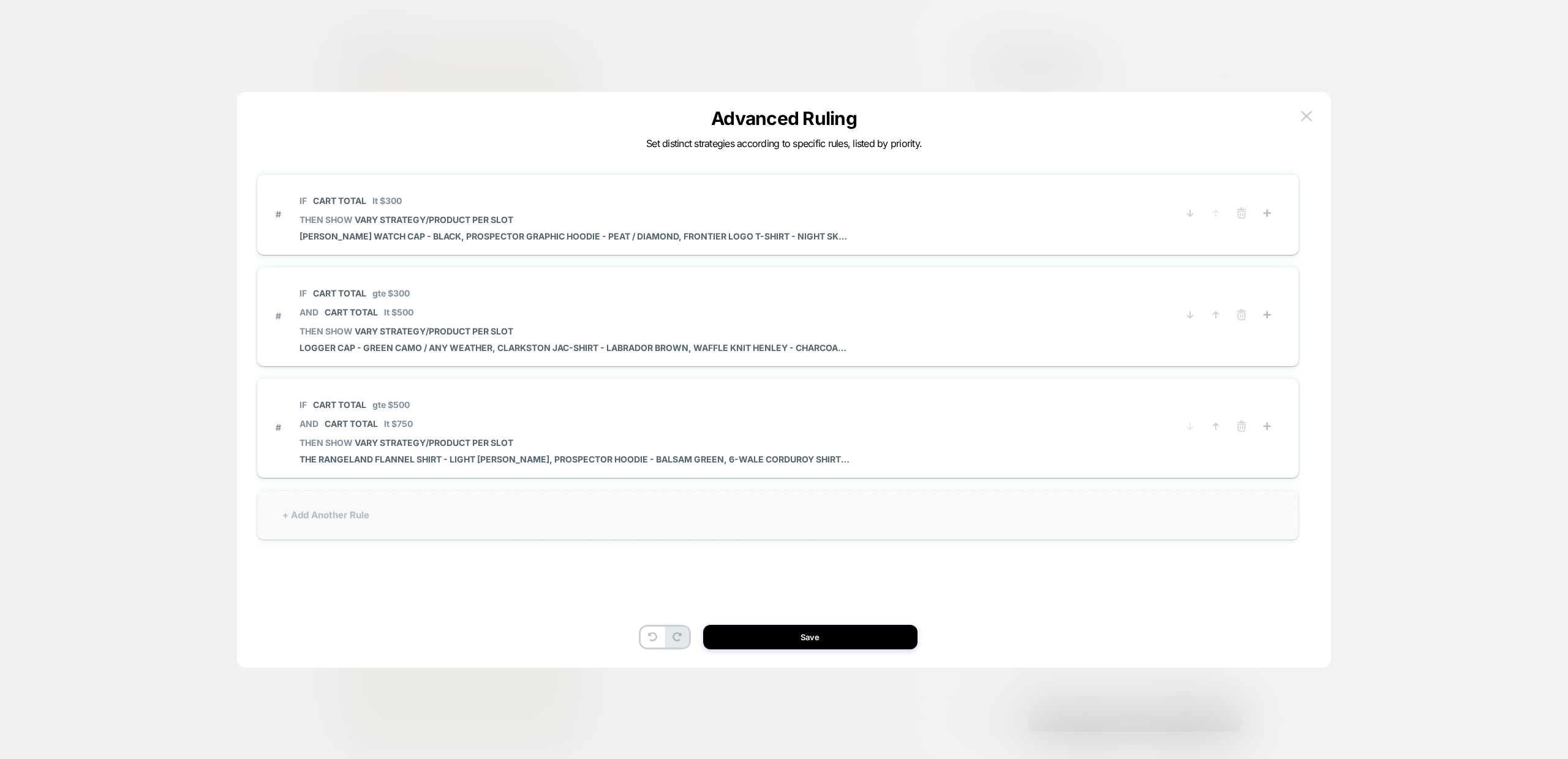
click at [349, 525] on div "+ Add Another Rule" at bounding box center [777, 515] width 1041 height 49
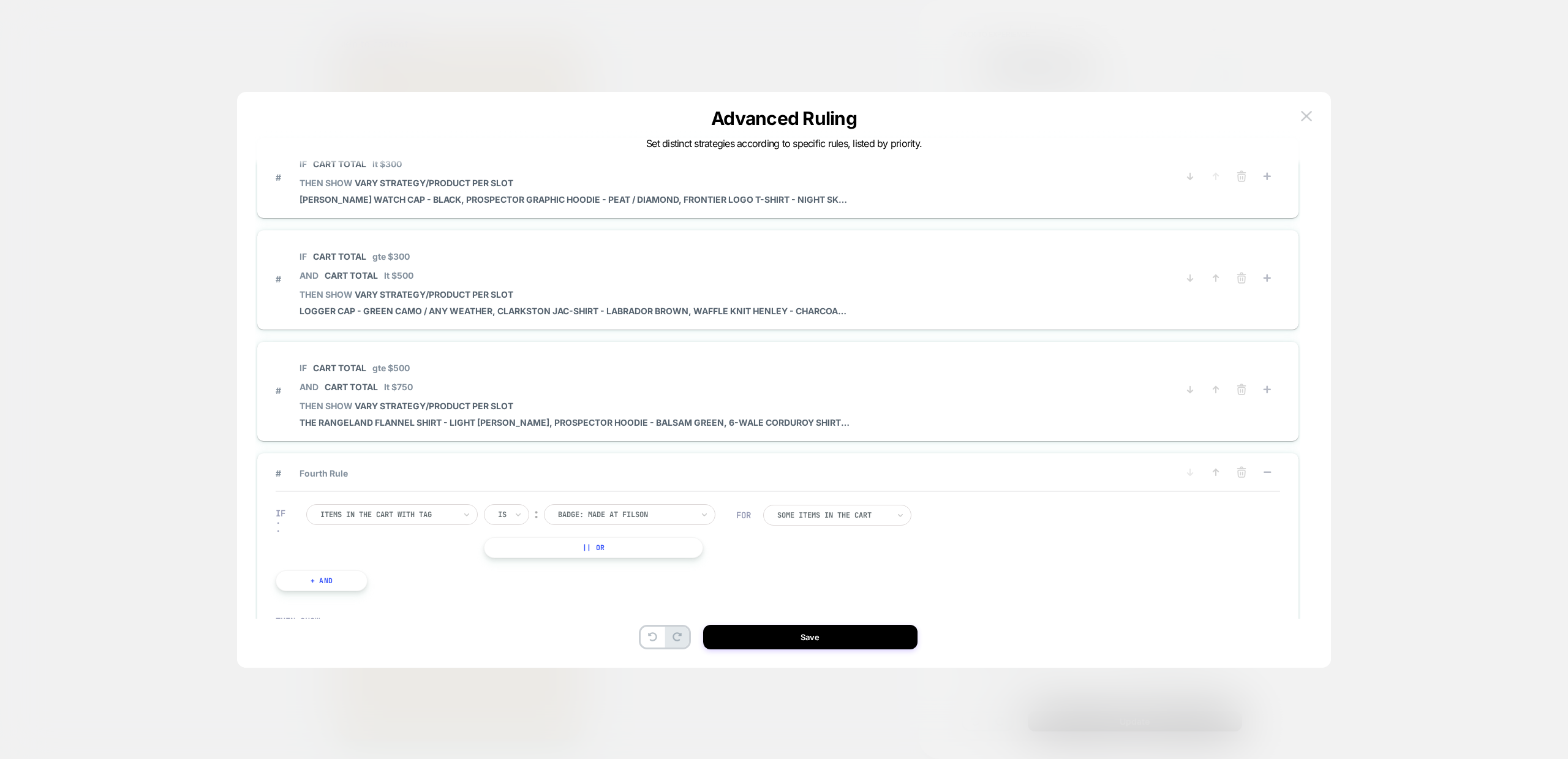
click at [407, 512] on div at bounding box center [388, 514] width 135 height 11
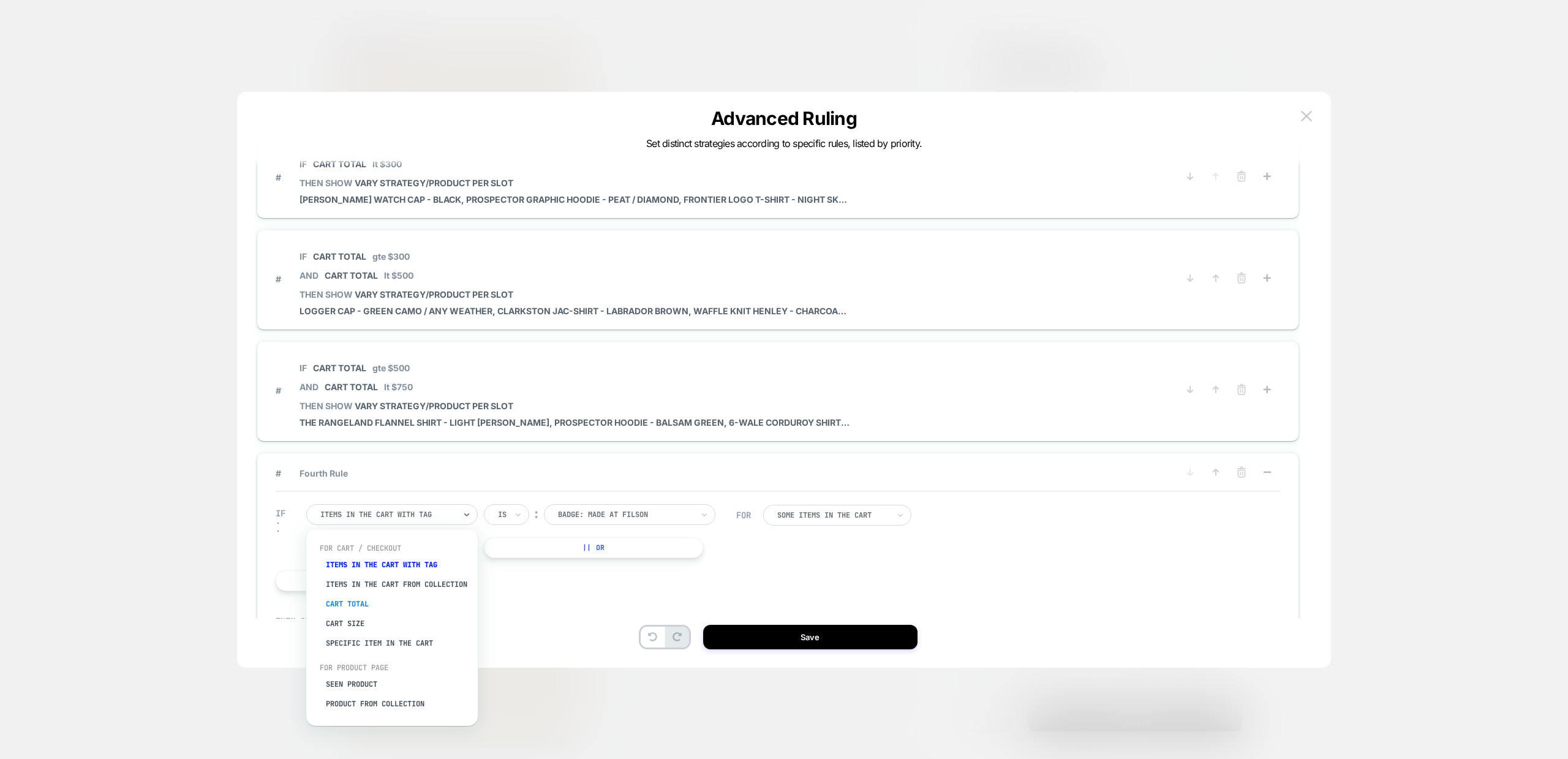
click at [359, 609] on div "Cart Total" at bounding box center [398, 604] width 159 height 19
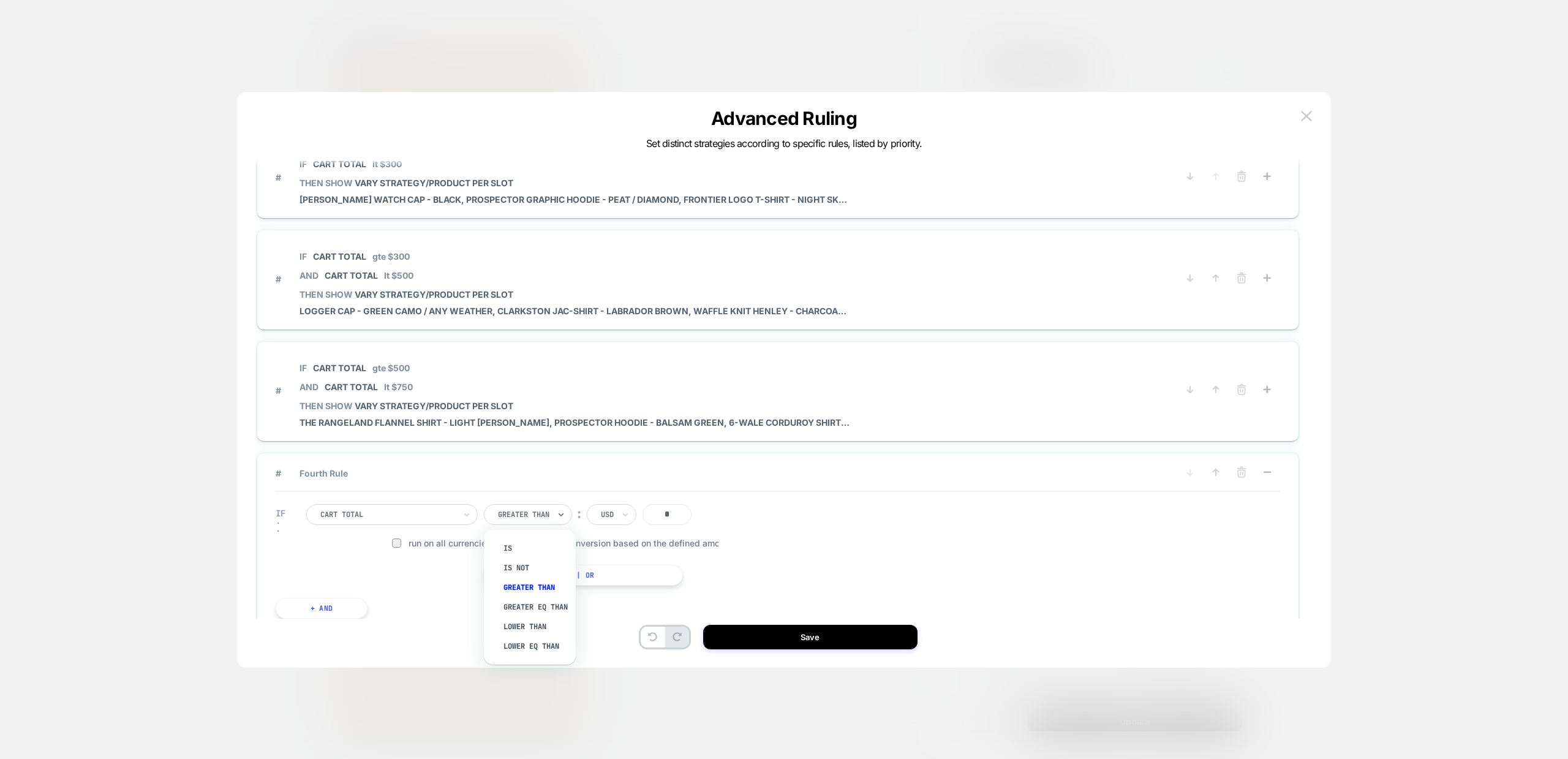
click at [537, 518] on div at bounding box center [523, 514] width 52 height 11
click at [523, 607] on div "Greater Eq Than" at bounding box center [536, 607] width 80 height 19
click at [671, 511] on input "*" at bounding box center [680, 515] width 49 height 21
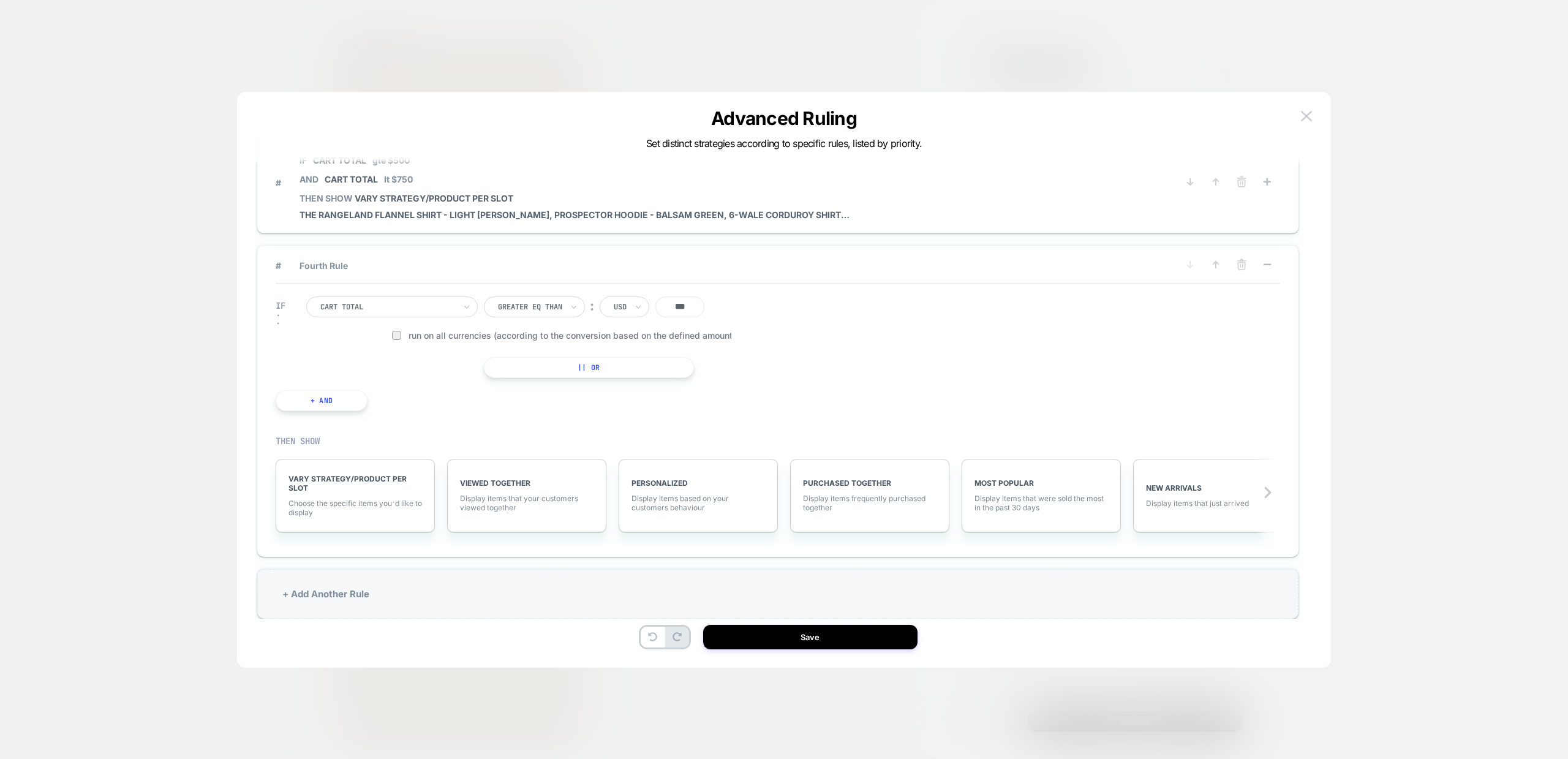
scroll to position [209, 0]
type input "***"
click at [367, 501] on span "Choose the specific items you׳d like to display" at bounding box center [355, 506] width 134 height 19
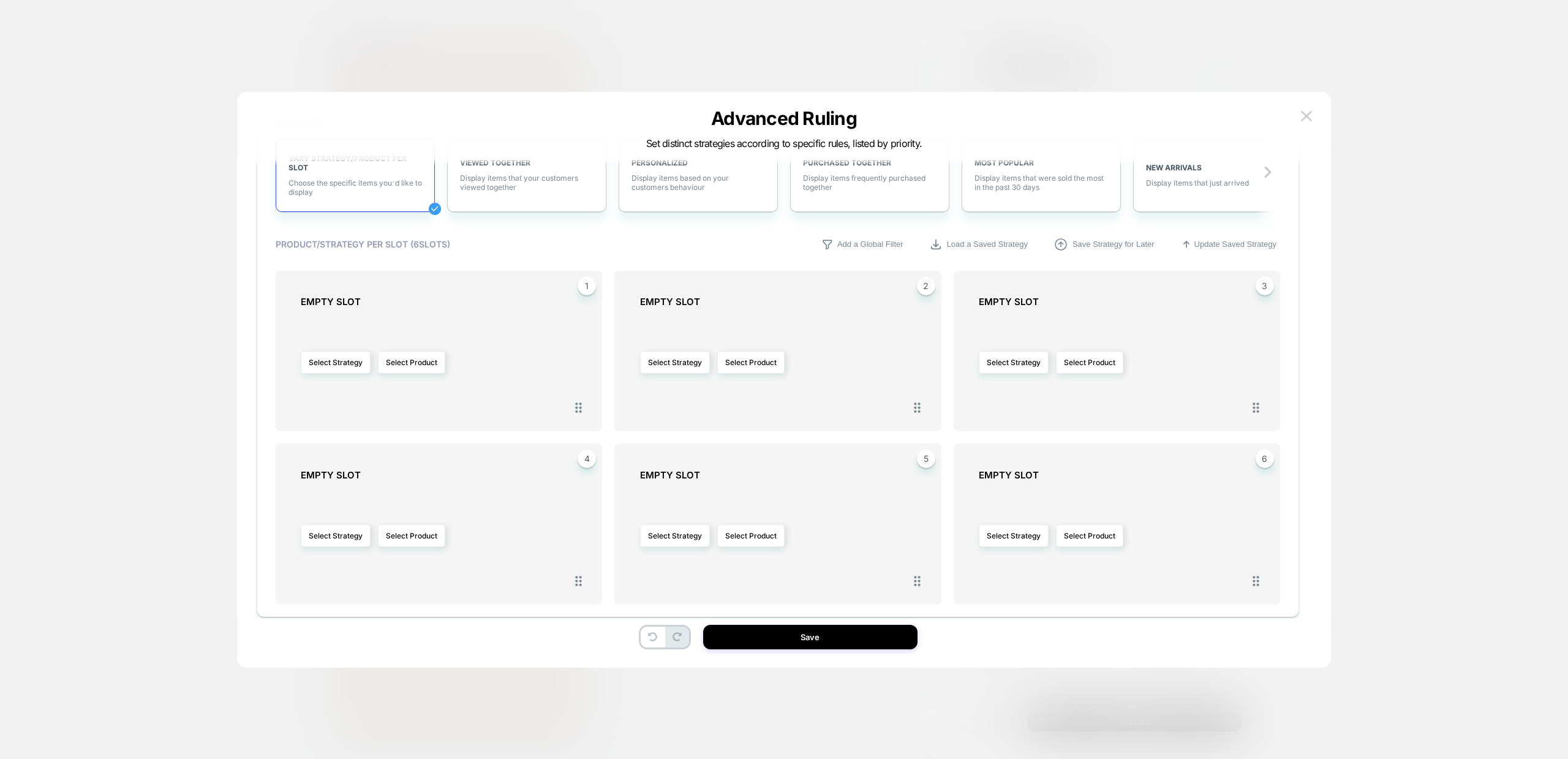
scroll to position [545, 0]
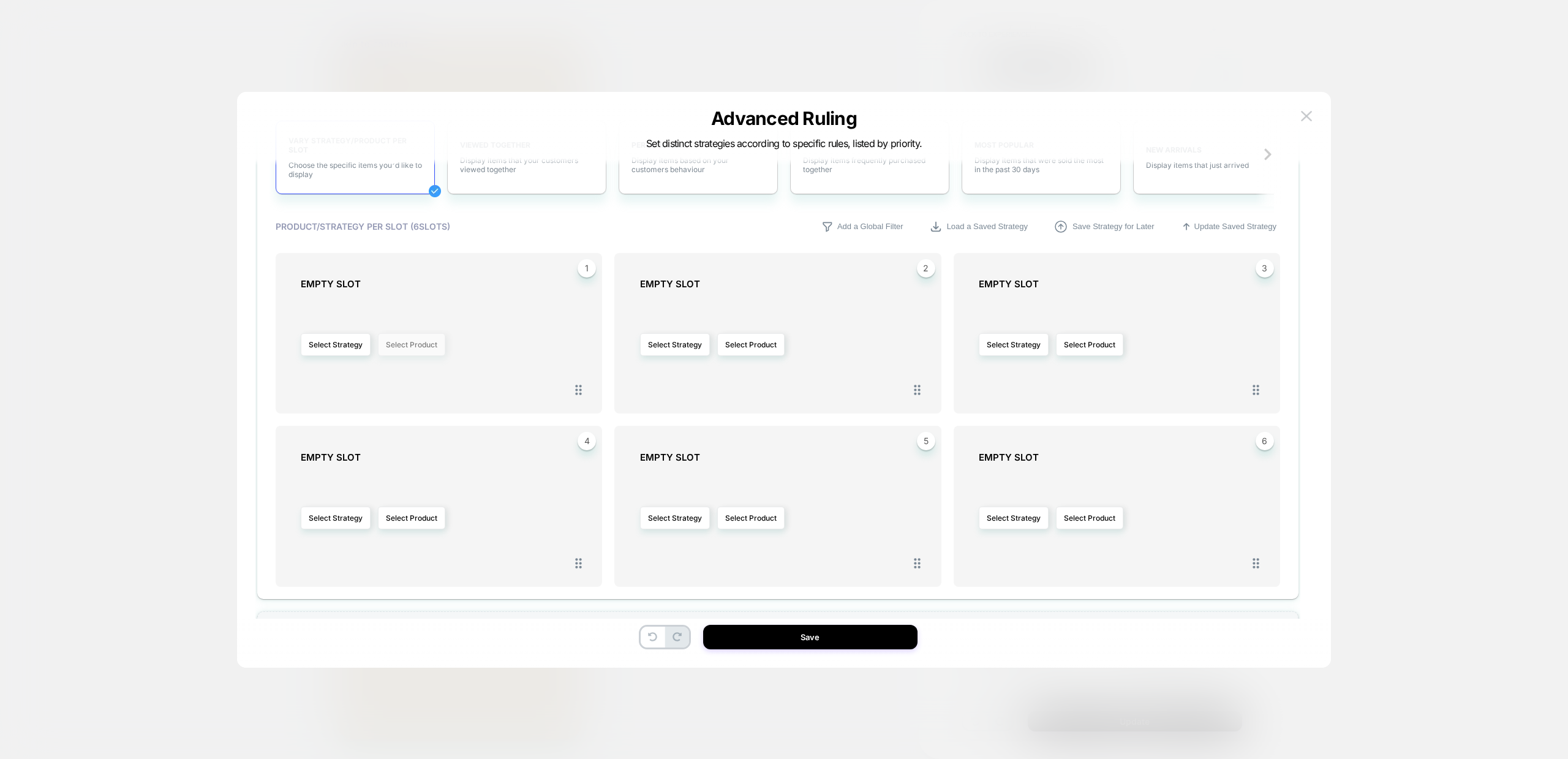
click at [398, 344] on button "Select Product" at bounding box center [412, 344] width 67 height 22
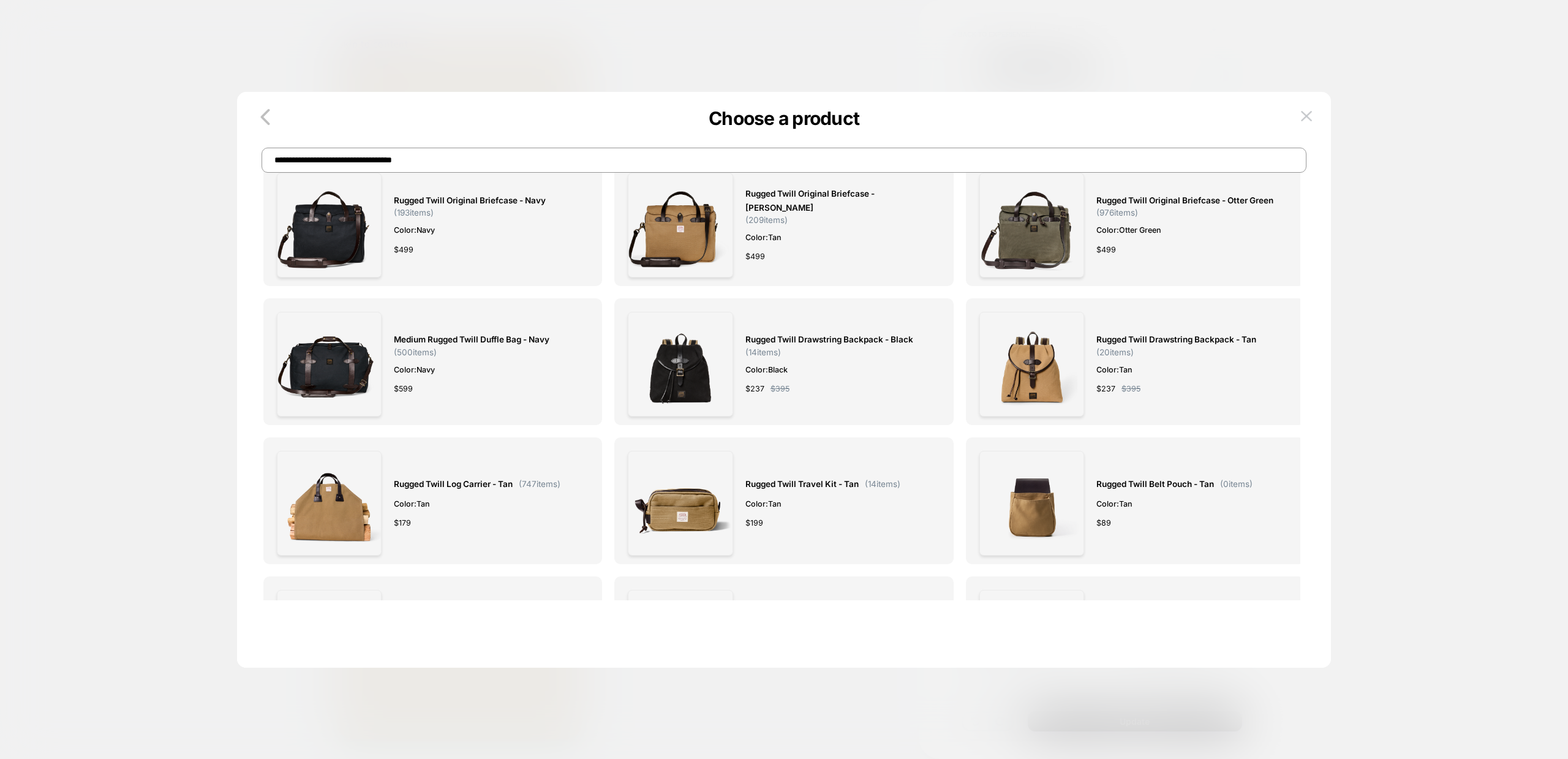
scroll to position [0, 0]
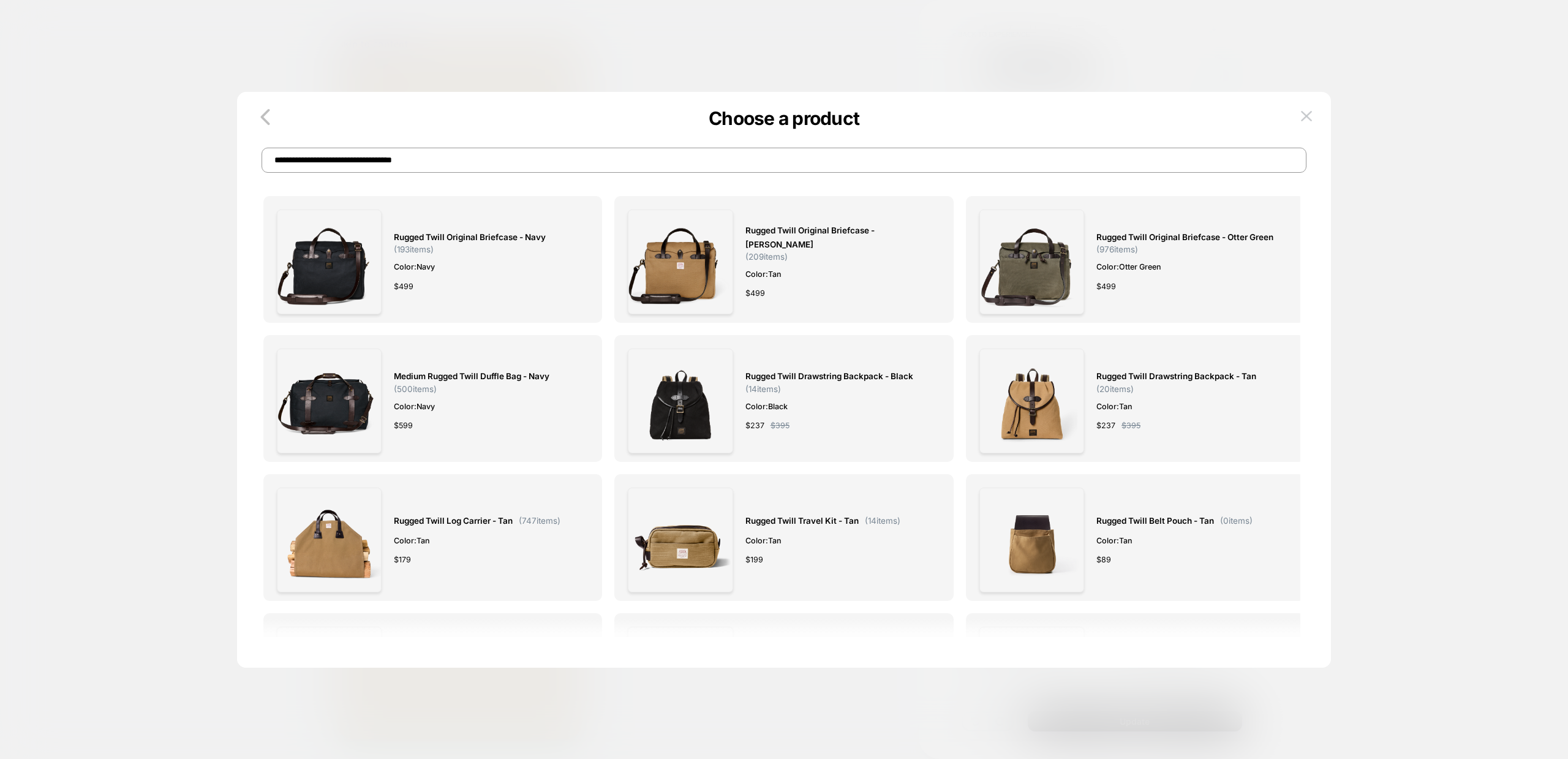
click at [453, 161] on input "**********" at bounding box center [784, 161] width 1045 height 25
paste input
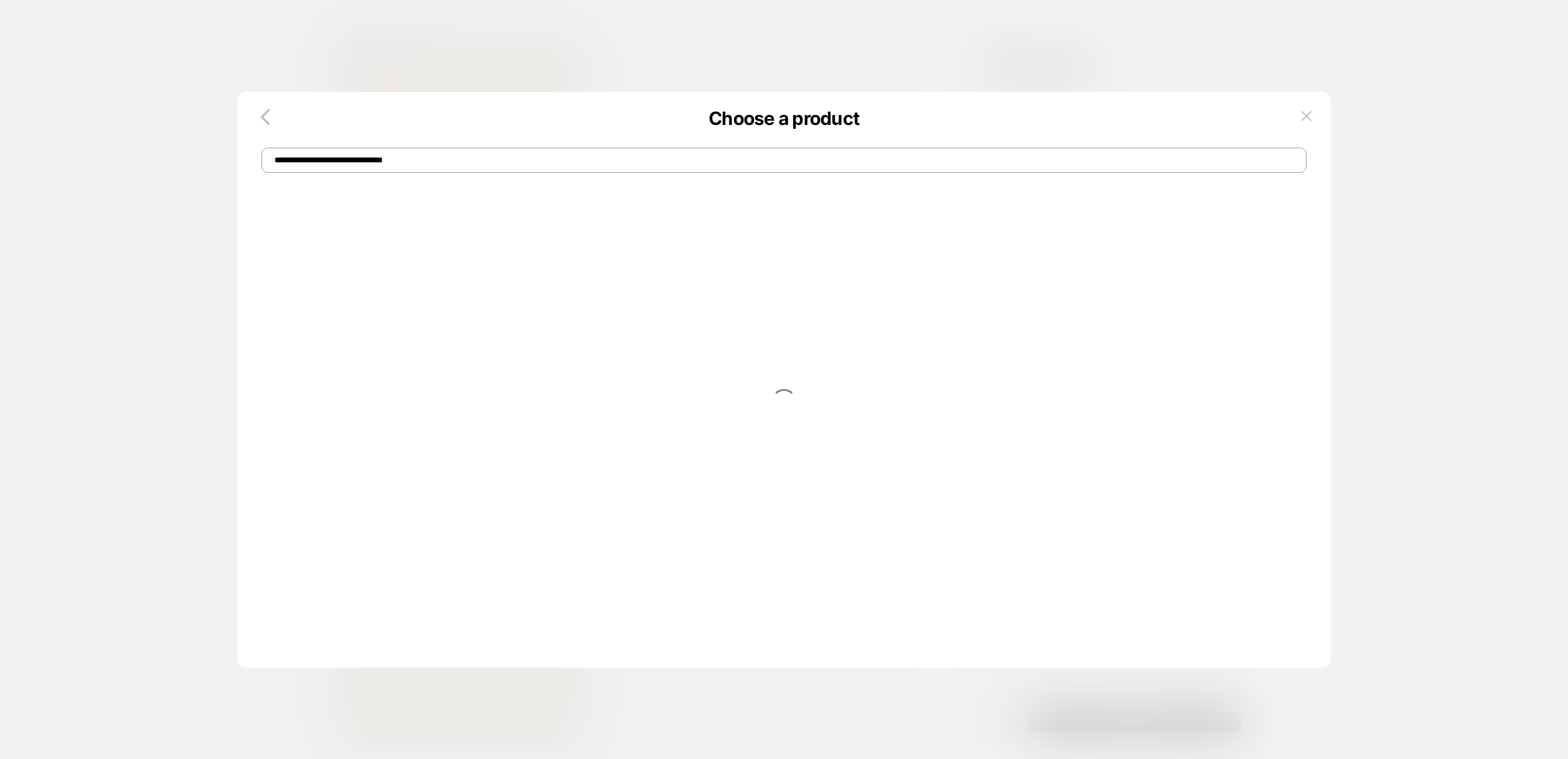
type input "**********"
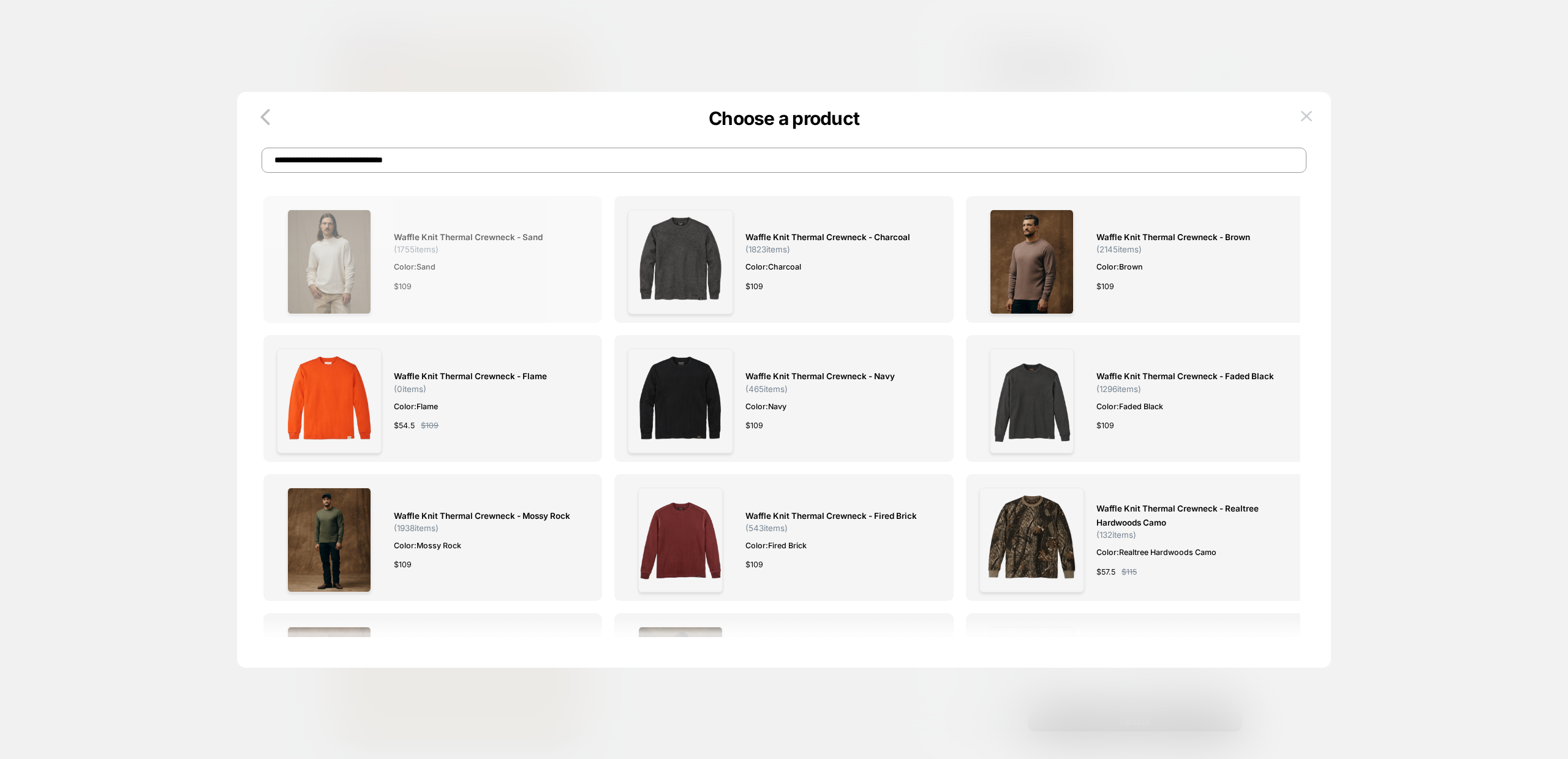
click at [420, 235] on span "Waffle Knit Thermal Crewneck - Sand" at bounding box center [468, 237] width 149 height 14
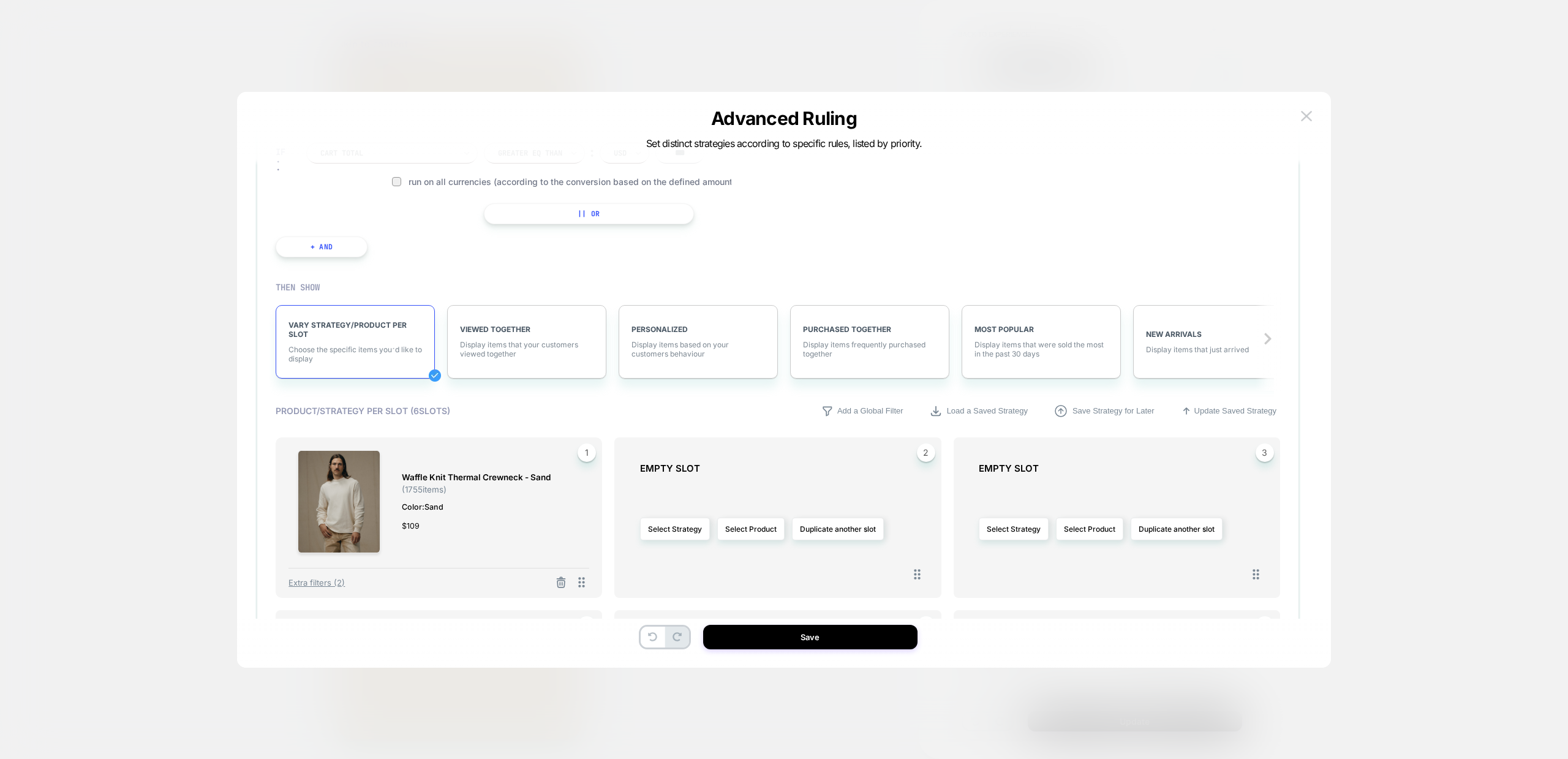
scroll to position [384, 0]
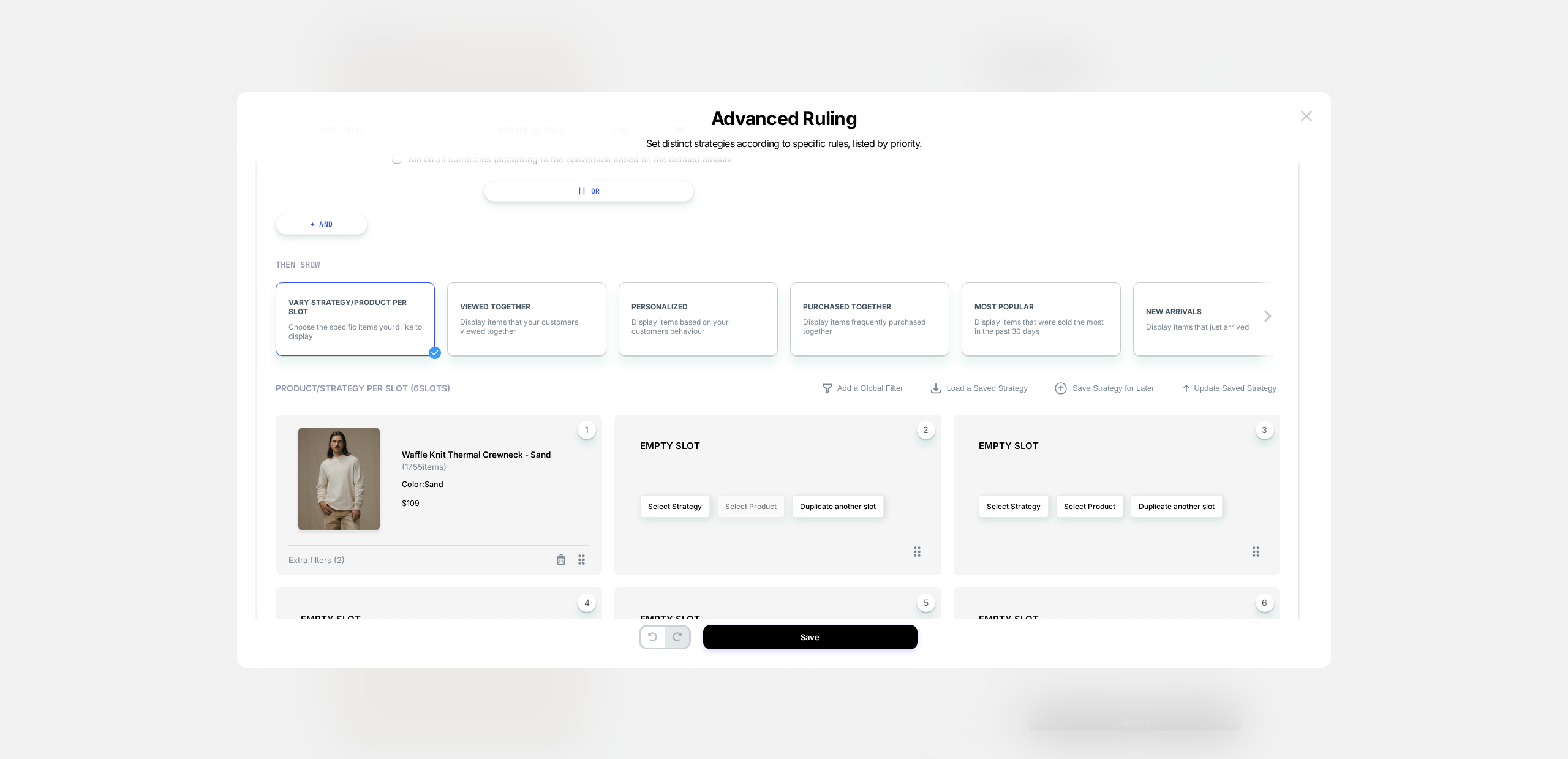
click at [748, 509] on button "Select Product" at bounding box center [751, 506] width 67 height 22
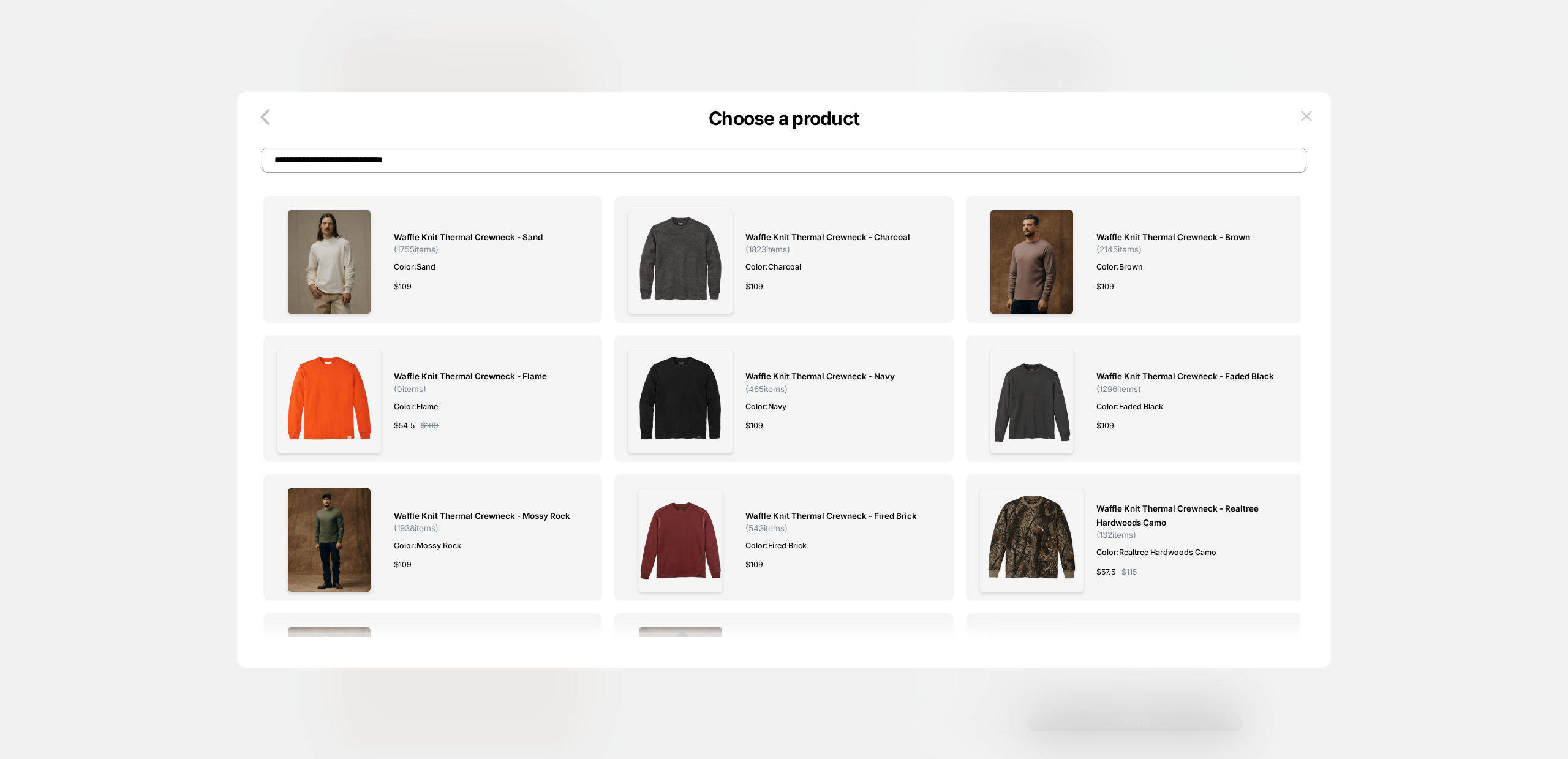
click at [513, 161] on input "**********" at bounding box center [784, 161] width 1045 height 25
paste input
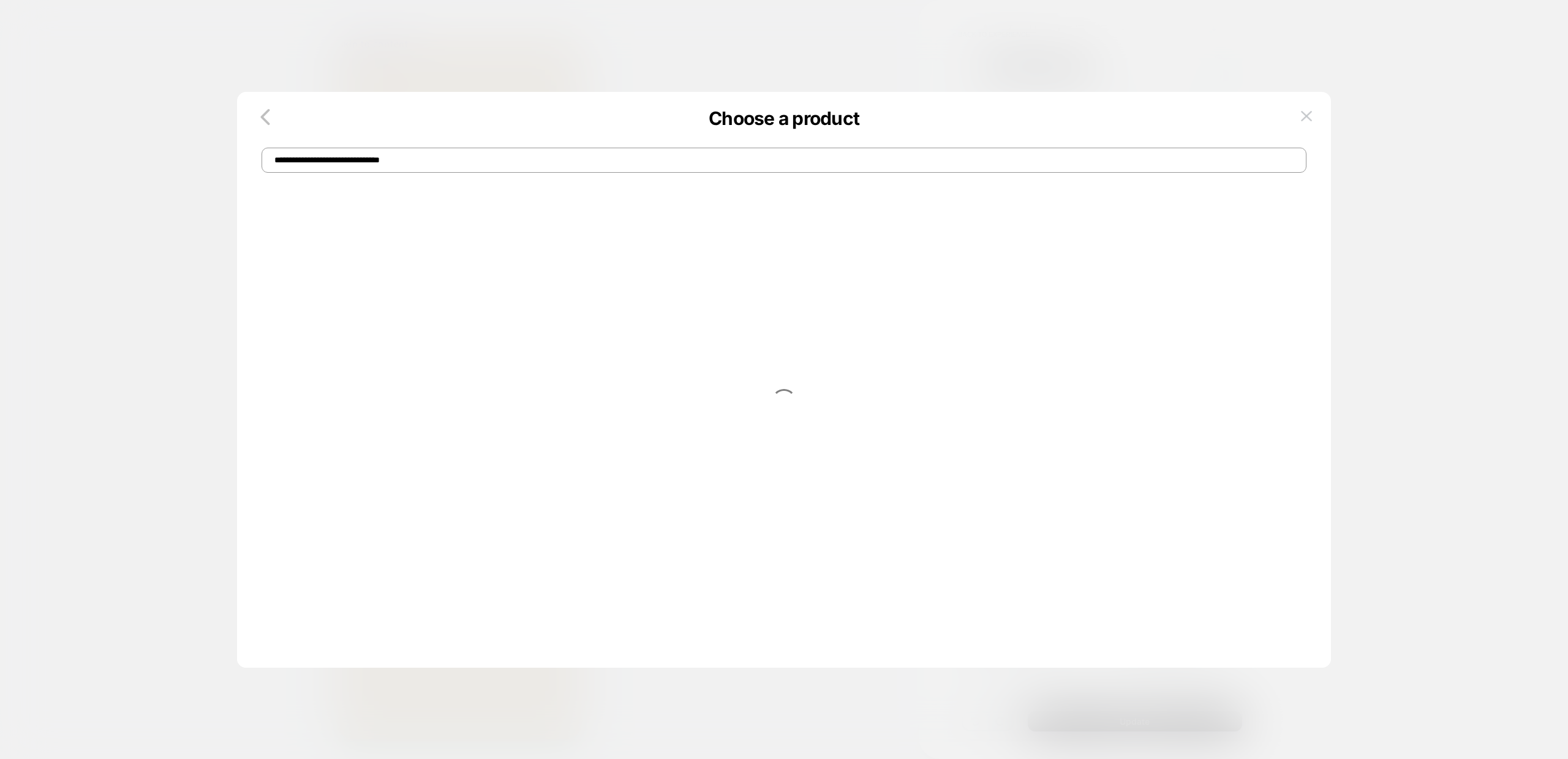
type input "**********"
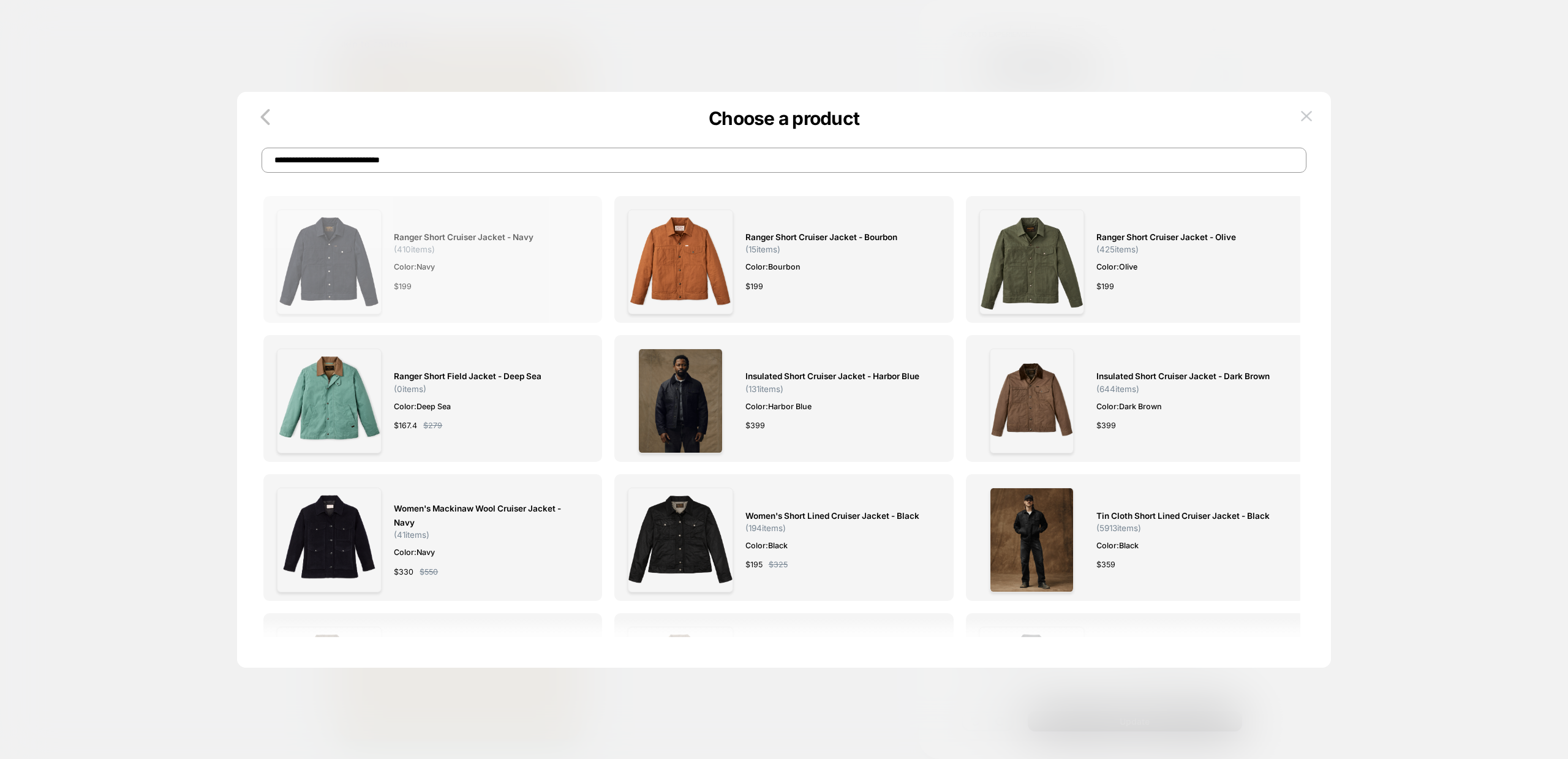
click at [476, 244] on span "Ranger Short Cruiser Jacket - Navy" at bounding box center [463, 237] width 140 height 14
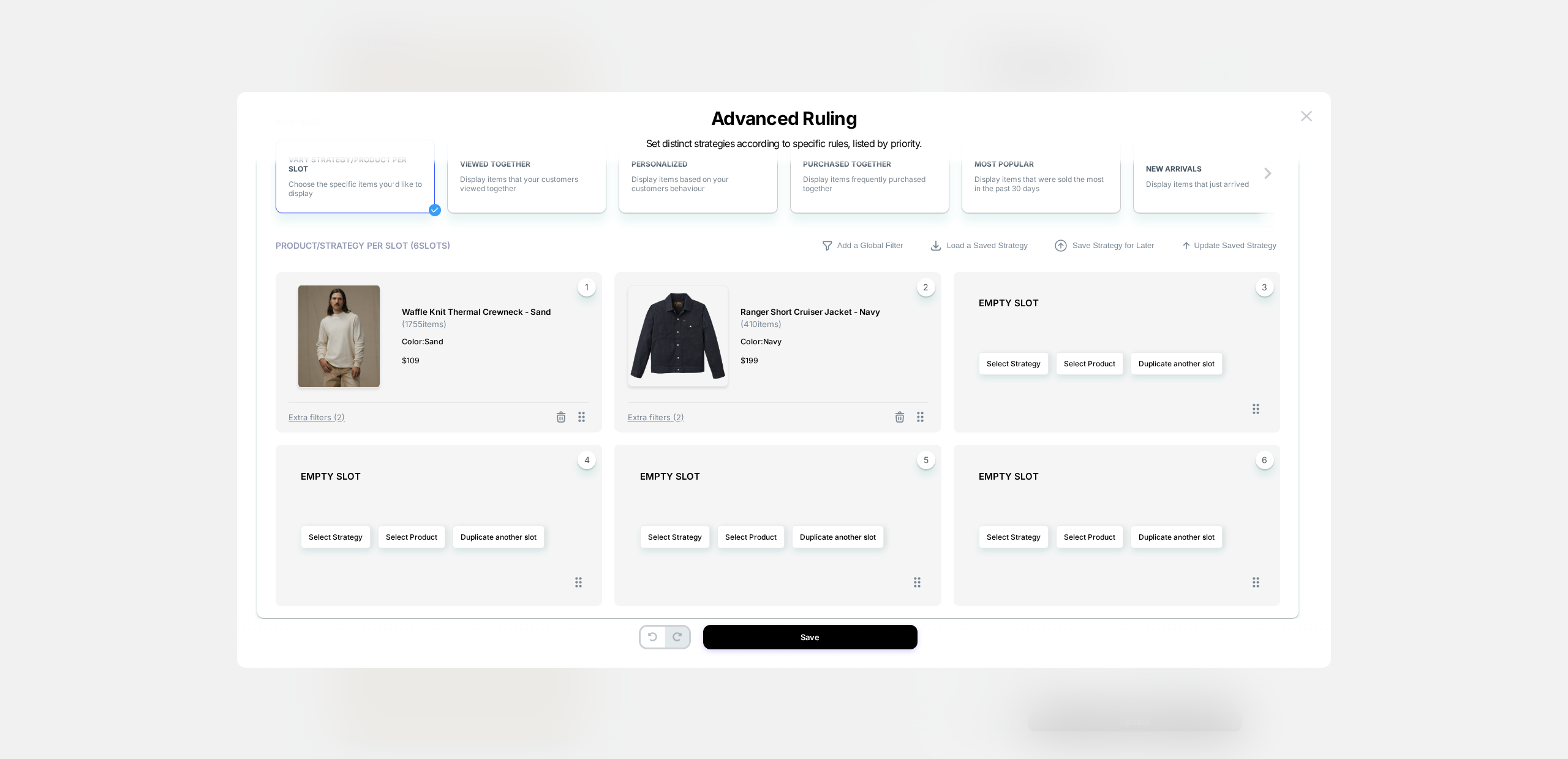
scroll to position [529, 0]
click at [1078, 362] on button "Select Product" at bounding box center [1090, 361] width 67 height 22
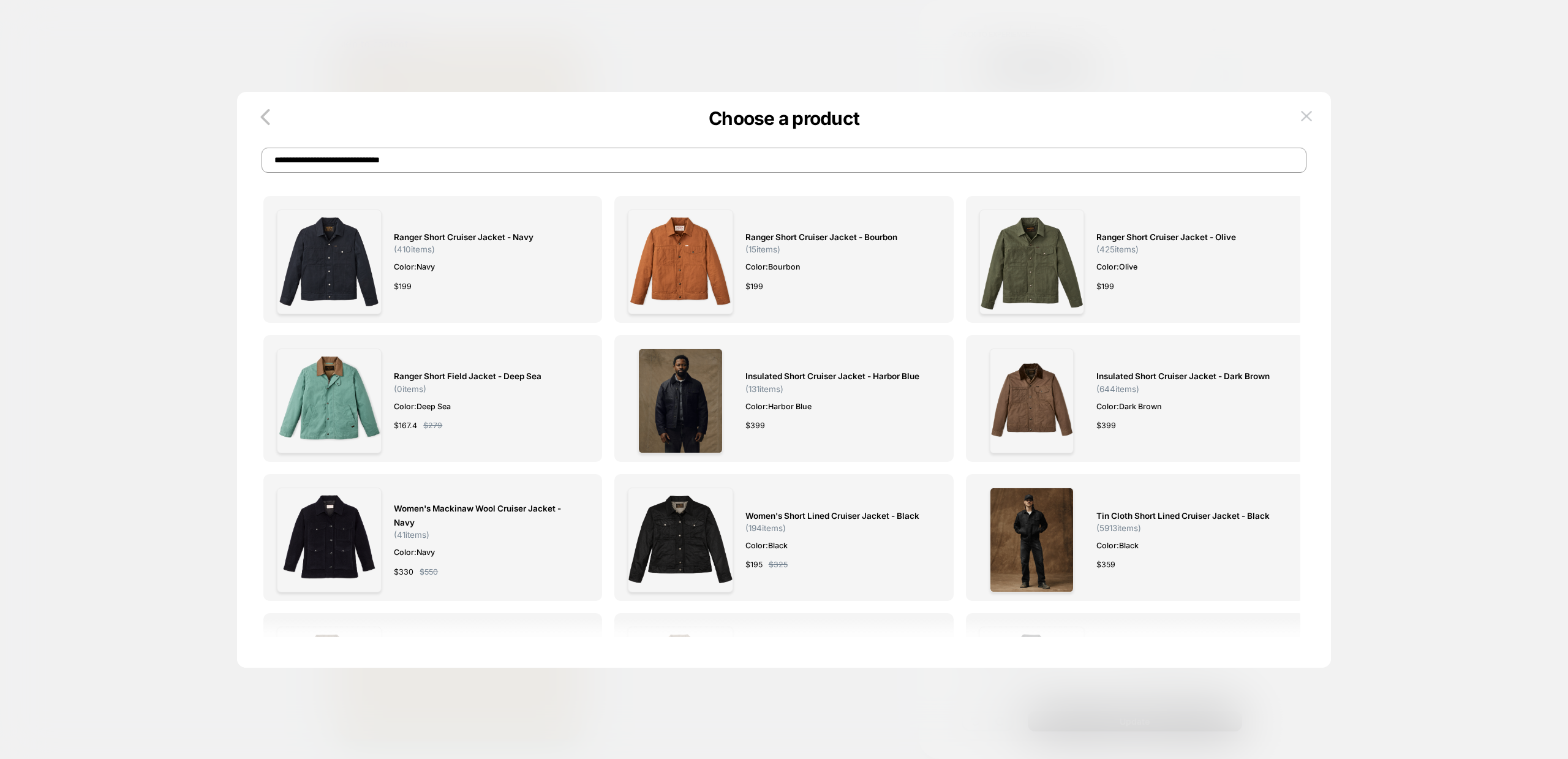
click at [496, 158] on input "**********" at bounding box center [784, 161] width 1045 height 25
paste input "****"
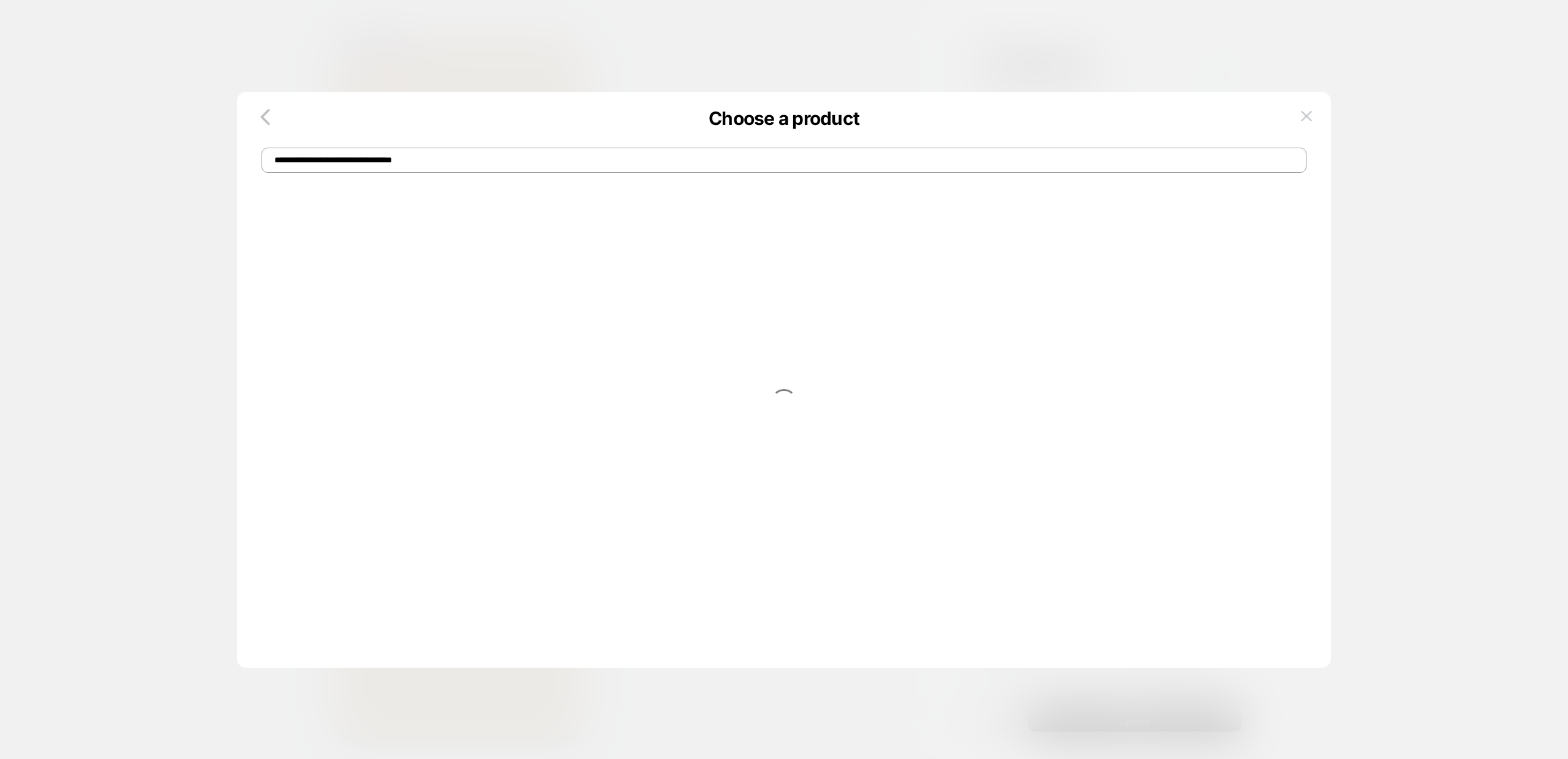
type input "**********"
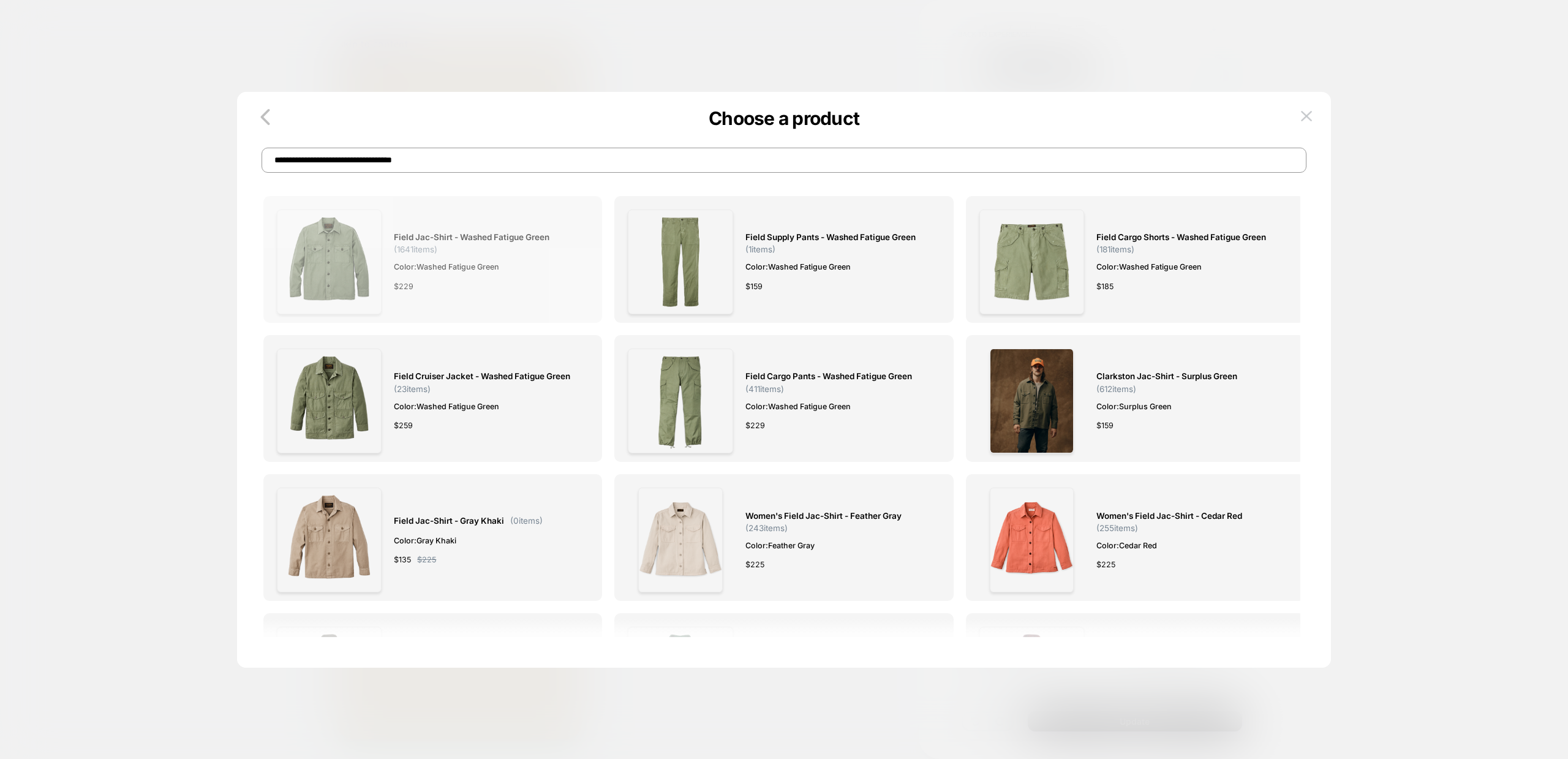
click at [436, 232] on span "Field Jac-shirt - Washed Fatigue Green" at bounding box center [472, 237] width 155 height 14
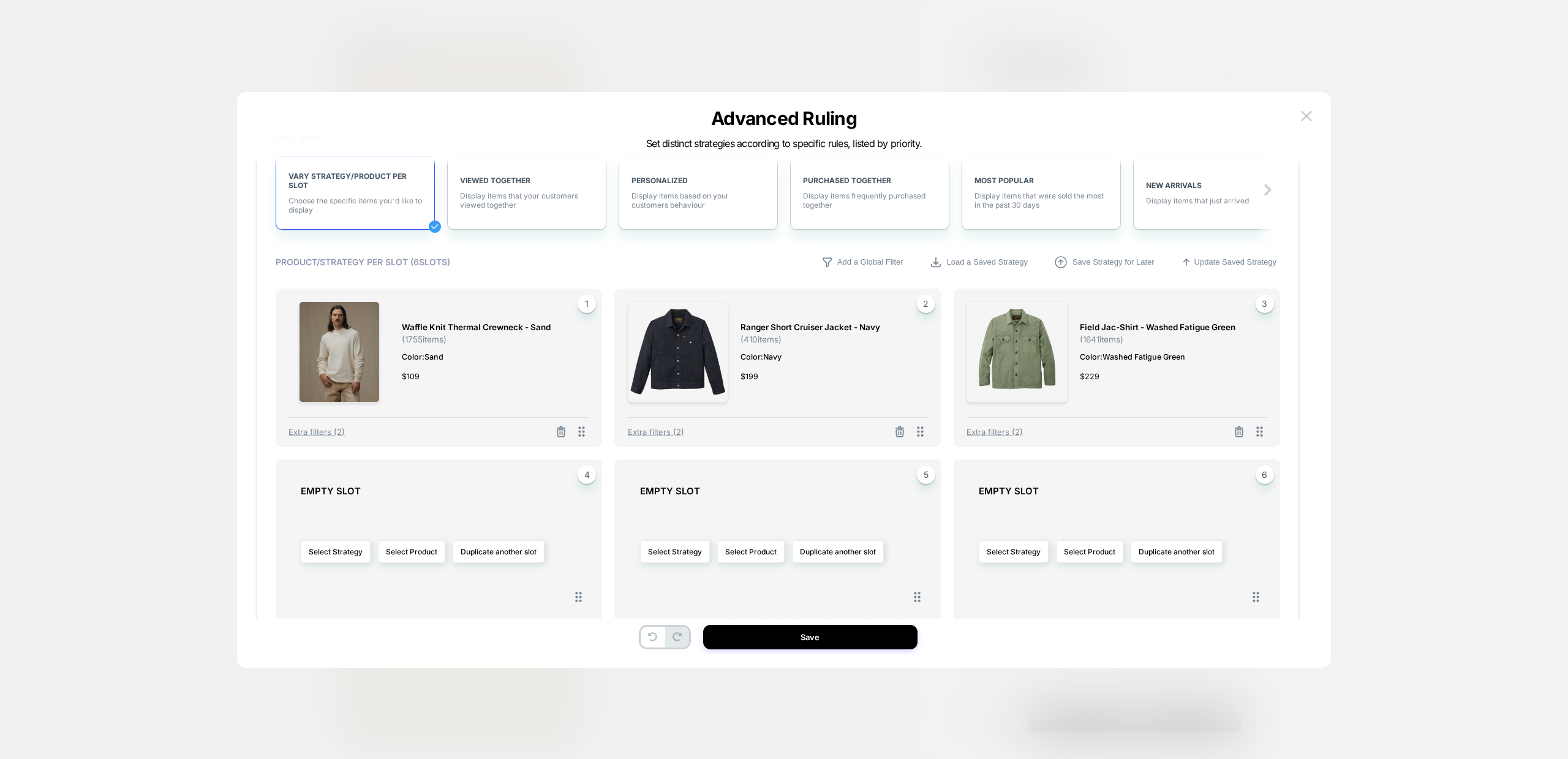
scroll to position [521, 0]
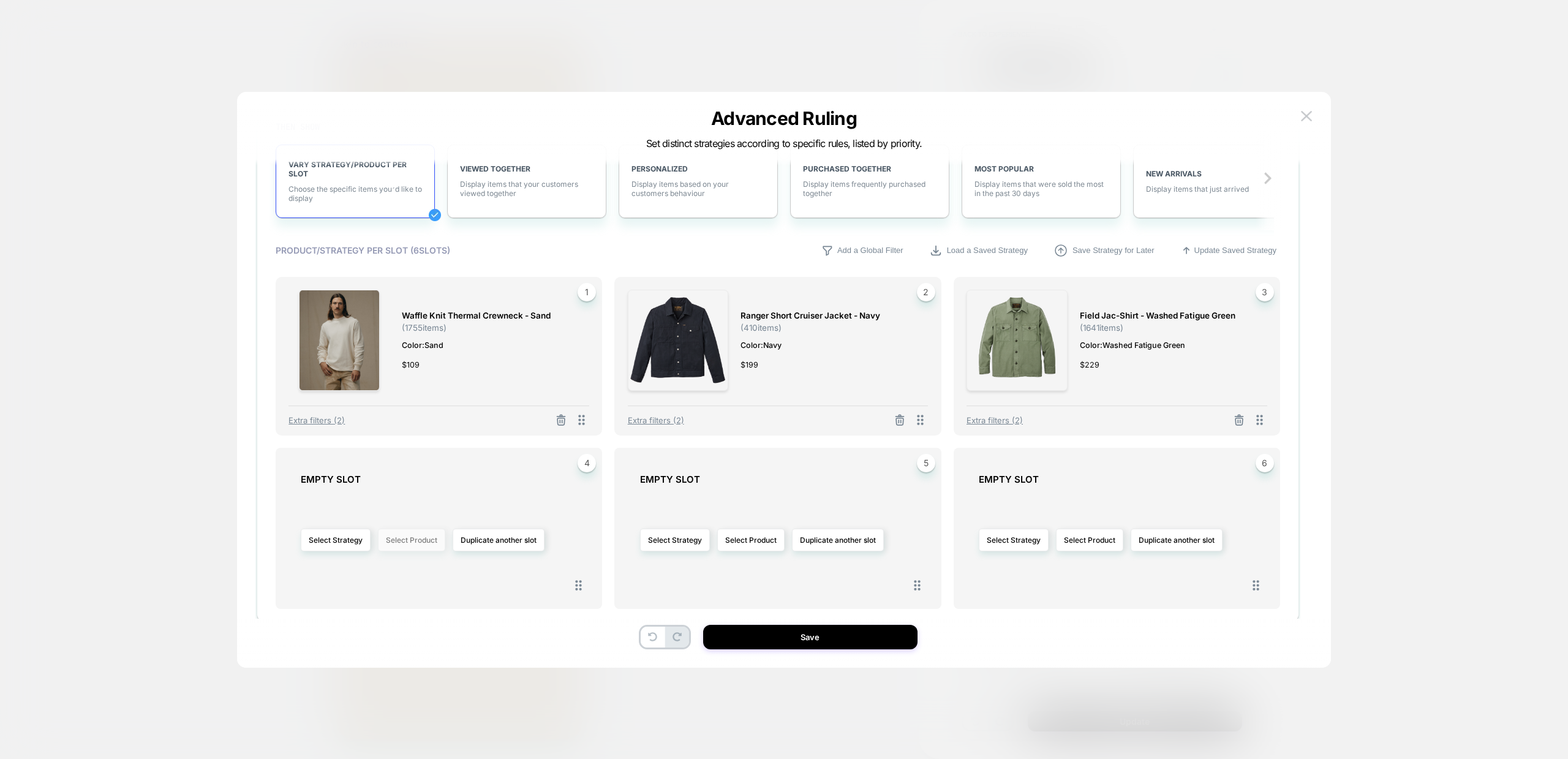
click at [416, 548] on button "Select Product" at bounding box center [412, 539] width 67 height 22
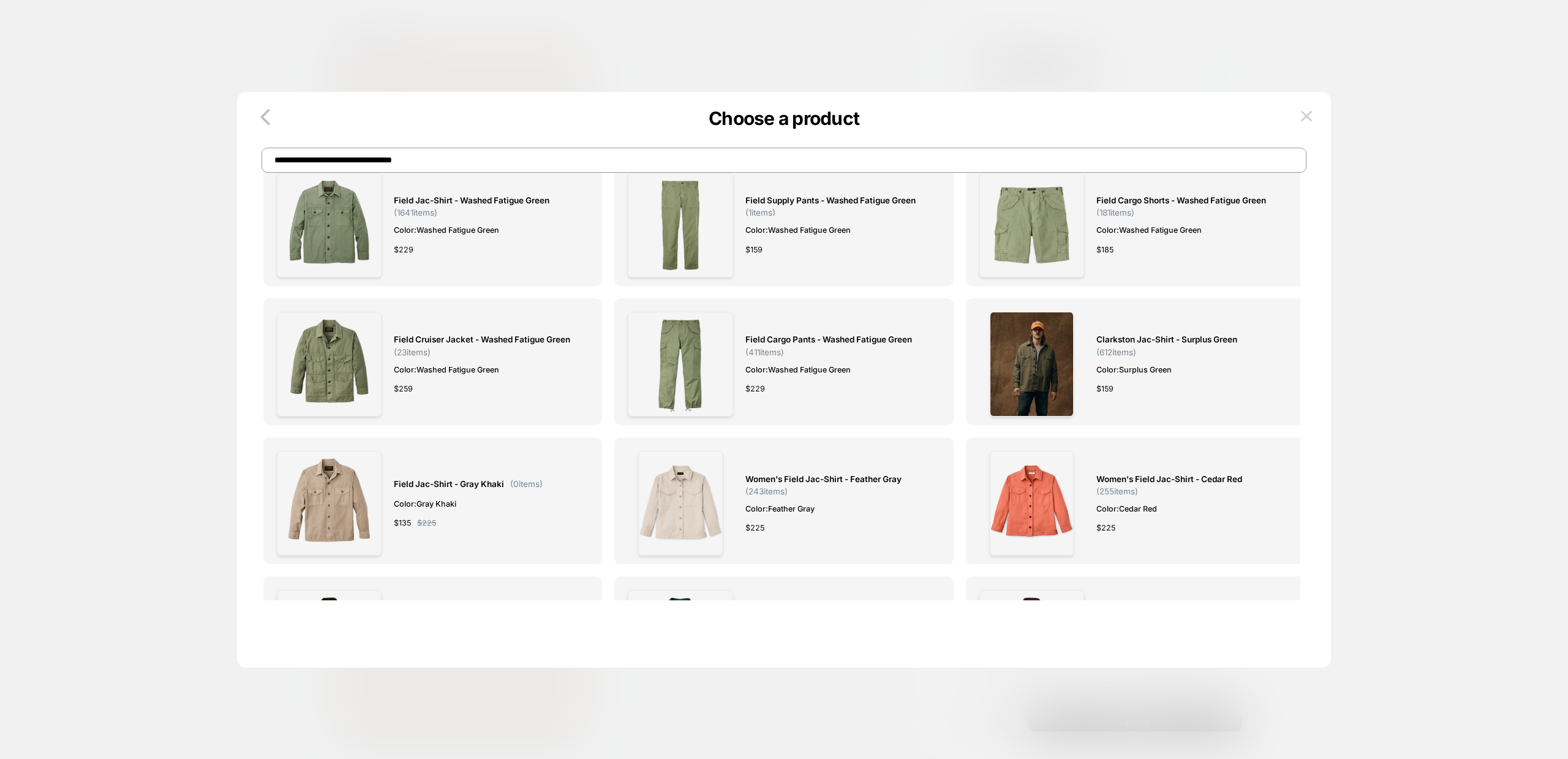
scroll to position [0, 0]
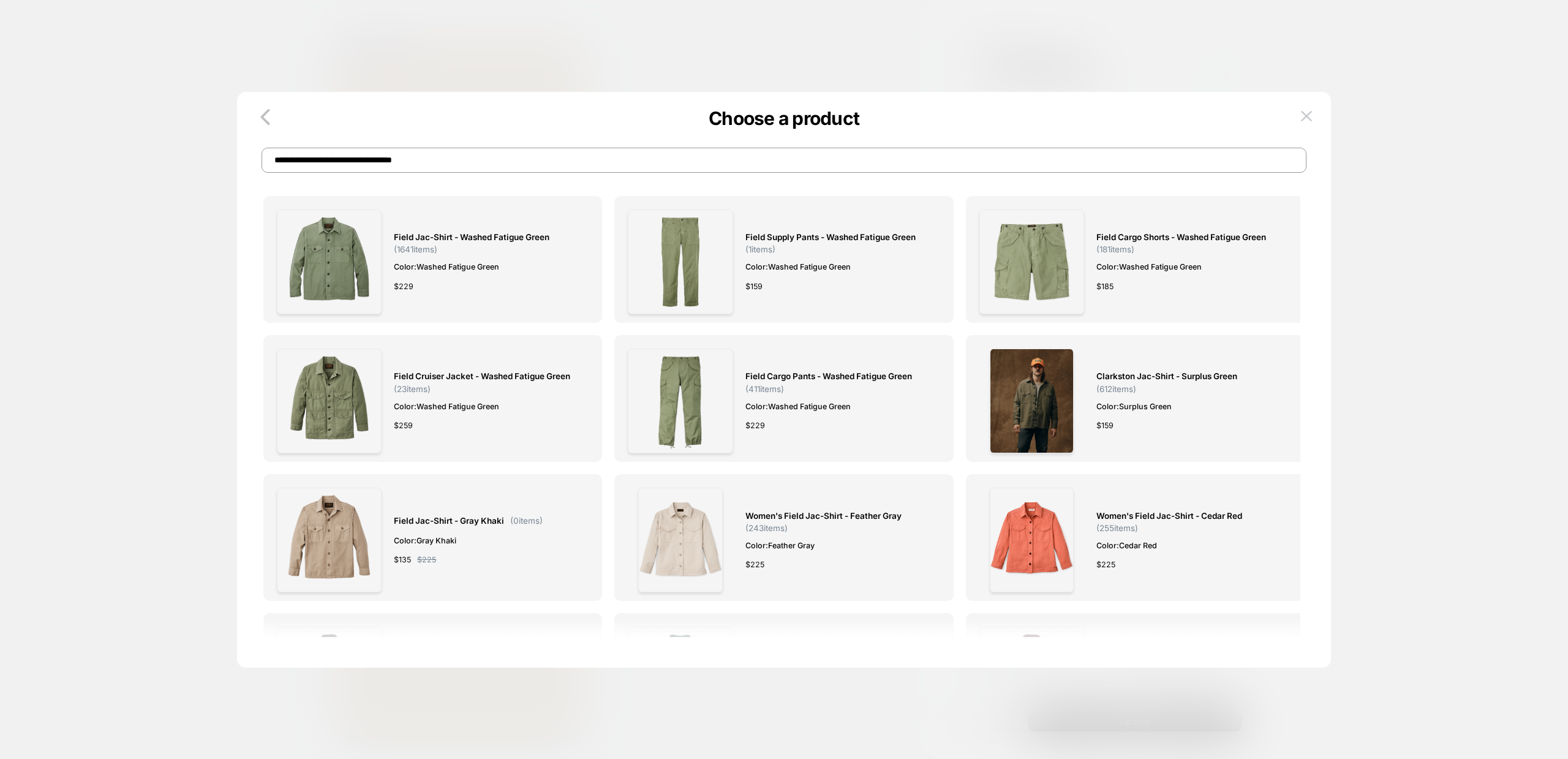
click at [437, 171] on input "**********" at bounding box center [784, 161] width 1045 height 25
paste input "****"
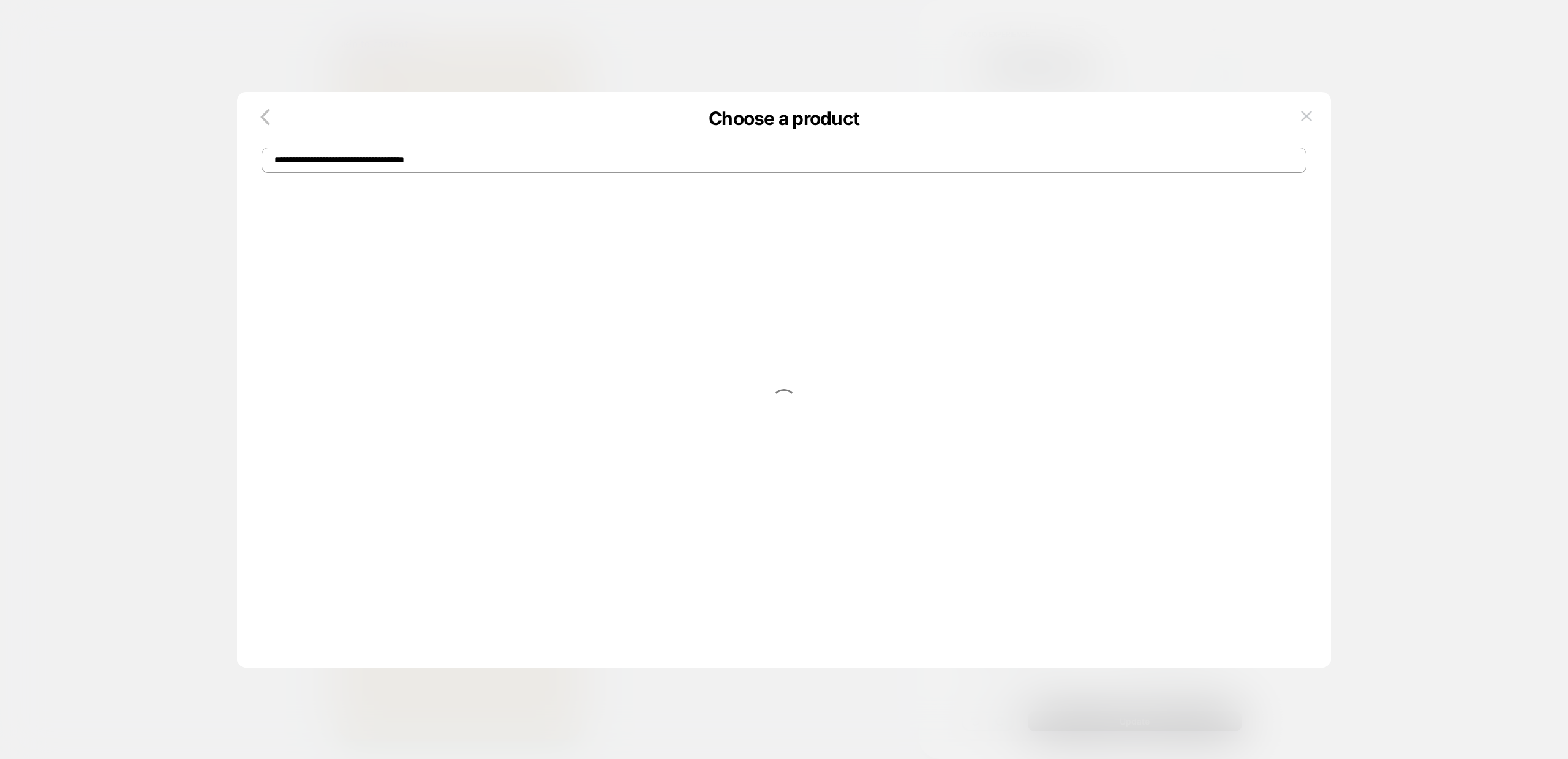
type input "**********"
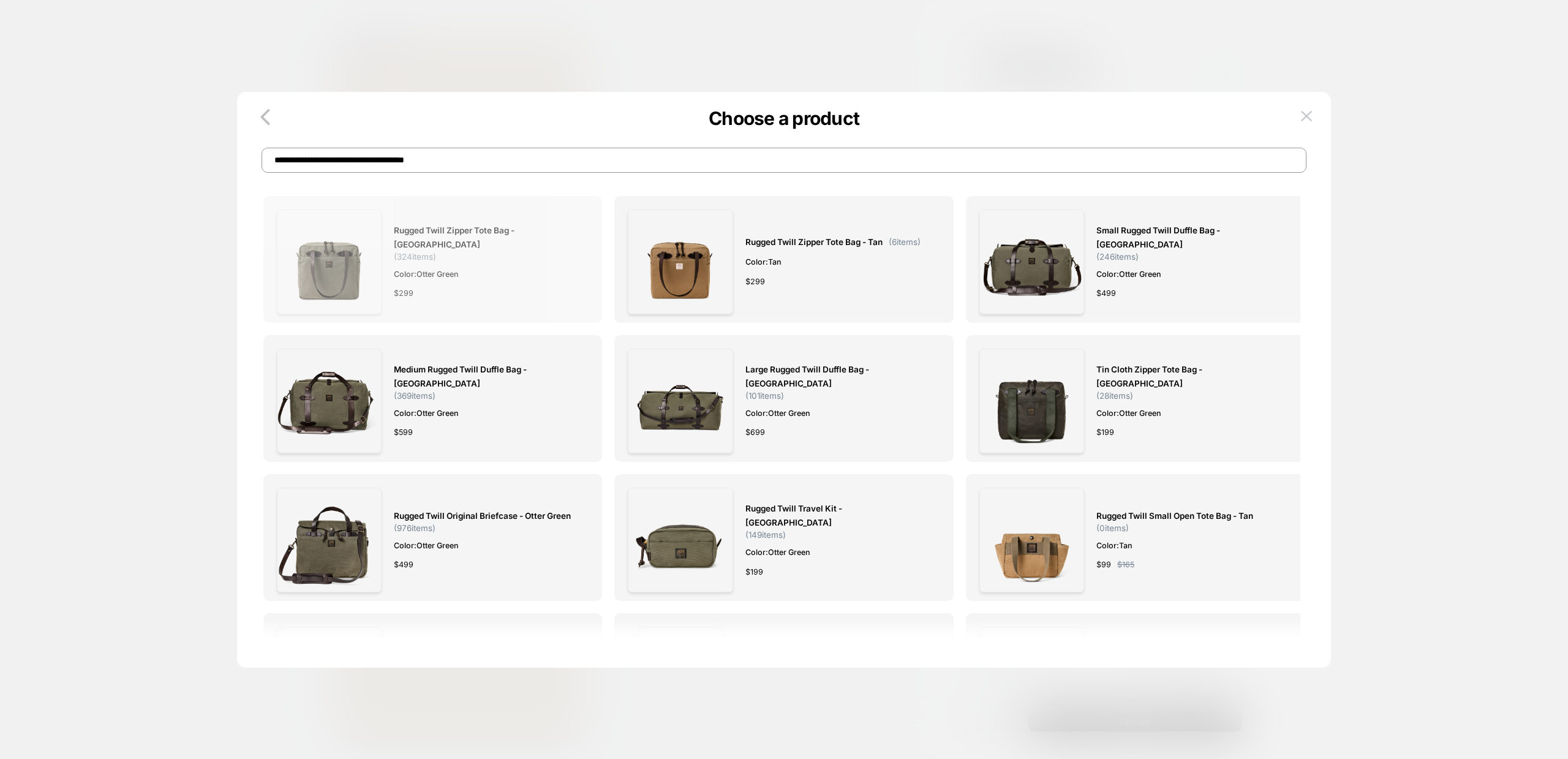
click at [436, 237] on span "Rugged Twill Zipper Tote Bag - Otter Green" at bounding box center [485, 238] width 182 height 28
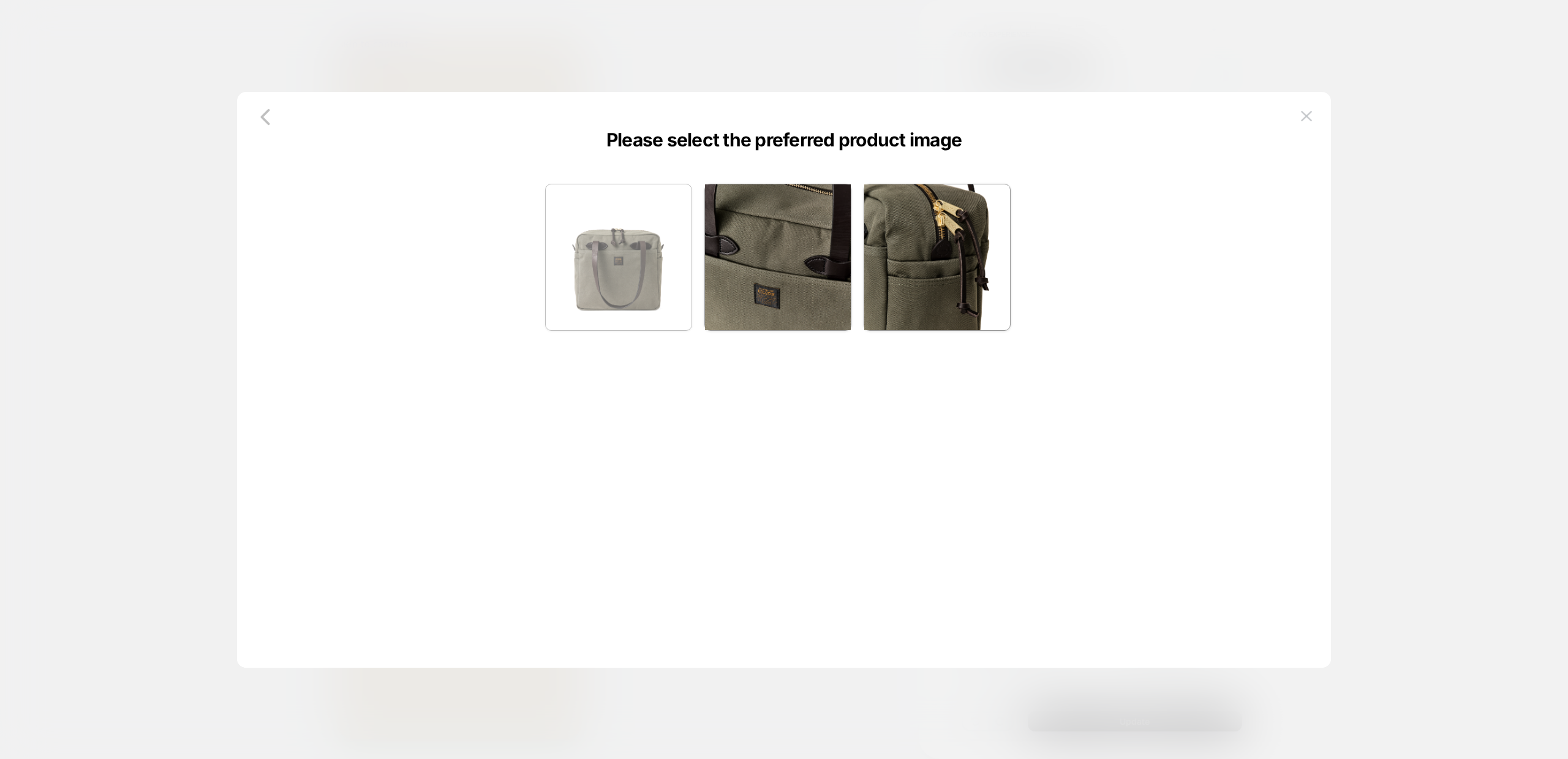
click at [619, 254] on img at bounding box center [618, 257] width 146 height 146
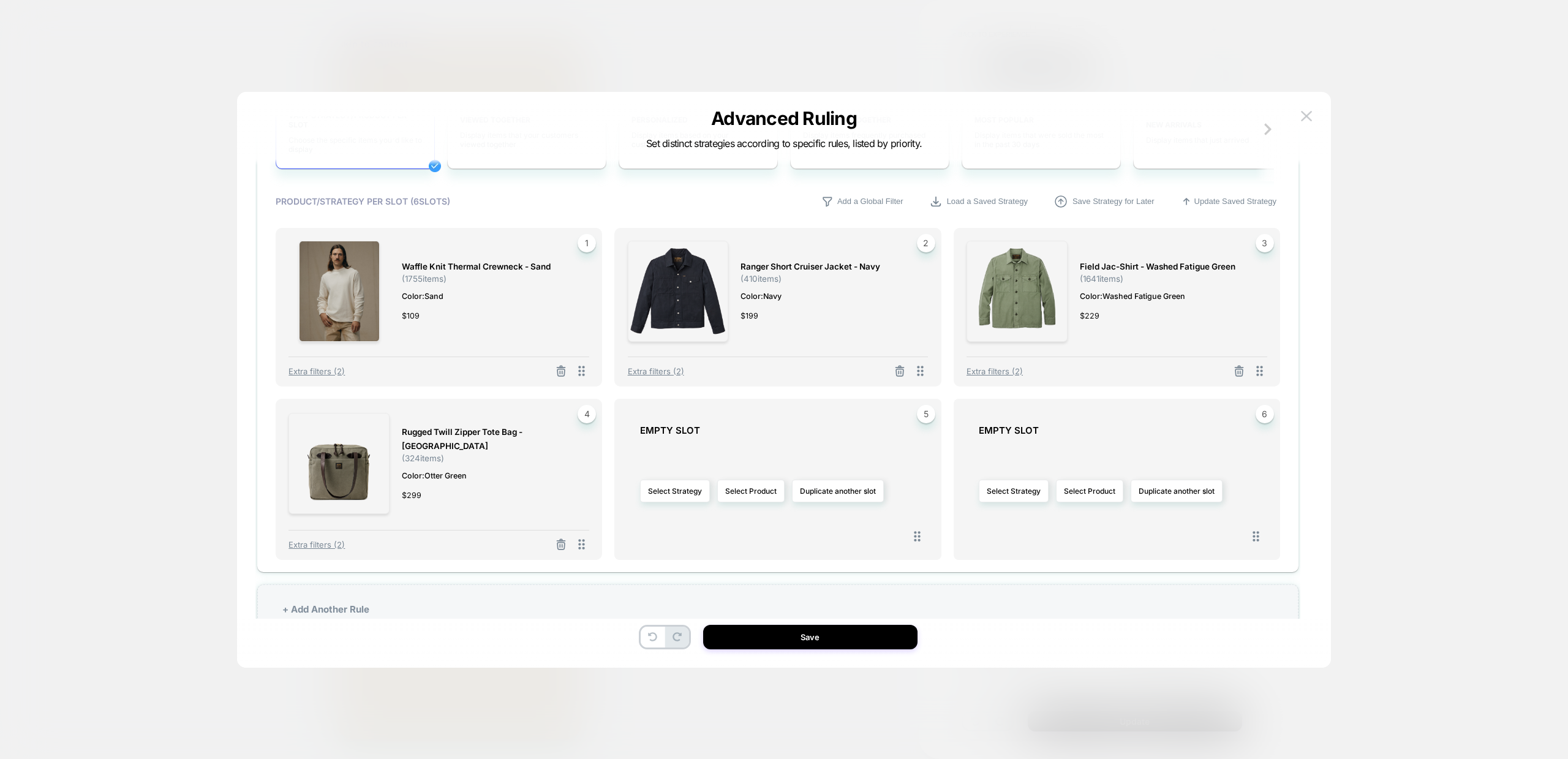
scroll to position [593, 0]
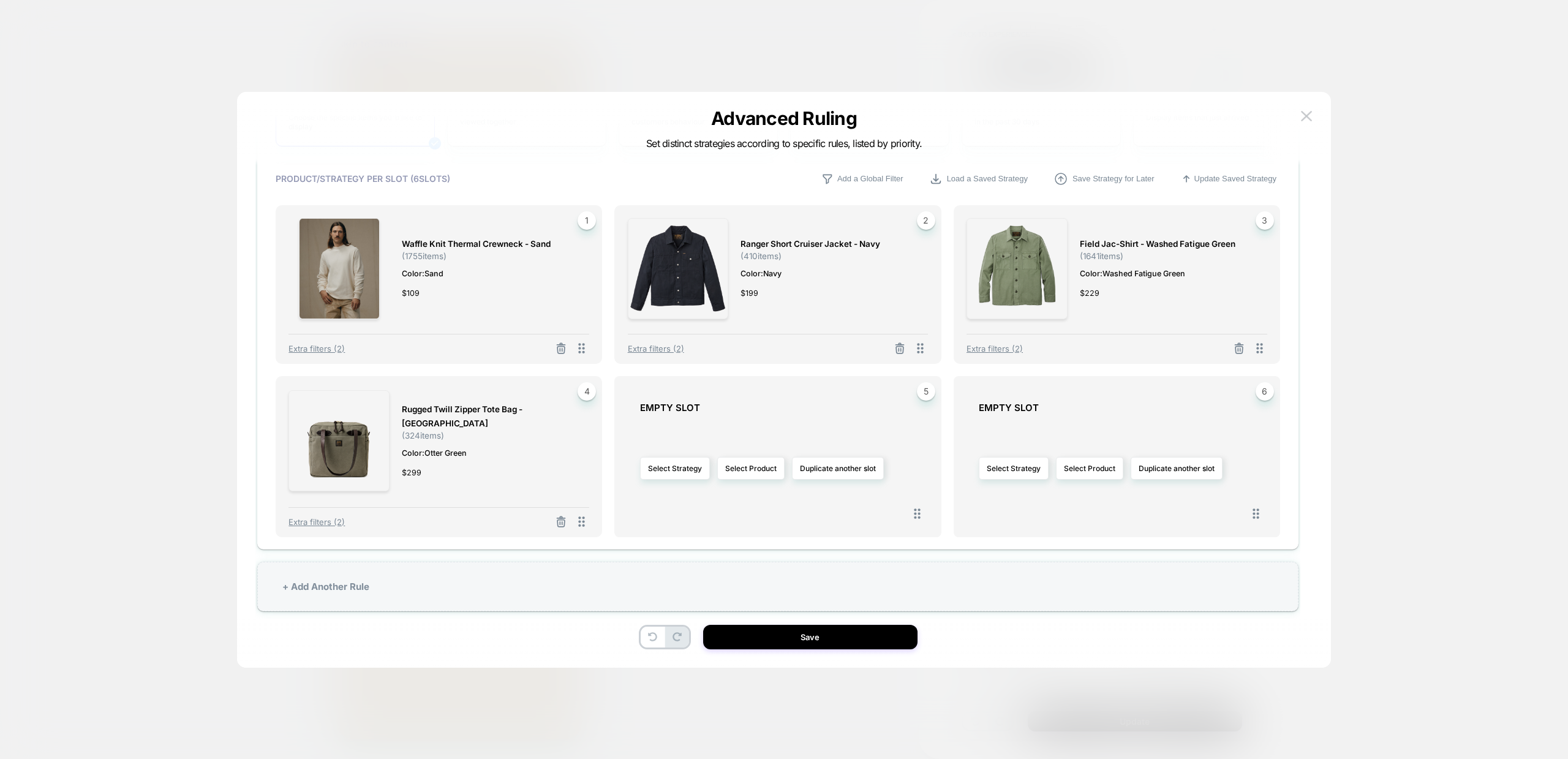
click at [753, 483] on div "Select Strategy Select Product Duplicate another slot" at bounding box center [785, 468] width 288 height 97
click at [750, 468] on button "Select Product" at bounding box center [751, 468] width 67 height 22
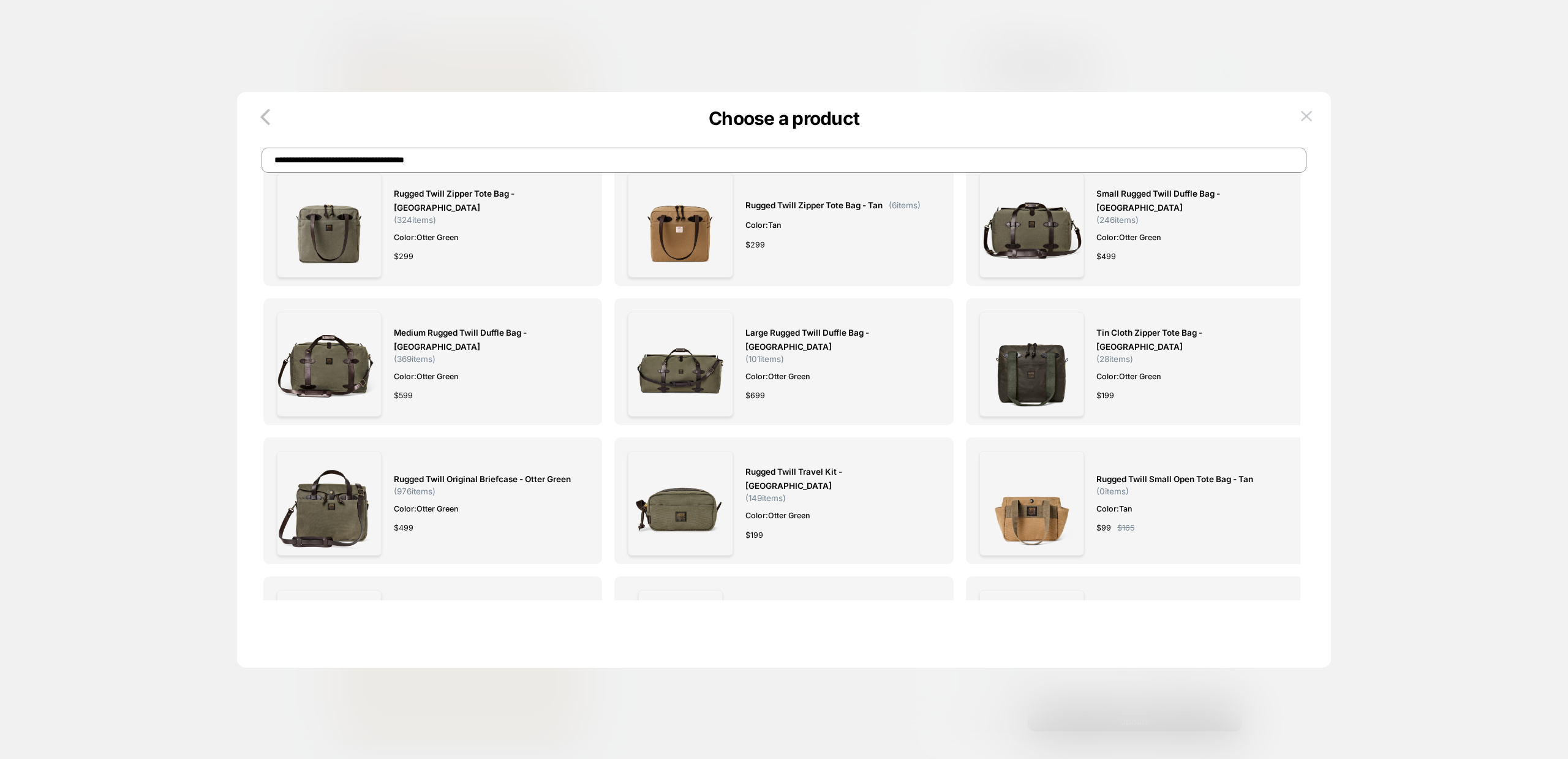
scroll to position [0, 0]
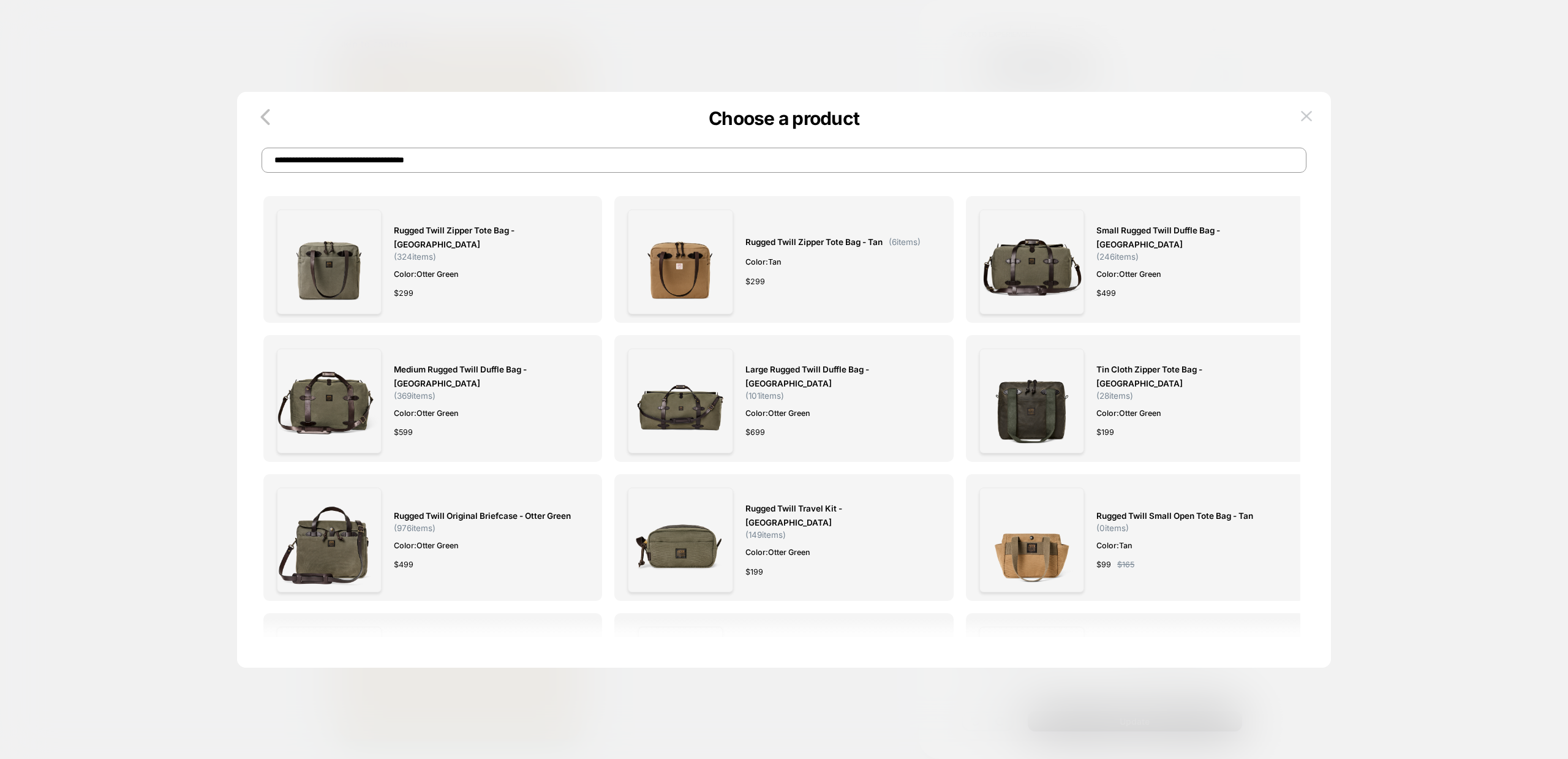
click at [460, 152] on input "**********" at bounding box center [784, 161] width 1045 height 25
paste input "*"
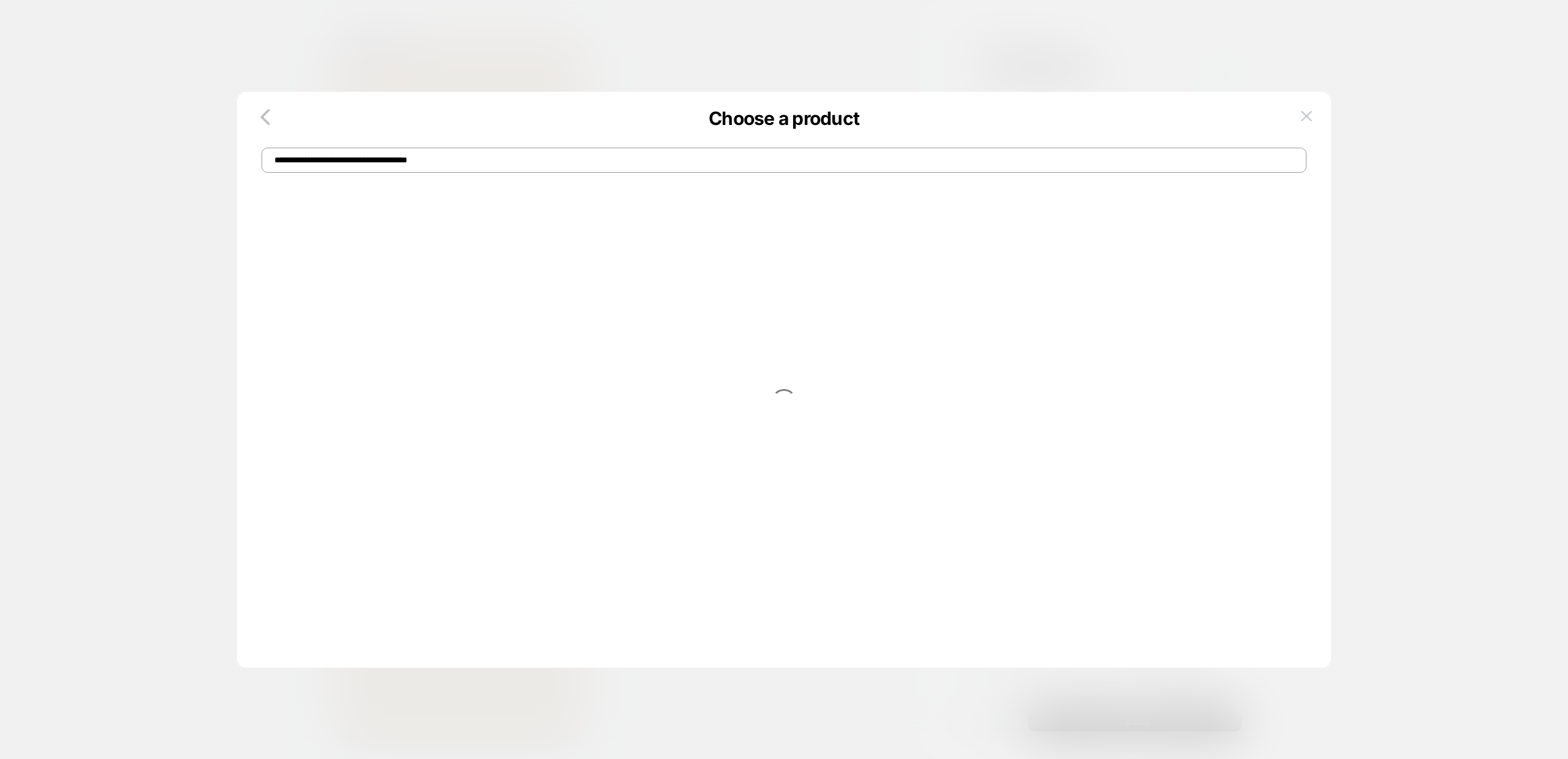
type input "**********"
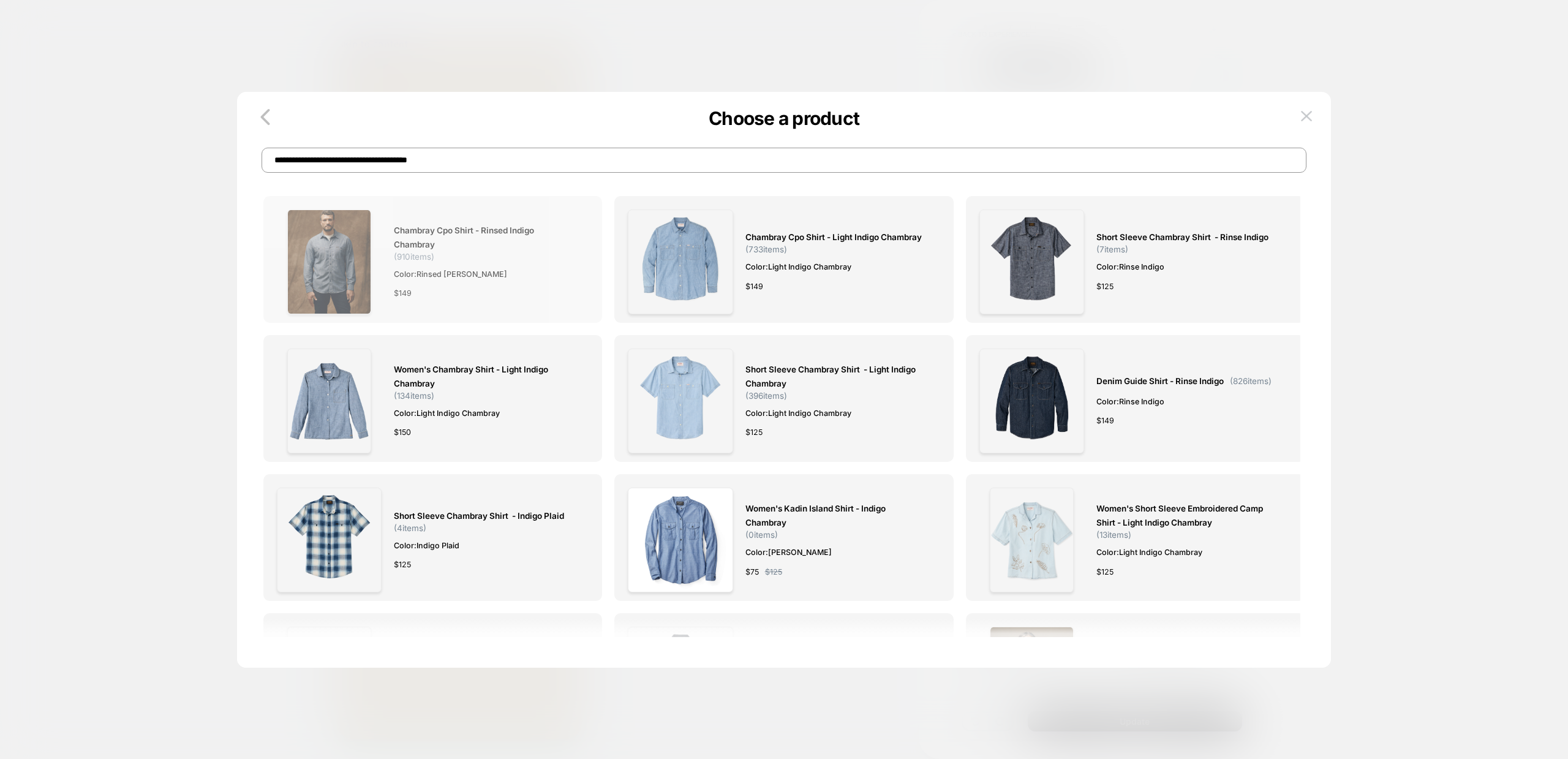
click at [428, 229] on span "Chambray Cpo Shirt - Rinsed Indigo Chambray" at bounding box center [485, 238] width 182 height 28
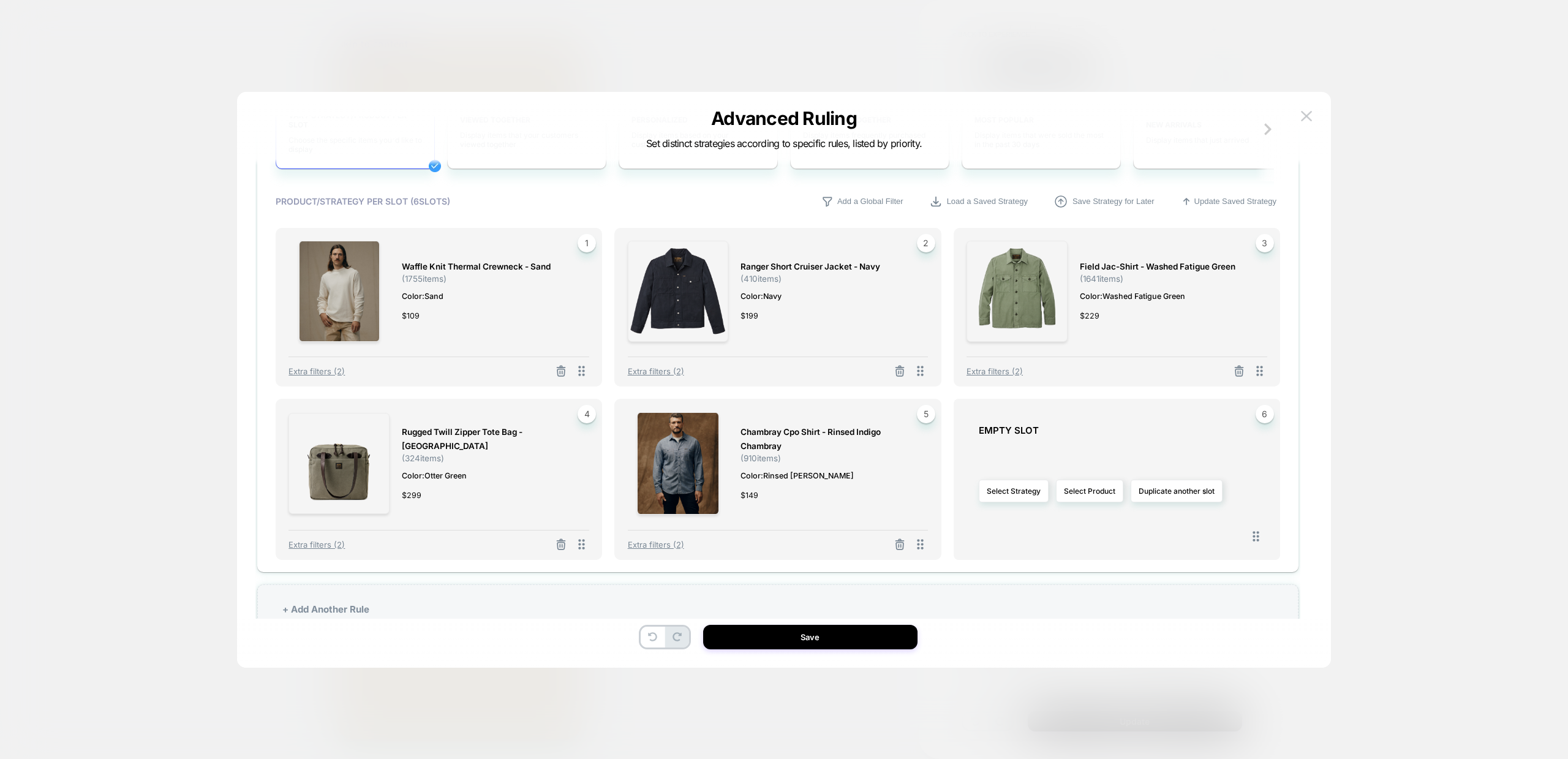
scroll to position [586, 0]
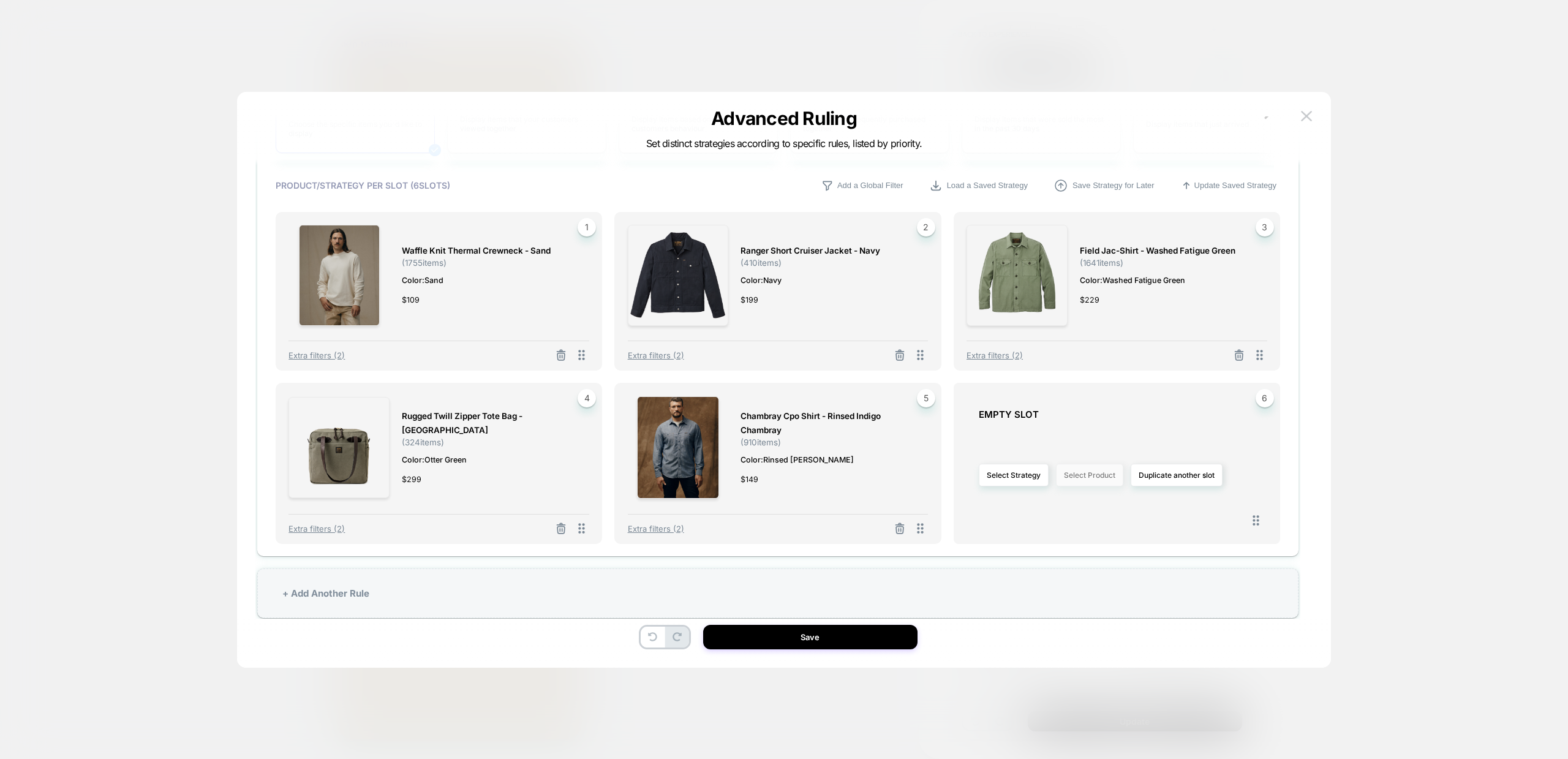
click at [1082, 473] on button "Select Product" at bounding box center [1090, 475] width 67 height 22
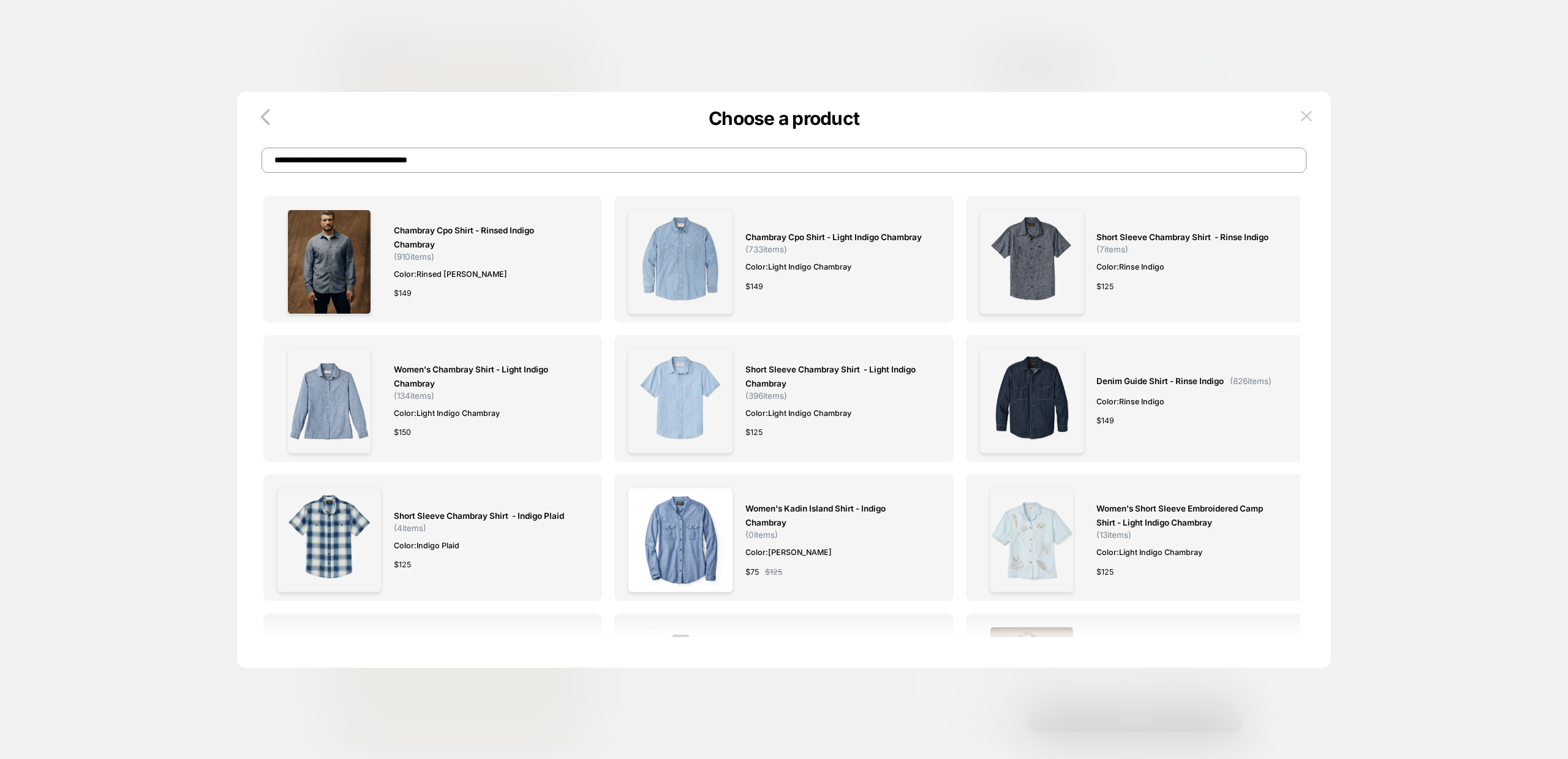
click at [559, 167] on input "**********" at bounding box center [784, 161] width 1045 height 25
paste input
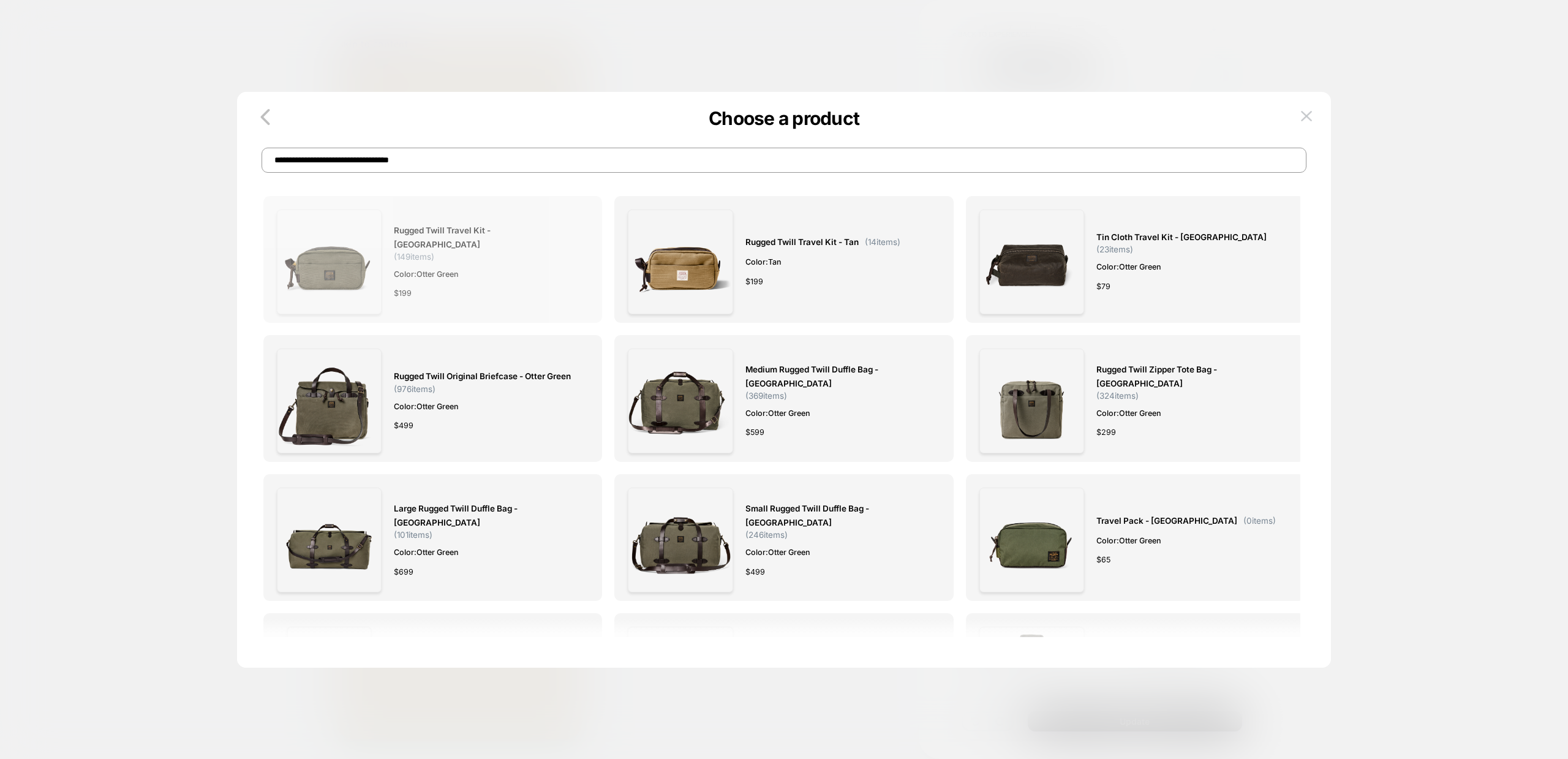
type input "**********"
click at [439, 232] on span "Rugged Twill Travel Kit - Otter Green" at bounding box center [485, 238] width 182 height 28
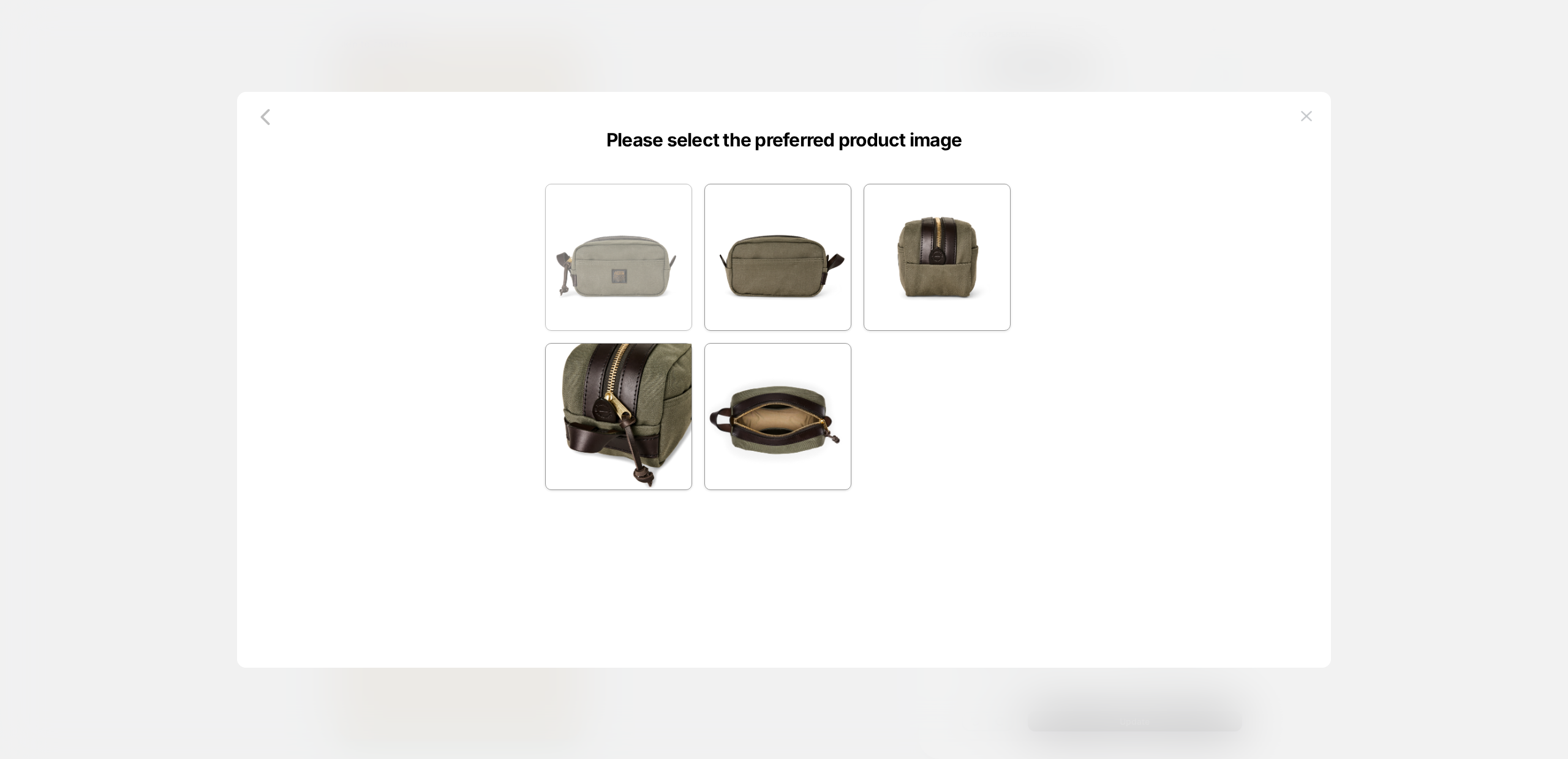
click at [608, 262] on img at bounding box center [618, 257] width 146 height 146
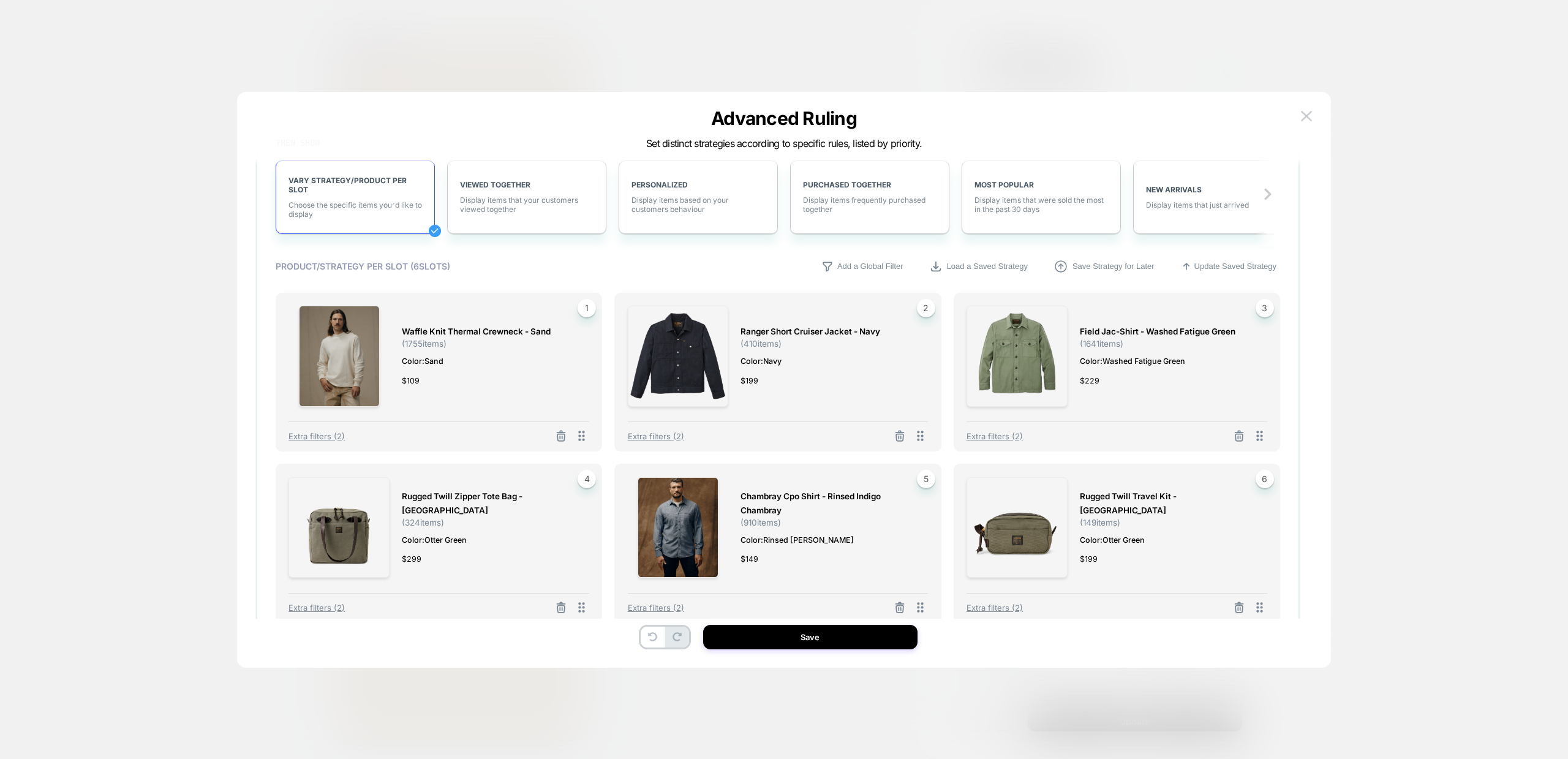
scroll to position [520, 0]
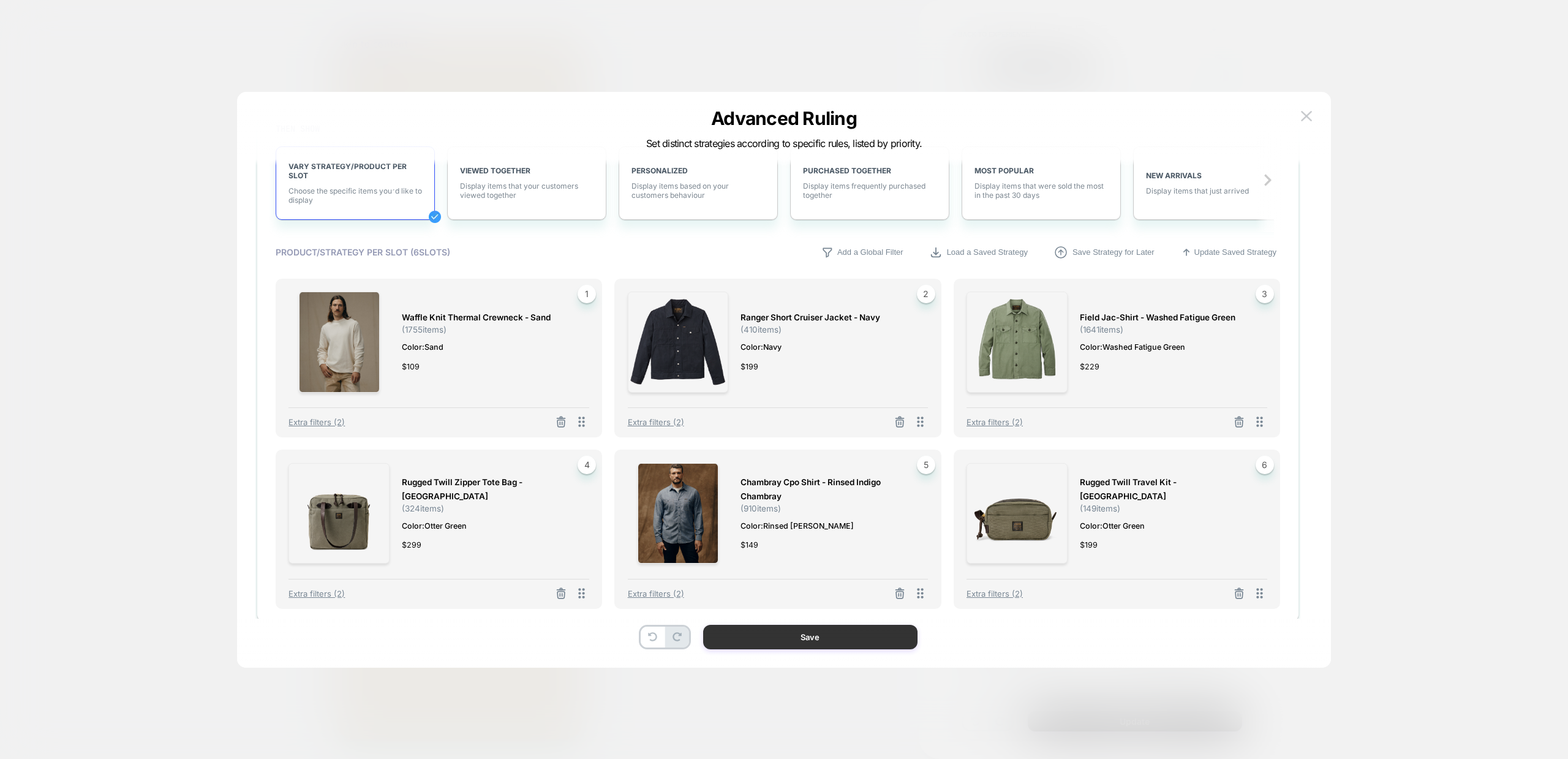
click at [796, 638] on button "Save" at bounding box center [810, 636] width 214 height 25
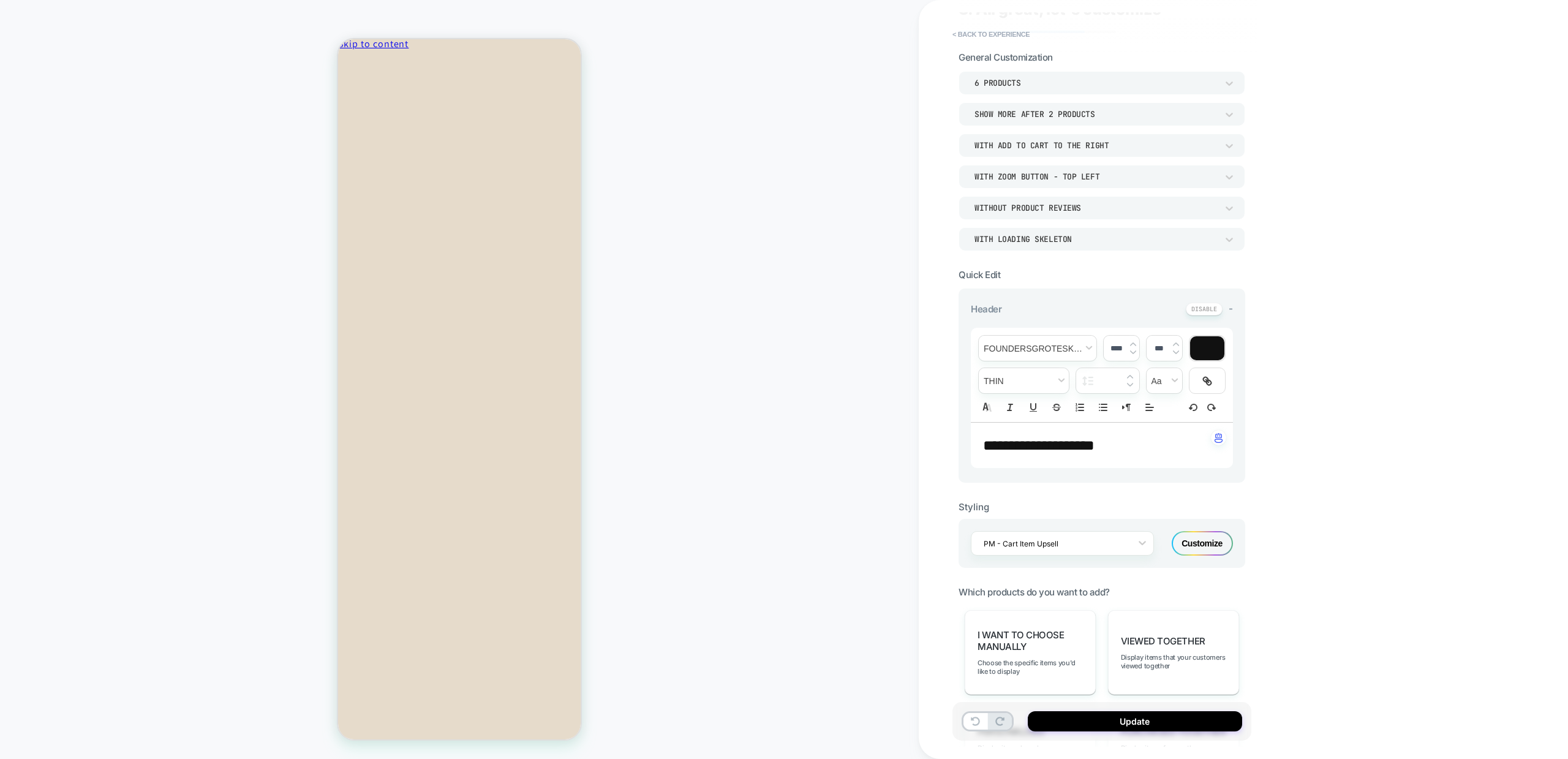
scroll to position [0, 0]
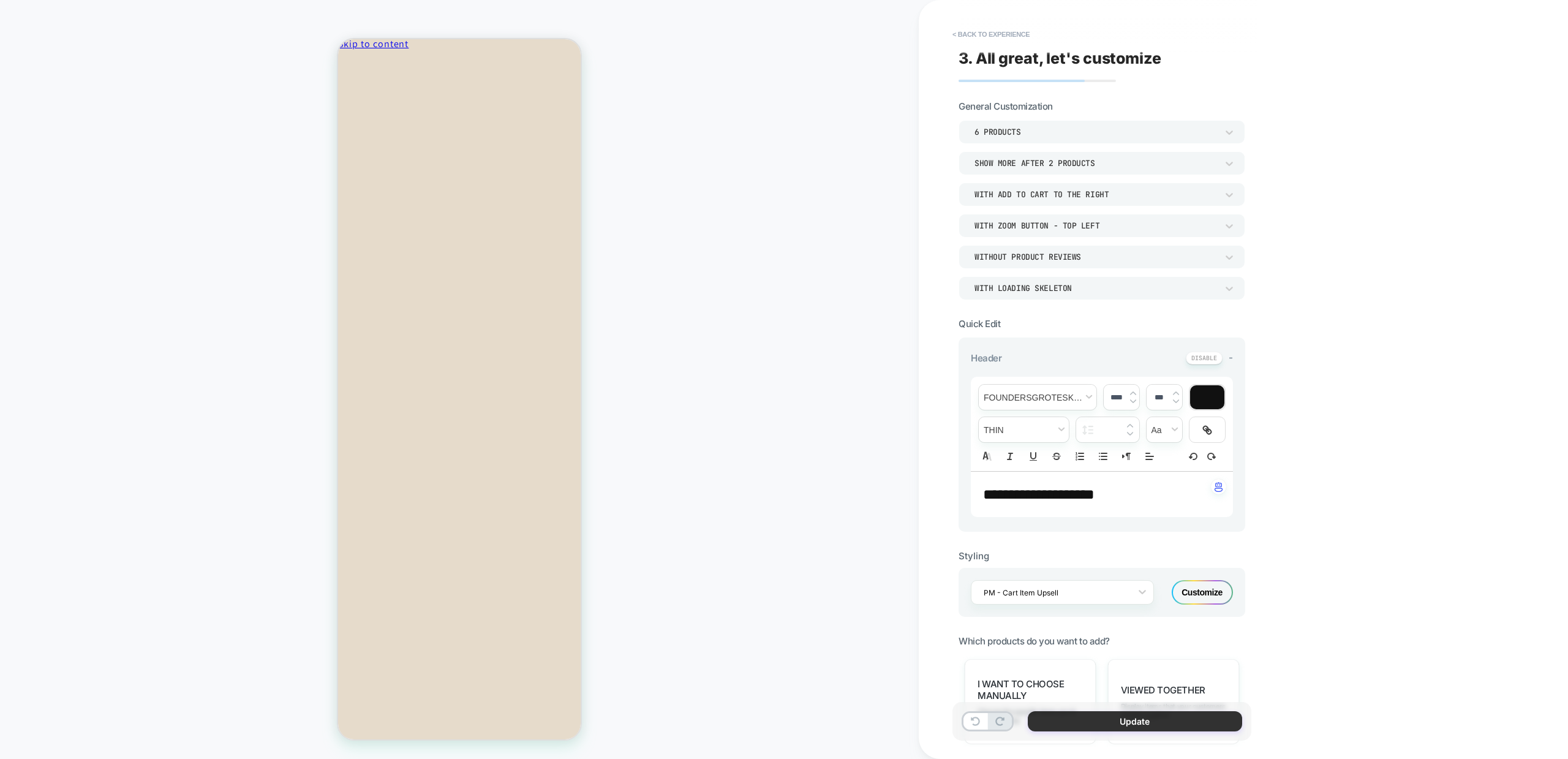
click at [1133, 715] on button "Update" at bounding box center [1135, 721] width 214 height 20
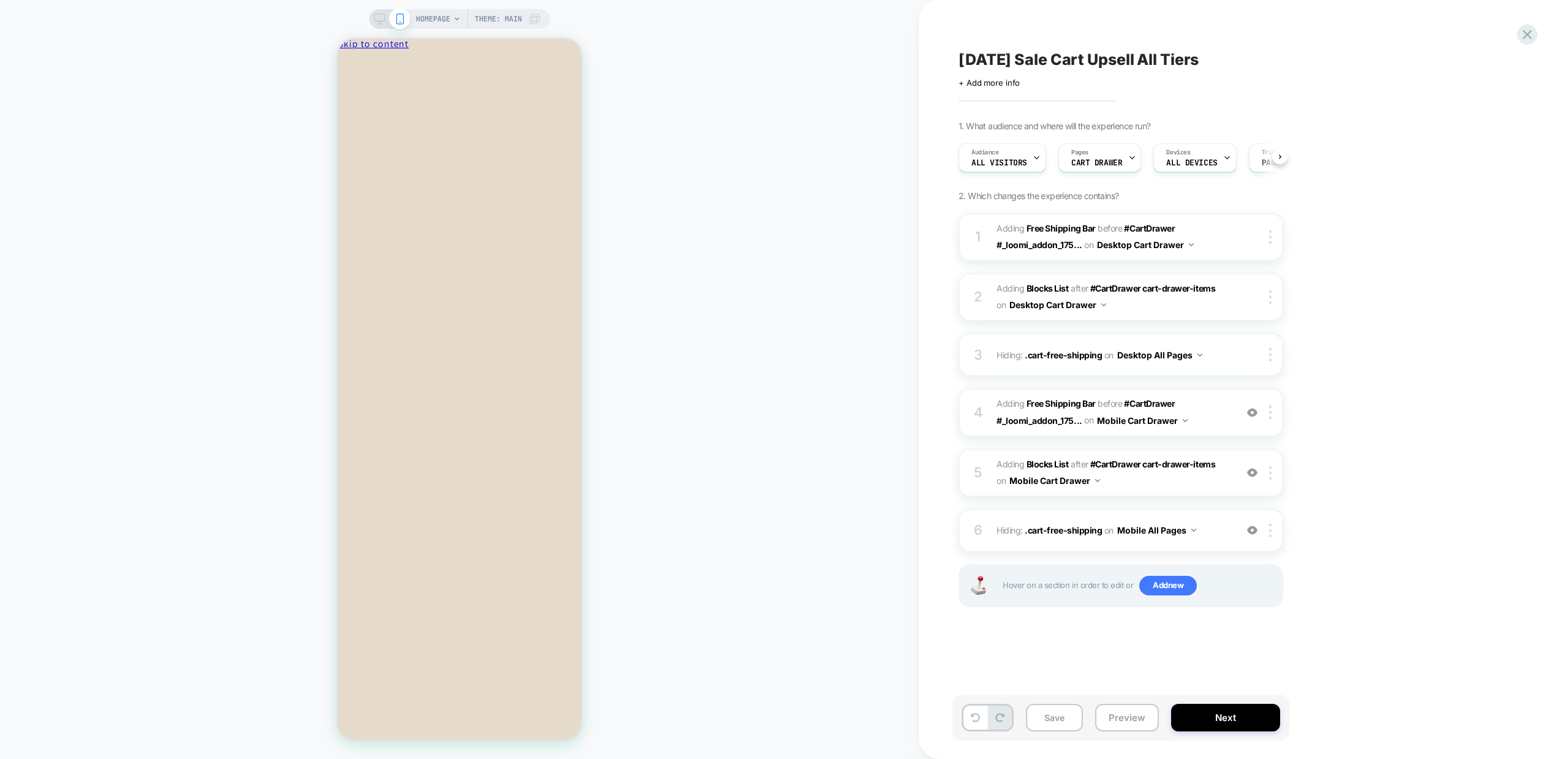
scroll to position [0, 1]
click at [1252, 415] on img at bounding box center [1253, 412] width 10 height 10
click at [1168, 595] on div "Hover on a section in order to edit or Add new" at bounding box center [1121, 585] width 324 height 43
click at [1165, 585] on span "Add new" at bounding box center [1168, 586] width 58 height 19
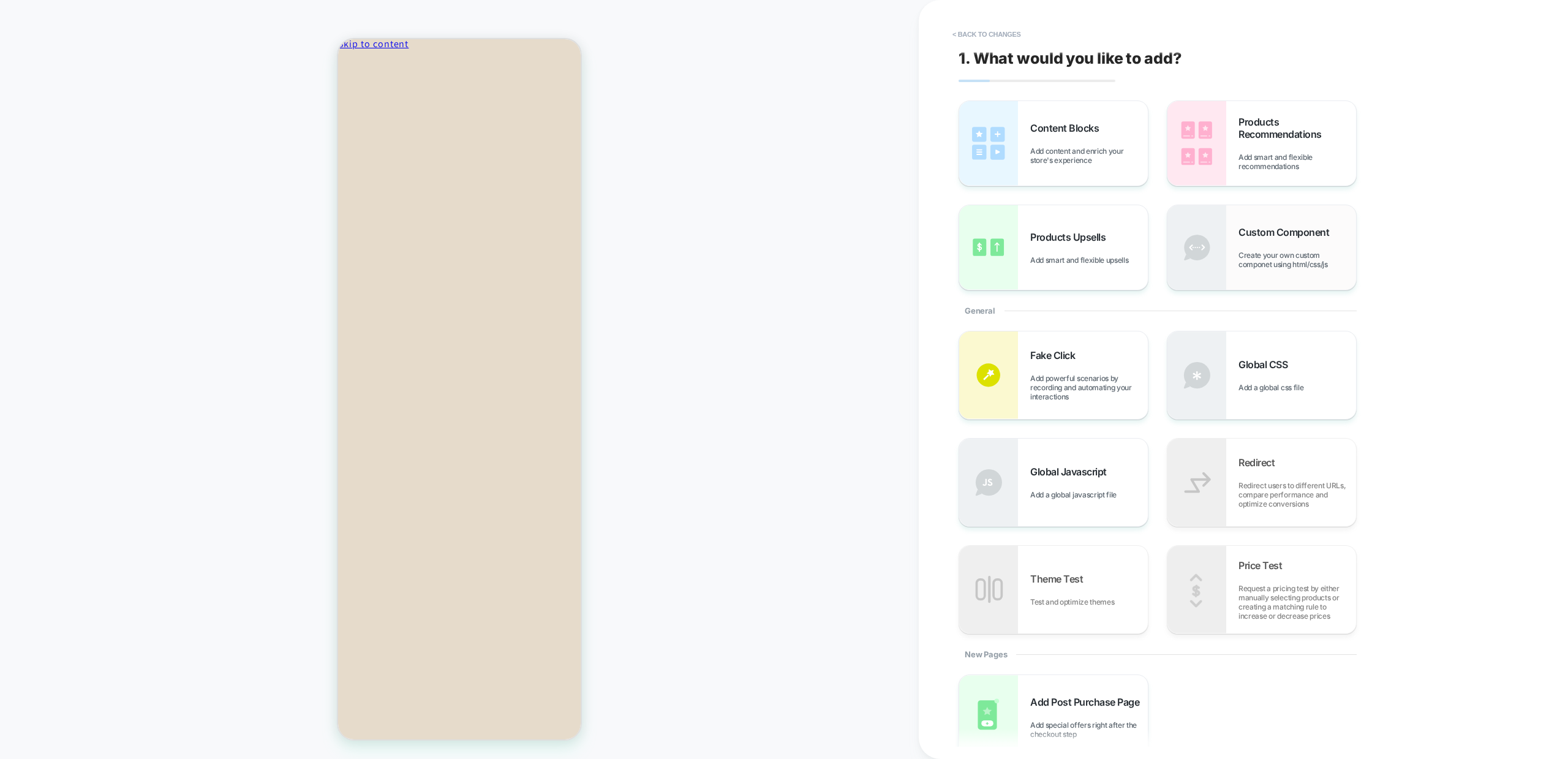
click at [1274, 252] on span "Create your own custom componet using html/css/js" at bounding box center [1297, 259] width 117 height 19
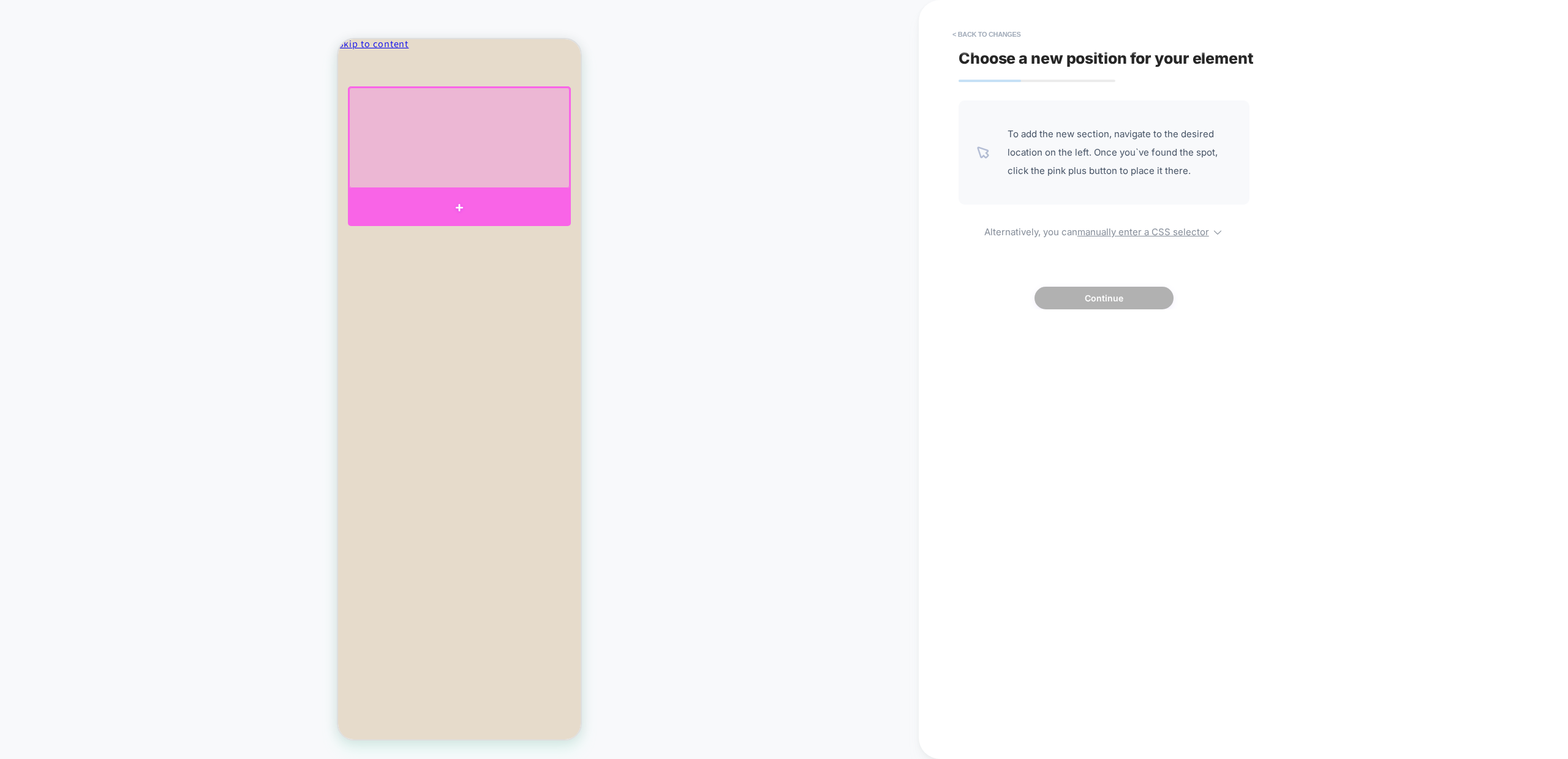
click at [431, 199] on div at bounding box center [460, 207] width 223 height 37
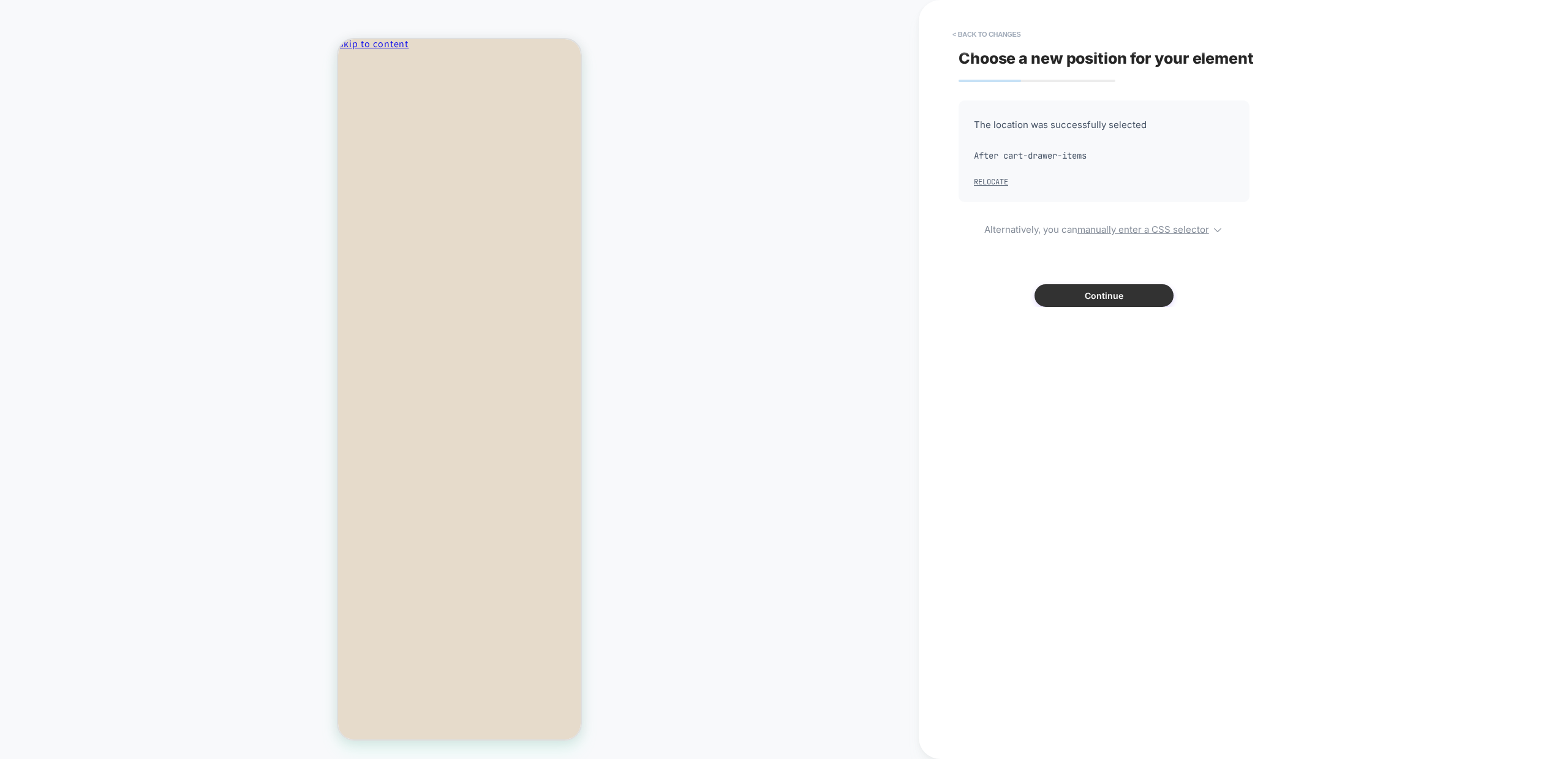
click at [1095, 296] on button "Continue" at bounding box center [1104, 295] width 139 height 22
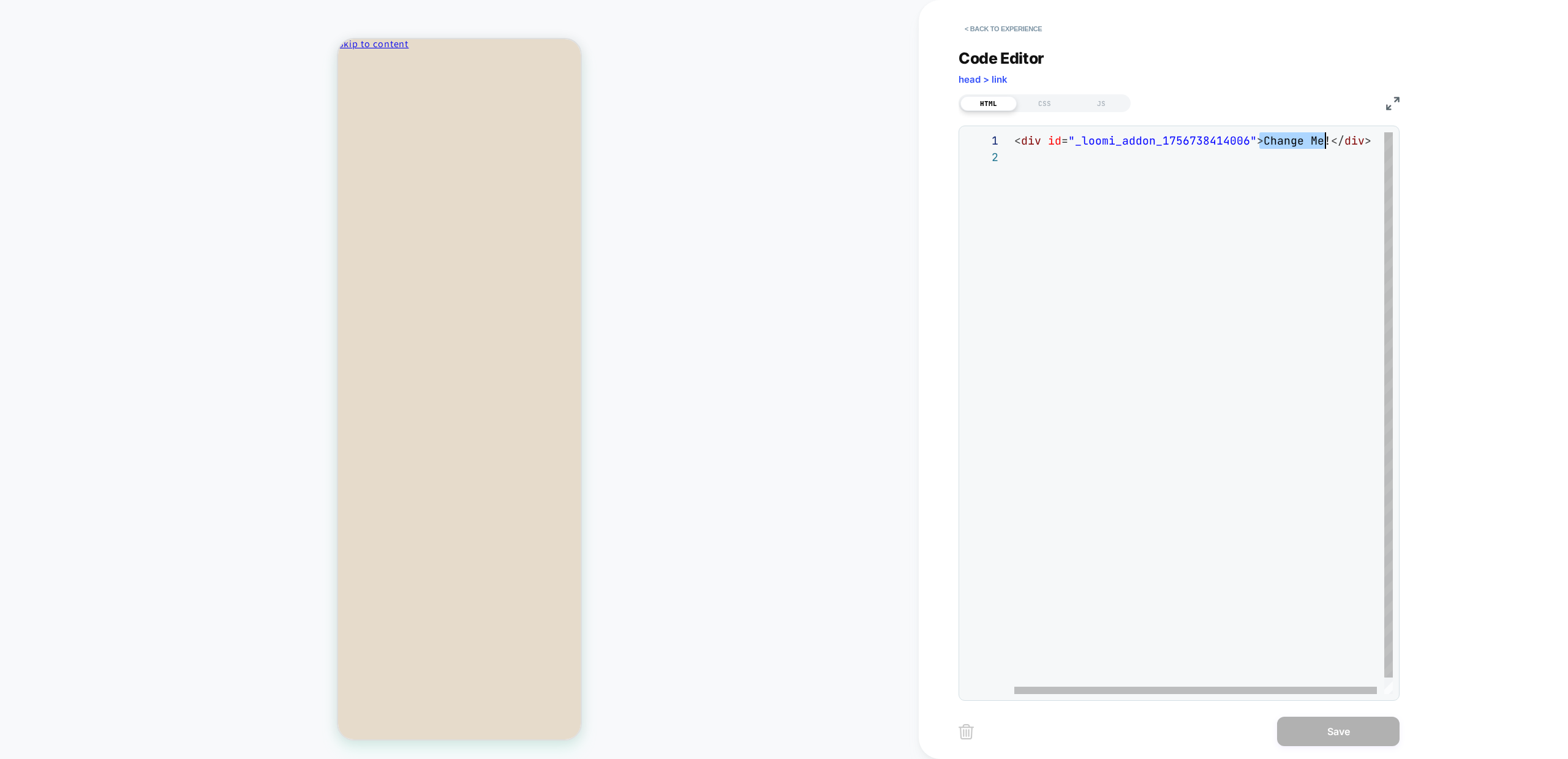
scroll to position [0, 311]
drag, startPoint x: 1262, startPoint y: 137, endPoint x: 1324, endPoint y: 144, distance: 62.4
click at [1324, 144] on span "Change Me!" at bounding box center [1297, 140] width 67 height 14
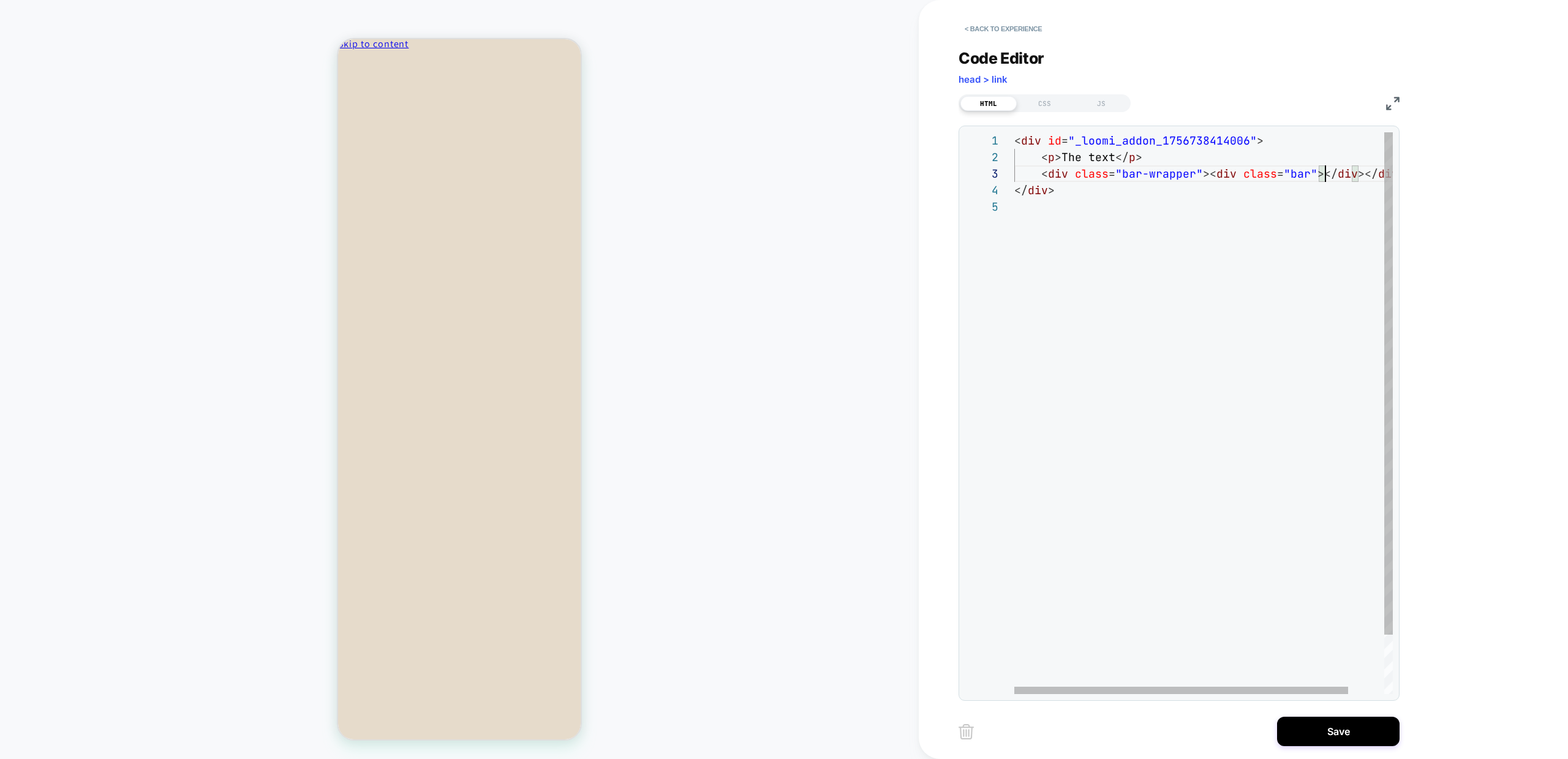
scroll to position [33, 304]
click at [1173, 140] on div "< div id = "_loomi_addon_1756738414006" > < p > The text </ p > </ div > < div …" at bounding box center [1223, 446] width 419 height 628
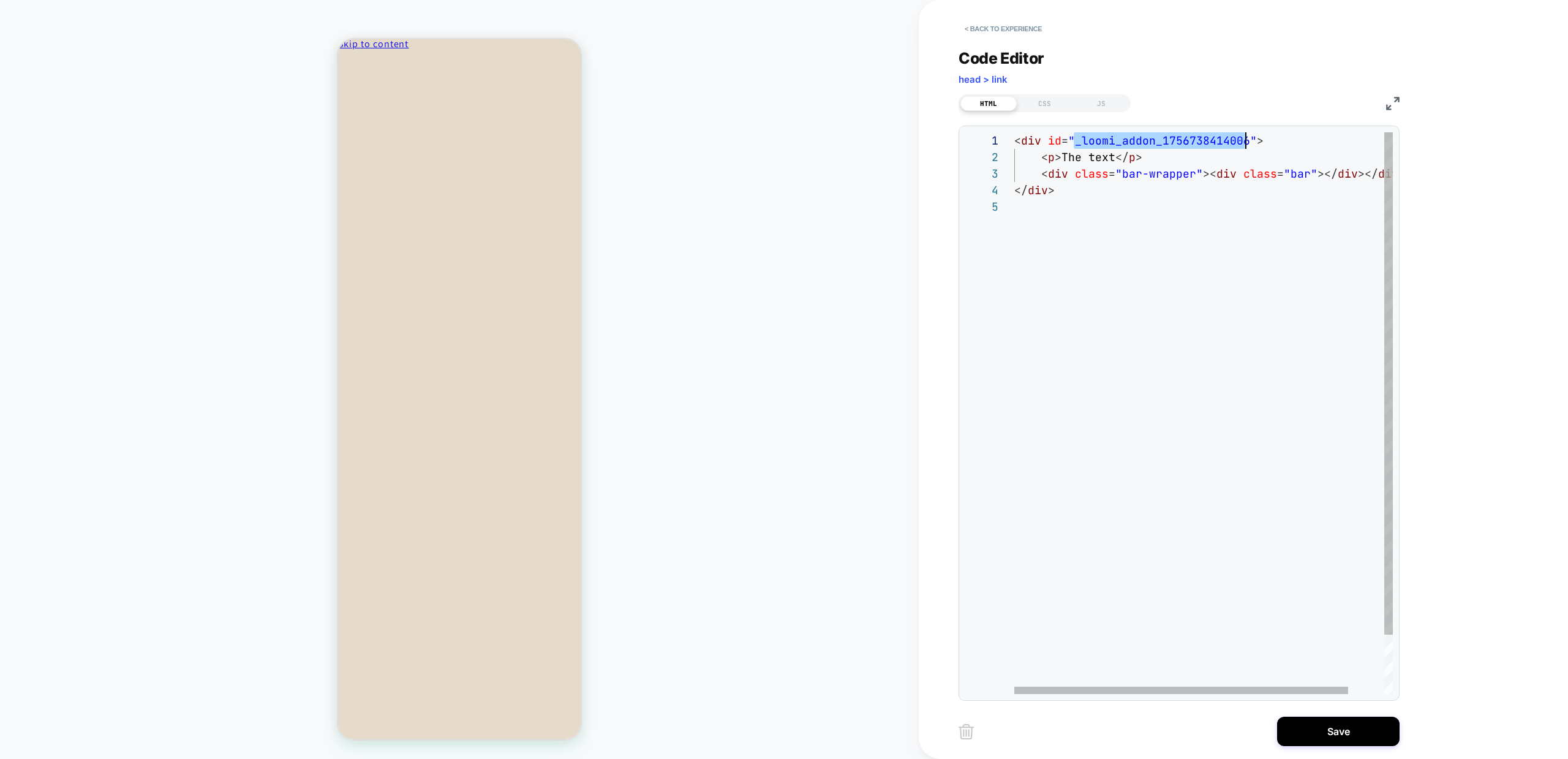
click at [1173, 140] on div "< div id = "_loomi_addon_1756738414006" > < p > The text </ p > </ div > < div …" at bounding box center [1223, 446] width 419 height 628
click at [1176, 136] on div "< div id = "_loomi_addon_1756738414006" > < p > The text </ p > </ div > < div …" at bounding box center [1223, 446] width 419 height 628
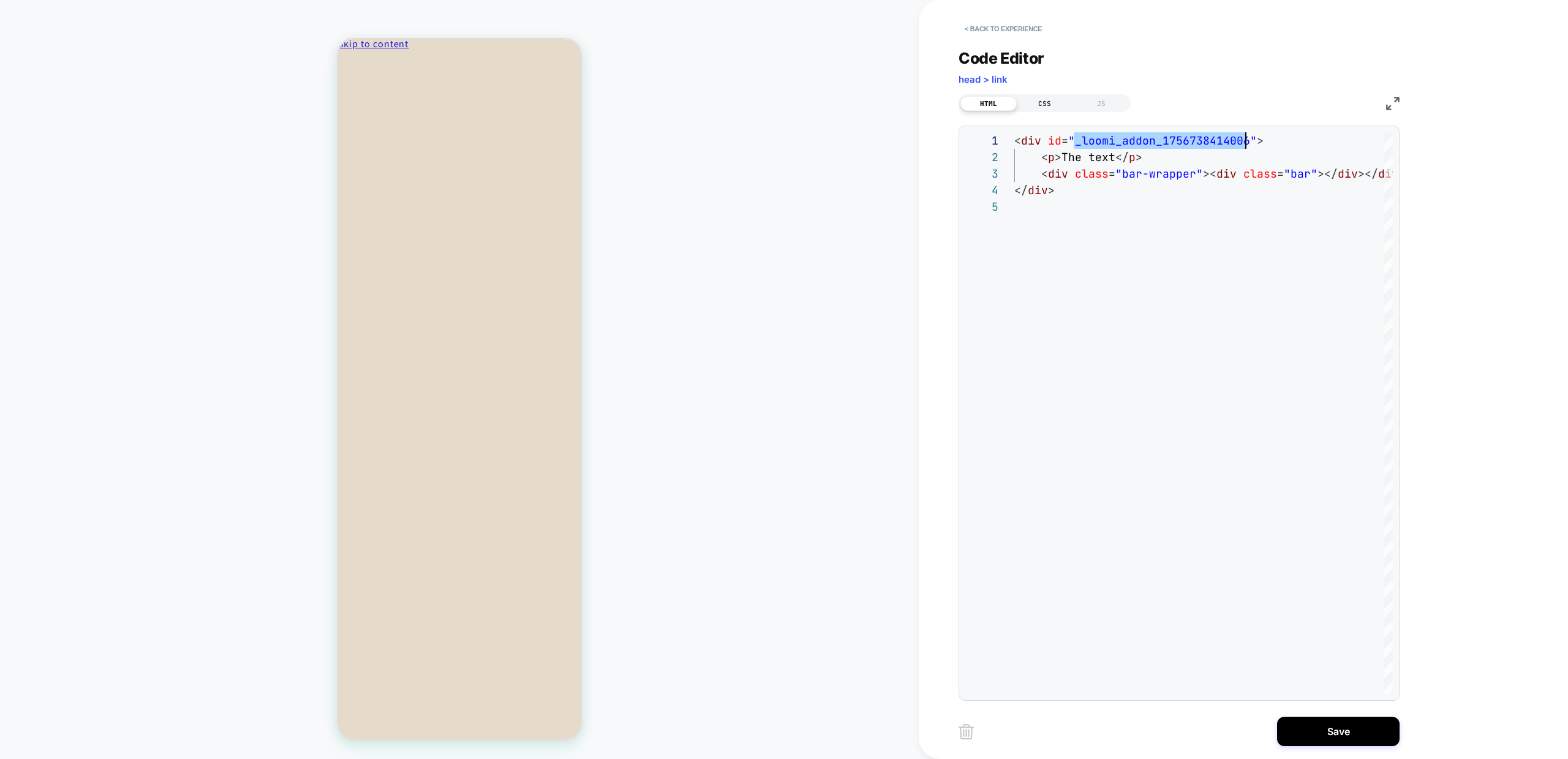
type textarea "**********"
click at [1046, 104] on div "CSS" at bounding box center [1045, 104] width 56 height 15
click at [1072, 196] on div at bounding box center [1203, 413] width 379 height 562
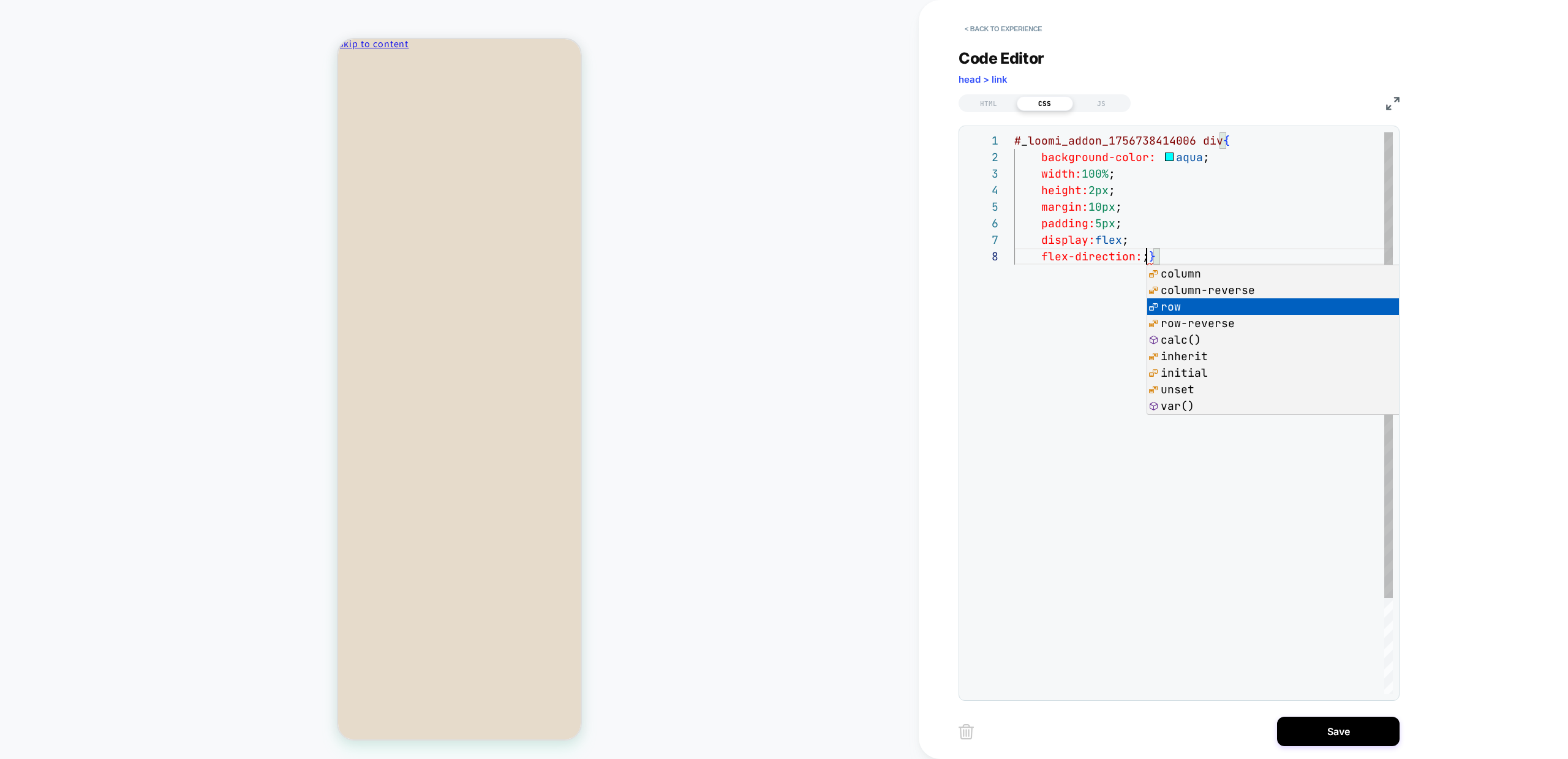
scroll to position [116, 152]
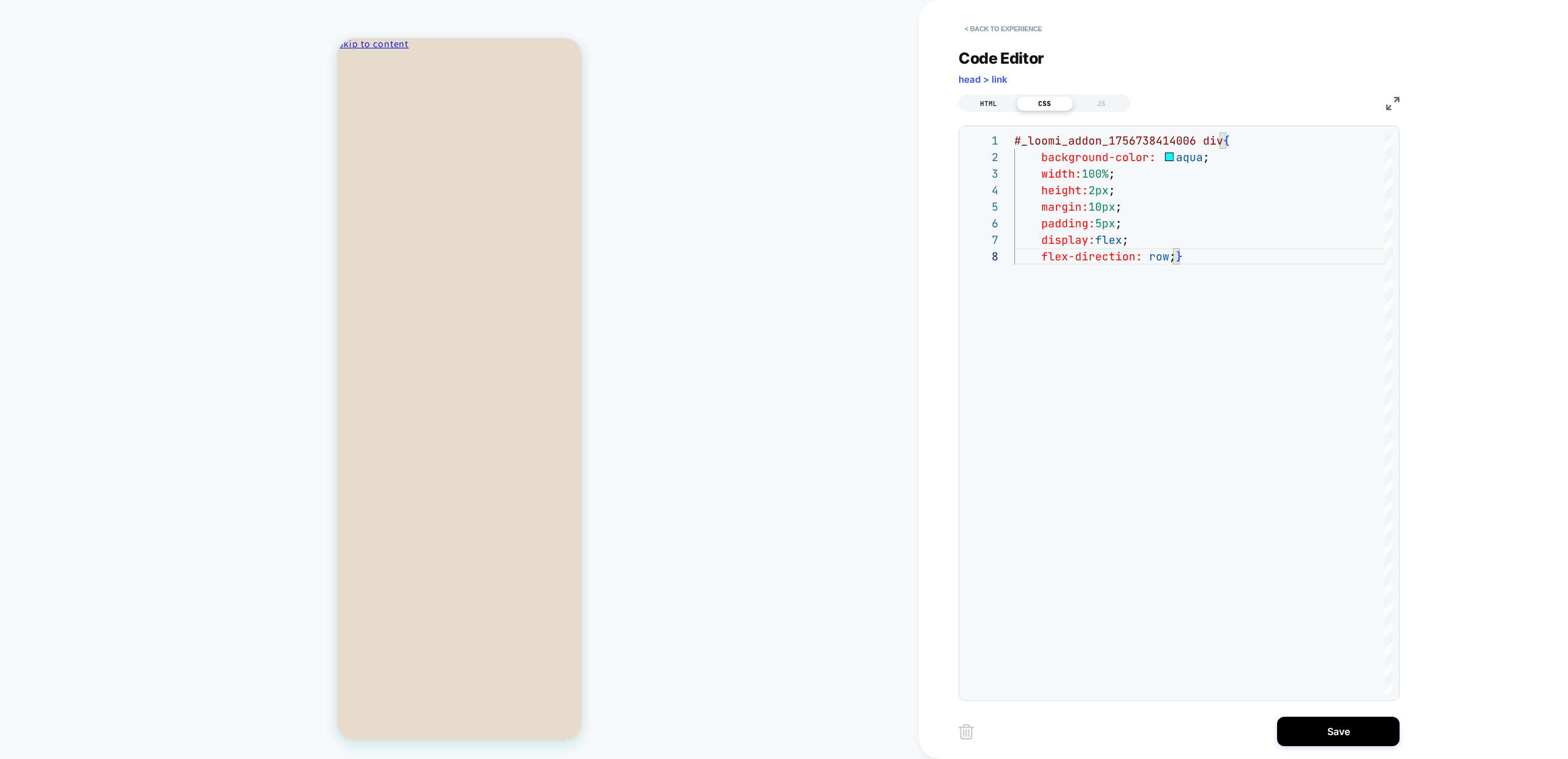
type textarea "**********"
click at [992, 104] on div "HTML" at bounding box center [988, 104] width 56 height 15
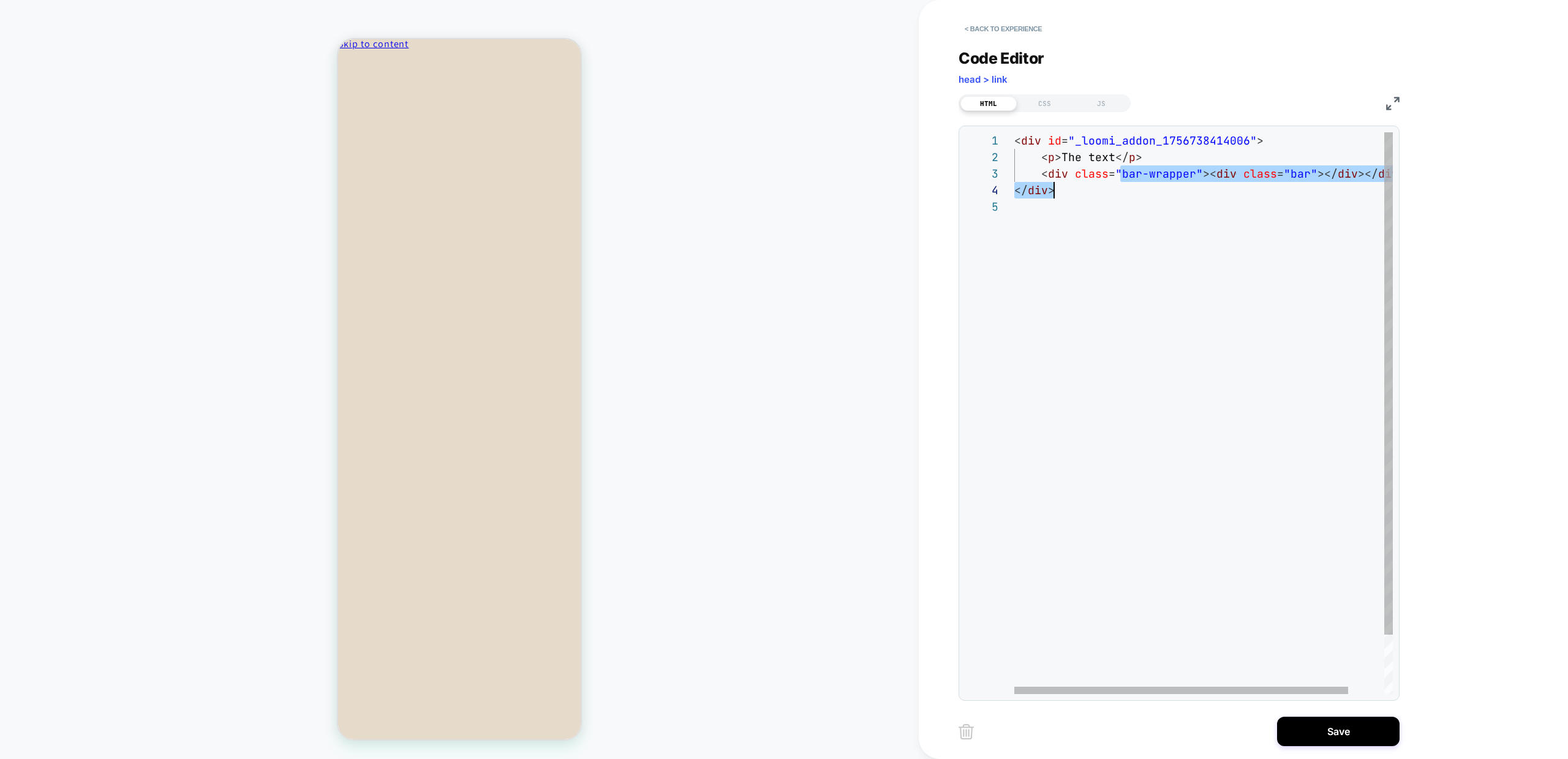
scroll to position [33, 179]
drag, startPoint x: 1123, startPoint y: 176, endPoint x: 1194, endPoint y: 177, distance: 71.0
click at [1194, 177] on span ""bar-wrapper"" at bounding box center [1159, 173] width 87 height 14
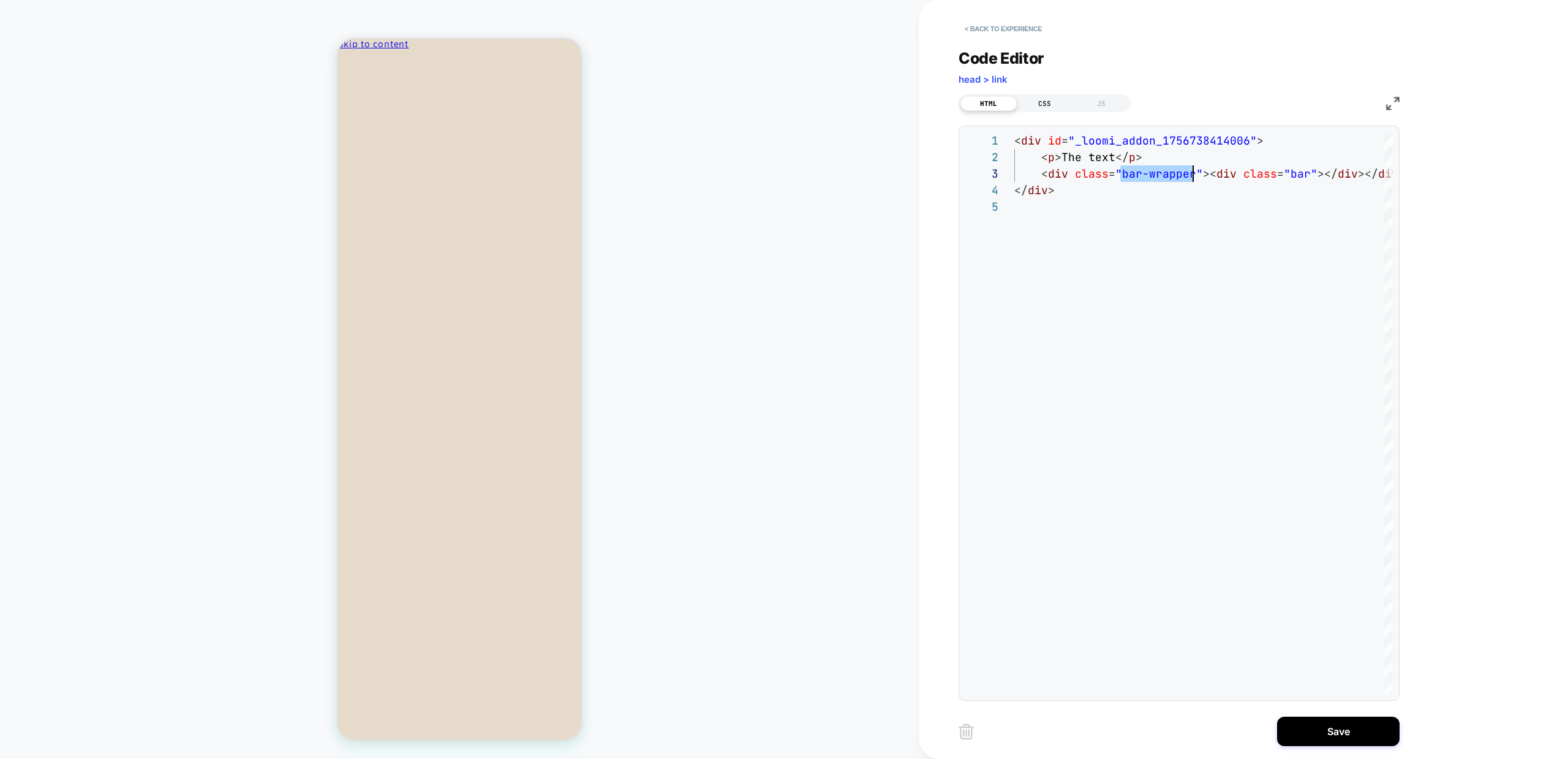
click at [1049, 99] on div "CSS" at bounding box center [1045, 104] width 56 height 15
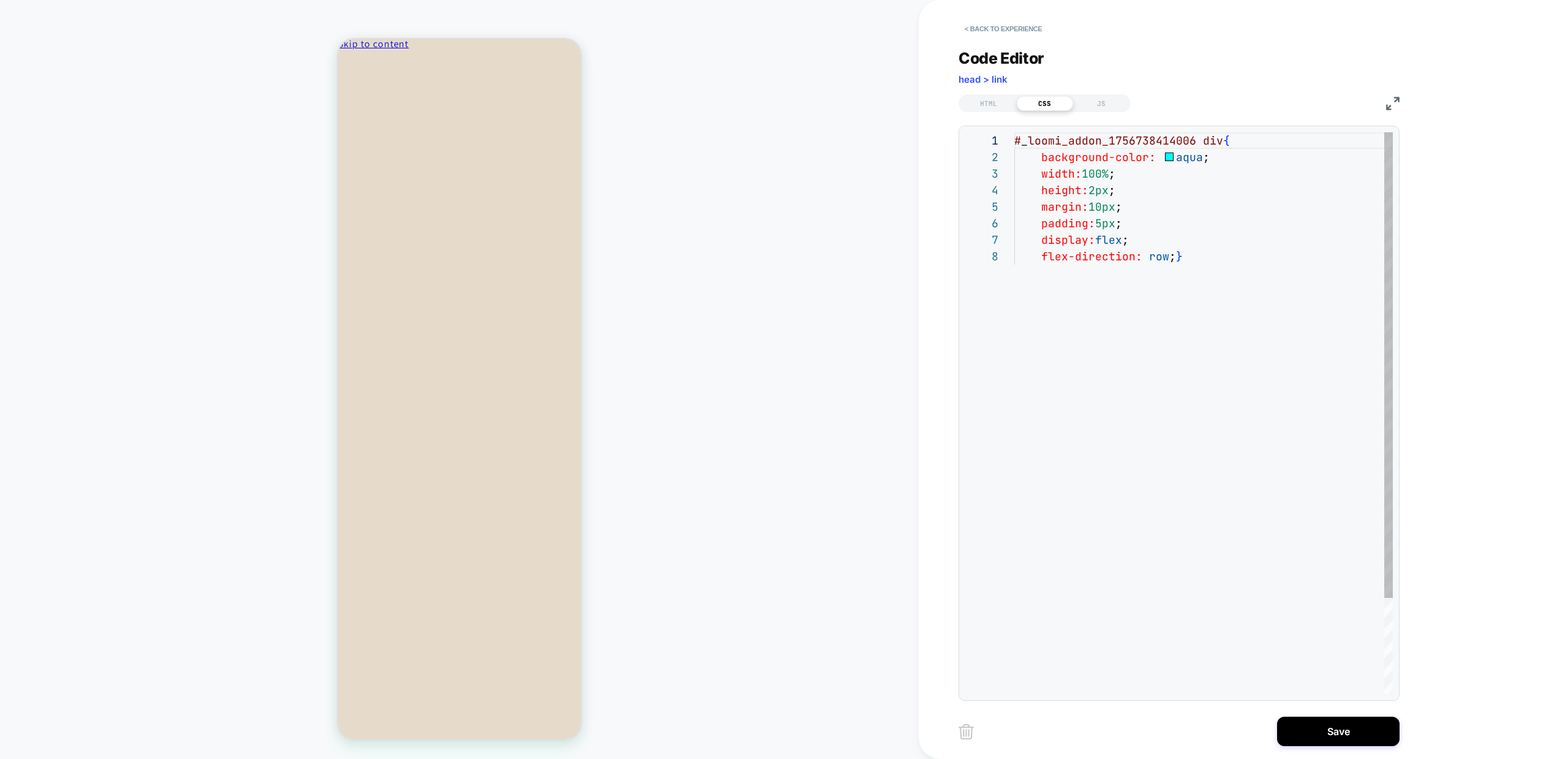
scroll to position [116, 0]
click at [1214, 139] on div "# _ loomi_addon_1756738414006 div { background-color: aqua ; width: 100% ; heig…" at bounding box center [1203, 471] width 379 height 678
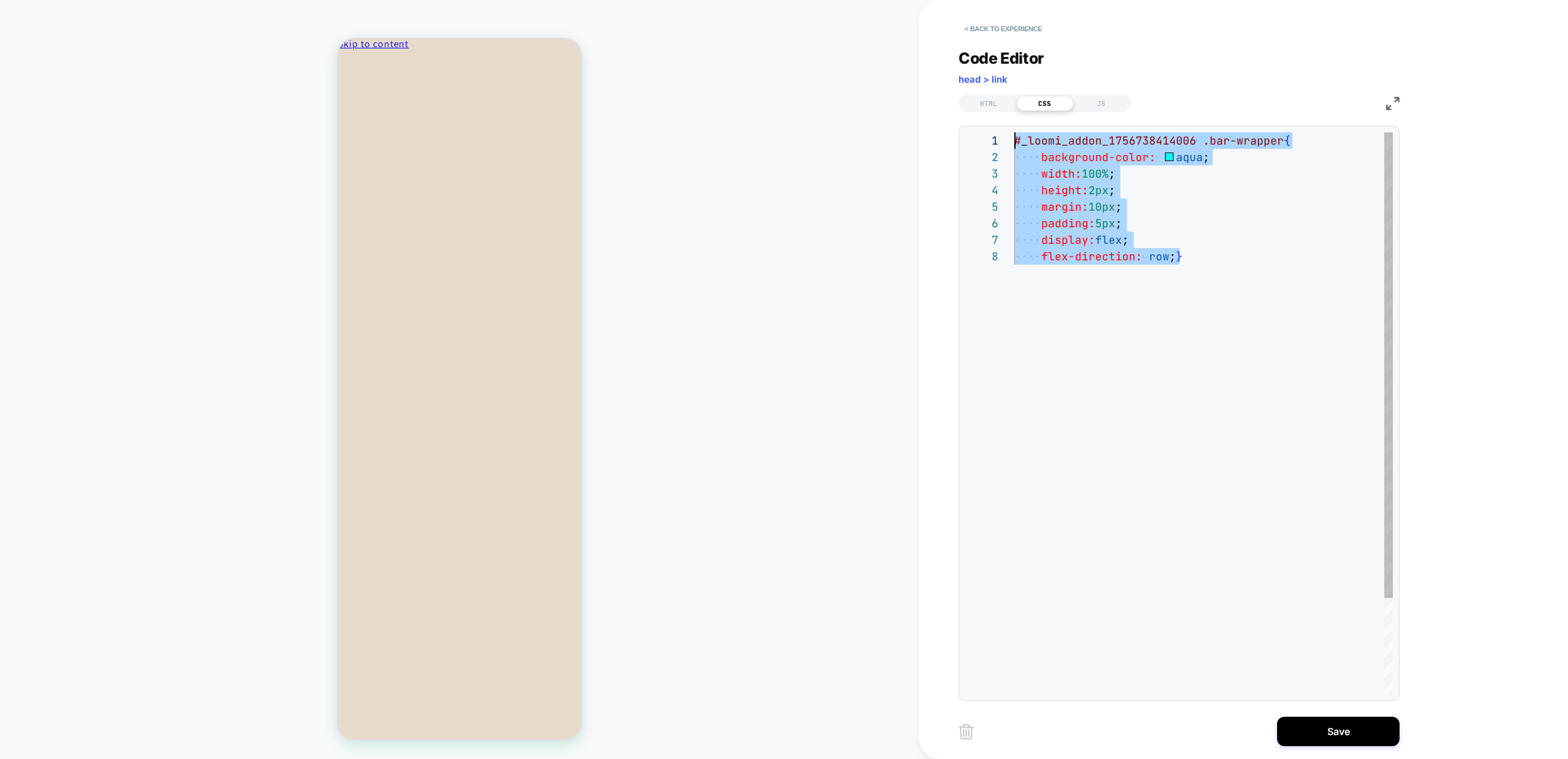
drag, startPoint x: 1213, startPoint y: 260, endPoint x: 990, endPoint y: 90, distance: 280.4
click at [990, 90] on div "**********" at bounding box center [1179, 367] width 441 height 667
click at [1086, 315] on div "# _ loomi_addon_1756738414006 .bar-wrapper { background-color: aqua ; width: 10…" at bounding box center [1203, 471] width 379 height 678
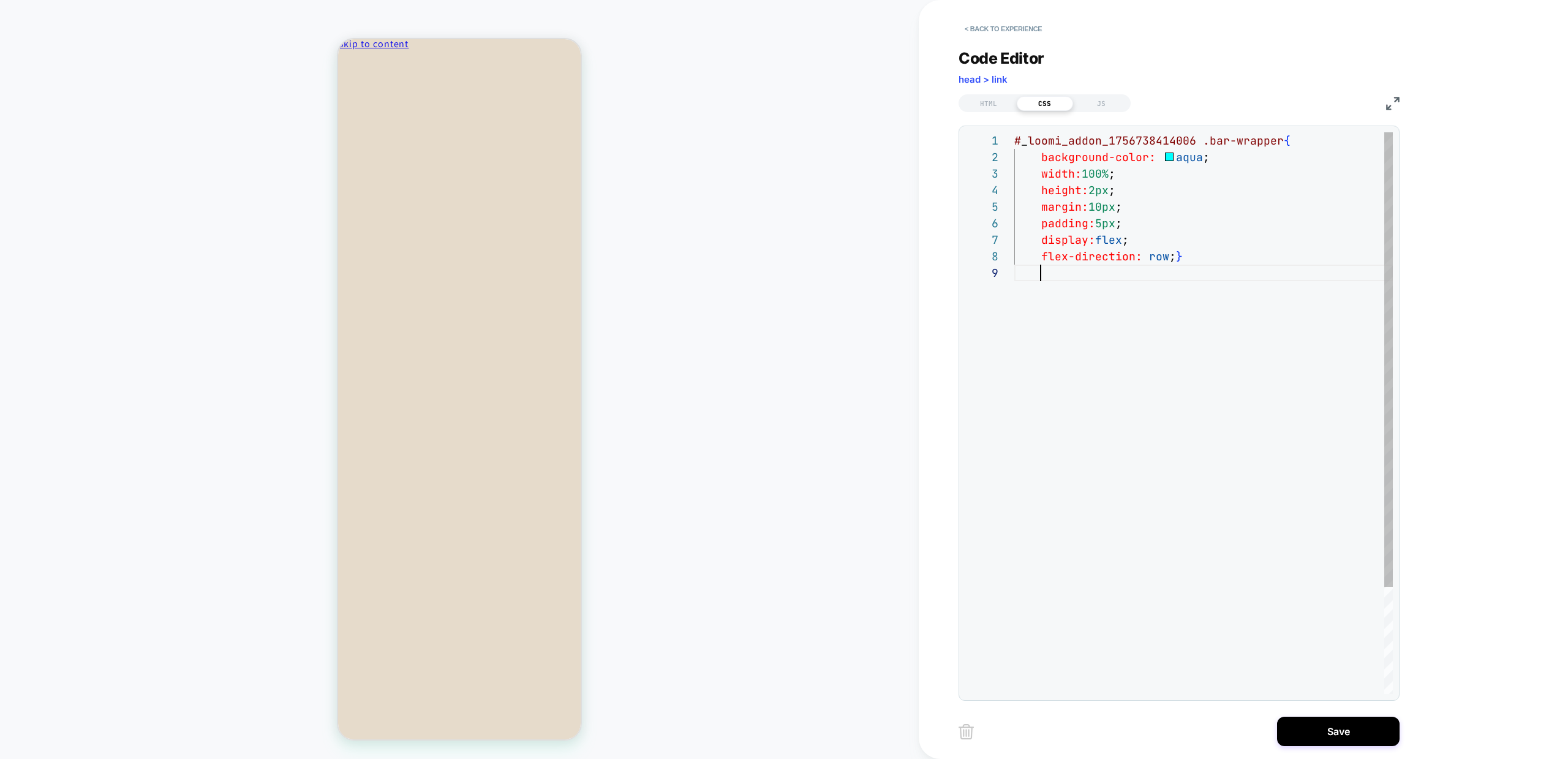
scroll to position [83, 164]
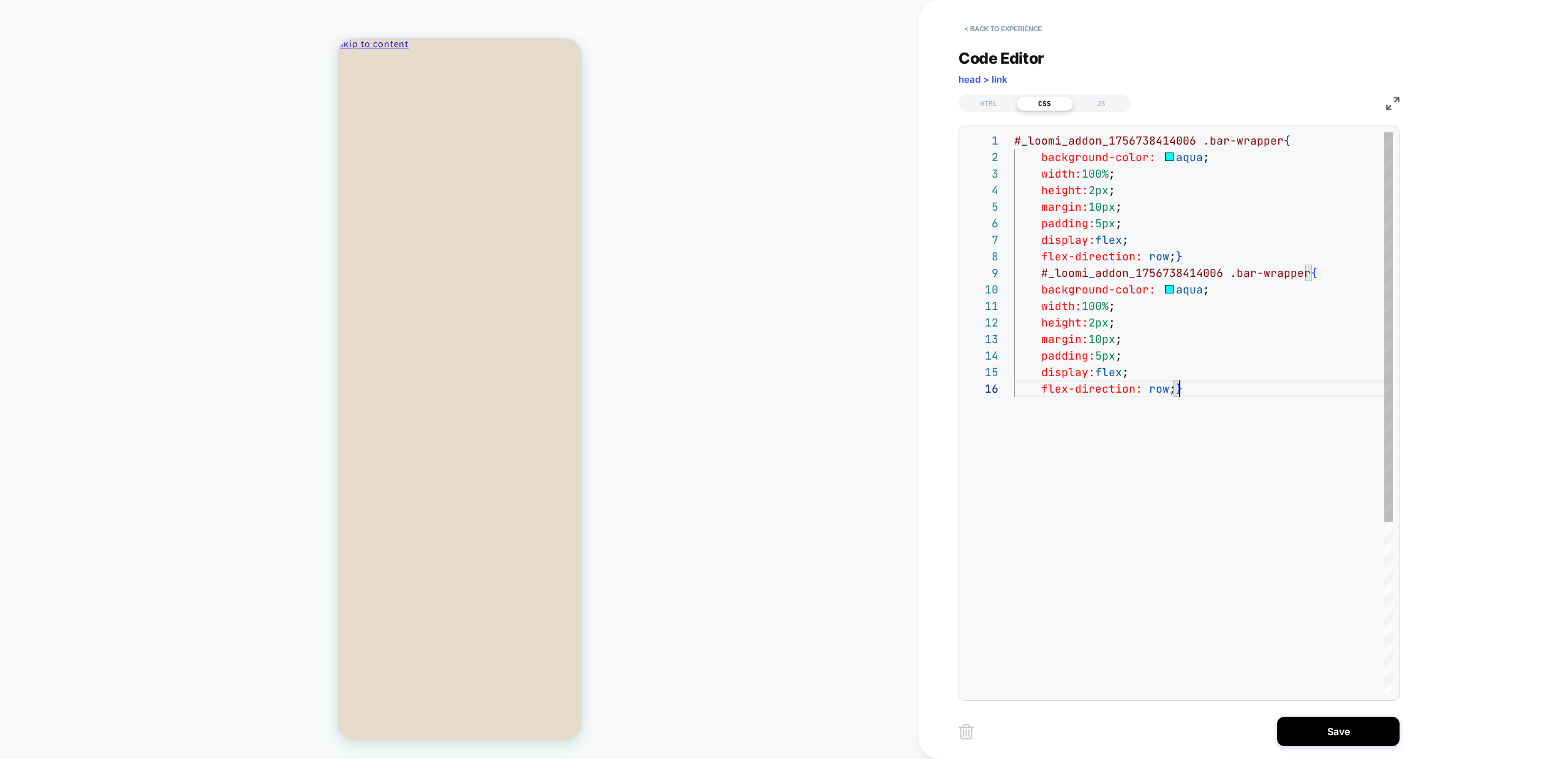
click at [1306, 276] on div "# _ loomi_addon_1756738414006 .bar-wrapper { background-color: aqua ; width: 10…" at bounding box center [1203, 537] width 379 height 810
click at [1143, 429] on div "# _ loomi_addon_1756738414006 .bar-wrapper { background-color: aqua ; width: 10…" at bounding box center [1203, 537] width 379 height 810
click at [1212, 294] on div "# _ loomi_addon_1756738414006 .bar-wrapper { background-color: aqua ; width: 10…" at bounding box center [1203, 537] width 379 height 810
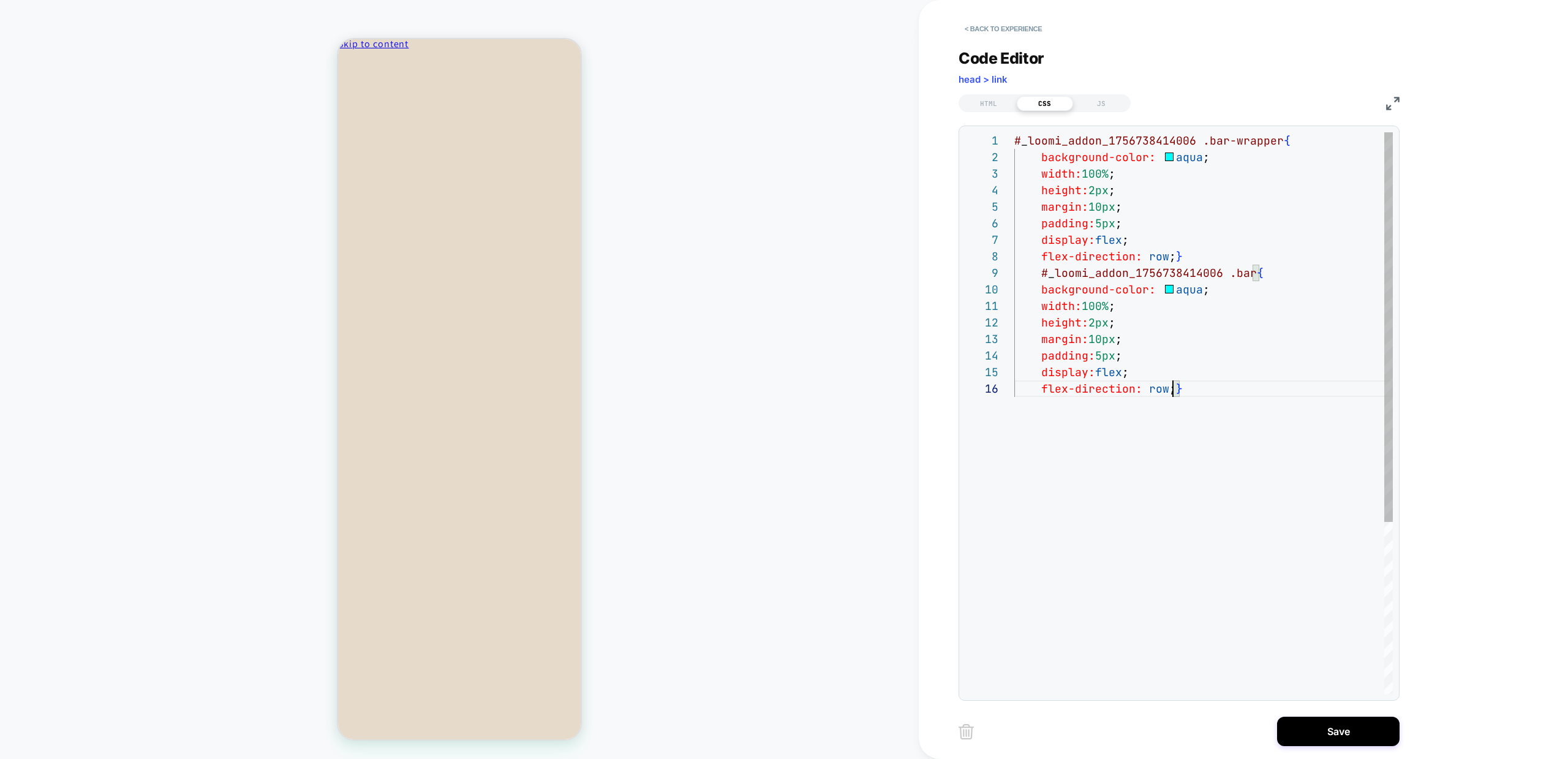
click at [1174, 391] on div "# _ loomi_addon_1756738414006 .bar-wrapper { background-color: aqua ; width: 10…" at bounding box center [1203, 537] width 379 height 810
click at [1123, 359] on div "# _ loomi_addon_1756738414006 .bar-wrapper { background-color: aqua ; width: 10…" at bounding box center [1203, 537] width 379 height 810
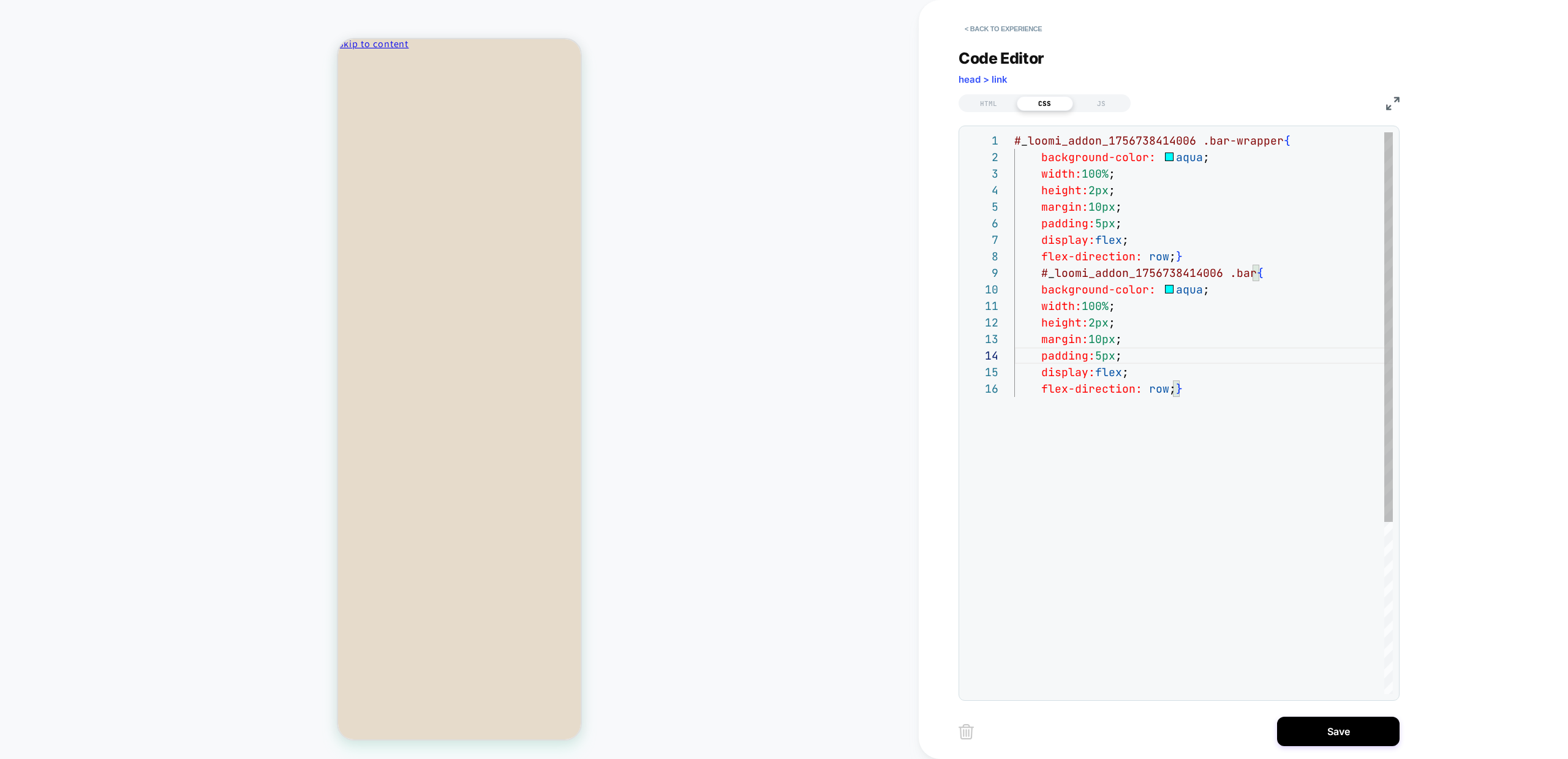
click at [1126, 339] on div "# _ loomi_addon_1756738414006 .bar-wrapper { background-color: aqua ; width: 10…" at bounding box center [1203, 537] width 379 height 810
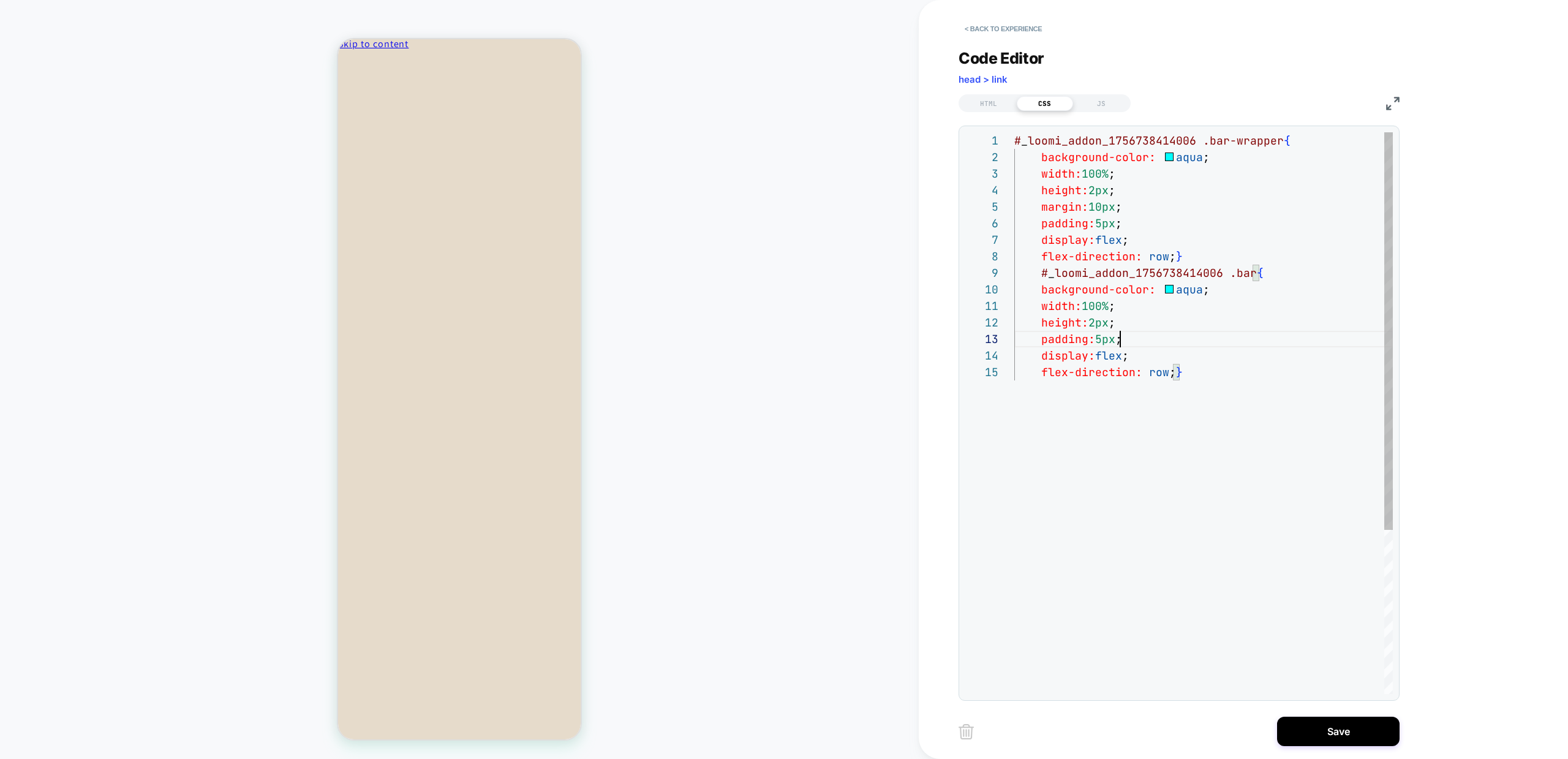
click at [1133, 338] on div "# _ loomi_addon_1756738414006 .bar-wrapper { background-color: aqua ; width: 10…" at bounding box center [1203, 529] width 379 height 793
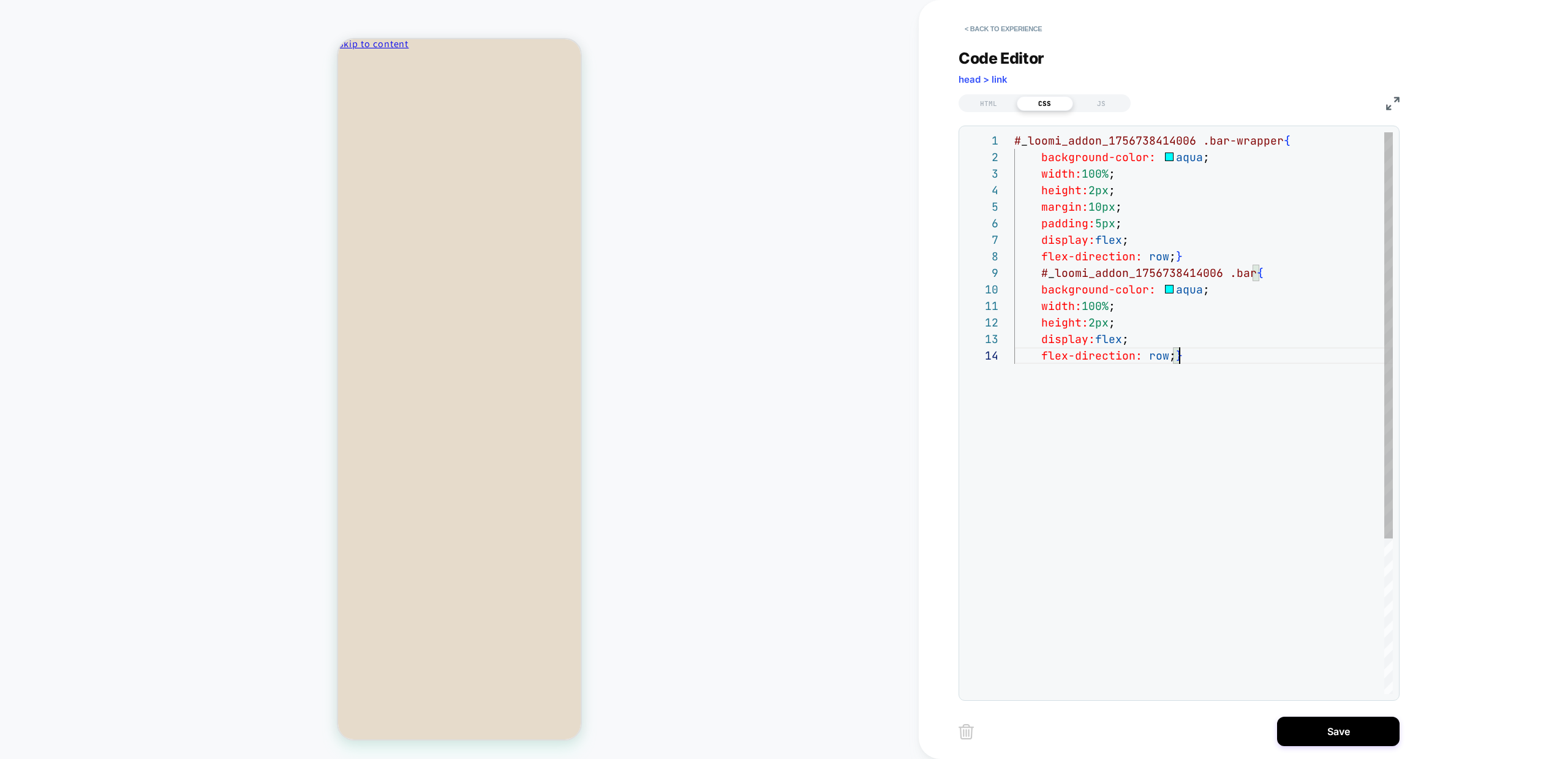
drag, startPoint x: 1287, startPoint y: 465, endPoint x: 1285, endPoint y: 455, distance: 10.2
click at [1287, 461] on div "# _ loomi_addon_1756738414006 .bar-wrapper { background-color: aqua ; width: 10…" at bounding box center [1203, 520] width 379 height 776
click at [1112, 307] on div "# _ loomi_addon_1756738414006 .bar-wrapper { background-color: aqua ; width: 10…" at bounding box center [1203, 520] width 379 height 776
click at [1108, 307] on div "# _ loomi_addon_1756738414006 .bar-wrapper { background-color: aqua ; width: 10…" at bounding box center [1203, 520] width 379 height 776
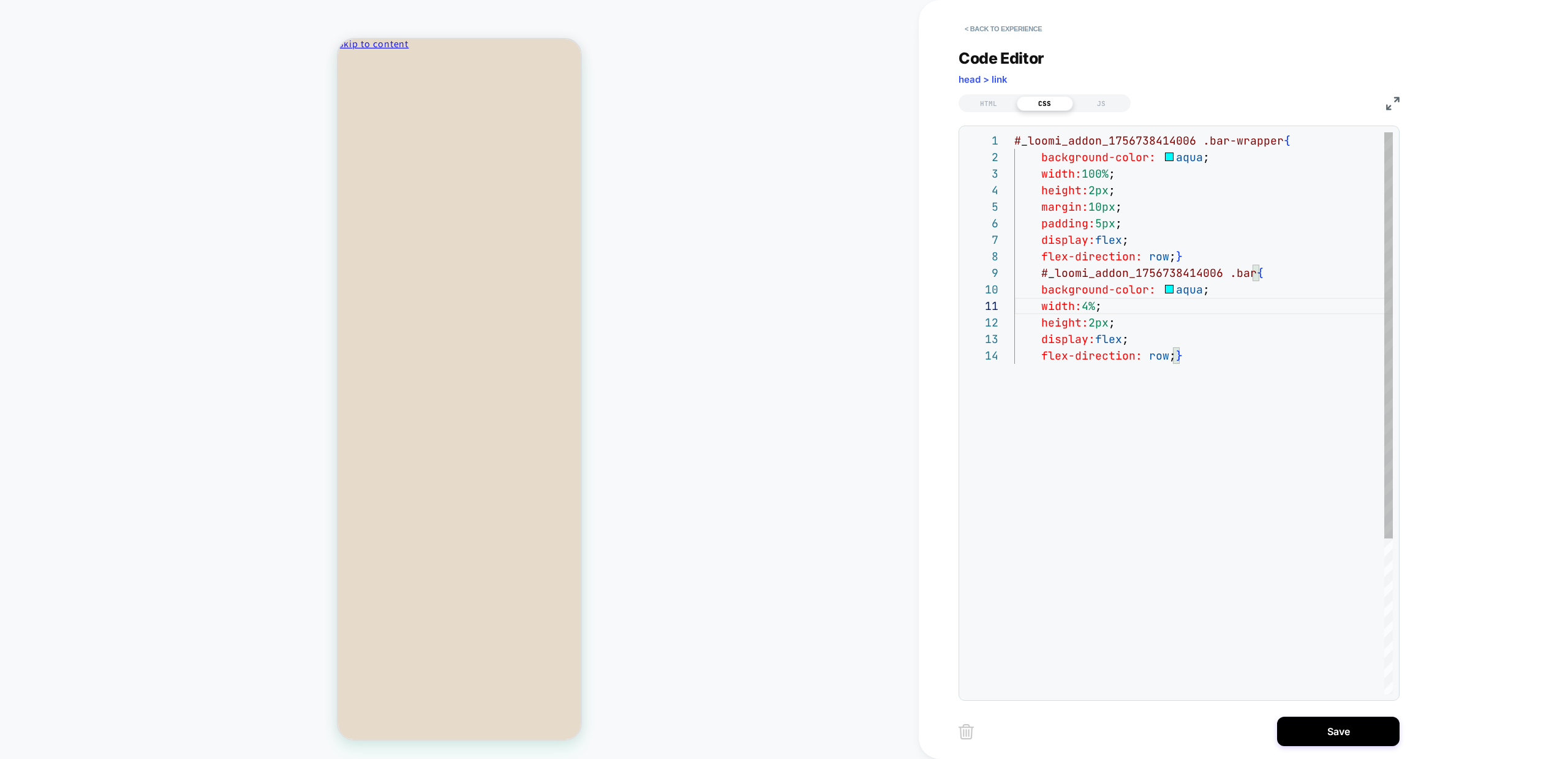
scroll to position [0, 86]
click at [1186, 297] on div "# _ loomi_addon_1756738414006 .bar-wrapper { background-color: aqua ; width: 10…" at bounding box center [1203, 520] width 379 height 776
click at [1186, 289] on div "# _ loomi_addon_1756738414006 .bar-wrapper { background-color: aqua ; width: 10…" at bounding box center [1203, 520] width 379 height 776
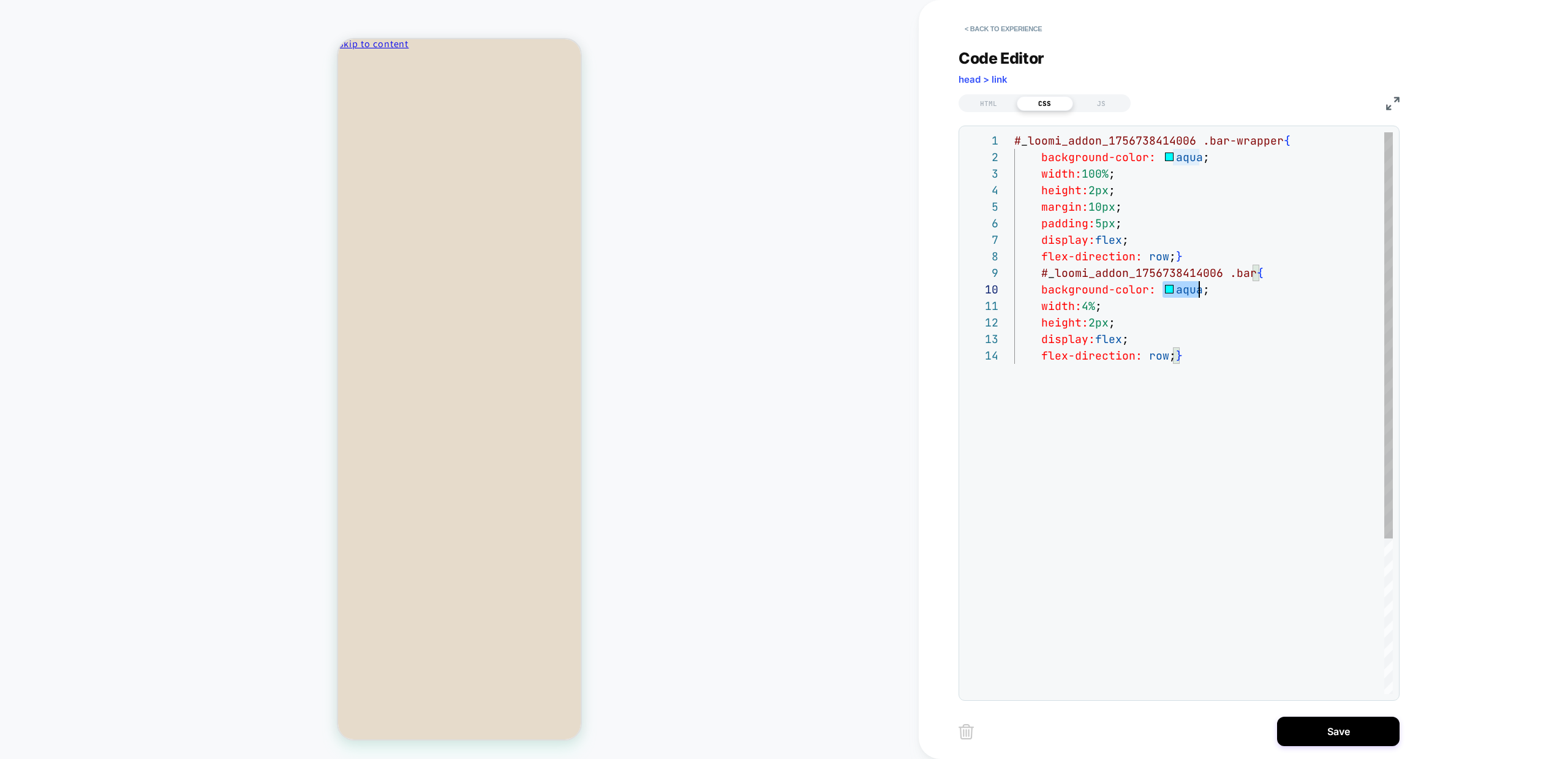
click at [1186, 289] on div "# _ loomi_addon_1756738414006 .bar-wrapper { background-color: aqua ; width: 10…" at bounding box center [1203, 520] width 379 height 776
click at [1099, 326] on div "# _ loomi_addon_1756738414006 .bar-wrapper { background-color: aqua ; width: 10…" at bounding box center [1203, 520] width 379 height 776
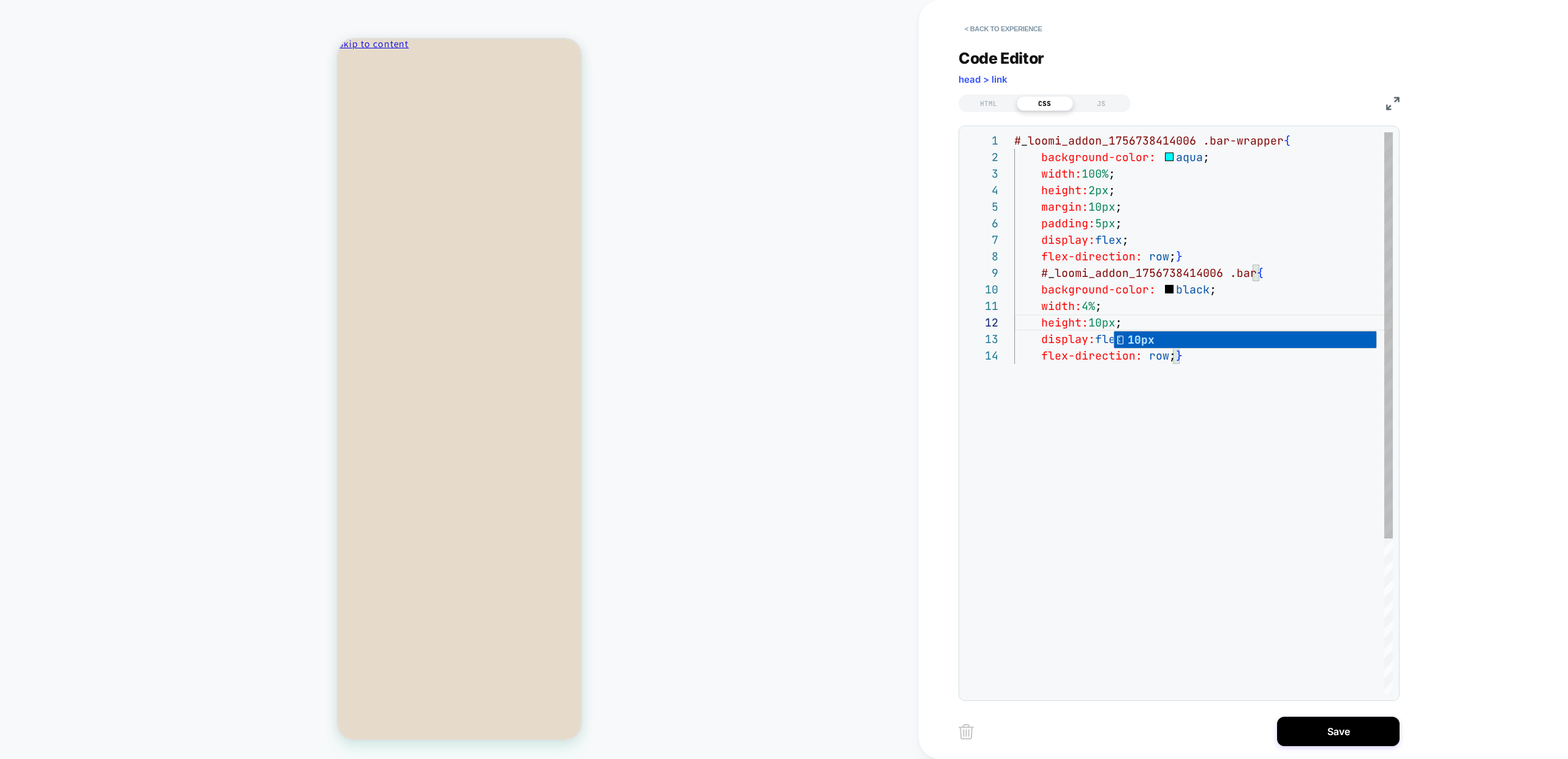
scroll to position [66, 106]
click at [1123, 205] on div "# _ loomi_addon_1756738414006 .bar-wrapper { background-color: aqua ; width: 10…" at bounding box center [1203, 520] width 379 height 776
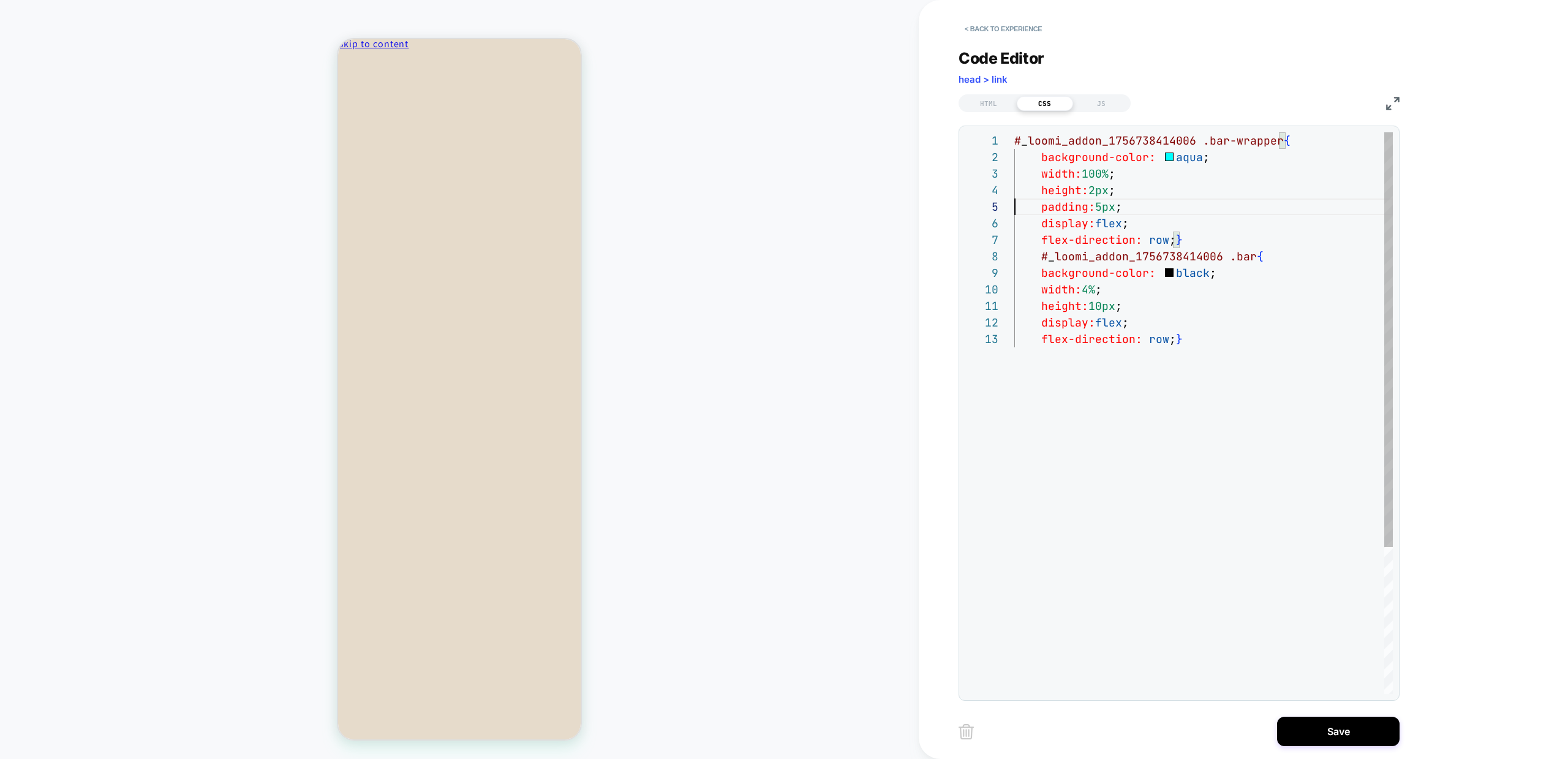
scroll to position [99, 158]
click at [1174, 238] on div "# _ loomi_addon_1756738414006 .bar-wrapper { background-color: aqua ; width: 10…" at bounding box center [1203, 512] width 379 height 760
drag, startPoint x: 1161, startPoint y: 259, endPoint x: 1042, endPoint y: 256, distance: 119.0
click at [1042, 256] on span "border-radius: 4px ; }" at bounding box center [1091, 256] width 155 height 14
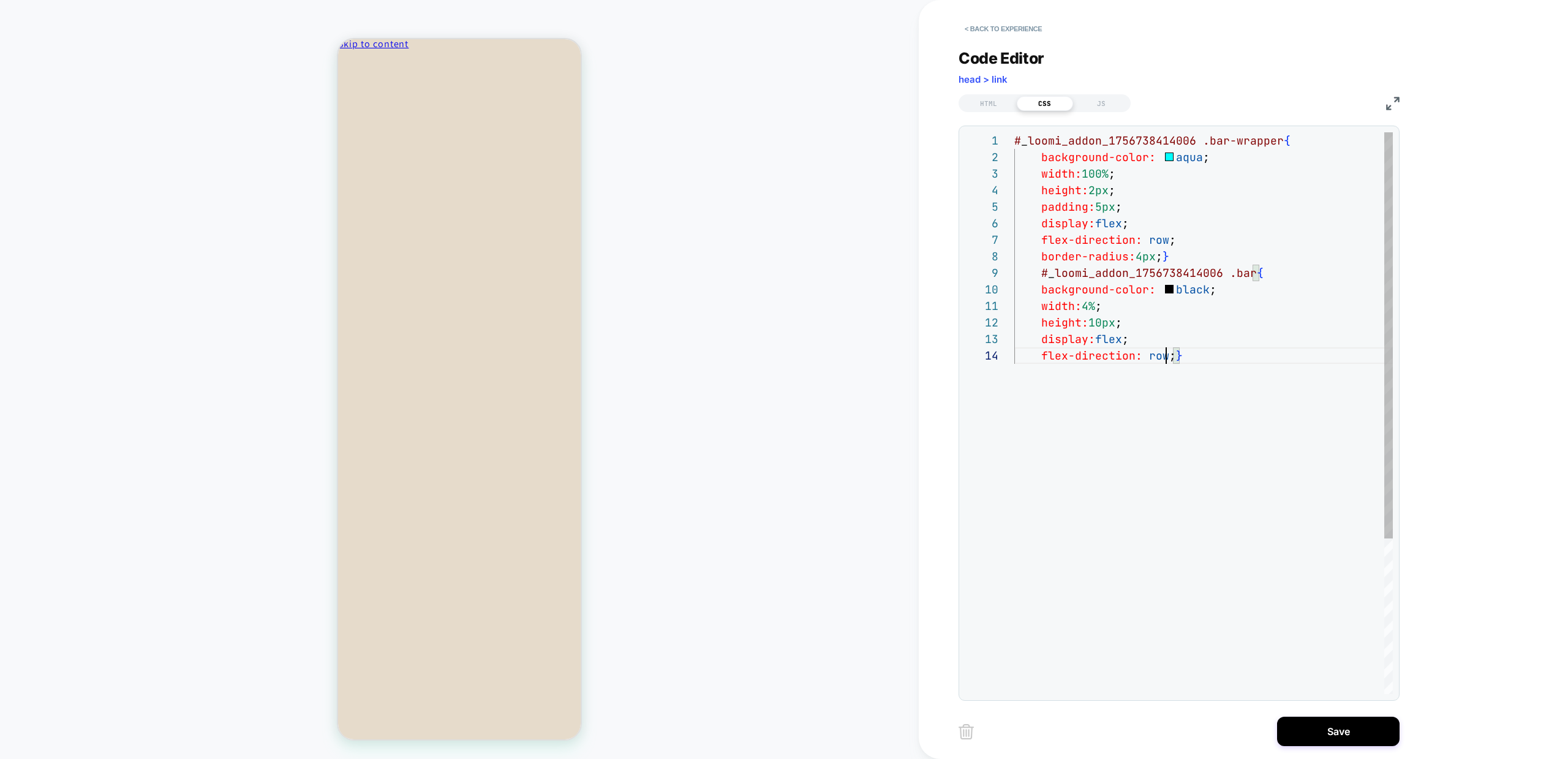
click at [1167, 359] on div "# _ loomi_addon_1756738414006 .bar-wrapper { background-color: aqua ; width: 10…" at bounding box center [1203, 520] width 379 height 776
click at [1126, 209] on div "# _ loomi_addon_1756738414006 .bar-wrapper { background-color: aqua ; width: 10…" at bounding box center [1203, 529] width 379 height 793
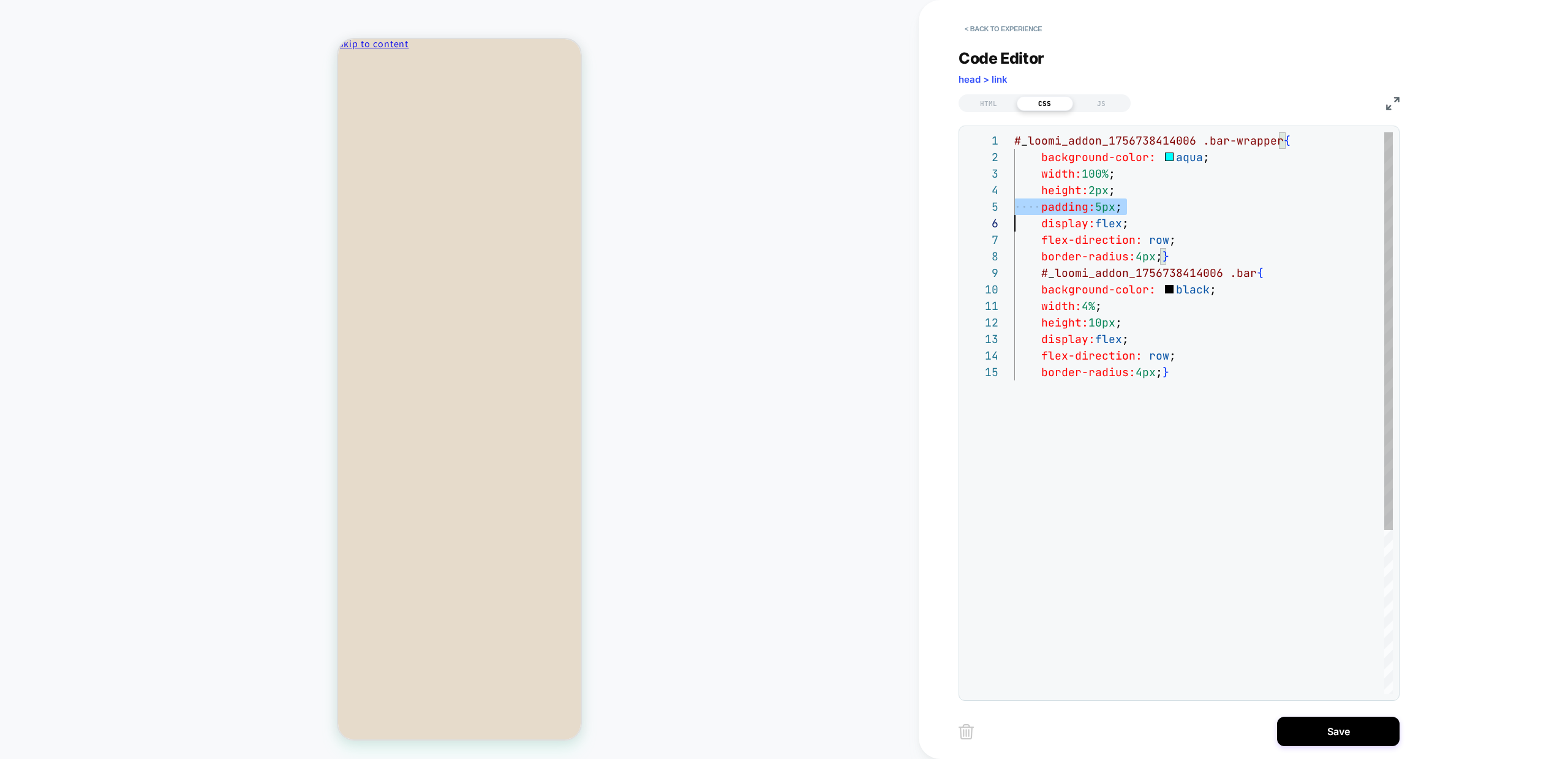
click at [1126, 209] on div "# _ loomi_addon_1756738414006 .bar-wrapper { background-color: aqua ; width: 10…" at bounding box center [1203, 529] width 379 height 793
click at [1096, 192] on div "# _ loomi_addon_1756738414006 .bar-wrapper { background-color: aqua ; width: 10…" at bounding box center [1203, 529] width 379 height 793
click at [1102, 284] on div "# _ loomi_addon_1756738414006 .bar-wrapper { background-color: aqua ; width: 10…" at bounding box center [1203, 529] width 379 height 793
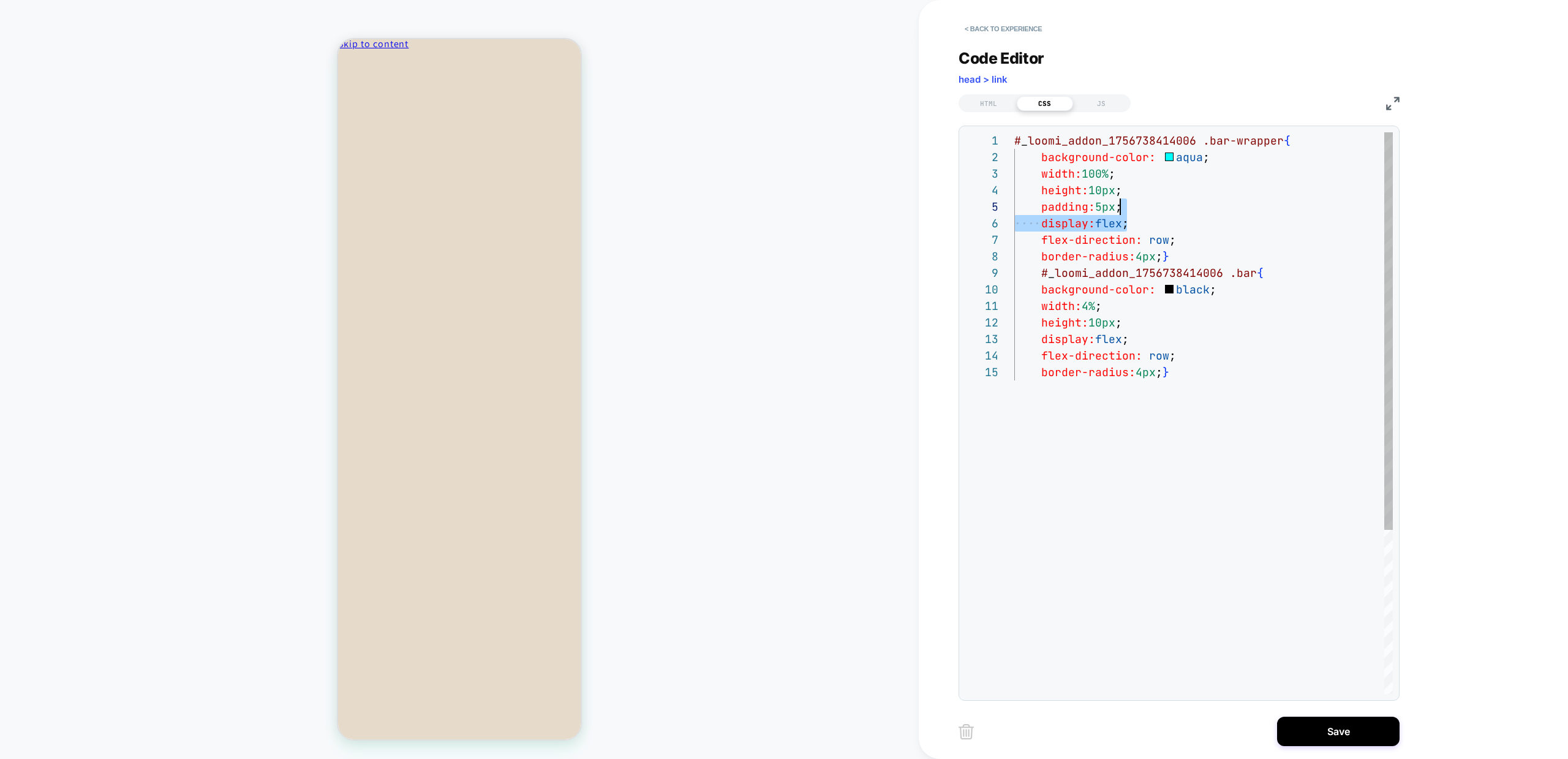
scroll to position [66, 106]
click at [1126, 214] on div "# _ loomi_addon_1756738414006 .bar-wrapper { background-color: aqua ; width: 10…" at bounding box center [1203, 529] width 379 height 793
click at [1122, 201] on div "# _ loomi_addon_1756738414006 .bar-wrapper { background-color: aqua ; width: 10…" at bounding box center [1203, 529] width 379 height 793
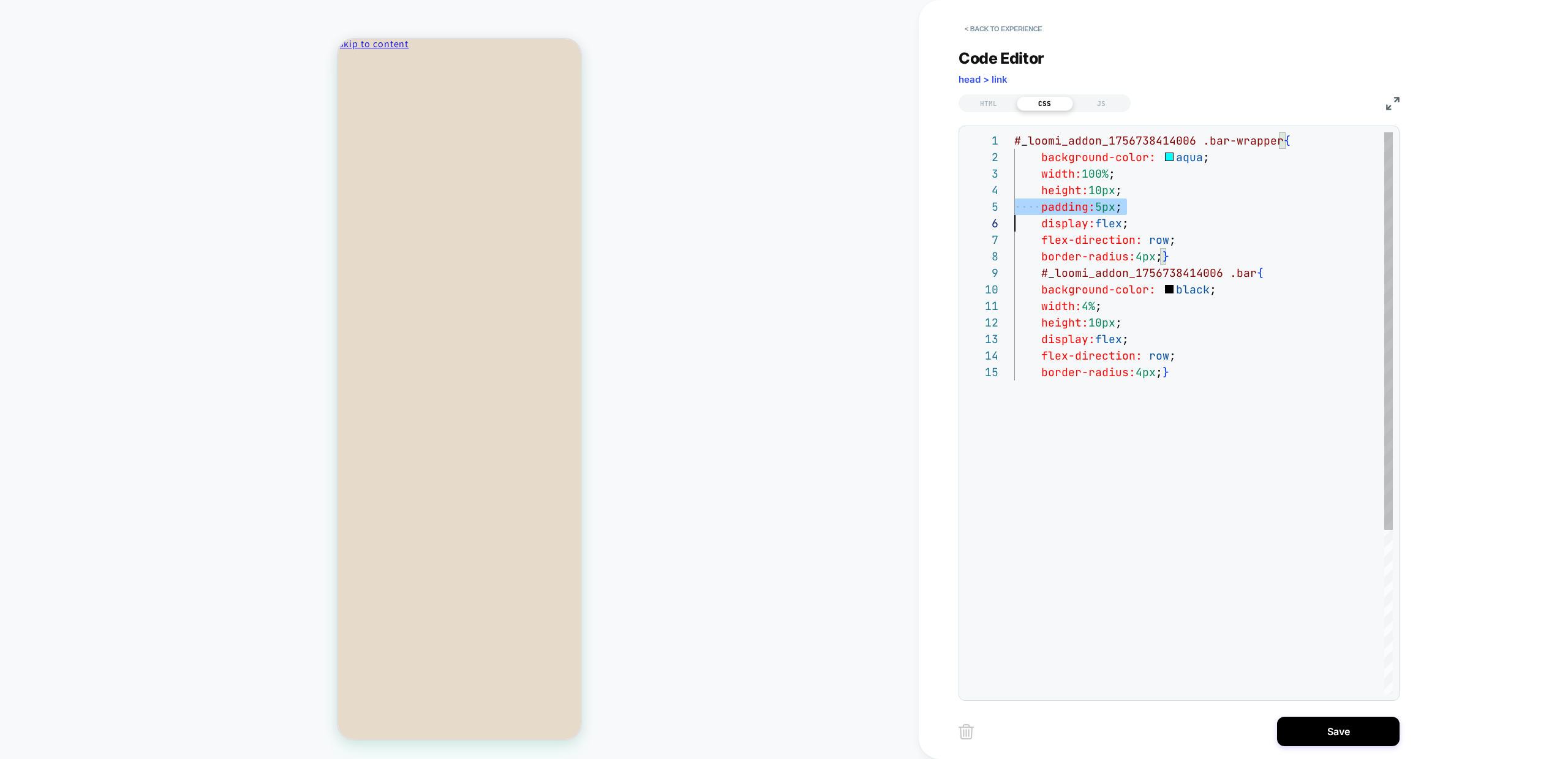
click at [1122, 201] on div "# _ loomi_addon_1756738414006 .bar-wrapper { background-color: aqua ; width: 10…" at bounding box center [1203, 529] width 379 height 793
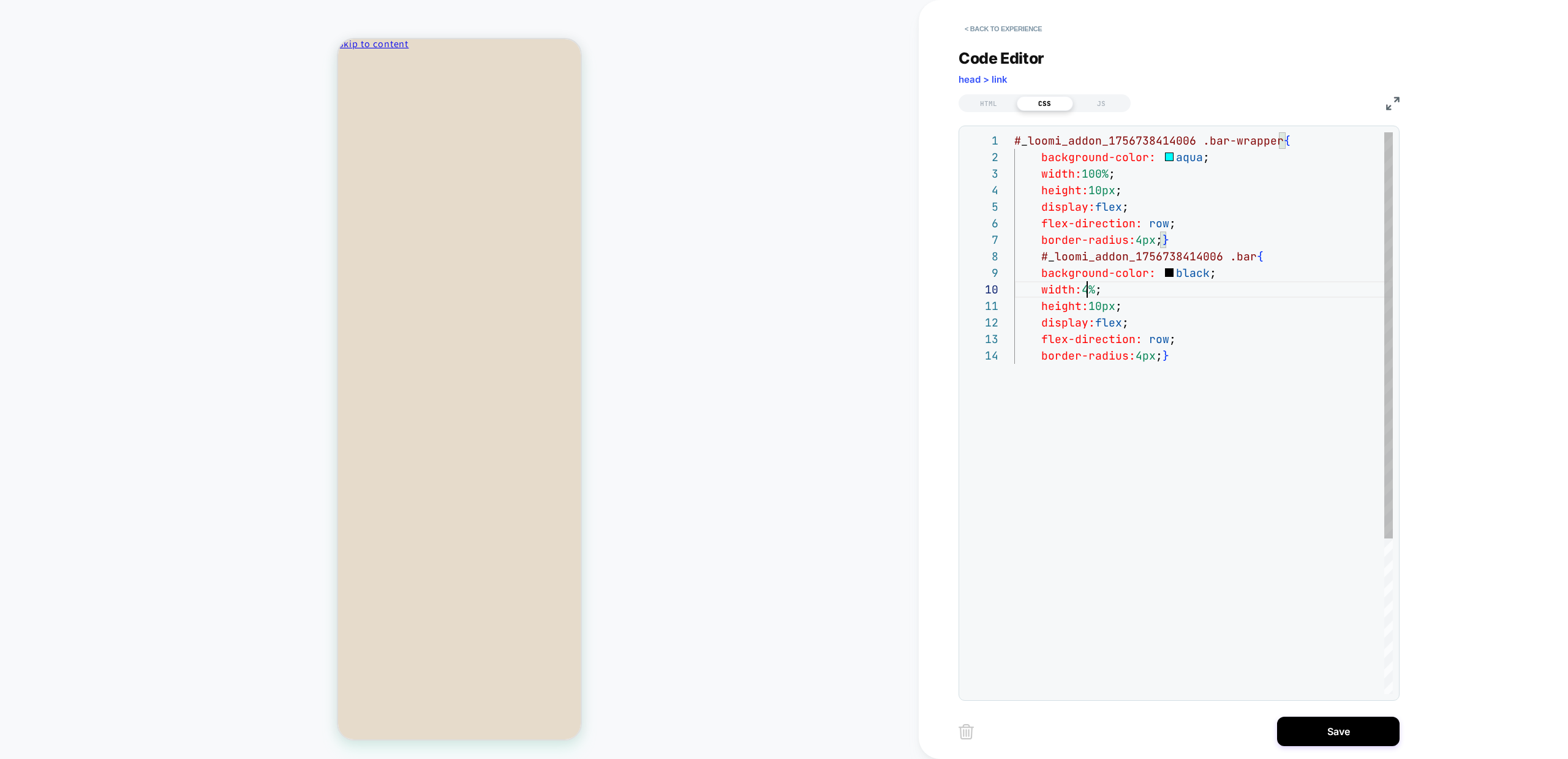
scroll to position [149, 73]
click at [1087, 291] on div "# _ loomi_addon_1756738414006 .bar-wrapper { background-color: aqua ; width: 10…" at bounding box center [1203, 520] width 379 height 776
click at [1208, 247] on div "# _ loomi_addon_1756738414006 .bar-wrapper { background-color: aqua ; width: 10…" at bounding box center [1203, 520] width 379 height 776
click at [1190, 157] on div "# _ loomi_addon_1756738414006 .bar-wrapper { background-color: aqua ; width: 10…" at bounding box center [1203, 520] width 379 height 776
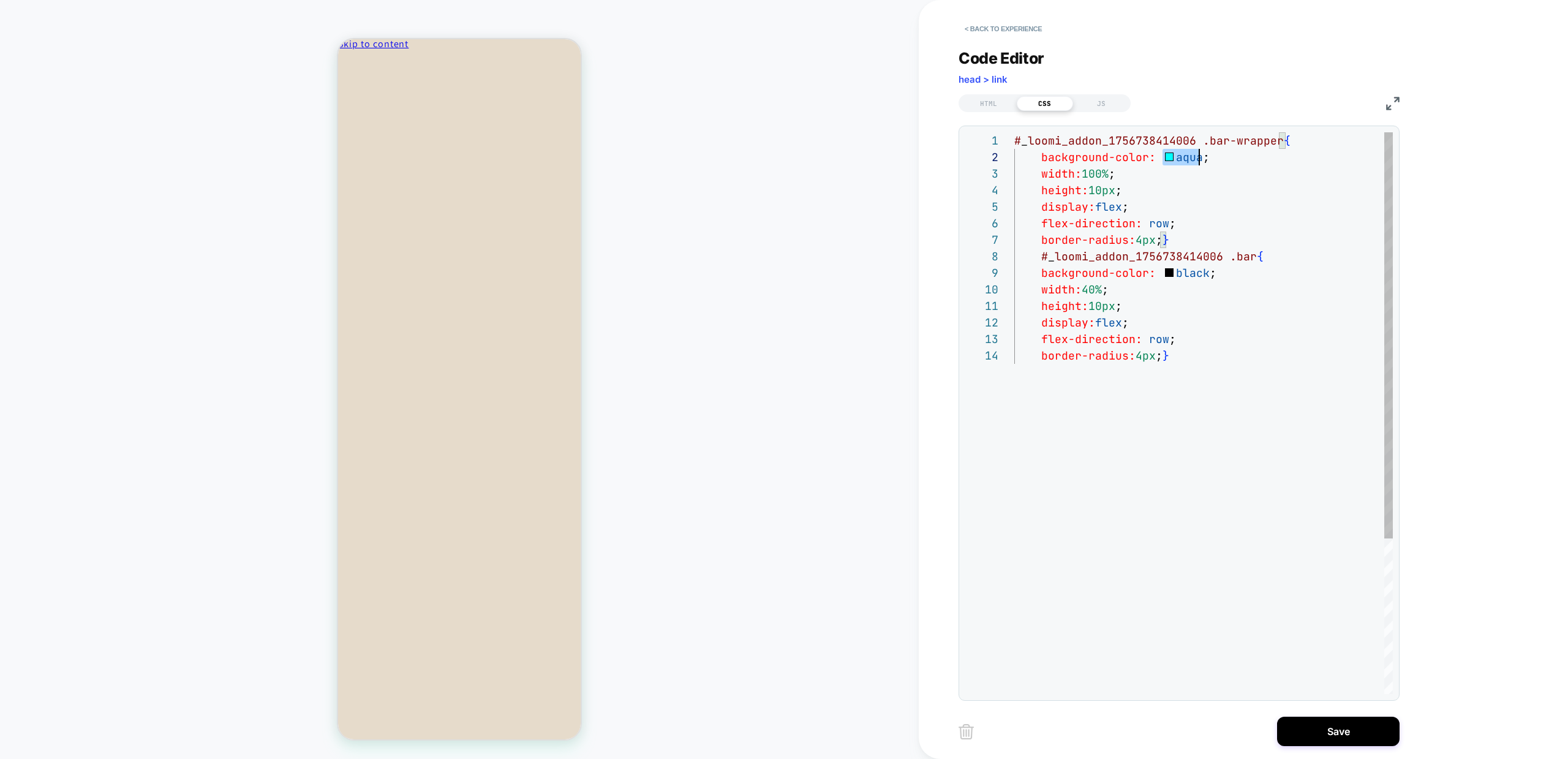
click at [1190, 157] on div "# _ loomi_addon_1756738414006 .bar-wrapper { background-color: aqua ; width: 10…" at bounding box center [1203, 520] width 379 height 776
click at [1164, 158] on div "# _ loomi_addon_1756738414006 .bar-wrapper { background-color: d9ccb7 ; width: …" at bounding box center [1203, 520] width 379 height 776
click at [1140, 287] on div "# _ loomi_addon_1756738414006 .bar-wrapper { background-color: #d9ccb7 ; width:…" at bounding box center [1203, 520] width 379 height 776
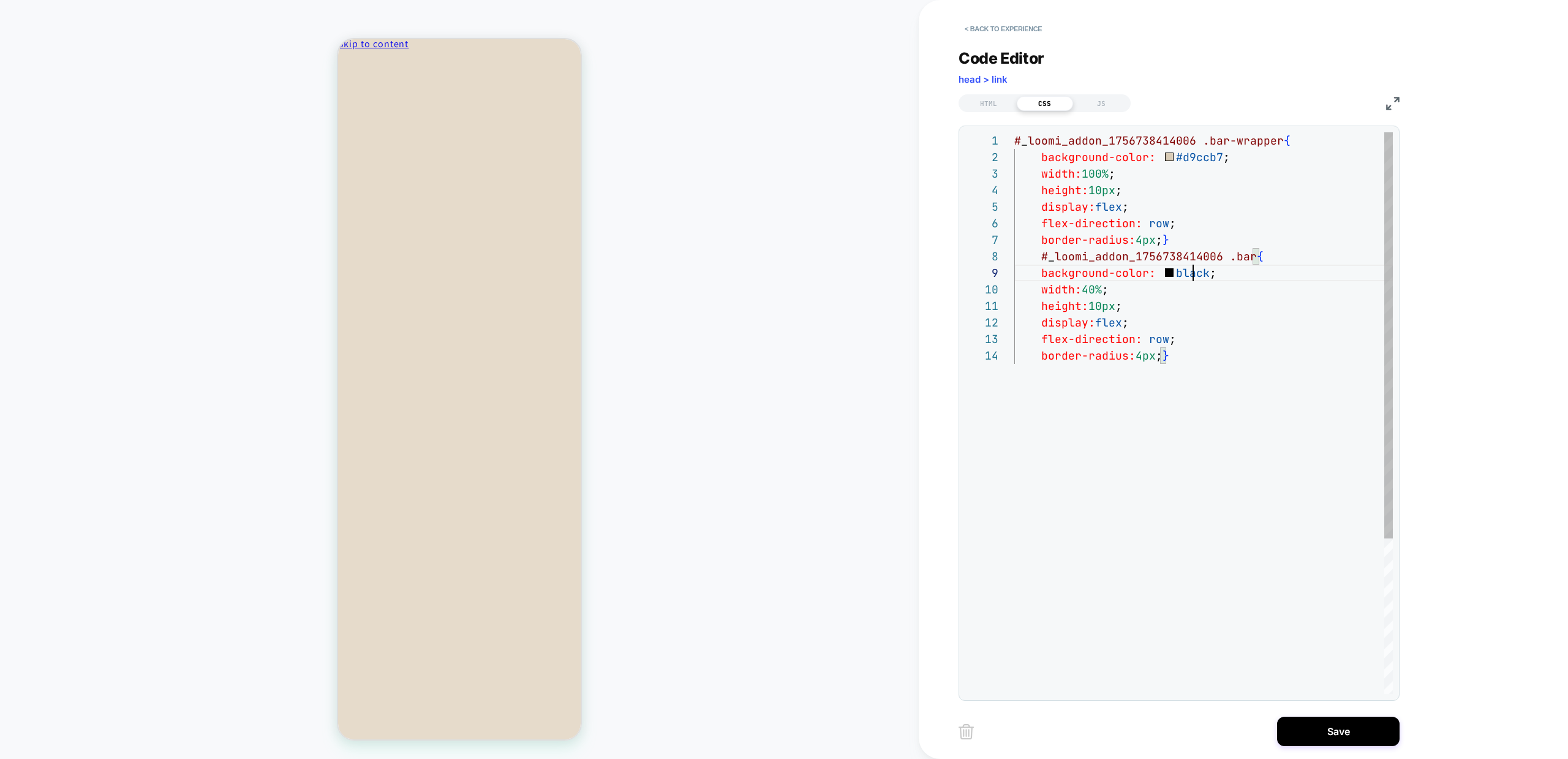
click at [1193, 277] on div "# _ loomi_addon_1756738414006 .bar-wrapper { background-color: #d9ccb7 ; width:…" at bounding box center [1203, 520] width 379 height 776
click at [1039, 260] on div "# _ loomi_addon_1756738414006 .bar-wrapper { background-color: #d9ccb7 ; width:…" at bounding box center [1203, 520] width 379 height 776
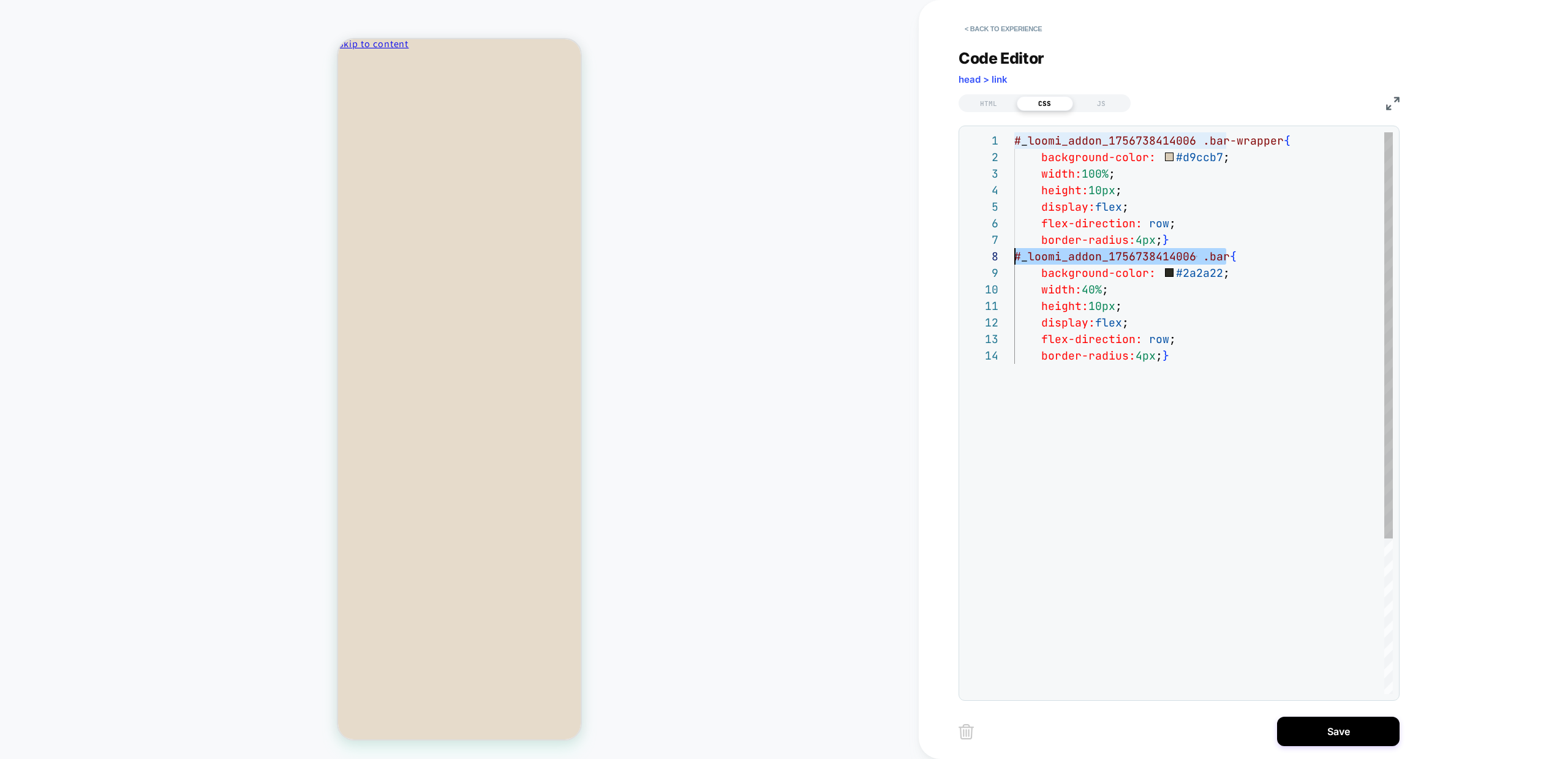
drag, startPoint x: 1228, startPoint y: 258, endPoint x: 1016, endPoint y: 259, distance: 212.0
click at [1016, 259] on div "# _ loomi_addon_1756738414006 .bar-wrapper { background-color: #d9ccb7 ; width:…" at bounding box center [1203, 520] width 379 height 776
click at [1204, 440] on div "# _ loomi_addon_1756738414006 .bar-wrapper { background-color: #d9ccb7 ; width:…" at bounding box center [1203, 520] width 379 height 776
click at [1246, 367] on div "# _ loomi_addon_1756738414006 .bar-wrapper { background-color: #d9ccb7 ; width:…" at bounding box center [1203, 529] width 379 height 793
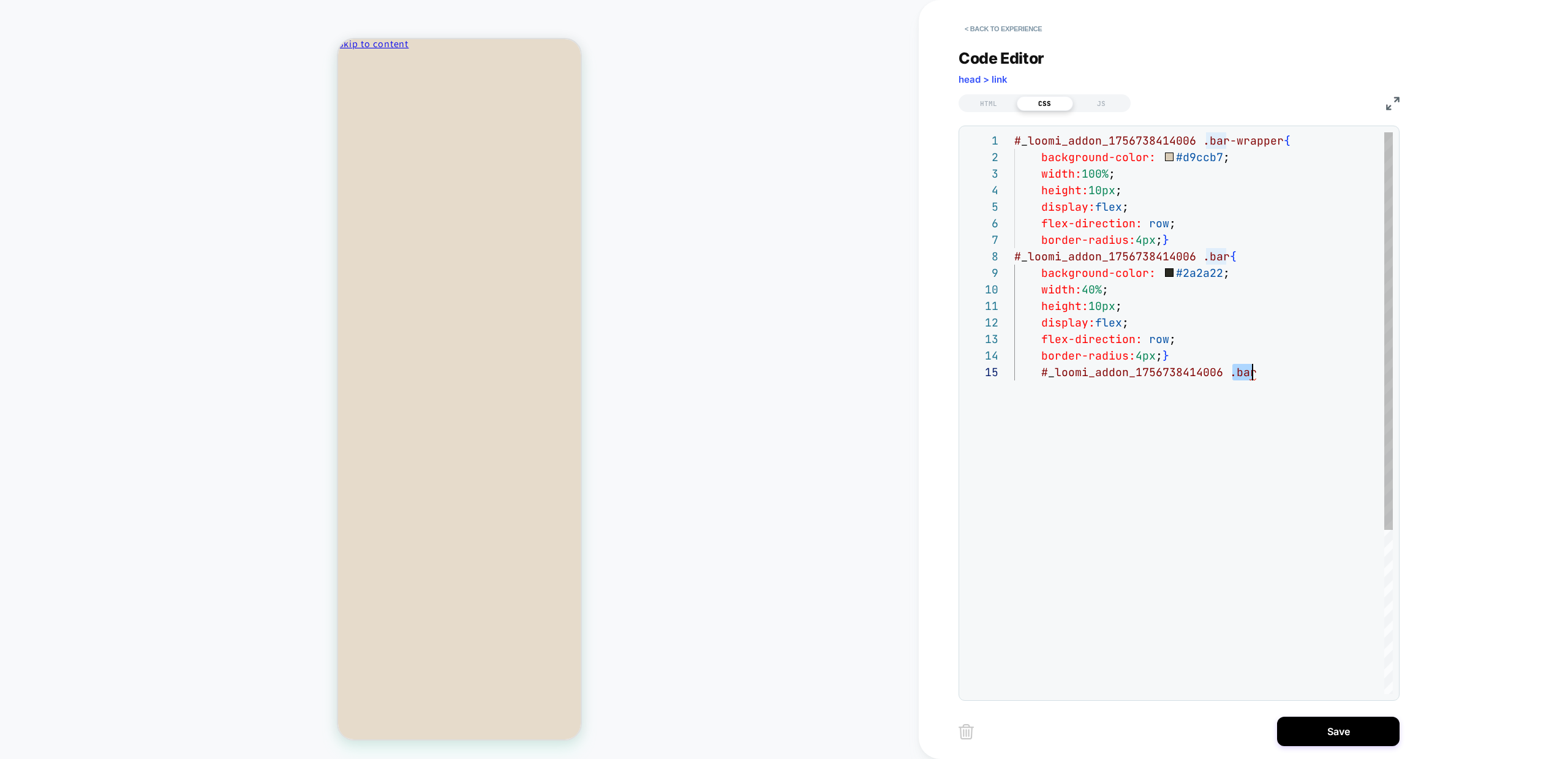
click at [1246, 367] on div "# _ loomi_addon_1756738414006 .bar-wrapper { background-color: #d9ccb7 ; width:…" at bounding box center [1203, 529] width 379 height 793
click at [1039, 372] on div "# _ loomi_addon_1756738414006 .bar-wrapper { background-color: #d9ccb7 ; width:…" at bounding box center [1203, 545] width 379 height 826
click at [1113, 389] on div "# _ loomi_addon_1756738414006 .bar-wrapper { background-color: #d9ccb7 ; width:…" at bounding box center [1203, 545] width 379 height 826
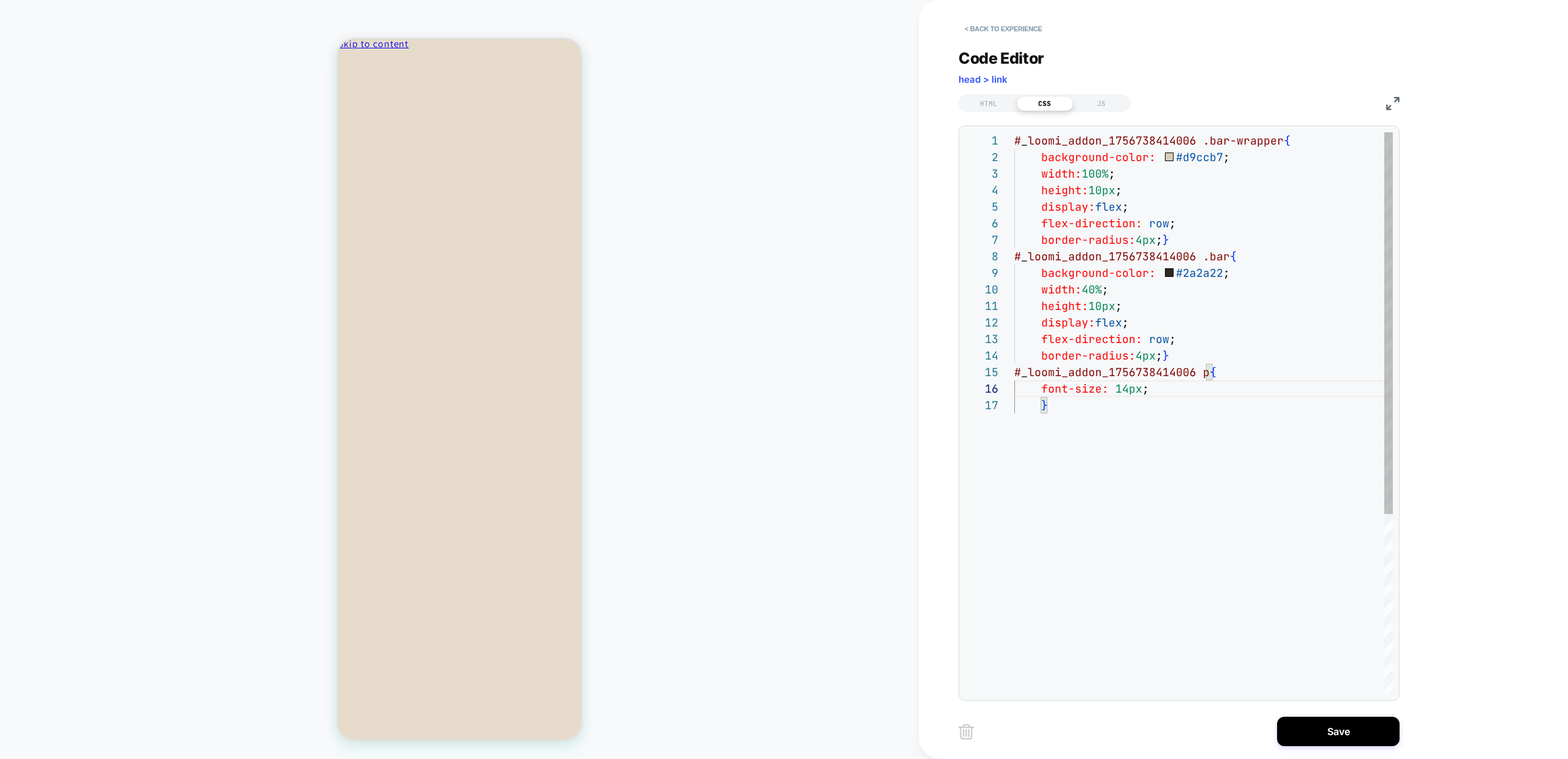
scroll to position [99, 26]
type textarea "**********"
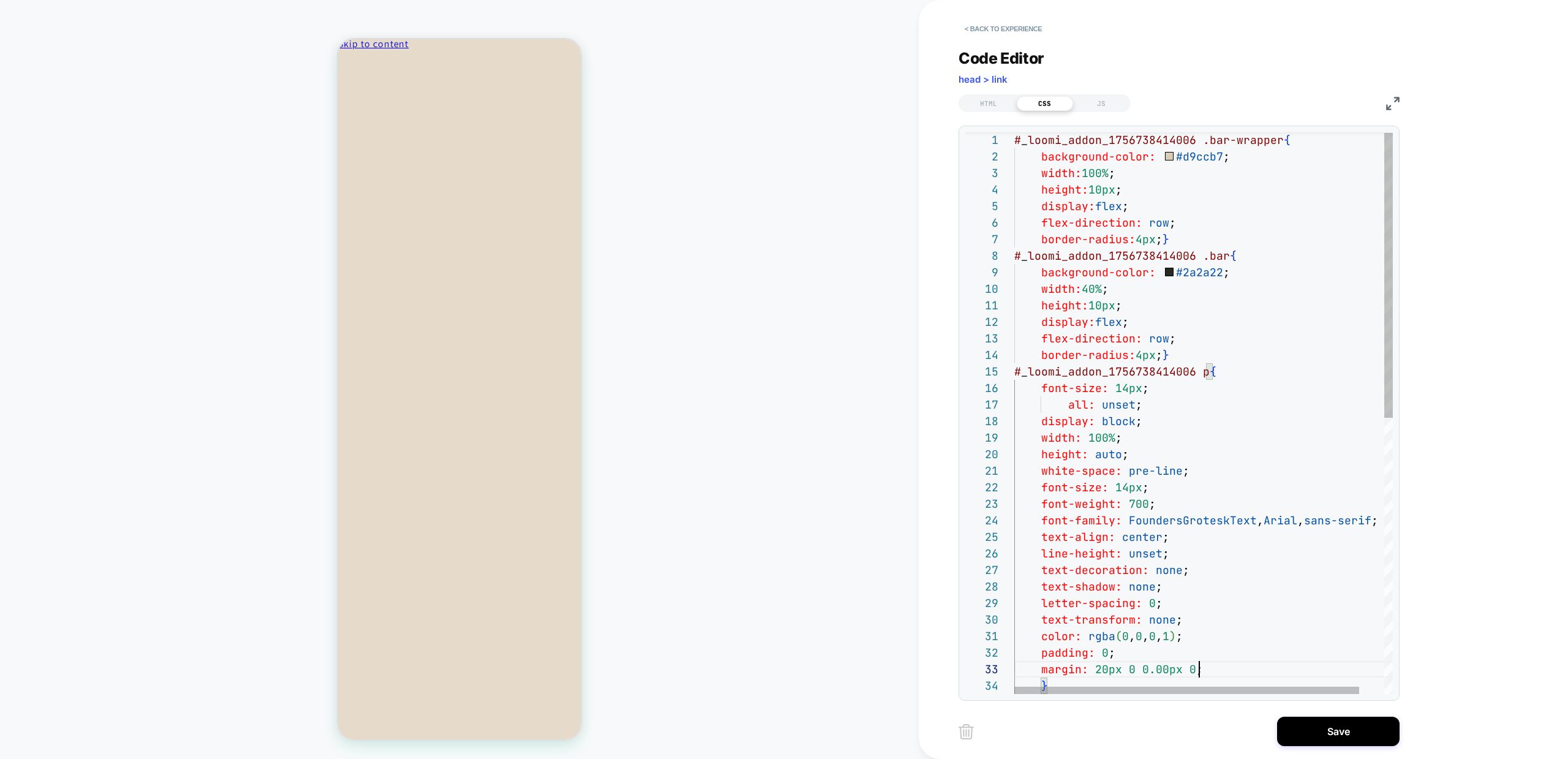
scroll to position [33, 185]
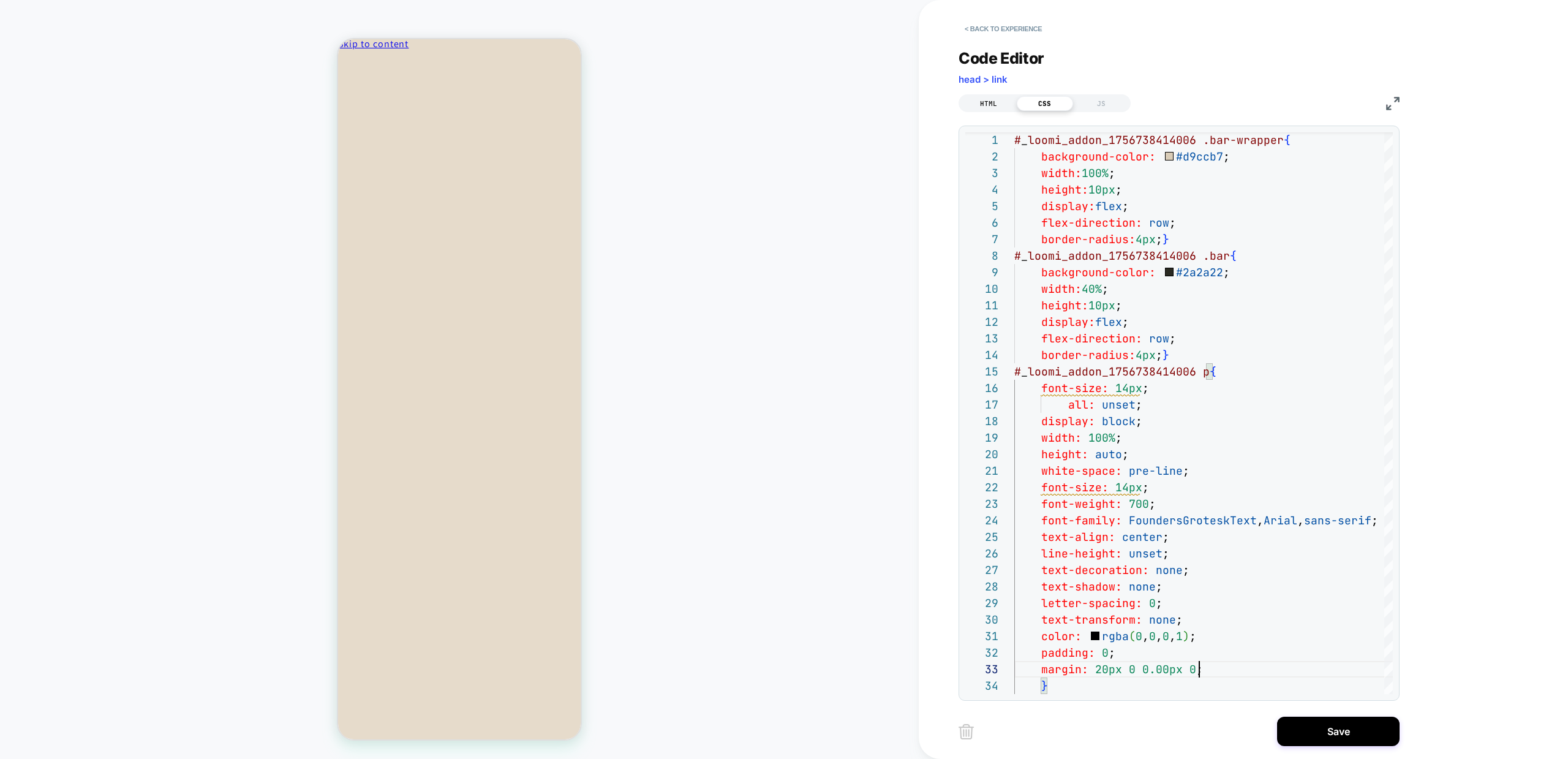
click at [982, 98] on div "HTML" at bounding box center [988, 104] width 56 height 15
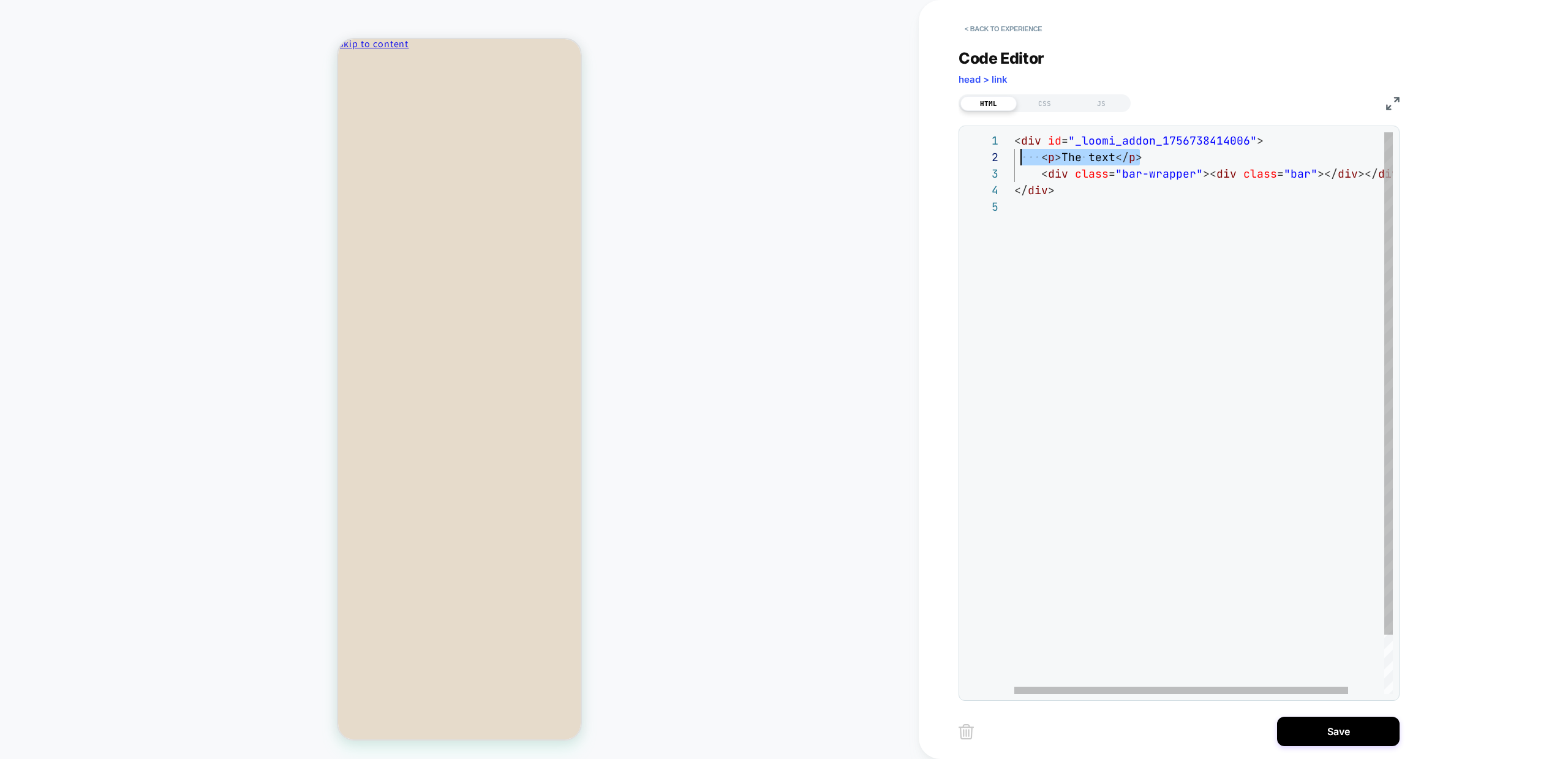
scroll to position [16, 0]
drag, startPoint x: 1148, startPoint y: 161, endPoint x: 997, endPoint y: 158, distance: 151.0
click at [997, 158] on div "**********" at bounding box center [1179, 413] width 428 height 562
click at [1018, 175] on div "< div id = "_loomi_addon_1756738414006" > < div class = "bar-wrapper" >< div cl…" at bounding box center [1223, 446] width 419 height 628
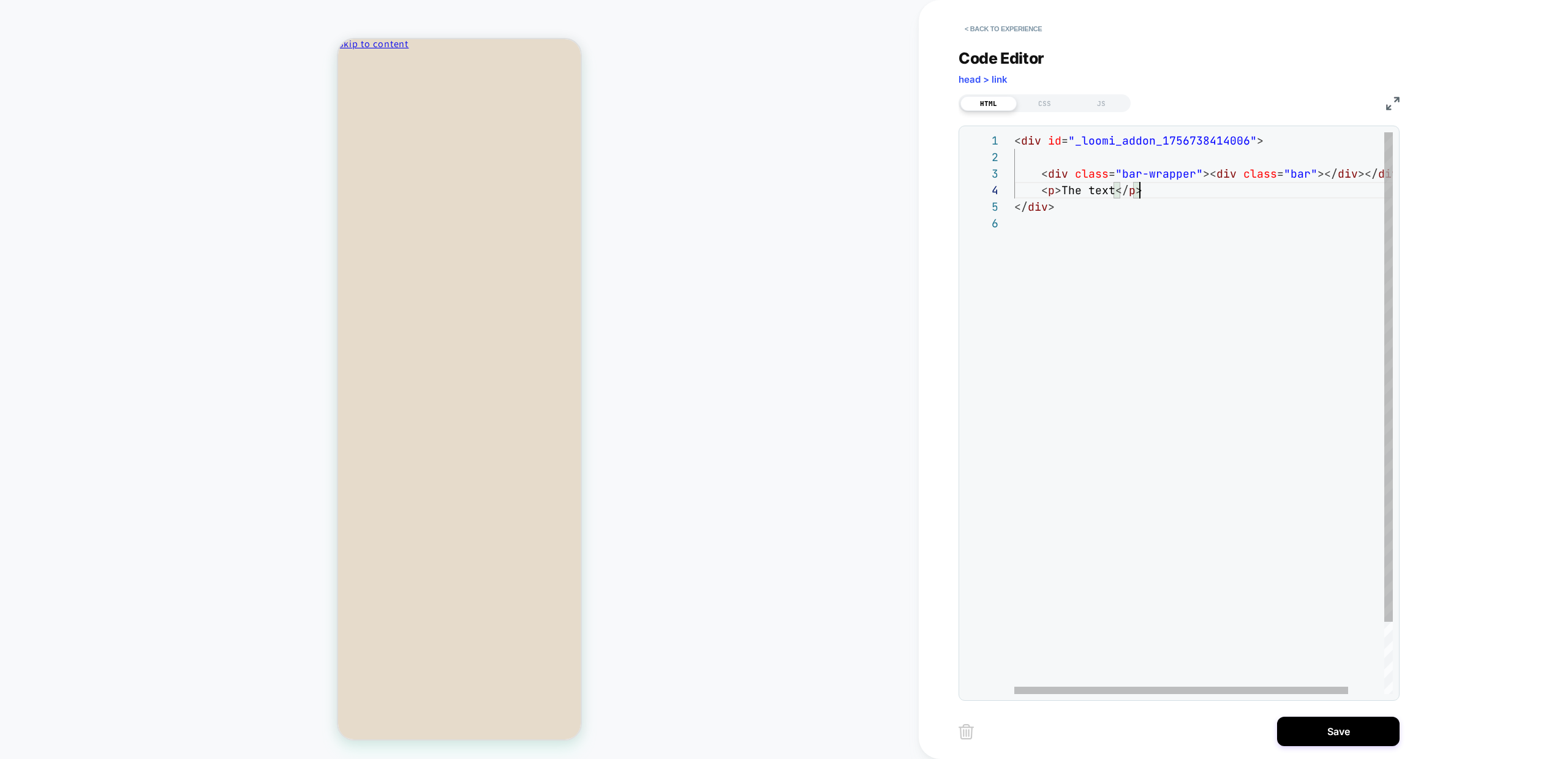
scroll to position [83, 0]
click at [1182, 264] on div "< div id = "_loomi_addon_1756738414006" > < div class = "bar-wrapper" >< div cl…" at bounding box center [1223, 454] width 419 height 644
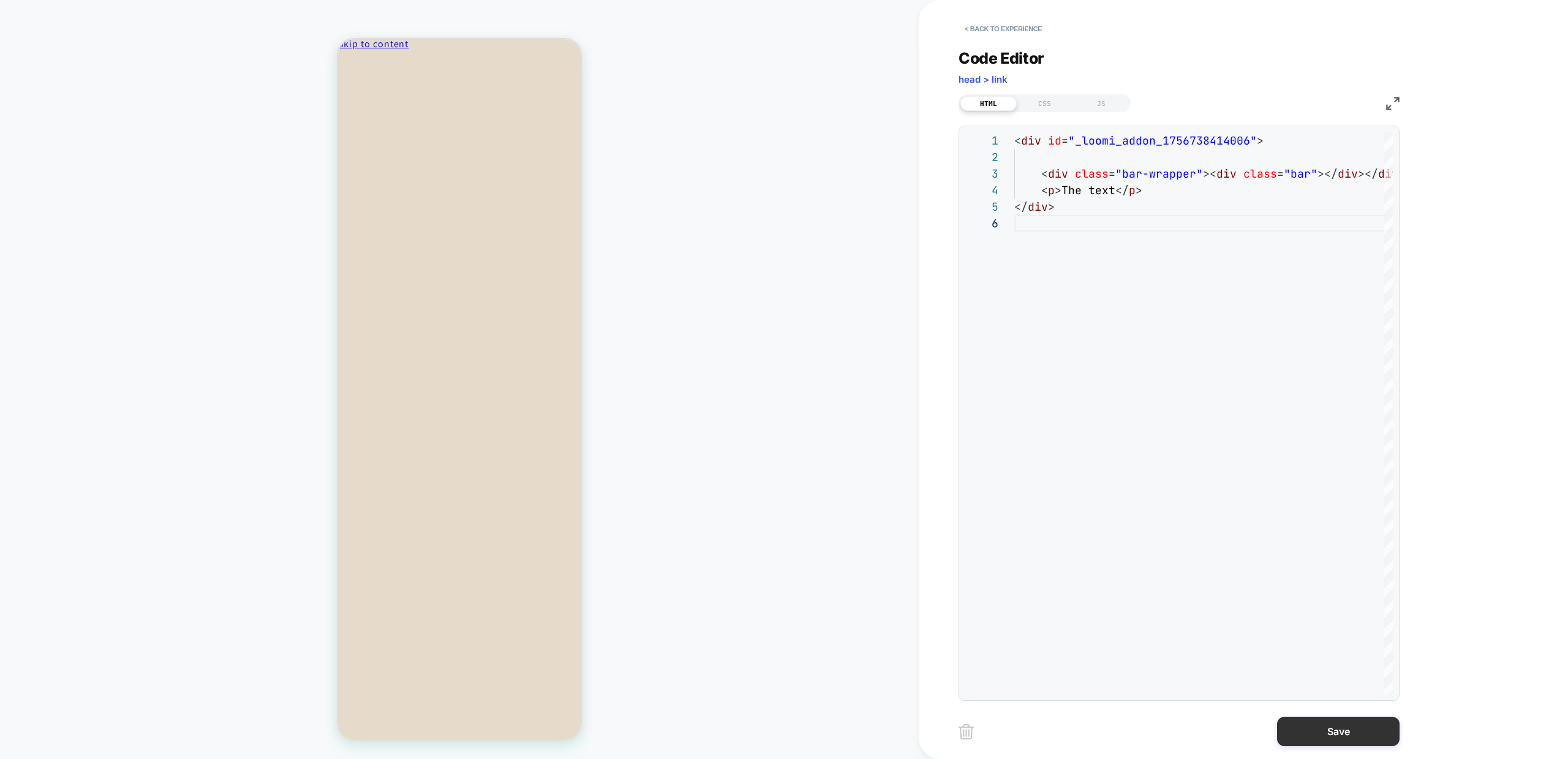
type textarea "**********"
click at [1342, 739] on button "Save" at bounding box center [1339, 731] width 123 height 29
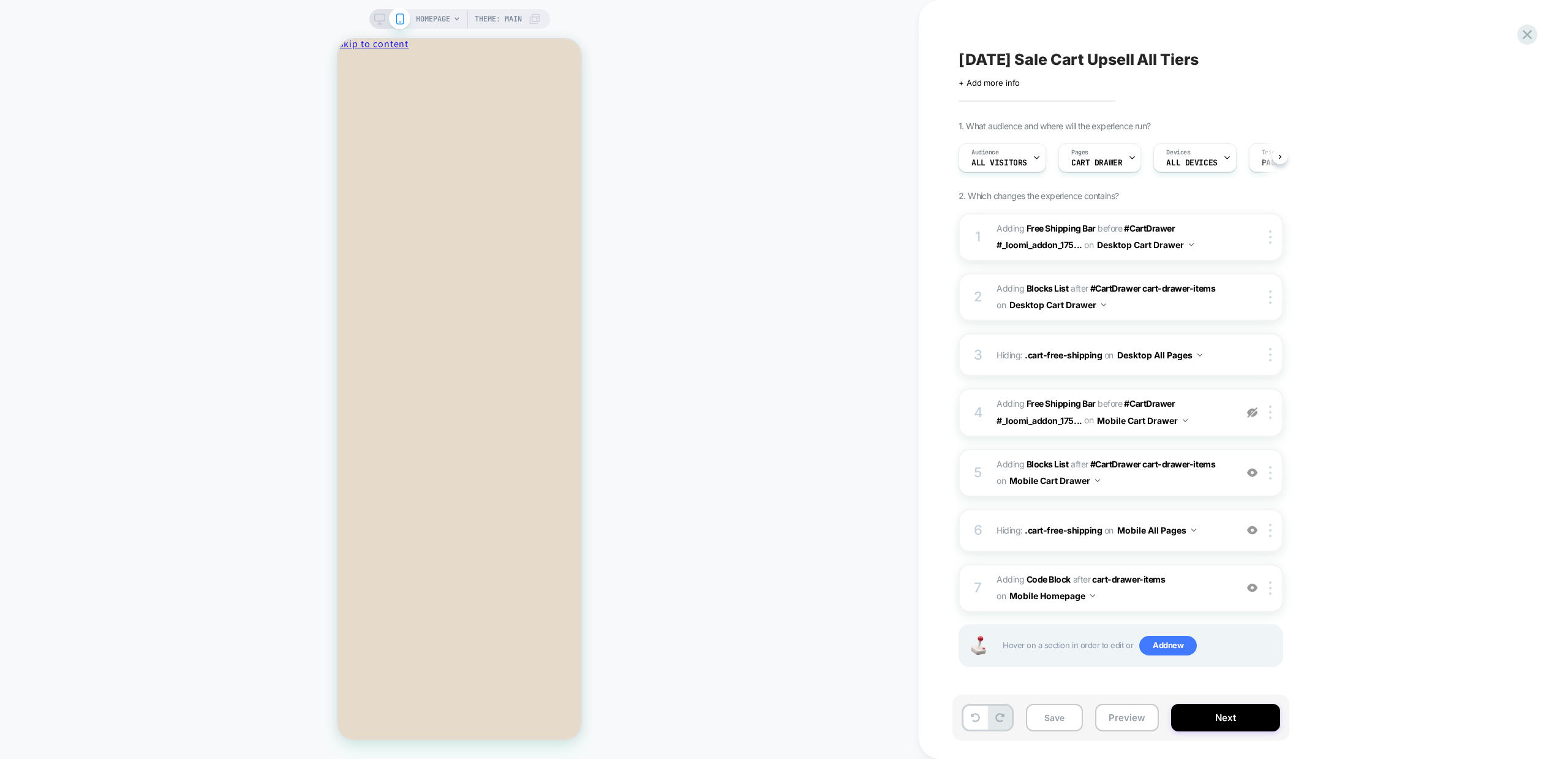
scroll to position [0, 1]
click at [1129, 723] on button "Preview" at bounding box center [1127, 717] width 64 height 28
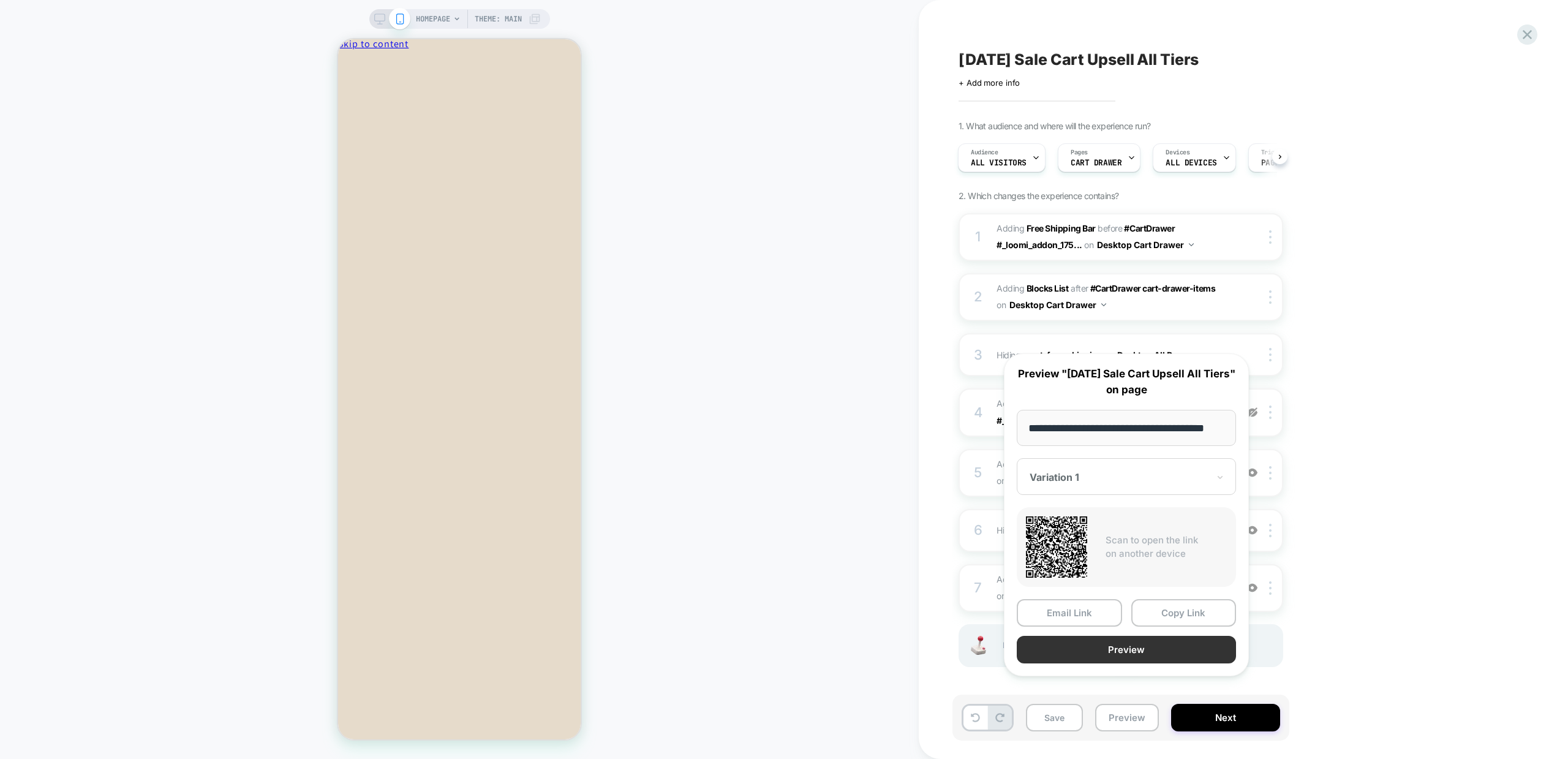
scroll to position [0, 0]
click at [1161, 663] on button "Preview" at bounding box center [1126, 649] width 219 height 28
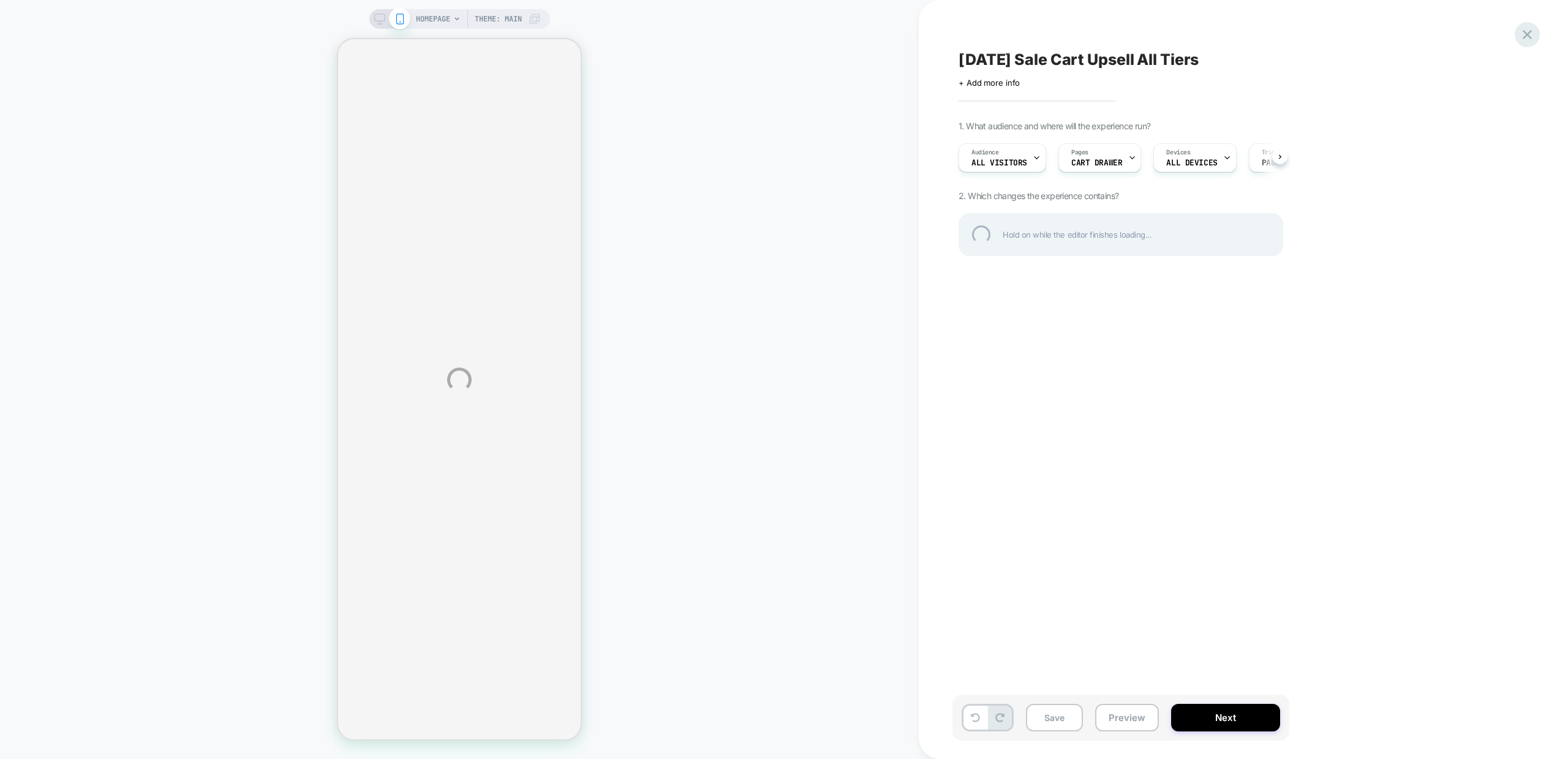
click at [1531, 30] on div at bounding box center [1528, 35] width 25 height 25
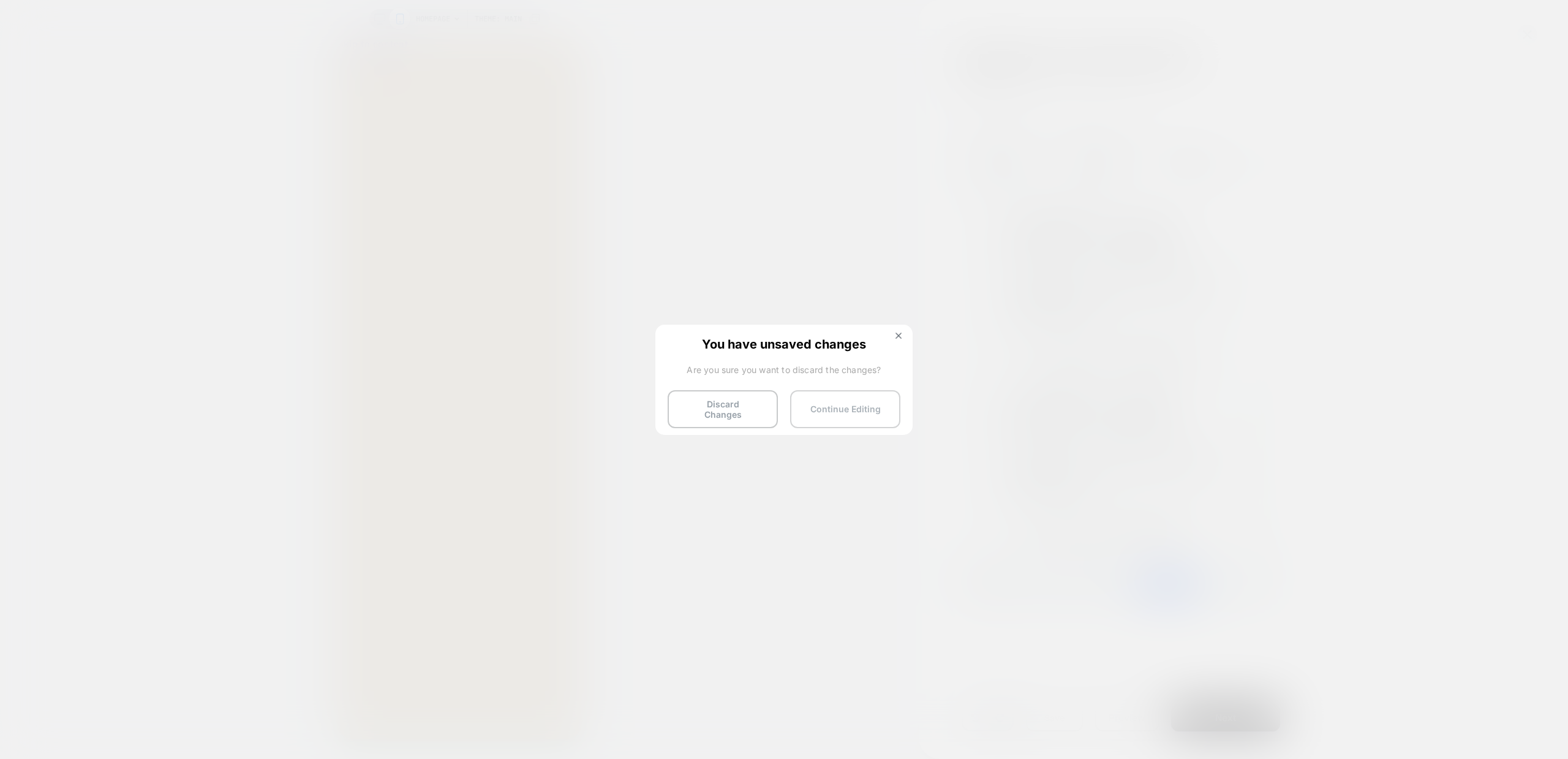
scroll to position [0, 1]
click at [748, 412] on button "Discard Changes" at bounding box center [723, 409] width 111 height 38
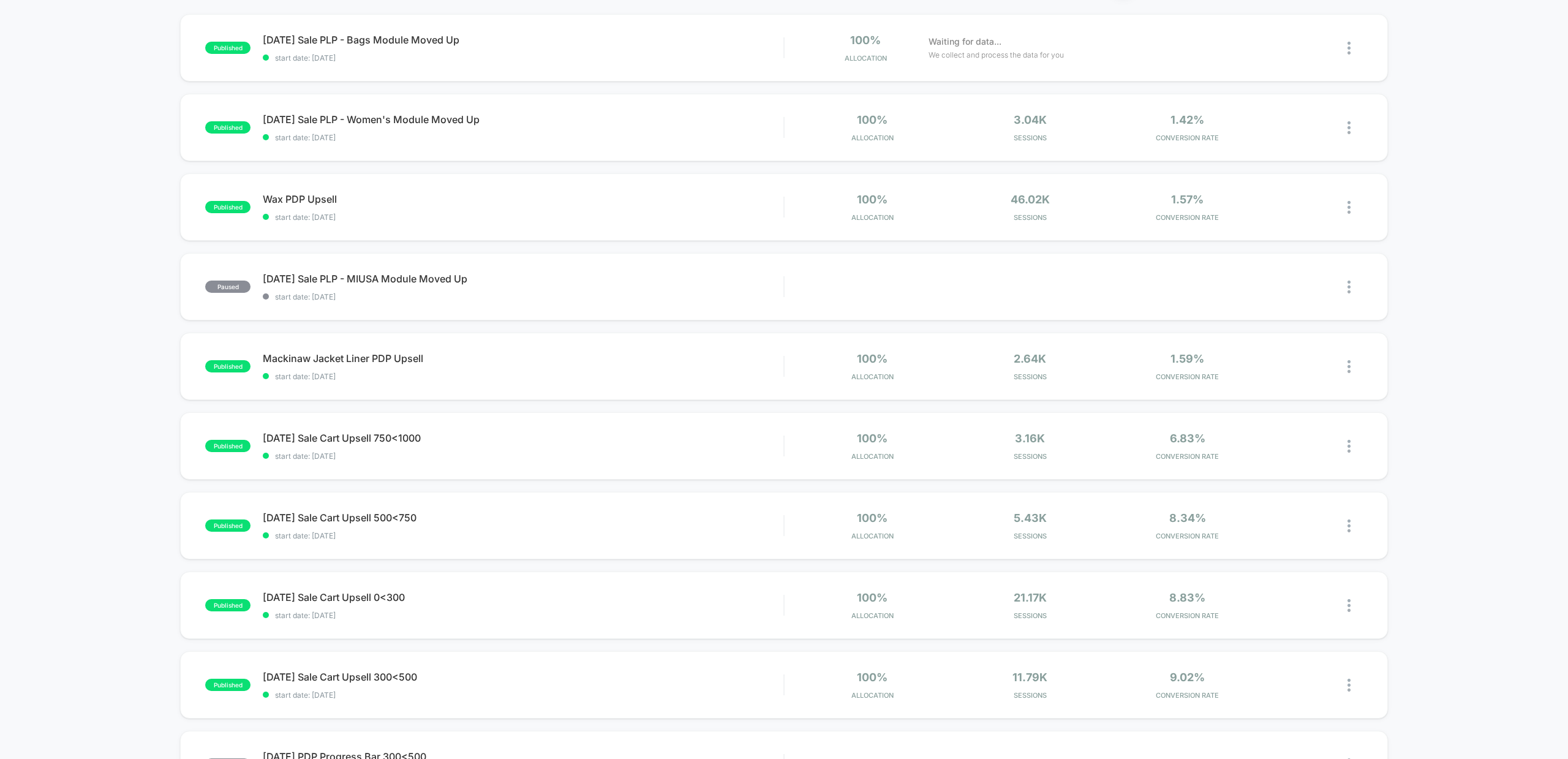
scroll to position [123, 0]
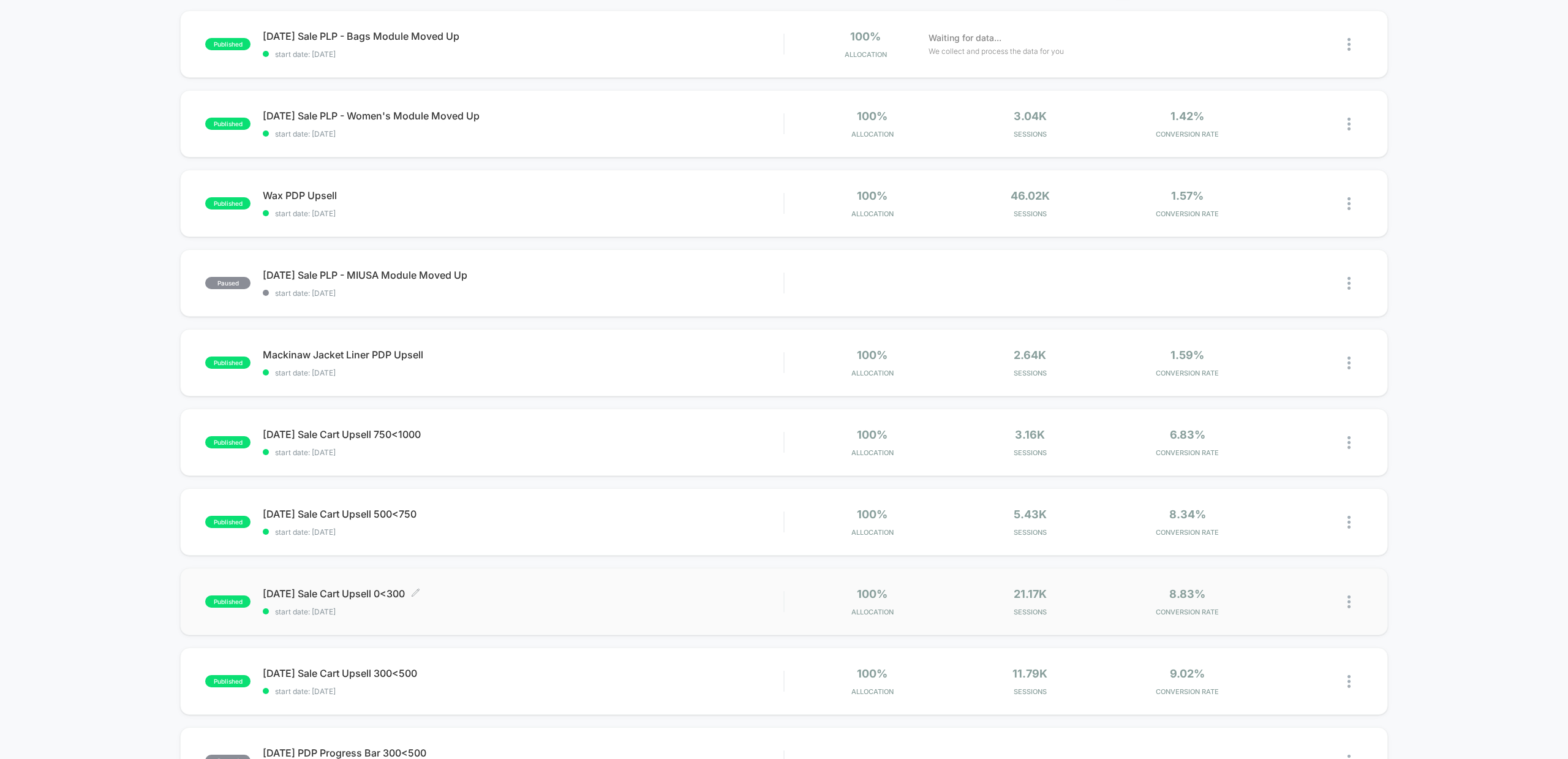
click at [352, 594] on span "[DATE] Sale Cart Upsell 0<300 Click to edit experience details" at bounding box center [523, 593] width 521 height 12
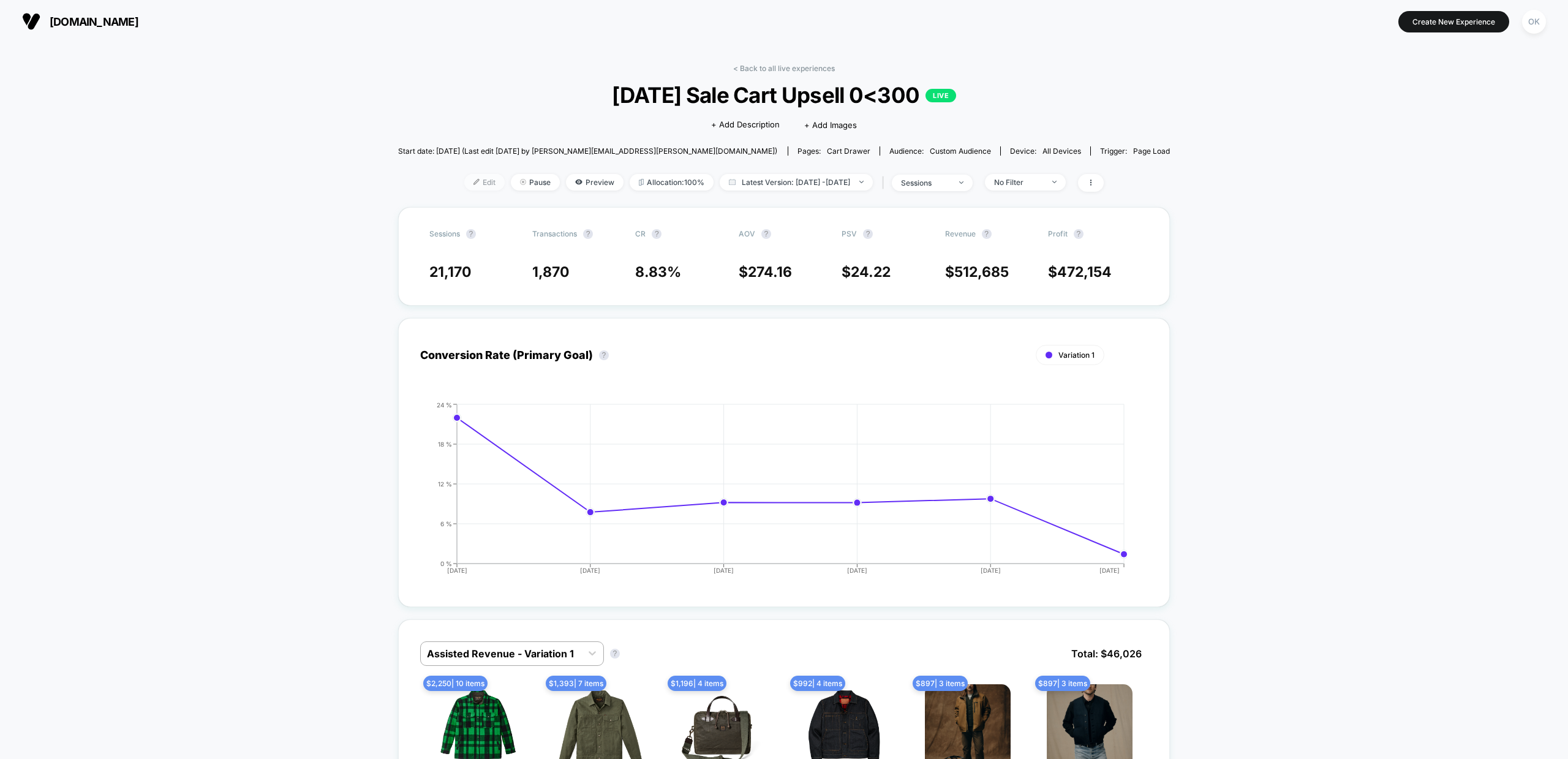
click at [469, 184] on span "Edit" at bounding box center [484, 182] width 40 height 16
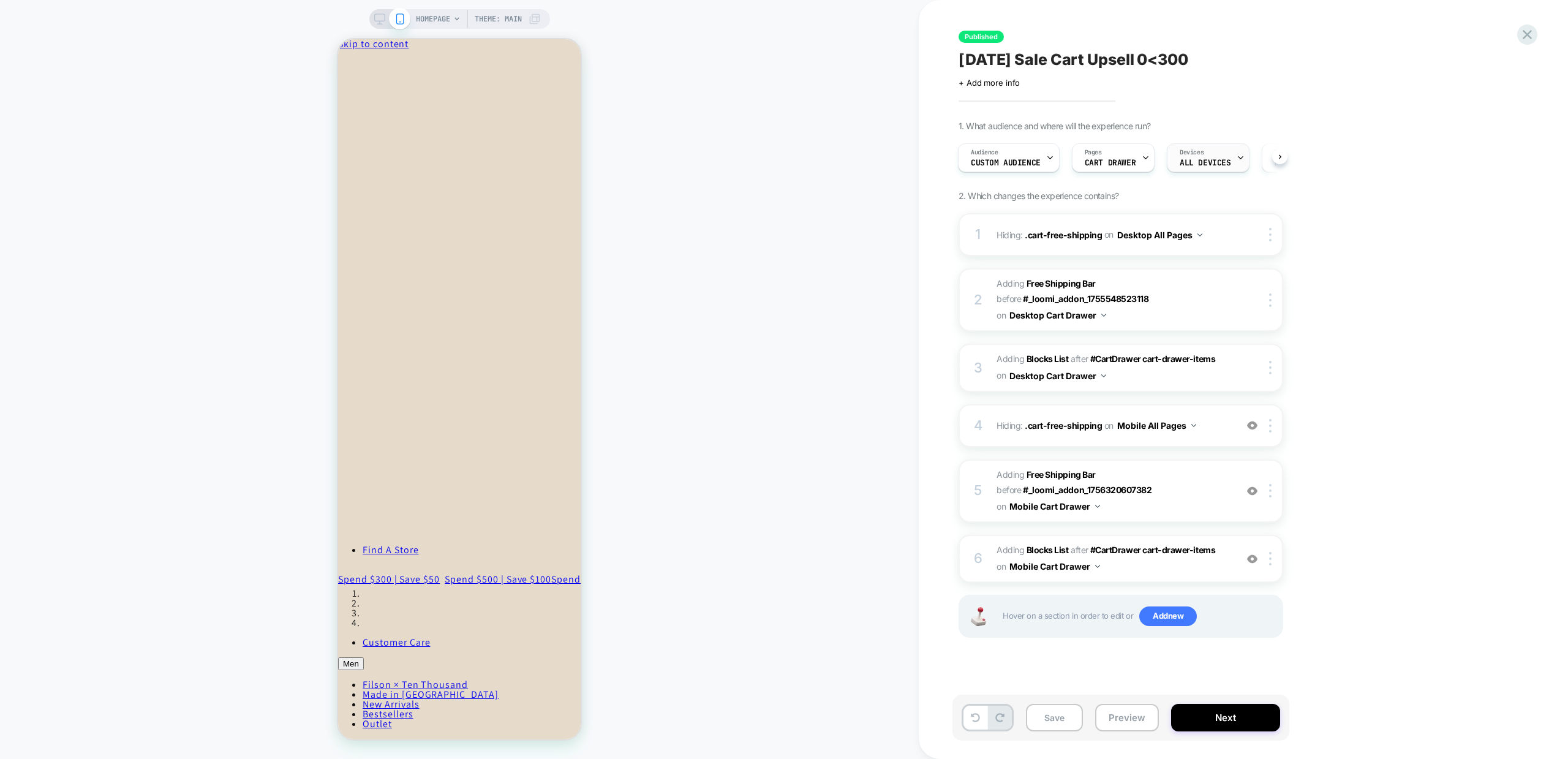
scroll to position [0, 97]
click at [1155, 509] on span "#_loomi_addon_1756320603313 Adding Free Shipping Bar BEFORE #_loomi_addon_17563…" at bounding box center [1114, 491] width 233 height 49
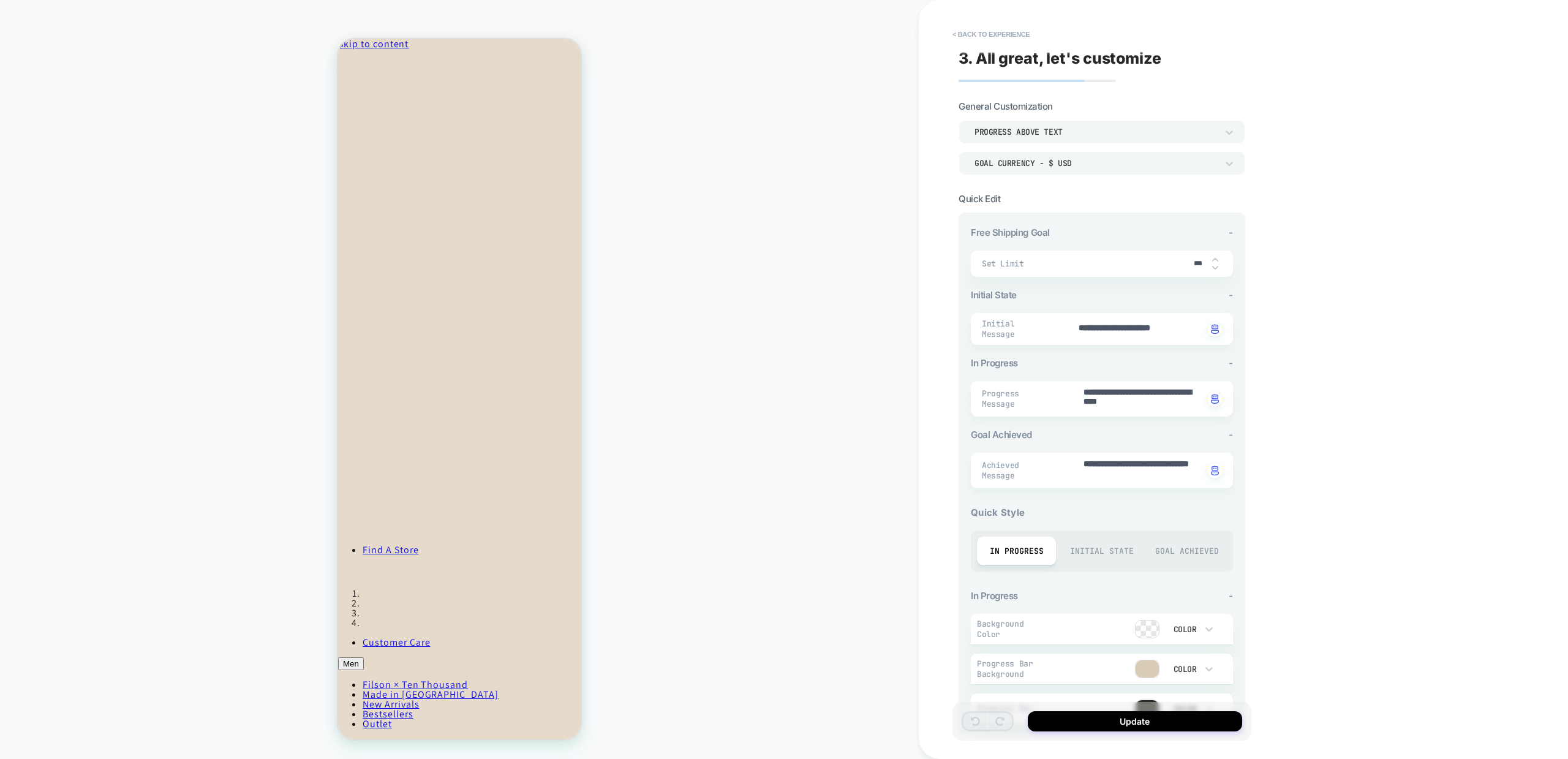
type textarea "*"
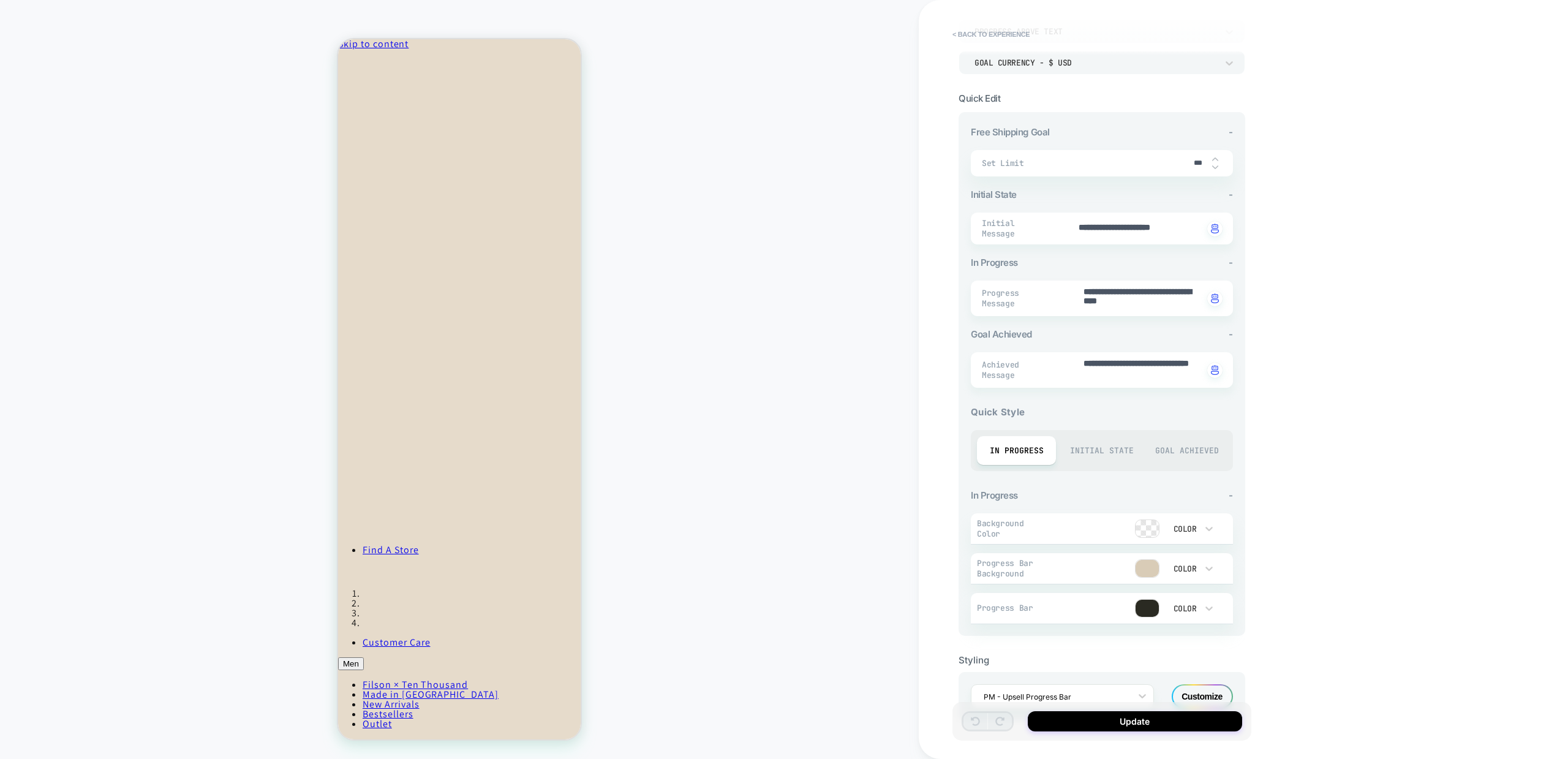
scroll to position [0, 0]
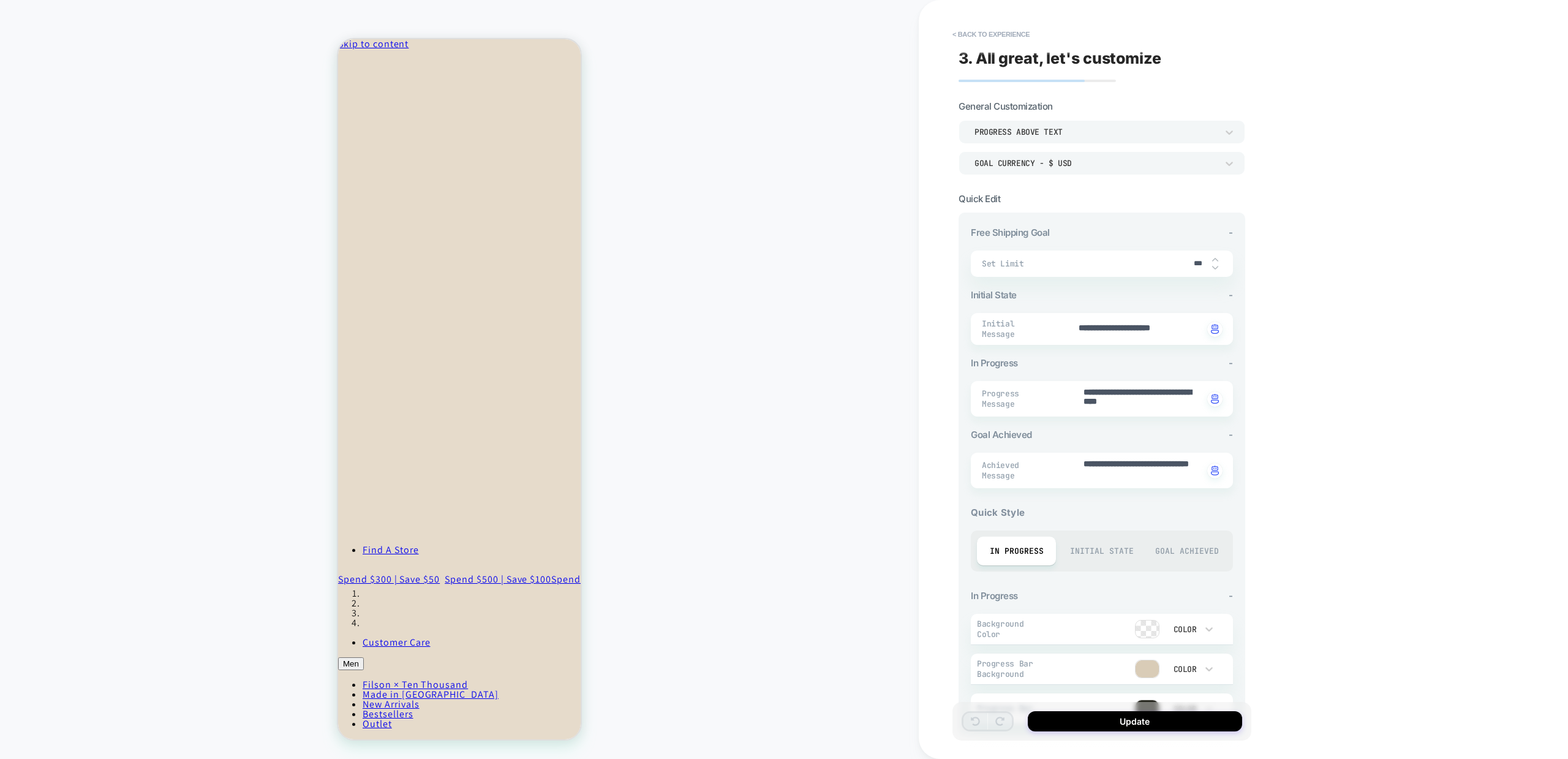
click at [1020, 265] on span "Set Limit" at bounding box center [1084, 264] width 203 height 10
click at [1197, 264] on input "***" at bounding box center [1198, 264] width 28 height 9
click at [994, 265] on span "Set Limit" at bounding box center [1084, 264] width 203 height 10
click at [1052, 134] on div "Progress above Text" at bounding box center [1096, 132] width 243 height 10
click at [1052, 134] on div at bounding box center [784, 380] width 1568 height 759
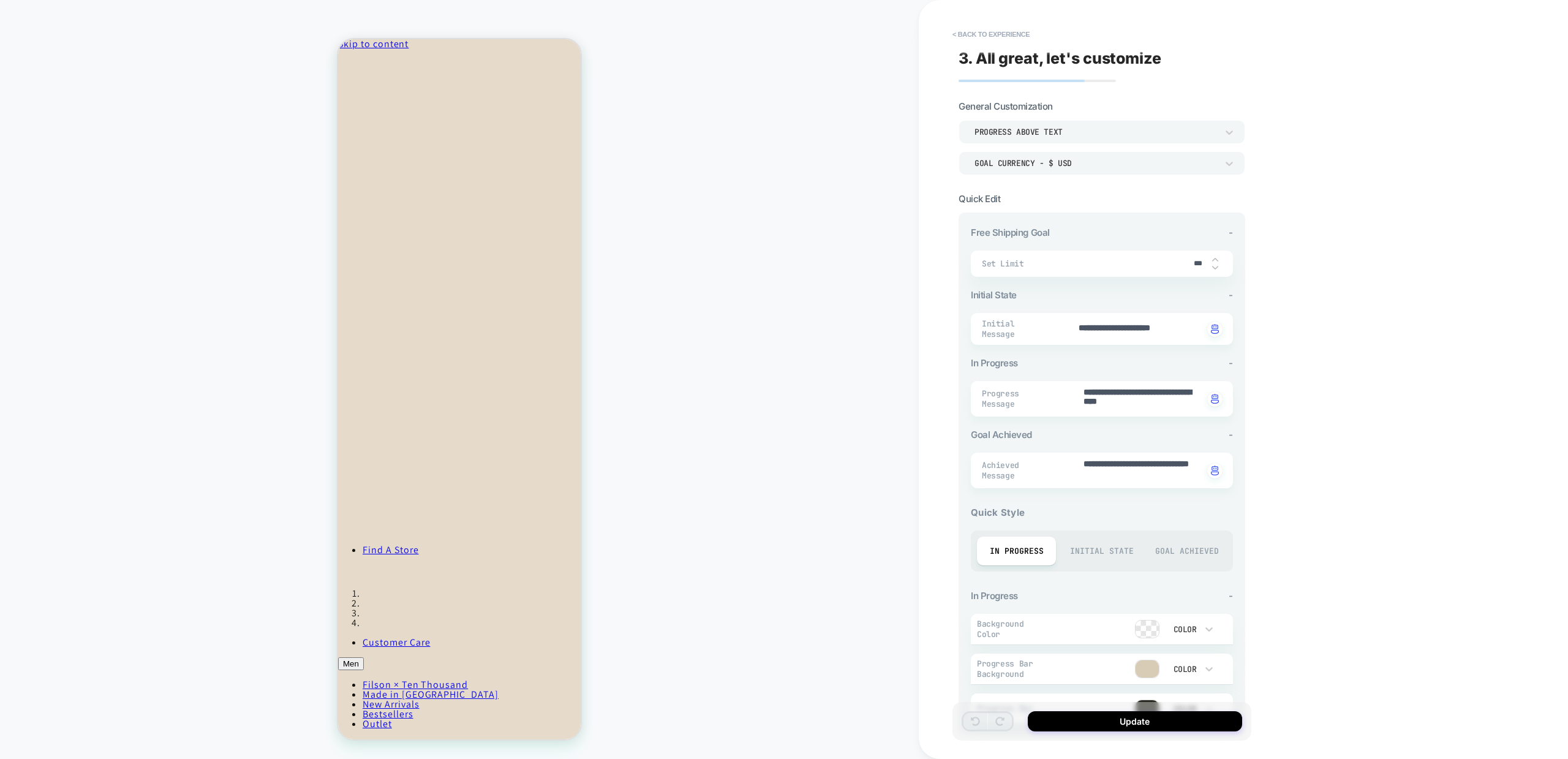
click at [1030, 157] on div "Goal Currency - $ USD" at bounding box center [1096, 163] width 255 height 13
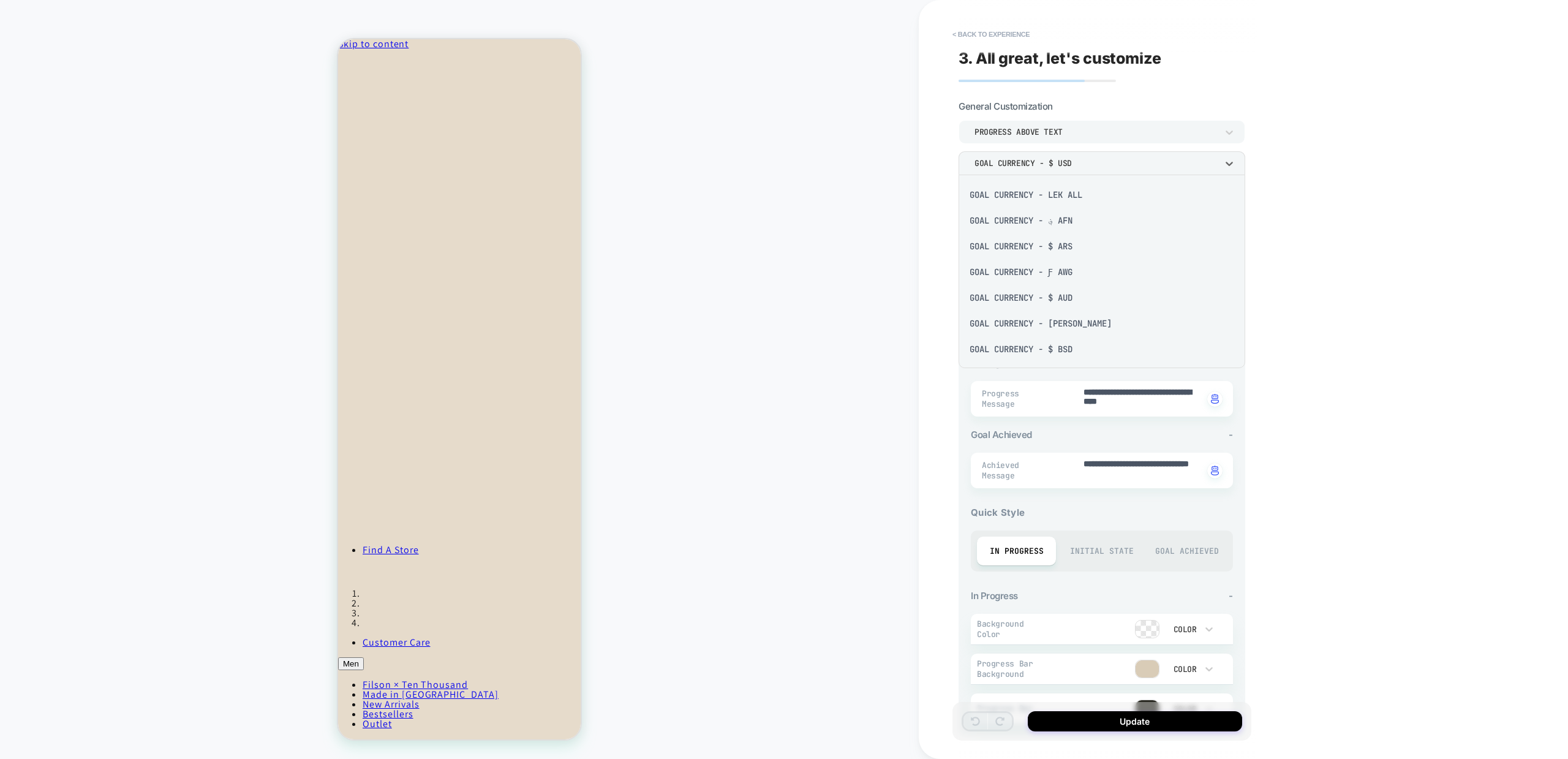
click at [1030, 155] on div at bounding box center [784, 380] width 1568 height 759
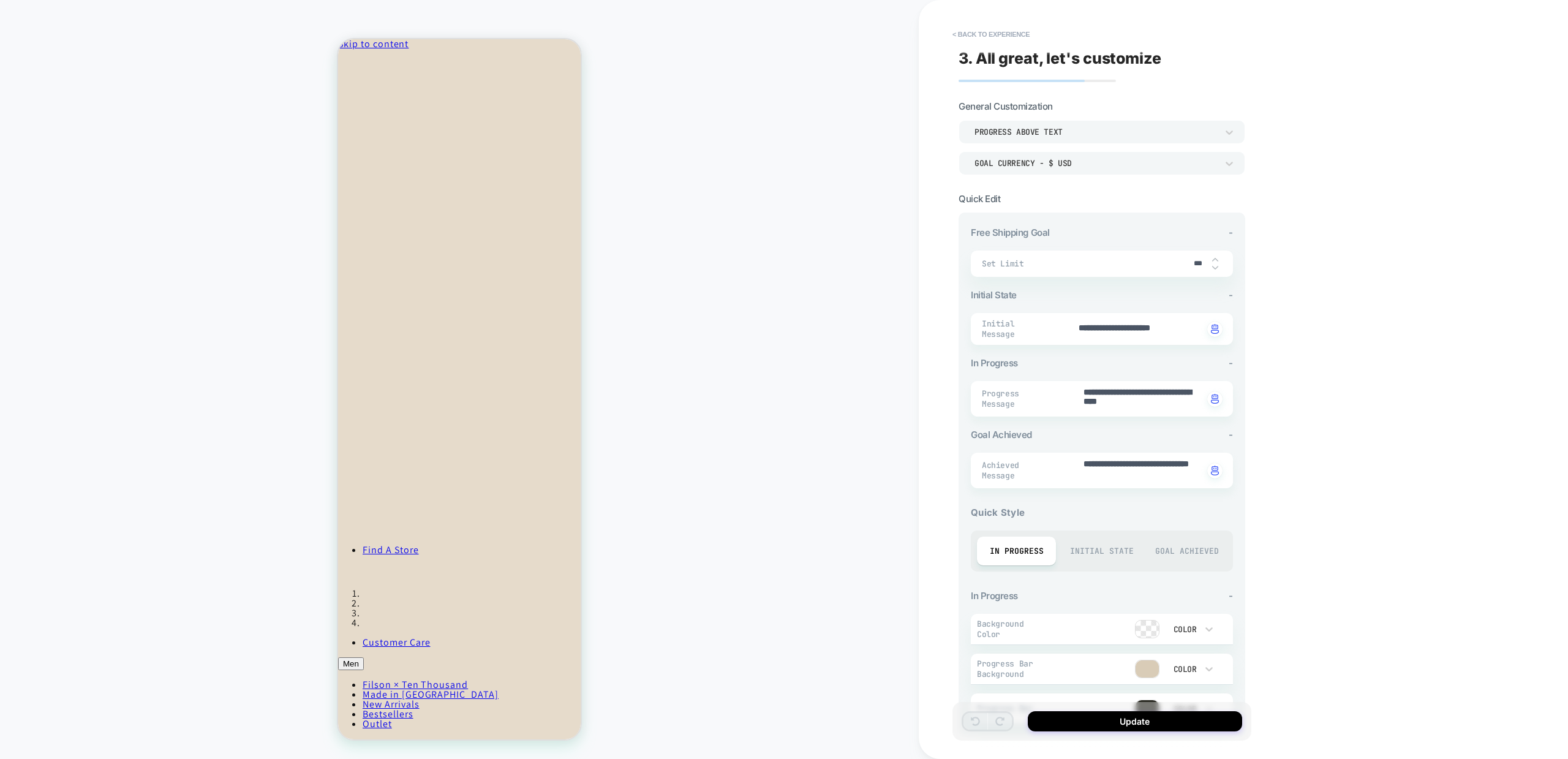
click at [1304, 154] on div "**********" at bounding box center [1188, 380] width 539 height 759
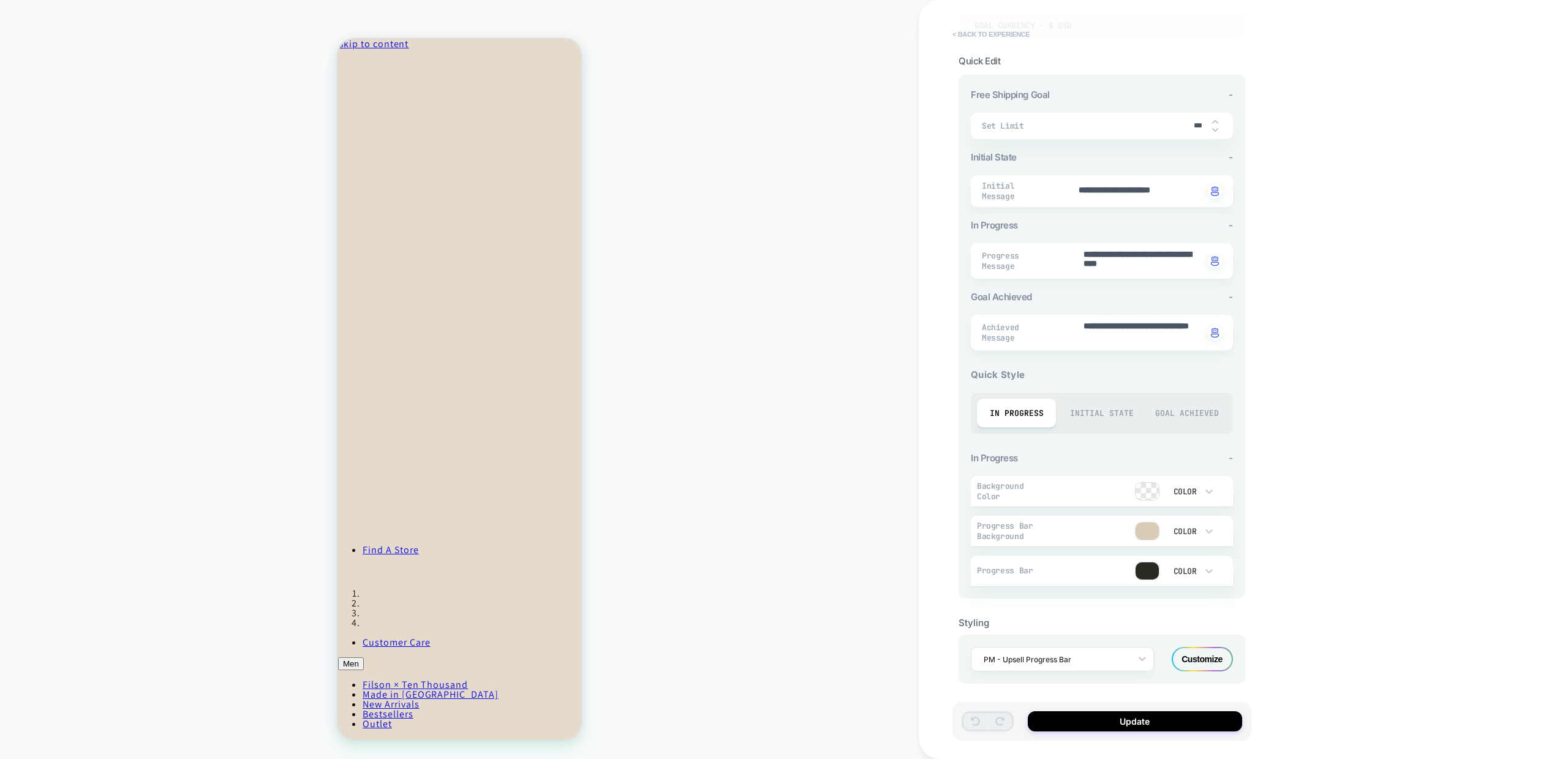
click at [952, 30] on button "< Back to experience" at bounding box center [991, 34] width 90 height 19
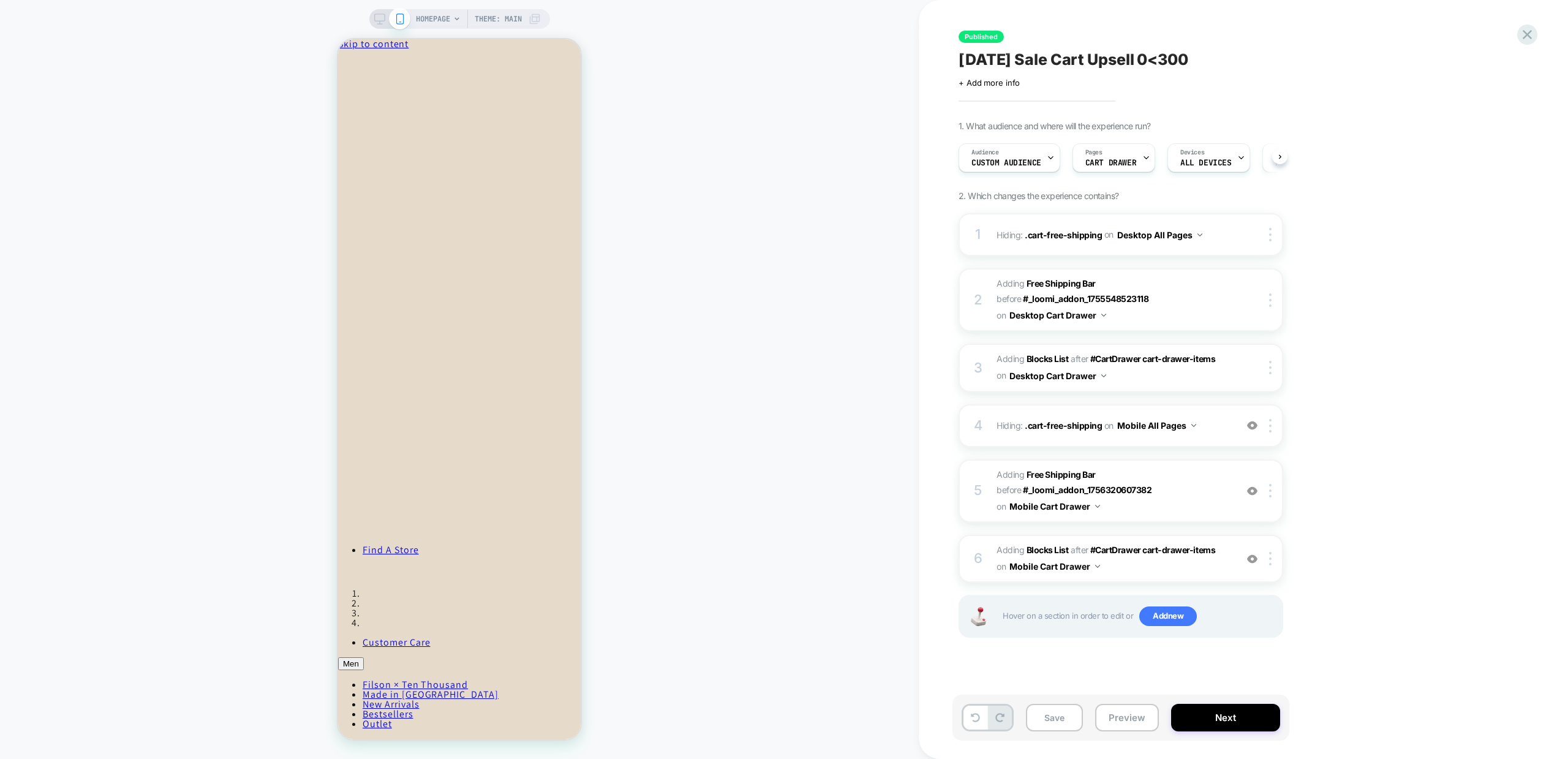
scroll to position [0, 1]
click at [1254, 427] on img at bounding box center [1253, 425] width 10 height 10
click at [1253, 557] on img at bounding box center [1253, 559] width 10 height 10
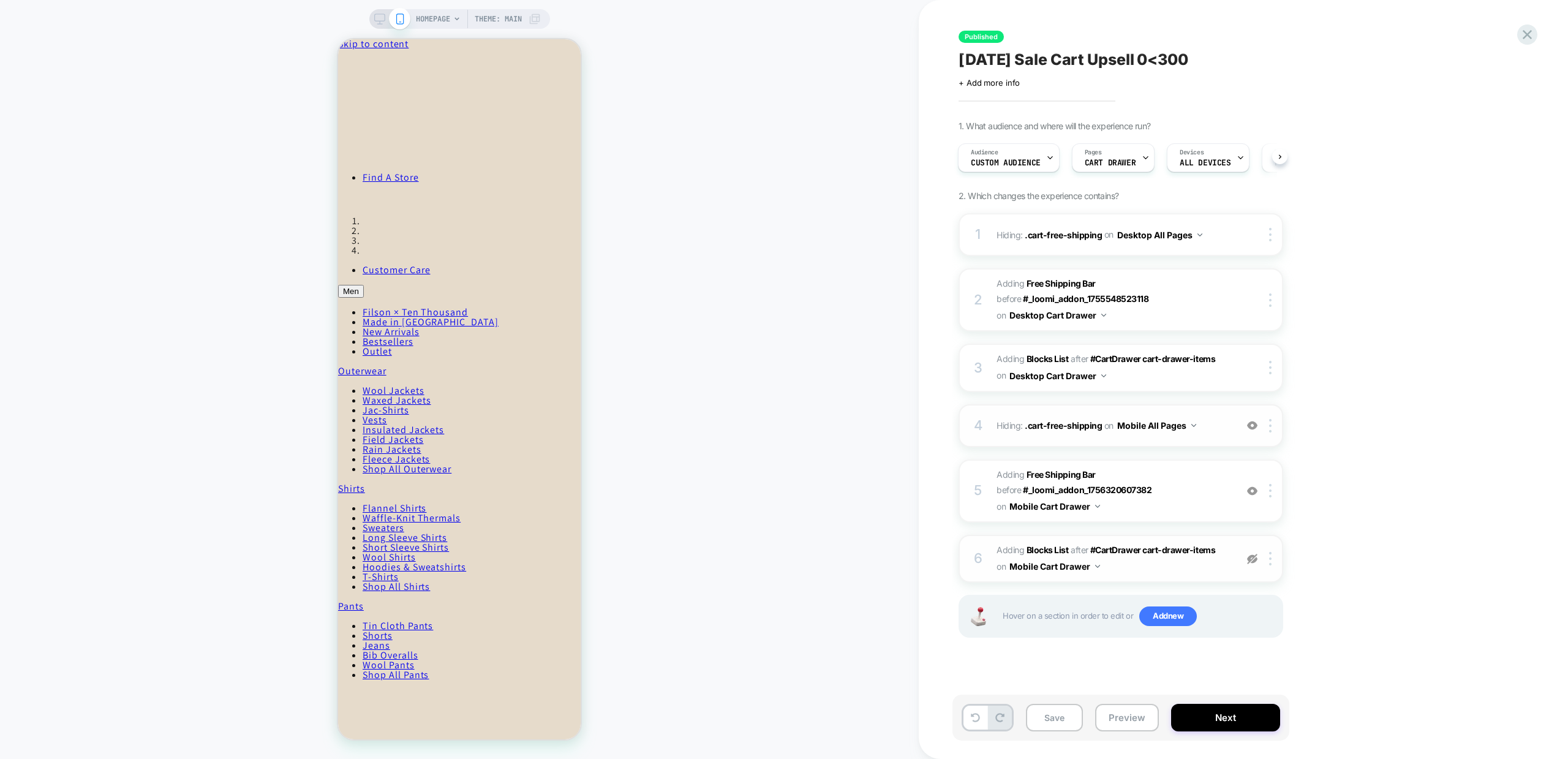
click at [1253, 557] on img at bounding box center [1253, 559] width 10 height 10
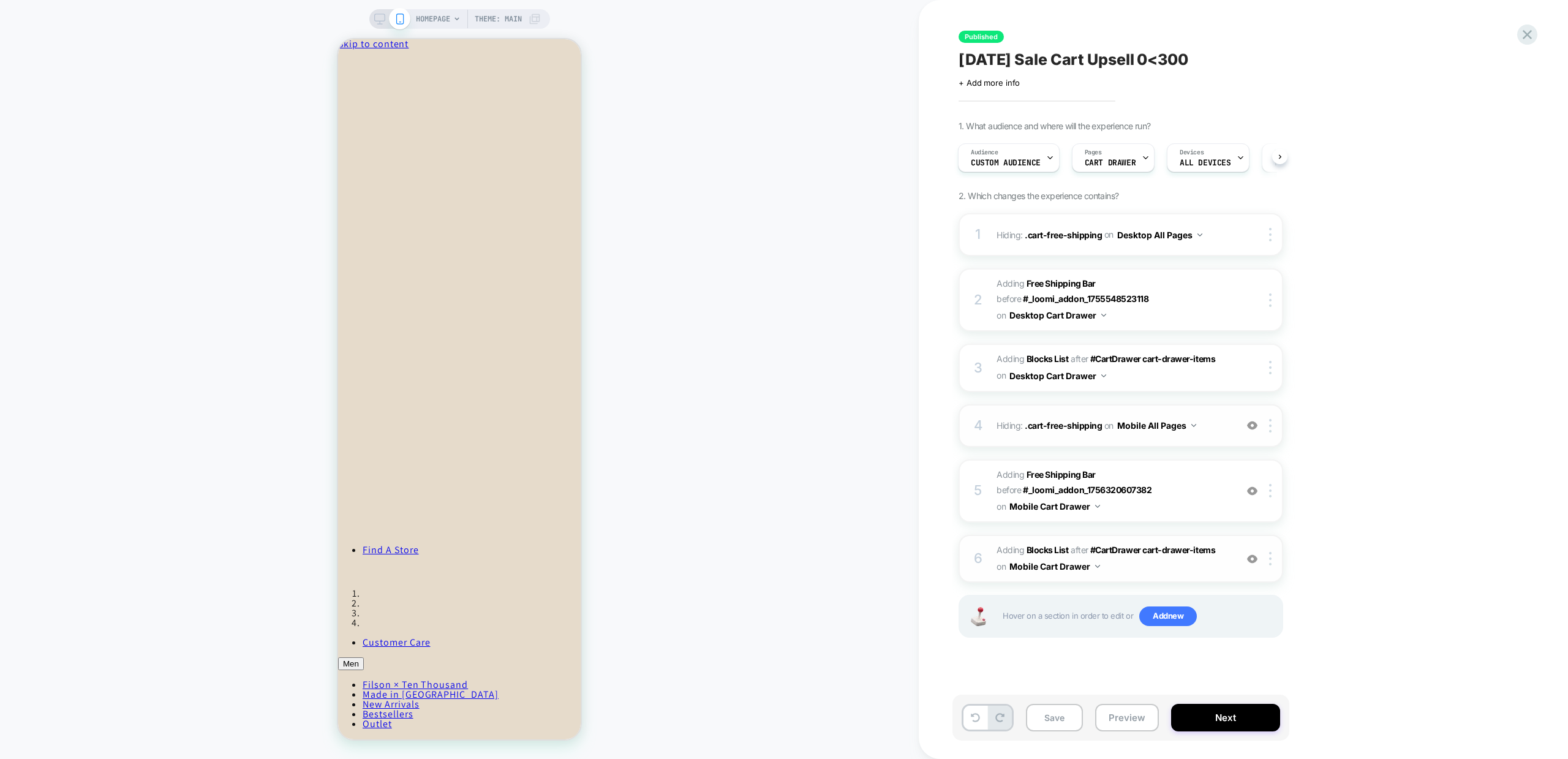
click at [1156, 569] on span "#_loomi_addon_1756320607382 Adding Blocks List AFTER #CartDrawer cart-drawer-it…" at bounding box center [1114, 558] width 233 height 33
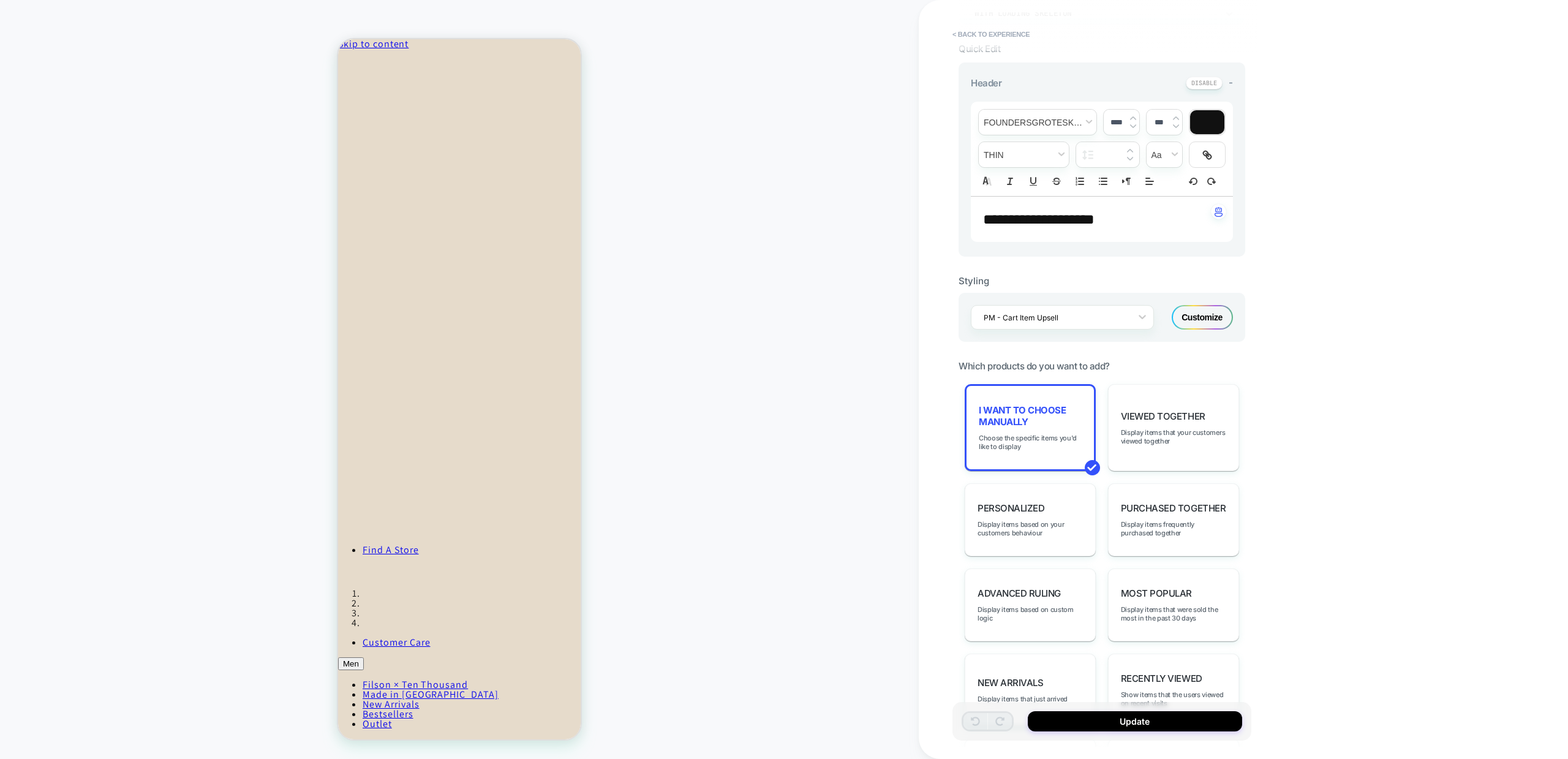
scroll to position [307, 0]
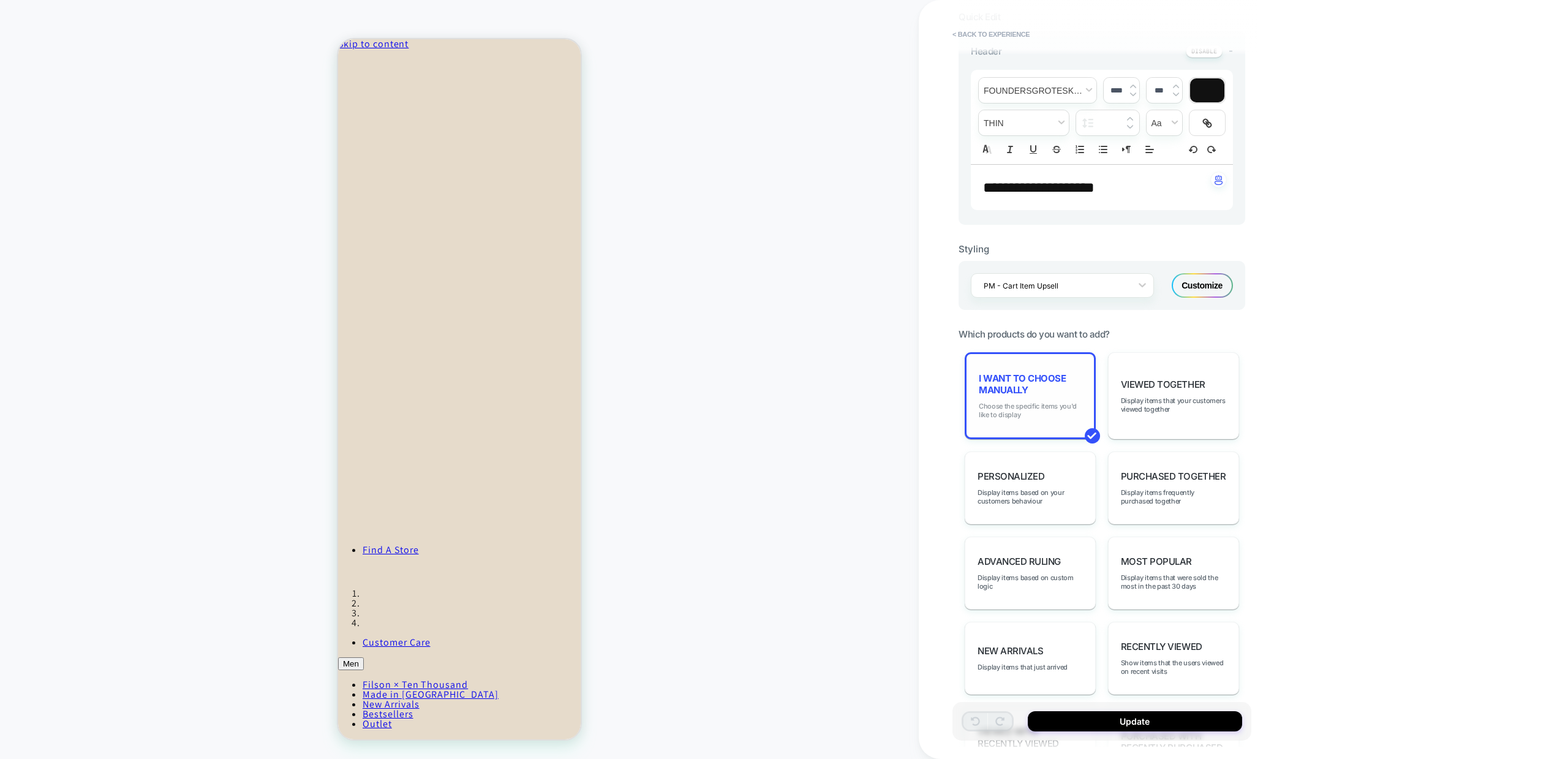
click at [1038, 405] on span "Choose the specific items you'd like to display" at bounding box center [1031, 410] width 103 height 17
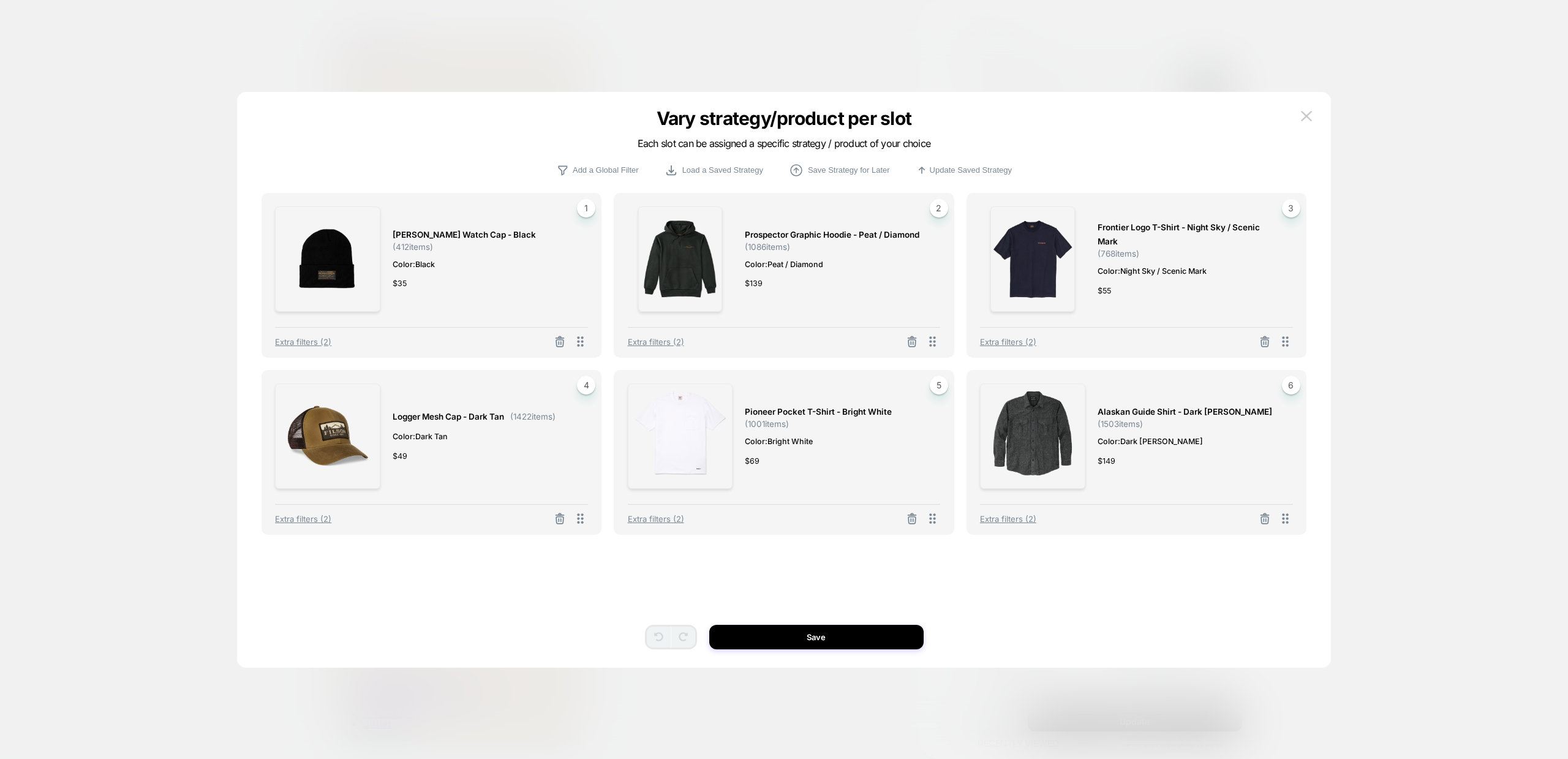
click at [425, 242] on span "[PERSON_NAME] Watch Cap - Black" at bounding box center [464, 235] width 143 height 14
copy span "[PERSON_NAME] Watch Cap - Black"
click at [814, 230] on span "Prospector Graphic Hoodie - Peat / Diamond" at bounding box center [833, 235] width 175 height 14
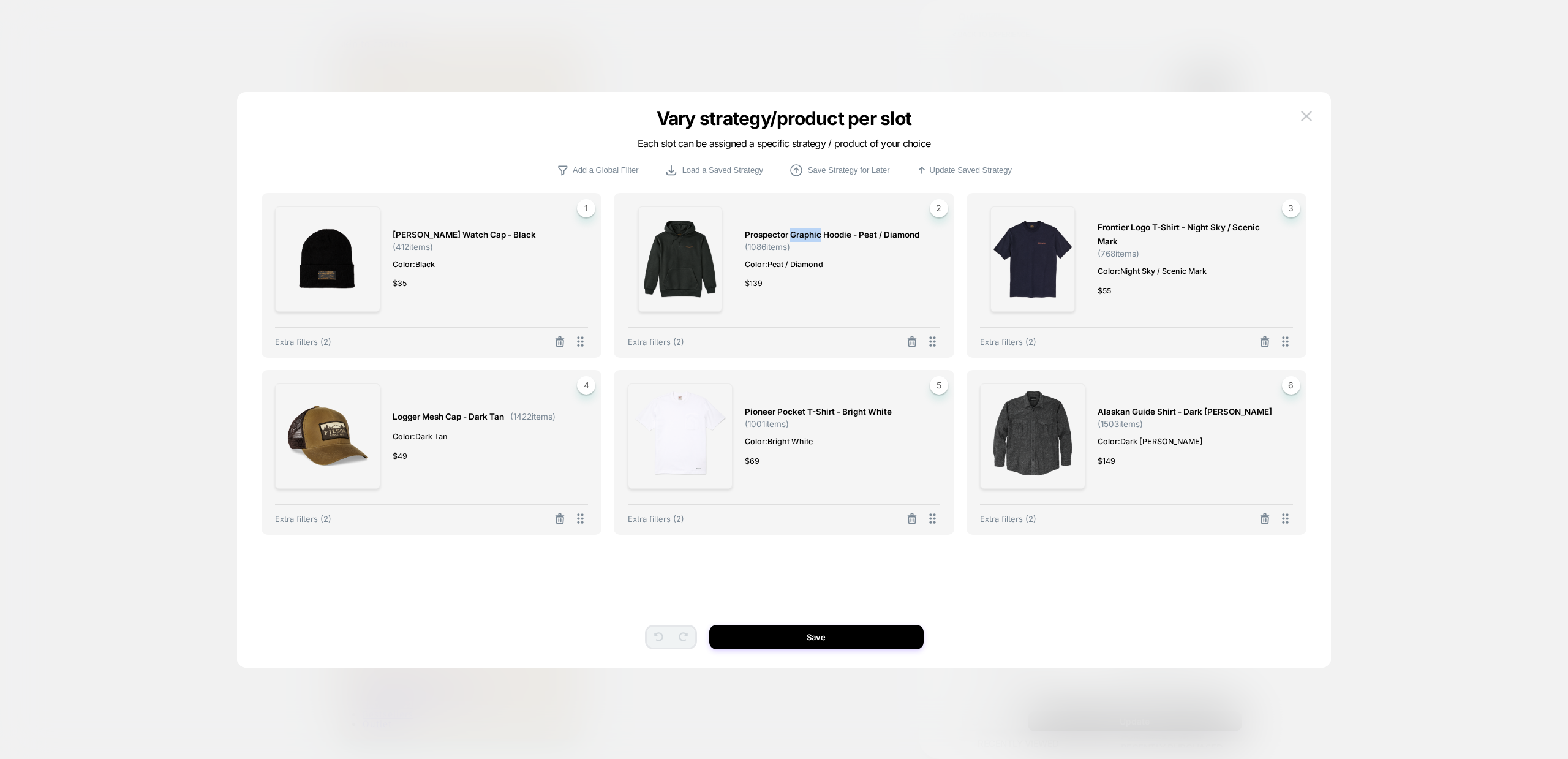
click at [814, 230] on span "Prospector Graphic Hoodie - Peat / Diamond" at bounding box center [833, 235] width 175 height 14
copy span "Prospector Graphic Hoodie - Peat / Diamond"
click at [1135, 232] on span "Frontier Logo T-shirt - Night Sky / Scenic Mark" at bounding box center [1189, 235] width 183 height 28
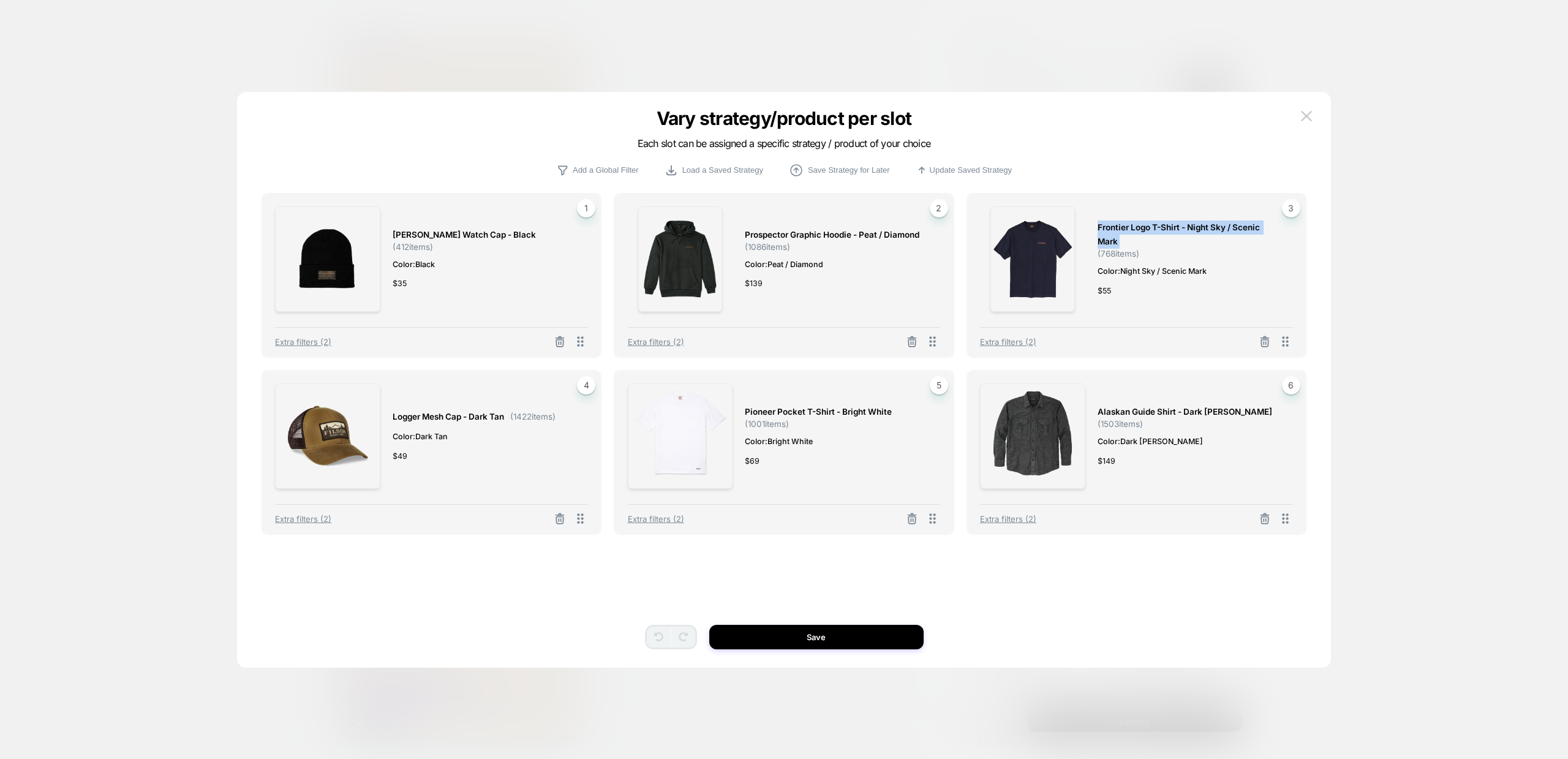
click at [1135, 232] on span "Frontier Logo T-shirt - Night Sky / Scenic Mark" at bounding box center [1189, 235] width 183 height 28
copy span "Frontier Logo T-shirt - Night Sky / Scenic Mark"
click at [420, 418] on span "Logger Mesh Cap - Dark Tan" at bounding box center [448, 416] width 111 height 14
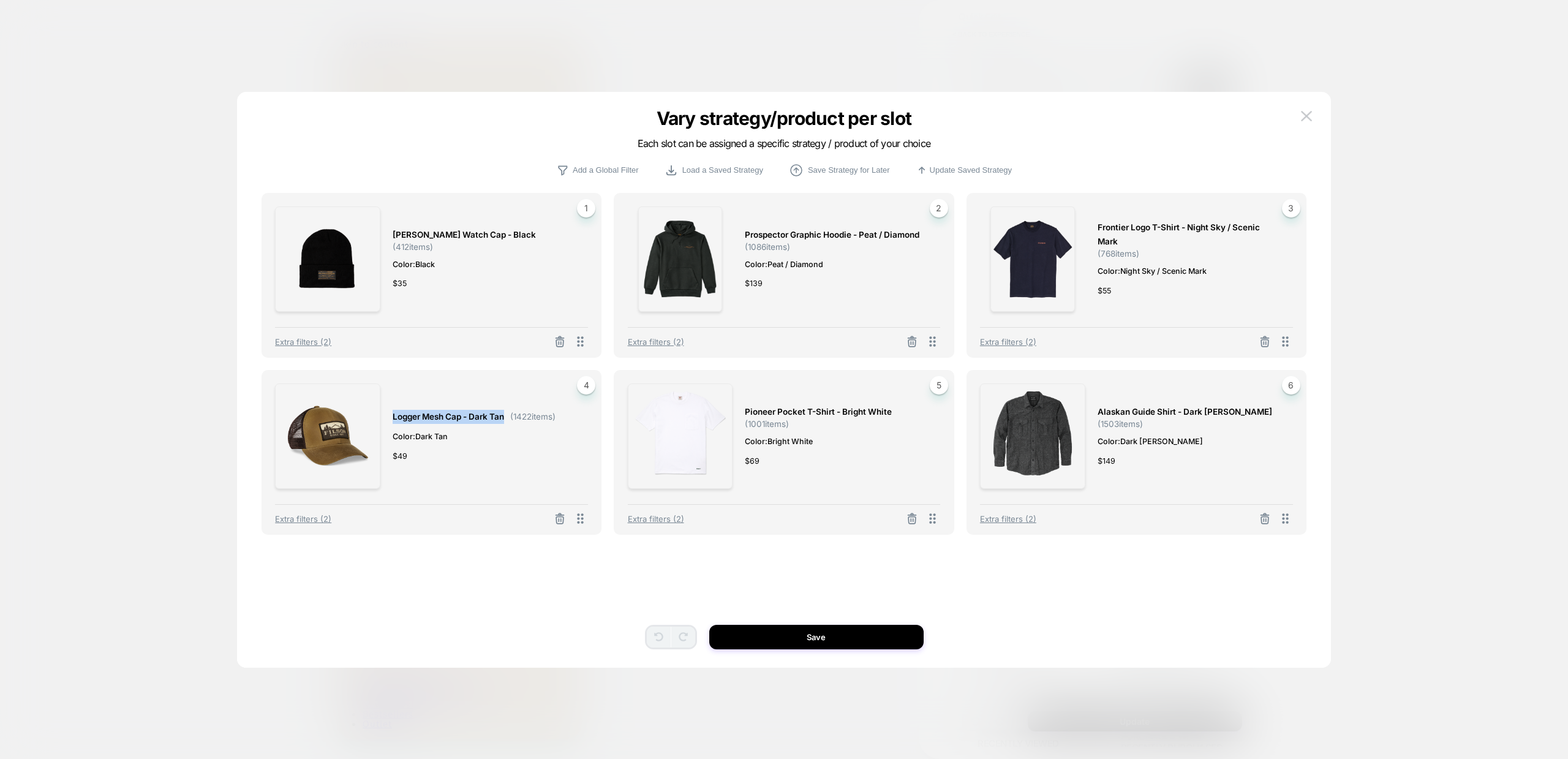
copy span "Logger Mesh Cap - Dark Tan"
click at [810, 415] on span "Pioneer Pocket T-shirt - Bright White" at bounding box center [818, 412] width 147 height 14
copy span "Pioneer Pocket T-shirt - Bright White"
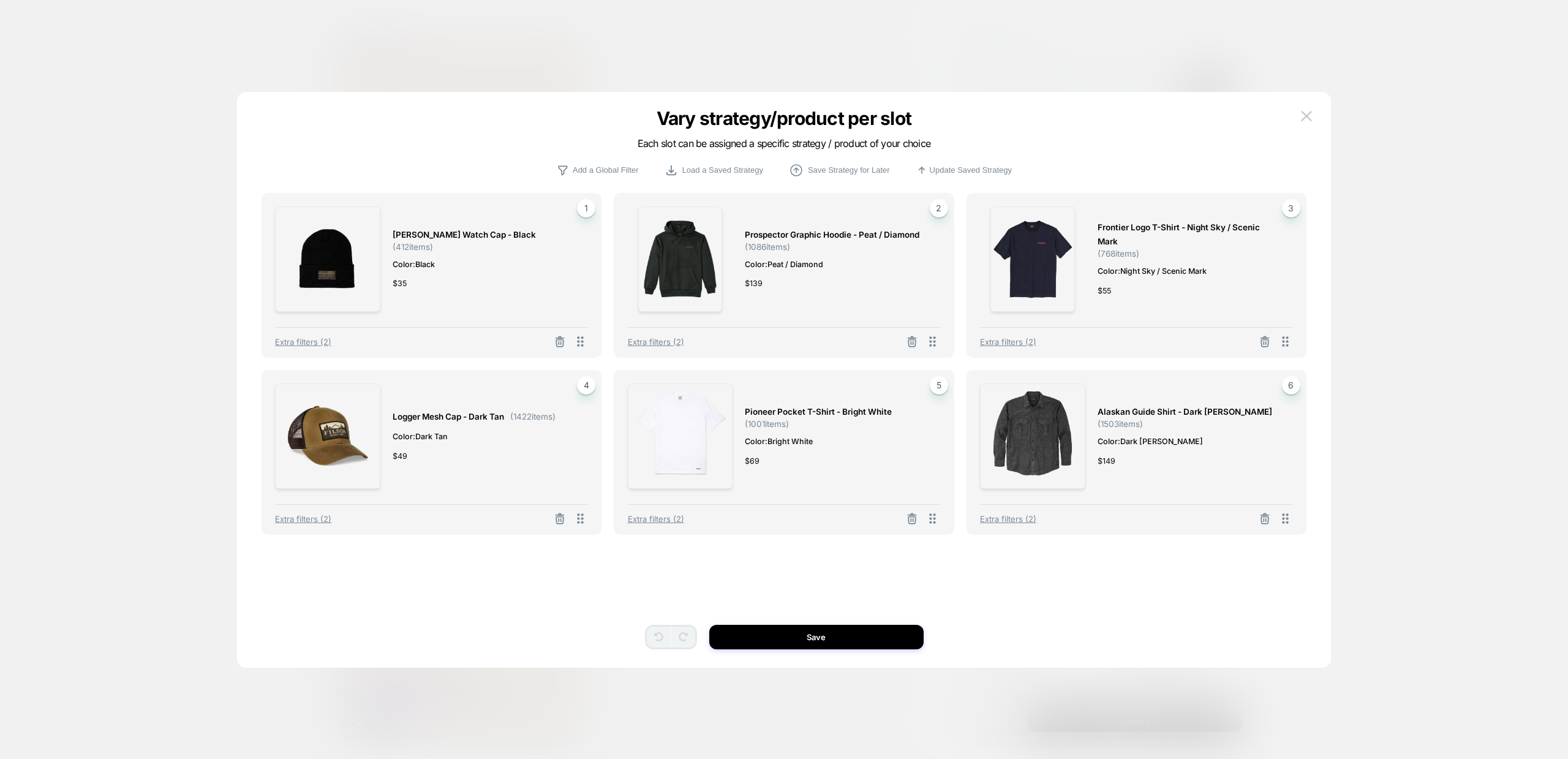
click at [1173, 410] on span "Alaskan Guide Shirt - Dark [PERSON_NAME]" at bounding box center [1185, 412] width 175 height 14
copy span "Alaskan Guide Shirt - Dark [PERSON_NAME]"
click at [1296, 114] on div "Vary strategy/product per slot Each slot can be assigned a specific strategy / …" at bounding box center [784, 385] width 1094 height 563
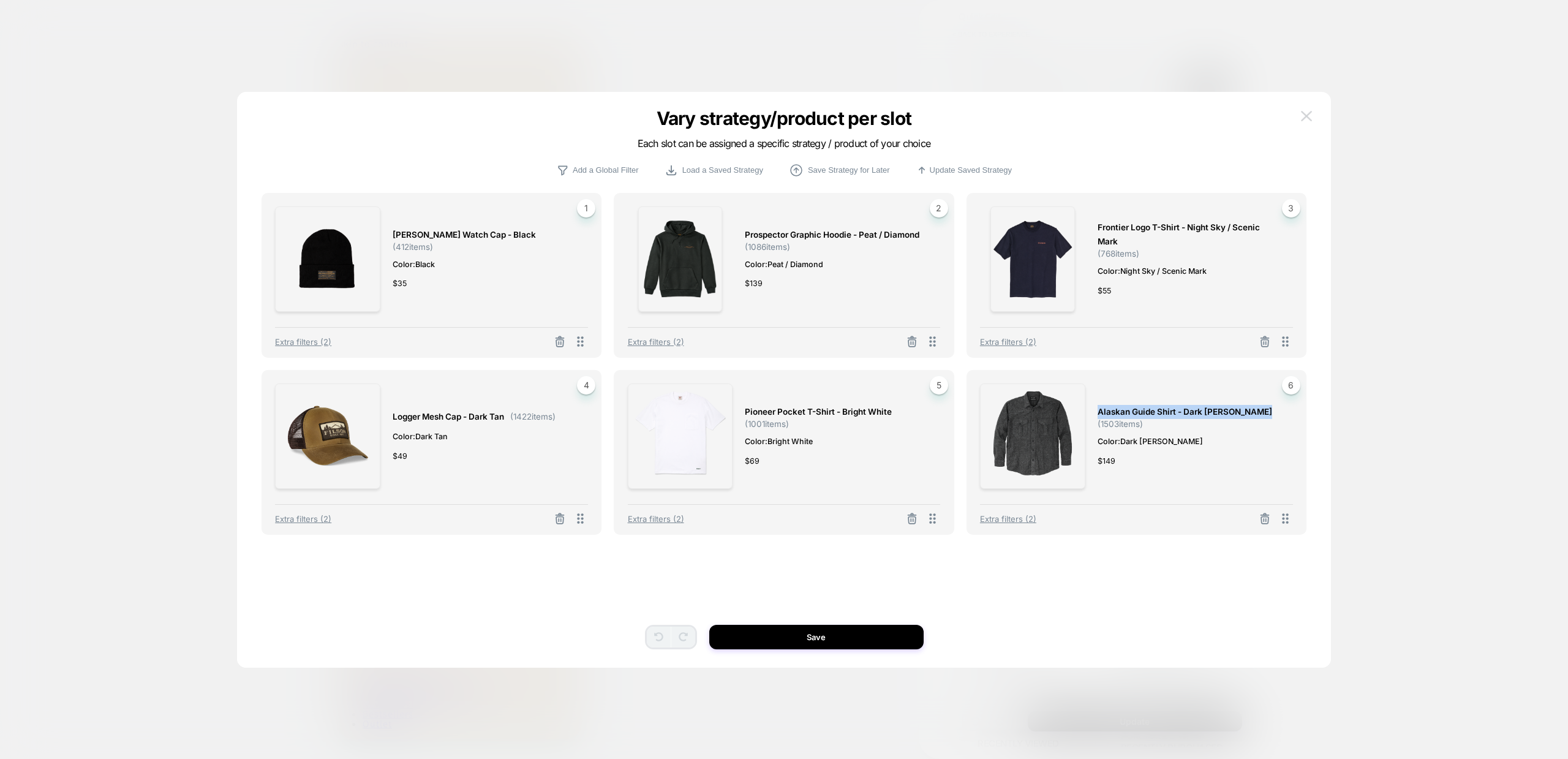
click at [1304, 116] on img at bounding box center [1306, 116] width 11 height 10
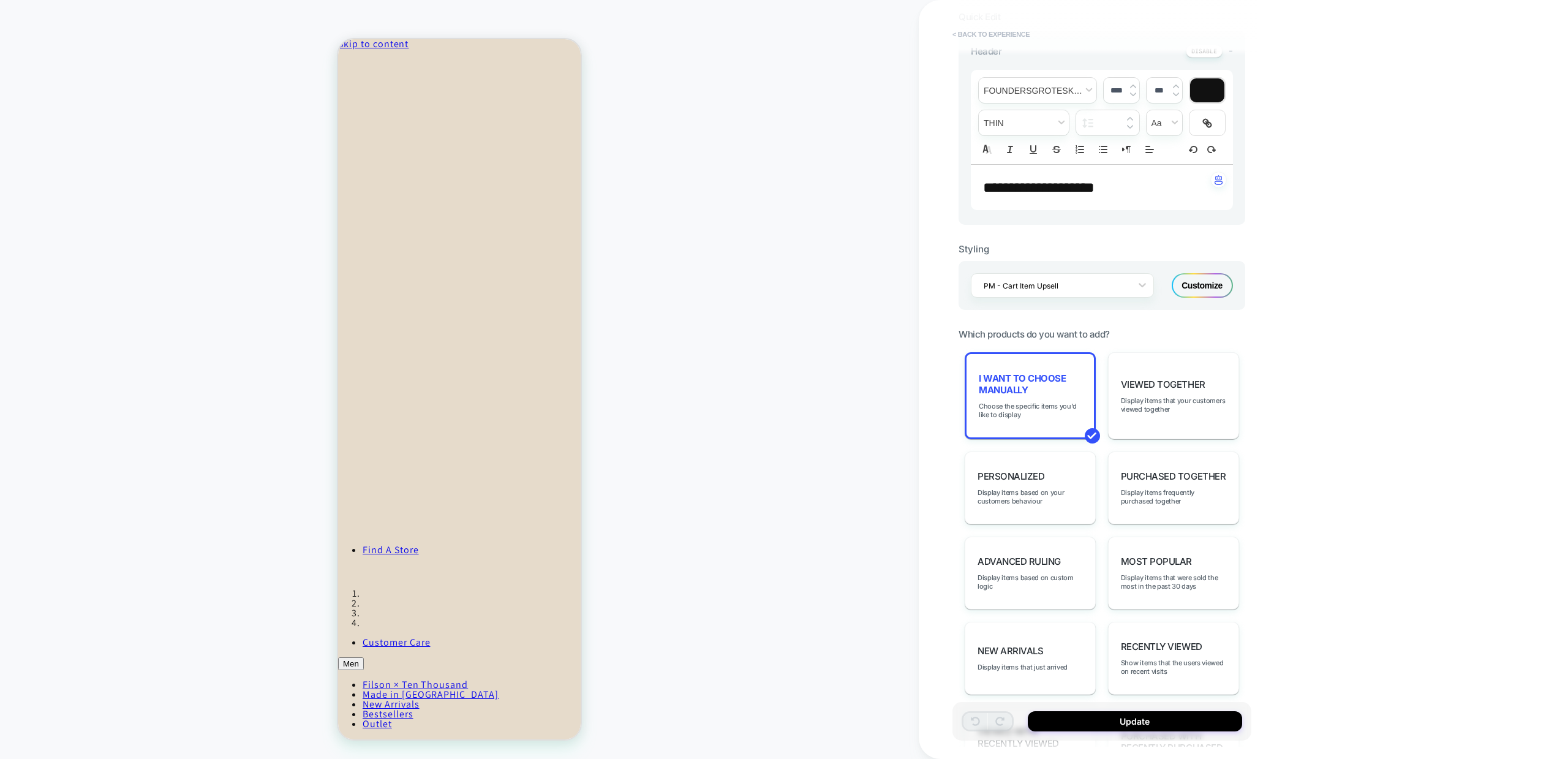
click at [975, 37] on button "< Back to experience" at bounding box center [991, 34] width 90 height 19
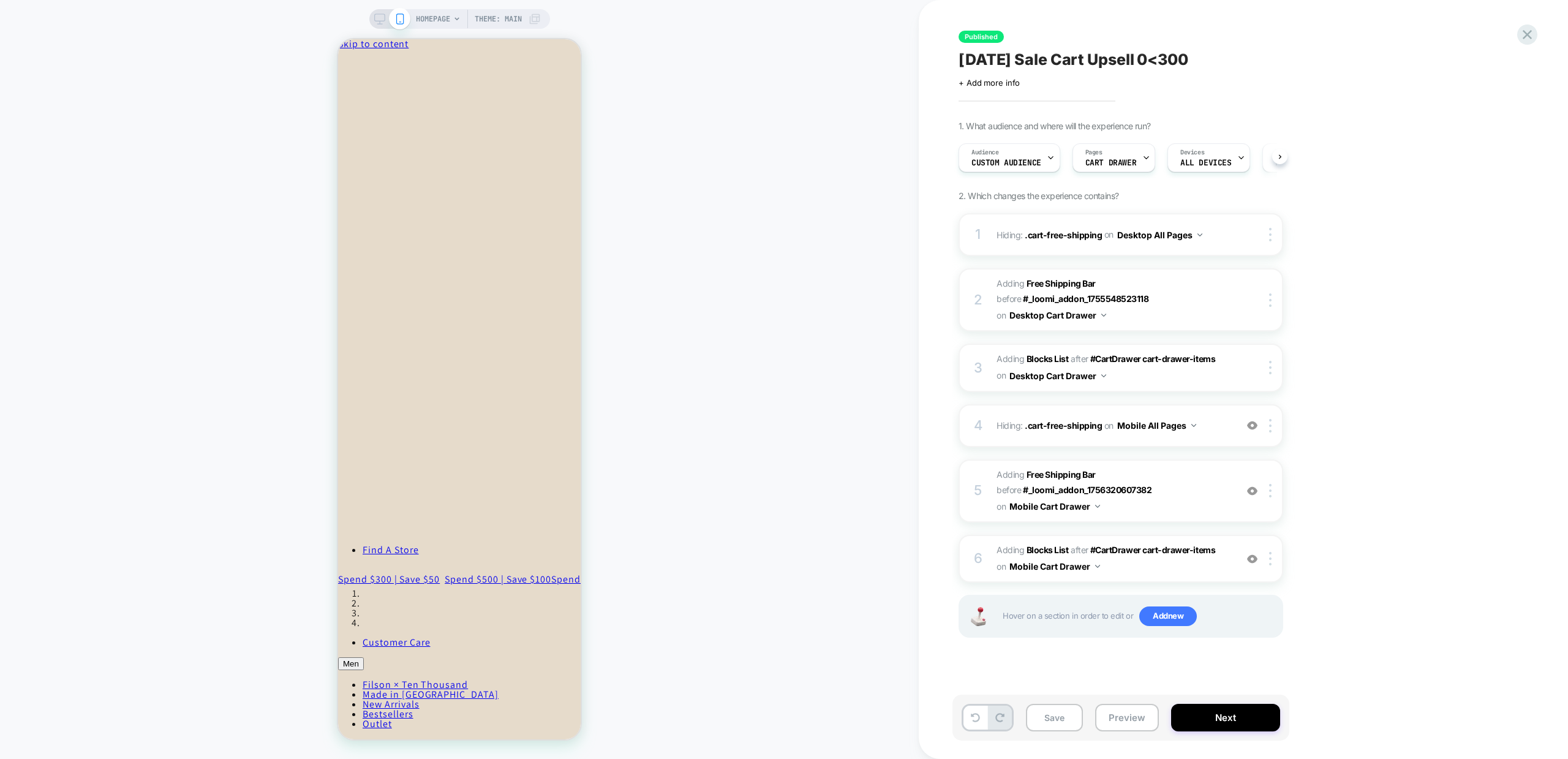
scroll to position [0, 1]
click at [1524, 39] on icon at bounding box center [1528, 34] width 16 height 16
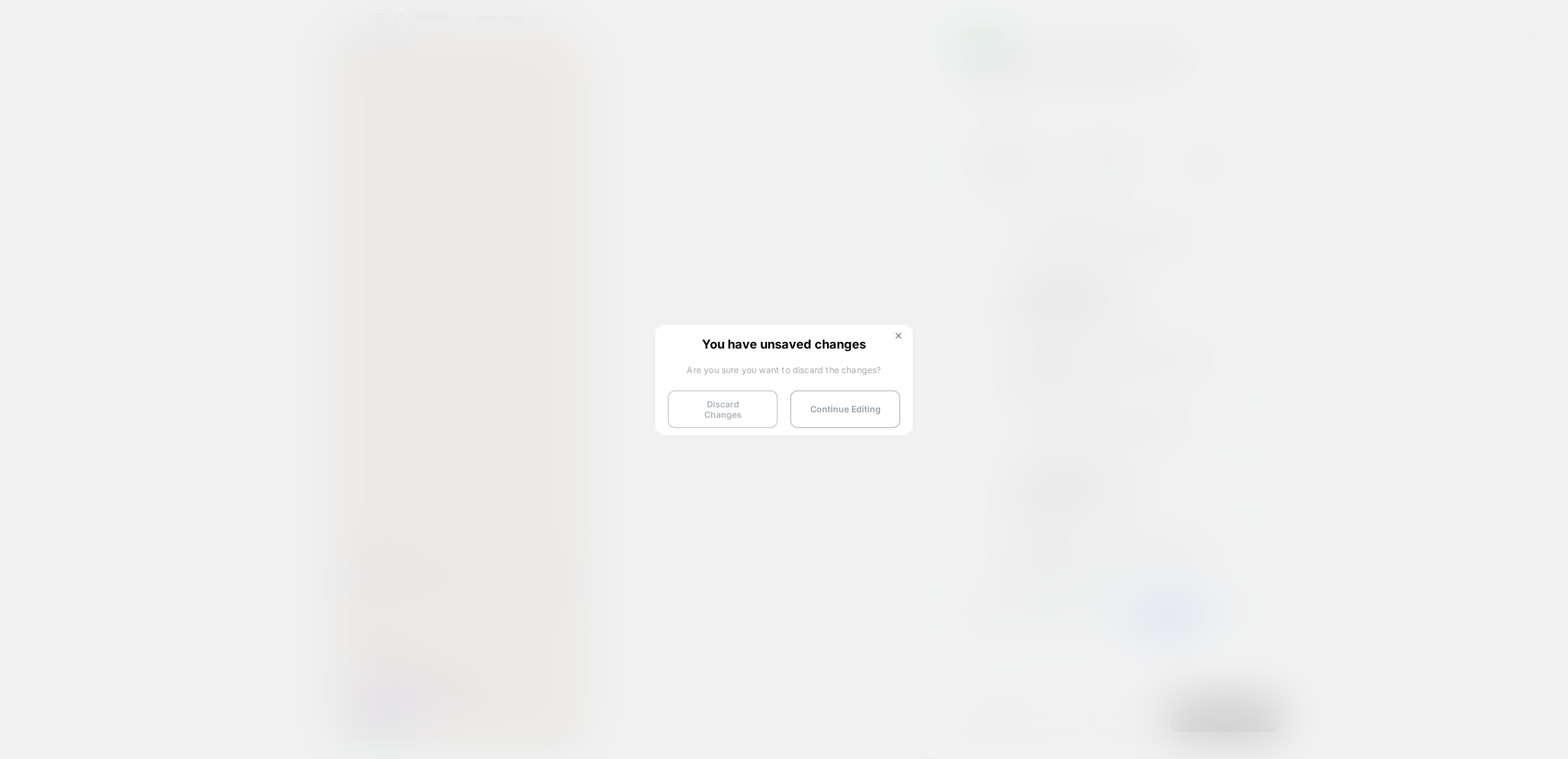
click at [725, 405] on button "Discard Changes" at bounding box center [723, 409] width 111 height 38
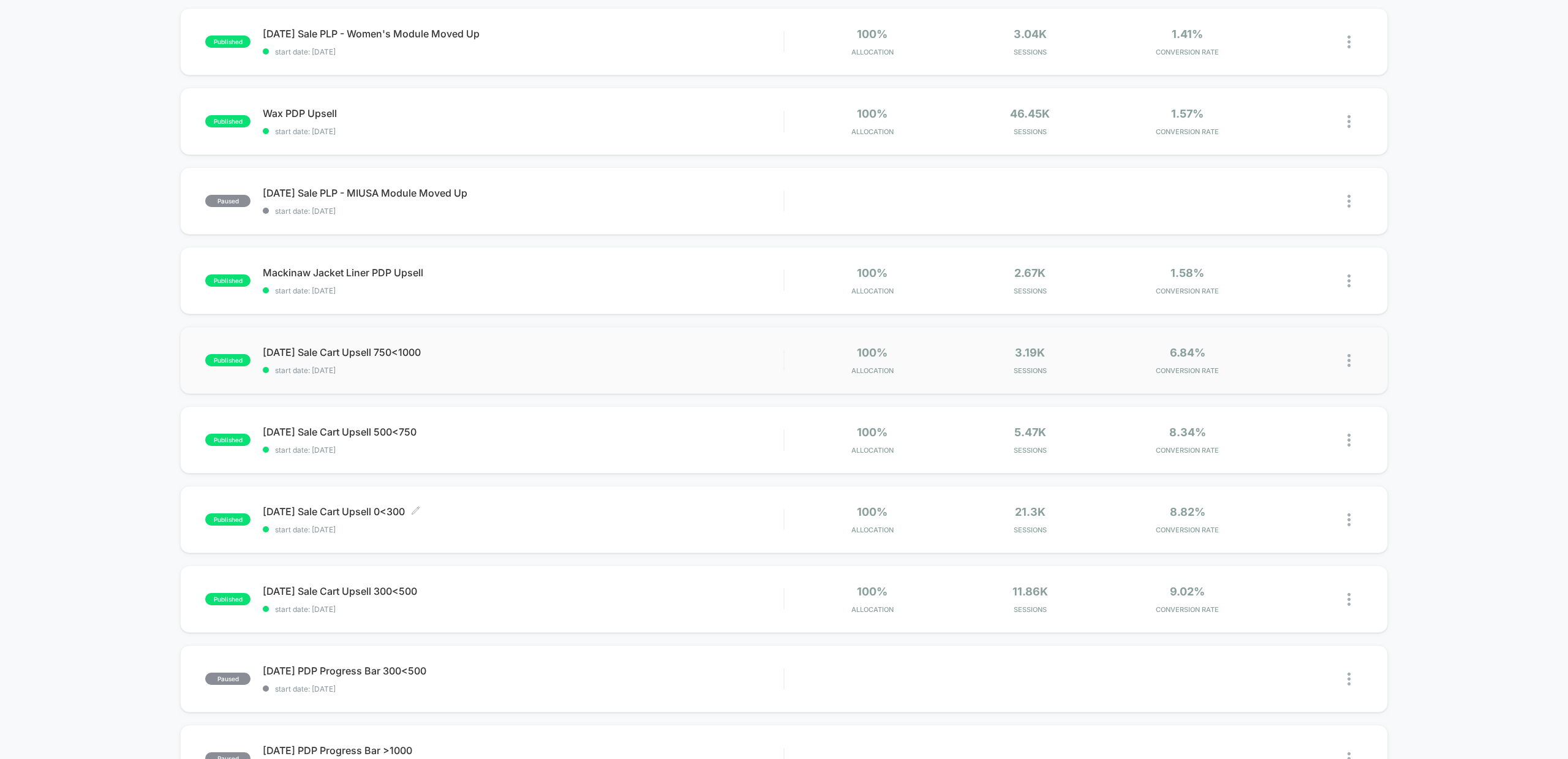
scroll to position [205, 0]
click at [336, 590] on span "[DATE] Sale Cart Upsell 300<500 Click to edit experience details" at bounding box center [523, 590] width 521 height 12
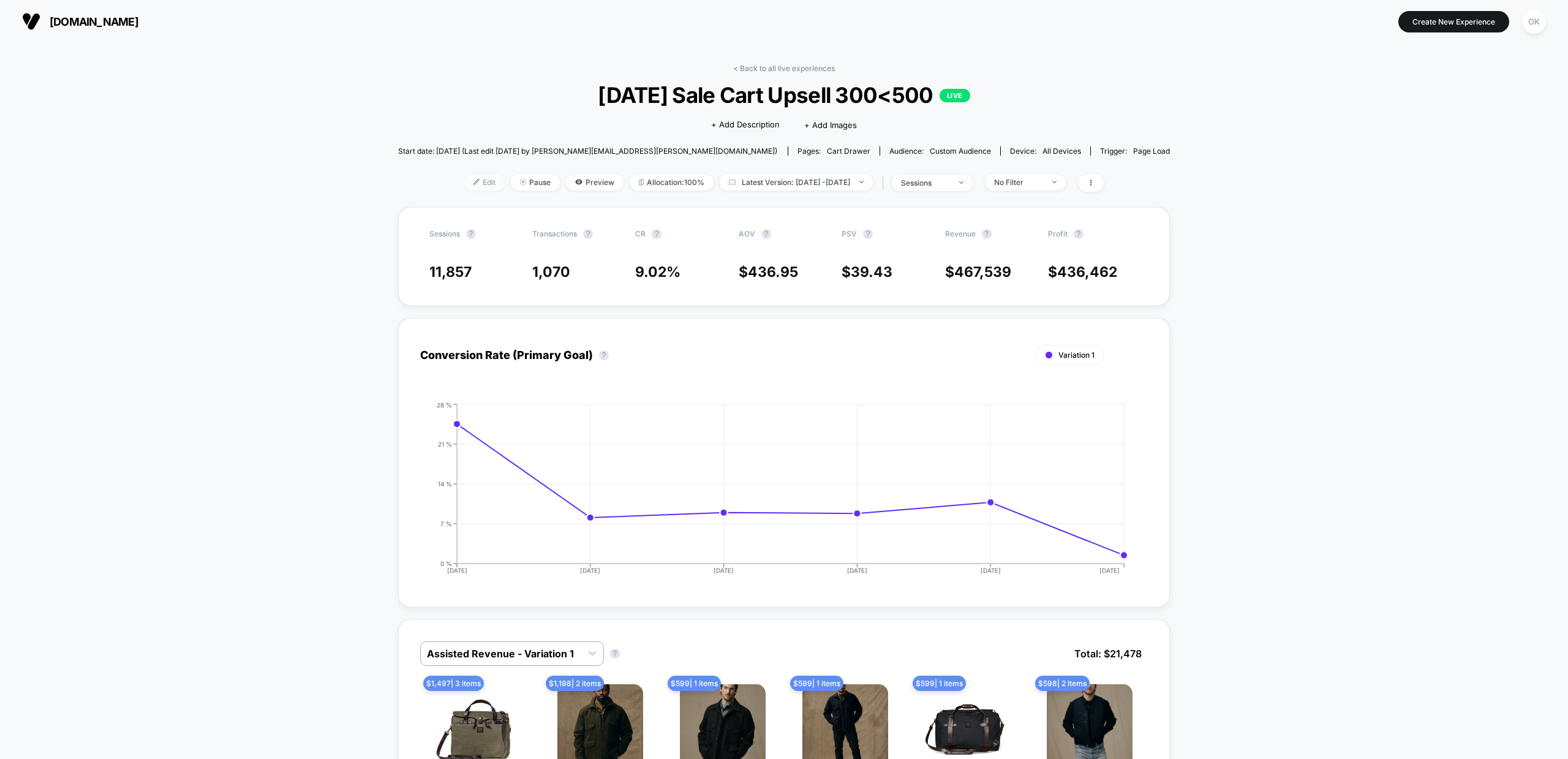
click at [464, 182] on span "Edit" at bounding box center [484, 182] width 40 height 16
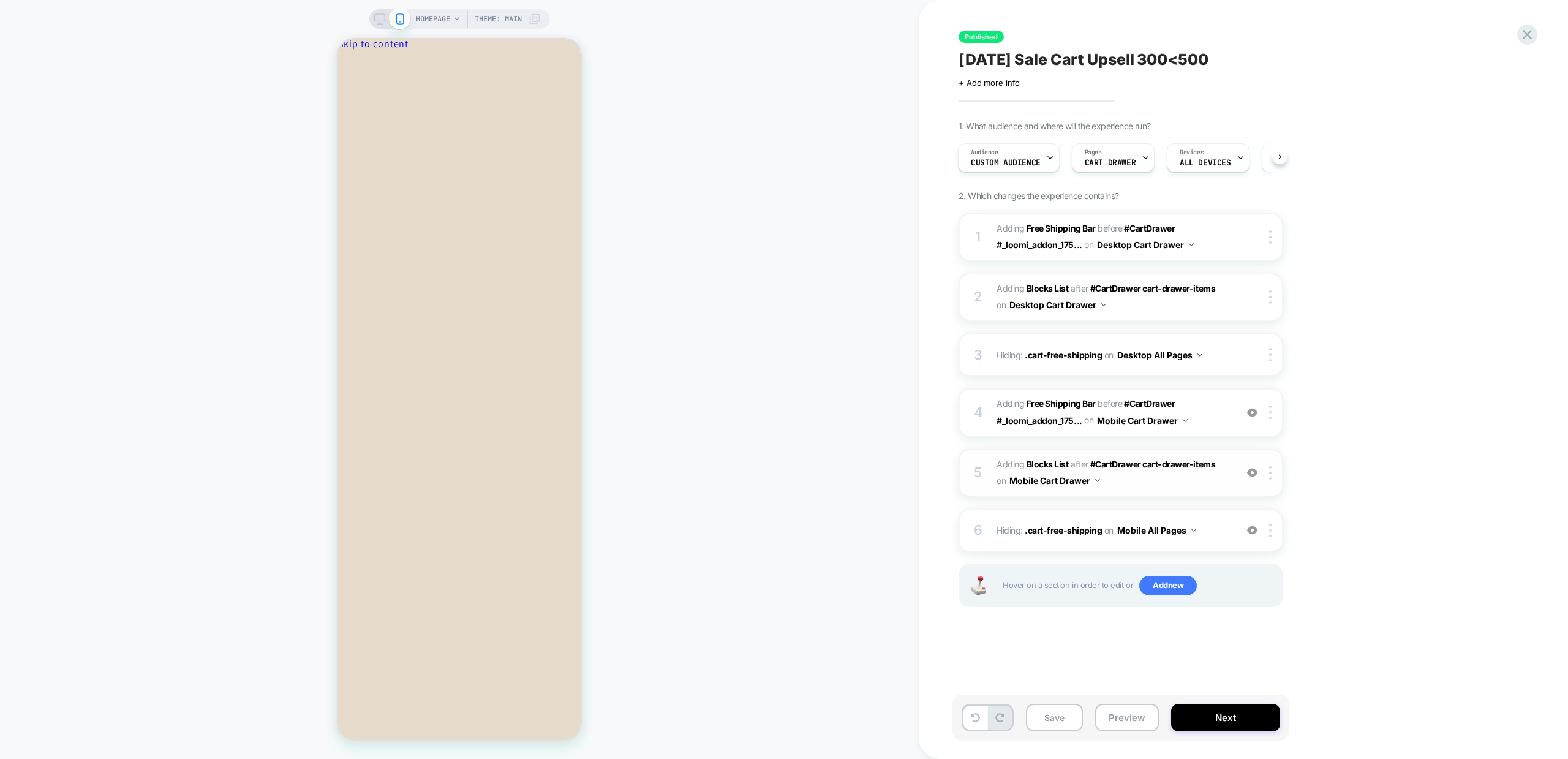
click at [1183, 484] on span "#_loomi_addon_1756320681014 Adding Blocks List AFTER #CartDrawer cart-drawer-it…" at bounding box center [1114, 473] width 233 height 33
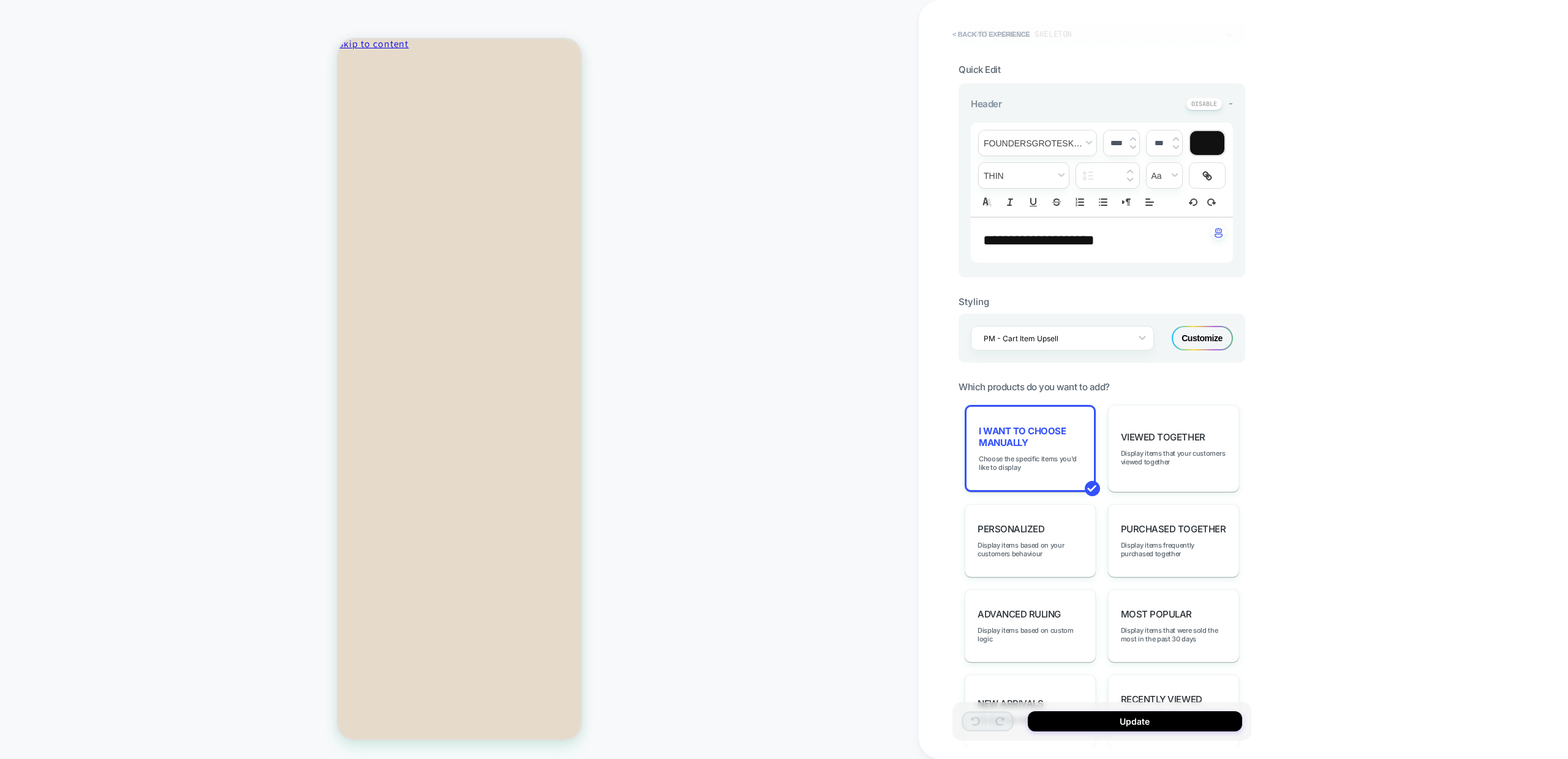
scroll to position [255, 0]
click at [1041, 455] on span "Choose the specific items you'd like to display" at bounding box center [1031, 462] width 103 height 17
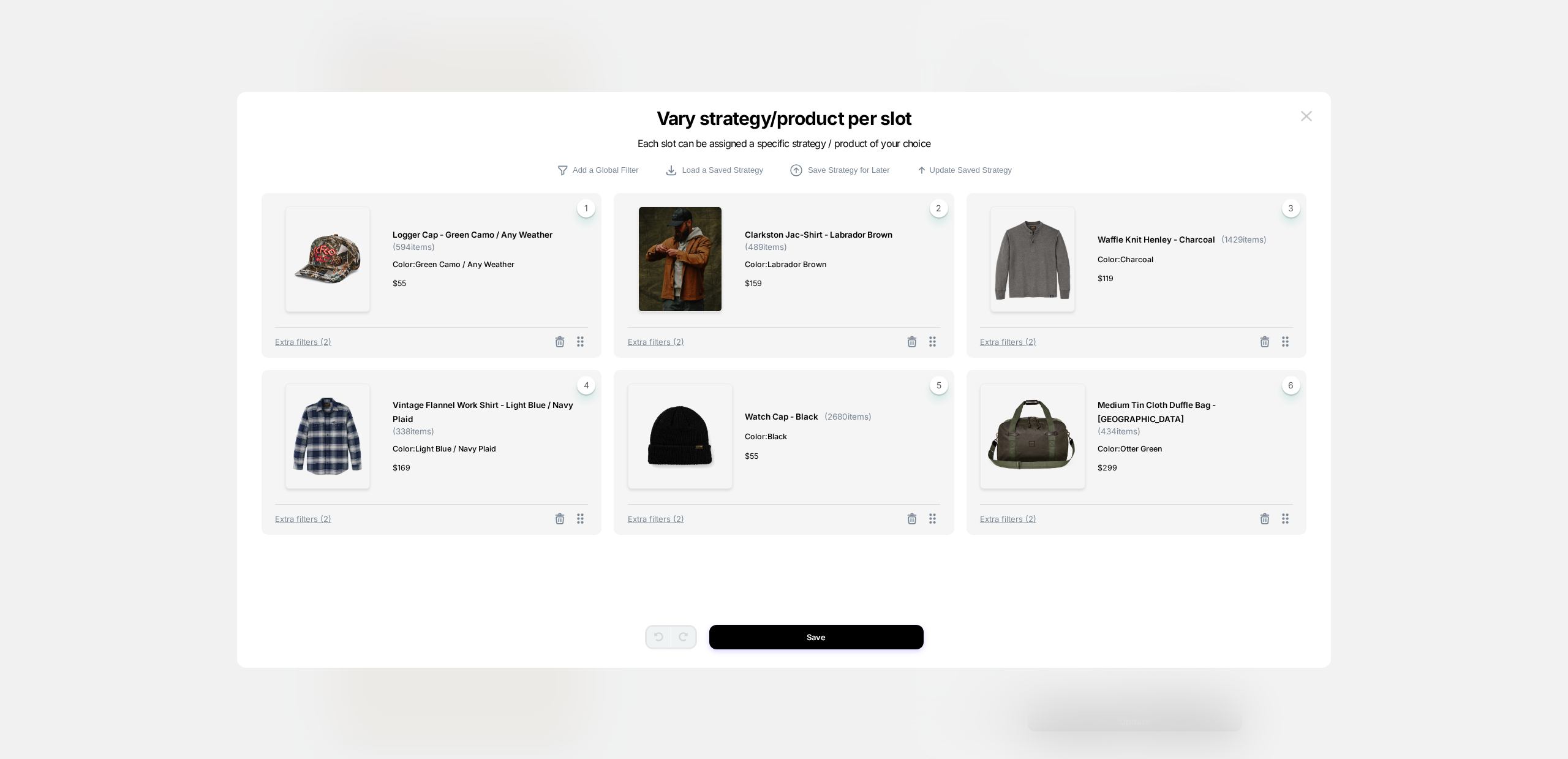
click at [446, 229] on span "Logger Cap - Green Camo / Any Weather" at bounding box center [472, 235] width 160 height 14
copy span "Logger Cap - Green Camo / Any Weather"
click at [818, 234] on span "Clarkston Jac-shirt - Labrador Brown" at bounding box center [819, 235] width 148 height 14
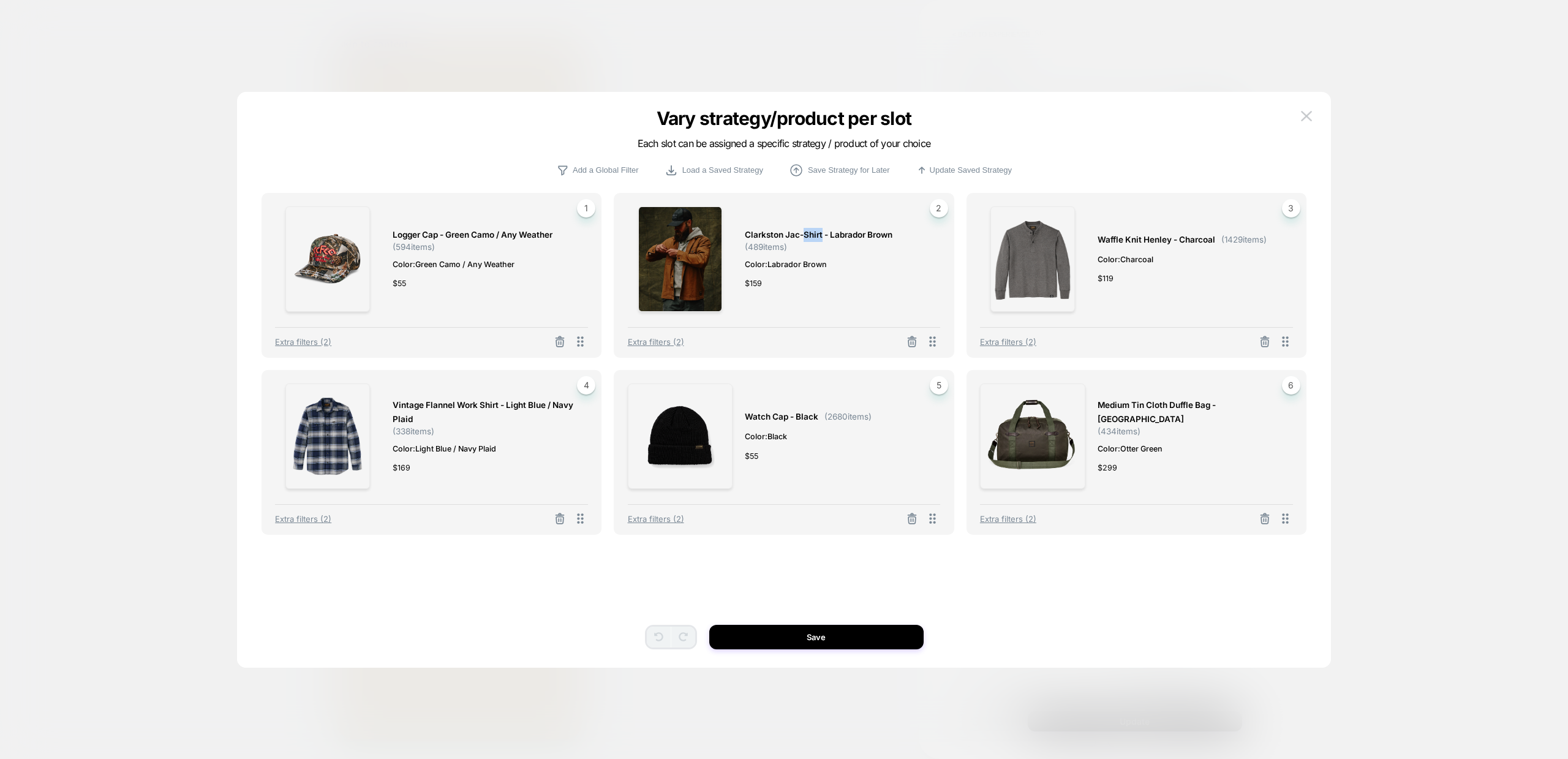
click at [818, 234] on span "Clarkston Jac-shirt - Labrador Brown" at bounding box center [819, 235] width 148 height 14
copy span "Clarkston Jac-shirt - Labrador Brown"
click at [1129, 240] on span "Waffle Knit Henley - Charcoal" at bounding box center [1156, 239] width 117 height 14
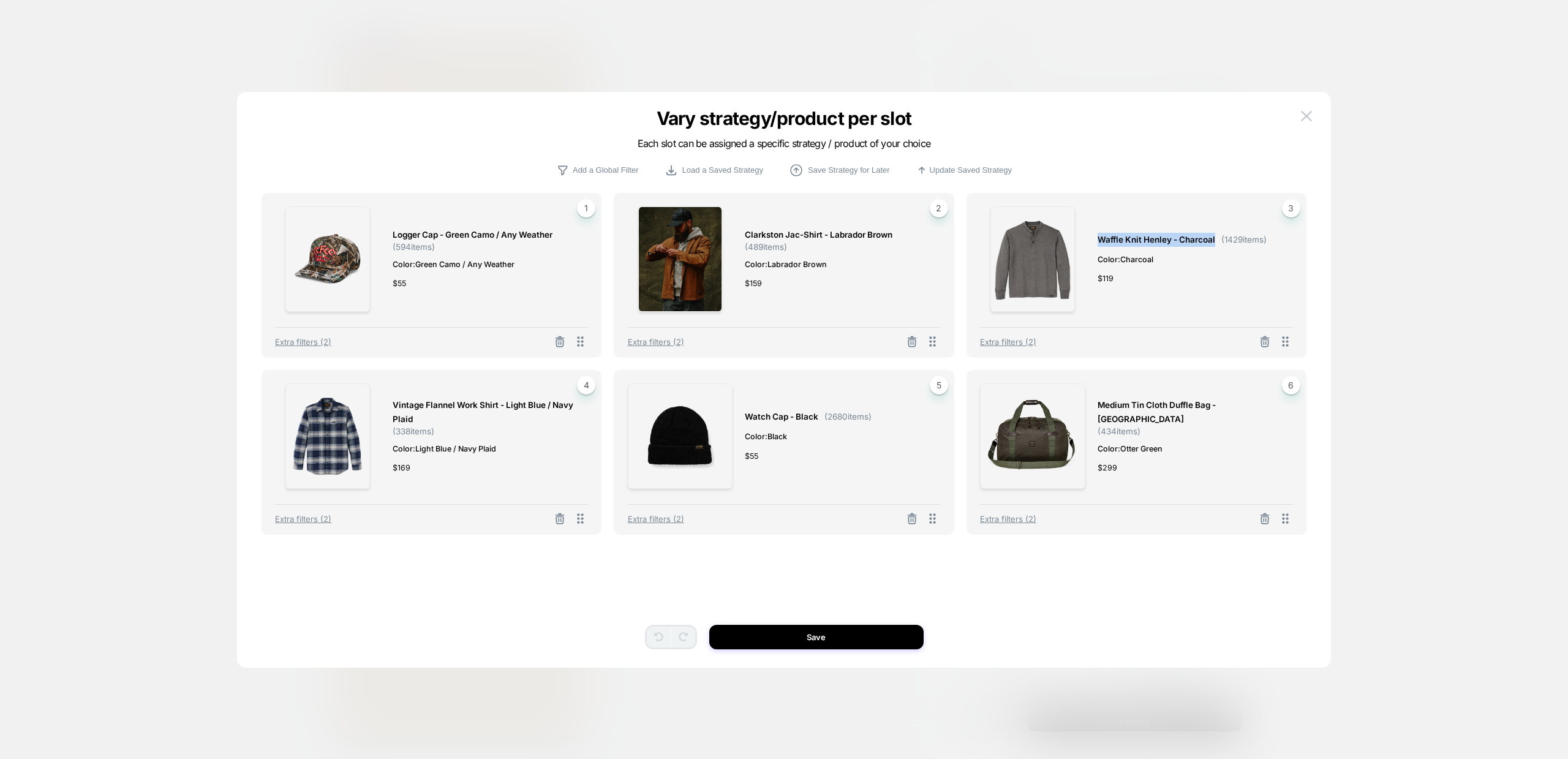
click at [1129, 240] on span "Waffle Knit Henley - Charcoal" at bounding box center [1156, 239] width 117 height 14
copy span "Waffle Knit Henley - Charcoal"
click at [444, 409] on span "Vintage Flannel Work Shirt - Light Blue / Navy Plaid" at bounding box center [484, 412] width 183 height 28
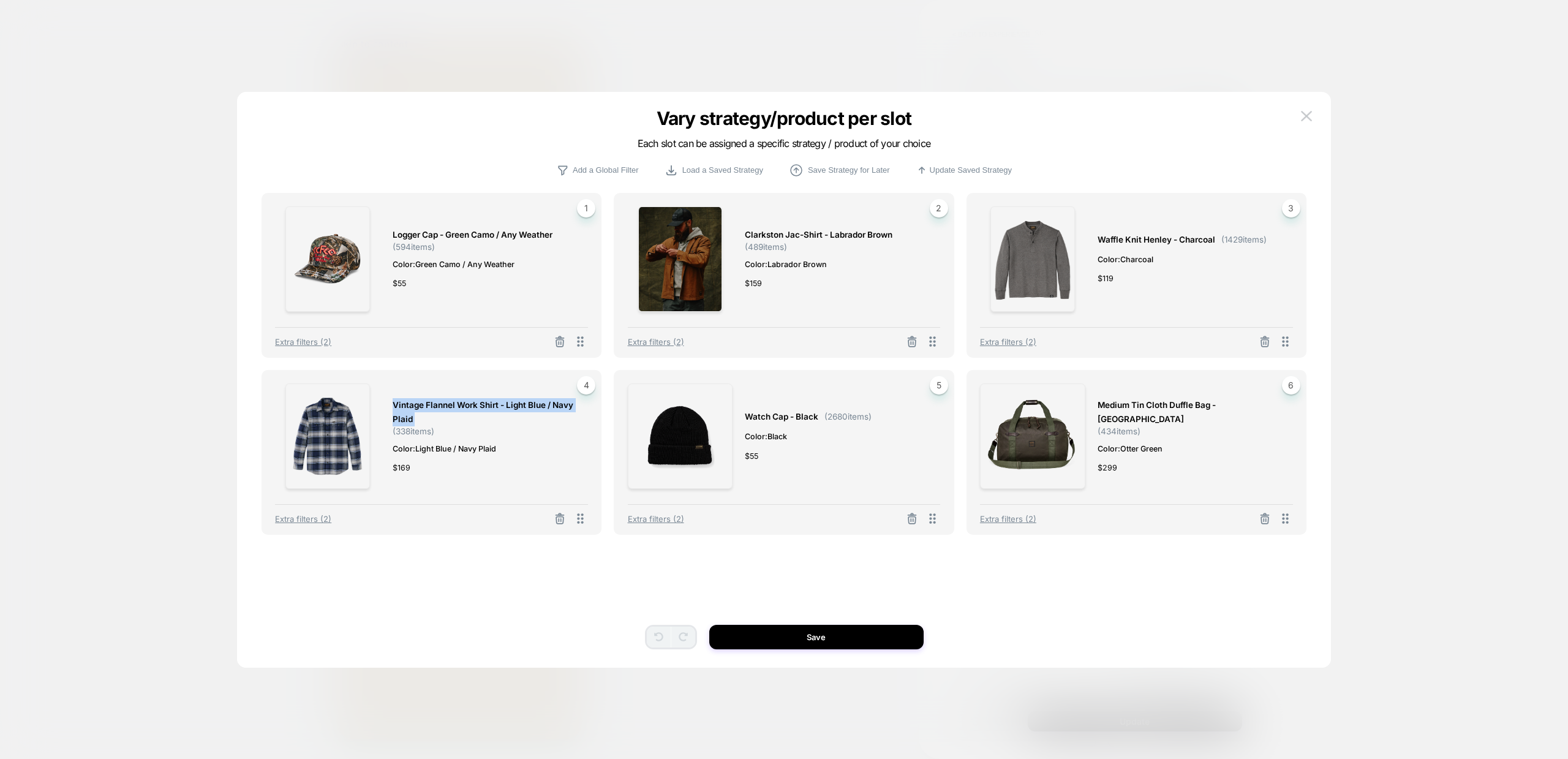
copy span "Vintage Flannel Work Shirt - Light Blue / Navy Plaid"
click at [790, 415] on span "Watch Cap - Black" at bounding box center [782, 416] width 73 height 14
click at [1125, 418] on span "Medium Tin Cloth Duffle Bag - [GEOGRAPHIC_DATA]" at bounding box center [1189, 412] width 183 height 28
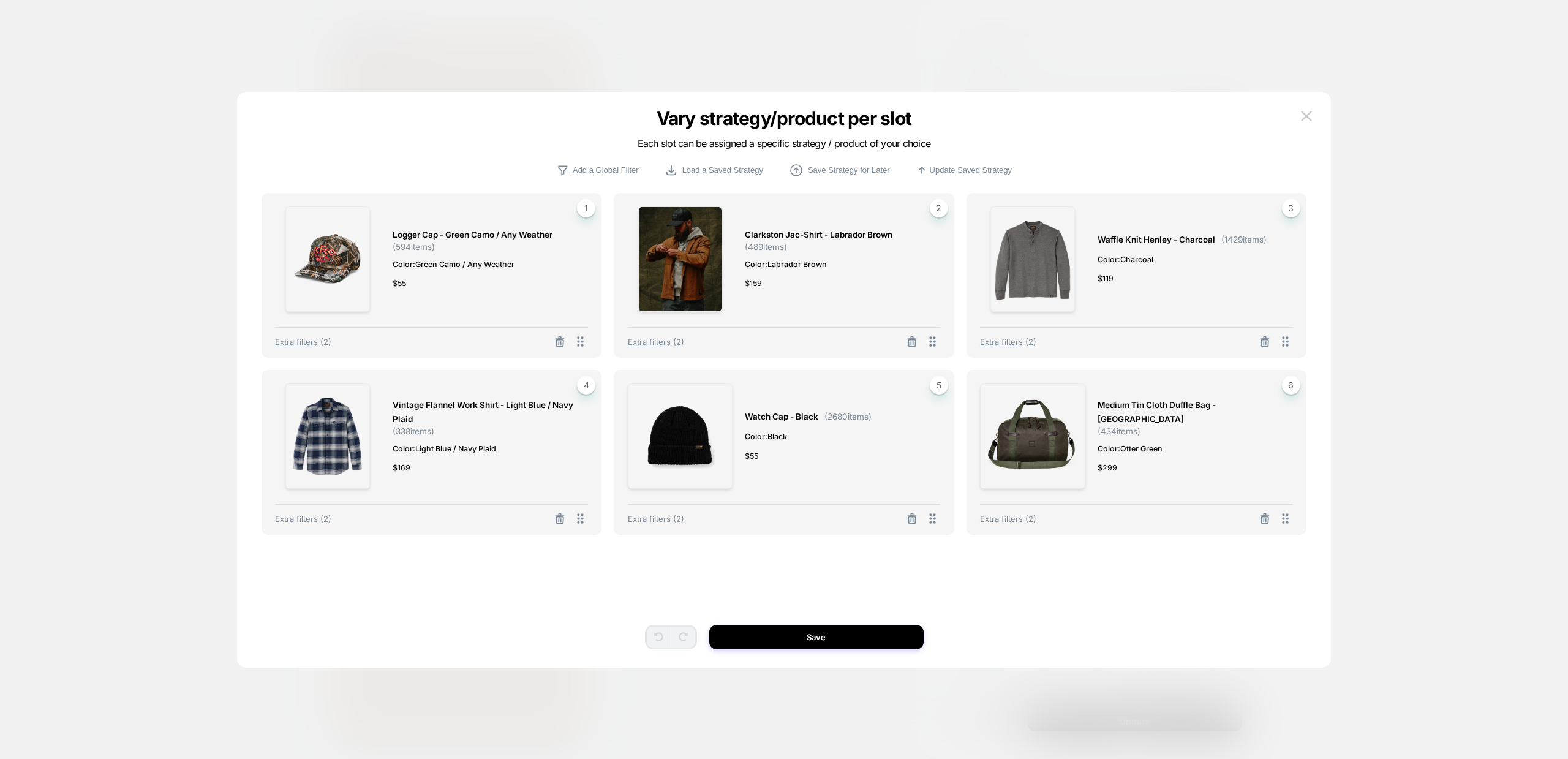
click at [1130, 416] on span "Medium Tin Cloth Duffle Bag - [GEOGRAPHIC_DATA]" at bounding box center [1189, 412] width 183 height 28
click at [1309, 120] on img at bounding box center [1306, 116] width 11 height 10
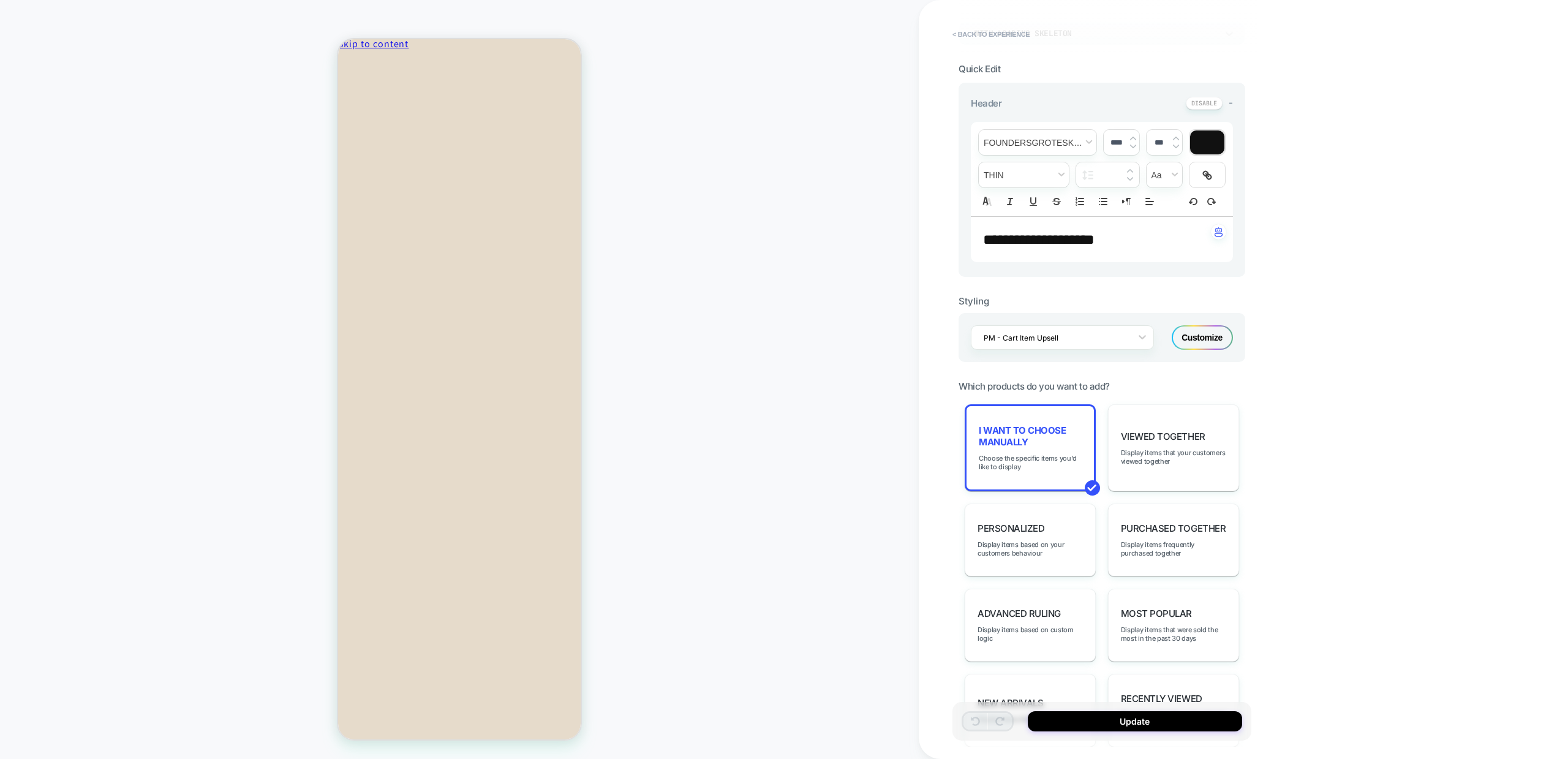
click at [1001, 48] on div "**********" at bounding box center [1102, 357] width 287 height 1024
click at [970, 32] on button "< Back to experience" at bounding box center [991, 34] width 90 height 19
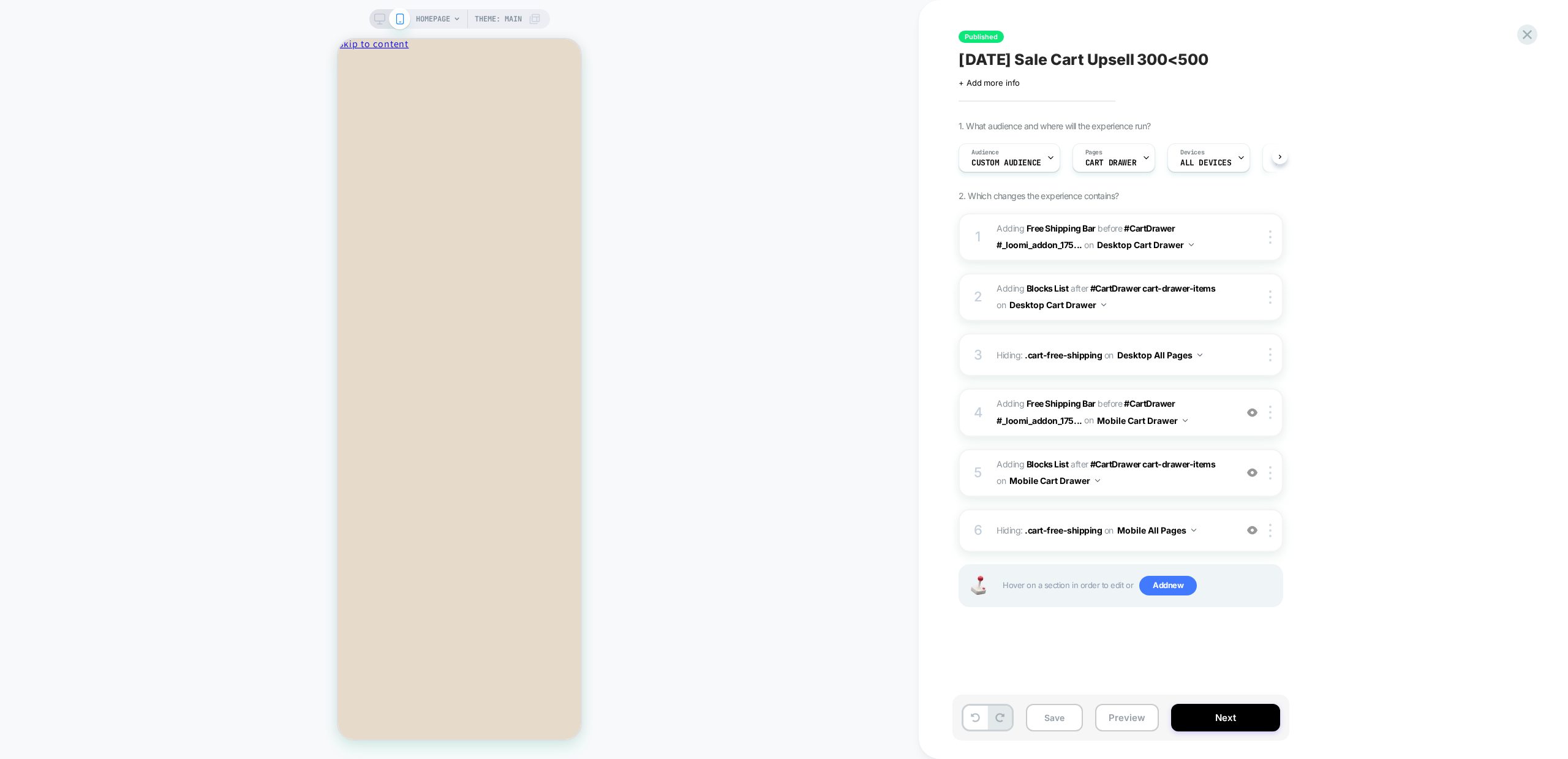
scroll to position [0, 1]
click at [1528, 40] on icon at bounding box center [1528, 34] width 16 height 16
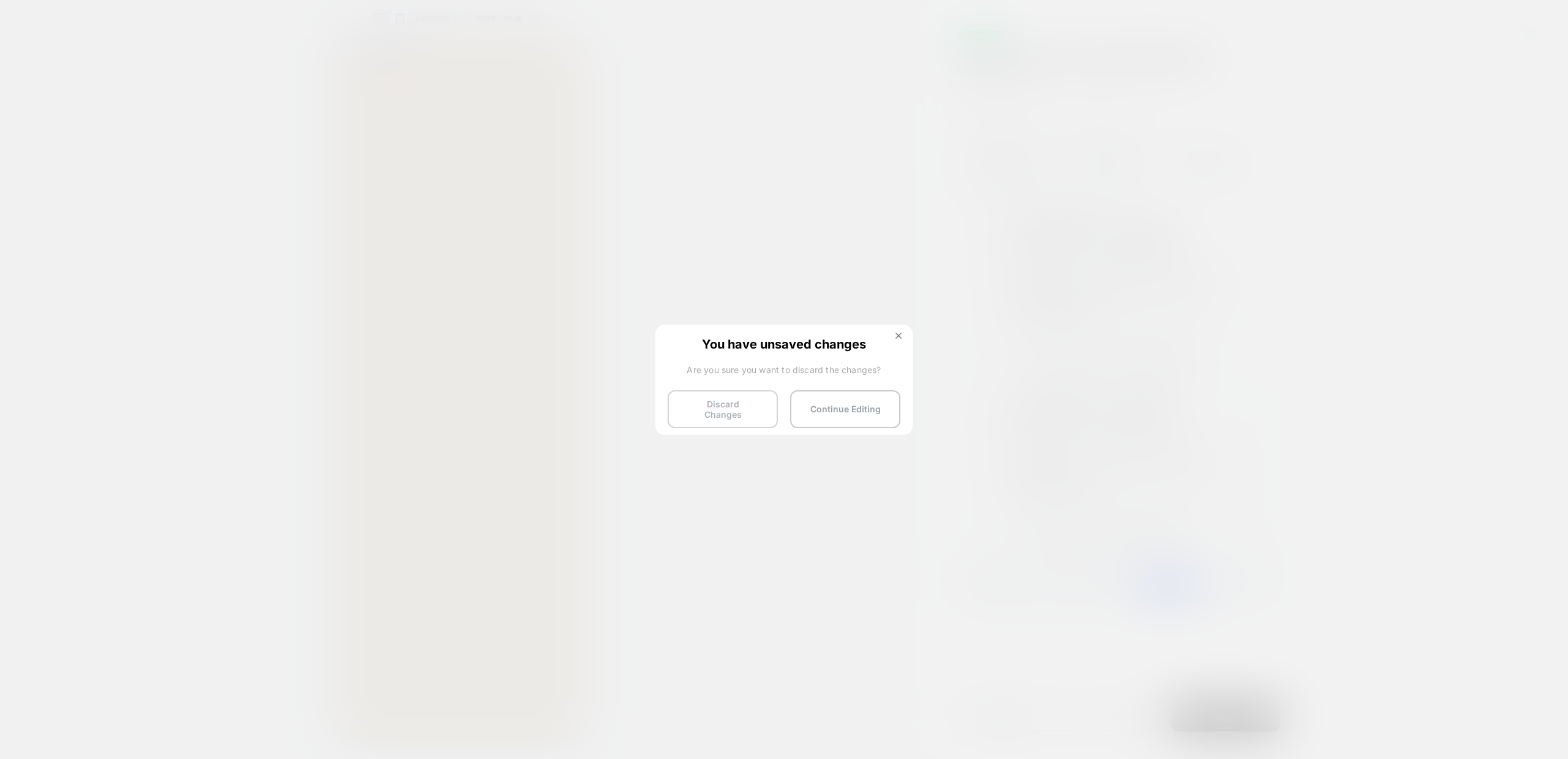
click at [732, 409] on button "Discard Changes" at bounding box center [723, 409] width 111 height 38
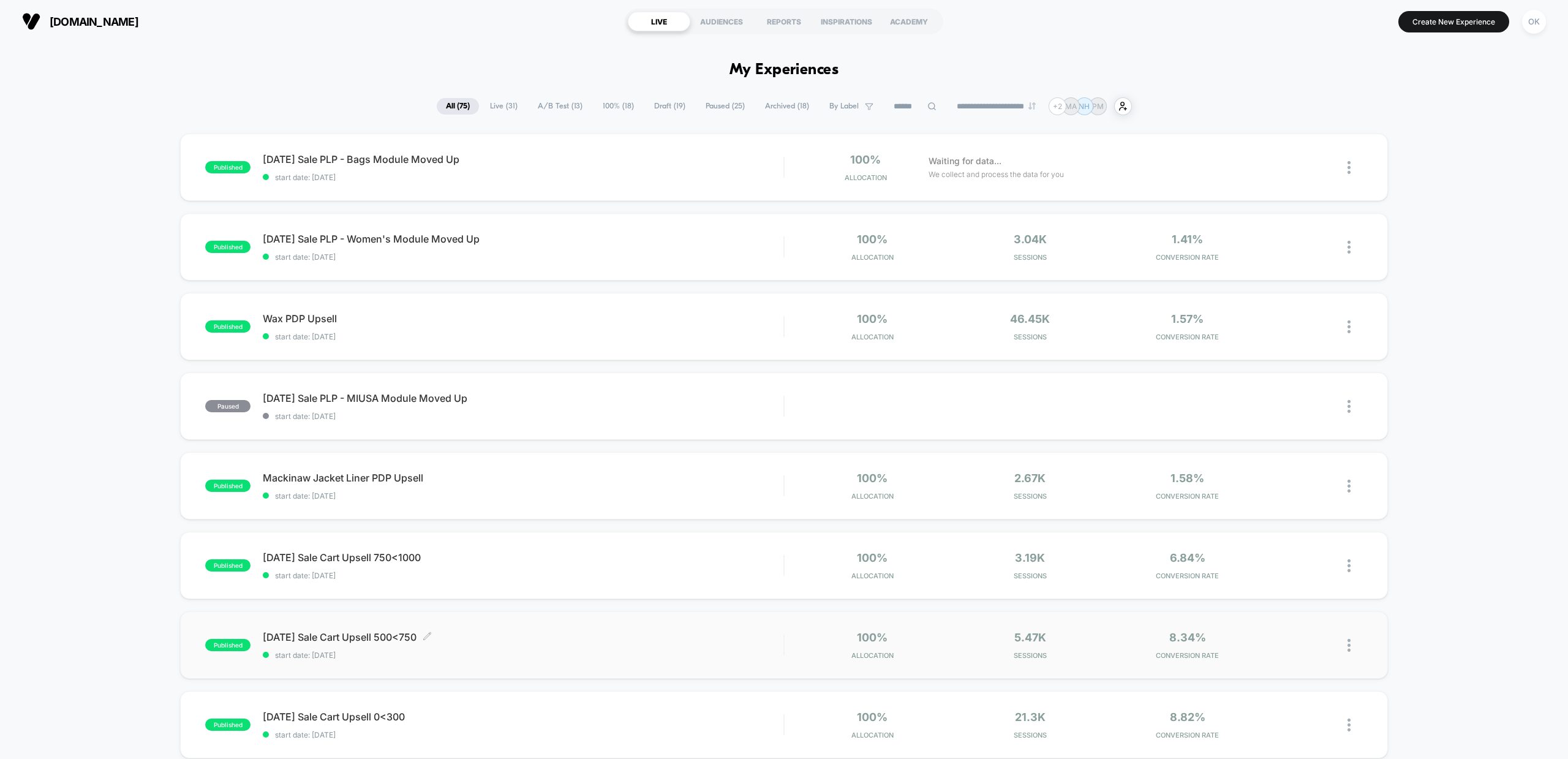
click at [371, 651] on span "start date: 8/27/2025" at bounding box center [523, 655] width 521 height 9
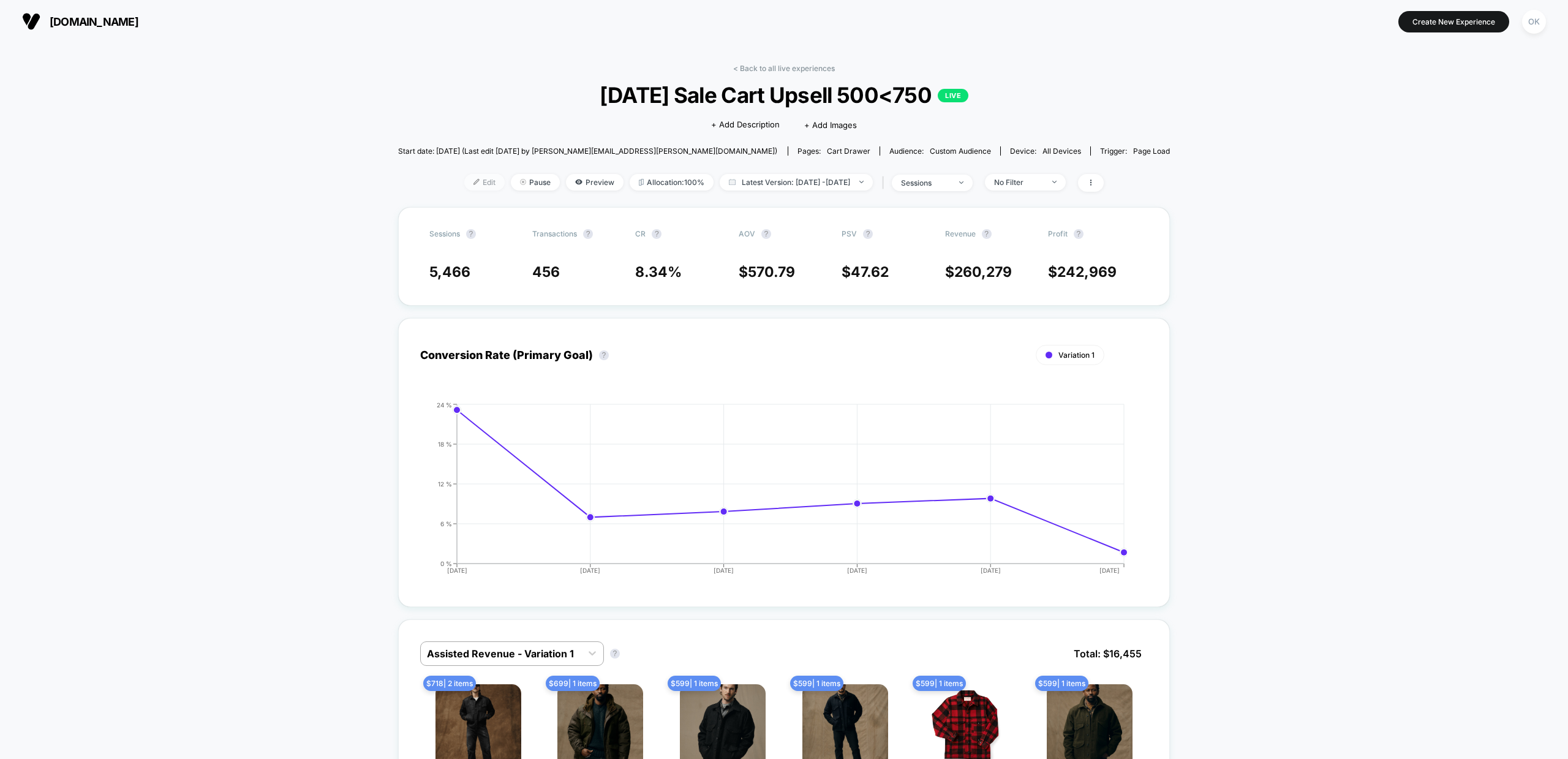
click at [466, 179] on span "Edit" at bounding box center [484, 182] width 40 height 16
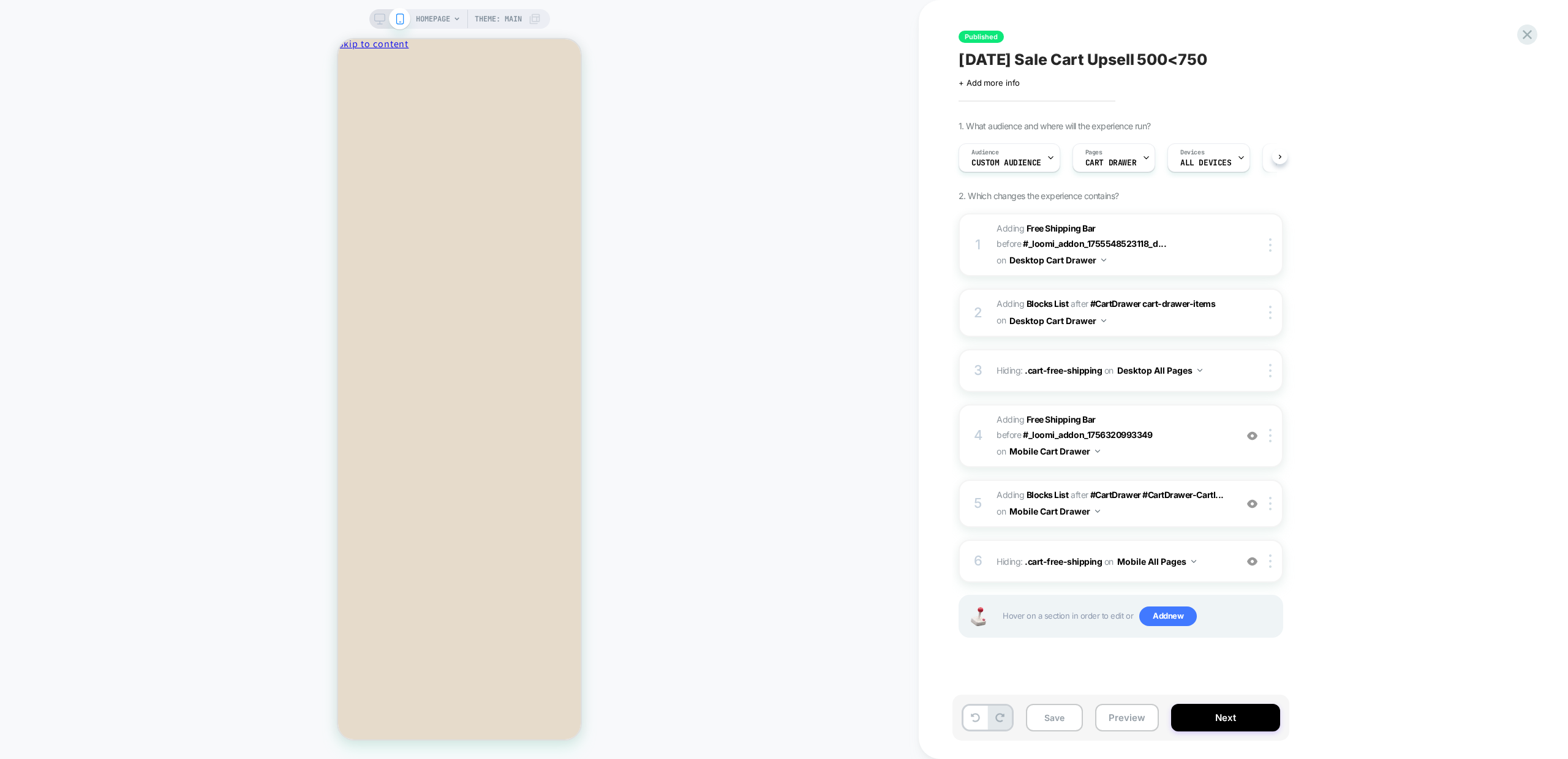
scroll to position [0, 1]
click at [1177, 512] on span "#_loomi_addon_1756320993349 Adding Blocks List AFTER #CartDrawer #CartDrawer-Ca…" at bounding box center [1114, 504] width 233 height 33
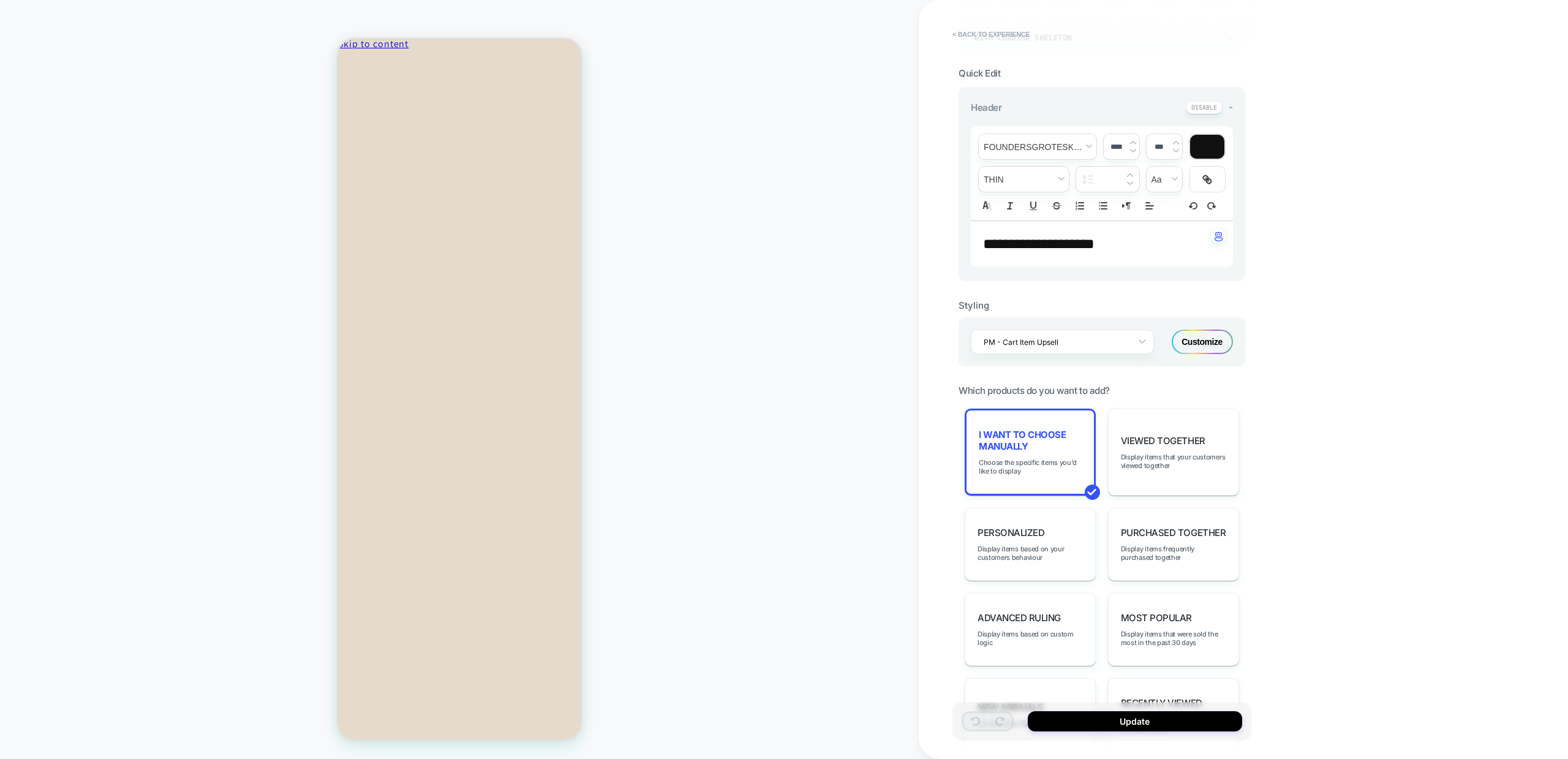
scroll to position [294, 0]
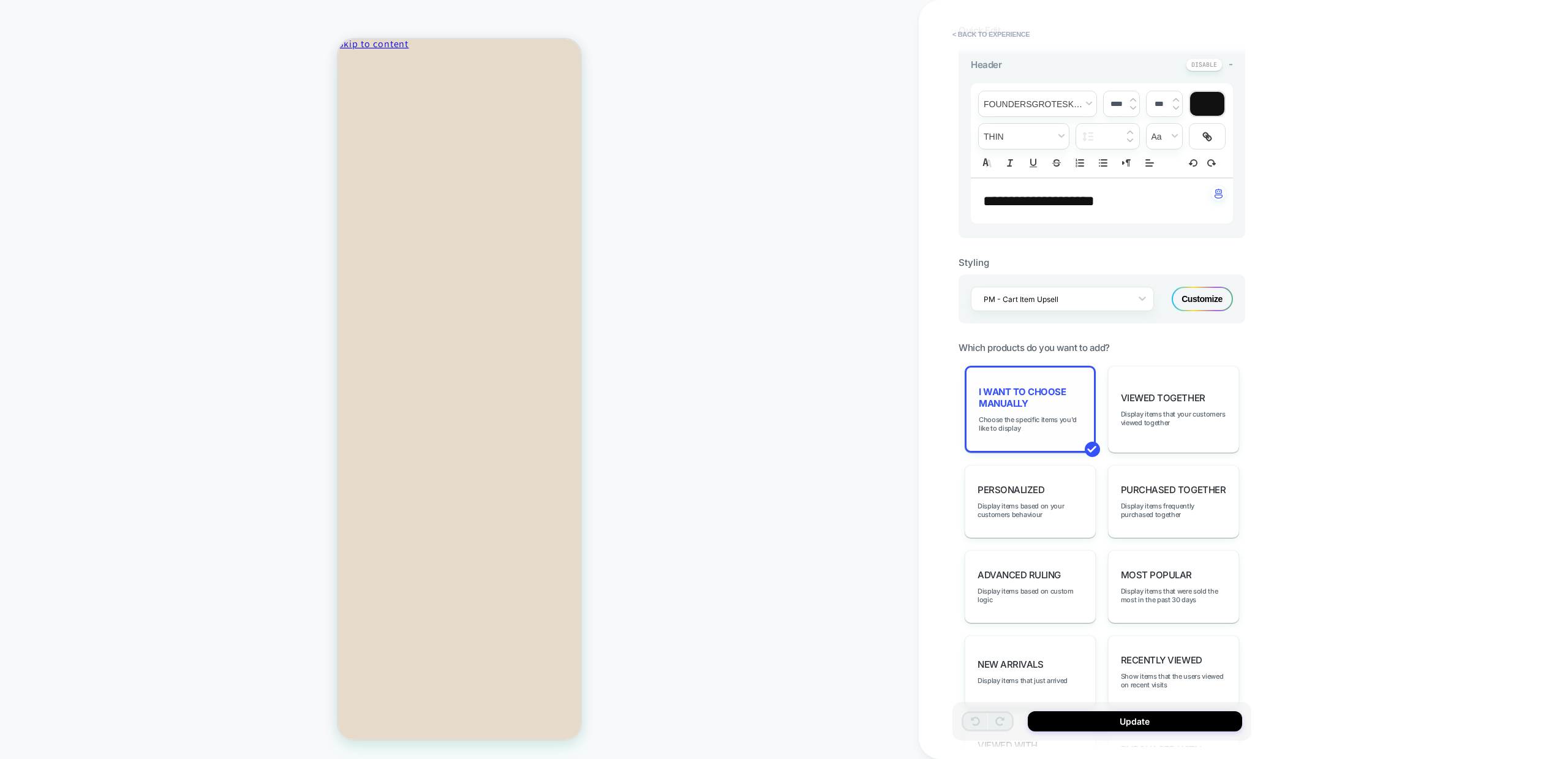
click at [1016, 392] on span "I want to choose manually" at bounding box center [1031, 397] width 103 height 23
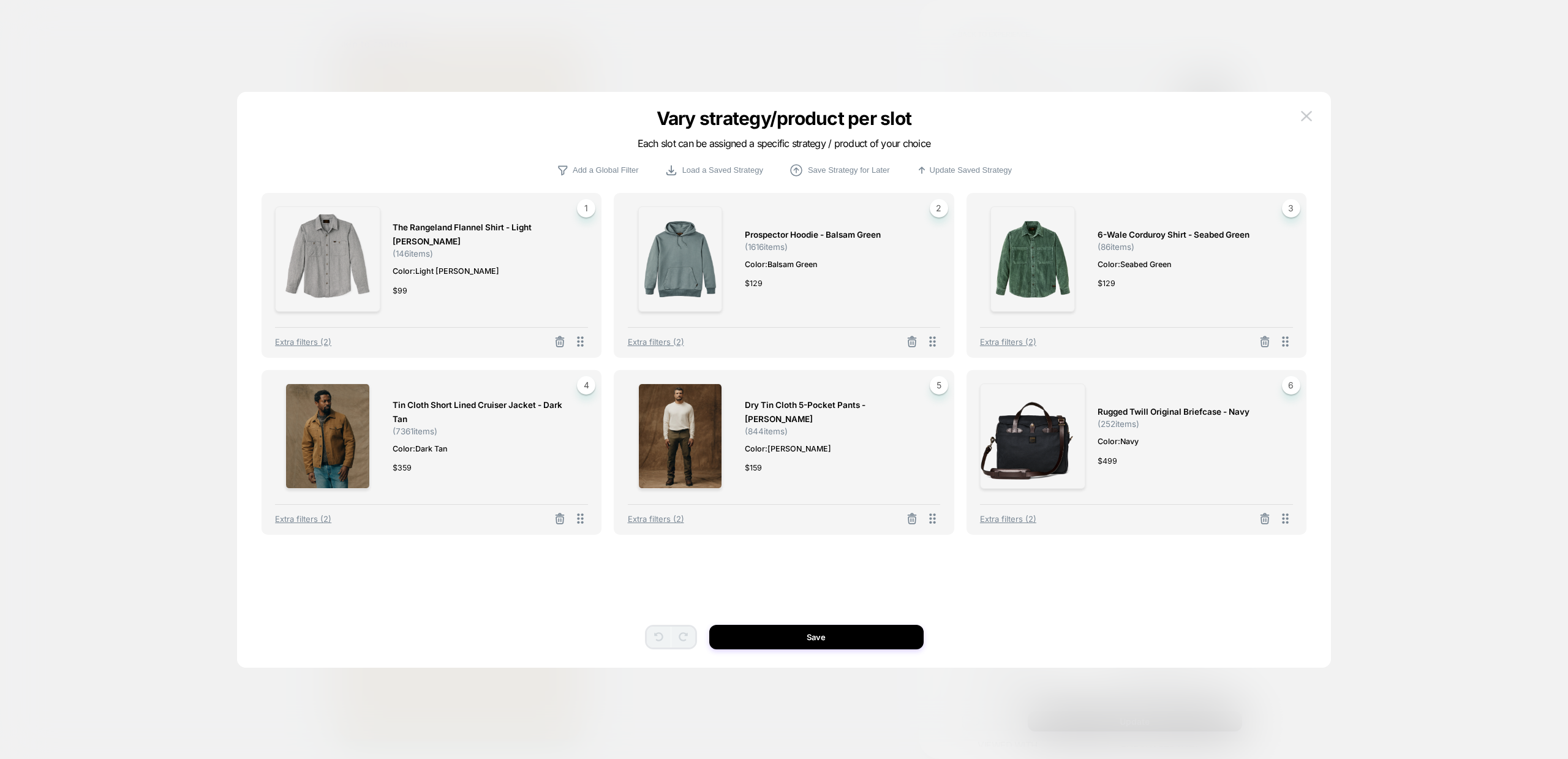
click at [450, 226] on span "The Rangeland Flannel Shirt - Light Heather Gray" at bounding box center [484, 235] width 183 height 28
click at [794, 232] on span "Prospector Hoodie - Balsam Green" at bounding box center [813, 235] width 136 height 14
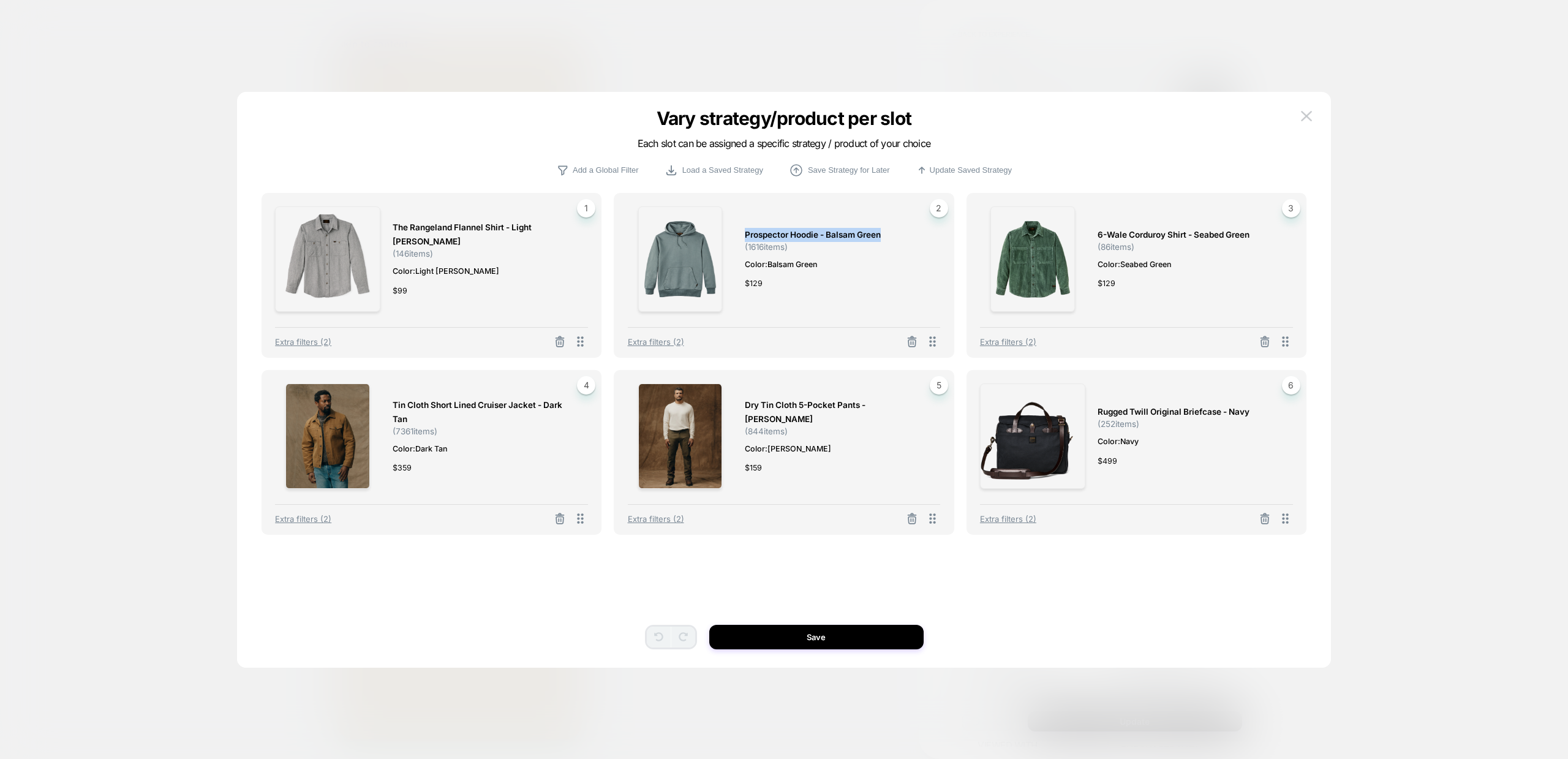
click at [794, 232] on span "Prospector Hoodie - Balsam Green" at bounding box center [813, 235] width 136 height 14
click at [1149, 238] on span "6-wale Corduroy Shirt - Seabed Green" at bounding box center [1173, 235] width 152 height 14
click at [446, 403] on span "Tin Cloth Short Lined Cruiser Jacket - Dark Tan" at bounding box center [484, 412] width 183 height 28
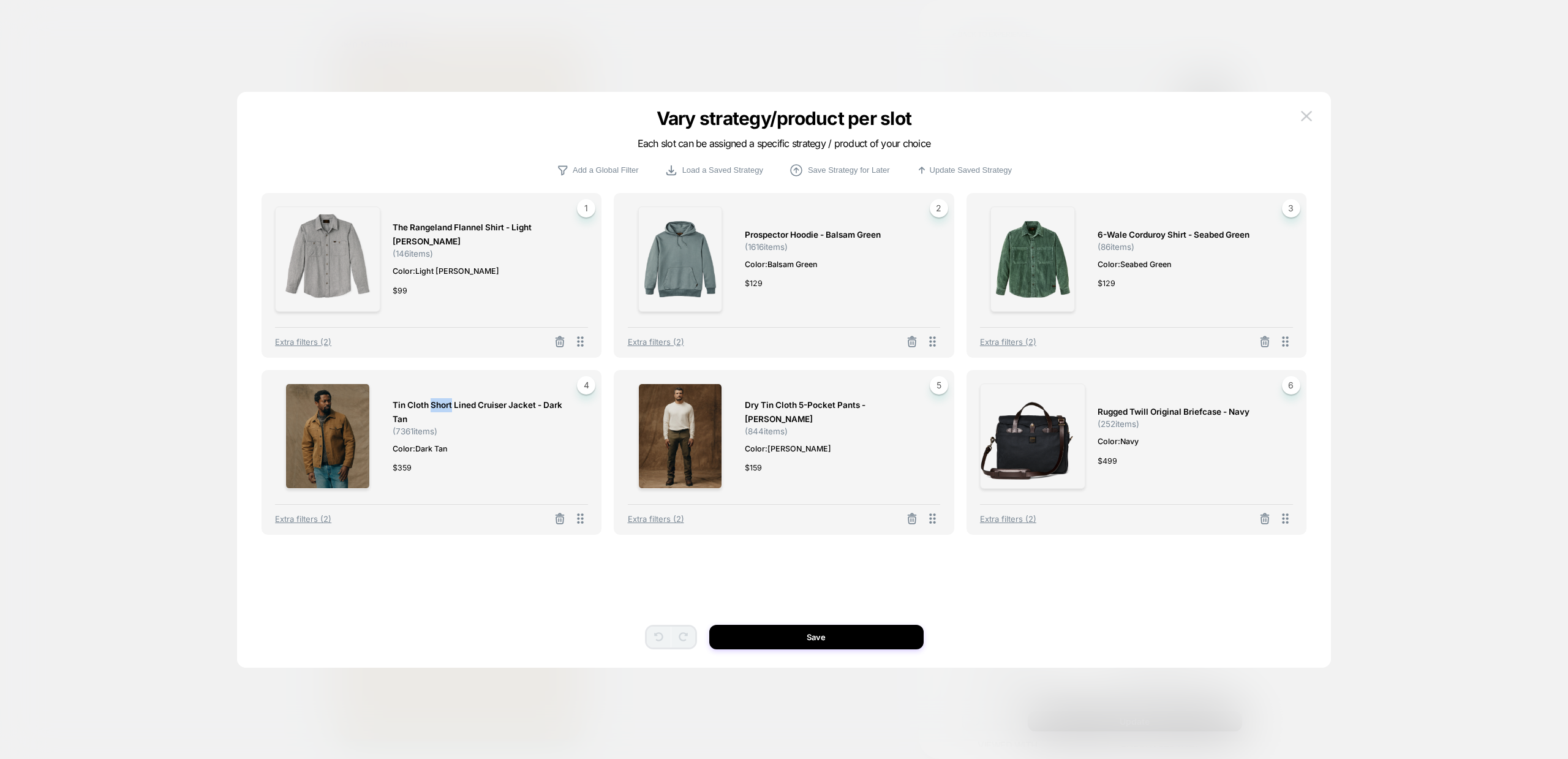
click at [446, 403] on span "Tin Cloth Short Lined Cruiser Jacket - Dark Tan" at bounding box center [484, 412] width 183 height 28
click at [775, 412] on span "Dry Tin Cloth 5-pocket Pants - Marsh Olive" at bounding box center [836, 412] width 183 height 28
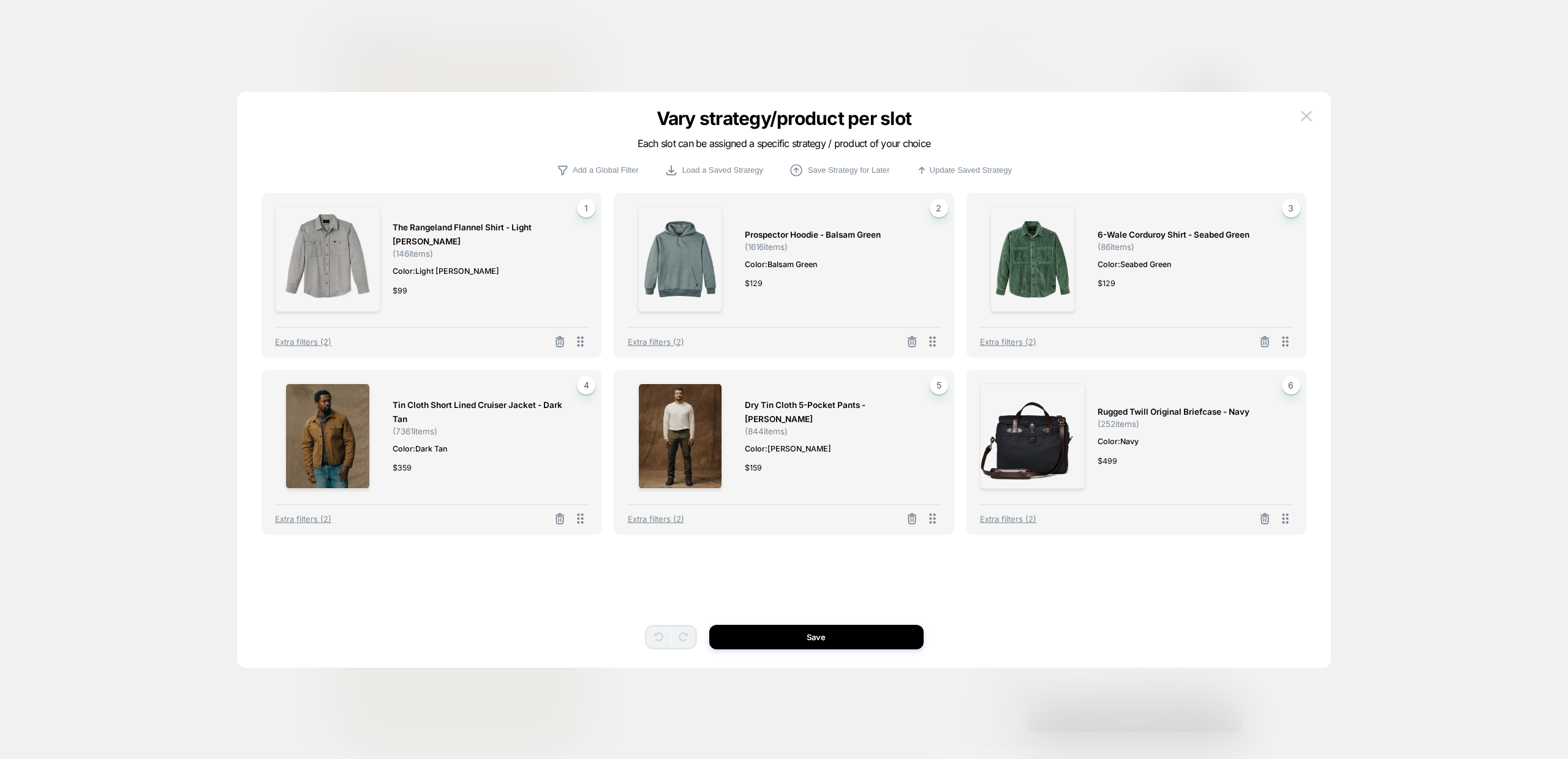
click at [1153, 412] on span "Rugged Twill Original Briefcase - Navy" at bounding box center [1173, 412] width 152 height 14
click at [1306, 117] on img at bounding box center [1306, 116] width 11 height 10
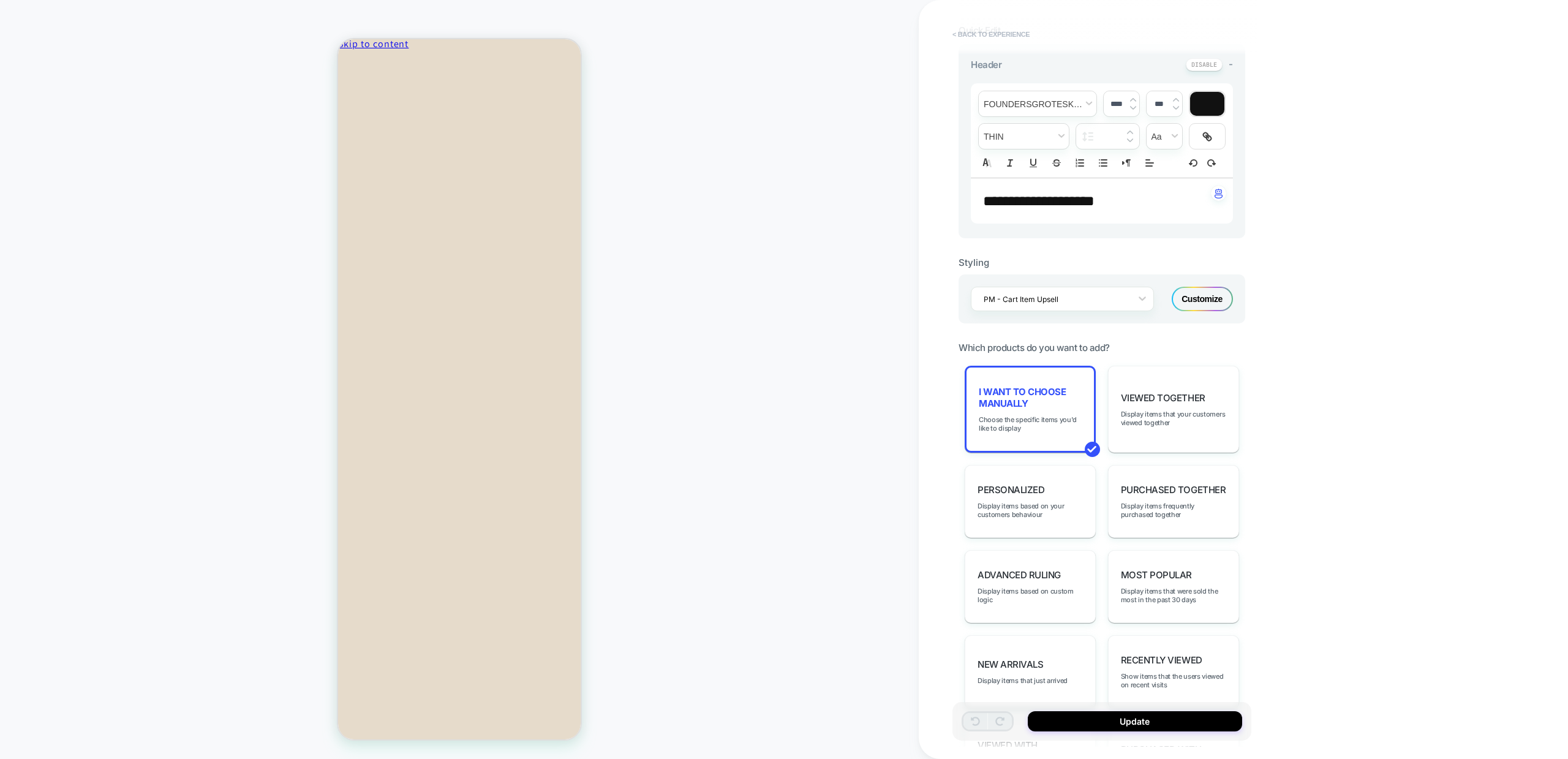
click at [1019, 32] on button "< Back to experience" at bounding box center [991, 34] width 90 height 19
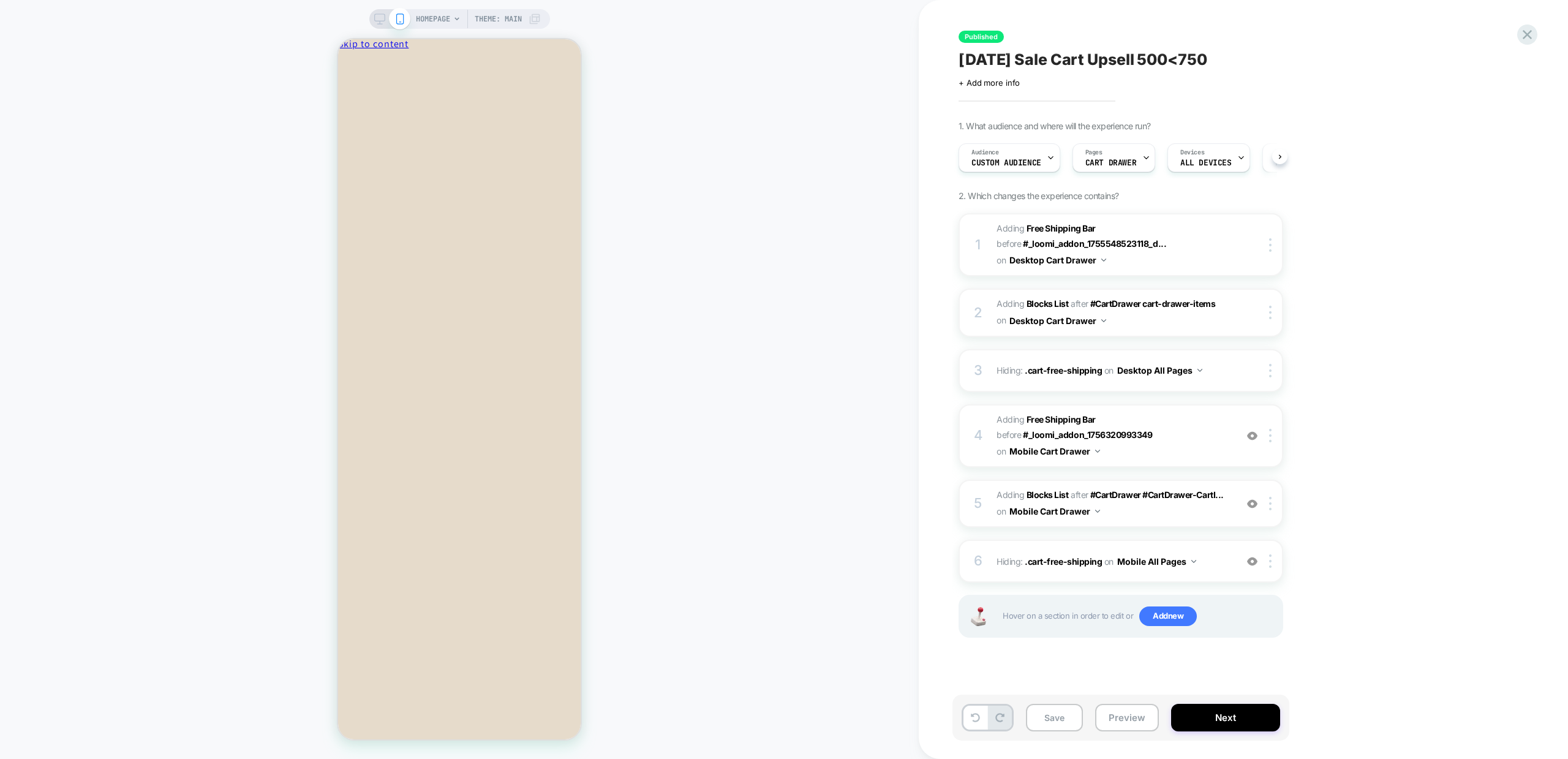
scroll to position [0, 1]
click at [1531, 34] on icon at bounding box center [1528, 34] width 16 height 16
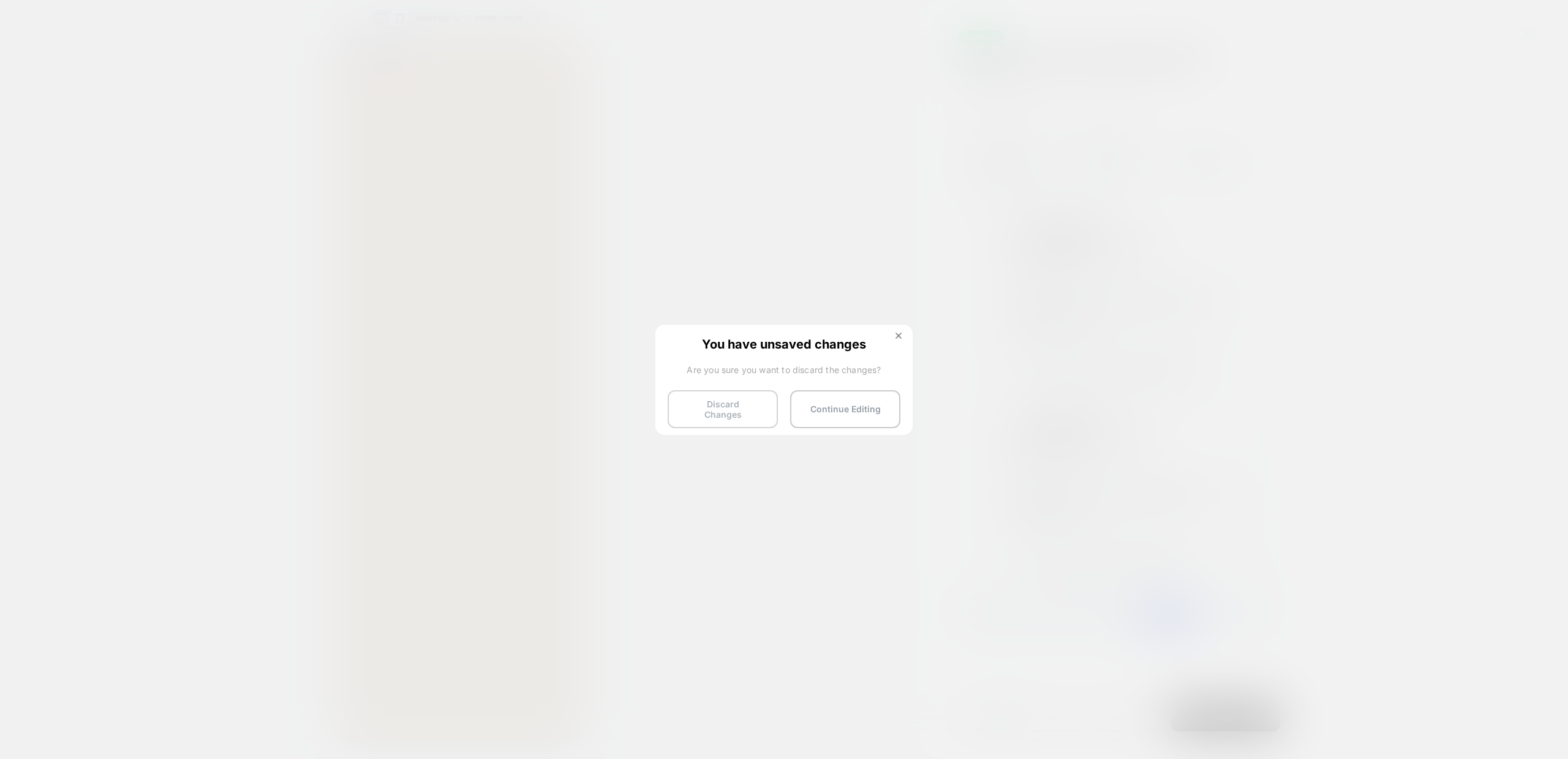
click at [725, 412] on button "Discard Changes" at bounding box center [723, 409] width 111 height 38
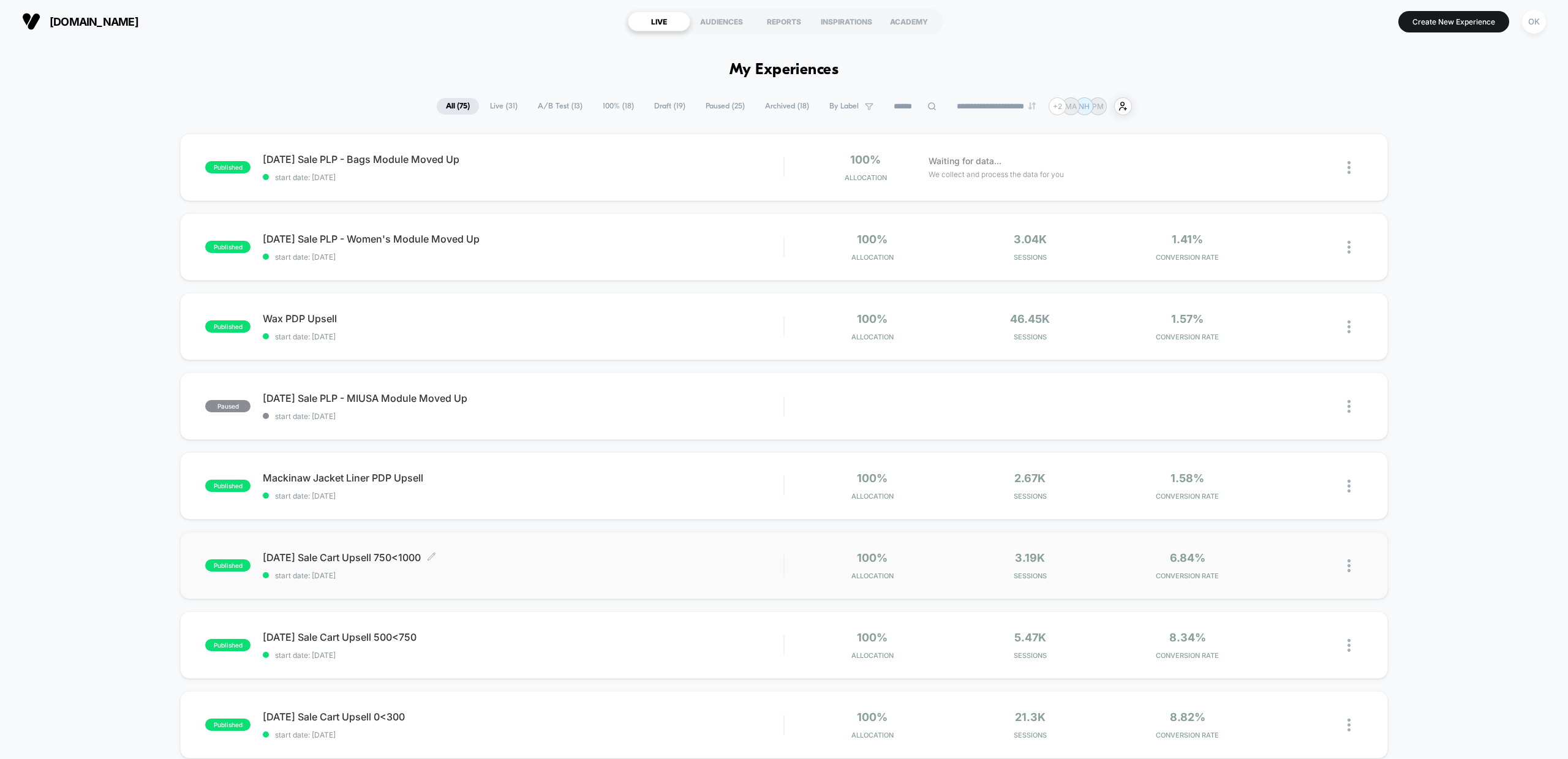
click at [375, 555] on span "Labor Day Sale Cart Upsell 750<1000 Click to edit experience details" at bounding box center [523, 557] width 521 height 12
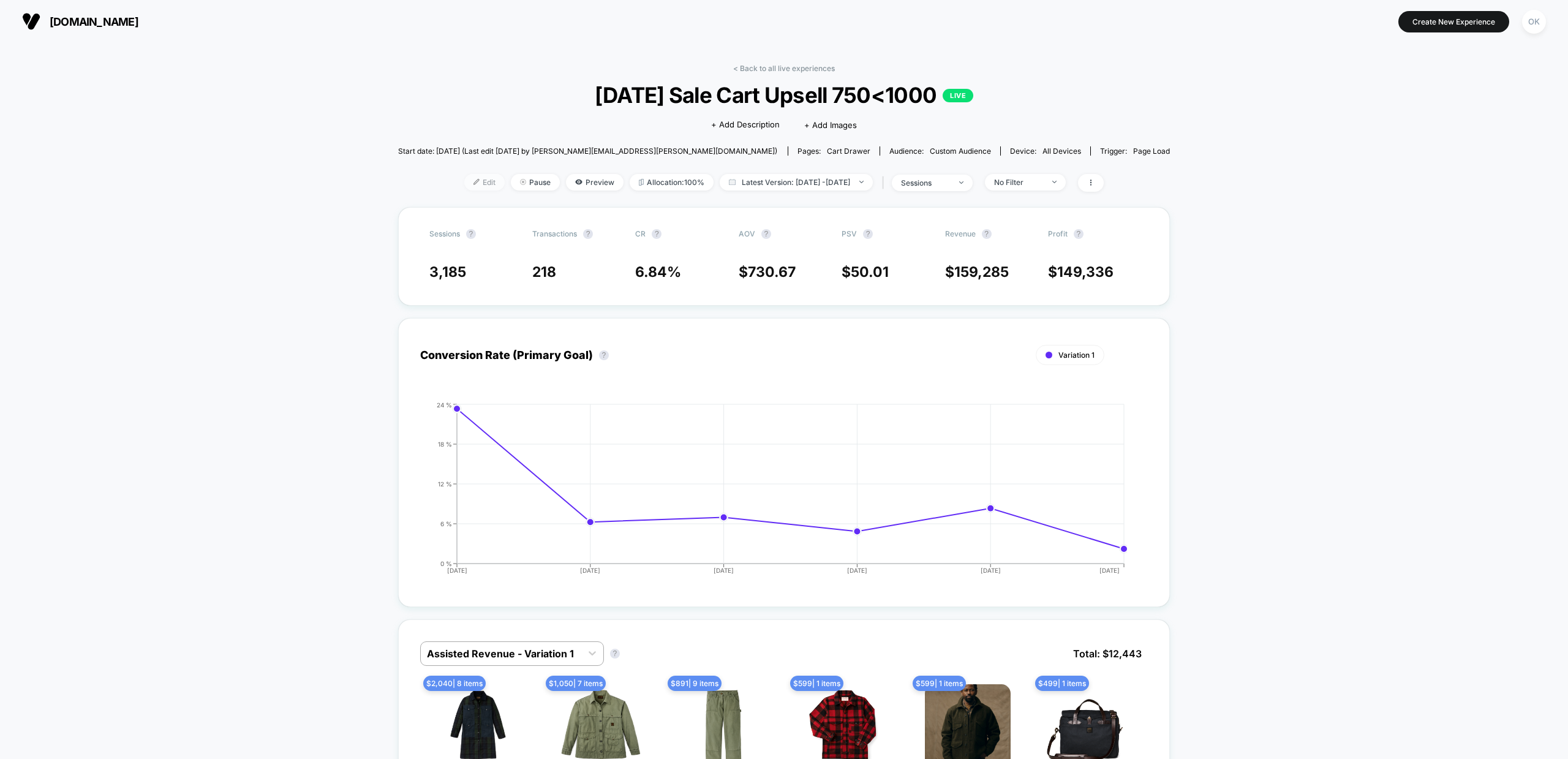
click at [464, 179] on span "Edit" at bounding box center [484, 182] width 40 height 16
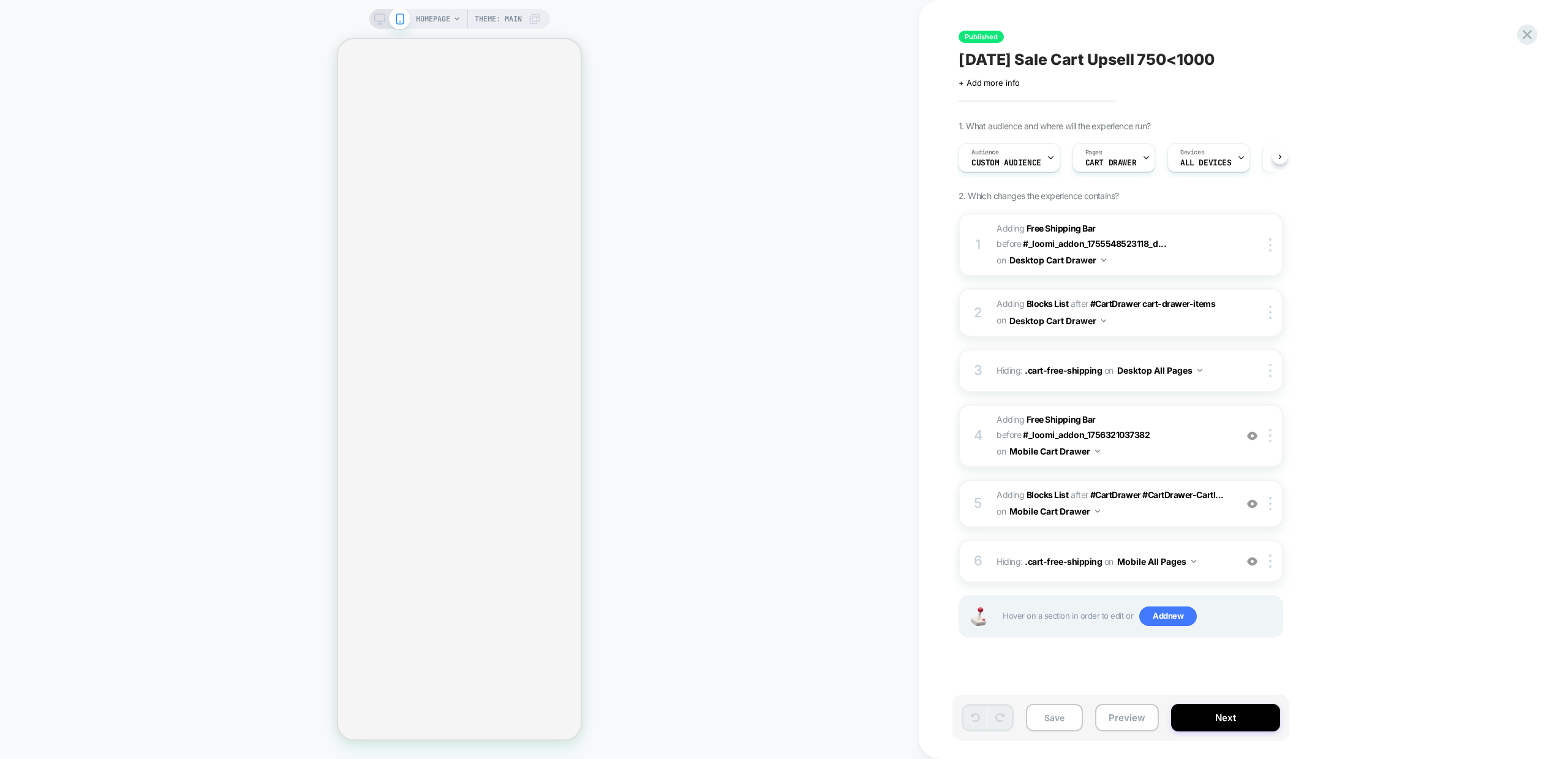
scroll to position [0, 1]
click at [1174, 509] on span "#_loomi_addon_1756321037382 Adding Blocks List AFTER #CartDrawer #CartDrawer-Ca…" at bounding box center [1114, 504] width 233 height 33
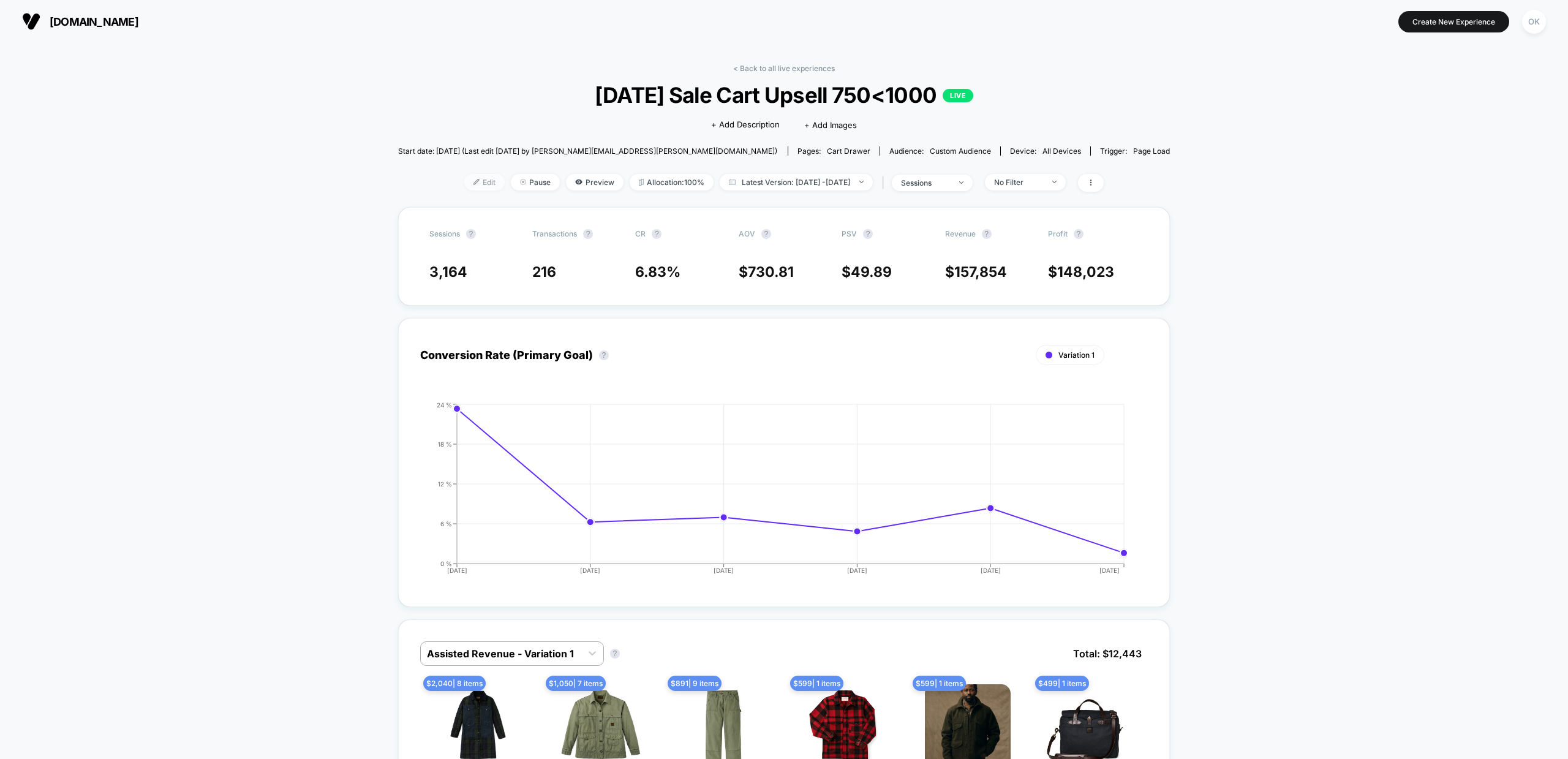
click at [469, 179] on span "Edit" at bounding box center [484, 182] width 40 height 16
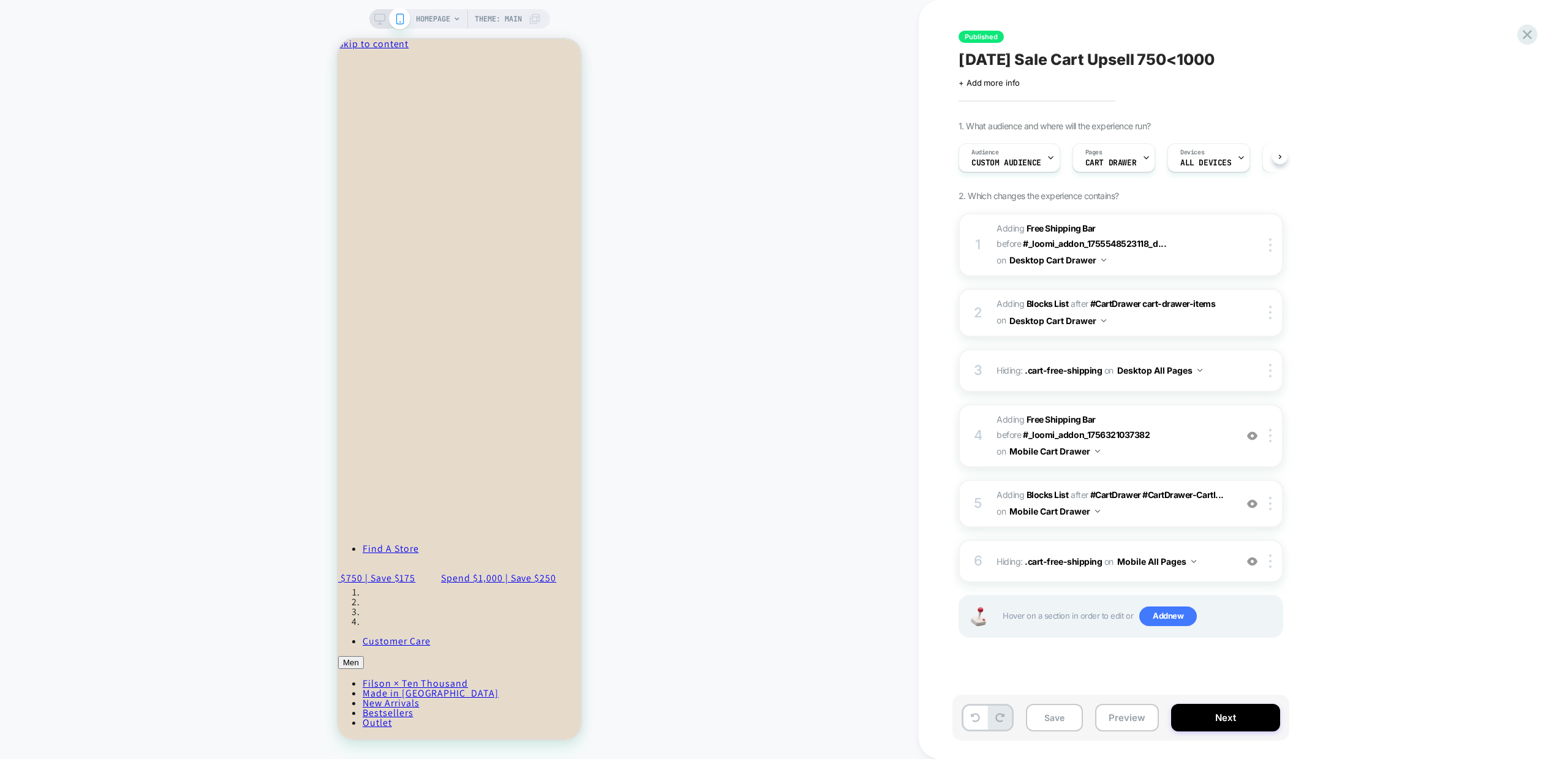
scroll to position [0, 1]
click at [1190, 517] on span "#_loomi_addon_1756321037382 Adding Blocks List AFTER #CartDrawer #CartDrawer-Ca…" at bounding box center [1114, 504] width 233 height 33
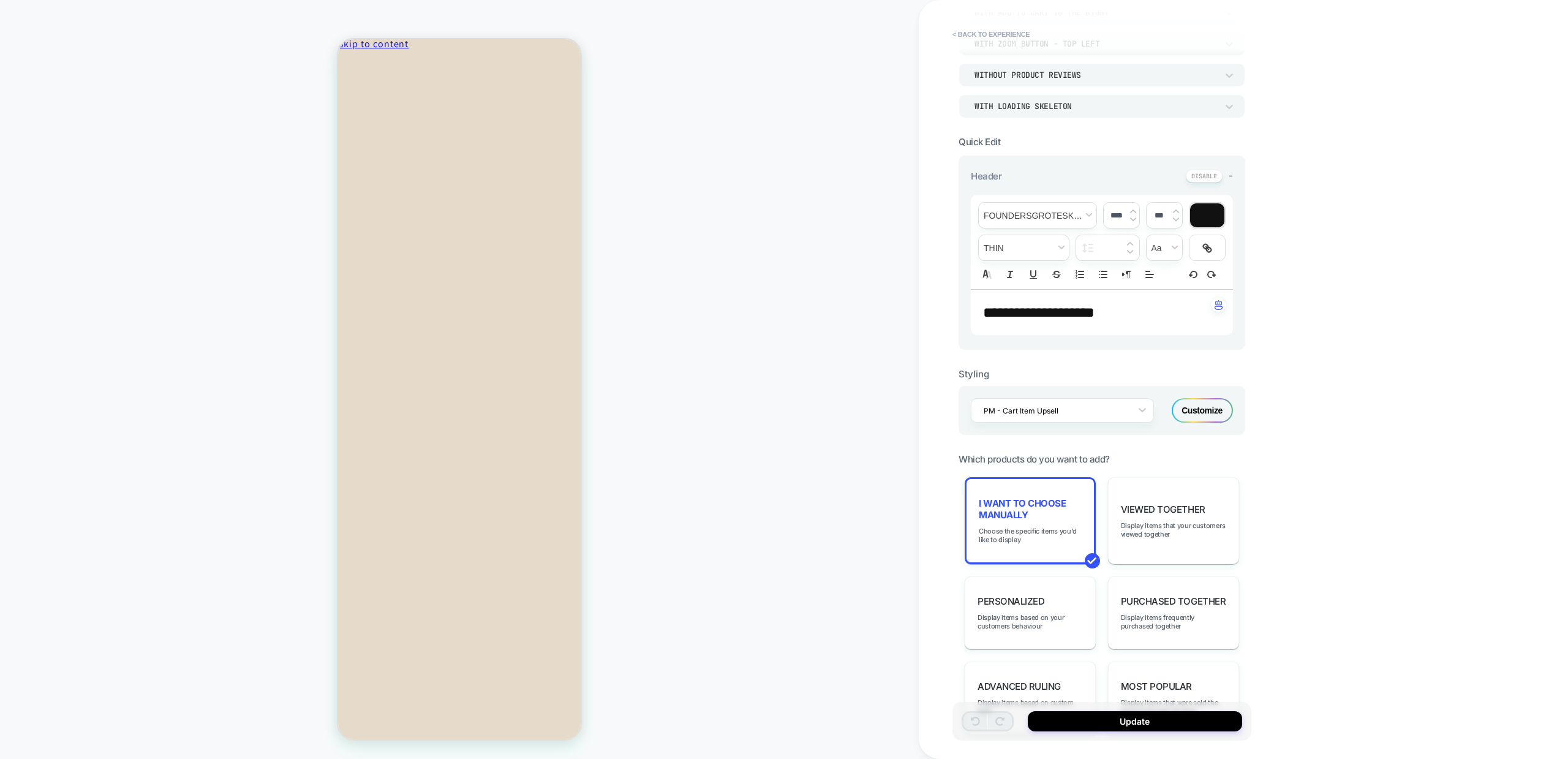
scroll to position [202, 0]
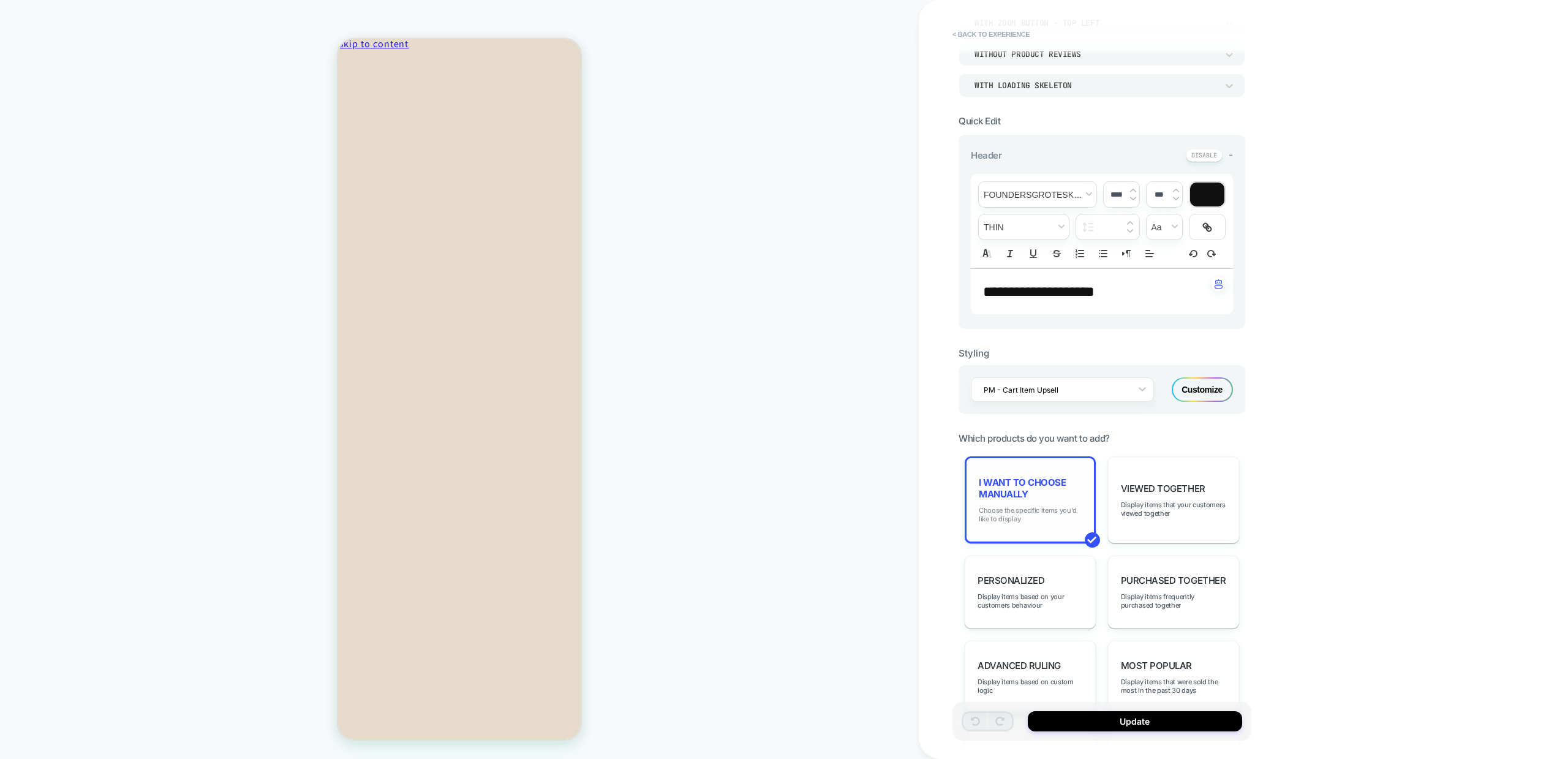
click at [1031, 517] on span "Choose the specific items you'd like to display" at bounding box center [1031, 514] width 103 height 17
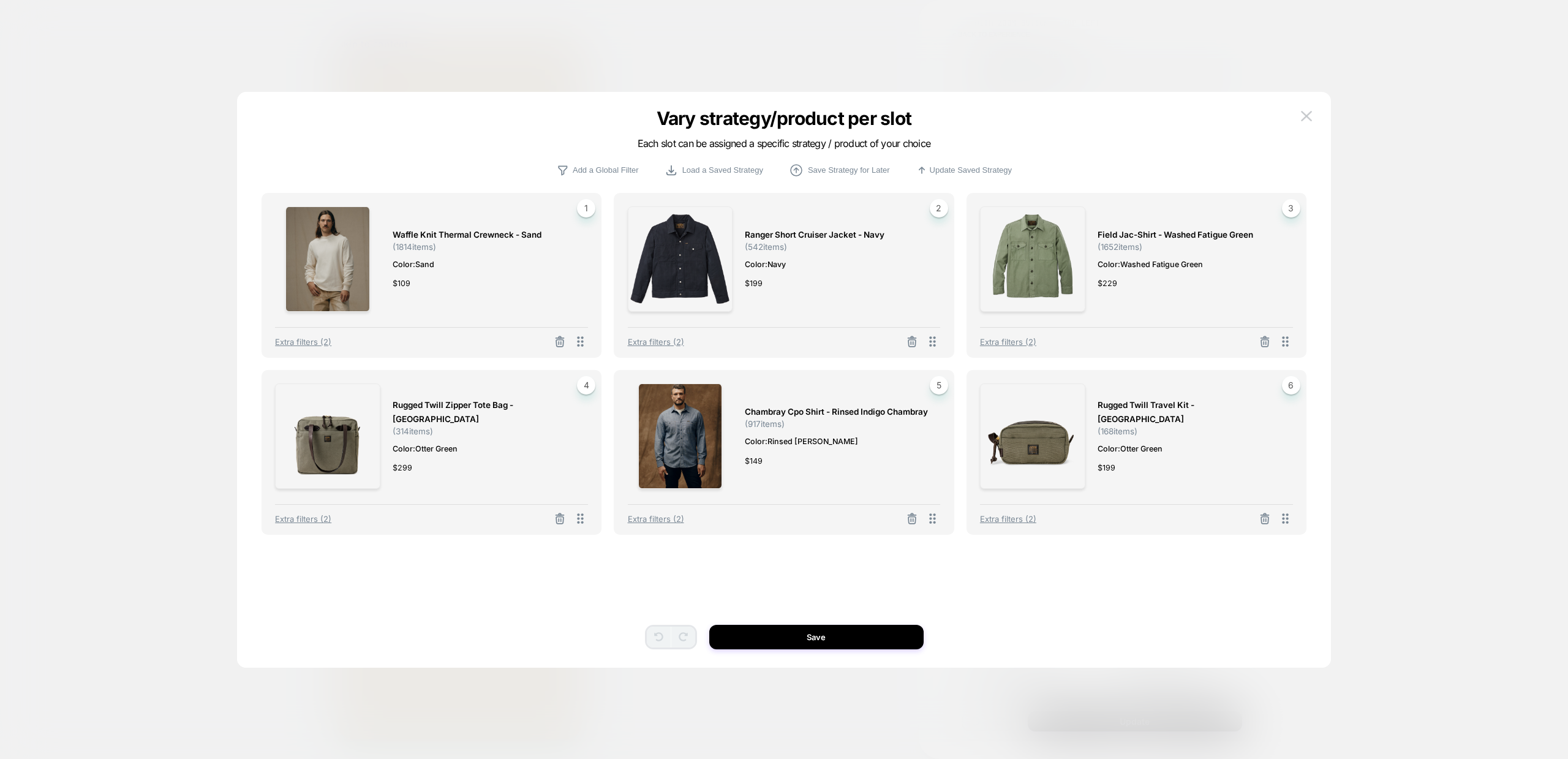
click at [459, 230] on span "Waffle Knit Thermal Crewneck - Sand" at bounding box center [466, 235] width 149 height 14
copy span "Waffle Knit Thermal Crewneck - Sand"
click at [789, 236] on span "Ranger Short Cruiser Jacket - Navy" at bounding box center [815, 235] width 140 height 14
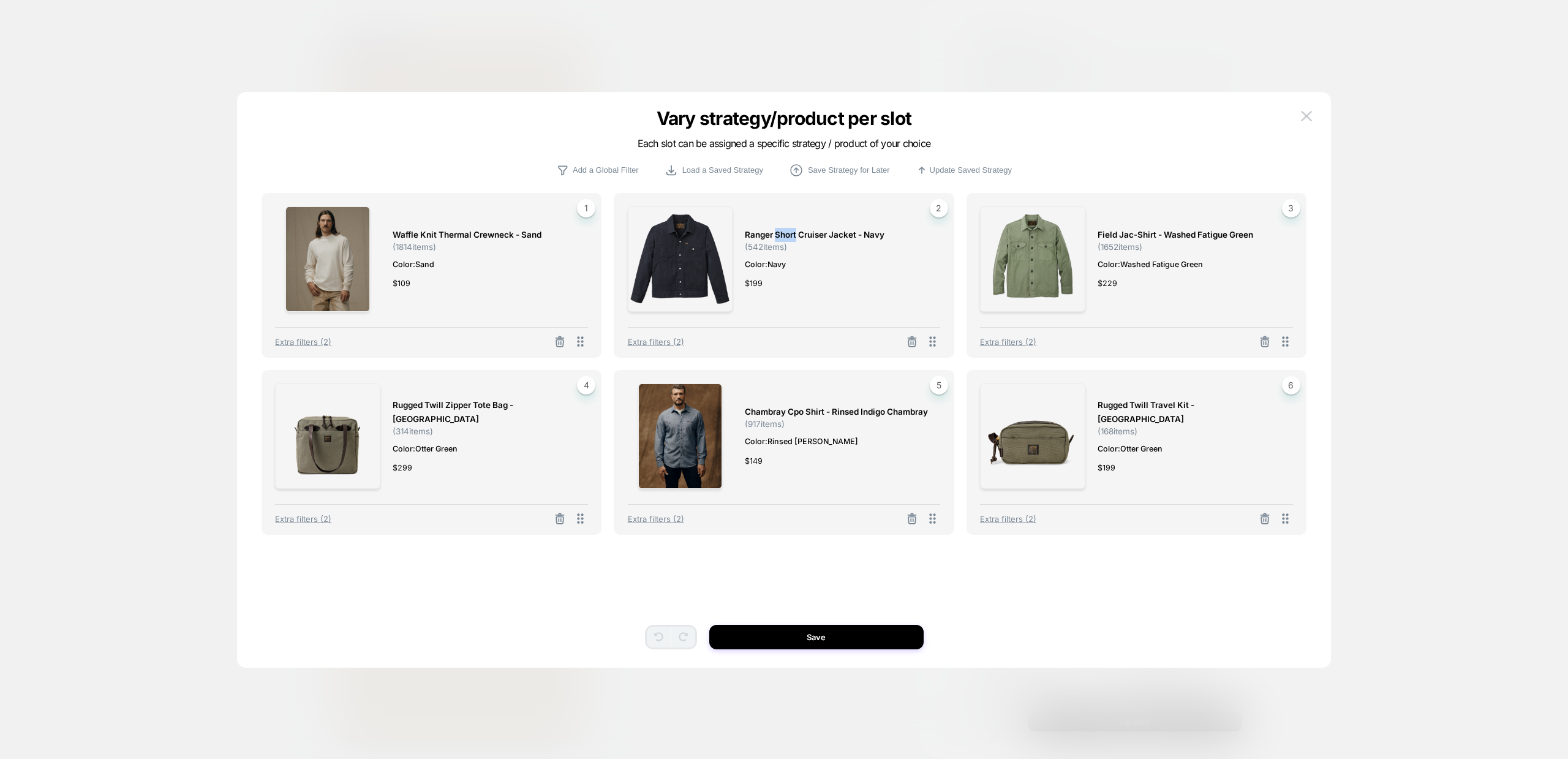
click at [789, 236] on span "Ranger Short Cruiser Jacket - Navy" at bounding box center [815, 235] width 140 height 14
copy span "Ranger Short Cruiser Jacket - Navy"
click at [1169, 234] on span "Field Jac-shirt - Washed Fatigue Green" at bounding box center [1176, 235] width 155 height 14
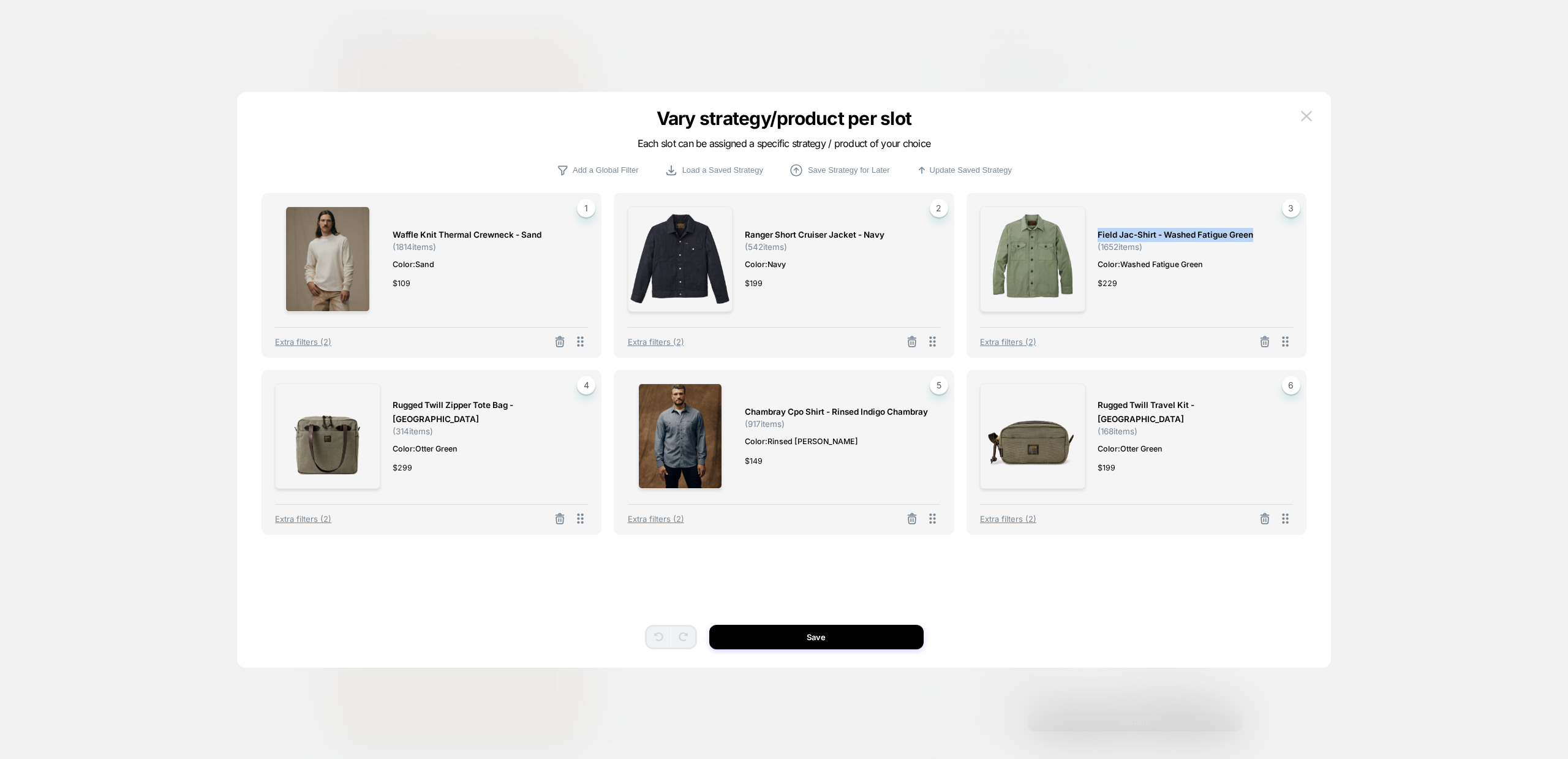
click at [1169, 234] on span "Field Jac-shirt - Washed Fatigue Green" at bounding box center [1176, 235] width 155 height 14
copy span "Field Jac-shirt - Washed Fatigue Green"
click at [447, 412] on span "Rugged Twill Zipper Tote Bag - [GEOGRAPHIC_DATA]" at bounding box center [484, 412] width 183 height 28
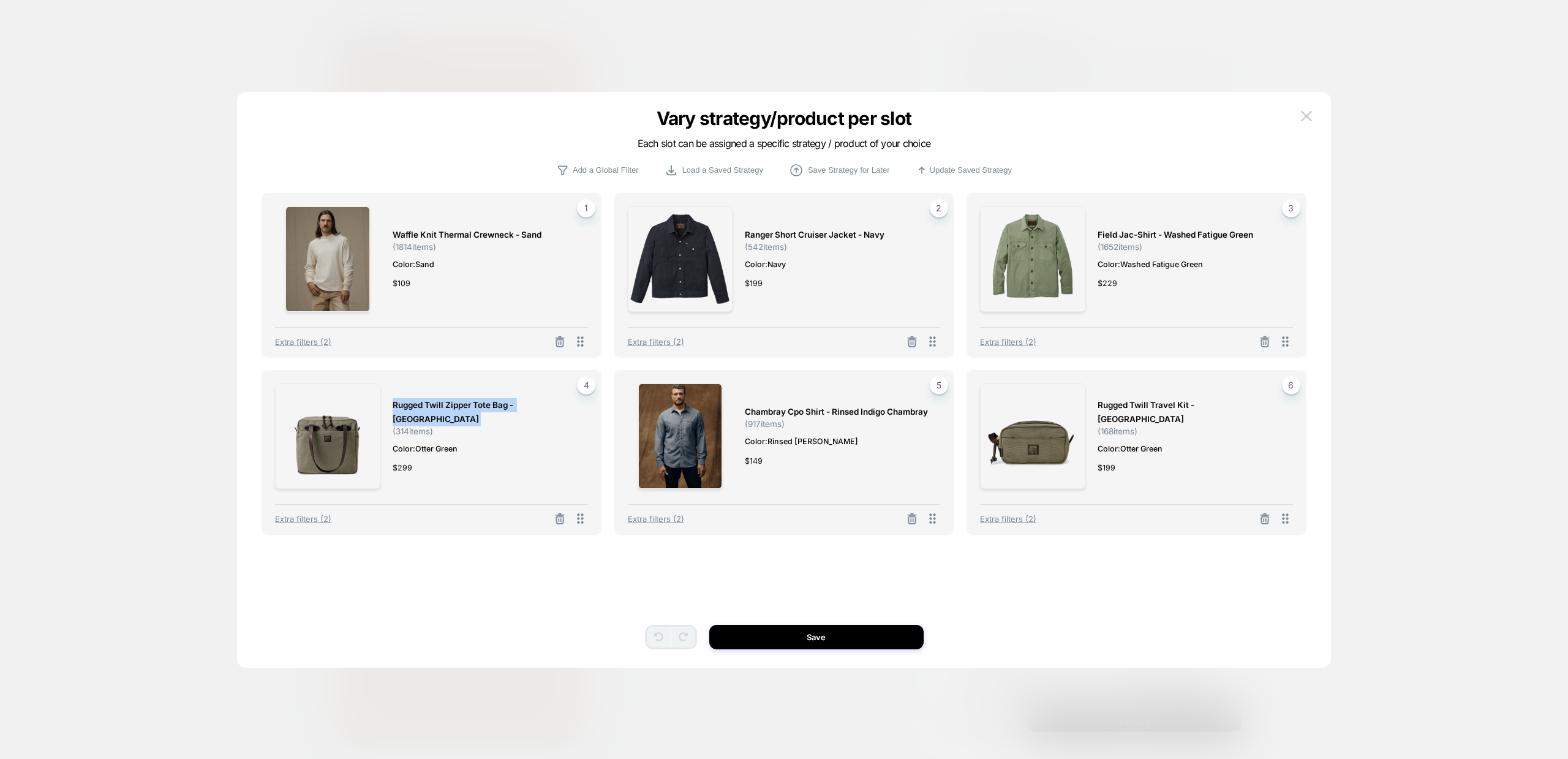
copy span "Rugged Twill Zipper Tote Bag - [GEOGRAPHIC_DATA]"
click at [772, 410] on span "Chambray Cpo Shirt - Rinsed Indigo Chambray" at bounding box center [836, 412] width 183 height 14
copy span "Chambray Cpo Shirt - Rinsed Indigo Chambray"
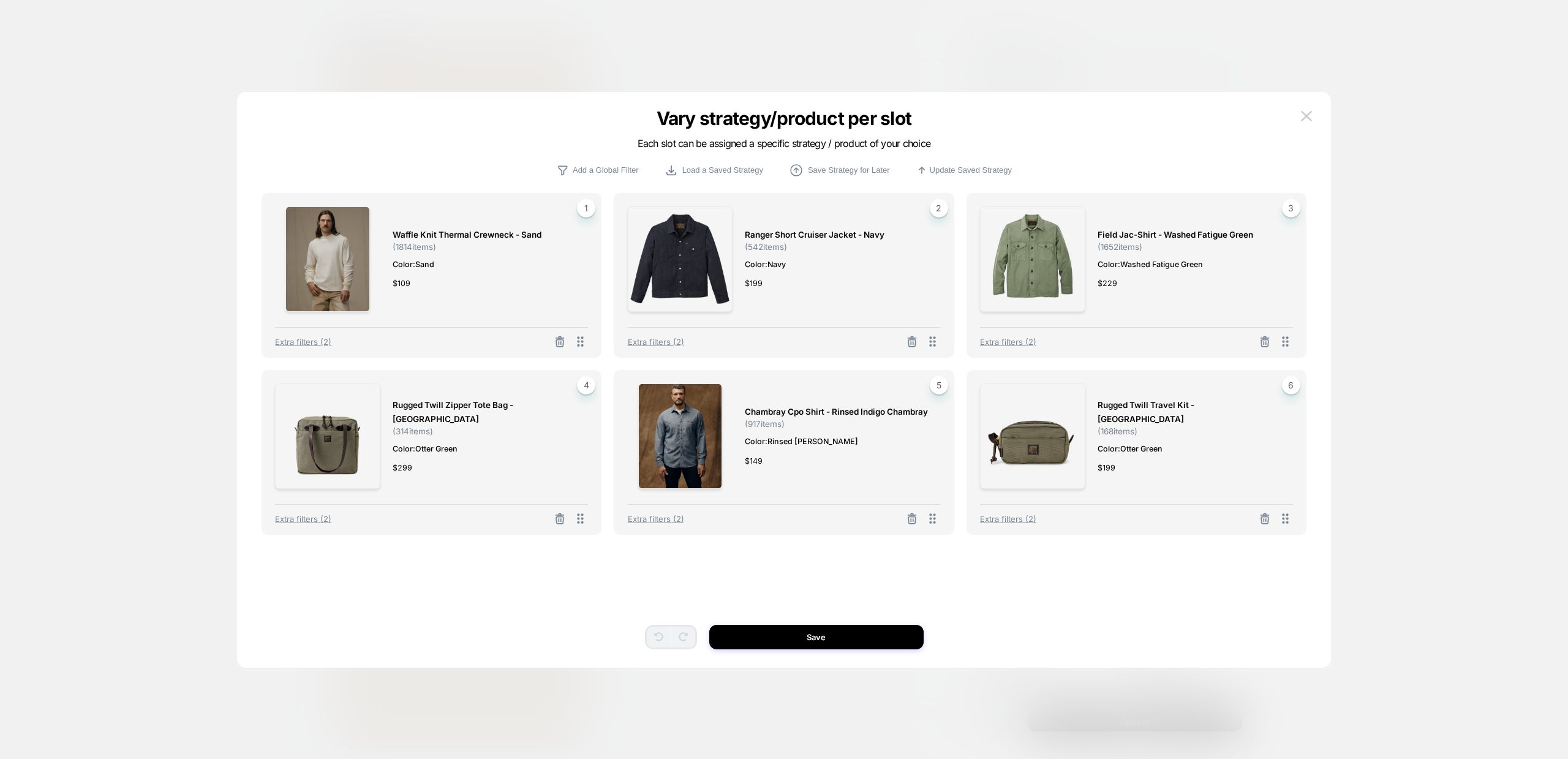
click at [1153, 412] on span "Rugged Twill Travel Kit - [GEOGRAPHIC_DATA]" at bounding box center [1189, 412] width 183 height 28
copy span "Rugged Twill Travel Kit - [GEOGRAPHIC_DATA]"
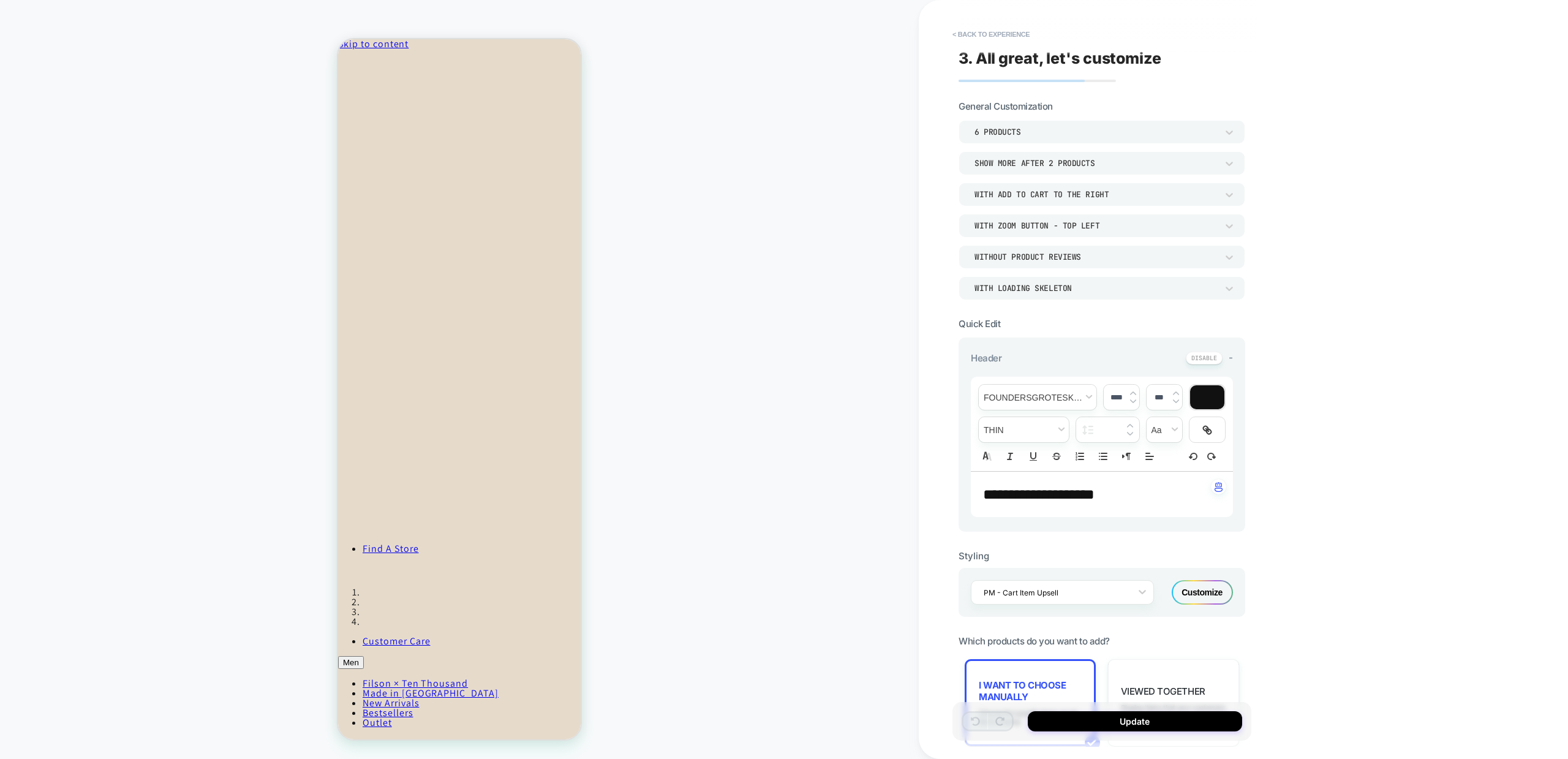
click at [392, 60] on icon "Close" at bounding box center [392, 55] width 0 height 9
click at [983, 39] on button "< Back to experience" at bounding box center [991, 34] width 90 height 19
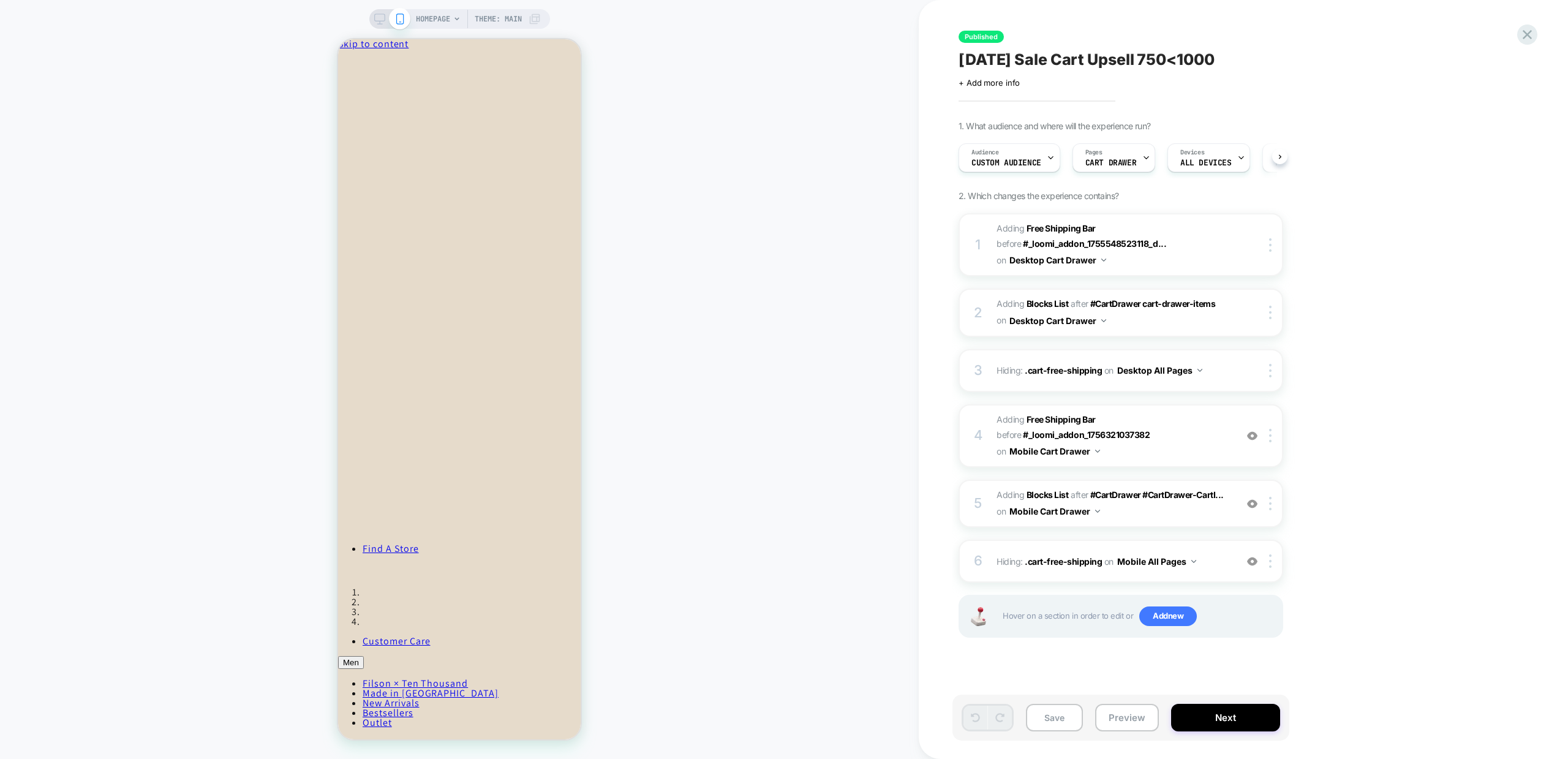
scroll to position [0, 1]
click at [1524, 31] on icon at bounding box center [1528, 34] width 9 height 9
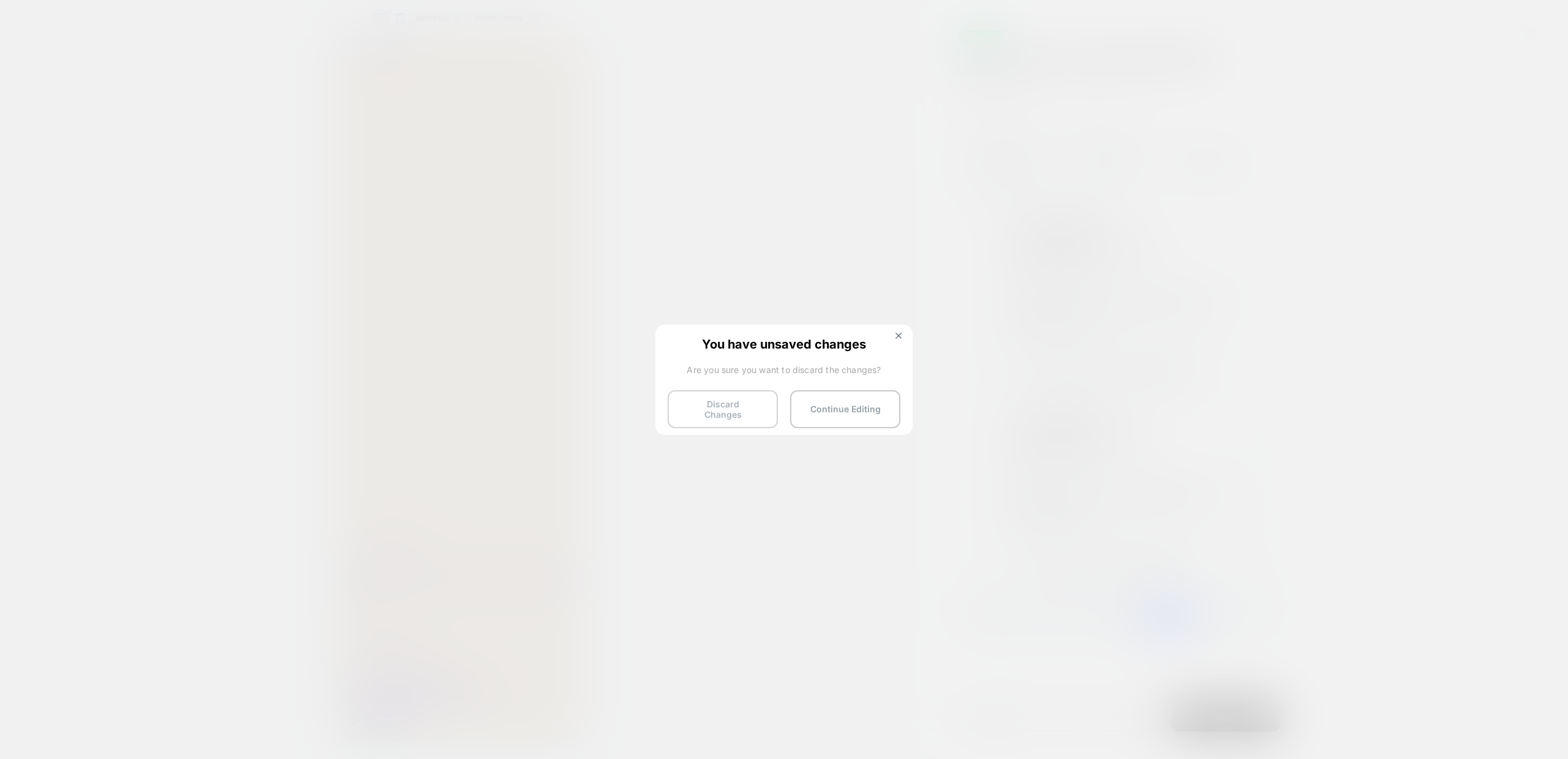
click at [726, 408] on button "Discard Changes" at bounding box center [723, 409] width 111 height 38
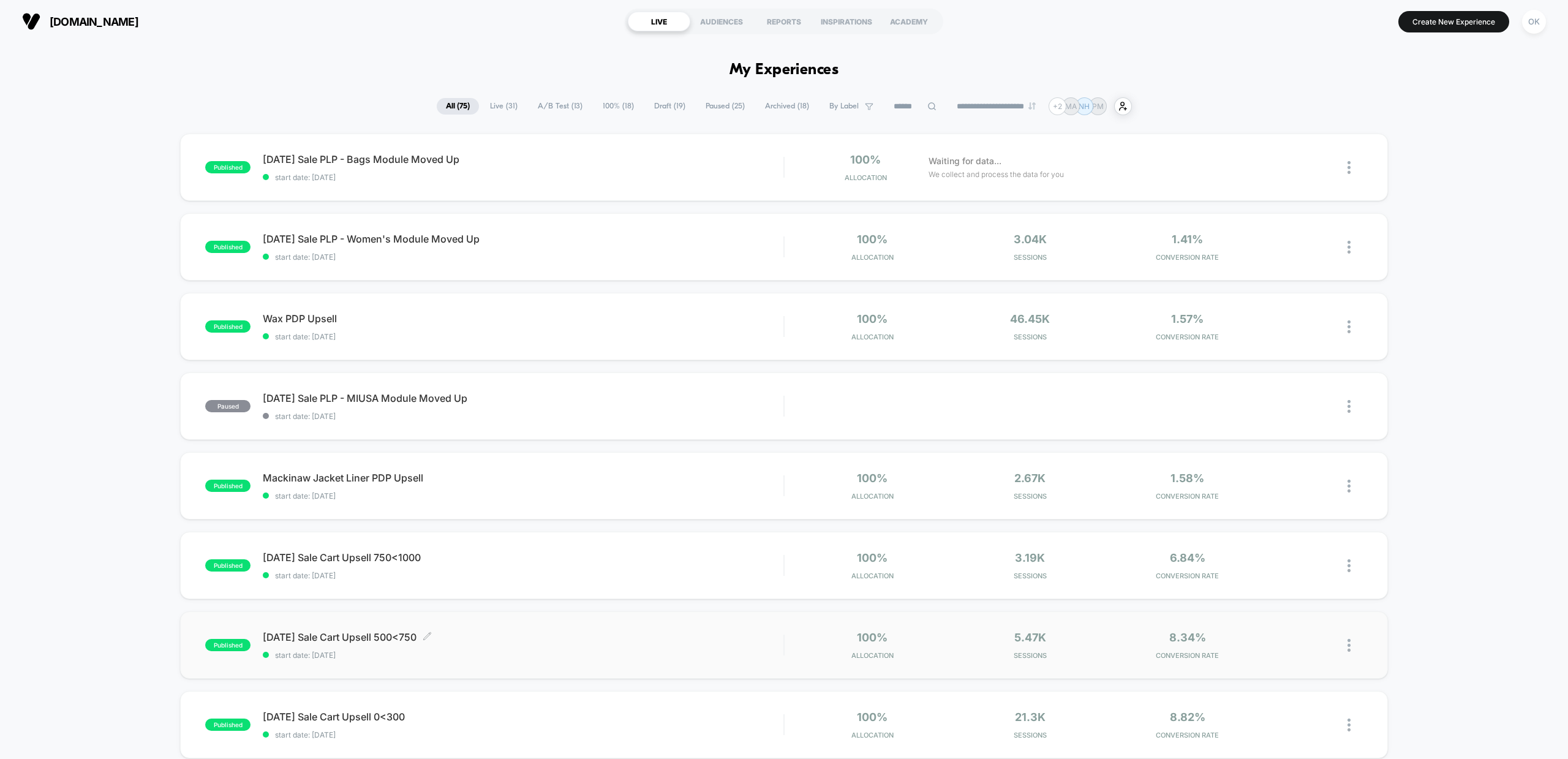
click at [329, 635] on span "[DATE] Sale Cart Upsell 500<750 Click to edit experience details" at bounding box center [523, 636] width 521 height 12
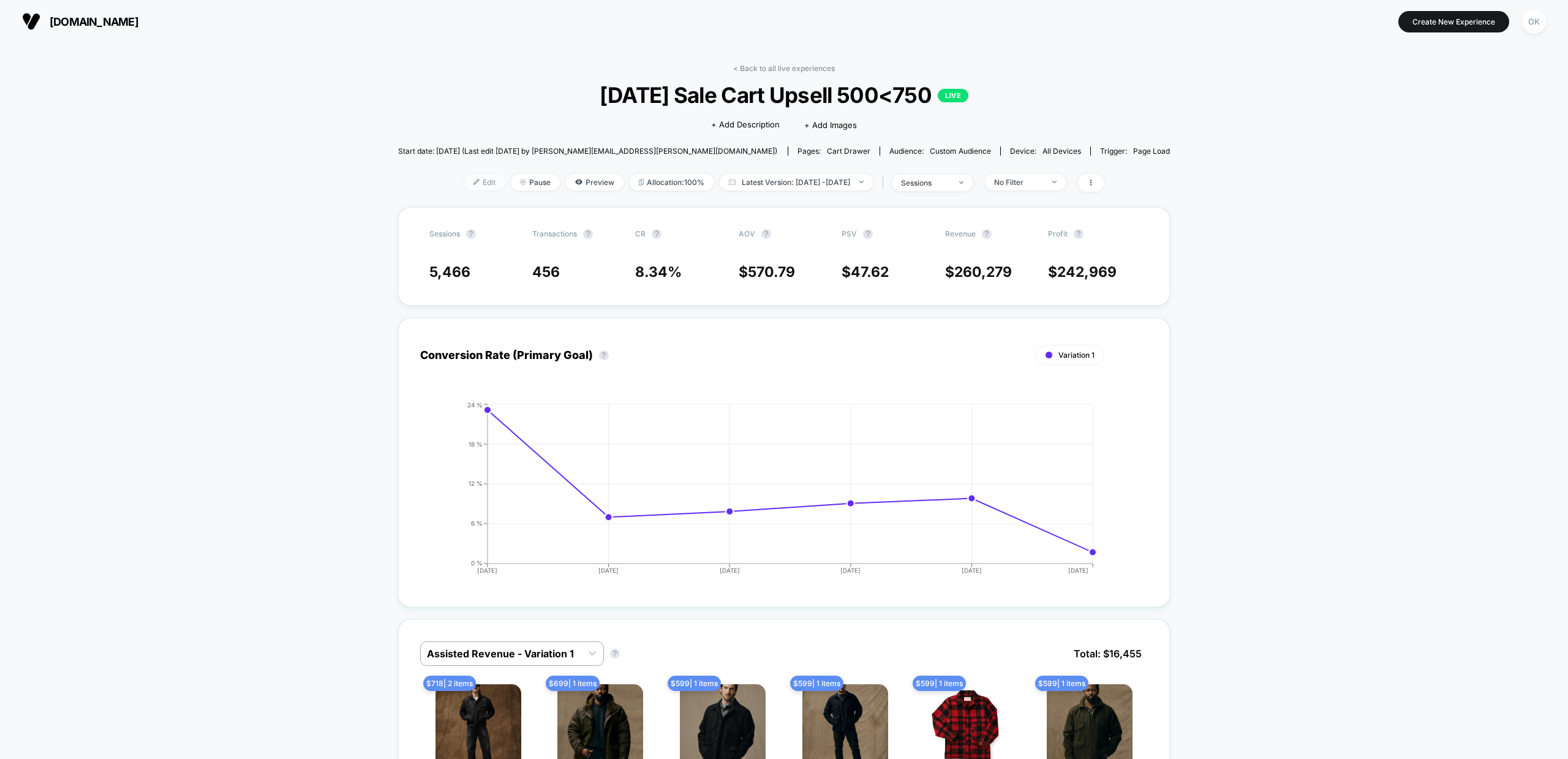
click at [474, 179] on img at bounding box center [477, 182] width 6 height 6
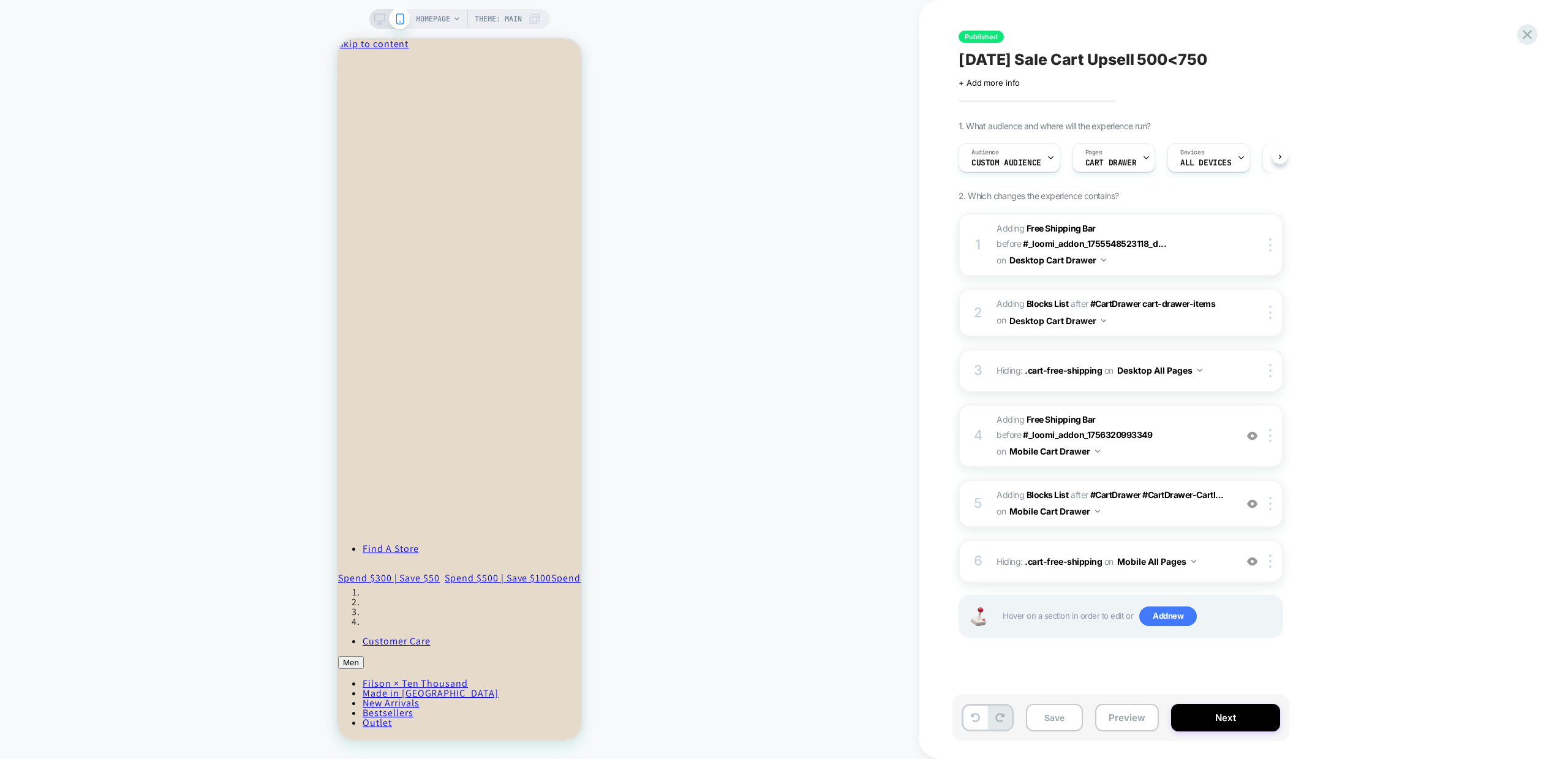
scroll to position [0, 1]
click at [1160, 445] on span "#_loomi_addon_1756320991828 Adding Free Shipping Bar BEFORE #_loomi_addon_17563…" at bounding box center [1114, 436] width 233 height 49
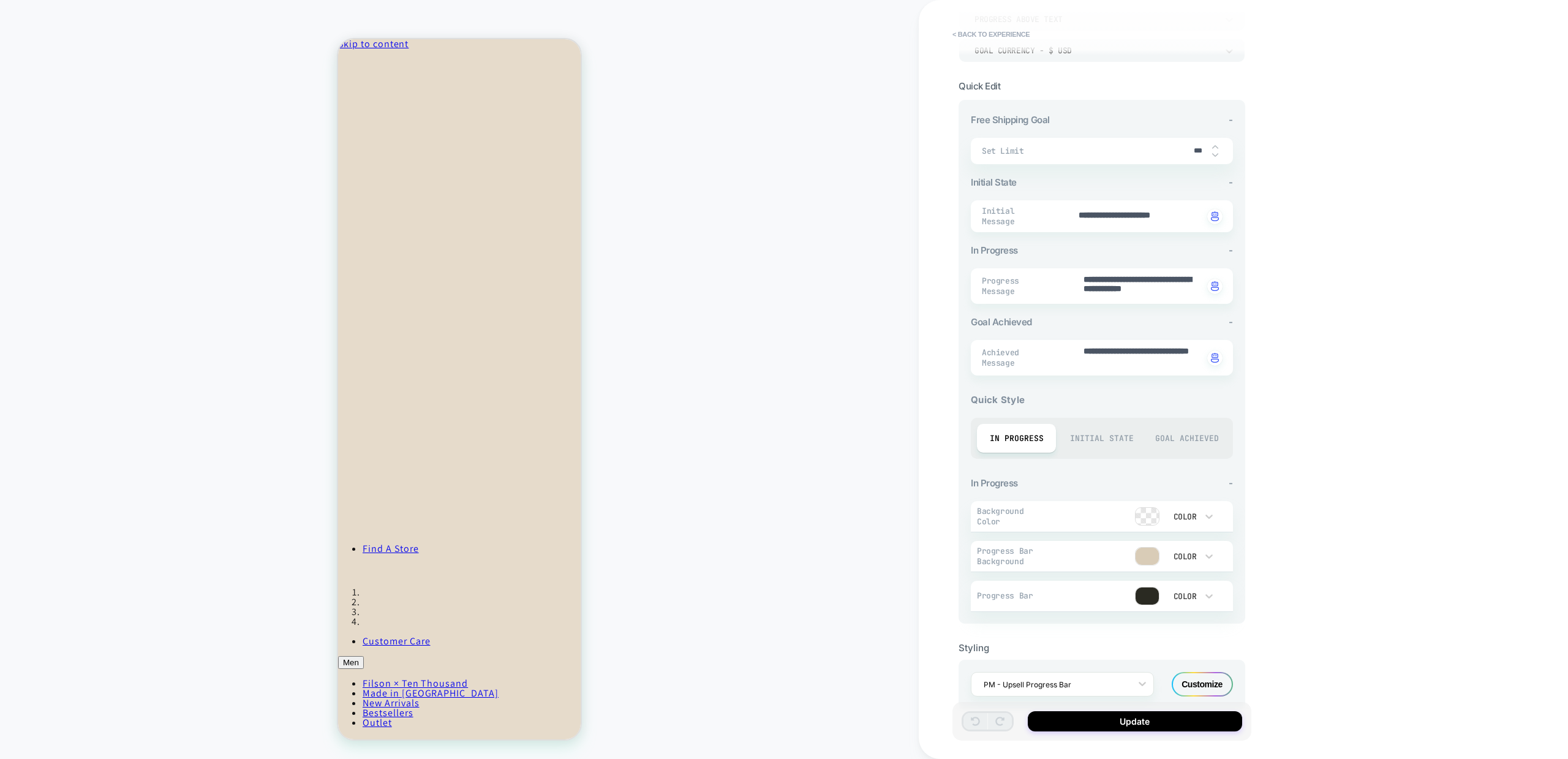
scroll to position [116, 0]
click at [1194, 549] on div "Color" at bounding box center [1184, 554] width 25 height 10
click at [1194, 549] on div at bounding box center [784, 380] width 1568 height 759
click at [1151, 550] on div at bounding box center [1147, 553] width 23 height 17
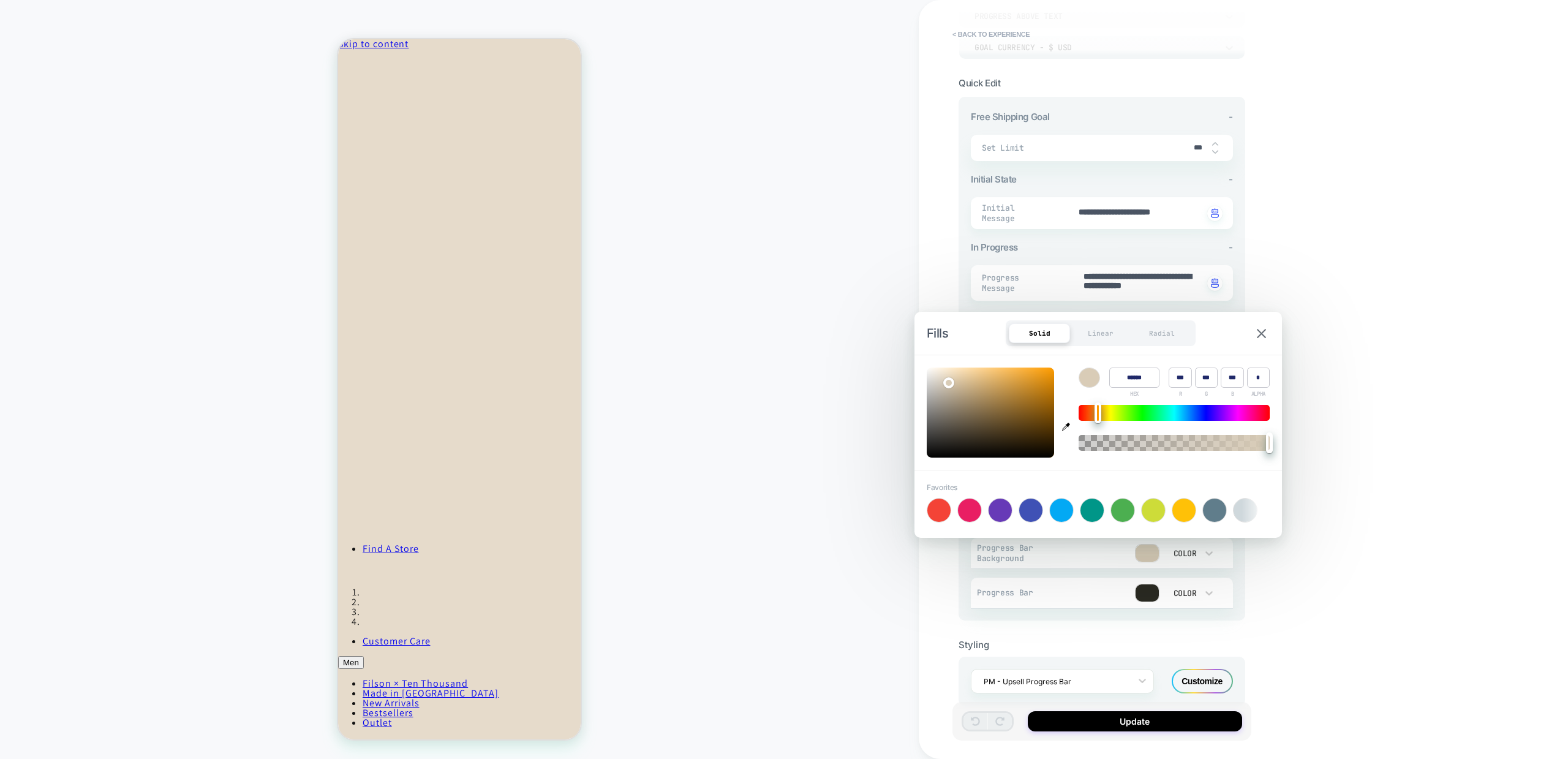
click at [1133, 380] on input "******" at bounding box center [1134, 377] width 50 height 20
click at [1261, 330] on img at bounding box center [1262, 333] width 9 height 9
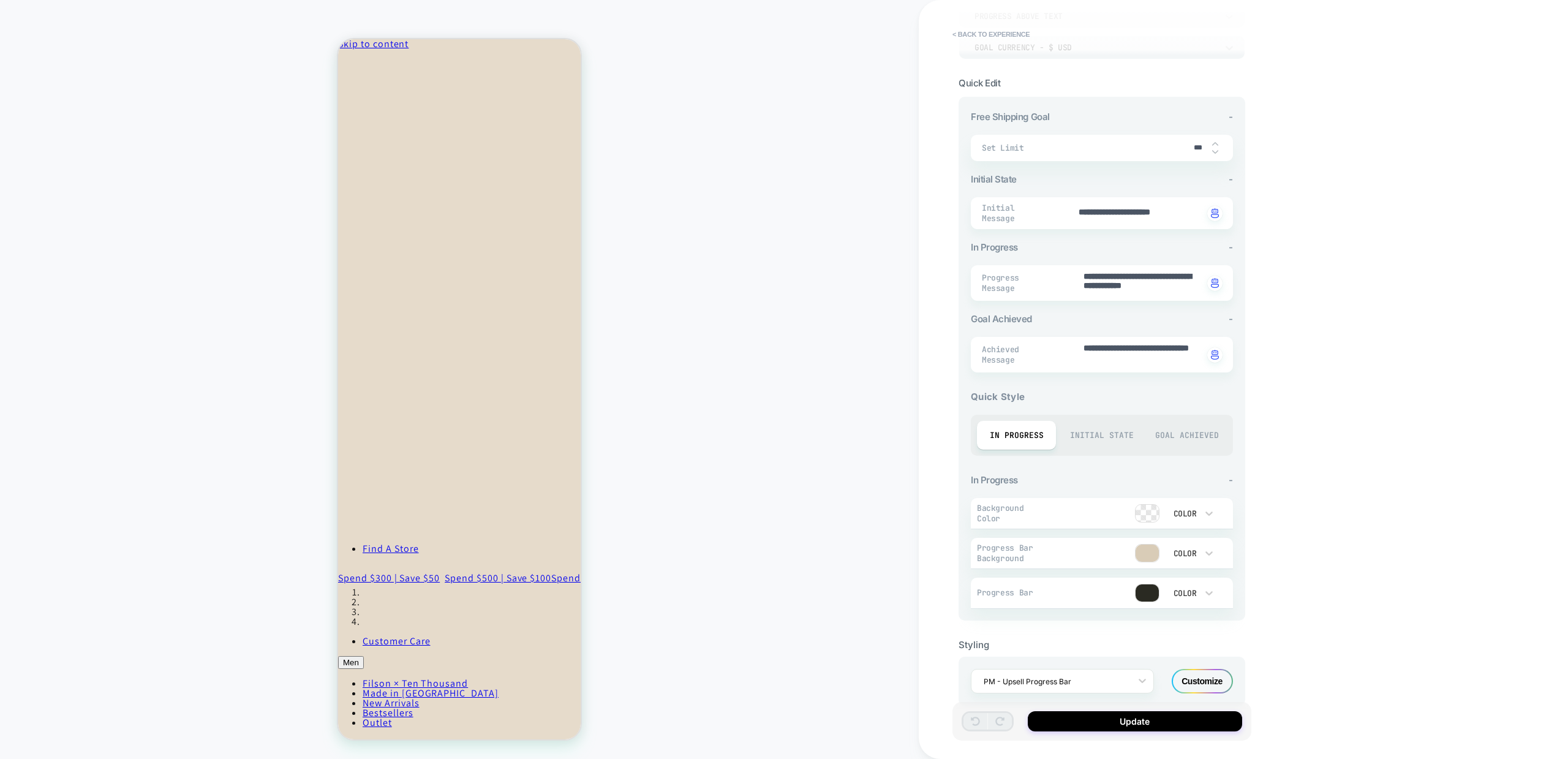
click at [1149, 589] on div at bounding box center [1147, 592] width 23 height 17
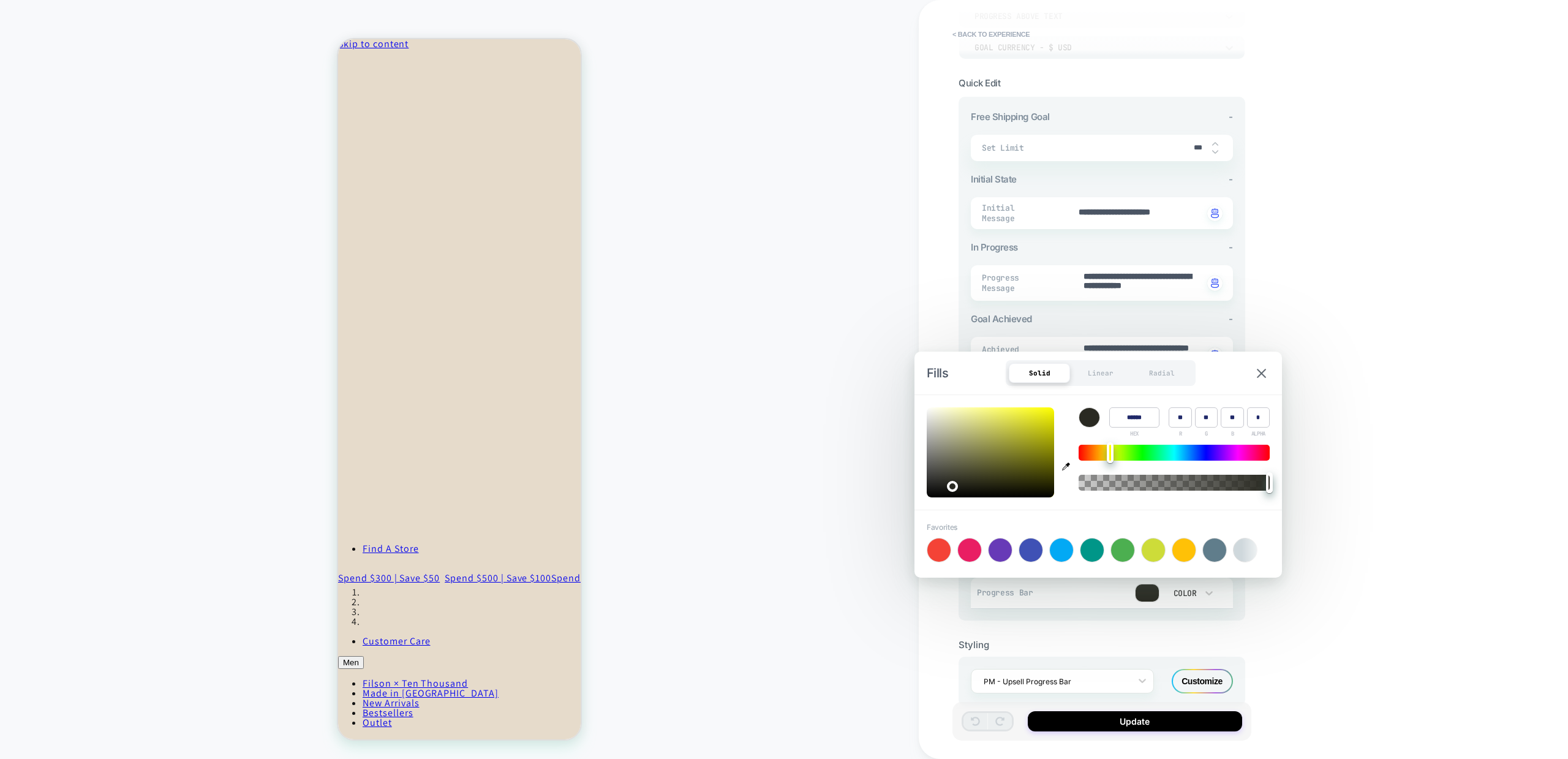
click at [1135, 419] on input "******" at bounding box center [1134, 417] width 50 height 20
click at [1262, 373] on img at bounding box center [1262, 373] width 9 height 9
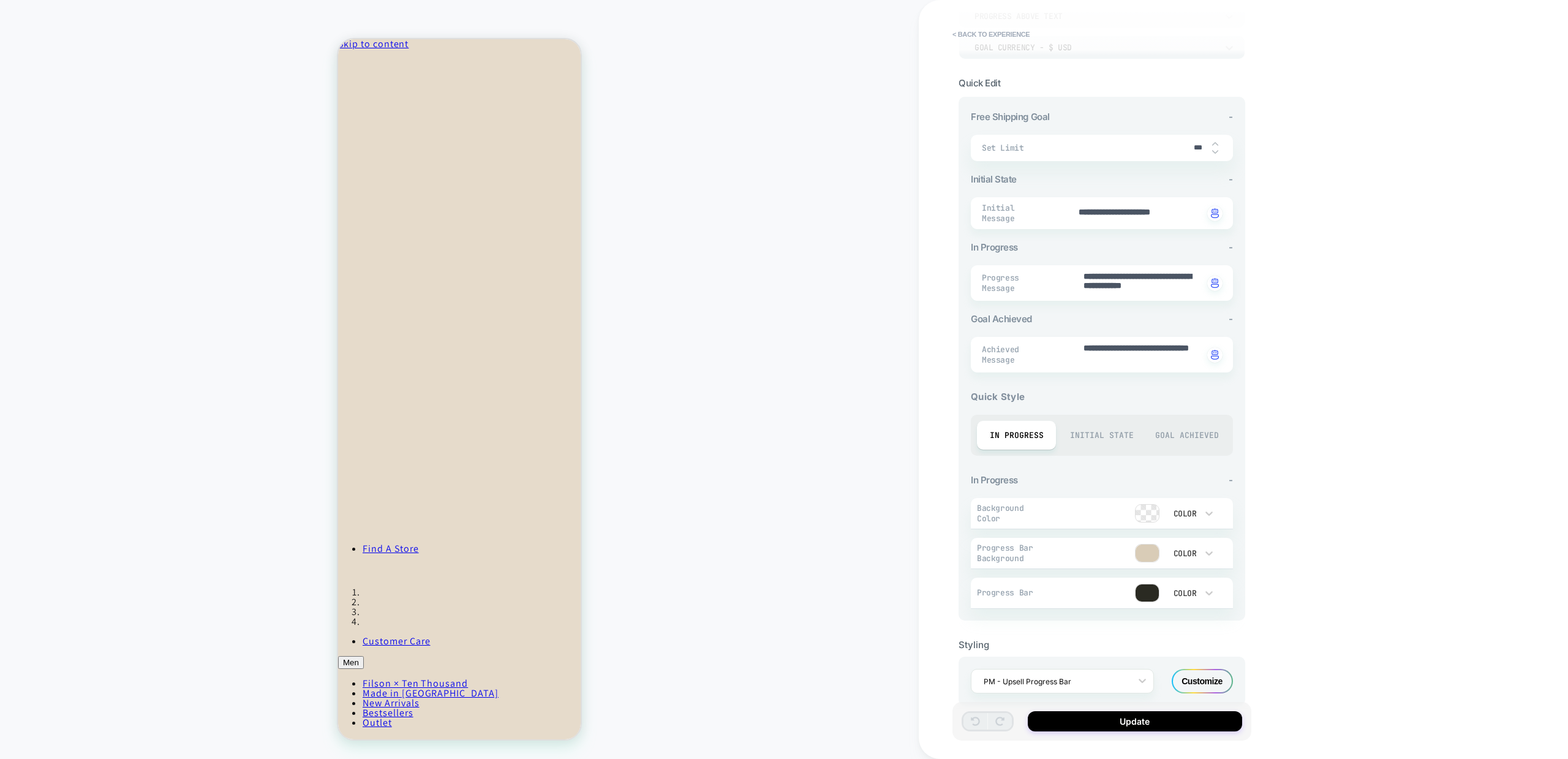
scroll to position [137, 0]
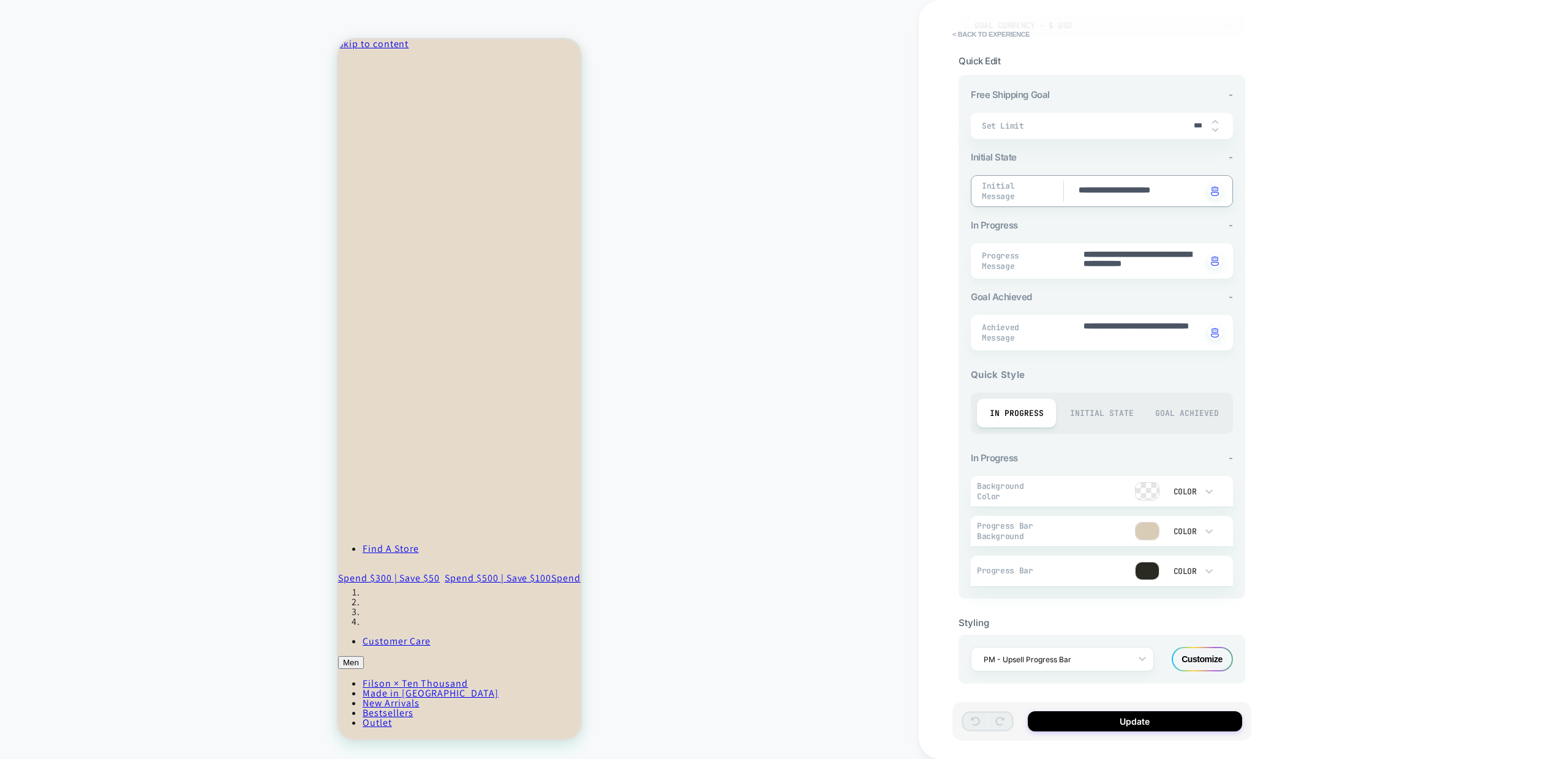
type textarea "*"
click at [1000, 188] on span "Initial Message" at bounding box center [1016, 191] width 68 height 21
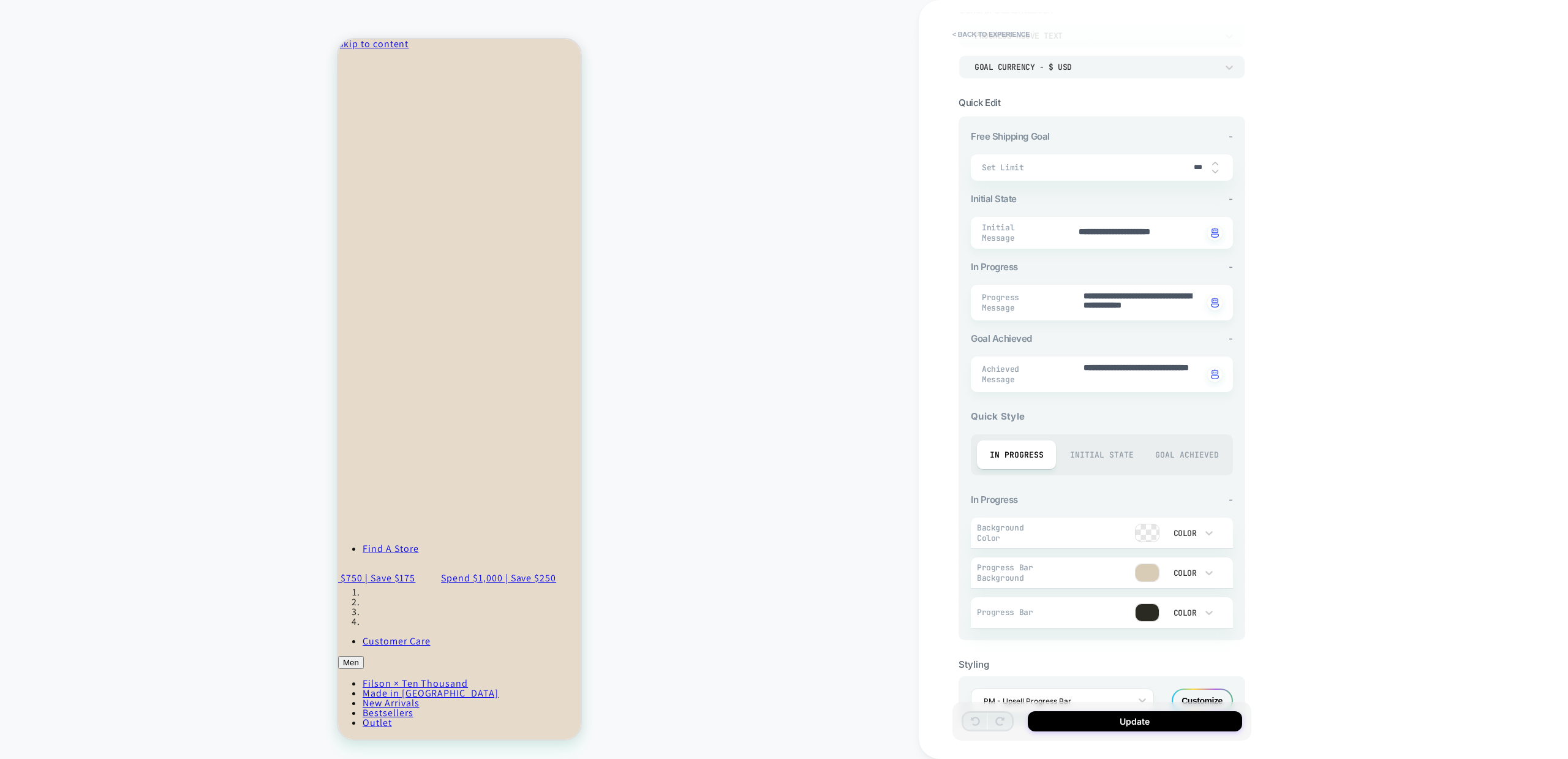
scroll to position [0, 0]
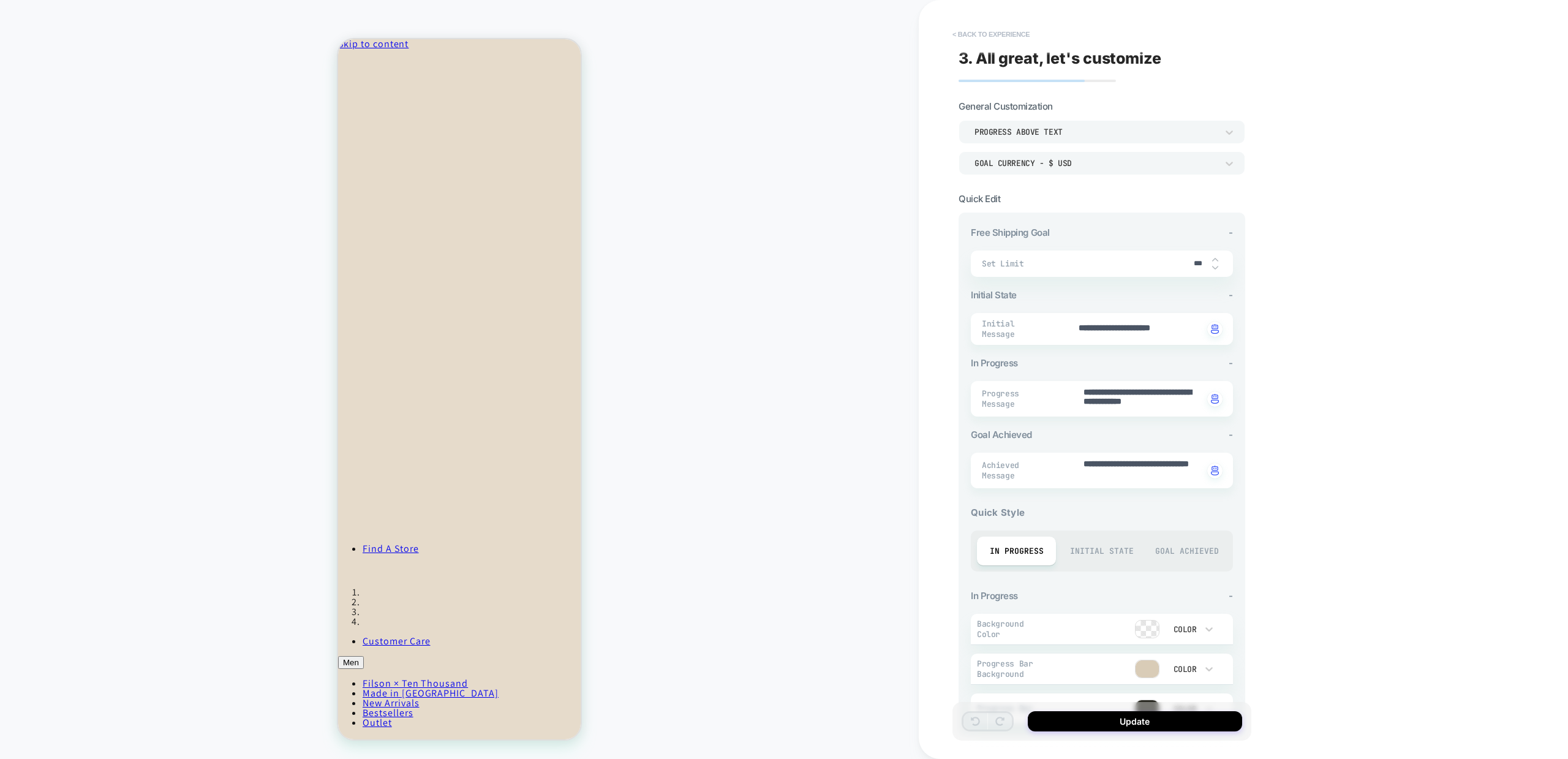
click at [971, 37] on button "< Back to experience" at bounding box center [991, 34] width 90 height 19
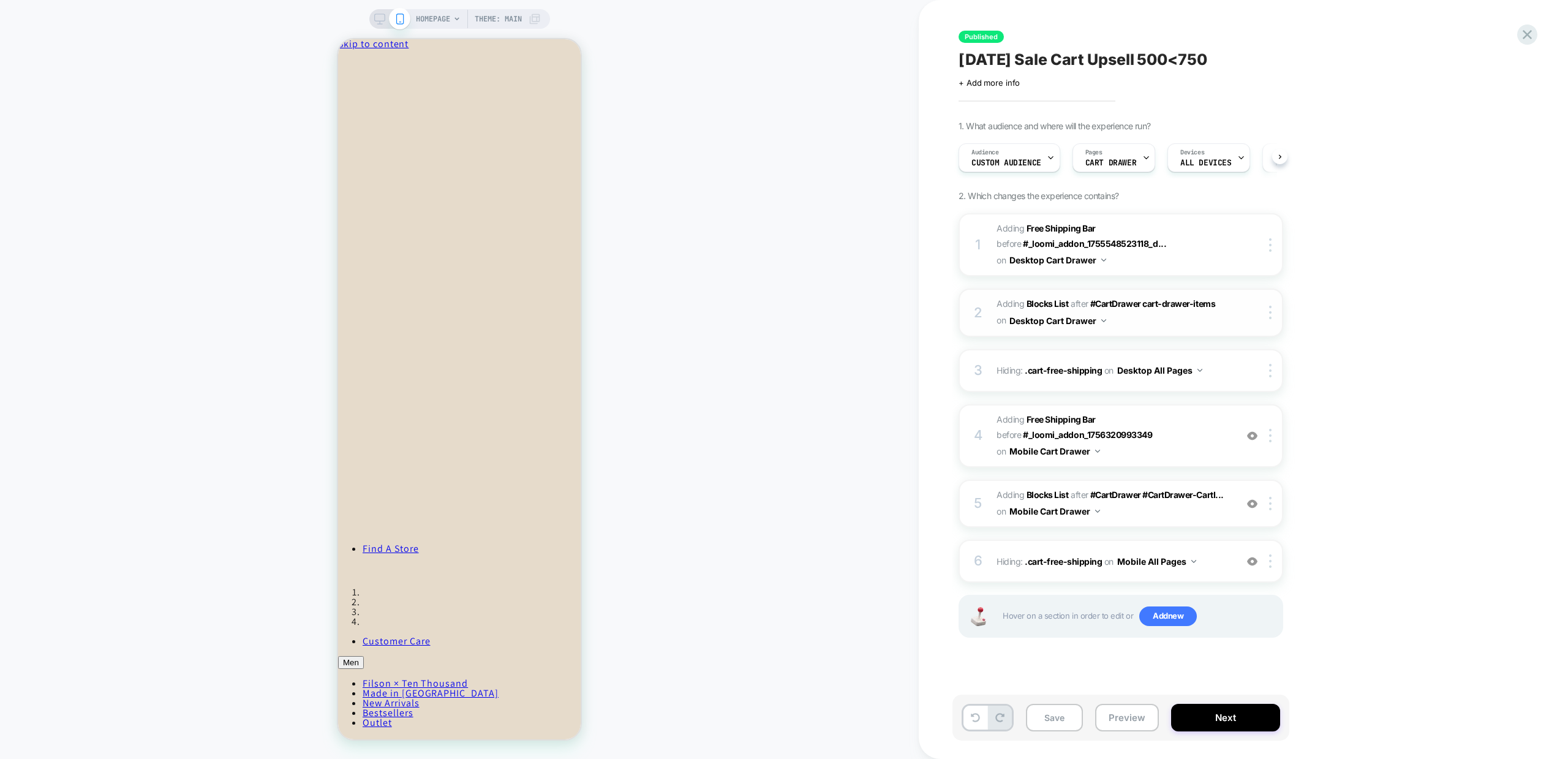
scroll to position [0, 1]
click at [1127, 713] on button "Preview" at bounding box center [1127, 717] width 64 height 28
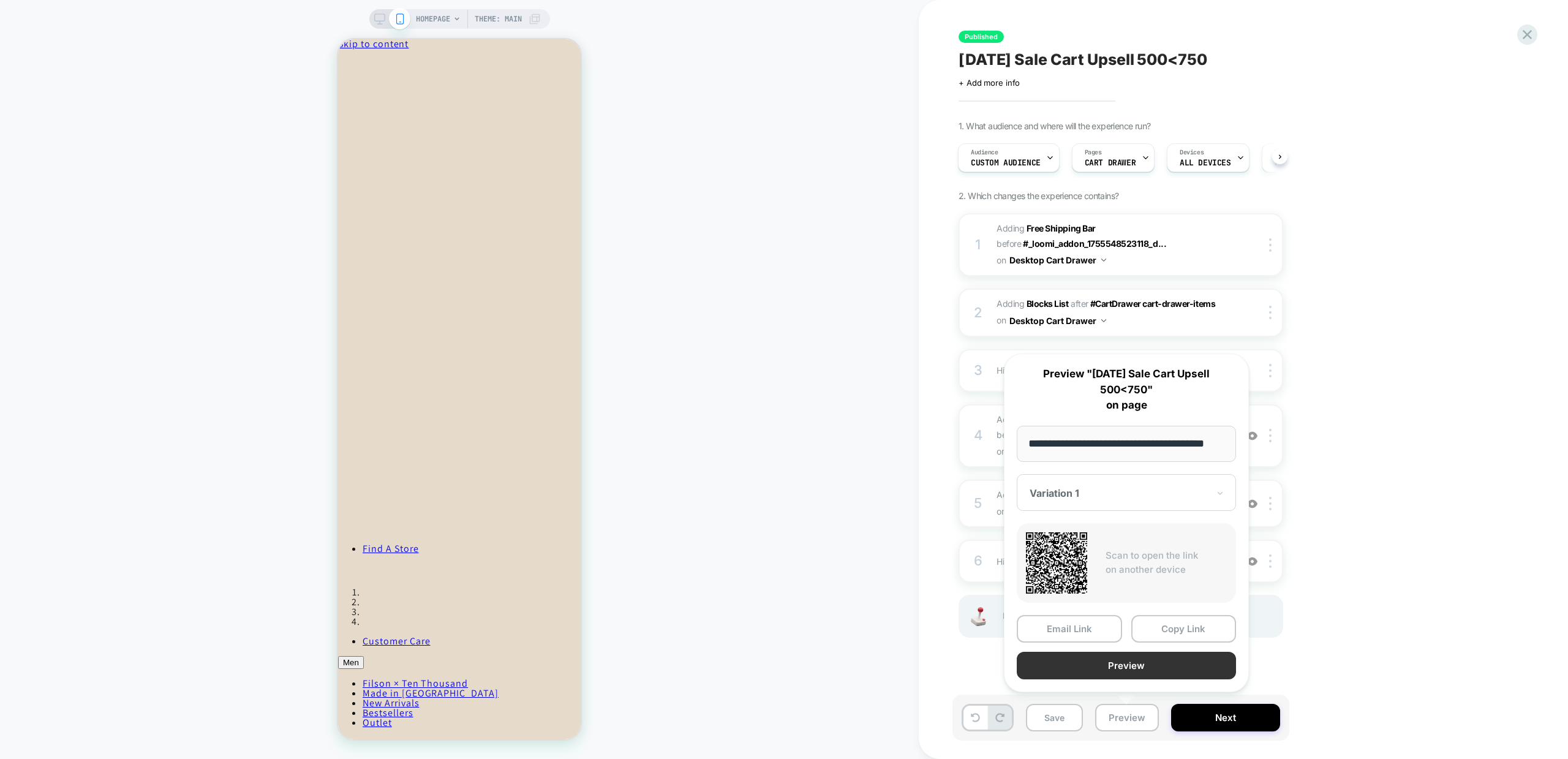
scroll to position [0, 0]
click at [1134, 670] on button "Preview" at bounding box center [1126, 665] width 219 height 28
